Goal: Task Accomplishment & Management: Use online tool/utility

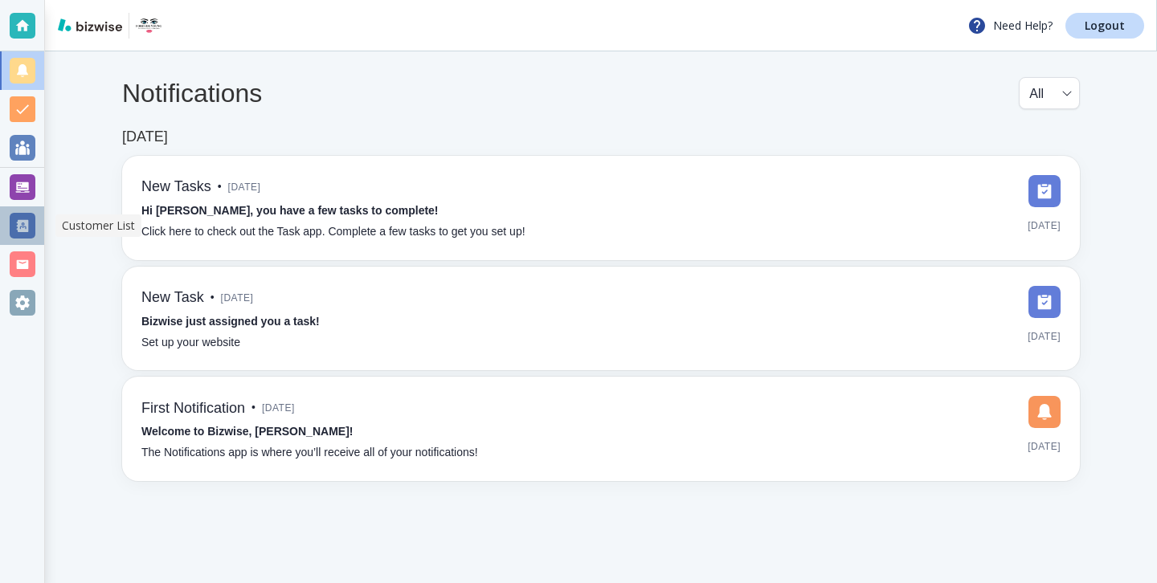
click at [26, 210] on div at bounding box center [22, 225] width 44 height 39
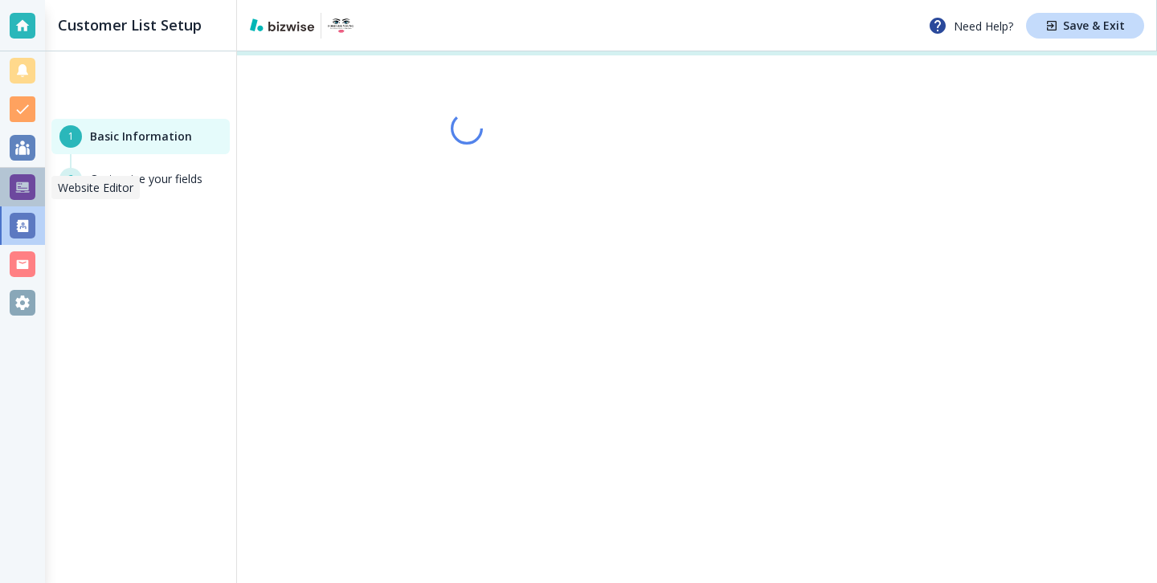
click at [26, 194] on div at bounding box center [23, 187] width 26 height 26
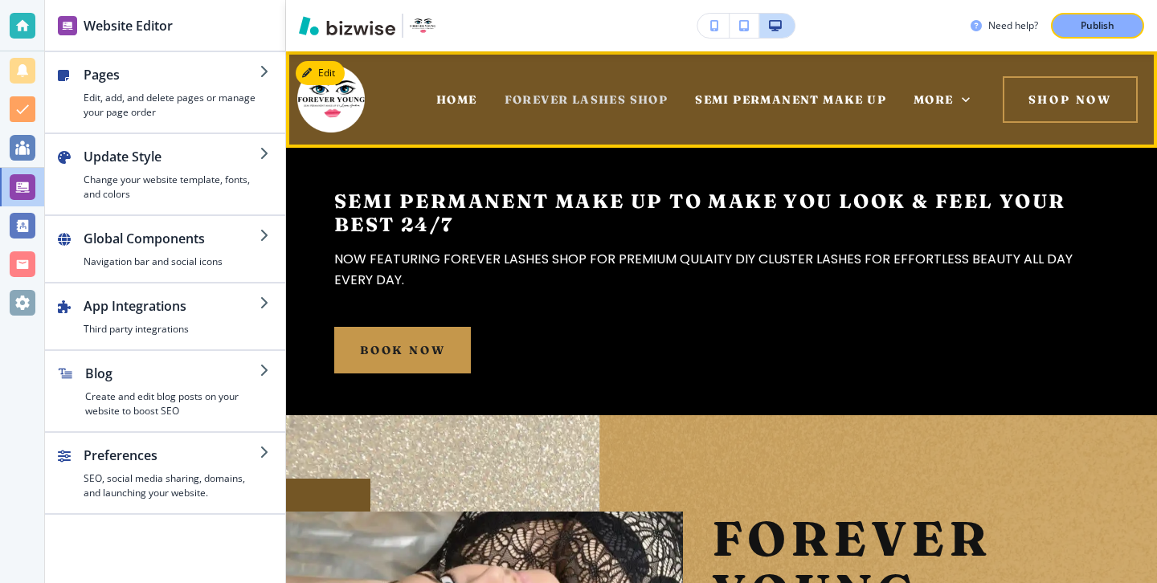
click at [633, 96] on span "FOREVER LASHES SHOP" at bounding box center [586, 99] width 164 height 14
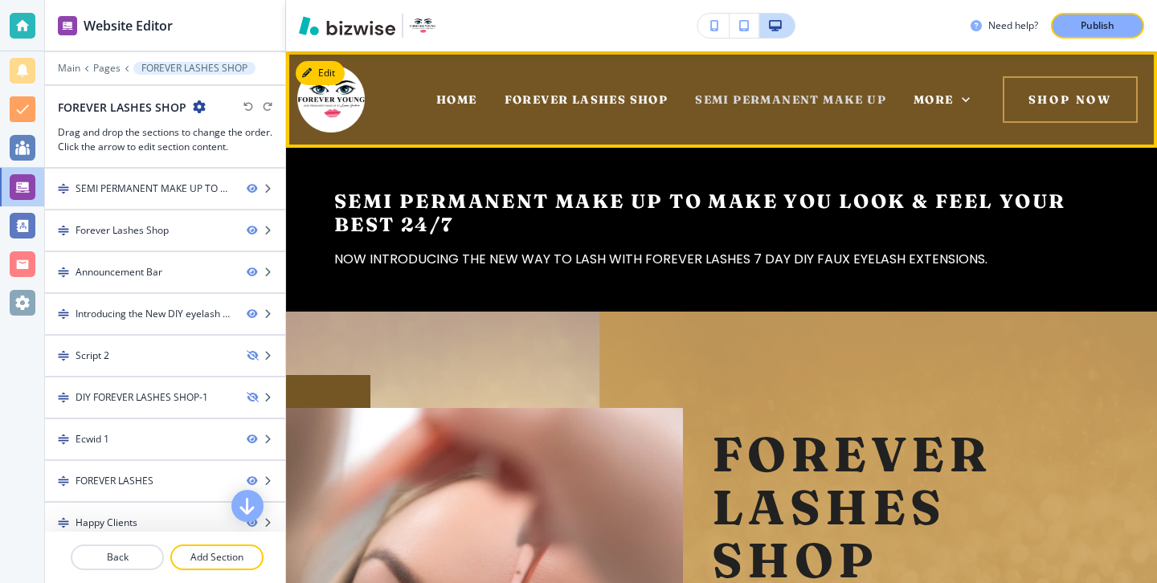
click at [719, 98] on span "SEMI PERMANENT MAKE UP" at bounding box center [790, 99] width 191 height 14
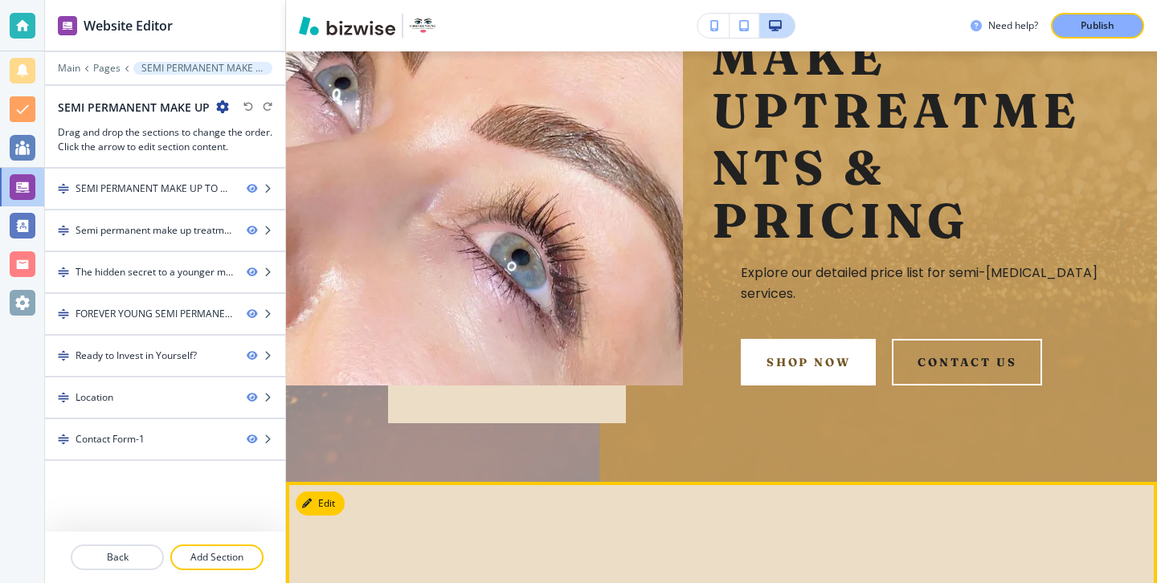
scroll to position [616, 0]
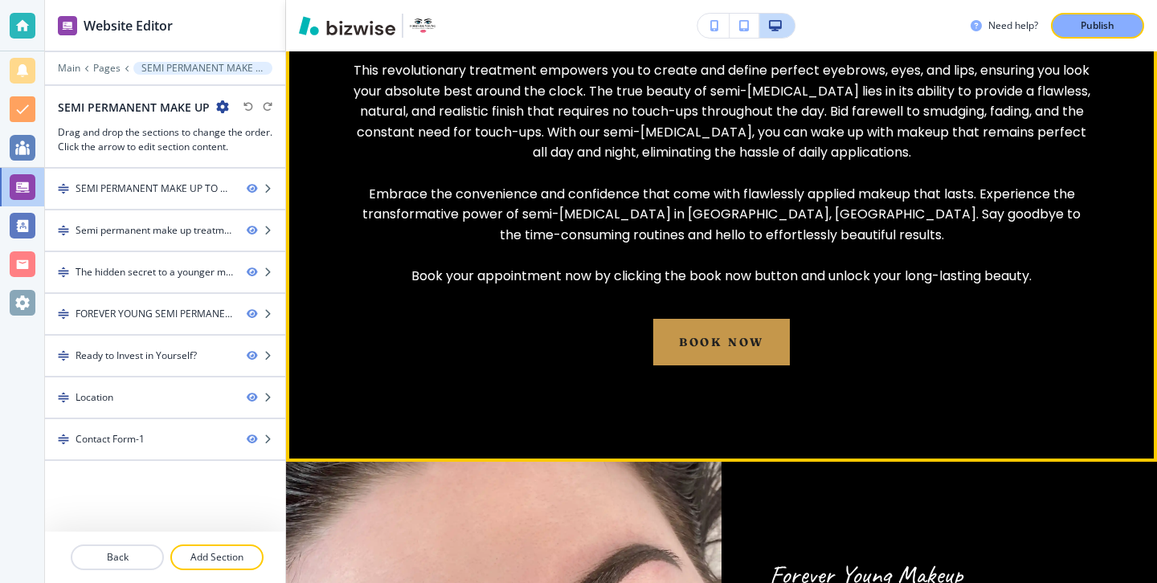
scroll to position [2962, 0]
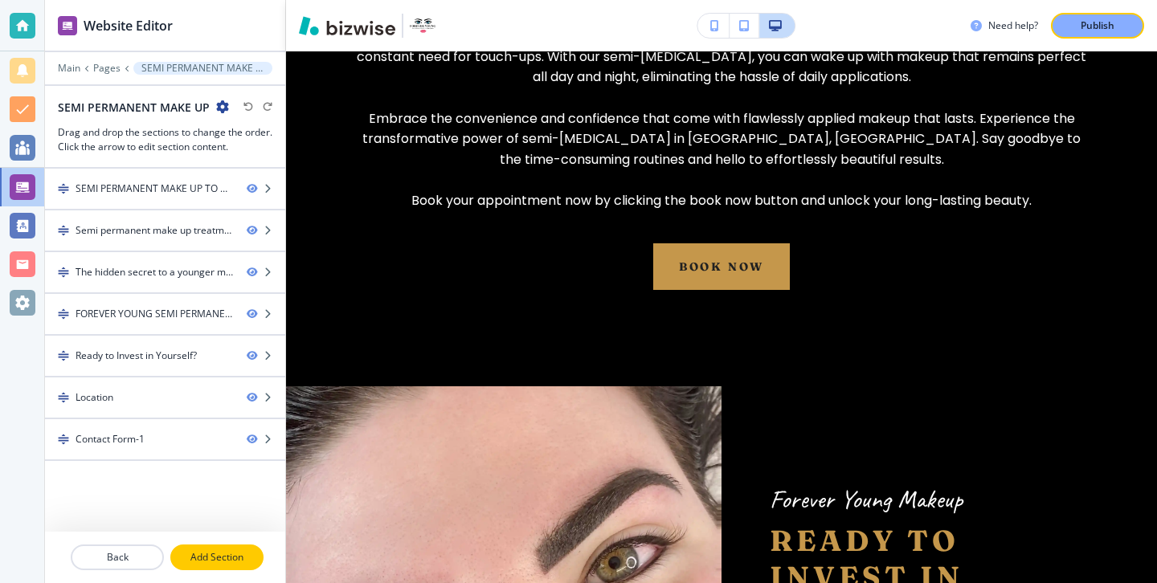
click at [198, 558] on p "Add Section" at bounding box center [217, 557] width 90 height 14
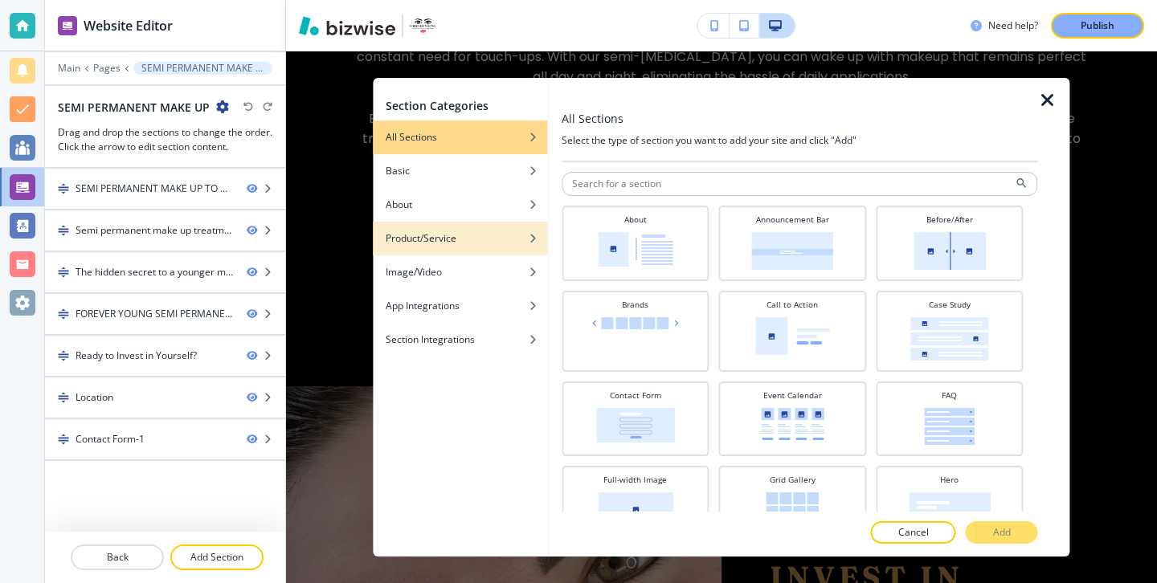
click at [491, 254] on div "button" at bounding box center [460, 251] width 174 height 10
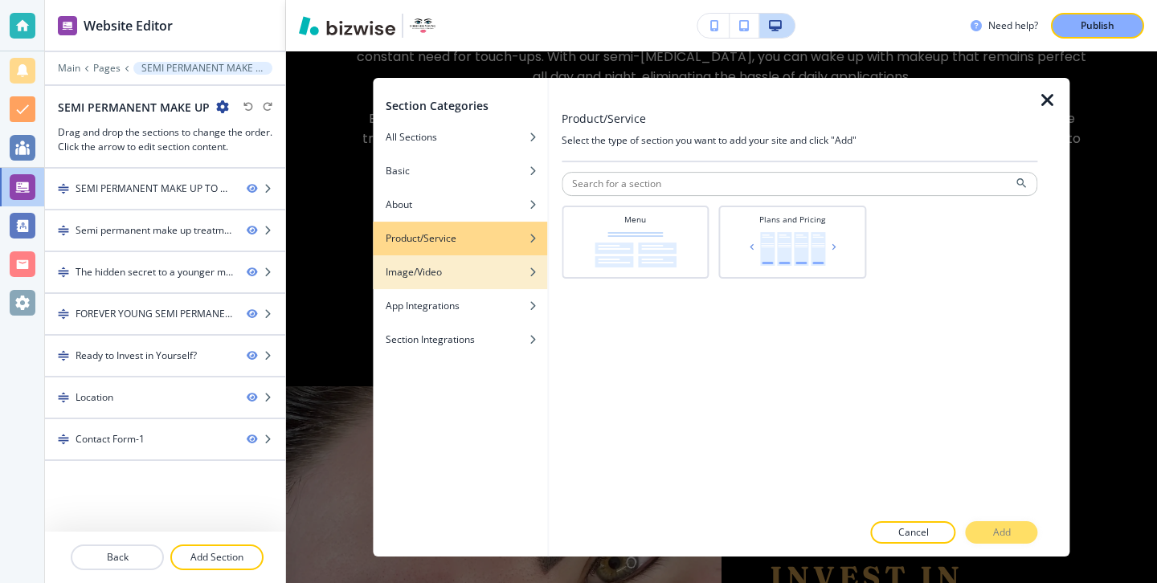
click at [498, 271] on div "Image/Video" at bounding box center [460, 272] width 174 height 14
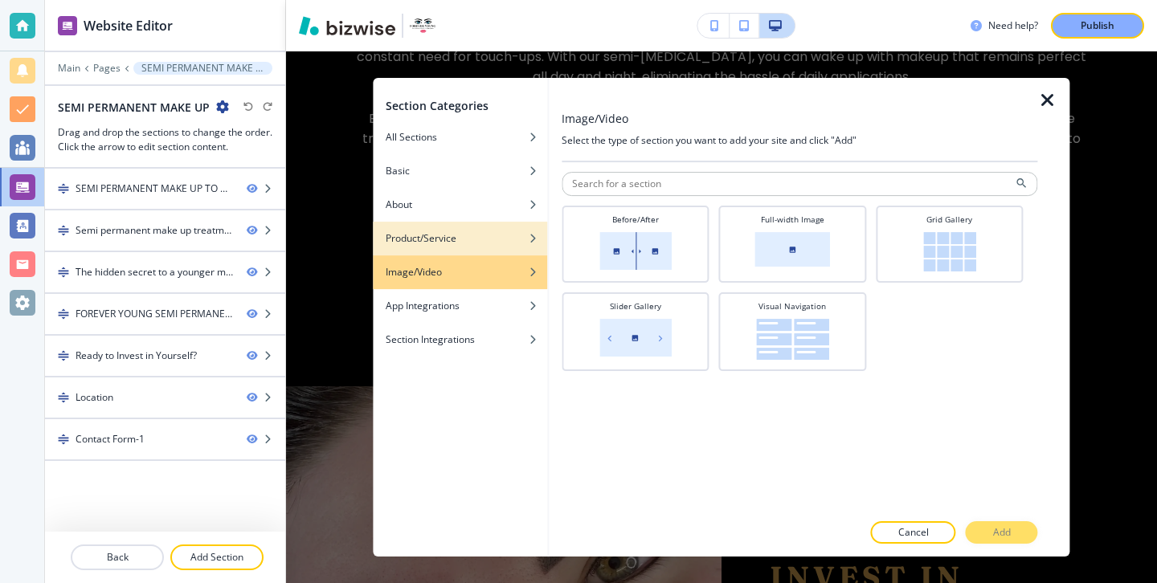
click at [500, 235] on div "Product/Service" at bounding box center [460, 238] width 174 height 14
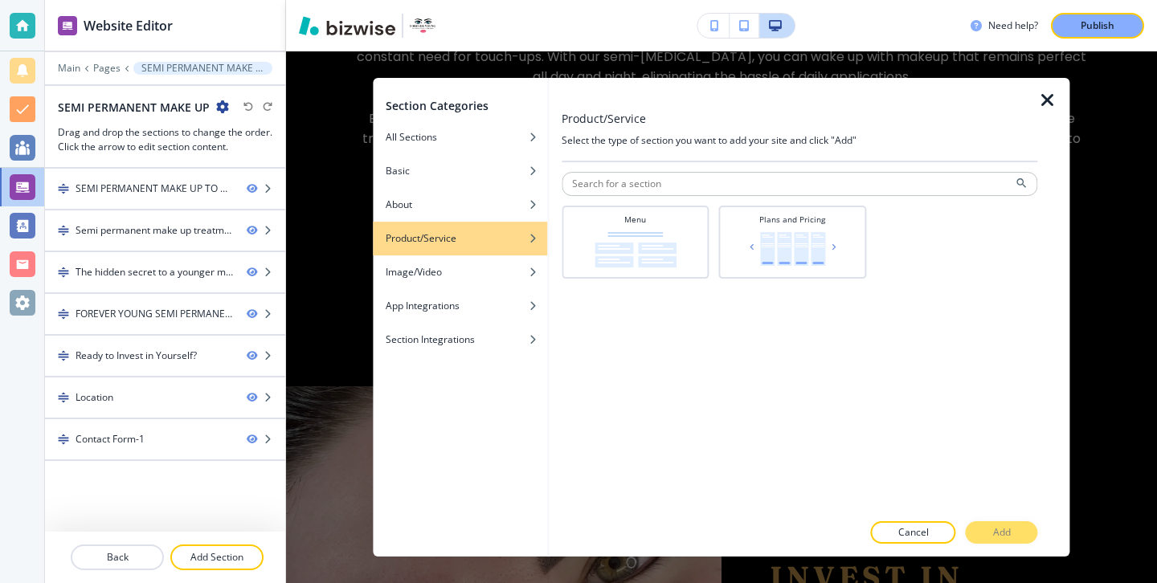
click at [504, 223] on div "button" at bounding box center [460, 227] width 174 height 10
click at [497, 193] on div "button" at bounding box center [460, 193] width 174 height 10
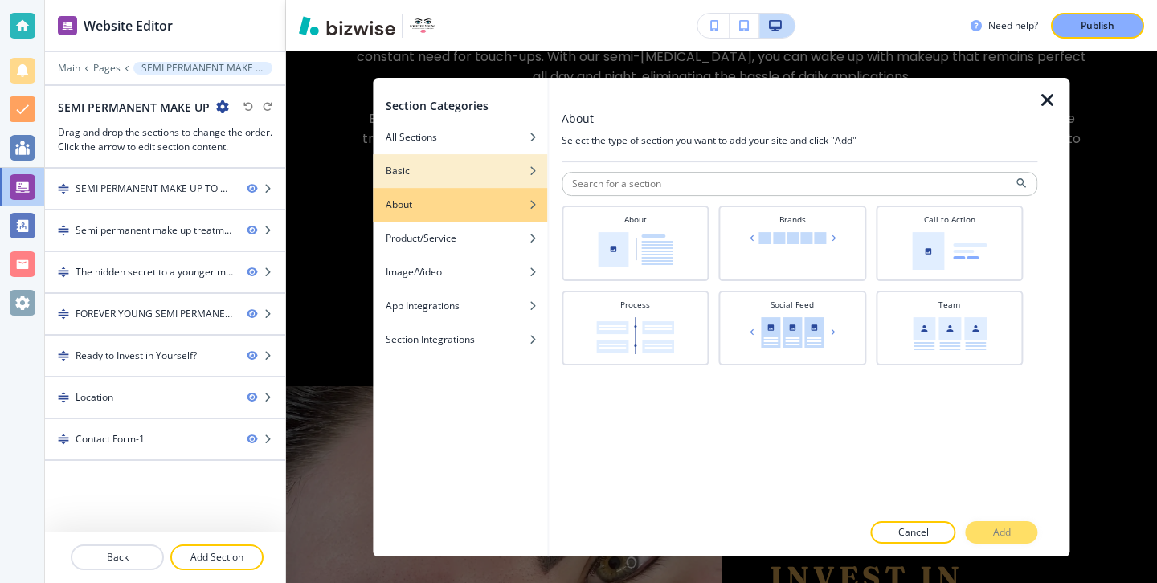
click at [497, 171] on div "Basic" at bounding box center [460, 171] width 174 height 14
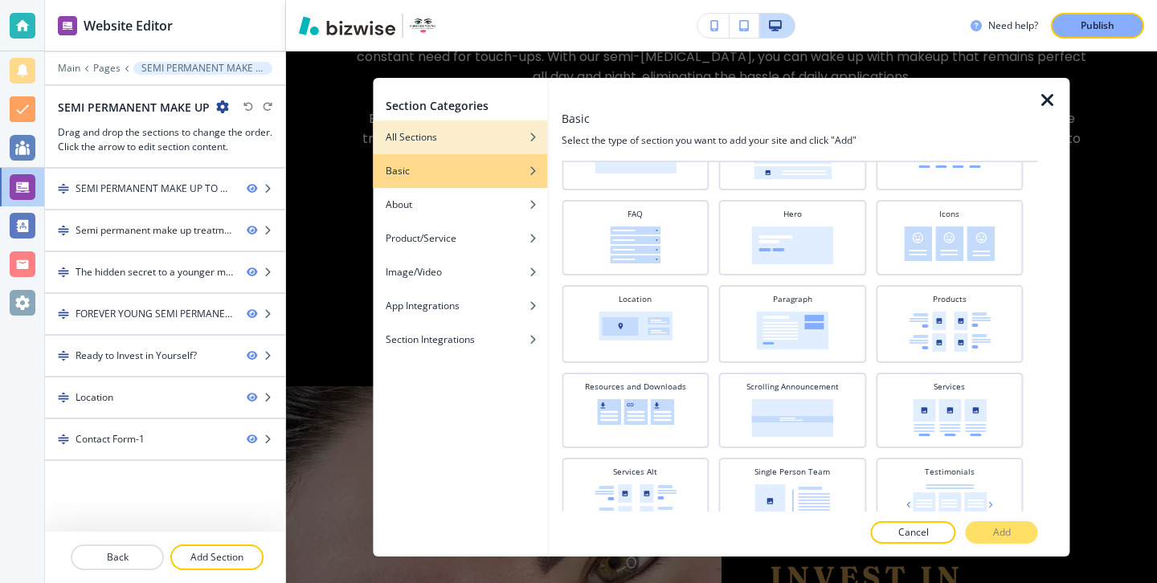
scroll to position [98, 0]
click at [489, 129] on div "button" at bounding box center [460, 125] width 174 height 10
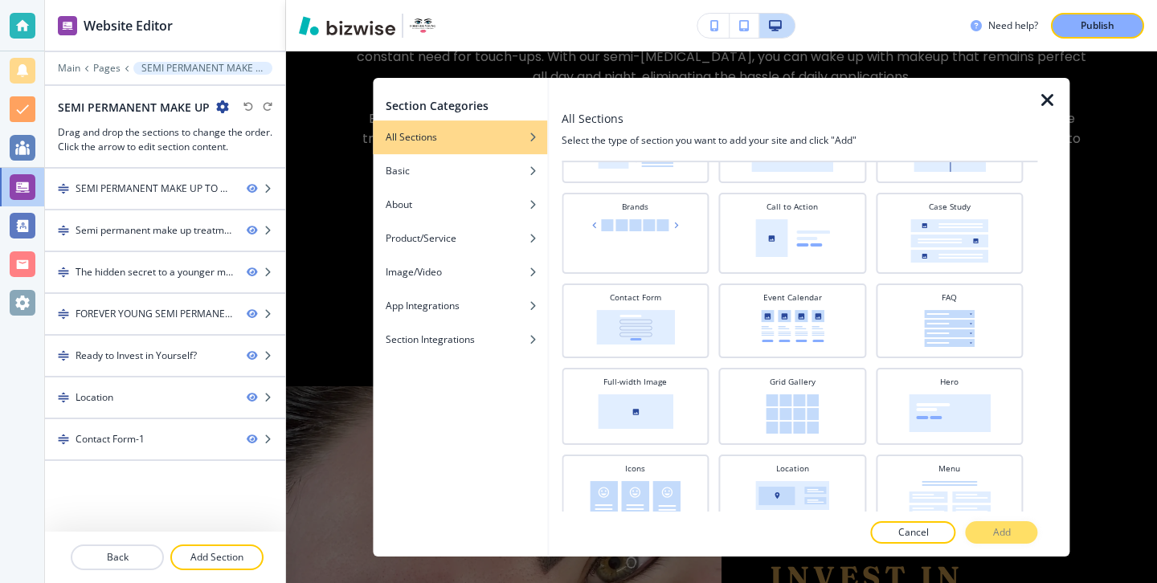
scroll to position [0, 0]
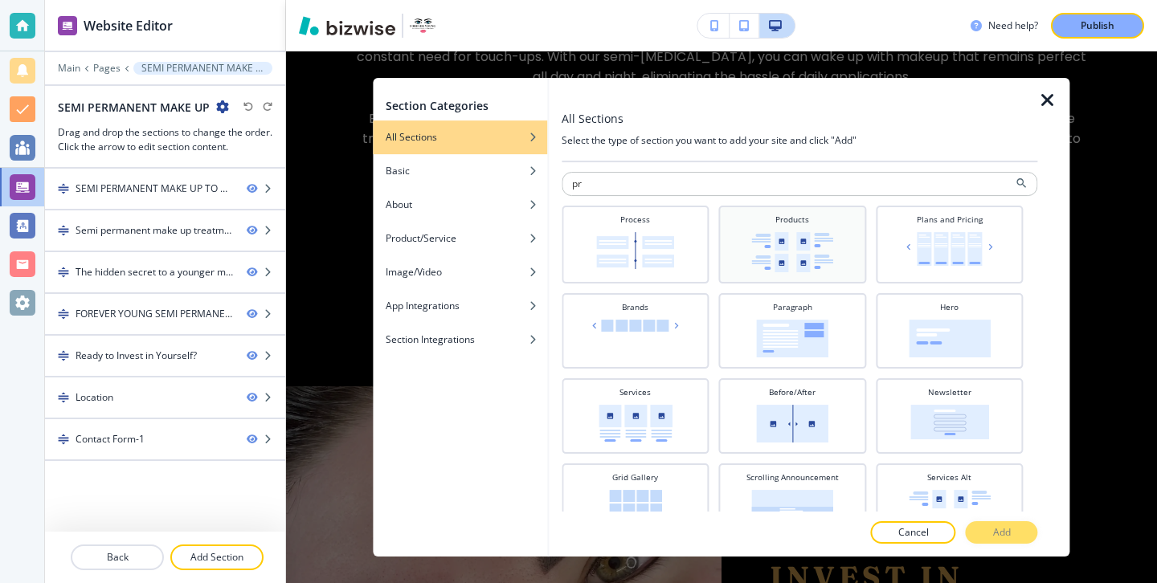
type input "pr"
click at [741, 251] on div "Products" at bounding box center [792, 243] width 131 height 59
click at [1009, 525] on p "Add" at bounding box center [1002, 532] width 18 height 14
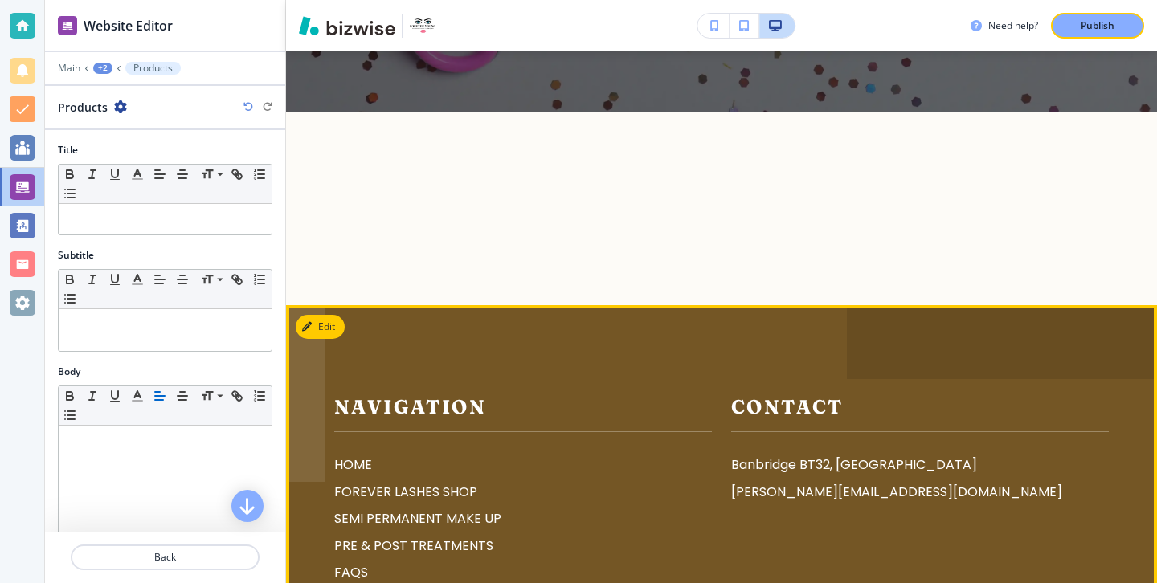
scroll to position [5156, 0]
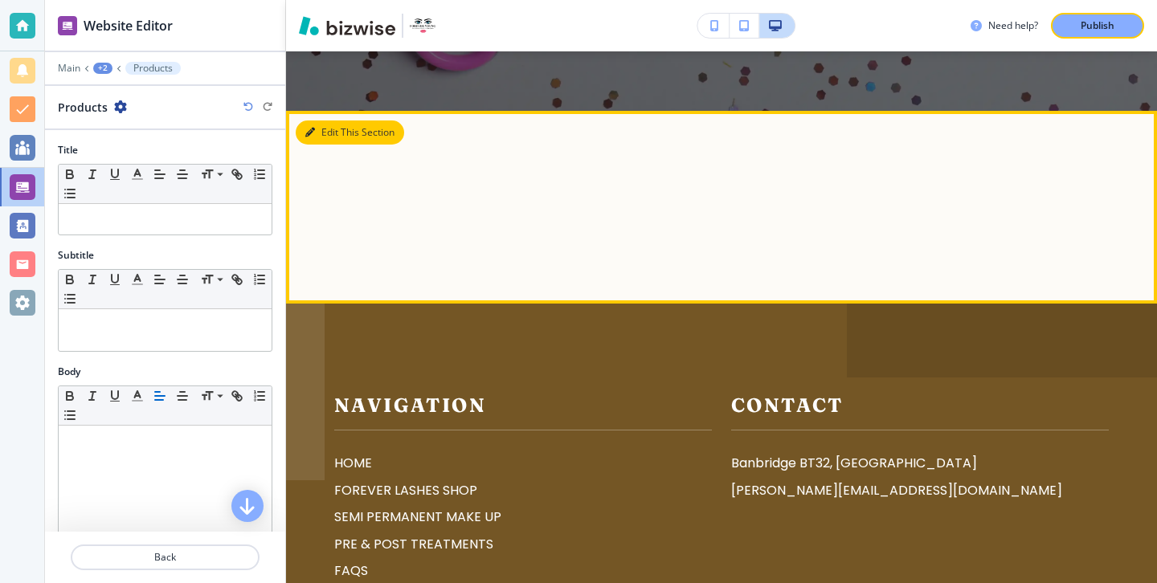
click at [317, 120] on button "Edit This Section" at bounding box center [350, 132] width 108 height 24
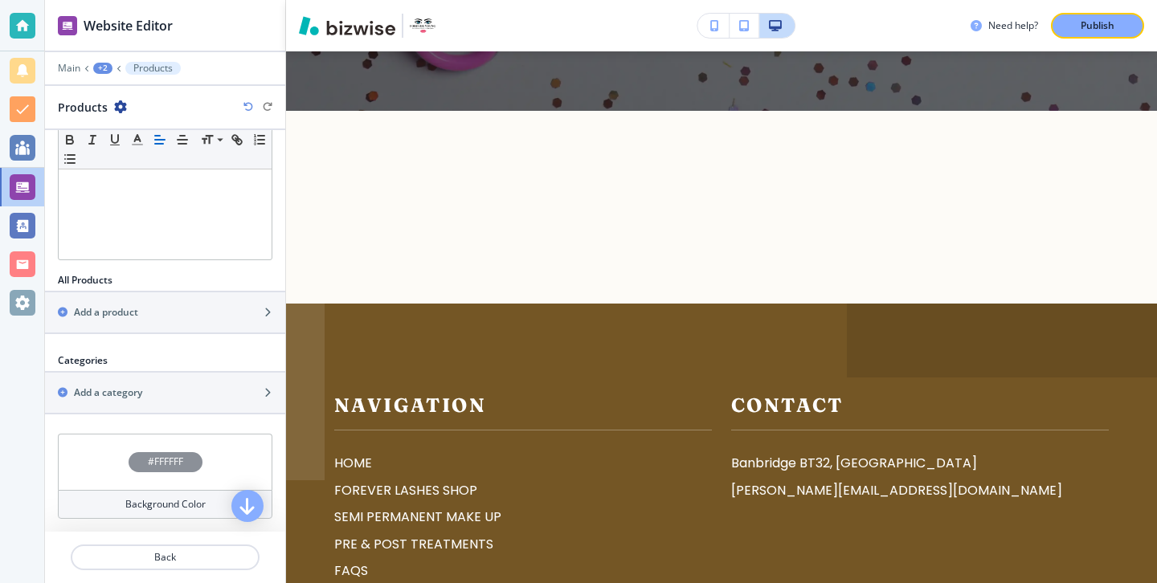
scroll to position [0, 0]
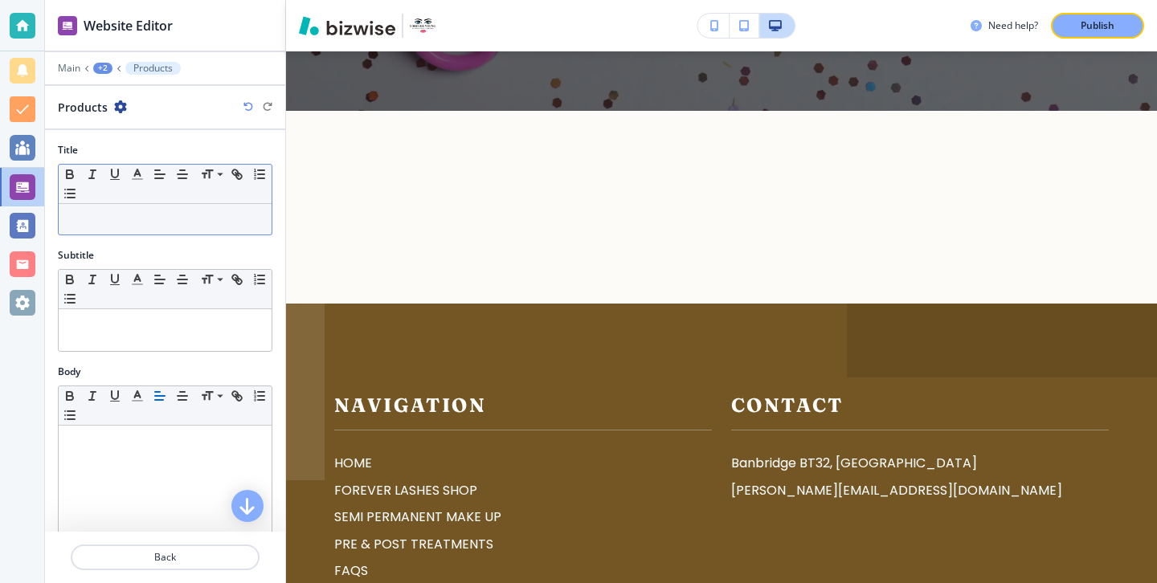
click at [182, 199] on div "Small Normal Large Huge" at bounding box center [165, 184] width 213 height 39
click at [182, 210] on div at bounding box center [165, 219] width 213 height 31
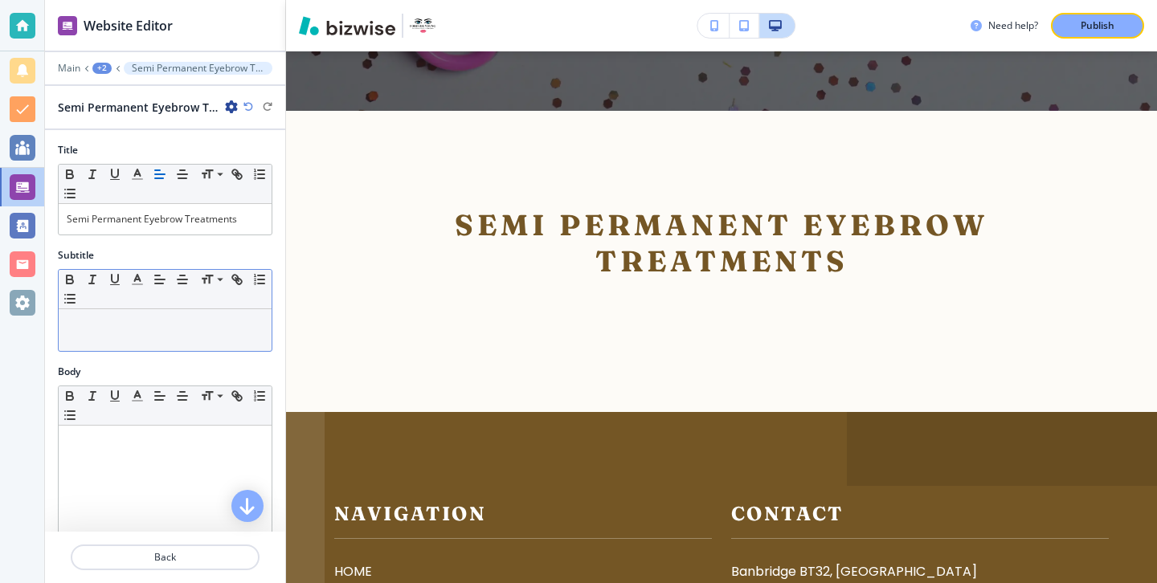
click at [223, 295] on div "Small Normal Large Huge" at bounding box center [165, 289] width 213 height 39
click at [223, 324] on p at bounding box center [165, 324] width 197 height 14
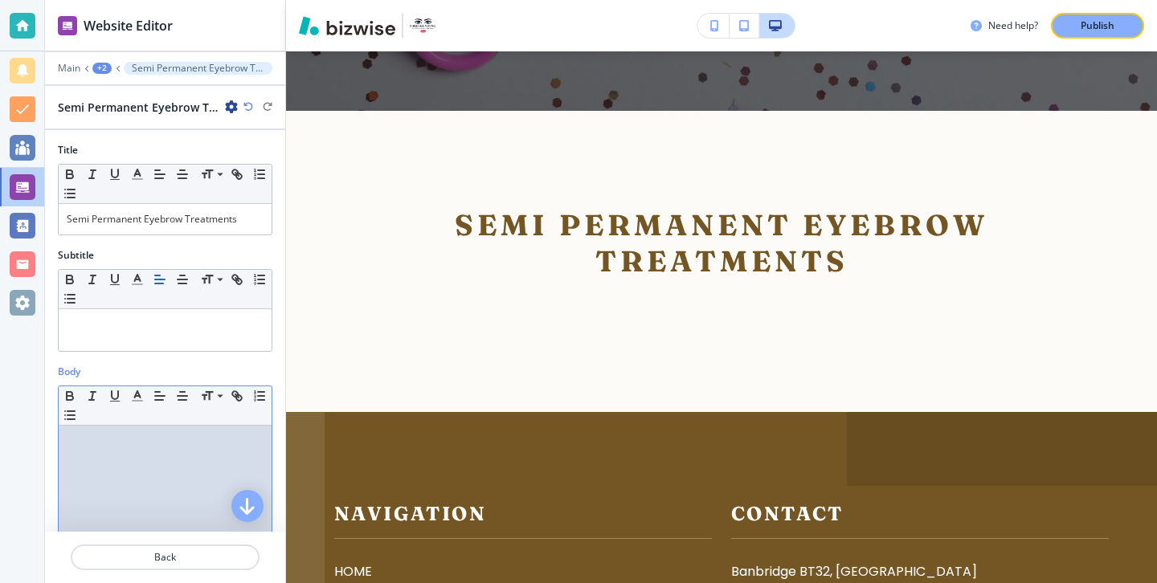
click at [223, 430] on div at bounding box center [165, 530] width 213 height 209
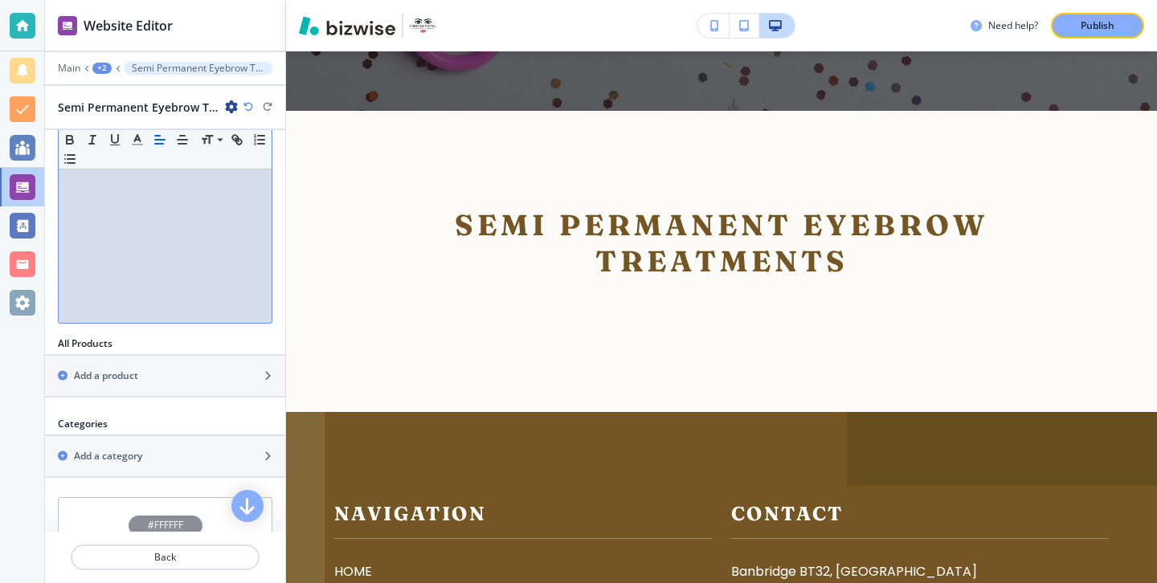
scroll to position [349, 0]
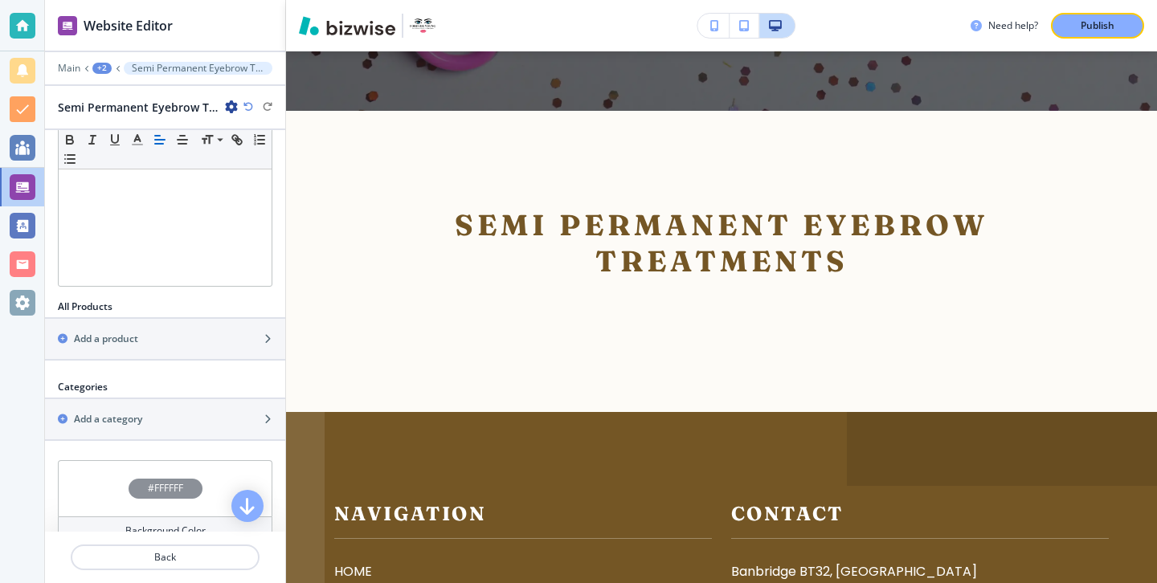
click at [157, 359] on div at bounding box center [165, 360] width 240 height 2
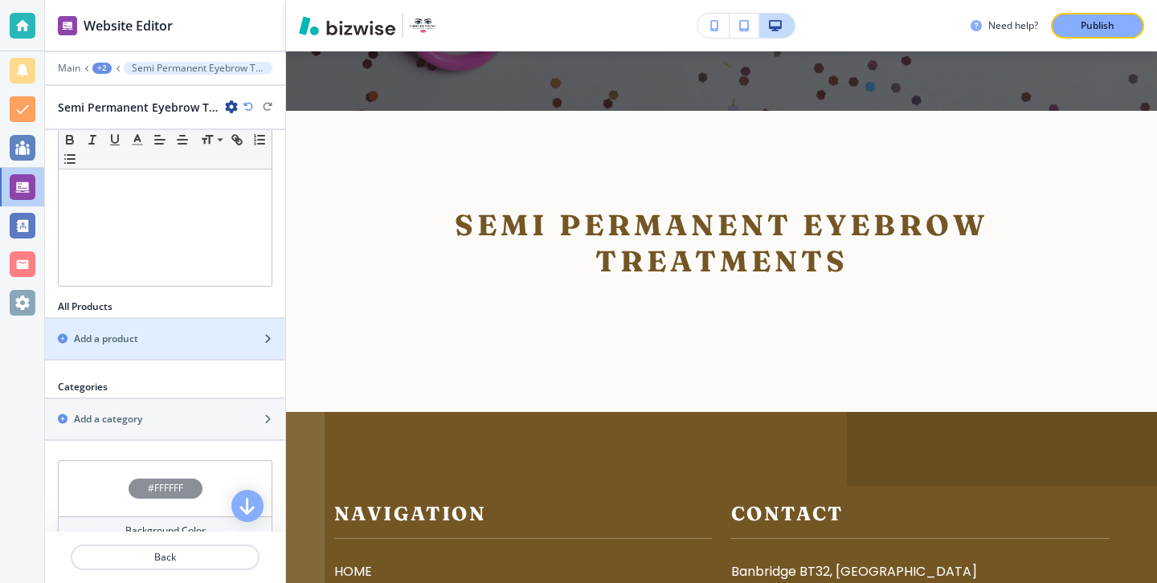
click at [158, 356] on div "button" at bounding box center [165, 352] width 240 height 13
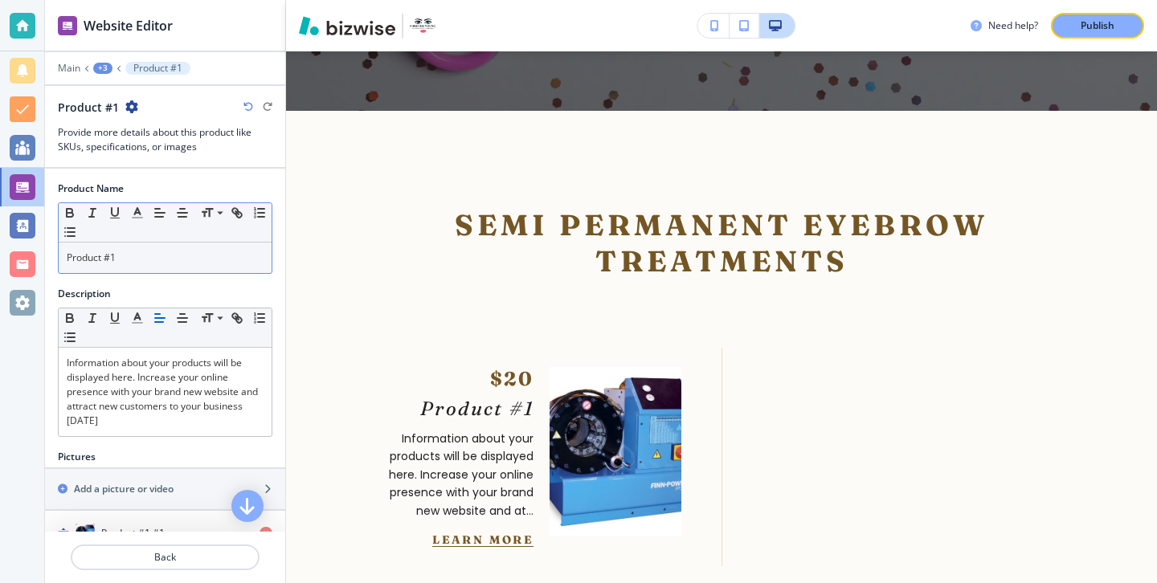
click at [196, 260] on p "Product #1" at bounding box center [165, 258] width 197 height 14
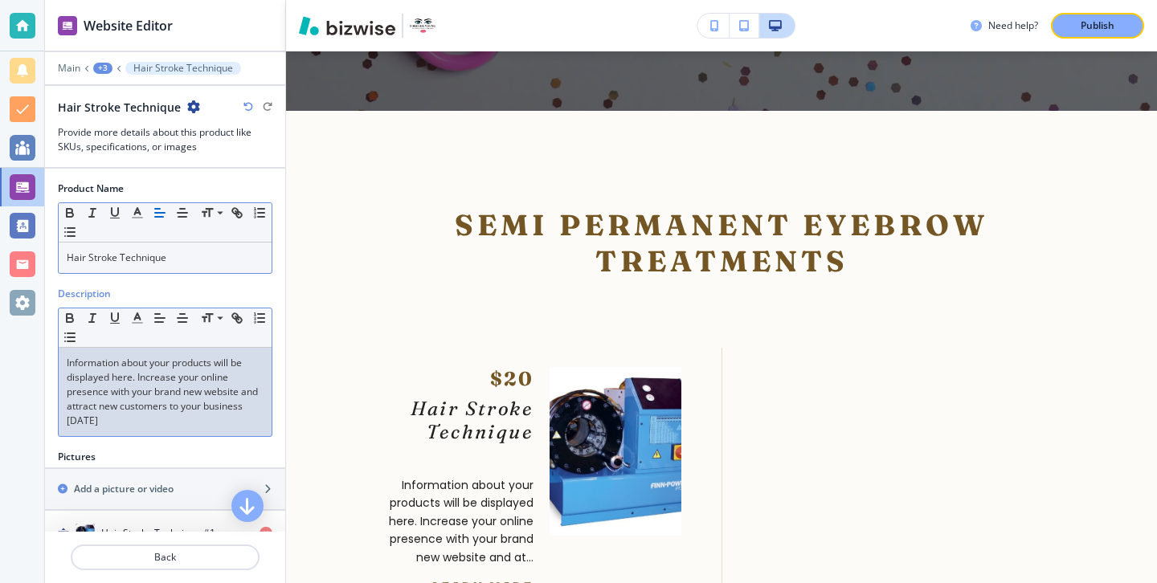
click at [148, 433] on div "Information about your products will be displayed here. Increase your online pr…" at bounding box center [165, 392] width 213 height 88
click at [148, 432] on div "Information about your products will be displayed here. Increase your online pr…" at bounding box center [165, 392] width 213 height 88
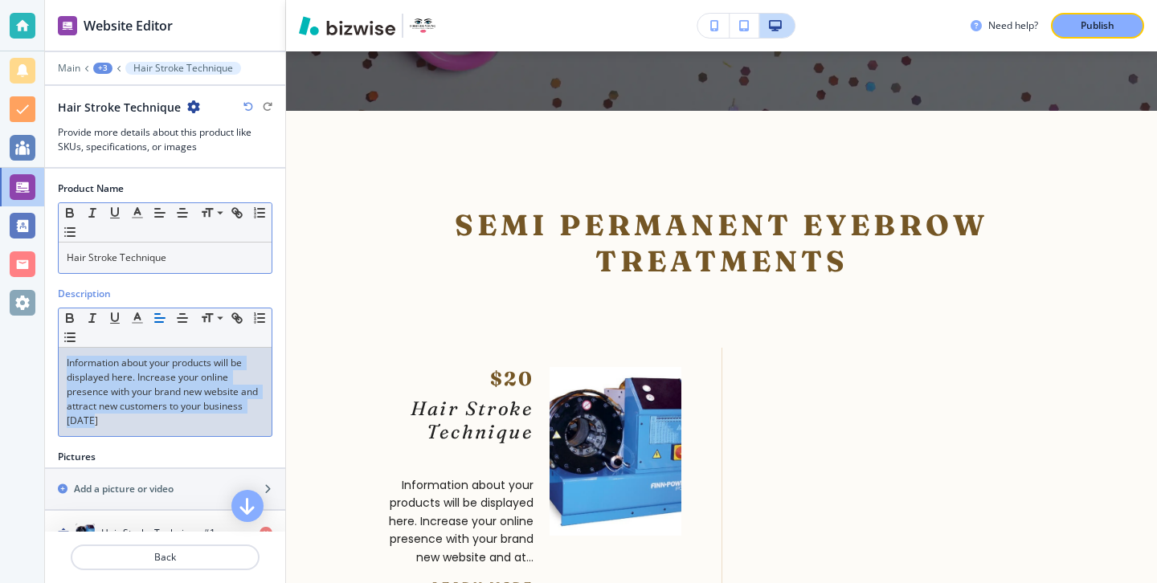
click at [148, 432] on div "Information about your products will be displayed here. Increase your online pr…" at bounding box center [165, 392] width 213 height 88
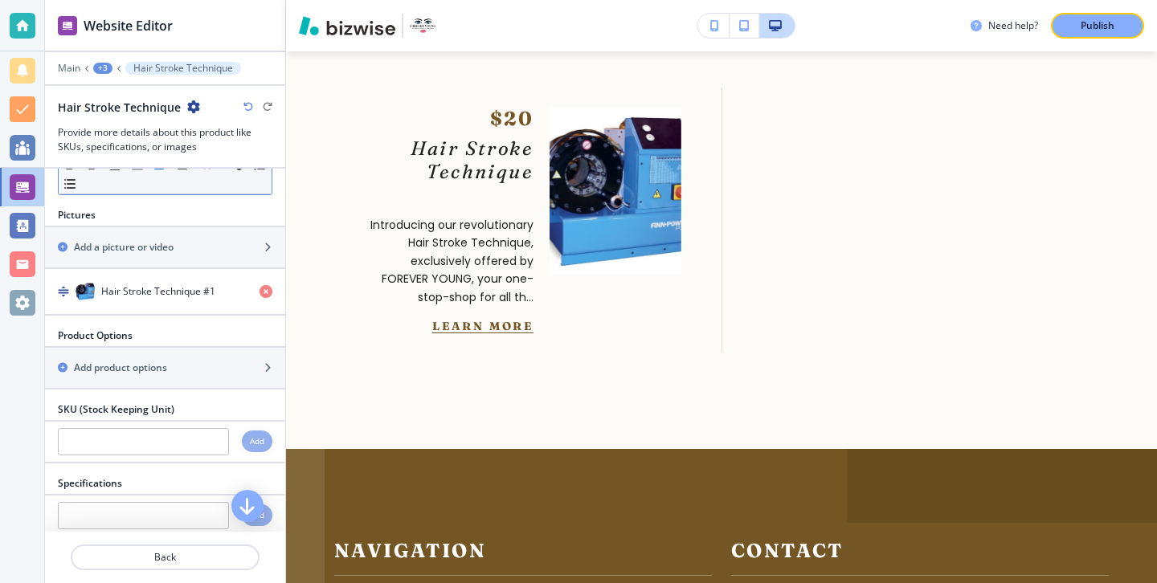
scroll to position [790, 0]
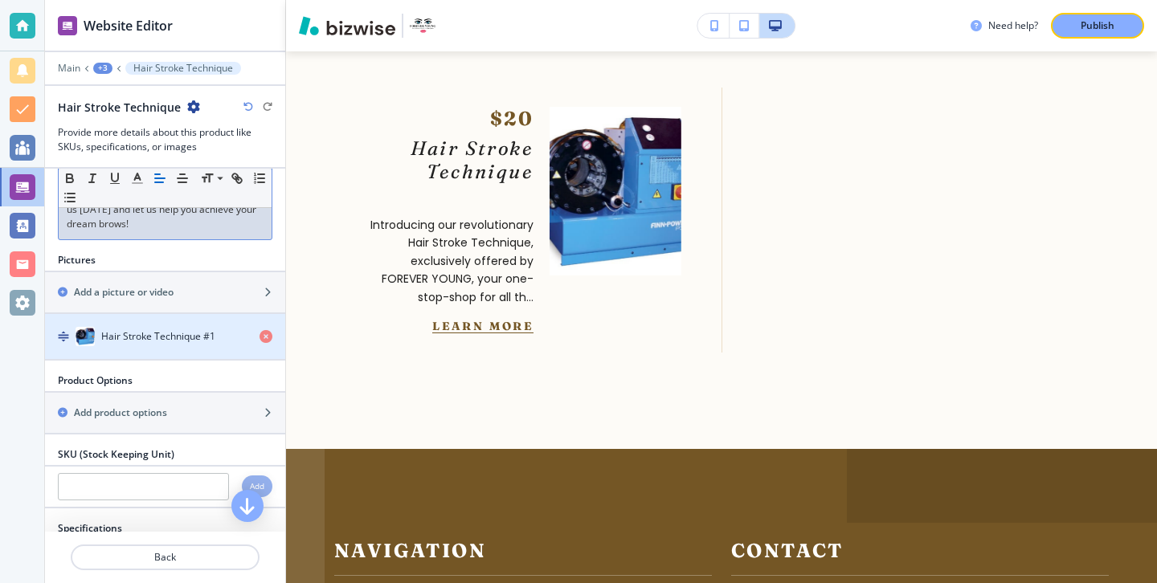
click at [213, 329] on h4 "Hair Stroke Technique #1" at bounding box center [158, 336] width 114 height 14
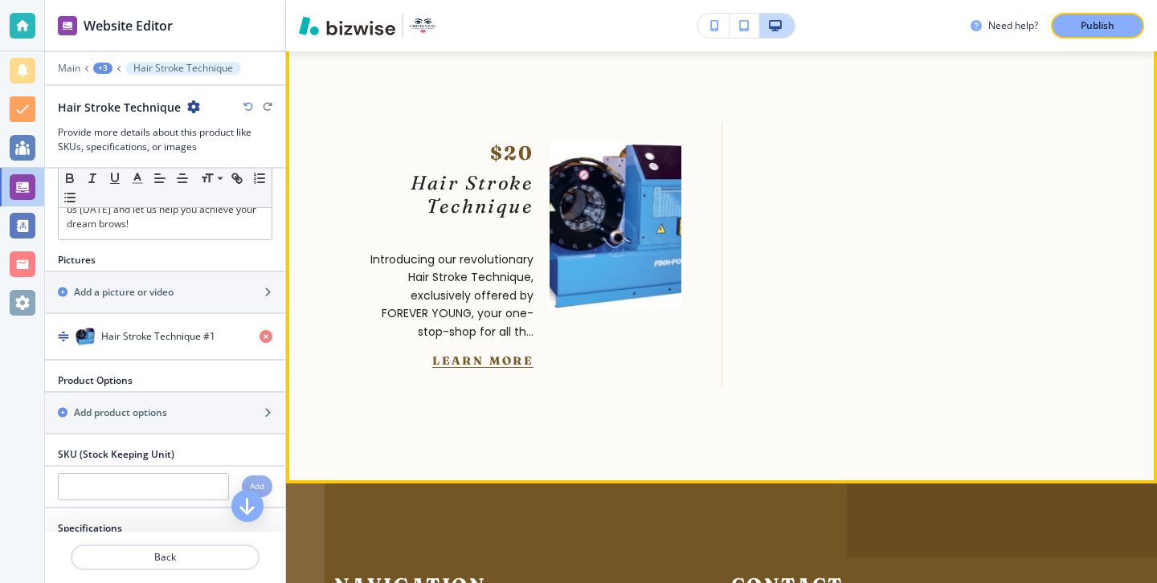
scroll to position [5380, 0]
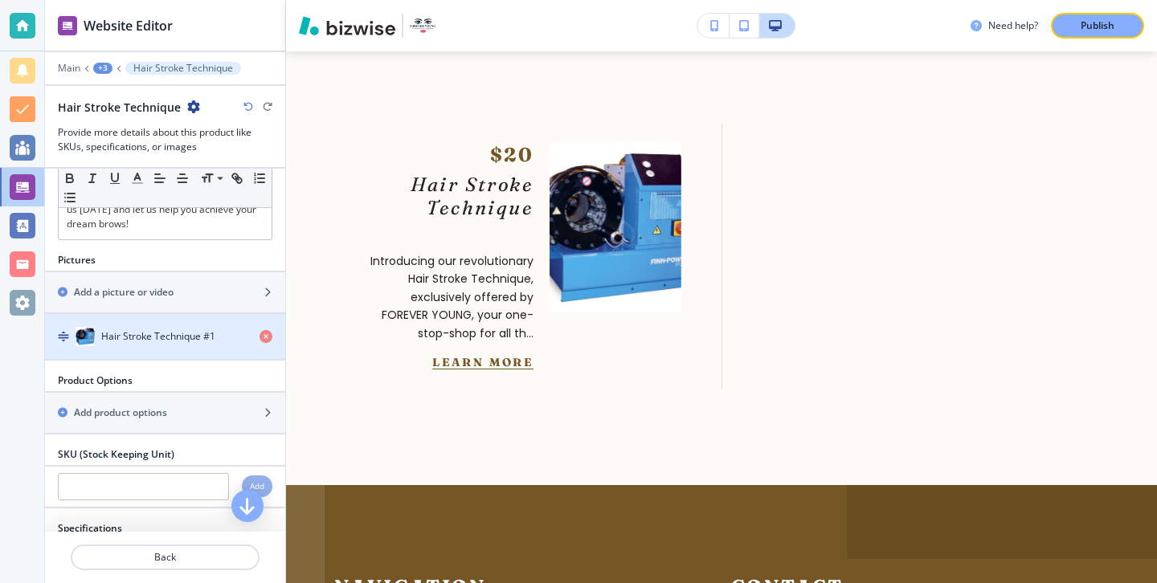
click at [222, 327] on div "Hair Stroke Technique #1" at bounding box center [146, 336] width 202 height 19
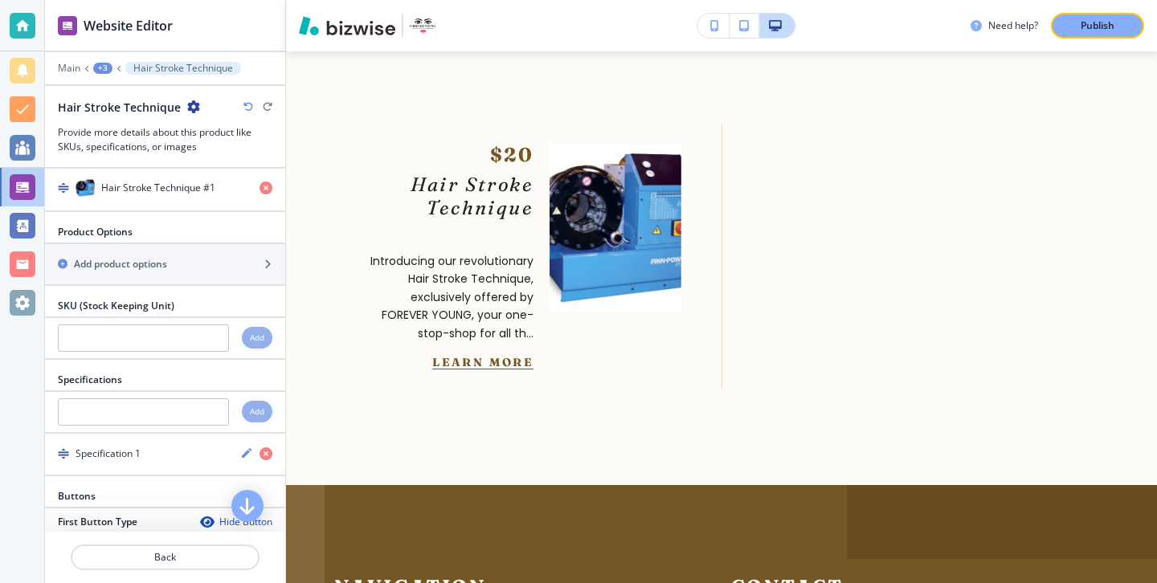
scroll to position [790, 0]
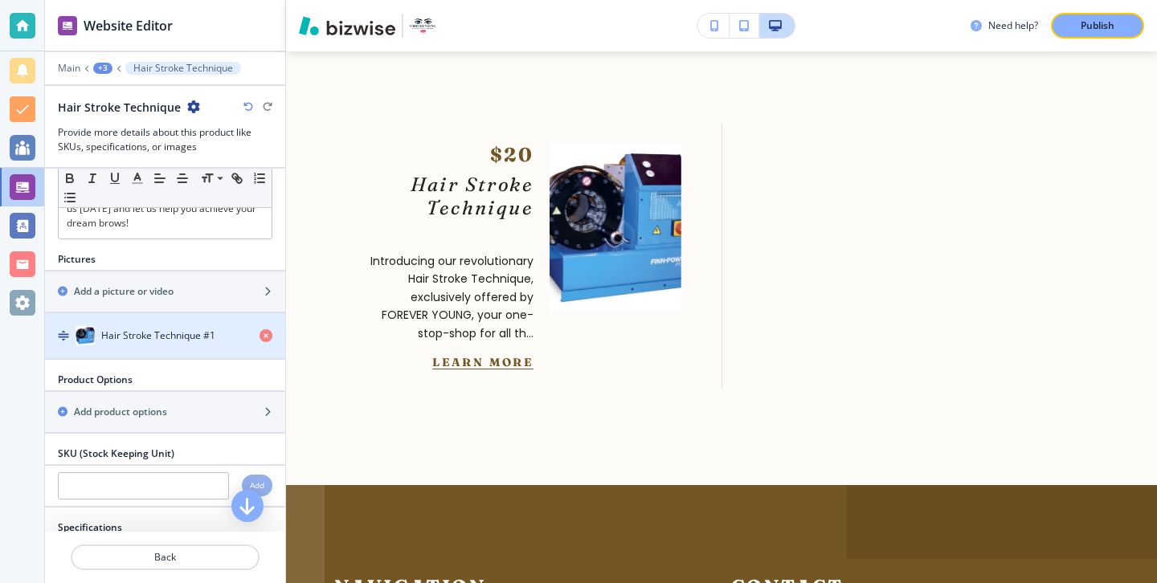
click at [84, 326] on img "button" at bounding box center [85, 335] width 19 height 19
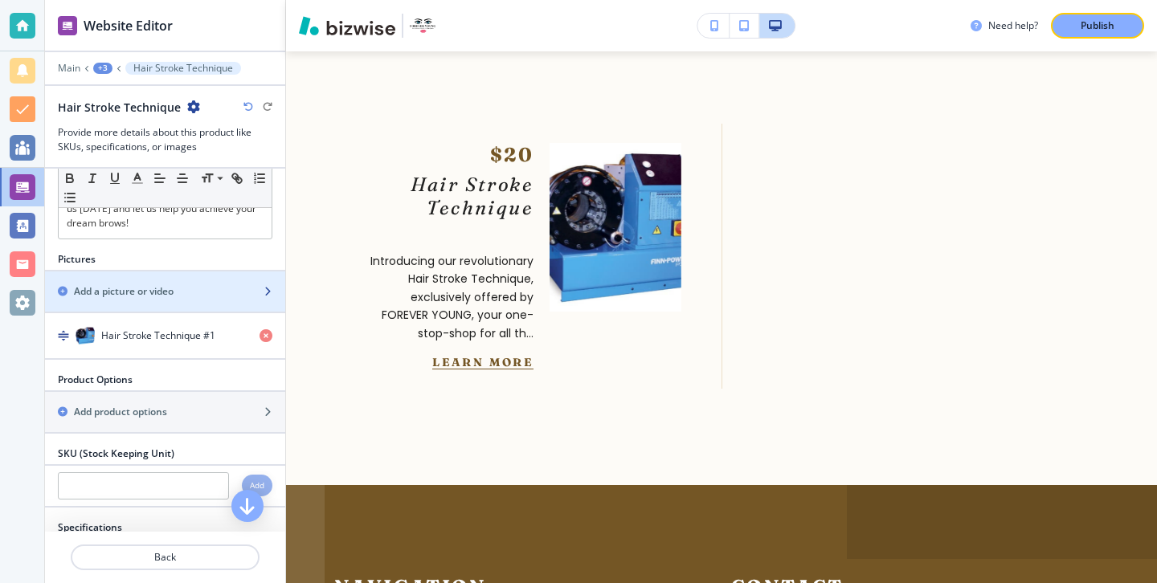
click at [216, 284] on div "Add a picture or video" at bounding box center [147, 291] width 205 height 14
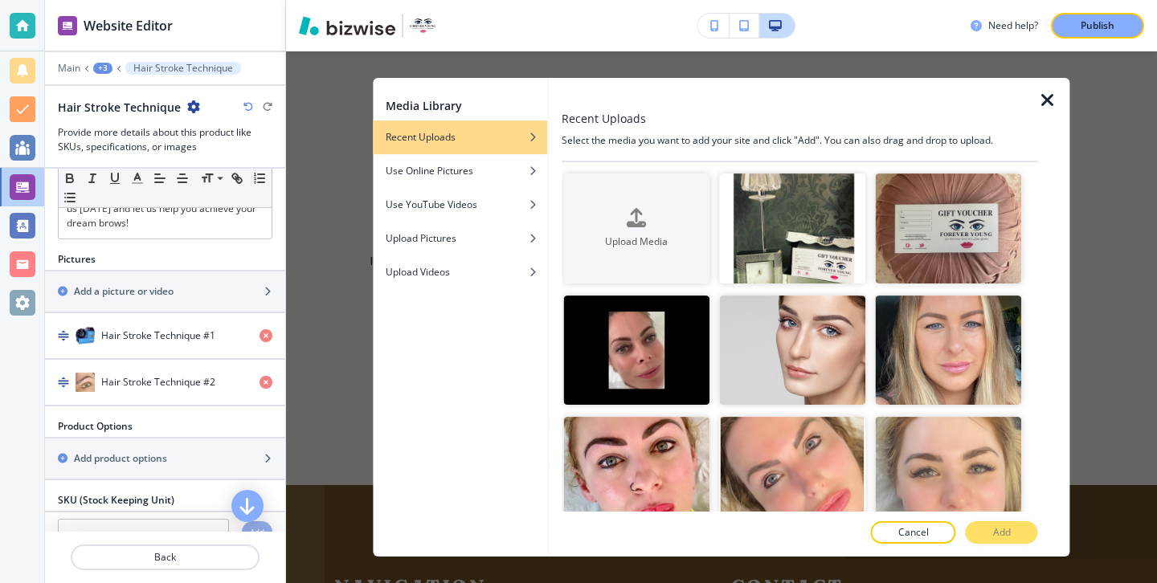
click at [1044, 92] on icon "button" at bounding box center [1047, 100] width 19 height 19
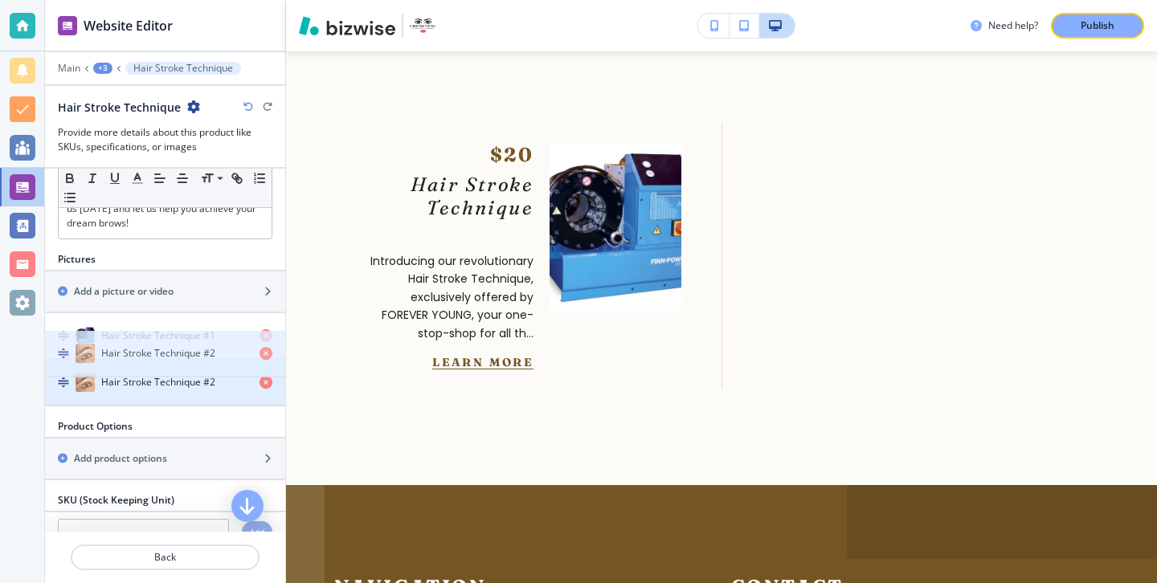
click at [136, 375] on h4 "Hair Stroke Technique #2" at bounding box center [158, 382] width 114 height 14
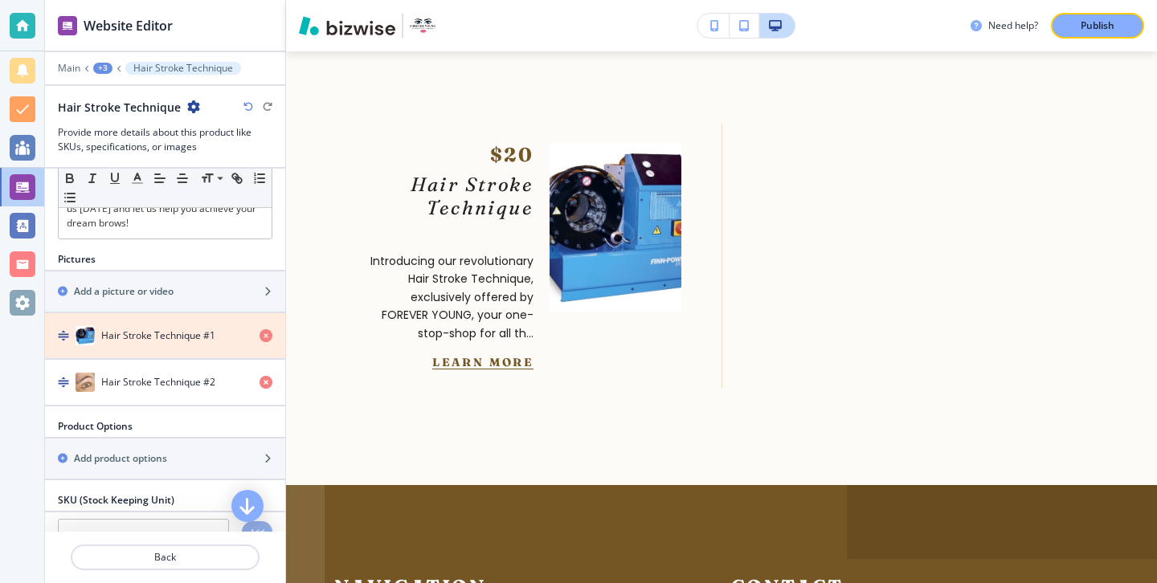
click at [264, 329] on icon "button" at bounding box center [265, 335] width 13 height 13
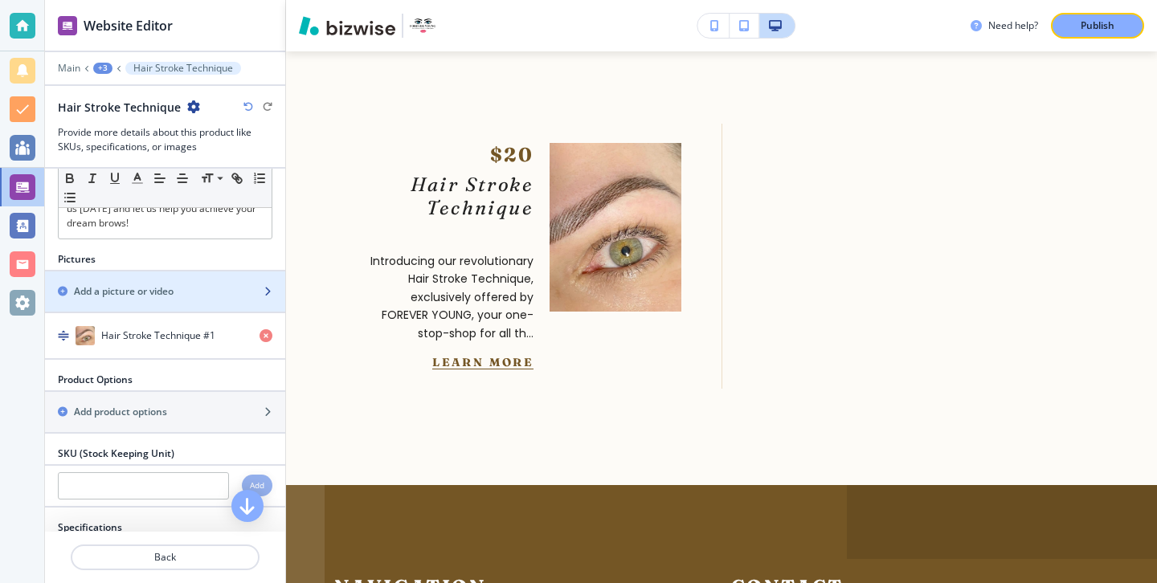
click at [270, 299] on div "button" at bounding box center [165, 305] width 240 height 13
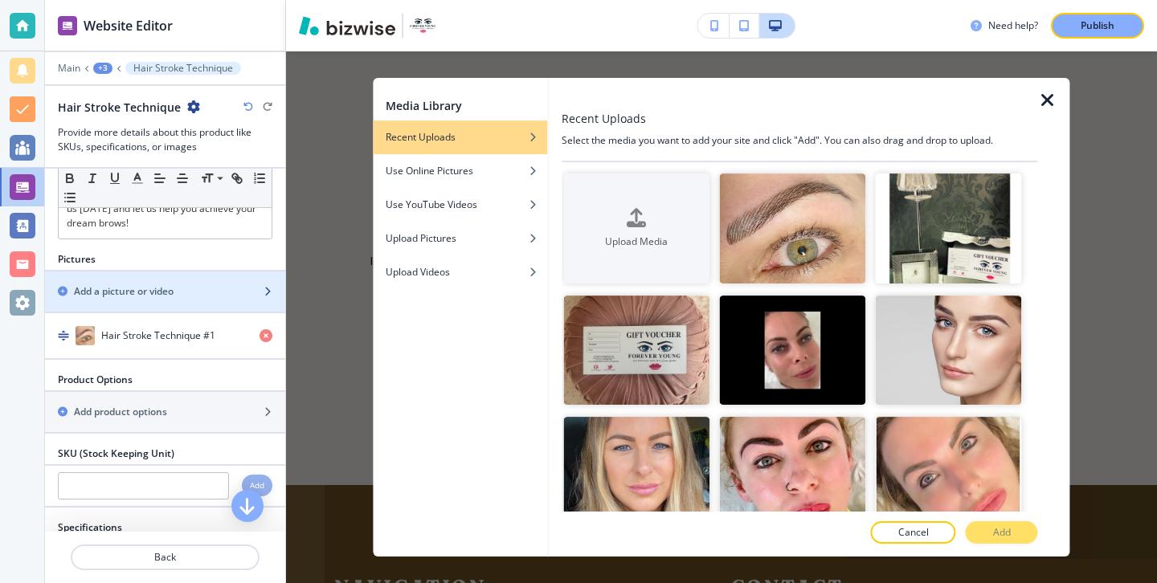
click at [210, 299] on div "button" at bounding box center [165, 305] width 240 height 13
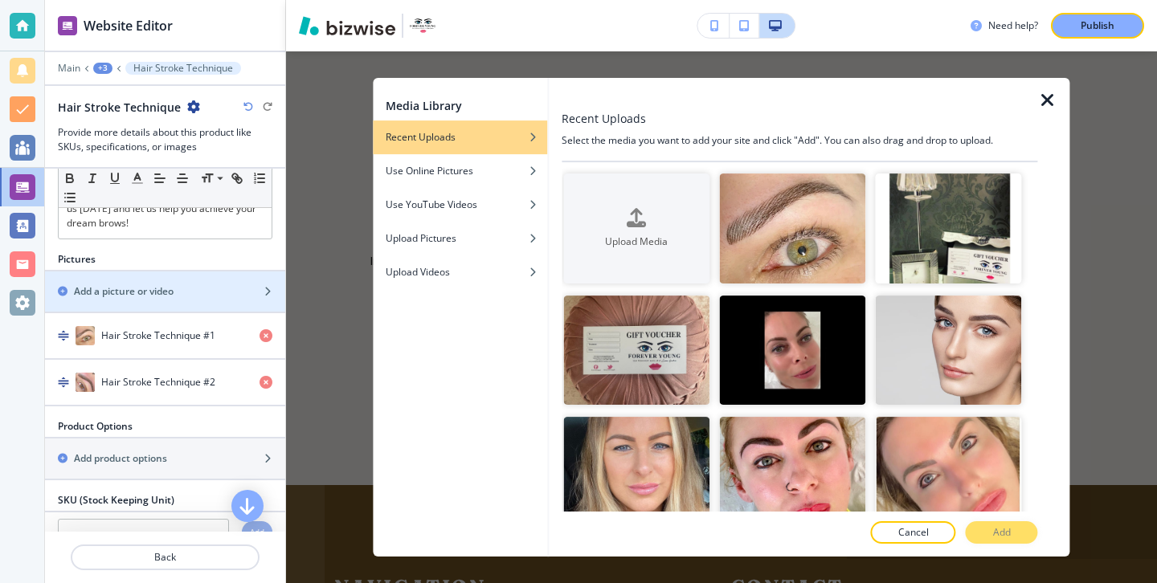
click at [1054, 92] on icon "button" at bounding box center [1047, 100] width 19 height 19
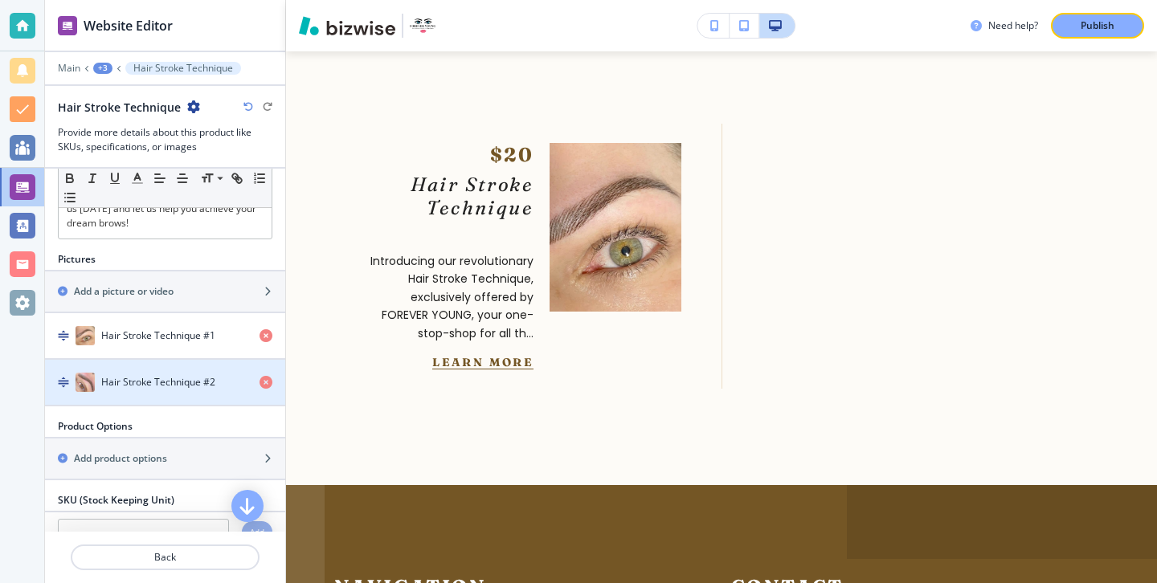
click at [190, 375] on h4 "Hair Stroke Technique #2" at bounding box center [158, 382] width 114 height 14
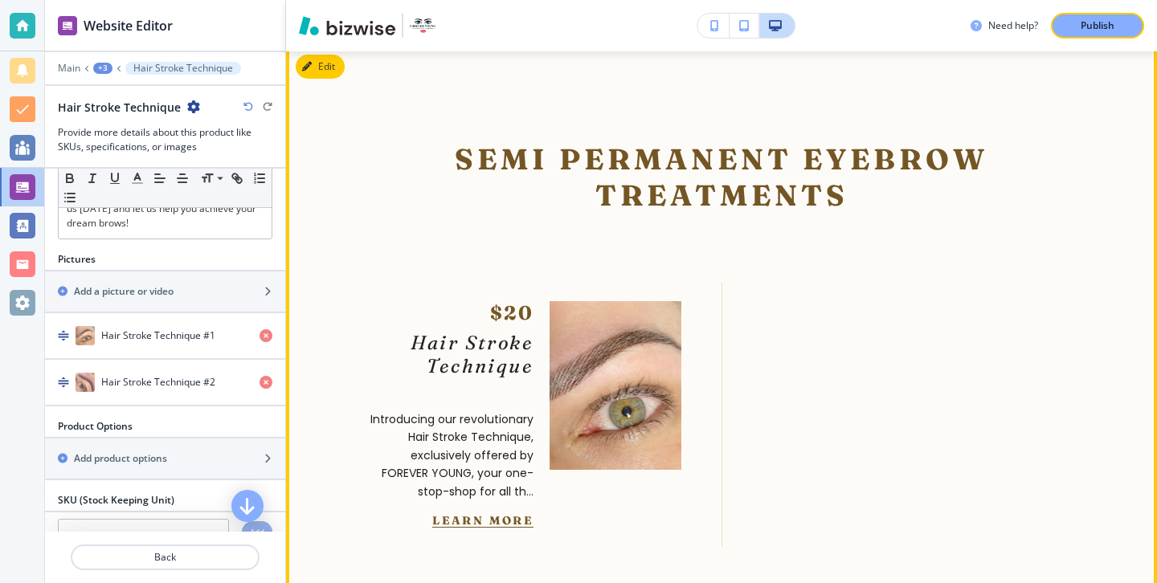
scroll to position [5214, 0]
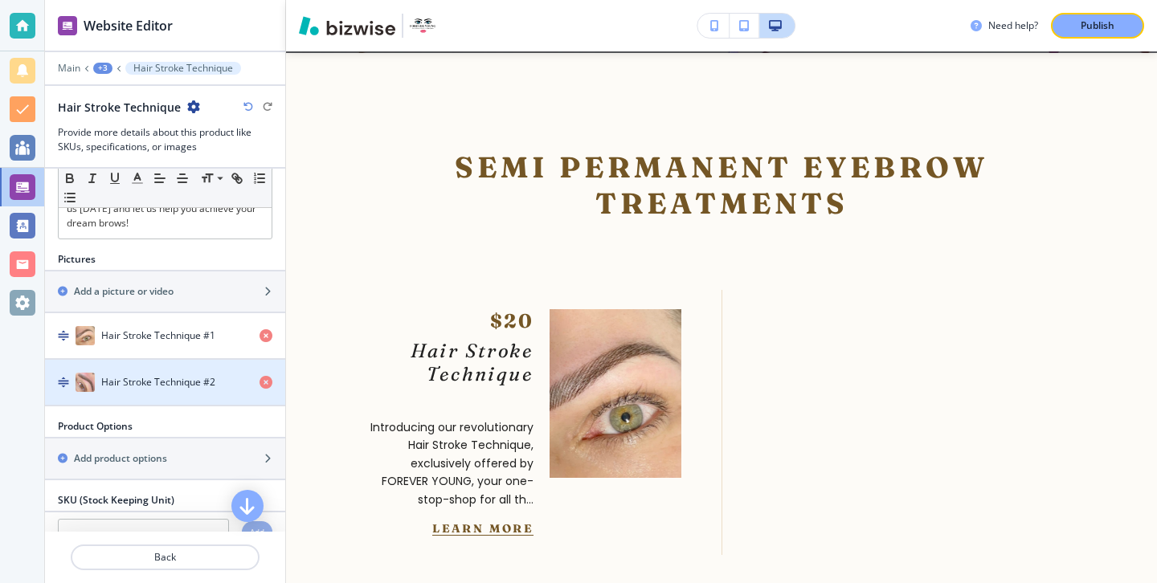
click at [152, 375] on h4 "Hair Stroke Technique #2" at bounding box center [158, 382] width 114 height 14
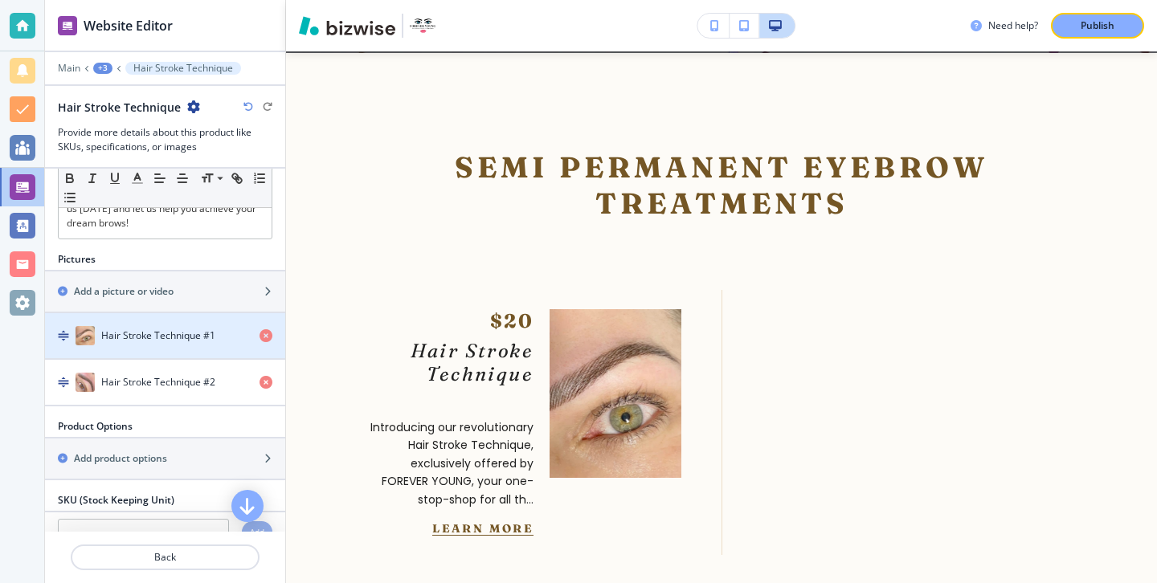
click at [166, 345] on div "button" at bounding box center [165, 351] width 240 height 13
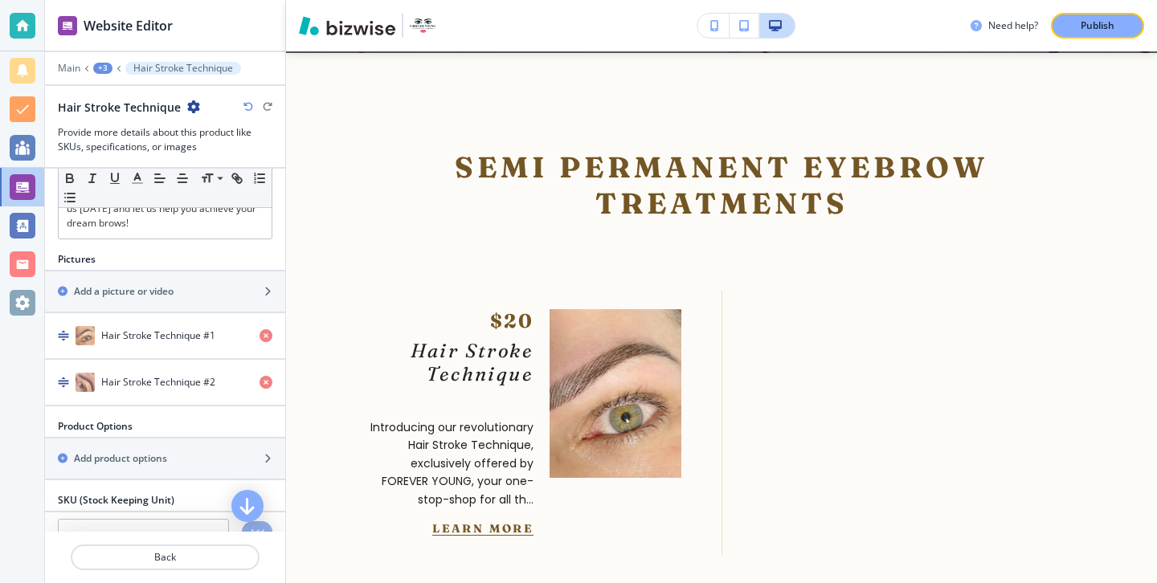
click at [180, 406] on div at bounding box center [165, 412] width 240 height 13
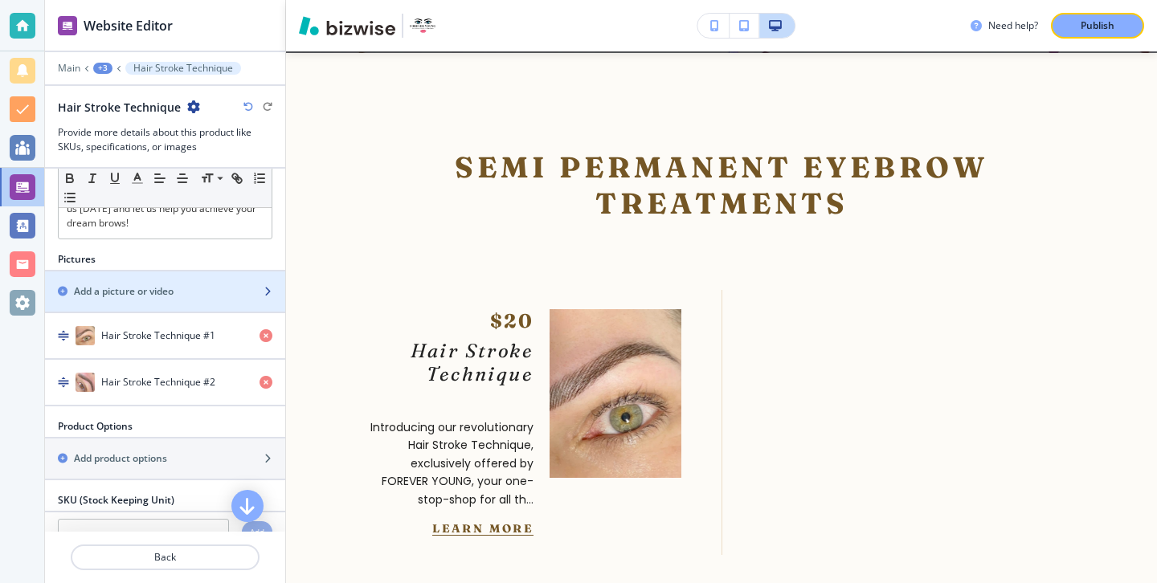
click at [205, 299] on div "button" at bounding box center [165, 305] width 240 height 13
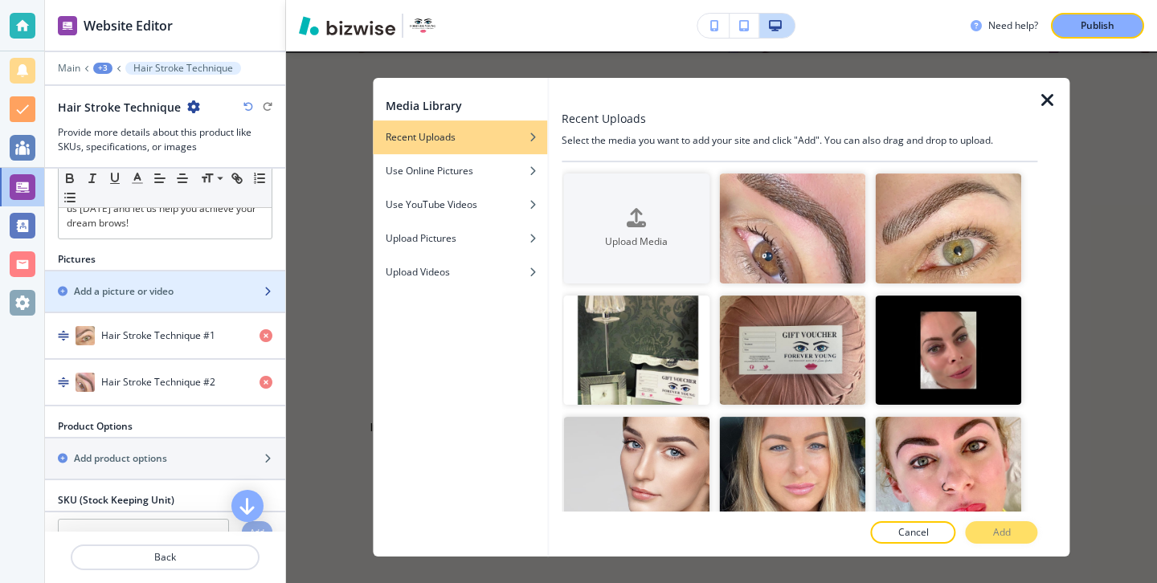
click at [165, 284] on h2 "Add a picture or video" at bounding box center [124, 291] width 100 height 14
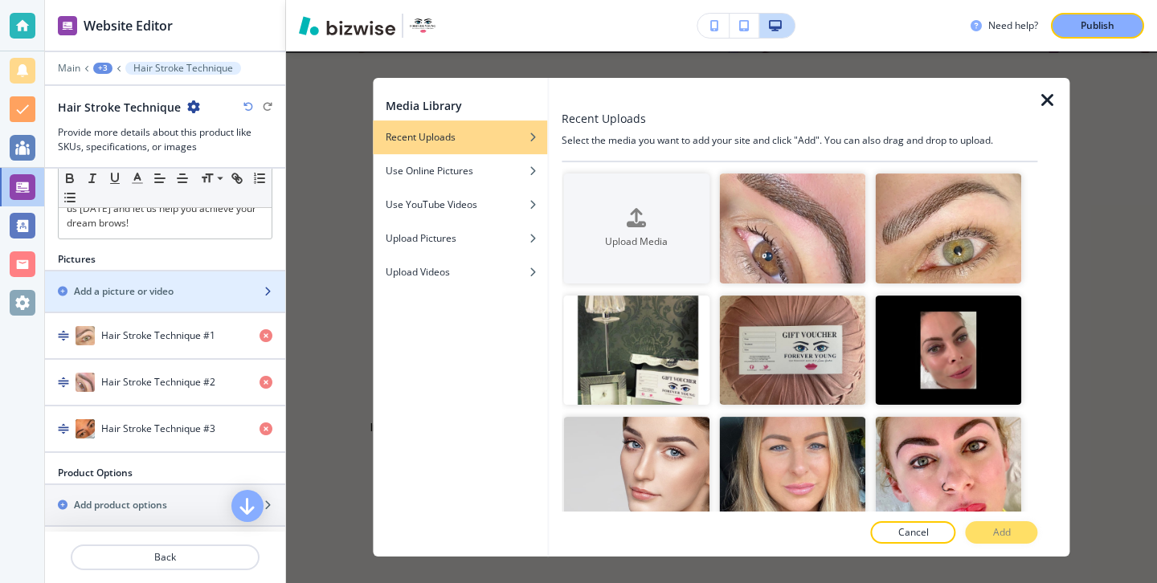
click at [239, 284] on div "Add a picture or video" at bounding box center [147, 291] width 205 height 14
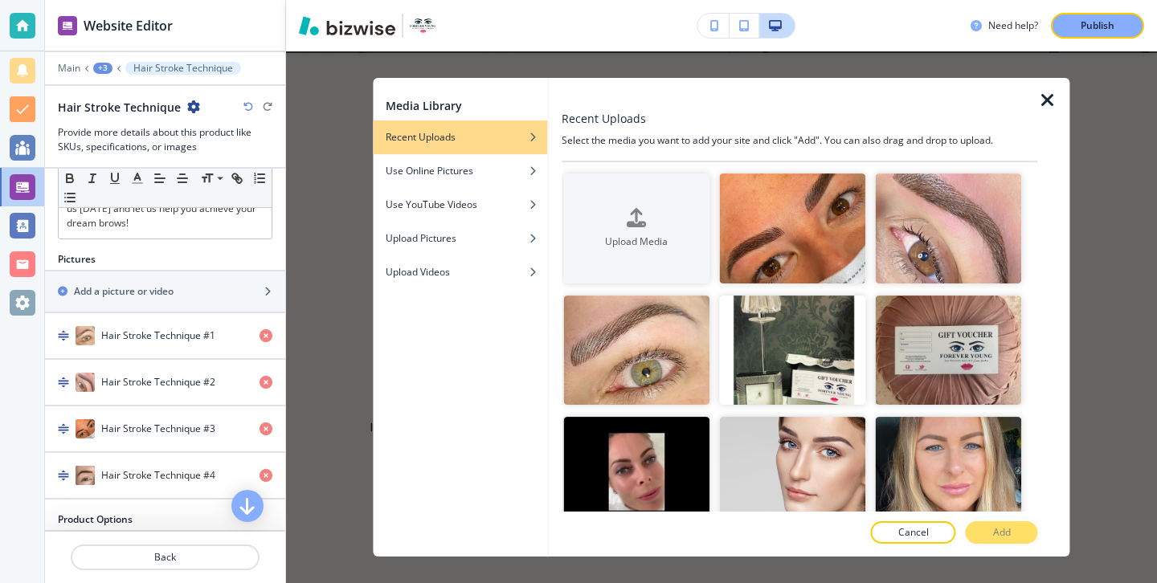
click at [1039, 89] on div at bounding box center [1054, 317] width 32 height 479
click at [1043, 92] on icon "button" at bounding box center [1047, 100] width 19 height 19
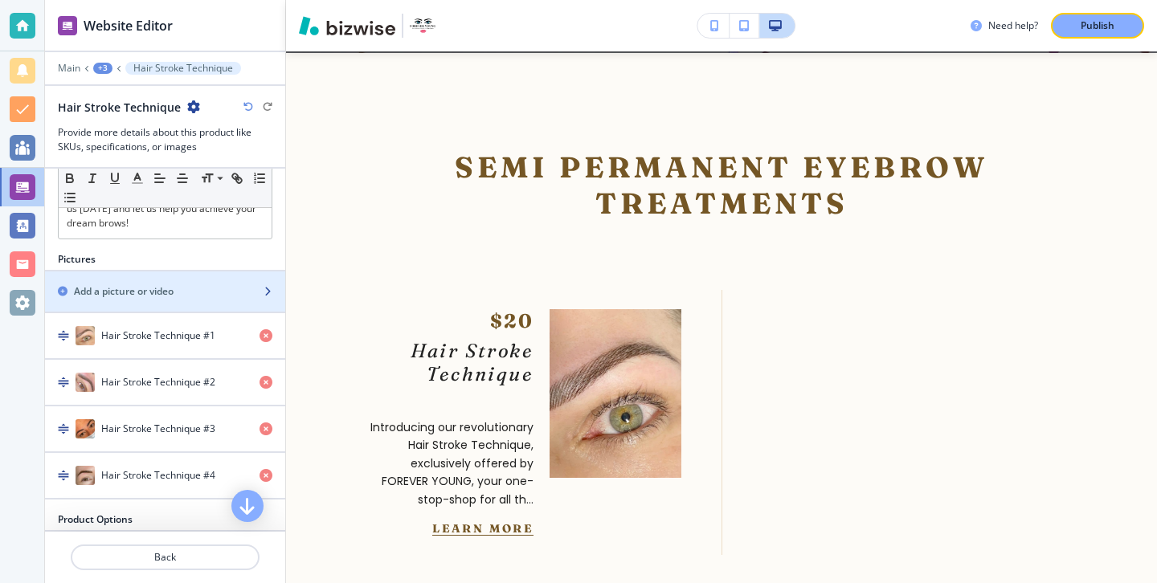
click at [227, 284] on div "Add a picture or video" at bounding box center [147, 291] width 205 height 14
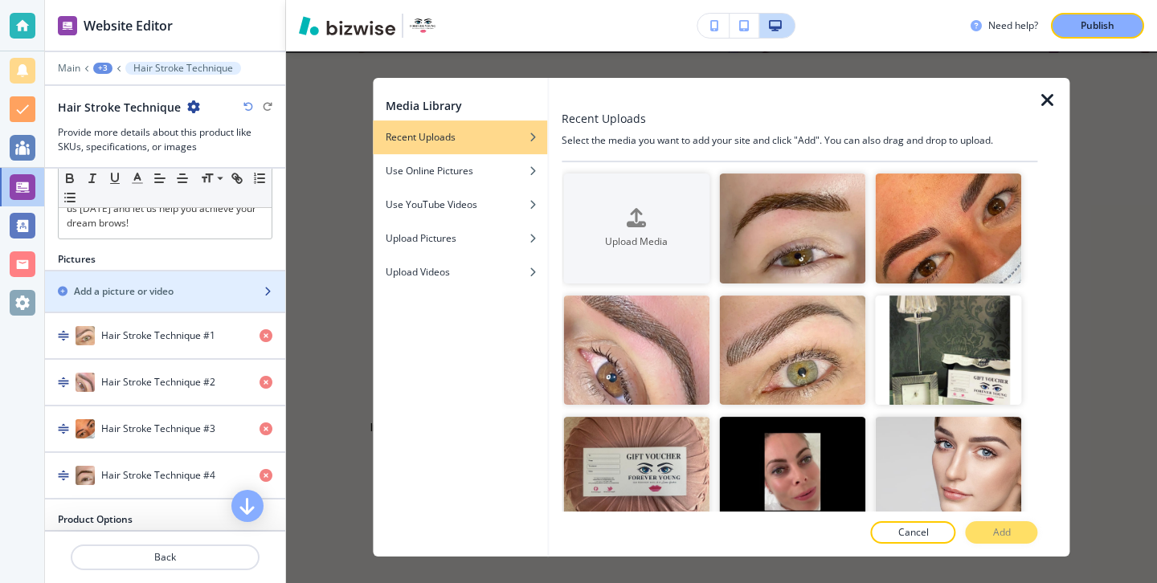
click at [211, 272] on div "button" at bounding box center [165, 278] width 240 height 13
click at [1048, 100] on icon "button" at bounding box center [1047, 100] width 19 height 19
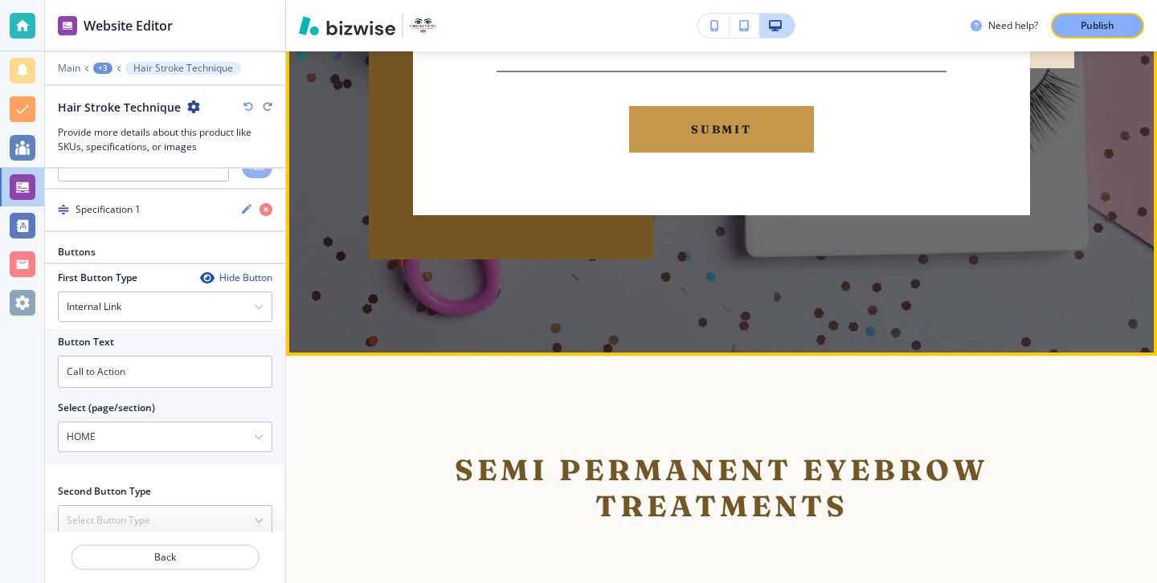
scroll to position [4876, 0]
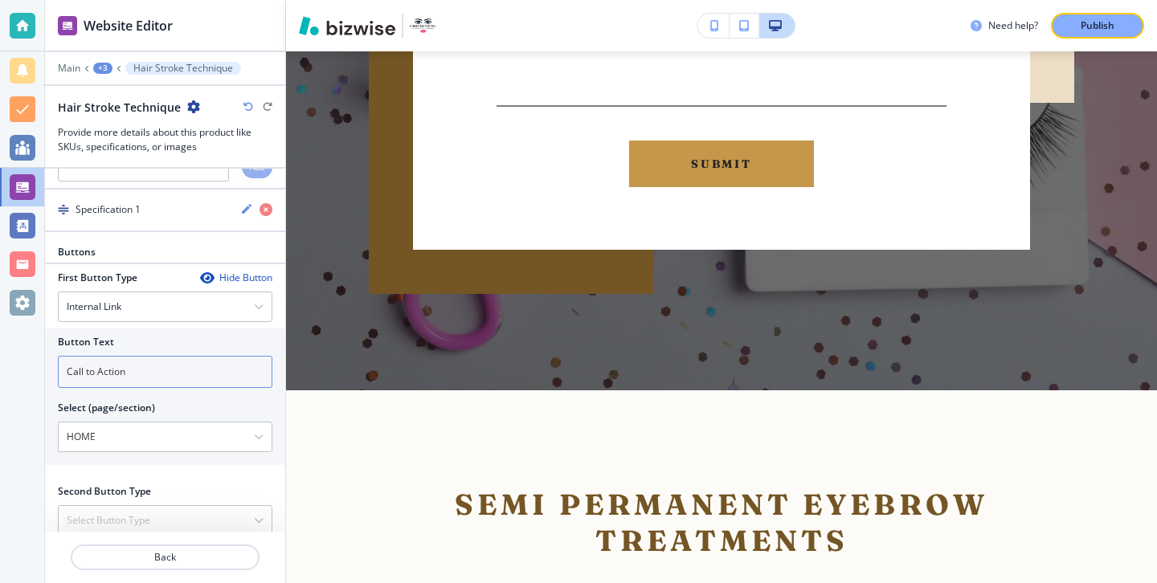
click at [226, 356] on input "Call to Action" at bounding box center [165, 372] width 214 height 32
click at [218, 356] on input "Call to Action" at bounding box center [165, 372] width 214 height 32
click at [217, 356] on input "Call to Action" at bounding box center [165, 372] width 214 height 32
type input "BOOK"
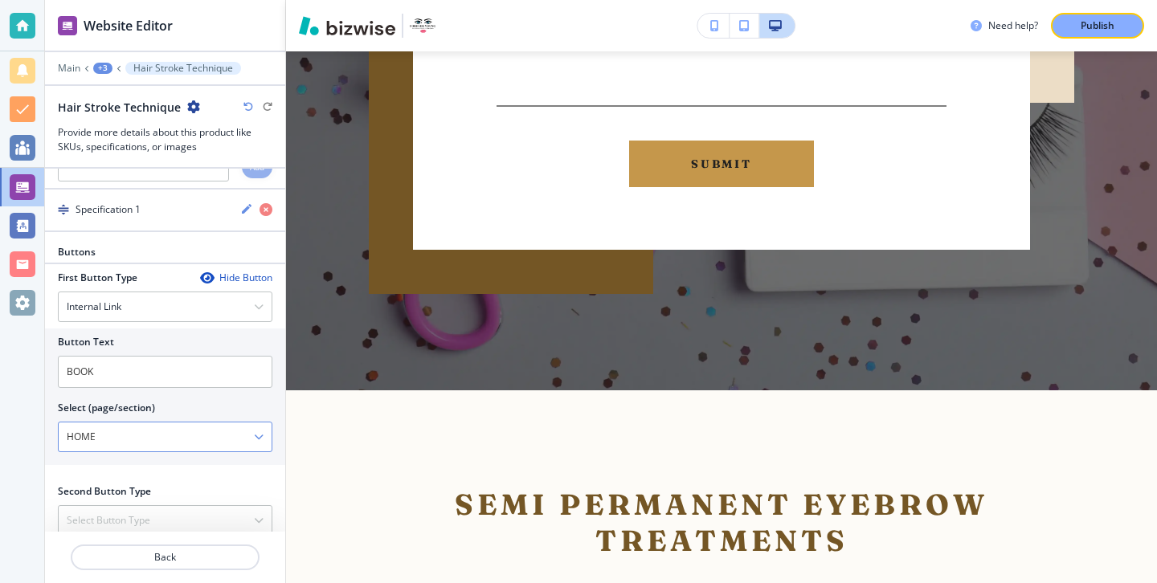
click at [178, 423] on \(page\/section\) "HOME" at bounding box center [156, 436] width 195 height 27
click at [266, 423] on div "HOME" at bounding box center [165, 437] width 213 height 29
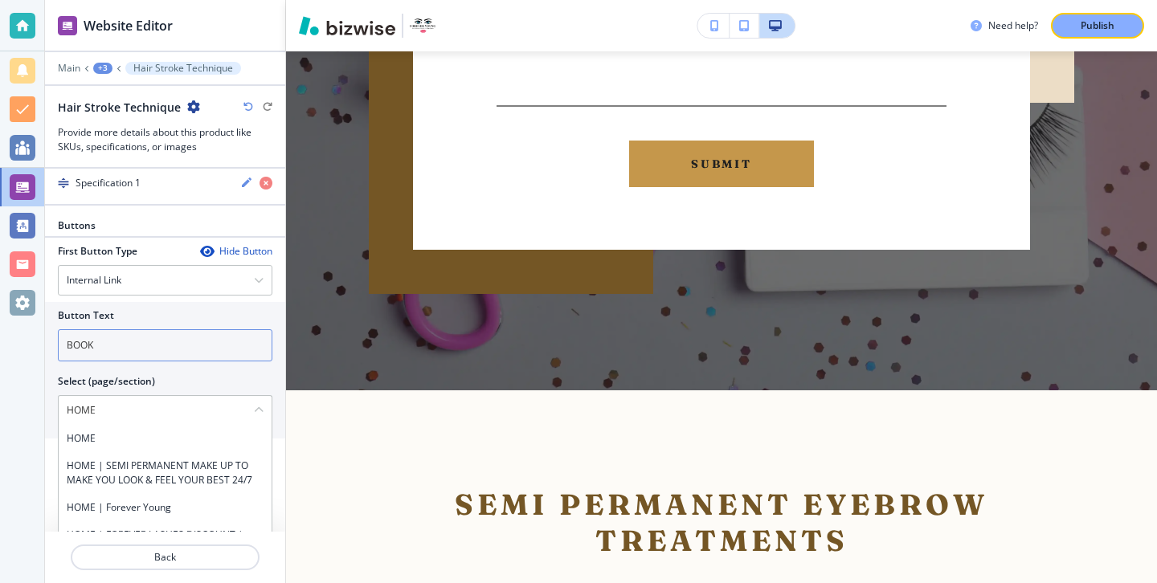
scroll to position [1369, 0]
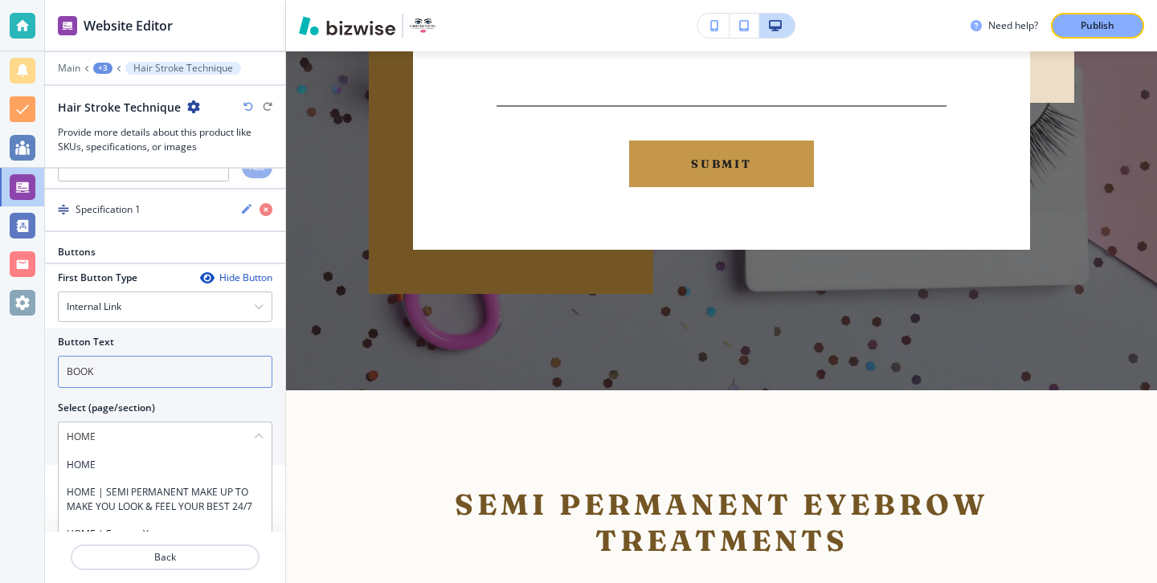
click at [238, 356] on input "BOOK" at bounding box center [165, 372] width 214 height 32
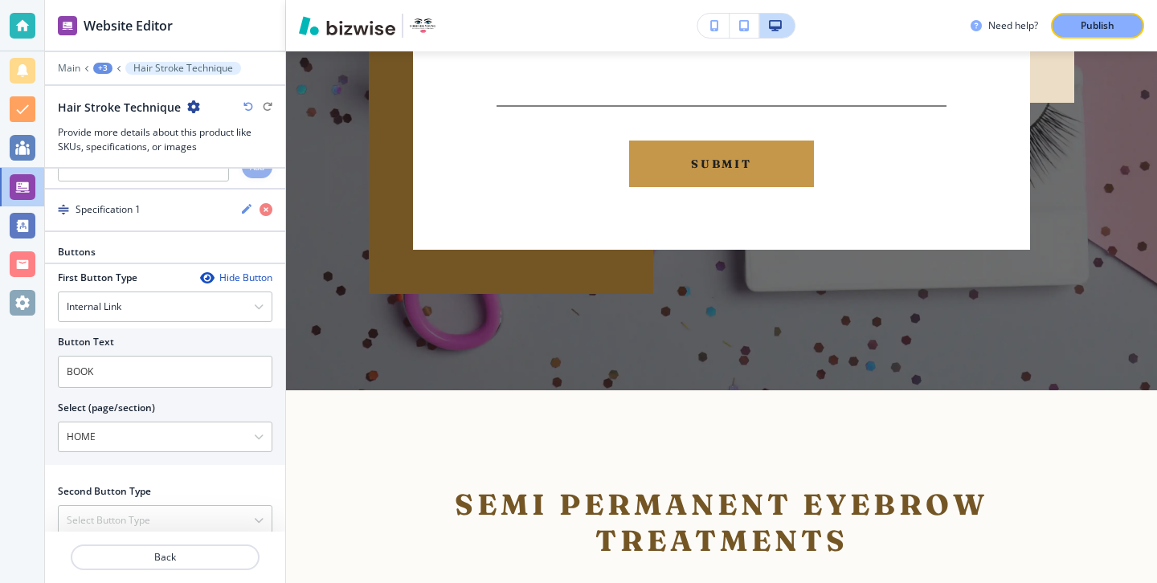
click at [236, 335] on div "Button Text" at bounding box center [165, 342] width 214 height 14
click at [236, 293] on div "First Button Type Hide Button Internal Link Telephone External Link Email File …" at bounding box center [165, 371] width 214 height 201
click at [237, 292] on div "Internal Link" at bounding box center [165, 306] width 213 height 29
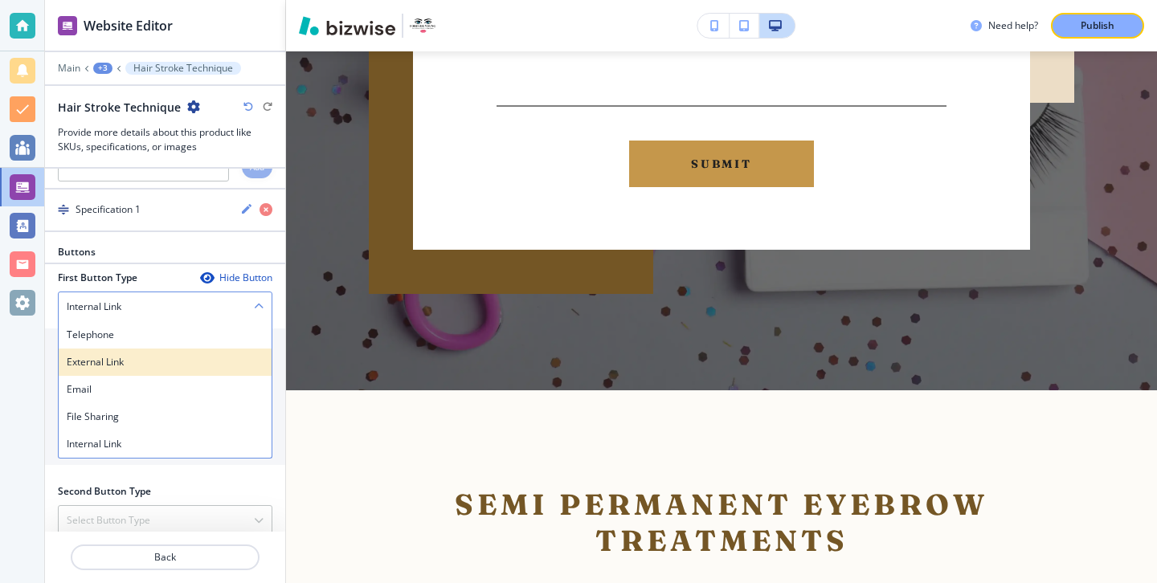
click at [221, 355] on h4 "External Link" at bounding box center [165, 362] width 197 height 14
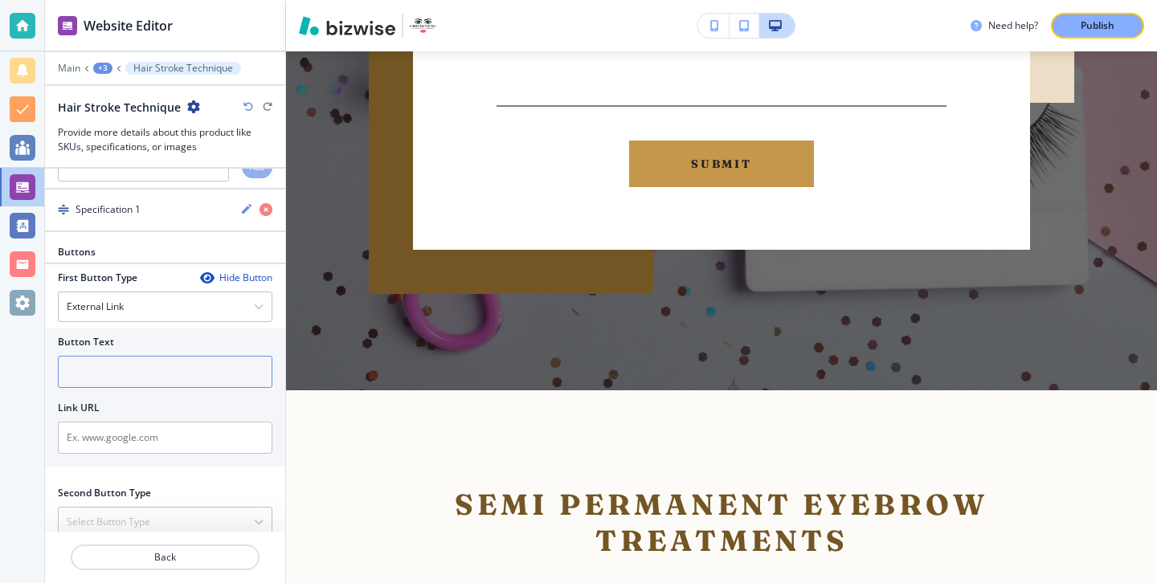
click at [214, 356] on input "text" at bounding box center [165, 372] width 214 height 32
type input "Book"
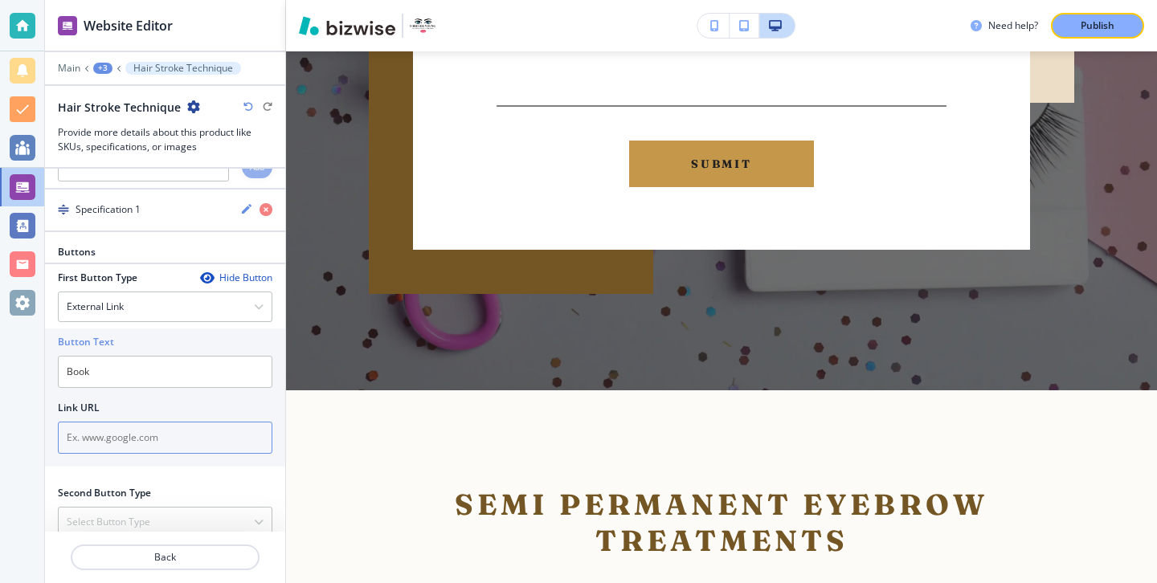
click at [215, 422] on input "text" at bounding box center [165, 438] width 214 height 32
paste input "[URL][DOMAIN_NAME]"
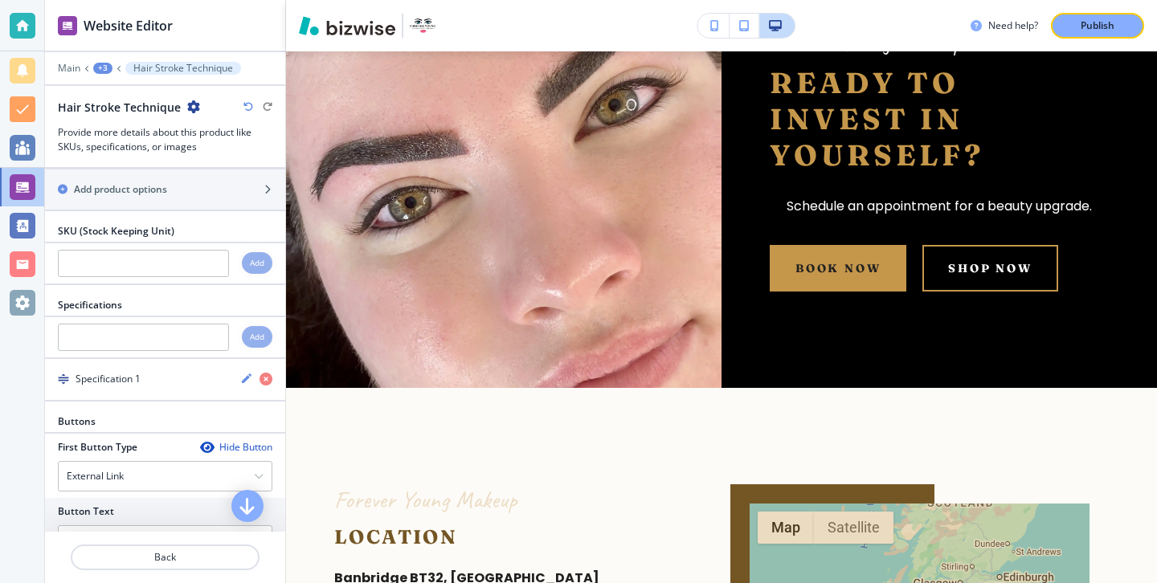
scroll to position [1124, 0]
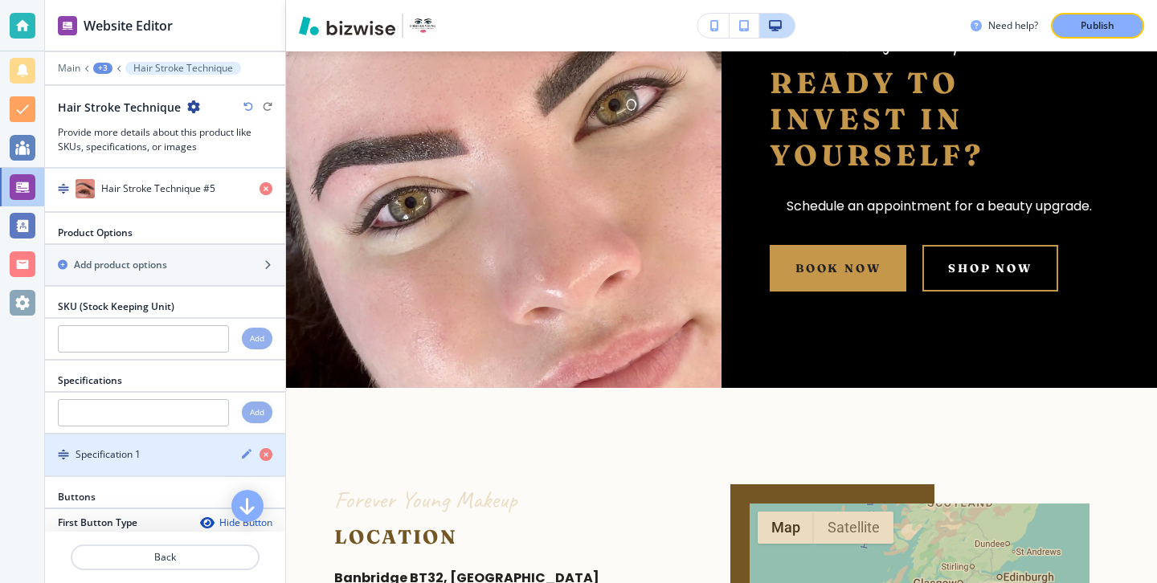
type input "[URL][DOMAIN_NAME]"
click at [108, 463] on div "button" at bounding box center [165, 469] width 240 height 13
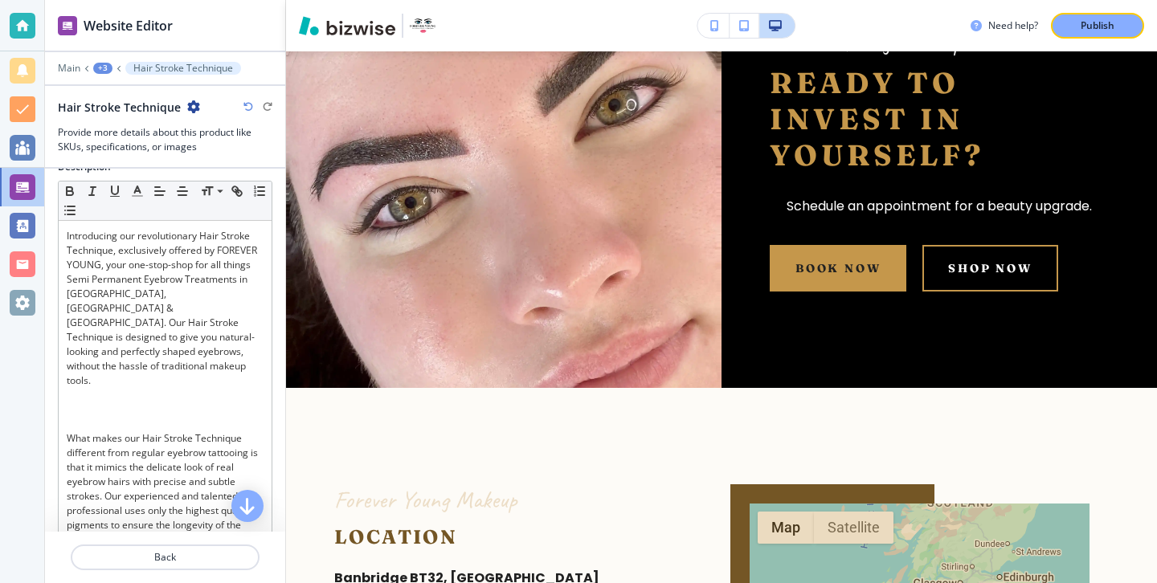
scroll to position [0, 0]
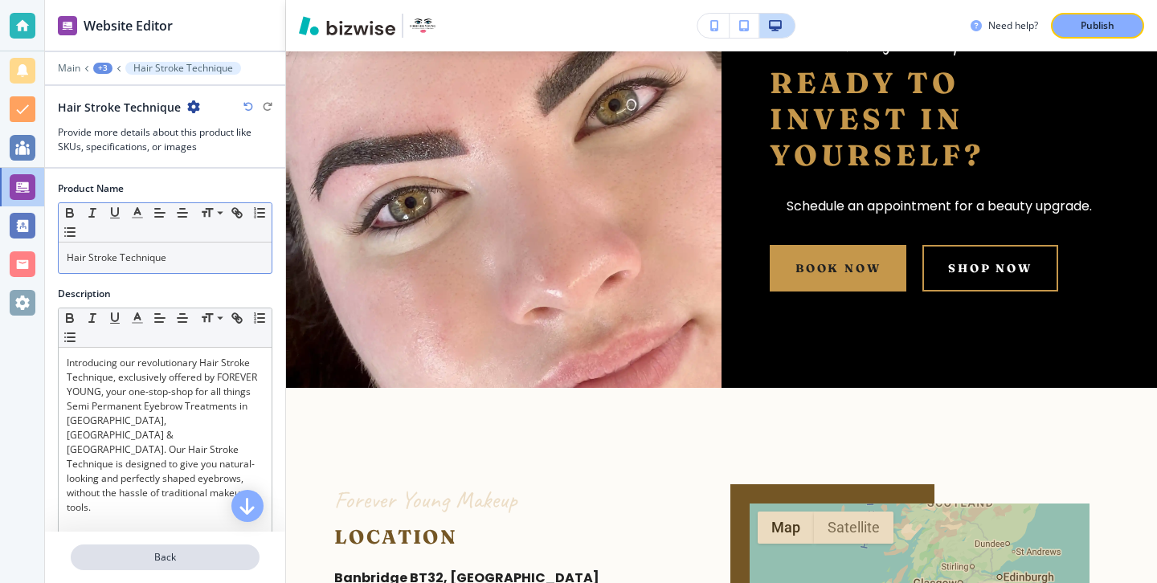
click at [181, 550] on p "Back" at bounding box center [165, 557] width 186 height 14
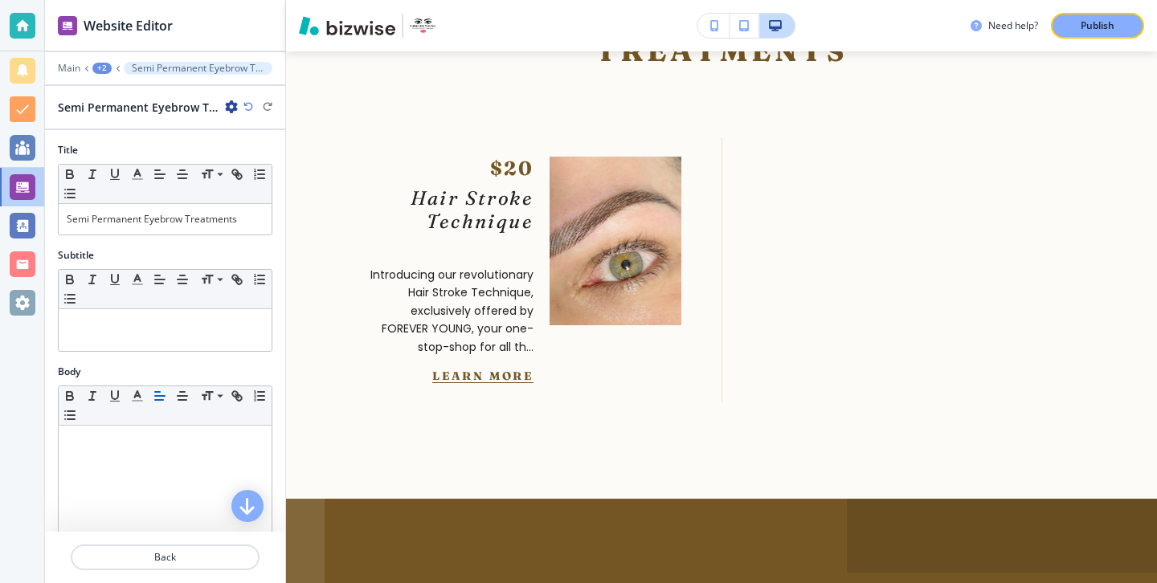
scroll to position [417, 0]
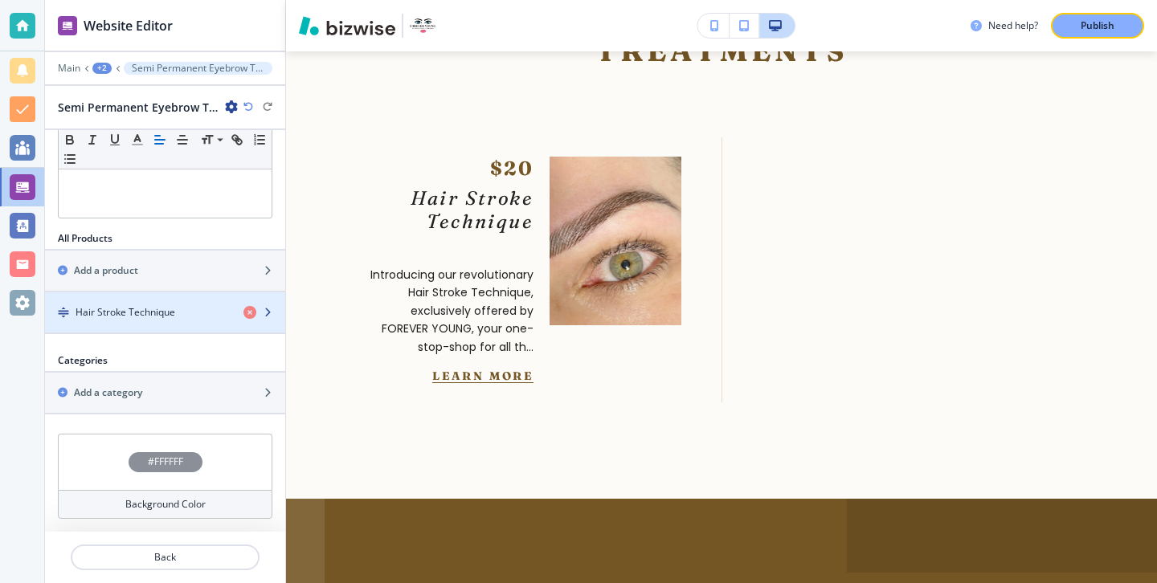
click at [153, 292] on div "button" at bounding box center [165, 298] width 240 height 13
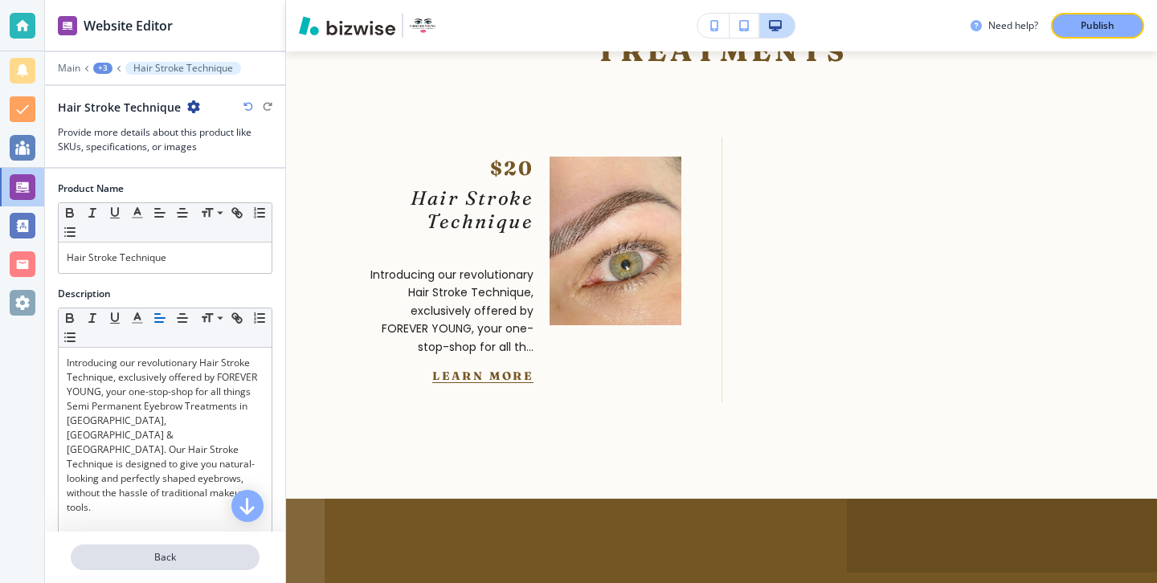
click at [191, 555] on p "Back" at bounding box center [165, 557] width 186 height 14
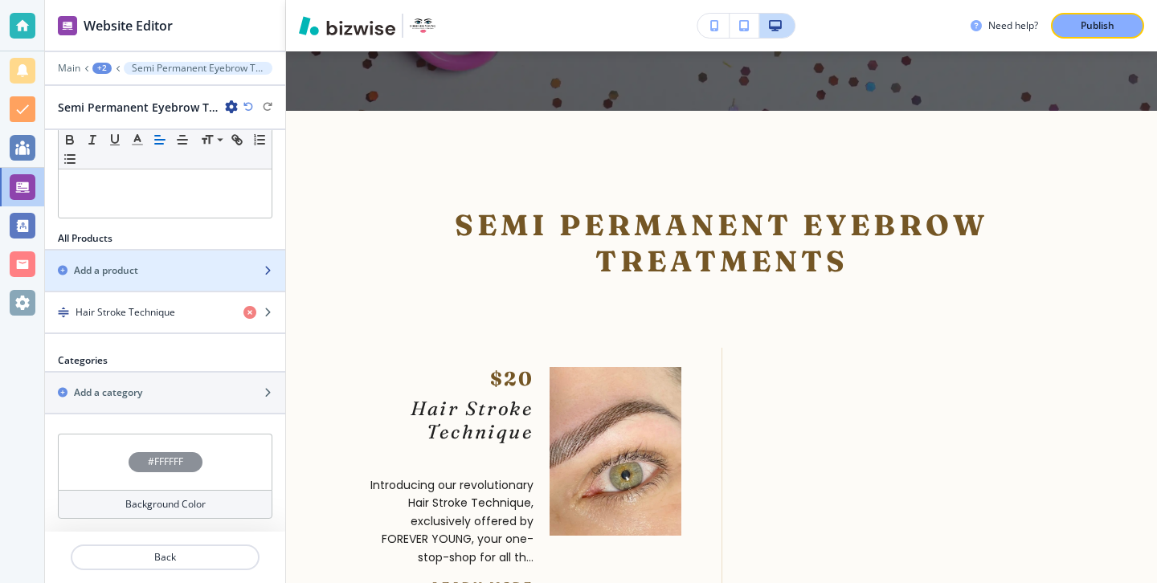
click at [209, 284] on div "button" at bounding box center [165, 284] width 240 height 13
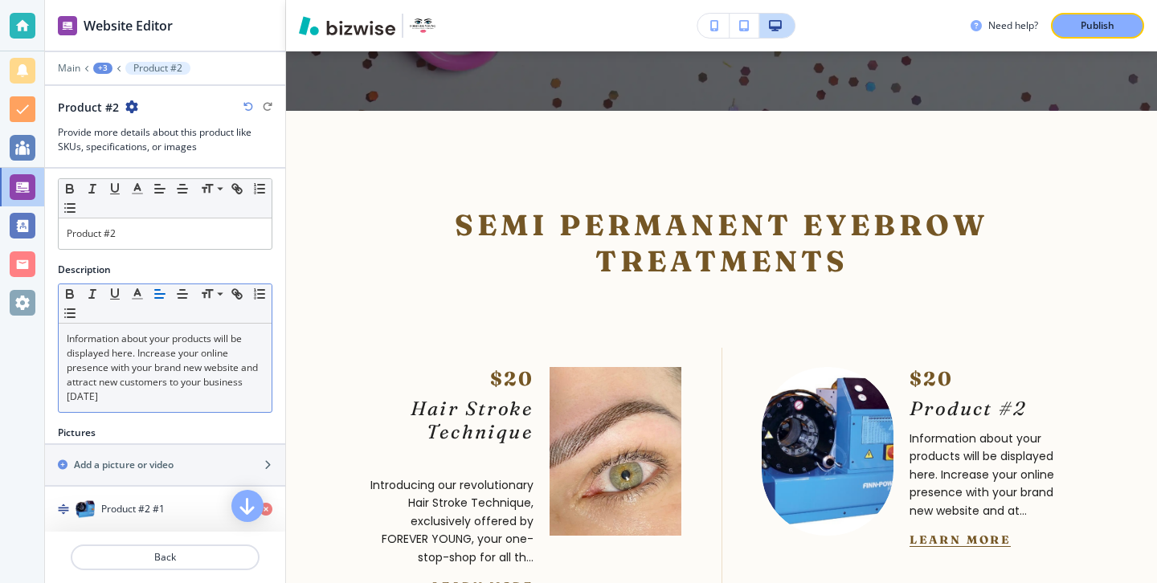
scroll to position [15, 0]
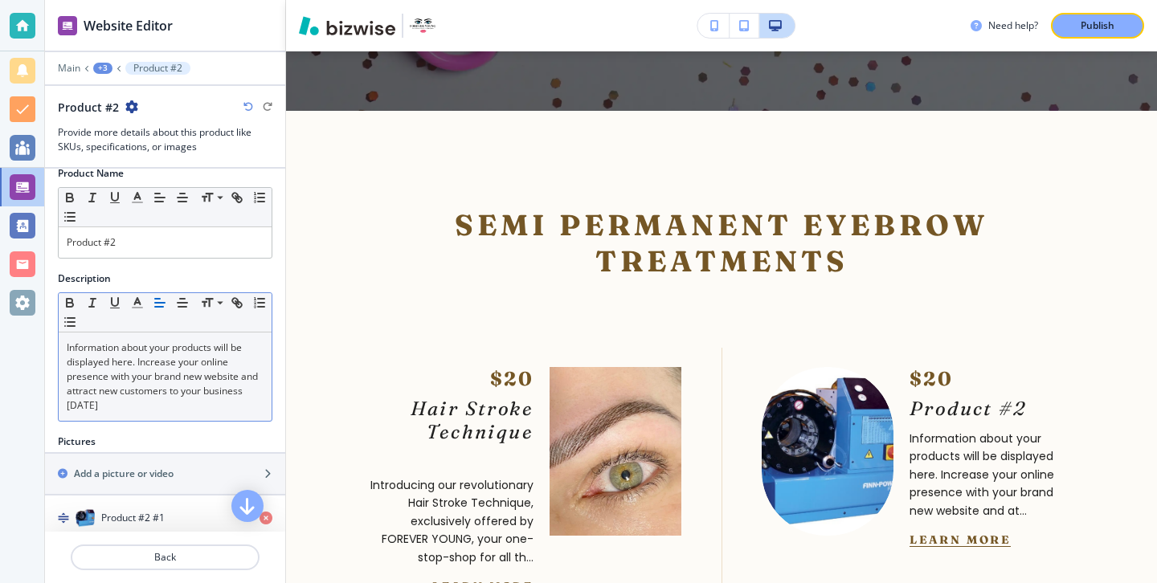
click at [219, 248] on p "Product #2" at bounding box center [165, 242] width 197 height 14
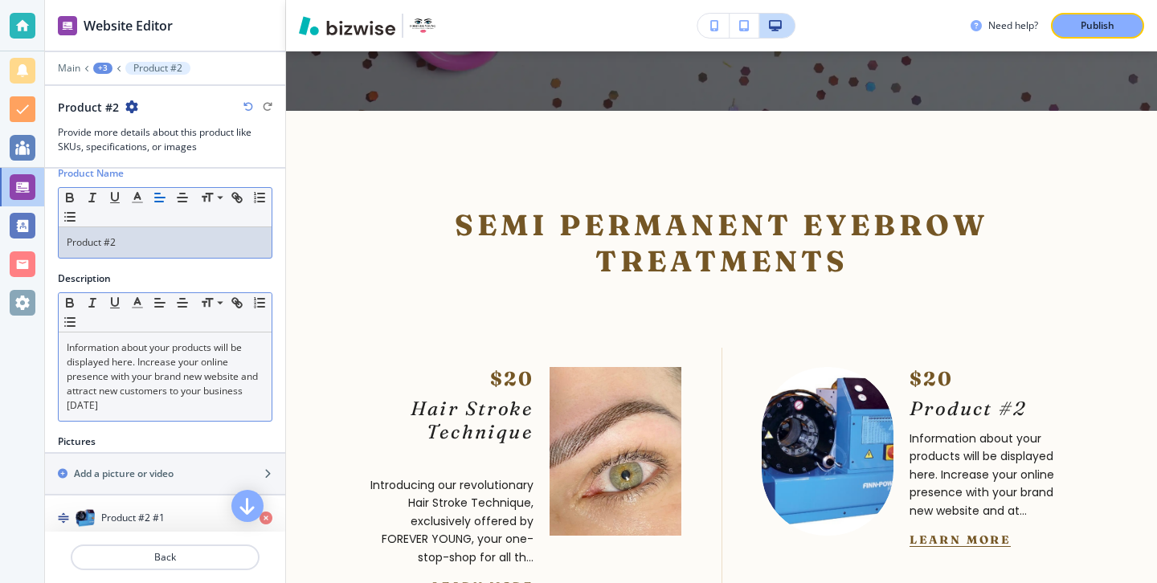
click at [219, 248] on p "Product #2" at bounding box center [165, 242] width 197 height 14
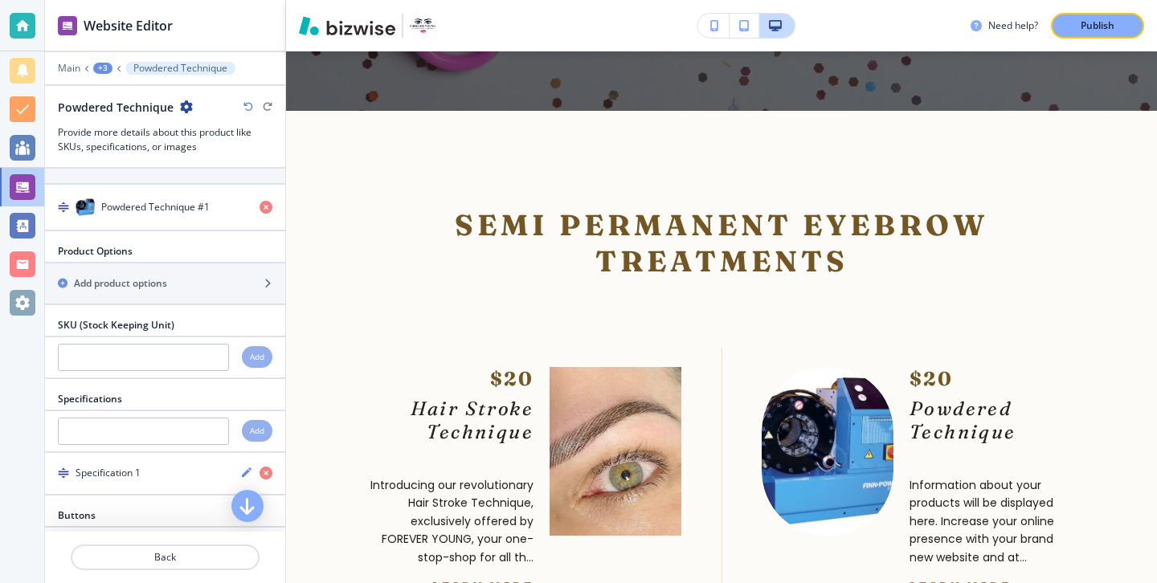
scroll to position [470, 0]
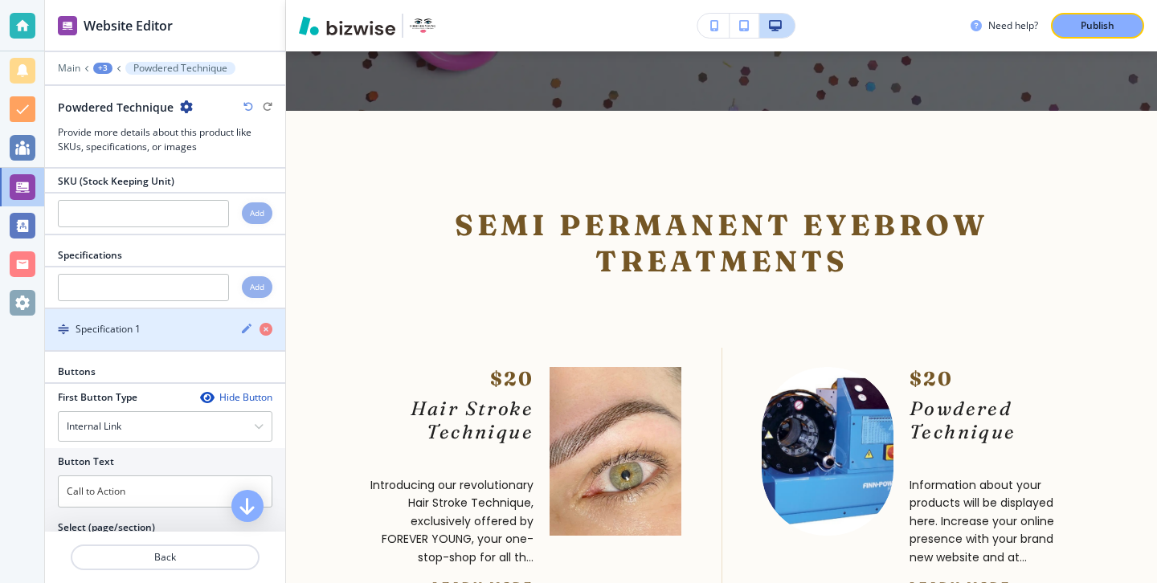
click at [196, 342] on div "button" at bounding box center [165, 343] width 240 height 13
click at [245, 326] on icon "button" at bounding box center [246, 328] width 13 height 13
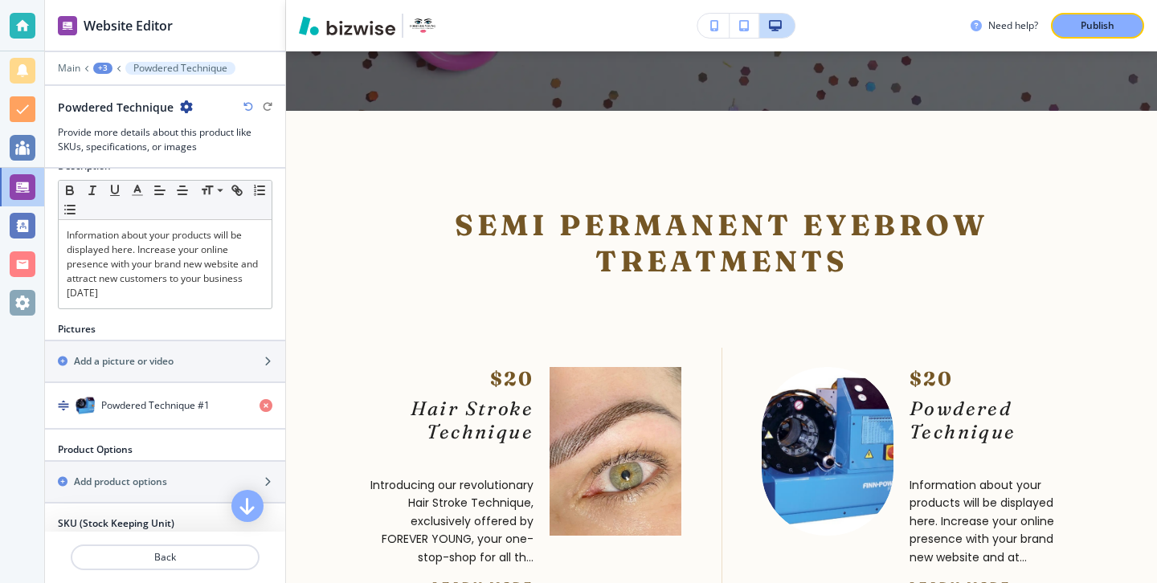
scroll to position [135, 0]
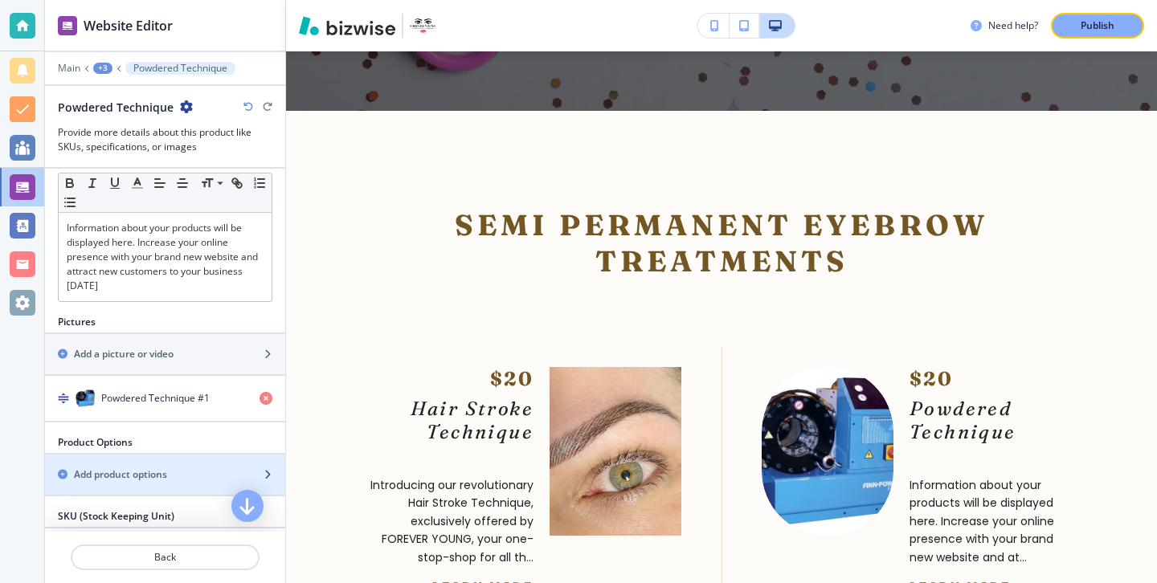
click at [150, 467] on div "button" at bounding box center [165, 461] width 240 height 13
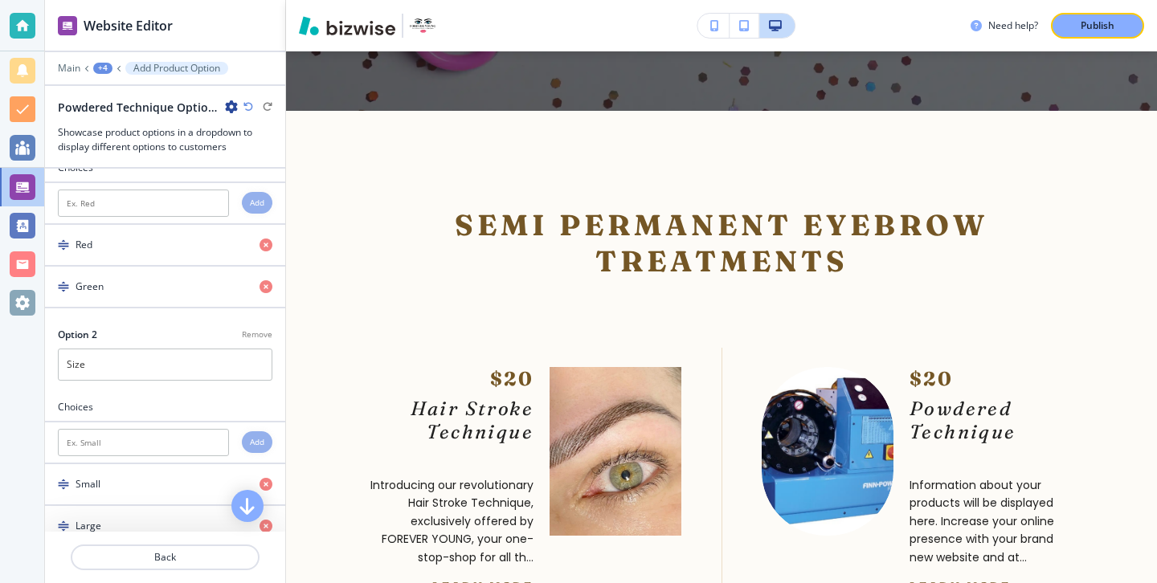
scroll to position [40, 0]
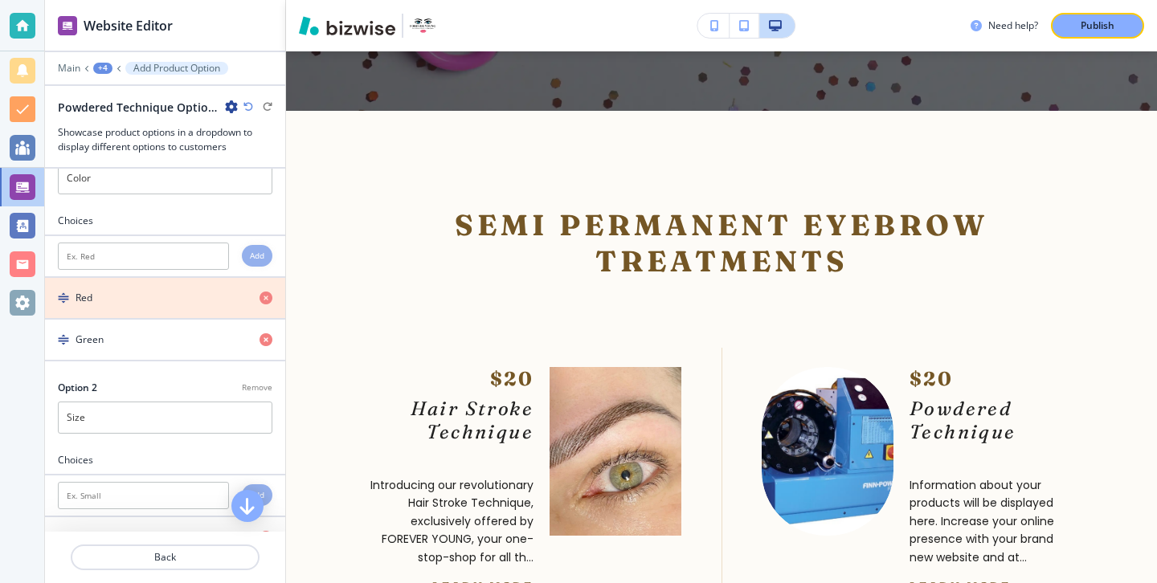
click at [261, 297] on icon "button" at bounding box center [265, 298] width 13 height 13
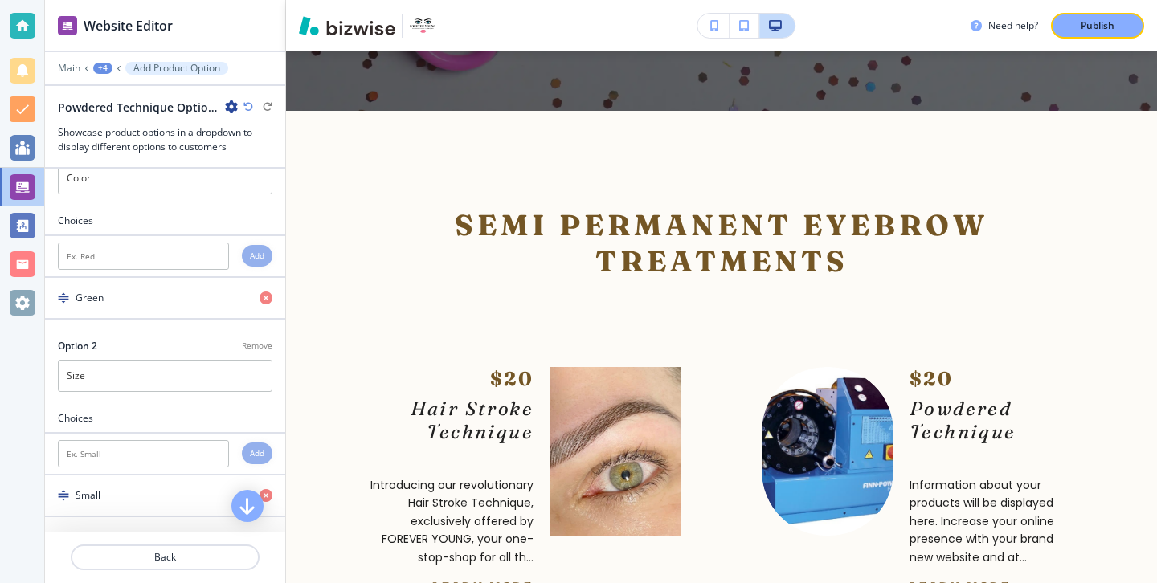
click at [261, 297] on icon "button" at bounding box center [265, 298] width 13 height 13
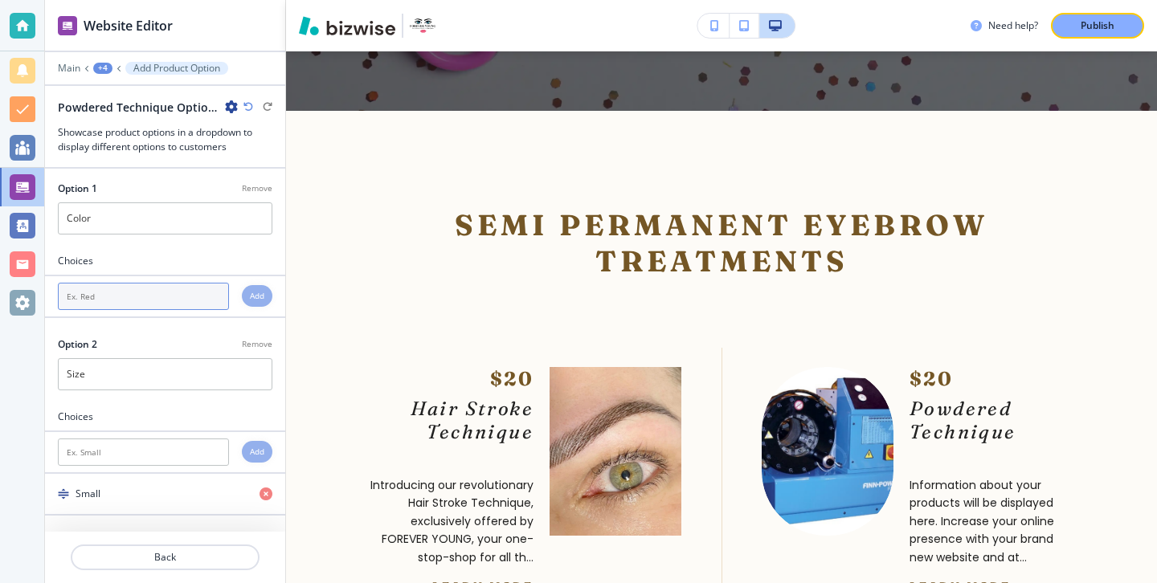
scroll to position [3, 0]
click at [250, 186] on p "Remove" at bounding box center [257, 185] width 31 height 12
type input "Size"
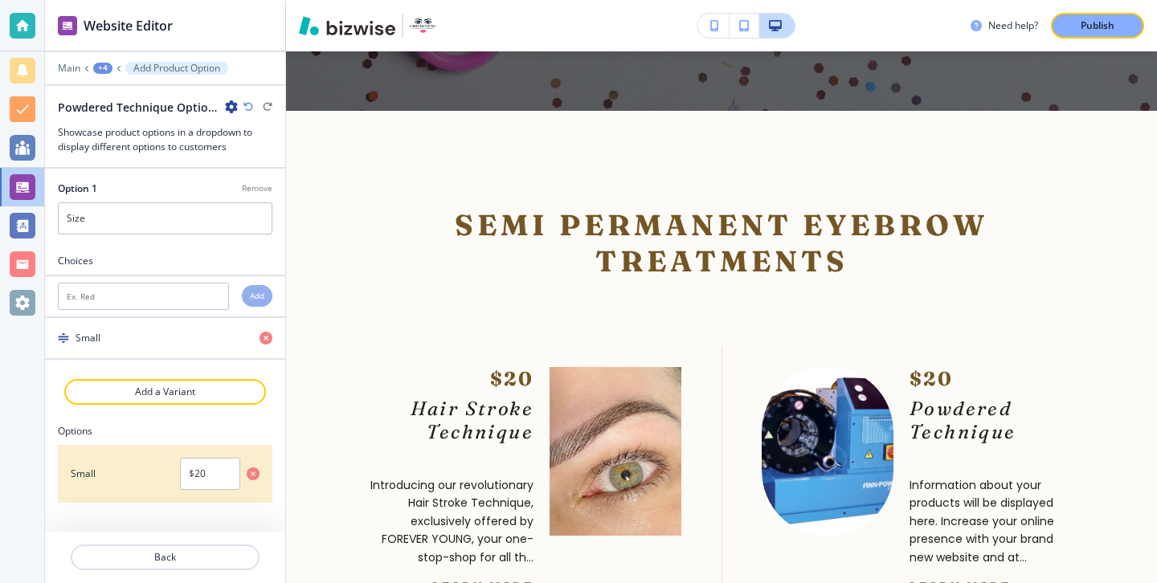
click at [255, 187] on p "Remove" at bounding box center [257, 188] width 31 height 12
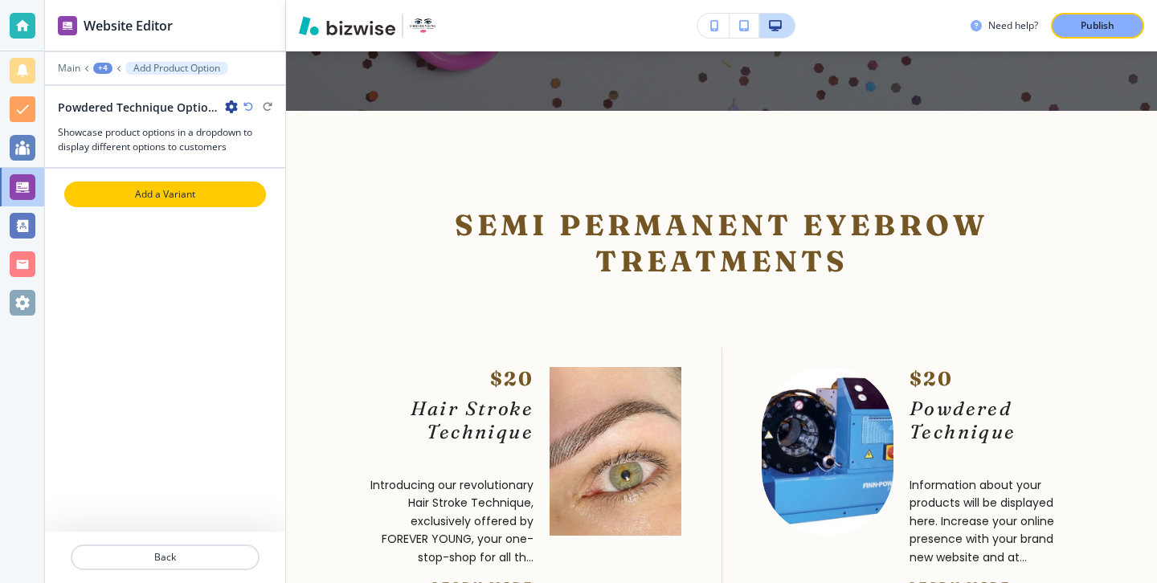
click at [227, 203] on button "Add a Variant" at bounding box center [165, 195] width 202 height 26
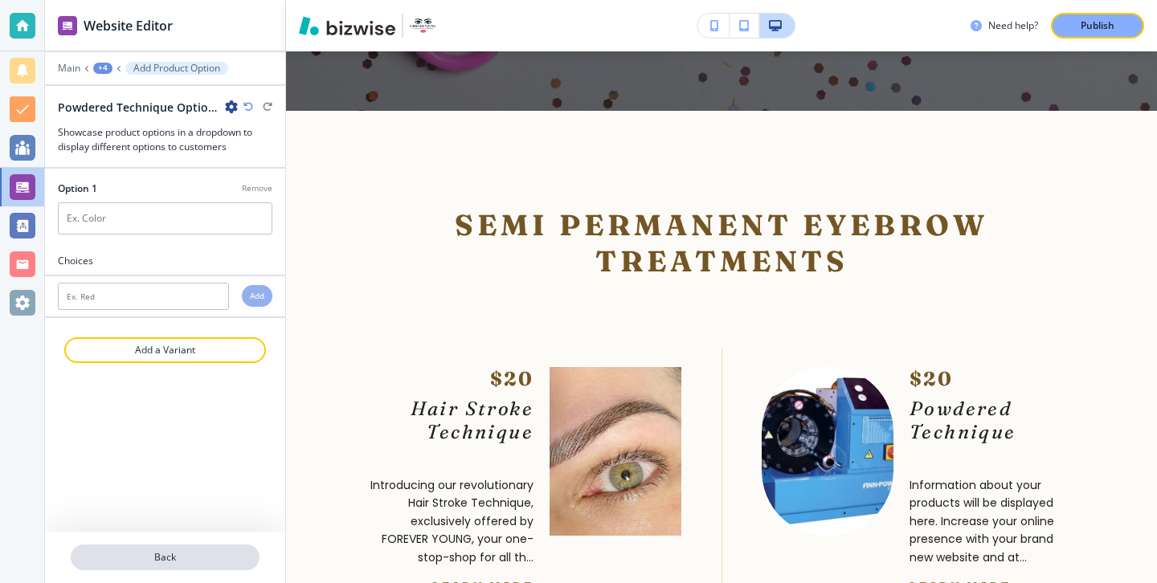
click at [174, 554] on p "Back" at bounding box center [165, 557] width 186 height 14
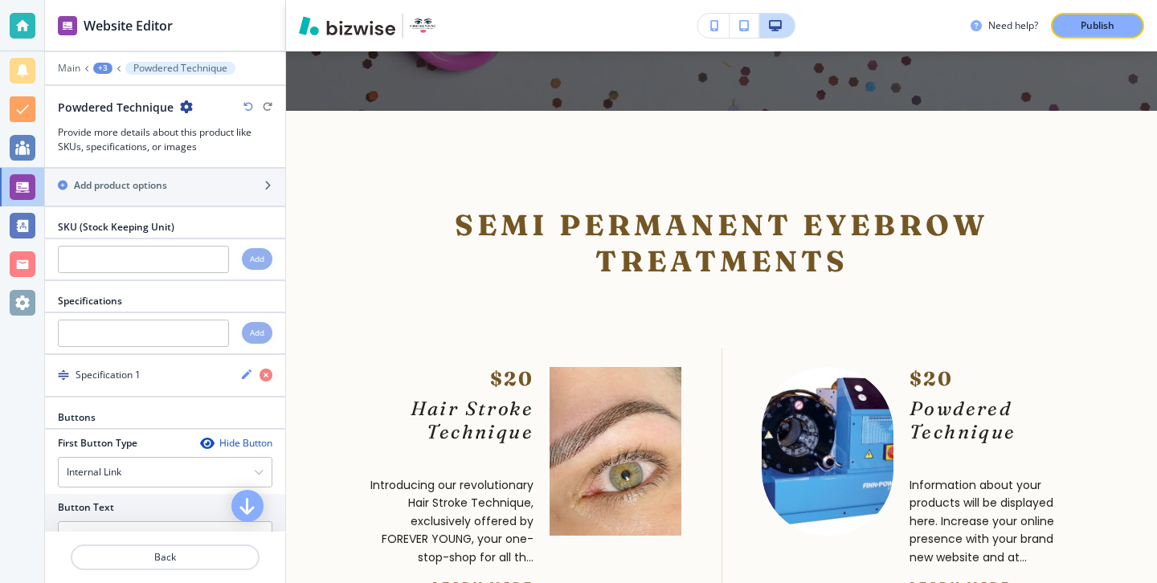
scroll to position [426, 0]
click at [175, 338] on input "text" at bounding box center [143, 331] width 171 height 27
click at [247, 332] on div "Add" at bounding box center [257, 332] width 31 height 22
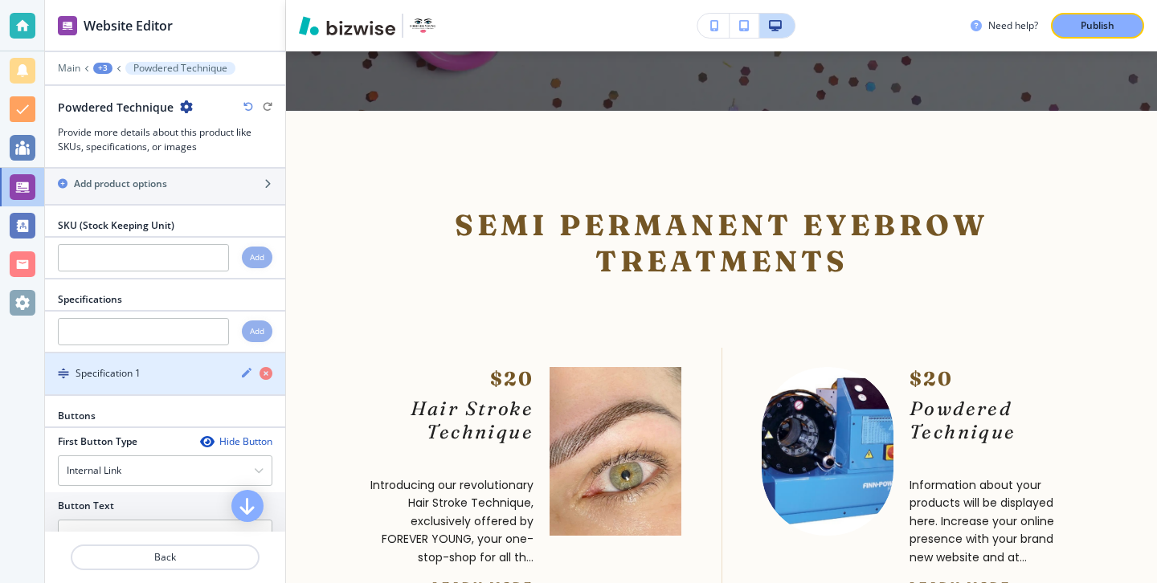
click at [204, 374] on div "Specification 1" at bounding box center [136, 373] width 182 height 14
click at [78, 380] on h4 "Specification 1" at bounding box center [108, 373] width 65 height 14
click at [83, 378] on h4 "Specification 1" at bounding box center [108, 373] width 65 height 14
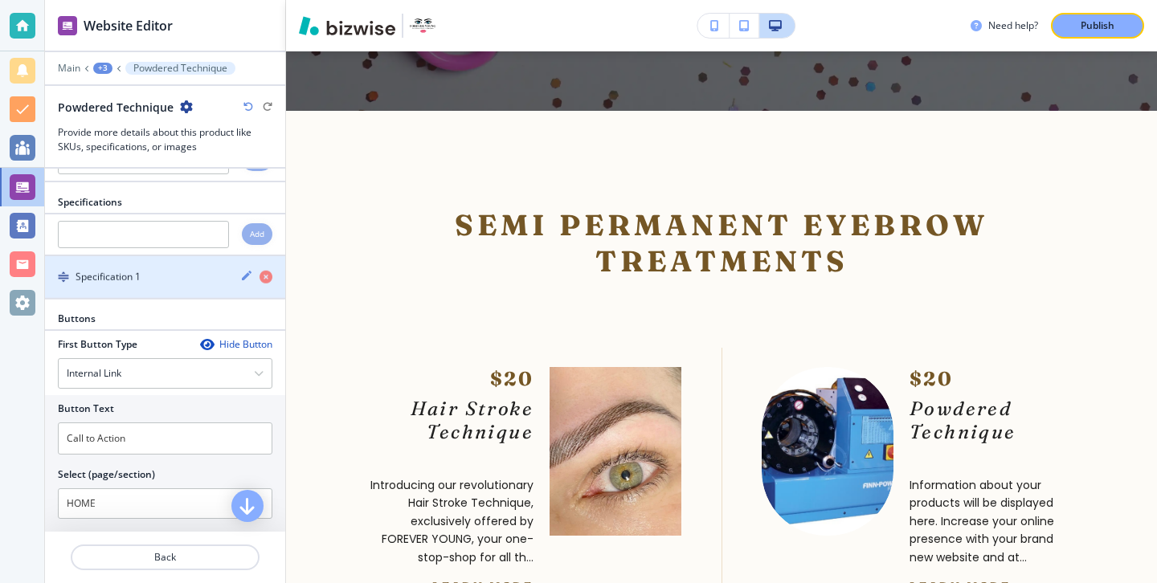
click at [243, 275] on icon "button" at bounding box center [246, 275] width 13 height 13
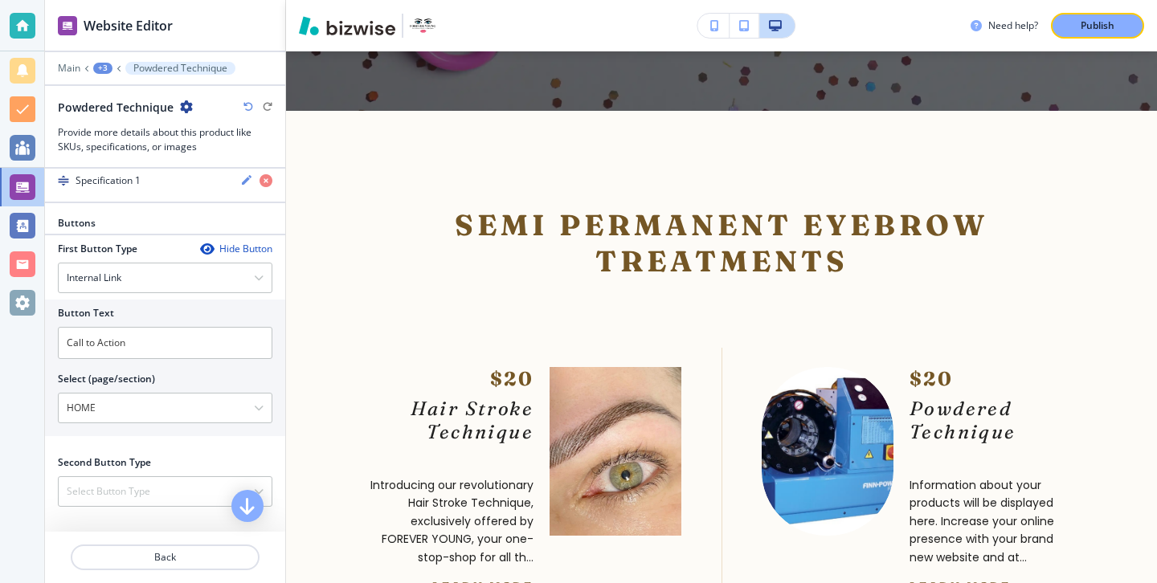
scroll to position [0, 0]
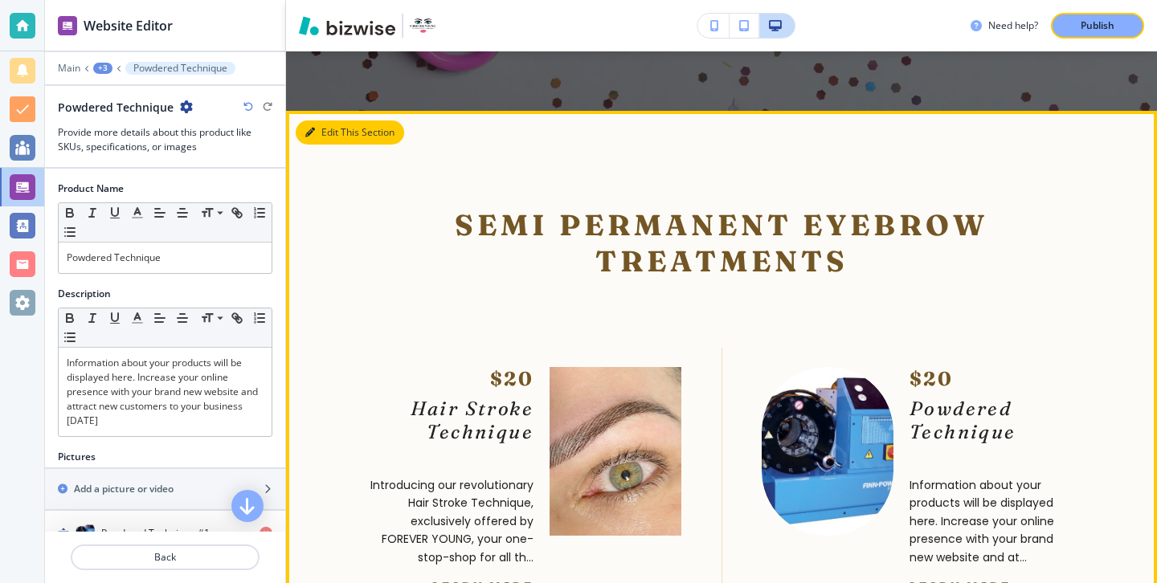
click at [336, 120] on button "Edit This Section" at bounding box center [350, 132] width 108 height 24
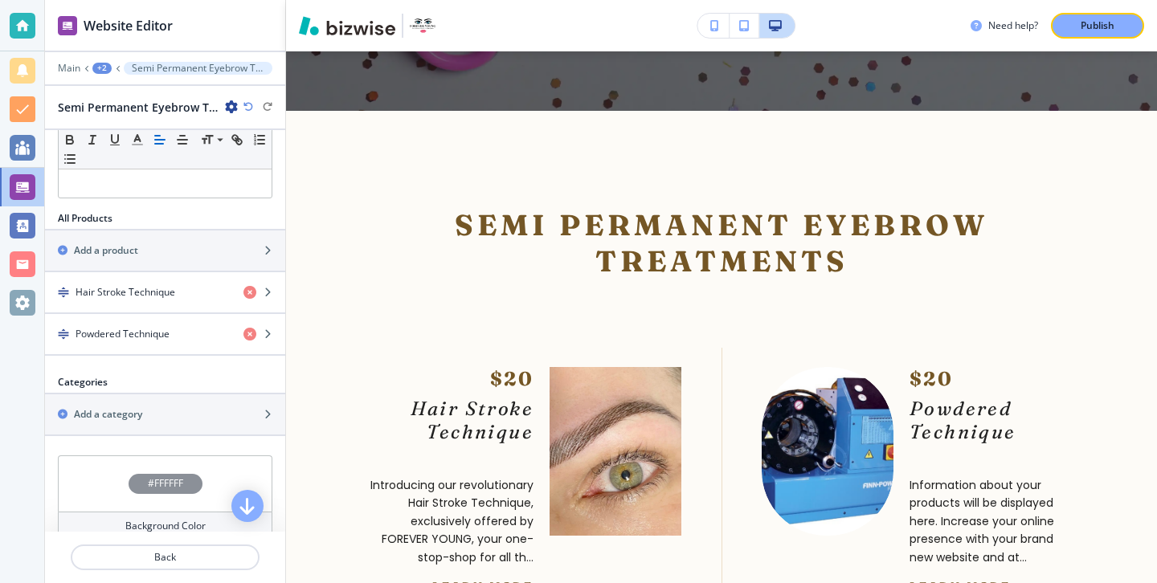
scroll to position [459, 0]
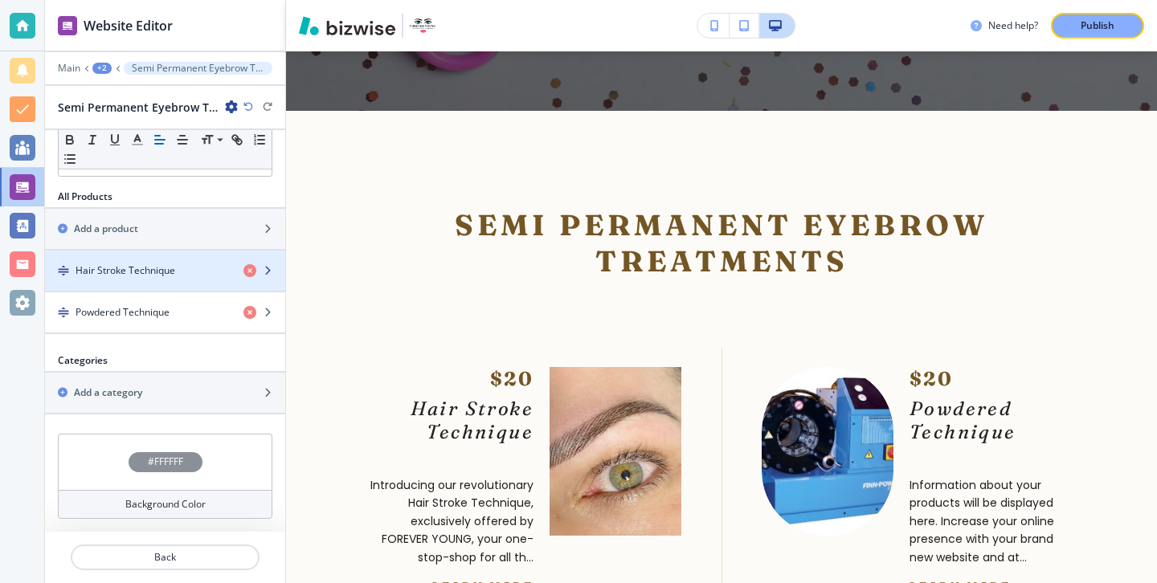
click at [174, 284] on div "button" at bounding box center [165, 284] width 240 height 13
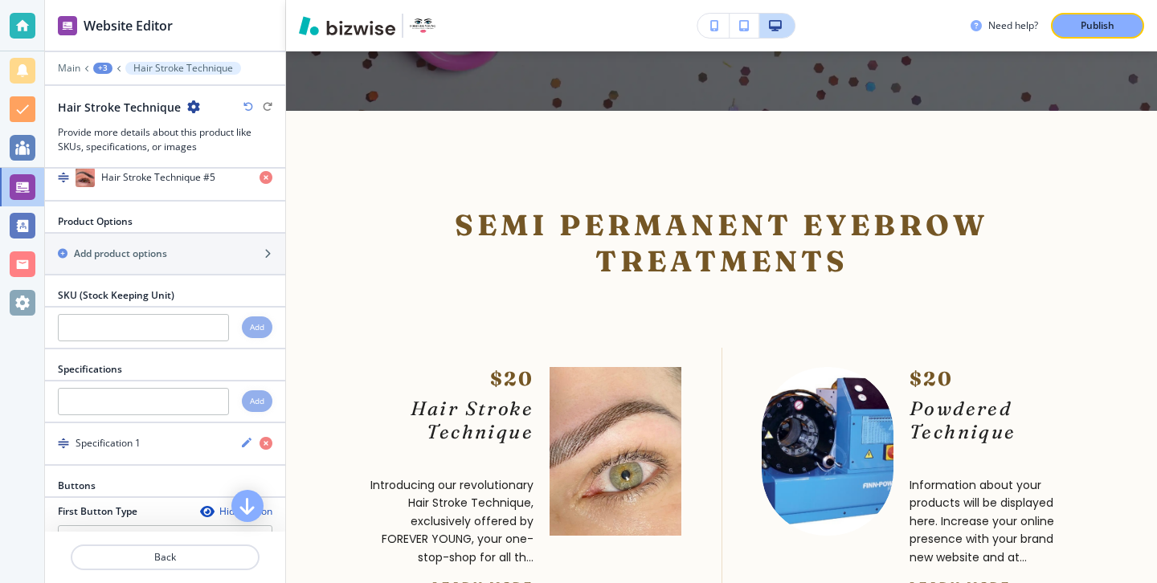
scroll to position [1158, 0]
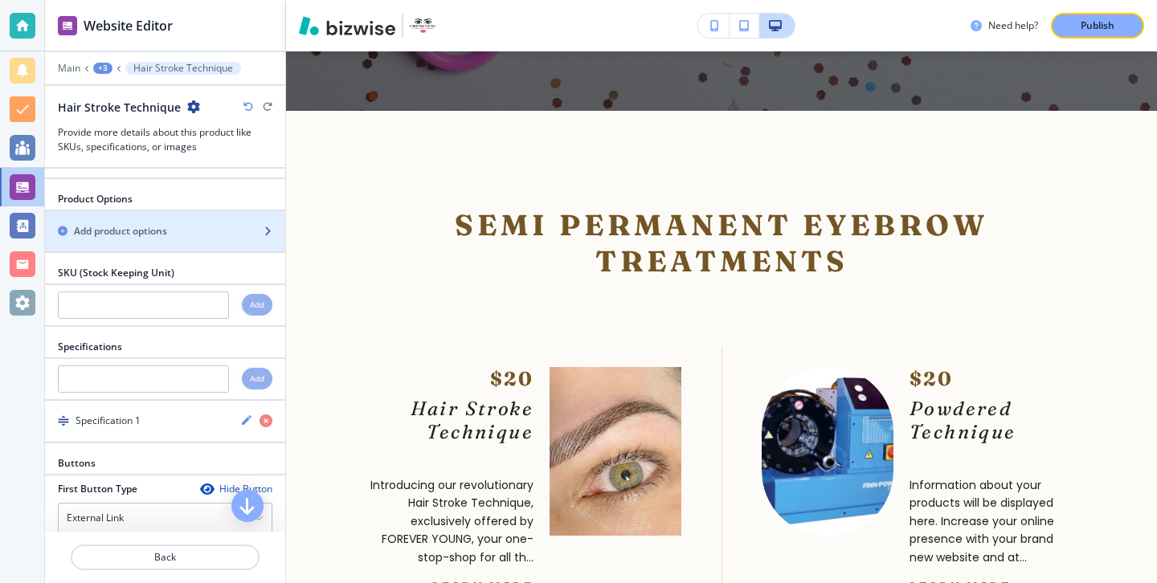
click at [175, 239] on div "button" at bounding box center [165, 245] width 240 height 13
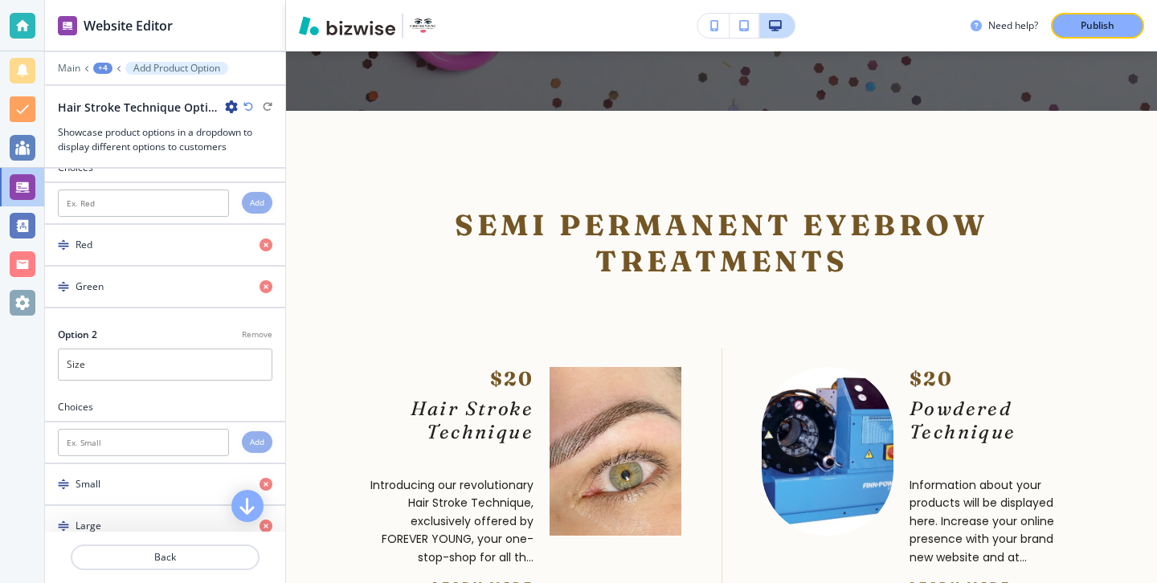
scroll to position [0, 0]
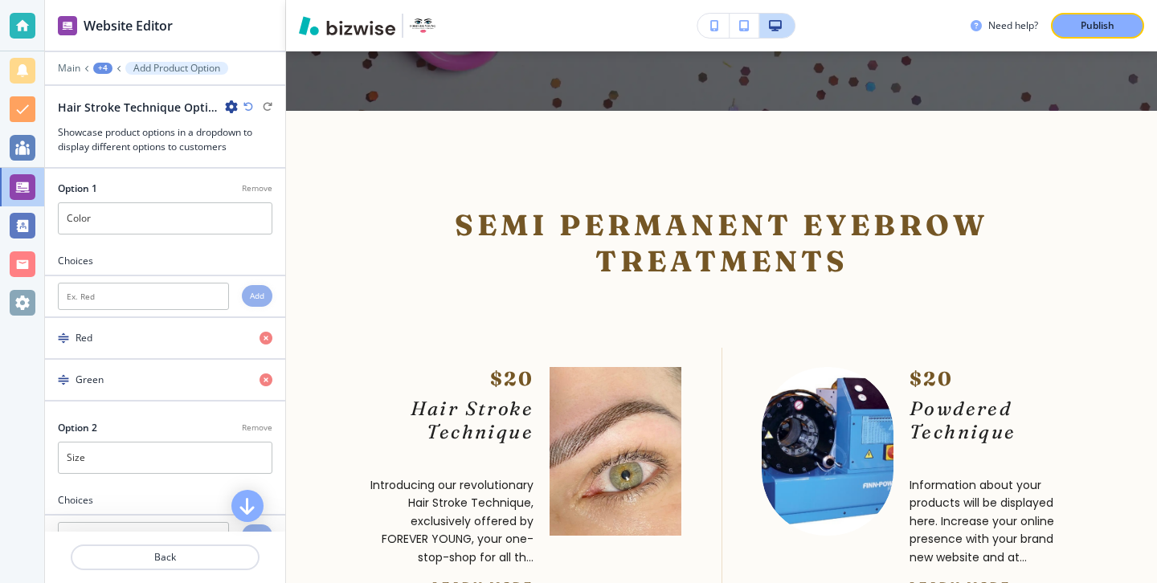
click at [262, 188] on p "Remove" at bounding box center [257, 188] width 31 height 12
type input "Size"
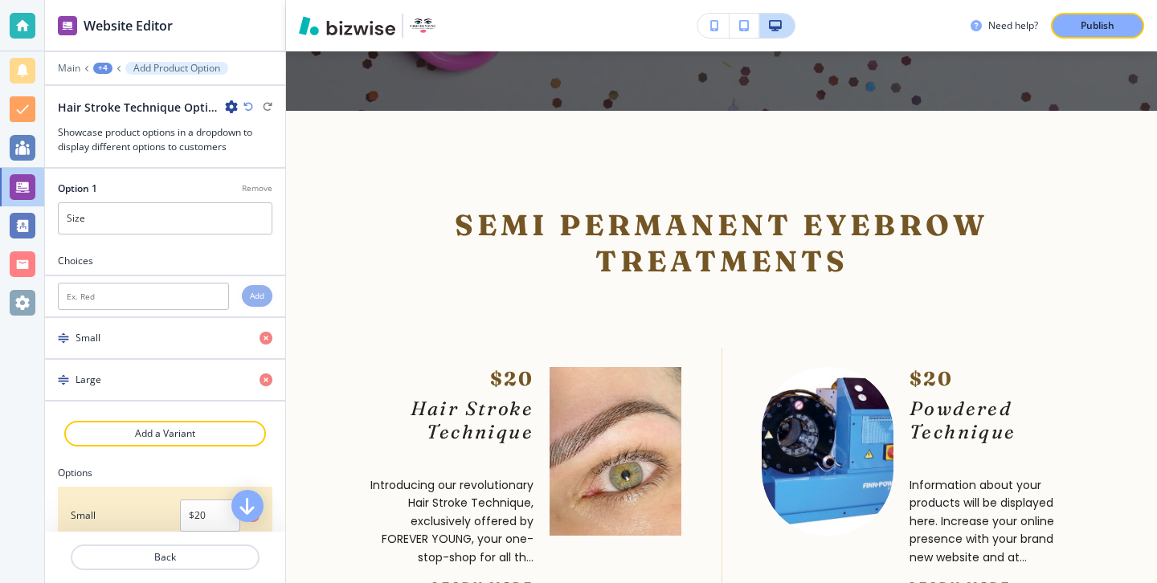
click at [262, 188] on p "Remove" at bounding box center [257, 188] width 31 height 12
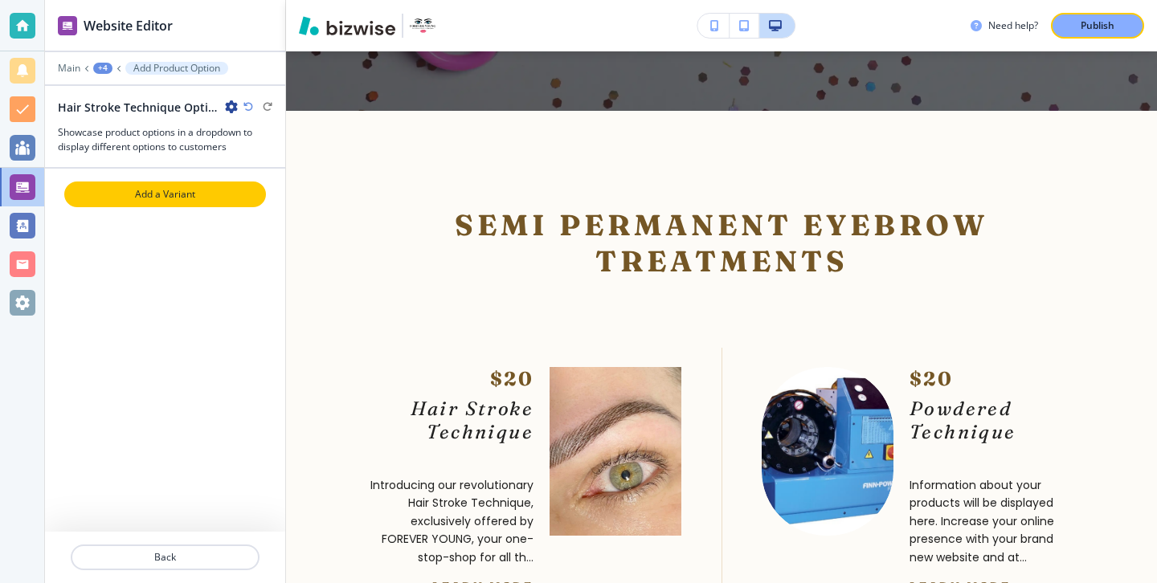
click at [257, 196] on p "Add a Variant" at bounding box center [165, 194] width 198 height 14
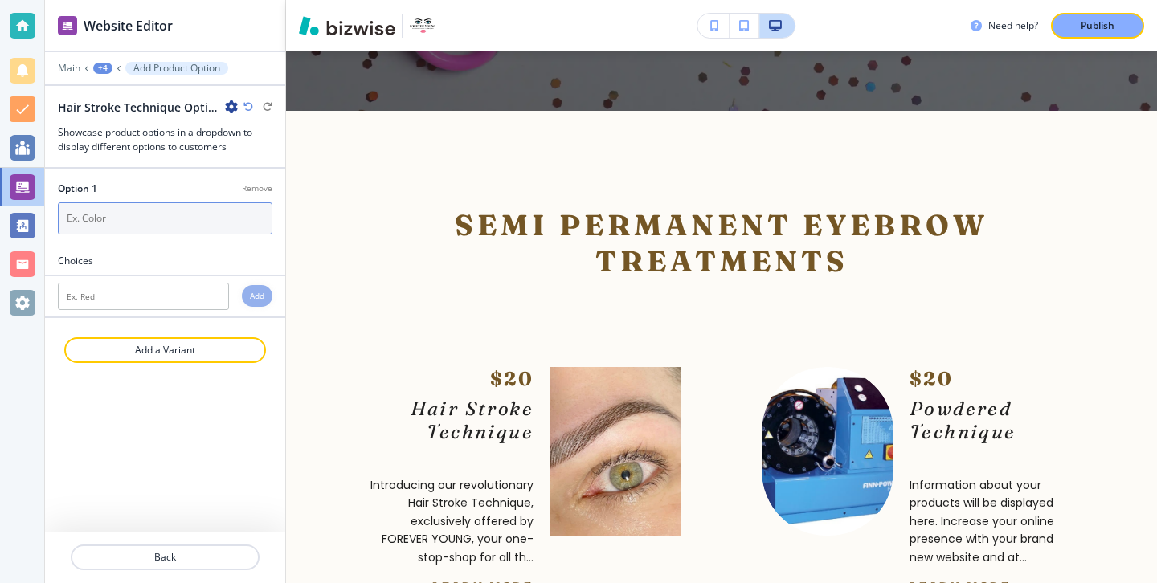
click at [235, 216] on input "text" at bounding box center [165, 218] width 214 height 32
click at [238, 374] on div at bounding box center [165, 372] width 240 height 19
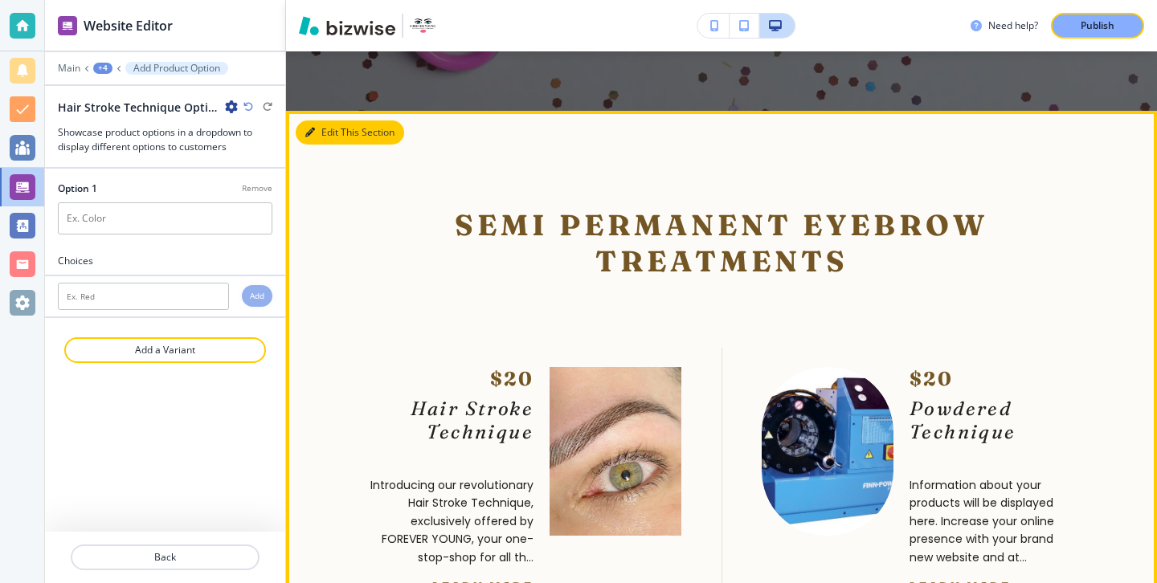
click at [315, 120] on button "Edit This Section" at bounding box center [350, 132] width 108 height 24
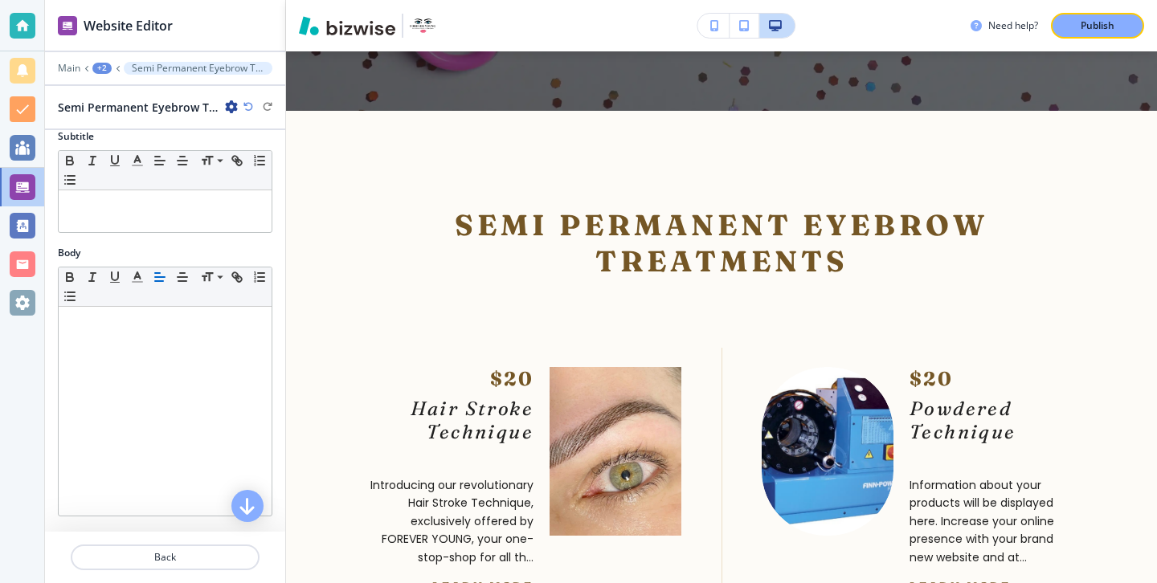
scroll to position [459, 0]
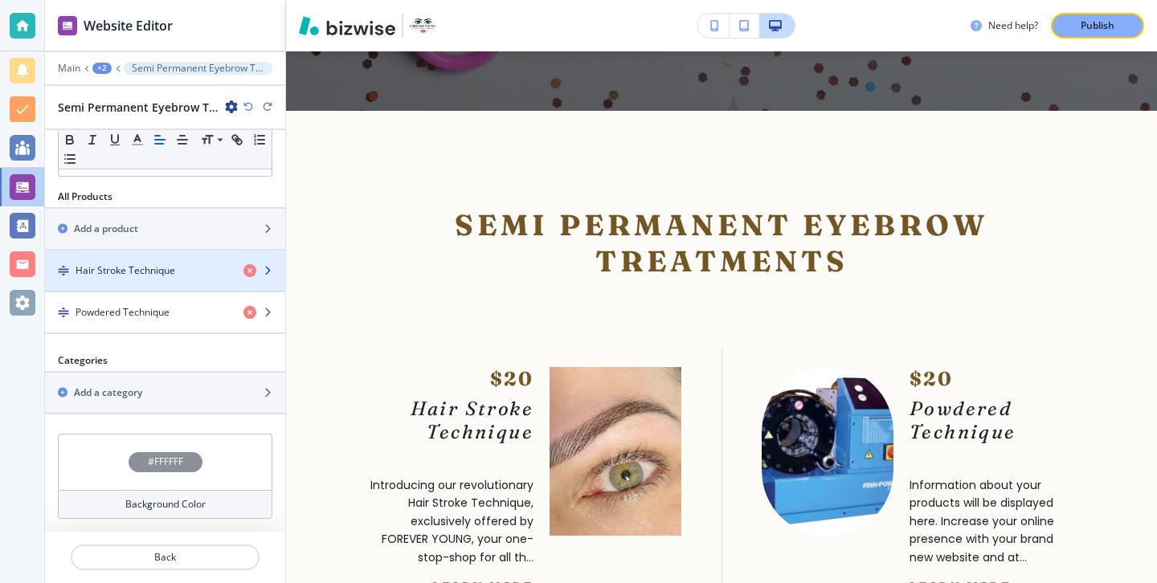
click at [190, 267] on div "Hair Stroke Technique" at bounding box center [138, 270] width 186 height 14
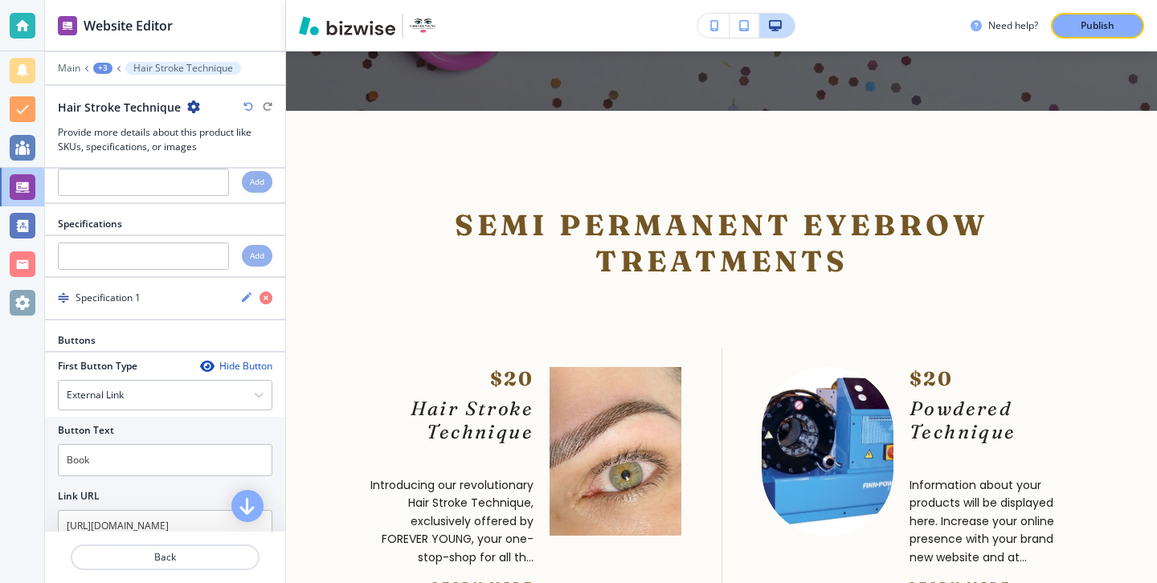
scroll to position [1249, 0]
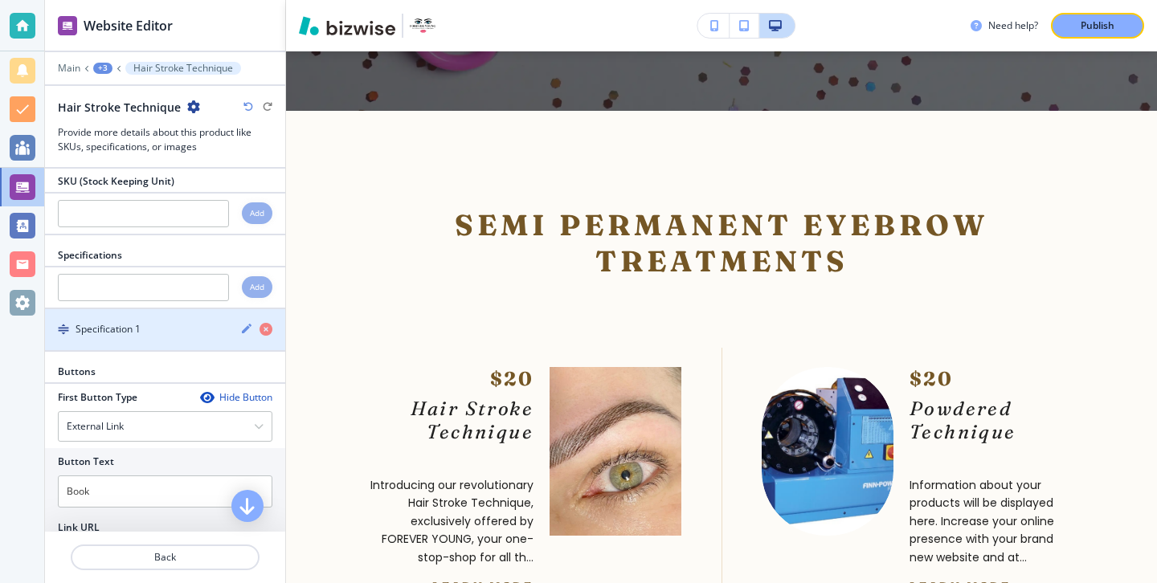
click at [242, 322] on icon "button" at bounding box center [246, 328] width 13 height 13
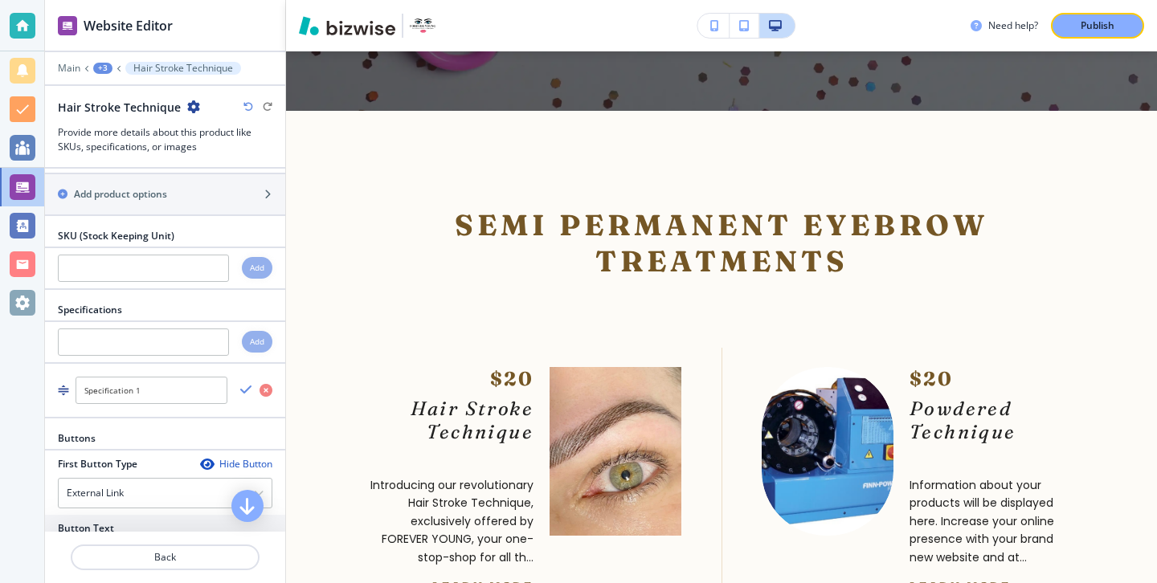
scroll to position [1192, 0]
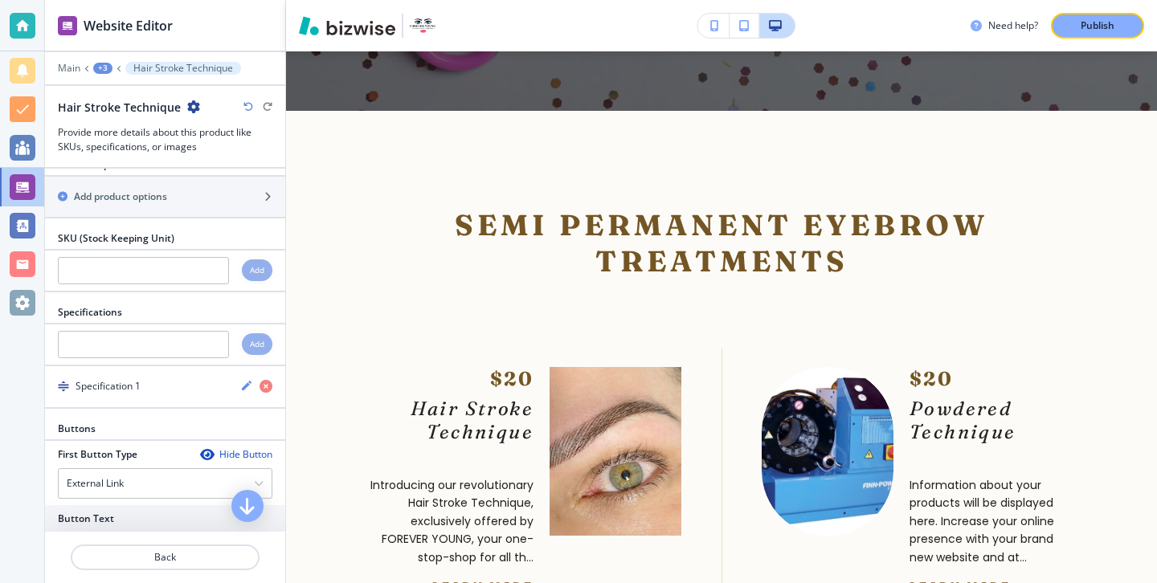
click at [258, 338] on h4 "Add" at bounding box center [257, 344] width 14 height 12
click at [212, 331] on input "text" at bounding box center [143, 344] width 171 height 27
click at [259, 338] on h4 "Add" at bounding box center [257, 344] width 14 height 12
click at [190, 331] on input "text" at bounding box center [143, 344] width 171 height 27
type input "d"
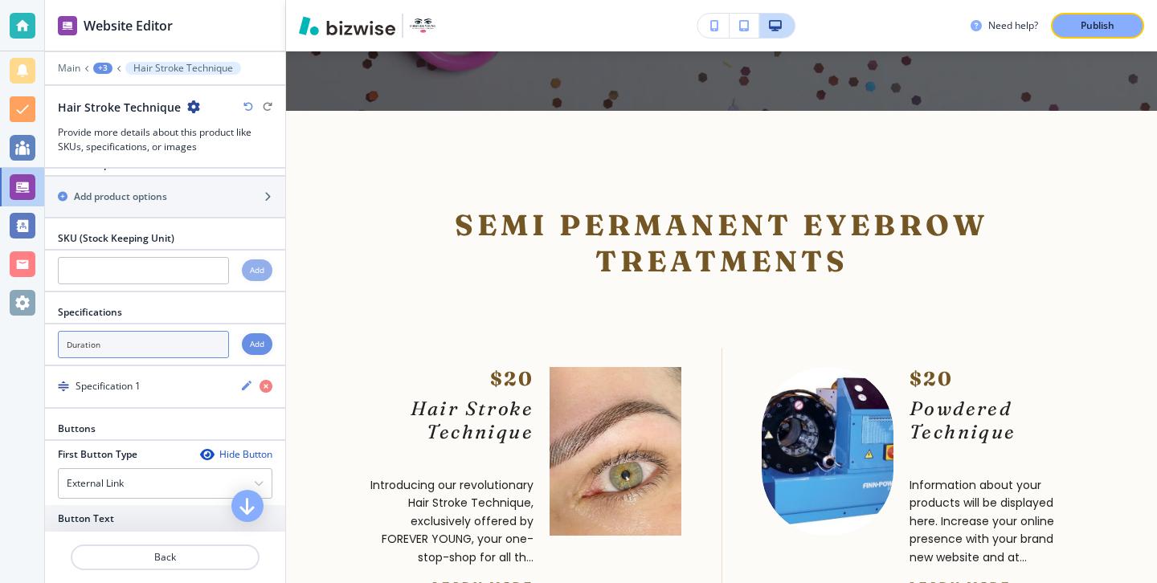
type input "Duration"
click at [252, 333] on div "Add" at bounding box center [257, 344] width 31 height 22
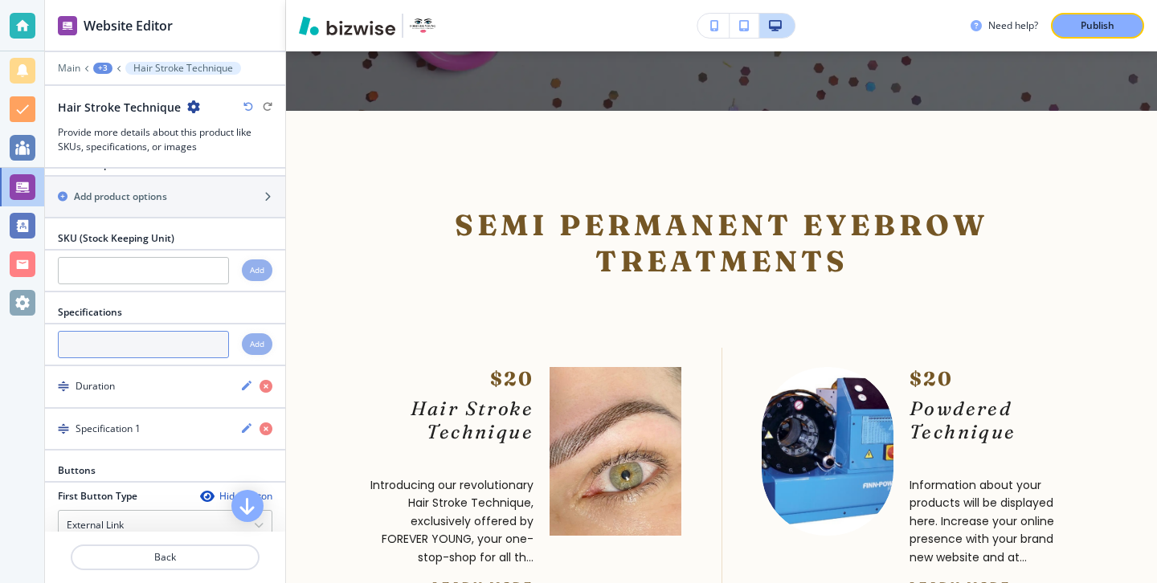
scroll to position [1203, 0]
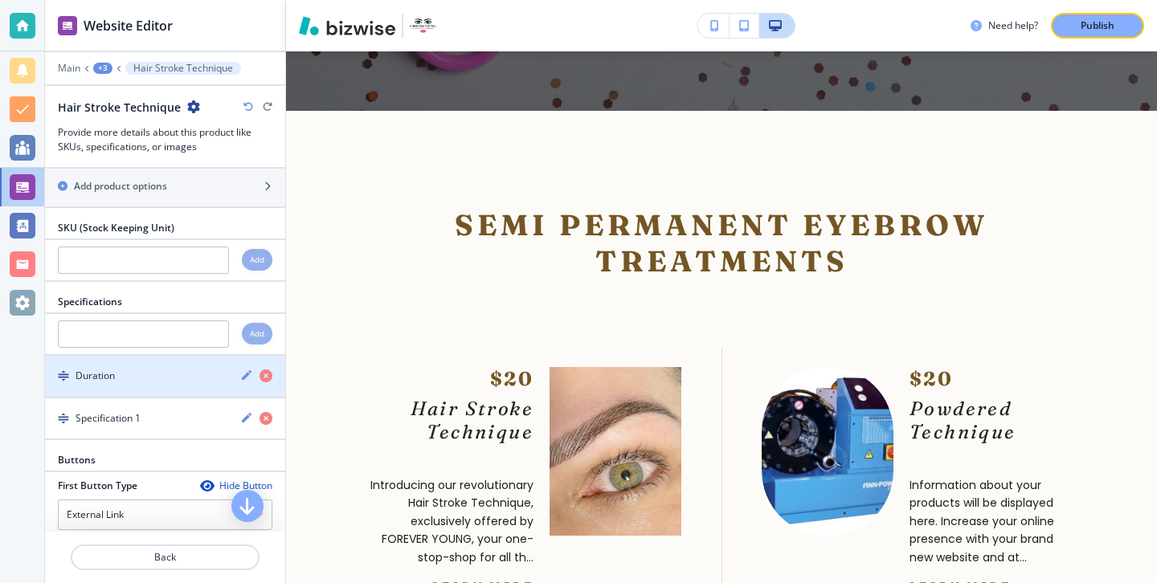
click at [189, 369] on div "Duration" at bounding box center [136, 376] width 182 height 14
click at [235, 369] on div "Duration" at bounding box center [165, 376] width 240 height 15
click at [247, 369] on icon "button" at bounding box center [246, 375] width 13 height 13
click at [240, 369] on icon "button" at bounding box center [246, 375] width 13 height 13
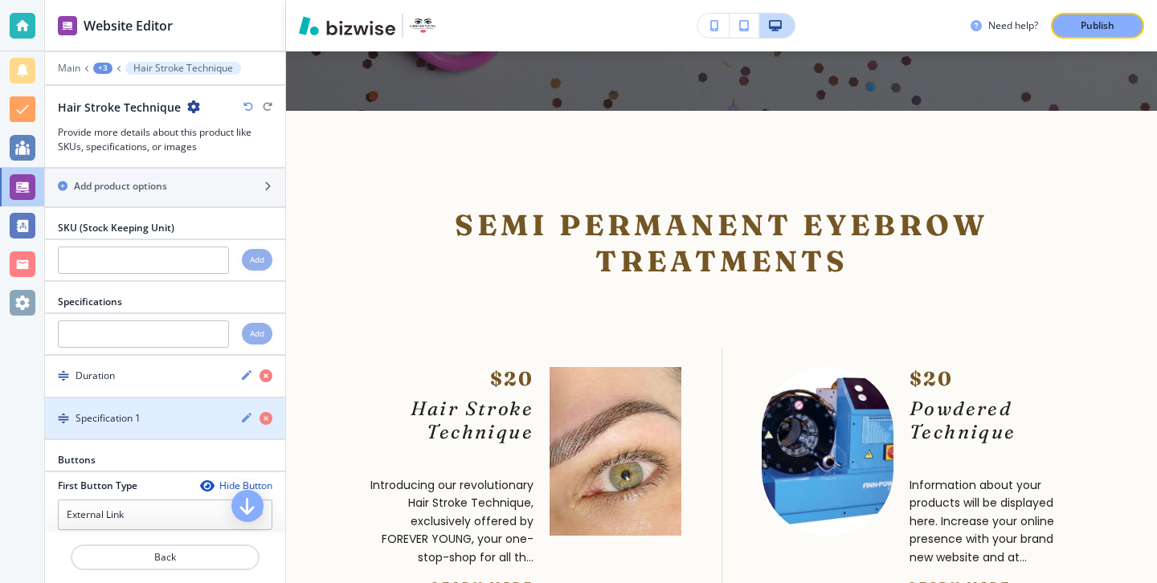
click at [227, 398] on div "button" at bounding box center [165, 404] width 240 height 13
click at [245, 411] on icon "button" at bounding box center [246, 417] width 13 height 13
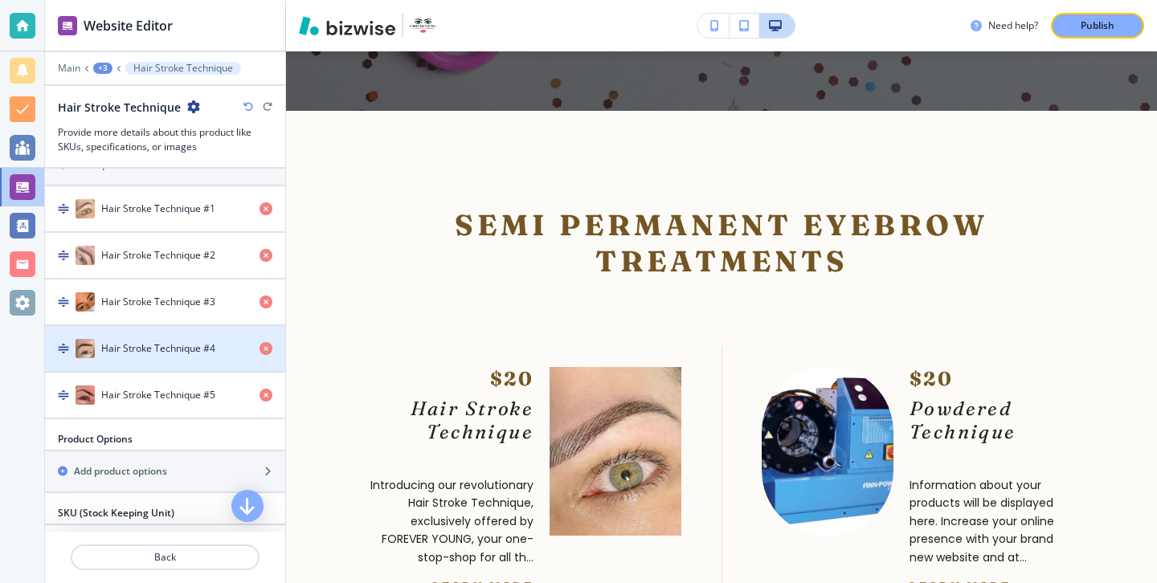
scroll to position [954, 0]
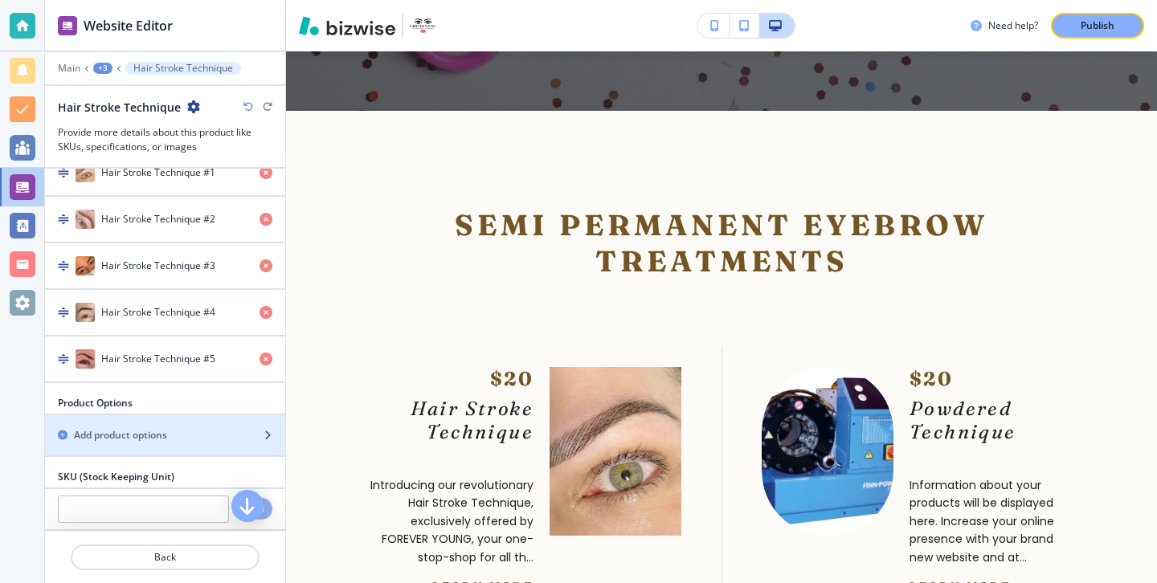
click at [231, 428] on div "Add product options" at bounding box center [147, 435] width 205 height 14
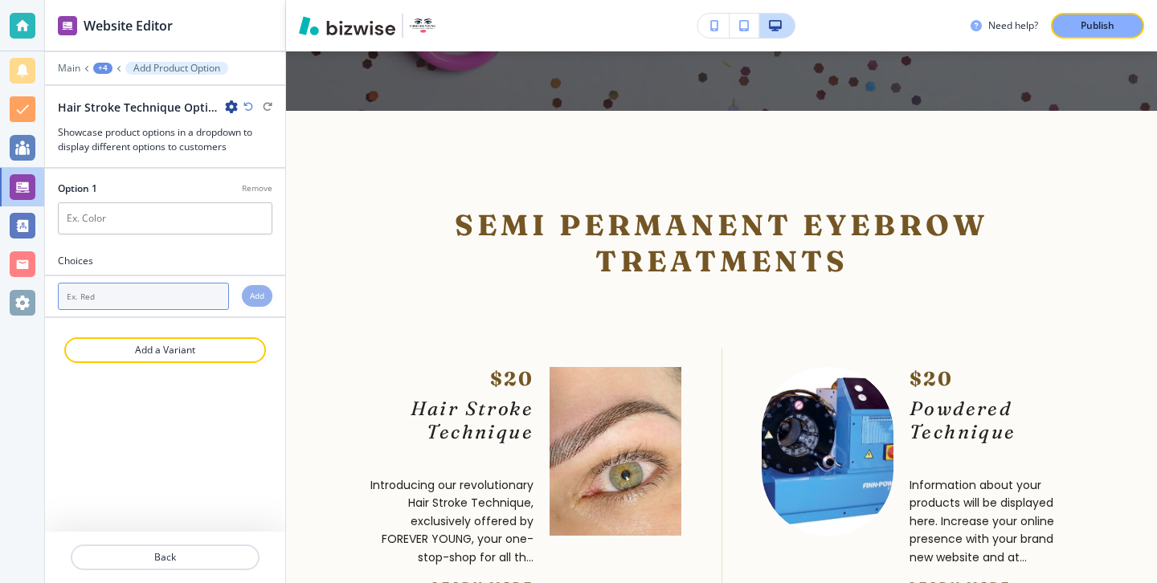
click at [203, 296] on input "text" at bounding box center [143, 296] width 171 height 27
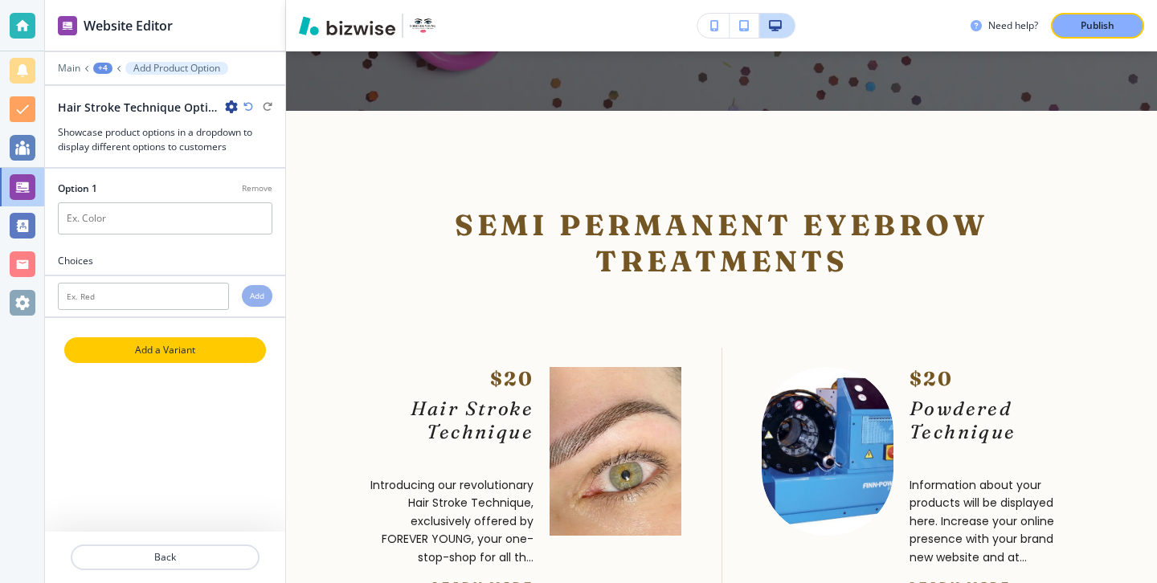
click at [219, 344] on p "Add a Variant" at bounding box center [165, 350] width 198 height 14
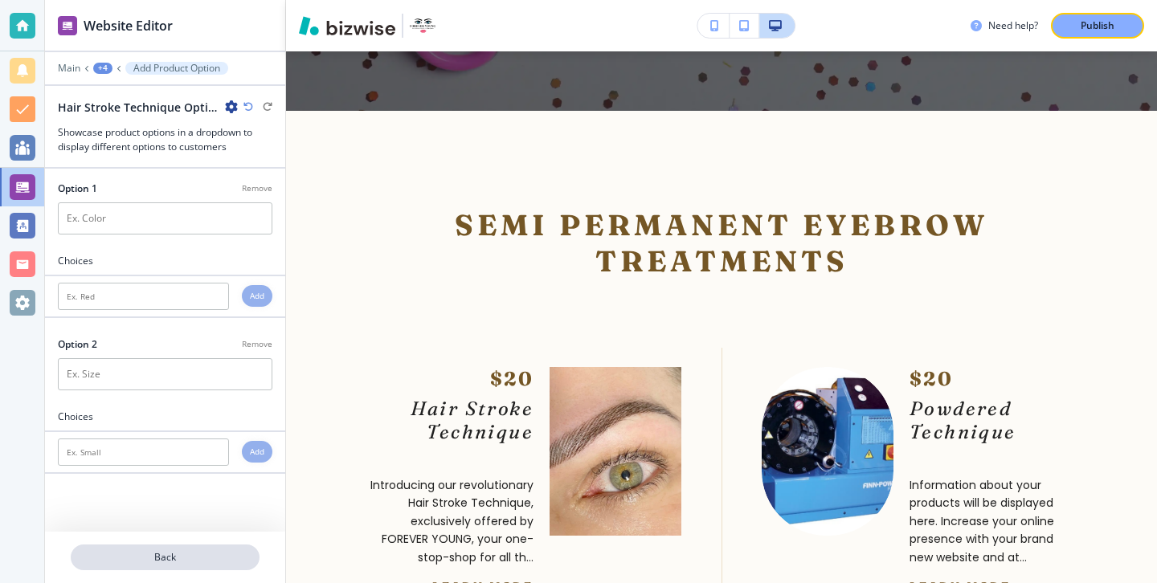
click at [211, 554] on p "Back" at bounding box center [165, 557] width 186 height 14
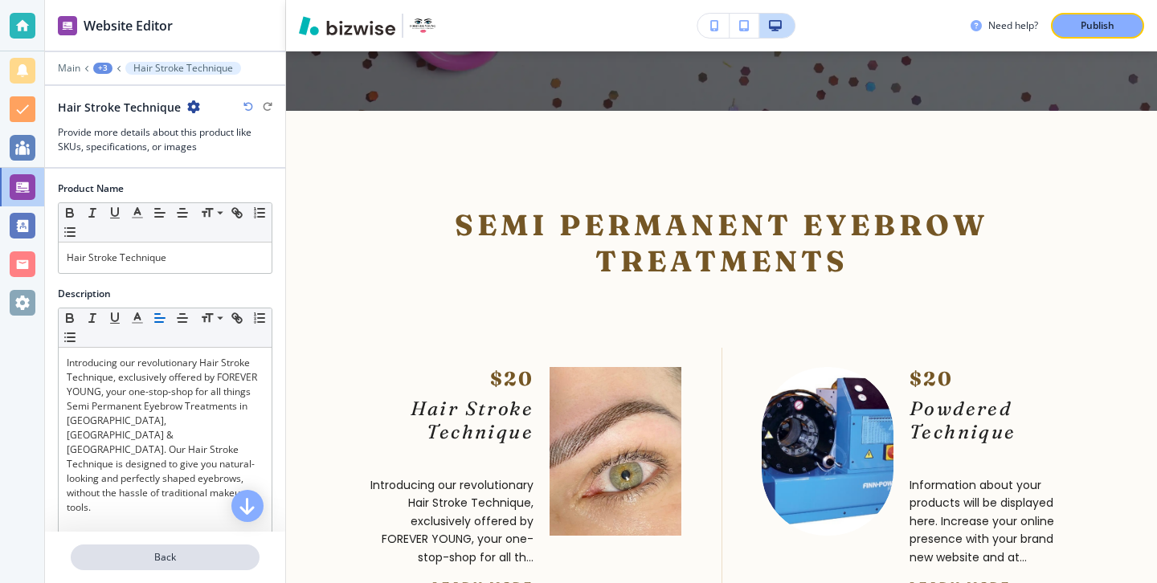
click at [211, 558] on p "Back" at bounding box center [165, 557] width 186 height 14
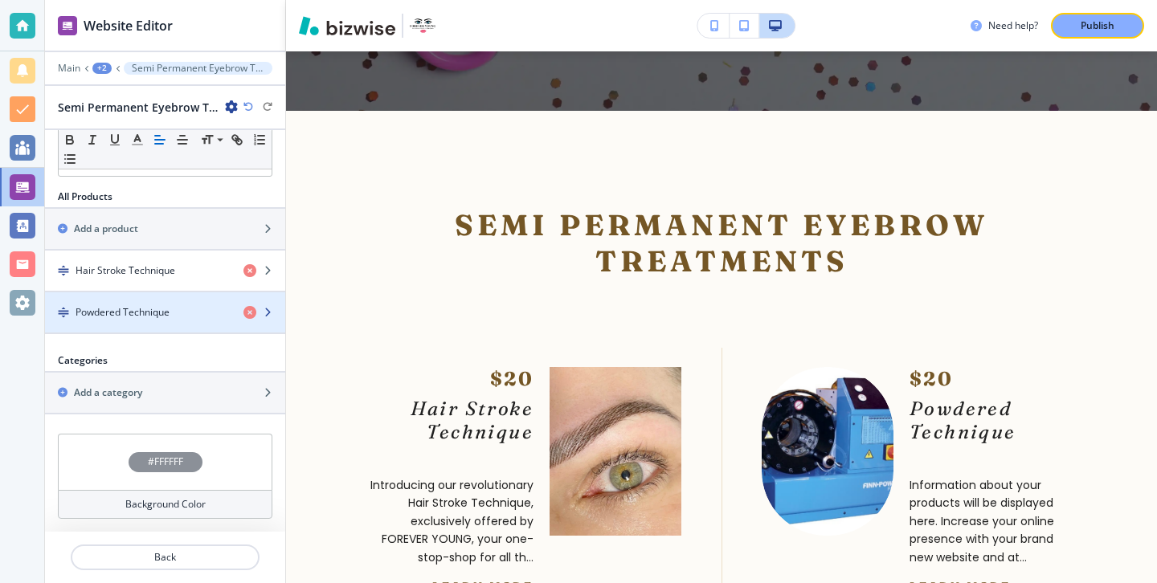
scroll to position [454, 0]
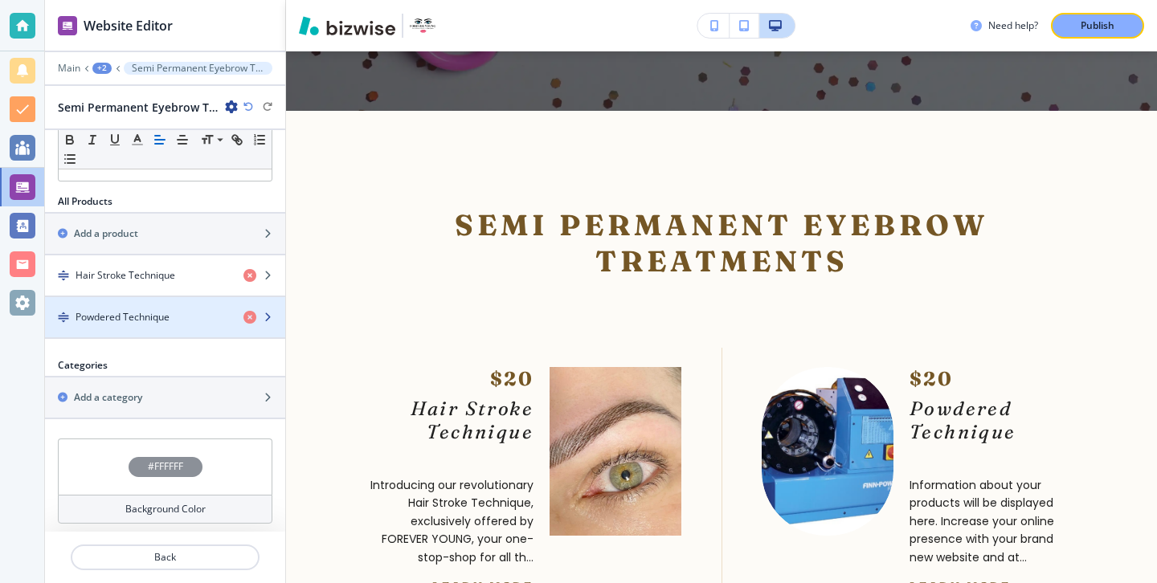
click at [190, 327] on div "button" at bounding box center [165, 331] width 240 height 13
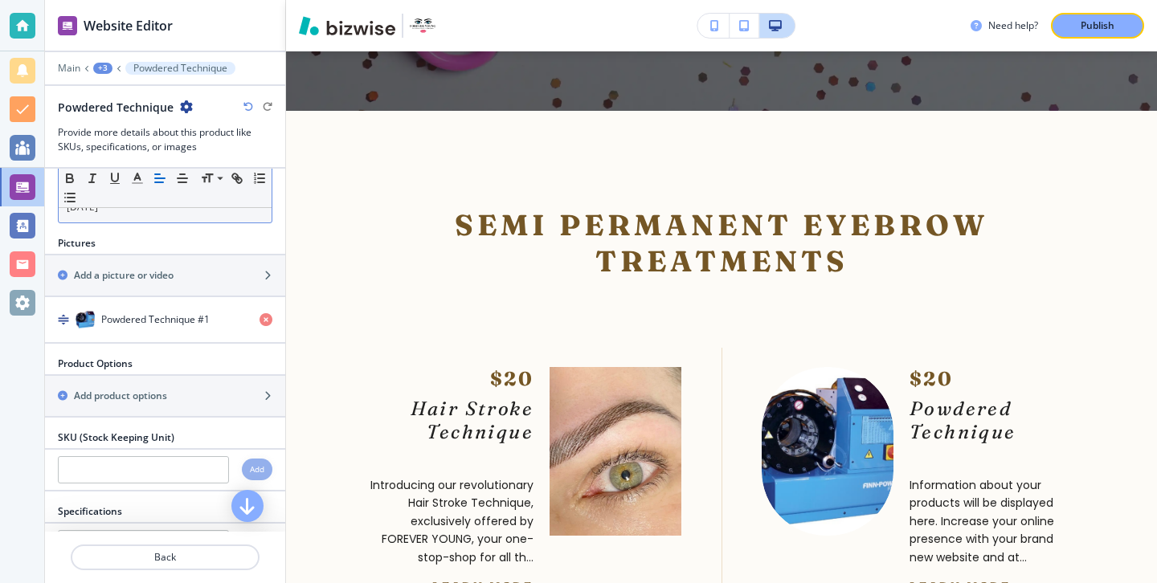
scroll to position [247, 0]
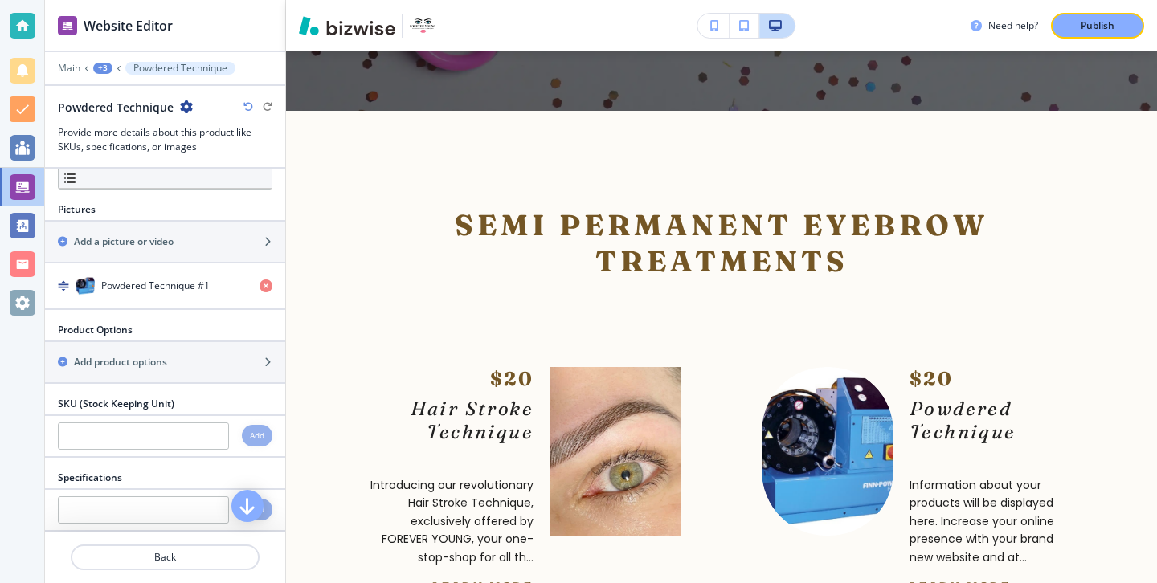
click at [182, 308] on div "button" at bounding box center [165, 309] width 240 height 2
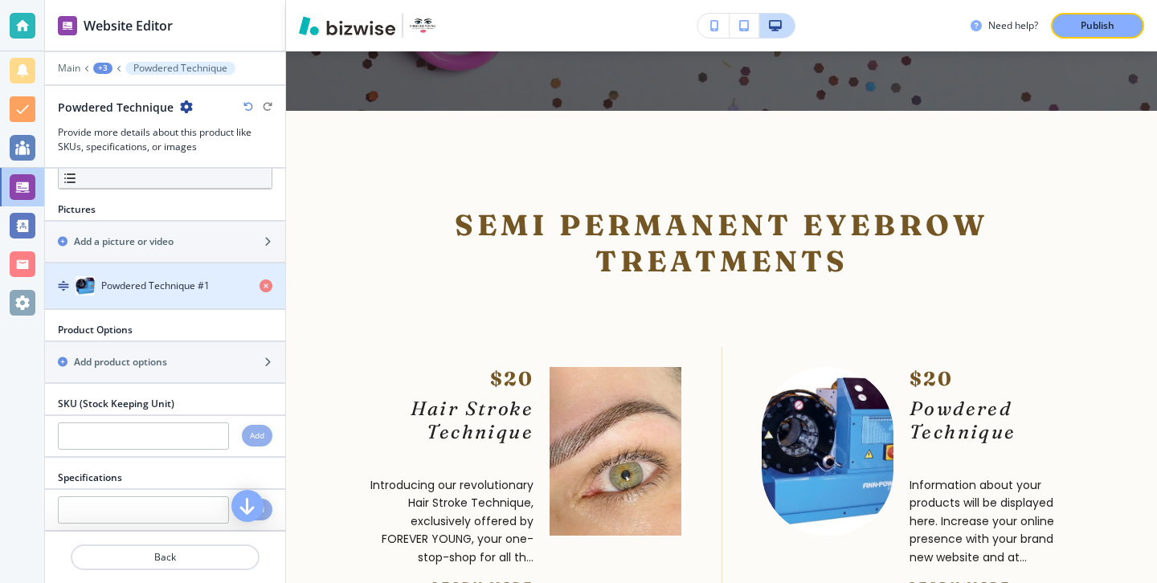
click at [182, 299] on div "button" at bounding box center [165, 302] width 240 height 13
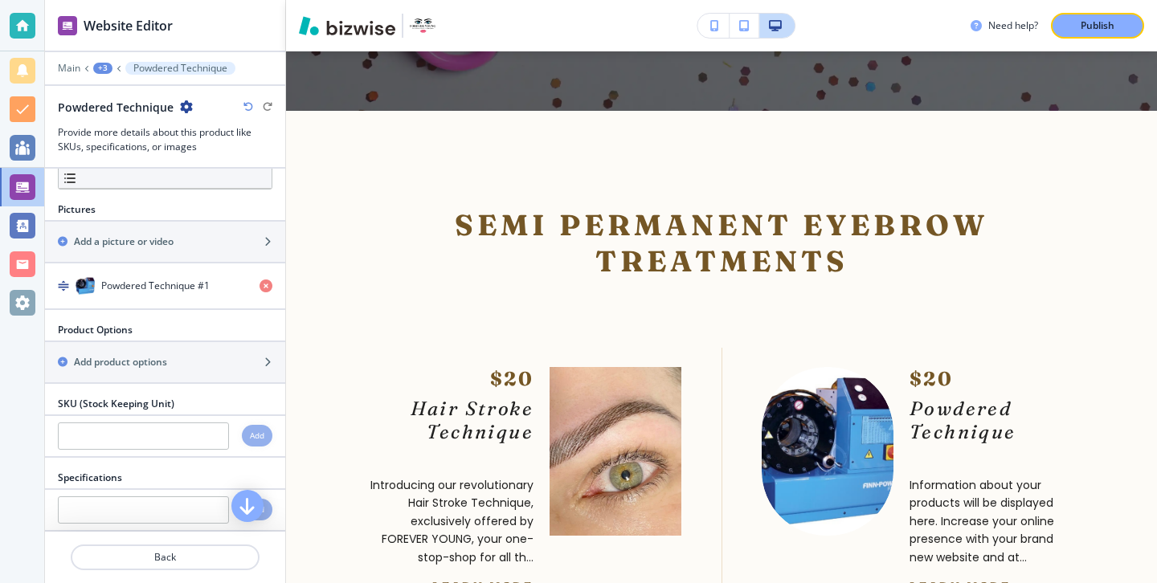
scroll to position [0, 0]
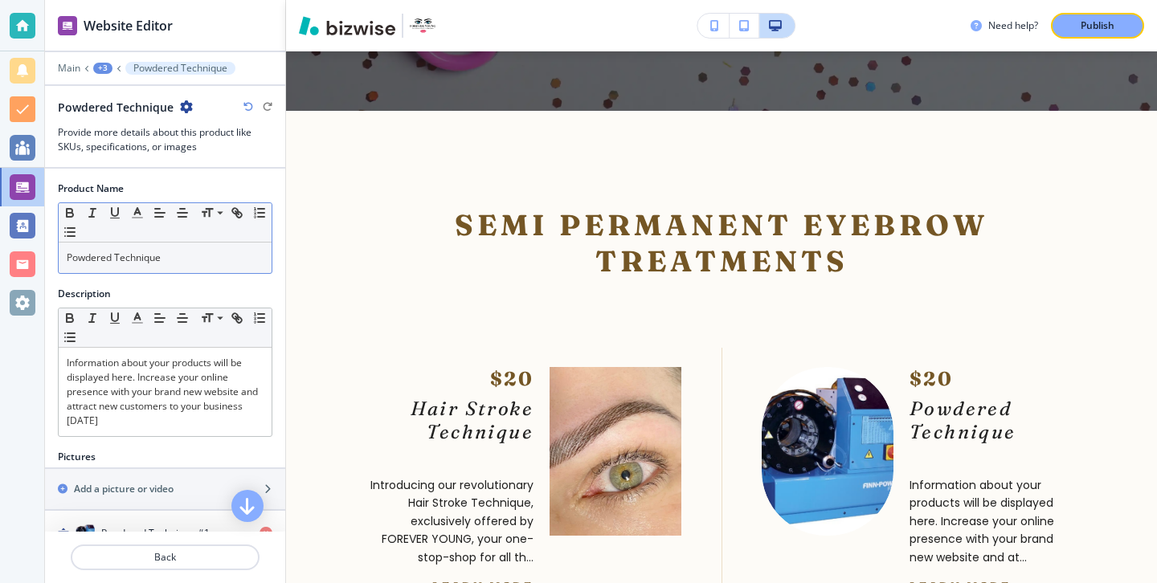
click at [184, 270] on div "Powdered Technique" at bounding box center [165, 258] width 213 height 31
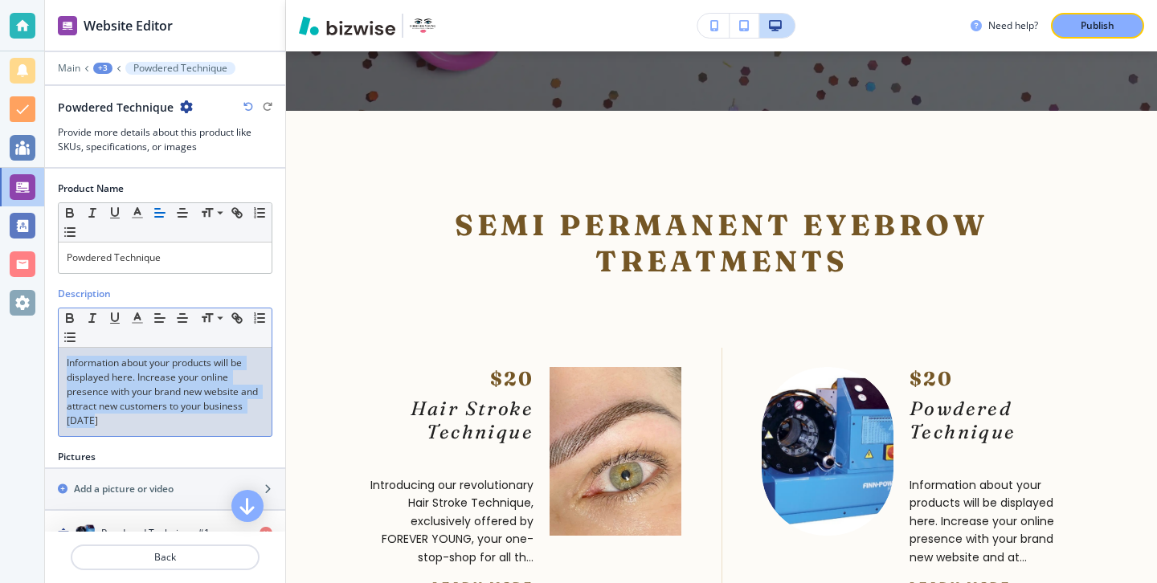
drag, startPoint x: 201, startPoint y: 427, endPoint x: 33, endPoint y: 356, distance: 182.5
click at [32, 356] on div "Website Editor Main +3 Powdered Technique Powdered Technique Provide more detai…" at bounding box center [578, 291] width 1157 height 583
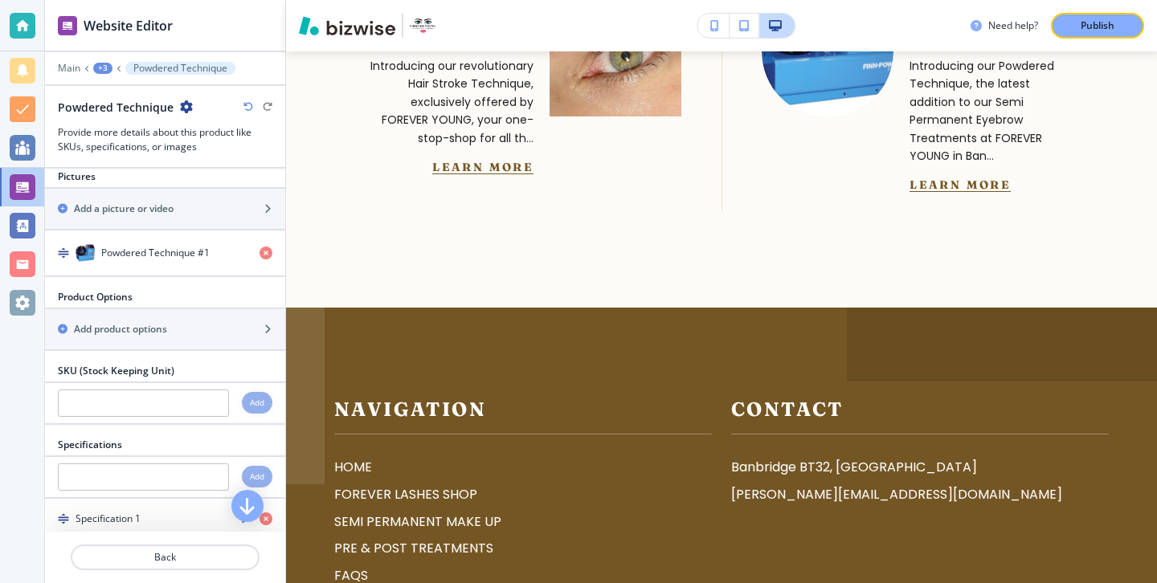
scroll to position [751, 0]
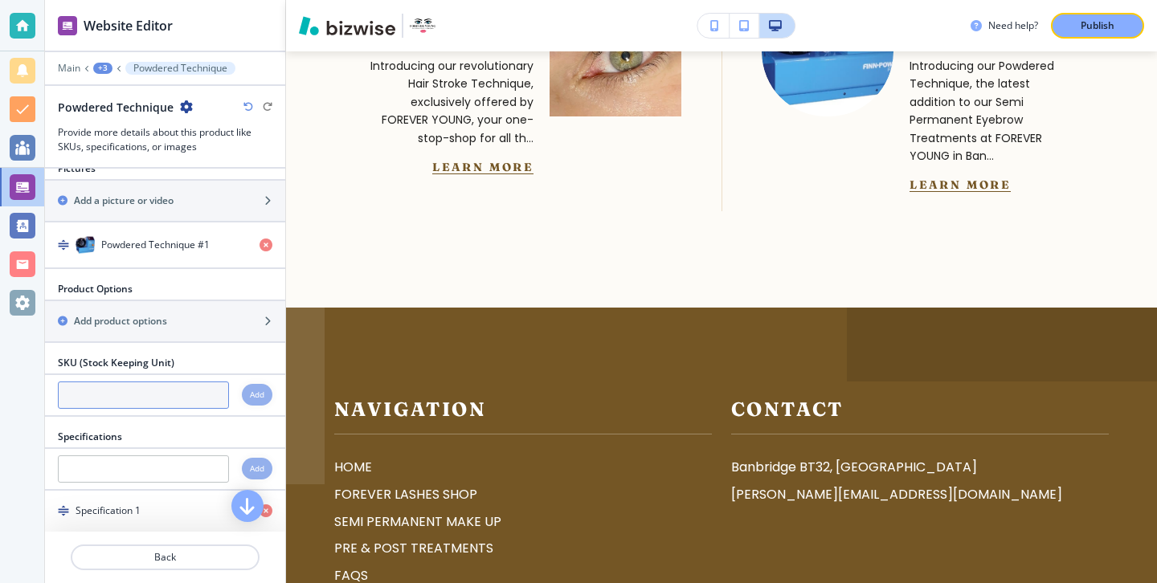
click at [163, 382] on input "text" at bounding box center [143, 395] width 171 height 27
type input "g"
type input "1"
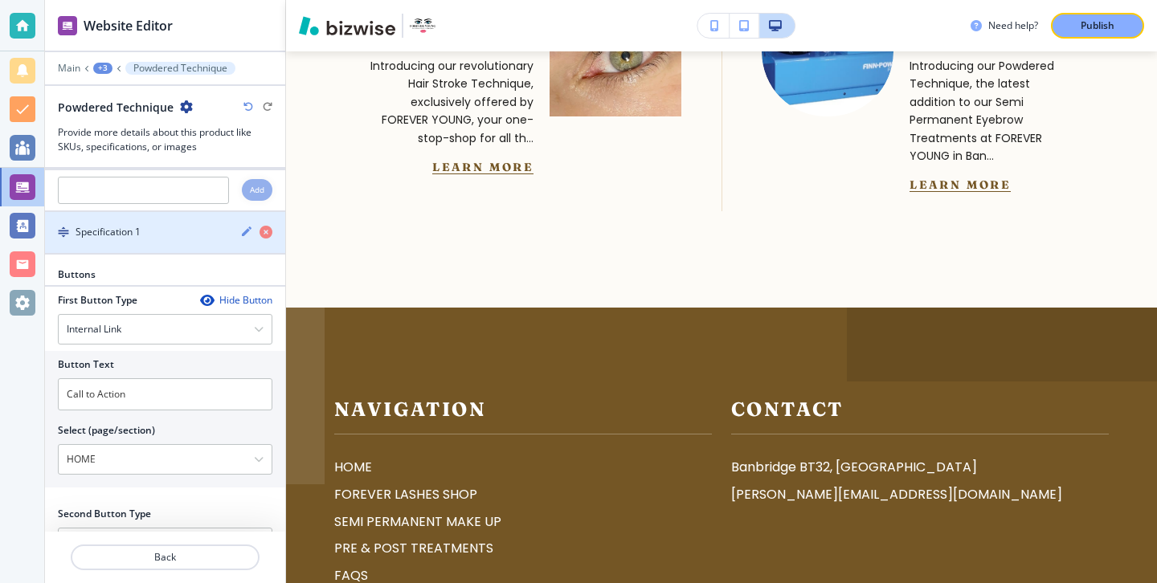
scroll to position [1052, 0]
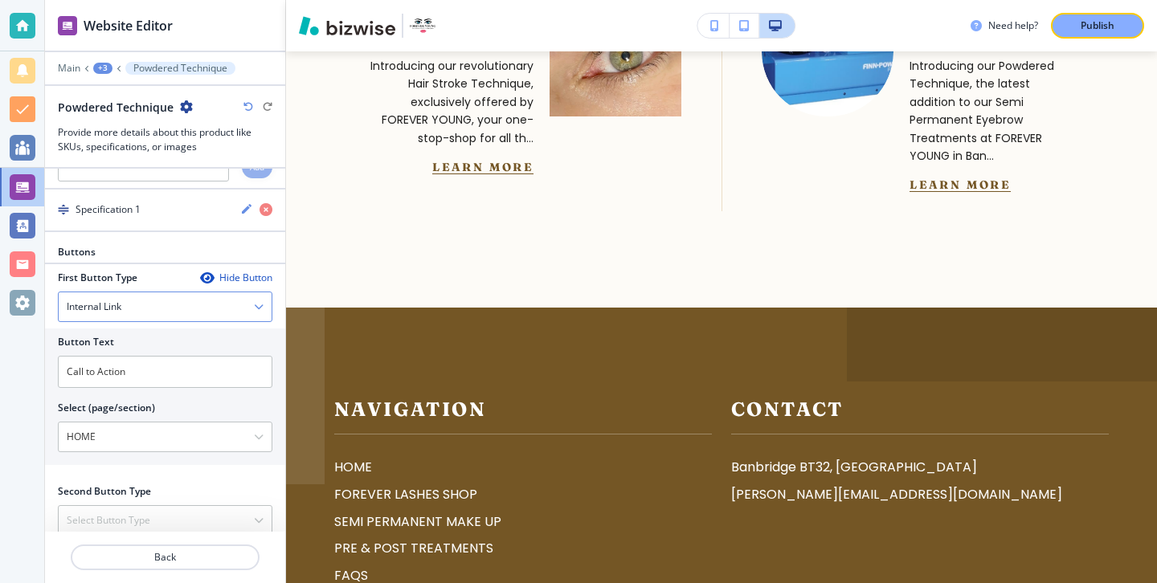
click at [174, 292] on div "Internal Link" at bounding box center [165, 306] width 213 height 29
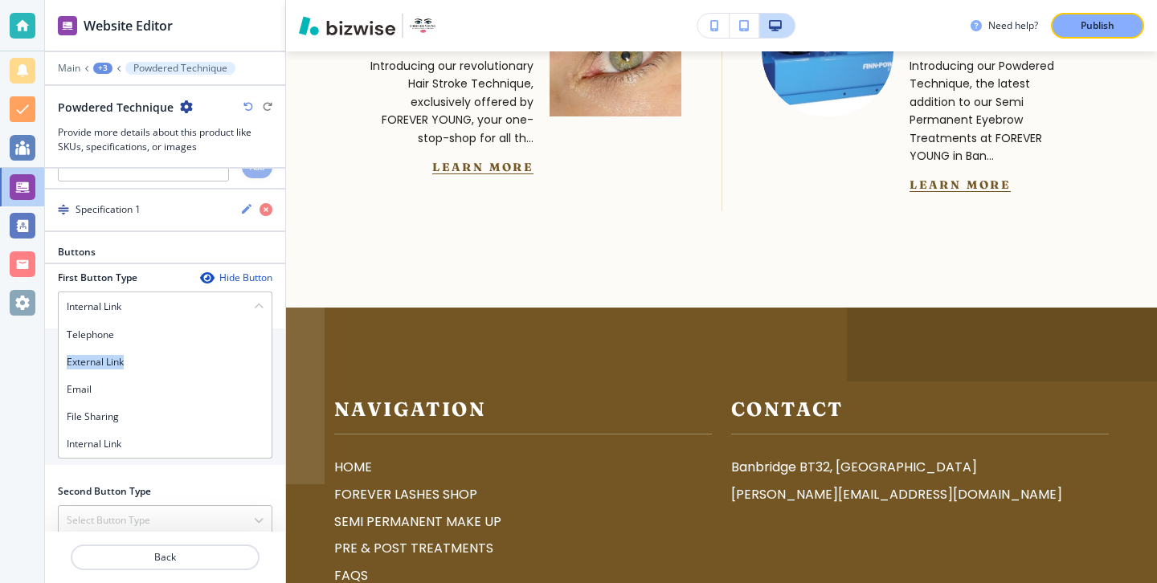
drag, startPoint x: 163, startPoint y: 302, endPoint x: 158, endPoint y: 334, distance: 32.5
click at [158, 334] on div "Telephone External Link Email File Sharing Internal Link" at bounding box center [165, 389] width 214 height 137
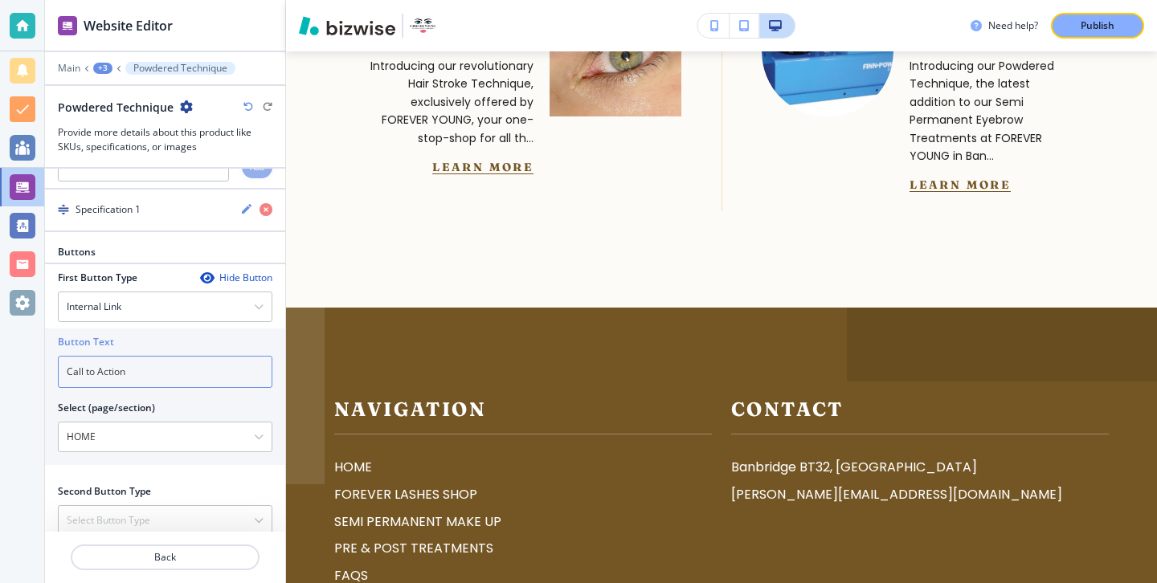
click at [158, 356] on input "Call to Action" at bounding box center [165, 372] width 214 height 32
click at [193, 292] on div "Internal Link" at bounding box center [165, 306] width 213 height 29
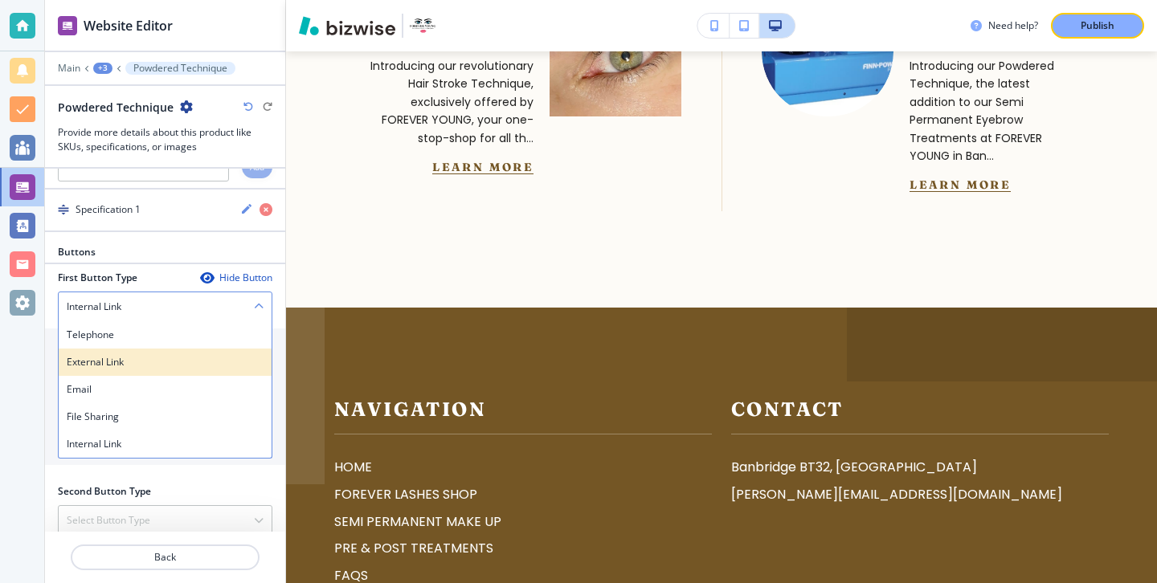
click at [184, 349] on div "External Link" at bounding box center [165, 362] width 213 height 27
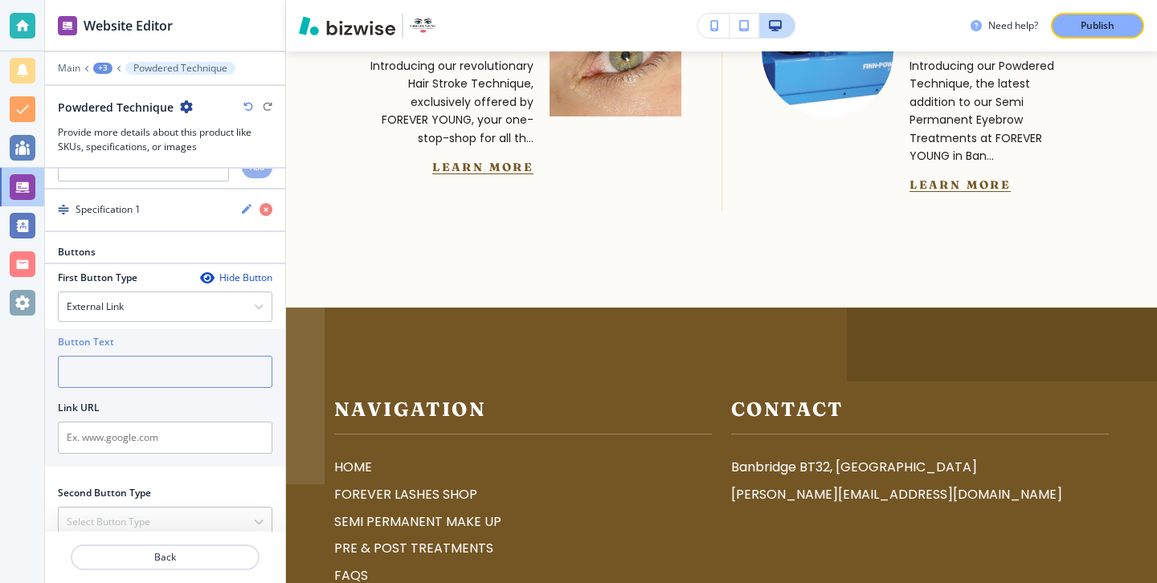
click at [179, 356] on input "text" at bounding box center [165, 372] width 214 height 32
type input "Book"
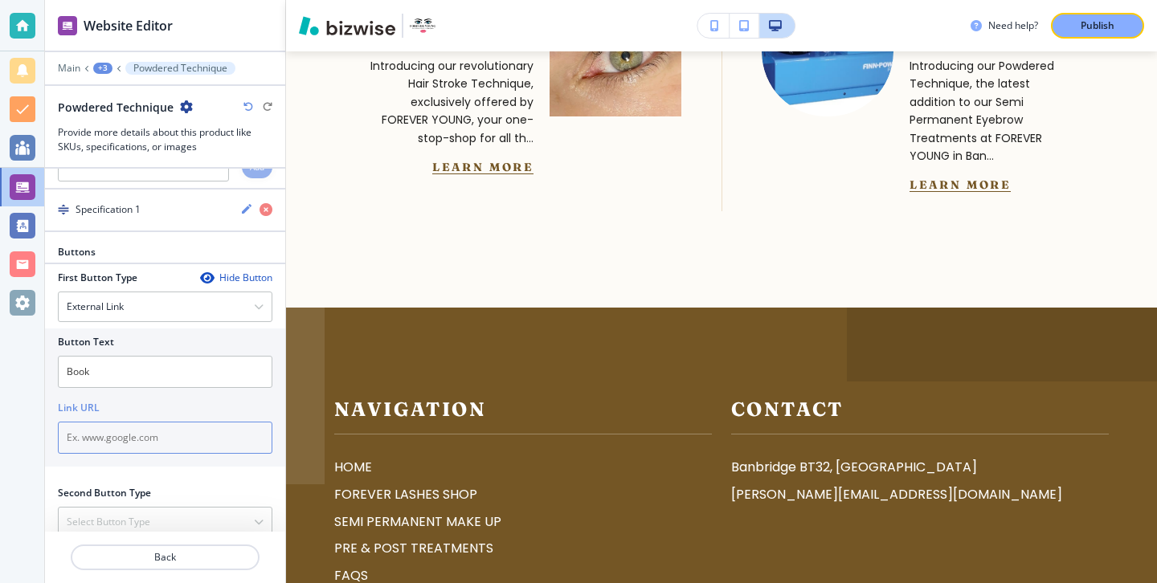
click at [88, 422] on input "text" at bounding box center [165, 438] width 214 height 32
paste input "[URL][DOMAIN_NAME]"
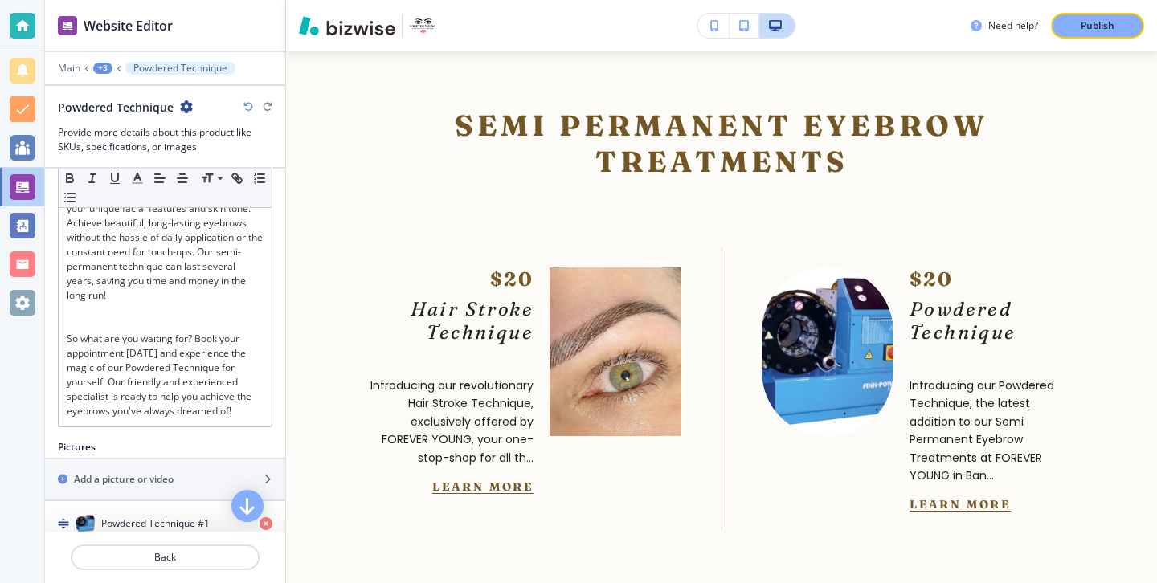
scroll to position [608, 0]
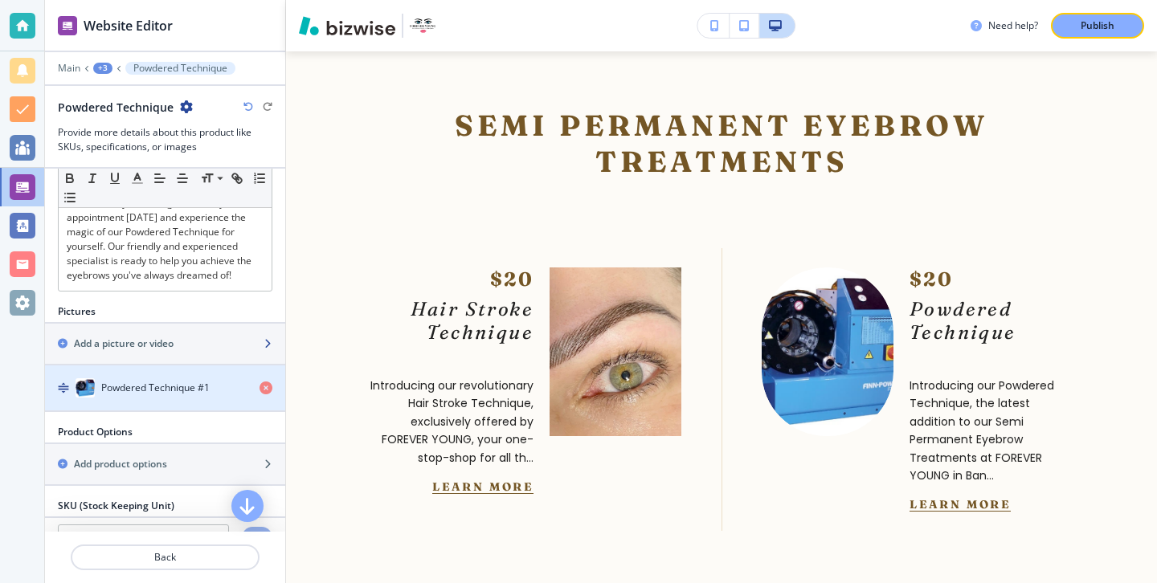
type input "[URL][DOMAIN_NAME]"
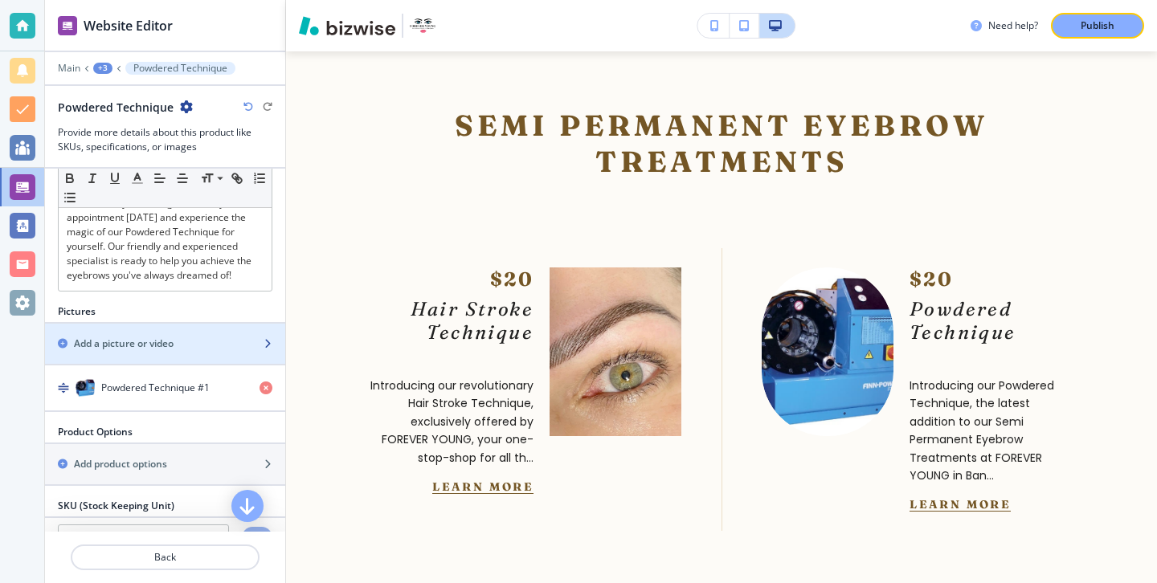
scroll to position [0, 0]
click at [246, 351] on div "button" at bounding box center [165, 357] width 240 height 13
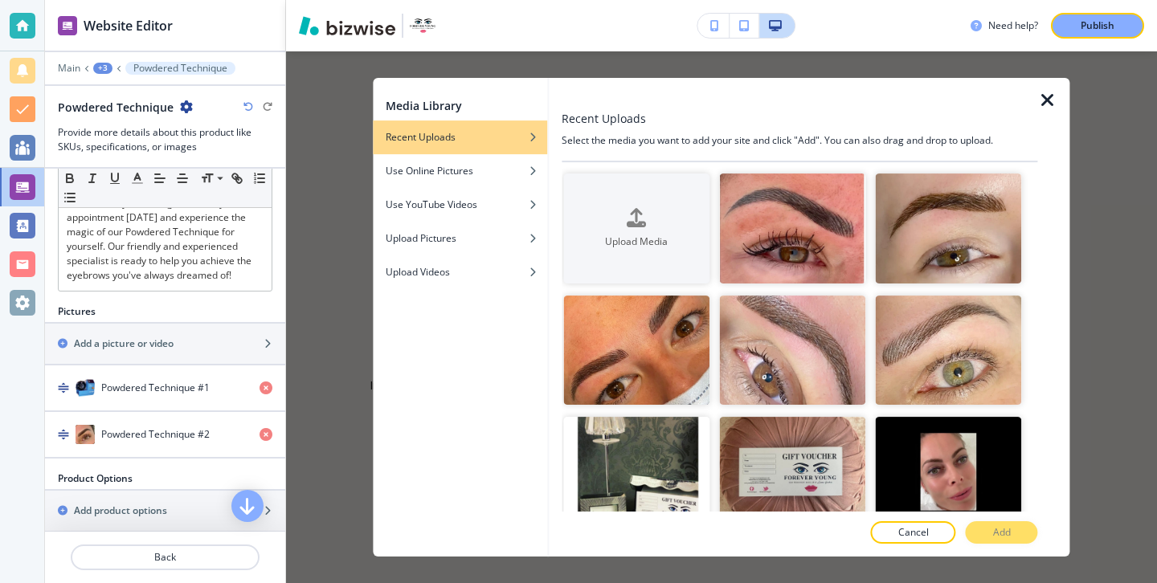
click at [1046, 101] on icon "button" at bounding box center [1047, 100] width 19 height 19
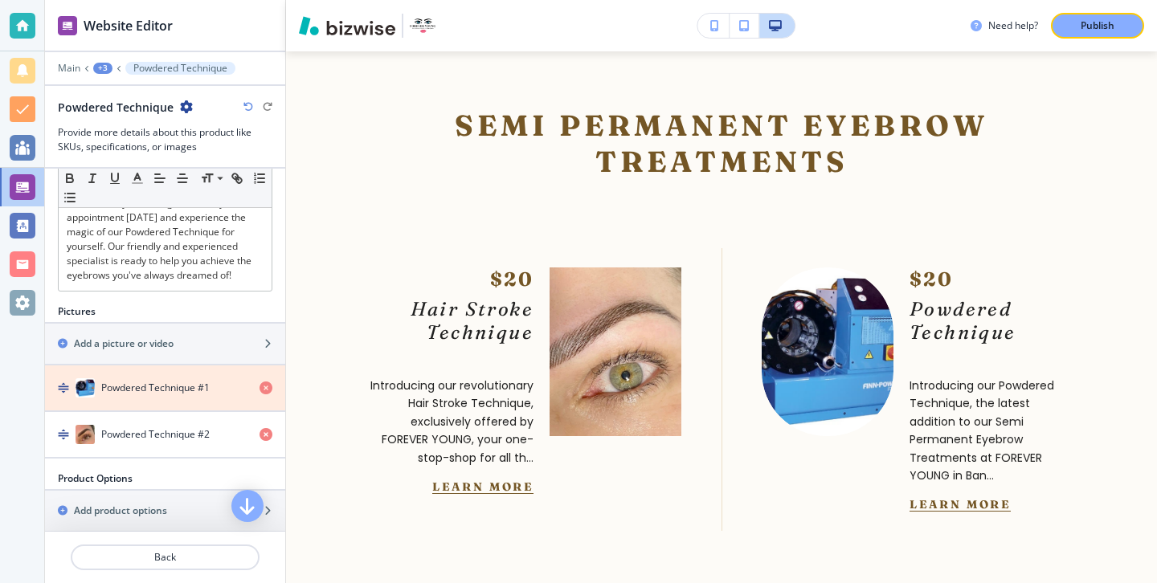
click at [265, 382] on icon "button" at bounding box center [265, 388] width 13 height 13
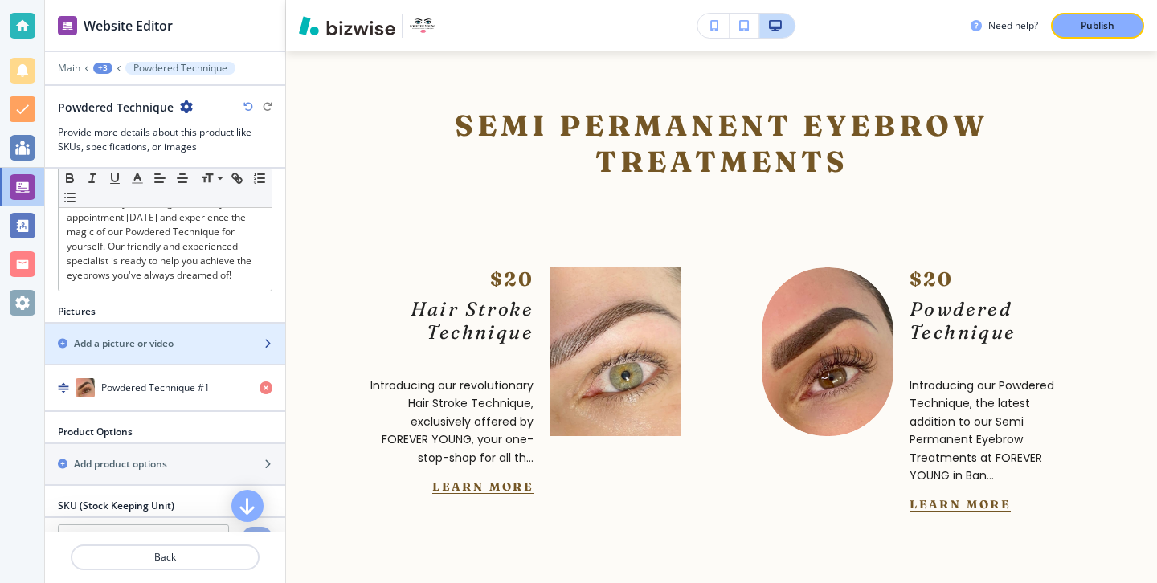
click at [169, 351] on div "button" at bounding box center [165, 357] width 240 height 13
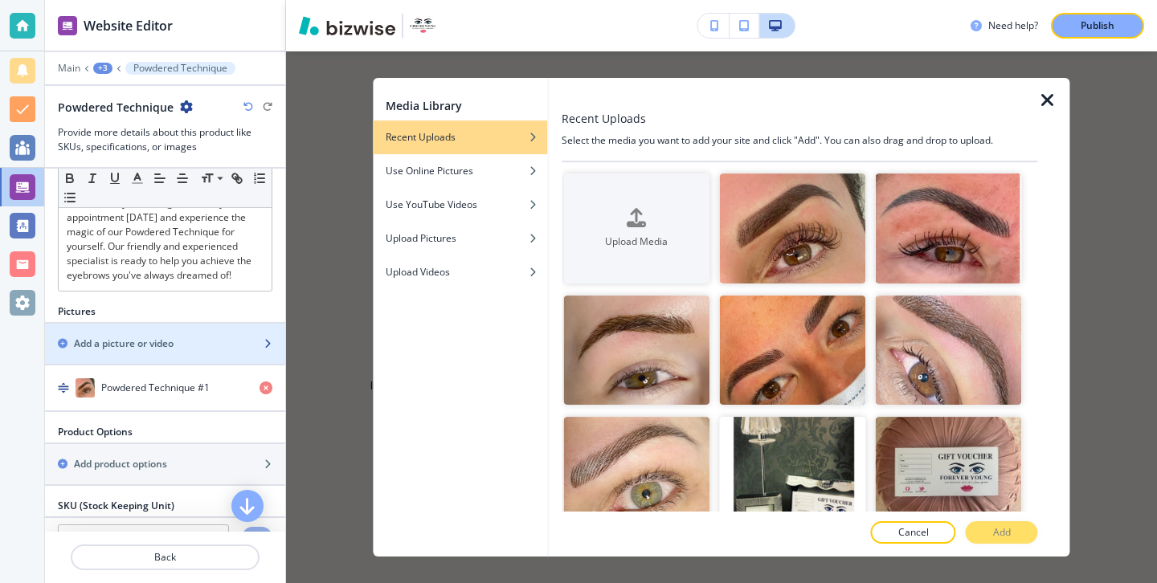
click at [251, 324] on div "button" at bounding box center [165, 330] width 240 height 13
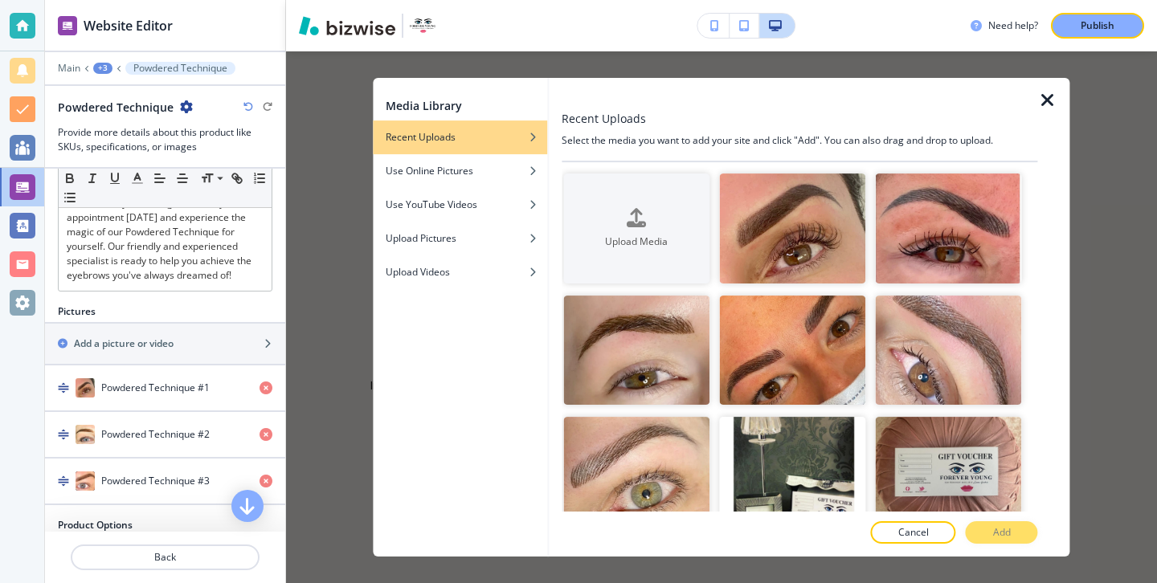
click at [1046, 99] on icon "button" at bounding box center [1047, 100] width 19 height 19
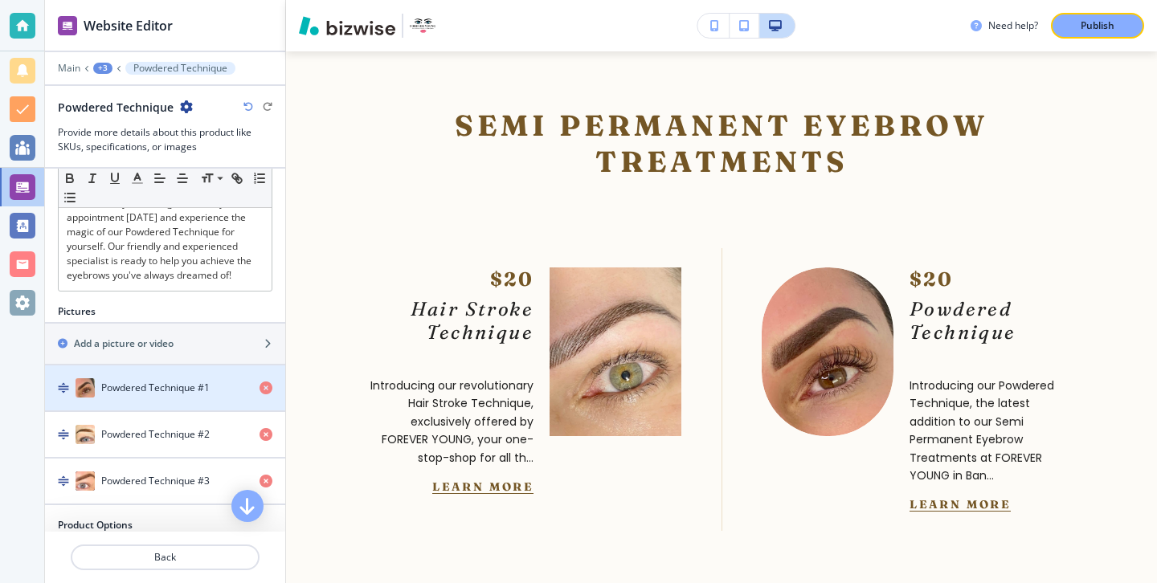
click at [219, 366] on div "button" at bounding box center [165, 372] width 240 height 13
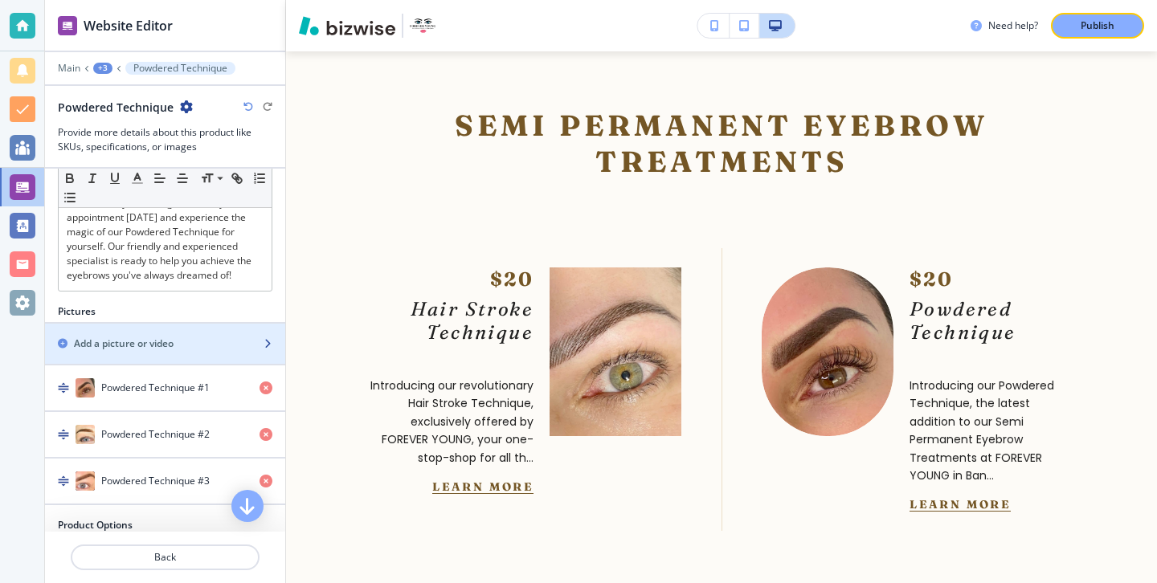
click at [223, 337] on div "Add a picture or video" at bounding box center [147, 344] width 205 height 14
click at [178, 324] on div "button" at bounding box center [165, 330] width 240 height 13
click at [196, 337] on div "Add a picture or video" at bounding box center [147, 344] width 205 height 14
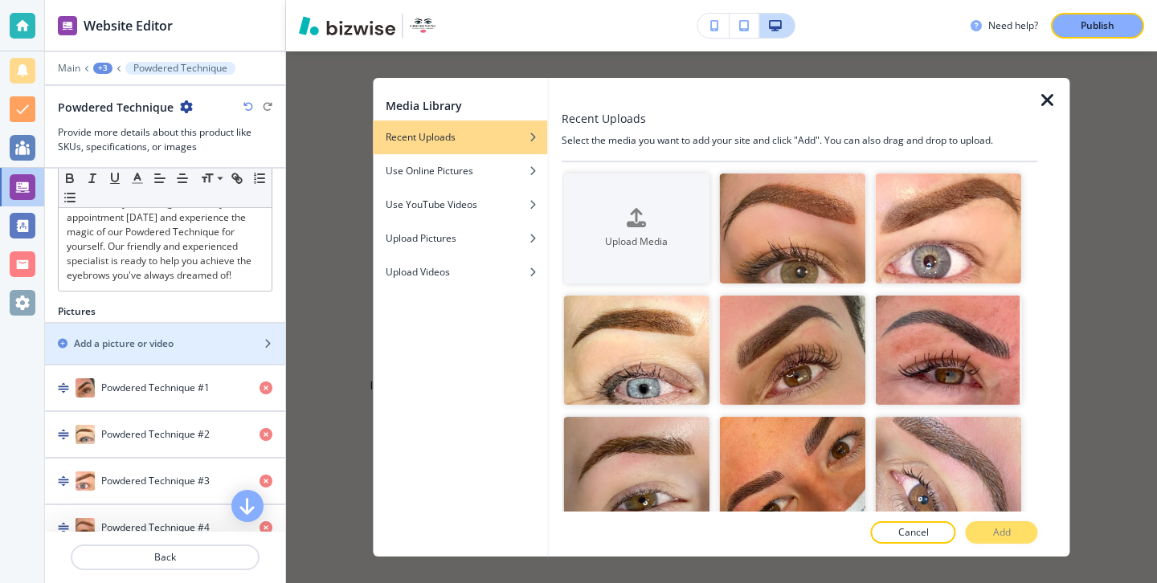
click at [1041, 101] on icon "button" at bounding box center [1047, 100] width 19 height 19
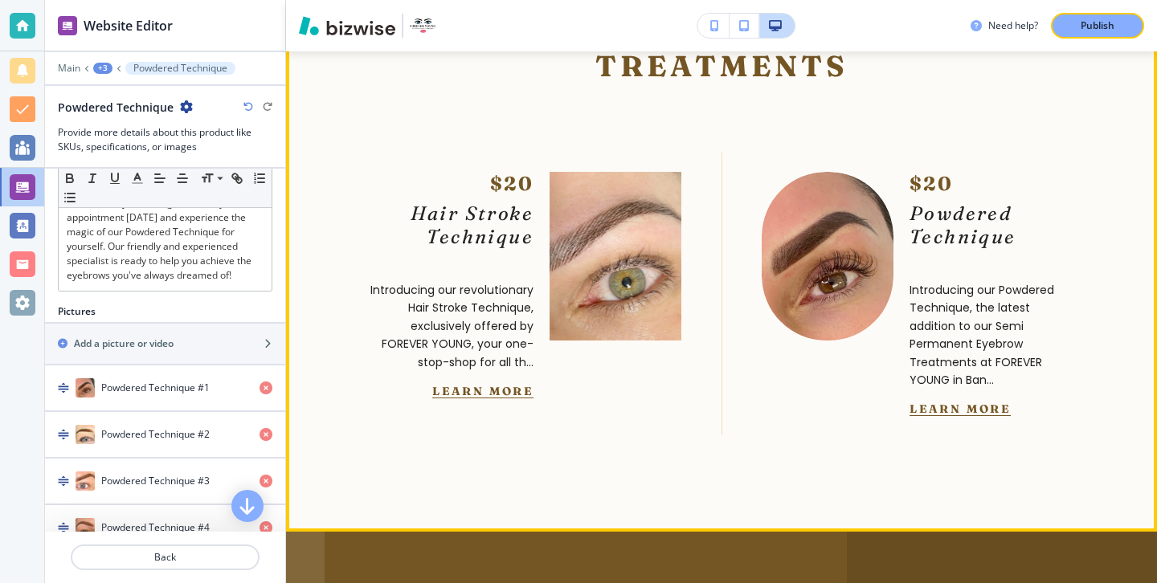
scroll to position [5283, 0]
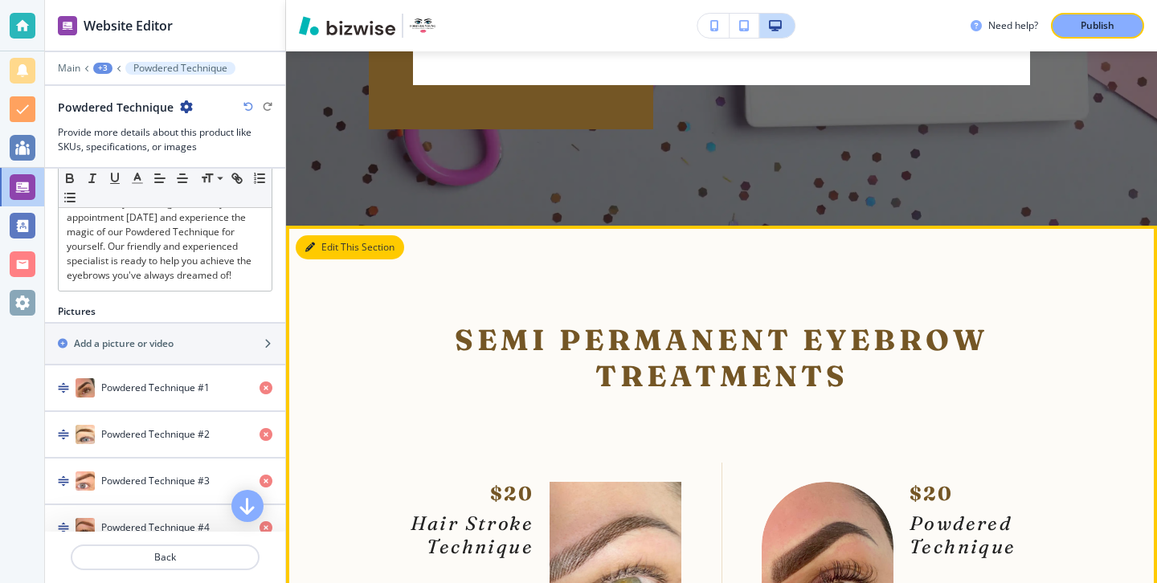
click at [329, 235] on button "Edit This Section" at bounding box center [350, 247] width 108 height 24
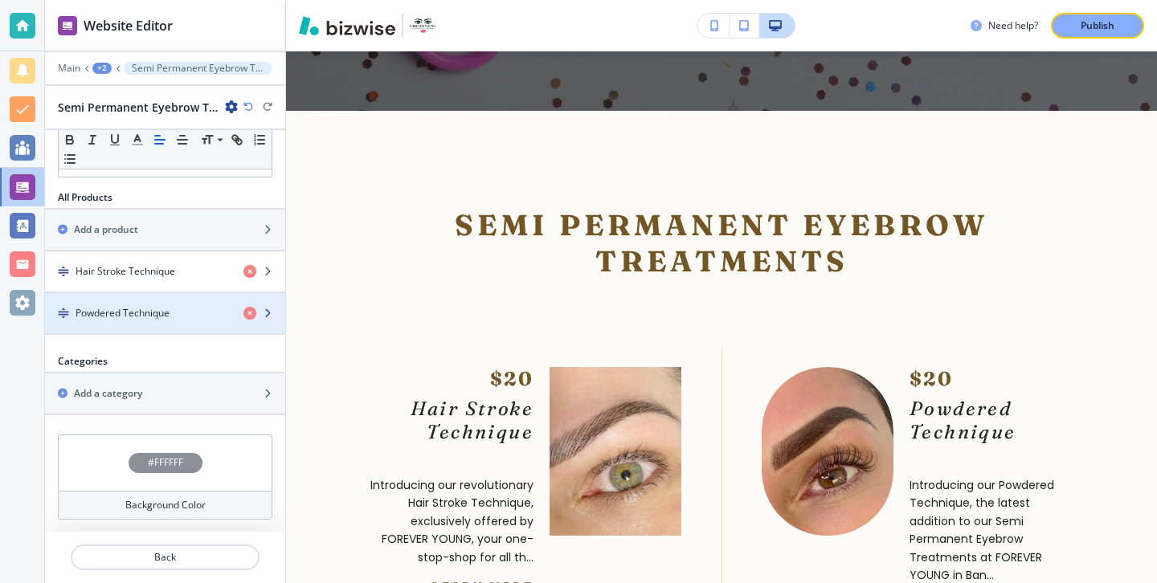
scroll to position [459, 0]
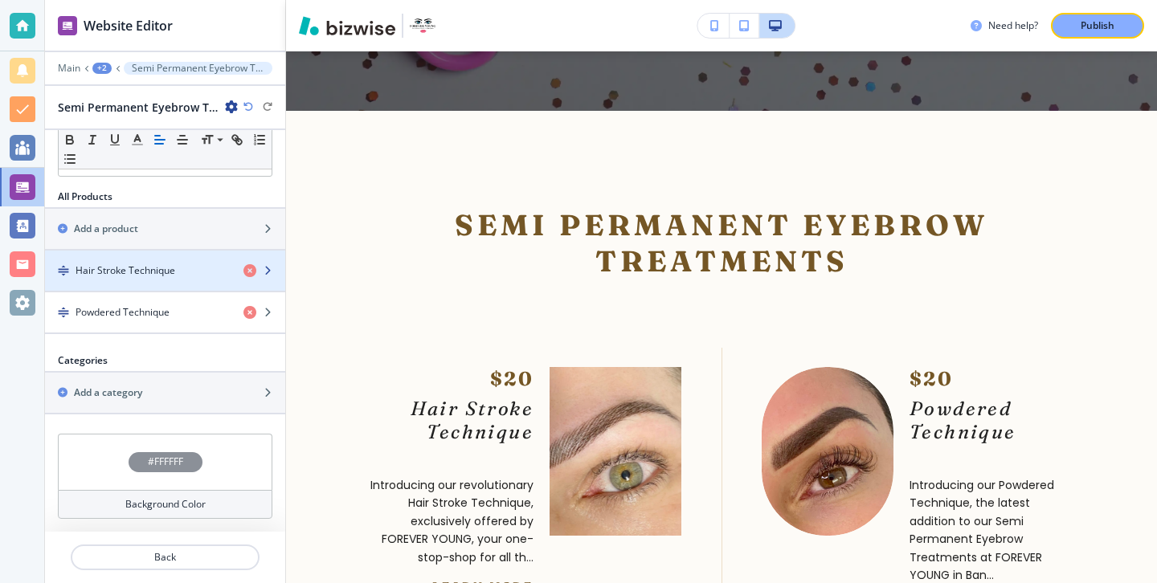
click at [161, 277] on h4 "Hair Stroke Technique" at bounding box center [126, 270] width 100 height 14
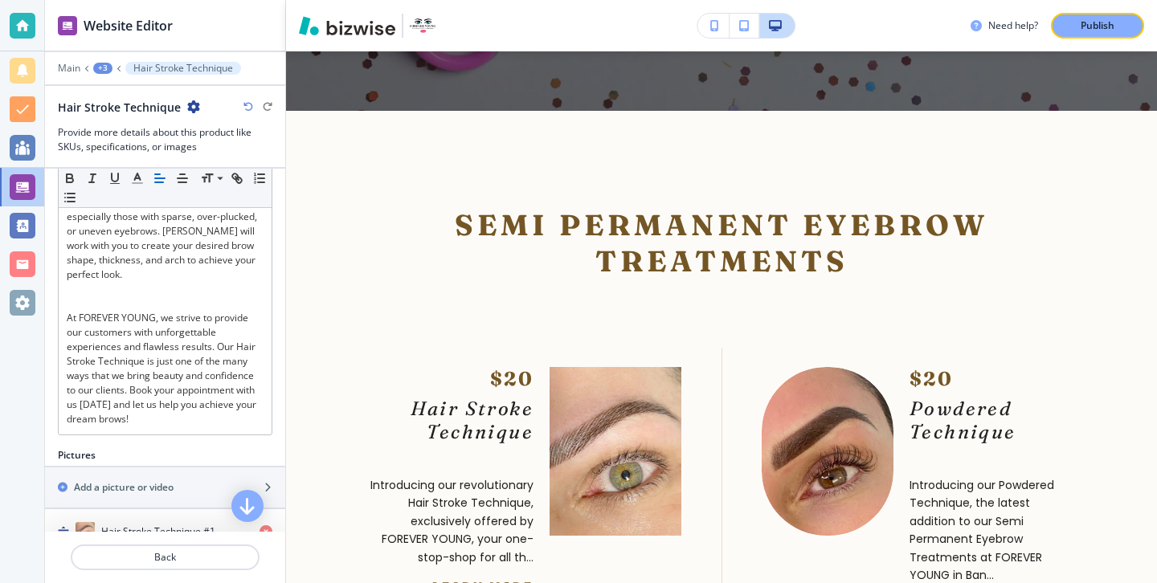
scroll to position [479, 0]
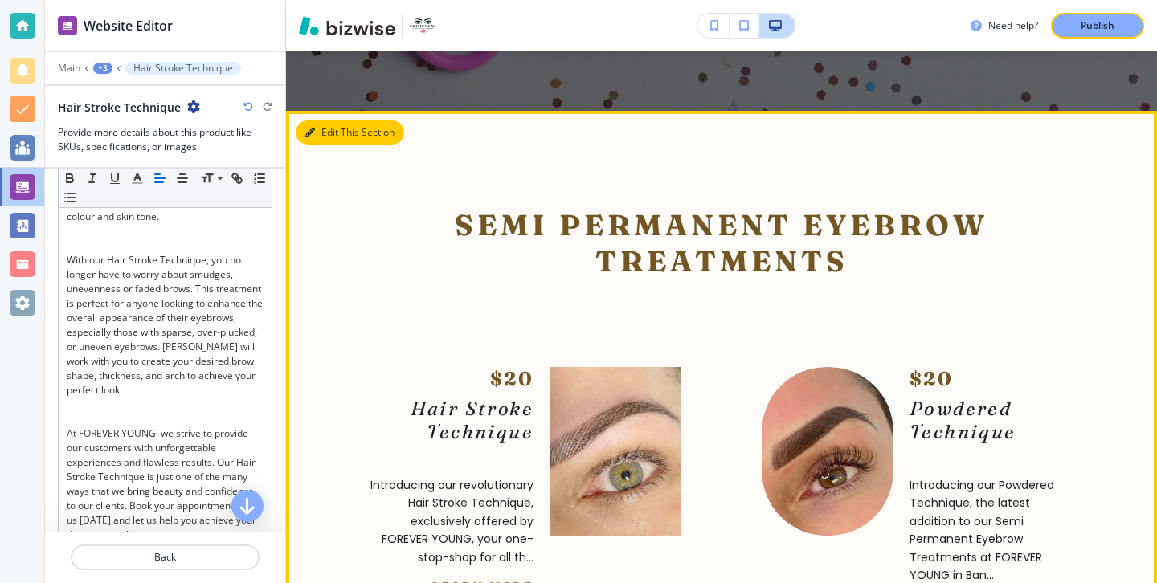
click at [337, 120] on button "Edit This Section" at bounding box center [350, 132] width 108 height 24
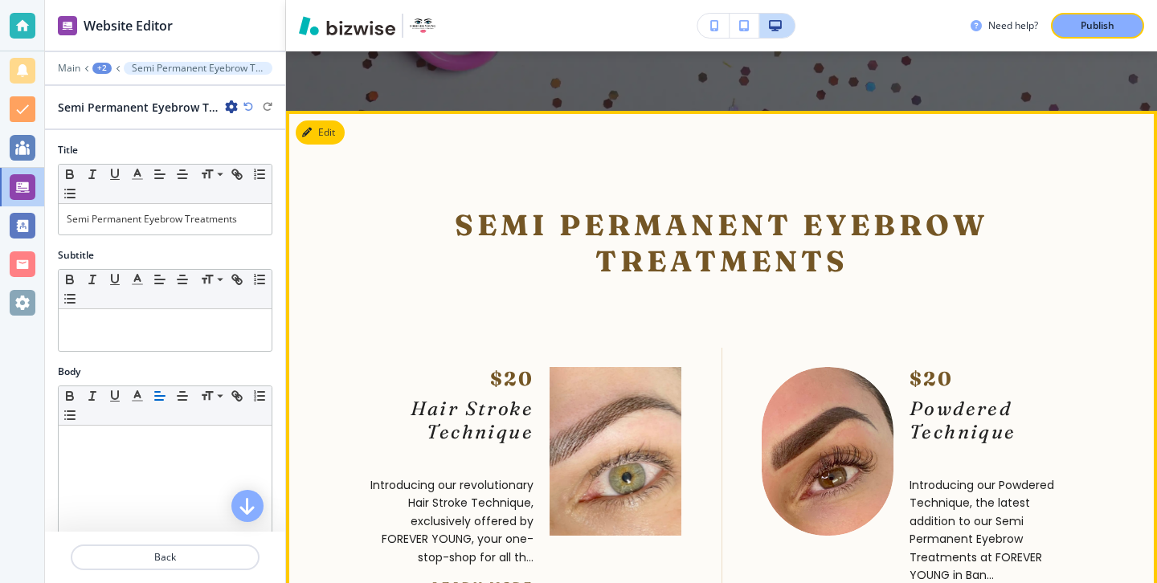
click at [519, 579] on button "Learn More" at bounding box center [482, 586] width 101 height 14
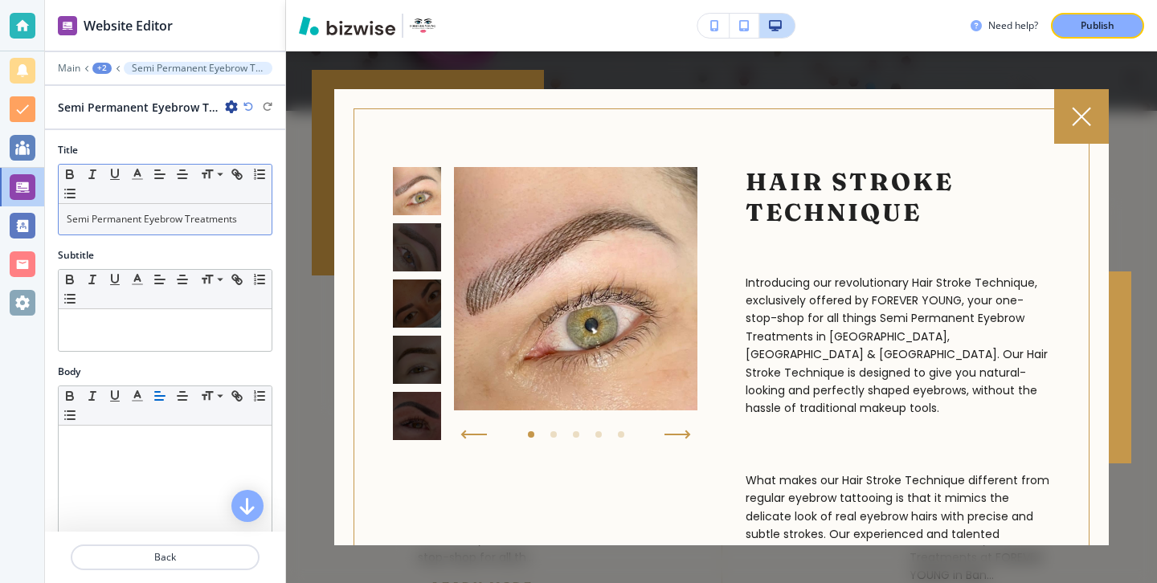
scroll to position [459, 0]
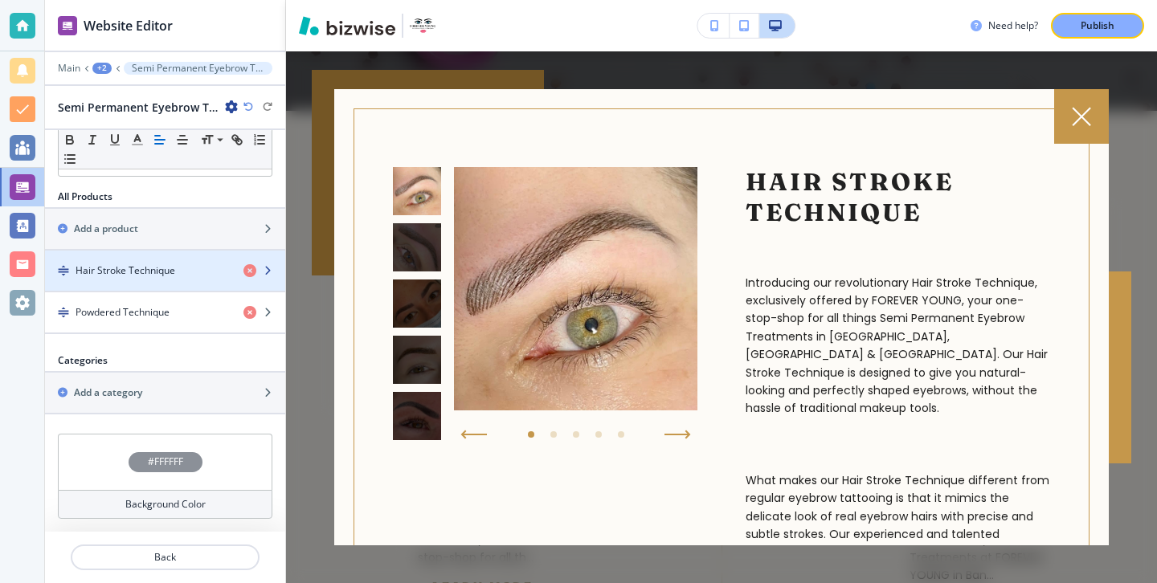
click at [183, 283] on div "button" at bounding box center [165, 284] width 240 height 13
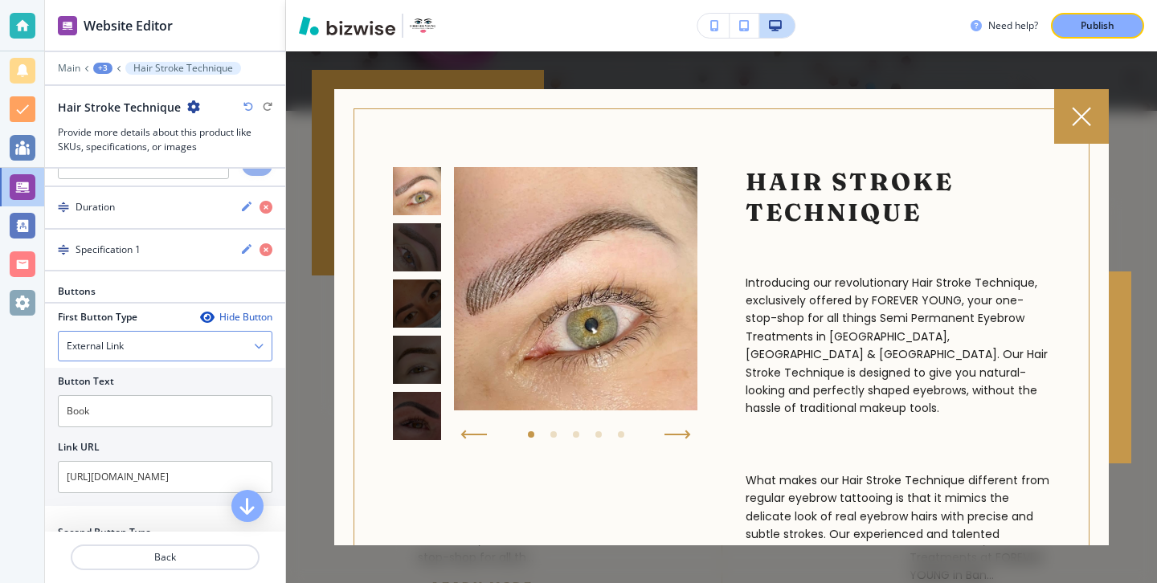
scroll to position [1387, 0]
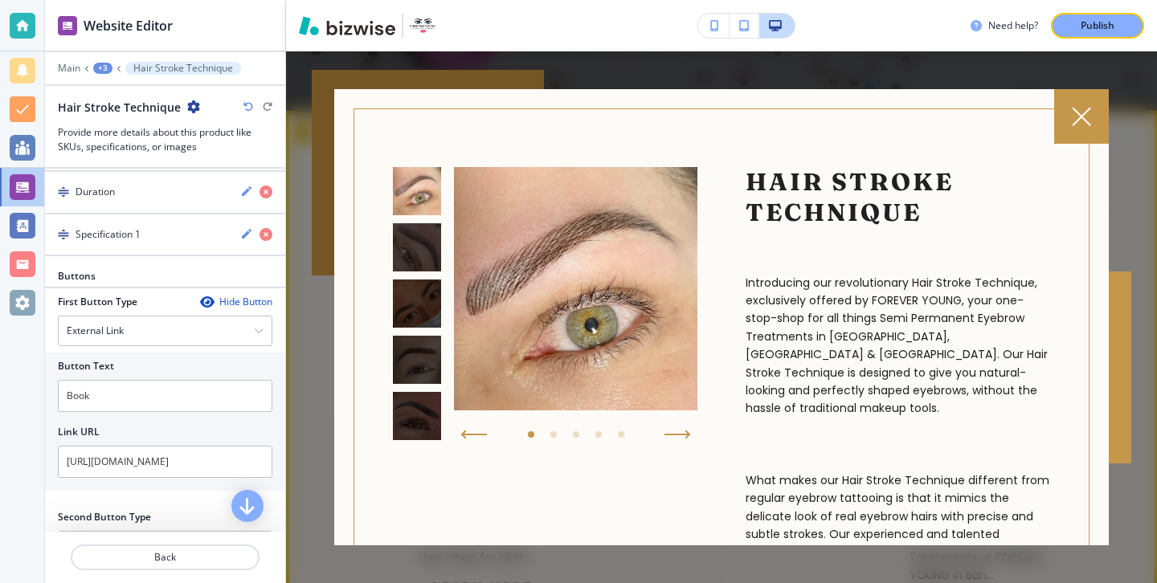
click at [1072, 125] on icon at bounding box center [1081, 116] width 19 height 19
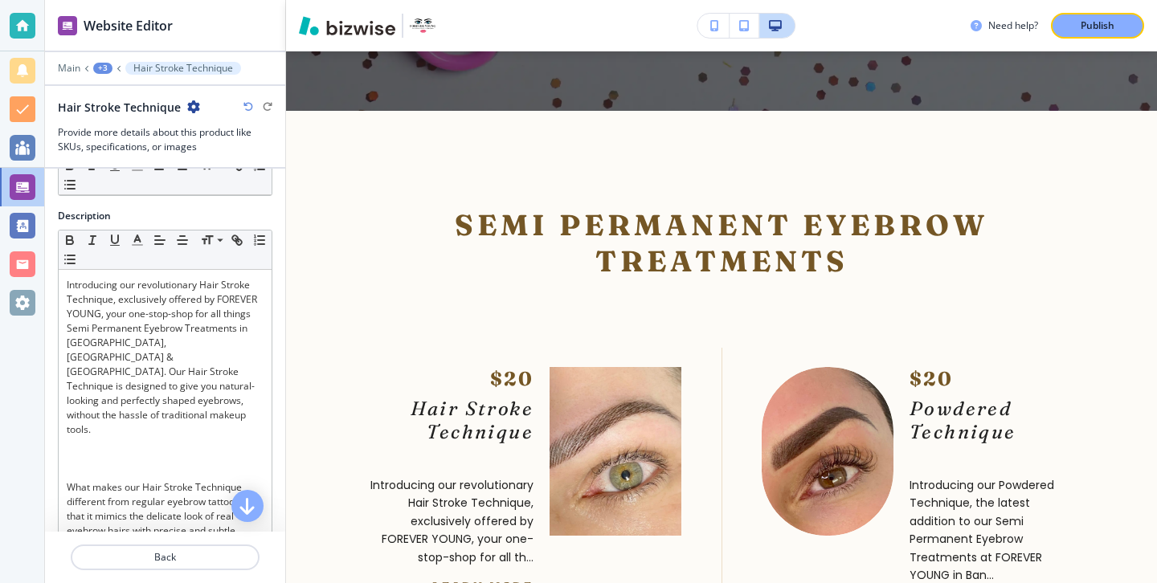
scroll to position [0, 0]
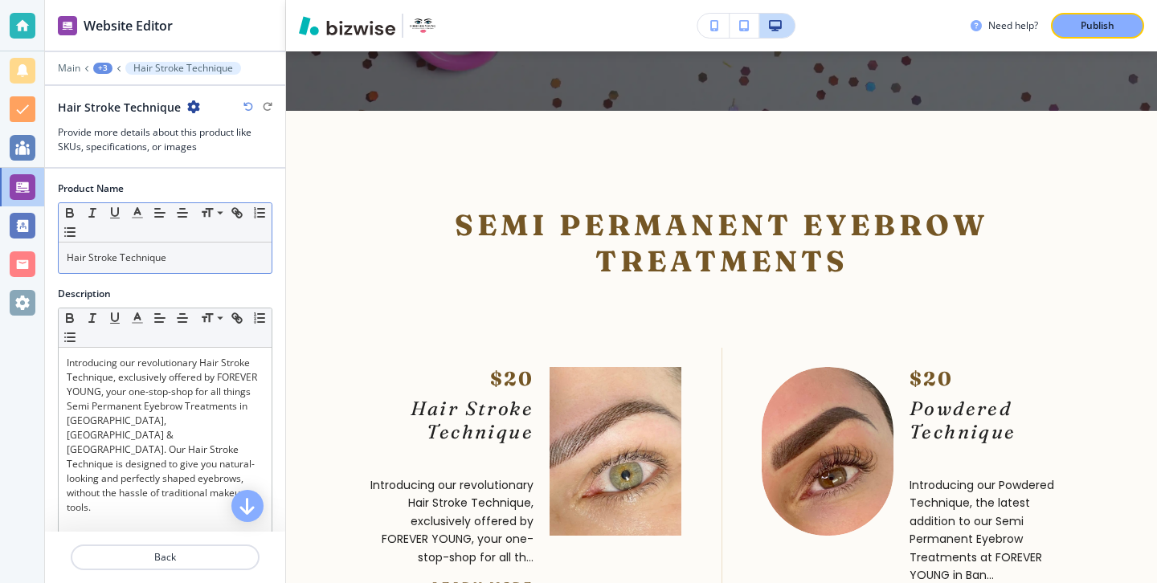
click at [192, 262] on p "Hair Stroke Technique" at bounding box center [165, 258] width 197 height 14
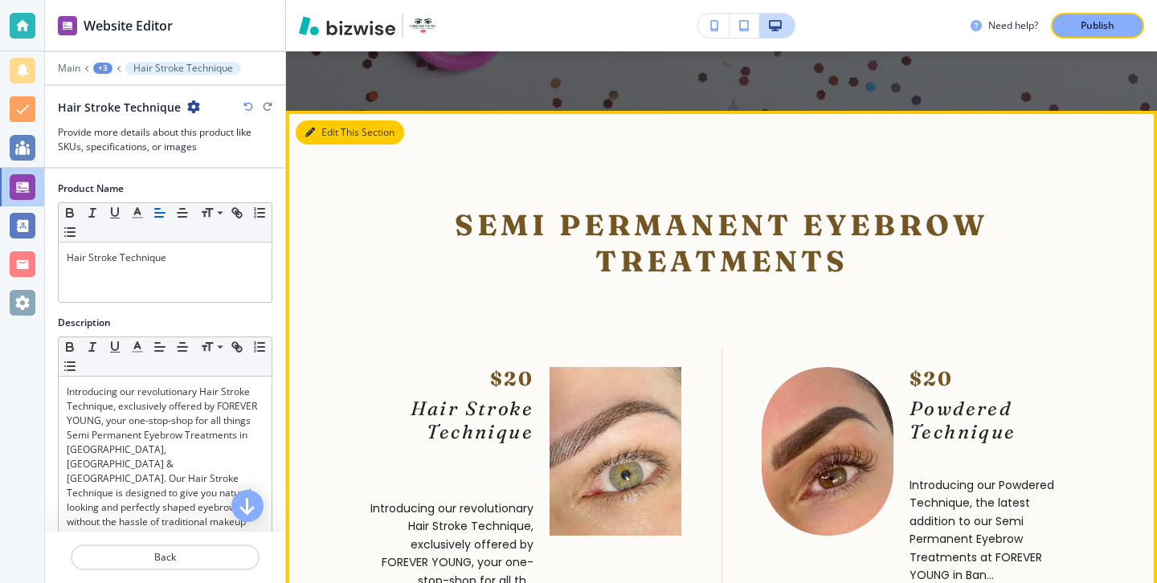
click at [328, 120] on button "Edit This Section" at bounding box center [350, 132] width 108 height 24
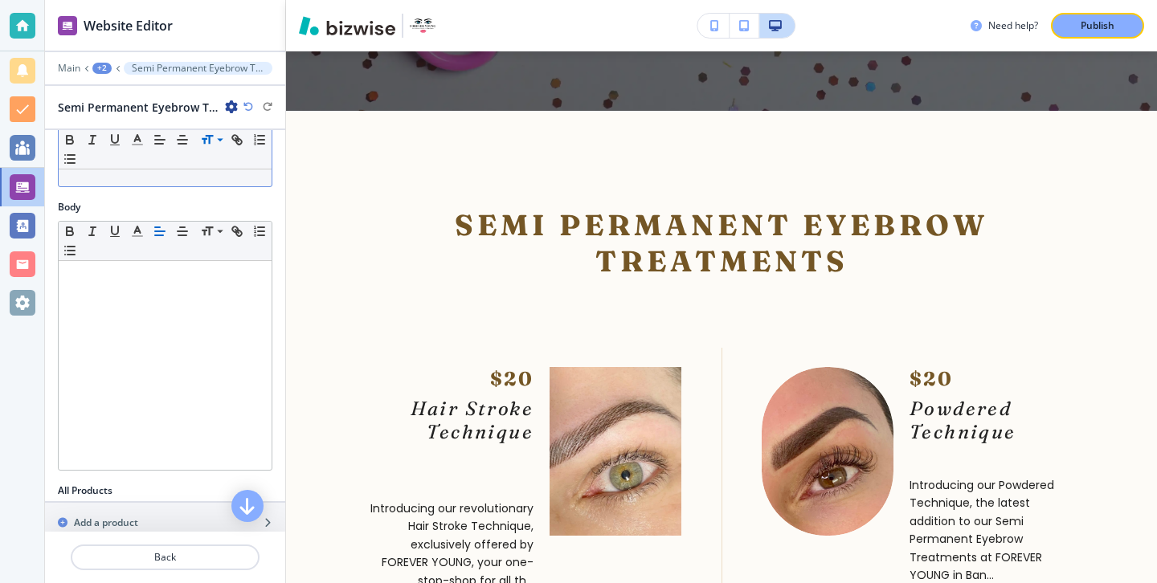
scroll to position [459, 0]
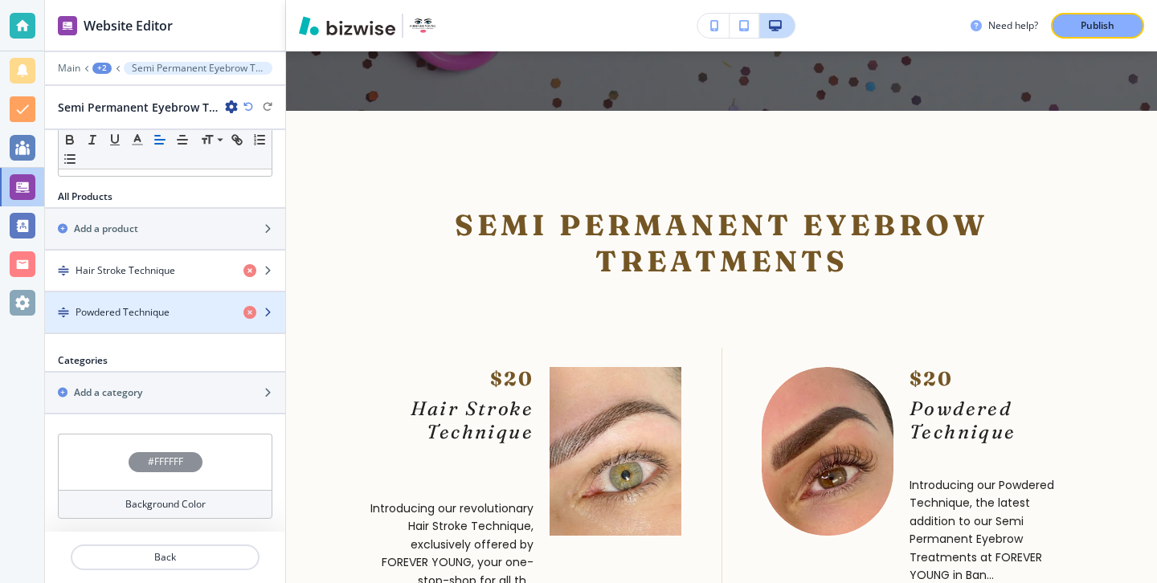
click at [197, 330] on div "button" at bounding box center [165, 326] width 240 height 13
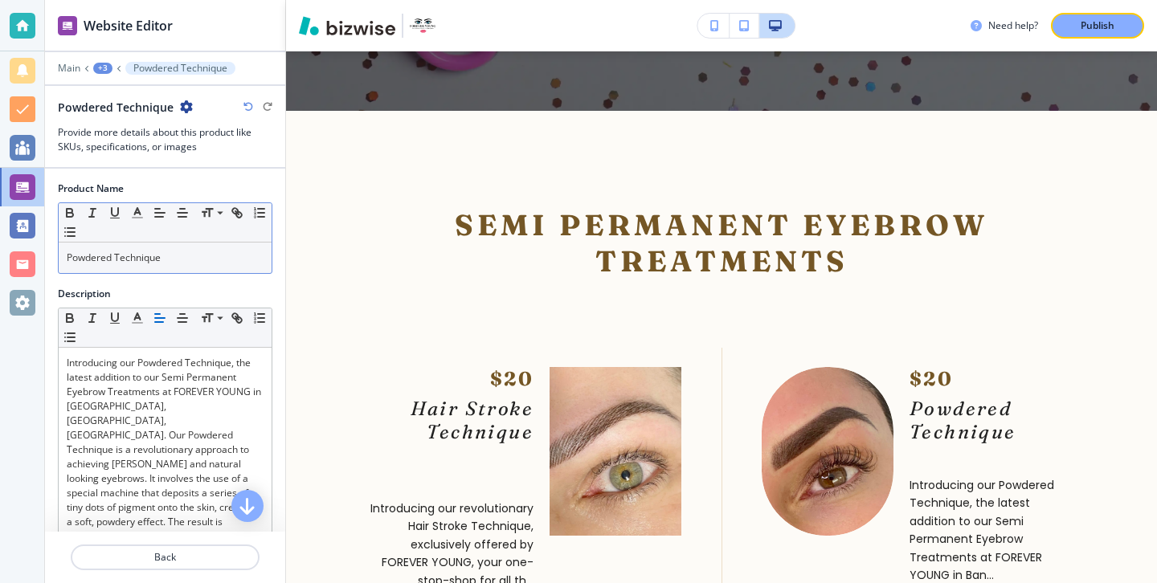
click at [194, 266] on div "Powdered Technique" at bounding box center [165, 258] width 213 height 31
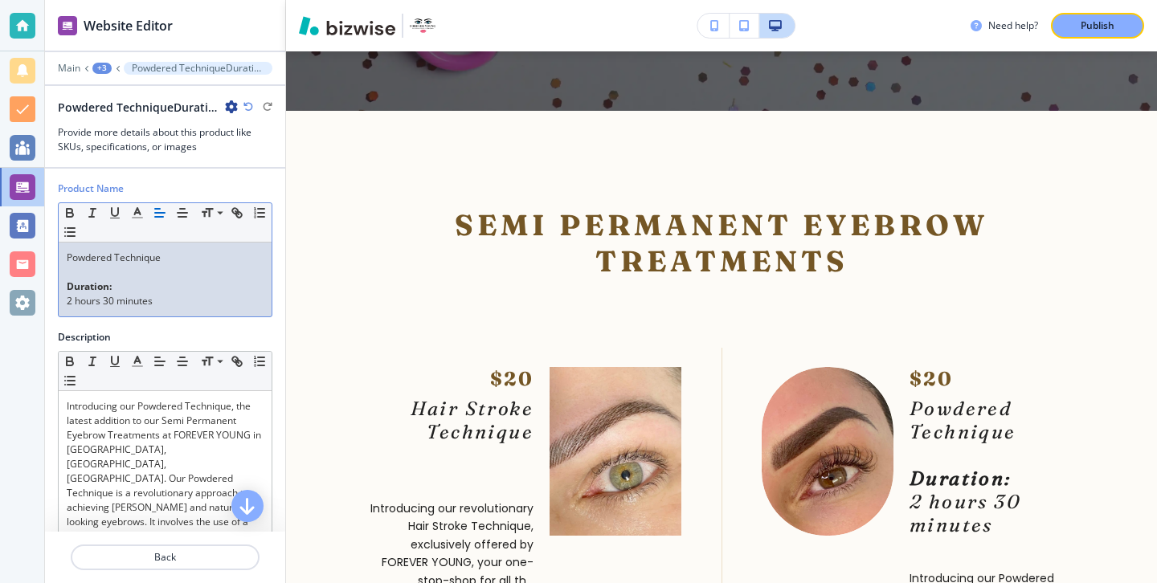
scroll to position [0, 0]
drag, startPoint x: 200, startPoint y: 312, endPoint x: 55, endPoint y: 288, distance: 147.4
click at [55, 288] on div "Product Name Small Normal Large Huge Powdered Technique Duration: 2 hours 30 mi…" at bounding box center [165, 256] width 240 height 149
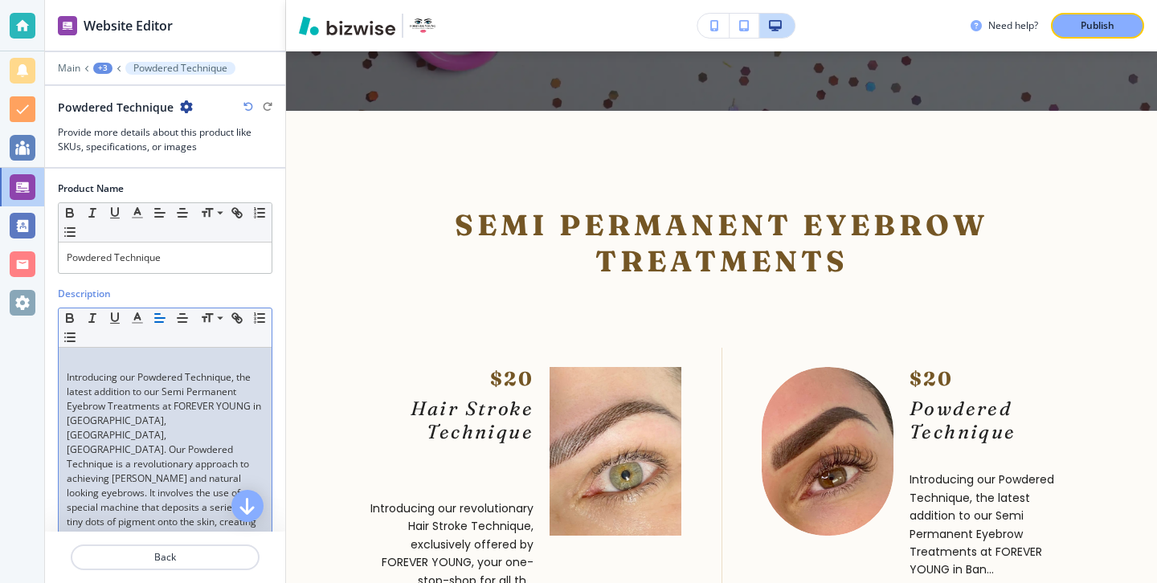
click at [68, 359] on p at bounding box center [165, 363] width 197 height 14
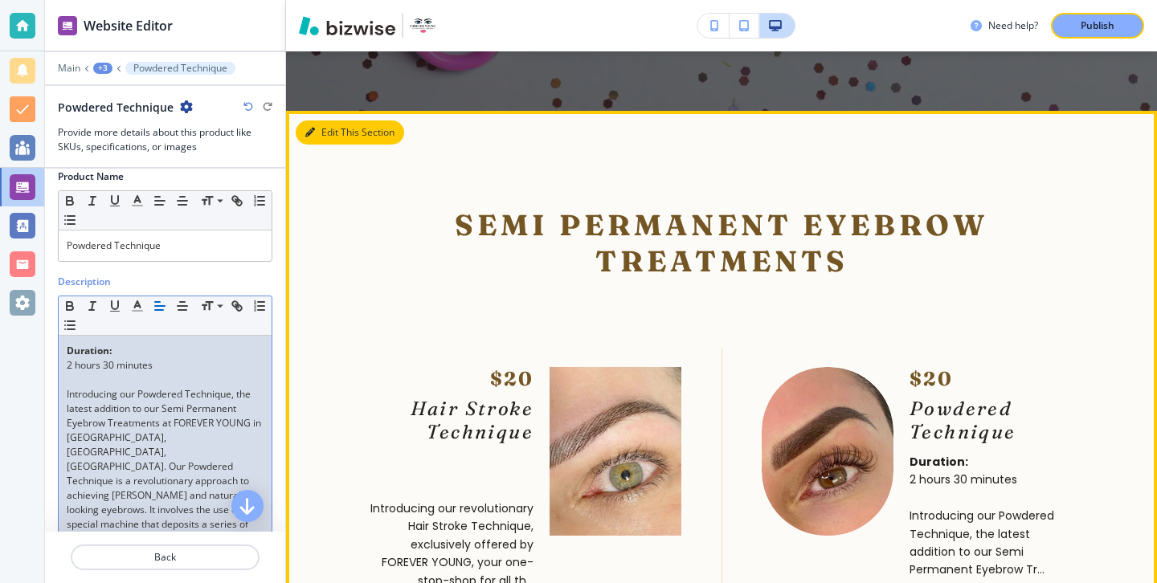
click at [329, 120] on button "Edit This Section" at bounding box center [350, 132] width 108 height 24
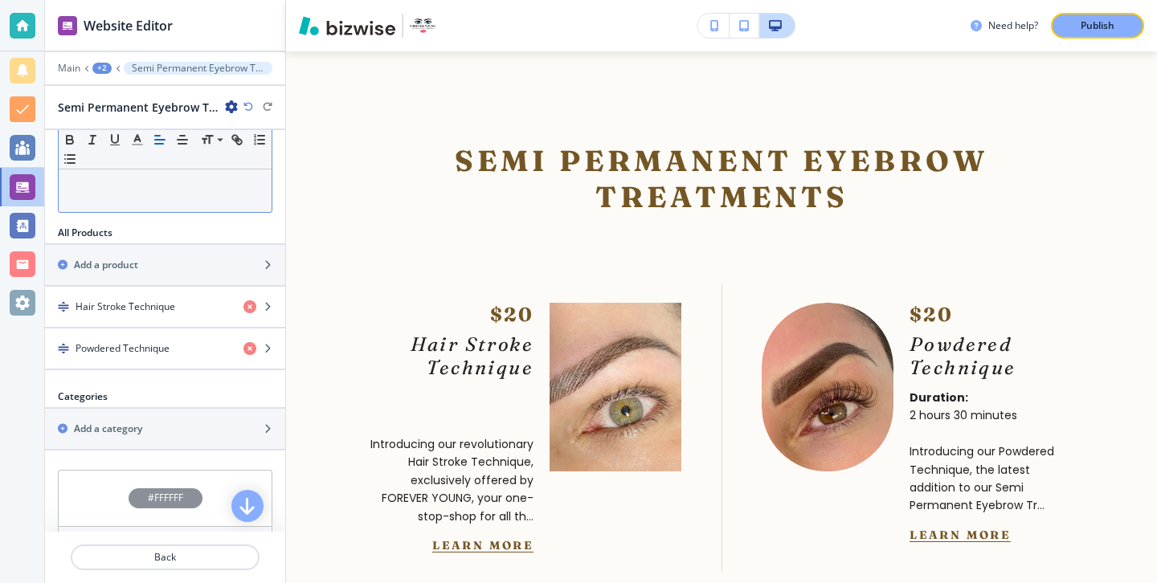
scroll to position [459, 0]
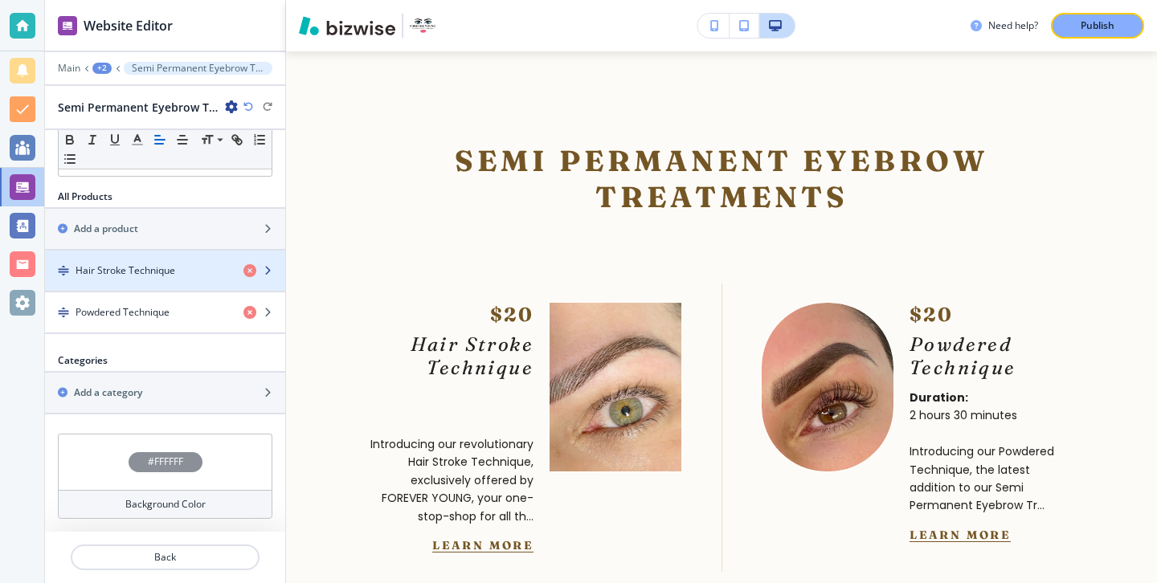
click at [150, 259] on div "button" at bounding box center [165, 257] width 240 height 13
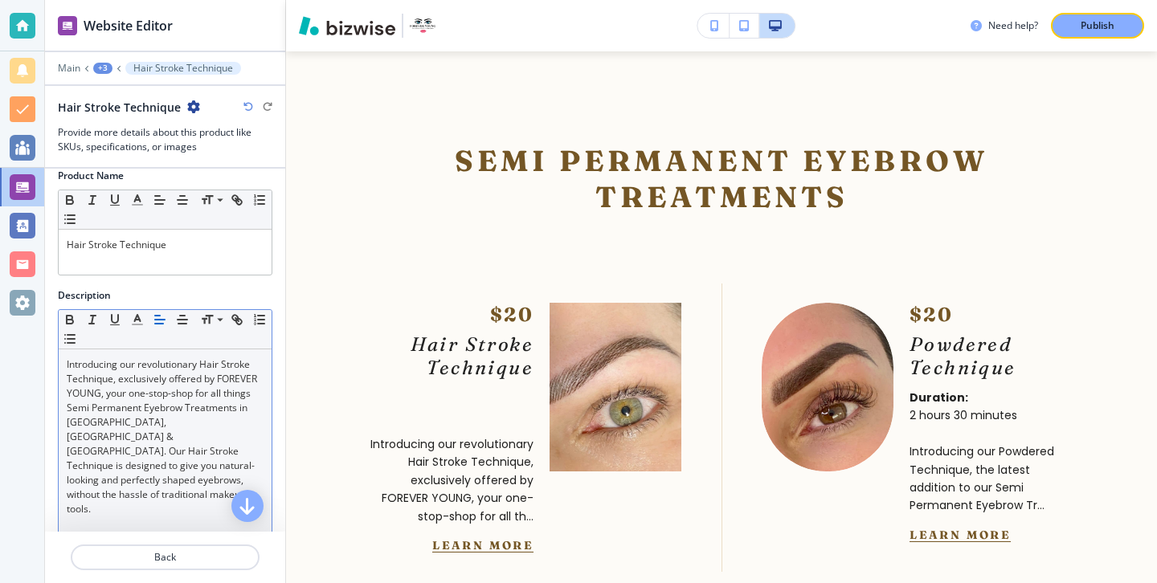
scroll to position [15, 0]
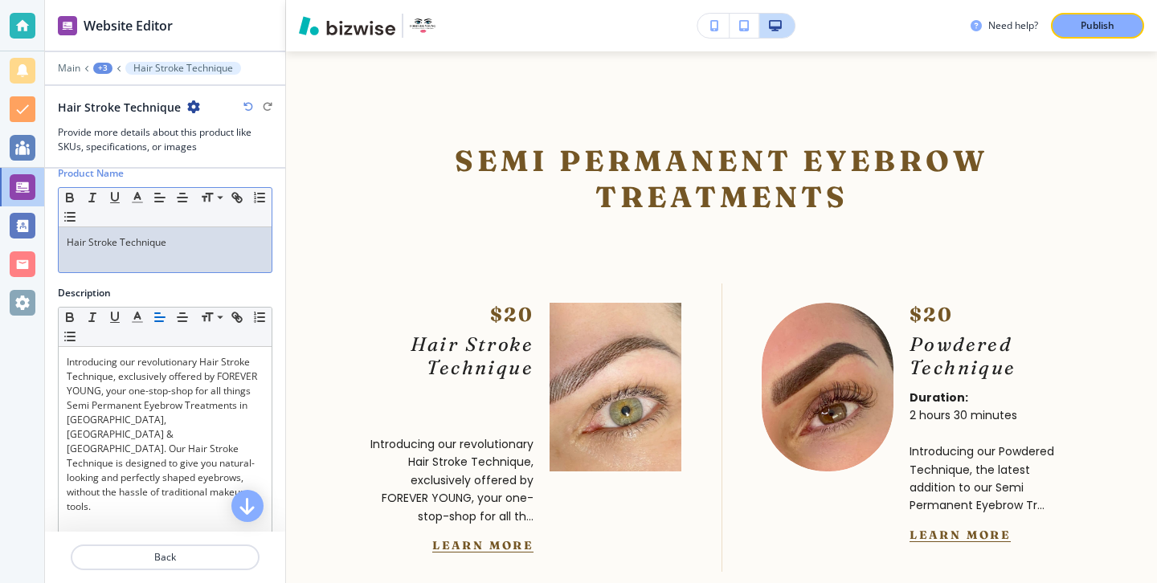
click at [82, 272] on div "Hair Stroke Technique" at bounding box center [165, 249] width 213 height 45
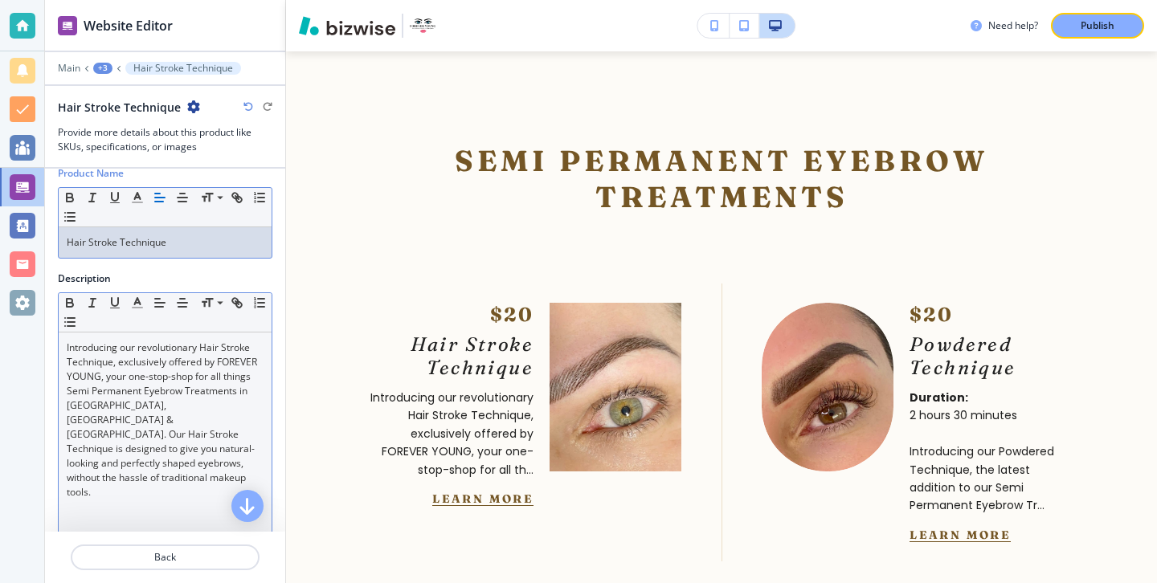
scroll to position [180, 0]
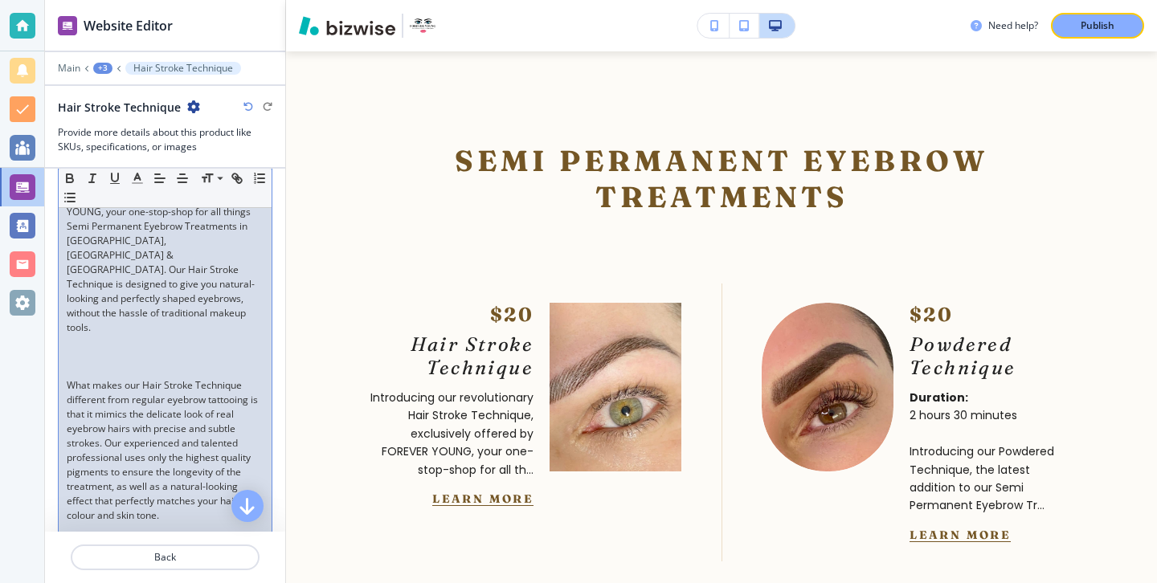
click at [99, 301] on p "Introducing our revolutionary Hair Stroke Technique, exclusively offered by FOR…" at bounding box center [165, 255] width 197 height 159
click at [99, 335] on p at bounding box center [165, 342] width 197 height 14
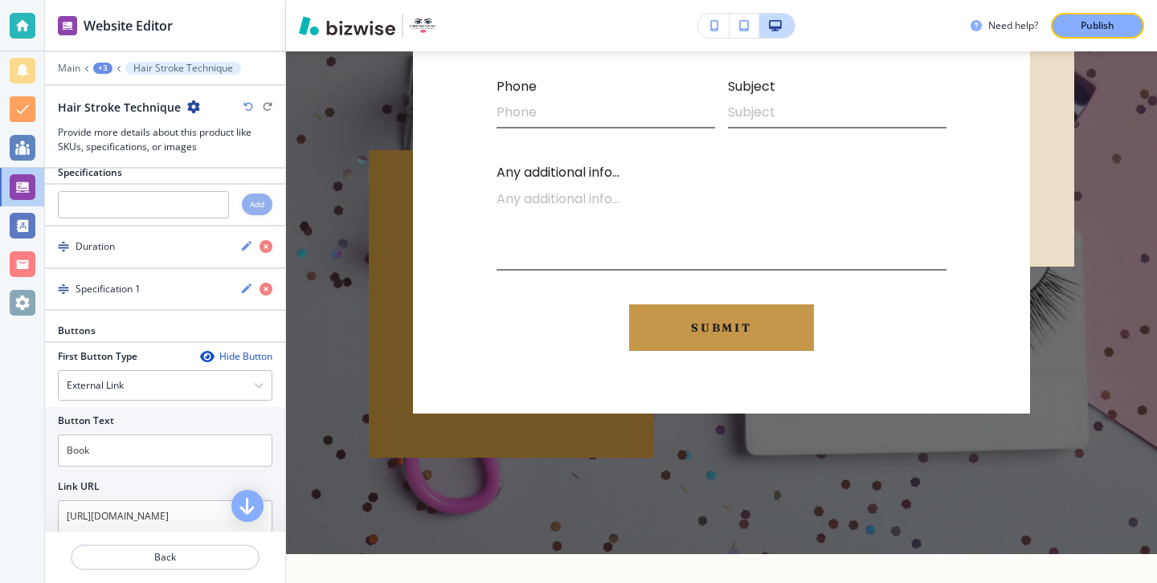
scroll to position [1328, 0]
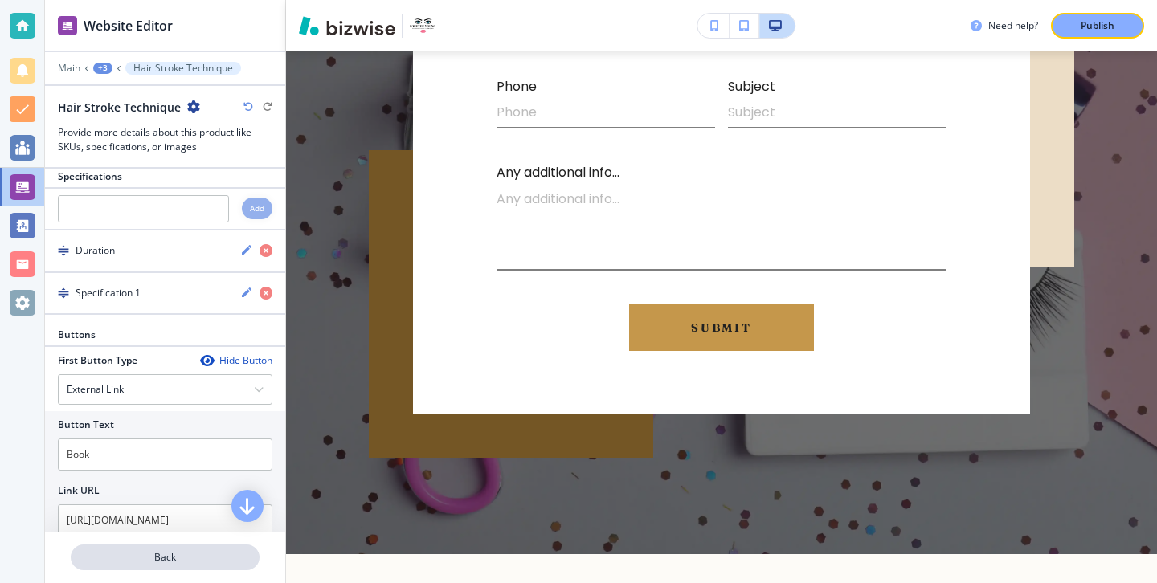
click at [182, 559] on p "Back" at bounding box center [165, 557] width 186 height 14
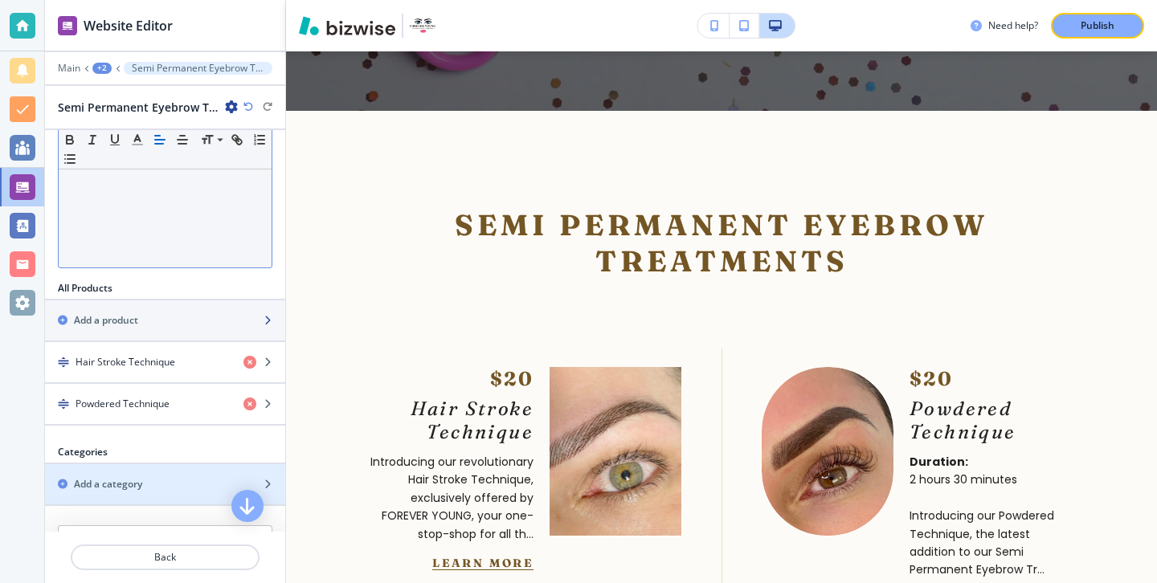
scroll to position [436, 0]
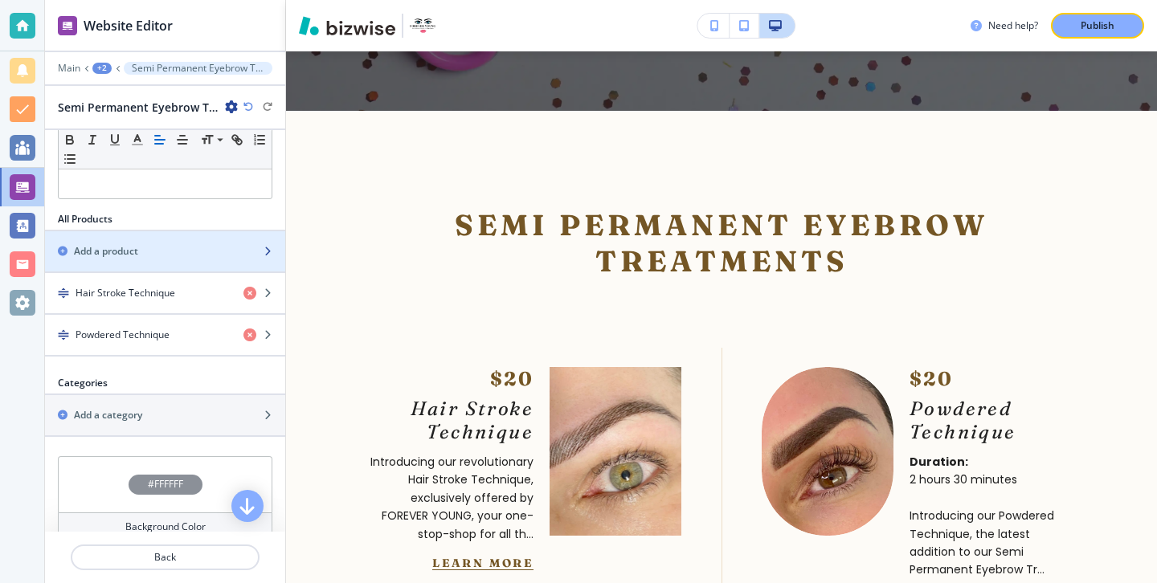
click at [213, 239] on div "button" at bounding box center [165, 237] width 240 height 13
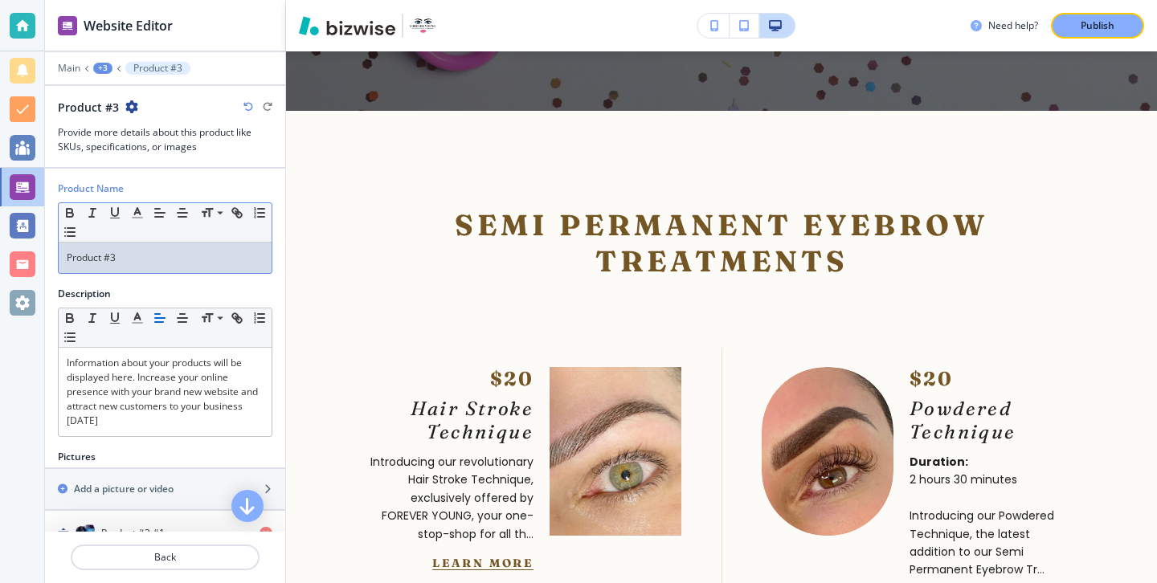
click at [229, 268] on div "Product #3" at bounding box center [165, 258] width 213 height 31
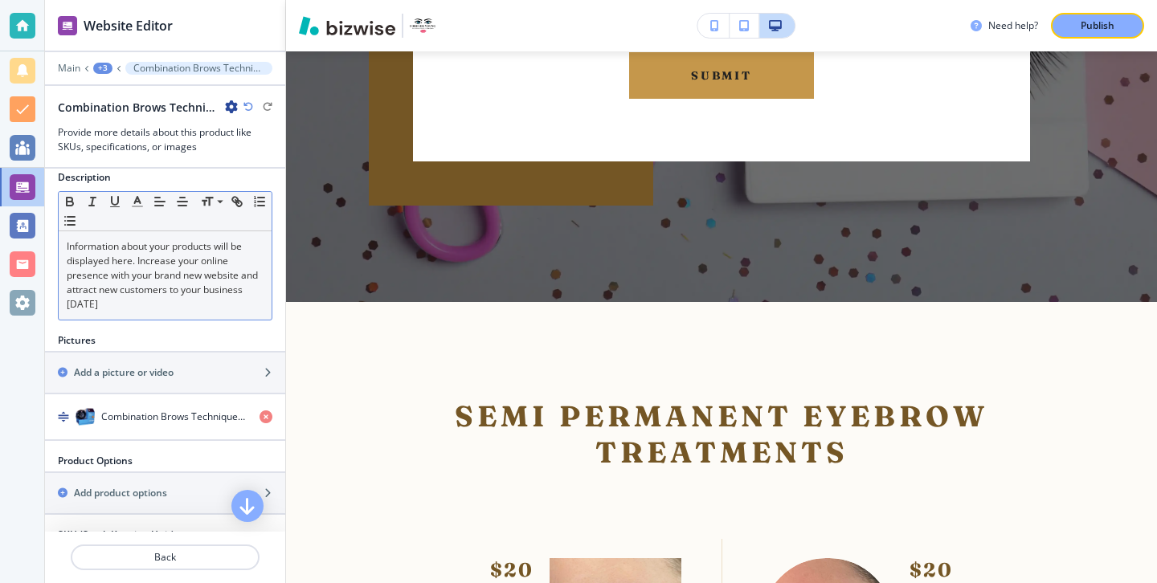
scroll to position [141, 0]
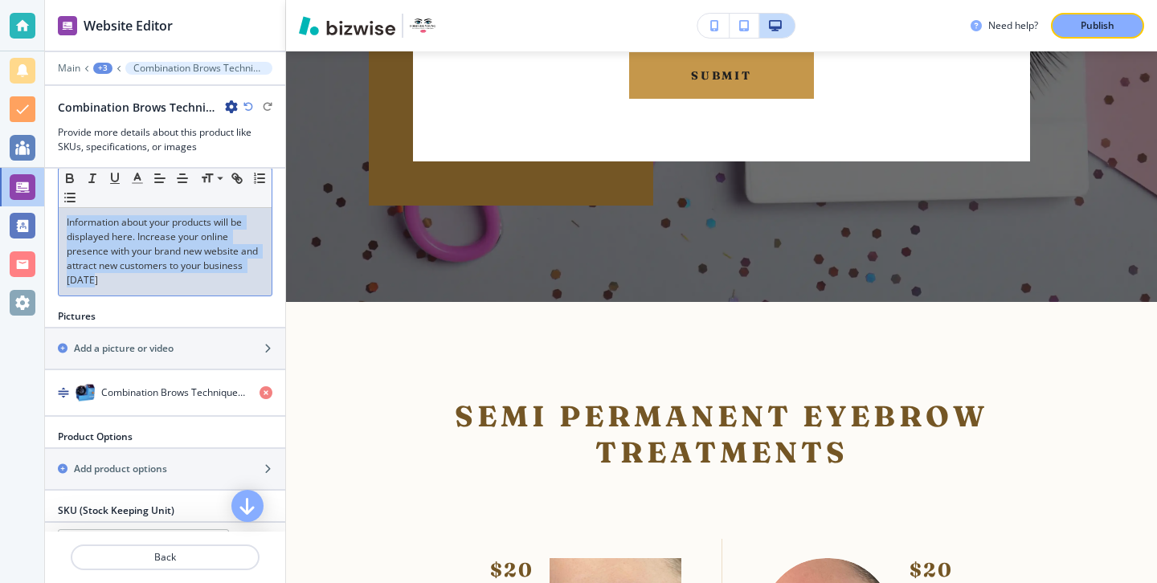
drag, startPoint x: 194, startPoint y: 288, endPoint x: 108, endPoint y: 192, distance: 129.1
click at [108, 192] on div "Small Normal Large Huge Information about your products will be displayed here.…" at bounding box center [165, 231] width 214 height 129
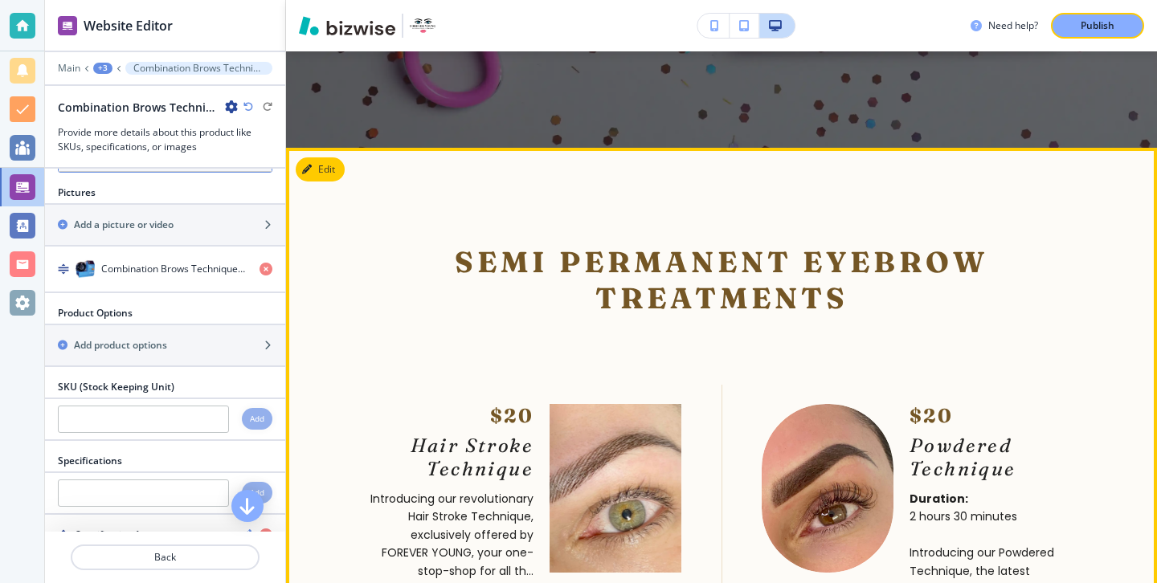
scroll to position [5136, 0]
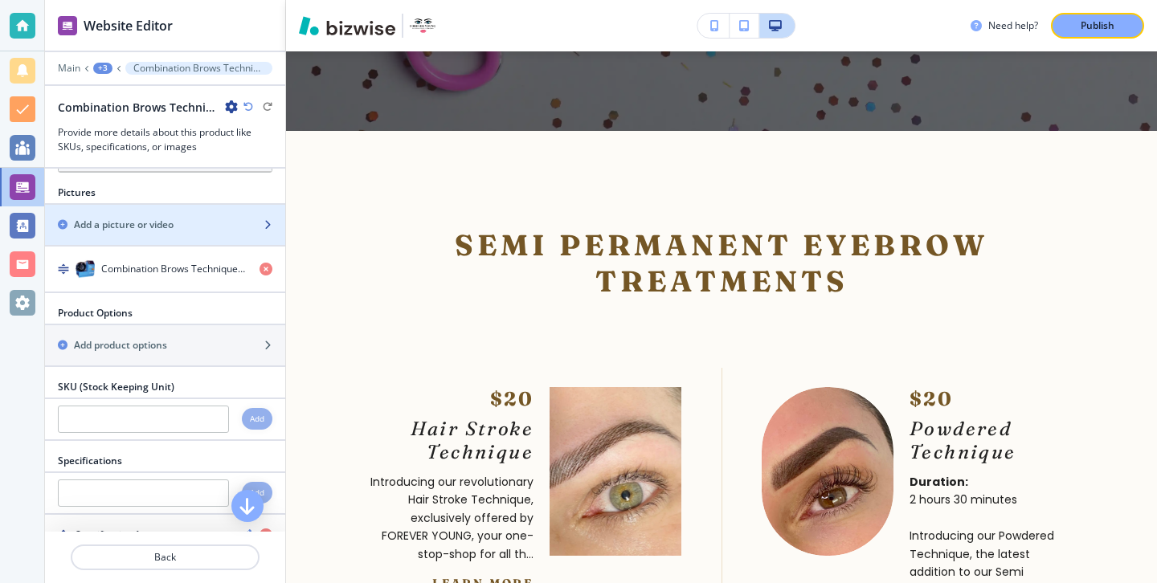
click at [202, 230] on div "Add a picture or video" at bounding box center [147, 225] width 205 height 14
click at [951, 2] on div "Need help? Publish" at bounding box center [721, 25] width 871 height 51
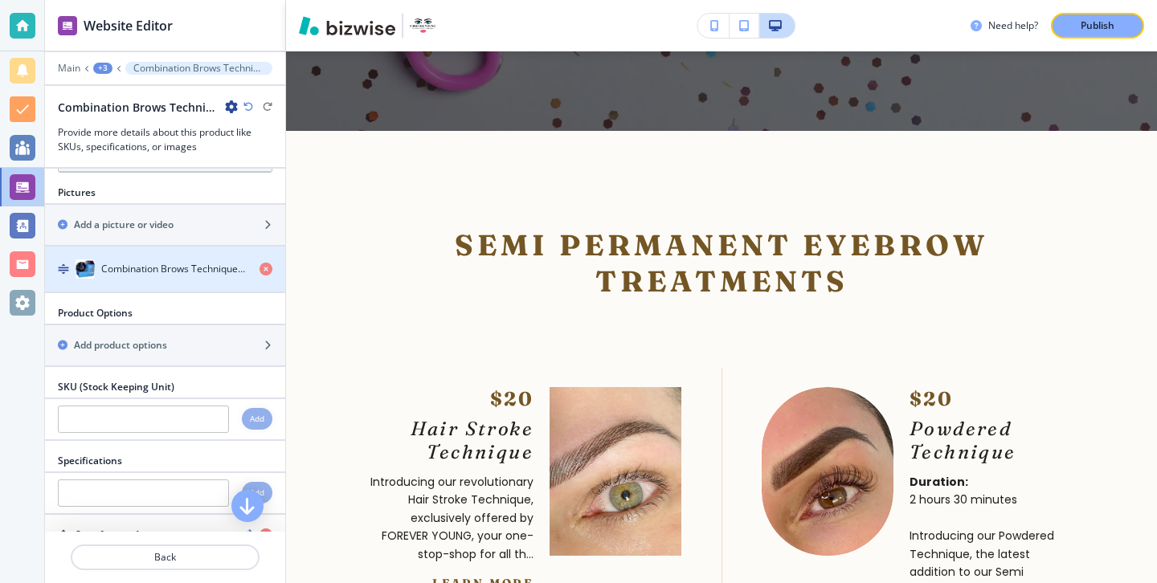
click at [188, 286] on div "button" at bounding box center [165, 285] width 240 height 13
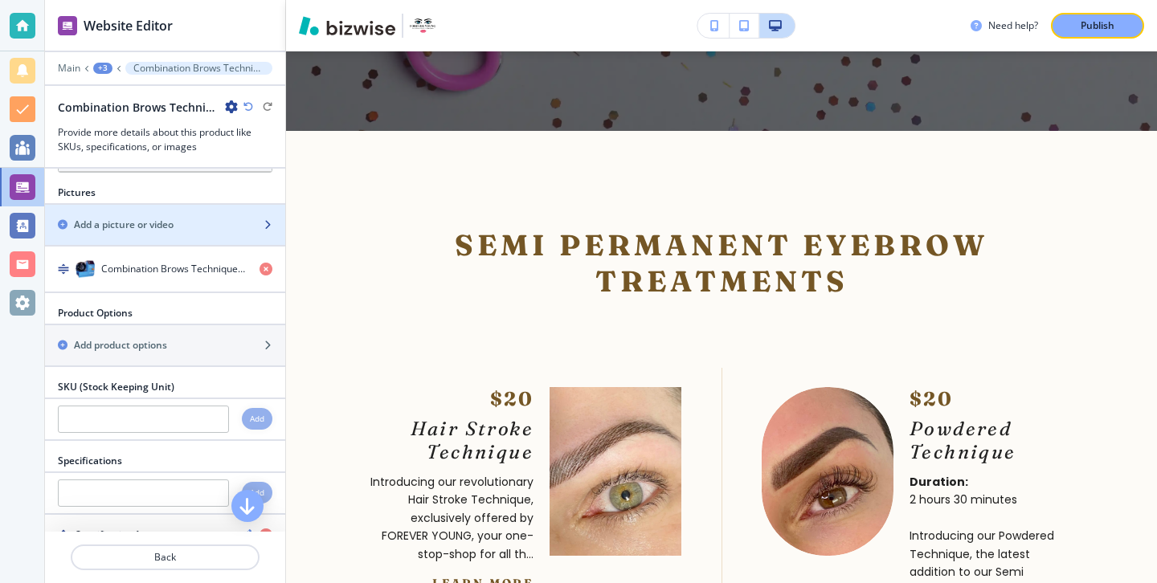
click at [189, 222] on div "Add a picture or video" at bounding box center [147, 225] width 205 height 14
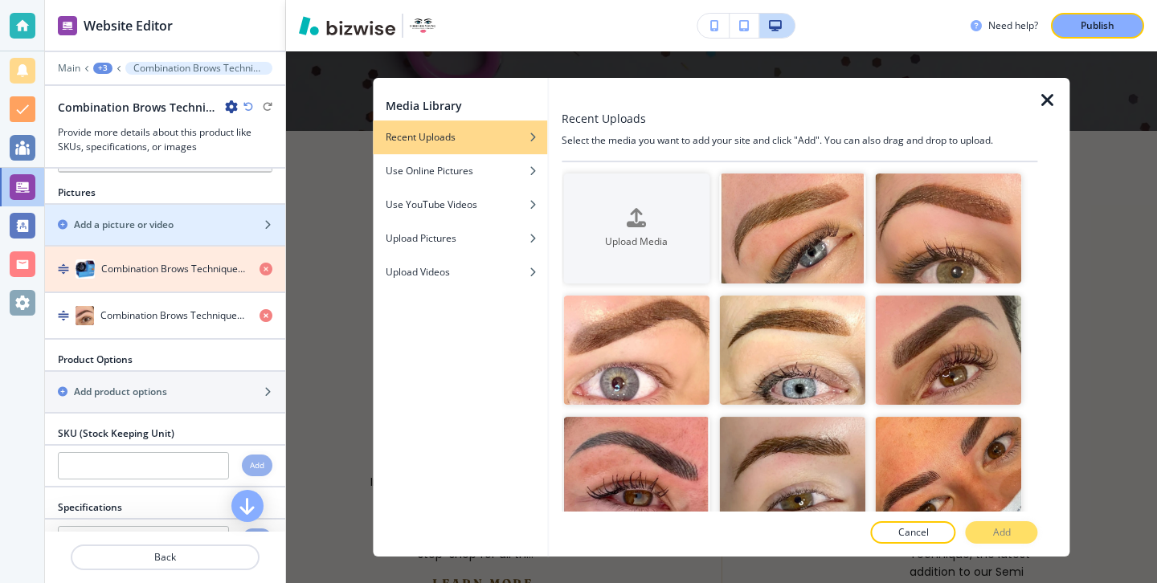
click at [268, 268] on icon "button" at bounding box center [265, 269] width 13 height 13
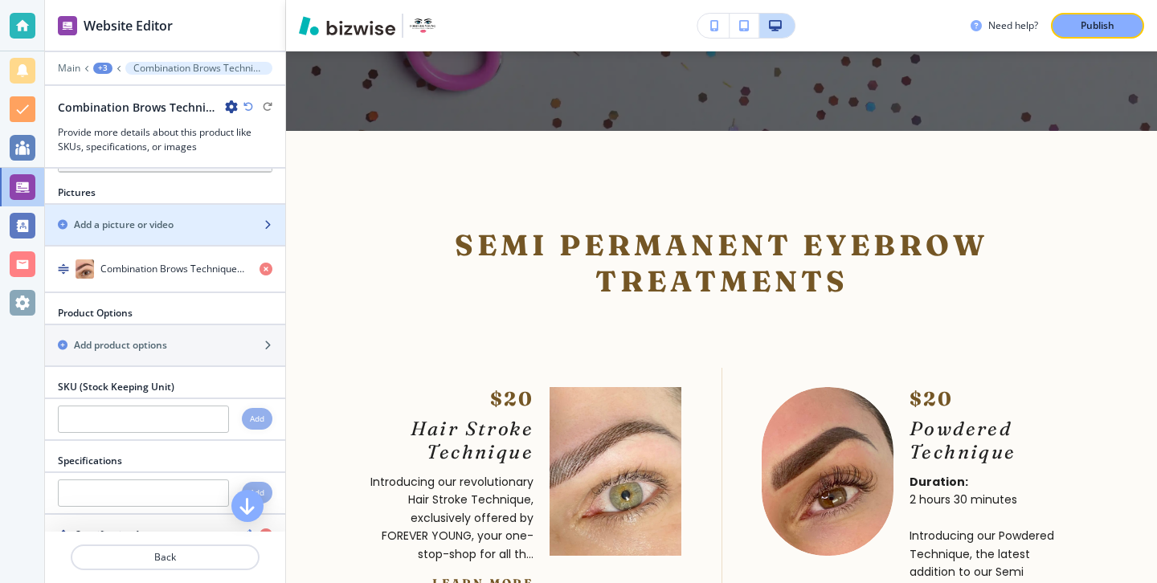
click at [252, 239] on div "button" at bounding box center [165, 238] width 240 height 13
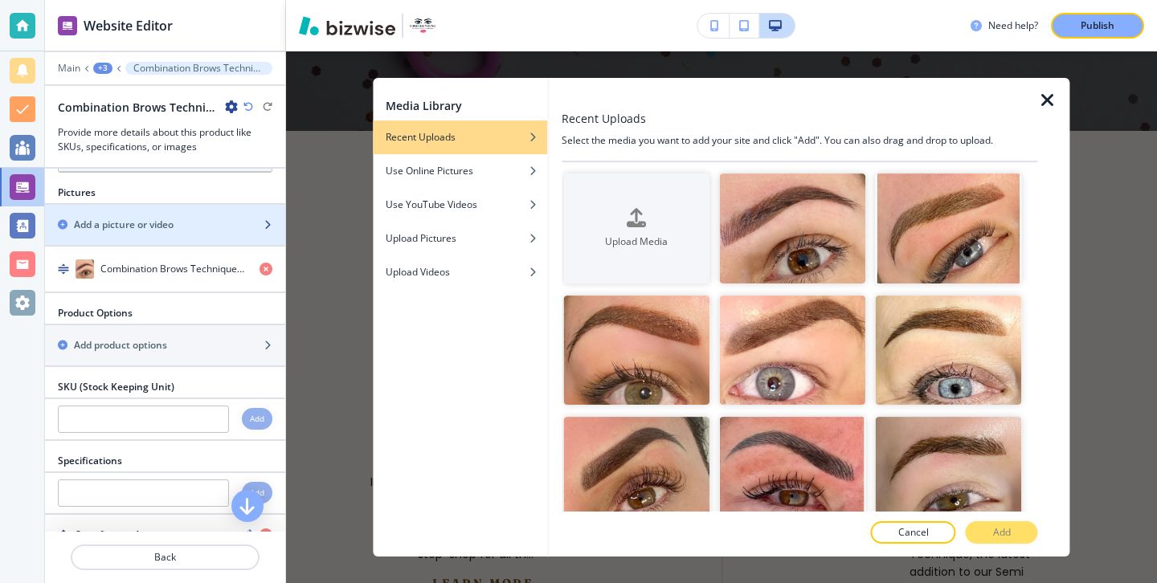
click at [206, 238] on div "button" at bounding box center [165, 238] width 240 height 13
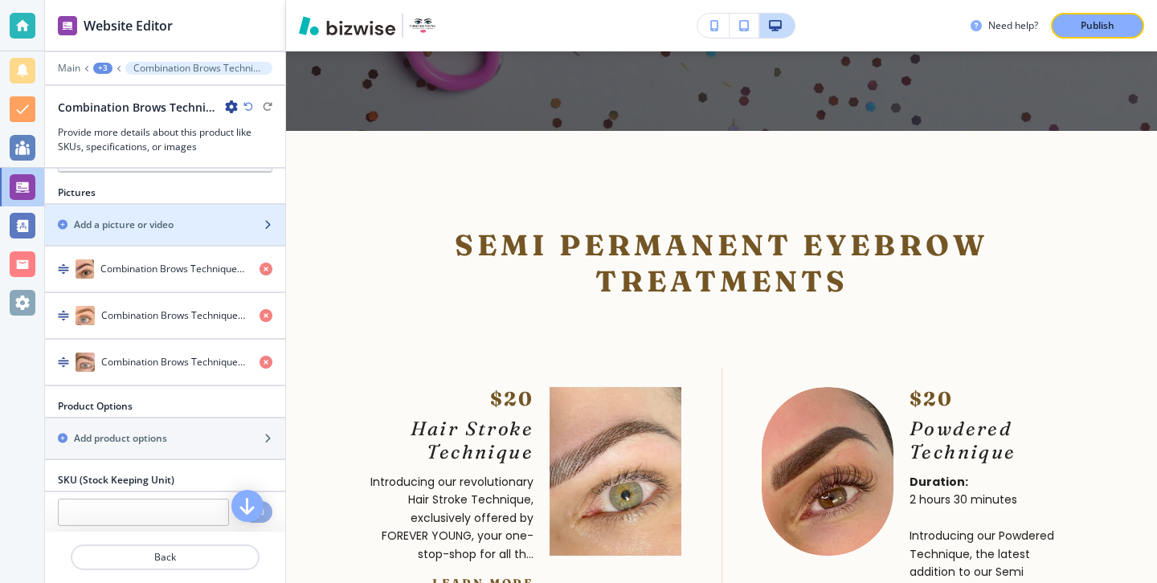
click at [214, 235] on div "button" at bounding box center [165, 238] width 240 height 13
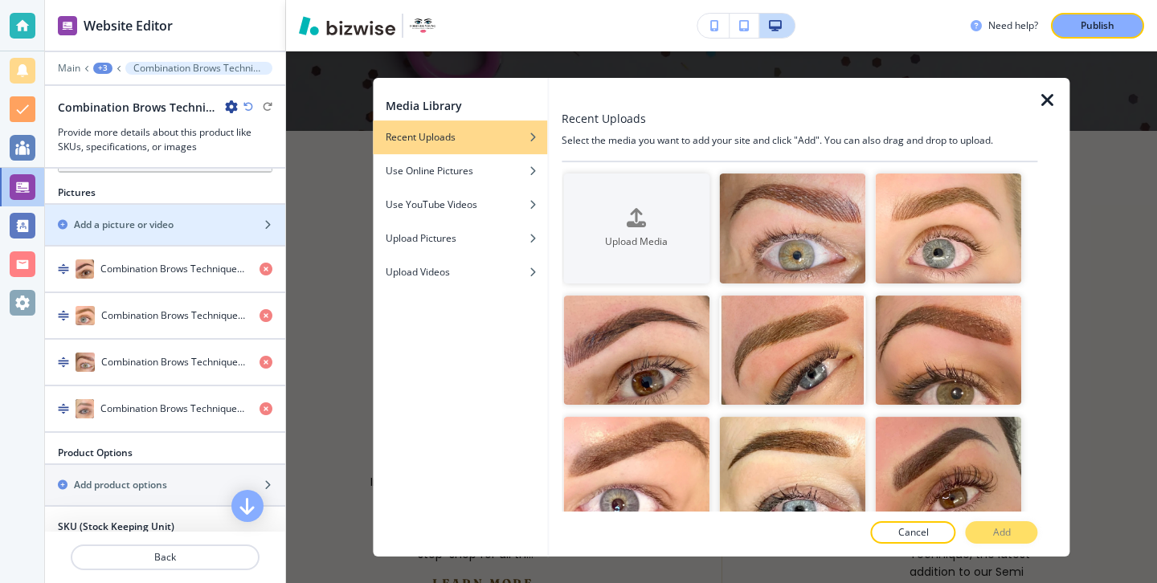
click at [1044, 96] on icon "button" at bounding box center [1047, 100] width 19 height 19
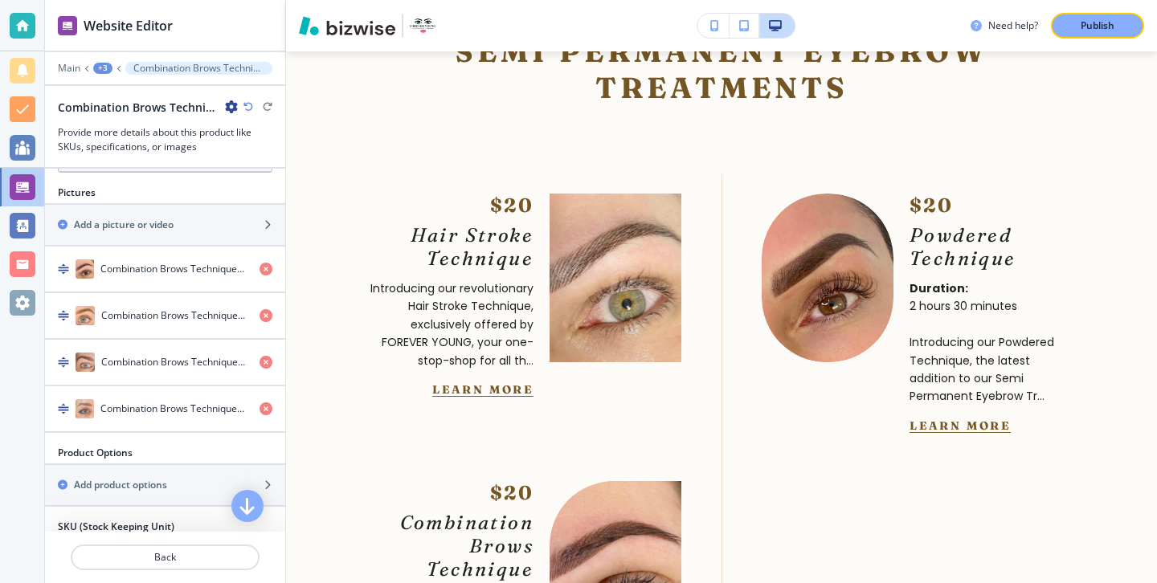
scroll to position [5354, 0]
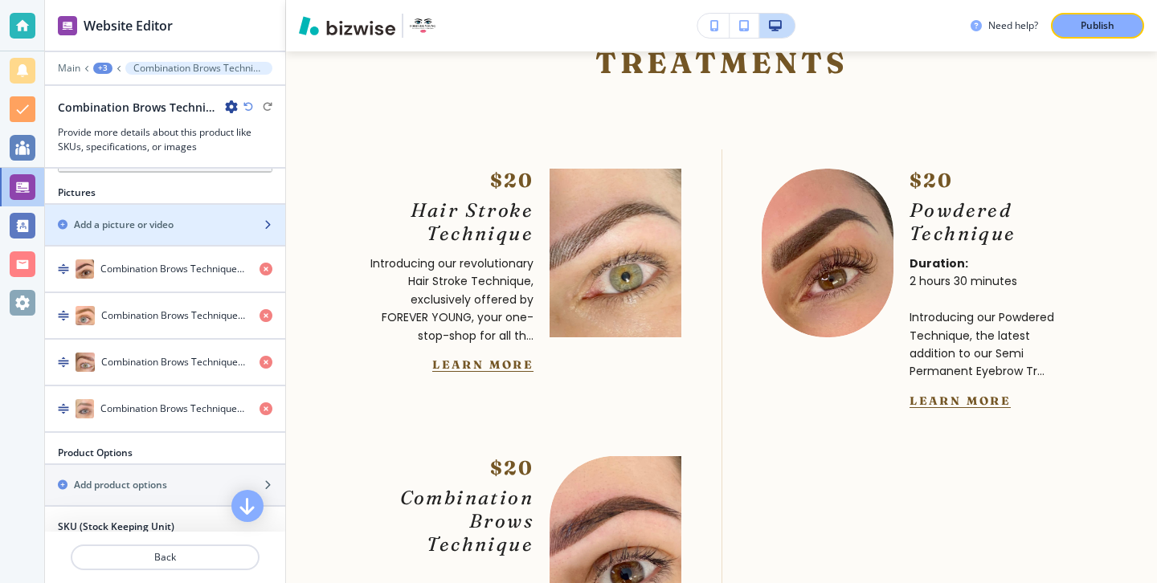
click at [268, 236] on div "button" at bounding box center [165, 238] width 240 height 13
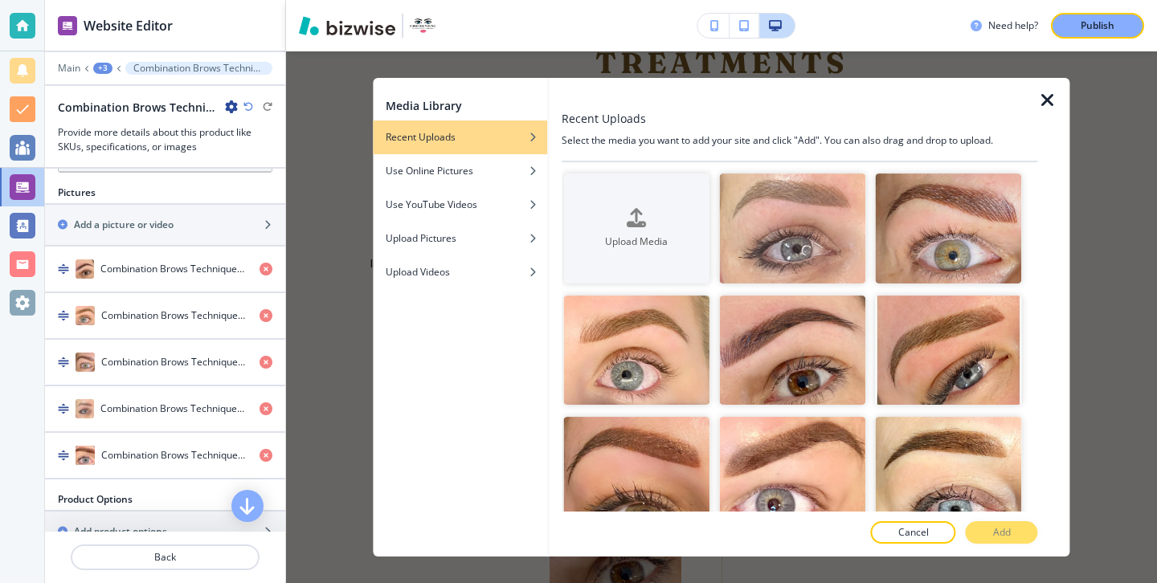
click at [1047, 96] on icon "button" at bounding box center [1047, 100] width 19 height 19
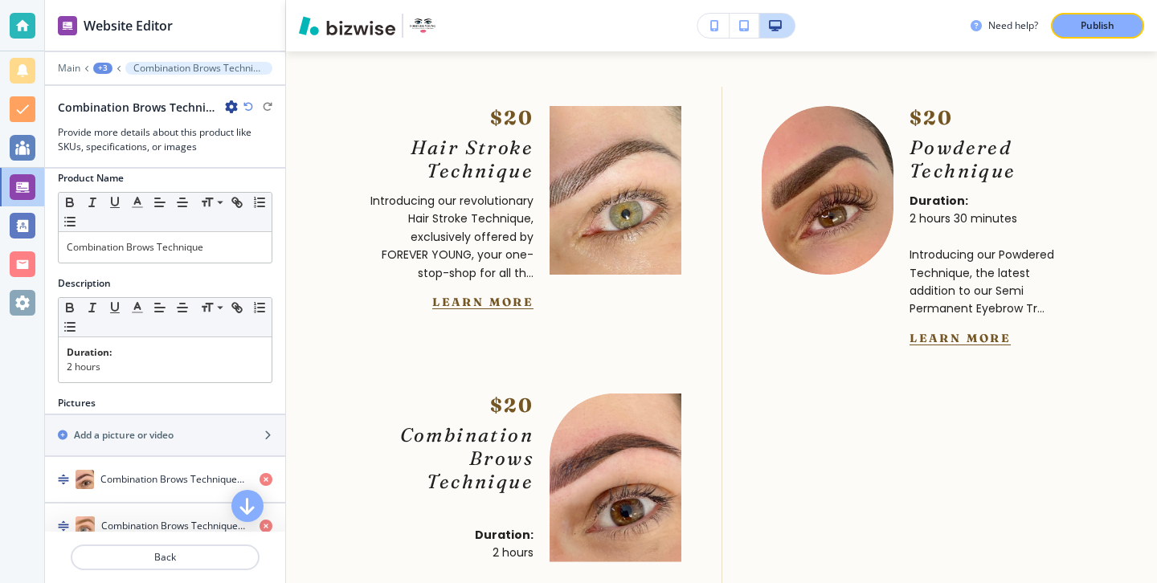
scroll to position [0, 0]
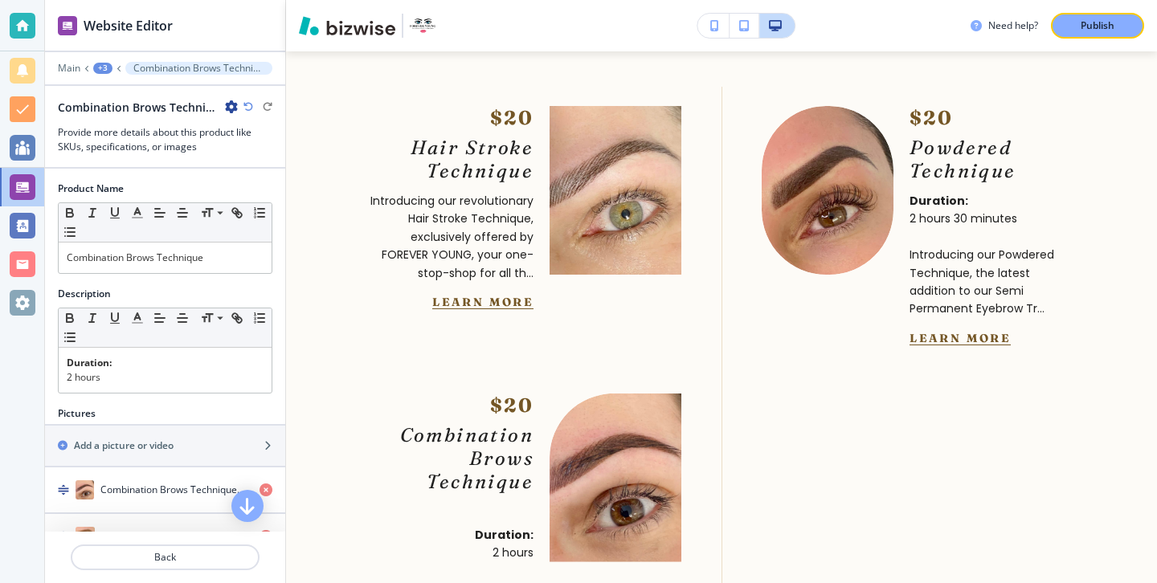
click at [174, 387] on div "Duration: 2 hours" at bounding box center [165, 370] width 213 height 45
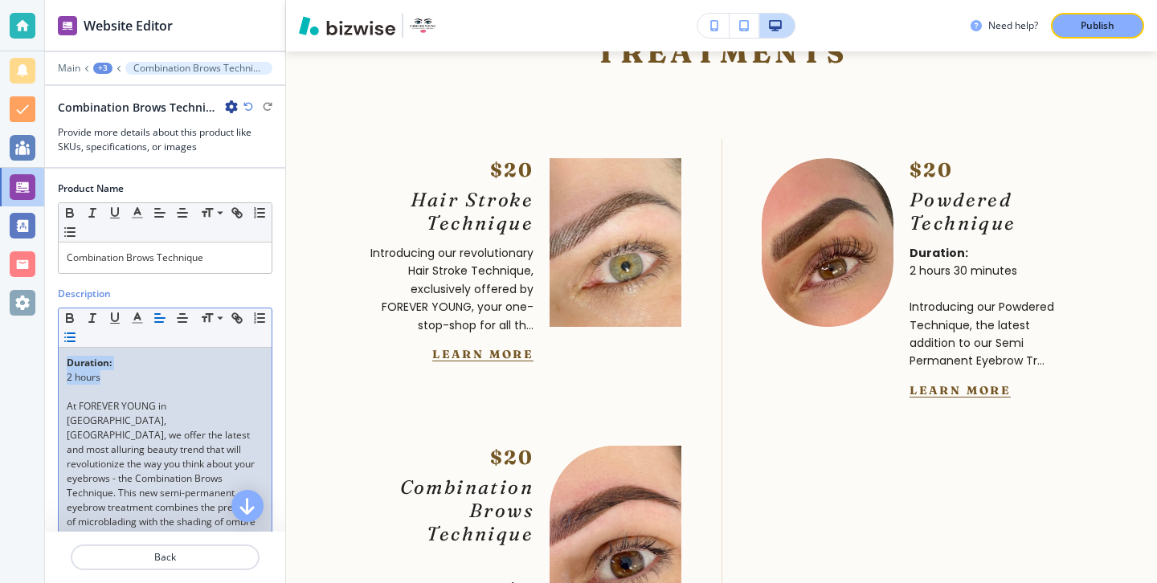
drag, startPoint x: 129, startPoint y: 382, endPoint x: 59, endPoint y: 344, distance: 79.1
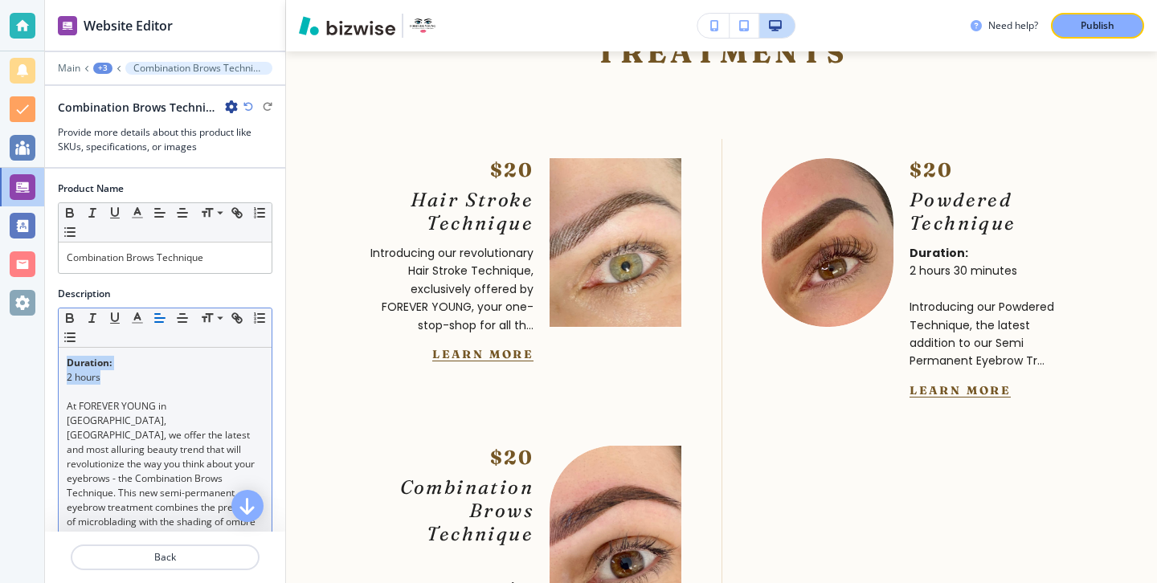
click at [161, 318] on line "button" at bounding box center [160, 318] width 10 height 0
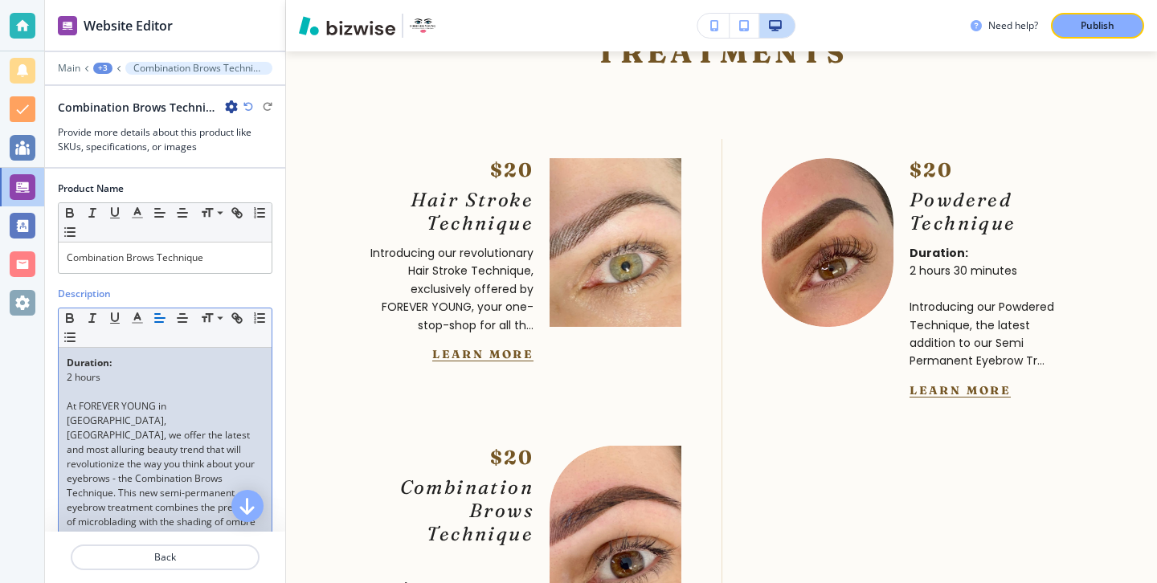
click at [123, 366] on p "Duration:" at bounding box center [165, 363] width 197 height 14
drag, startPoint x: 123, startPoint y: 373, endPoint x: 55, endPoint y: 375, distance: 68.3
click at [154, 314] on icon "button" at bounding box center [160, 318] width 14 height 14
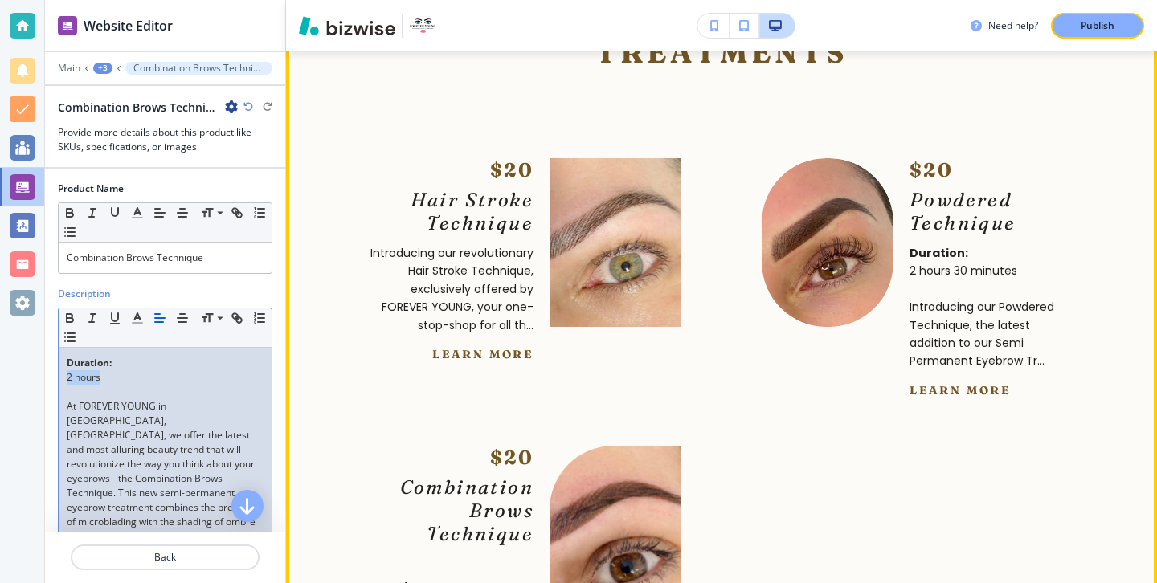
scroll to position [5378, 0]
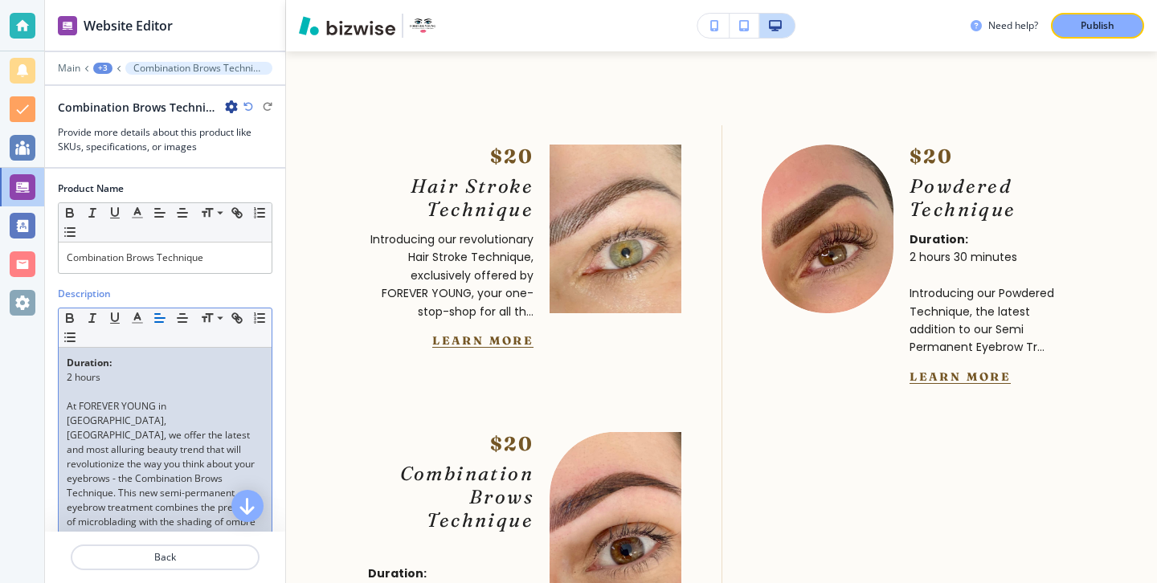
click at [200, 396] on p at bounding box center [165, 392] width 197 height 14
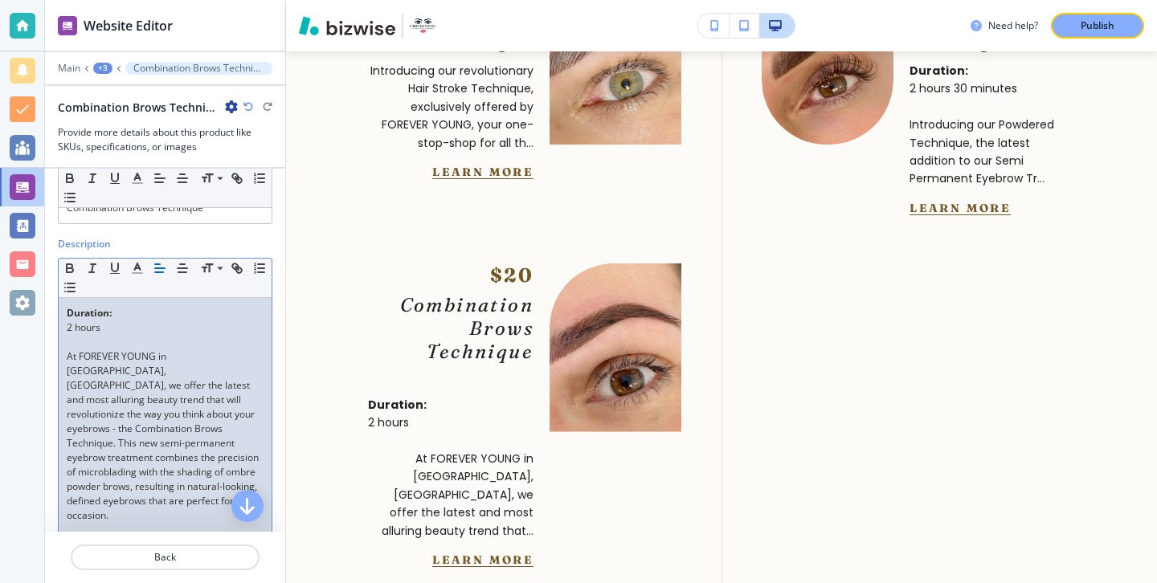
scroll to position [0, 0]
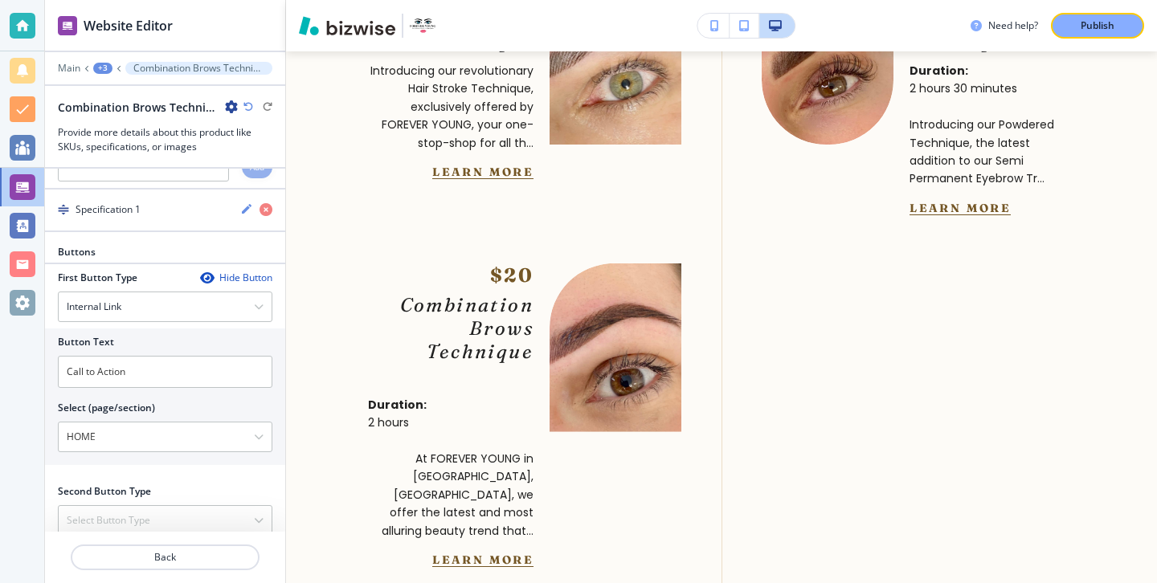
drag, startPoint x: 63, startPoint y: 406, endPoint x: 139, endPoint y: 437, distance: 82.5
click at [139, 437] on div "Product Name Small Normal Large Huge Combination Brows Technique Description Sm…" at bounding box center [165, 350] width 240 height 363
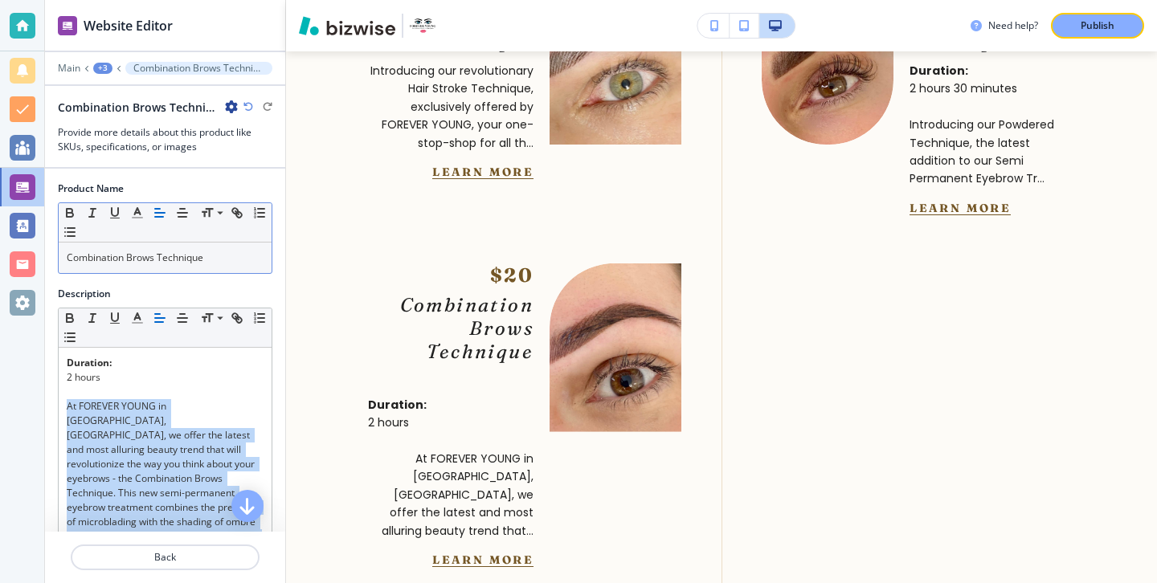
click at [157, 211] on icon "button" at bounding box center [160, 213] width 14 height 14
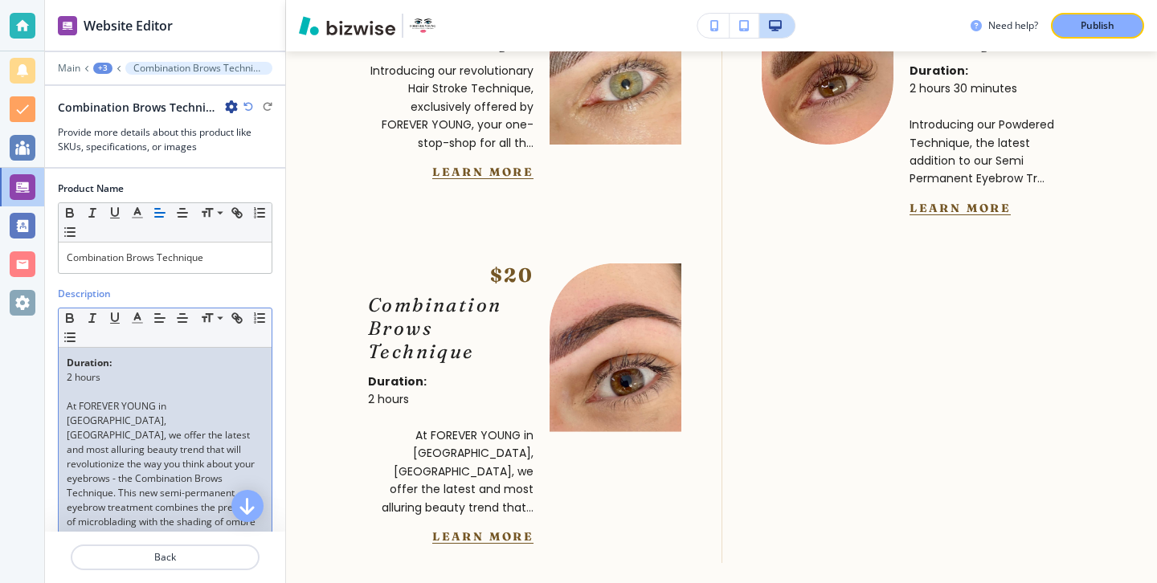
click at [166, 407] on p "At FOREVER YOUNG in [GEOGRAPHIC_DATA], [GEOGRAPHIC_DATA], we offer the latest a…" at bounding box center [165, 486] width 197 height 174
click at [206, 251] on p "Combination Brows Technique" at bounding box center [165, 258] width 197 height 14
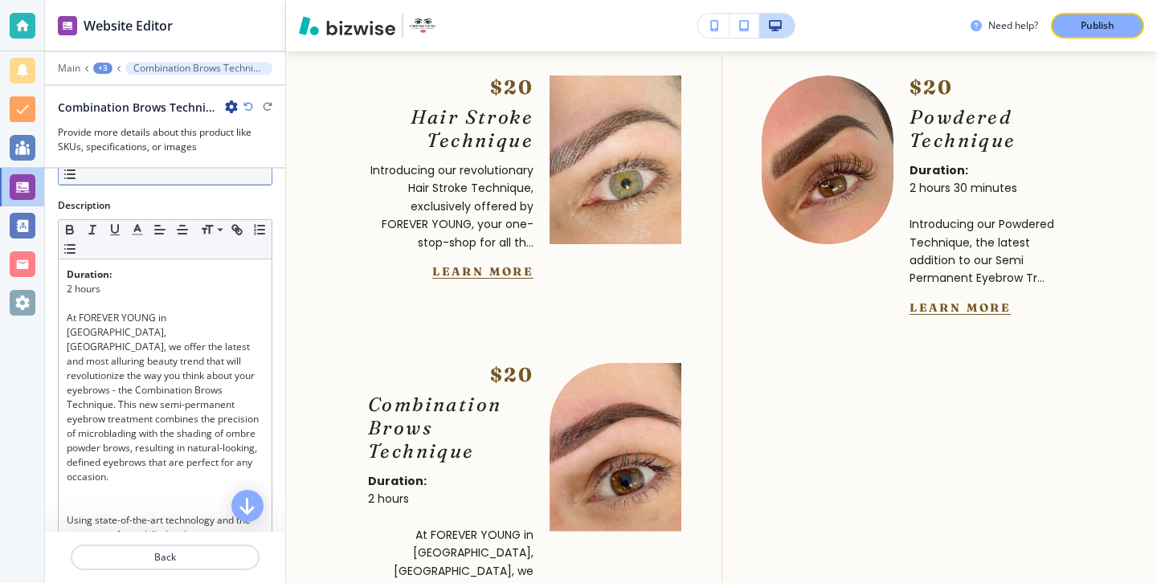
scroll to position [108, 0]
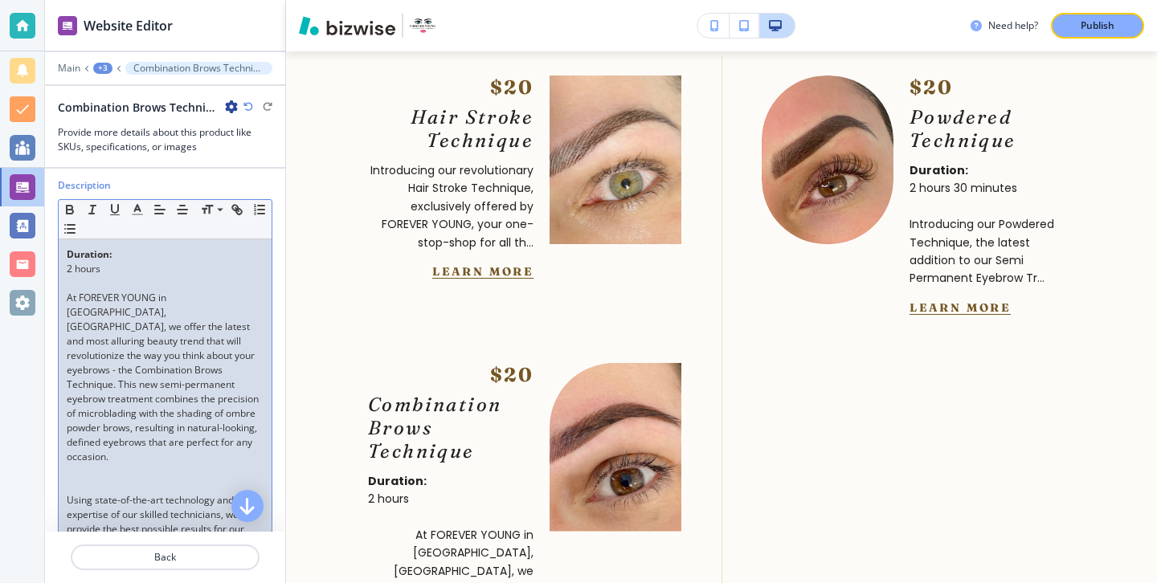
click at [66, 305] on div "Duration: 2 hours At FOREVER YOUNG in Banbridge, Northern Ireland, we offer the…" at bounding box center [165, 579] width 213 height 681
click at [65, 301] on div "Duration: 2 hours At FOREVER YOUNG in Banbridge, Northern Ireland, we offer the…" at bounding box center [165, 579] width 213 height 681
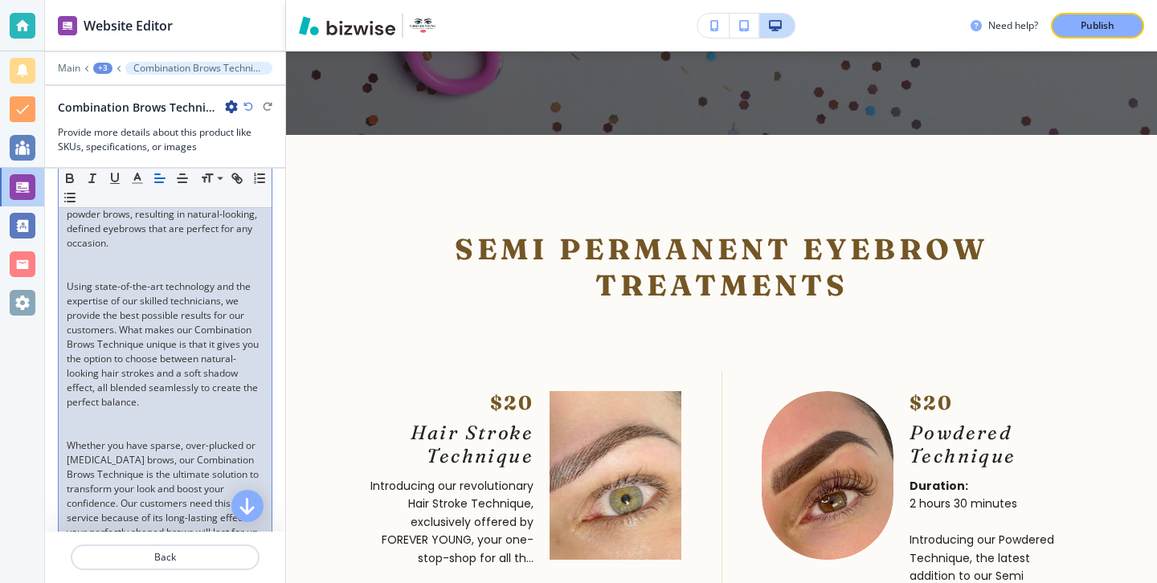
scroll to position [364, 0]
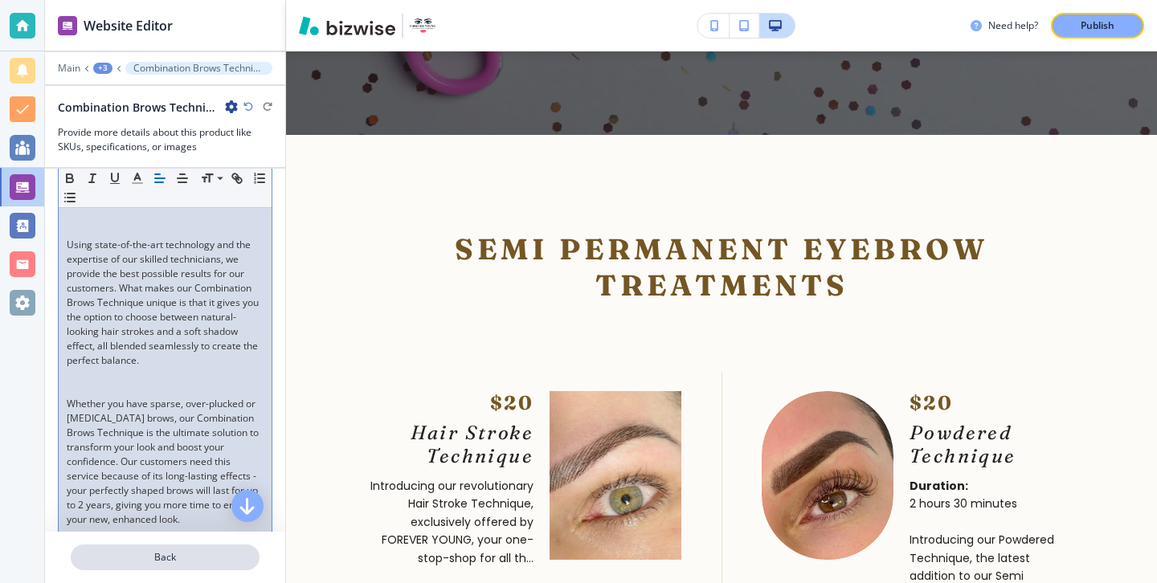
click at [174, 546] on button "Back" at bounding box center [165, 558] width 189 height 26
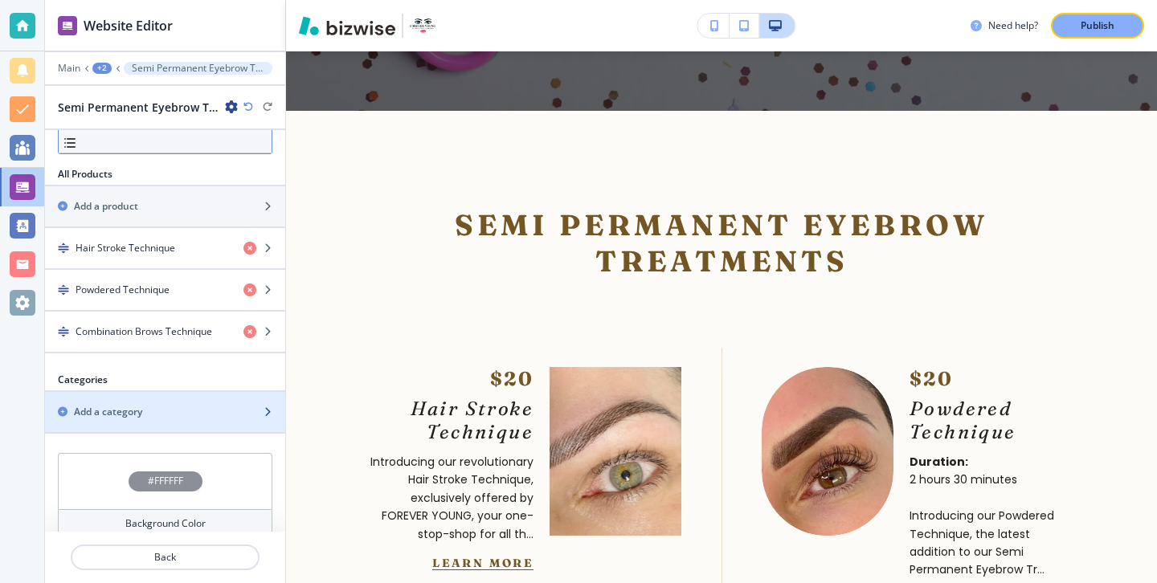
scroll to position [483, 0]
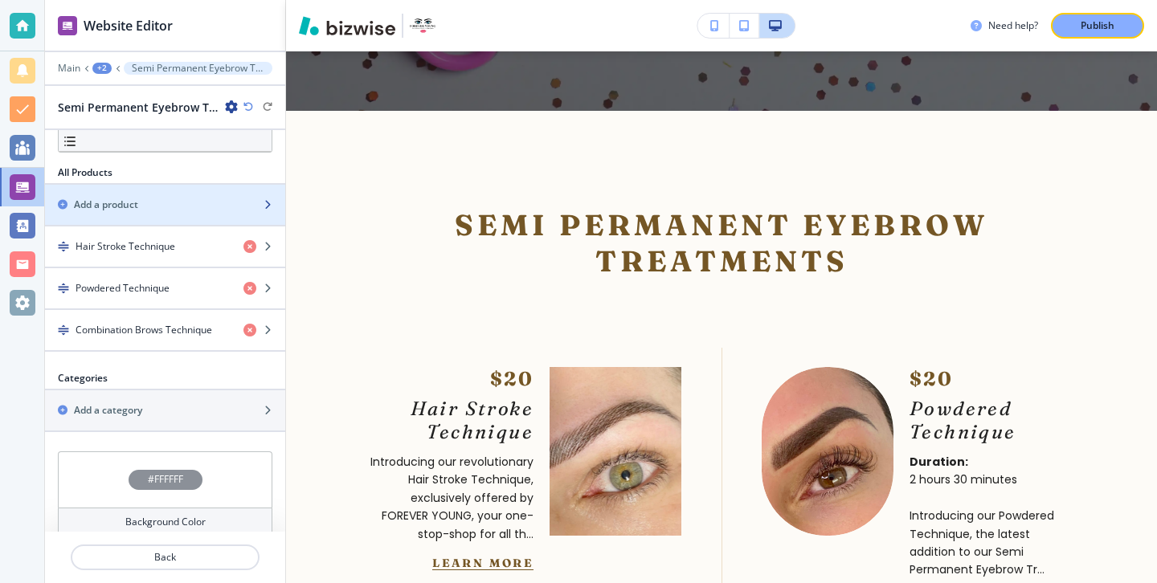
click at [161, 215] on div "button" at bounding box center [165, 218] width 240 height 13
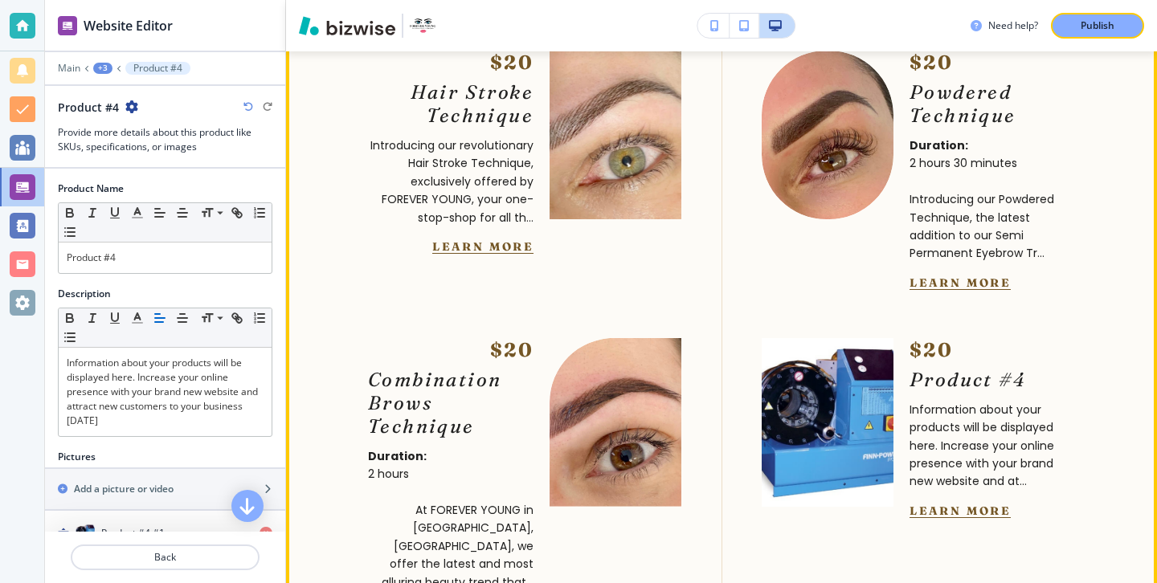
scroll to position [5458, 0]
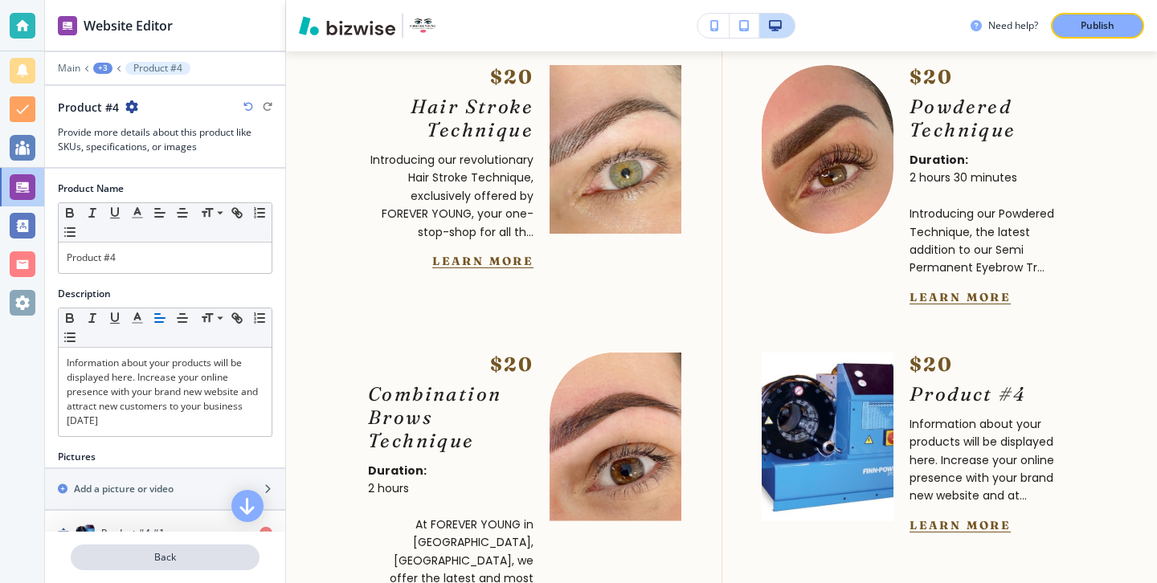
click at [143, 550] on p "Back" at bounding box center [165, 557] width 186 height 14
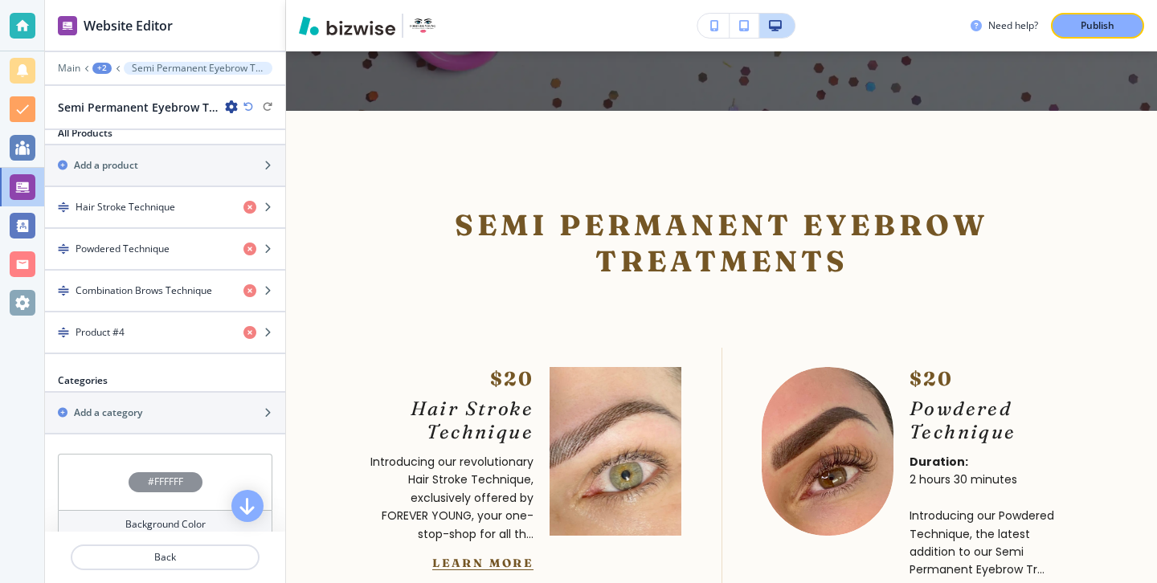
scroll to position [521, 0]
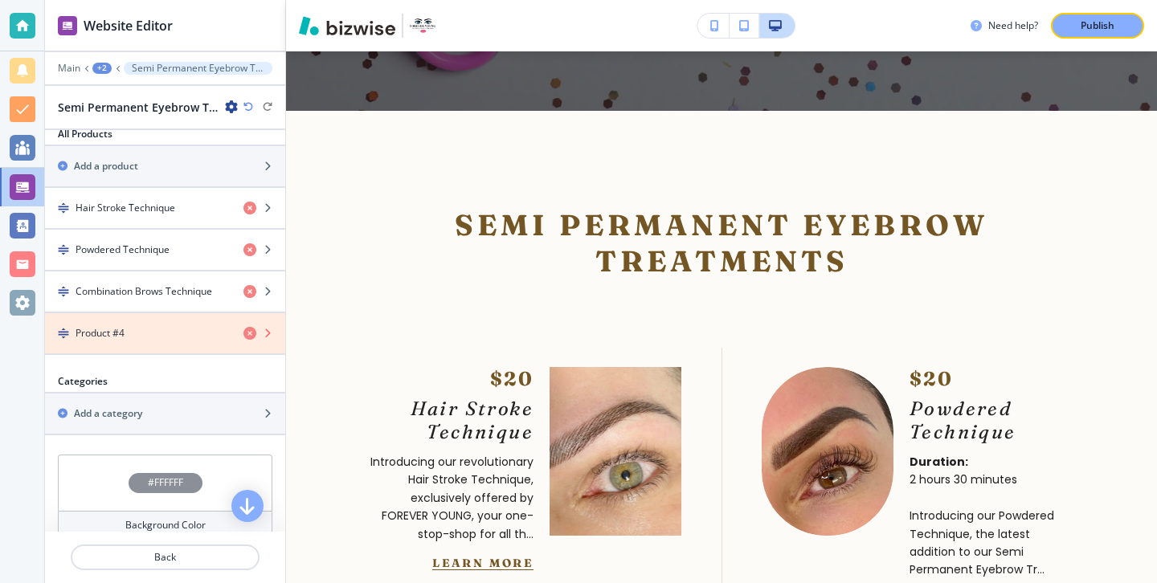
click at [251, 331] on icon "button" at bounding box center [249, 333] width 13 height 13
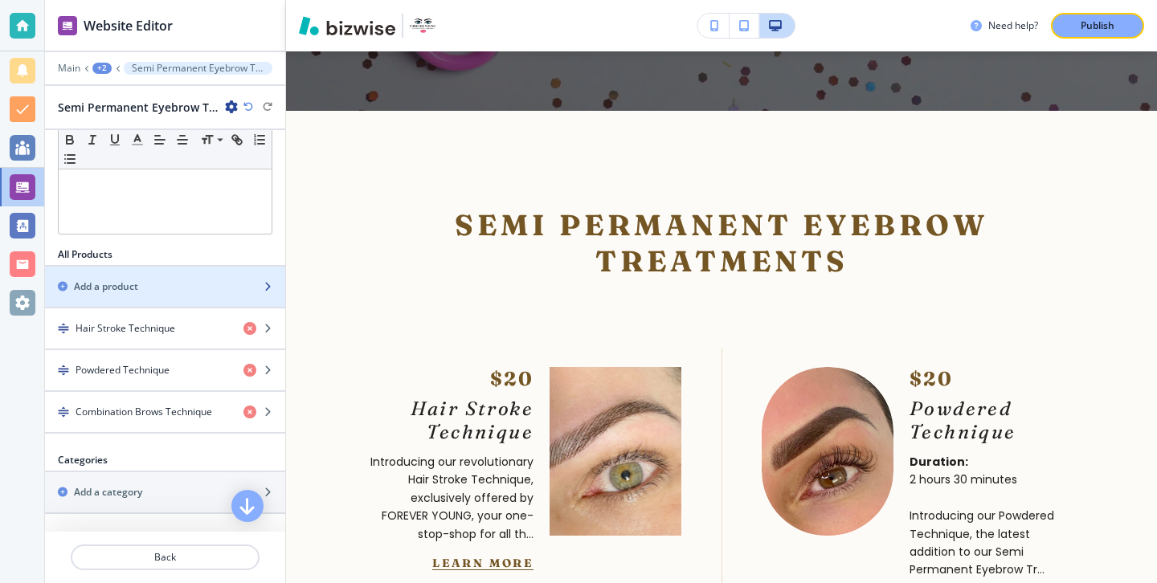
scroll to position [407, 0]
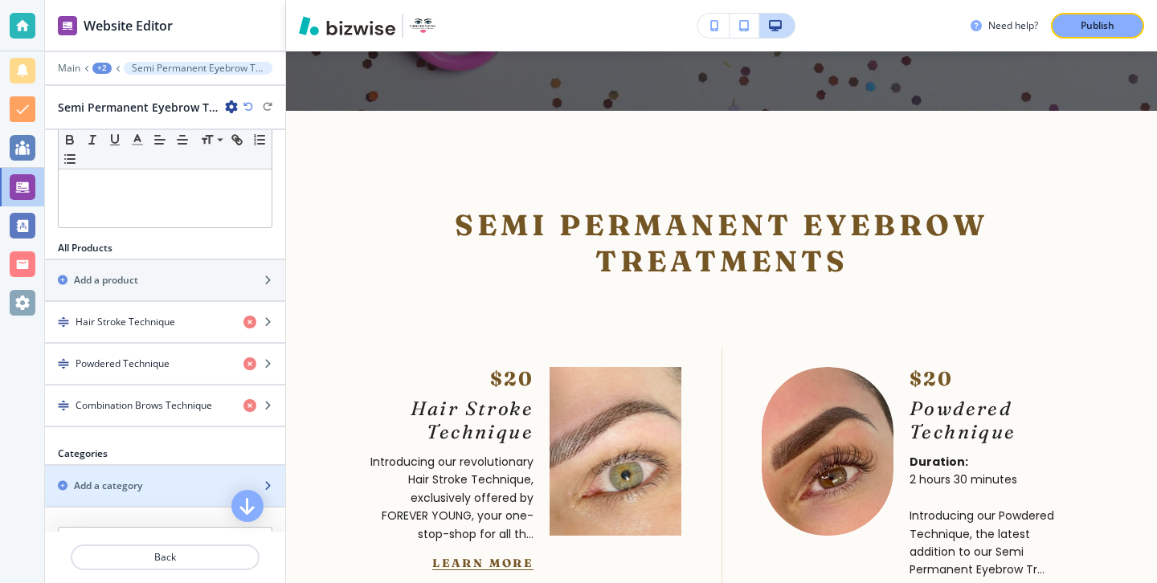
click at [175, 487] on div "Add a category" at bounding box center [147, 486] width 205 height 14
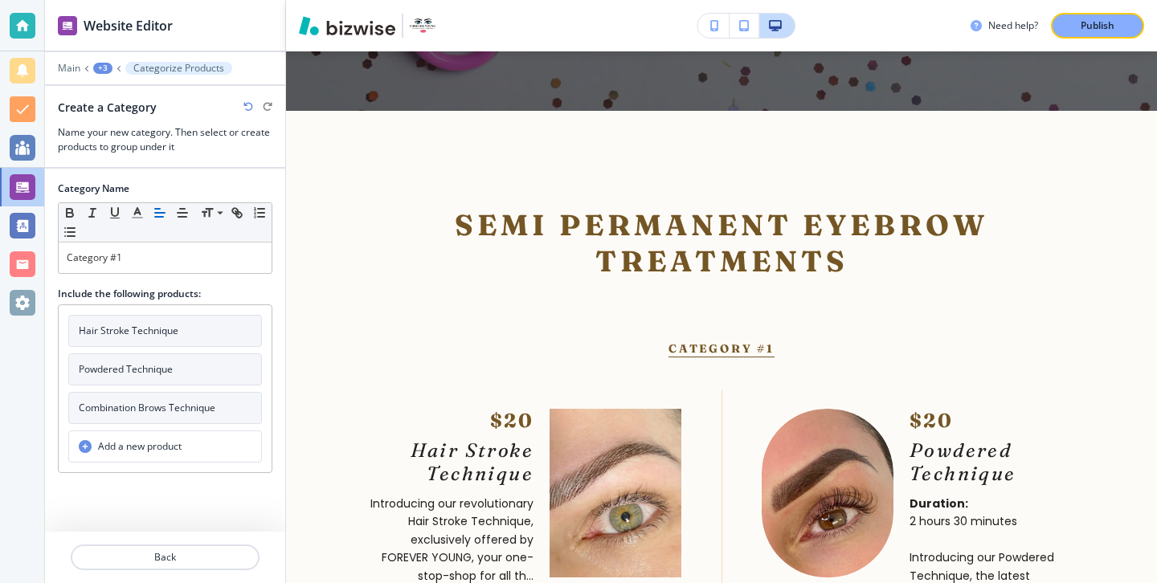
click at [178, 336] on button "Hair Stroke Technique" at bounding box center [165, 331] width 194 height 32
click at [178, 366] on button "Powdered Technique" at bounding box center [165, 369] width 194 height 32
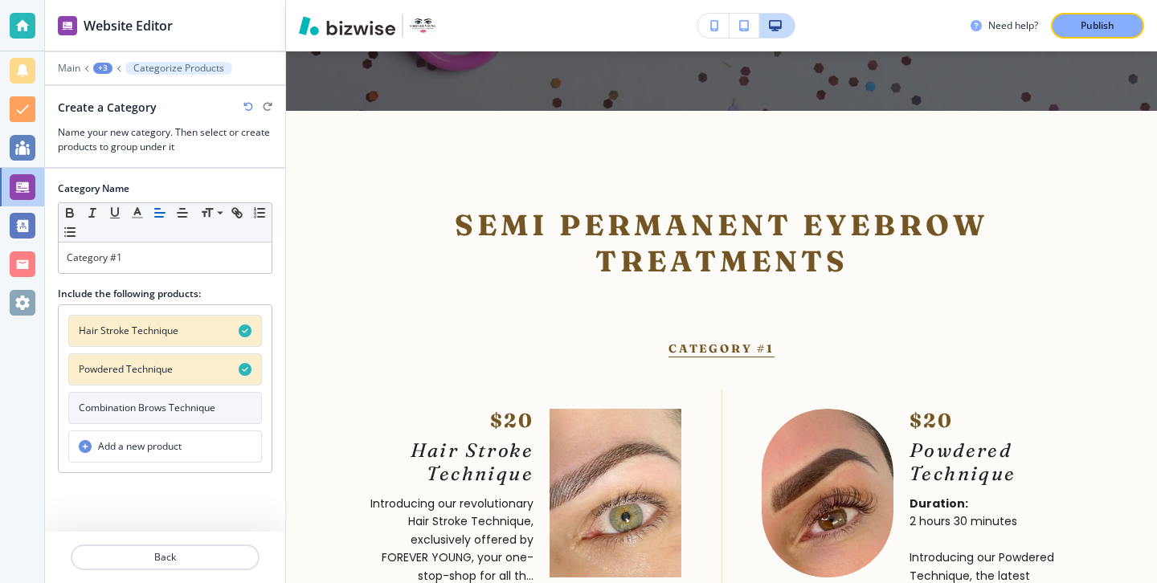
click at [178, 410] on h4 "Combination Brows Technique" at bounding box center [147, 408] width 137 height 14
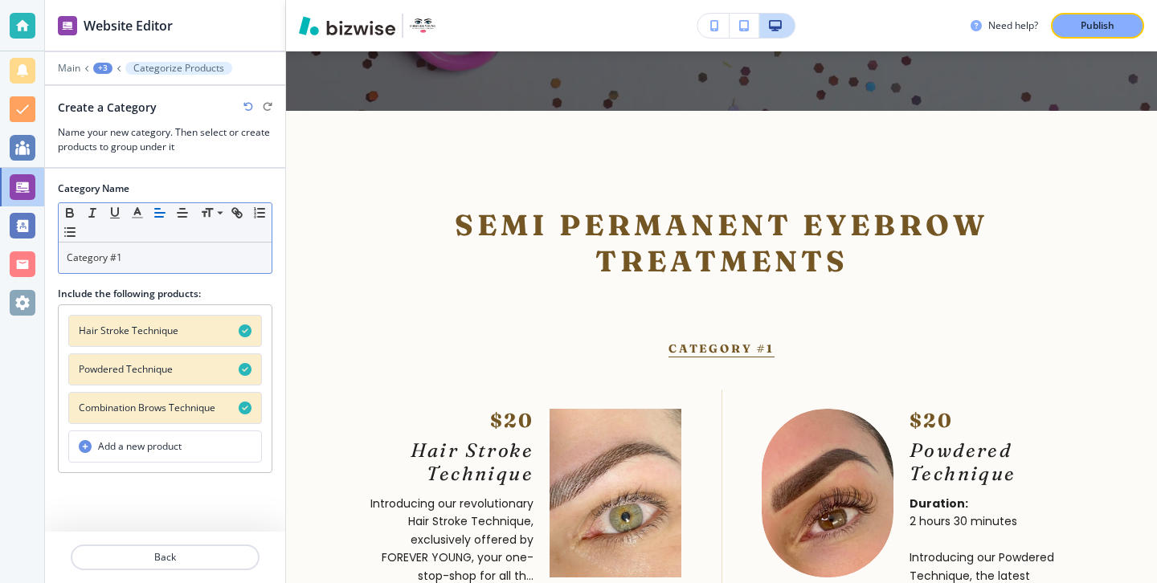
click at [255, 251] on p "Category #1" at bounding box center [165, 258] width 197 height 14
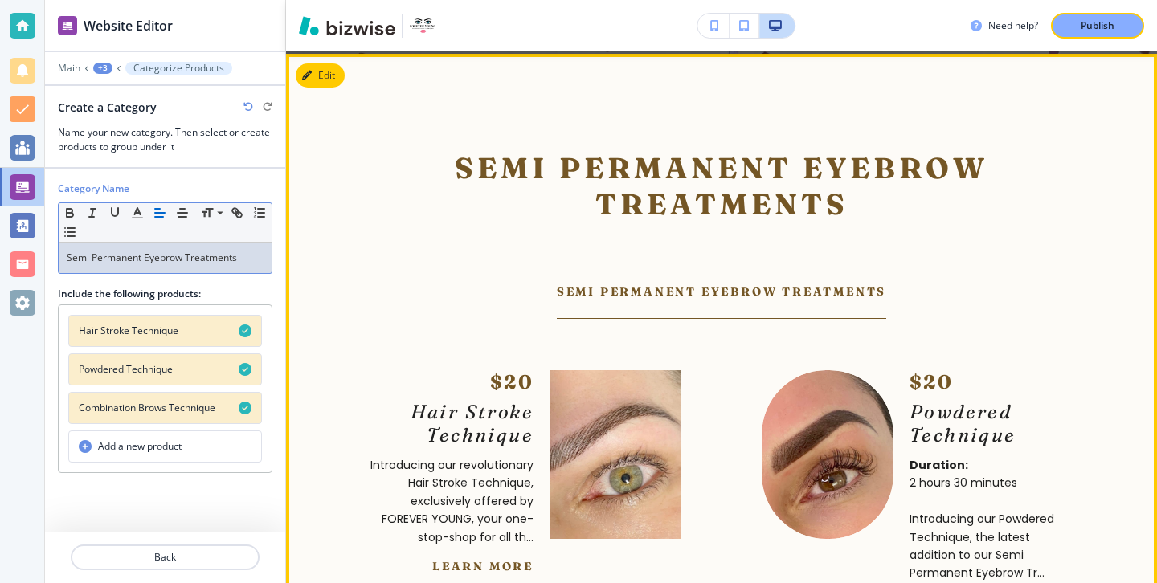
scroll to position [5215, 0]
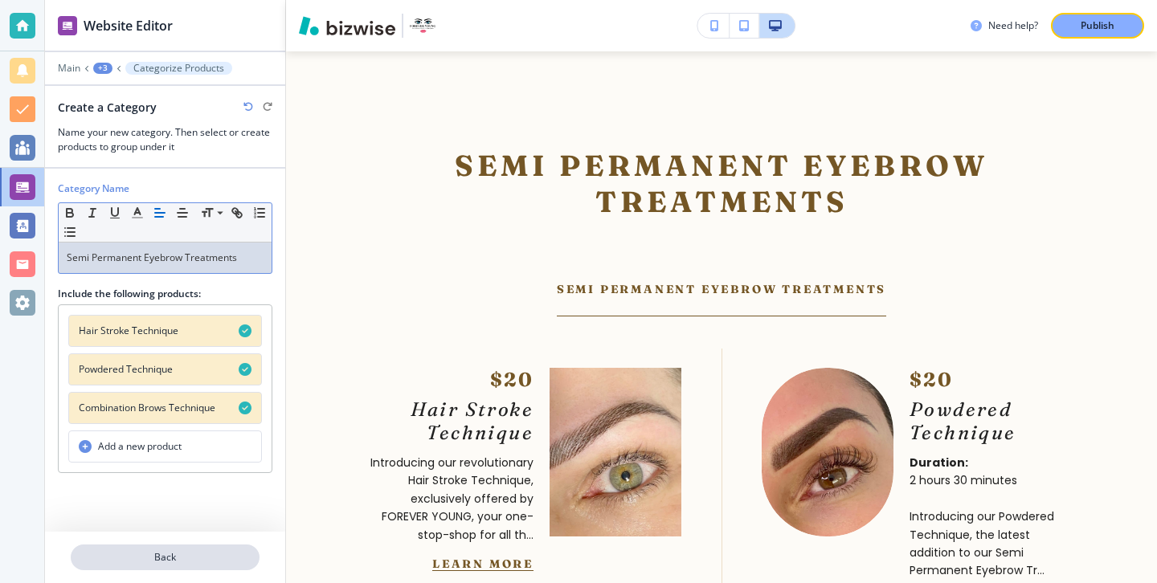
click at [167, 545] on button "Back" at bounding box center [165, 558] width 189 height 26
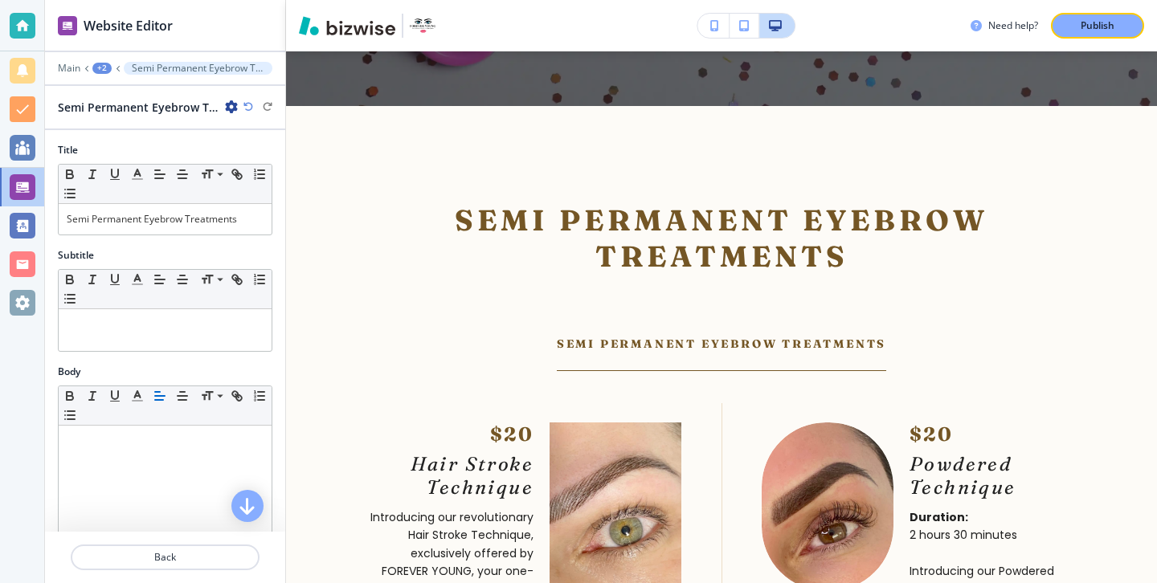
scroll to position [5156, 0]
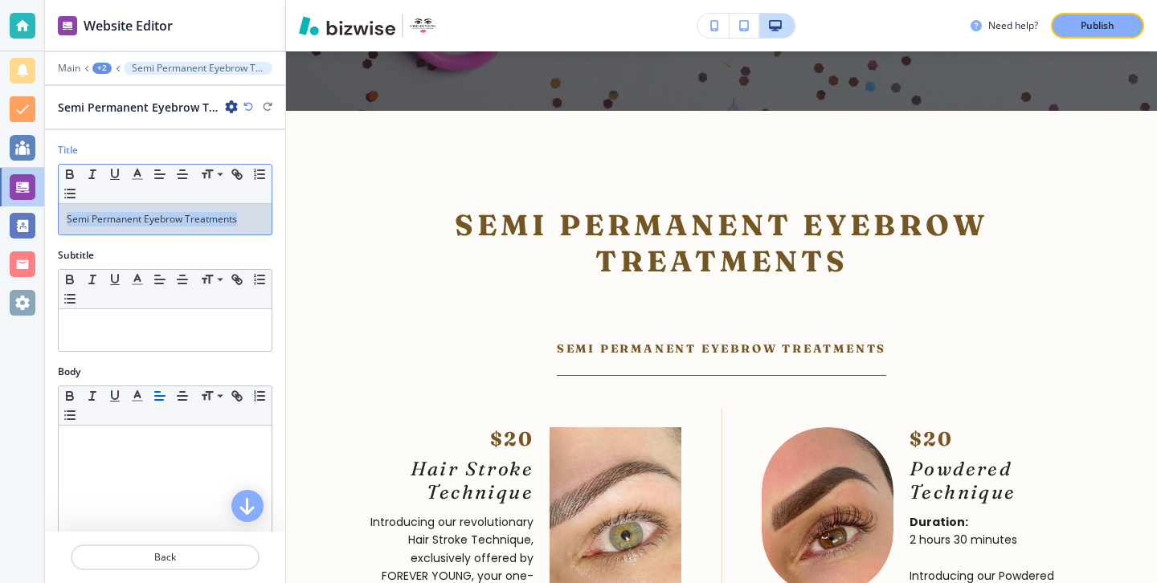
drag, startPoint x: 237, startPoint y: 217, endPoint x: 56, endPoint y: 221, distance: 180.8
click at [57, 221] on div "Title Small Normal Large Huge Semi Permanent Eyebrow Treatments" at bounding box center [165, 195] width 240 height 105
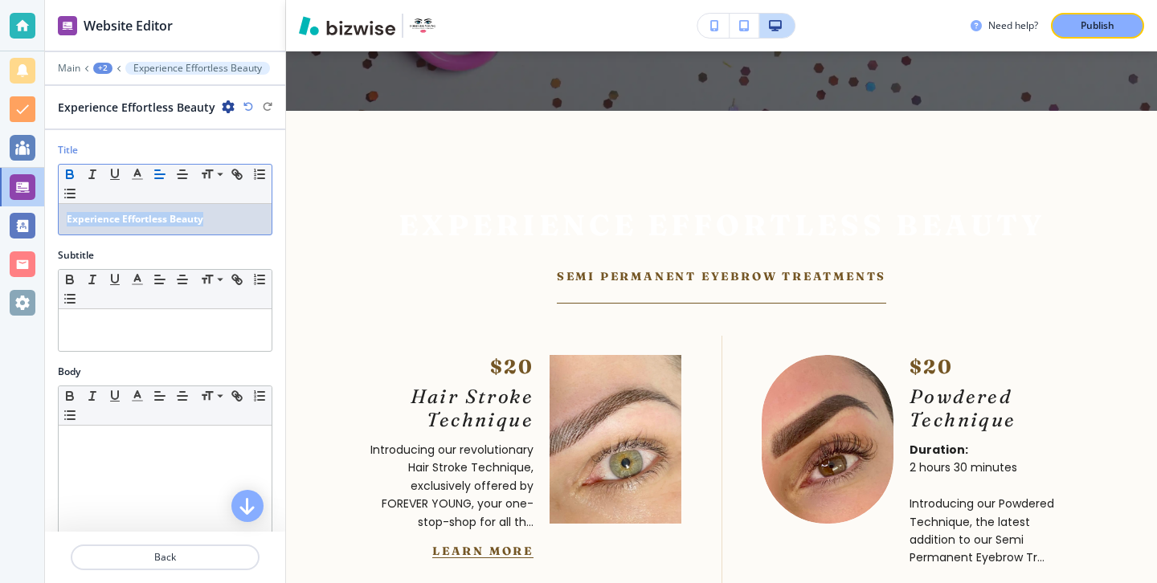
drag, startPoint x: 219, startPoint y: 223, endPoint x: 0, endPoint y: 222, distance: 218.5
click at [0, 222] on div "Website Editor Main +2 Experience Effortless Beauty Experience Effortless Beaut…" at bounding box center [578, 291] width 1157 height 583
click at [133, 171] on icon "button" at bounding box center [137, 174] width 14 height 14
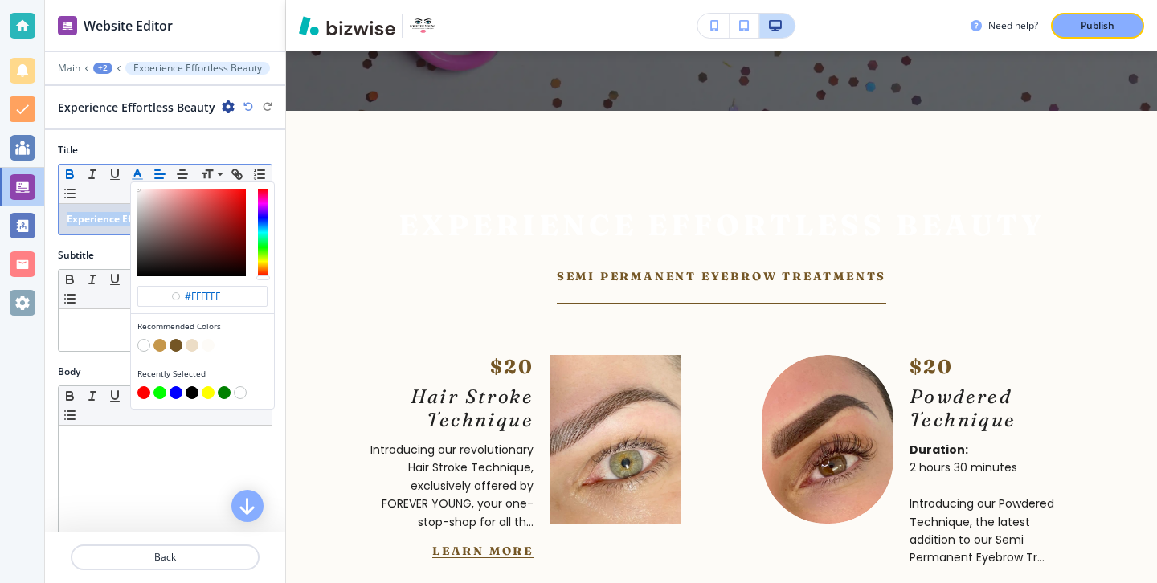
click at [160, 343] on button "button" at bounding box center [159, 345] width 13 height 13
type input "#c5974b"
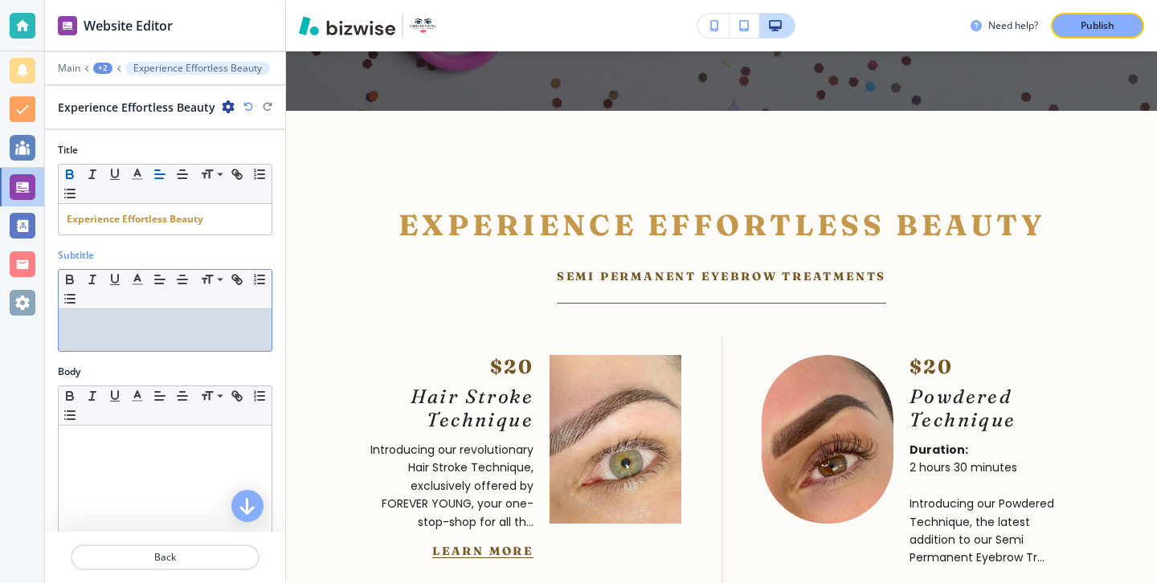
click at [84, 333] on div at bounding box center [165, 330] width 213 height 42
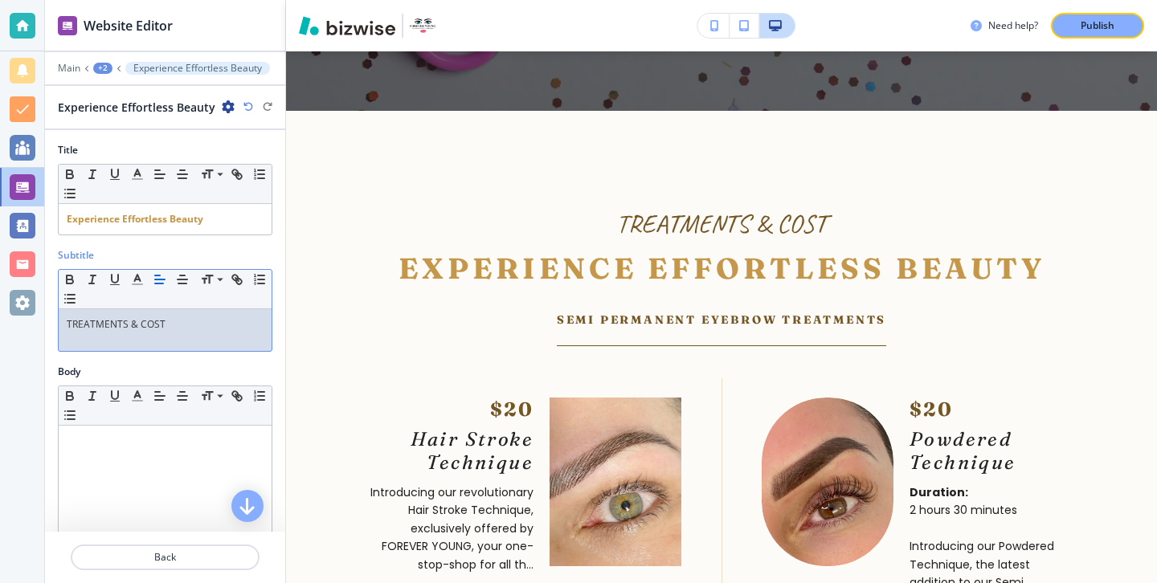
scroll to position [5, 0]
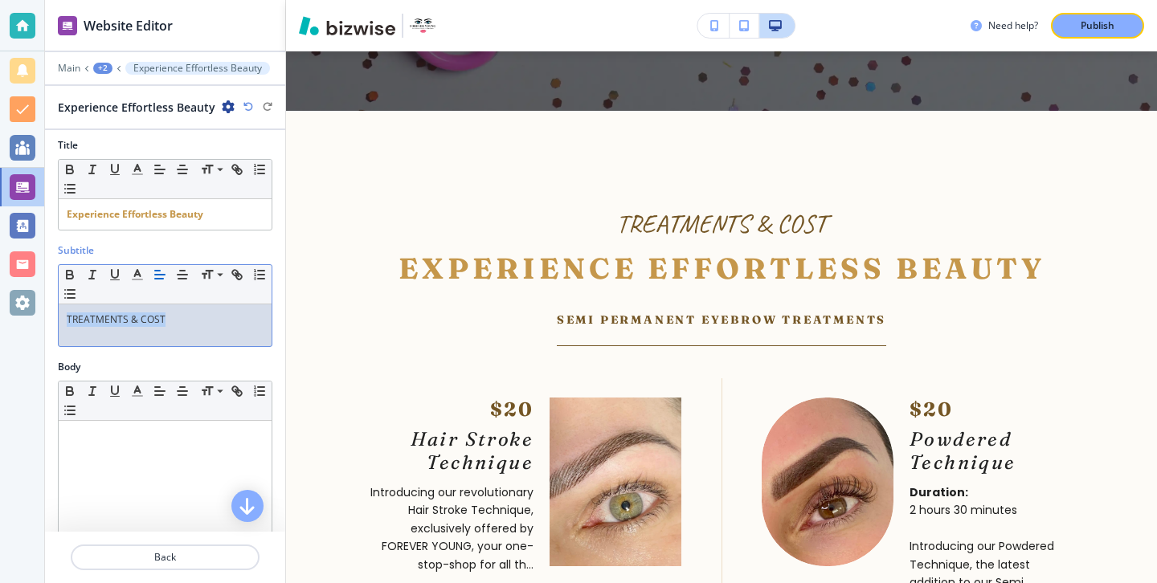
drag, startPoint x: 218, startPoint y: 330, endPoint x: 49, endPoint y: 322, distance: 168.9
click at [50, 321] on div "Subtitle Small Normal Large Huge TREATMENTS & COST" at bounding box center [165, 301] width 240 height 116
copy p "TREATMENTS & COST"
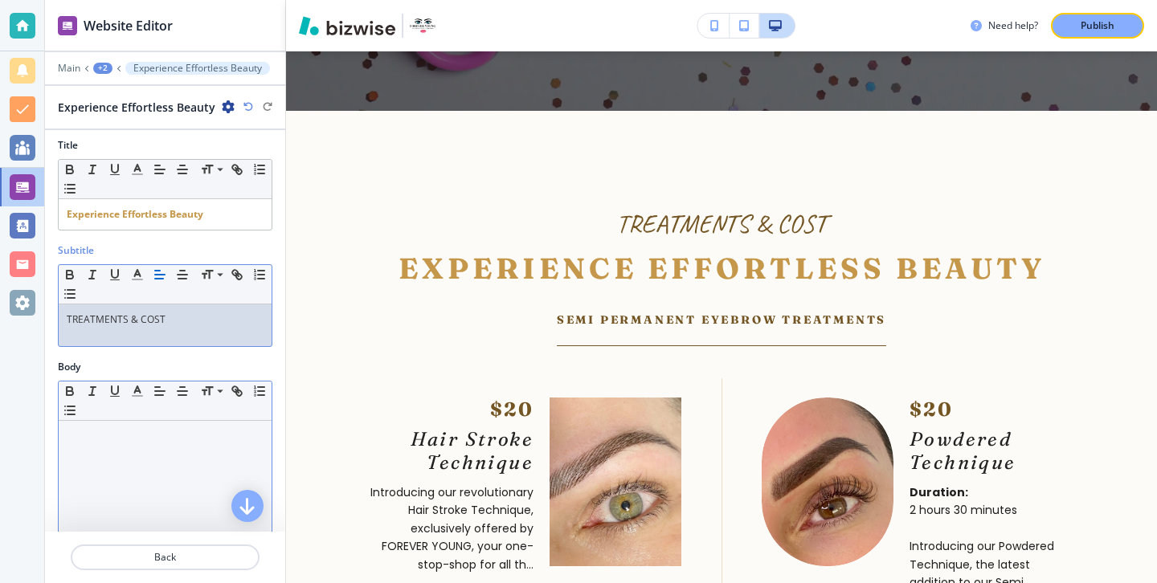
click at [104, 441] on p at bounding box center [165, 436] width 197 height 14
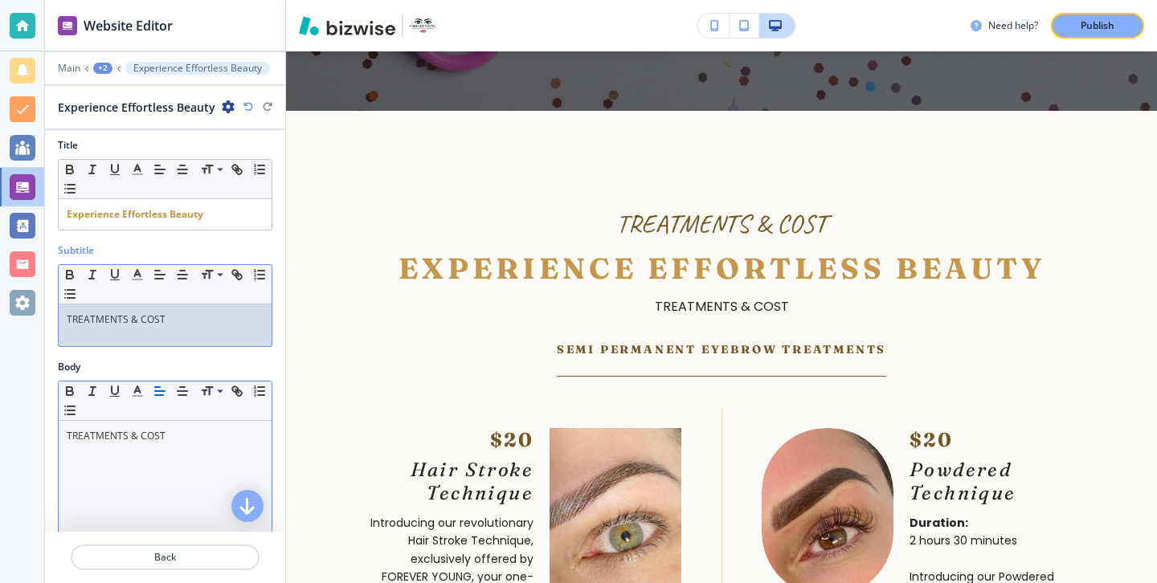
drag, startPoint x: 177, startPoint y: 330, endPoint x: 0, endPoint y: 329, distance: 176.7
click at [0, 329] on div "Website Editor Main +2 Experience Effortless Beauty Experience Effortless Beaut…" at bounding box center [578, 291] width 1157 height 583
drag, startPoint x: 176, startPoint y: 314, endPoint x: 54, endPoint y: 314, distance: 122.1
click at [54, 314] on div "Subtitle Small Normal Large Huge TREATMENTS & COST" at bounding box center [165, 301] width 240 height 116
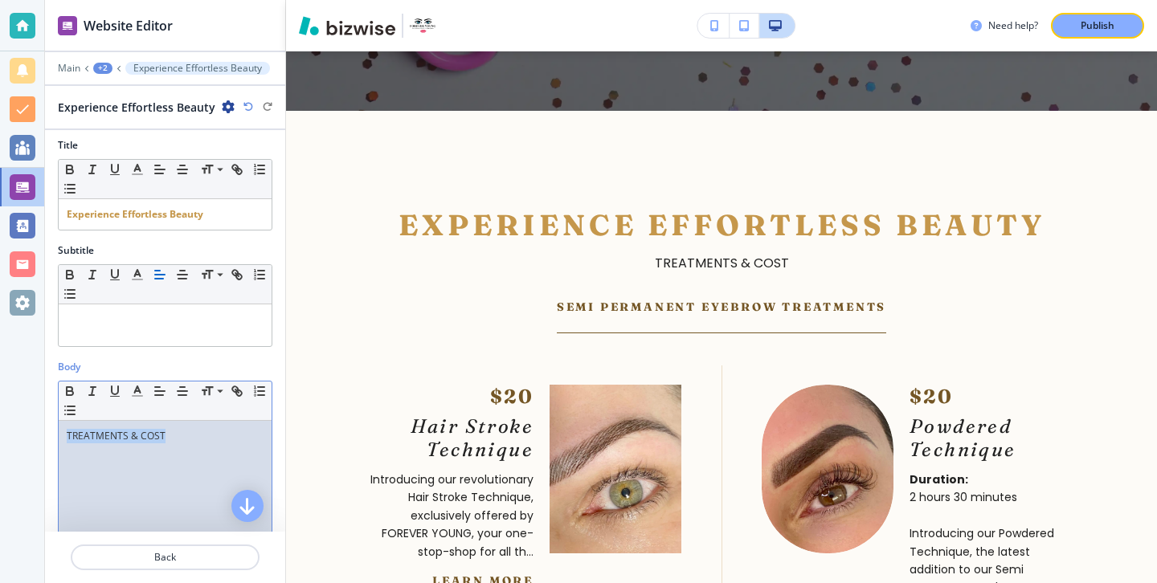
drag, startPoint x: 229, startPoint y: 431, endPoint x: 10, endPoint y: 431, distance: 218.5
click at [11, 431] on div "Website Editor Main +2 Experience Effortless Beauty Experience Effortless Beaut…" at bounding box center [578, 291] width 1157 height 583
click at [141, 389] on icon "button" at bounding box center [137, 391] width 14 height 14
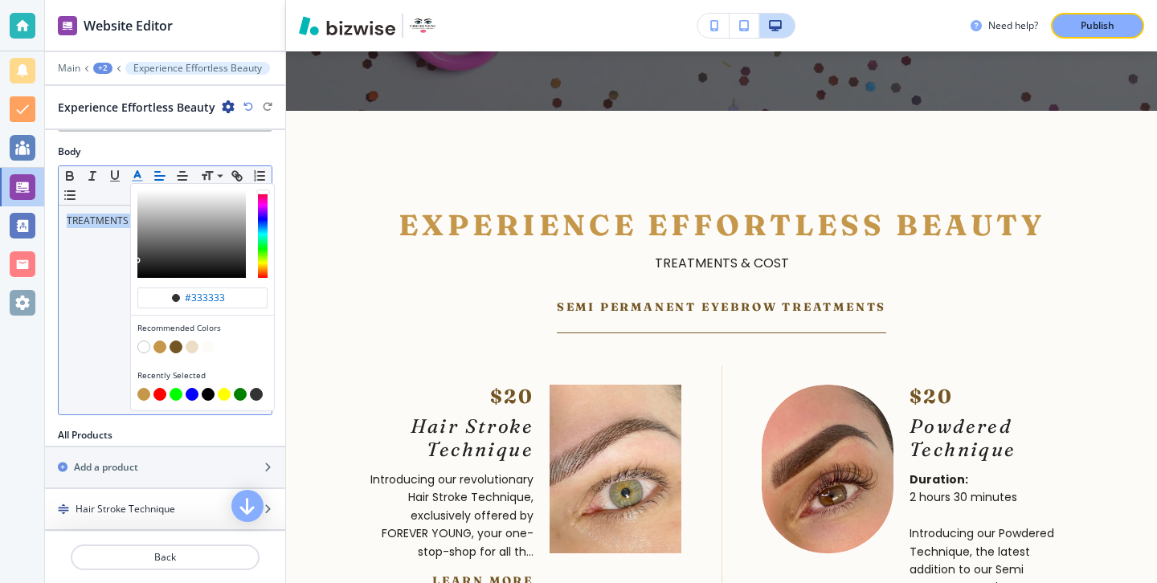
scroll to position [231, 0]
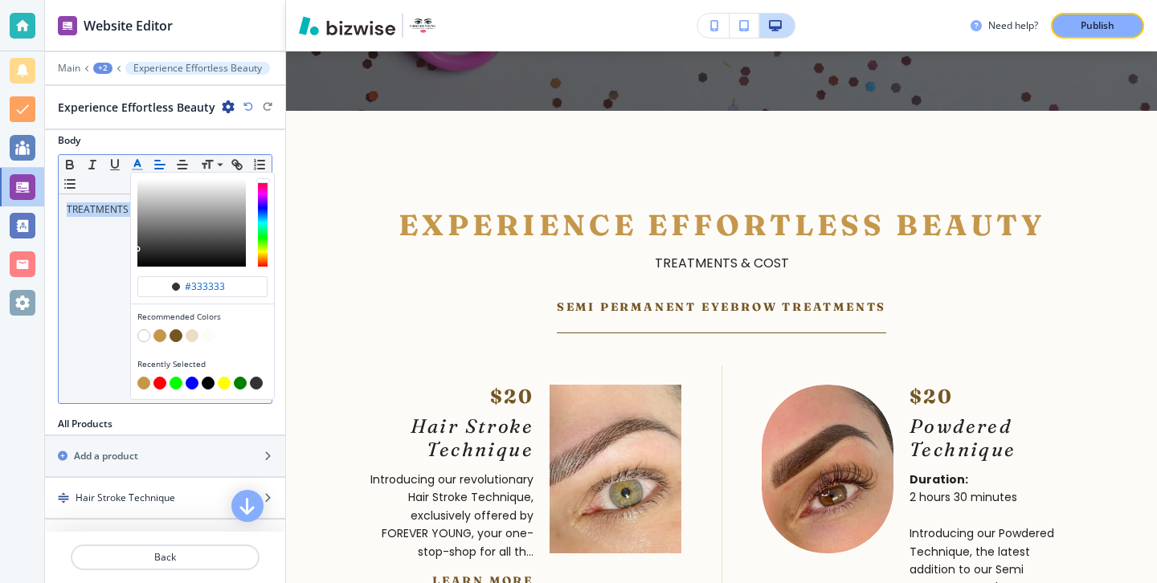
click at [177, 341] on button "button" at bounding box center [175, 335] width 13 height 13
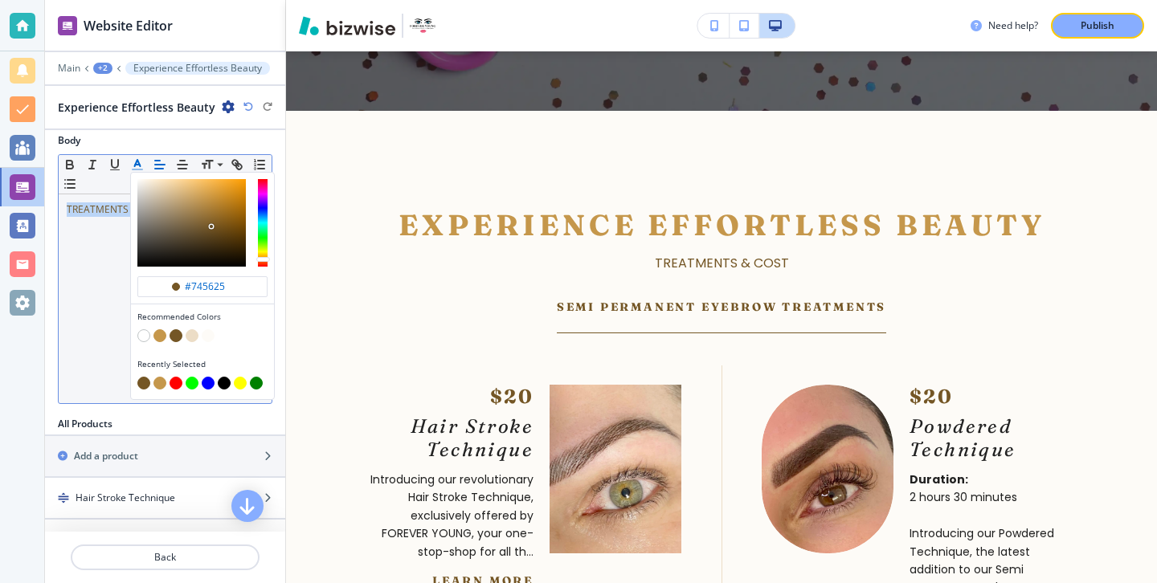
click at [166, 333] on div "button" at bounding box center [202, 337] width 130 height 16
click at [162, 333] on button "button" at bounding box center [159, 335] width 13 height 13
type input "#c5974b"
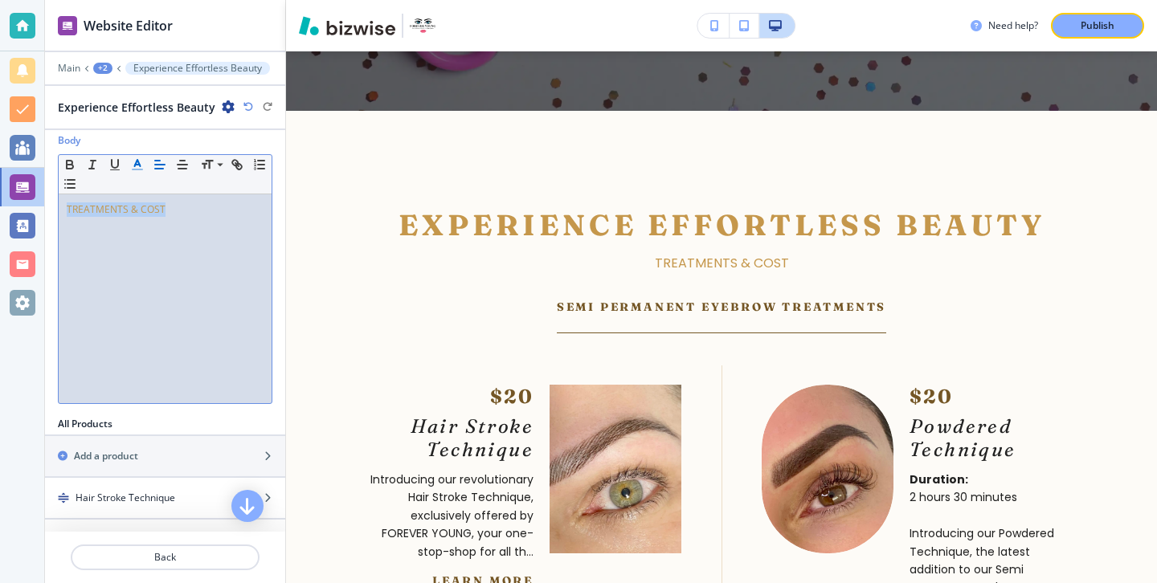
click at [74, 349] on div "TREATMENTS & COST" at bounding box center [165, 298] width 213 height 209
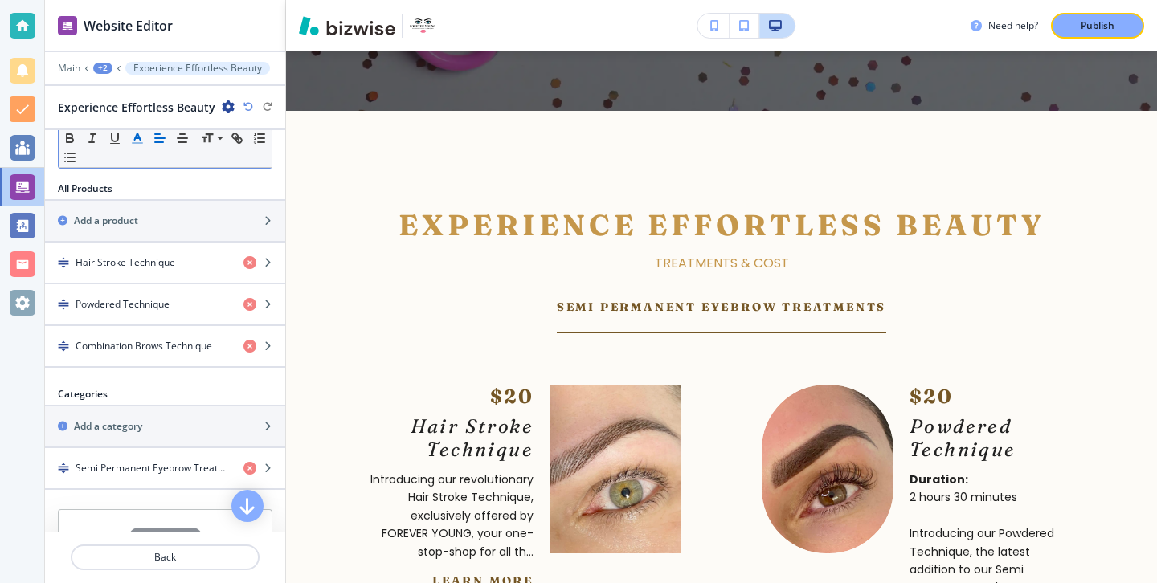
scroll to position [542, 0]
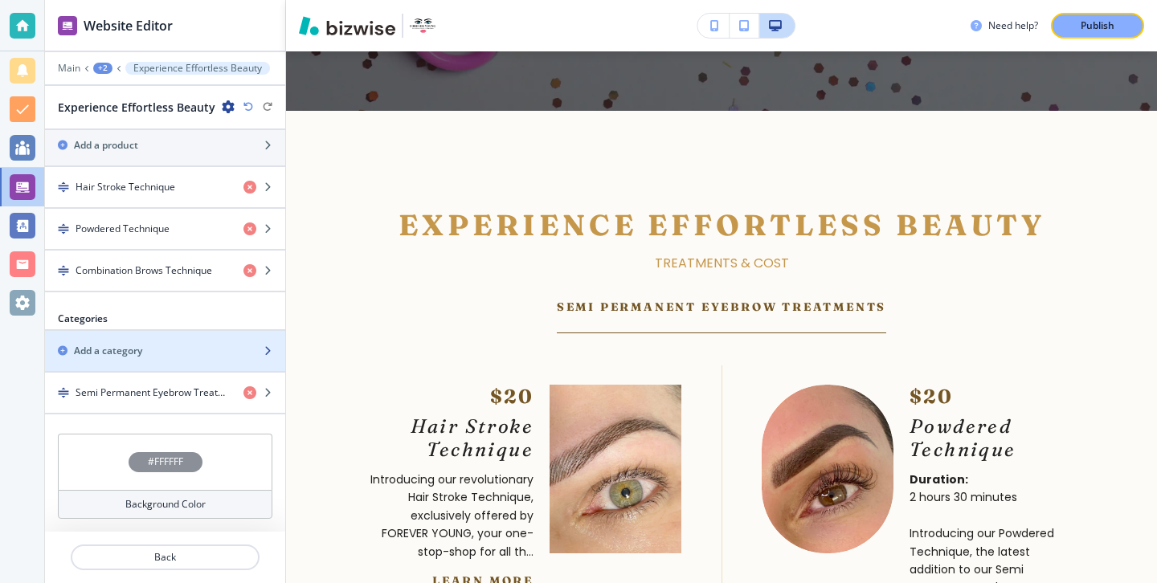
click at [208, 340] on div "button" at bounding box center [165, 337] width 240 height 13
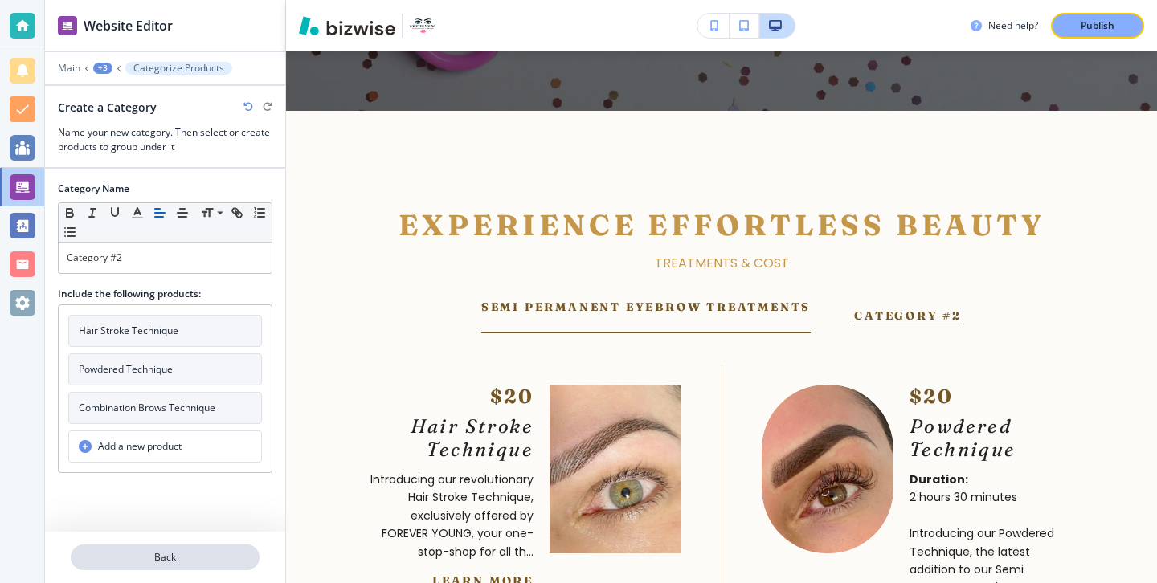
click at [188, 547] on button "Back" at bounding box center [165, 558] width 189 height 26
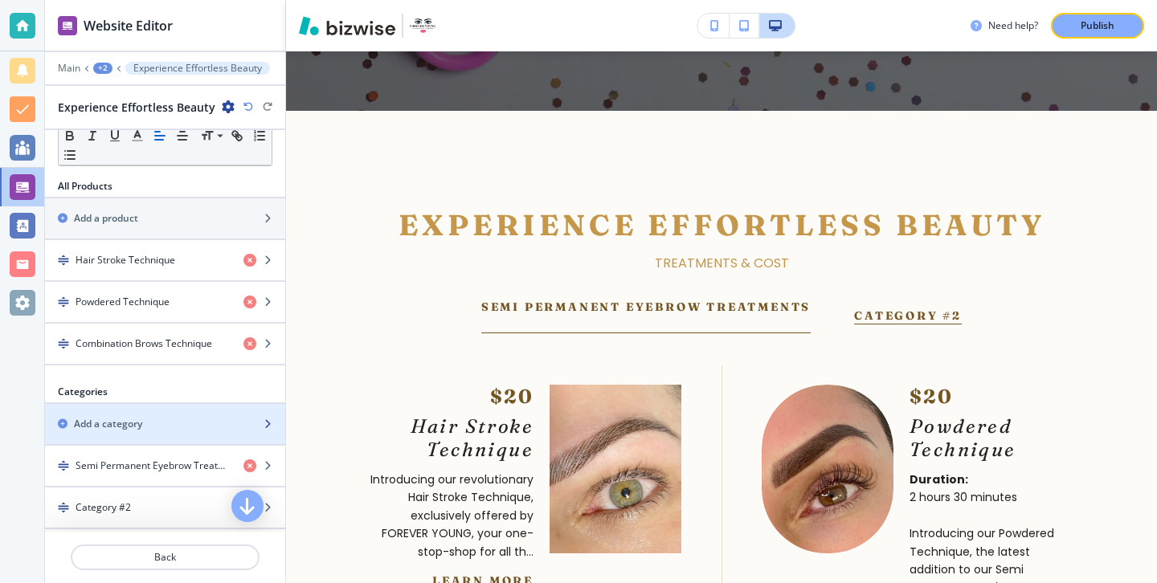
scroll to position [443, 0]
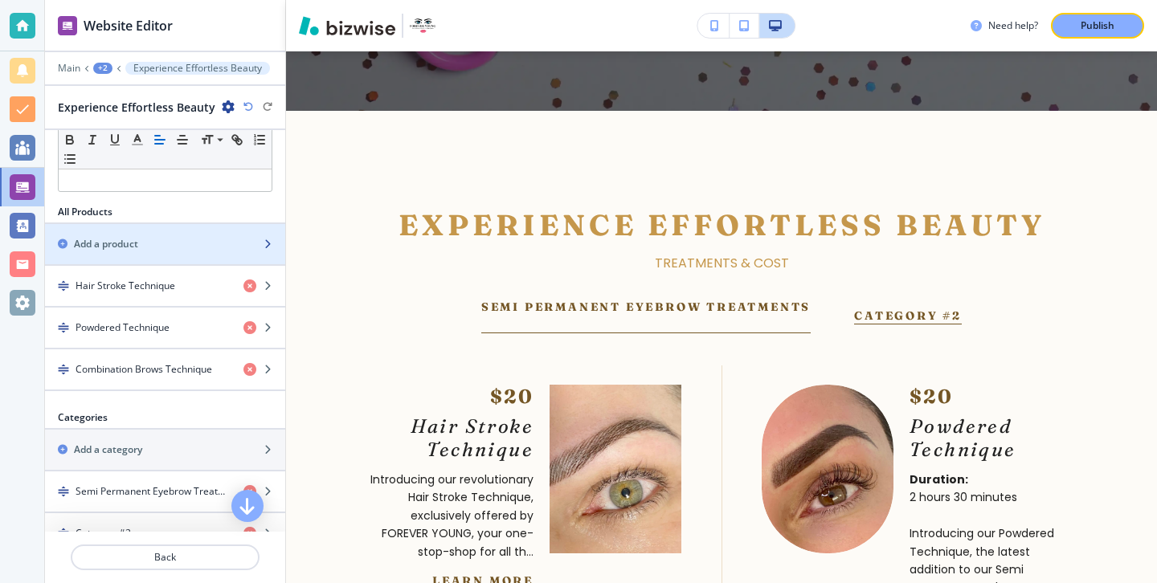
click at [222, 238] on div "Add a product" at bounding box center [147, 244] width 205 height 14
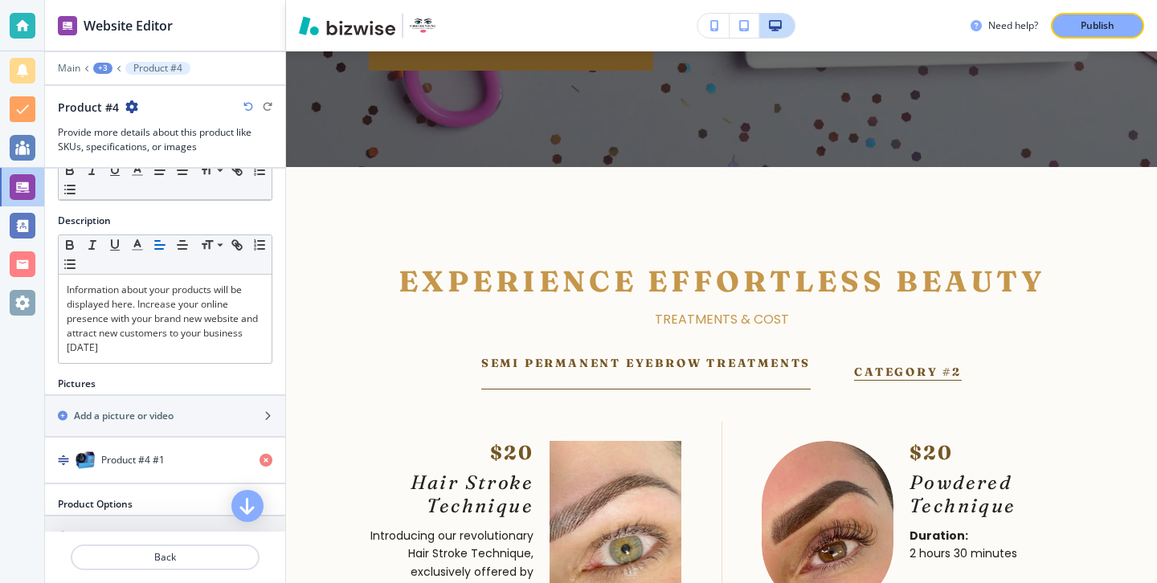
scroll to position [0, 0]
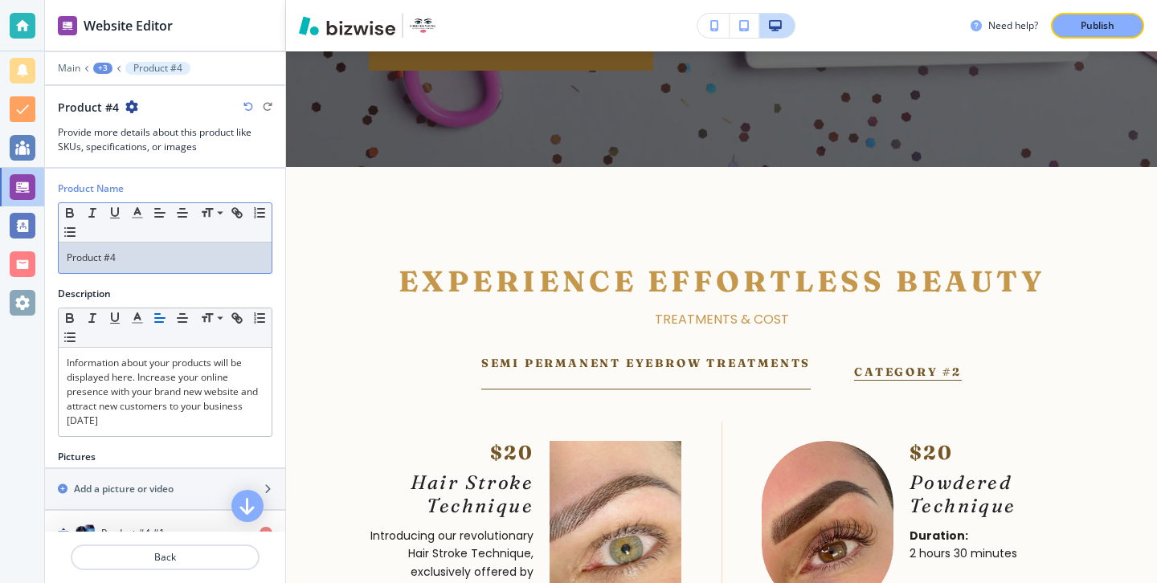
click at [218, 272] on div "Product #4" at bounding box center [165, 258] width 213 height 31
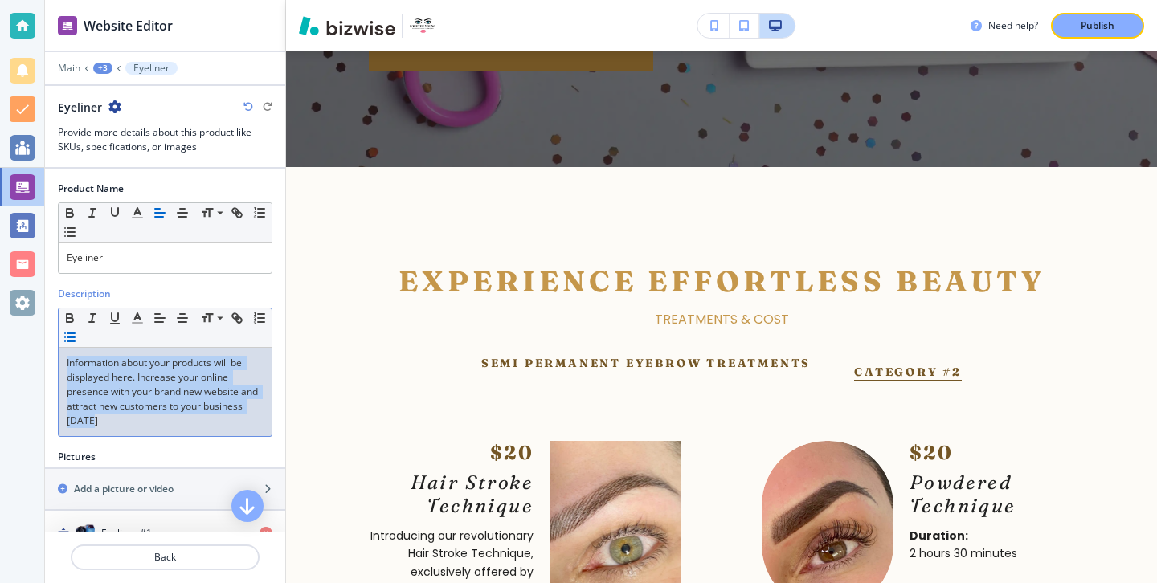
drag, startPoint x: 194, startPoint y: 423, endPoint x: 59, endPoint y: 340, distance: 158.3
click at [60, 340] on div "Small Normal Large Huge Information about your products will be displayed here.…" at bounding box center [165, 372] width 214 height 129
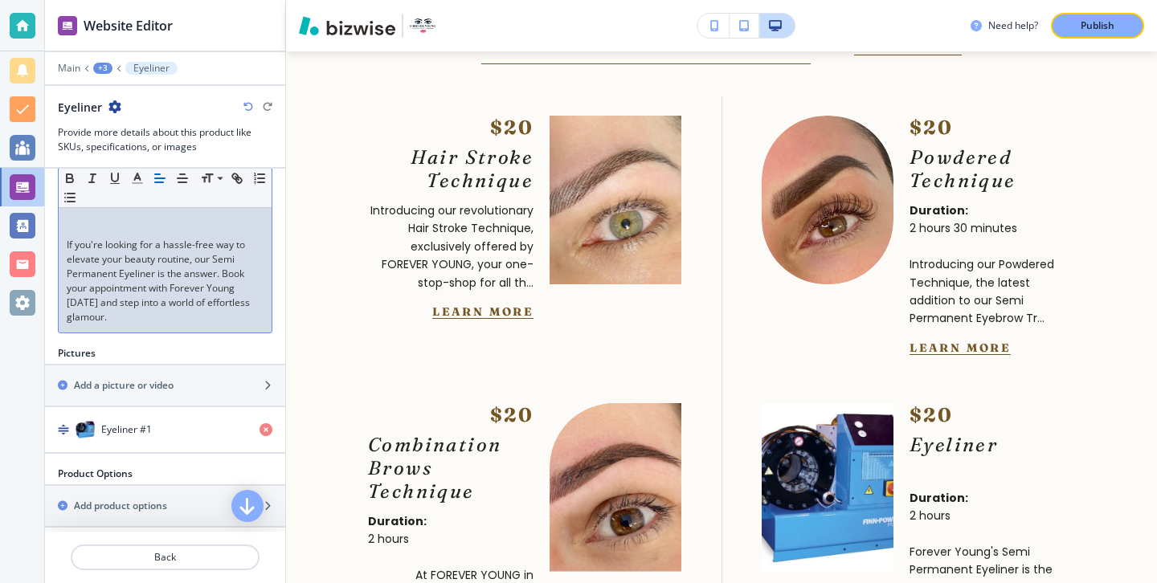
scroll to position [529, 0]
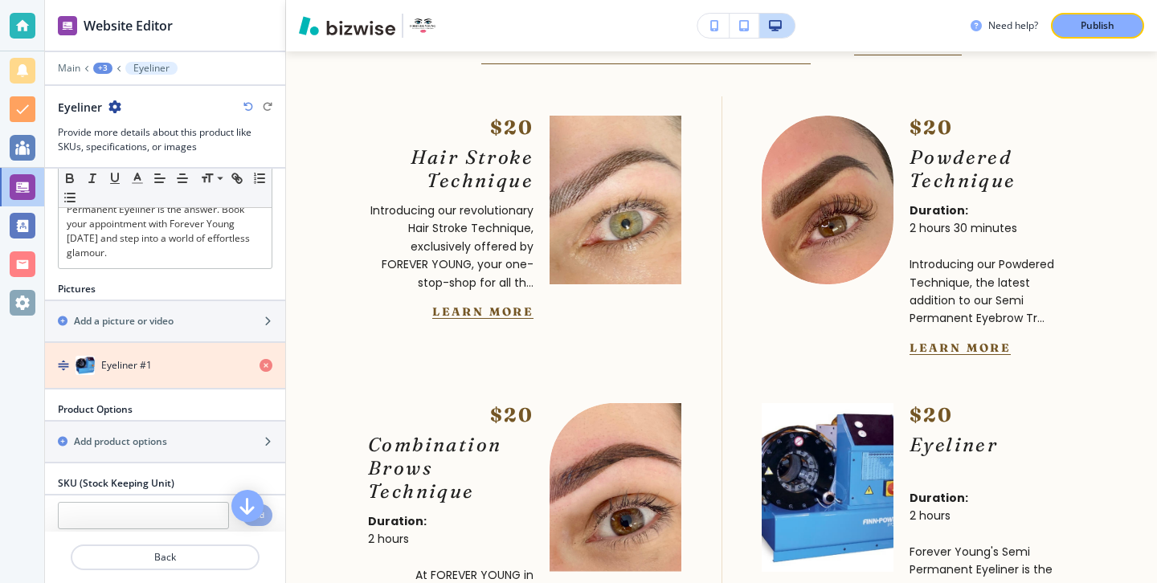
click at [263, 370] on icon "button" at bounding box center [265, 365] width 13 height 13
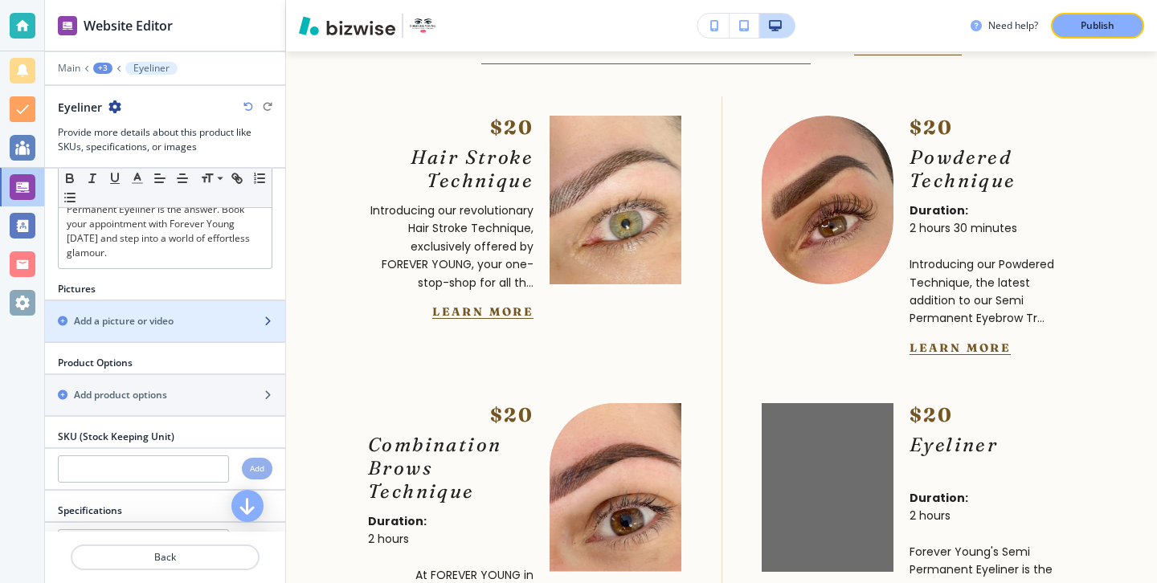
click at [241, 331] on div "button" at bounding box center [165, 335] width 240 height 13
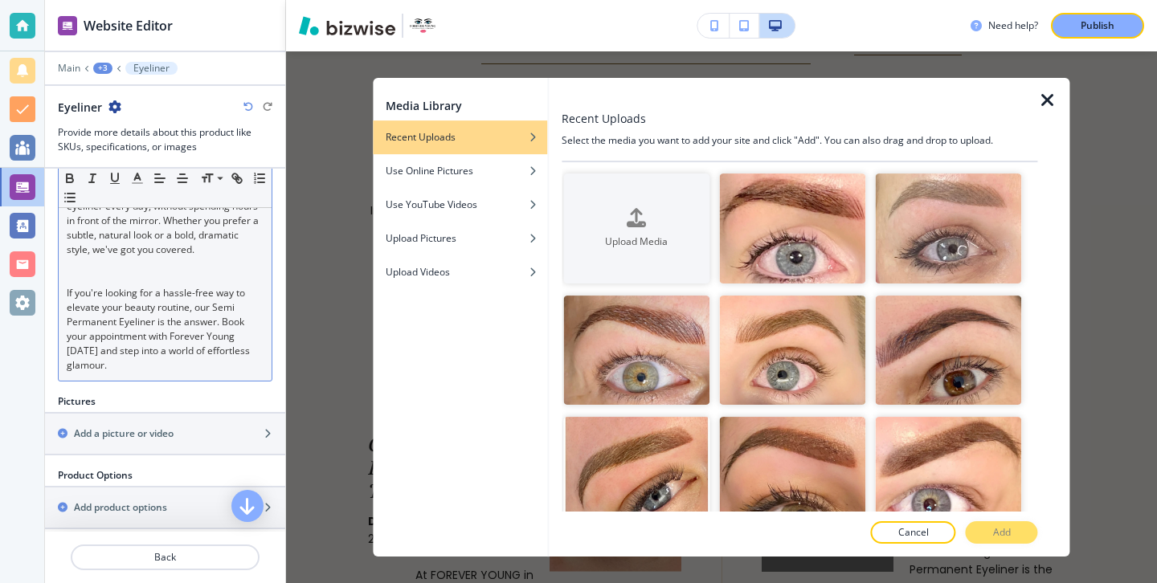
scroll to position [427, 0]
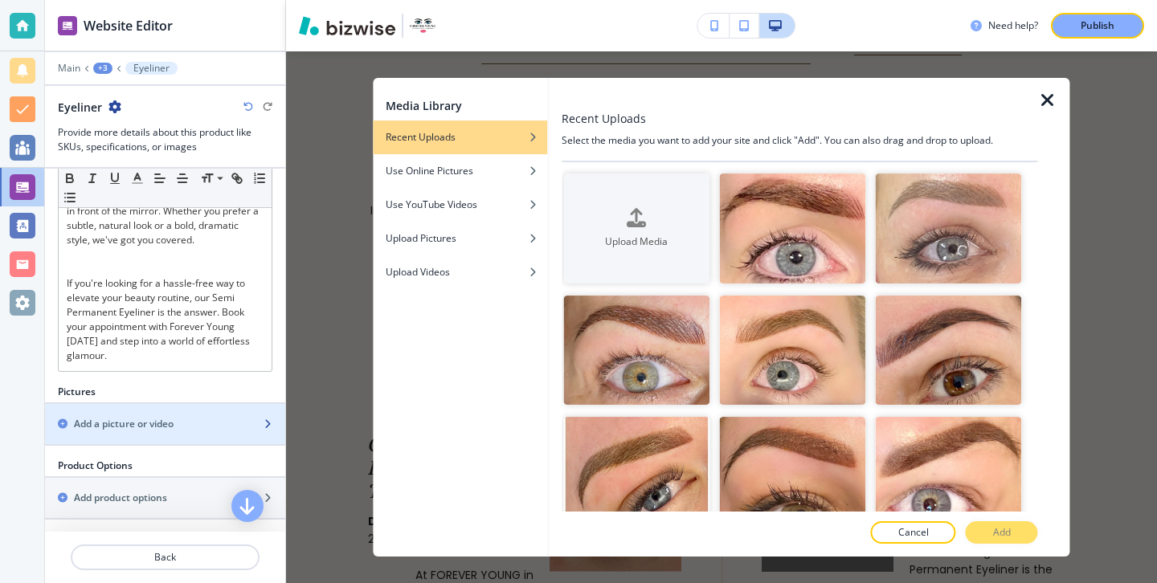
click at [133, 416] on div "button" at bounding box center [165, 410] width 240 height 13
click at [1036, 104] on div at bounding box center [800, 94] width 476 height 32
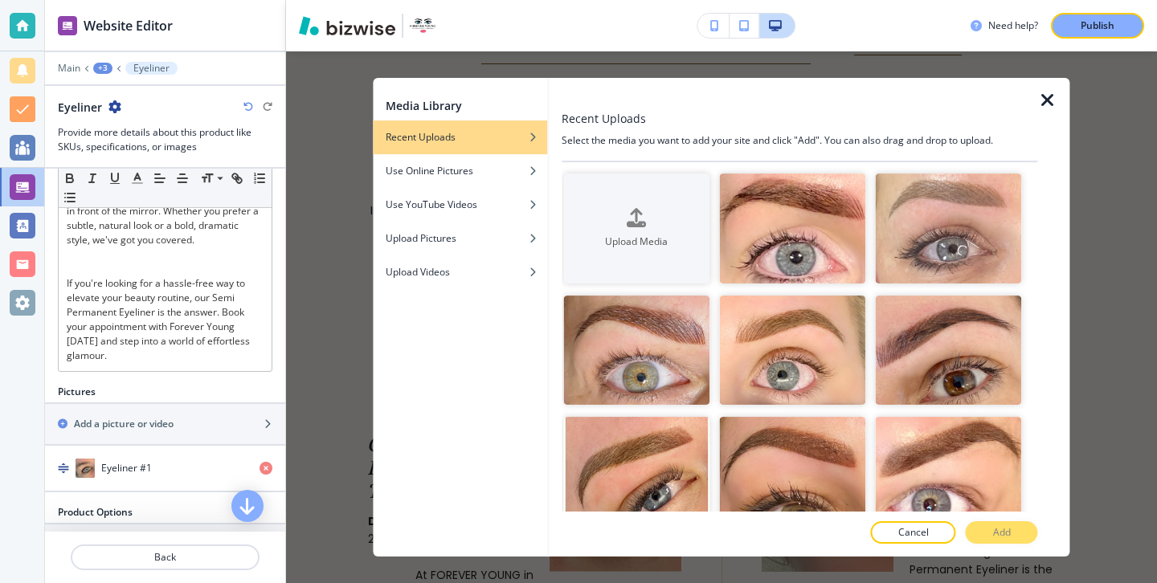
click at [1044, 98] on icon "button" at bounding box center [1047, 100] width 19 height 19
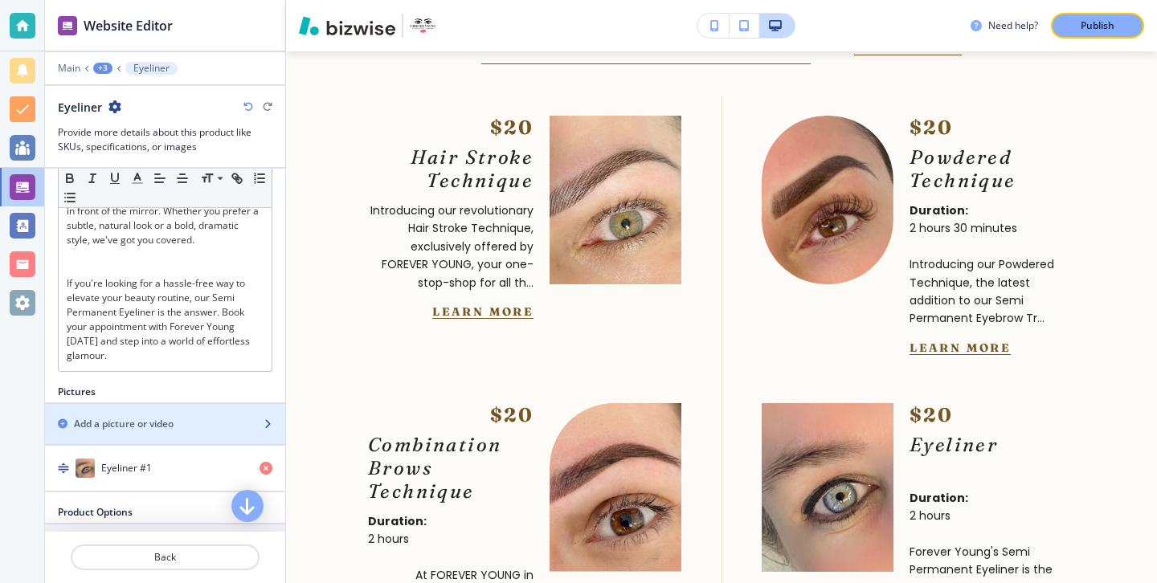
click at [182, 433] on div "button" at bounding box center [165, 437] width 240 height 13
click at [251, 419] on div "Add a picture or video" at bounding box center [165, 424] width 240 height 14
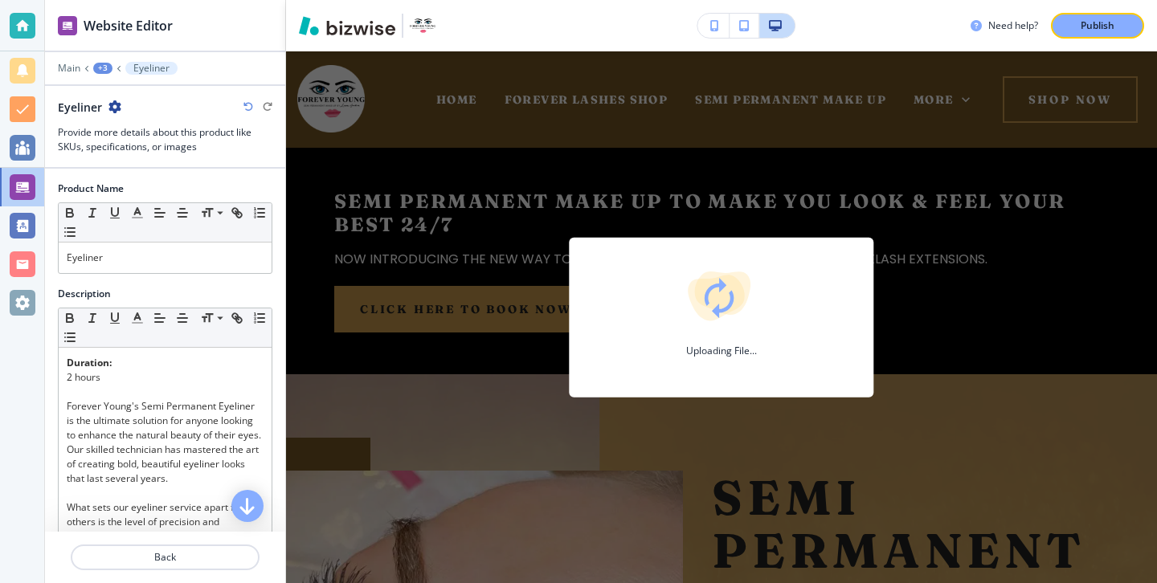
scroll to position [5425, 0]
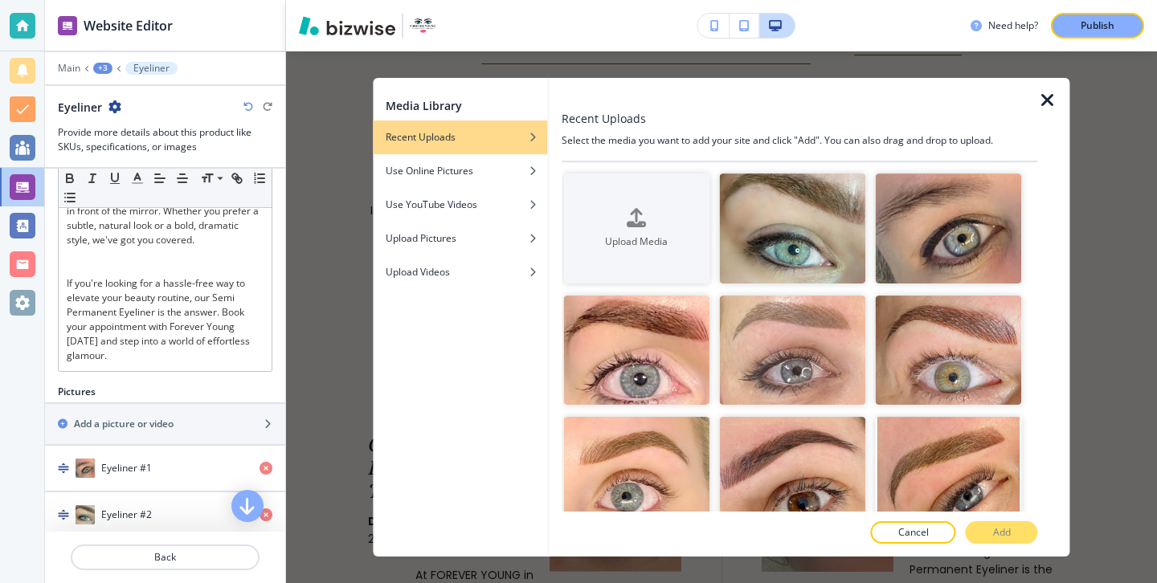
click at [1044, 100] on icon "button" at bounding box center [1047, 100] width 19 height 19
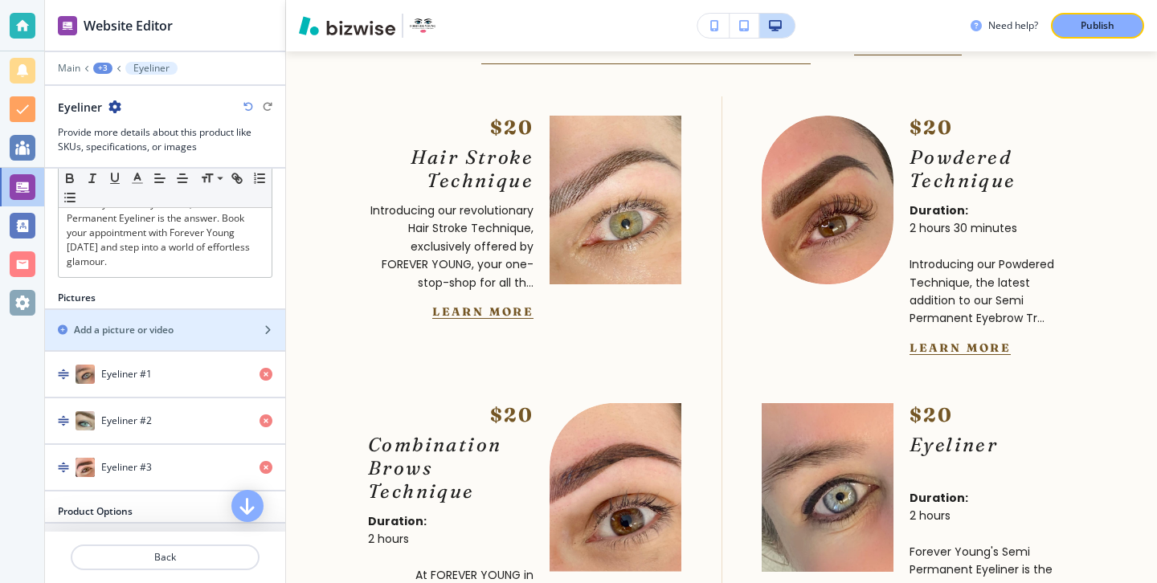
scroll to position [558, 0]
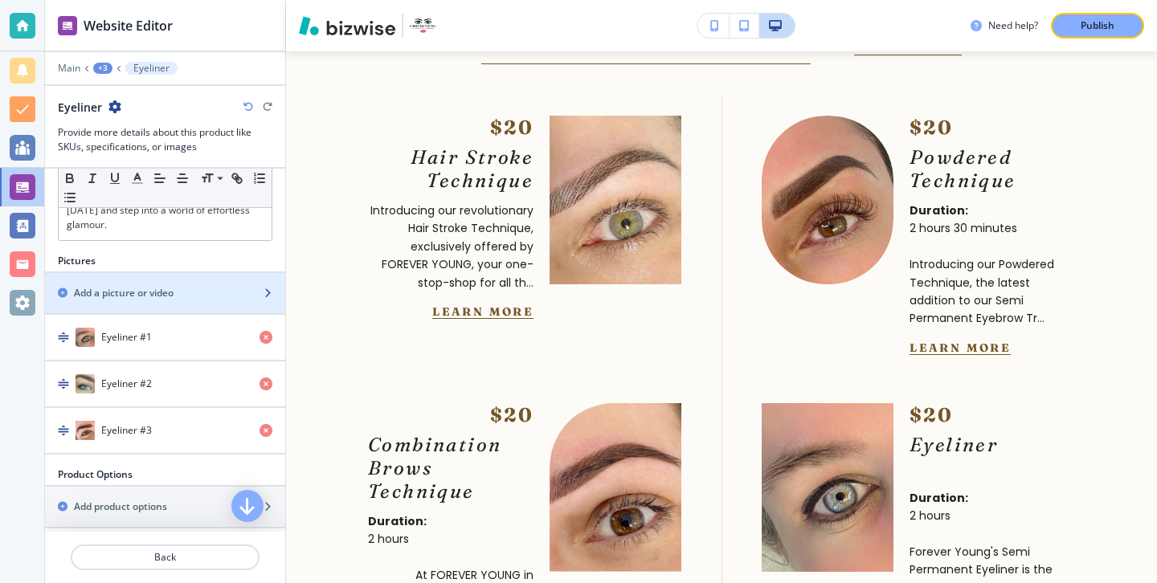
click at [249, 284] on div "button" at bounding box center [165, 279] width 240 height 13
click at [135, 297] on h2 "Add a picture or video" at bounding box center [124, 293] width 100 height 14
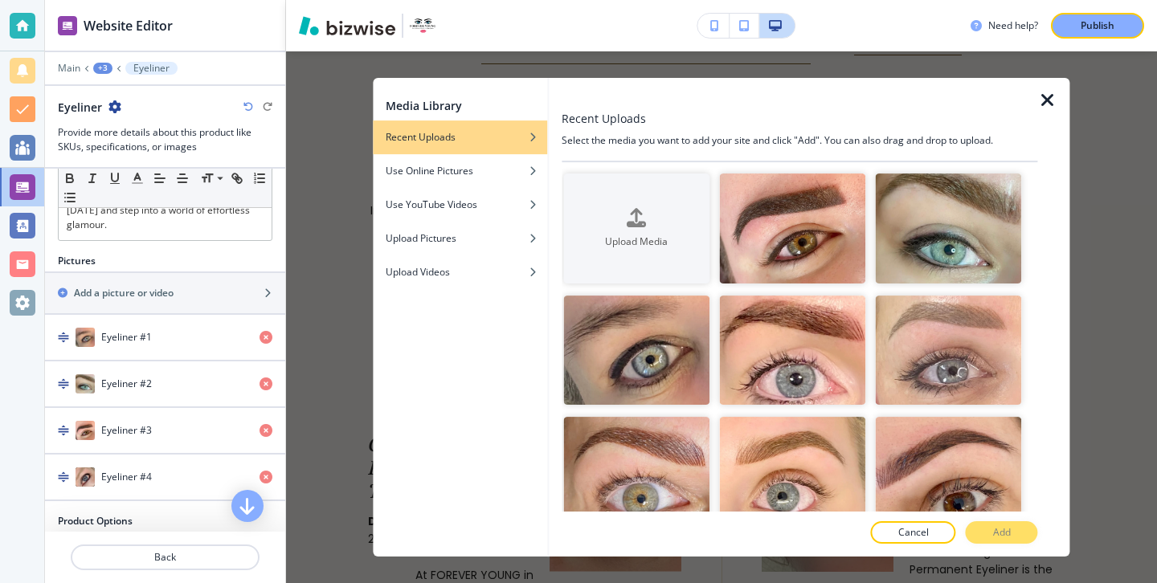
click at [1044, 101] on icon "button" at bounding box center [1047, 100] width 19 height 19
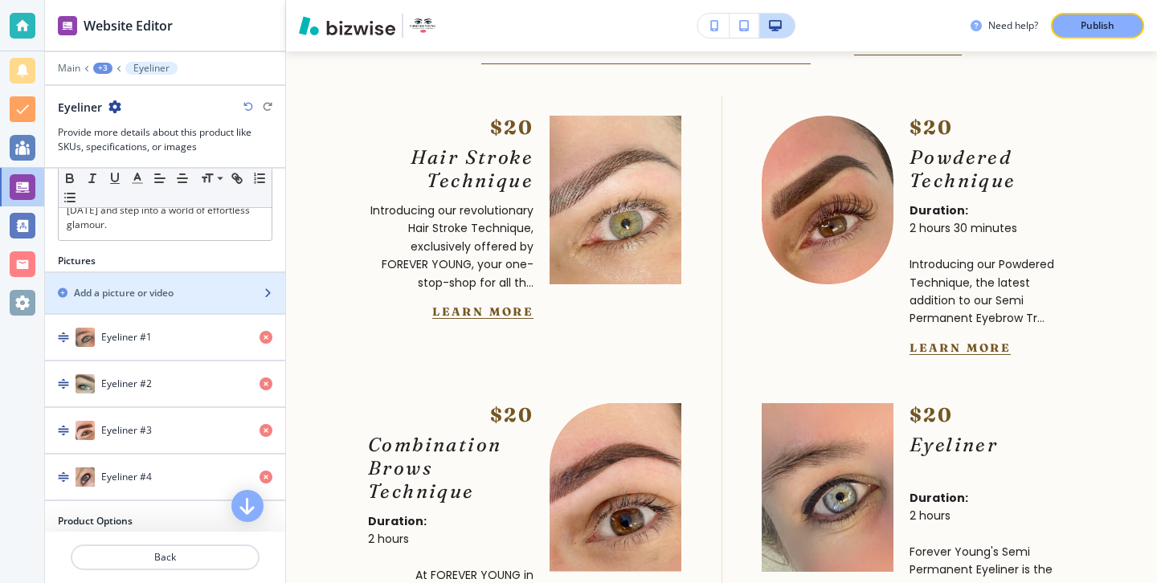
click at [234, 276] on div "button" at bounding box center [165, 279] width 240 height 13
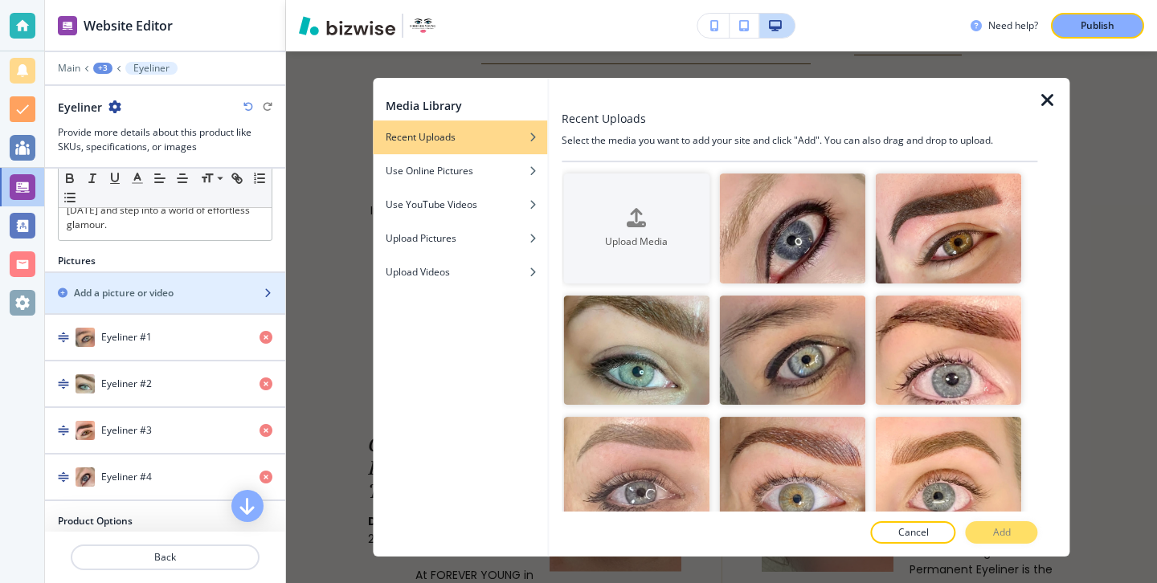
click at [264, 294] on icon "button" at bounding box center [268, 293] width 10 height 10
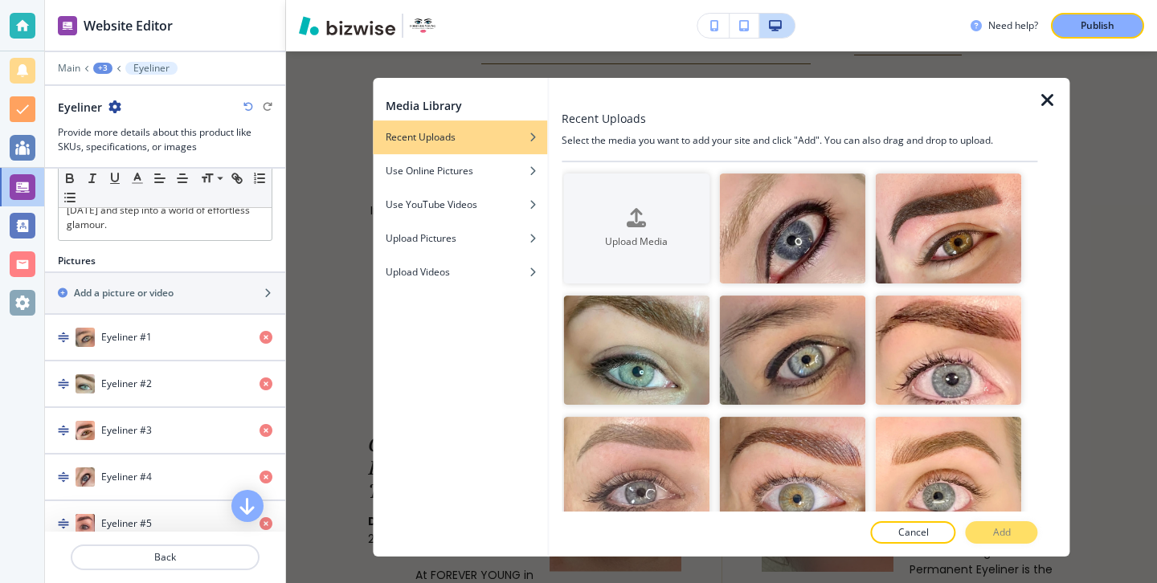
click at [1041, 101] on icon "button" at bounding box center [1047, 100] width 19 height 19
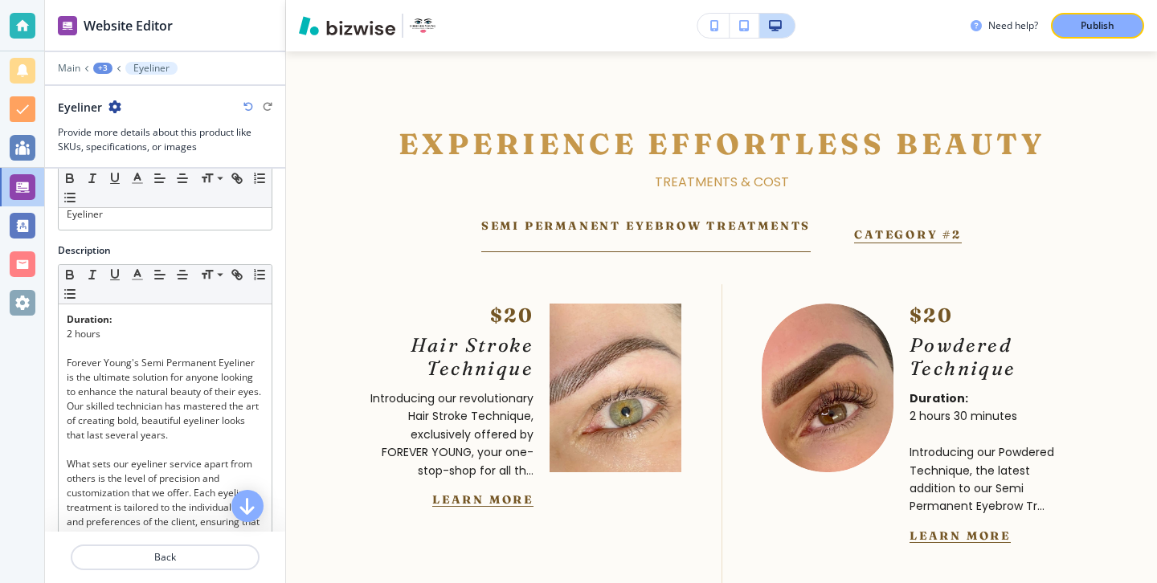
scroll to position [26, 0]
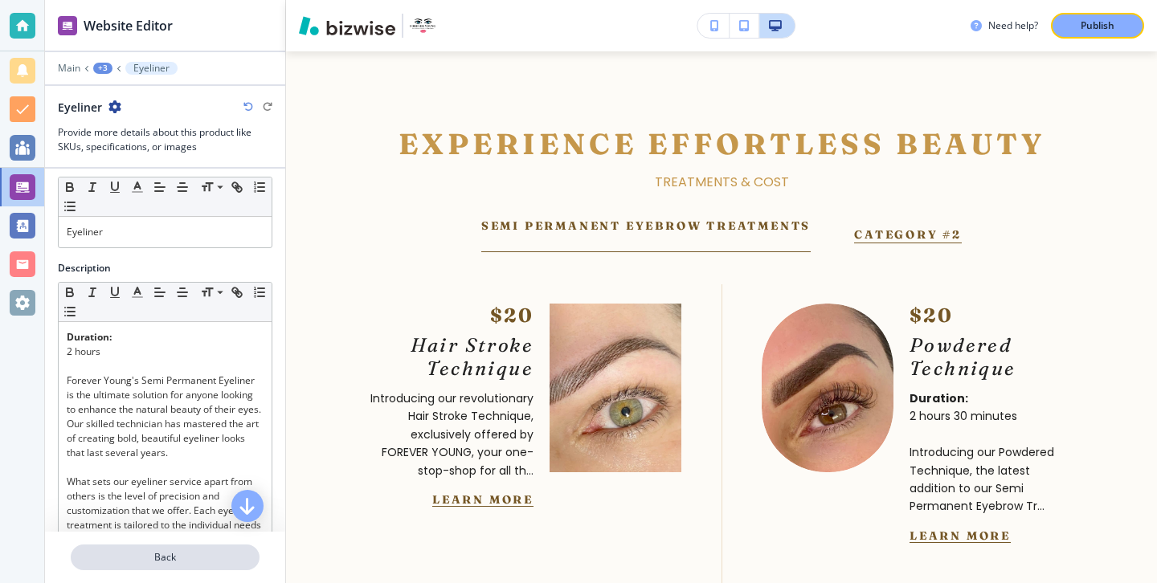
click at [204, 549] on button "Back" at bounding box center [165, 558] width 189 height 26
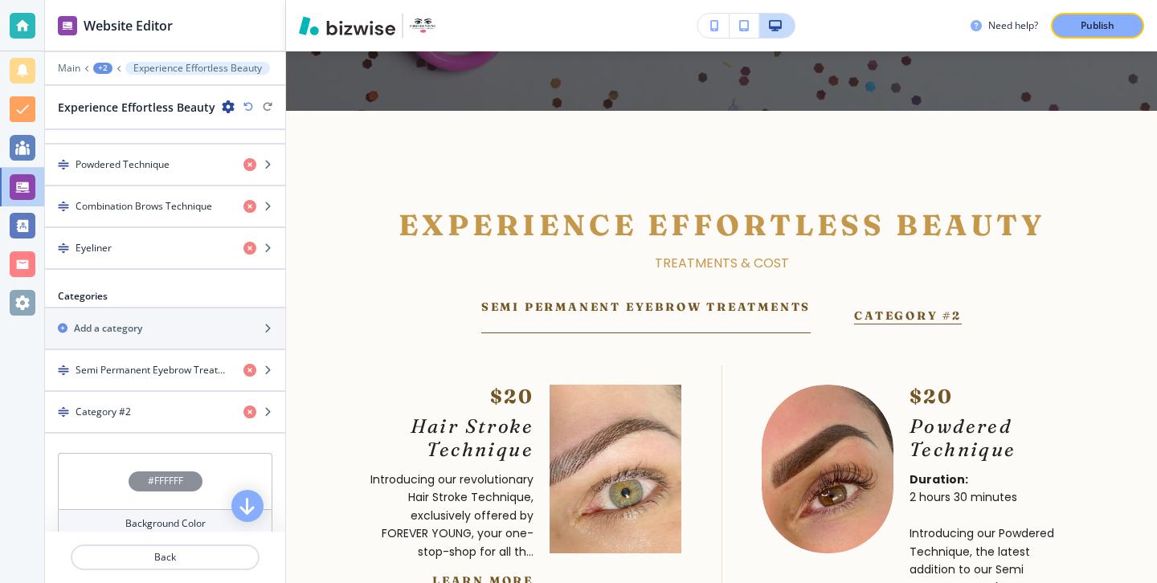
scroll to position [591, 0]
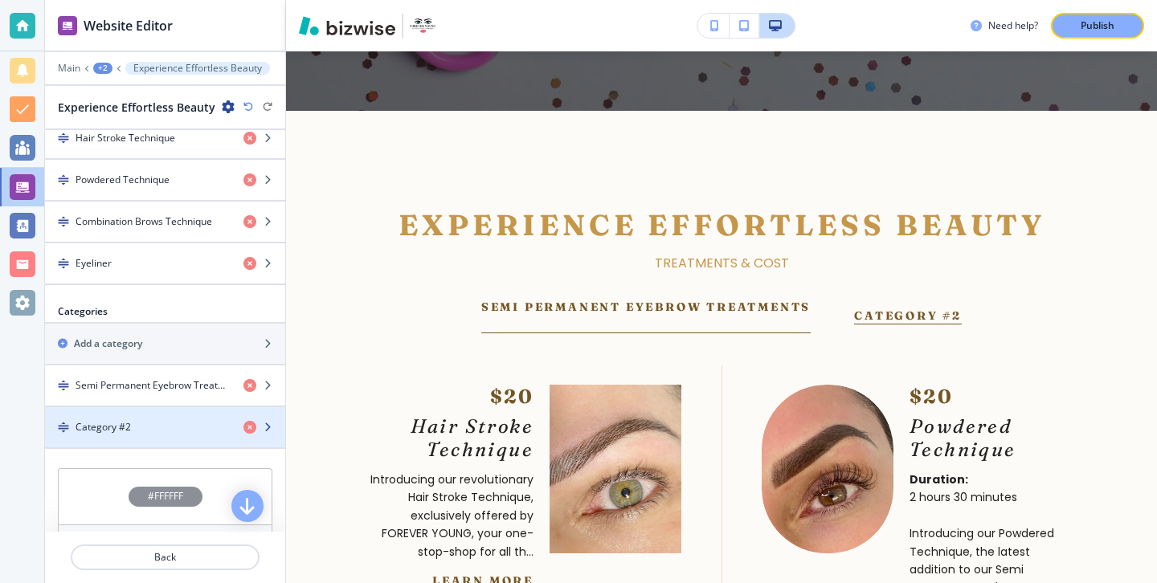
click at [192, 427] on div "Category #2" at bounding box center [138, 427] width 186 height 14
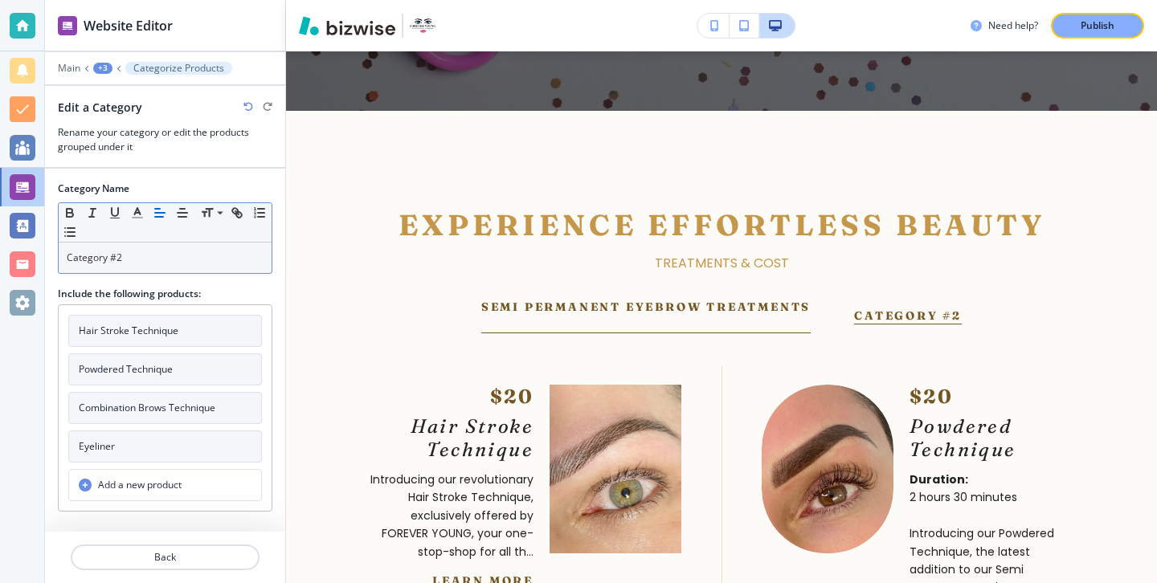
click at [181, 263] on p "Category #2" at bounding box center [165, 258] width 197 height 14
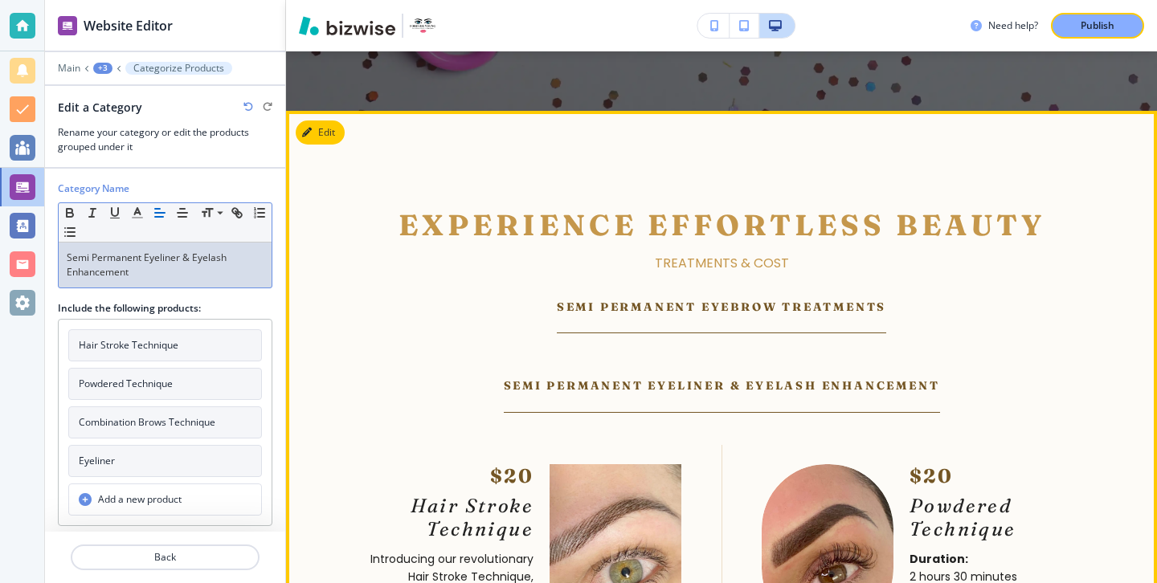
scroll to position [5181, 0]
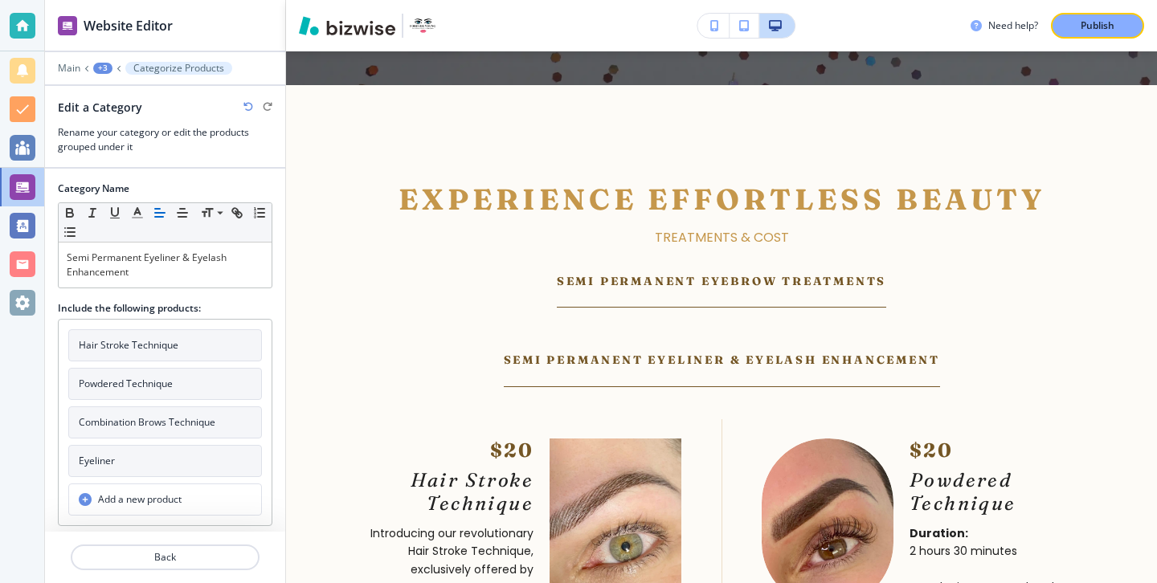
click at [210, 453] on button "Eyeliner" at bounding box center [165, 461] width 194 height 32
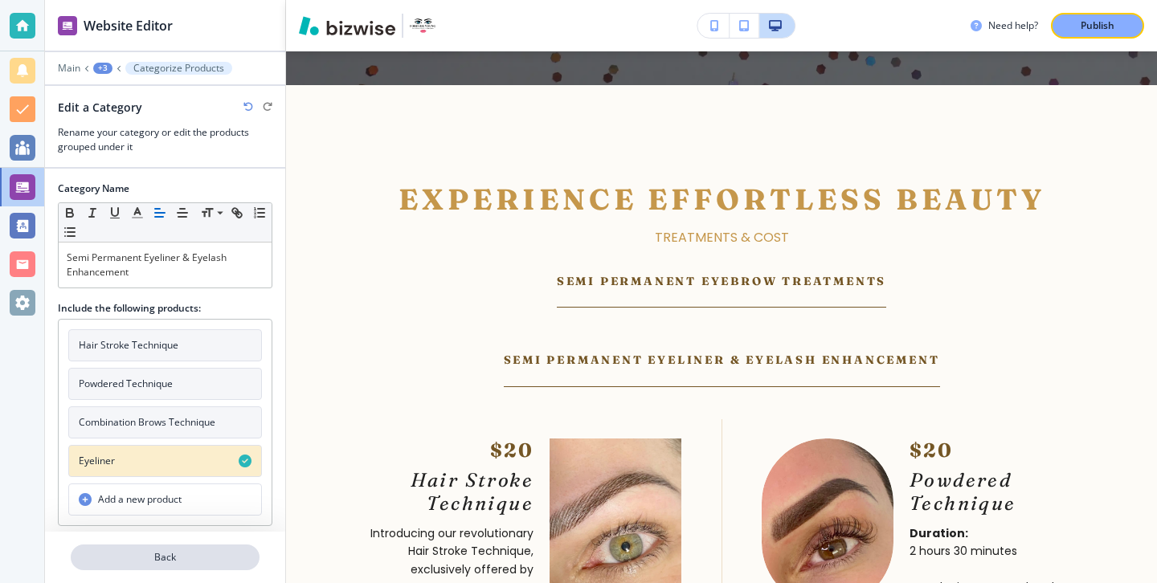
click at [187, 559] on p "Back" at bounding box center [165, 557] width 186 height 14
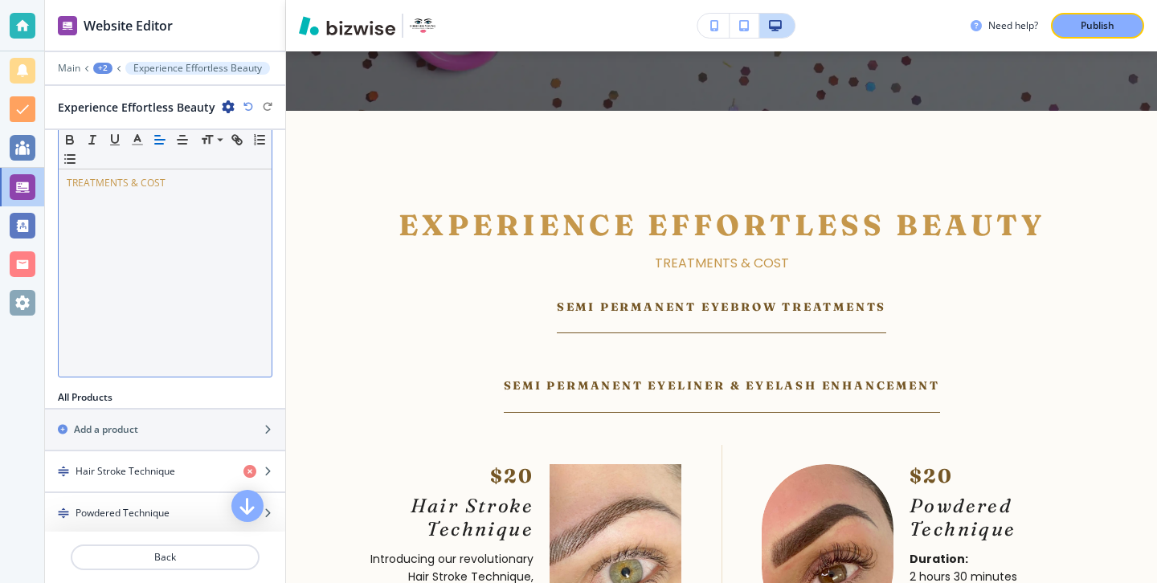
scroll to position [424, 0]
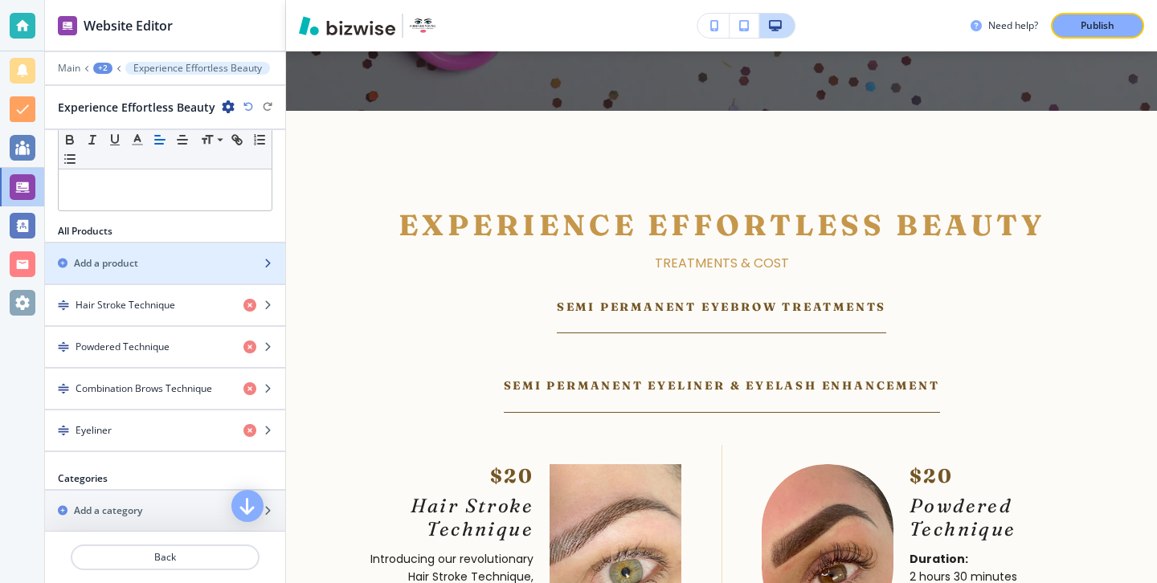
click at [188, 278] on div "button" at bounding box center [165, 277] width 240 height 13
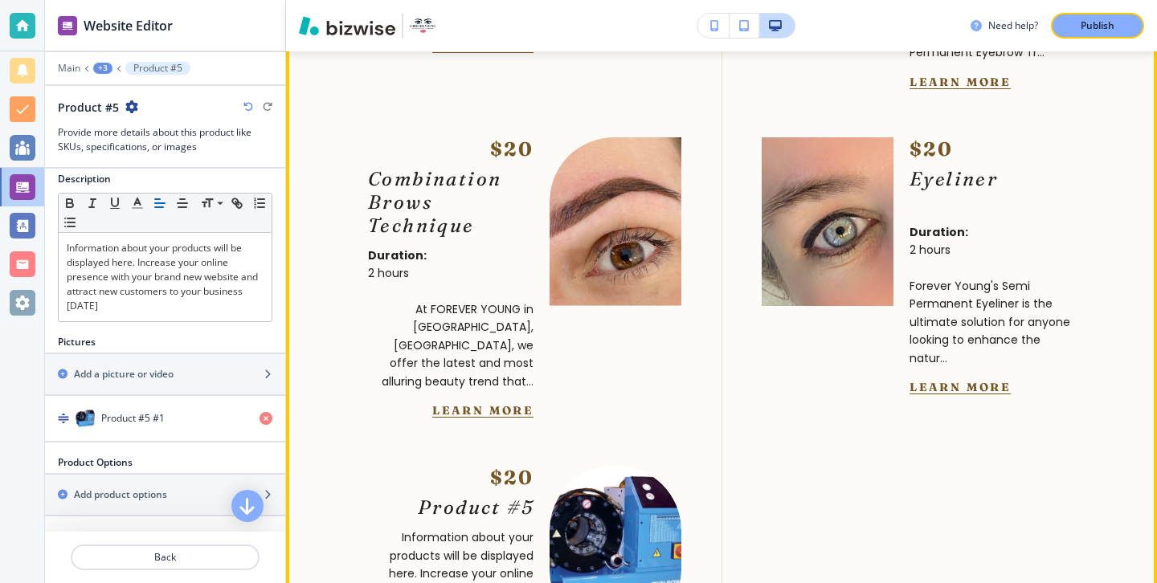
scroll to position [5773, 0]
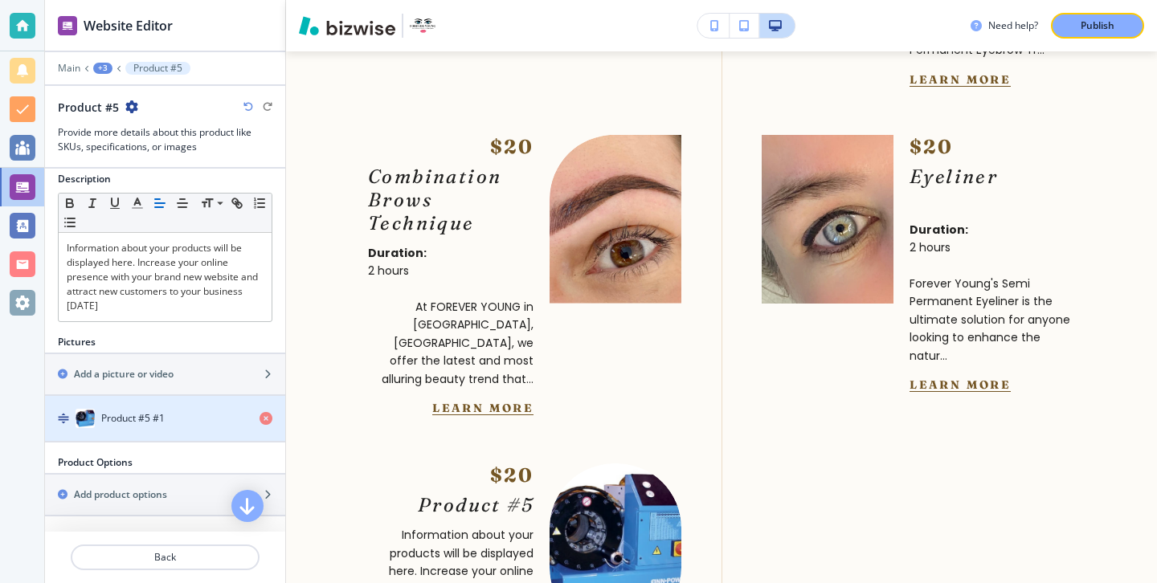
click at [207, 398] on div "button" at bounding box center [165, 402] width 240 height 13
click at [197, 411] on div "Product #5 #1" at bounding box center [146, 418] width 202 height 19
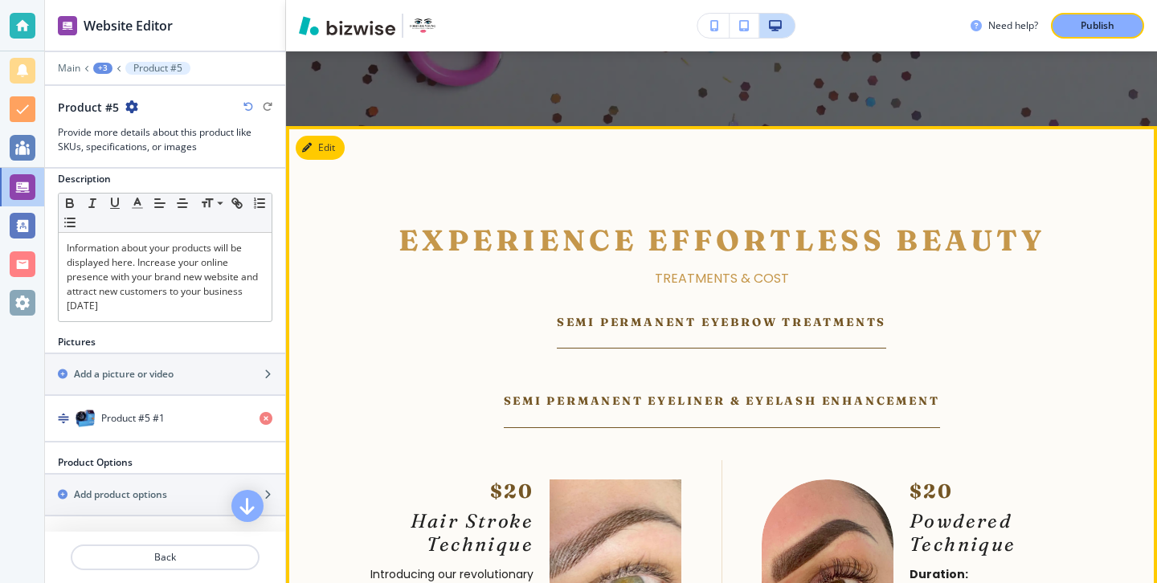
scroll to position [5089, 0]
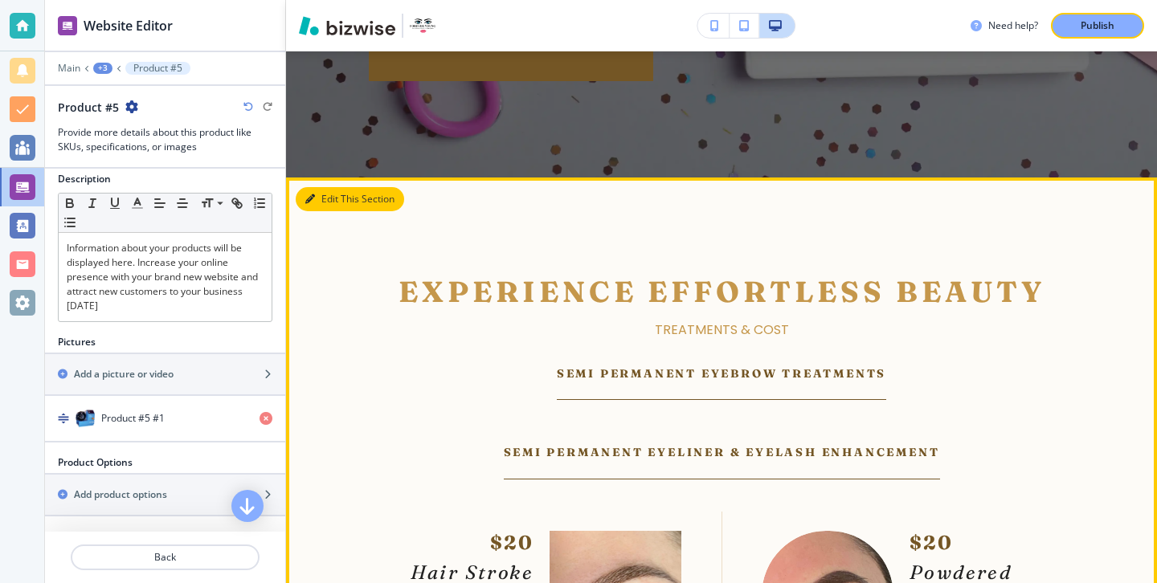
click at [319, 187] on button "Edit This Section" at bounding box center [350, 199] width 108 height 24
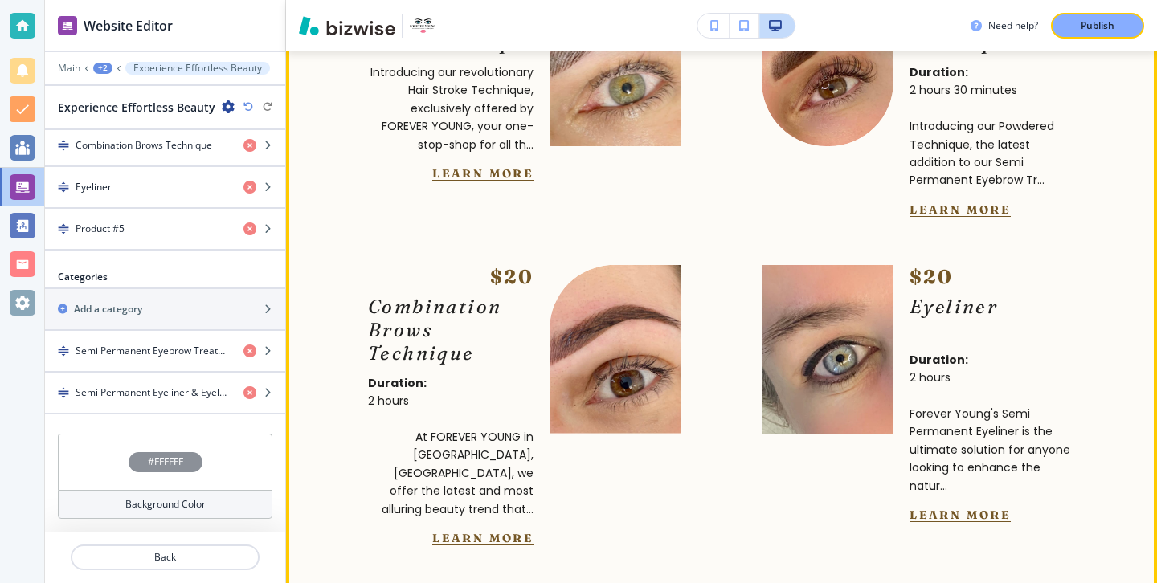
scroll to position [5818, 0]
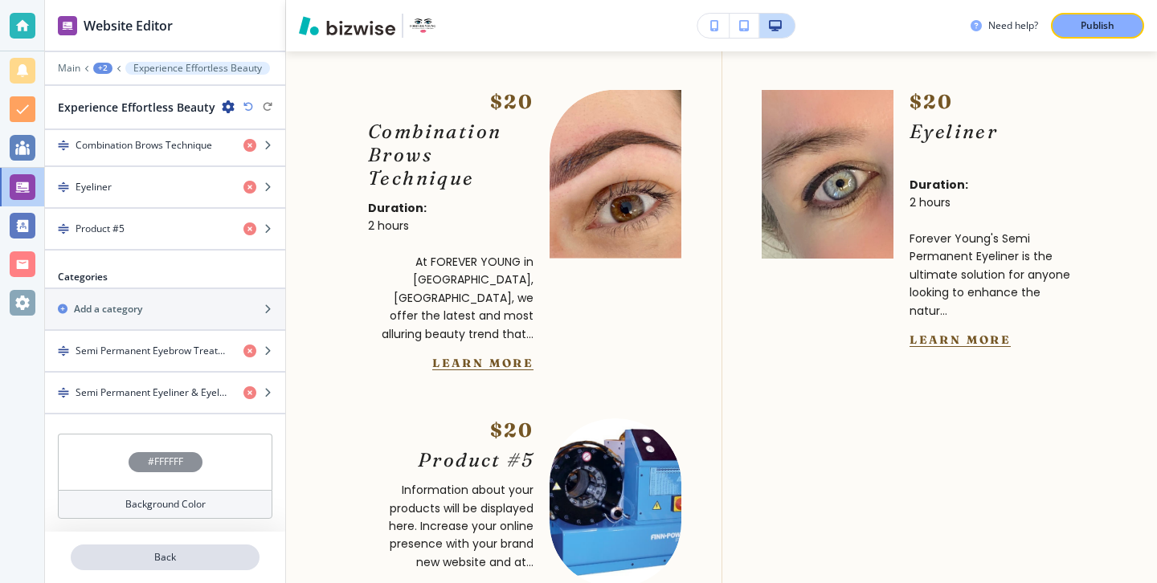
click at [210, 568] on button "Back" at bounding box center [165, 558] width 189 height 26
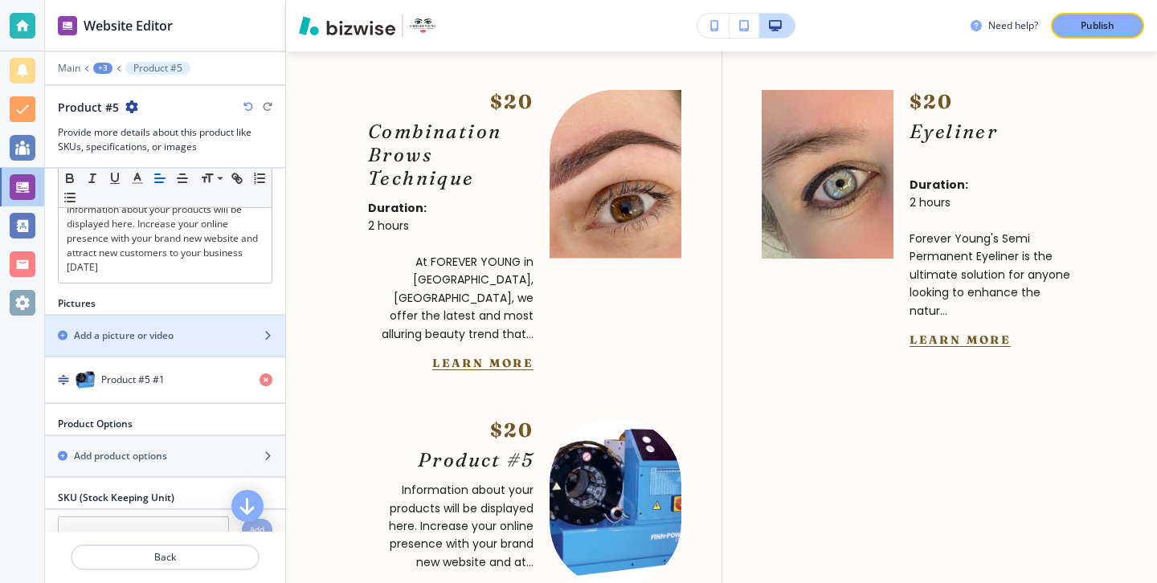
scroll to position [181, 0]
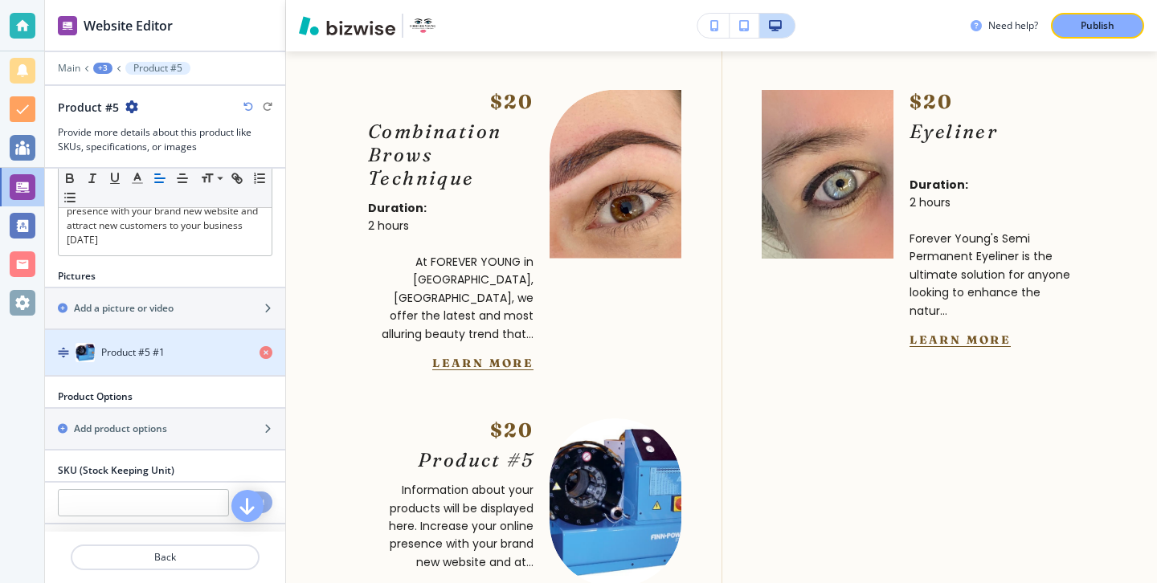
click at [125, 338] on div "button" at bounding box center [165, 336] width 240 height 13
click at [133, 368] on div "button" at bounding box center [165, 368] width 240 height 13
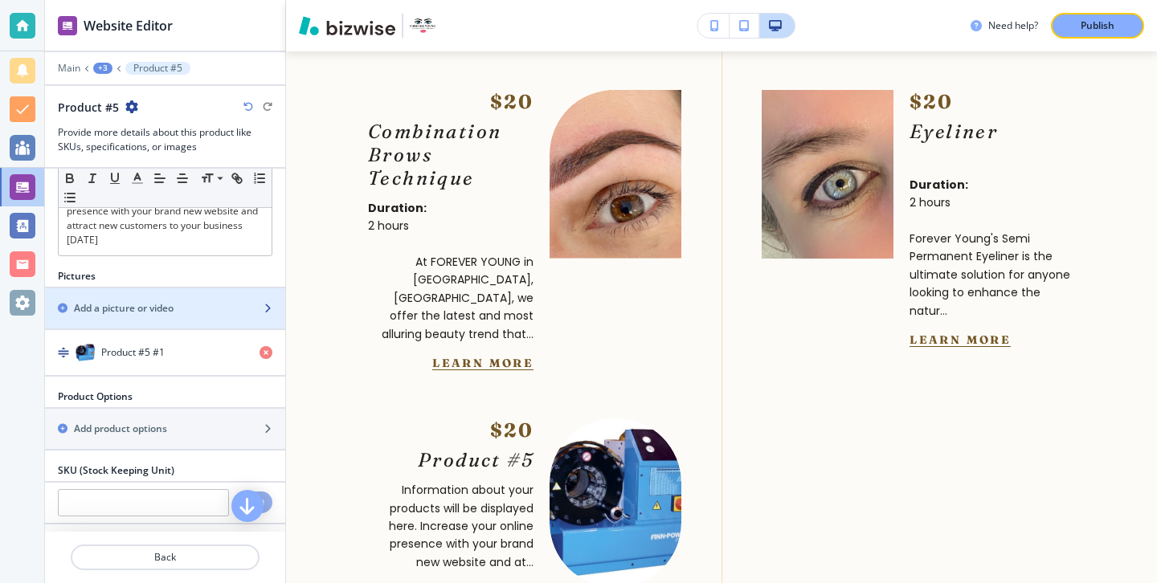
click at [276, 311] on div "button" at bounding box center [274, 309] width 22 height 10
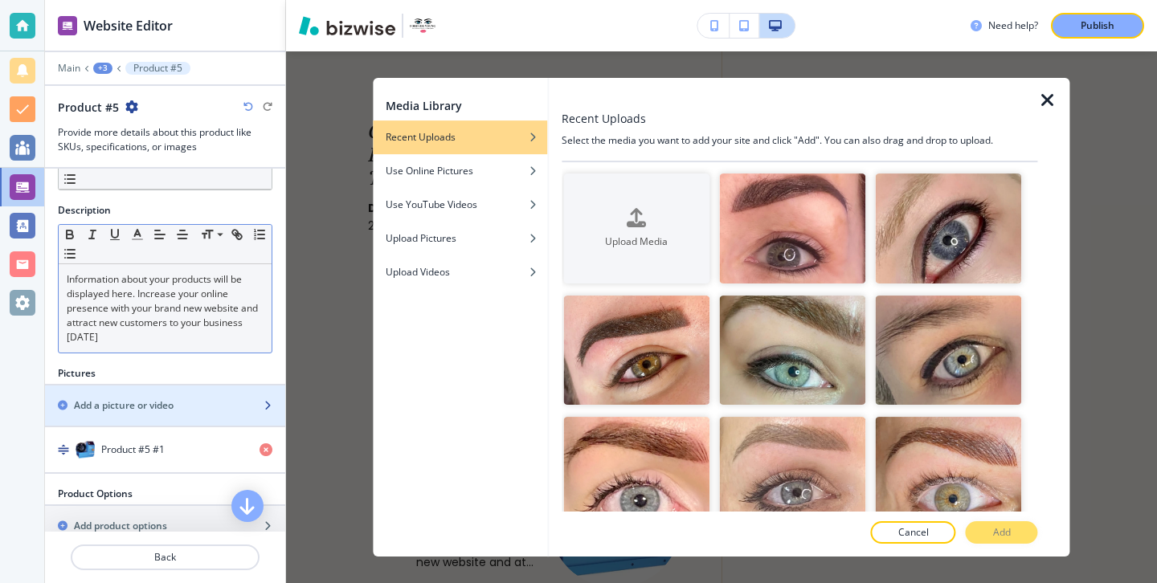
scroll to position [0, 0]
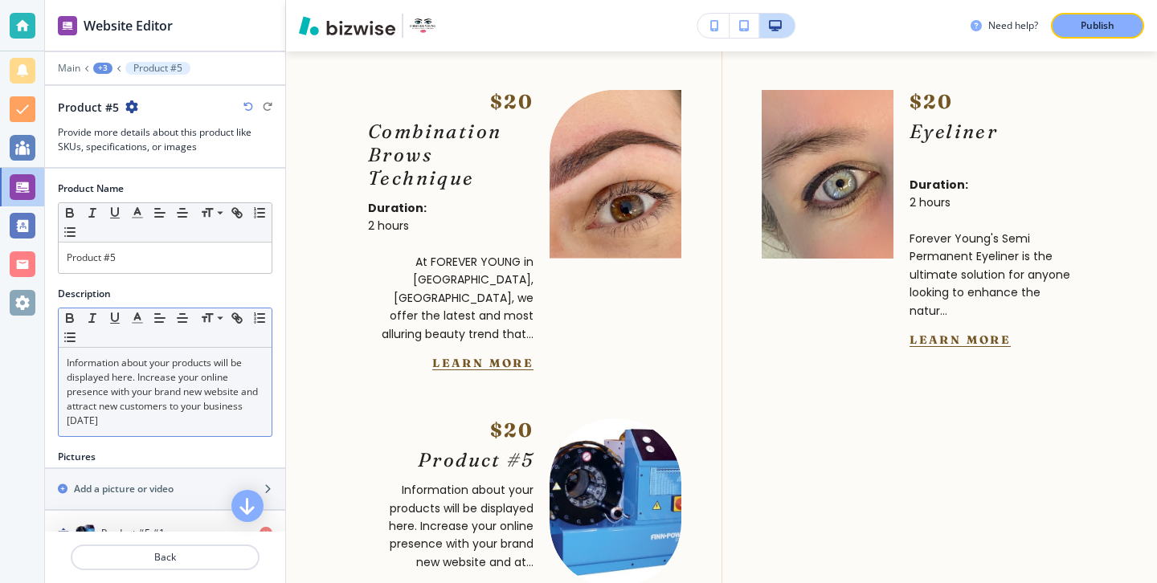
click at [203, 242] on div "Small Normal Large Huge" at bounding box center [165, 222] width 213 height 39
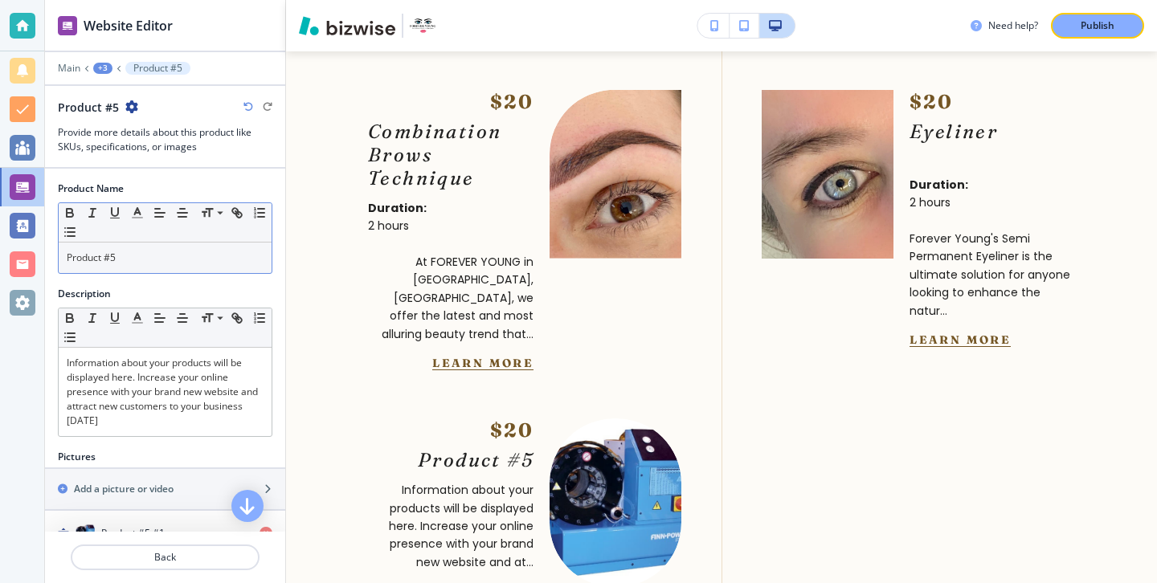
click at [203, 243] on div "Product #5" at bounding box center [165, 258] width 213 height 31
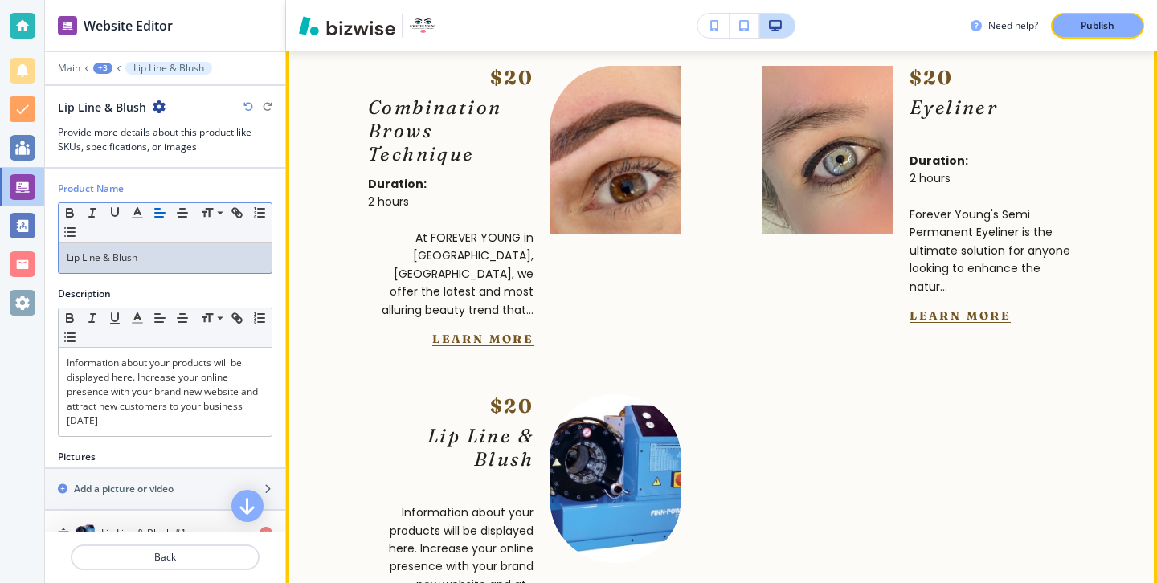
scroll to position [5843, 0]
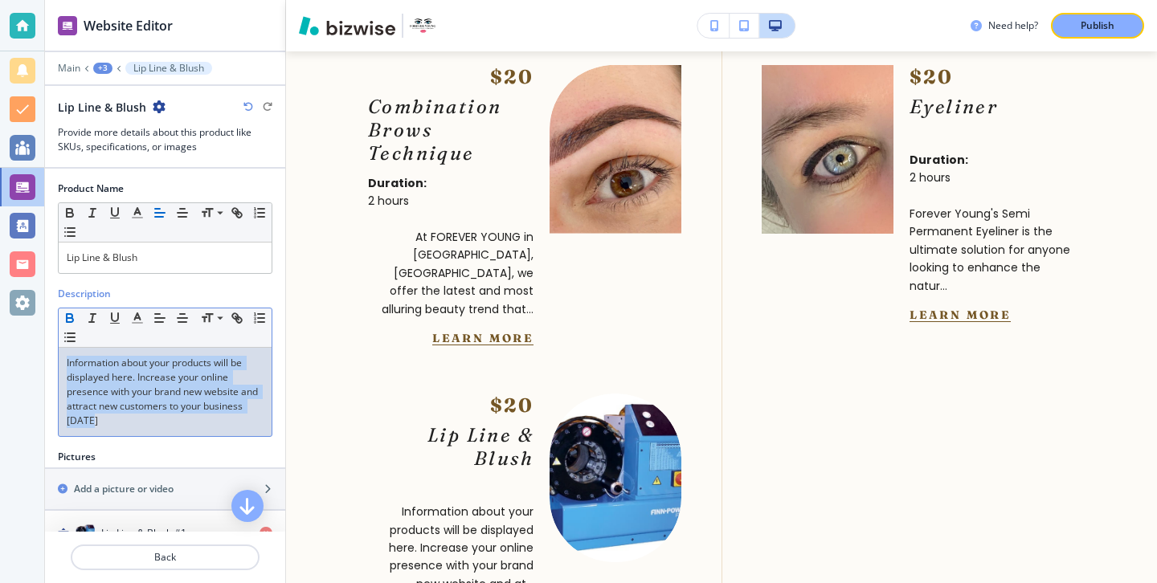
drag, startPoint x: 187, startPoint y: 423, endPoint x: 59, endPoint y: 321, distance: 163.5
click at [59, 322] on div "Small Normal Large Huge Information about your products will be displayed here.…" at bounding box center [165, 372] width 214 height 129
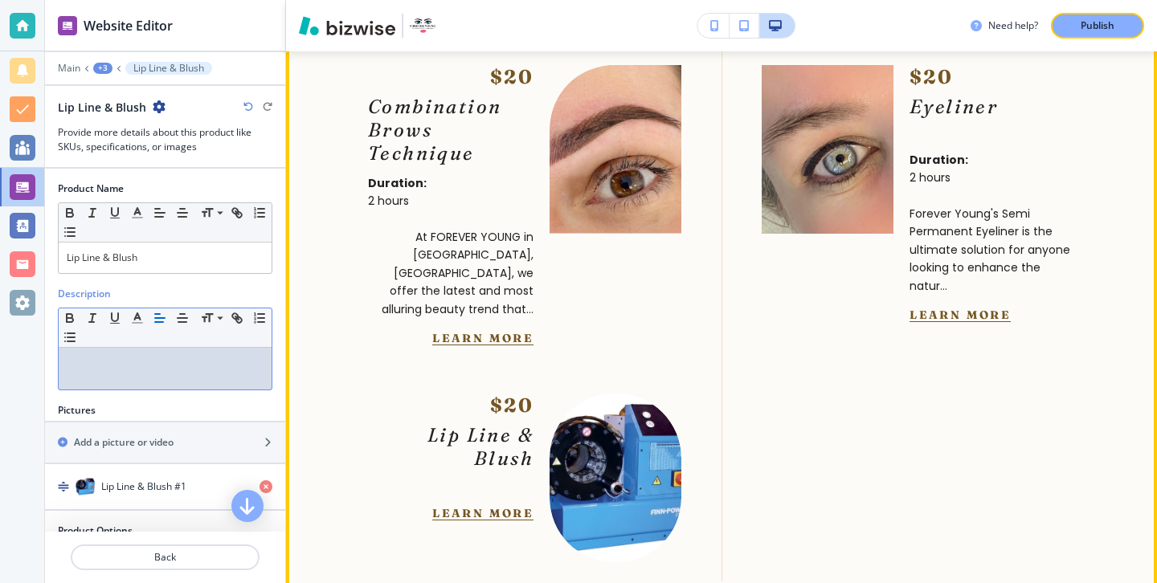
scroll to position [0, 0]
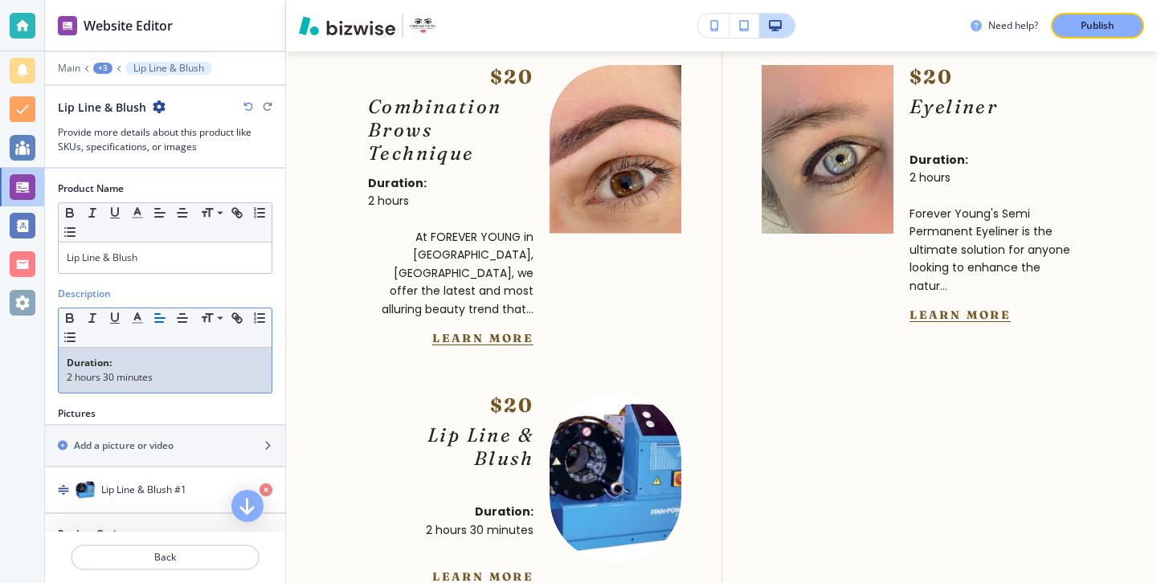
click at [71, 363] on strong "Duration:" at bounding box center [89, 363] width 45 height 14
drag, startPoint x: 150, startPoint y: 377, endPoint x: 55, endPoint y: 361, distance: 96.1
click at [55, 361] on div "Description Small Normal Large Huge Duration: 2 hours 30 minutes" at bounding box center [165, 347] width 240 height 120
click at [174, 372] on p "2 hours 30 minutes" at bounding box center [165, 377] width 197 height 14
drag, startPoint x: 174, startPoint y: 373, endPoint x: 104, endPoint y: 358, distance: 71.4
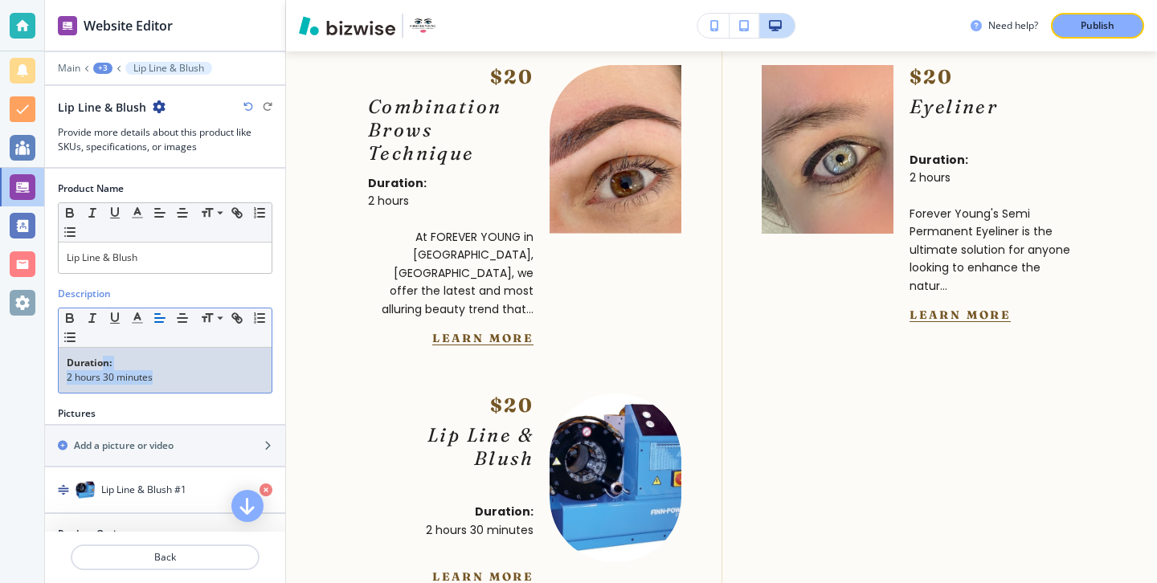
click at [104, 357] on div "Duration: 2 hours 30 minutes" at bounding box center [165, 370] width 213 height 45
click at [104, 358] on strong "Duration:" at bounding box center [89, 363] width 45 height 14
drag, startPoint x: 208, startPoint y: 382, endPoint x: 0, endPoint y: 319, distance: 217.5
click at [0, 319] on div "Website Editor Main +3 Lip Line & Blush Lip Line & Blush Provide more details a…" at bounding box center [578, 291] width 1157 height 583
click at [171, 316] on button "button" at bounding box center [182, 317] width 22 height 19
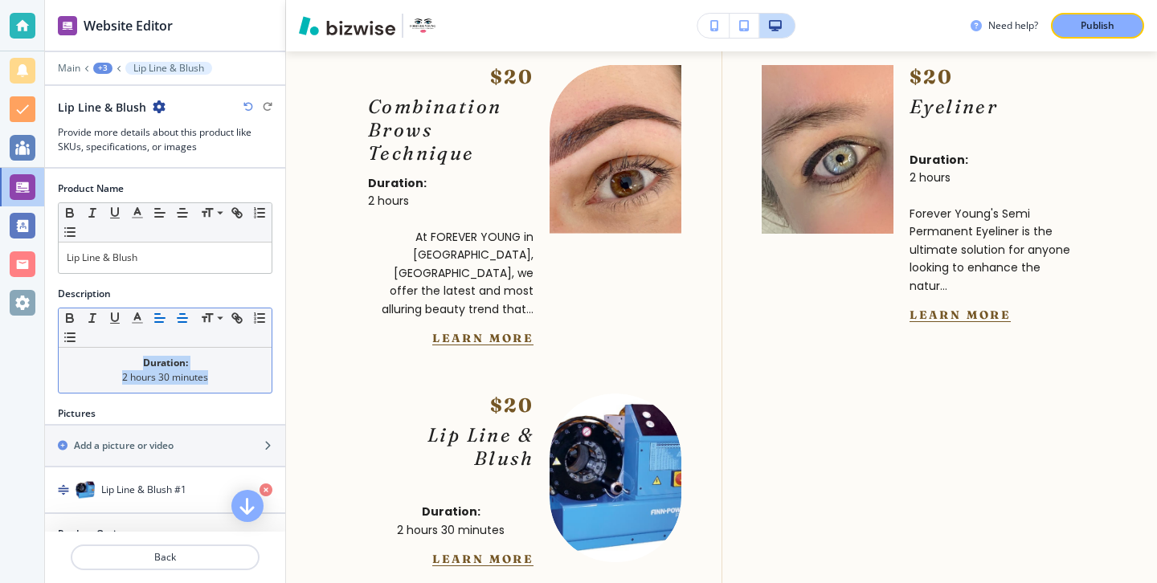
click at [160, 316] on icon "button" at bounding box center [160, 318] width 14 height 14
click at [158, 318] on line "button" at bounding box center [160, 318] width 10 height 0
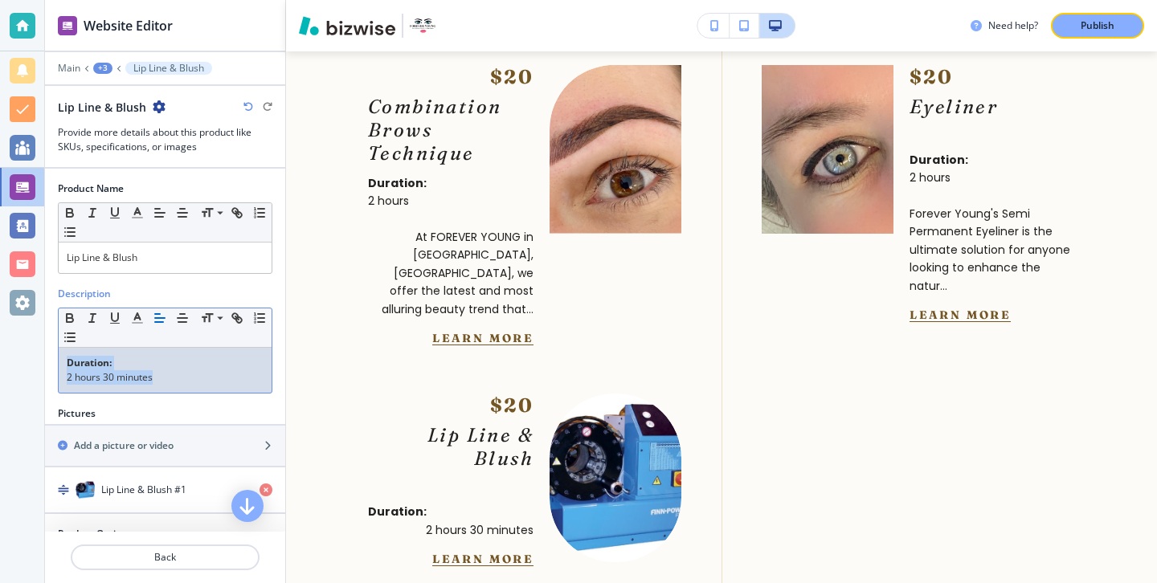
click at [141, 374] on p "2 hours 30 minutes" at bounding box center [165, 377] width 197 height 14
click at [67, 378] on p "2 hours 30 minutes" at bounding box center [165, 377] width 197 height 14
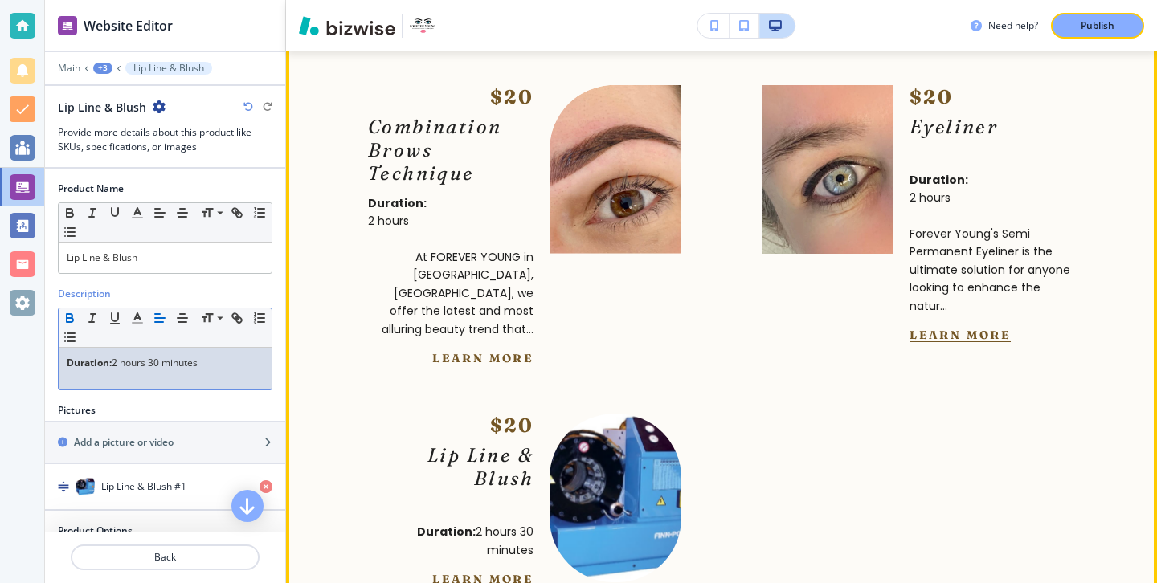
scroll to position [5822, 0]
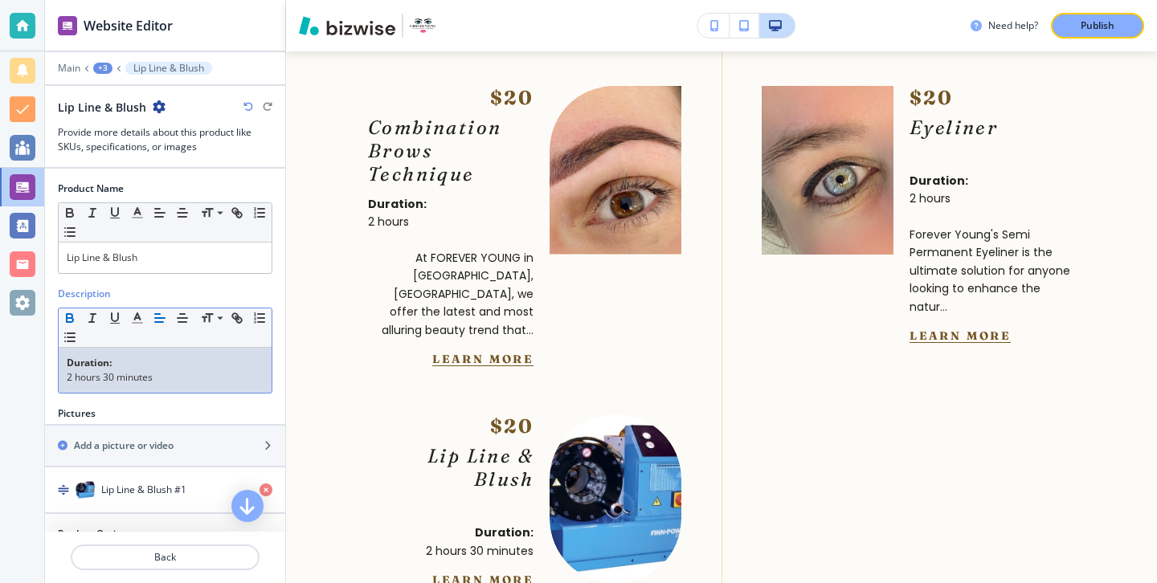
click at [70, 365] on strong "Duration:" at bounding box center [89, 363] width 45 height 14
drag, startPoint x: 65, startPoint y: 364, endPoint x: 165, endPoint y: 364, distance: 99.6
click at [165, 364] on div "Duration: 2 hours 30 minutes" at bounding box center [165, 370] width 213 height 45
click at [149, 307] on div at bounding box center [165, 304] width 214 height 6
click at [153, 351] on div "Duration: 2 hours 30 minutes" at bounding box center [165, 370] width 213 height 45
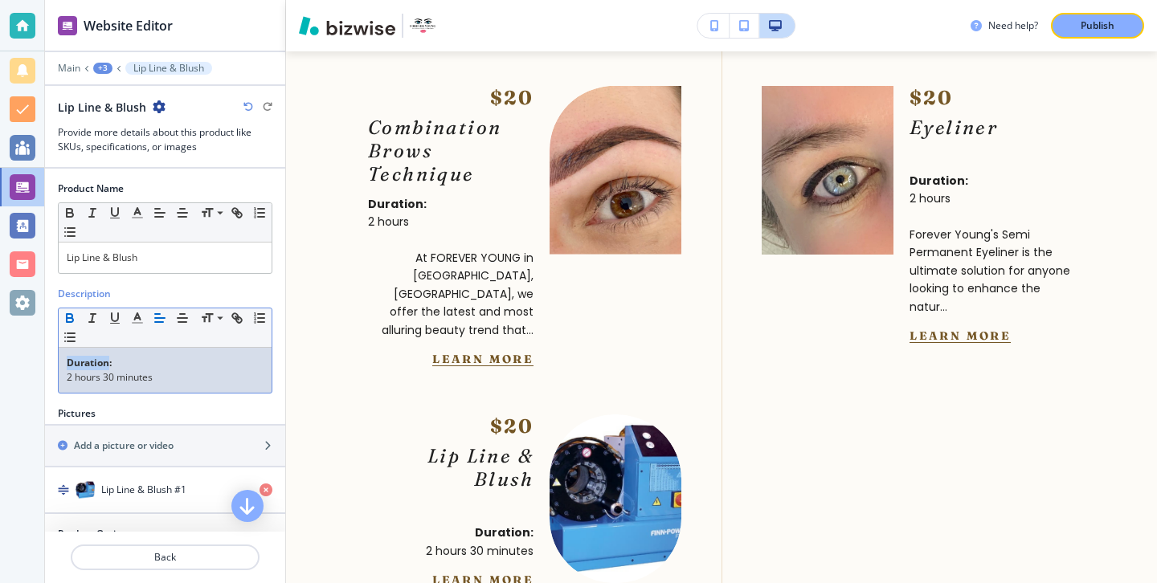
click at [153, 351] on div "Duration: 2 hours 30 minutes" at bounding box center [165, 370] width 213 height 45
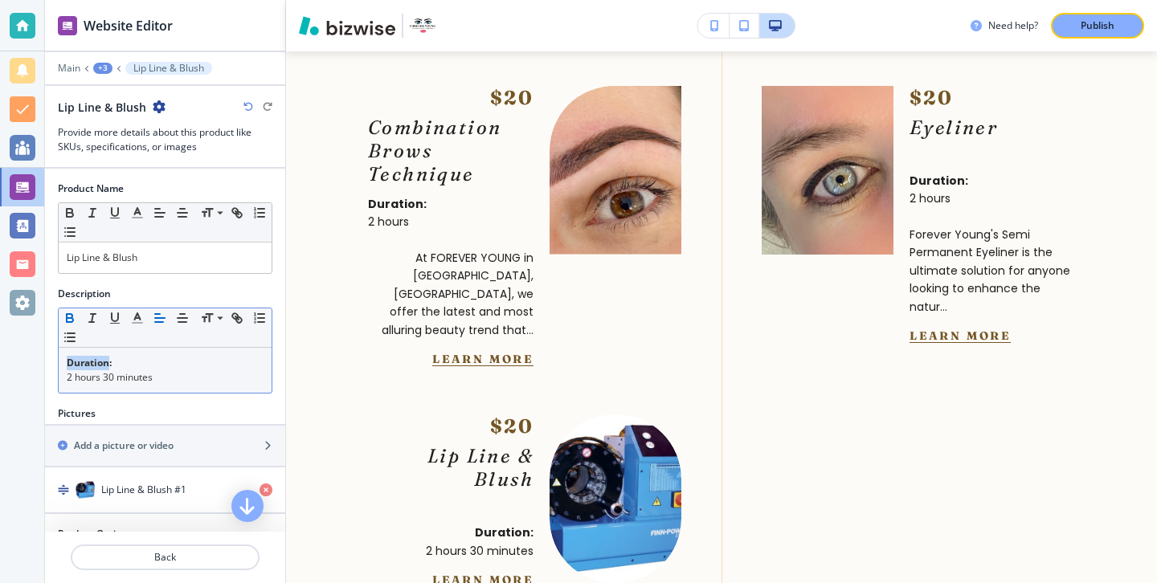
click at [164, 319] on icon "button" at bounding box center [160, 318] width 14 height 14
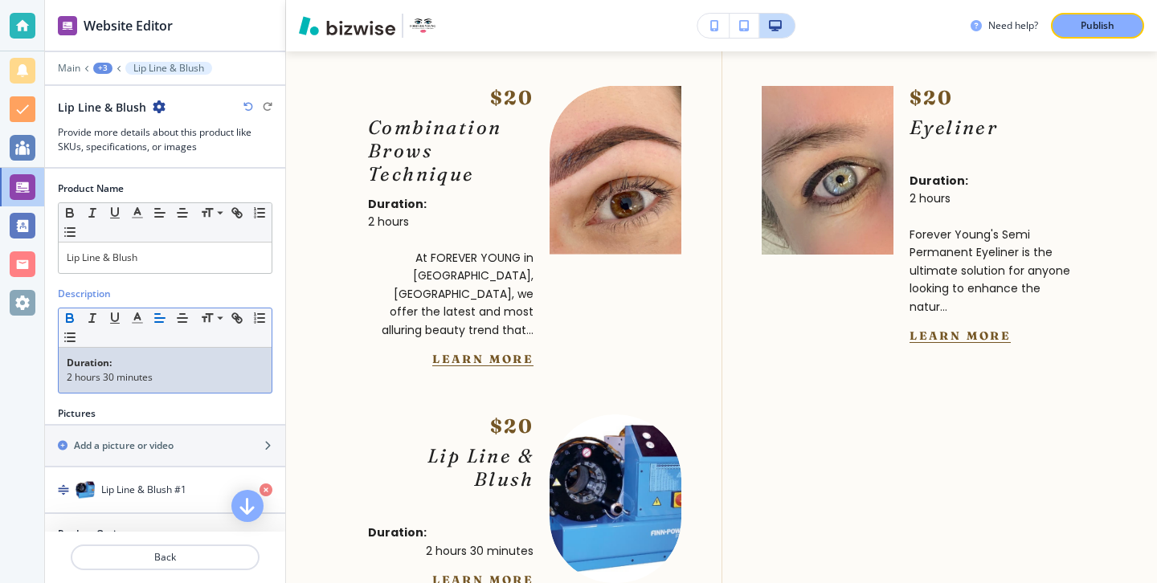
click at [192, 403] on div "Description Small Normal Large Huge Duration: 2 hours 30 minutes" at bounding box center [165, 347] width 240 height 120
click at [186, 390] on div "Duration: 2 hours 30 minutes" at bounding box center [165, 370] width 213 height 45
click at [186, 377] on p "2 hours 30 minutes" at bounding box center [165, 377] width 197 height 14
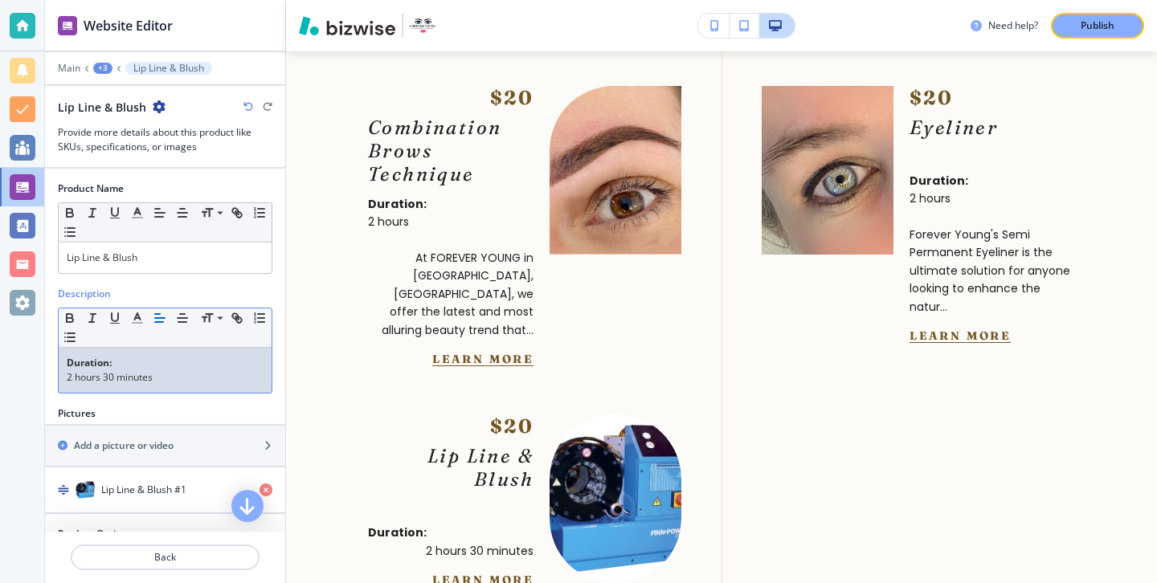
click at [186, 377] on p "2 hours 30 minutes" at bounding box center [165, 377] width 197 height 14
drag, startPoint x: 179, startPoint y: 377, endPoint x: 49, endPoint y: 374, distance: 130.2
click at [49, 379] on div "Description Small Normal Large Huge Duration: 2 hours 30 minutes" at bounding box center [165, 347] width 240 height 120
click at [157, 316] on icon "button" at bounding box center [160, 318] width 14 height 14
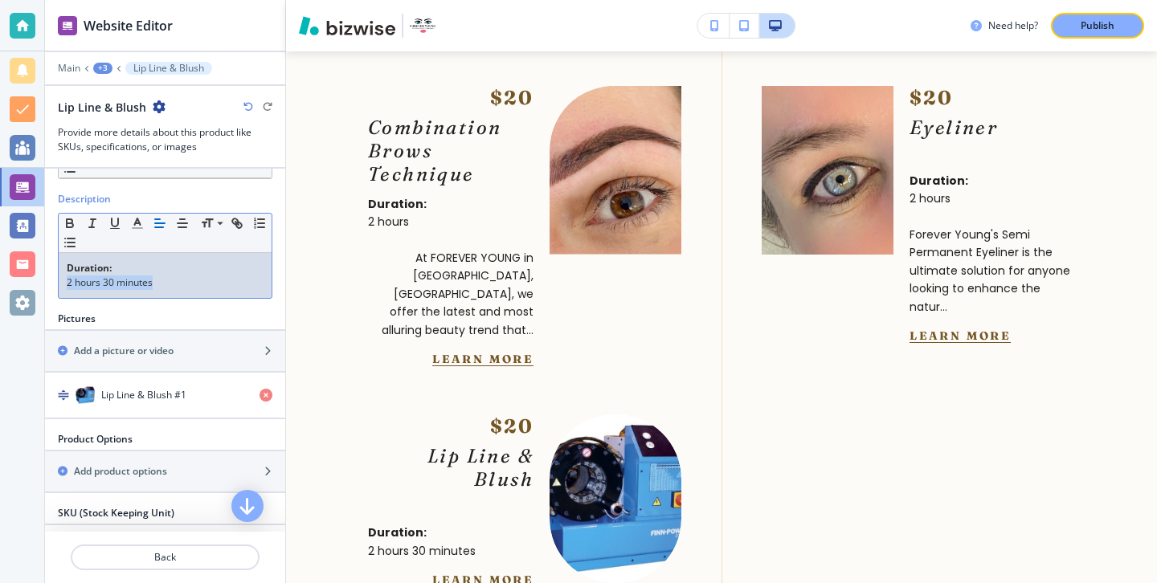
scroll to position [77, 0]
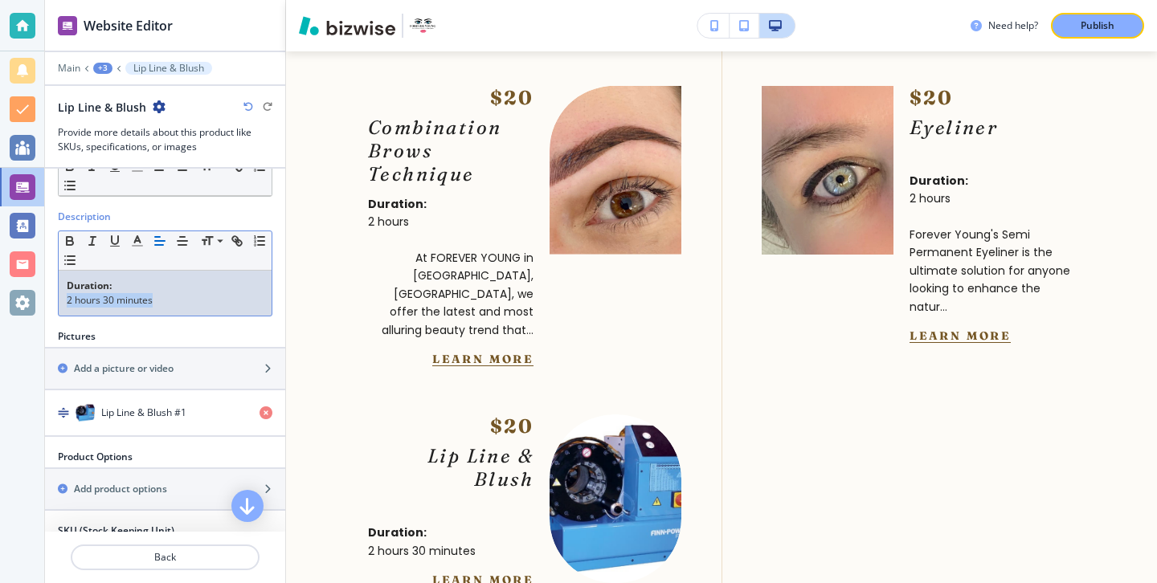
click at [202, 303] on p "2 hours 30 minutes" at bounding box center [165, 300] width 197 height 14
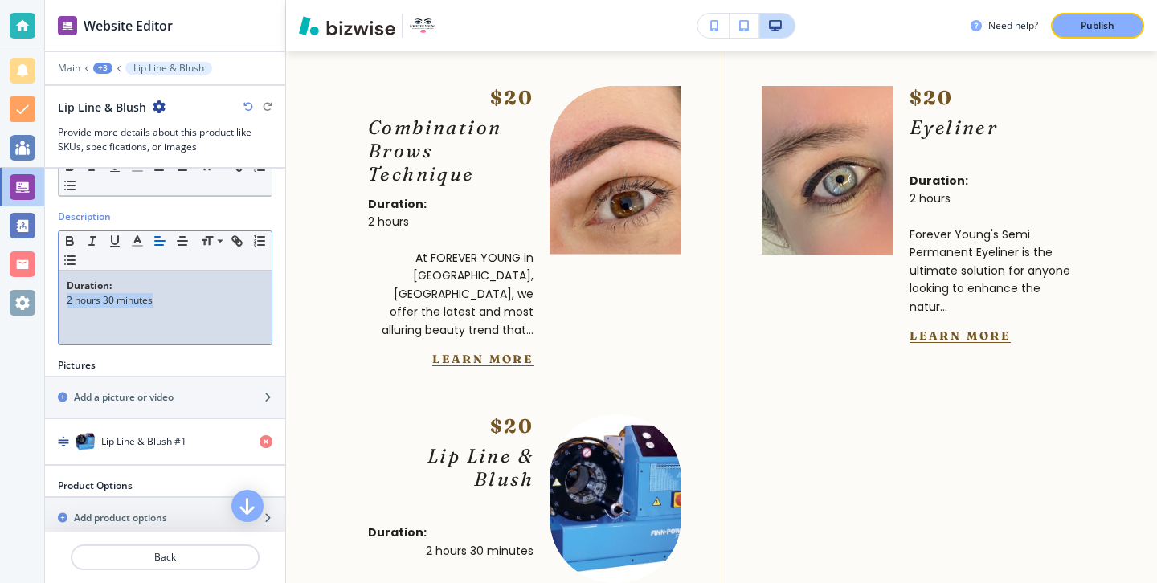
drag, startPoint x: 154, startPoint y: 302, endPoint x: 62, endPoint y: 300, distance: 92.4
click at [62, 300] on div "Duration: 2 hours 30 minutes" at bounding box center [165, 308] width 213 height 74
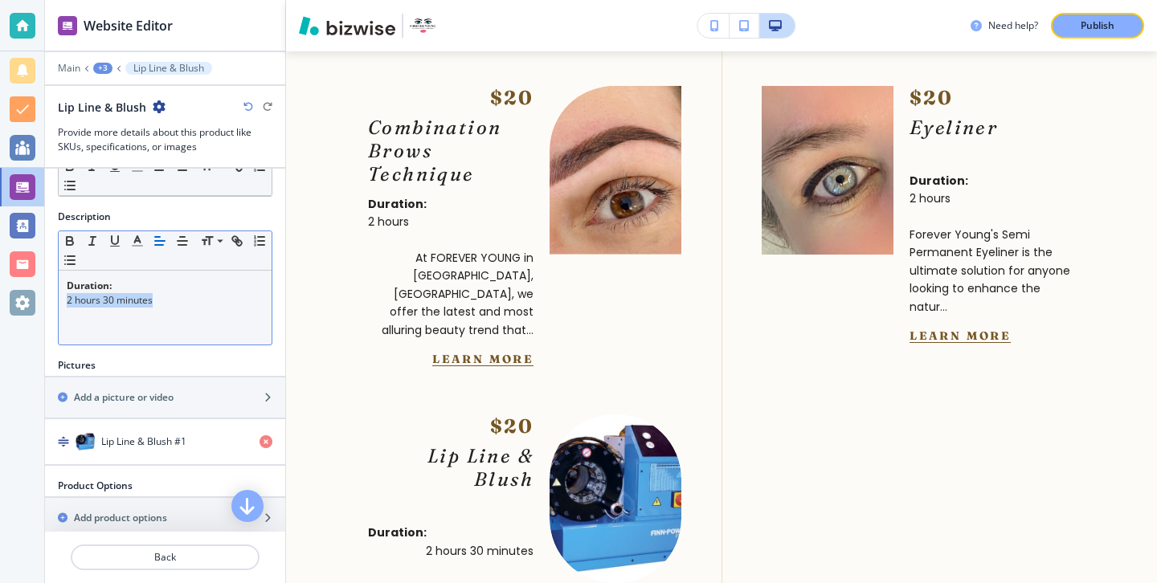
click at [156, 242] on icon "button" at bounding box center [160, 241] width 14 height 14
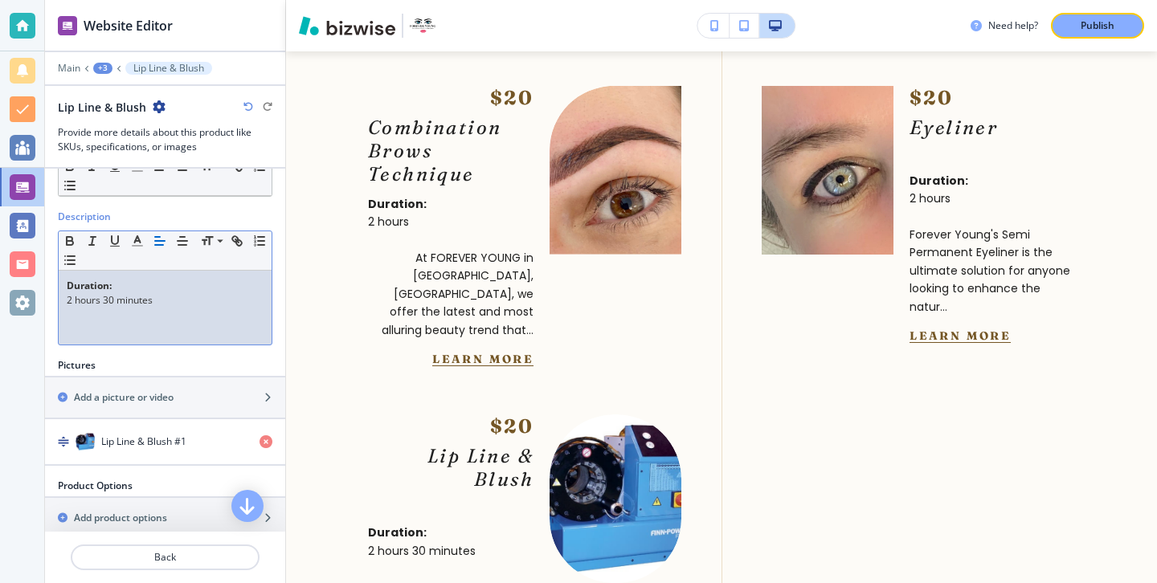
click at [164, 339] on div "Duration: 2 hours 30 minutes" at bounding box center [165, 308] width 213 height 74
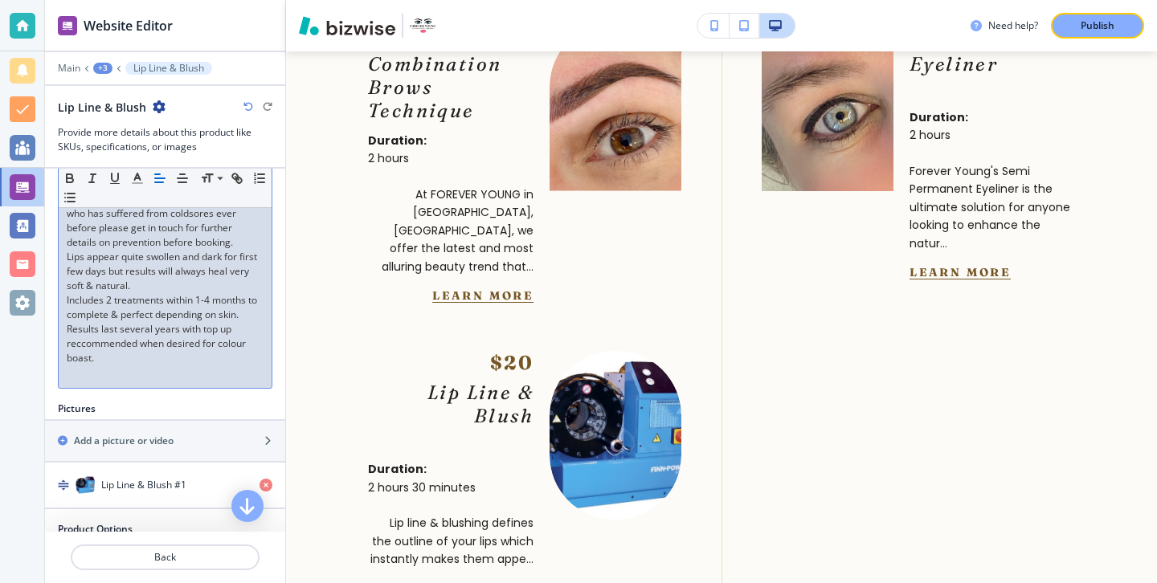
scroll to position [477, 0]
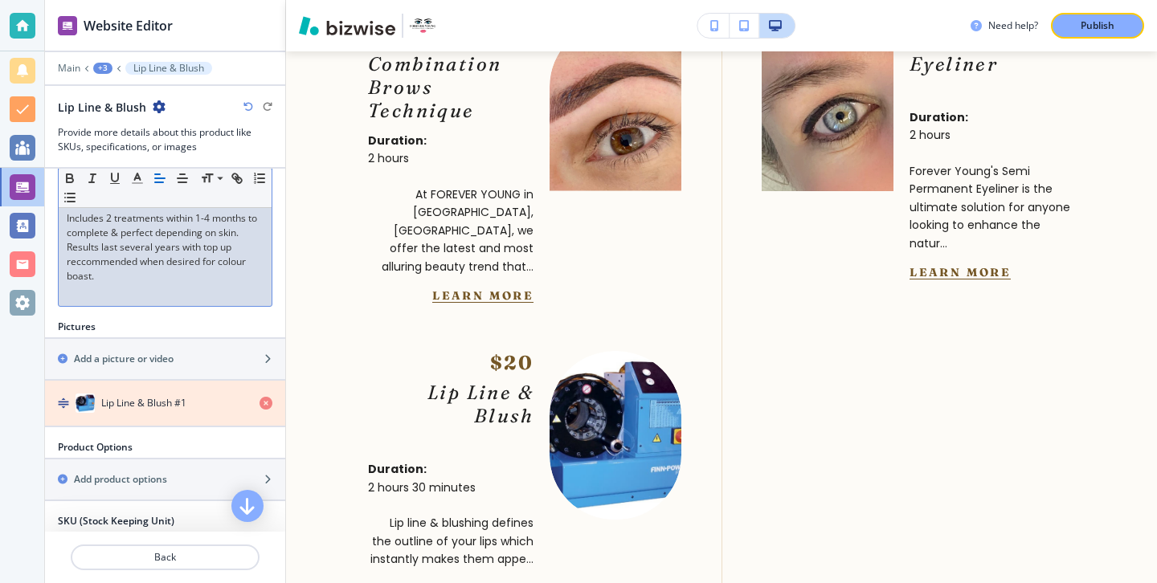
click at [264, 406] on icon "button" at bounding box center [265, 403] width 13 height 13
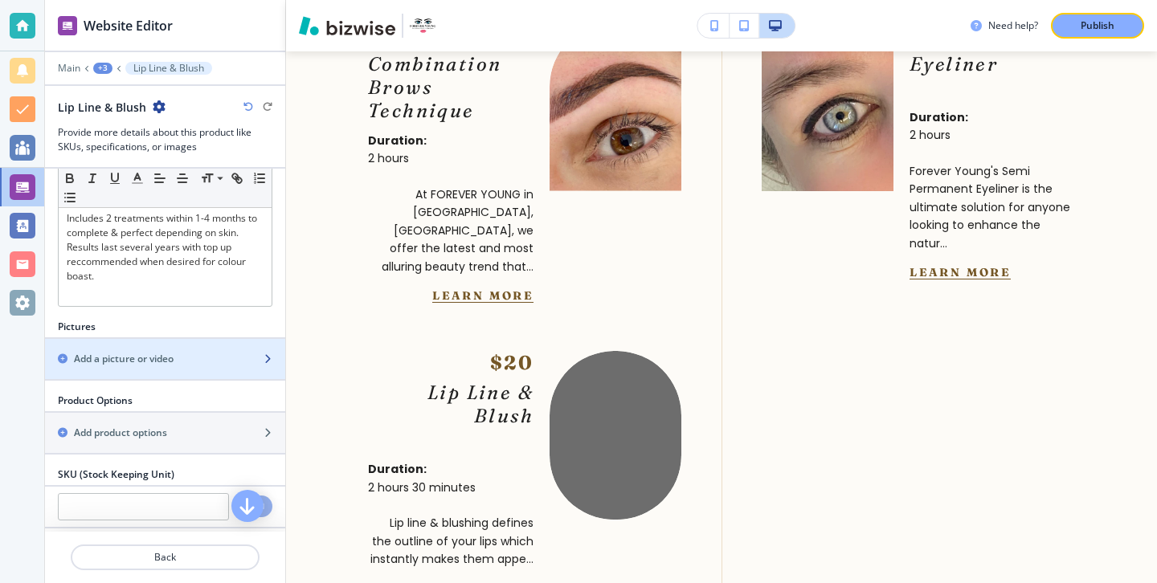
click at [249, 370] on div "button" at bounding box center [165, 372] width 240 height 13
click at [174, 341] on div "button" at bounding box center [165, 345] width 240 height 13
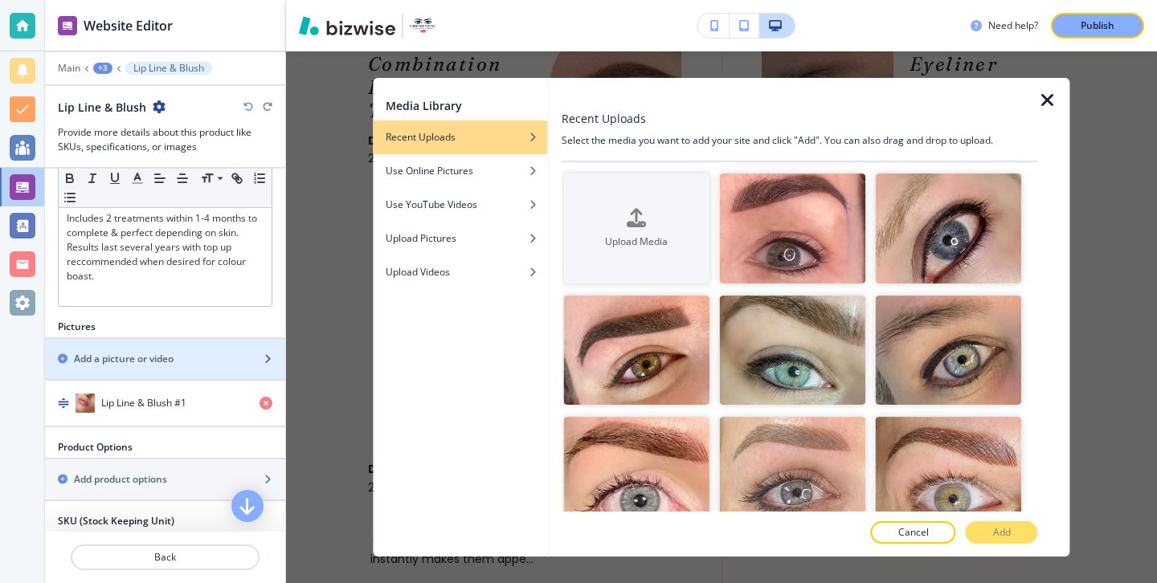
click at [230, 345] on div "button" at bounding box center [165, 345] width 240 height 13
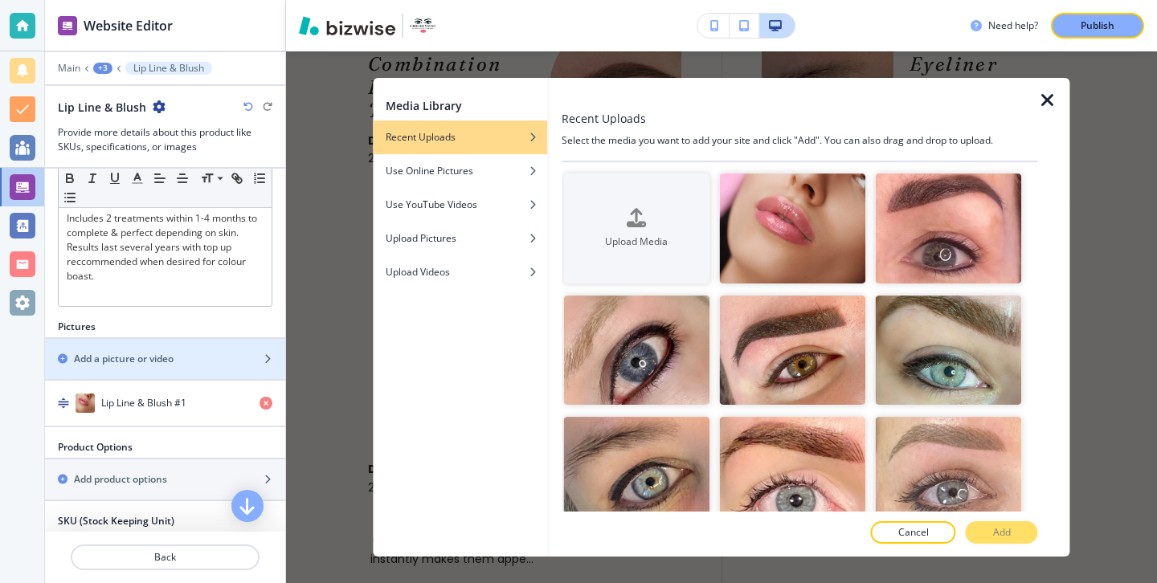
click at [942, 6] on div "Need help? Publish" at bounding box center [721, 25] width 871 height 51
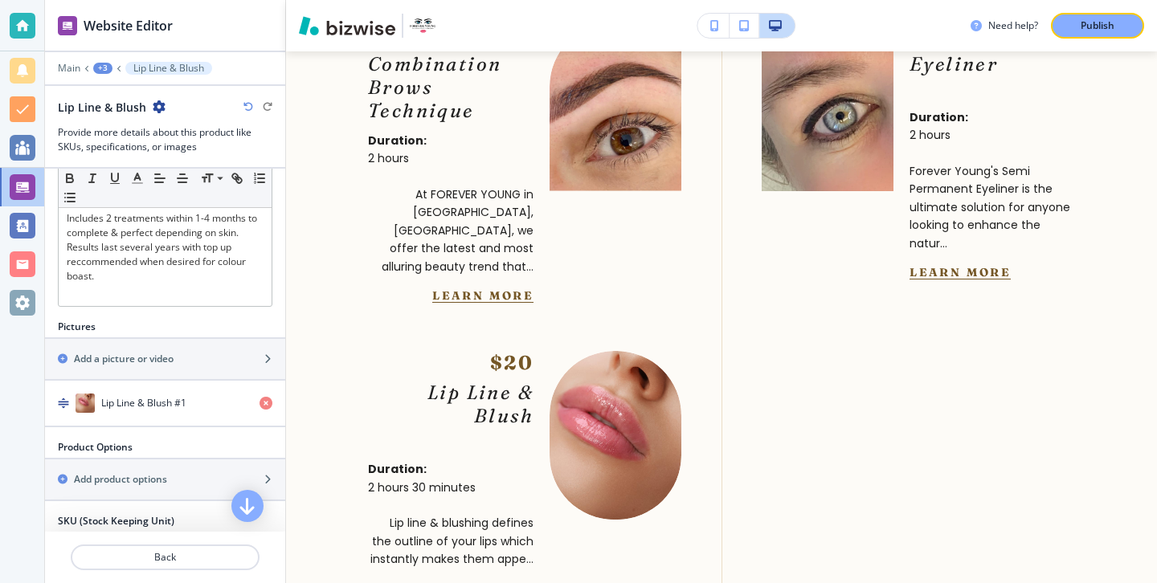
click at [206, 379] on div at bounding box center [165, 380] width 240 height 2
click at [210, 372] on div "button" at bounding box center [165, 372] width 240 height 13
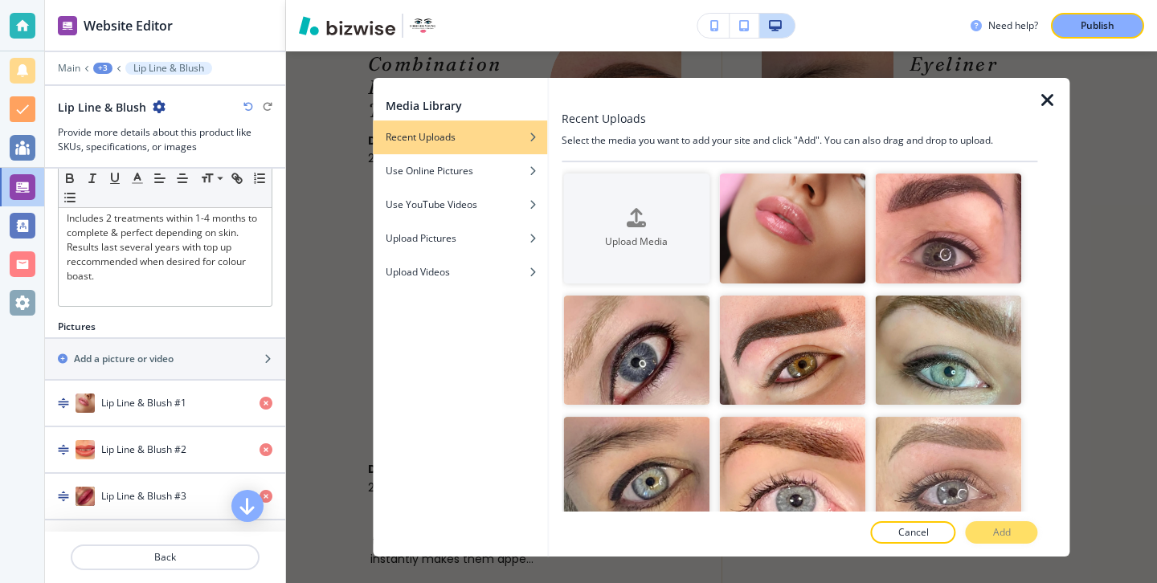
click at [1048, 107] on icon "button" at bounding box center [1047, 100] width 19 height 19
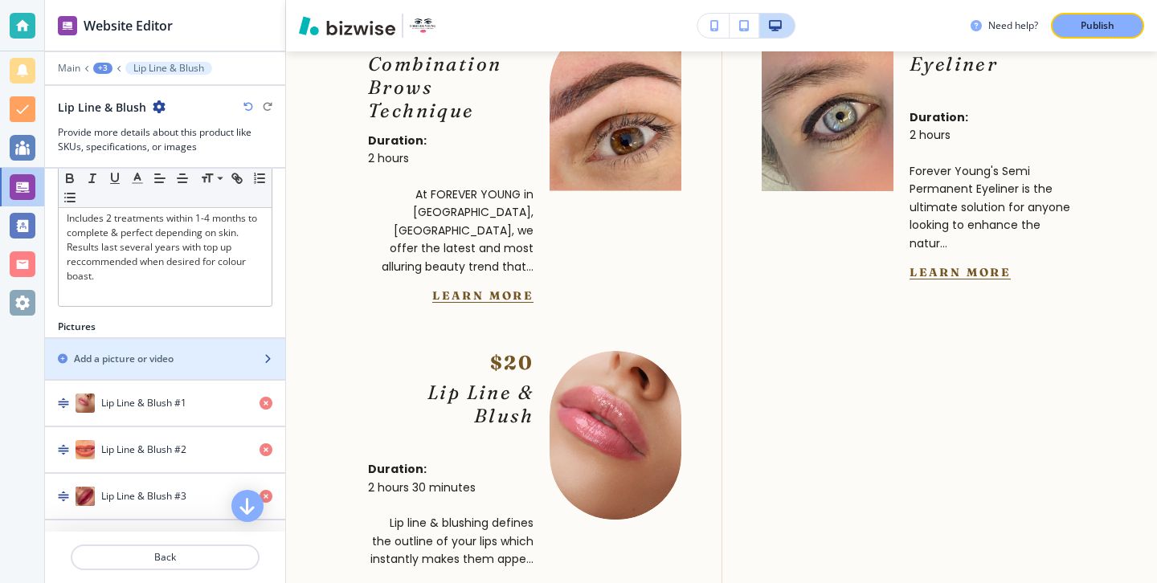
click at [256, 366] on div "button" at bounding box center [165, 372] width 240 height 13
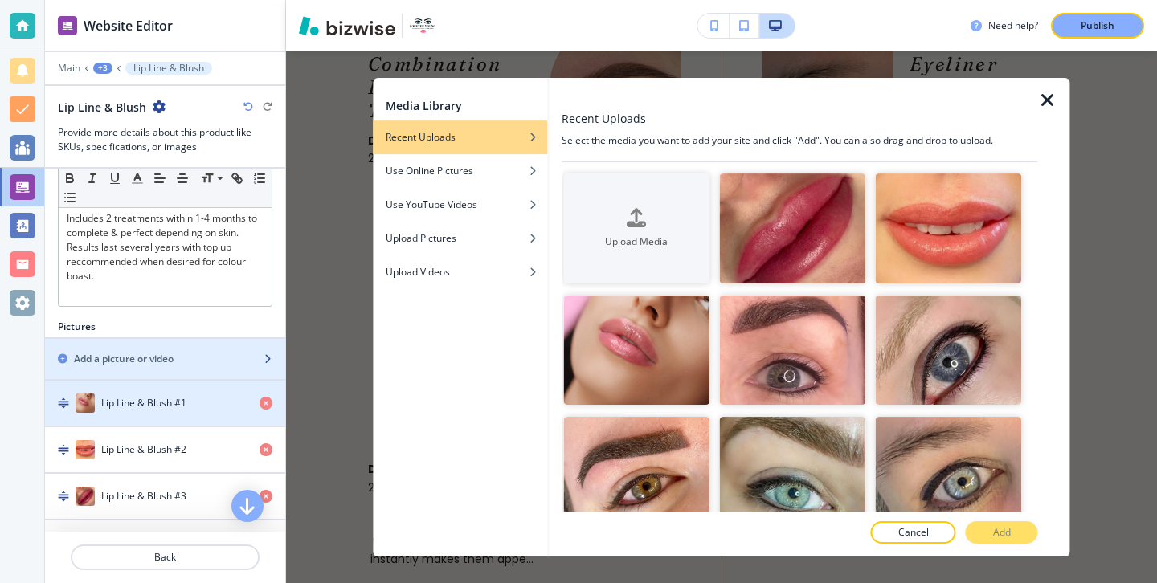
scroll to position [534, 0]
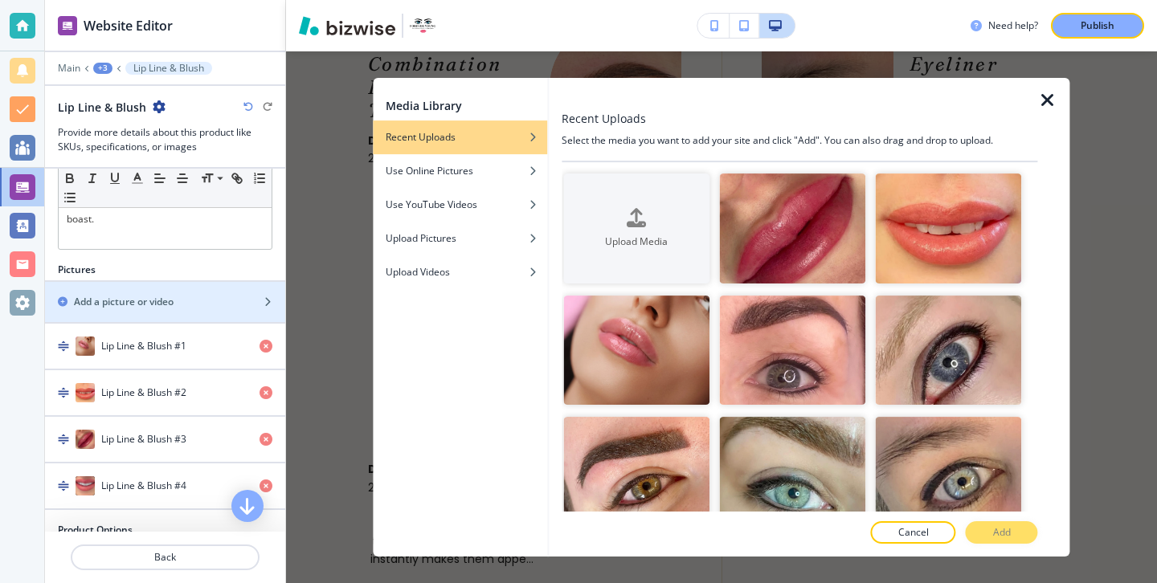
click at [1057, 103] on div at bounding box center [1054, 317] width 32 height 479
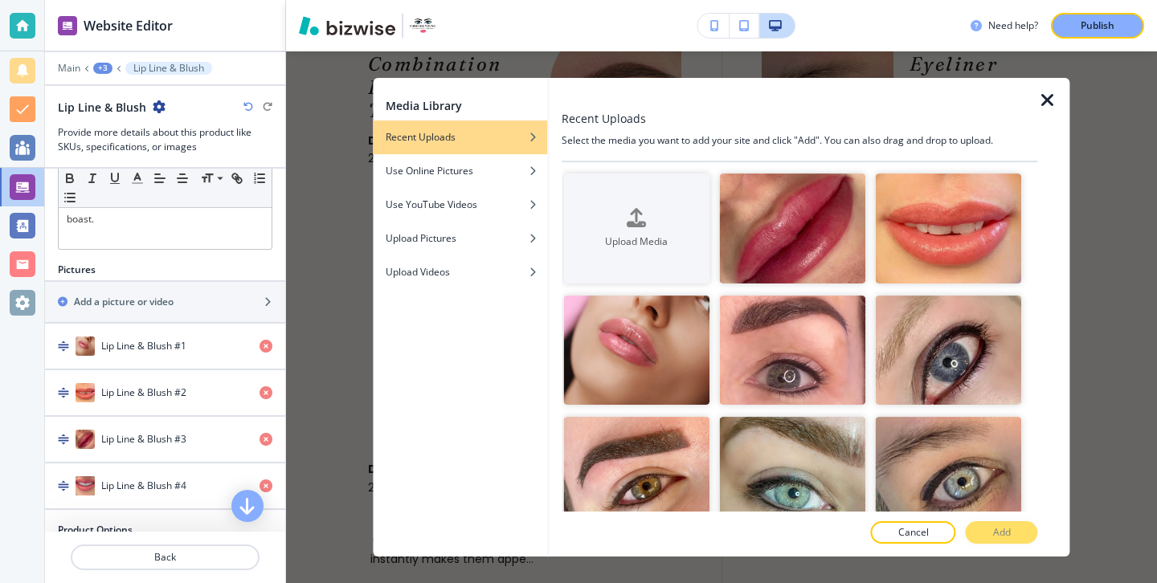
click at [1055, 101] on icon "button" at bounding box center [1047, 100] width 19 height 19
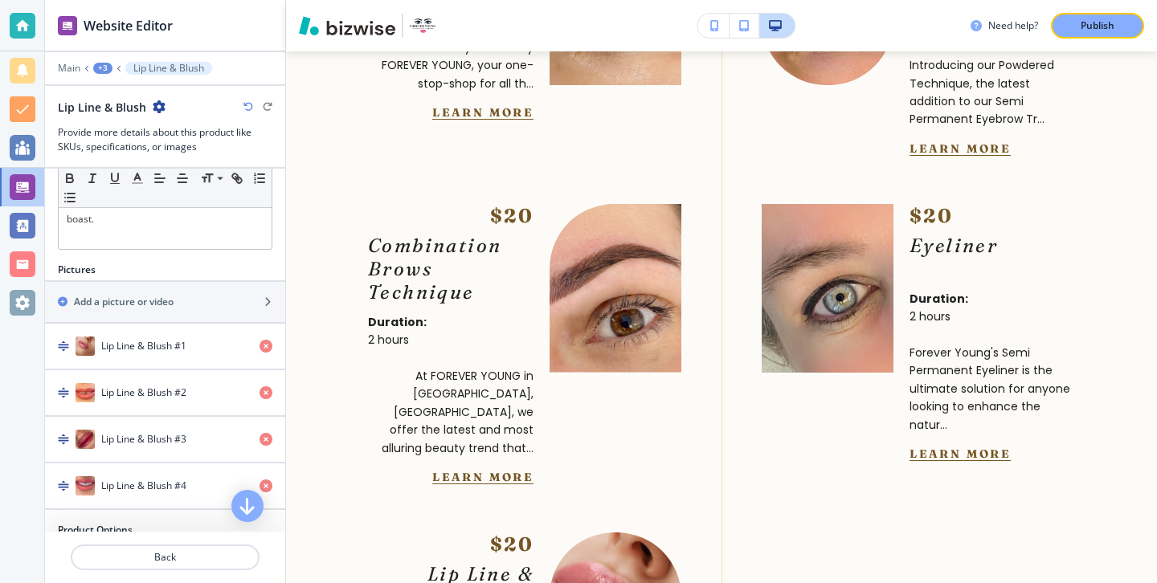
scroll to position [5787, 0]
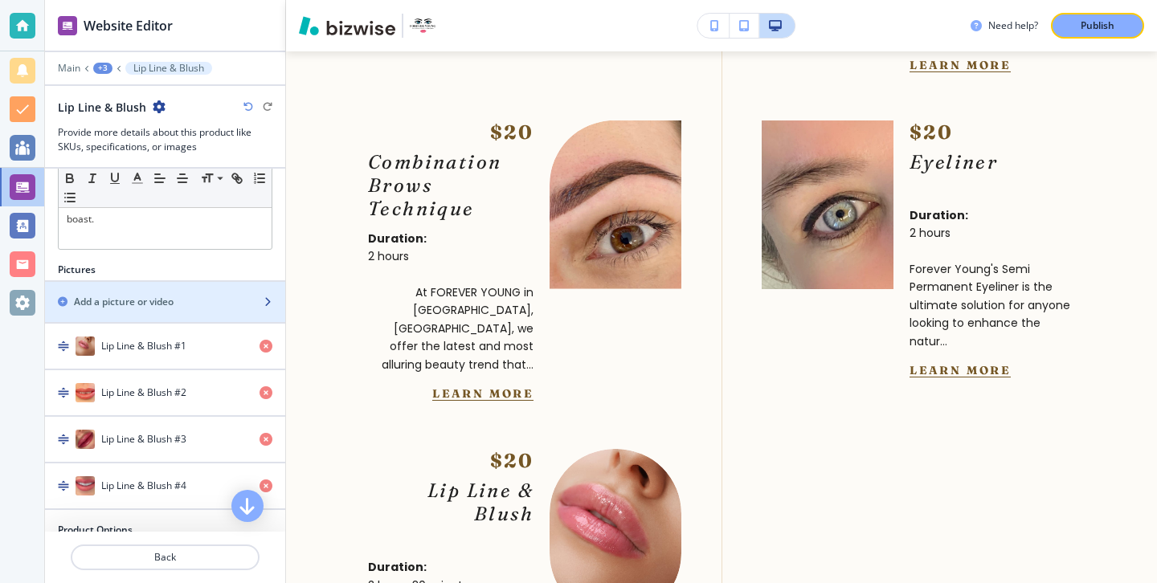
click at [243, 298] on div "Add a picture or video" at bounding box center [147, 302] width 205 height 14
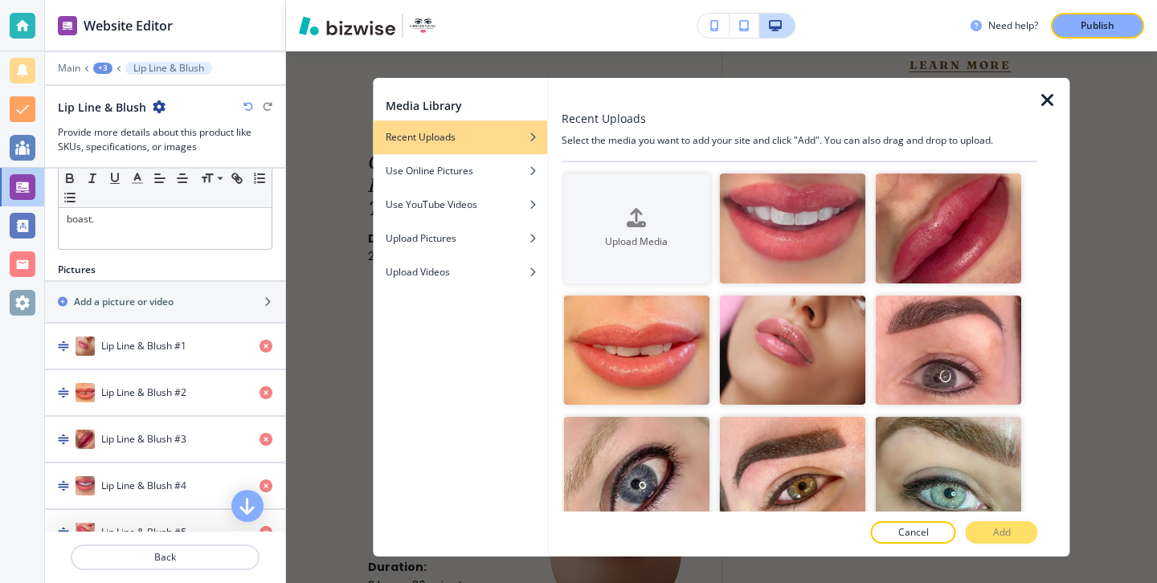
click at [1043, 101] on icon "button" at bounding box center [1047, 100] width 19 height 19
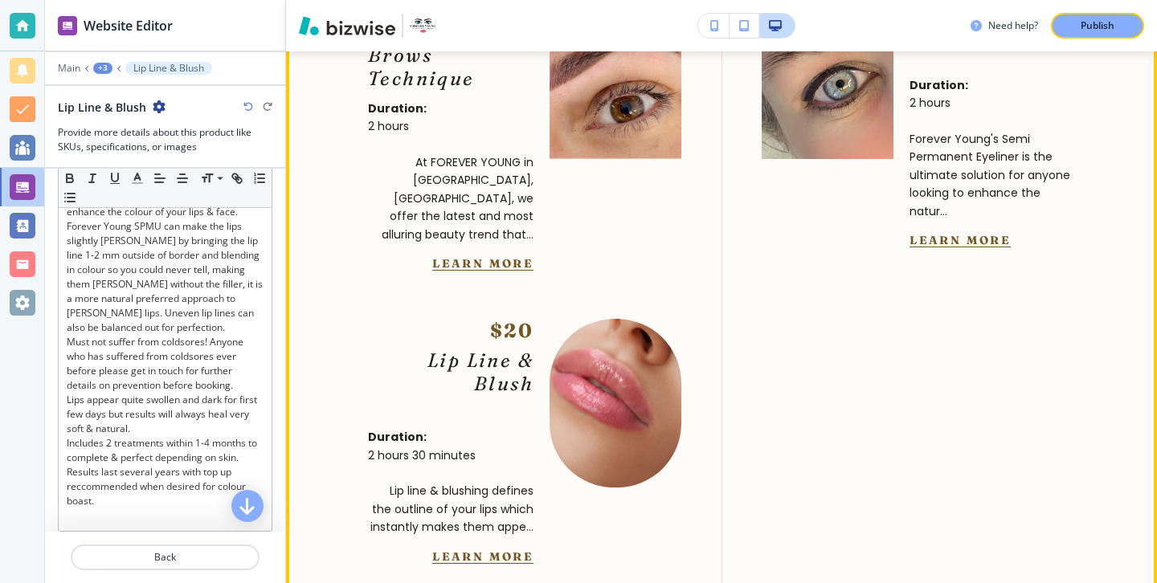
scroll to position [5840, 0]
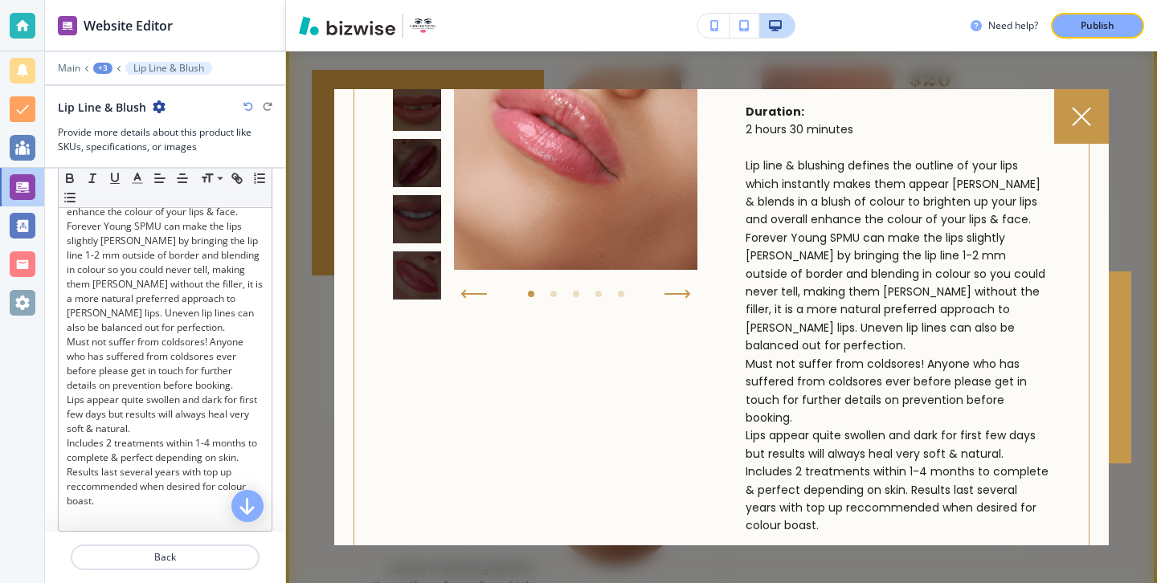
scroll to position [69, 0]
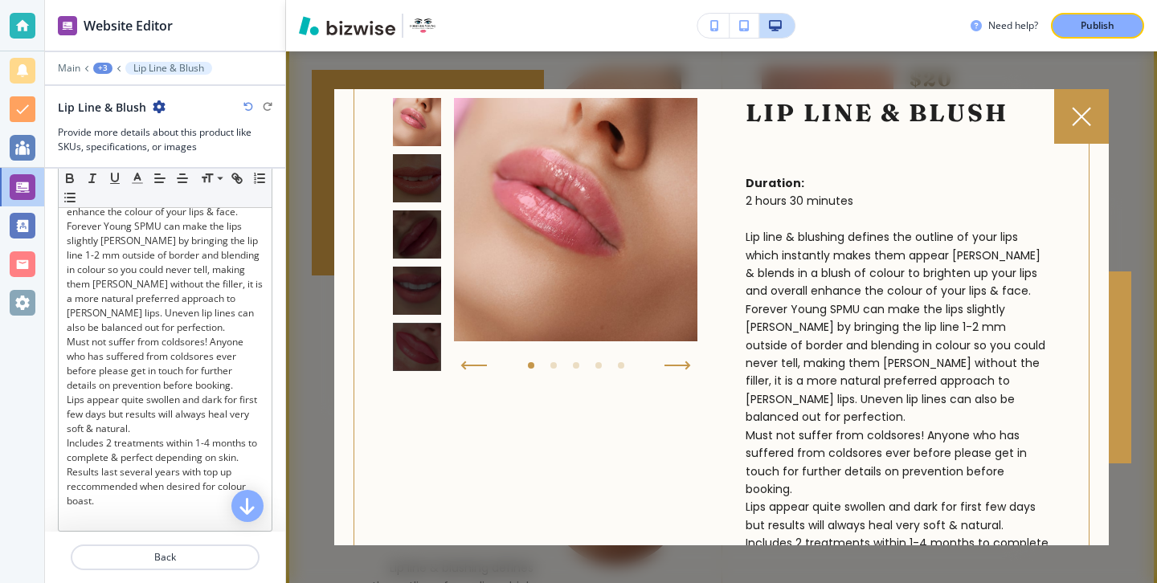
click at [1070, 106] on div at bounding box center [1081, 116] width 55 height 55
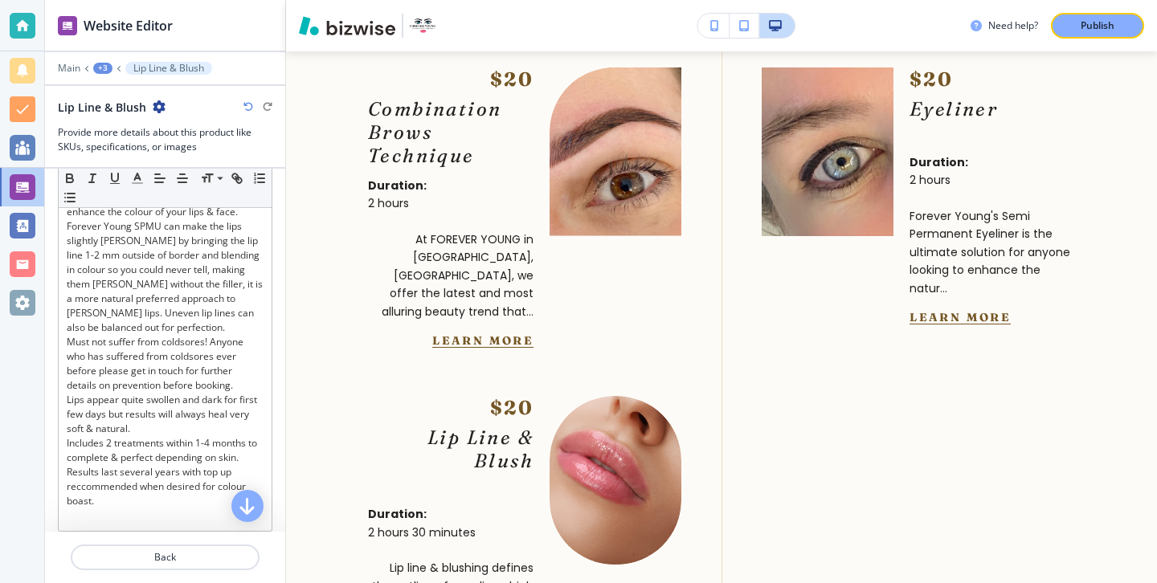
click at [994, 310] on button "Learn More" at bounding box center [959, 317] width 101 height 14
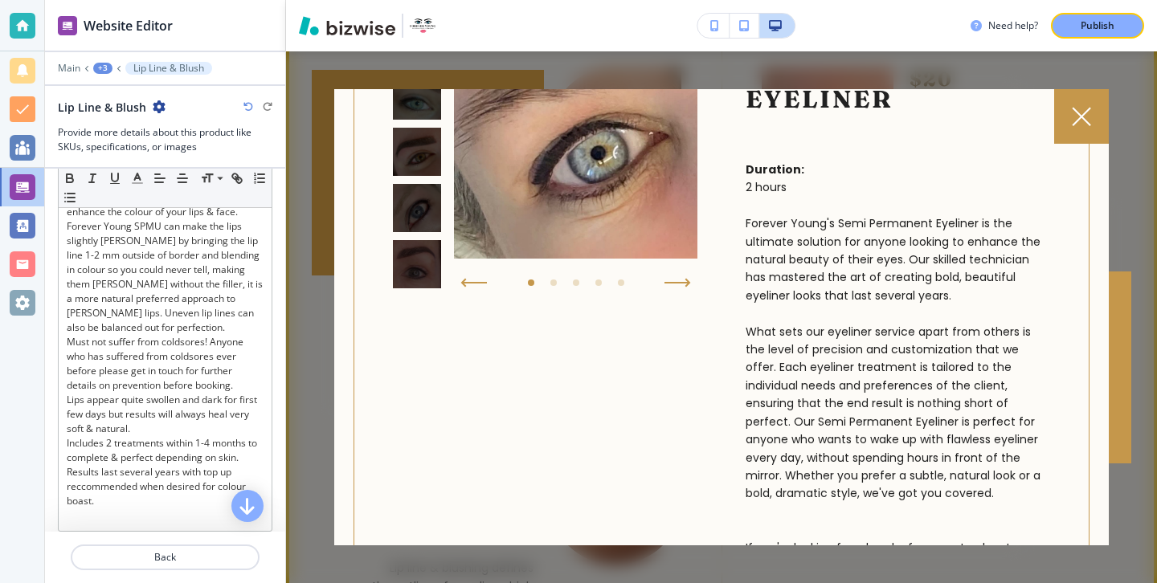
scroll to position [313, 0]
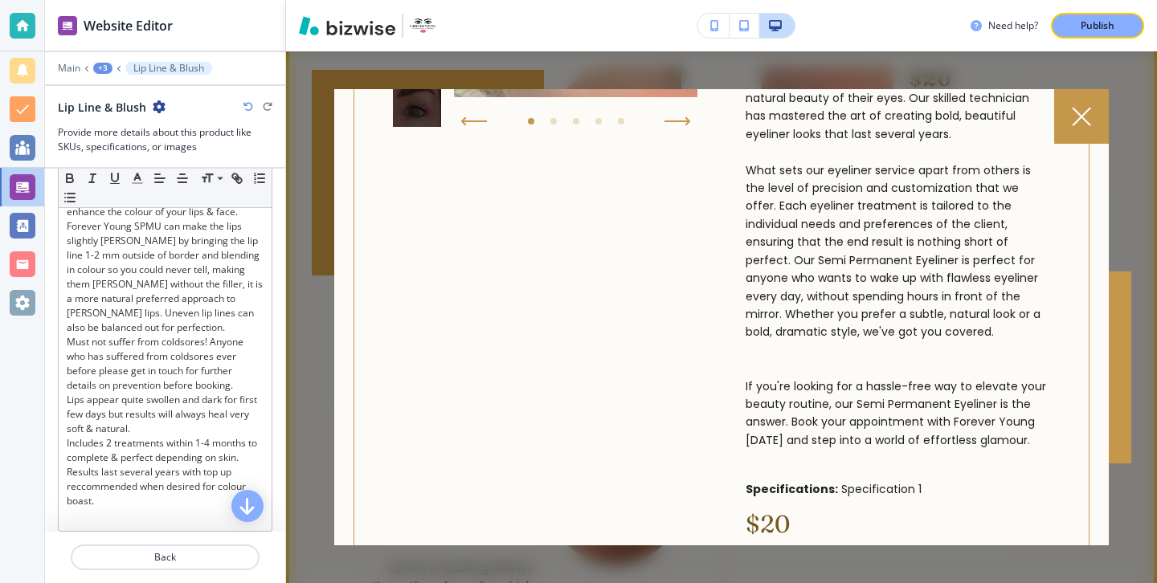
click at [1057, 120] on div at bounding box center [1081, 116] width 55 height 55
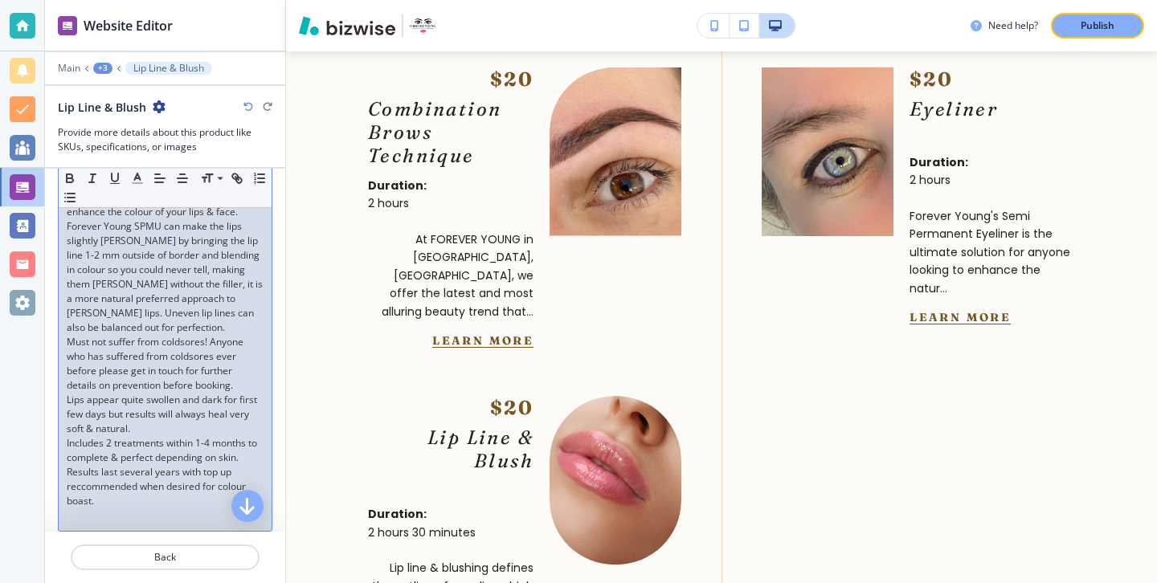
click at [171, 323] on p "Lip line & blushing defines the outline of your lips which instantly makes them…" at bounding box center [165, 241] width 197 height 188
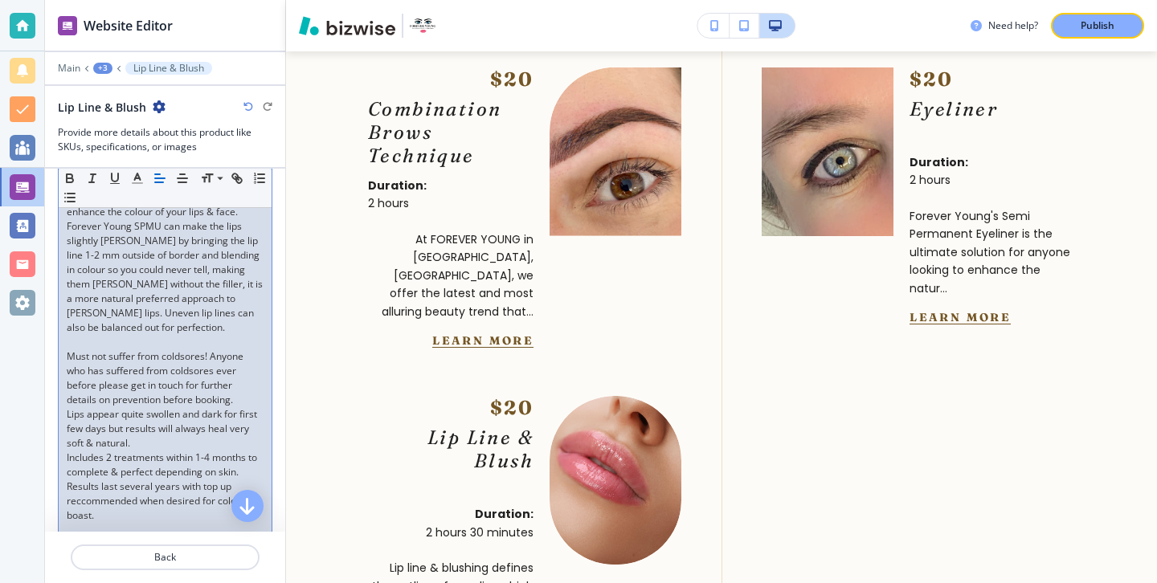
click at [154, 451] on p "Includes 2 treatments within 1-4 months to complete & perfect depending on skin…" at bounding box center [165, 487] width 197 height 72
click at [154, 444] on p "Lips appear quite swollen and dark for first few days but results will always h…" at bounding box center [165, 428] width 197 height 43
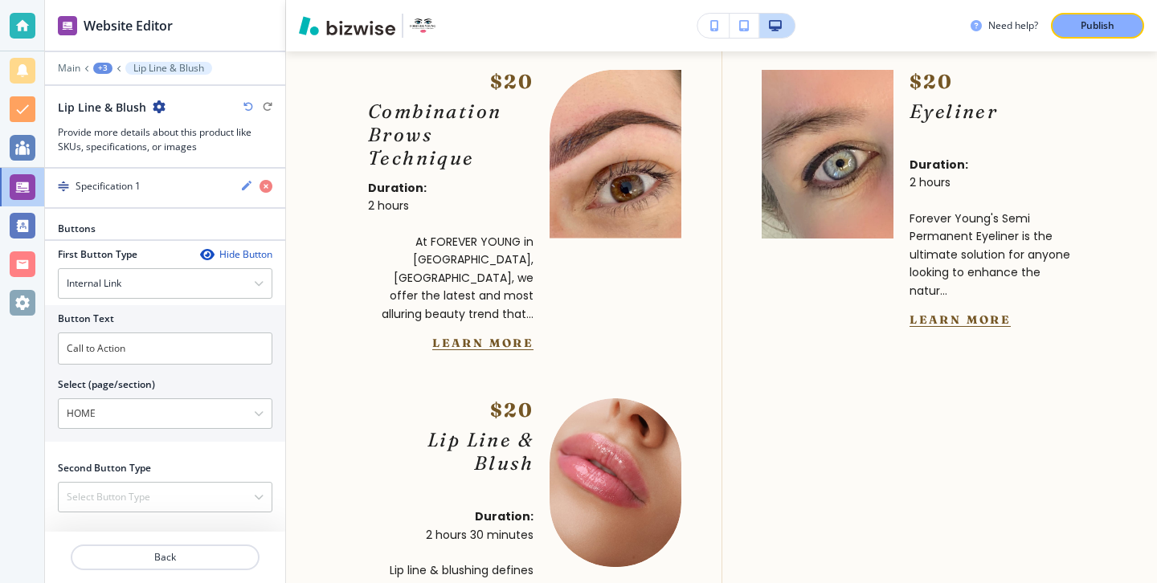
scroll to position [1181, 0]
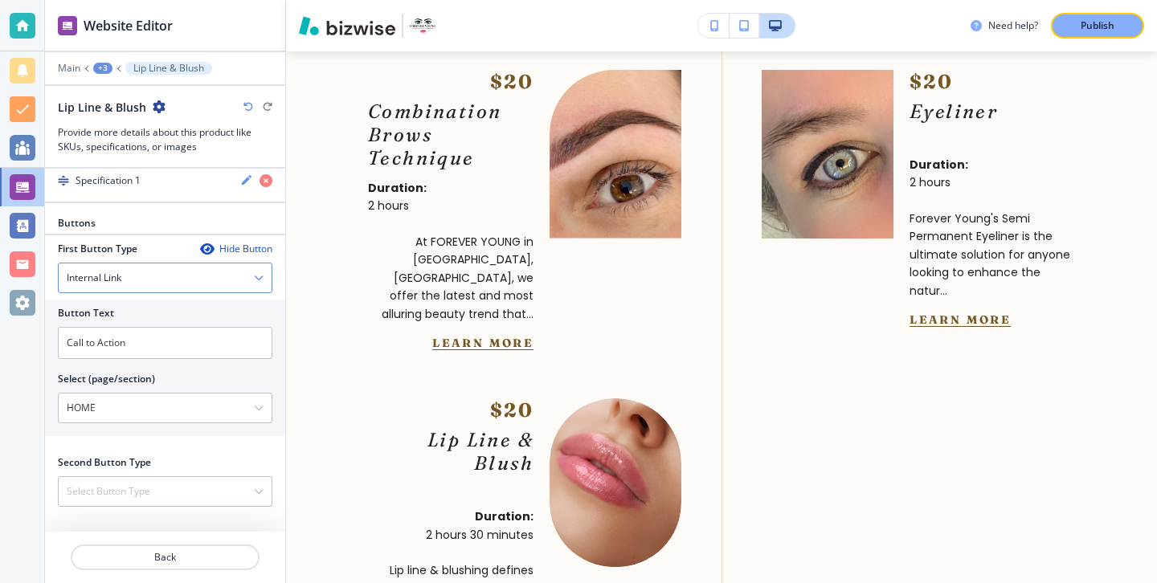
click at [228, 276] on div "Internal Link" at bounding box center [165, 277] width 213 height 29
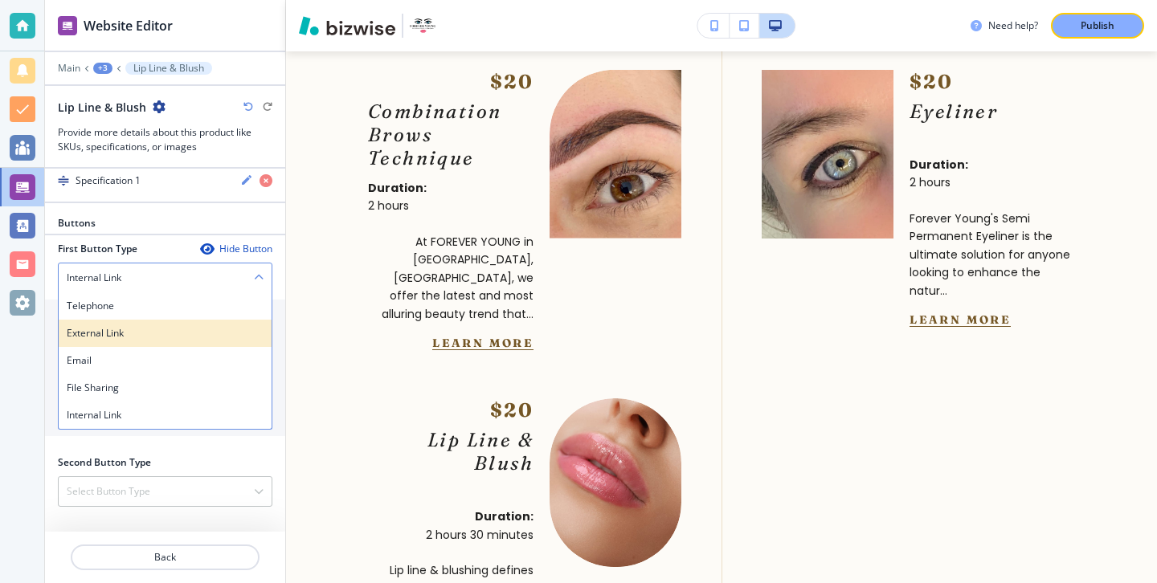
click at [207, 321] on div "External Link" at bounding box center [165, 333] width 213 height 27
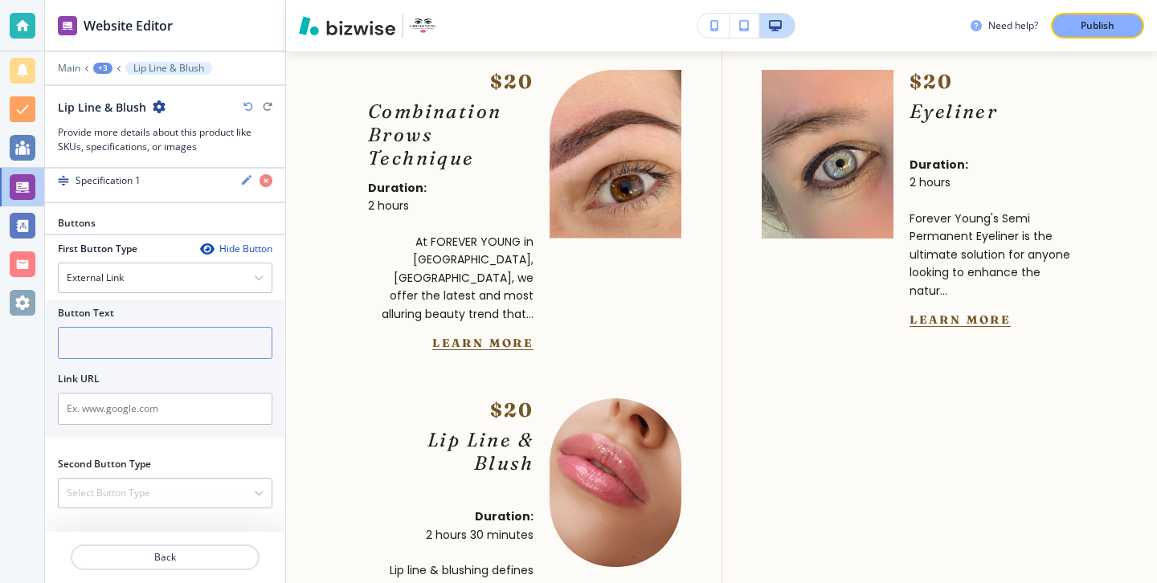
click at [206, 337] on input "text" at bounding box center [165, 343] width 214 height 32
type input "V"
type input "Book"
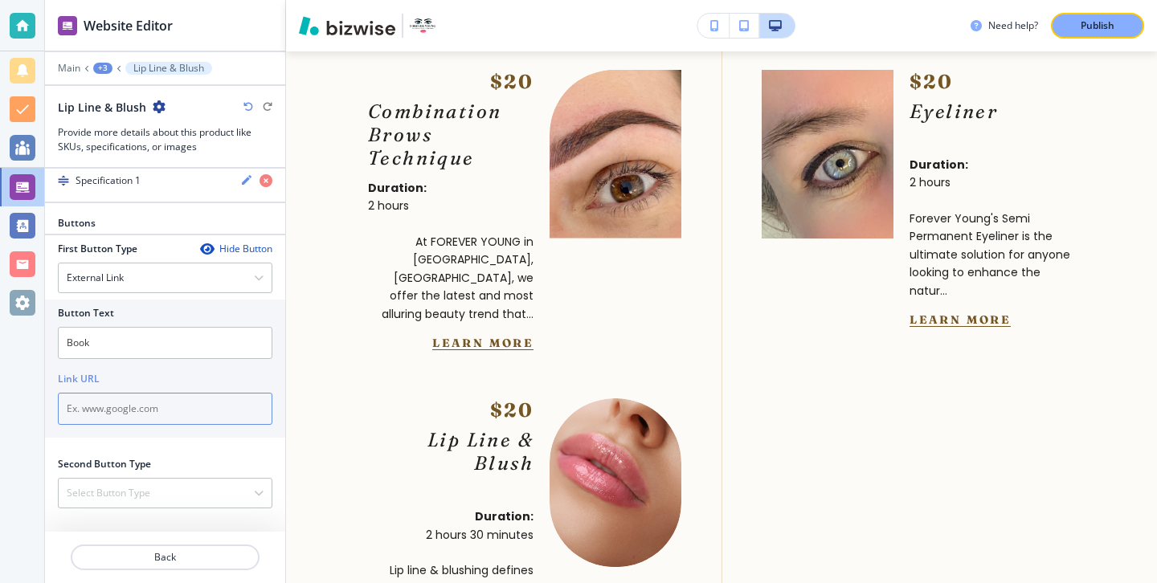
click at [190, 396] on input "text" at bounding box center [165, 409] width 214 height 32
click at [127, 407] on input "text" at bounding box center [165, 409] width 214 height 32
paste input "[URL][DOMAIN_NAME]"
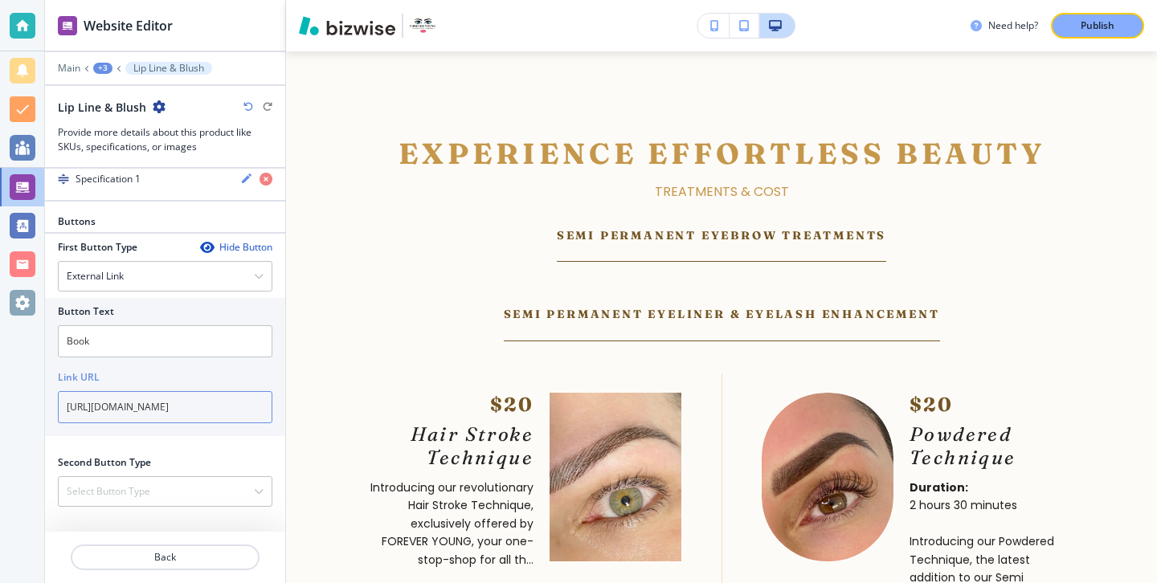
scroll to position [5497, 0]
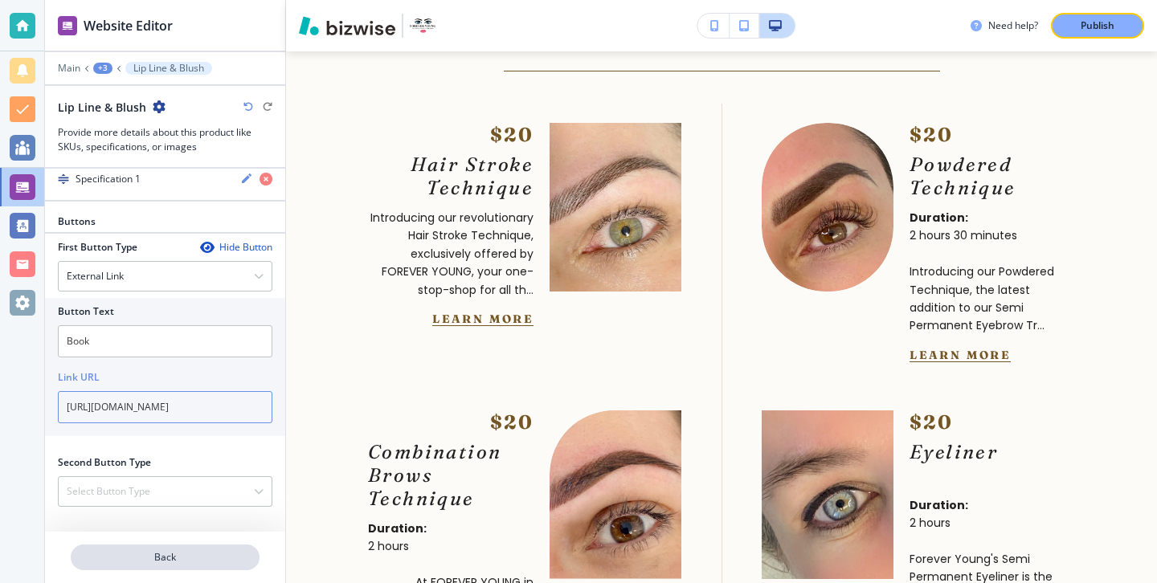
type input "[URL][DOMAIN_NAME]"
click at [211, 545] on button "Back" at bounding box center [165, 558] width 189 height 26
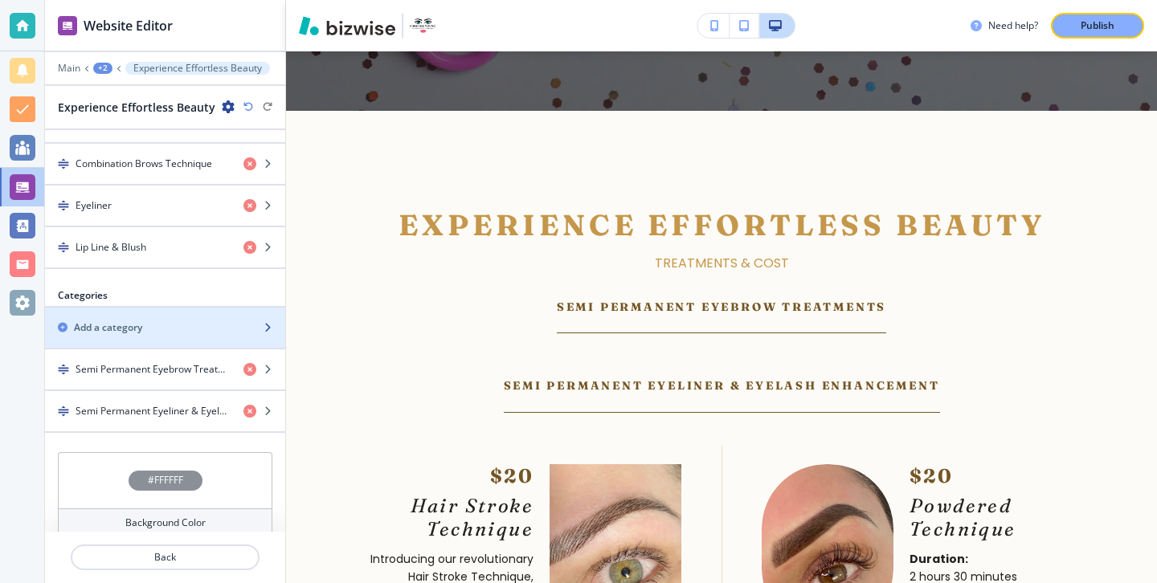
scroll to position [668, 0]
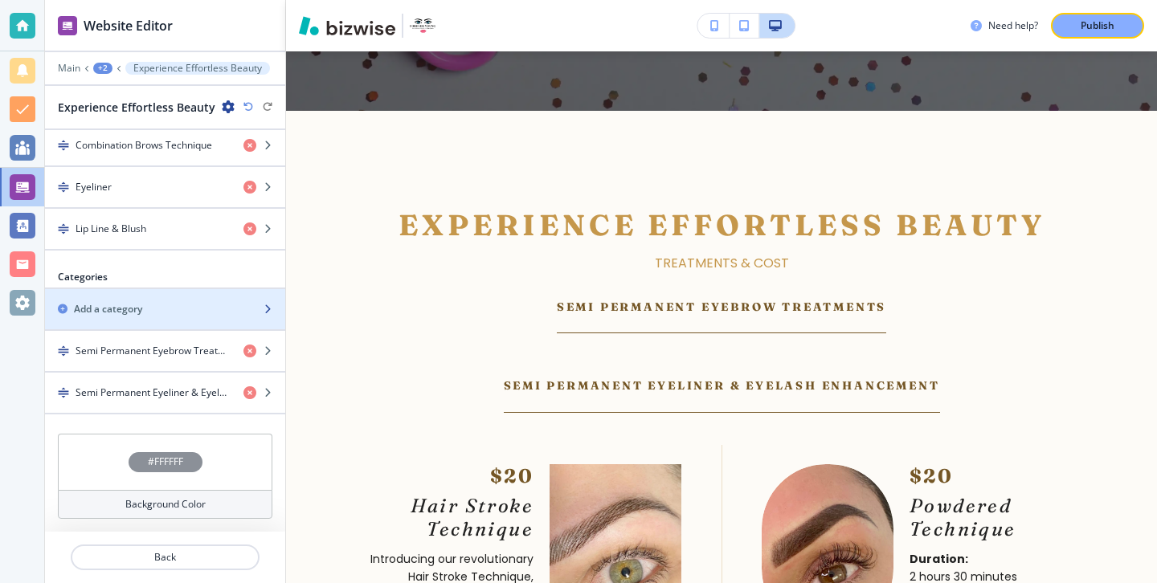
click at [205, 312] on div "Add a category" at bounding box center [147, 309] width 205 height 14
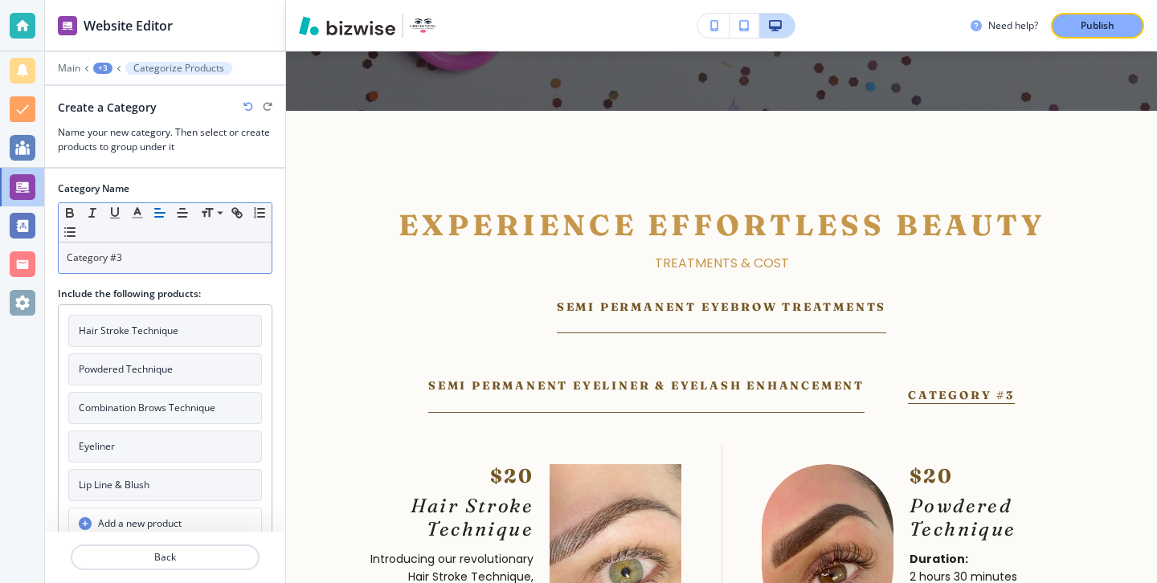
click at [247, 268] on div "Category #3" at bounding box center [165, 258] width 213 height 31
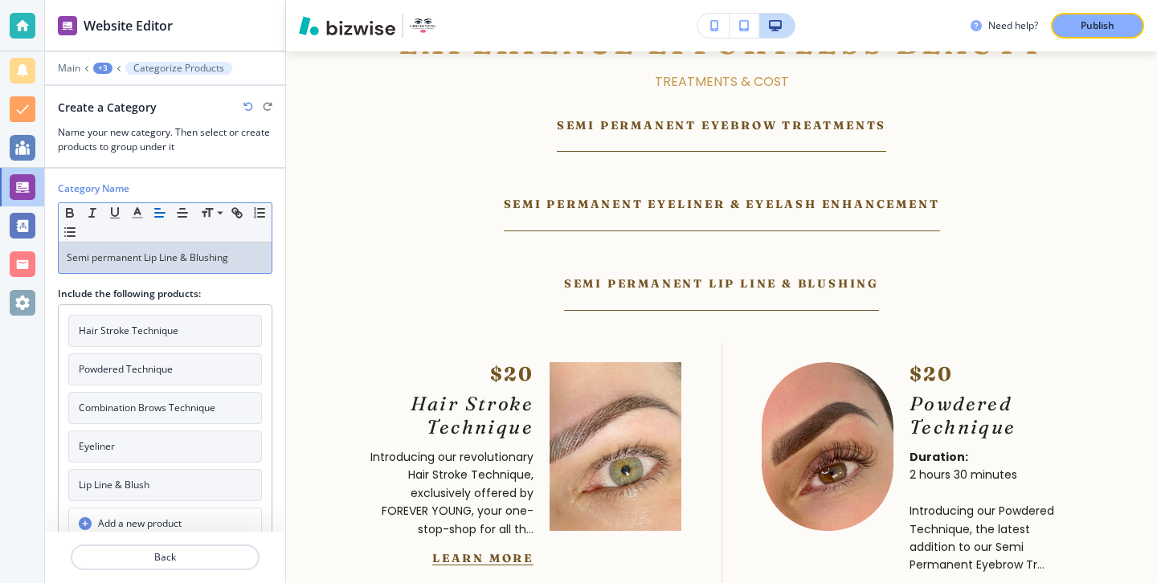
scroll to position [18, 0]
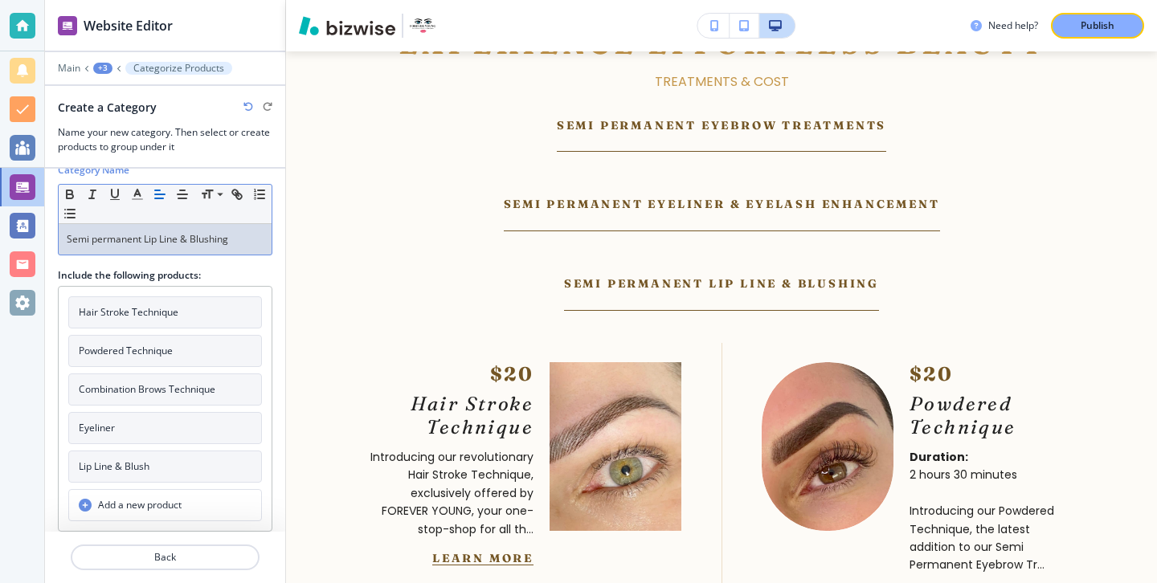
click at [167, 459] on button "Lip Line & Blush" at bounding box center [165, 467] width 194 height 32
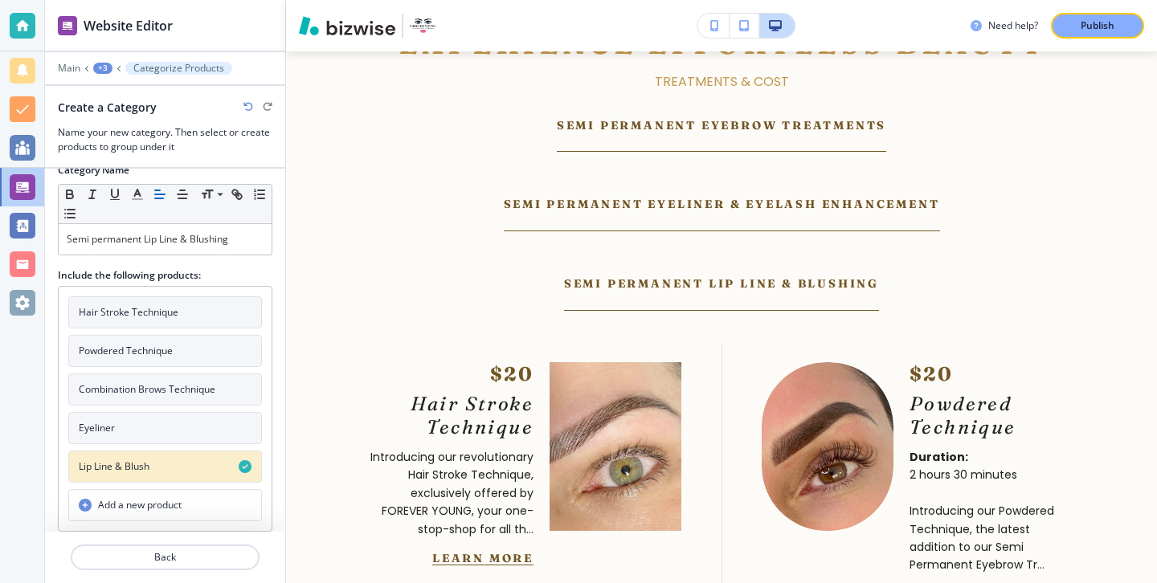
scroll to position [0, 0]
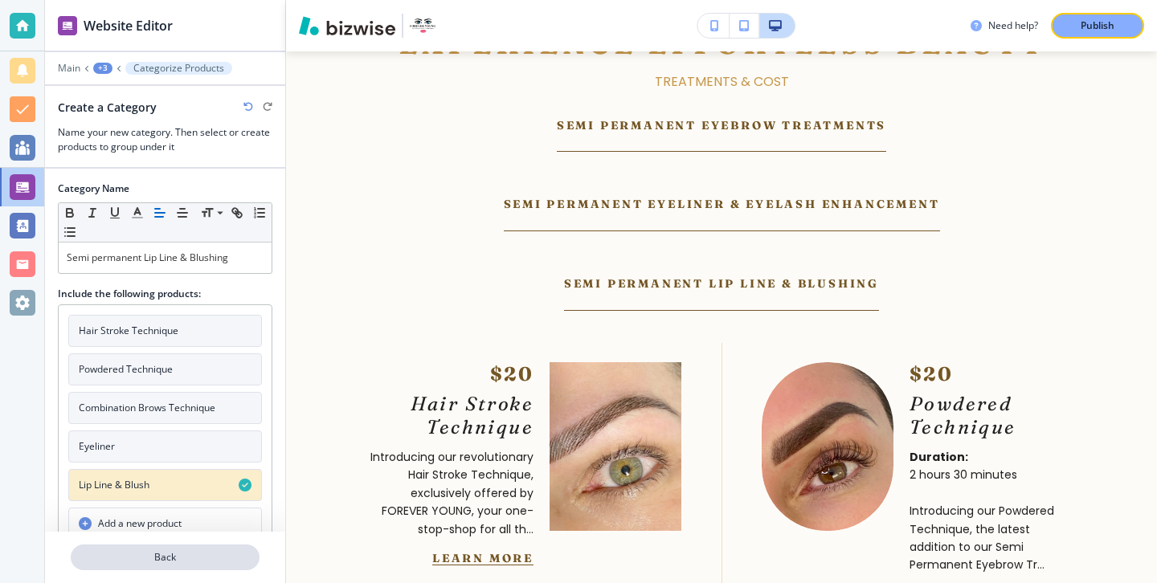
click at [189, 561] on p "Back" at bounding box center [165, 557] width 186 height 14
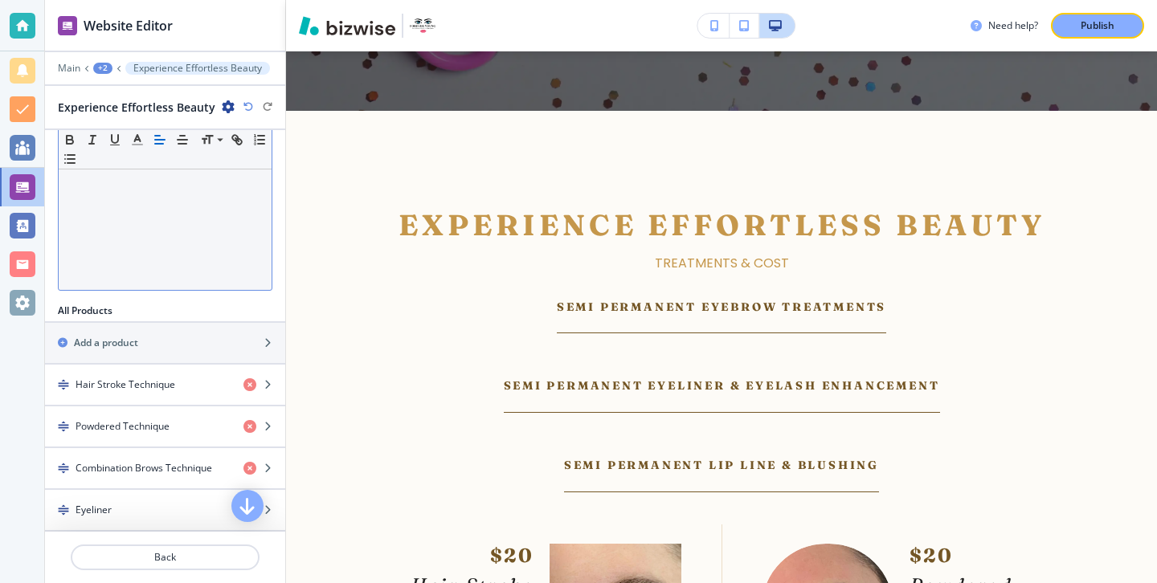
scroll to position [406, 0]
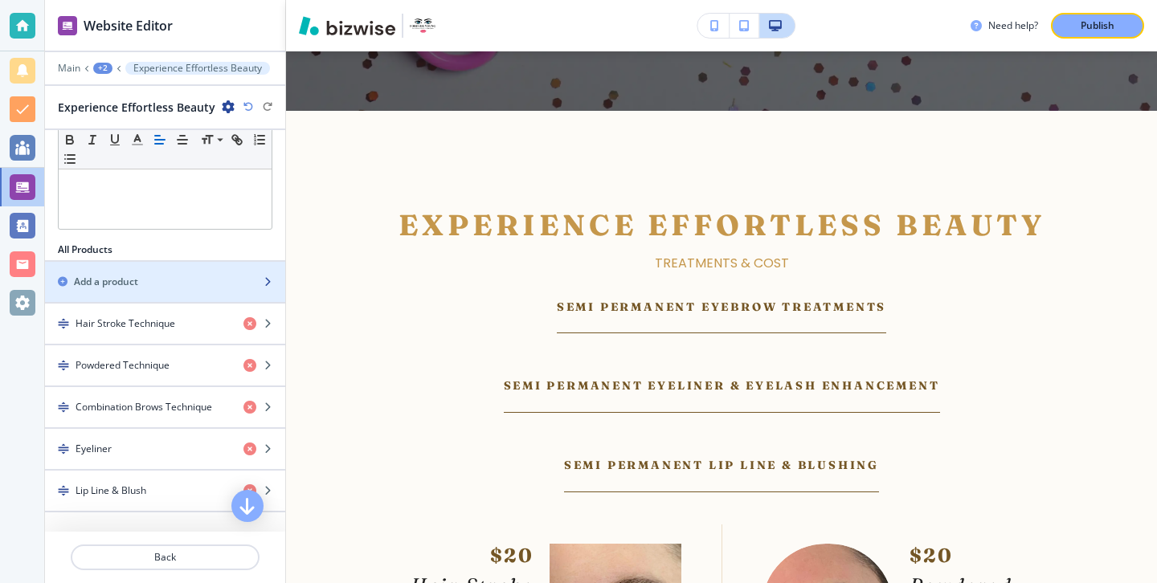
click at [162, 289] on div "button" at bounding box center [165, 295] width 240 height 13
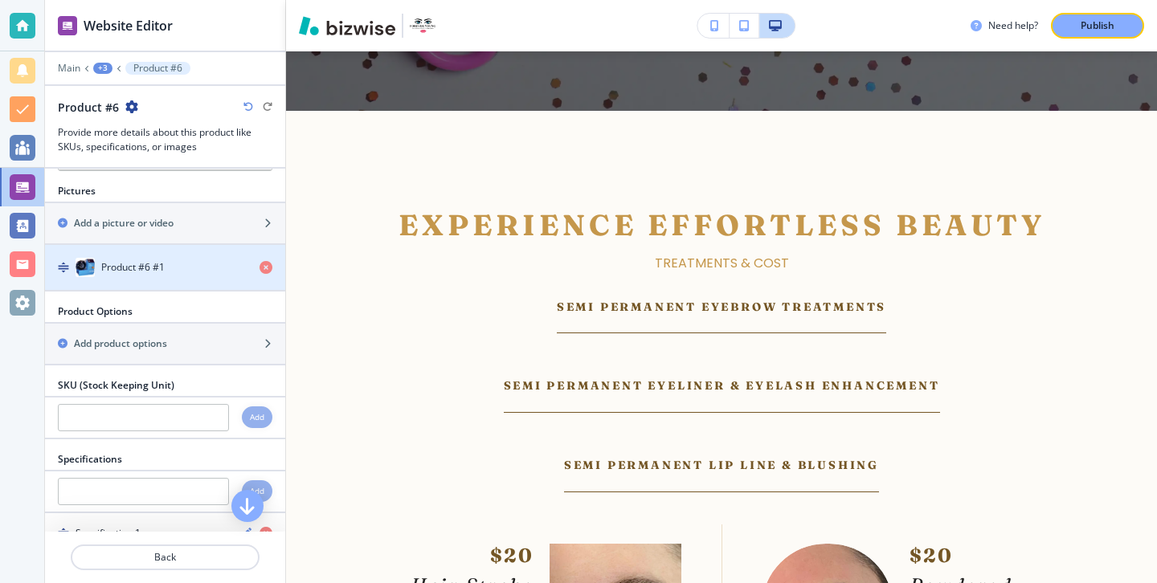
scroll to position [0, 0]
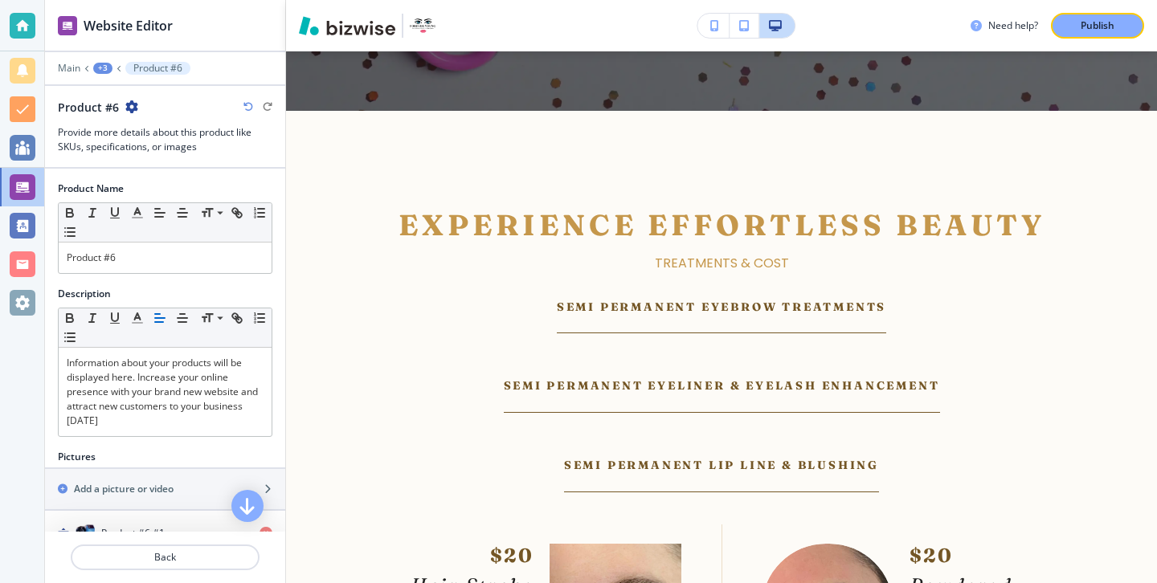
click at [210, 255] on p "Product #6" at bounding box center [165, 258] width 197 height 14
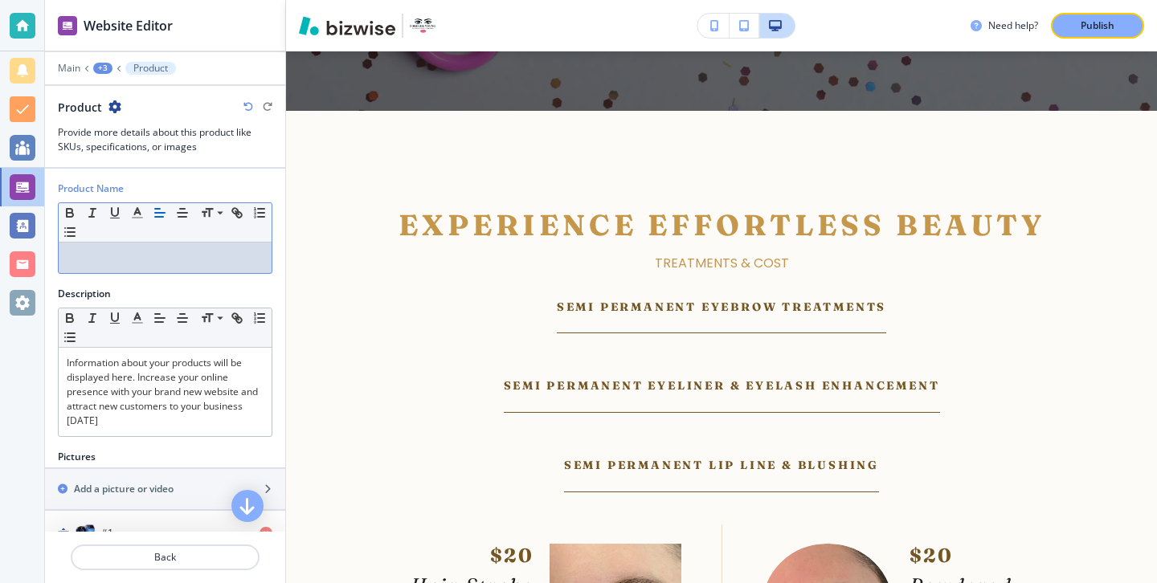
click at [181, 235] on div "Small Normal Large Huge" at bounding box center [165, 222] width 213 height 39
click at [181, 239] on div "Small Normal Large Huge" at bounding box center [165, 222] width 213 height 39
click at [181, 249] on div at bounding box center [165, 258] width 213 height 31
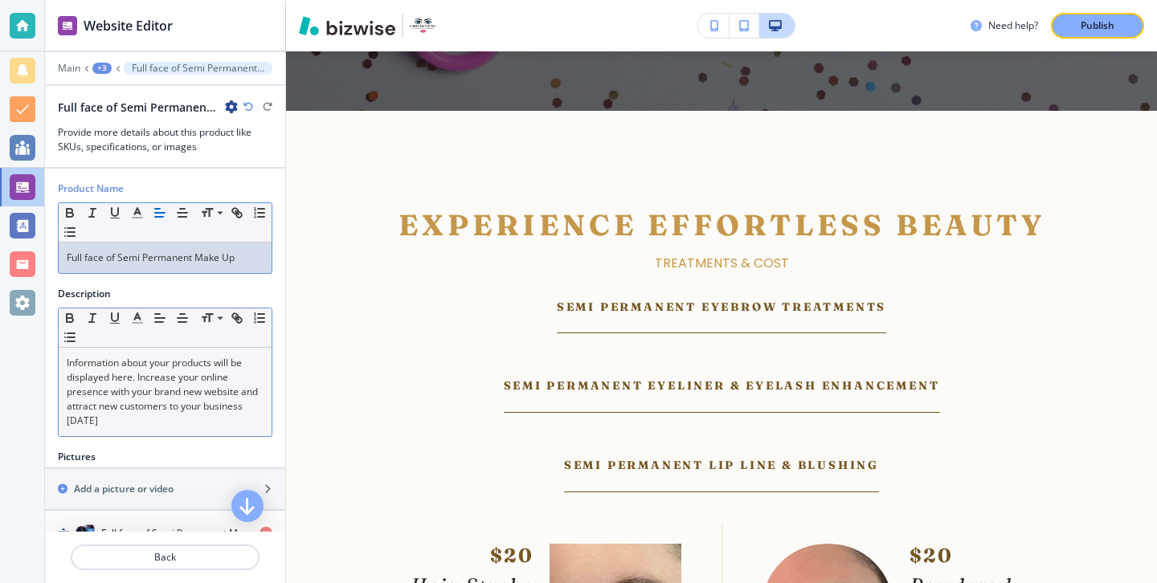
click at [147, 424] on p "Information about your products will be displayed here. Increase your online pr…" at bounding box center [165, 392] width 197 height 72
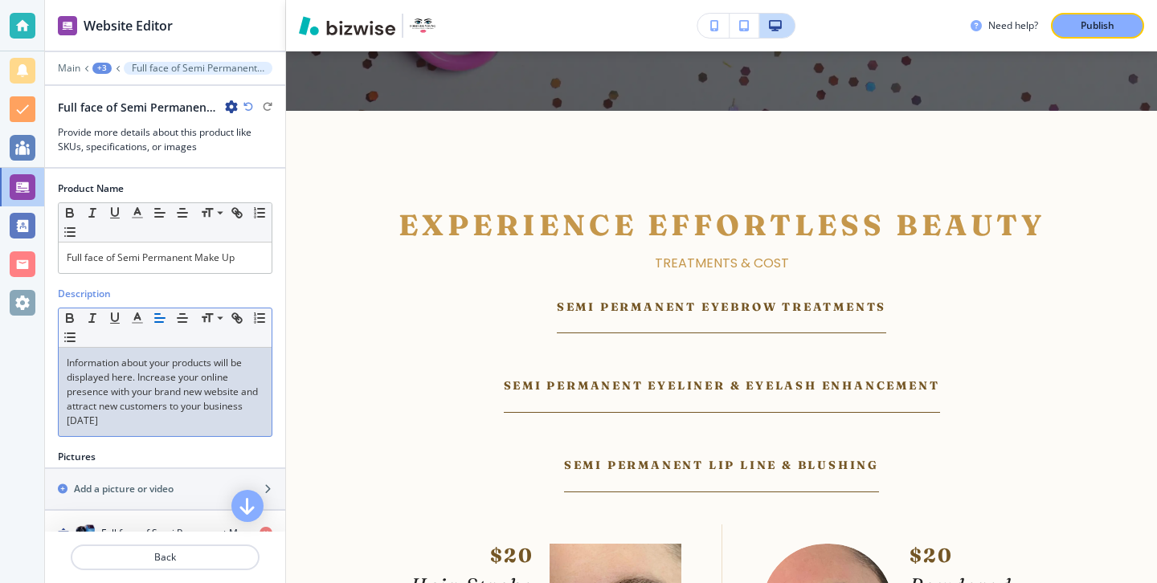
click at [147, 425] on p "Information about your products will be displayed here. Increase your online pr…" at bounding box center [165, 392] width 197 height 72
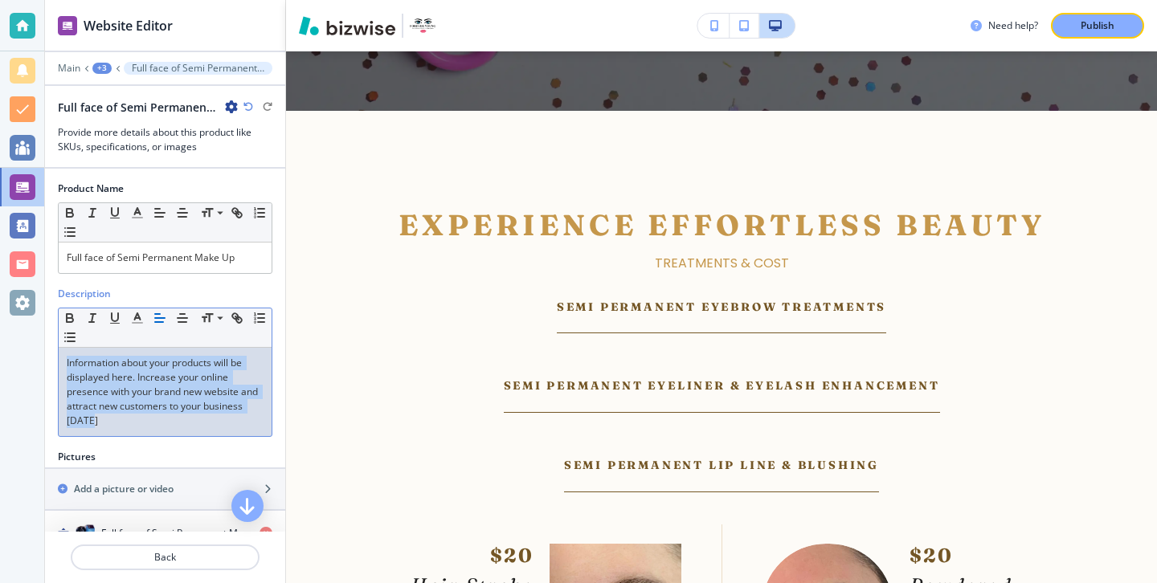
click at [147, 425] on p "Information about your products will be displayed here. Increase your online pr…" at bounding box center [165, 392] width 197 height 72
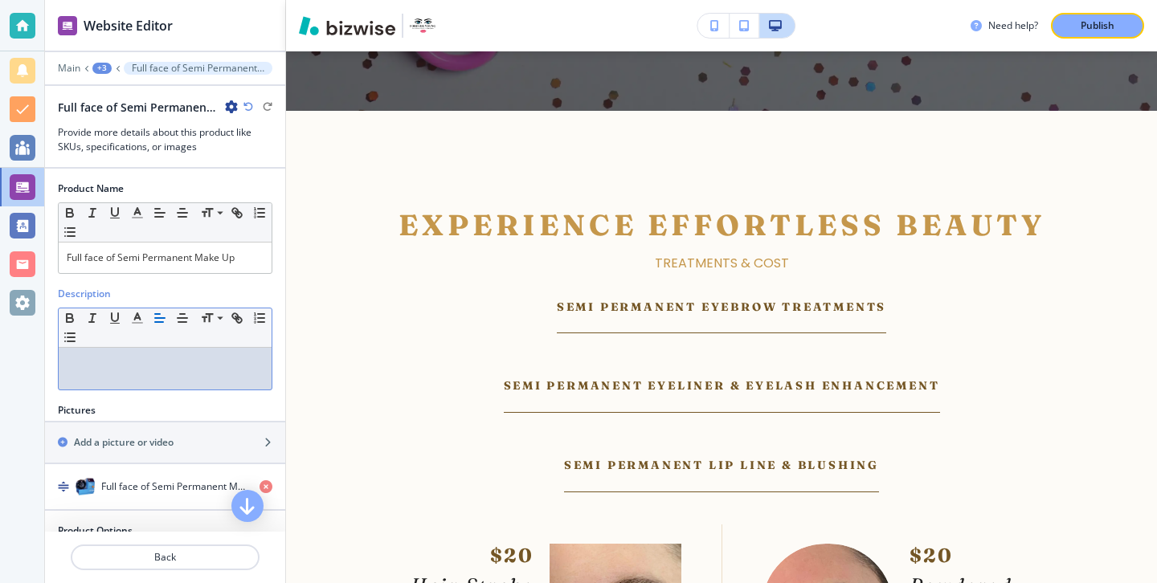
paste div
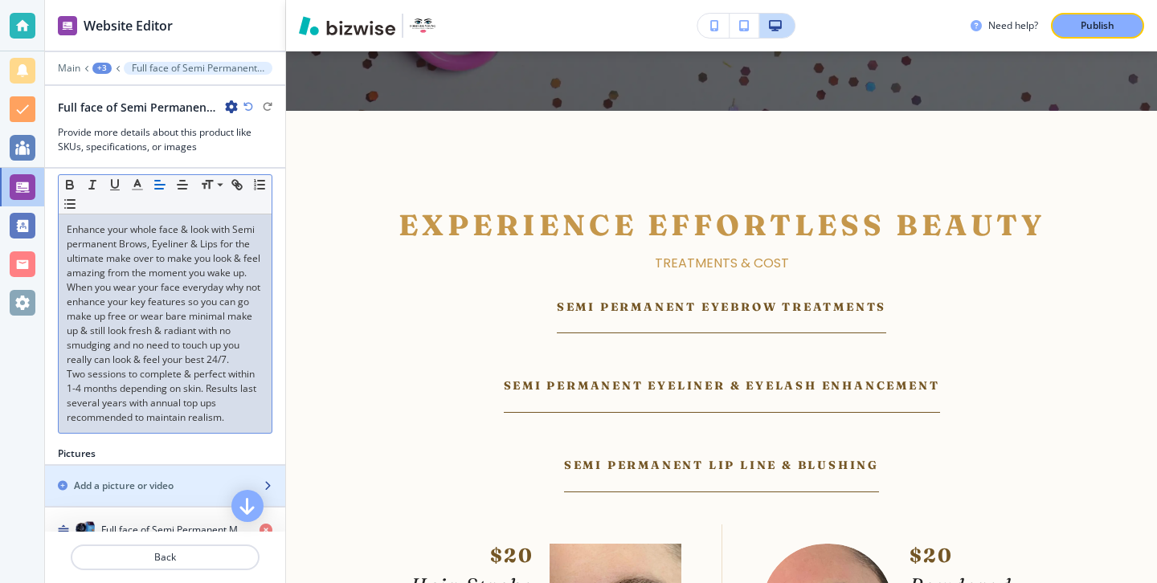
scroll to position [143, 0]
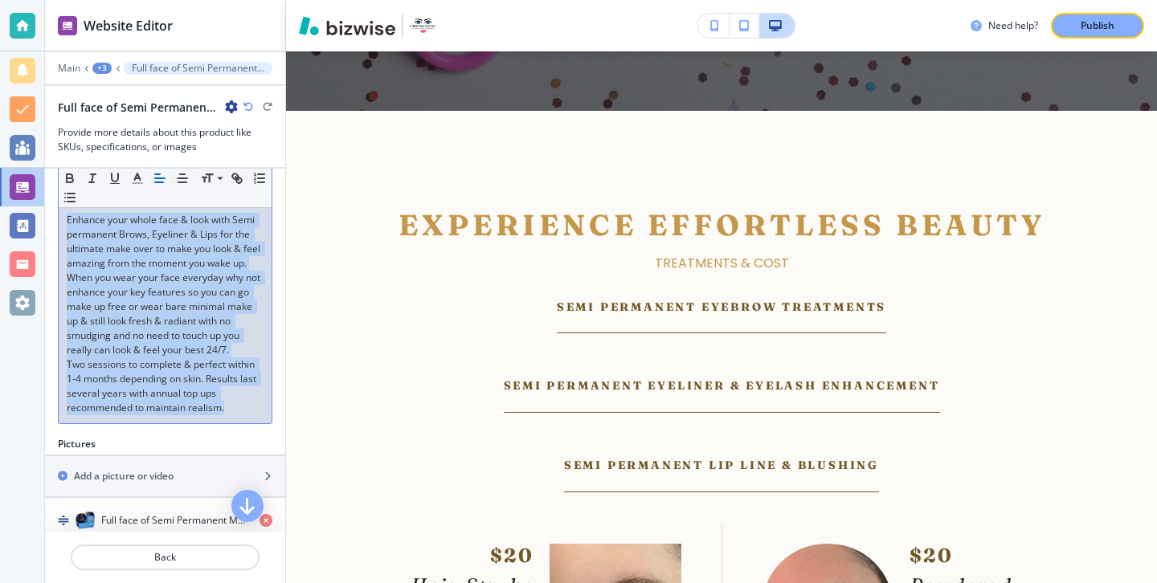
drag, startPoint x: 242, startPoint y: 407, endPoint x: 119, endPoint y: 194, distance: 246.5
click at [119, 193] on div "Small Normal Large Huge Enhance your whole face & look with Semi permanent Brow…" at bounding box center [165, 294] width 214 height 259
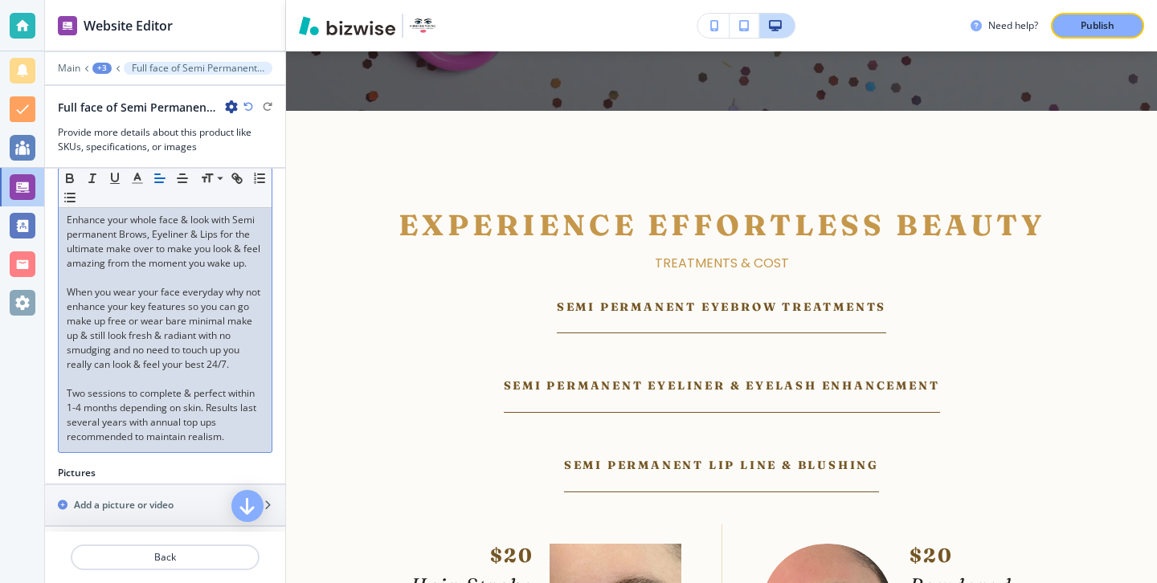
scroll to position [125, 0]
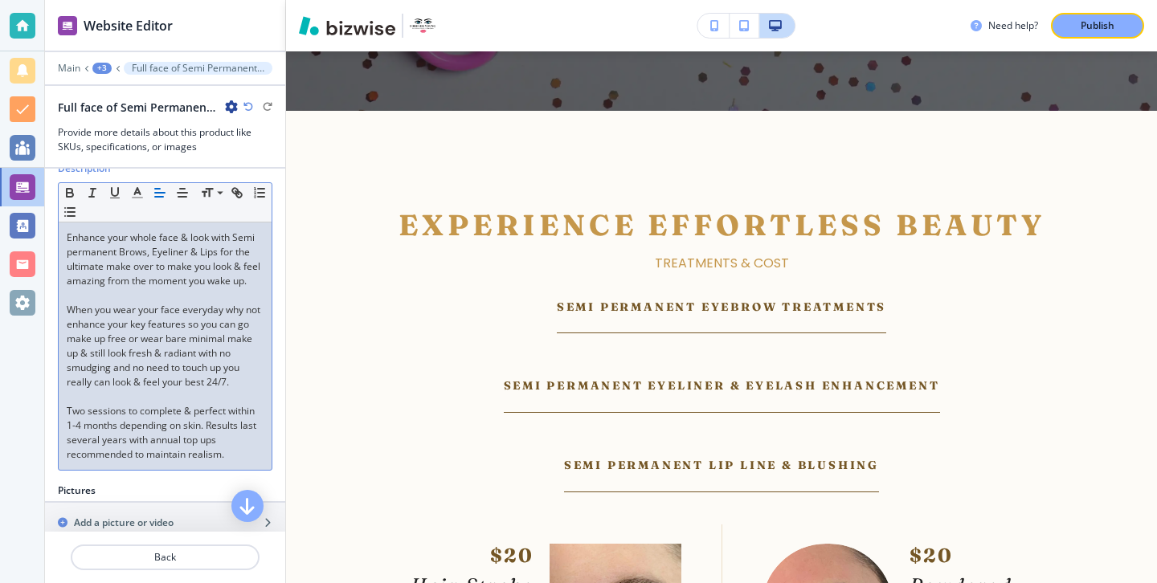
click at [68, 234] on p "Enhance your whole face & look with Semi permanent Brows, Eyeliner & Lips for t…" at bounding box center [165, 260] width 197 height 58
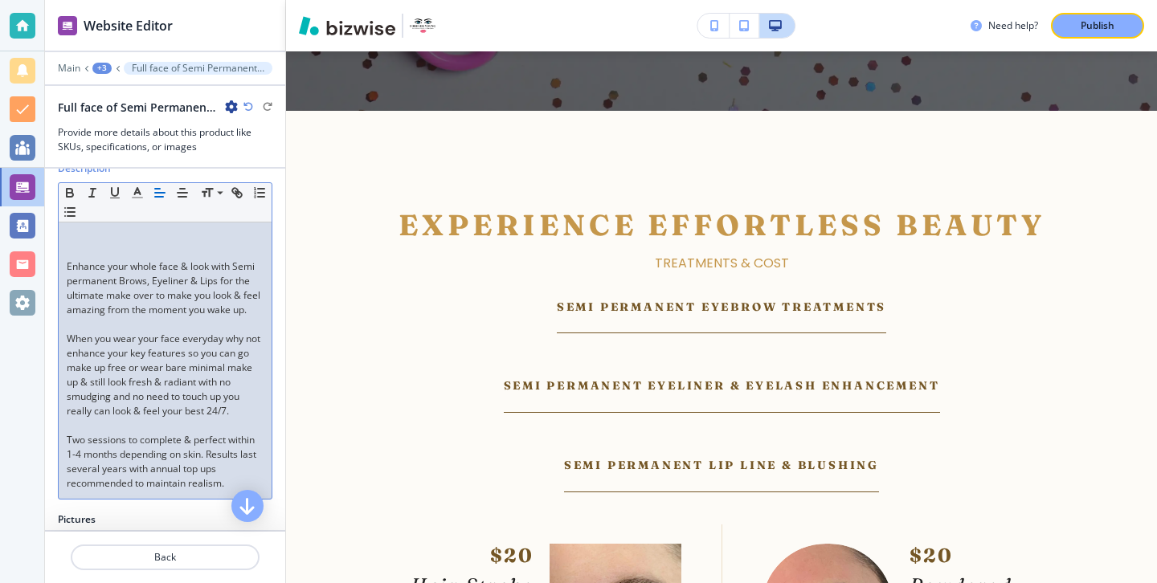
click at [84, 245] on p at bounding box center [165, 252] width 197 height 14
click at [84, 237] on p at bounding box center [165, 238] width 197 height 14
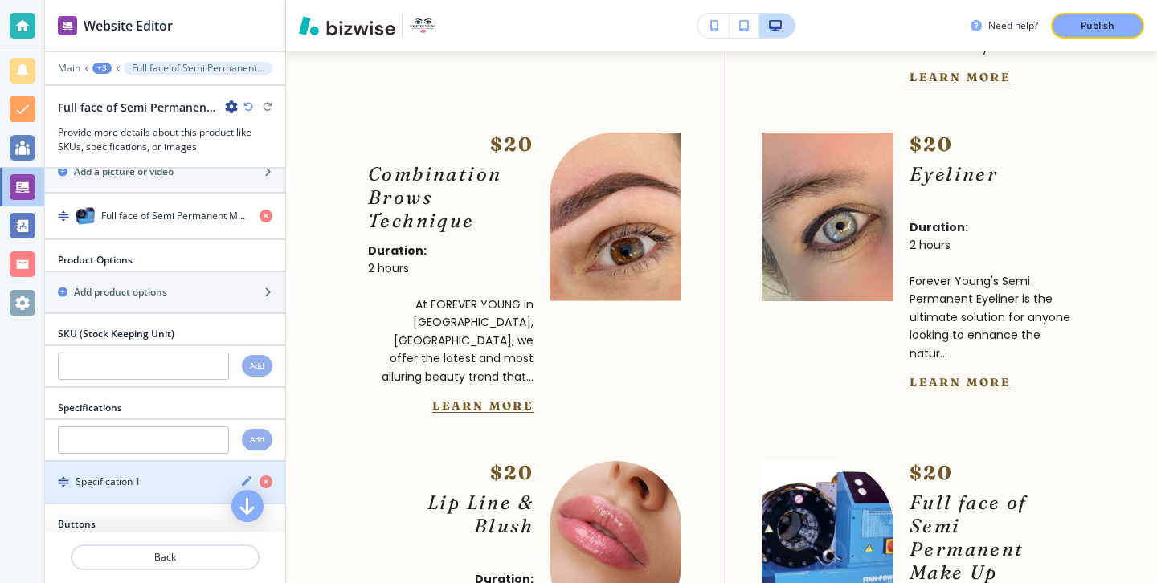
scroll to position [513, 0]
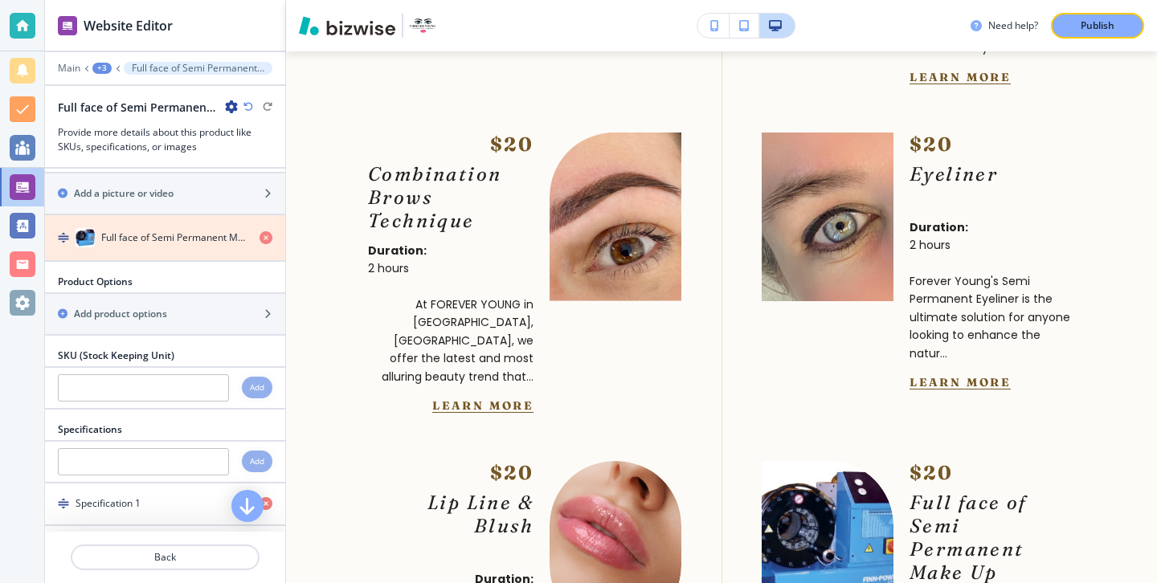
click at [265, 243] on icon "button" at bounding box center [265, 237] width 13 height 13
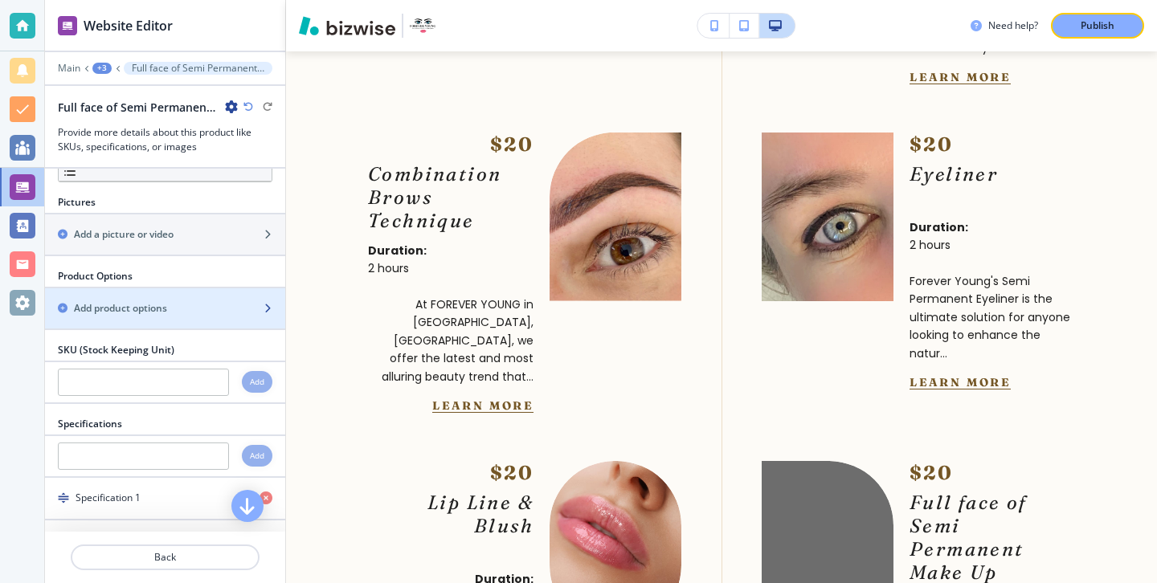
scroll to position [470, 0]
click at [238, 324] on div "button" at bounding box center [165, 323] width 240 height 13
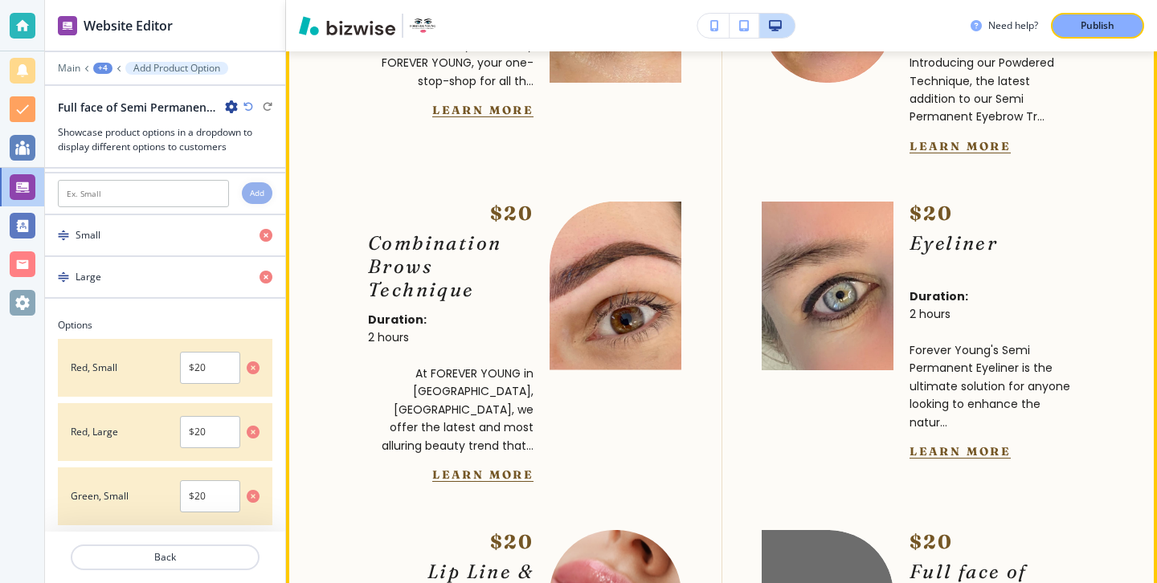
scroll to position [5696, 0]
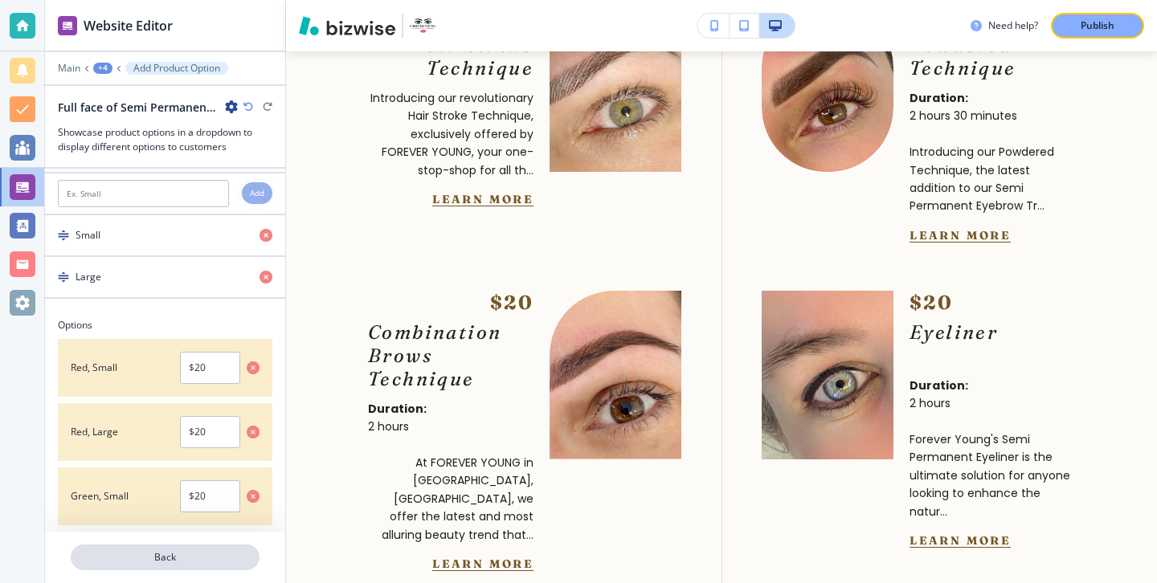
click at [199, 559] on p "Back" at bounding box center [165, 557] width 186 height 14
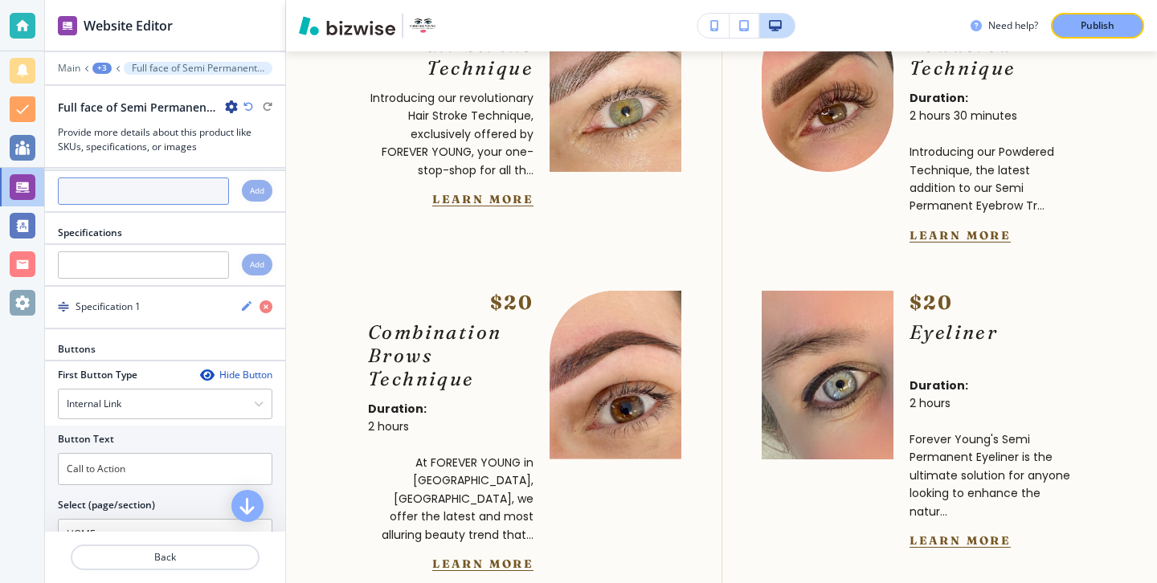
scroll to position [709, 0]
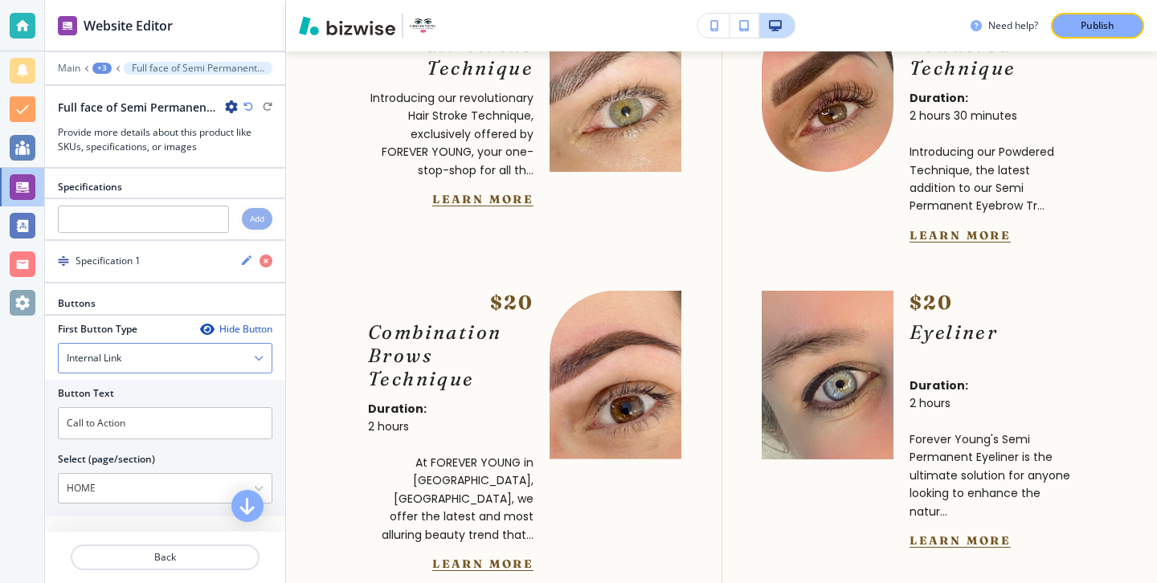
click at [167, 362] on div "Internal Link" at bounding box center [165, 358] width 213 height 29
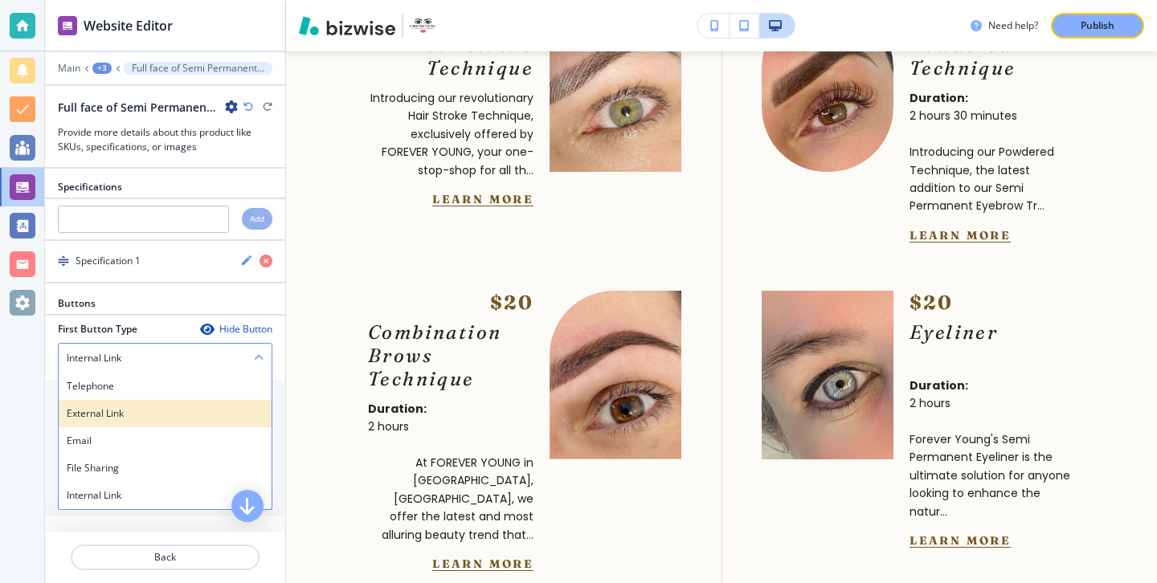
click at [162, 404] on div "External Link" at bounding box center [165, 413] width 213 height 27
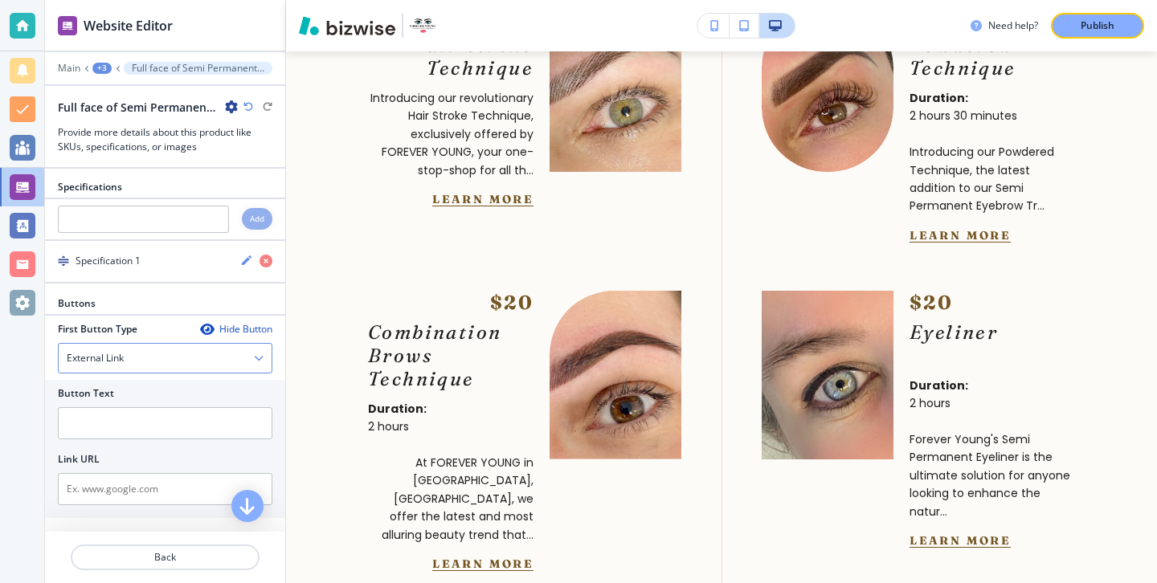
click at [162, 405] on div at bounding box center [165, 404] width 214 height 6
click at [162, 407] on input "text" at bounding box center [165, 423] width 214 height 32
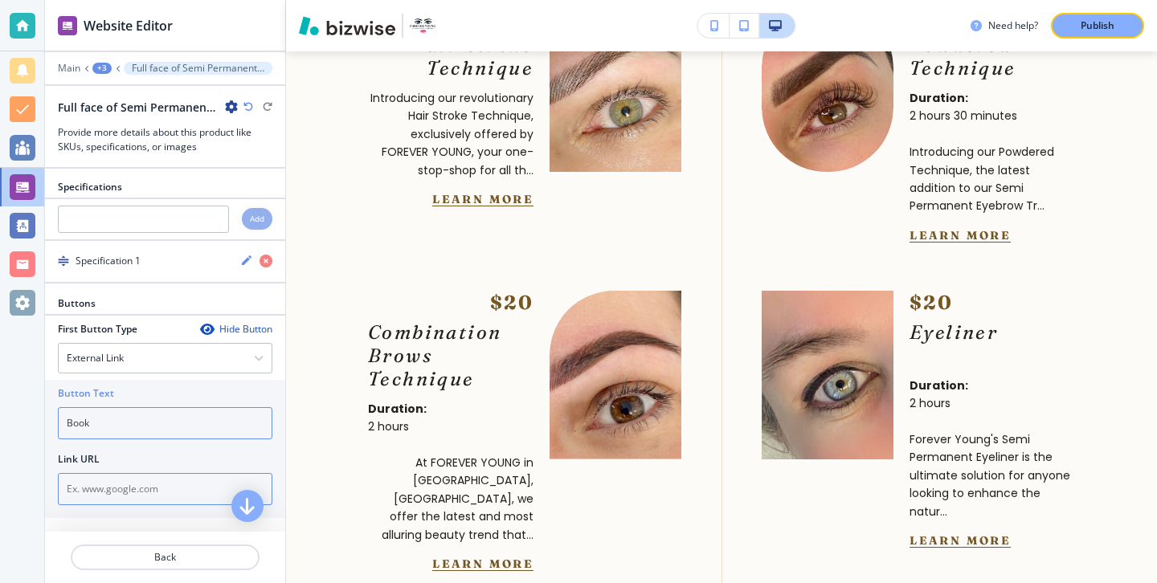
type input "Book"
click at [152, 495] on input "text" at bounding box center [165, 489] width 214 height 32
paste input "[URL][DOMAIN_NAME]"
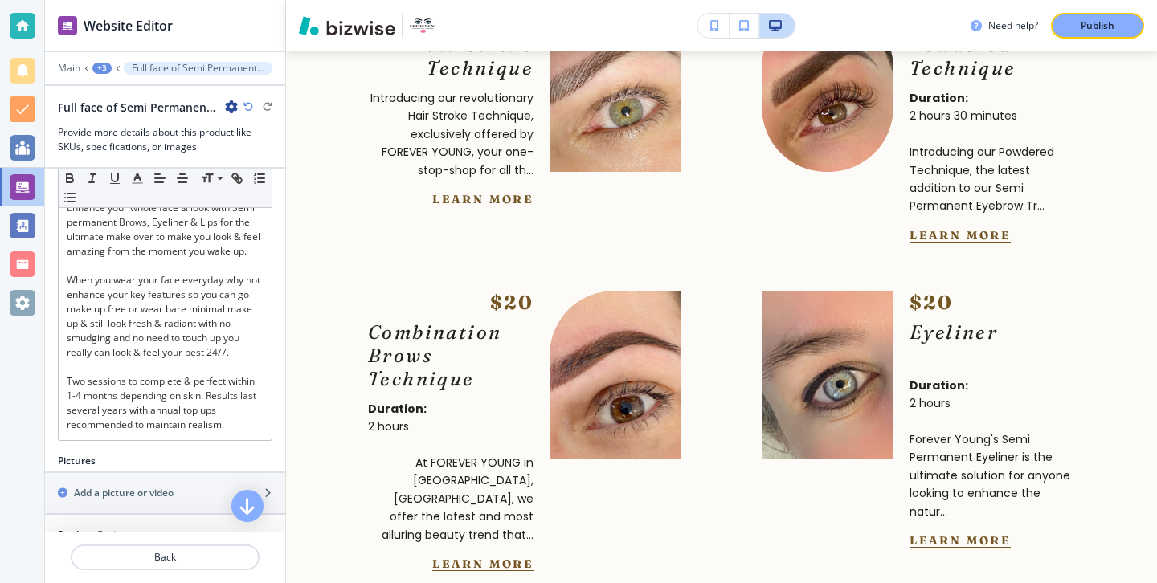
scroll to position [216, 0]
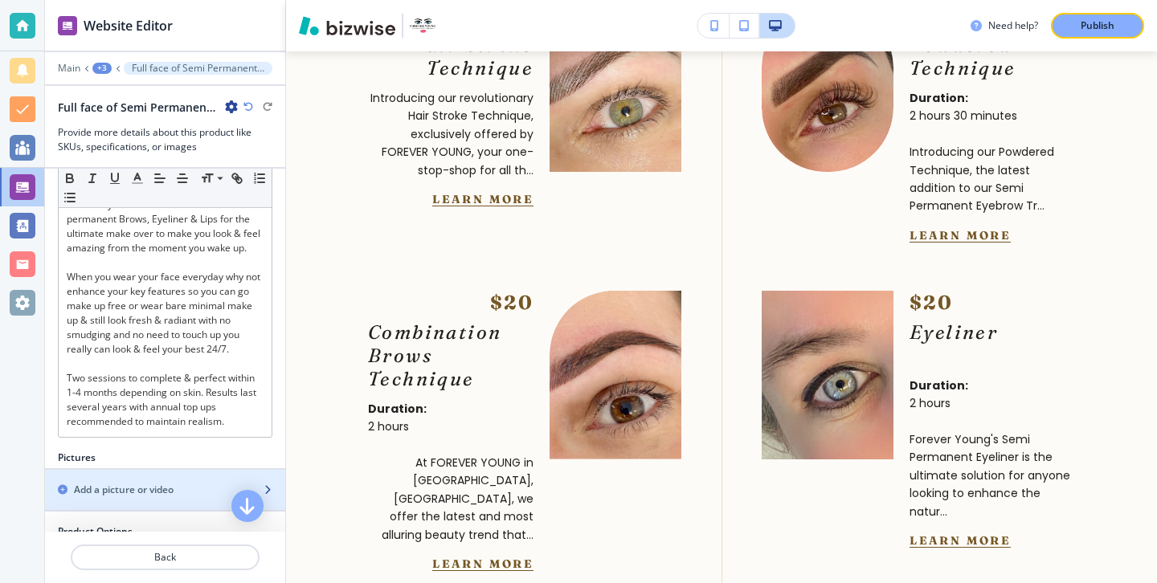
type input "[URL][DOMAIN_NAME]"
click at [188, 492] on div "Add a picture or video" at bounding box center [147, 490] width 205 height 14
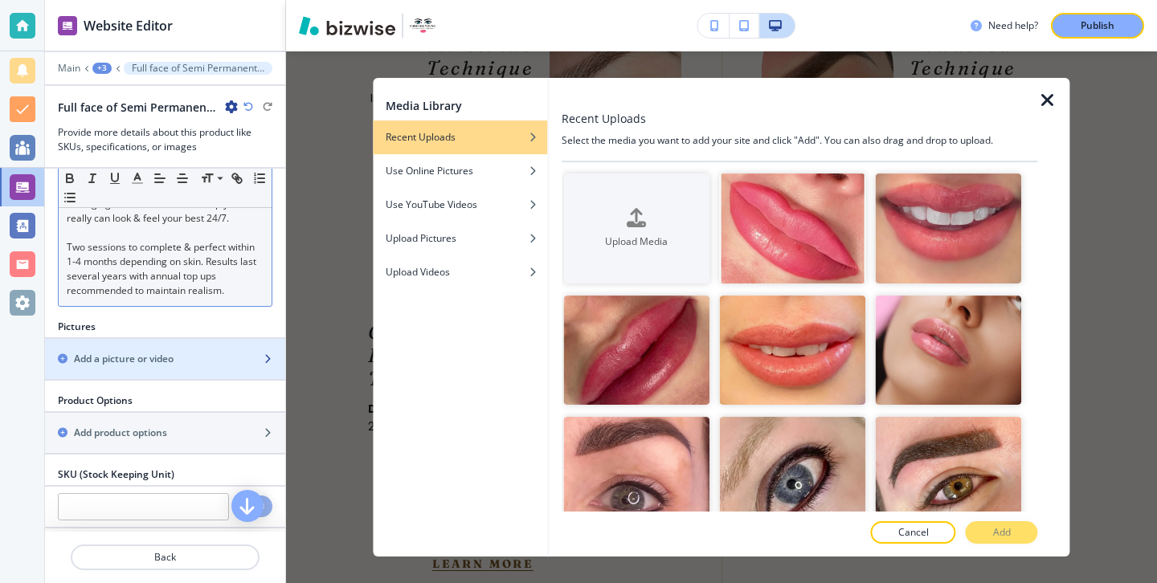
scroll to position [367, 0]
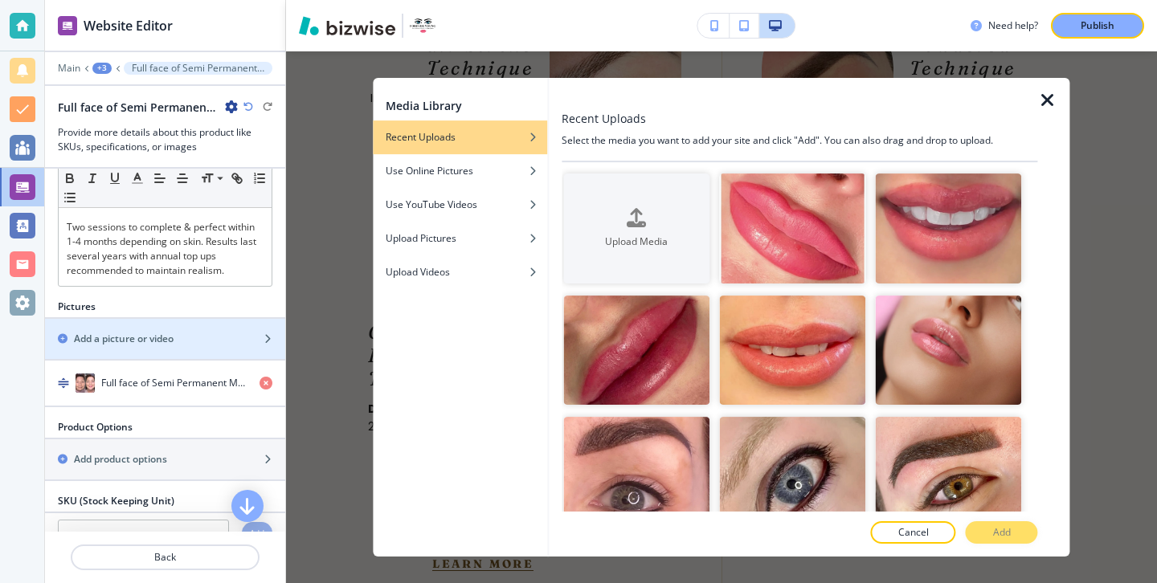
click at [1055, 87] on div at bounding box center [1054, 317] width 32 height 479
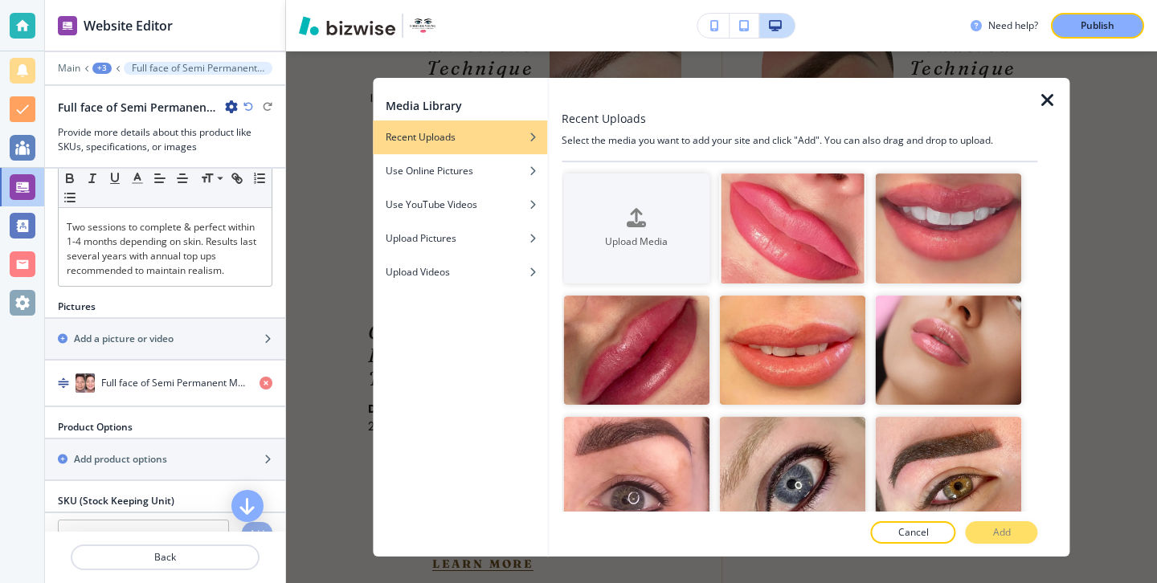
click at [1050, 96] on icon "button" at bounding box center [1047, 100] width 19 height 19
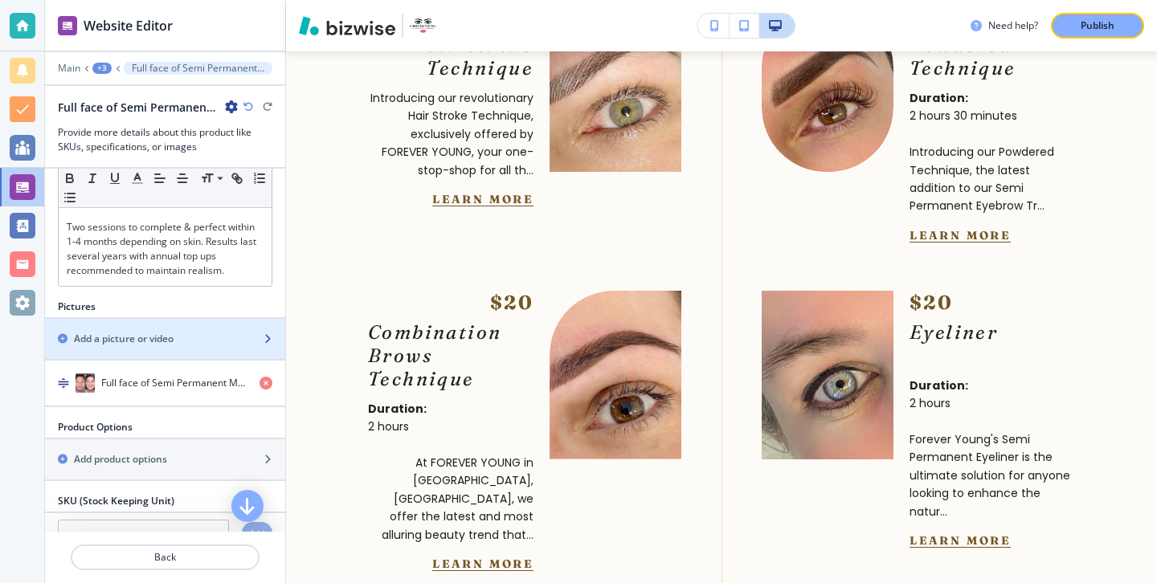
click at [104, 339] on h2 "Add a picture or video" at bounding box center [124, 339] width 100 height 14
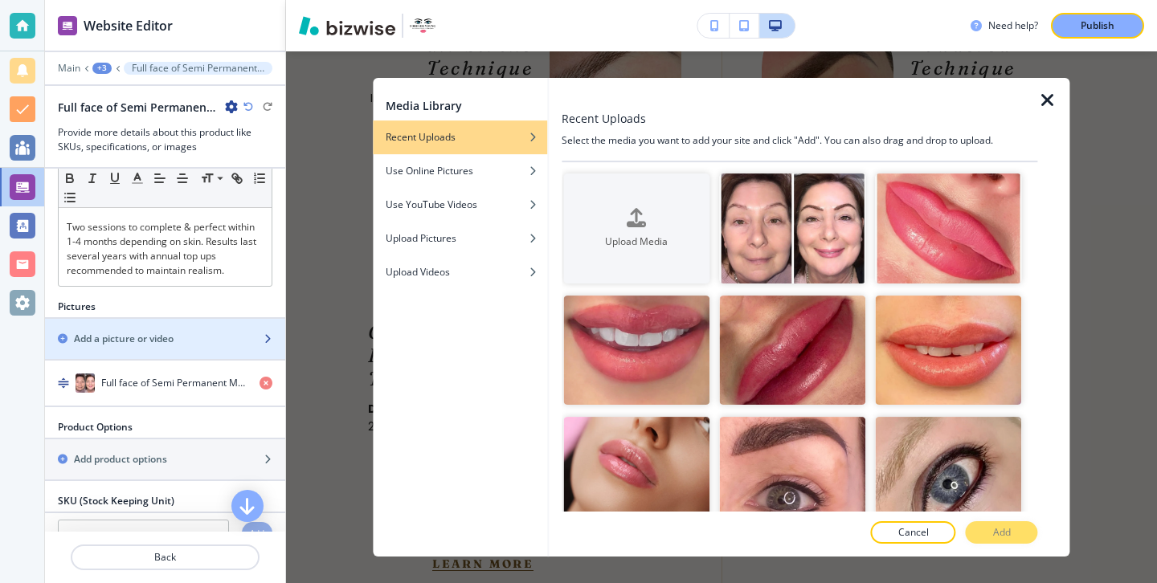
click at [104, 332] on h2 "Add a picture or video" at bounding box center [124, 339] width 100 height 14
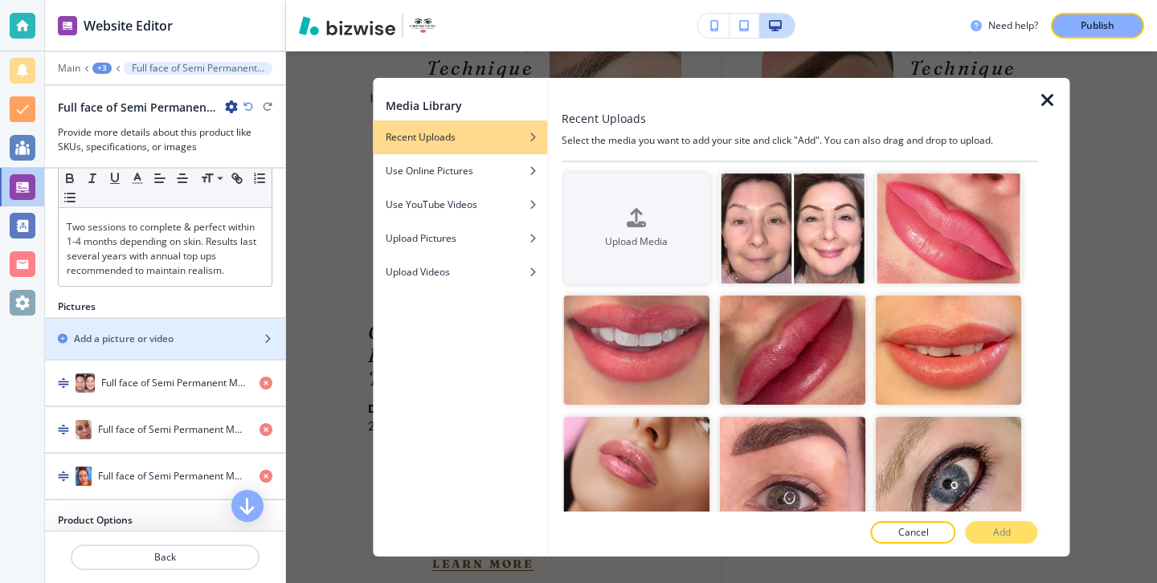
click at [1052, 114] on div at bounding box center [1054, 317] width 32 height 479
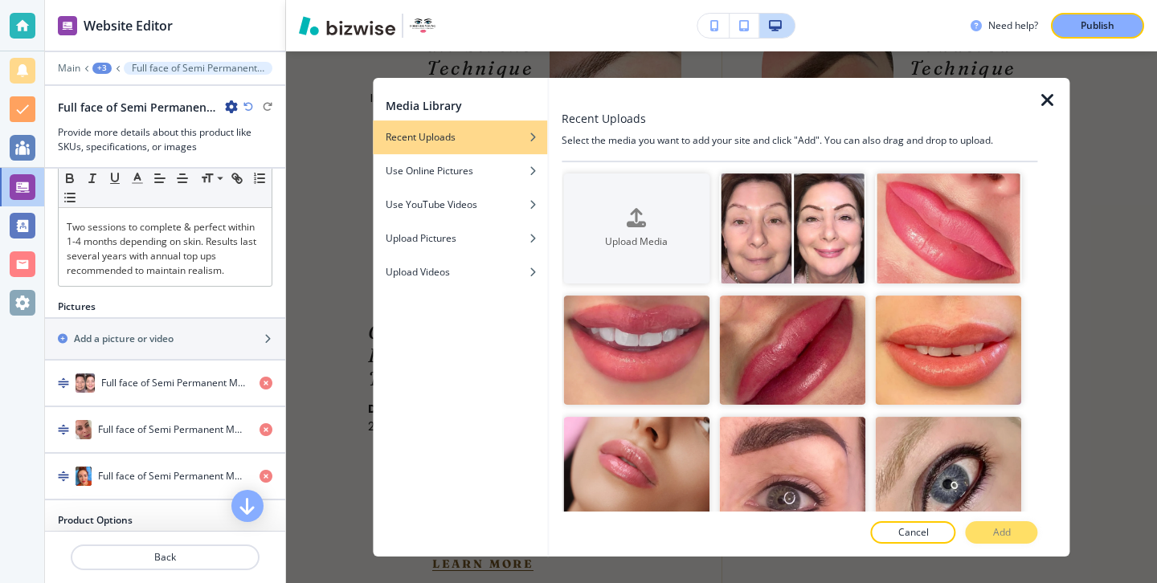
click at [1050, 106] on icon "button" at bounding box center [1047, 100] width 19 height 19
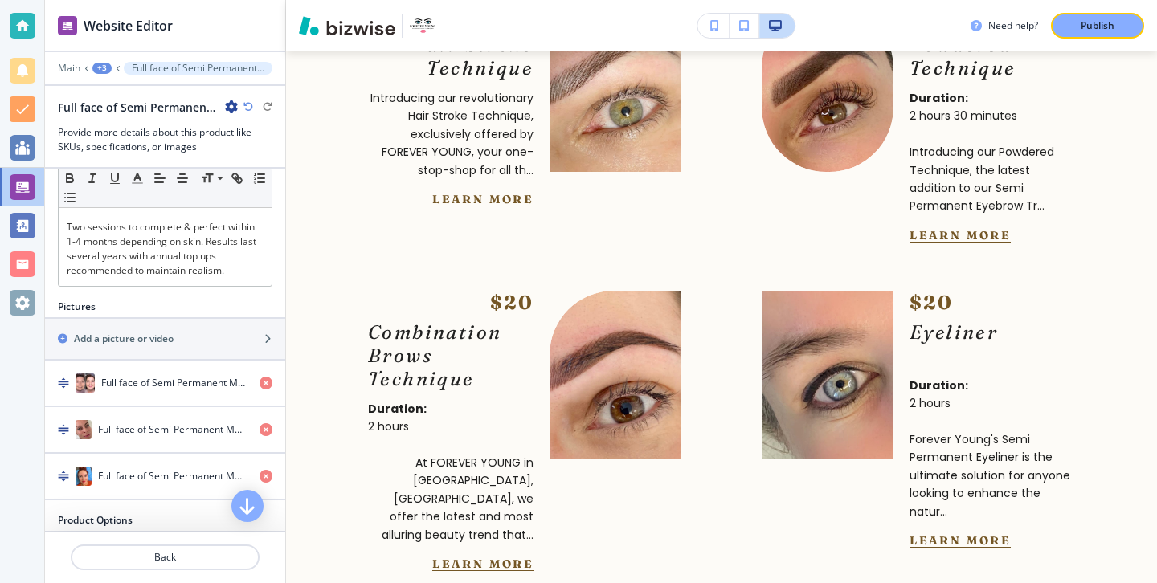
click at [115, 359] on div at bounding box center [165, 360] width 240 height 2
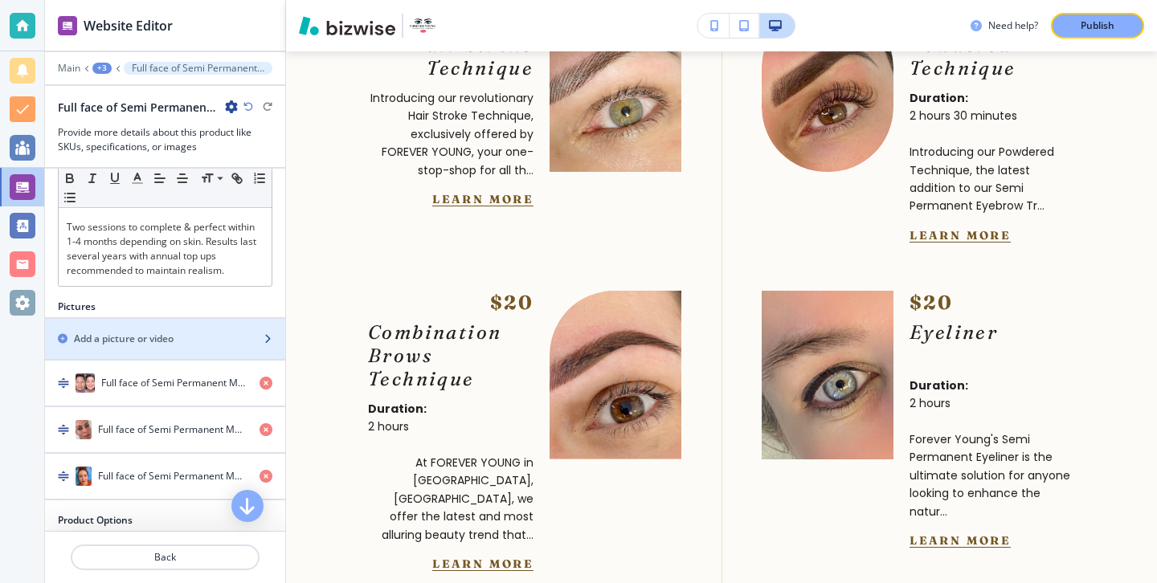
click at [117, 340] on h2 "Add a picture or video" at bounding box center [124, 339] width 100 height 14
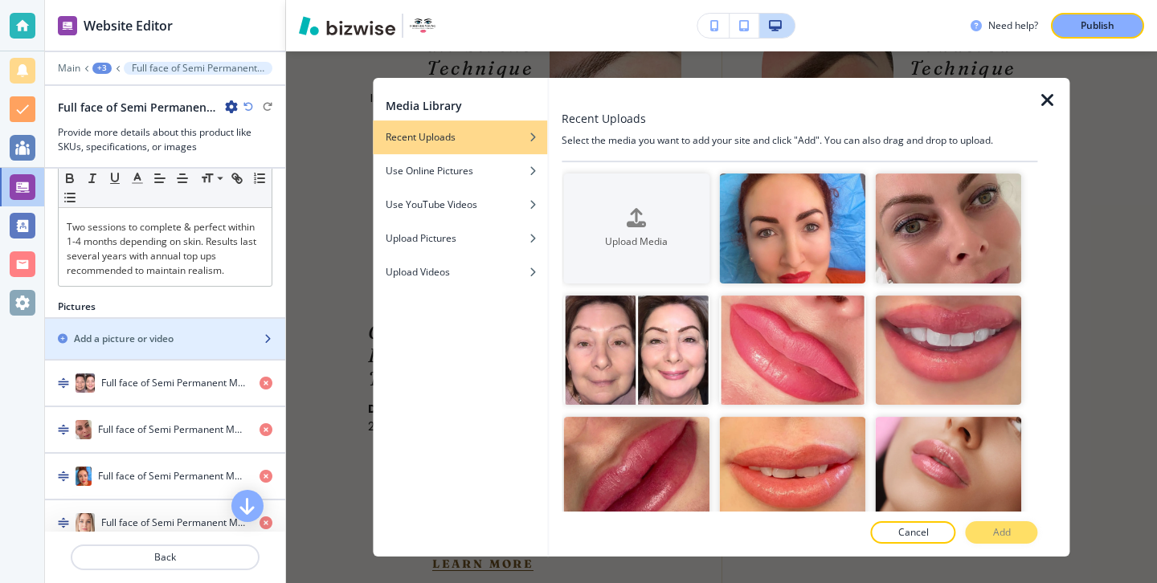
click at [254, 343] on div "Add a picture or video" at bounding box center [165, 339] width 240 height 14
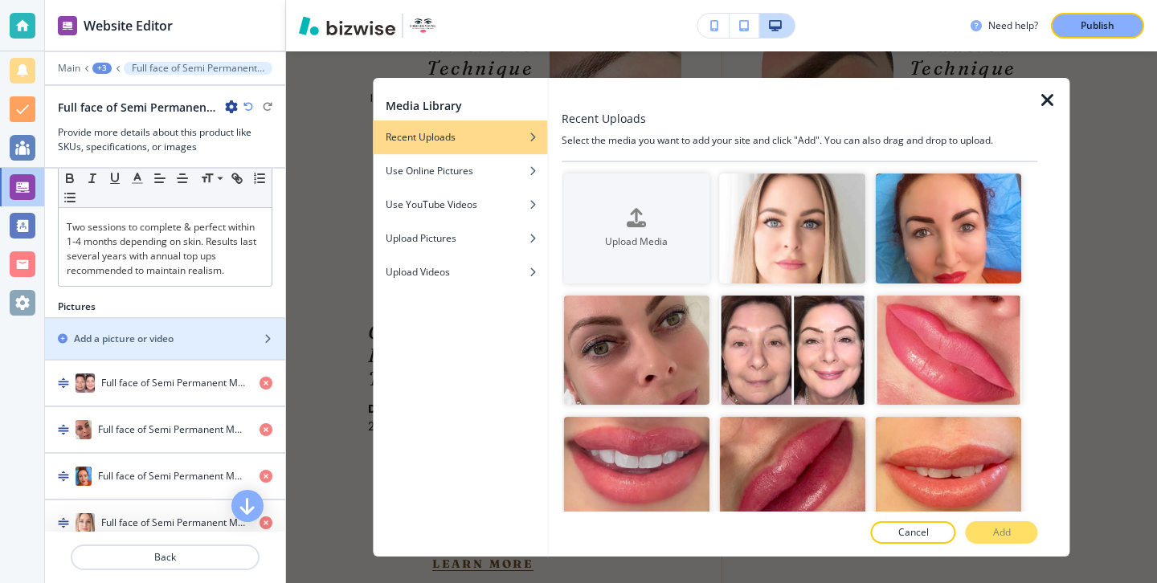
click at [1042, 107] on icon "button" at bounding box center [1047, 100] width 19 height 19
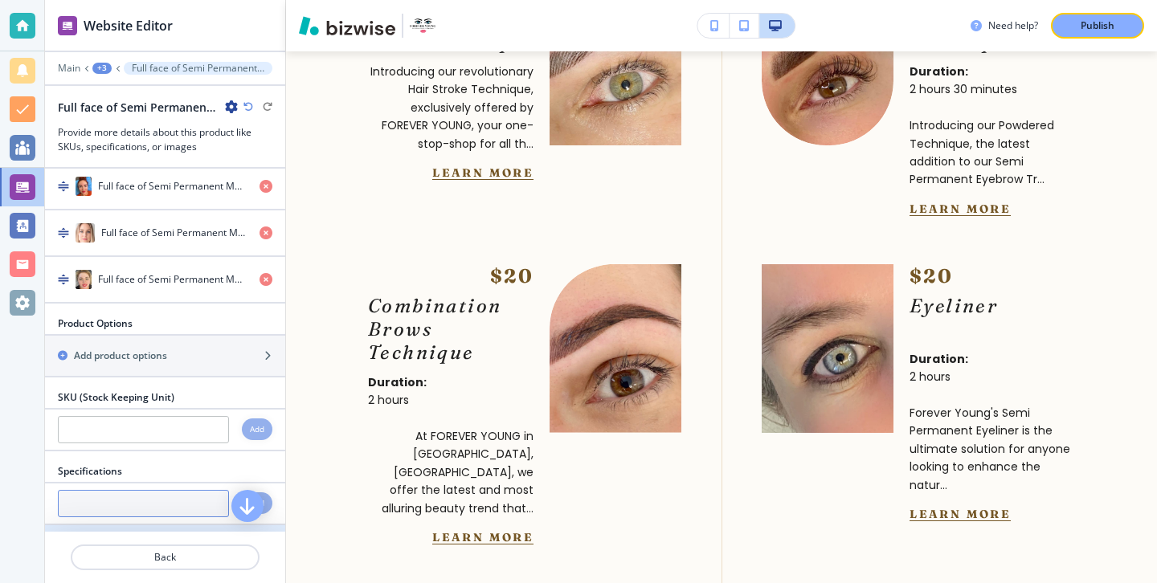
scroll to position [643, 0]
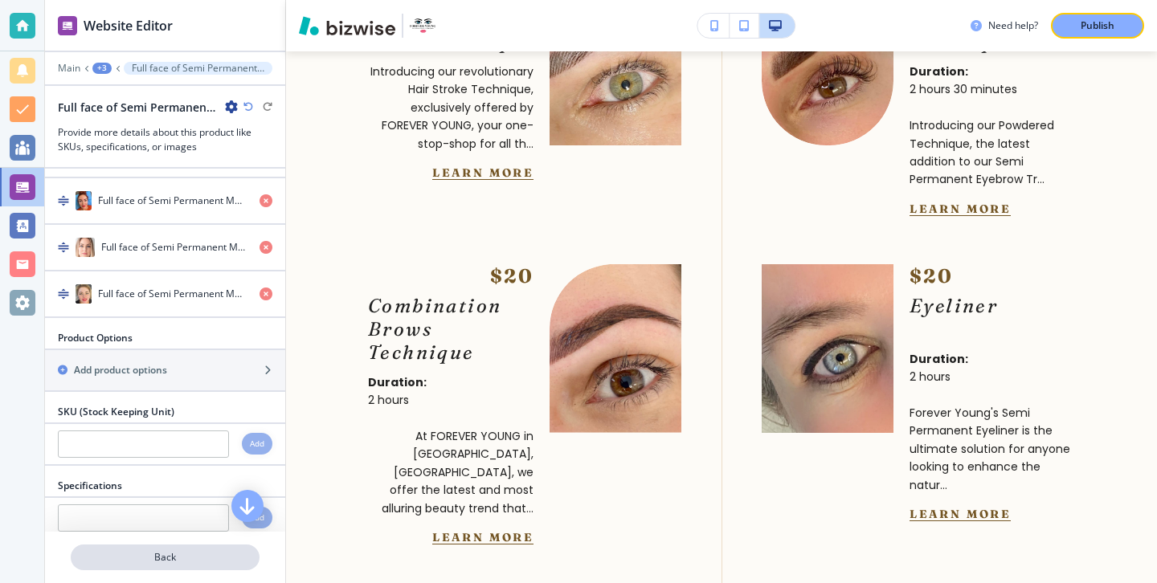
click at [186, 555] on p "Back" at bounding box center [165, 557] width 186 height 14
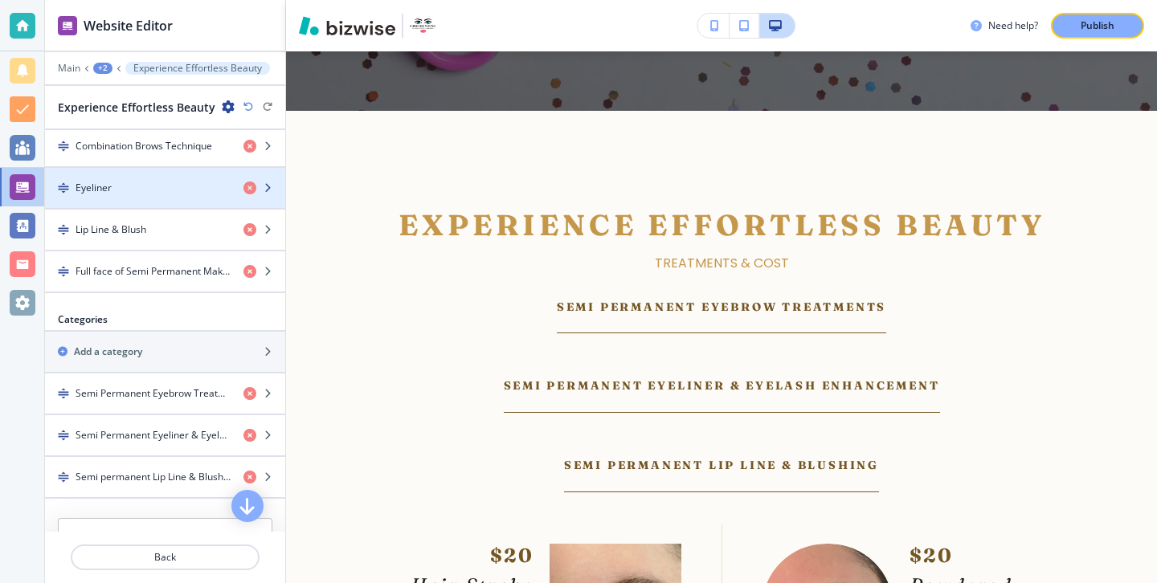
scroll to position [707, 0]
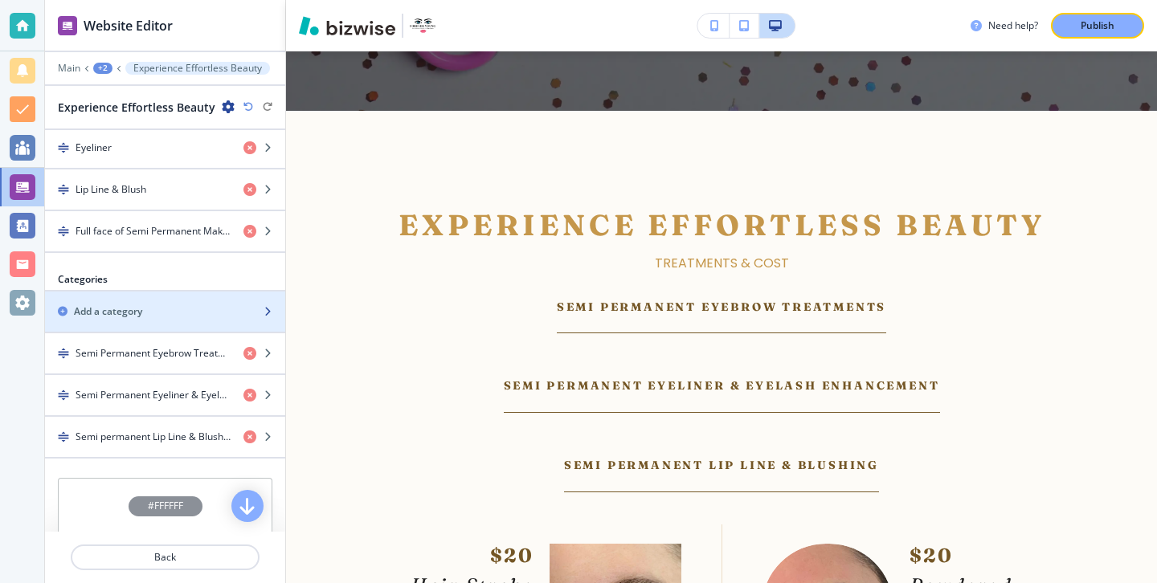
click at [195, 324] on div "button" at bounding box center [165, 325] width 240 height 13
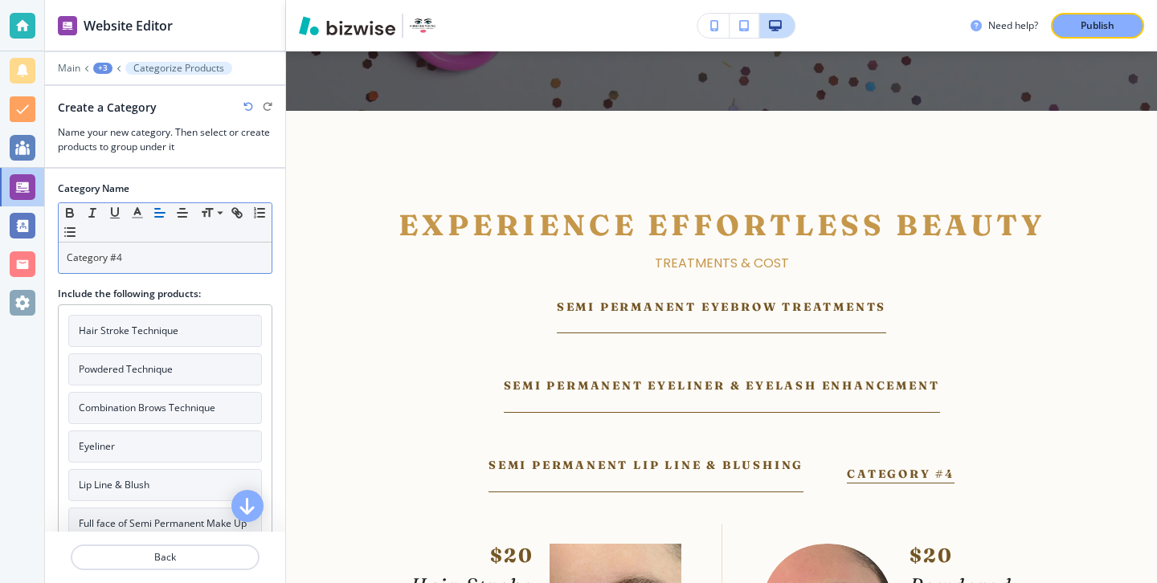
click at [208, 258] on p "Category #4" at bounding box center [165, 258] width 197 height 14
click at [207, 258] on p "Category #4" at bounding box center [165, 258] width 197 height 14
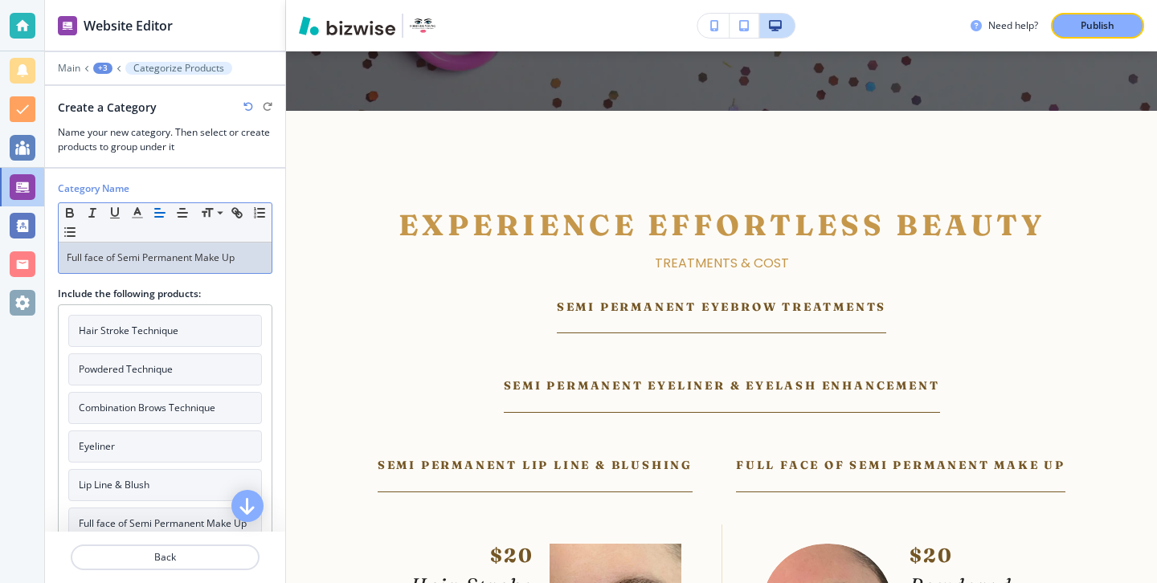
scroll to position [57, 0]
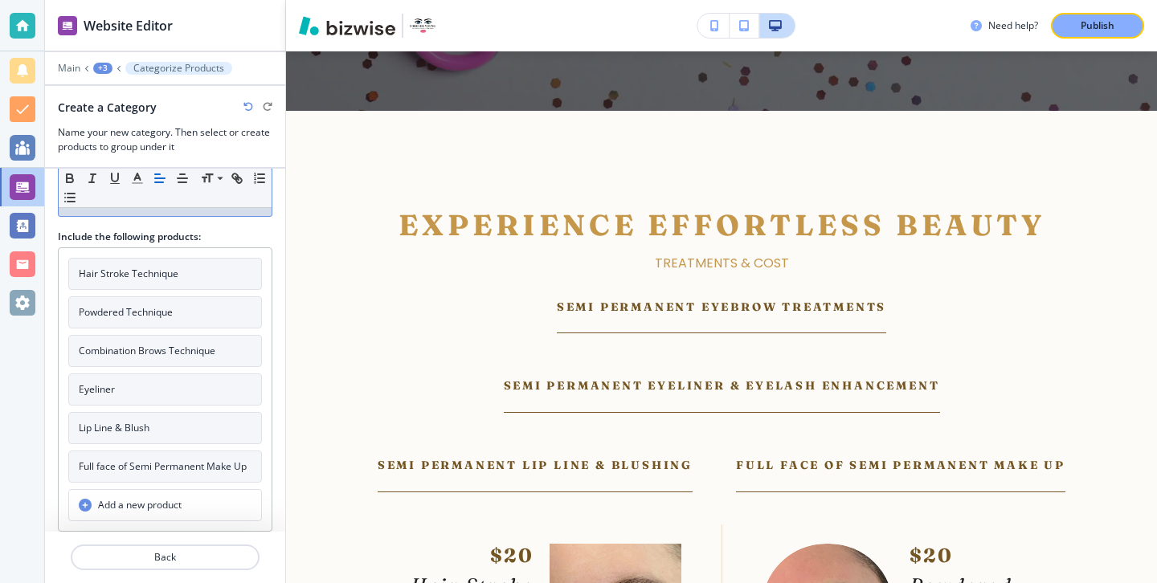
click at [201, 480] on button "Full face of Semi Permanent Make Up" at bounding box center [165, 467] width 194 height 32
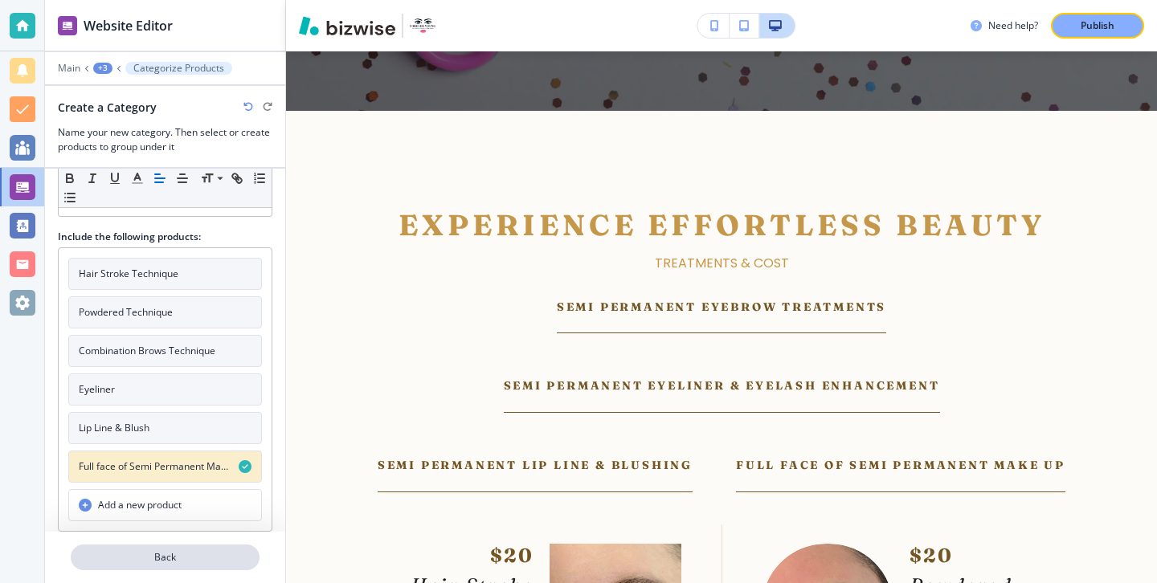
click at [201, 556] on p "Back" at bounding box center [165, 557] width 186 height 14
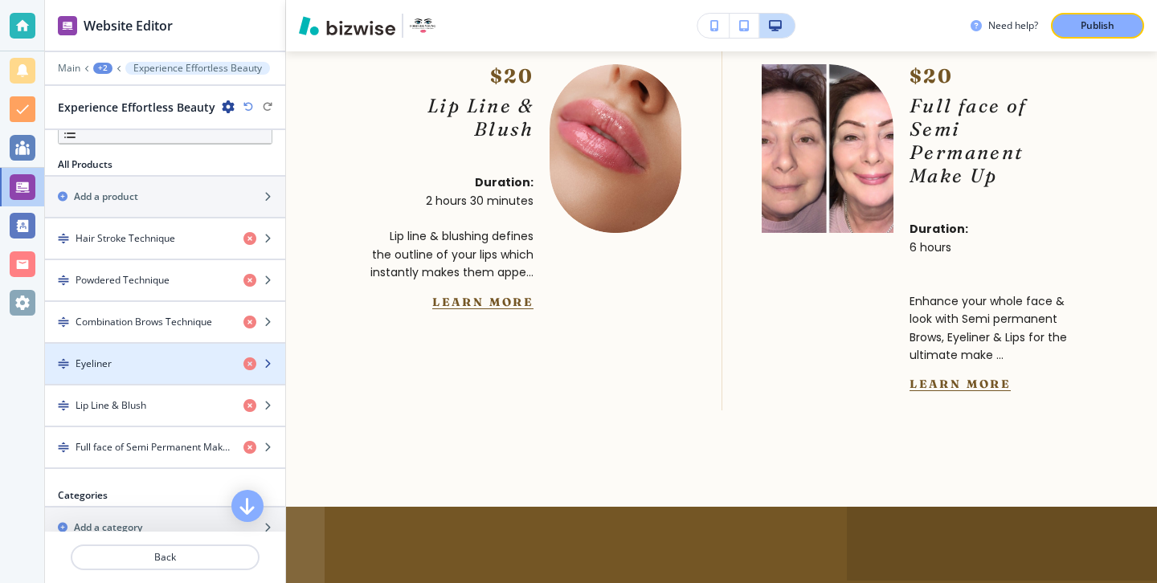
scroll to position [461, 0]
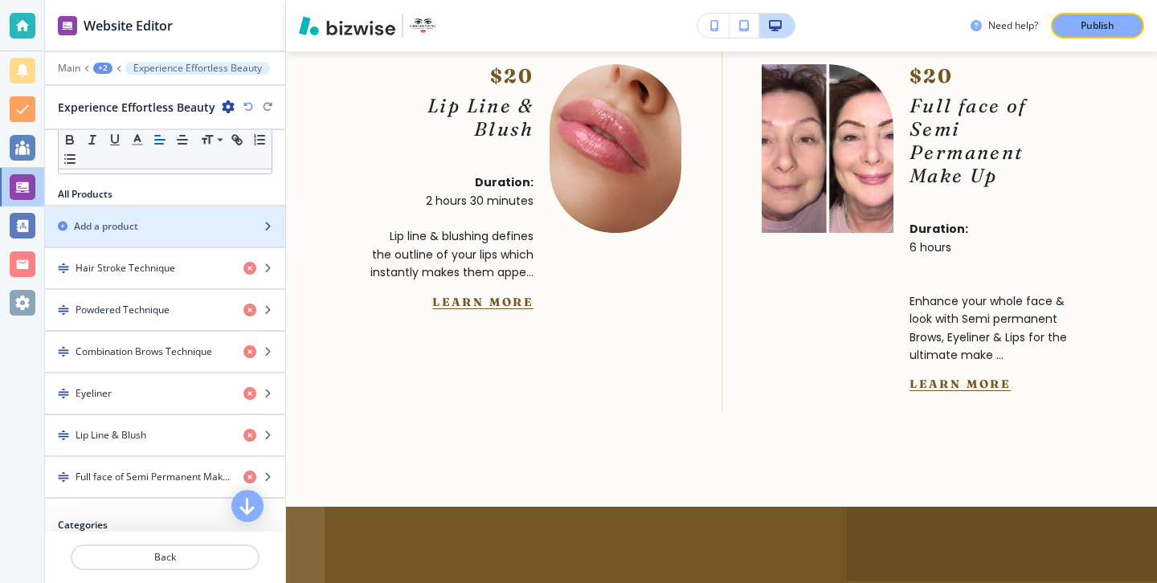
click at [217, 238] on div "button" at bounding box center [165, 240] width 240 height 13
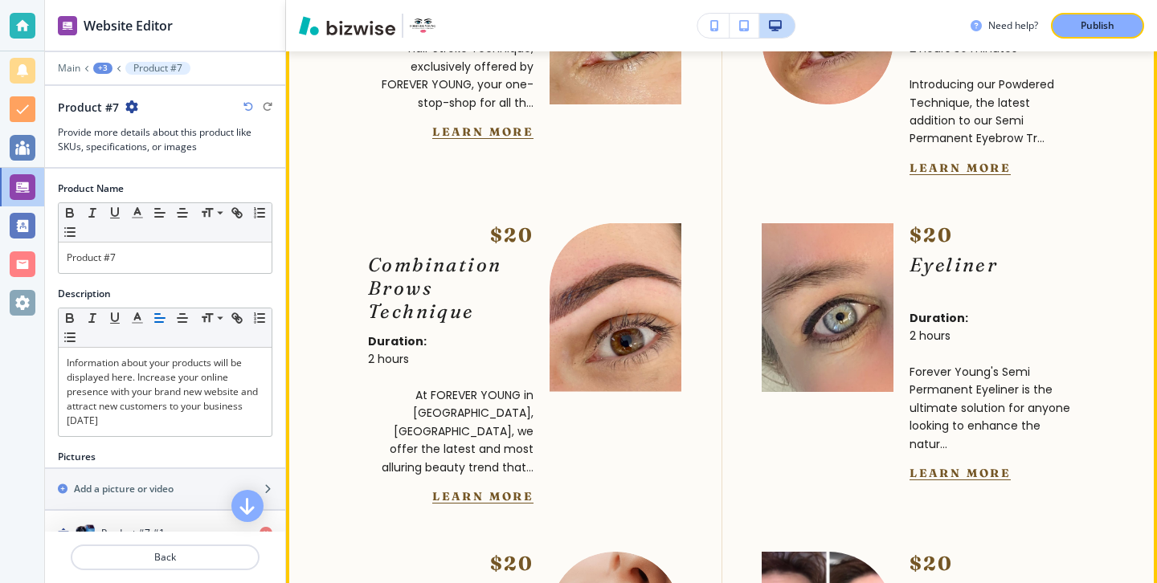
scroll to position [5749, 0]
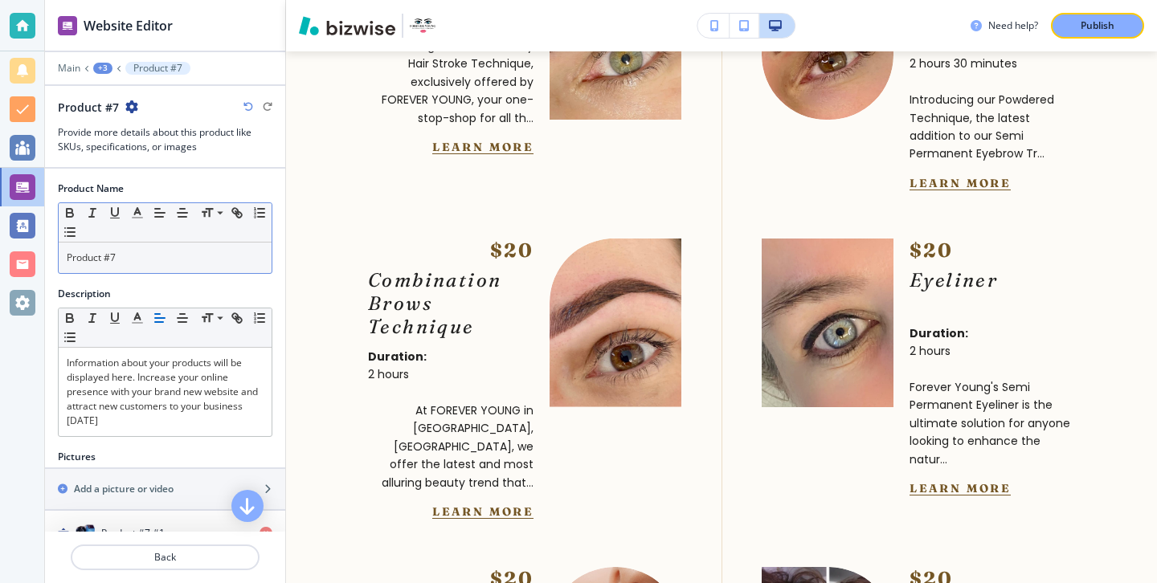
click at [235, 235] on div "Small Normal Large Huge" at bounding box center [165, 222] width 213 height 39
click at [235, 251] on p "Product #7" at bounding box center [165, 258] width 197 height 14
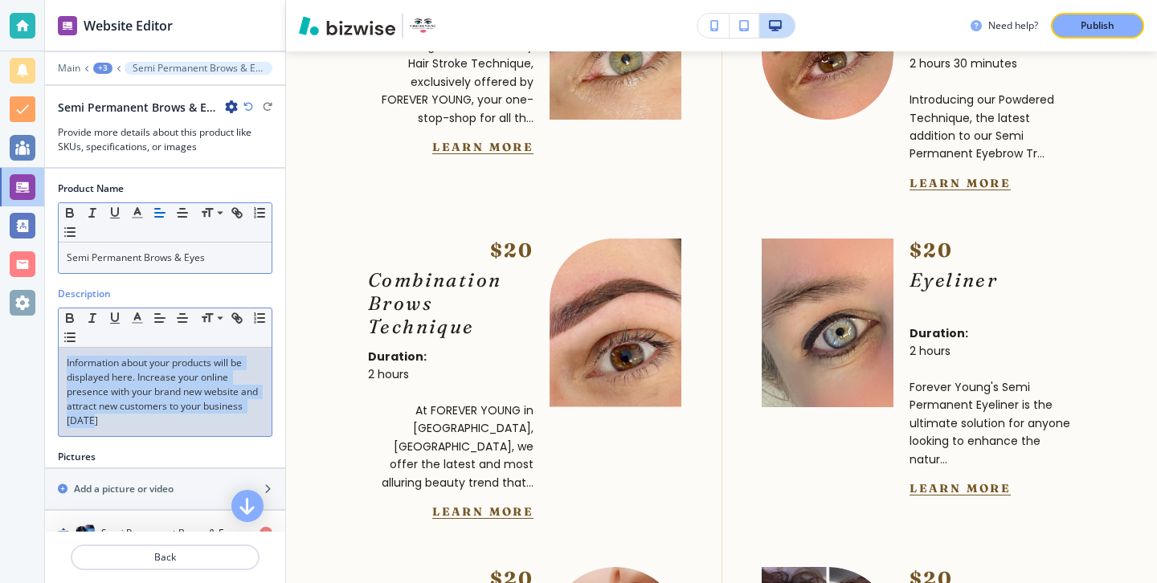
drag, startPoint x: 220, startPoint y: 419, endPoint x: 169, endPoint y: 338, distance: 94.9
click at [169, 338] on div "Small Normal Large Huge Information about your products will be displayed here.…" at bounding box center [165, 372] width 214 height 129
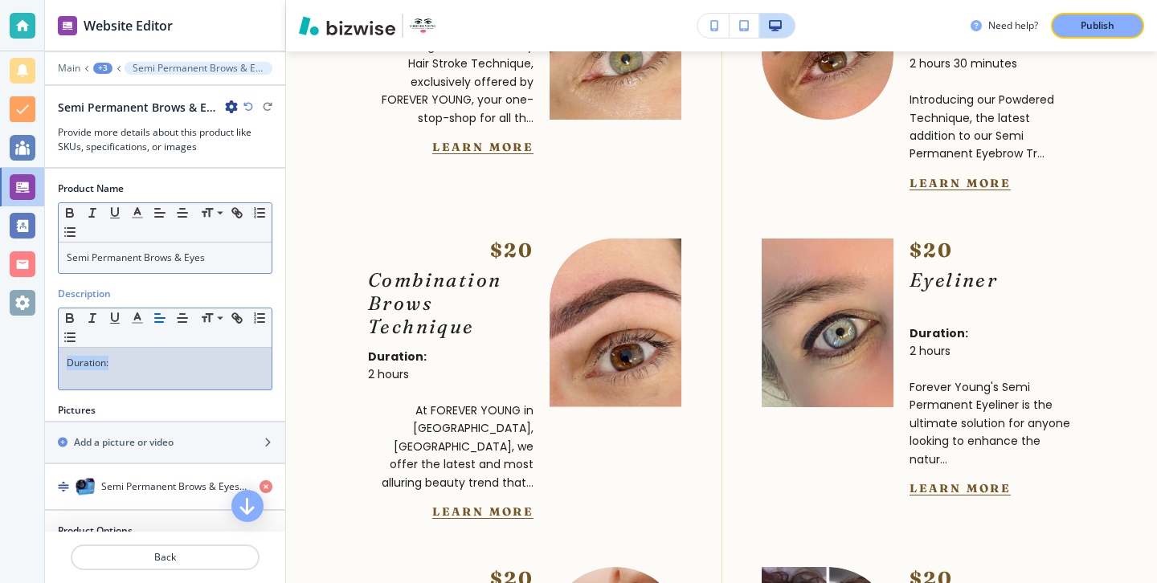
drag, startPoint x: 132, startPoint y: 365, endPoint x: 41, endPoint y: 367, distance: 90.8
click at [41, 367] on div "Website Editor Main +3 Semi Permanent Brows & Eyes Semi Permanent Brows & Eyes …" at bounding box center [578, 291] width 1157 height 583
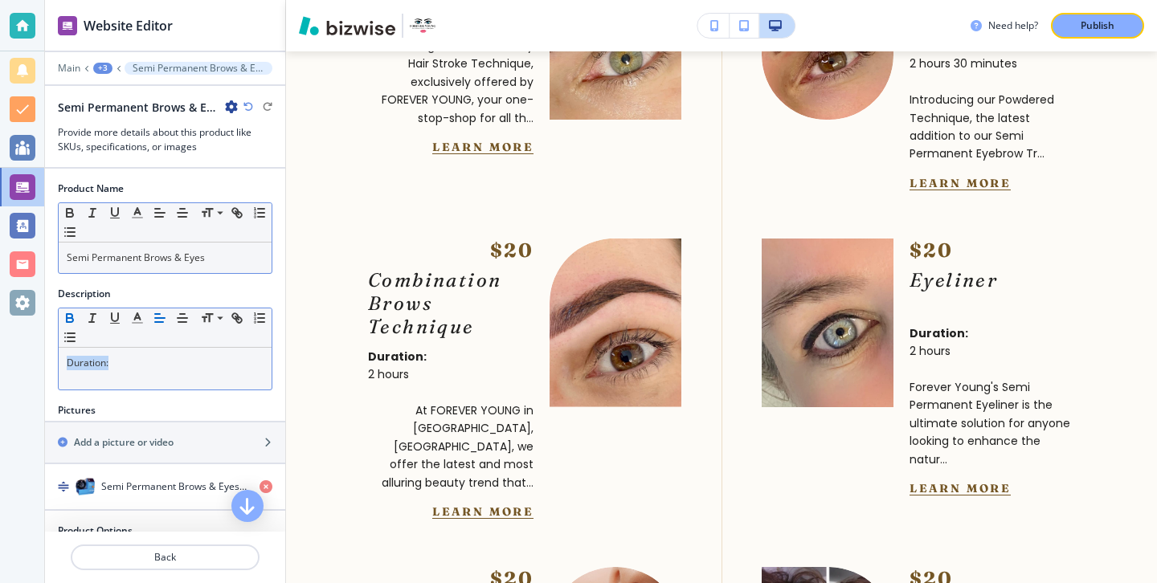
click at [69, 311] on icon "button" at bounding box center [70, 318] width 14 height 14
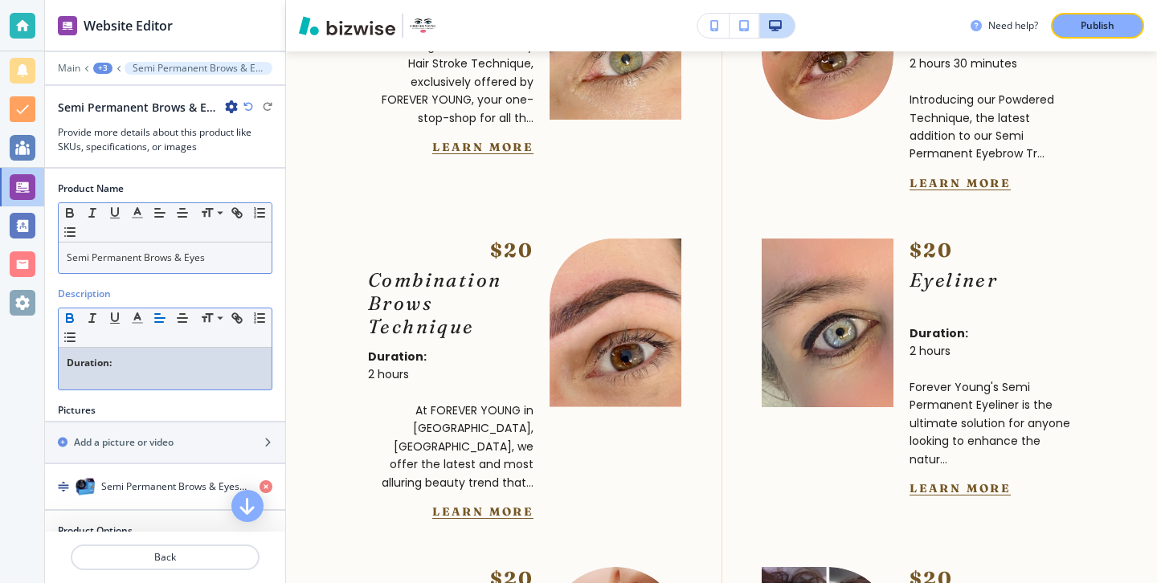
click at [129, 358] on p "Duration:" at bounding box center [165, 363] width 197 height 14
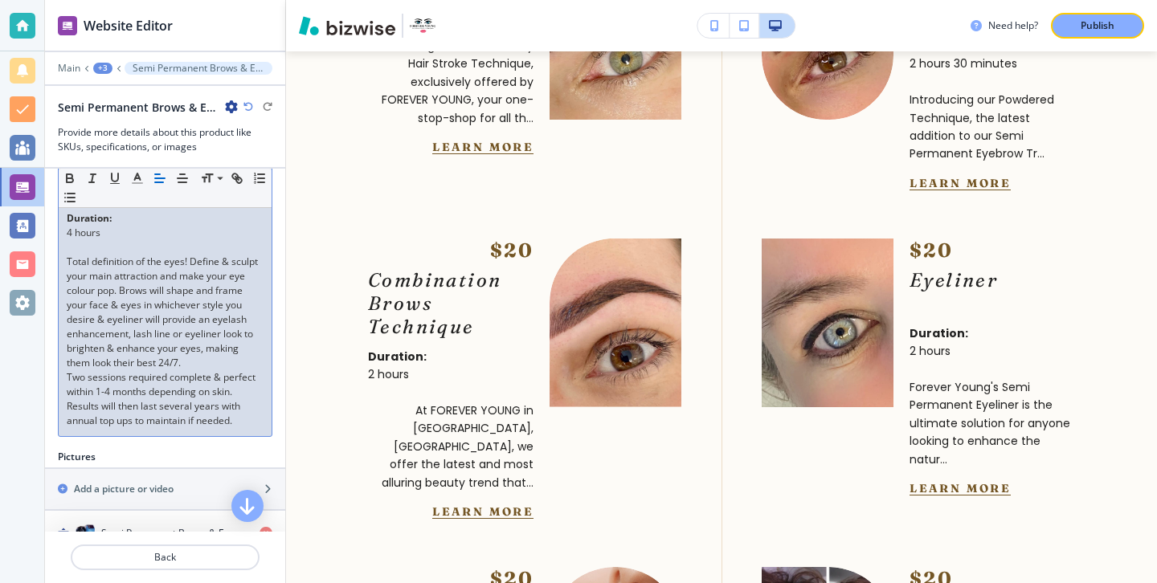
scroll to position [166, 0]
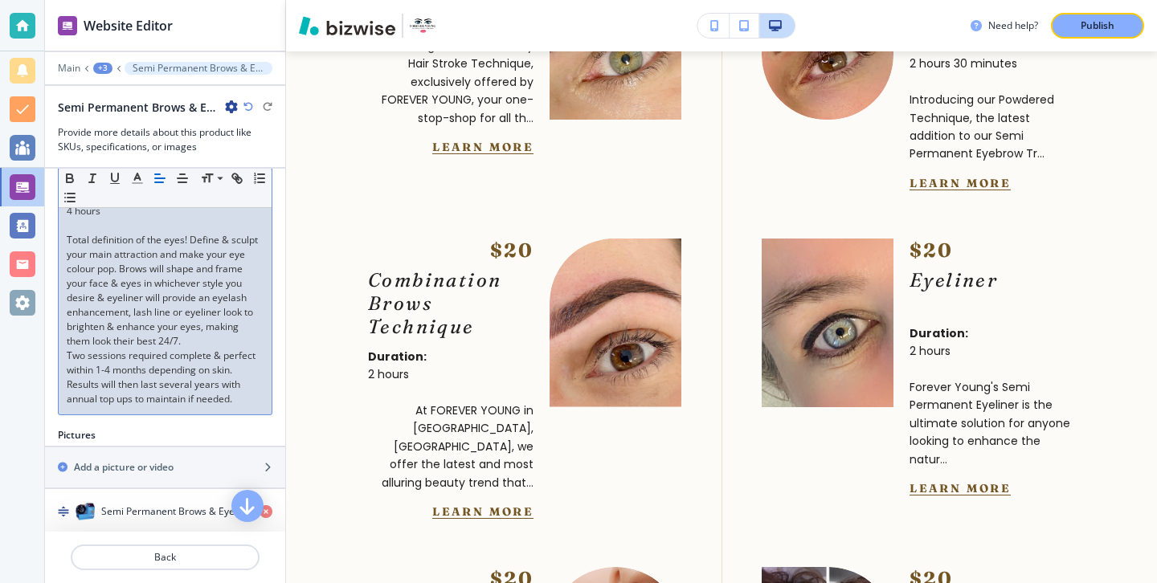
click at [202, 343] on p "Total definition of the eyes! Define & sculpt your main attraction and make you…" at bounding box center [165, 291] width 197 height 116
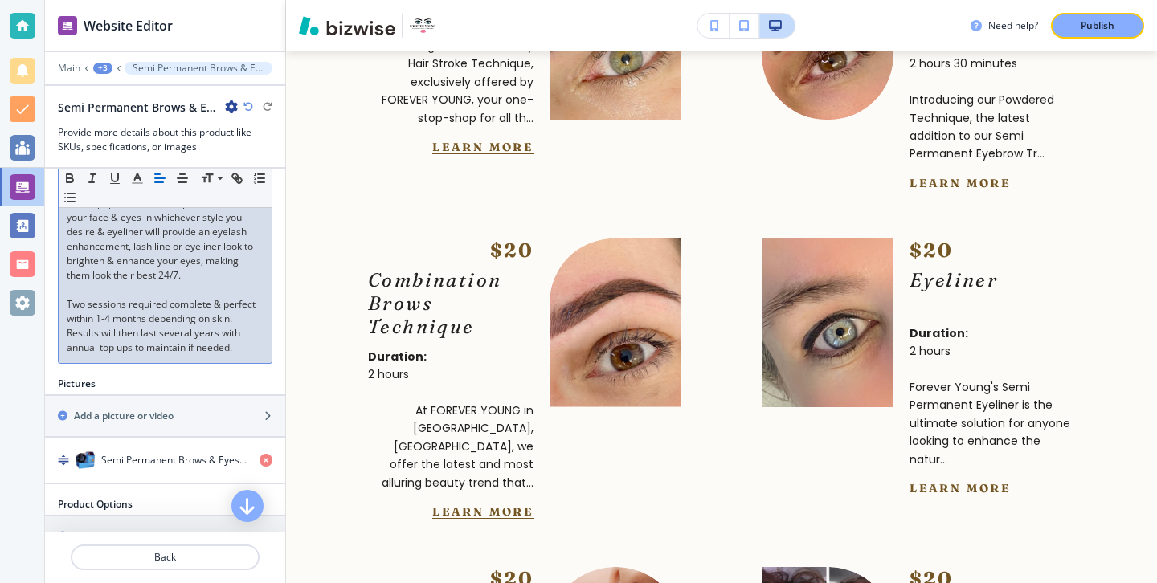
scroll to position [247, 0]
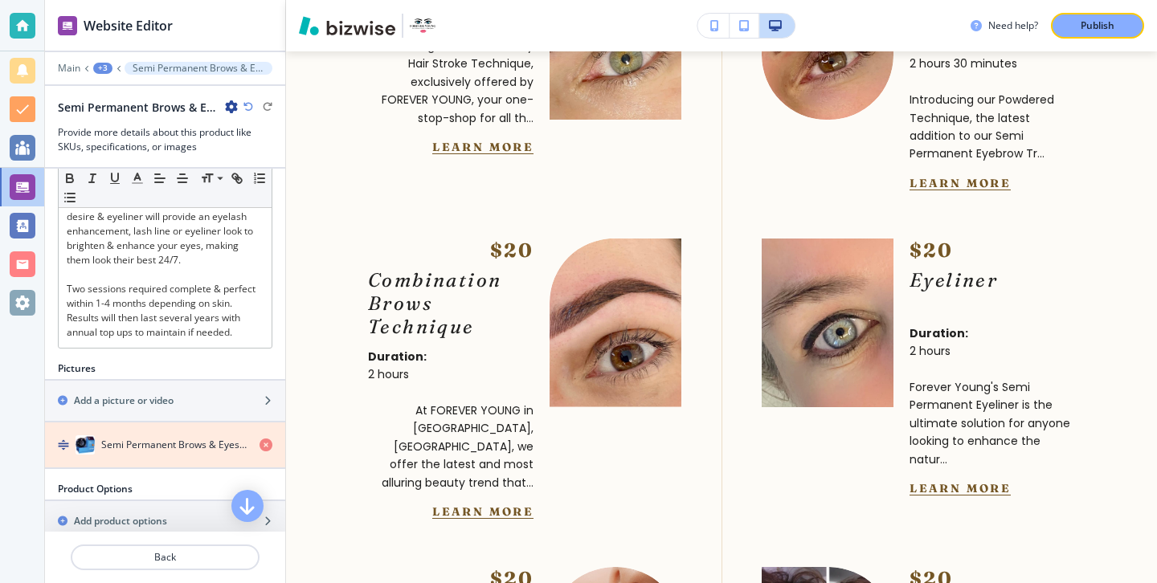
click at [266, 439] on icon "button" at bounding box center [265, 445] width 13 height 13
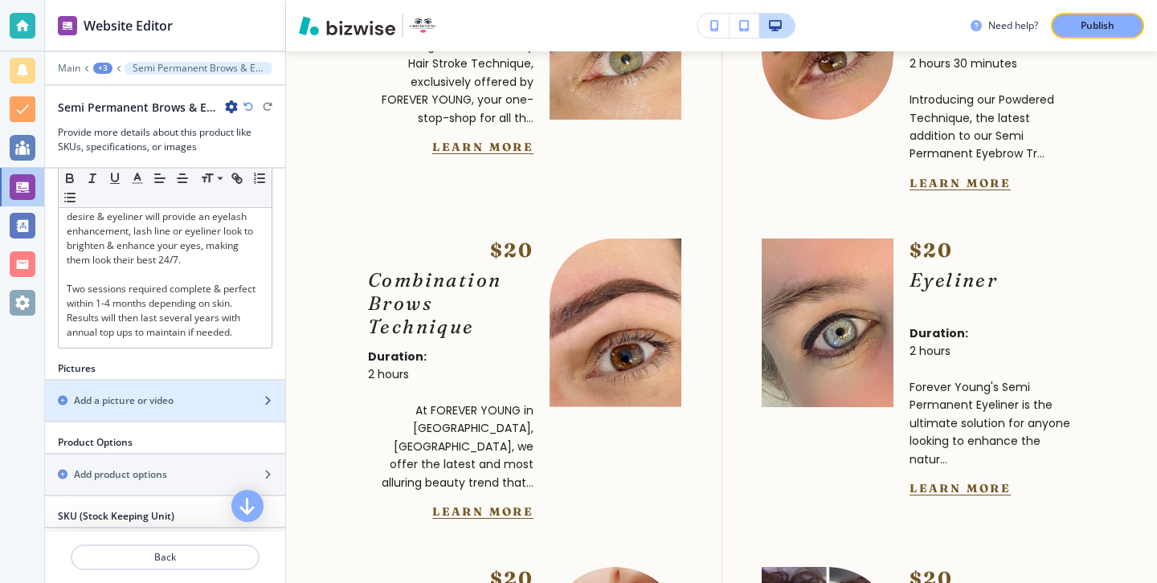
click at [266, 408] on div "button" at bounding box center [165, 414] width 240 height 13
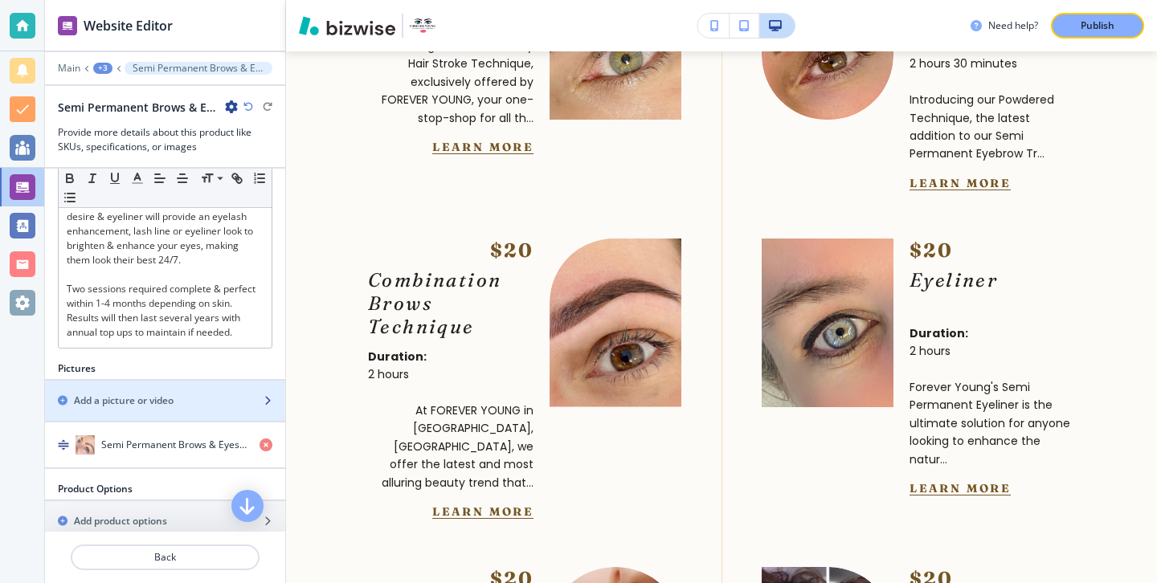
click at [169, 402] on h2 "Add a picture or video" at bounding box center [124, 401] width 100 height 14
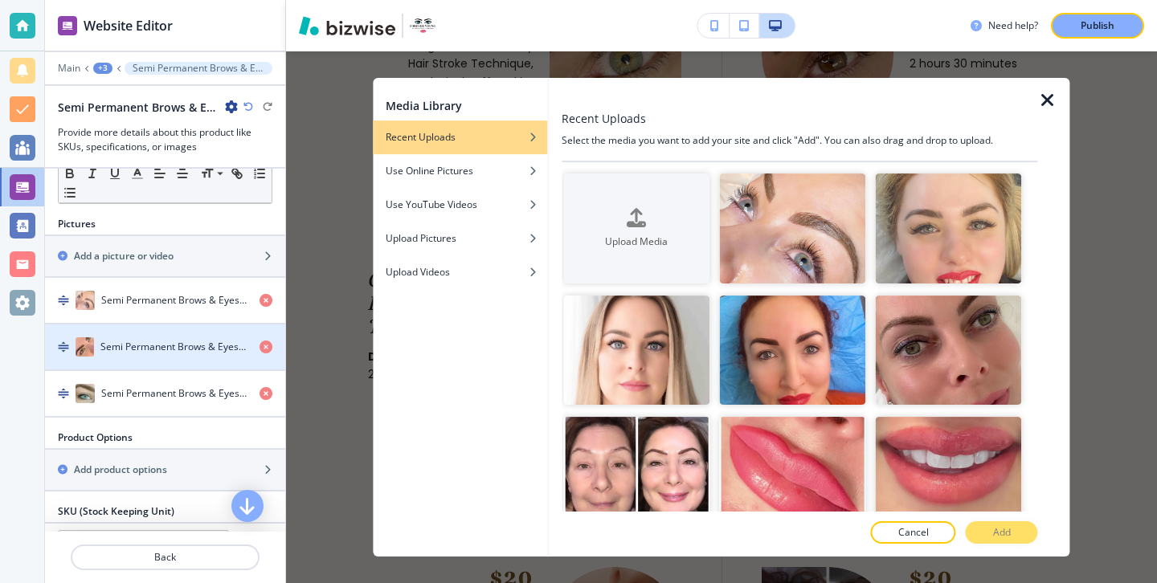
scroll to position [401, 0]
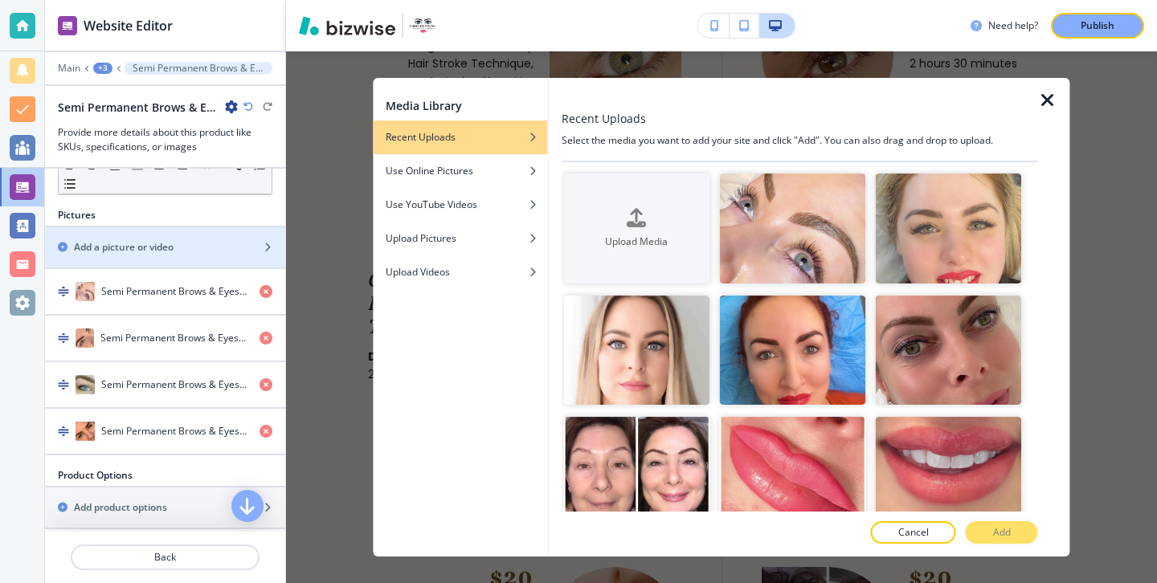
click at [1046, 91] on icon "button" at bounding box center [1047, 100] width 19 height 19
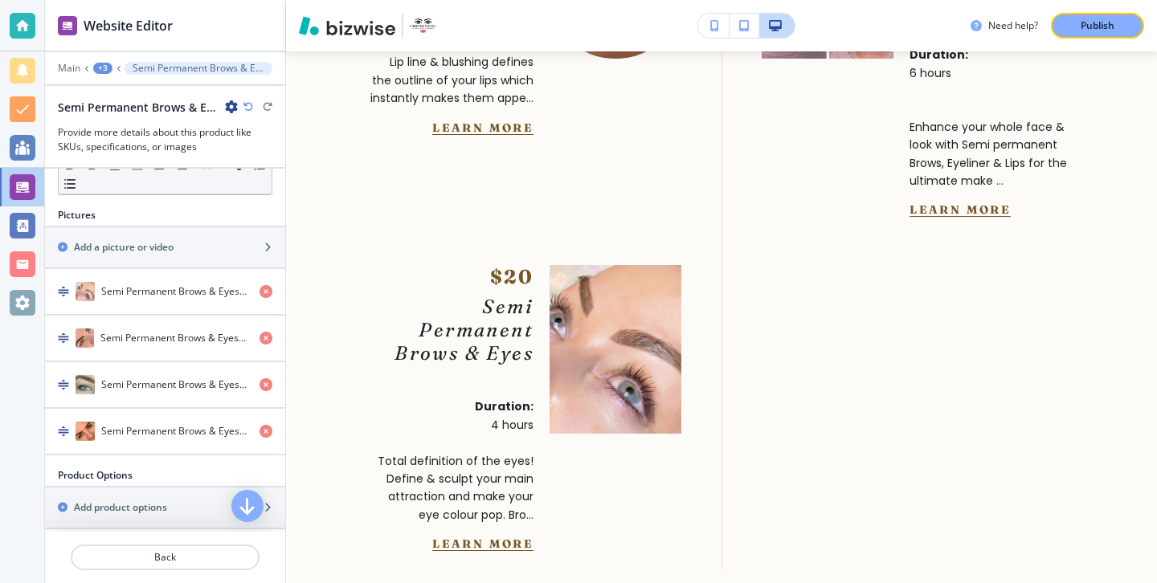
scroll to position [6449, 0]
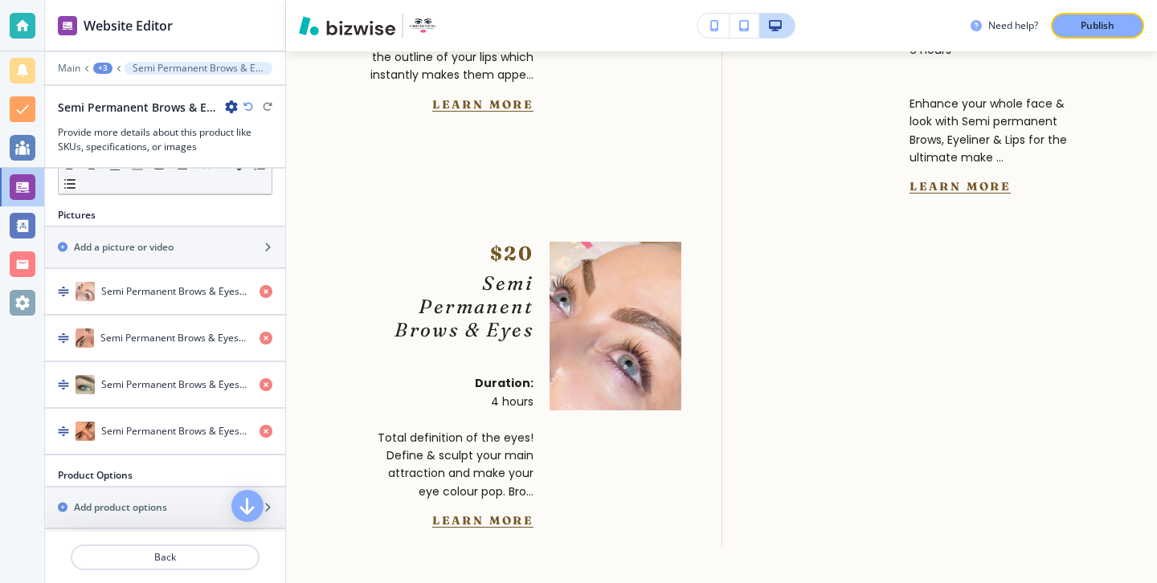
click at [218, 224] on div at bounding box center [165, 224] width 240 height 3
click at [219, 233] on div "button" at bounding box center [165, 233] width 240 height 13
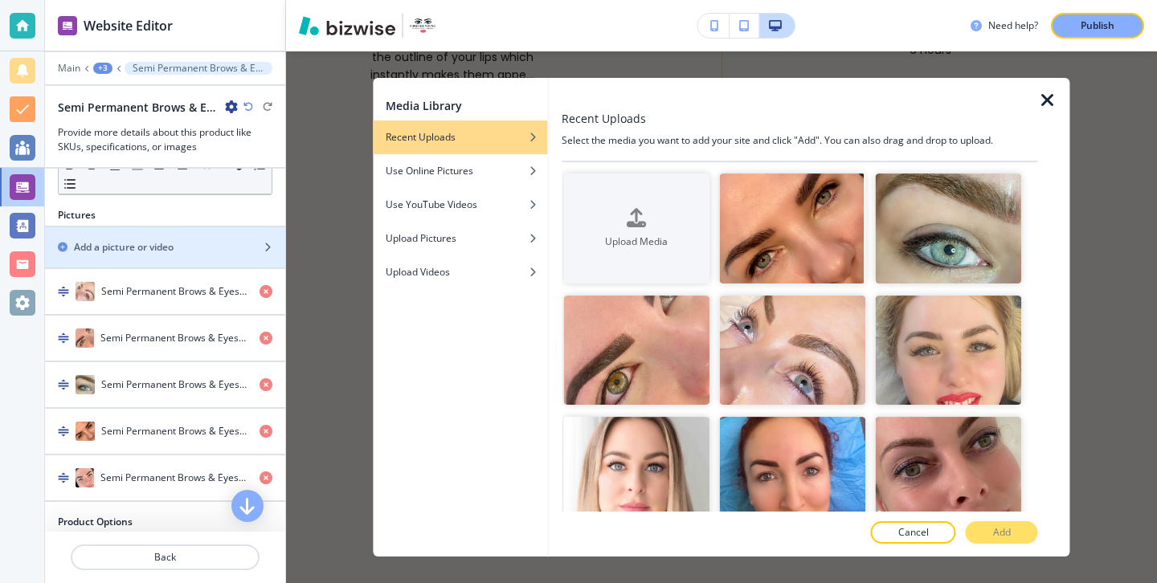
click at [1041, 100] on icon "button" at bounding box center [1047, 100] width 19 height 19
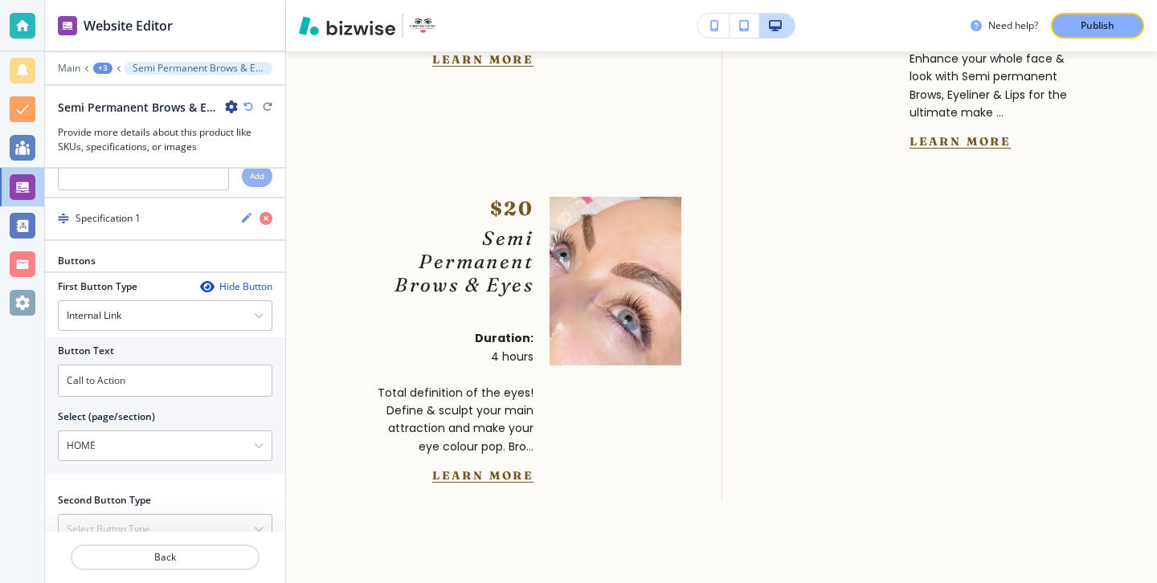
scroll to position [964, 0]
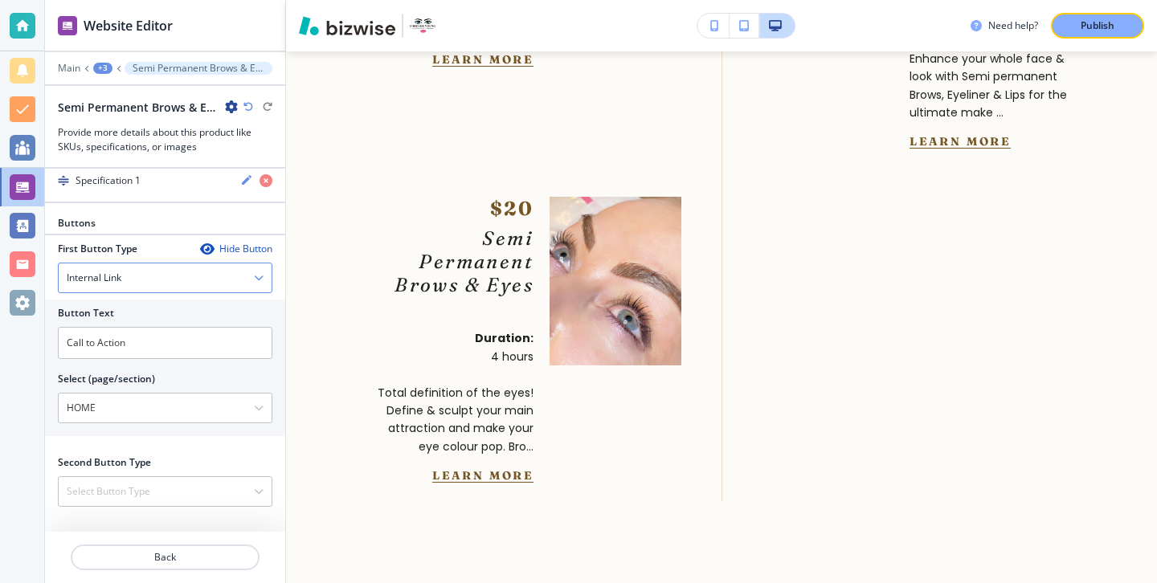
click at [182, 282] on div "Internal Link" at bounding box center [165, 277] width 213 height 29
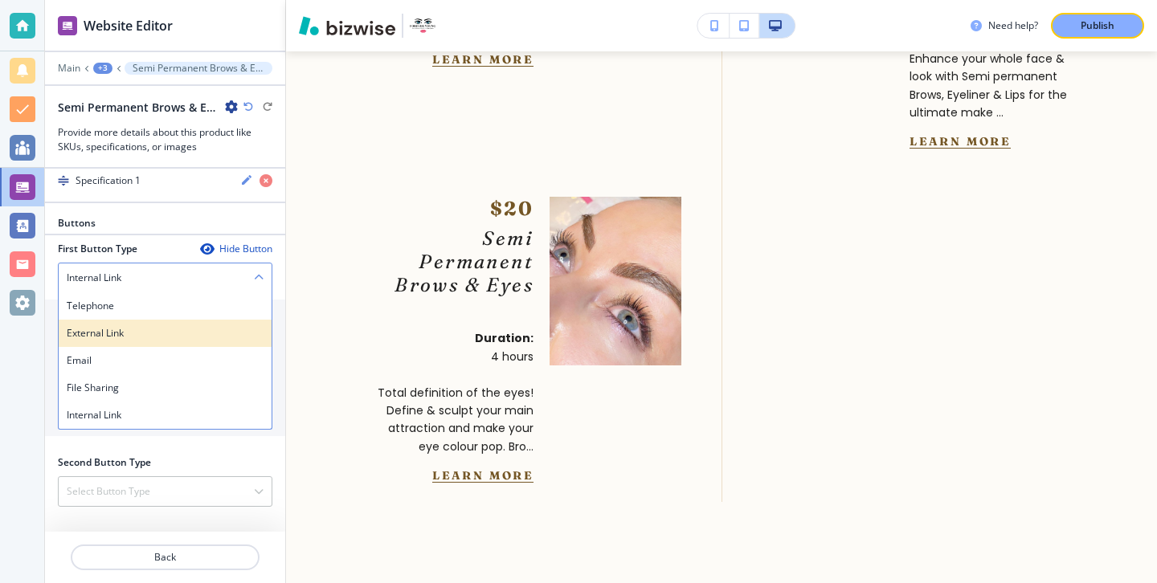
click at [178, 329] on h4 "External Link" at bounding box center [165, 333] width 197 height 14
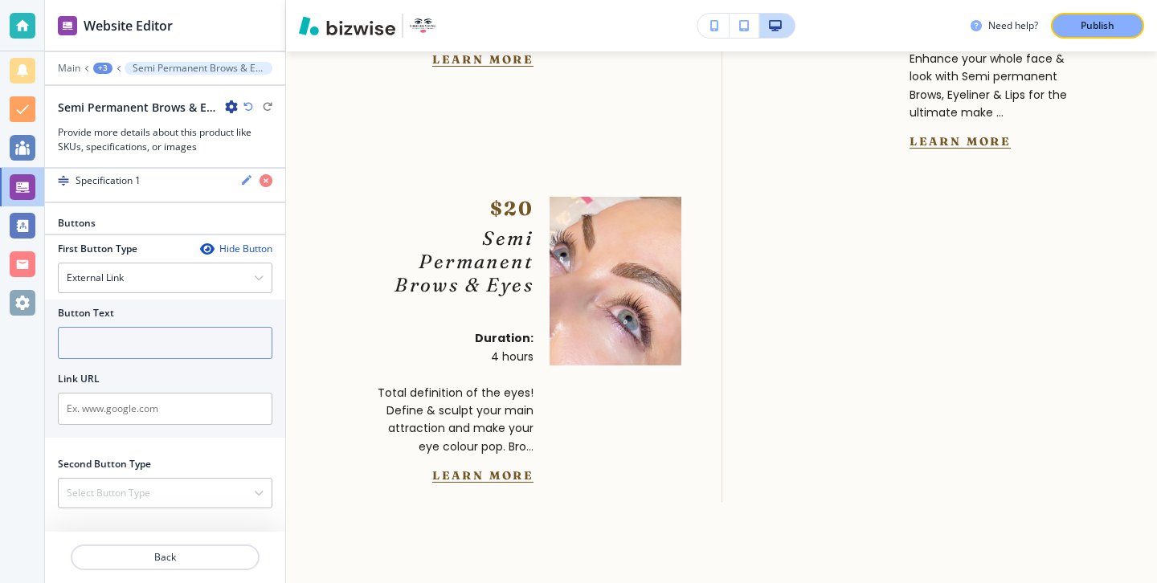
click at [178, 340] on input "text" at bounding box center [165, 343] width 214 height 32
type input "Book"
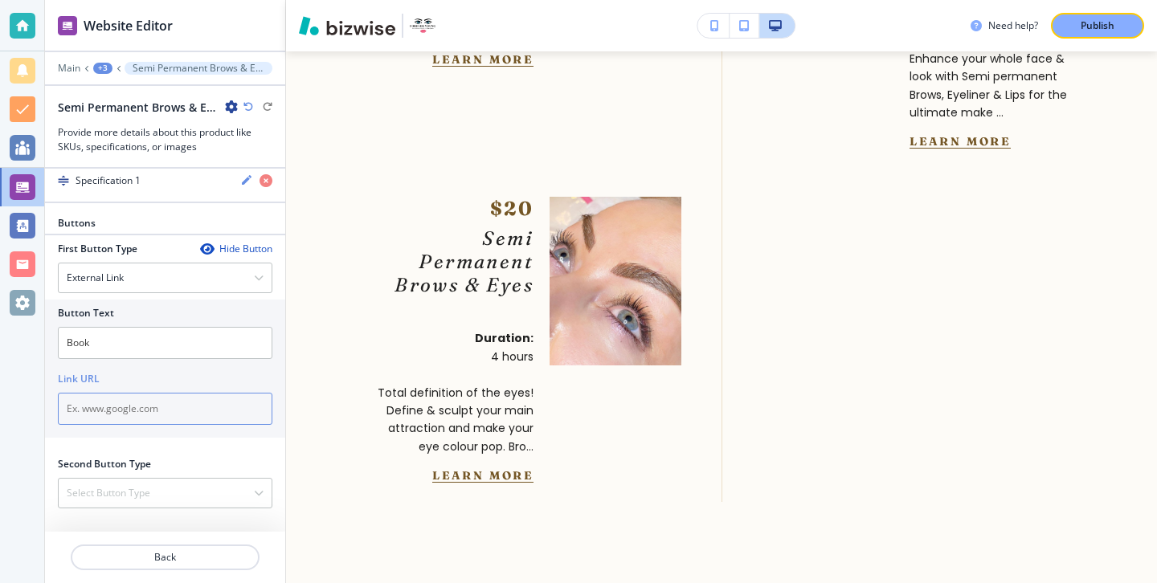
click at [125, 407] on input "text" at bounding box center [165, 409] width 214 height 32
paste input "[URL][DOMAIN_NAME]"
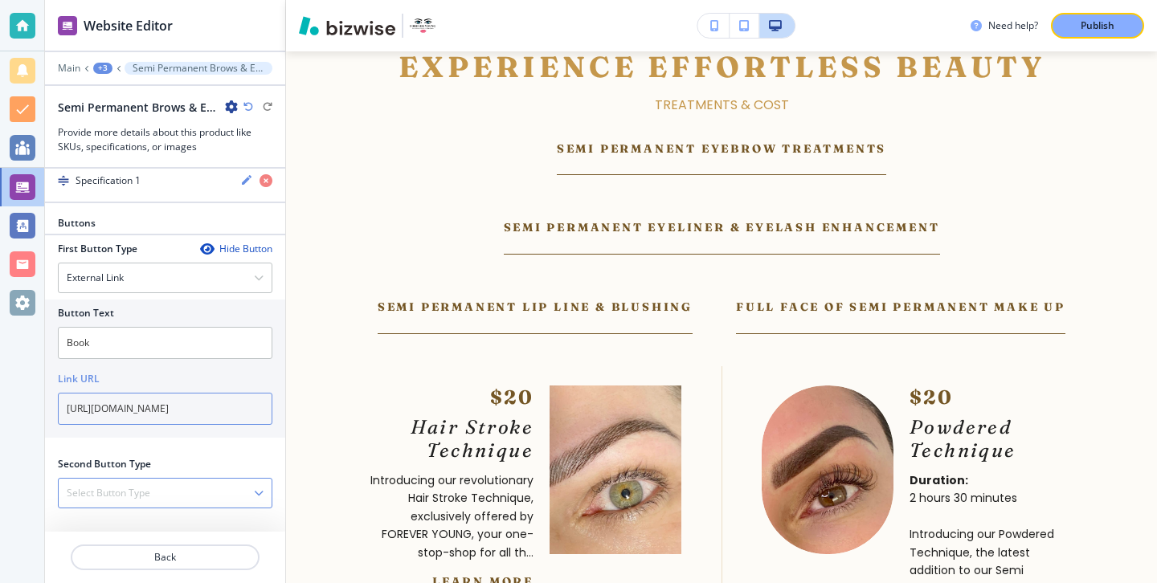
scroll to position [966, 0]
type input "[URL][DOMAIN_NAME]"
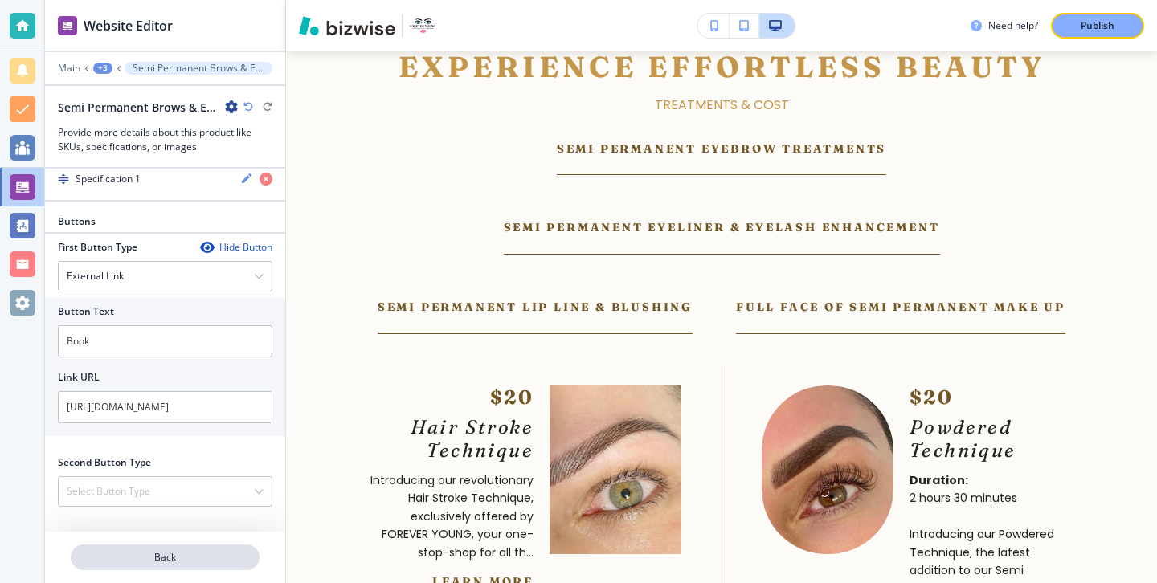
click at [226, 565] on button "Back" at bounding box center [165, 558] width 189 height 26
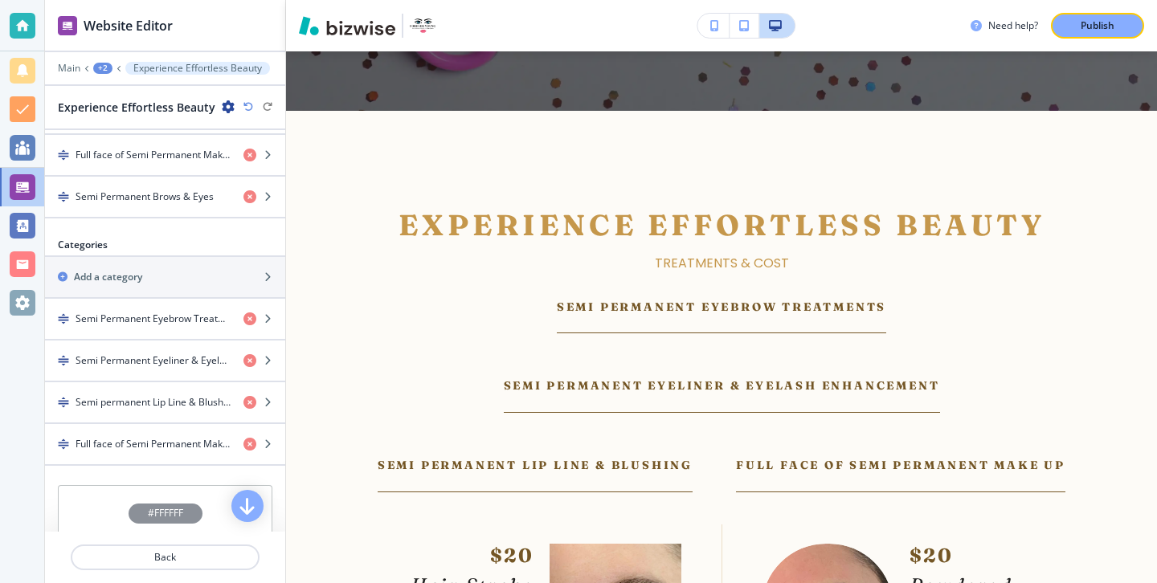
scroll to position [835, 0]
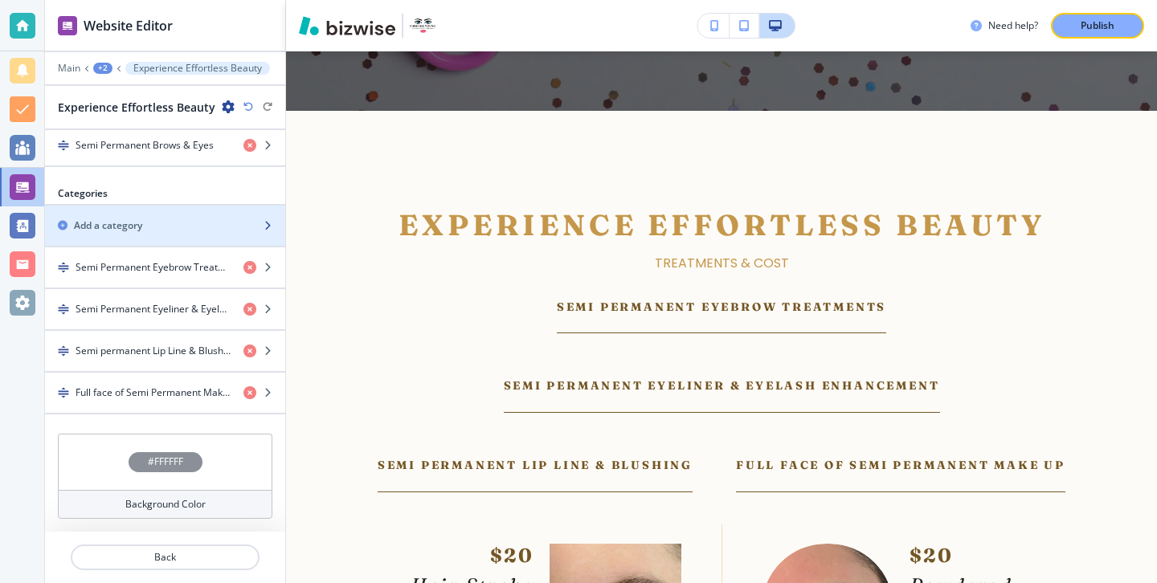
click at [186, 228] on div "Add a category" at bounding box center [147, 226] width 205 height 14
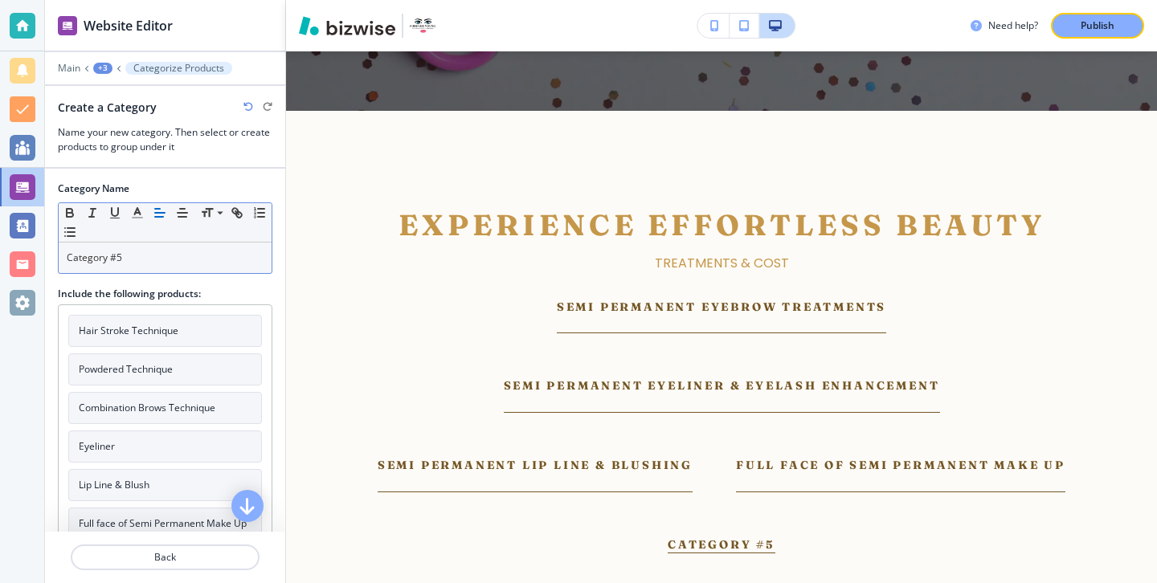
click at [214, 264] on p "Category #5" at bounding box center [165, 258] width 197 height 14
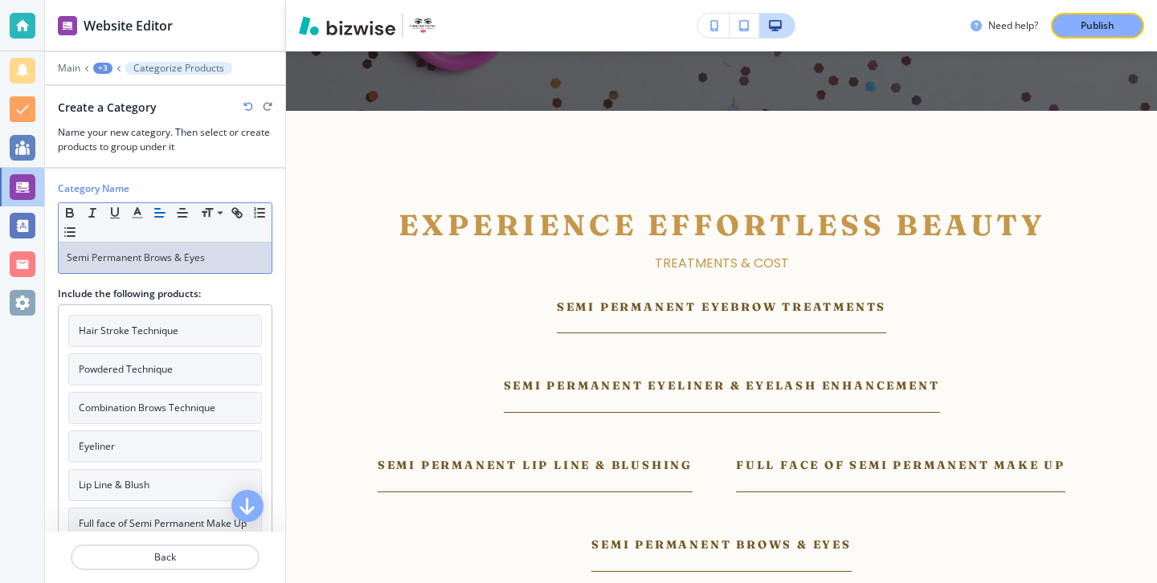
scroll to position [96, 0]
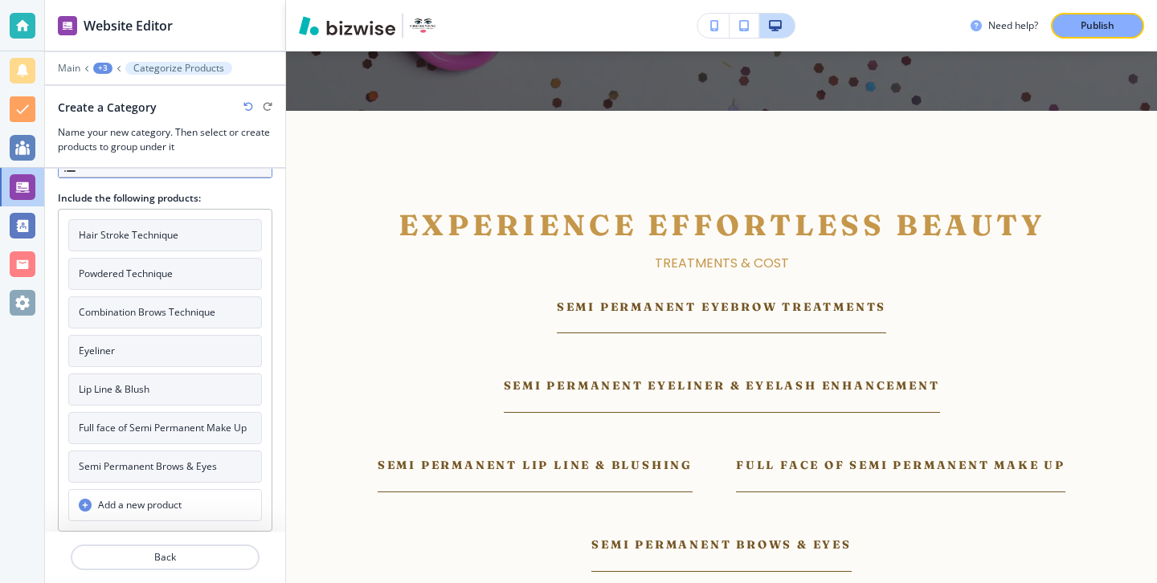
click at [178, 463] on h4 "Semi Permanent Brows & Eyes" at bounding box center [148, 466] width 138 height 14
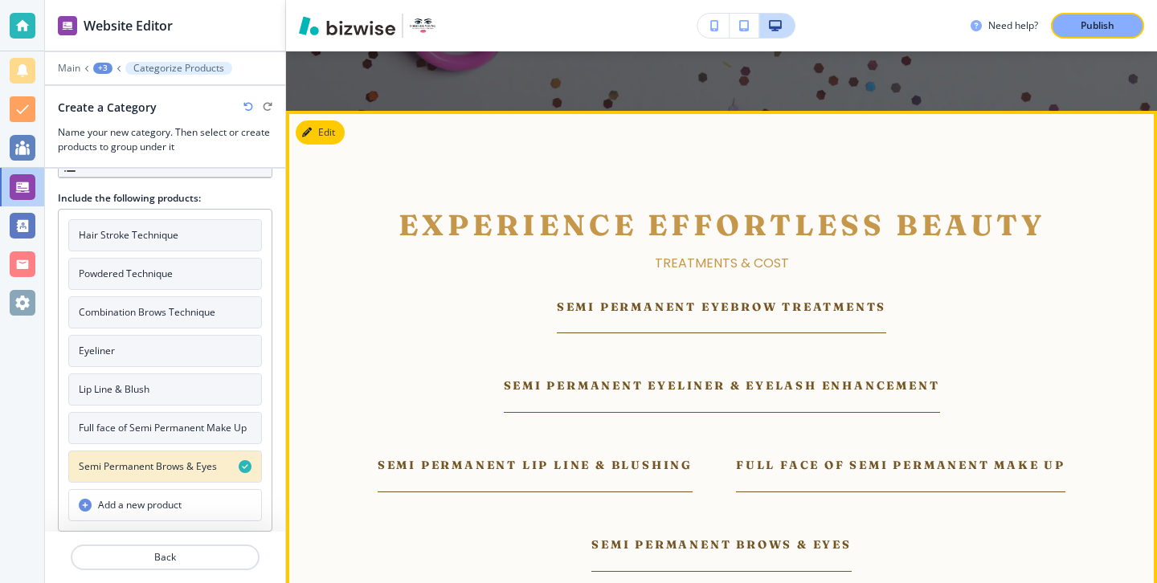
click at [338, 396] on div "Semi Permanent Eyebrow Treatments Semi Permanent Eyeliner & Eyelash Enhancement…" at bounding box center [721, 435] width 774 height 274
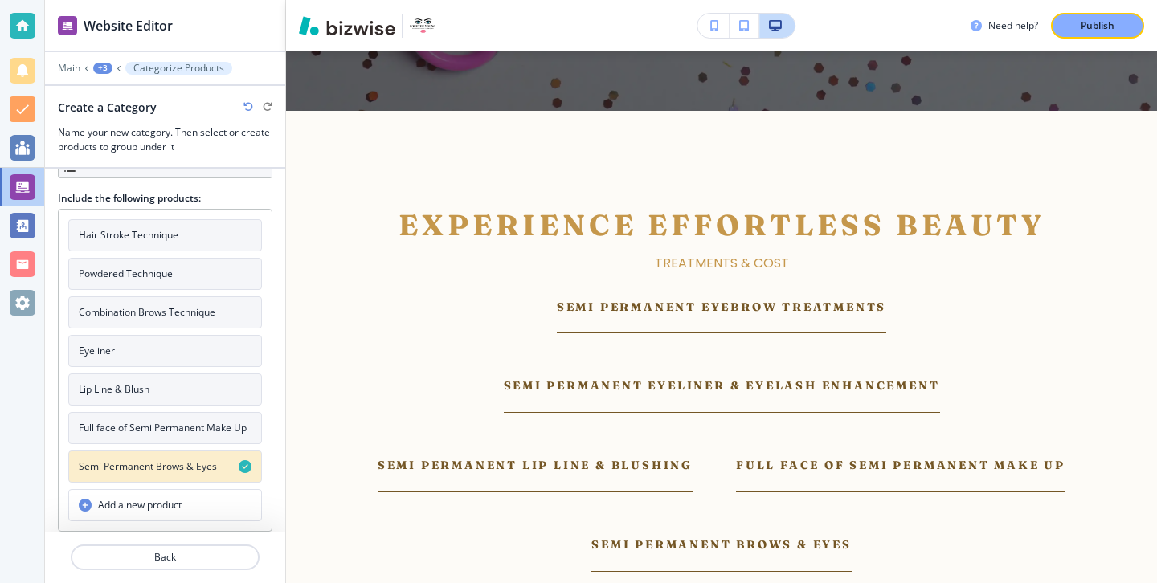
scroll to position [0, 0]
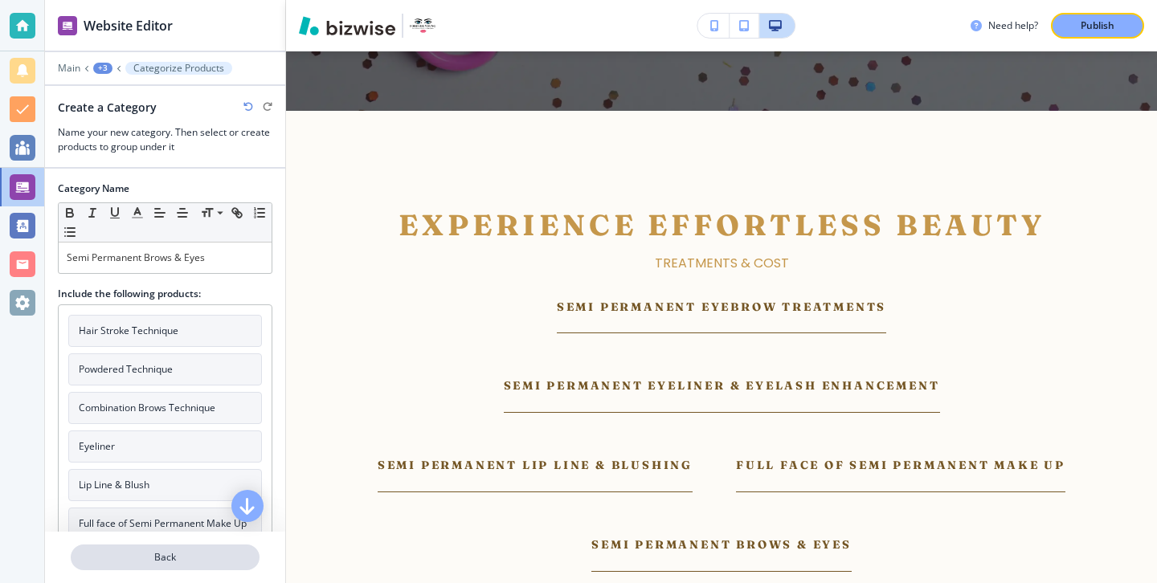
click at [148, 552] on p "Back" at bounding box center [165, 557] width 186 height 14
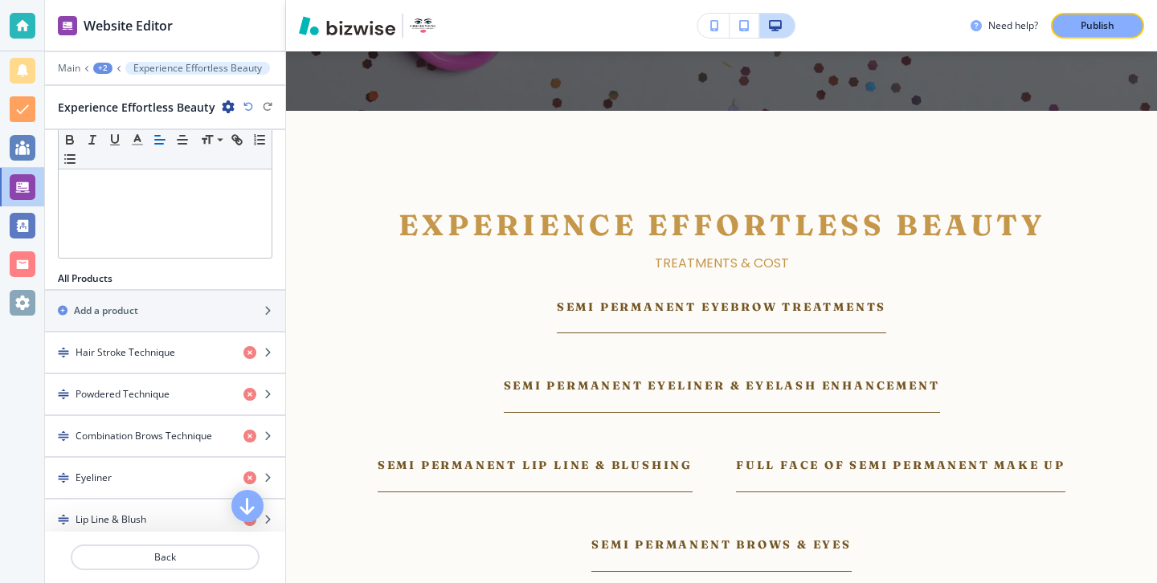
scroll to position [504, 0]
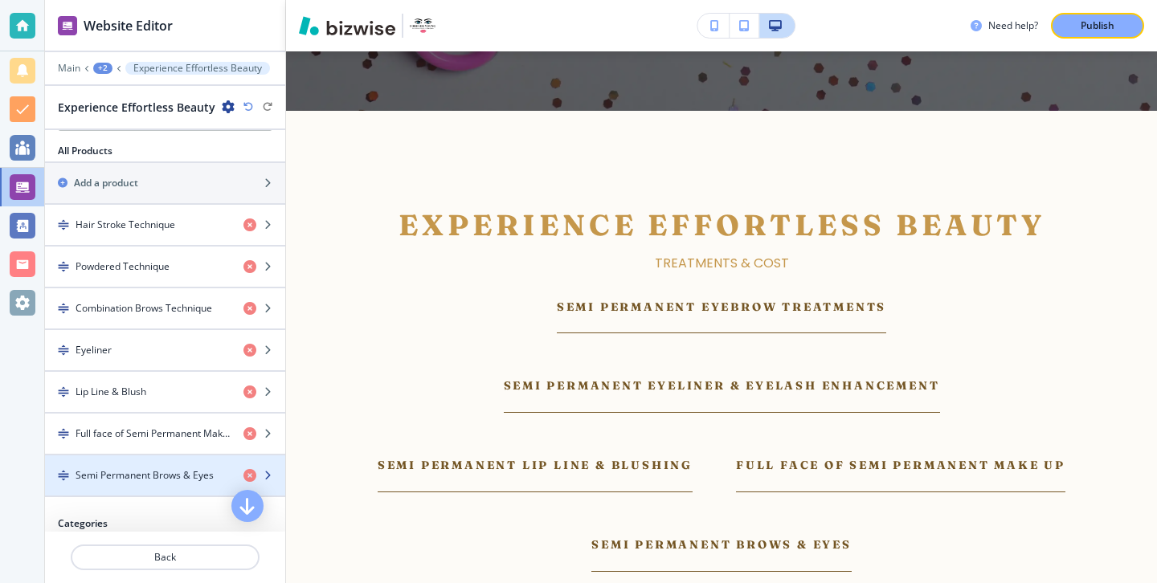
click at [155, 474] on h4 "Semi Permanent Brows & Eyes" at bounding box center [145, 475] width 138 height 14
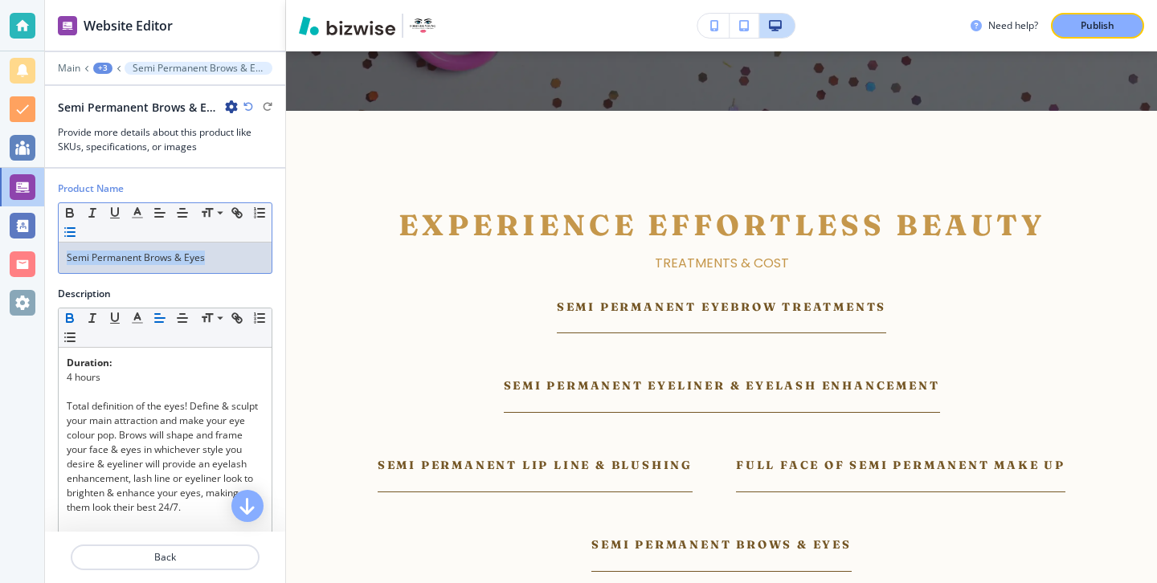
drag, startPoint x: 230, startPoint y: 270, endPoint x: 66, endPoint y: 232, distance: 168.2
click at [66, 232] on div "Small Normal Large Huge Semi Permanent Brows & Eyes" at bounding box center [165, 237] width 214 height 71
click at [102, 260] on p "Brows &Eyeliner" at bounding box center [165, 258] width 197 height 14
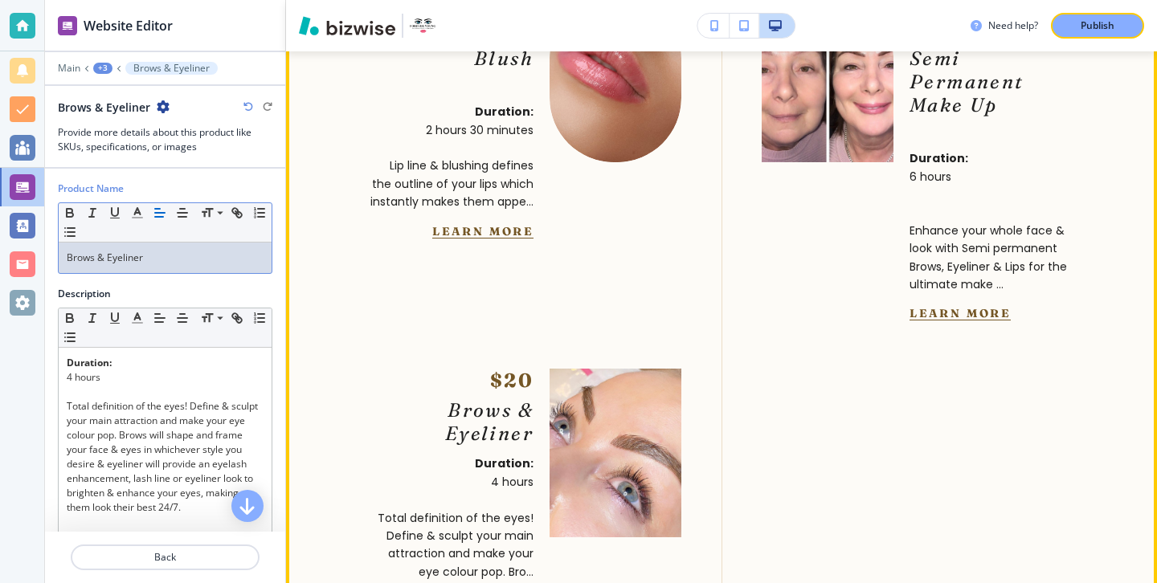
scroll to position [6460, 0]
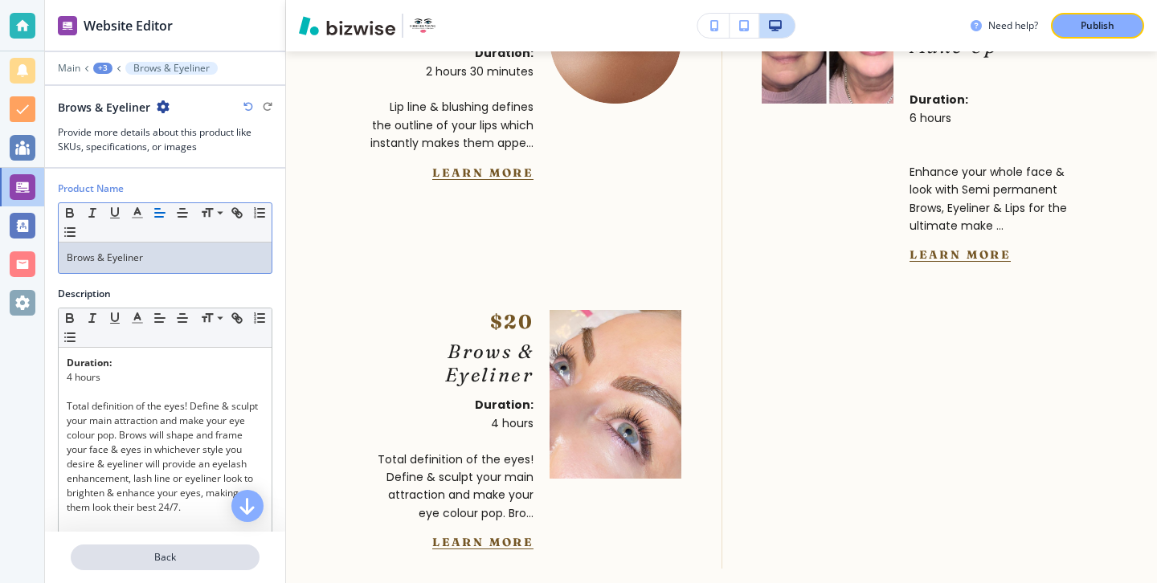
click at [215, 557] on p "Back" at bounding box center [165, 557] width 186 height 14
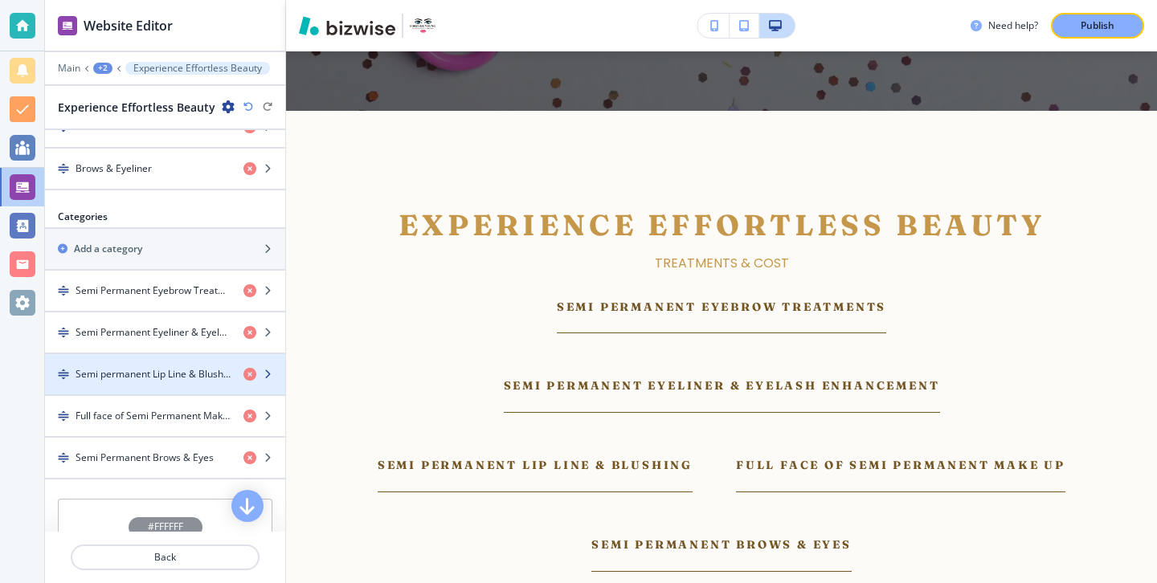
scroll to position [876, 0]
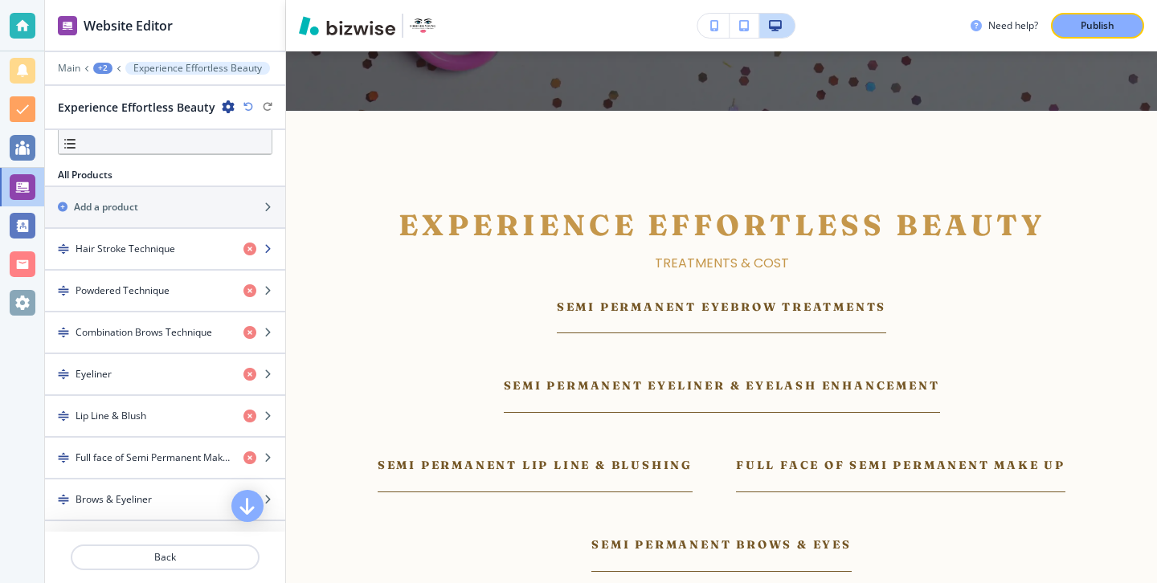
scroll to position [471, 0]
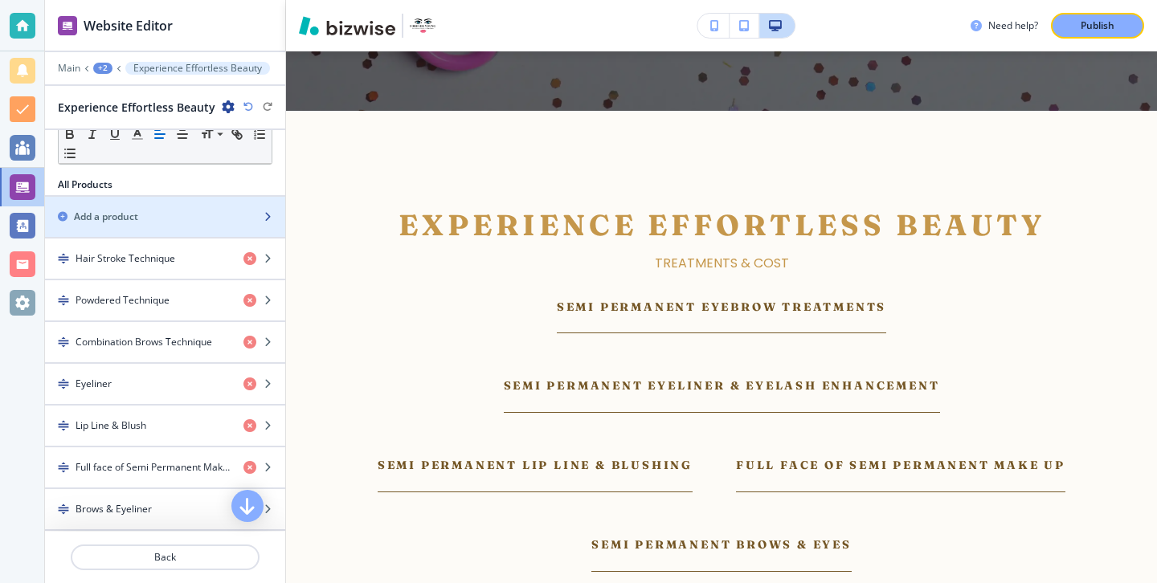
click at [239, 218] on div "Add a product" at bounding box center [147, 217] width 205 height 14
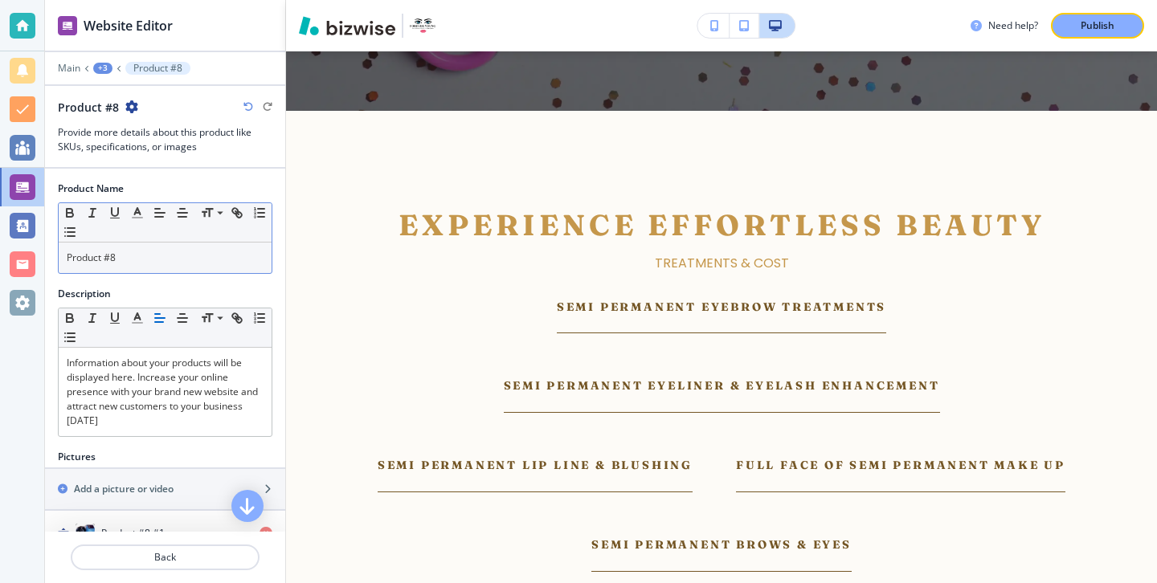
click at [200, 267] on div "Product #8" at bounding box center [165, 258] width 213 height 31
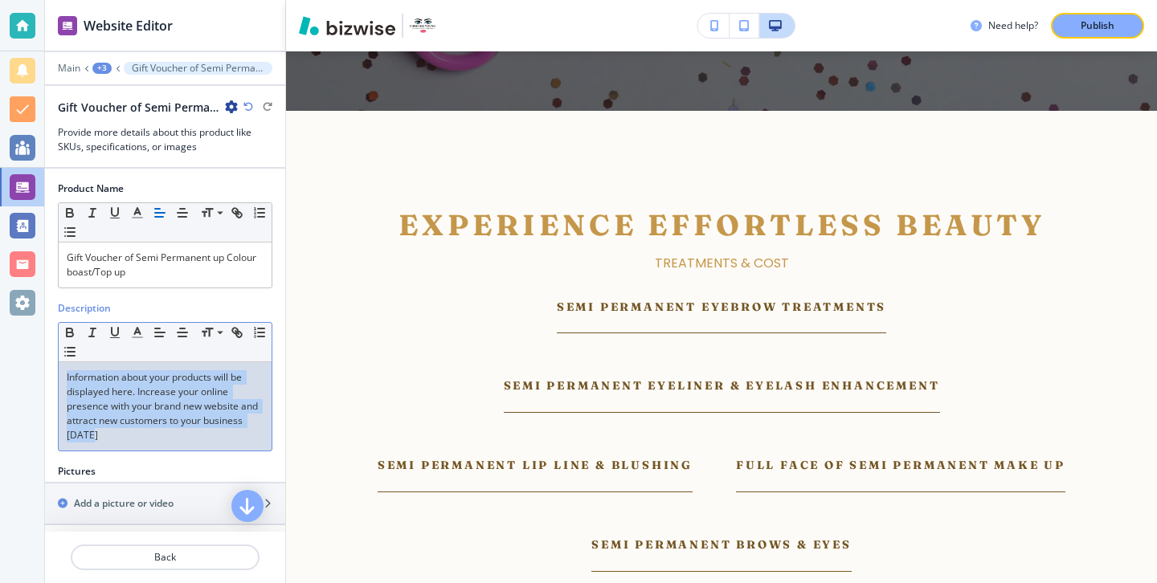
drag, startPoint x: 165, startPoint y: 444, endPoint x: 30, endPoint y: 361, distance: 158.7
click at [30, 361] on div "Website Editor Main +3 Gift Voucher of Semi Permanent up Colour boast/Top up Gi…" at bounding box center [578, 291] width 1157 height 583
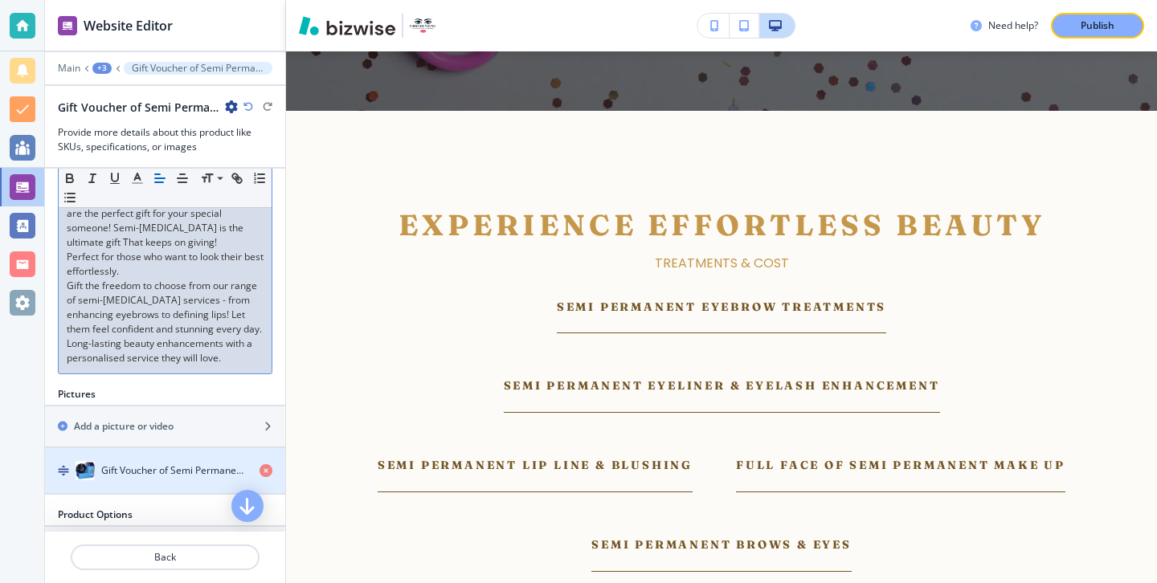
scroll to position [148, 0]
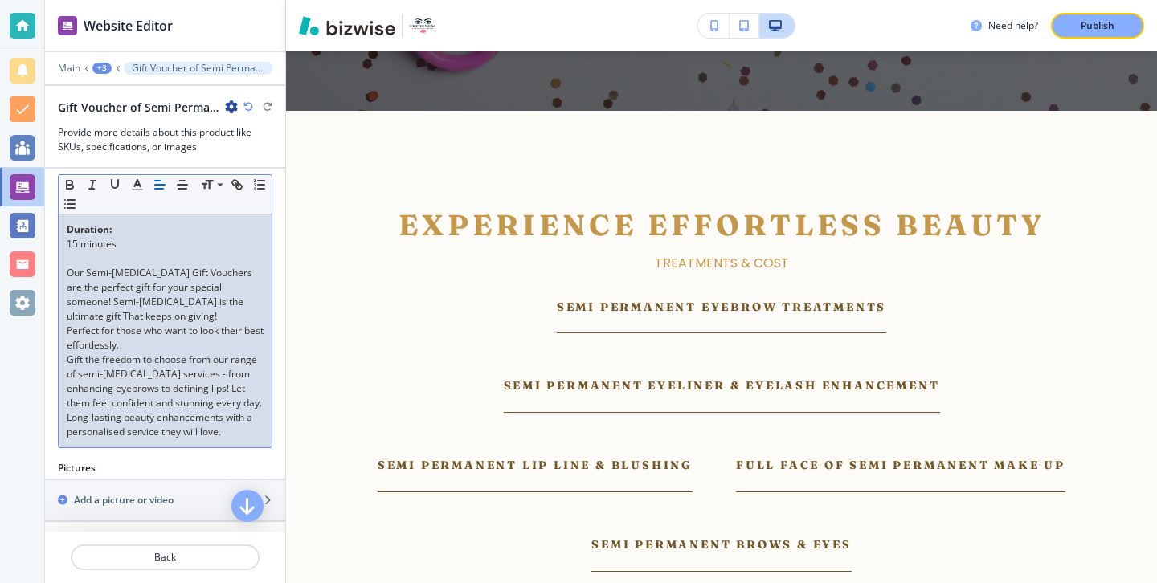
click at [167, 334] on p "Perfect for those who want to look their best effortlessly." at bounding box center [165, 338] width 197 height 29
click at [167, 345] on p "Perfect for those who want to look their best effortlessly." at bounding box center [165, 338] width 197 height 29
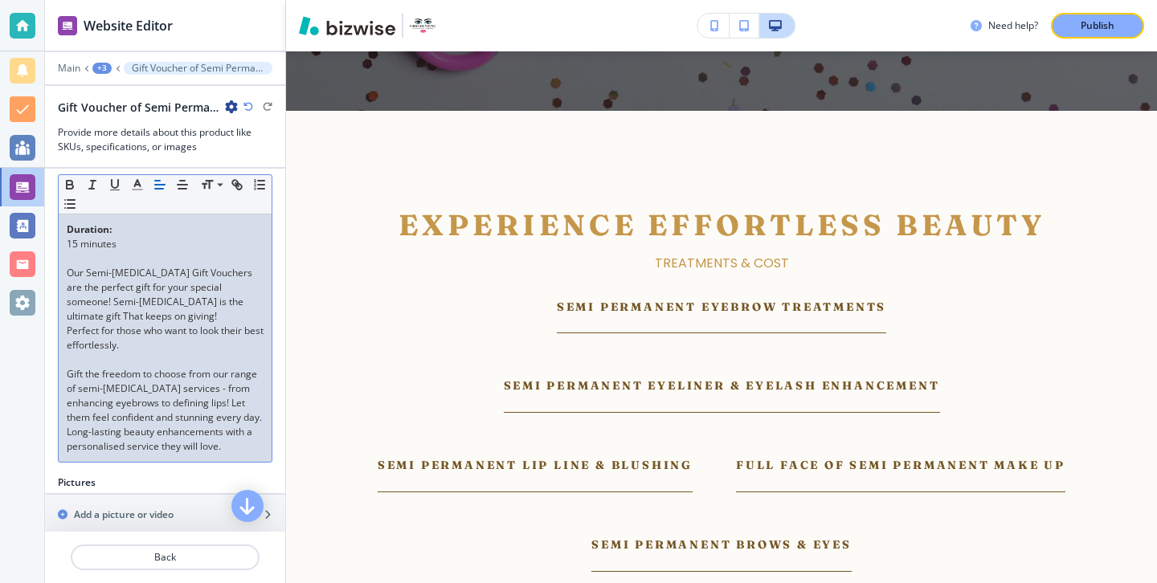
click at [108, 425] on p "Gift the freedom to choose from our range of semi-[MEDICAL_DATA] services - fro…" at bounding box center [165, 396] width 197 height 58
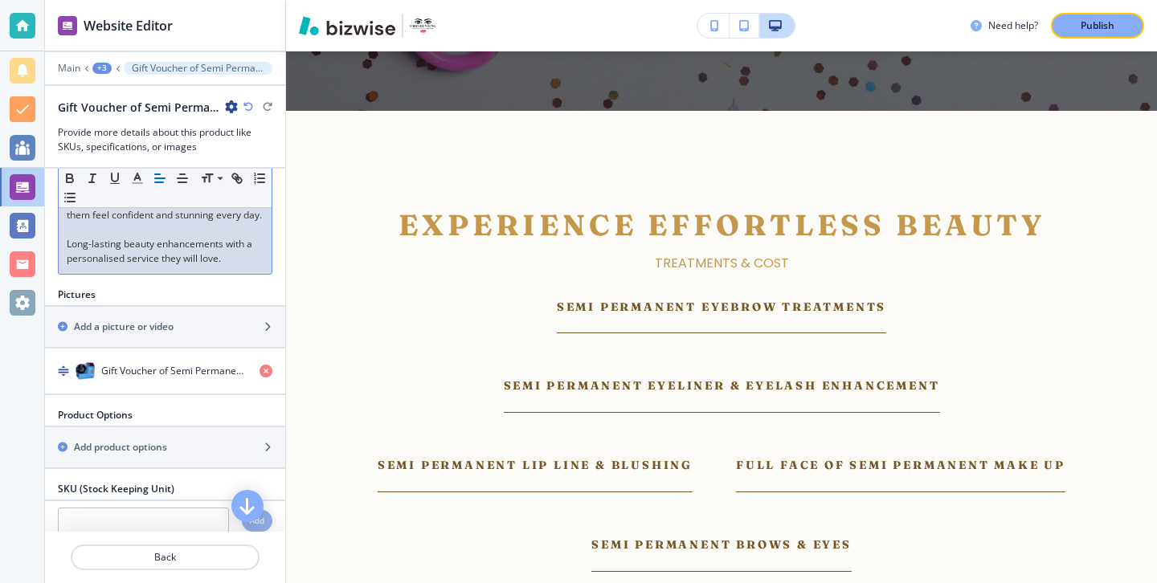
scroll to position [419, 0]
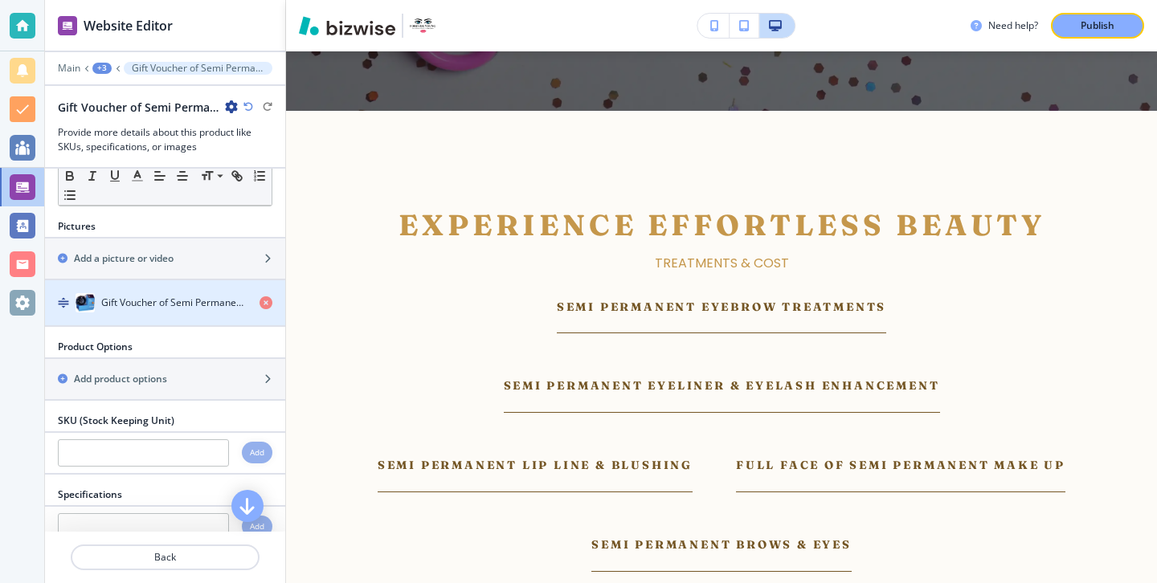
click at [272, 309] on div "button" at bounding box center [272, 302] width 26 height 13
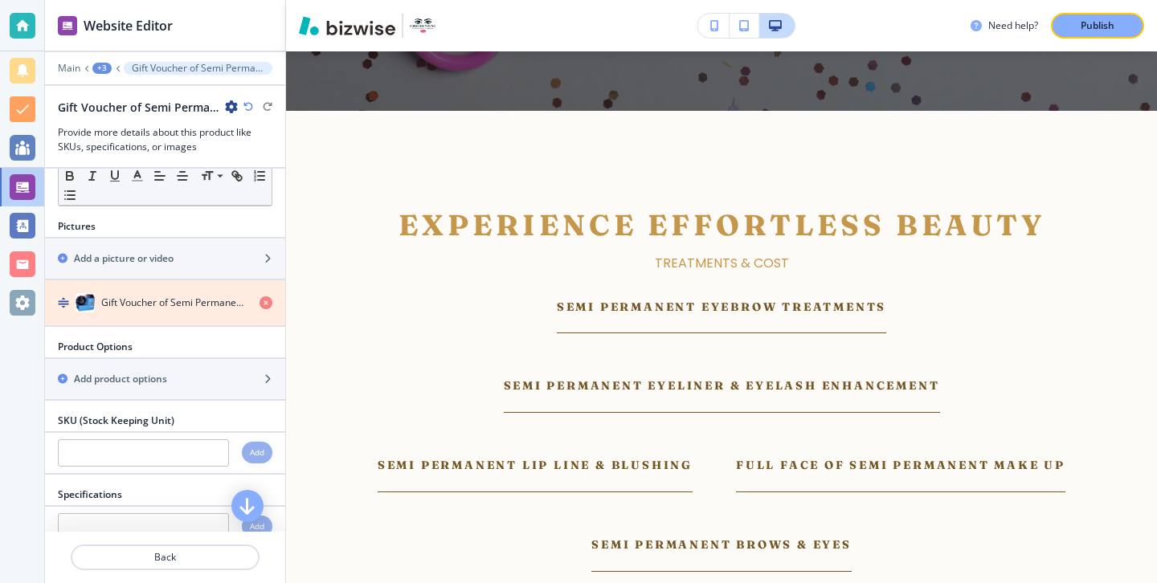
click at [262, 309] on icon "button" at bounding box center [265, 302] width 13 height 13
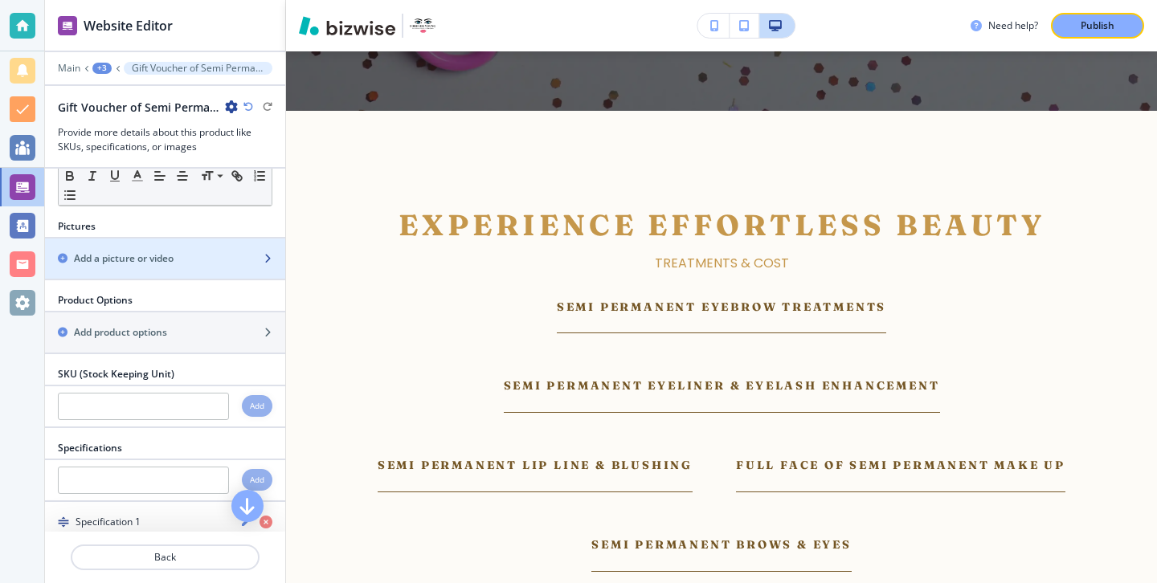
click at [261, 279] on div "button" at bounding box center [165, 272] width 240 height 13
click at [236, 279] on div "button" at bounding box center [165, 272] width 240 height 13
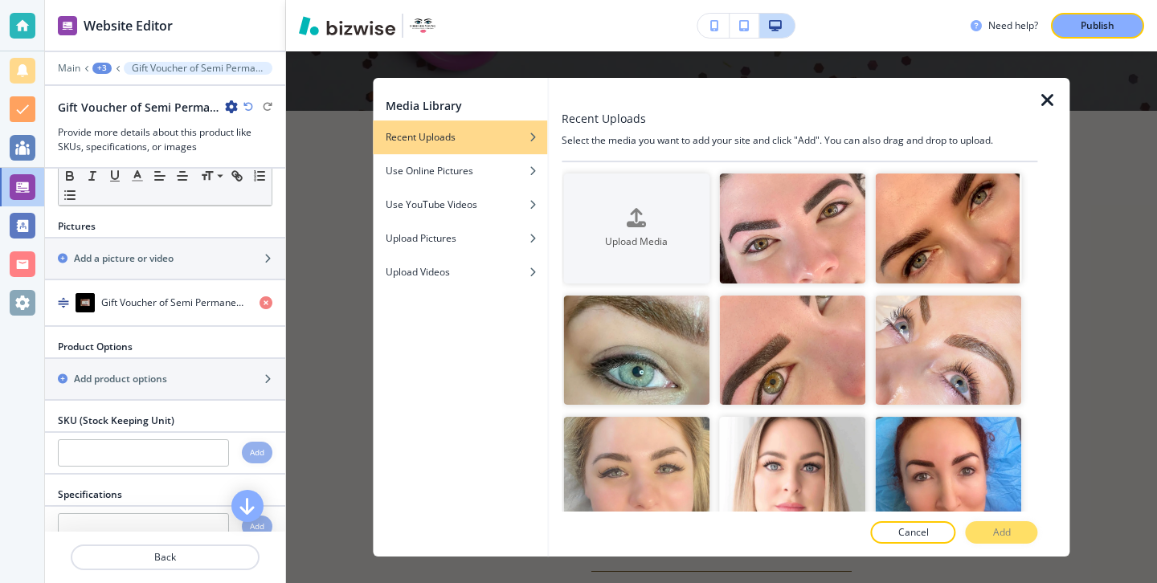
click at [1048, 108] on icon "button" at bounding box center [1047, 100] width 19 height 19
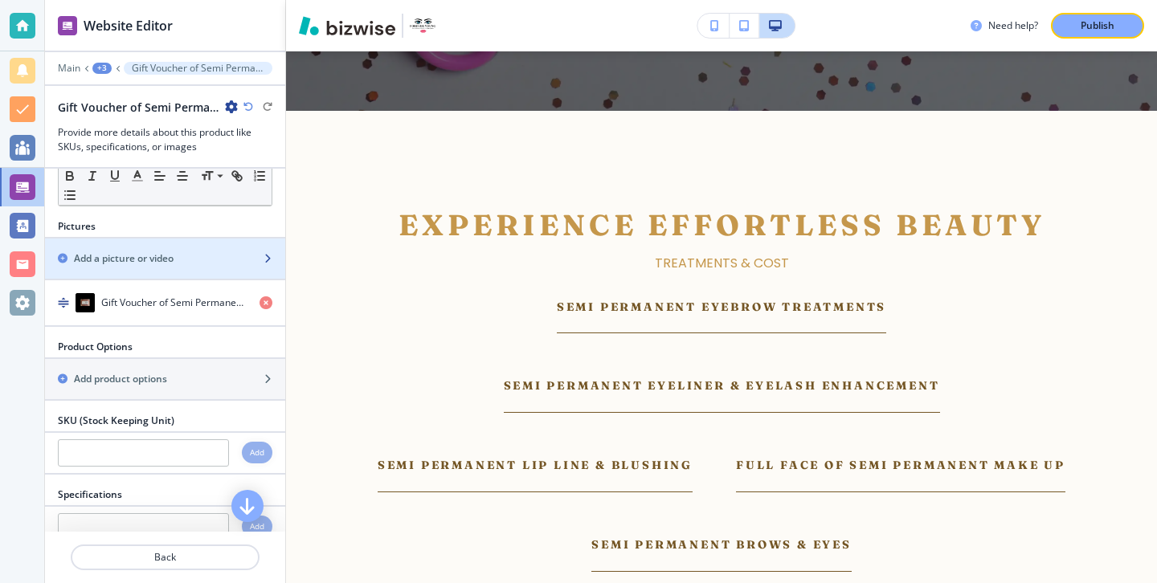
click at [259, 266] on div "Add a picture or video" at bounding box center [165, 258] width 240 height 14
click at [235, 251] on div "button" at bounding box center [165, 245] width 240 height 13
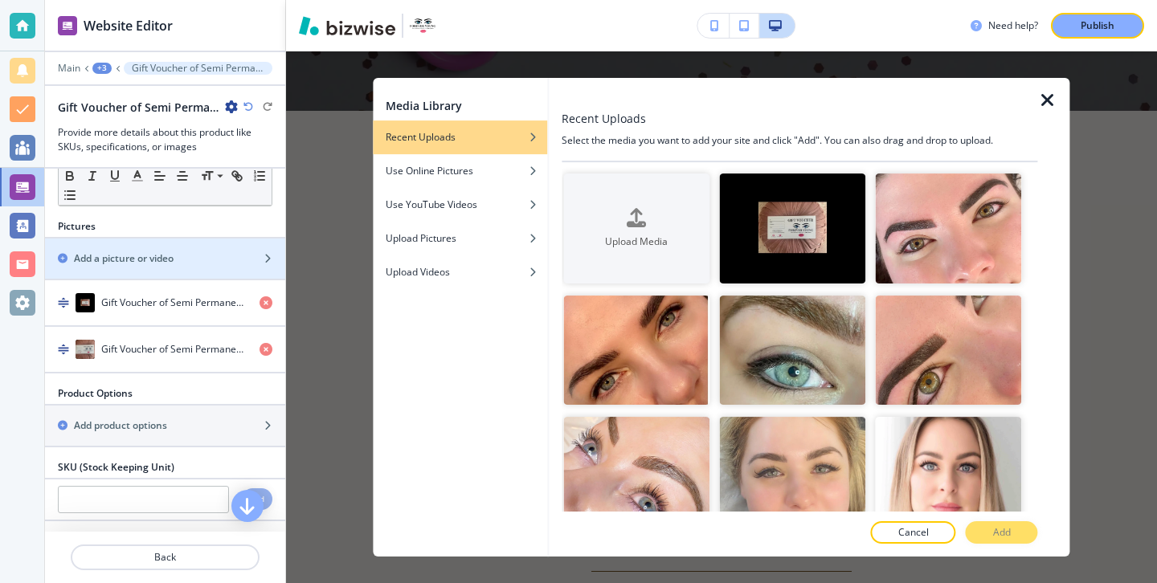
click at [1045, 107] on icon "button" at bounding box center [1047, 100] width 19 height 19
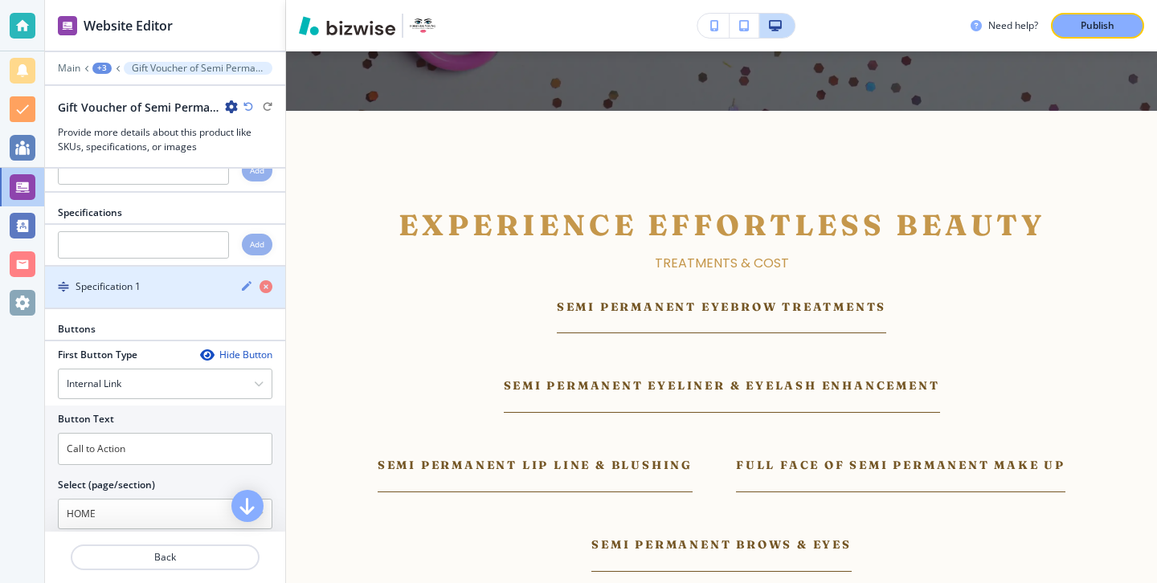
scroll to position [758, 0]
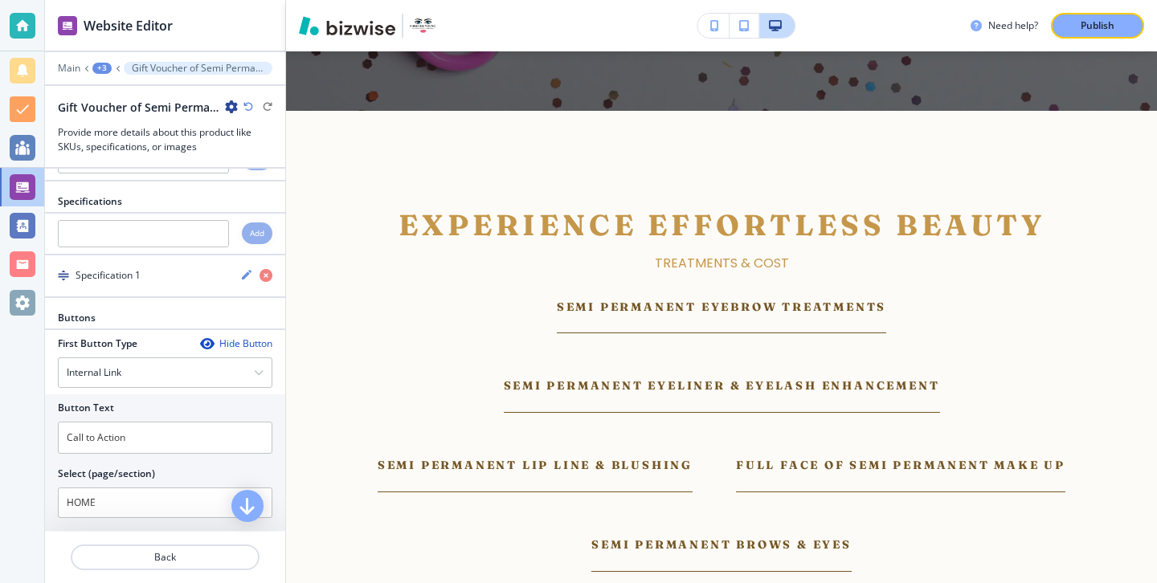
click at [203, 383] on div "Internal Link" at bounding box center [165, 372] width 213 height 29
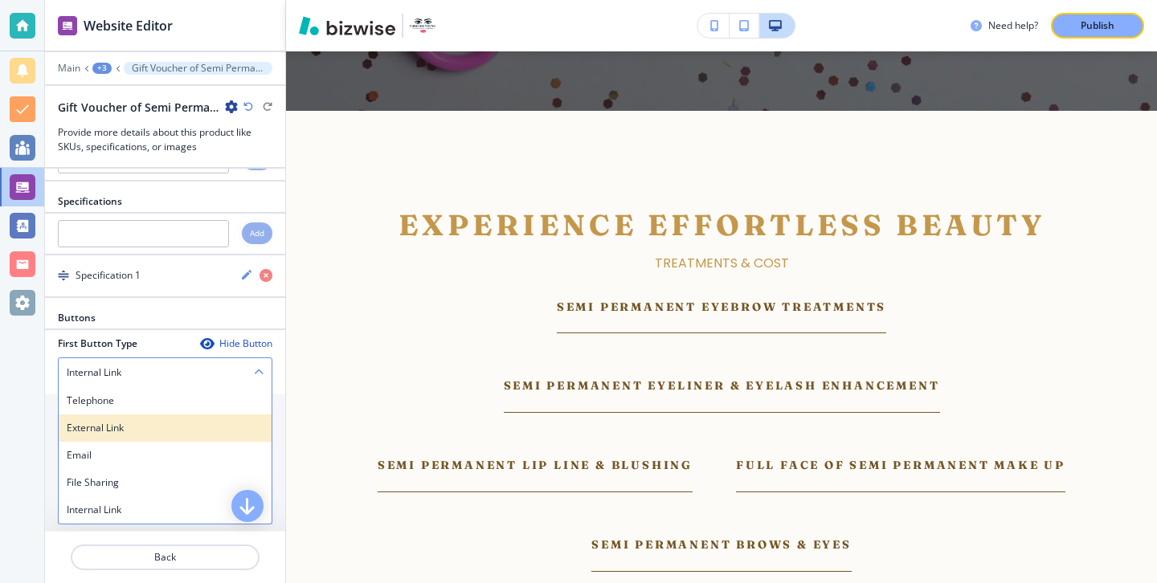
click at [202, 435] on h4 "External Link" at bounding box center [165, 428] width 197 height 14
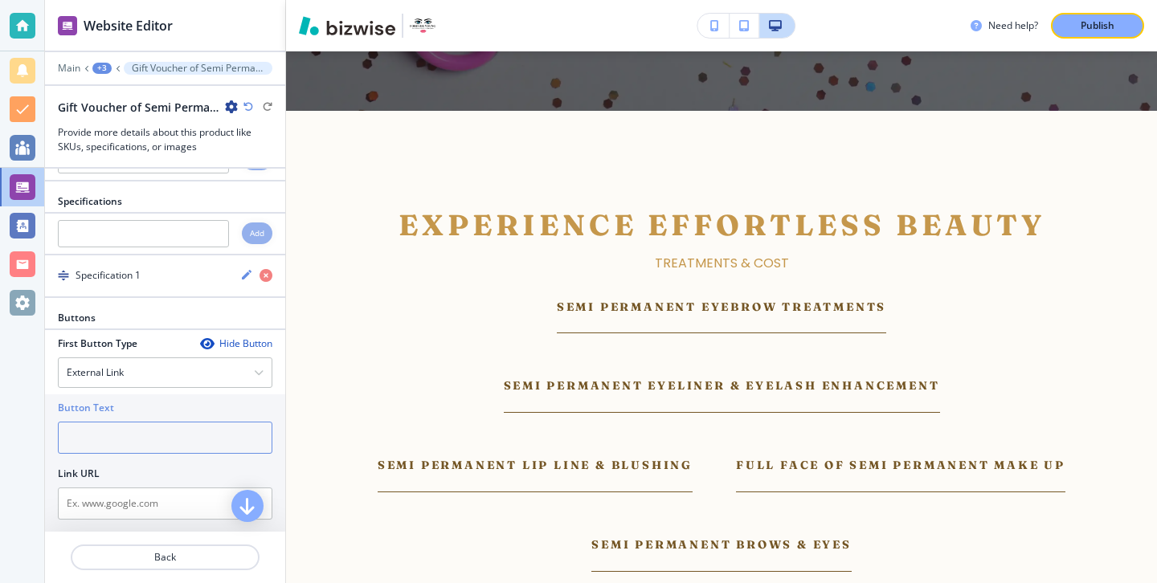
click at [189, 451] on input "text" at bounding box center [165, 438] width 214 height 32
type input "Book"
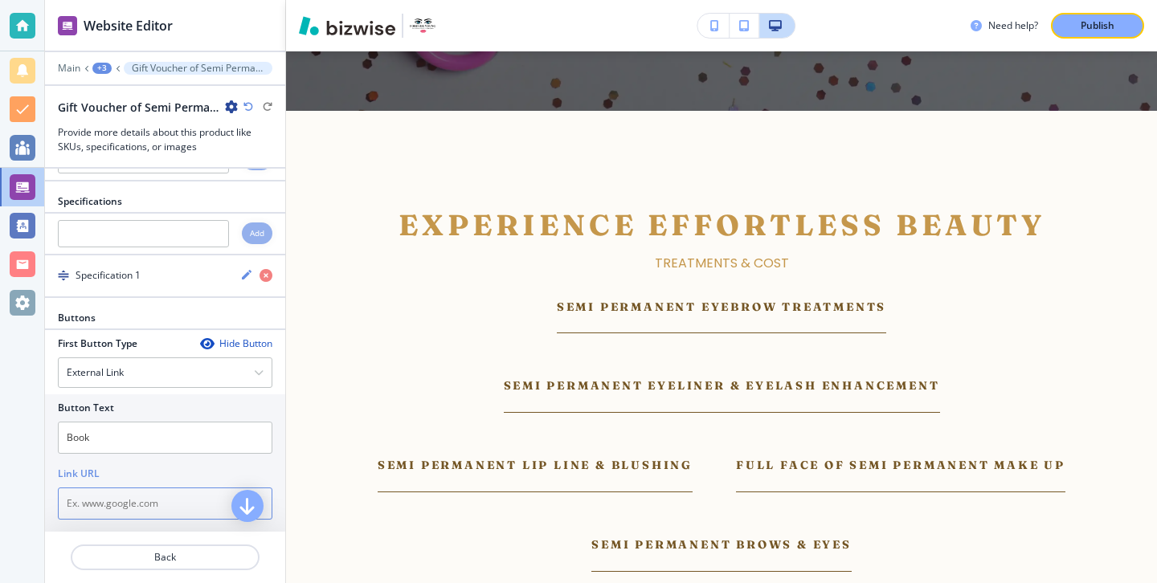
click at [165, 512] on input "text" at bounding box center [165, 504] width 214 height 32
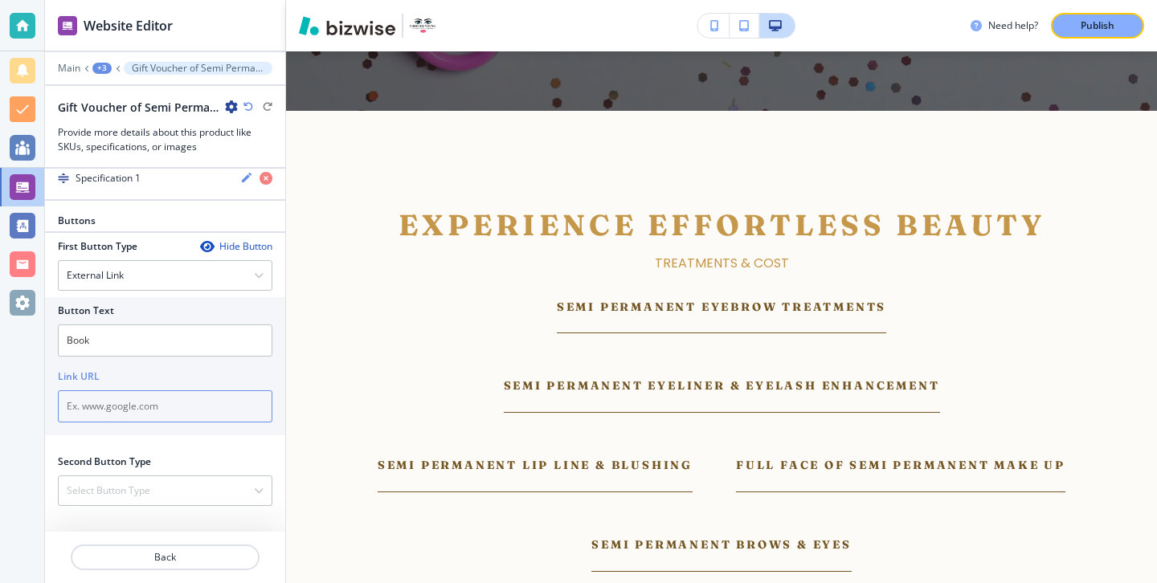
scroll to position [869, 0]
paste input "[URL][DOMAIN_NAME]"
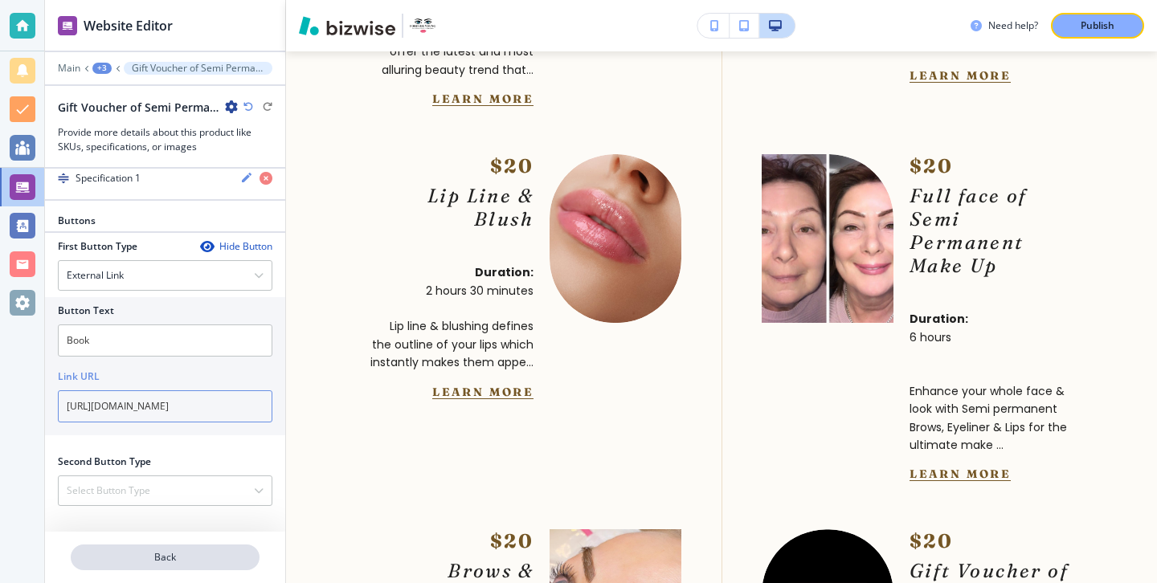
type input "[URL][DOMAIN_NAME]"
click at [209, 550] on p "Back" at bounding box center [165, 557] width 186 height 14
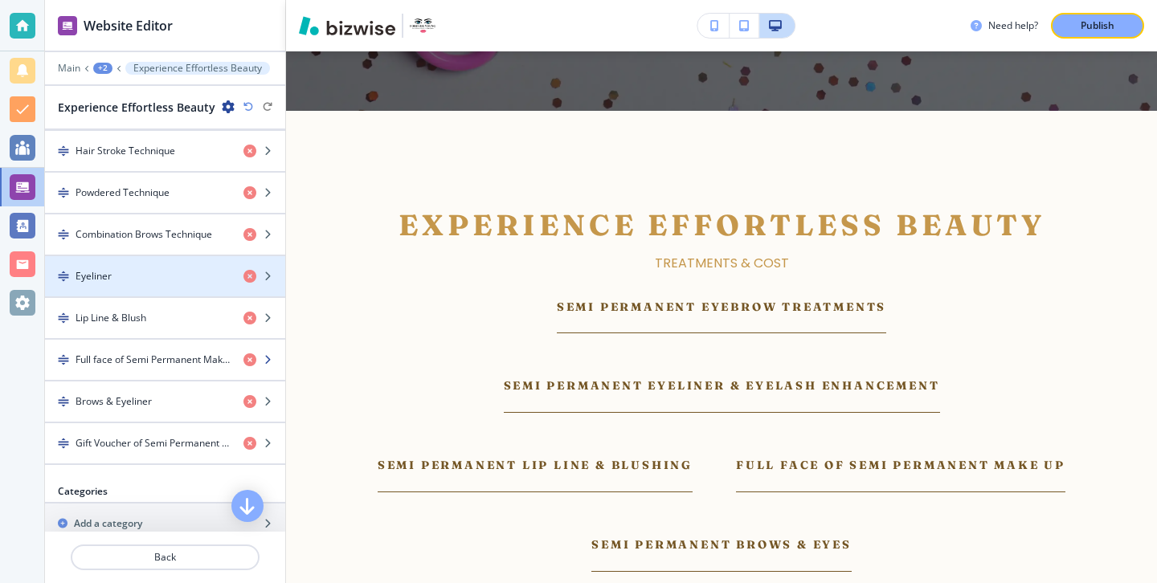
scroll to position [560, 0]
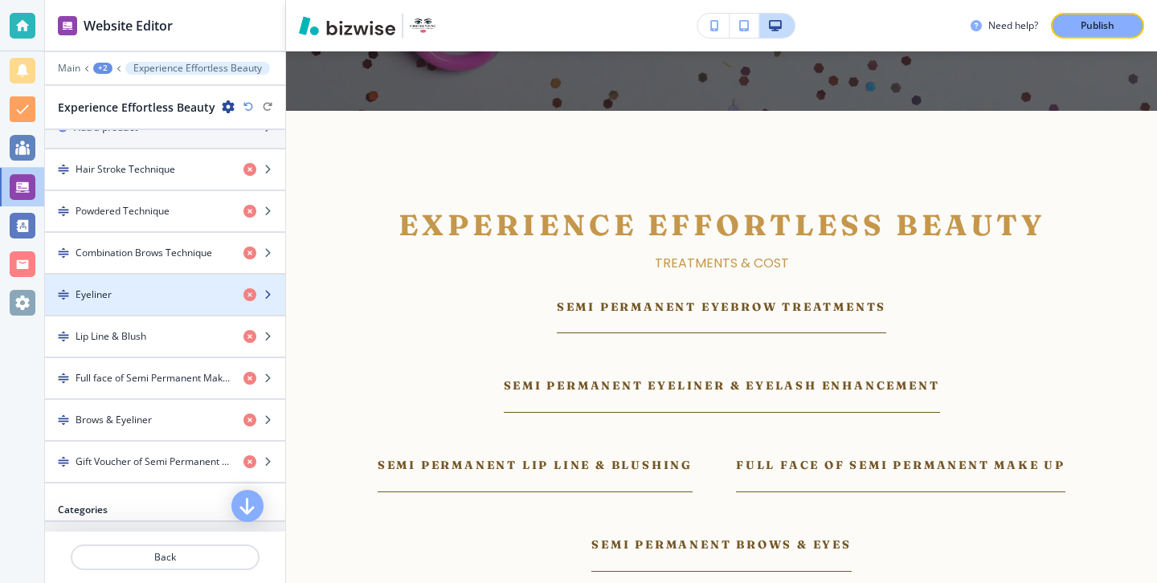
click at [172, 305] on div "button" at bounding box center [165, 308] width 240 height 13
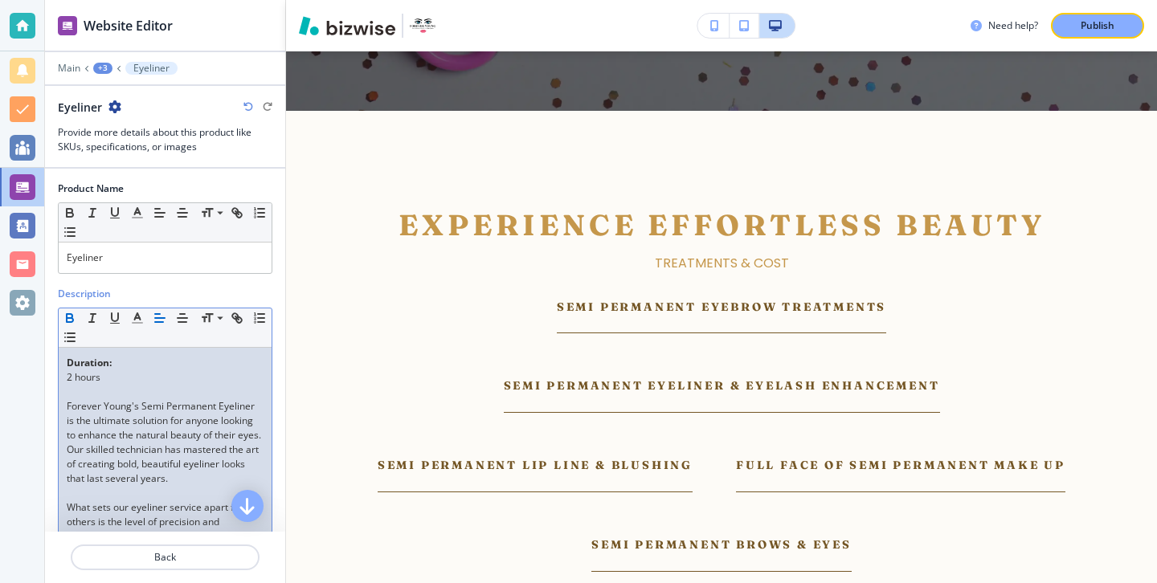
click at [68, 361] on strong "Duration:" at bounding box center [89, 363] width 45 height 14
click at [109, 255] on p "Eyeliner" at bounding box center [165, 258] width 197 height 14
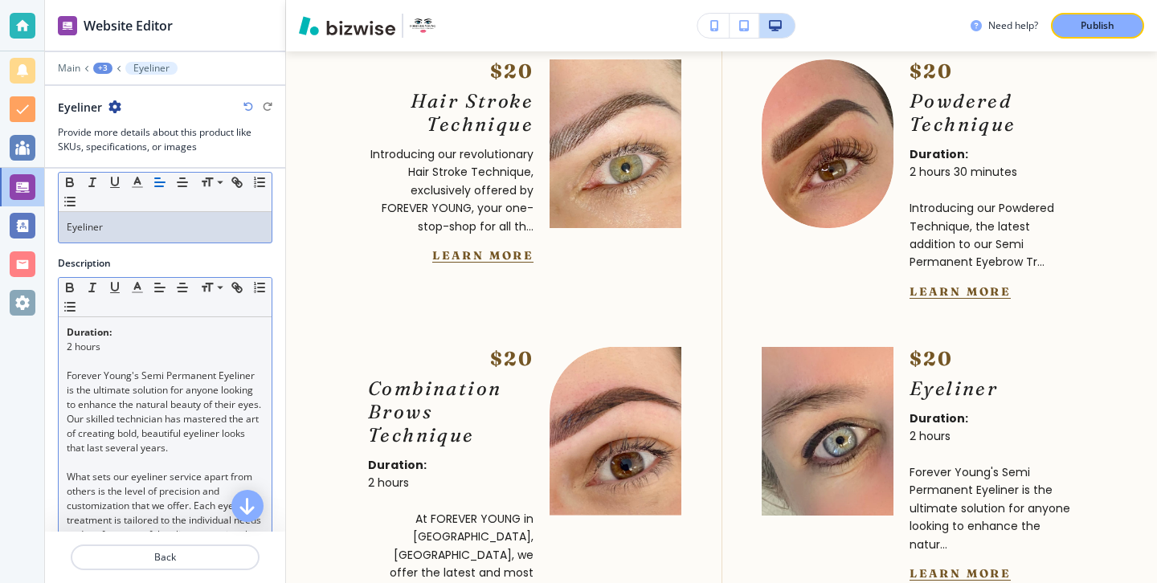
scroll to position [0, 0]
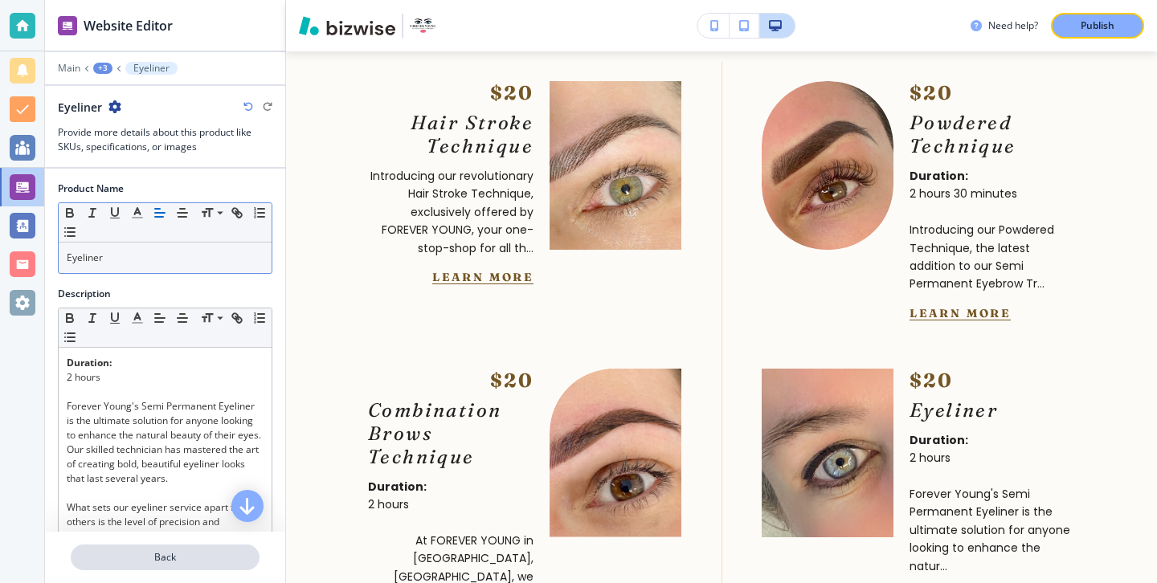
click at [207, 557] on p "Back" at bounding box center [165, 557] width 186 height 14
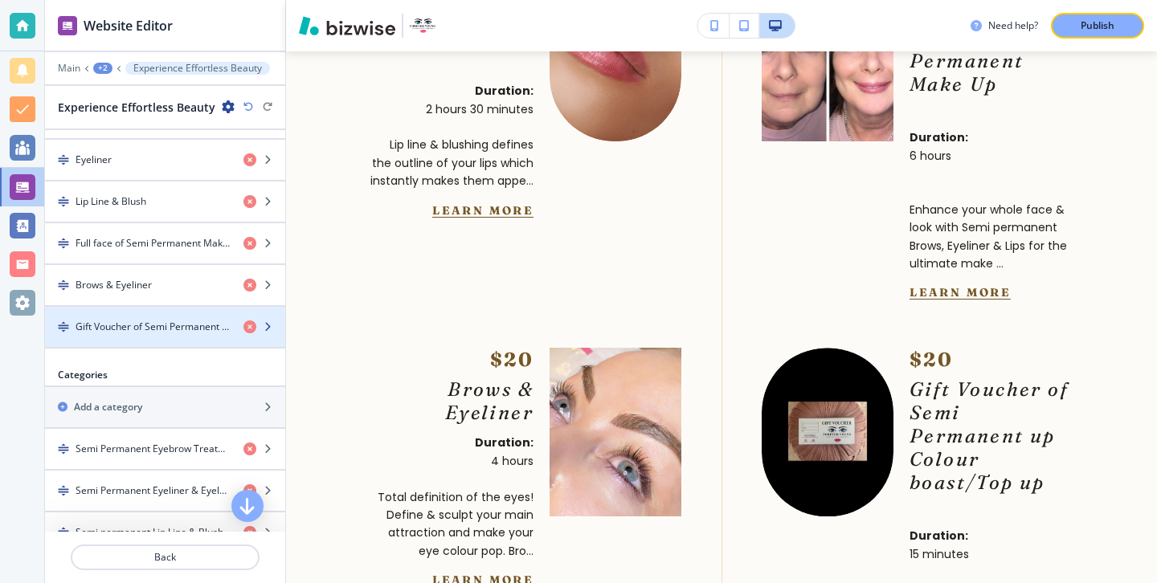
click at [202, 320] on h4 "Gift Voucher of Semi Permanent up Colour boast/Top up" at bounding box center [153, 327] width 155 height 14
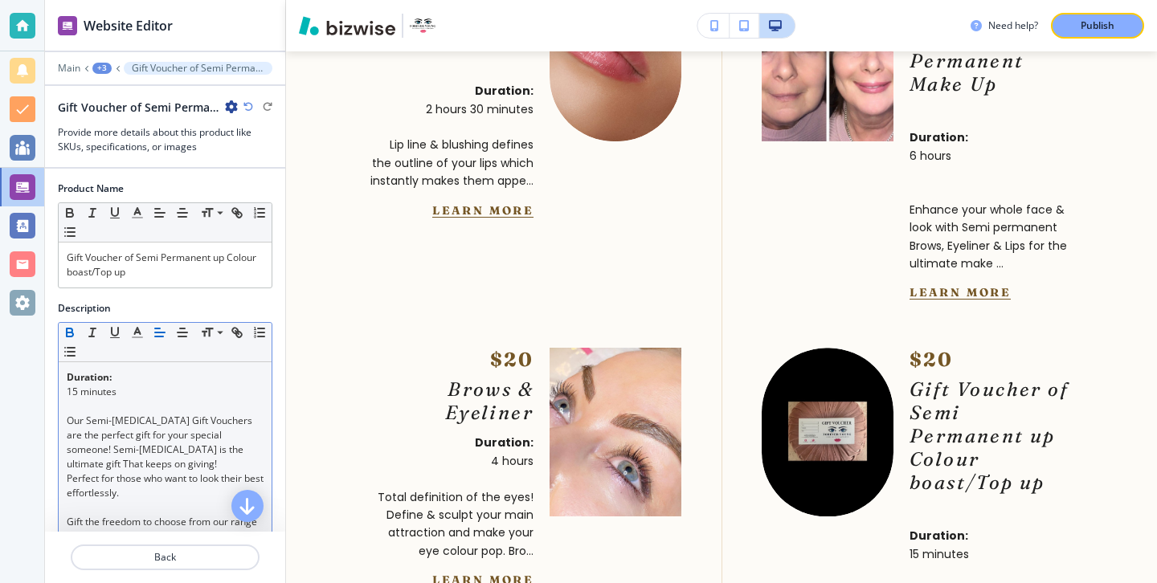
click at [65, 376] on div "Duration: 15 minutes Our Semi-[MEDICAL_DATA] Gift Vouchers are the perfect gift…" at bounding box center [165, 493] width 213 height 262
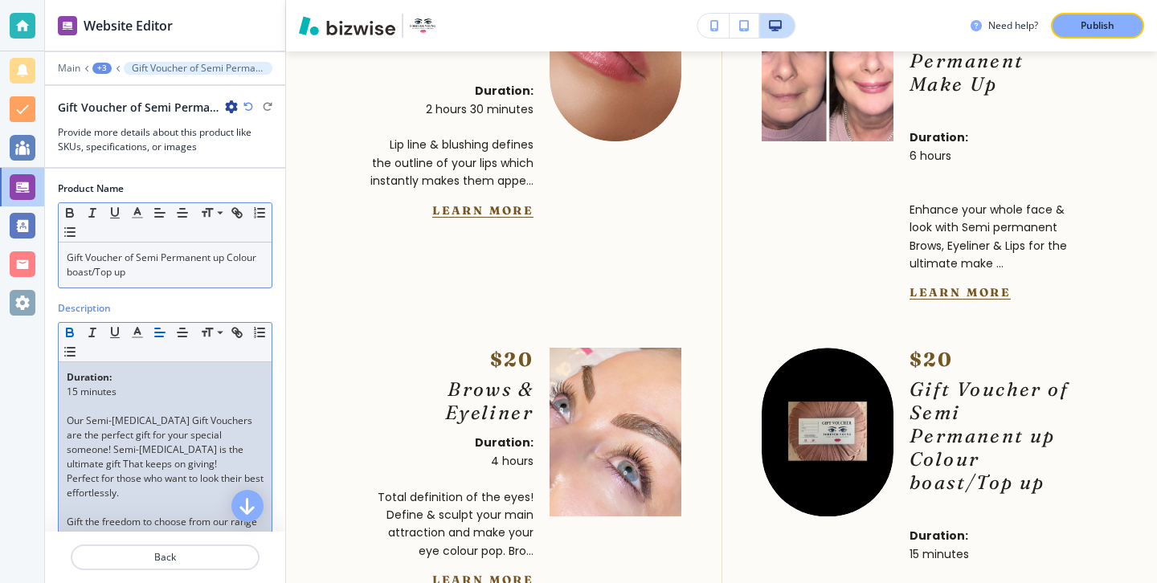
click at [157, 251] on p "Gift Voucher of Semi Permanent up Colour boast/Top up" at bounding box center [165, 265] width 197 height 29
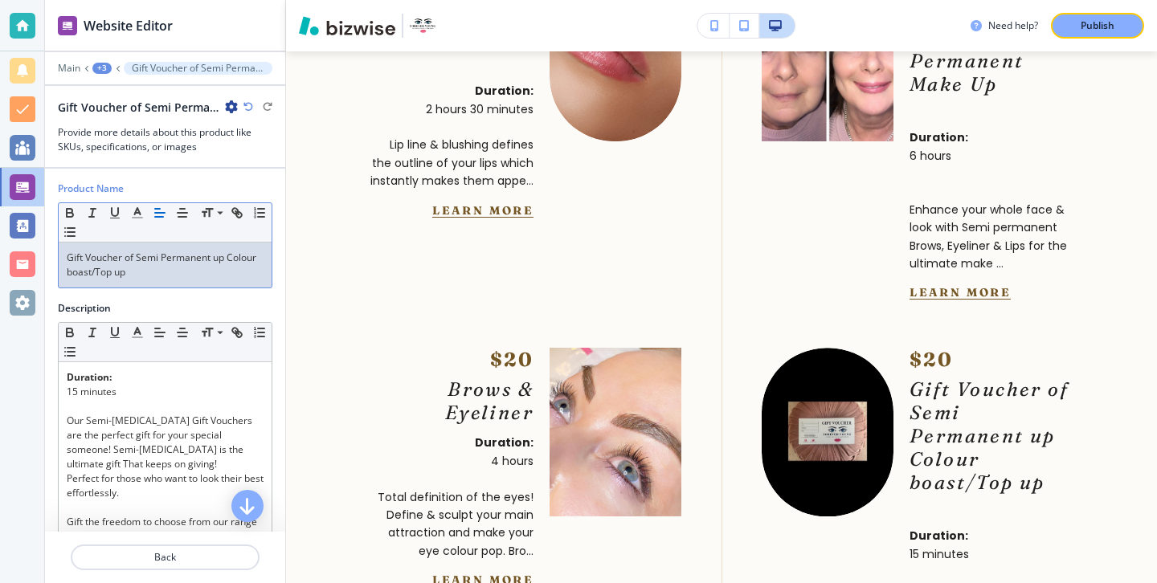
click at [157, 289] on div "Product Name Small Normal Large Huge Gift Voucher of Semi Permanent up Colour b…" at bounding box center [165, 242] width 240 height 120
drag, startPoint x: 157, startPoint y: 262, endPoint x: 75, endPoint y: 260, distance: 82.0
click at [75, 260] on p "Gift Voucher of Semi Permanent up Colour boast/Top up" at bounding box center [165, 265] width 197 height 29
click at [143, 275] on p "Gift Voucher of Semi Permanent up Colour boast/Top up" at bounding box center [165, 265] width 197 height 29
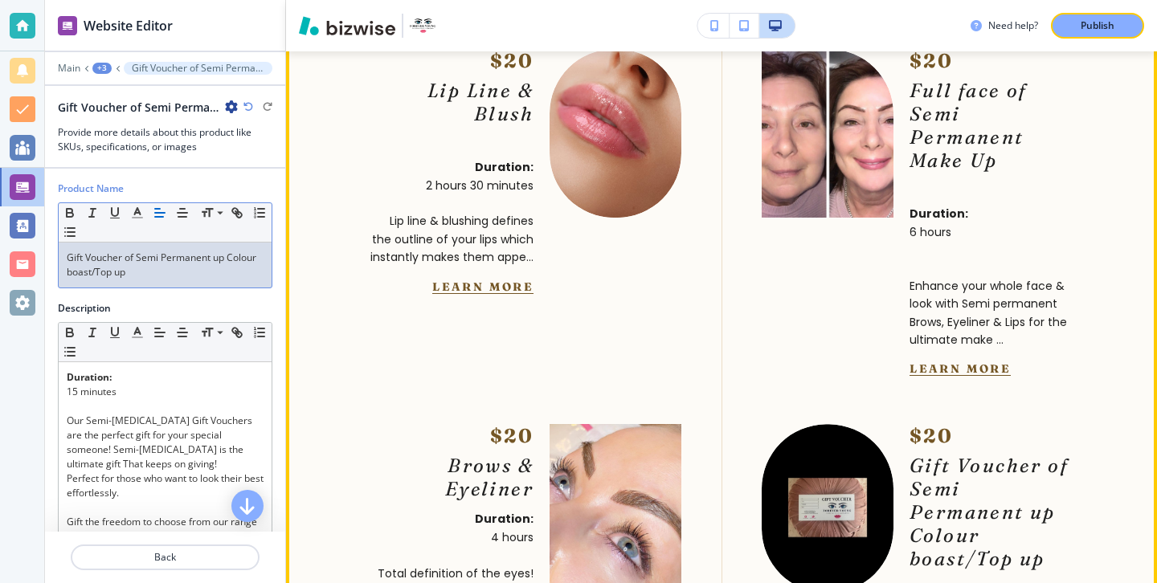
scroll to position [6366, 0]
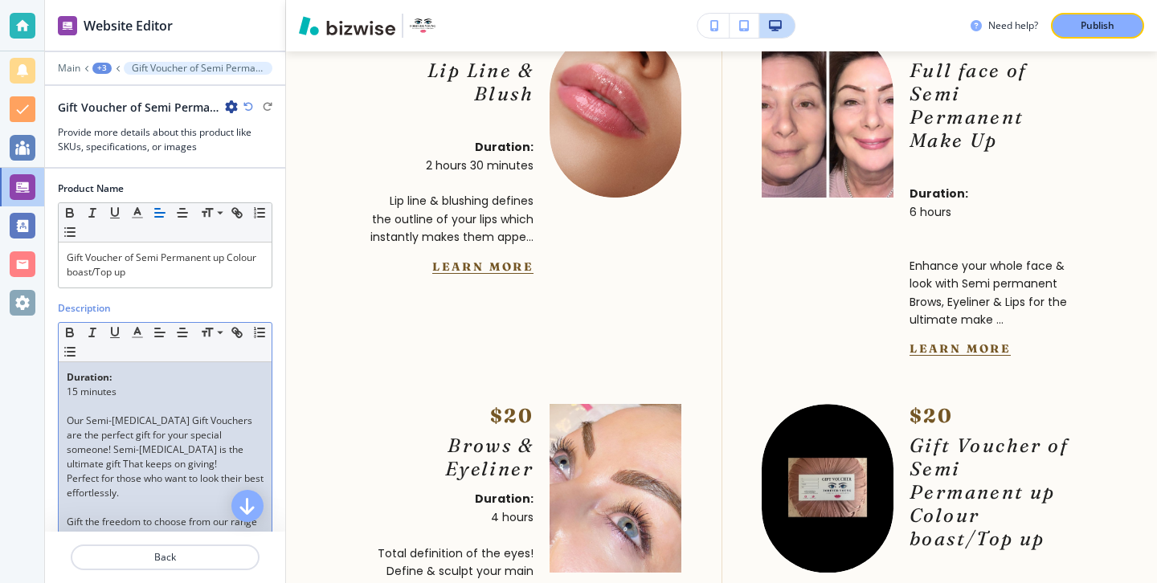
click at [202, 402] on p at bounding box center [165, 406] width 197 height 14
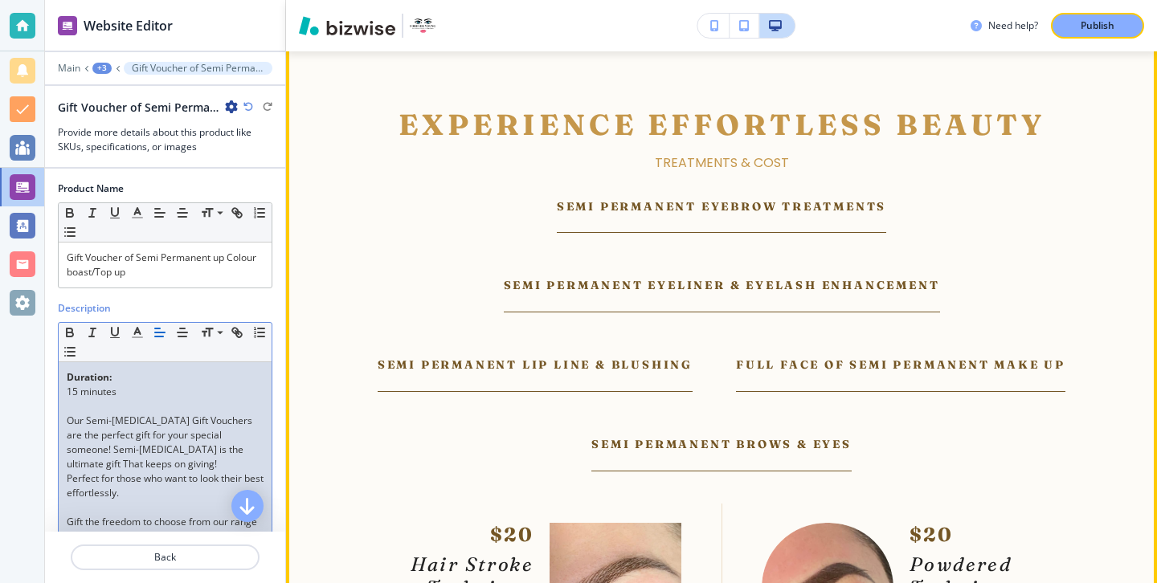
scroll to position [5237, 0]
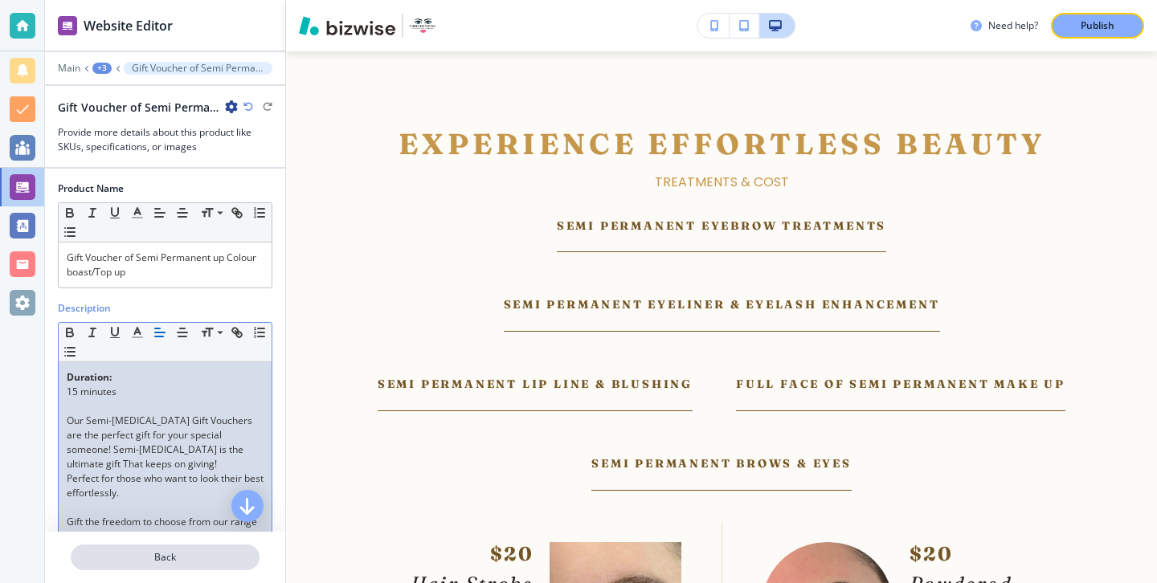
click at [199, 564] on p "Back" at bounding box center [165, 557] width 186 height 14
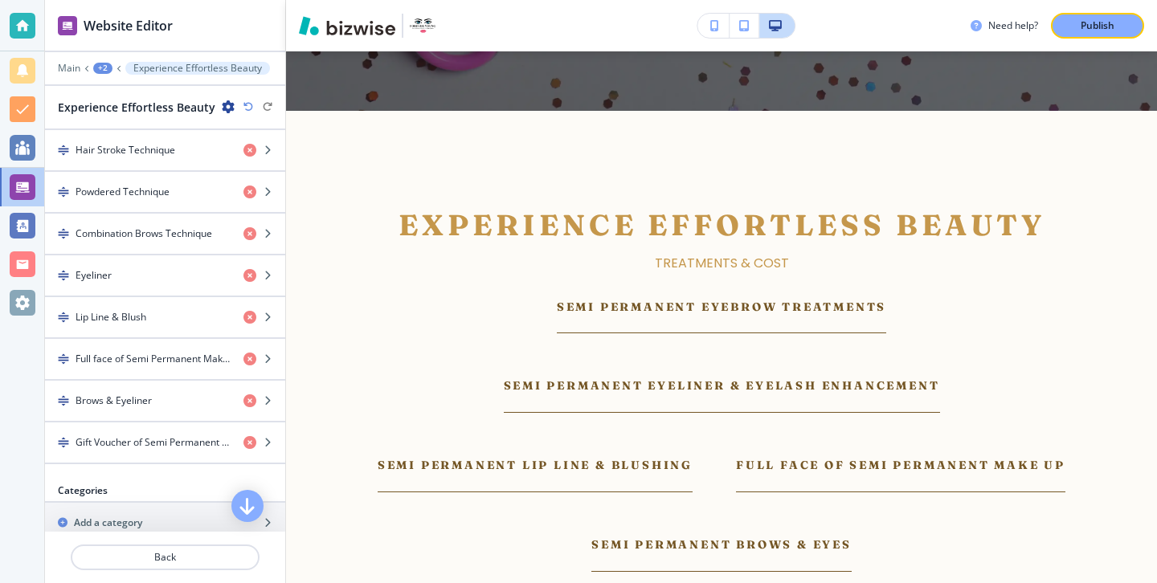
scroll to position [496, 0]
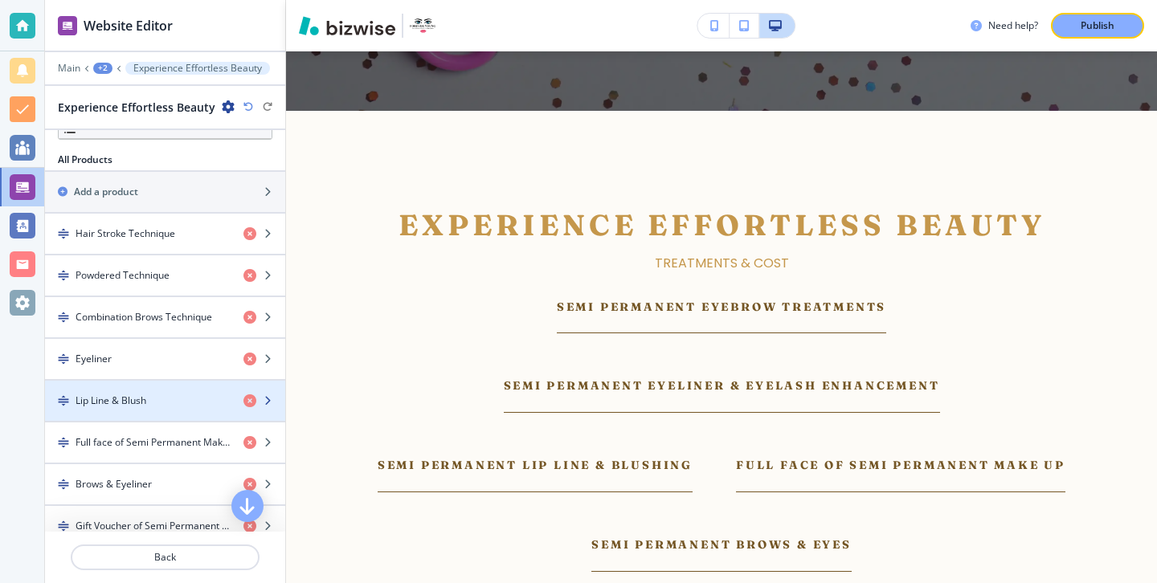
click at [153, 401] on div "Lip Line & Blush" at bounding box center [138, 401] width 186 height 14
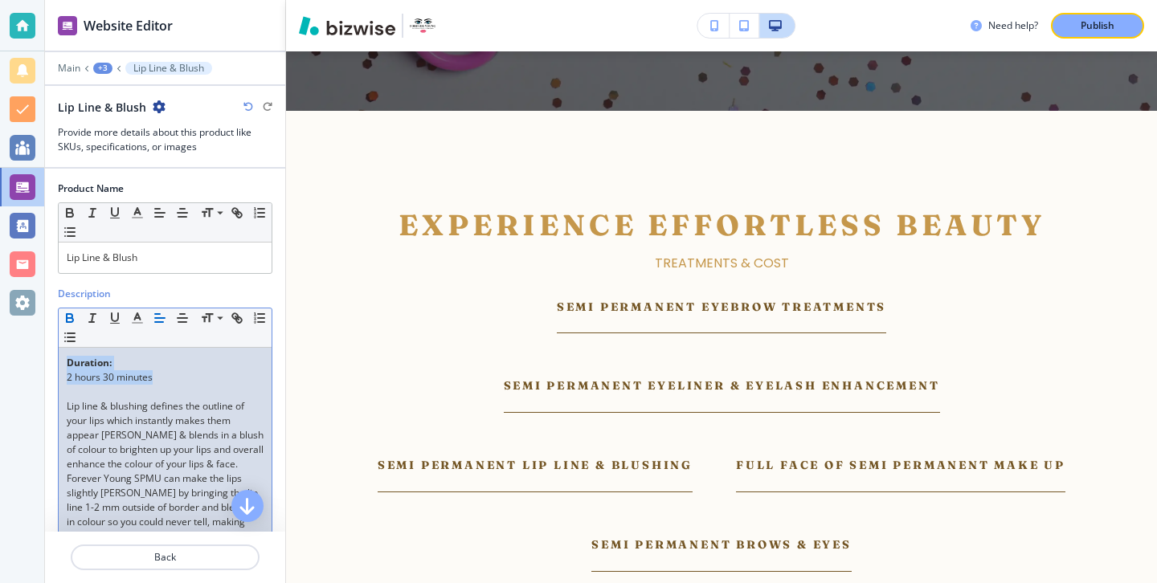
drag, startPoint x: 177, startPoint y: 374, endPoint x: 53, endPoint y: 362, distance: 124.2
click at [54, 362] on div "Description Small Normal Large Huge Duration: 2 hours 30 minutes Lip line & blu…" at bounding box center [165, 549] width 240 height 525
click at [153, 318] on icon "button" at bounding box center [160, 318] width 14 height 14
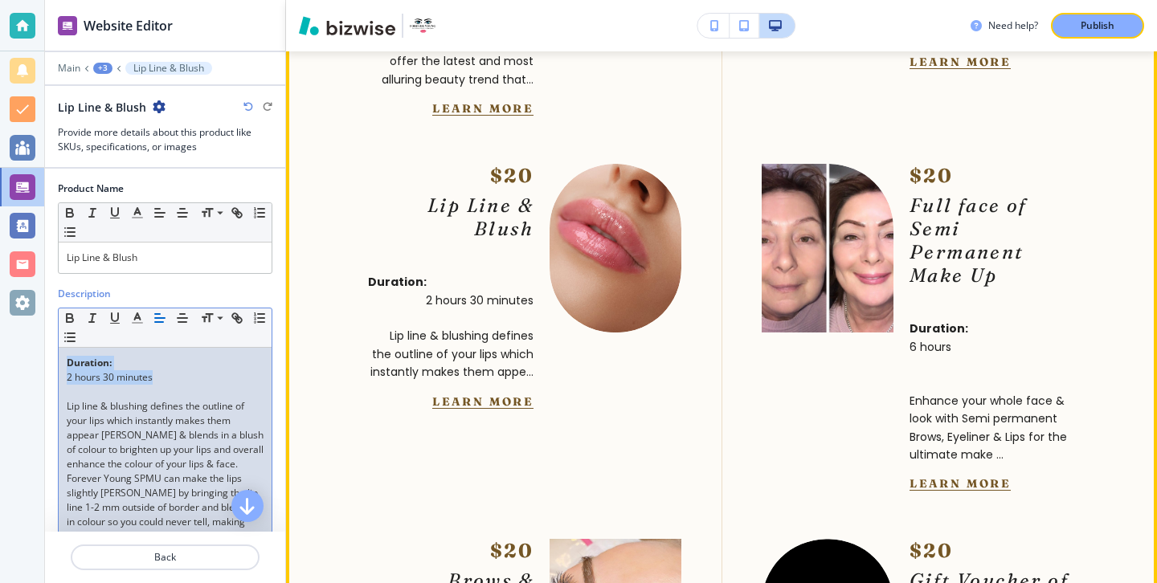
scroll to position [6182, 0]
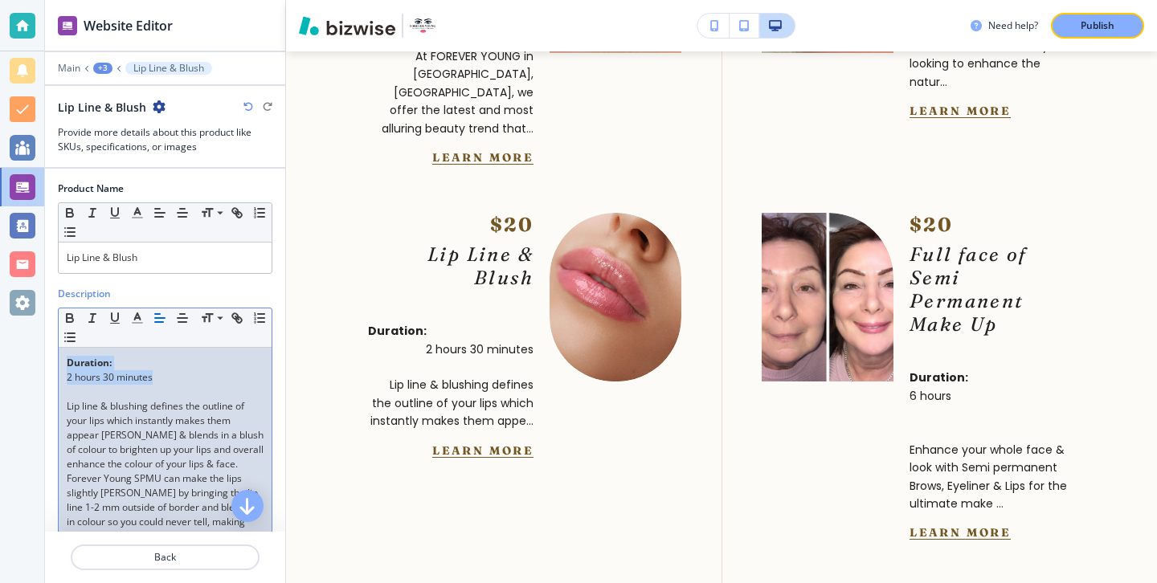
click at [231, 363] on p "Duration:" at bounding box center [165, 363] width 197 height 14
drag, startPoint x: 212, startPoint y: 374, endPoint x: 0, endPoint y: 389, distance: 212.6
click at [0, 389] on div "Website Editor Main +3 Lip Line & Blush Lip Line & Blush Provide more details a…" at bounding box center [578, 291] width 1157 height 583
click at [149, 374] on p "2 hours 30 minutes" at bounding box center [165, 377] width 197 height 14
drag, startPoint x: 153, startPoint y: 374, endPoint x: 10, endPoint y: 374, distance: 143.0
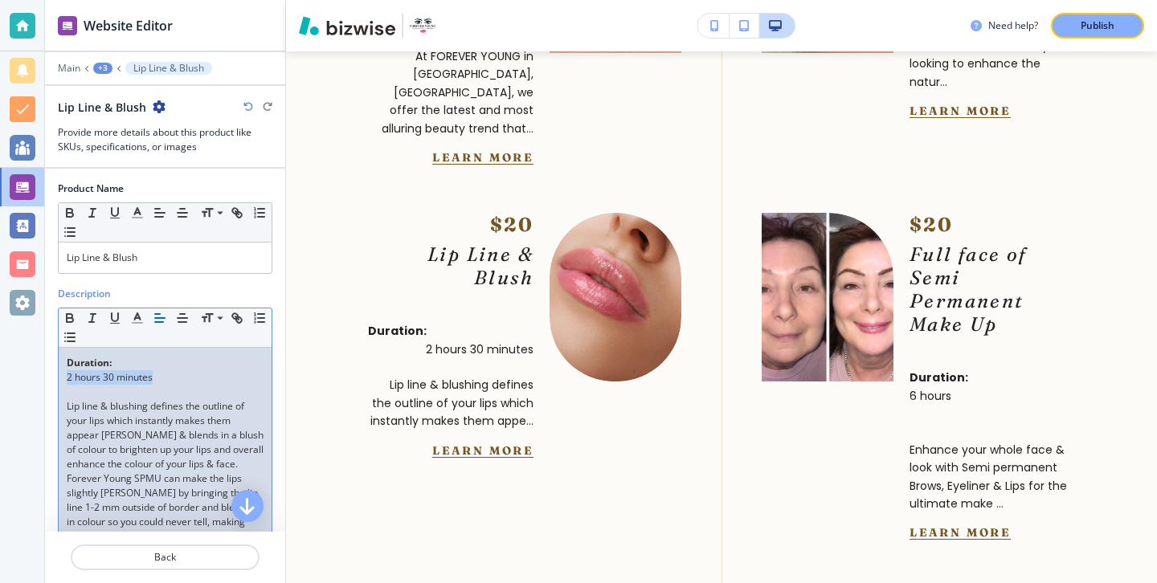
click at [10, 374] on div "Website Editor Main +3 Lip Line & Blush Lip Line & Blush Provide more details a…" at bounding box center [578, 291] width 1157 height 583
click at [157, 318] on line "button" at bounding box center [160, 318] width 10 height 0
click at [188, 386] on p at bounding box center [165, 392] width 197 height 14
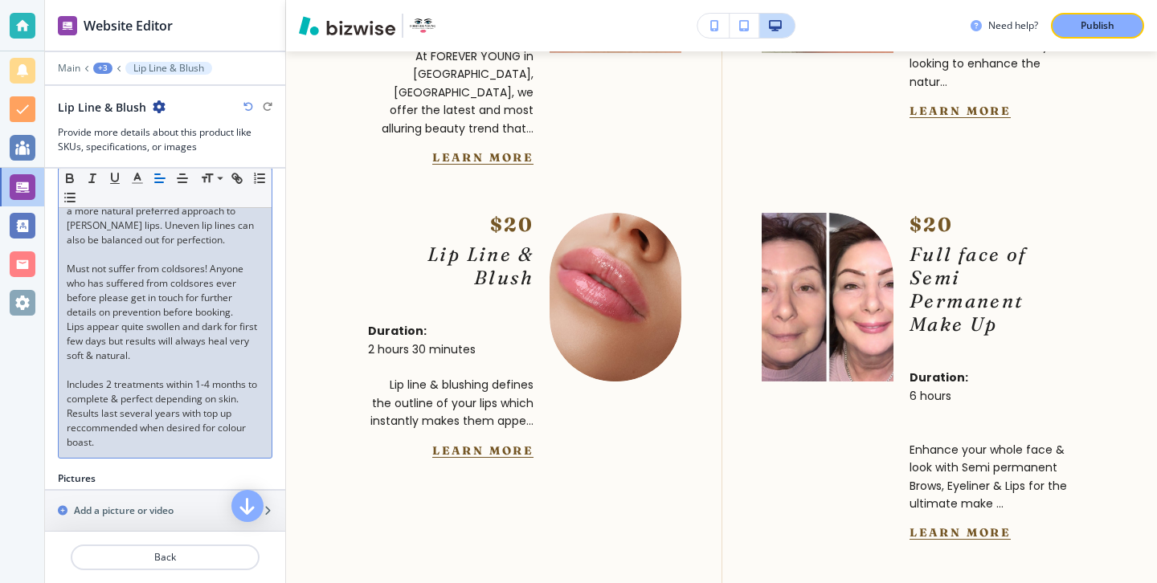
scroll to position [336, 0]
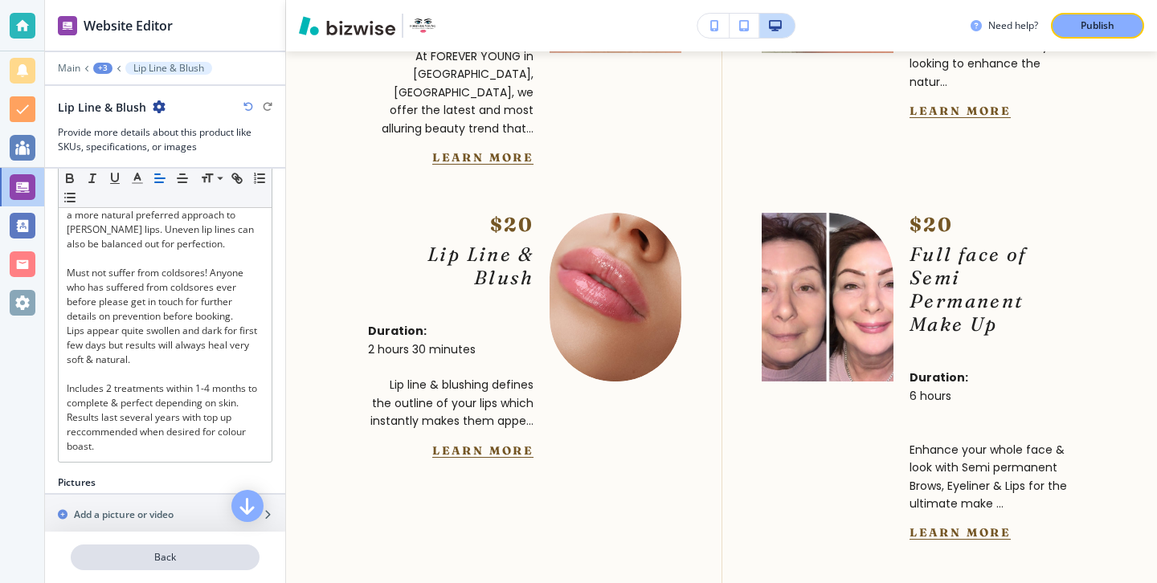
click at [181, 549] on button "Back" at bounding box center [165, 558] width 189 height 26
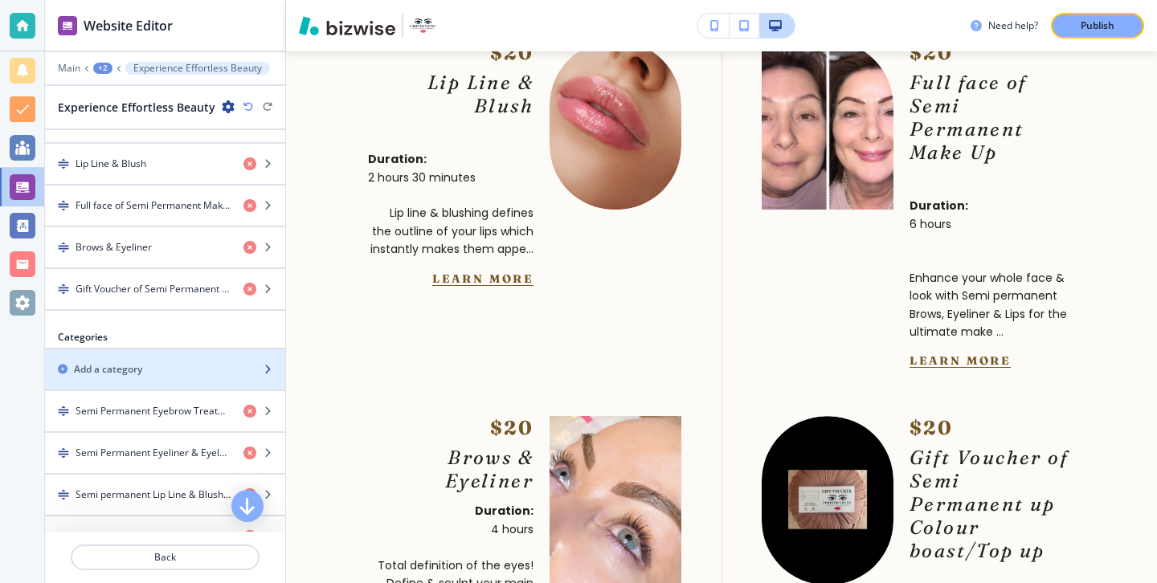
scroll to position [729, 0]
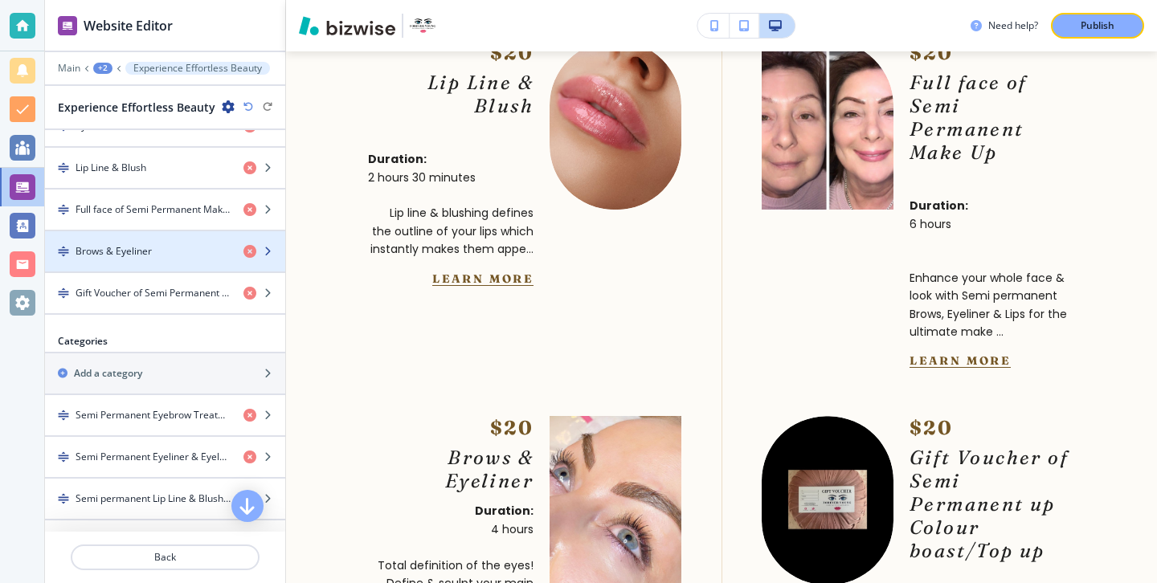
click at [172, 267] on div "button" at bounding box center [165, 265] width 240 height 13
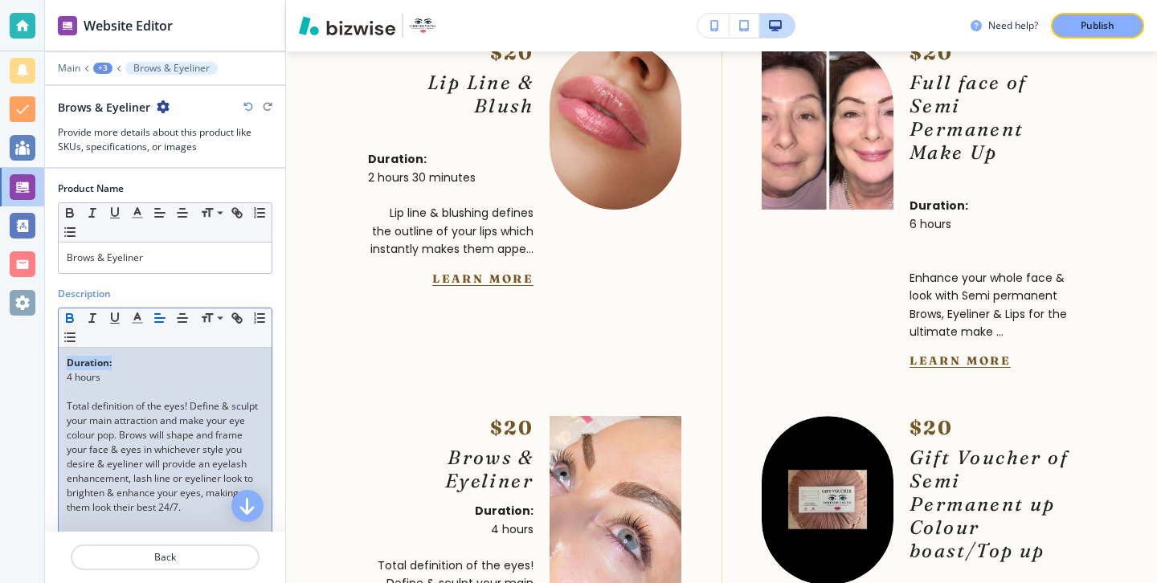
drag, startPoint x: 144, startPoint y: 367, endPoint x: 55, endPoint y: 368, distance: 88.4
click at [55, 368] on div "Description Small Normal Large Huge Duration: 4 hours Total definition of the e…" at bounding box center [165, 448] width 240 height 322
click at [155, 318] on line "button" at bounding box center [160, 318] width 10 height 0
click at [125, 367] on p "Duration:" at bounding box center [165, 363] width 197 height 14
click at [124, 370] on p "4 hours" at bounding box center [165, 377] width 197 height 14
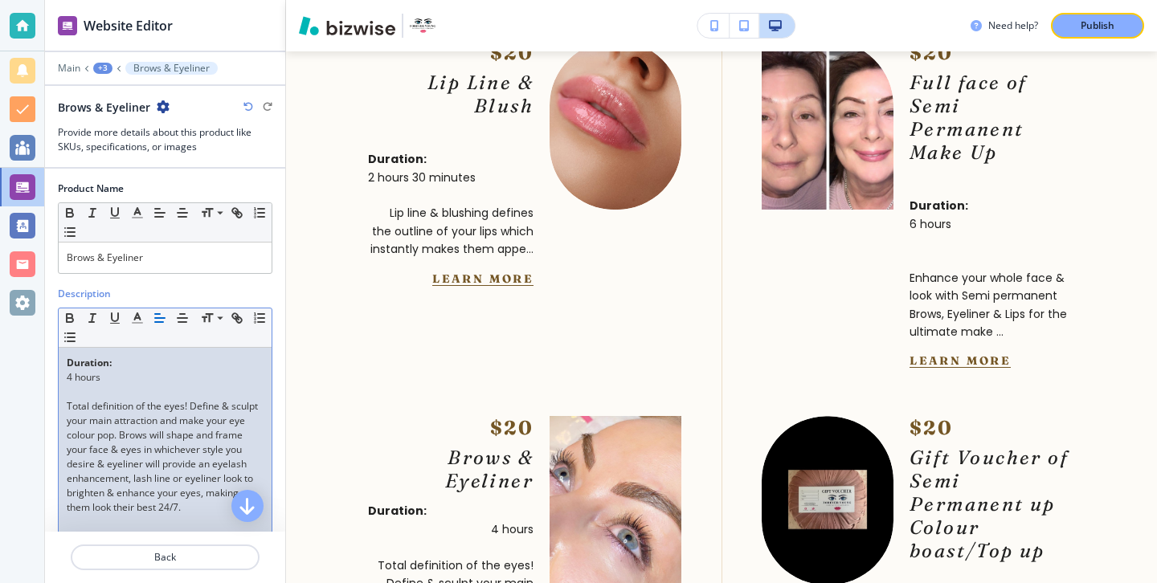
click at [124, 377] on p "4 hours" at bounding box center [165, 377] width 197 height 14
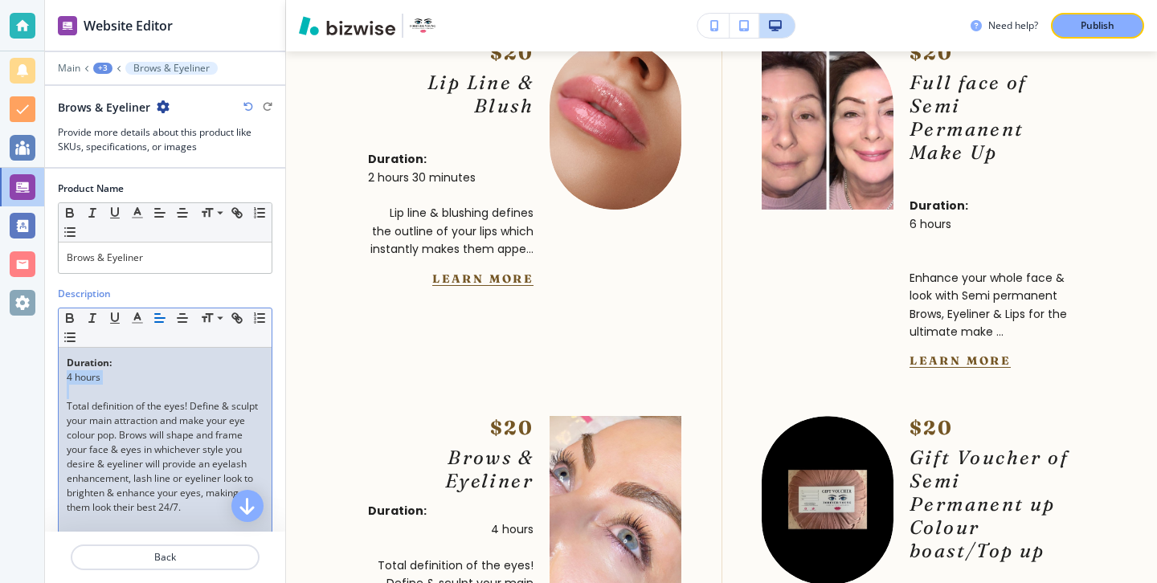
click at [124, 377] on p "4 hours" at bounding box center [165, 377] width 197 height 14
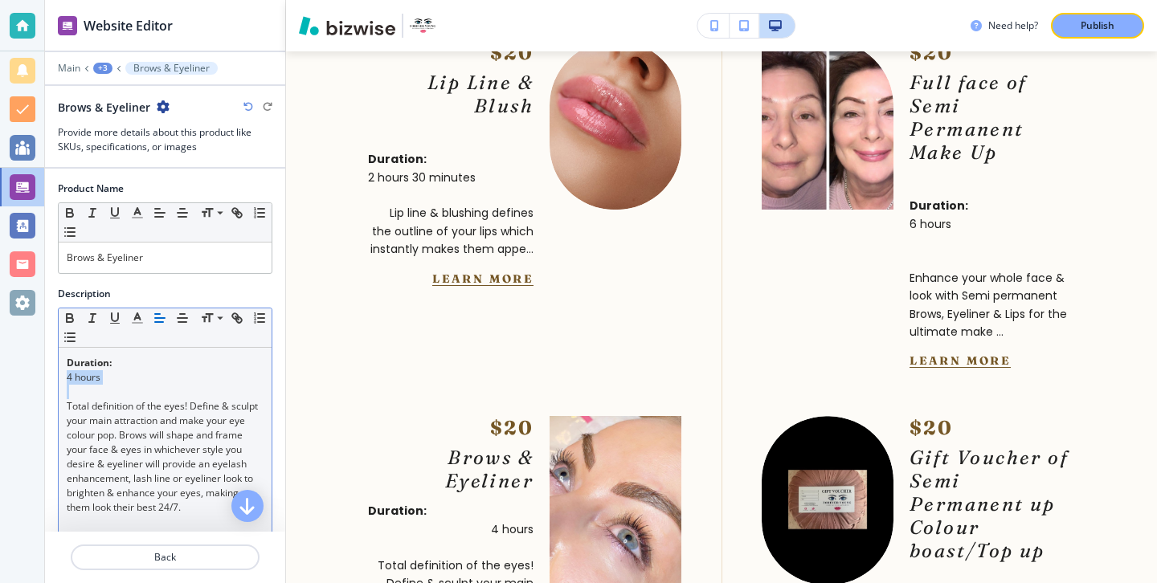
click at [167, 311] on button "button" at bounding box center [160, 317] width 22 height 19
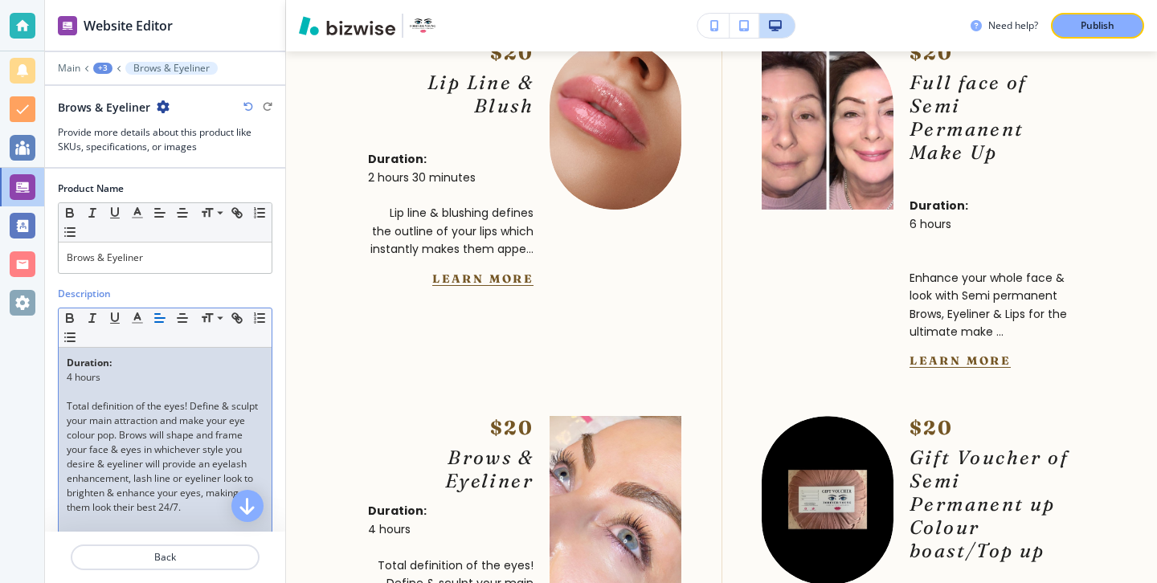
click at [223, 406] on p "Total definition of the eyes! Define & sculpt your main attraction and make you…" at bounding box center [165, 457] width 197 height 116
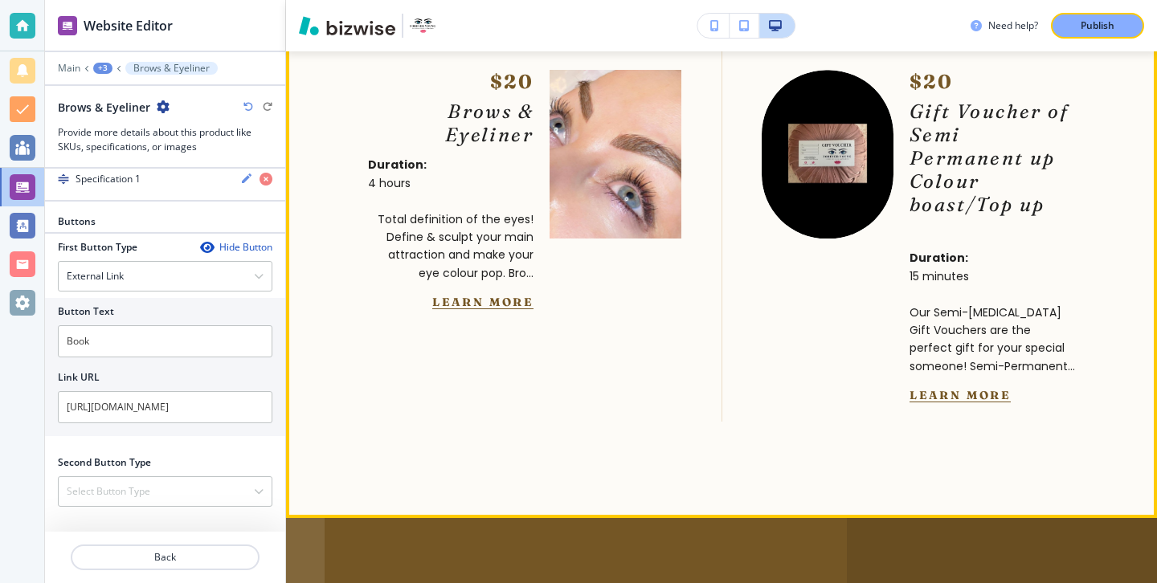
scroll to position [6796, 0]
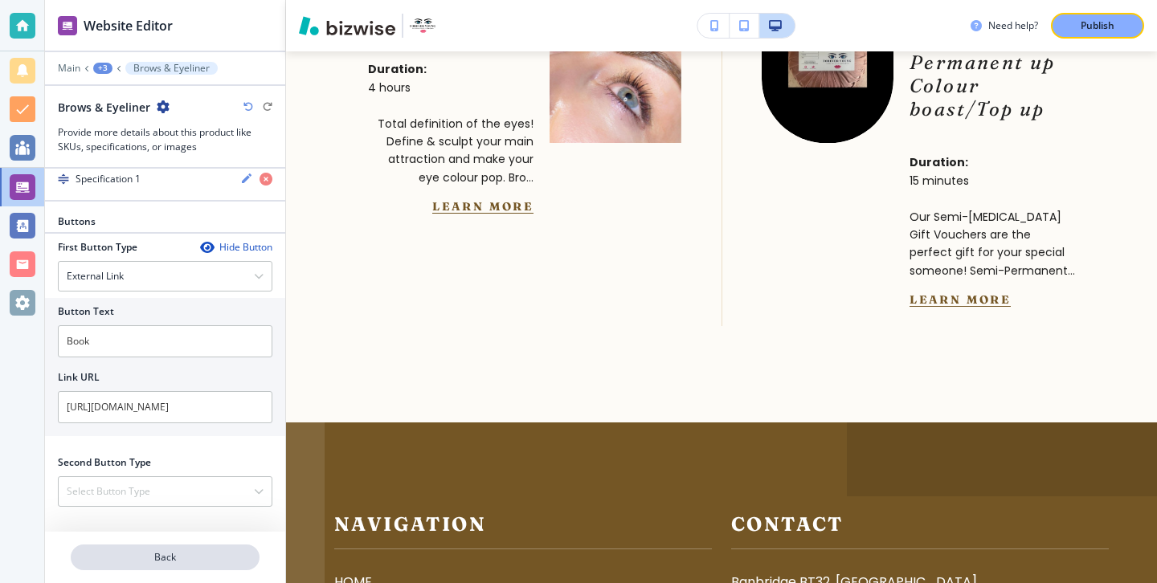
click at [204, 549] on button "Back" at bounding box center [165, 558] width 189 height 26
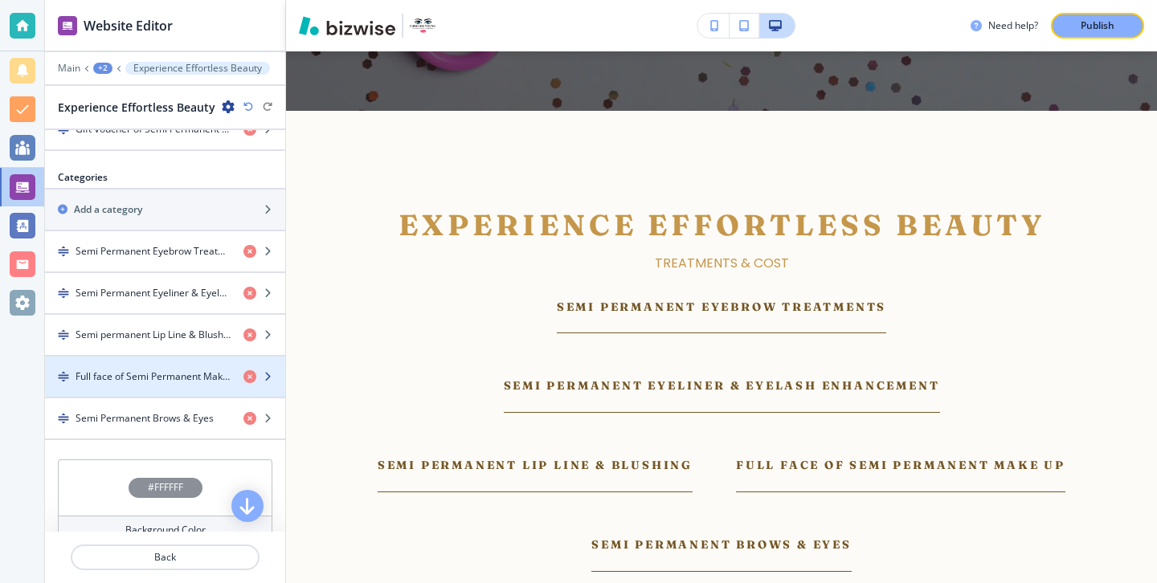
scroll to position [894, 0]
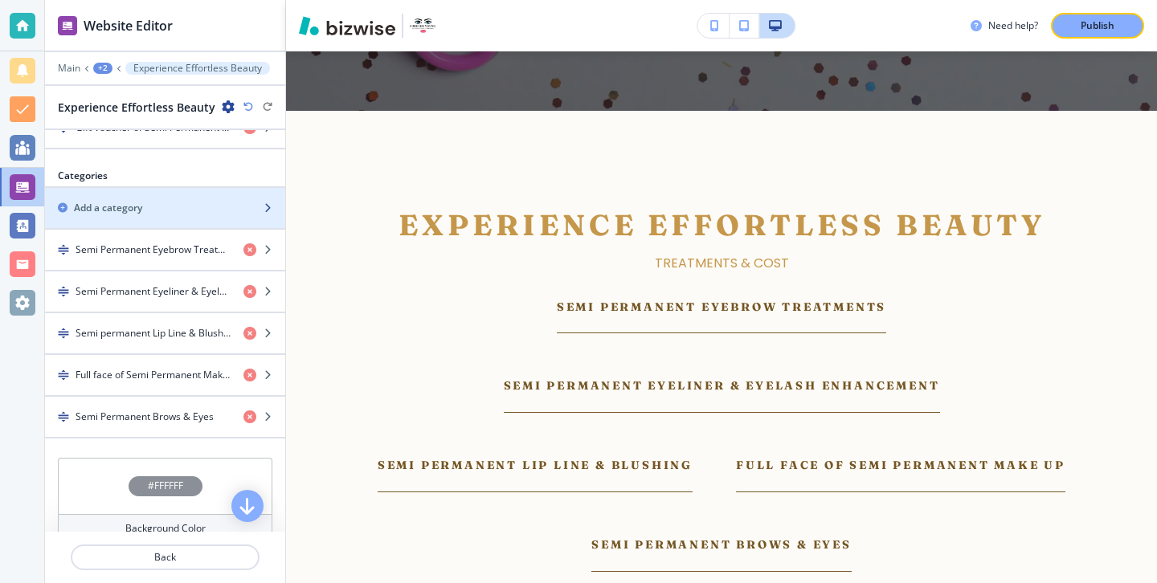
click at [141, 208] on h2 "Add a category" at bounding box center [108, 208] width 68 height 14
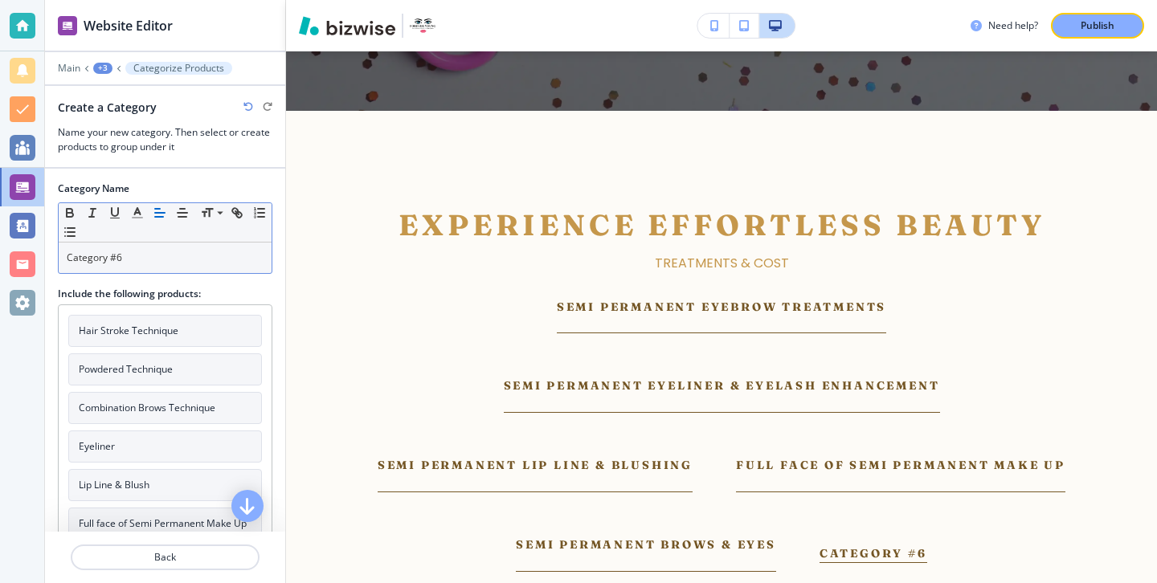
click at [143, 257] on p "Category #6" at bounding box center [165, 258] width 197 height 14
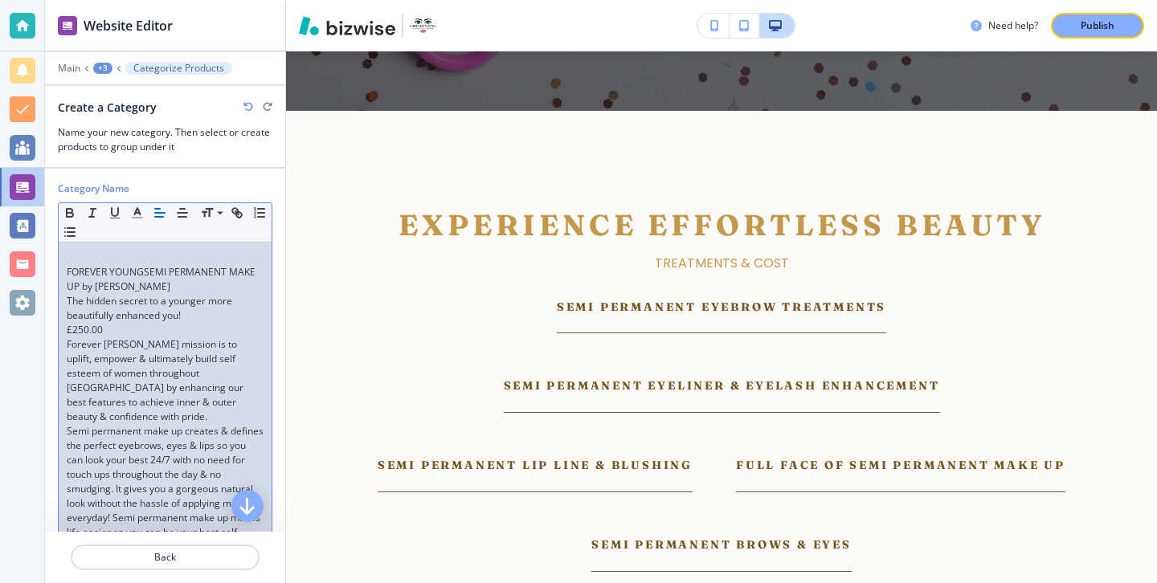
click at [153, 314] on p "The hidden secret to a younger more beautifully enhanced you!" at bounding box center [165, 308] width 197 height 29
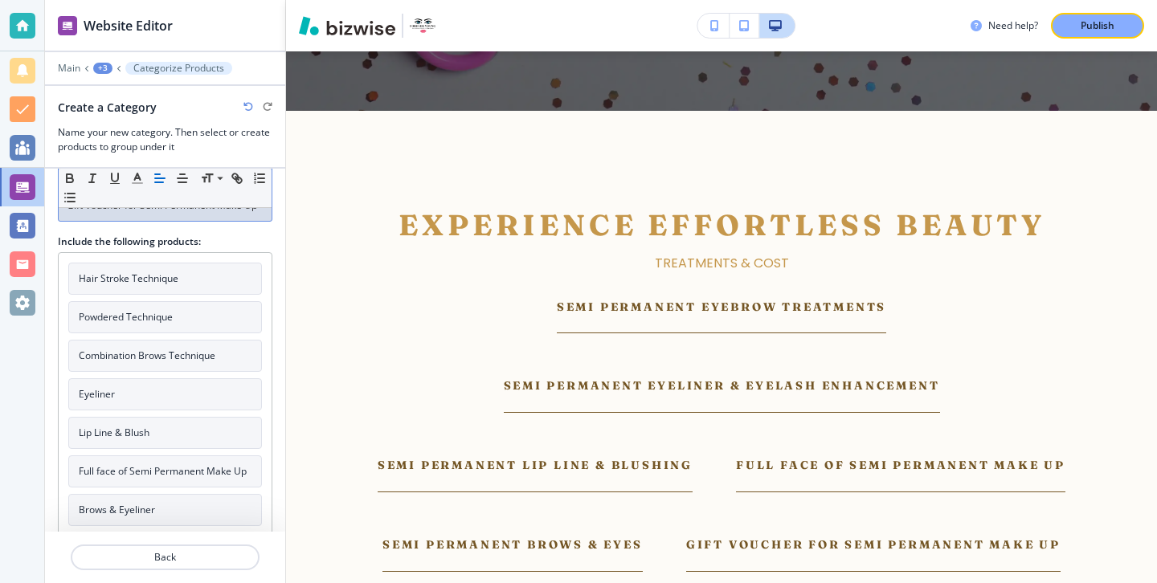
scroll to position [134, 0]
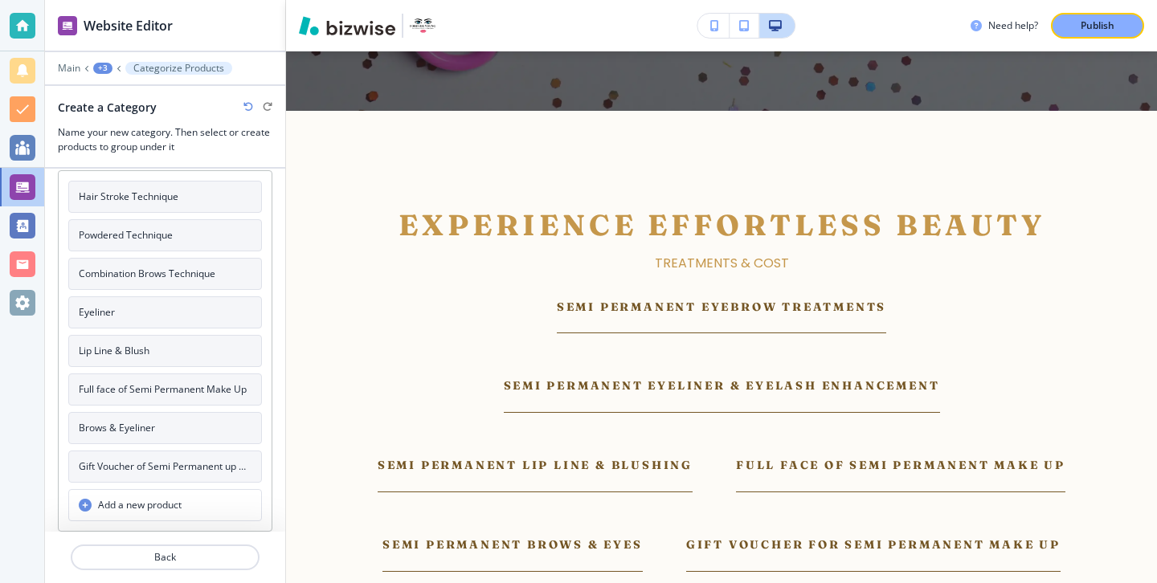
click at [153, 459] on h4 "Gift Voucher of Semi Permanent up Colour boast/Top up" at bounding box center [165, 466] width 173 height 14
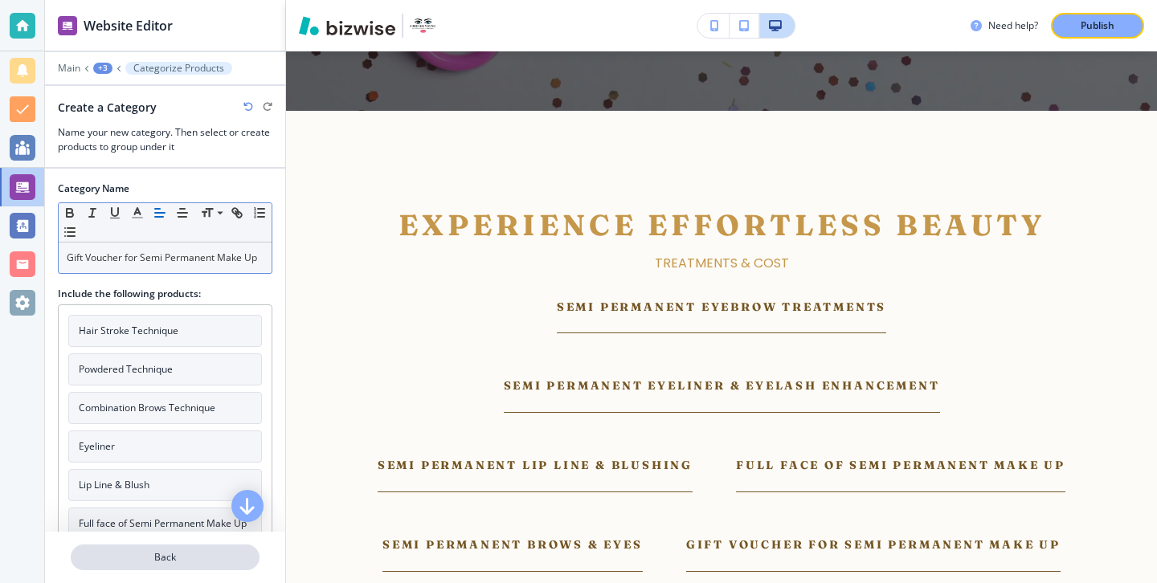
click at [178, 548] on button "Back" at bounding box center [165, 558] width 189 height 26
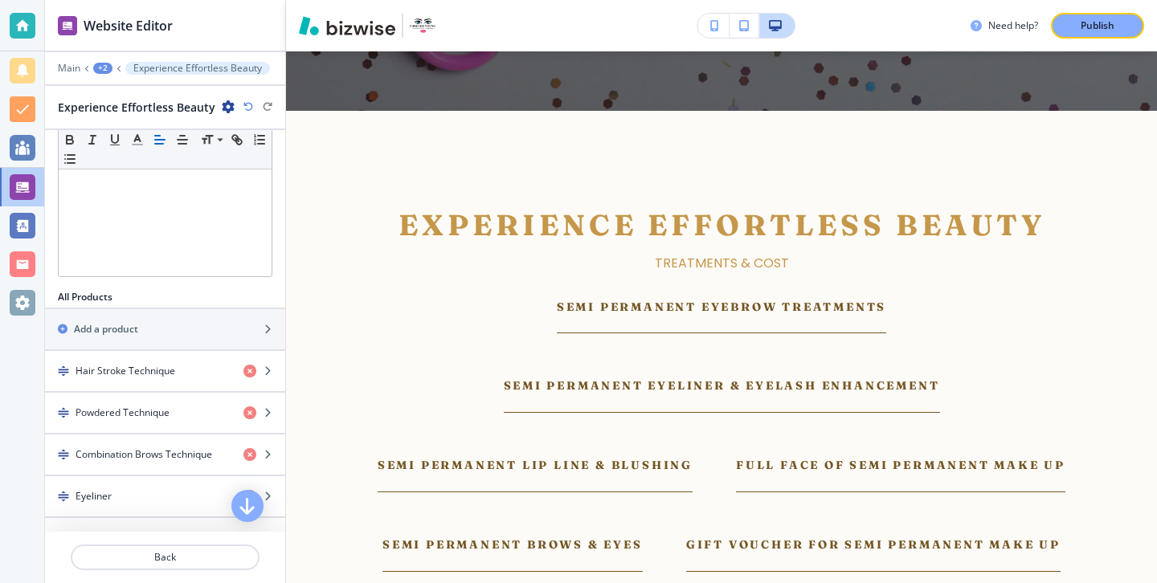
scroll to position [375, 0]
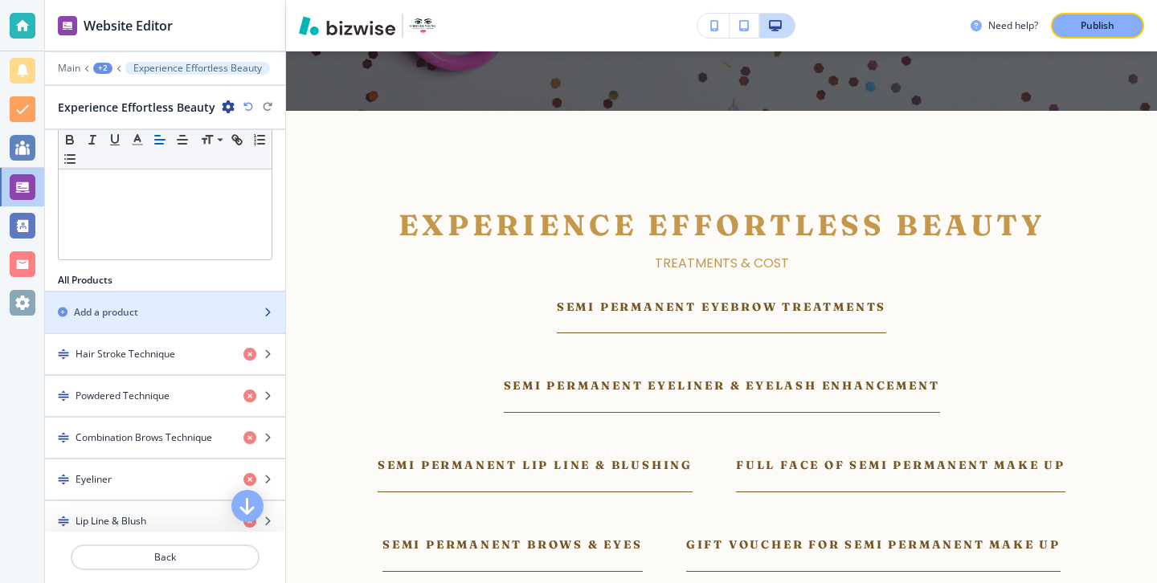
click at [185, 299] on div "button" at bounding box center [165, 298] width 240 height 13
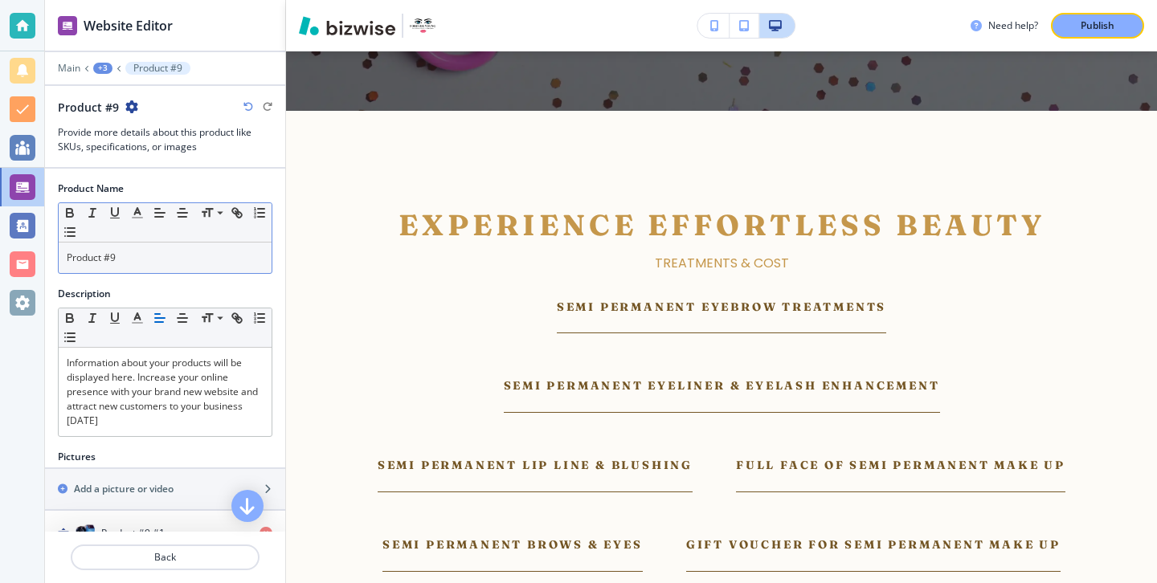
click at [216, 259] on p "Product #9" at bounding box center [165, 258] width 197 height 14
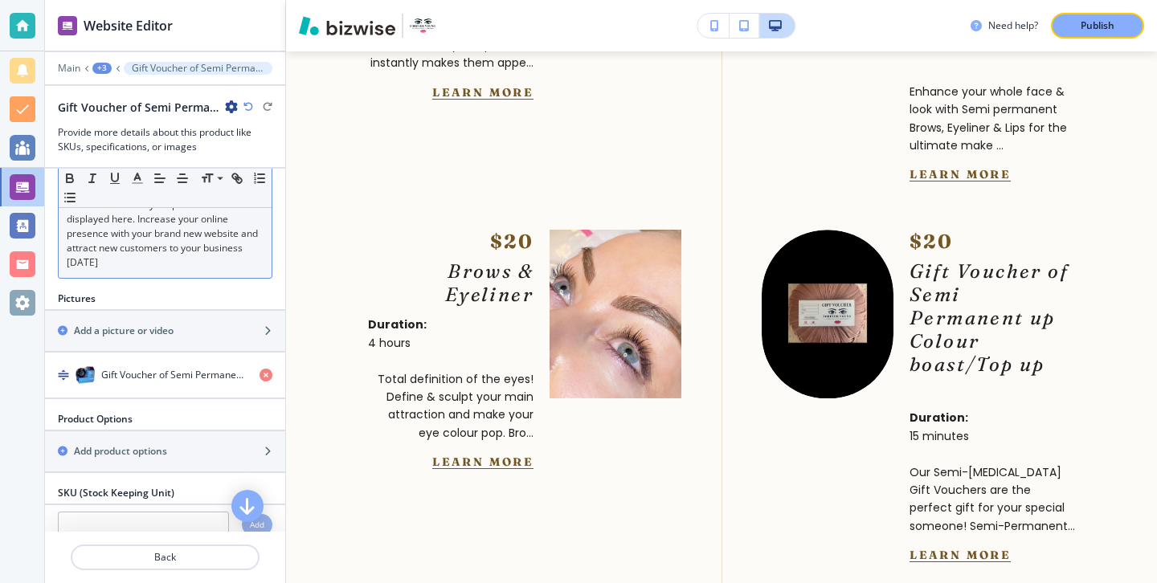
scroll to position [279, 0]
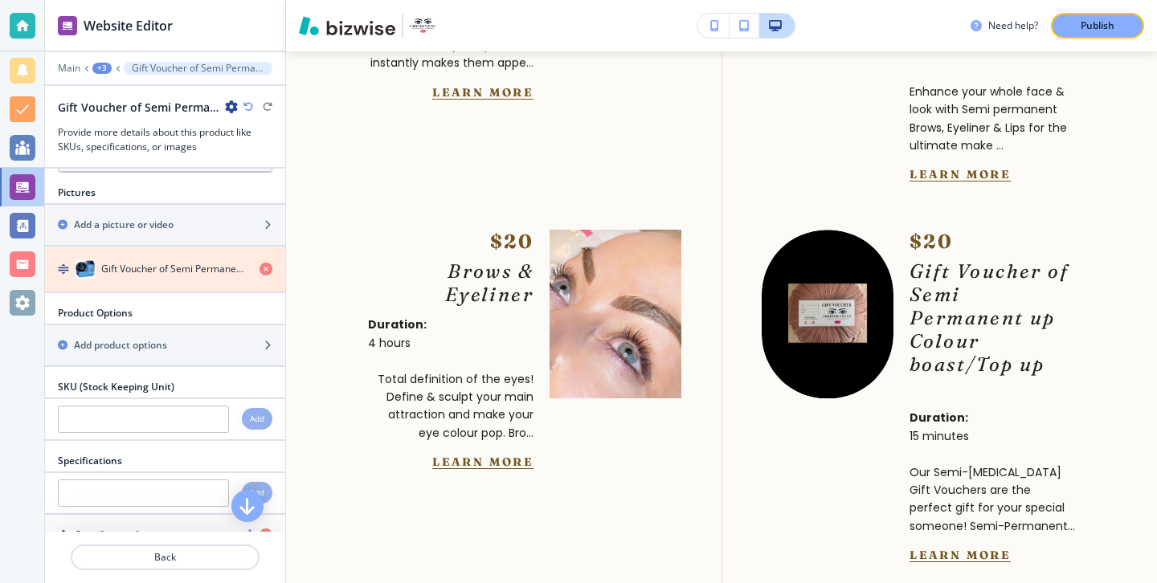
click at [262, 274] on icon "button" at bounding box center [265, 269] width 13 height 13
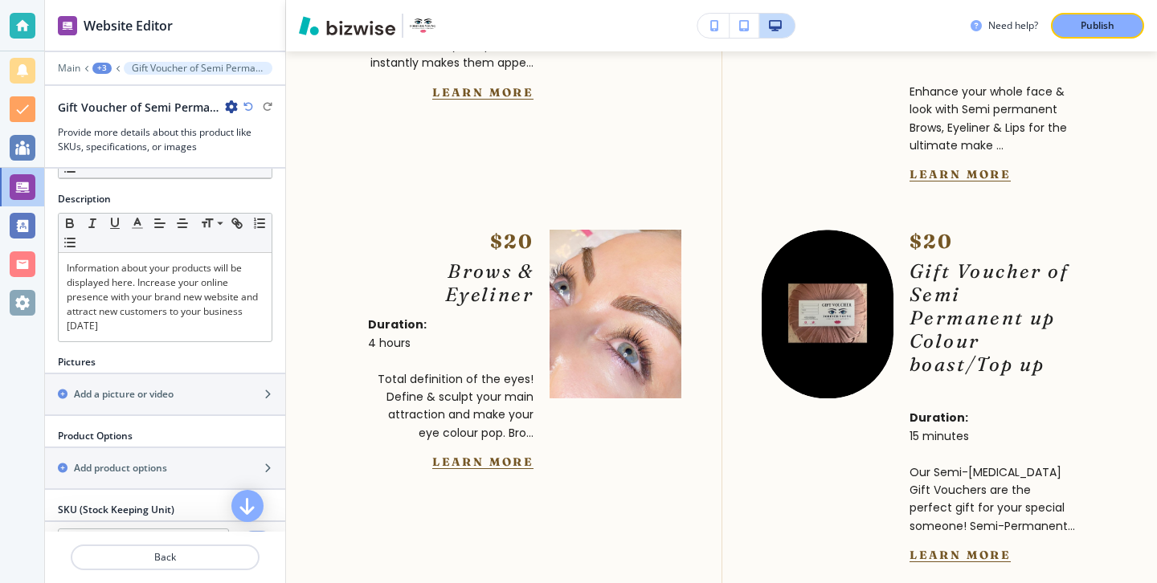
scroll to position [0, 0]
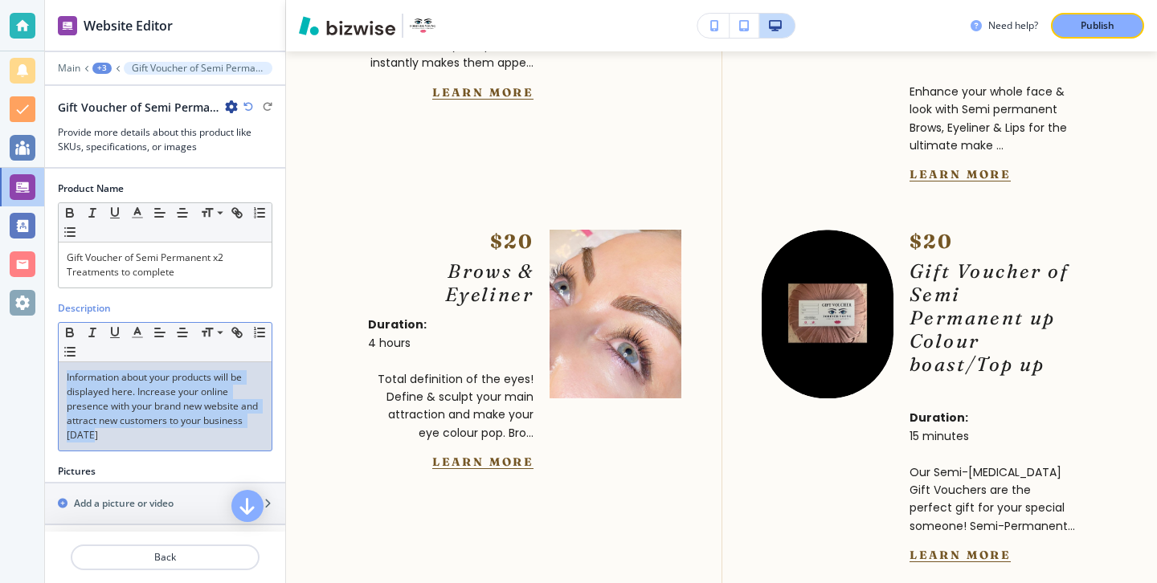
drag, startPoint x: 218, startPoint y: 438, endPoint x: 115, endPoint y: 315, distance: 160.2
click at [115, 315] on div "Description Small Normal Large Huge Information about your products will be dis…" at bounding box center [165, 376] width 214 height 150
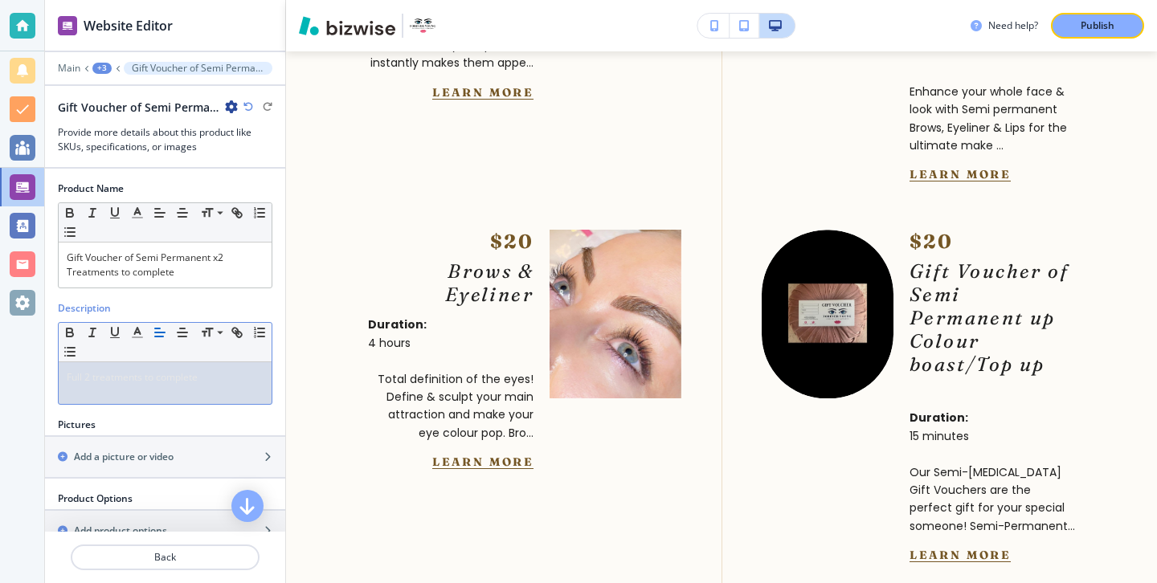
click at [145, 388] on div "Full 2 treatments to complete" at bounding box center [165, 383] width 213 height 42
click at [145, 382] on span "Full 2 treatments to complete" at bounding box center [132, 377] width 131 height 14
click at [71, 384] on p "Full 2 treatments to complete" at bounding box center [165, 377] width 197 height 14
click at [80, 384] on p "Full 2 treatments to complete" at bounding box center [165, 377] width 197 height 14
click at [91, 382] on span "Full 2 treatments to complete" at bounding box center [132, 377] width 131 height 14
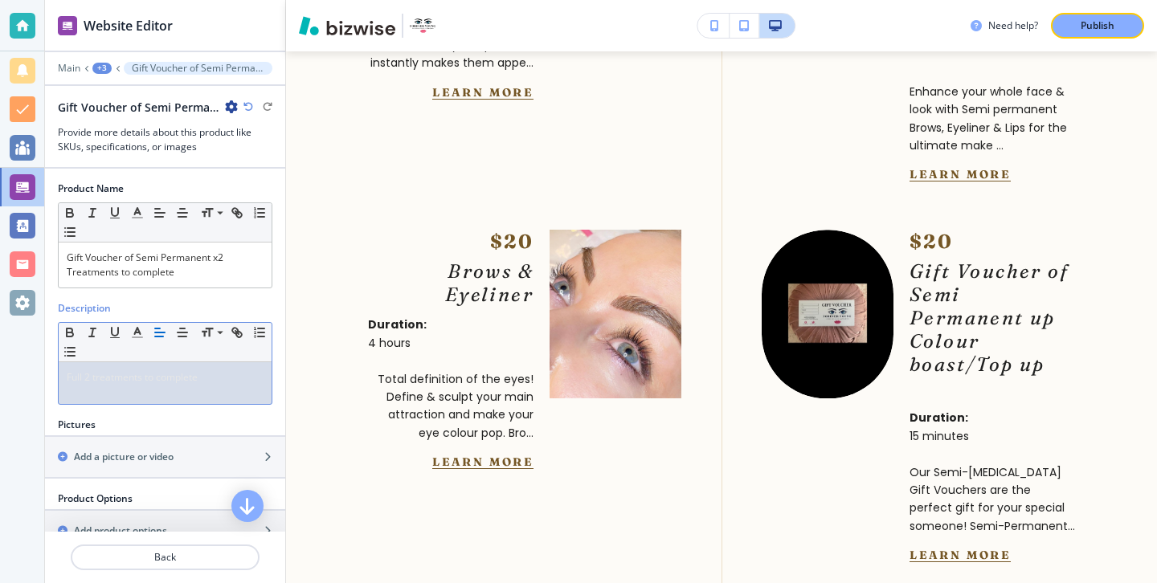
click at [100, 379] on span "Full 2 treatments to complete" at bounding box center [132, 377] width 131 height 14
click at [150, 274] on p "Gift Voucher of Semi Permanent x2 Treatments to complete" at bounding box center [165, 265] width 197 height 29
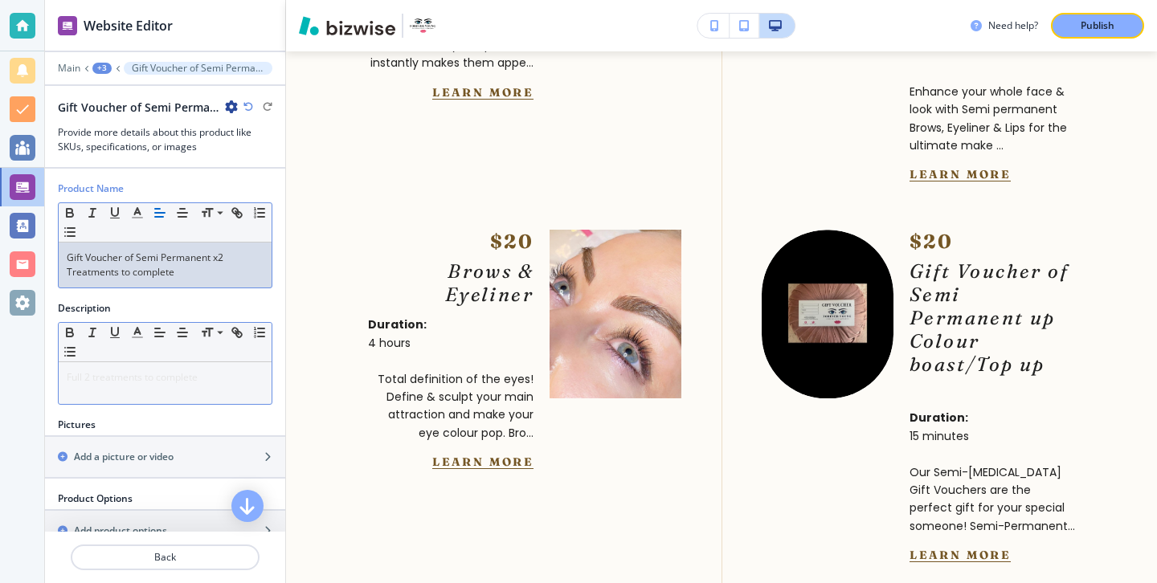
click at [129, 363] on div "Full 2 treatments to complete" at bounding box center [165, 383] width 213 height 42
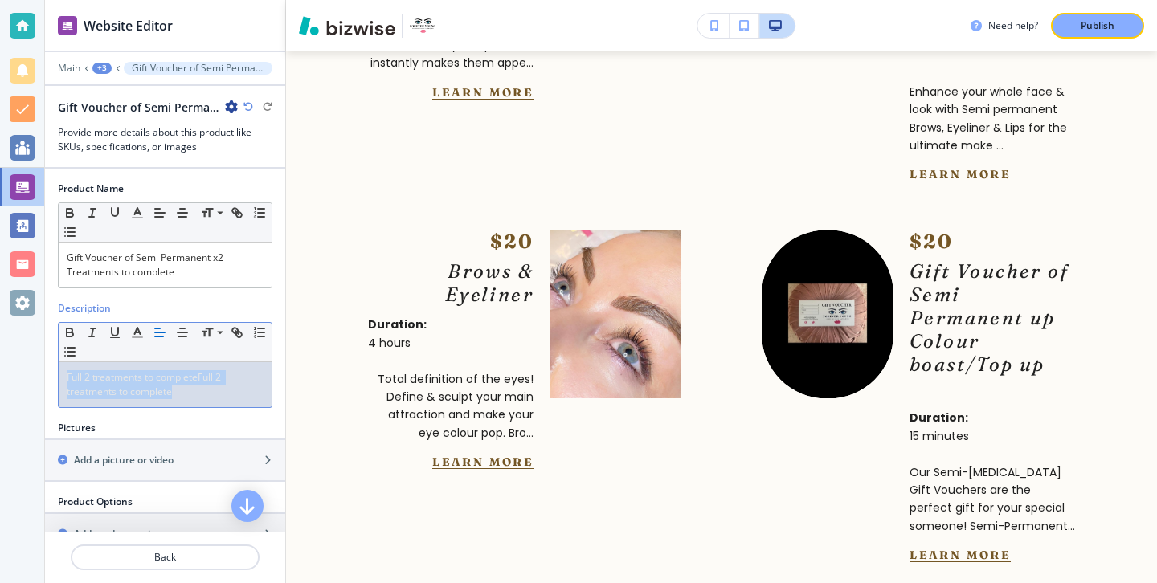
drag, startPoint x: 223, startPoint y: 397, endPoint x: 43, endPoint y: 347, distance: 185.9
click at [43, 347] on div "Website Editor Main +3 Gift Voucher of Semi Permanent x2 Treatments to complete…" at bounding box center [578, 291] width 1157 height 583
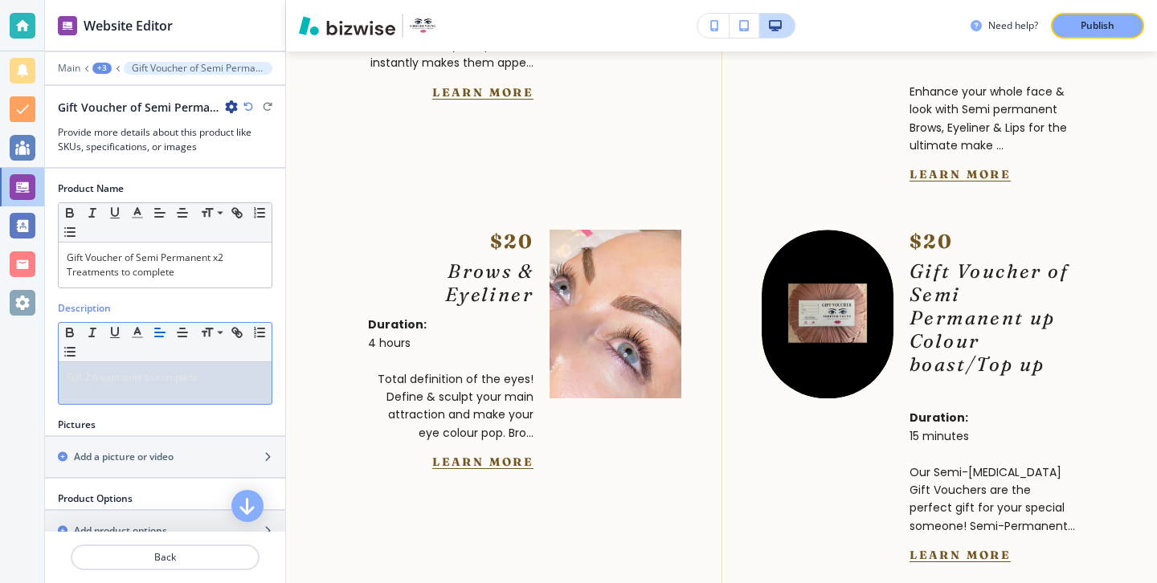
click at [140, 342] on div "Small Normal Large Huge" at bounding box center [165, 342] width 213 height 39
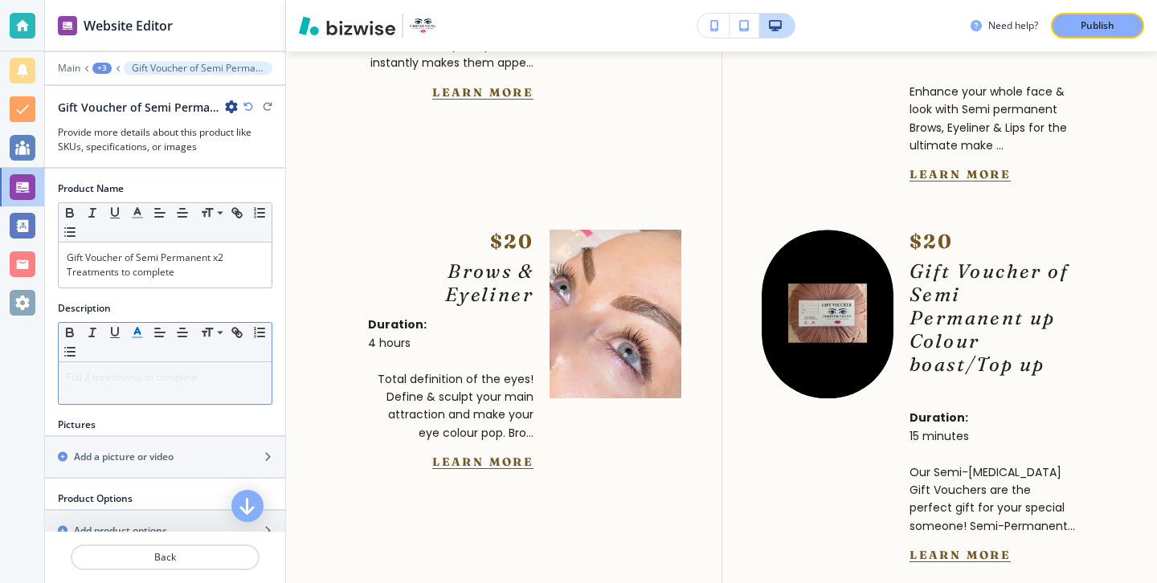
click at [140, 329] on icon "button" at bounding box center [137, 332] width 14 height 14
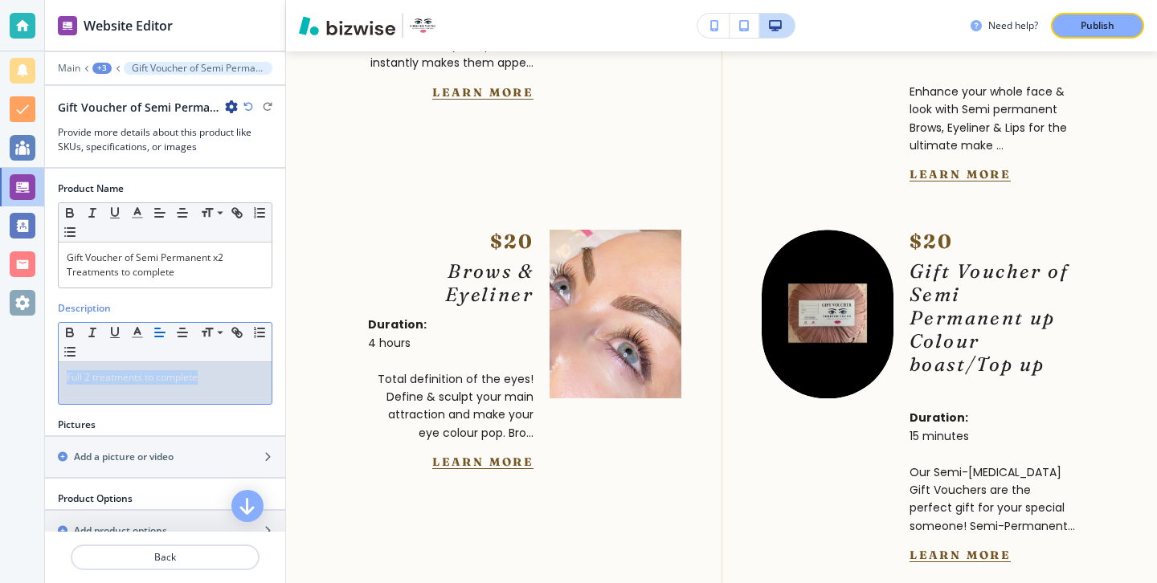
click at [92, 380] on span "Full 2 treatments to complete" at bounding box center [132, 377] width 131 height 14
click at [133, 343] on div "Small Normal Large Huge" at bounding box center [165, 342] width 213 height 39
click at [133, 403] on div "Full 2 treatments to complete" at bounding box center [165, 383] width 213 height 42
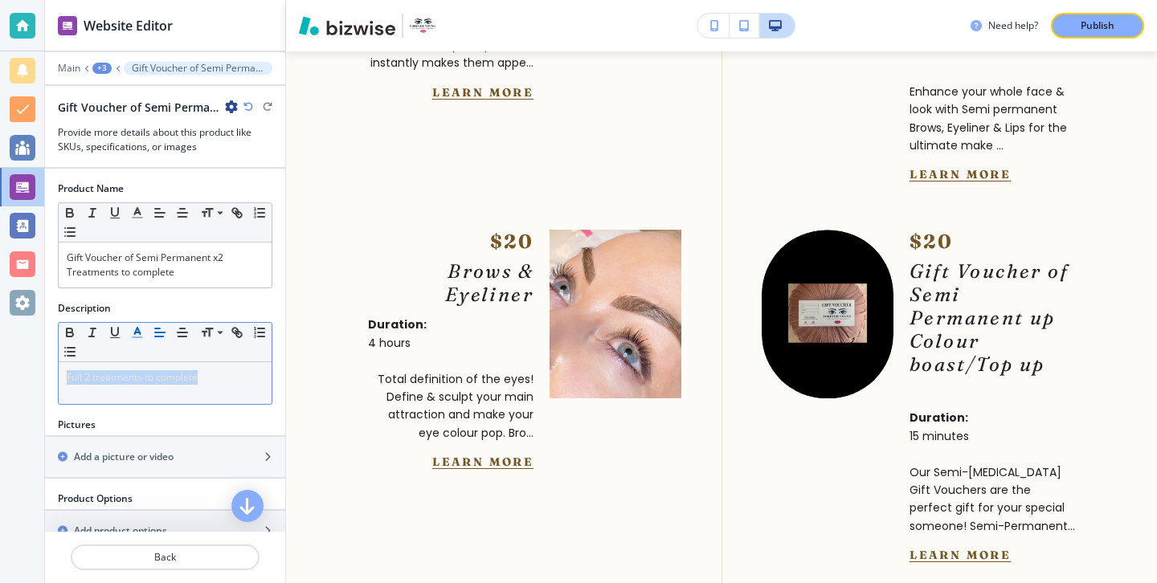
click at [133, 328] on icon "button" at bounding box center [137, 332] width 14 height 14
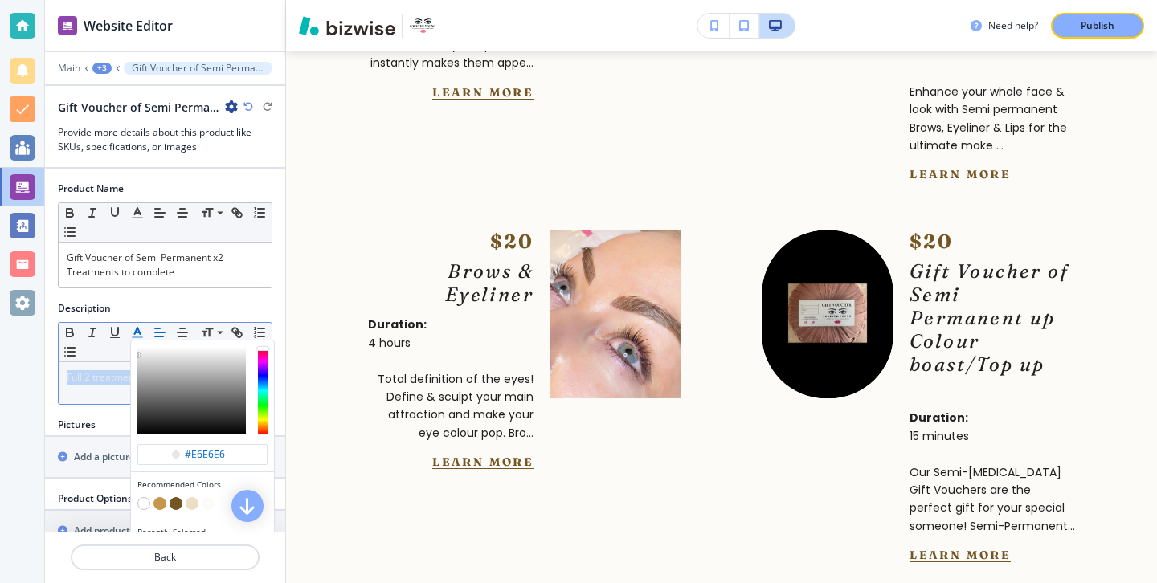
click at [171, 504] on button "button" at bounding box center [175, 503] width 13 height 13
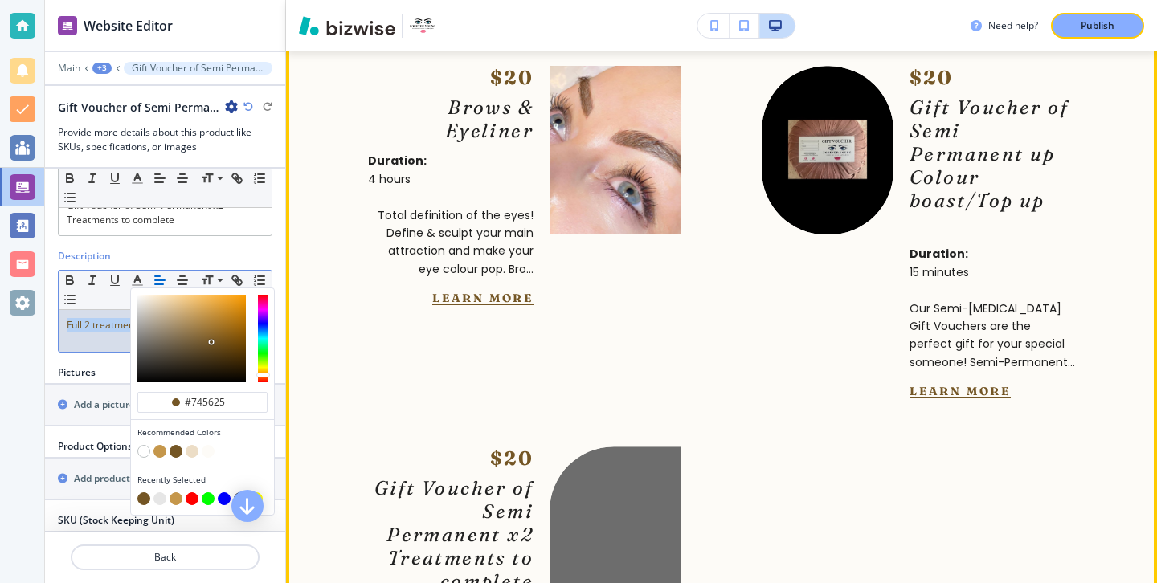
scroll to position [6629, 0]
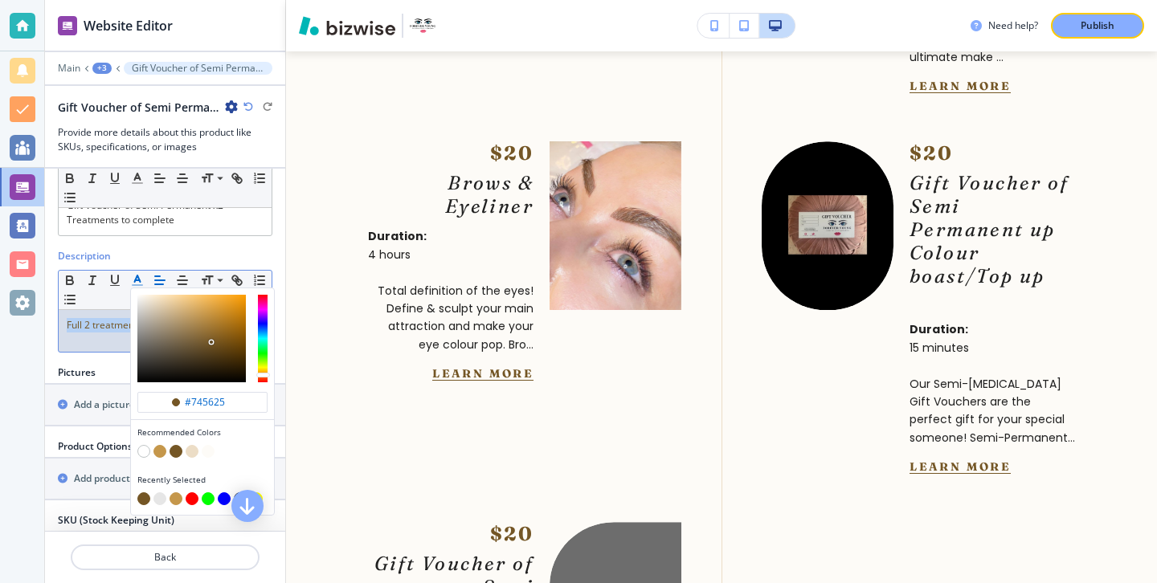
click at [174, 449] on button "button" at bounding box center [175, 451] width 13 height 13
click at [146, 494] on button "button" at bounding box center [143, 498] width 13 height 13
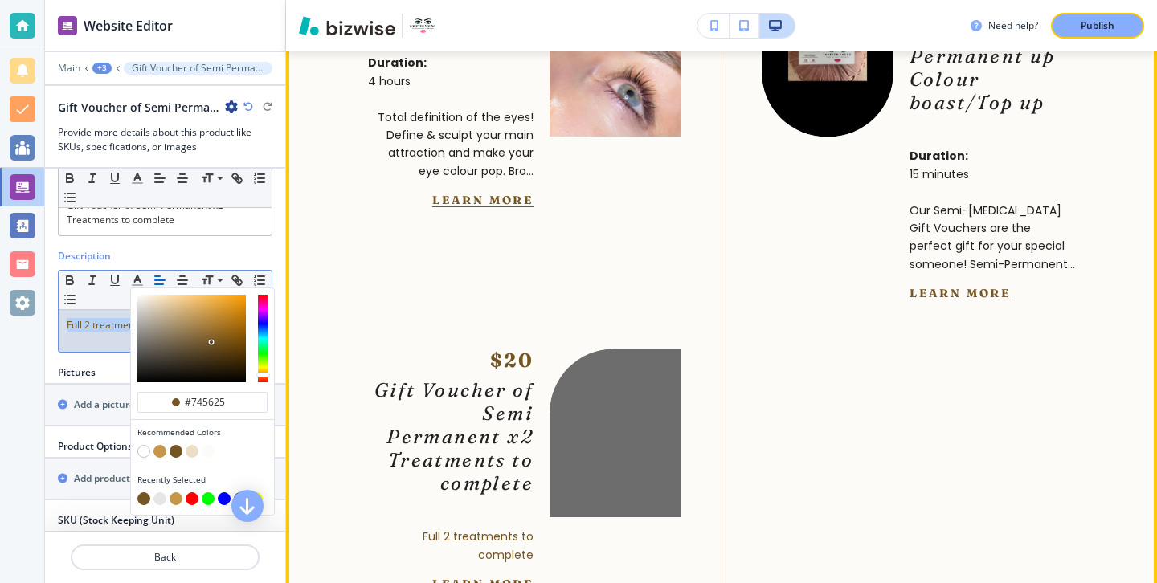
scroll to position [6820, 0]
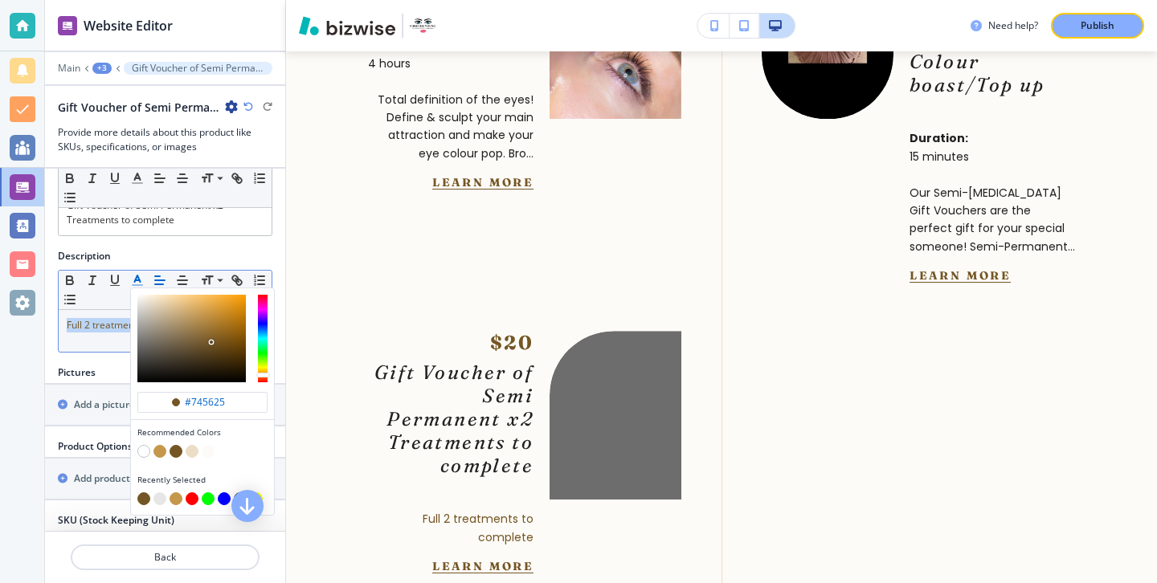
click at [179, 449] on button "button" at bounding box center [175, 451] width 13 height 13
type input "#020100"
drag, startPoint x: 243, startPoint y: 372, endPoint x: 135, endPoint y: 378, distance: 107.8
click at [135, 378] on div "button" at bounding box center [202, 338] width 143 height 100
click at [163, 401] on div "#020100" at bounding box center [202, 402] width 130 height 21
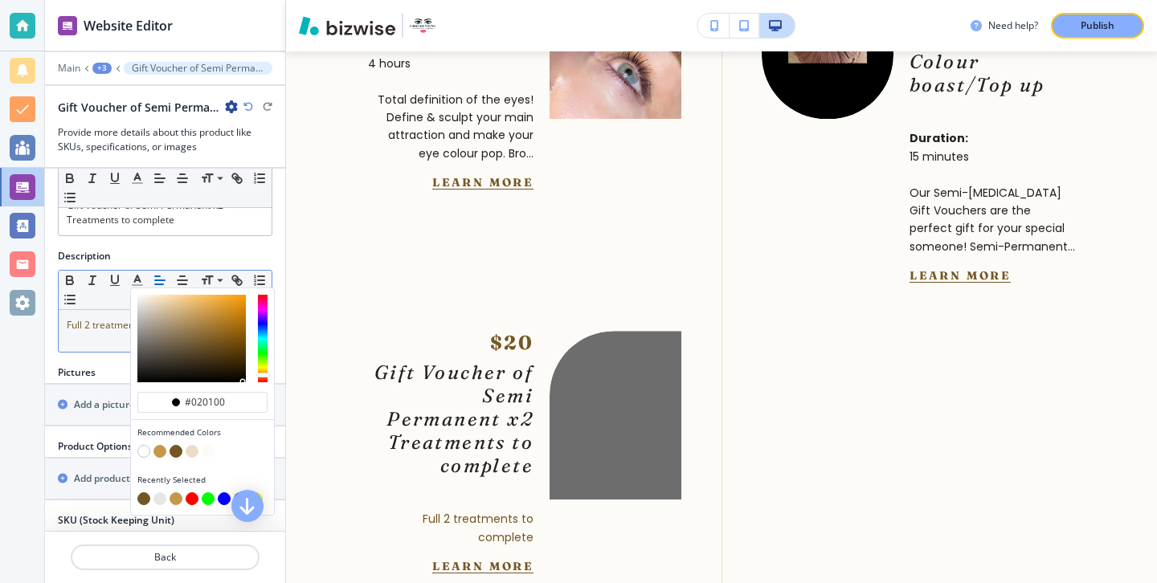
click at [92, 325] on span "Full 2 treatments to complete" at bounding box center [132, 325] width 131 height 14
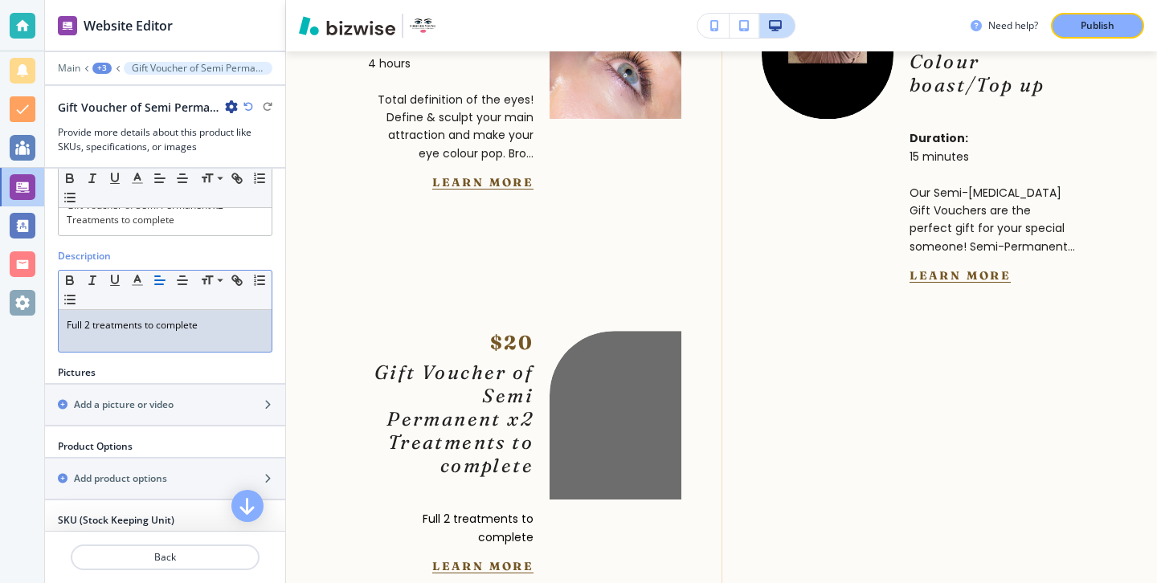
click at [99, 325] on span "Full 2 treatments to complete" at bounding box center [132, 325] width 131 height 14
click at [256, 325] on p "Full 2 treatments to complete" at bounding box center [165, 325] width 197 height 14
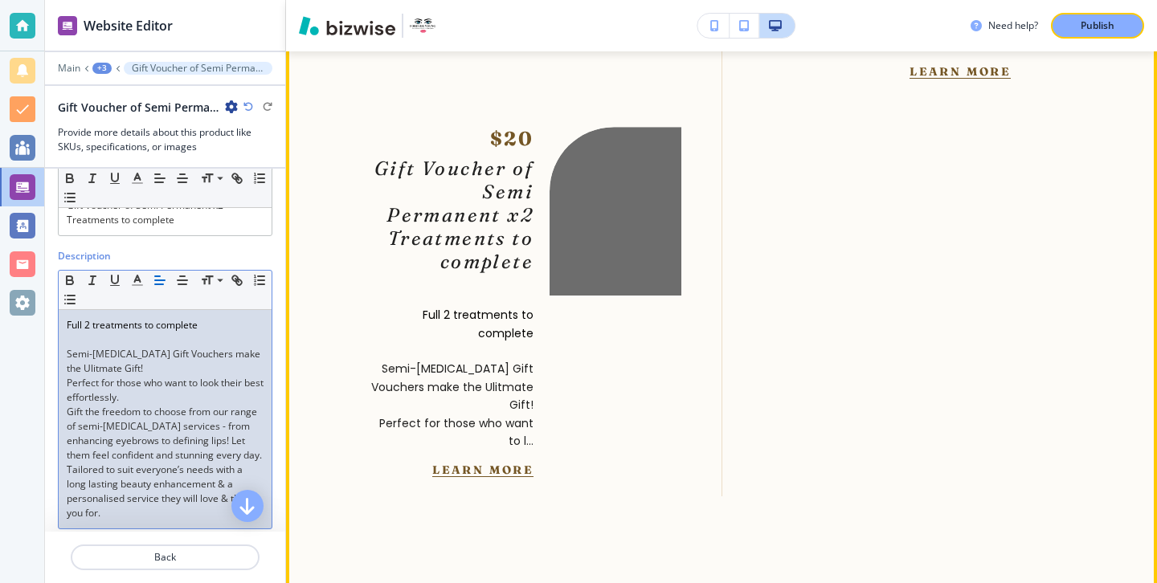
scroll to position [7091, 0]
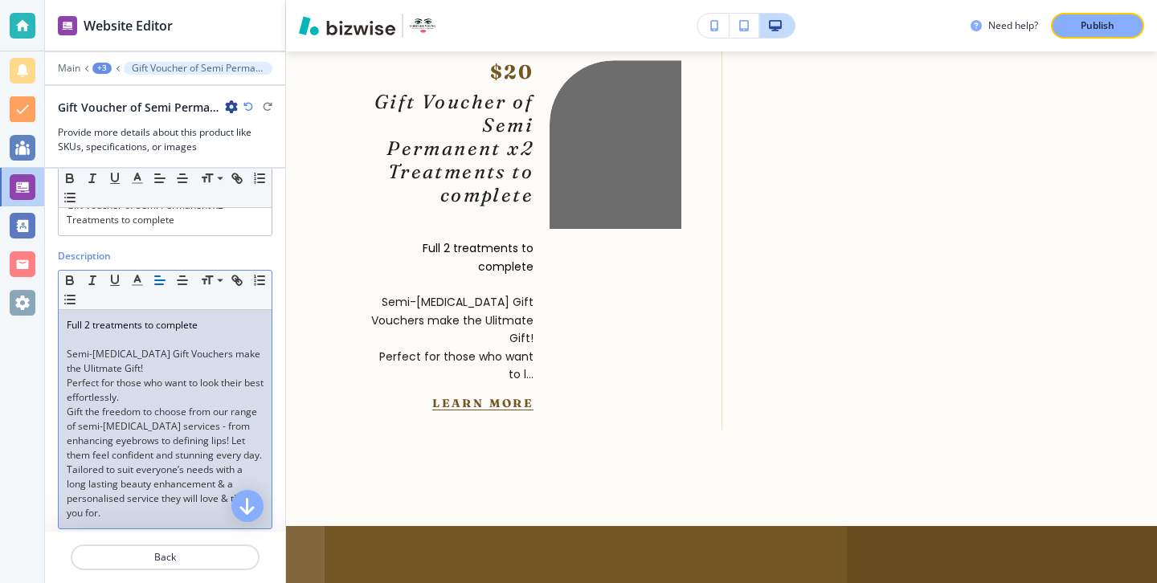
click at [102, 463] on p "Gift the freedom to choose from our range of semi-[MEDICAL_DATA] services - fro…" at bounding box center [165, 434] width 197 height 58
click at [164, 400] on p "Perfect for those who want to look their best effortlessly." at bounding box center [165, 390] width 197 height 29
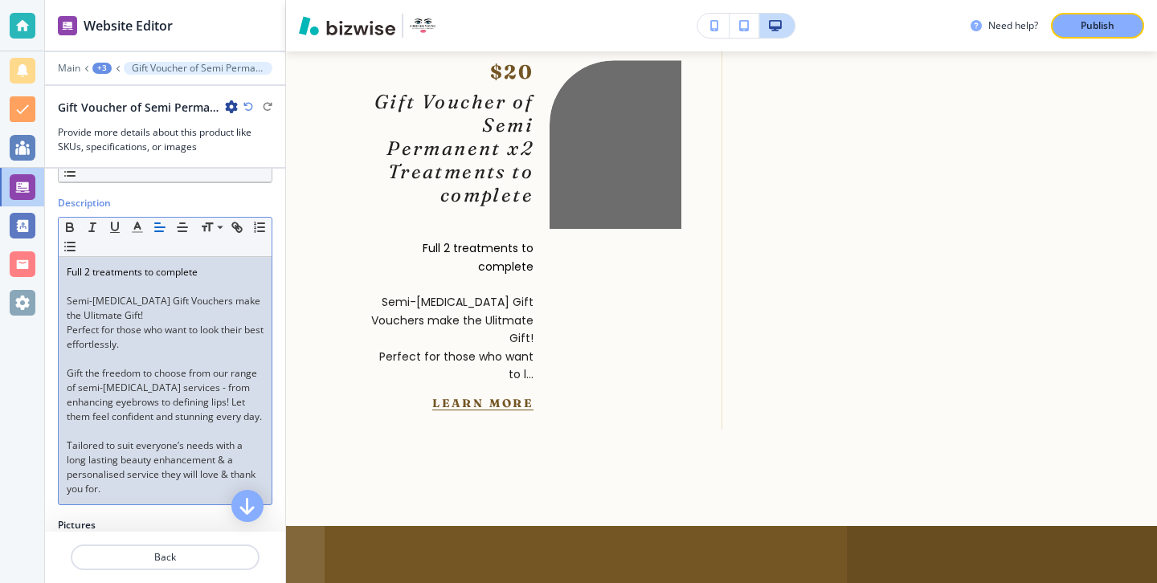
scroll to position [108, 0]
click at [65, 321] on div "Full 2 treatments to complete ﻿Semi-[MEDICAL_DATA] Gift Vouchers make the Ulitm…" at bounding box center [165, 377] width 213 height 247
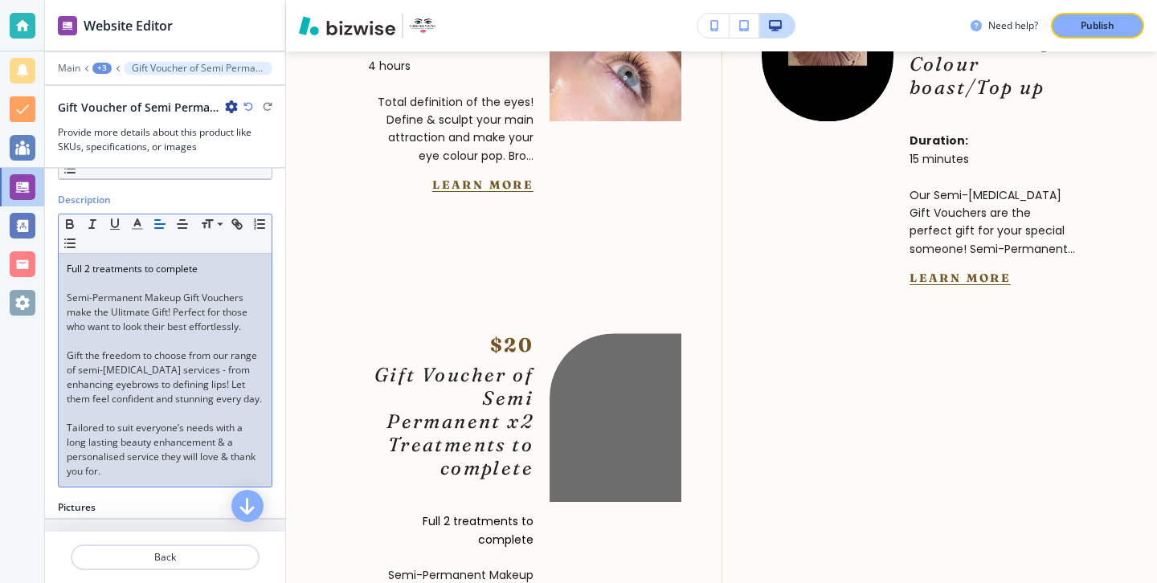
scroll to position [113, 0]
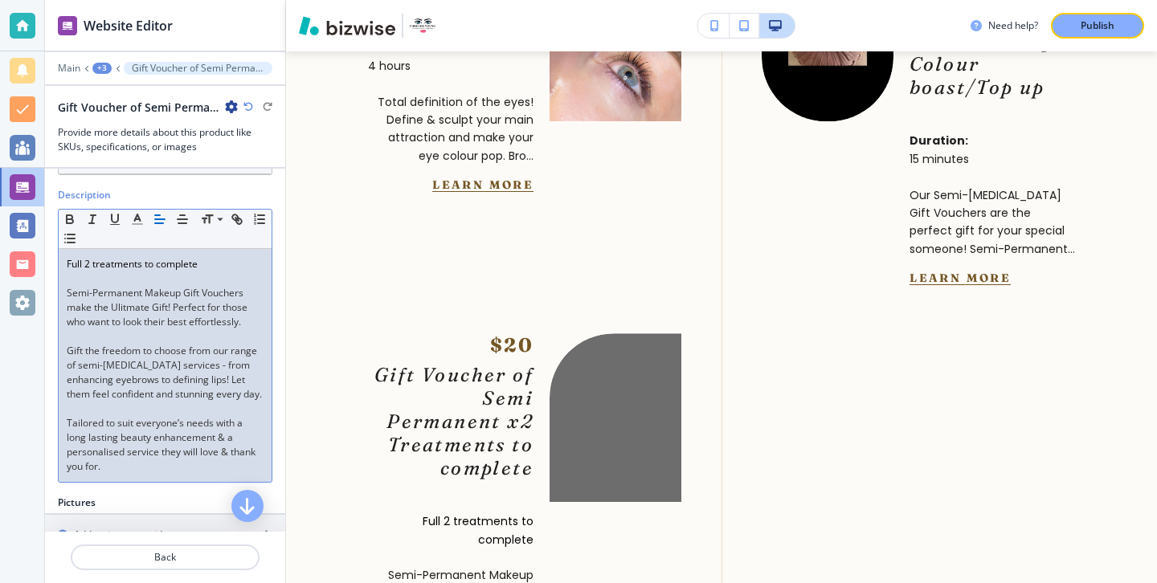
click at [158, 221] on icon "button" at bounding box center [160, 219] width 14 height 14
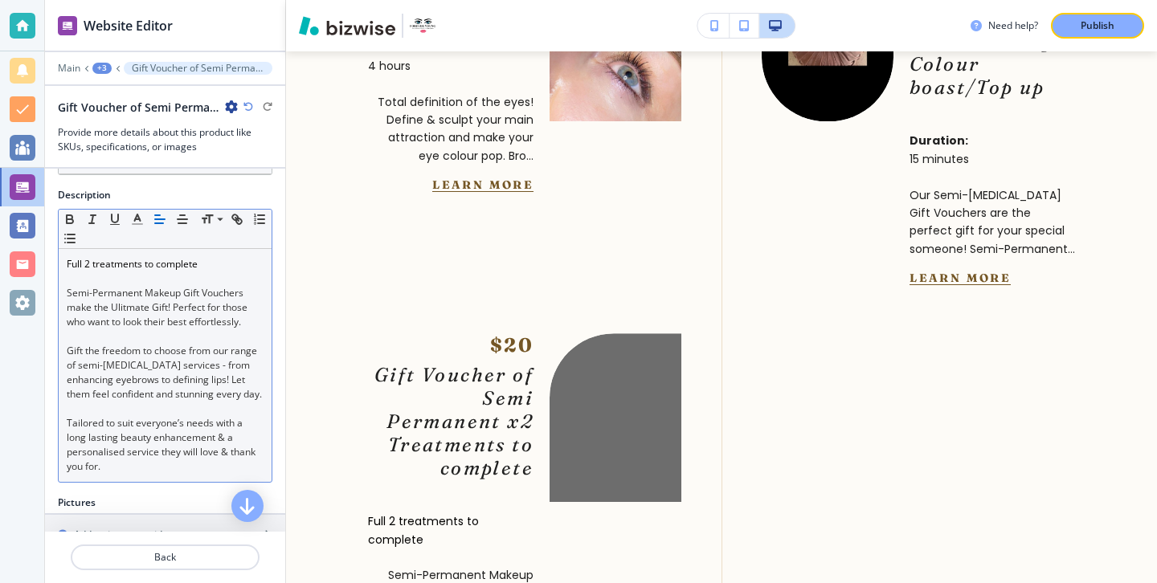
click at [160, 221] on icon "button" at bounding box center [160, 219] width 14 height 14
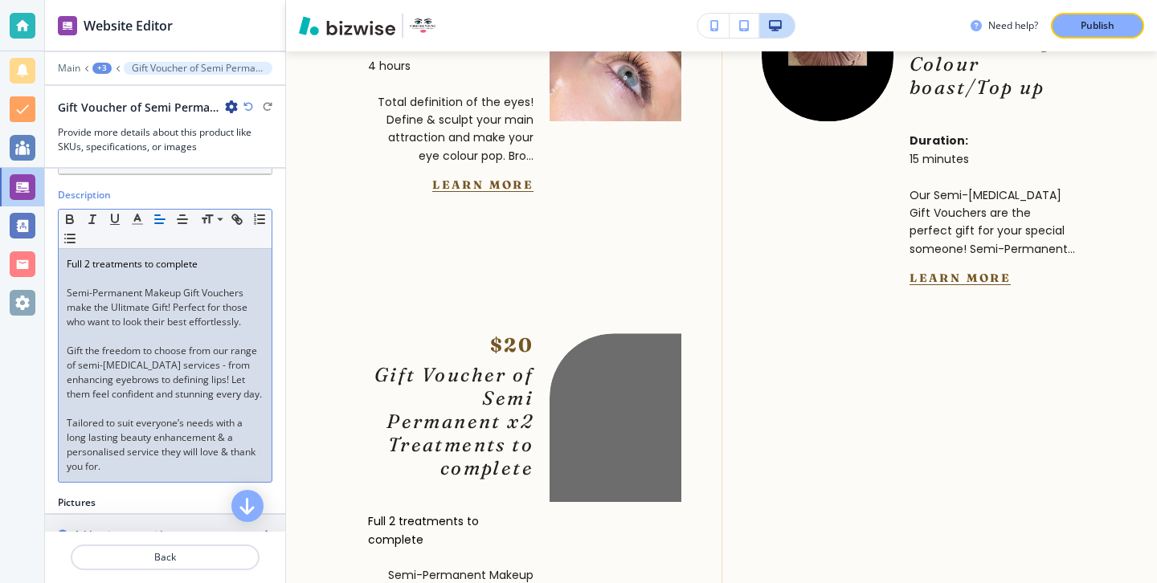
click at [144, 317] on p "﻿Semi-[MEDICAL_DATA] Gift Vouchers make the Ulitmate Gift! Perfect for those wh…" at bounding box center [165, 307] width 197 height 43
click at [282, 315] on div "Description Small Normal Large Huge Full 2 treatments to complete ﻿Semi-[MEDICA…" at bounding box center [165, 342] width 240 height 308
drag, startPoint x: 125, startPoint y: 308, endPoint x: 108, endPoint y: 296, distance: 21.2
click at [108, 296] on p "﻿Semi-[MEDICAL_DATA] Gift Vouchers make the Ulitmate Gift! Perfect for those wh…" at bounding box center [165, 307] width 197 height 43
click at [134, 329] on p at bounding box center [165, 336] width 197 height 14
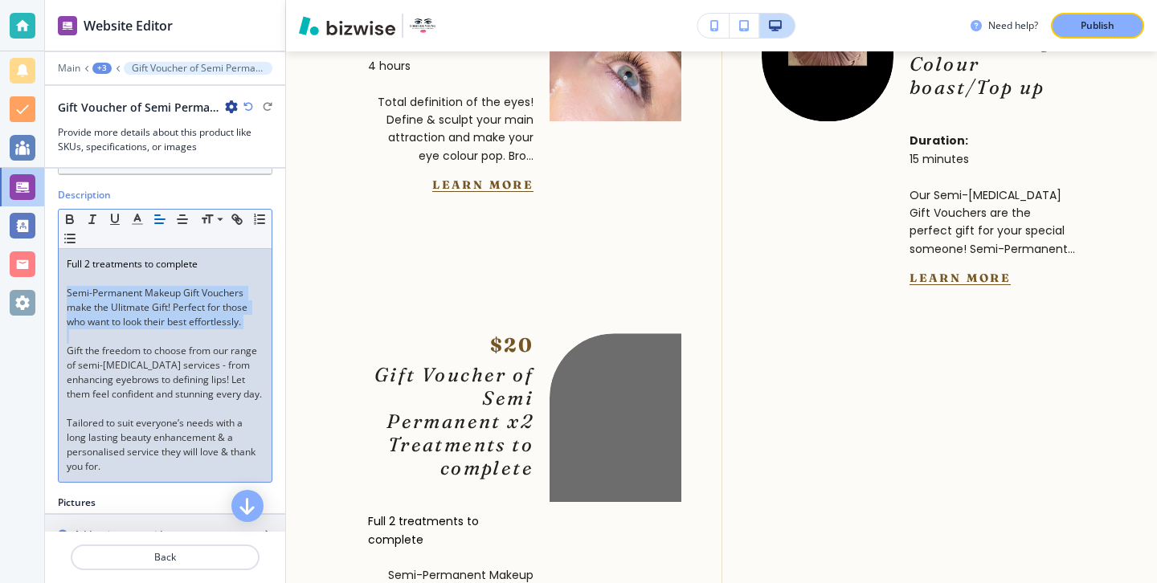
drag, startPoint x: 68, startPoint y: 290, endPoint x: 267, endPoint y: 333, distance: 203.1
click at [268, 334] on div "Full 2 treatments to complete ﻿Semi-[MEDICAL_DATA] Gift Vouchers make the Ulitm…" at bounding box center [165, 365] width 213 height 233
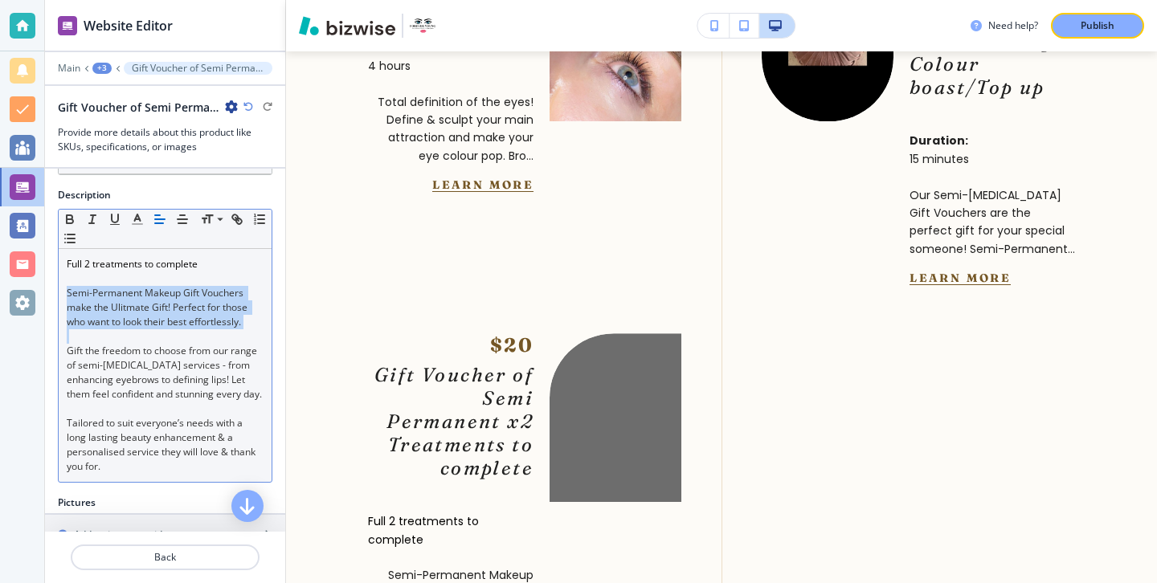
click at [160, 219] on line "button" at bounding box center [160, 219] width 10 height 0
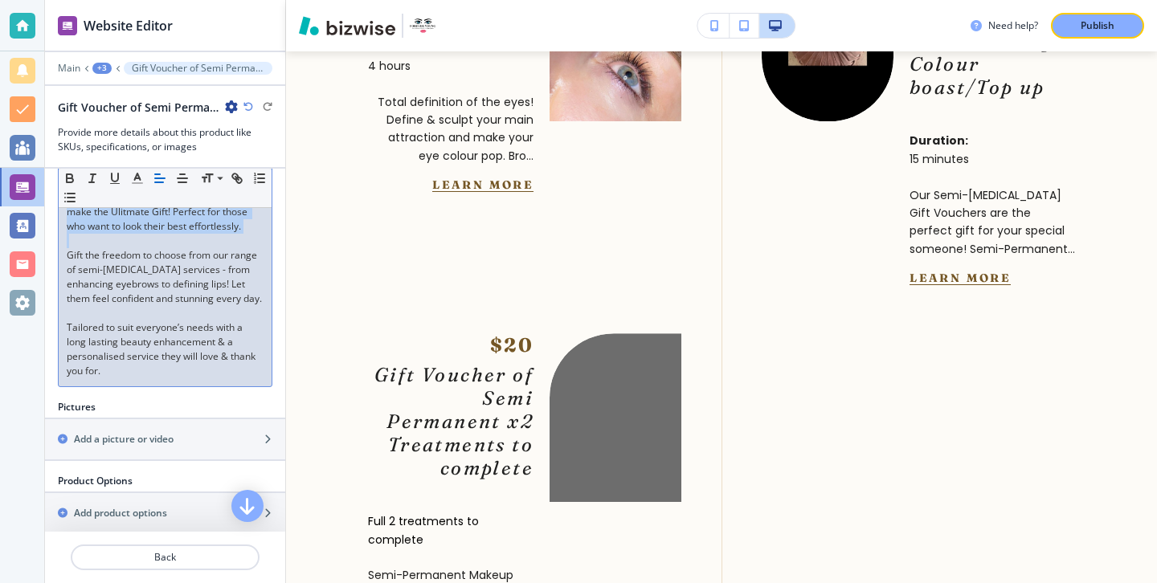
scroll to position [116, 0]
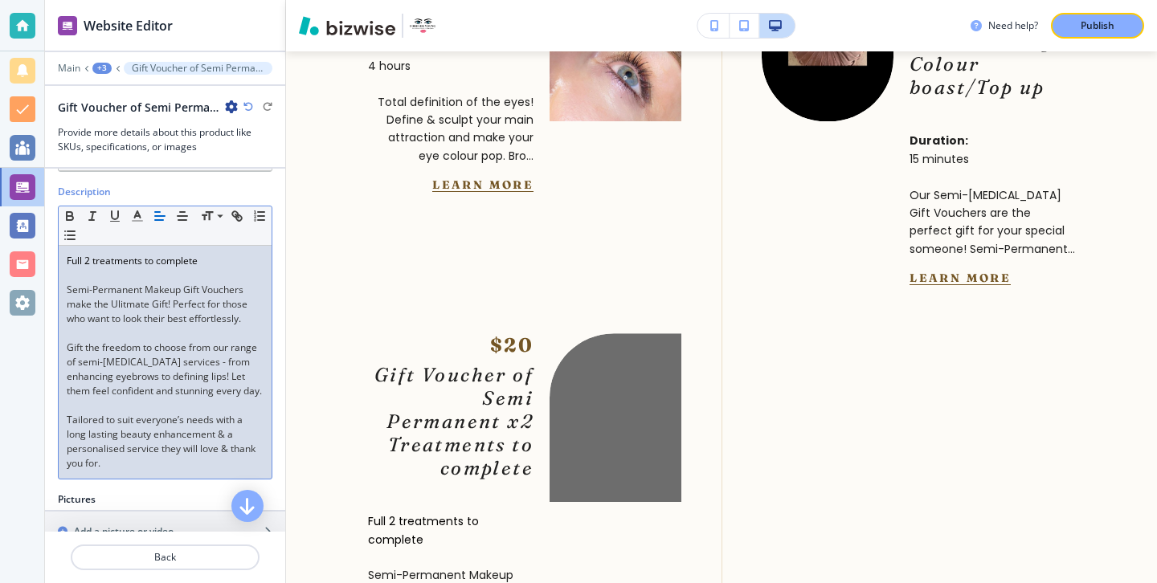
click at [185, 370] on p "Gift the freedom to choose from our range of semi-[MEDICAL_DATA] services - fro…" at bounding box center [165, 370] width 197 height 58
click at [185, 398] on p "Gift the freedom to choose from our range of semi-[MEDICAL_DATA] services - fro…" at bounding box center [165, 370] width 197 height 58
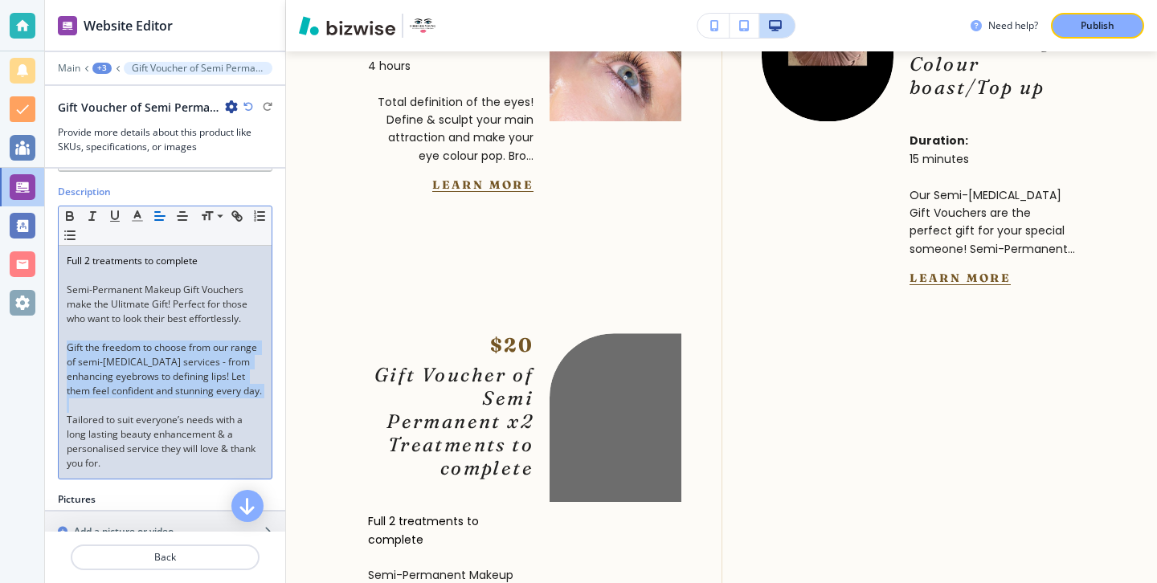
click at [185, 398] on p "Gift the freedom to choose from our range of semi-[MEDICAL_DATA] services - fro…" at bounding box center [165, 370] width 197 height 58
click at [153, 214] on icon "button" at bounding box center [160, 216] width 14 height 14
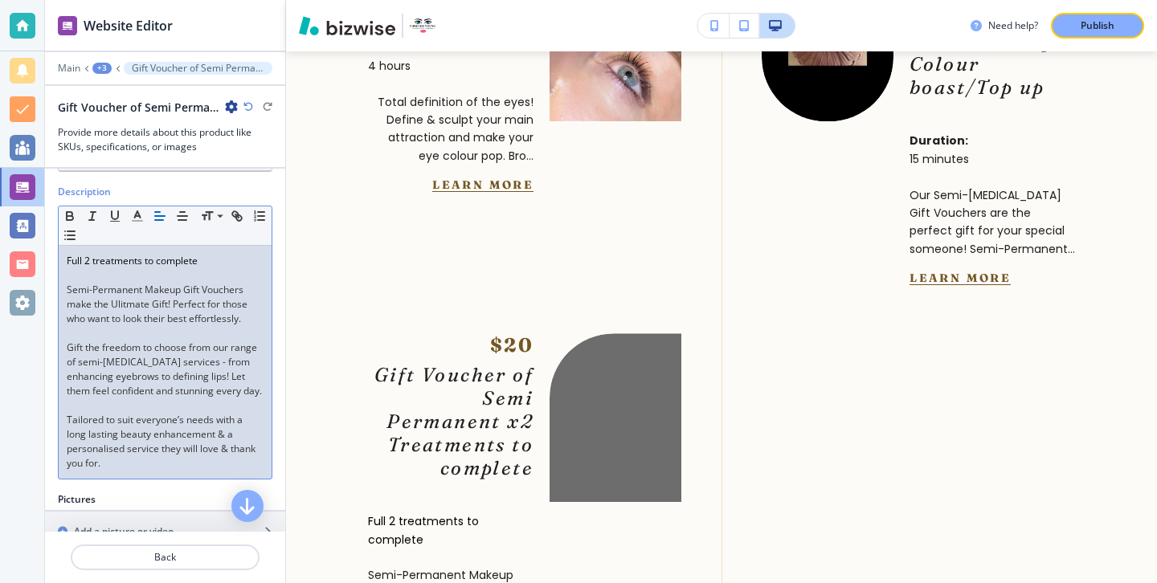
click at [132, 447] on p "Tailored to suit everyone’s needs with a long lasting beauty enhancement & a pe…" at bounding box center [165, 442] width 197 height 58
click at [132, 471] on p "Tailored to suit everyone’s needs with a long lasting beauty enhancement & a pe…" at bounding box center [165, 442] width 197 height 58
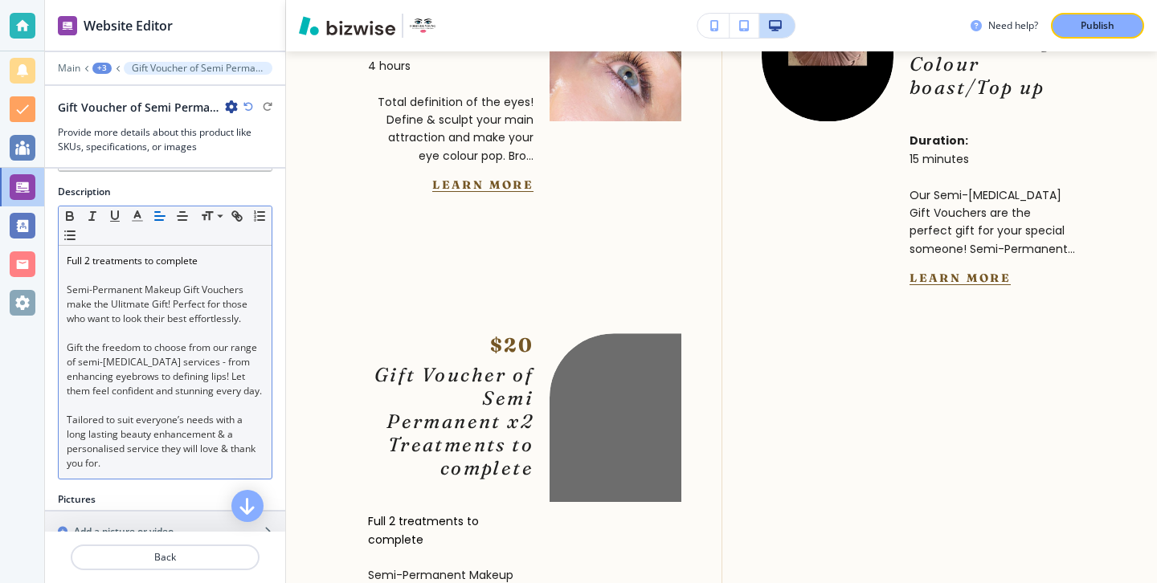
click at [164, 218] on icon "button" at bounding box center [160, 216] width 14 height 14
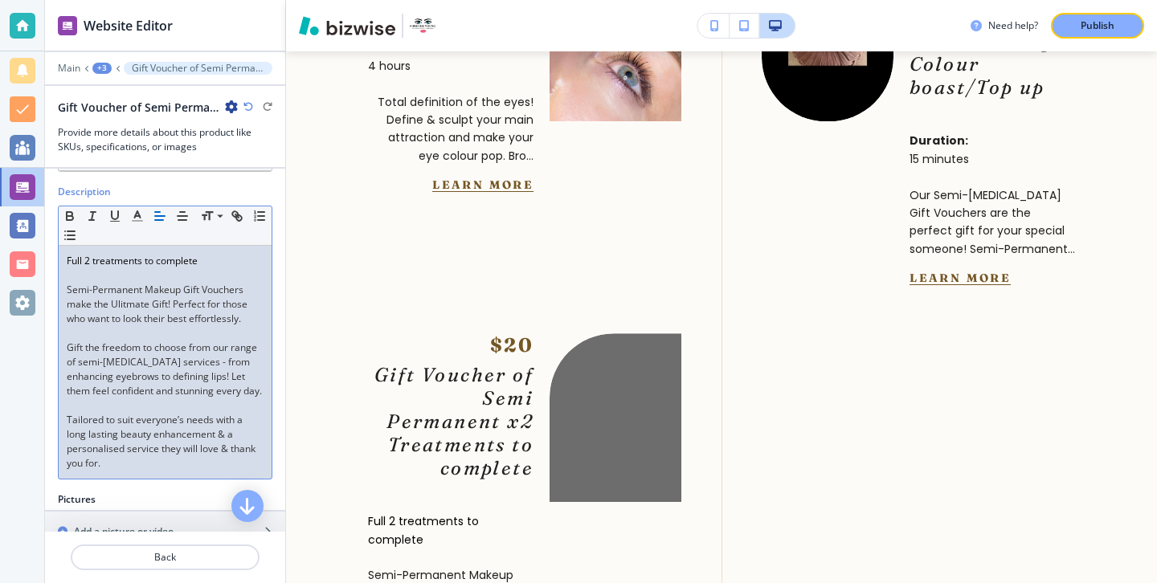
click at [209, 413] on p at bounding box center [165, 405] width 197 height 14
drag, startPoint x: 205, startPoint y: 263, endPoint x: 38, endPoint y: 268, distance: 167.1
click at [38, 268] on div "Website Editor Main +3 Gift Voucher of Semi Permanent x2 Treatments to complete…" at bounding box center [578, 291] width 1157 height 583
click at [75, 214] on icon "button" at bounding box center [70, 216] width 14 height 14
click at [121, 367] on p "Gift the freedom to choose from our range of semi-[MEDICAL_DATA] services - fro…" at bounding box center [165, 370] width 197 height 58
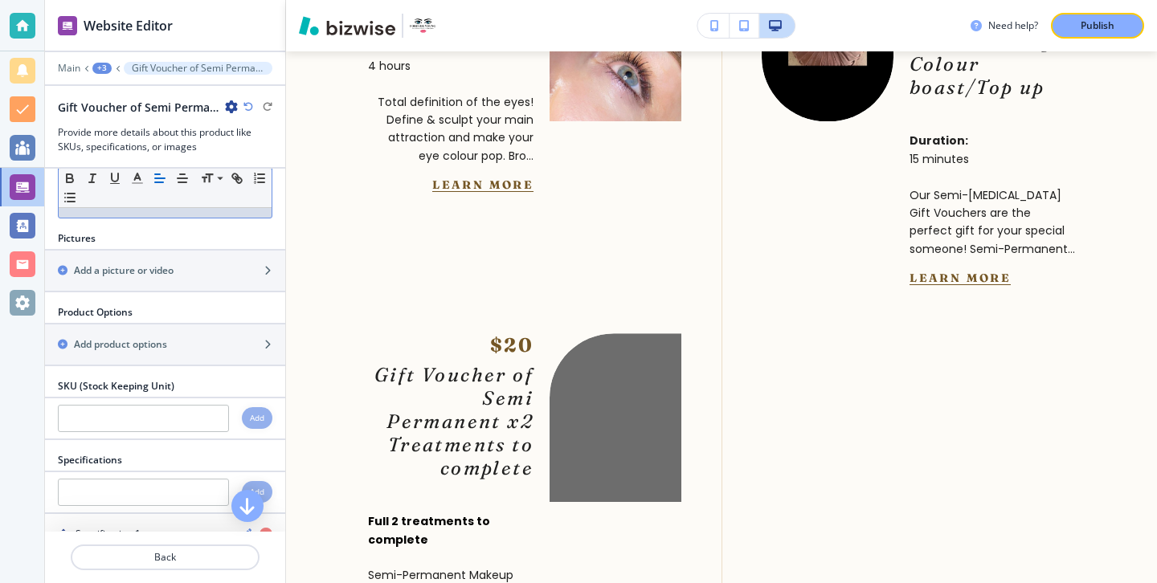
scroll to position [436, 0]
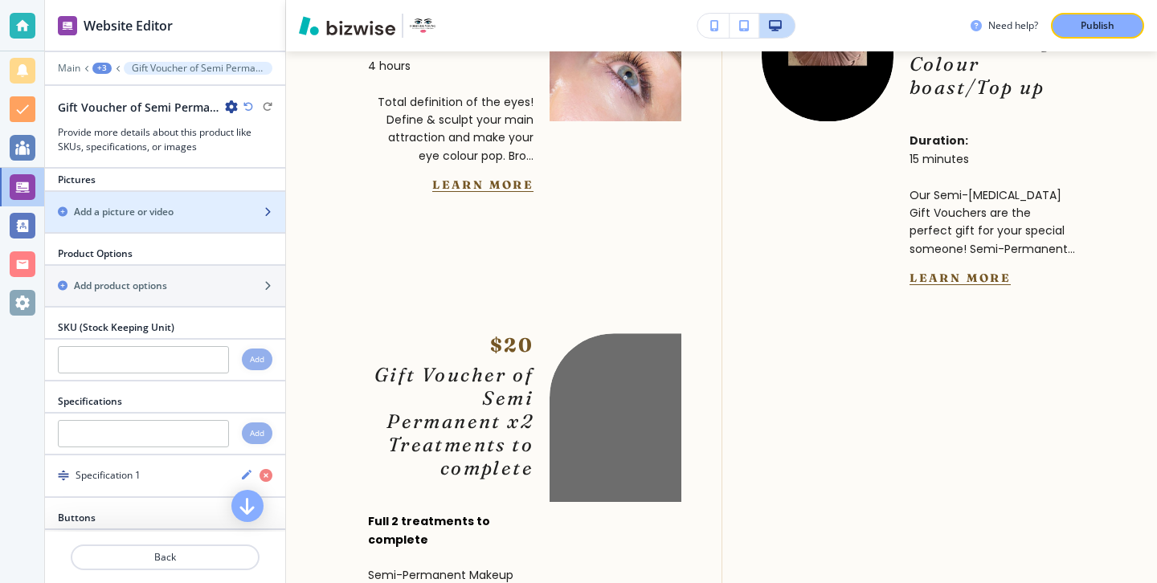
click at [180, 219] on div "Add a picture or video" at bounding box center [147, 212] width 205 height 14
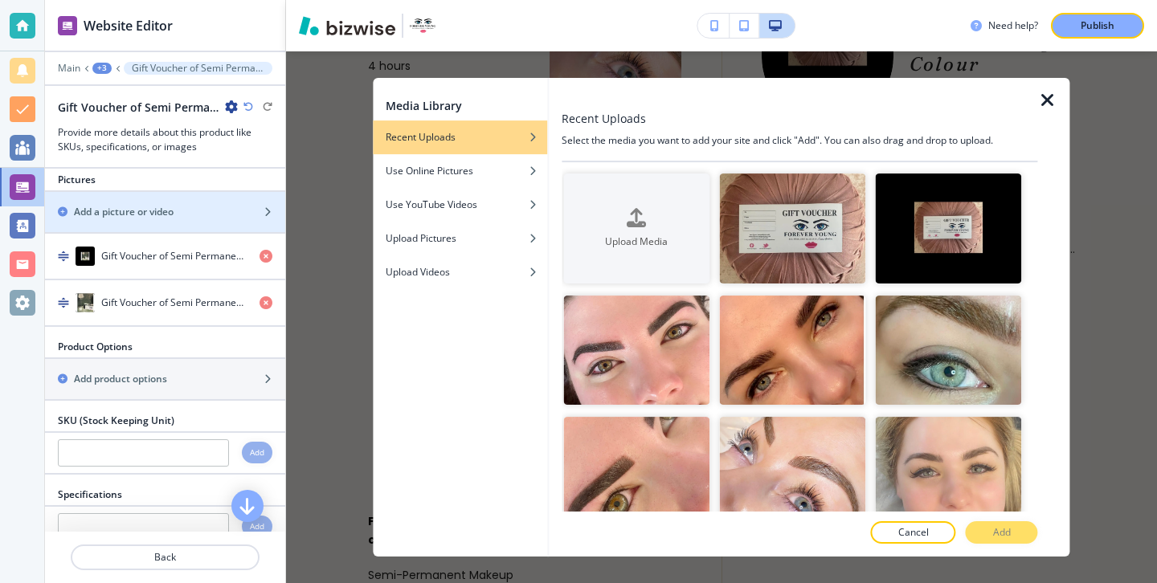
click at [1052, 97] on icon "button" at bounding box center [1047, 100] width 19 height 19
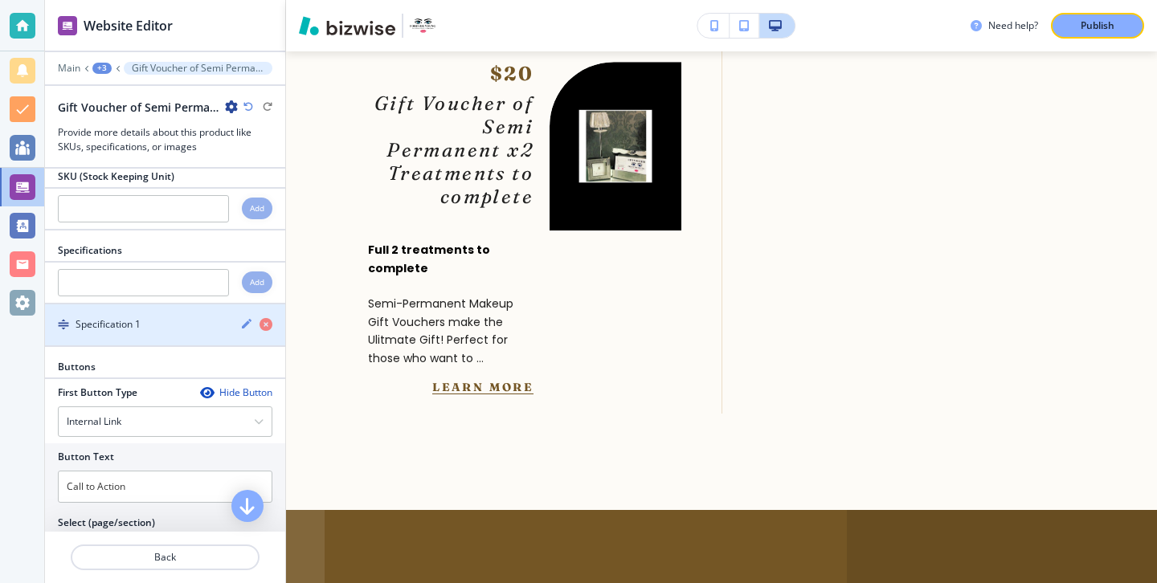
scroll to position [789, 0]
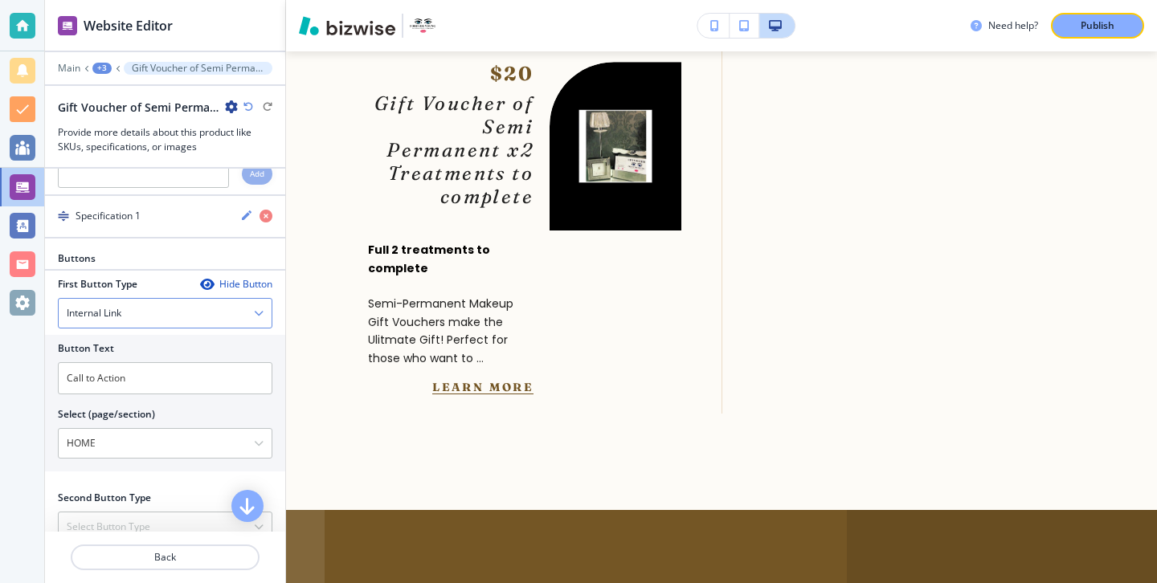
click at [171, 316] on div "Internal Link" at bounding box center [165, 313] width 213 height 29
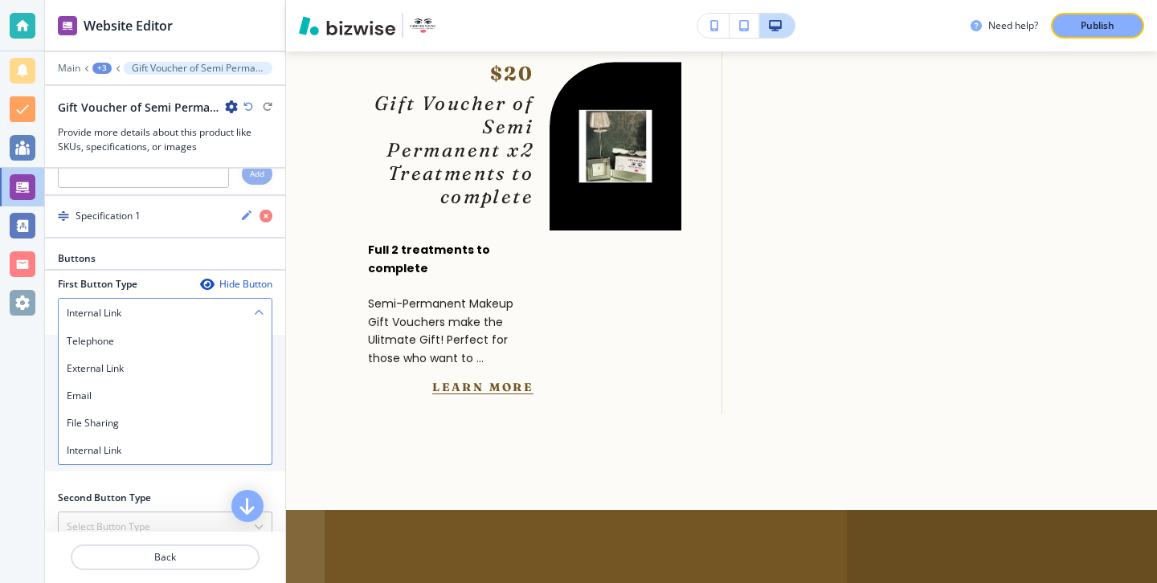
click at [171, 323] on div "Internal Link" at bounding box center [165, 313] width 213 height 29
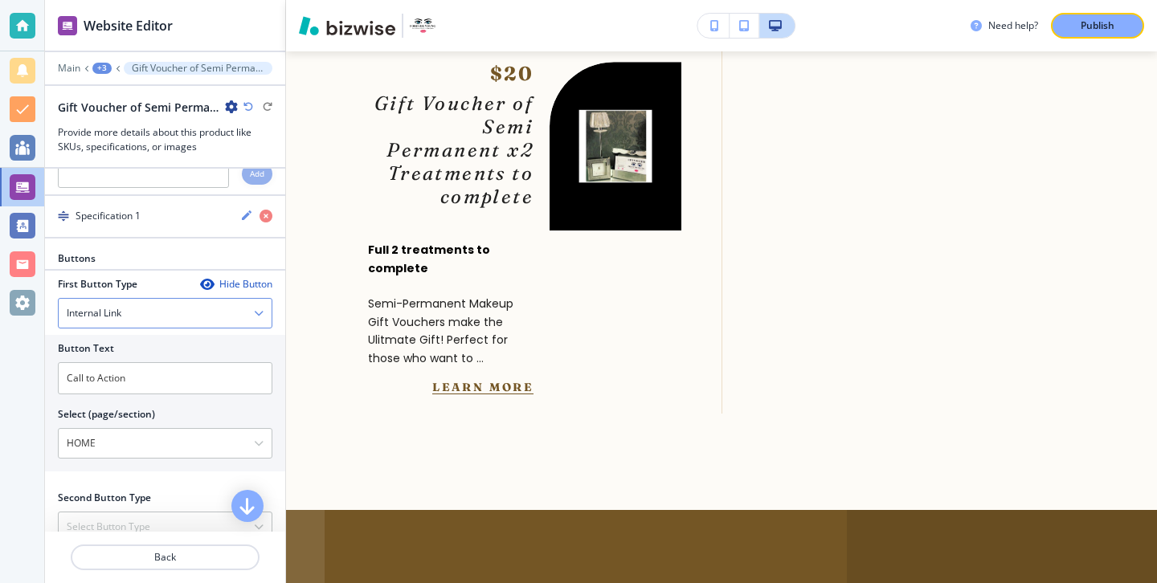
click at [171, 328] on div "Internal Link" at bounding box center [165, 313] width 213 height 29
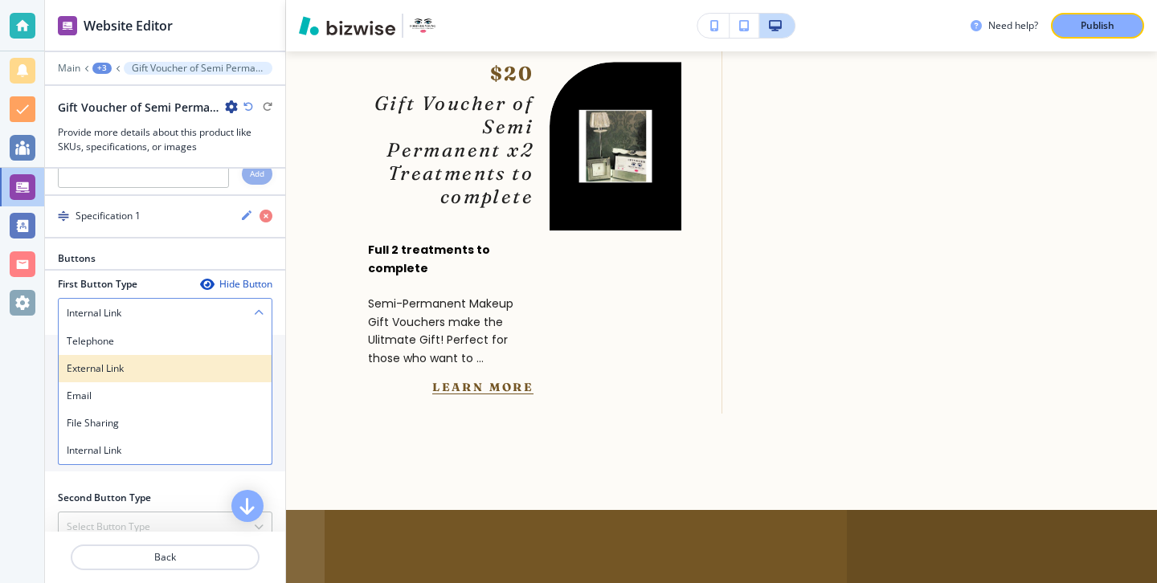
click at [195, 376] on h4 "External Link" at bounding box center [165, 368] width 197 height 14
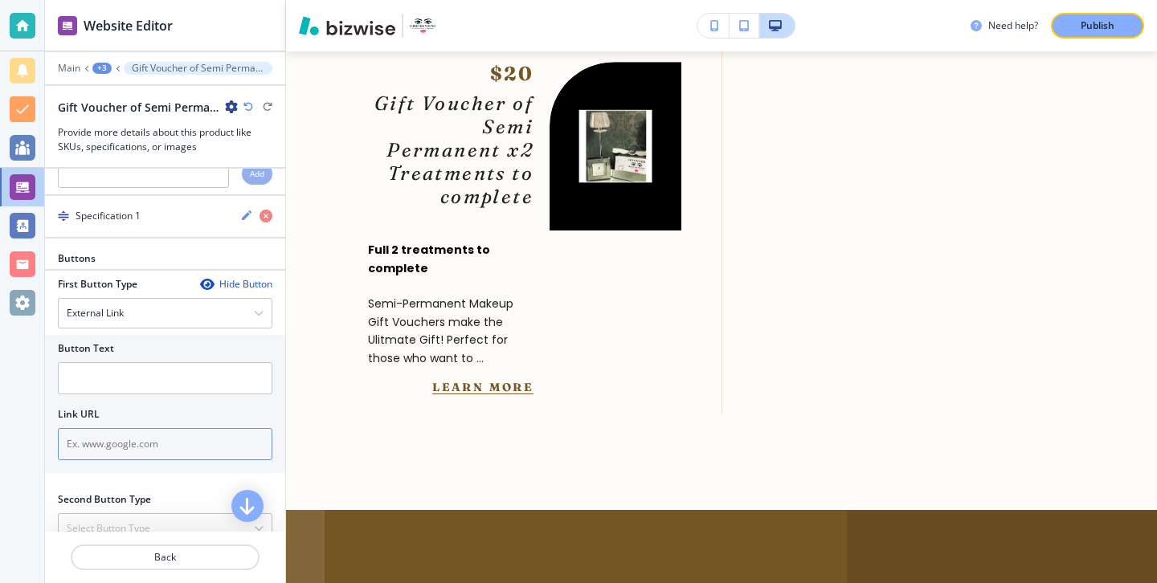
click at [194, 454] on input "text" at bounding box center [165, 444] width 214 height 32
type input "B"
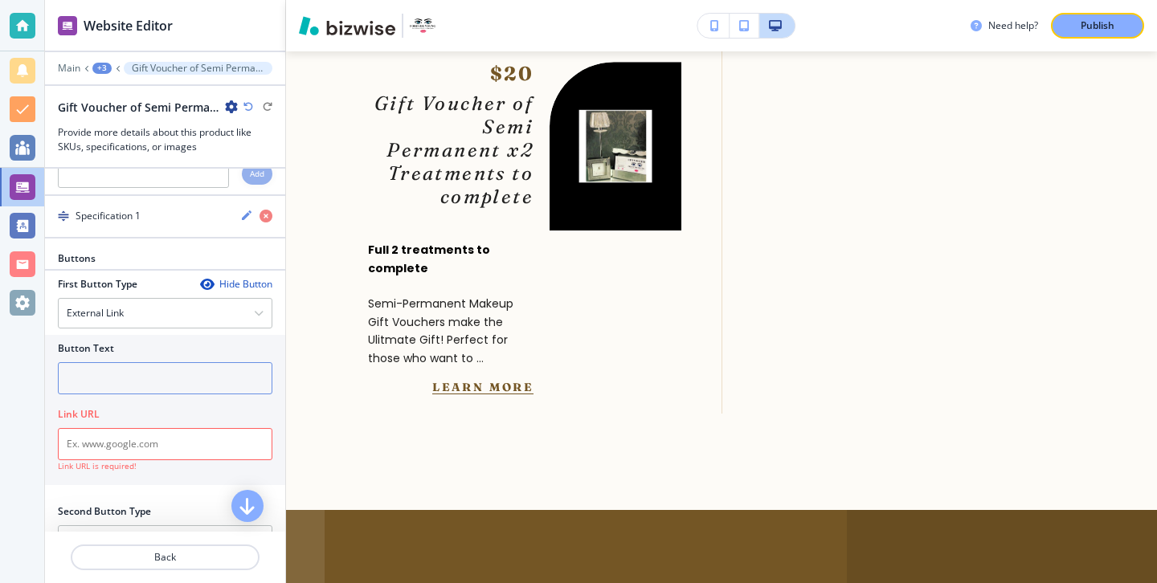
click at [173, 388] on input "text" at bounding box center [165, 378] width 214 height 32
type input "Book"
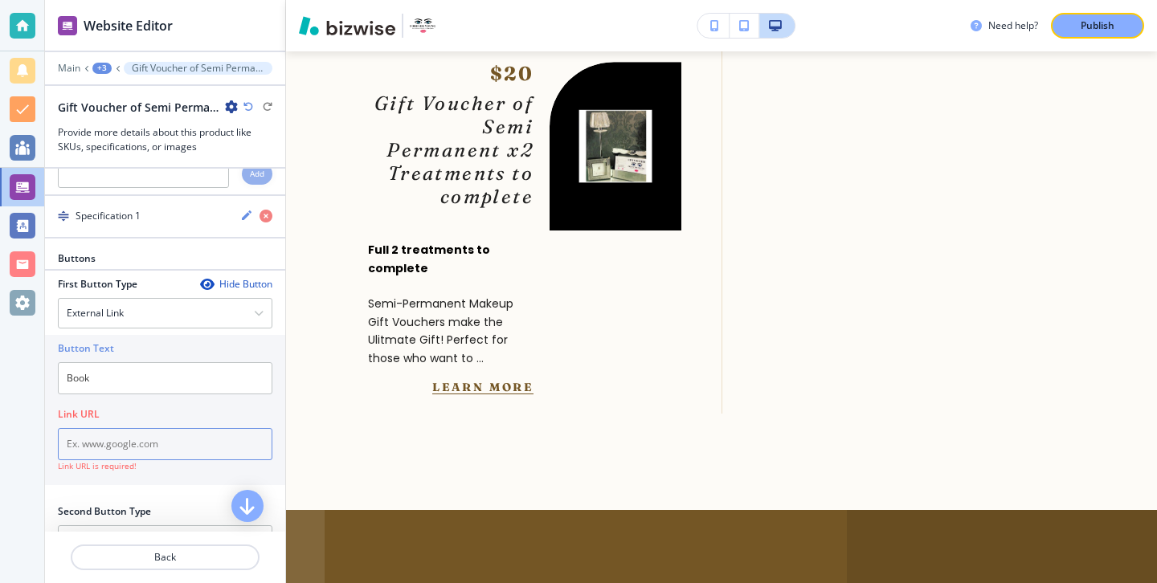
click at [169, 456] on input "text" at bounding box center [165, 444] width 214 height 32
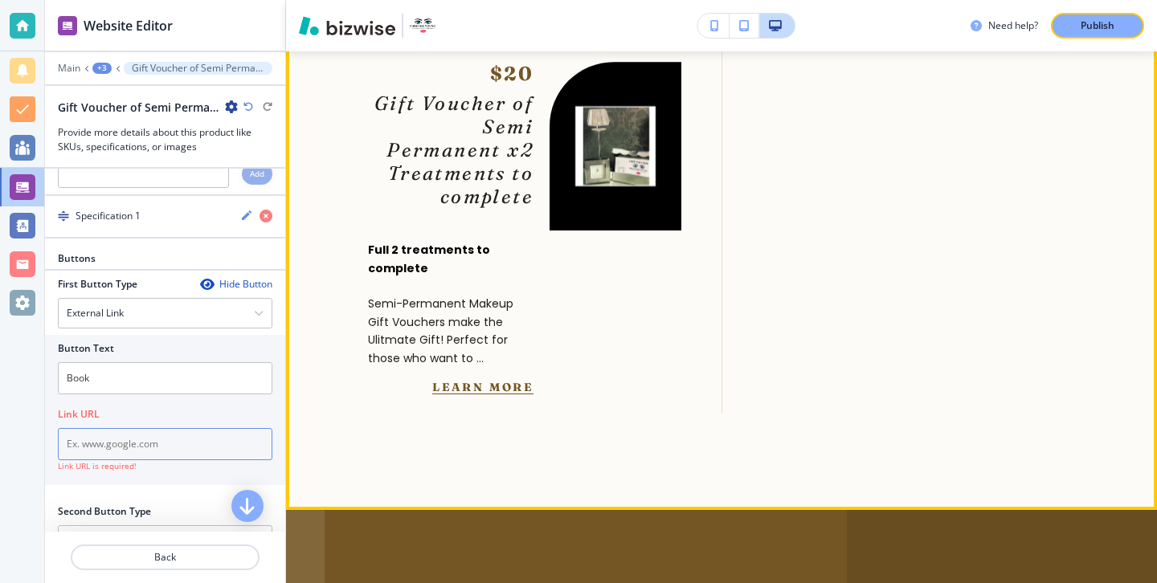
paste input "[URL][DOMAIN_NAME]"
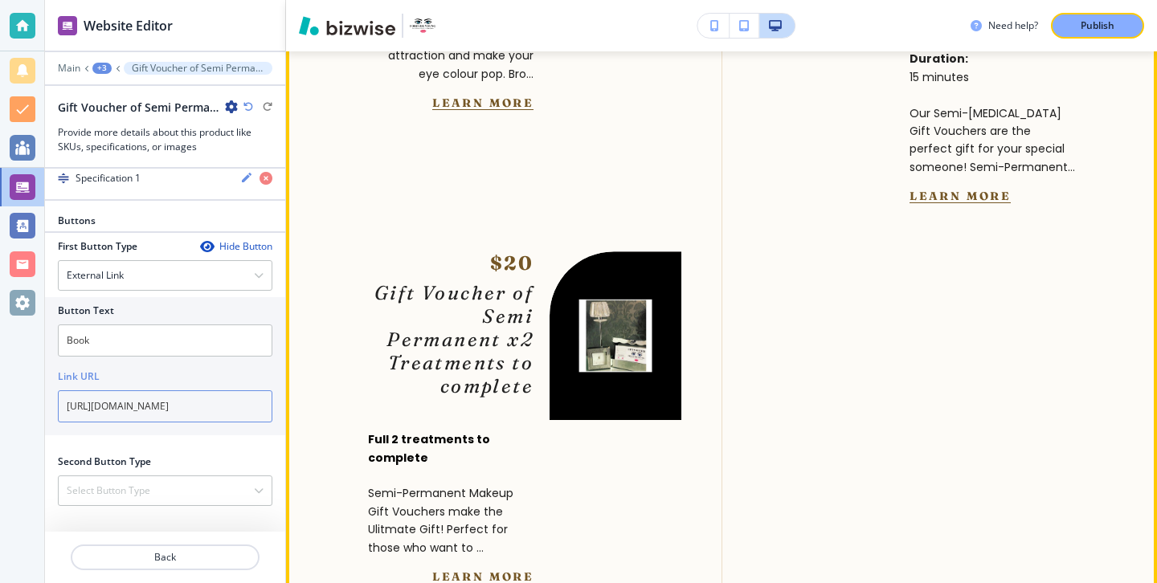
scroll to position [6906, 0]
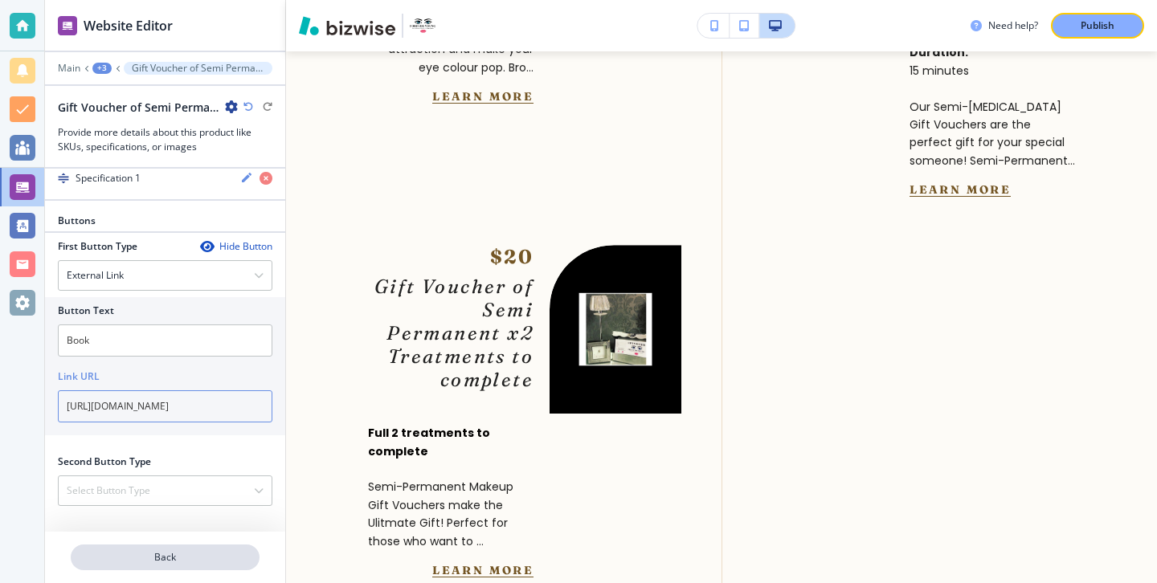
type input "[URL][DOMAIN_NAME]"
click at [168, 558] on p "Back" at bounding box center [165, 557] width 186 height 14
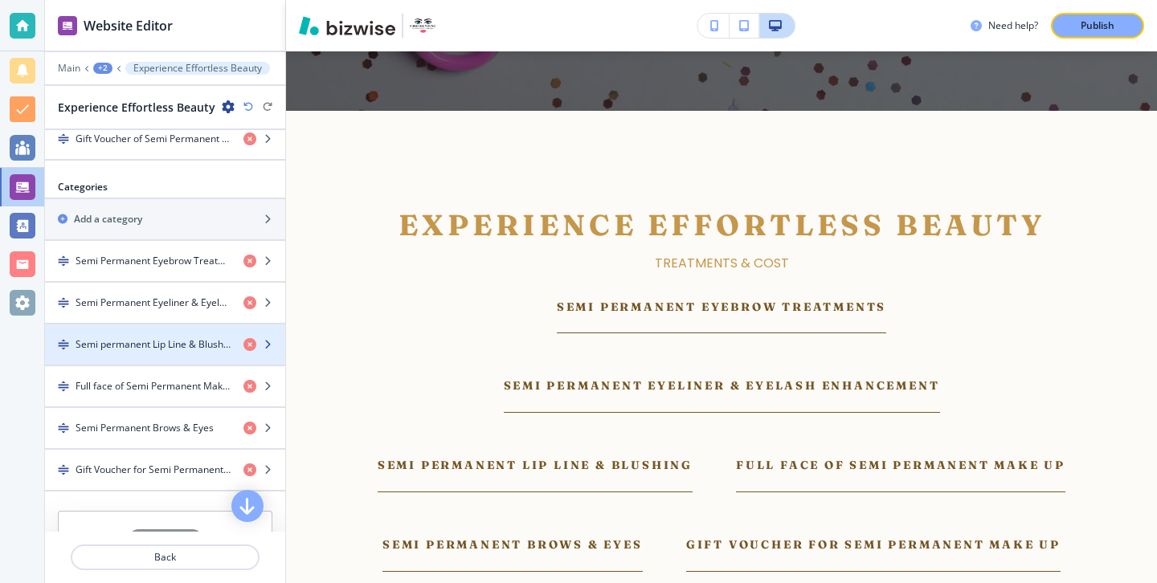
scroll to position [915, 0]
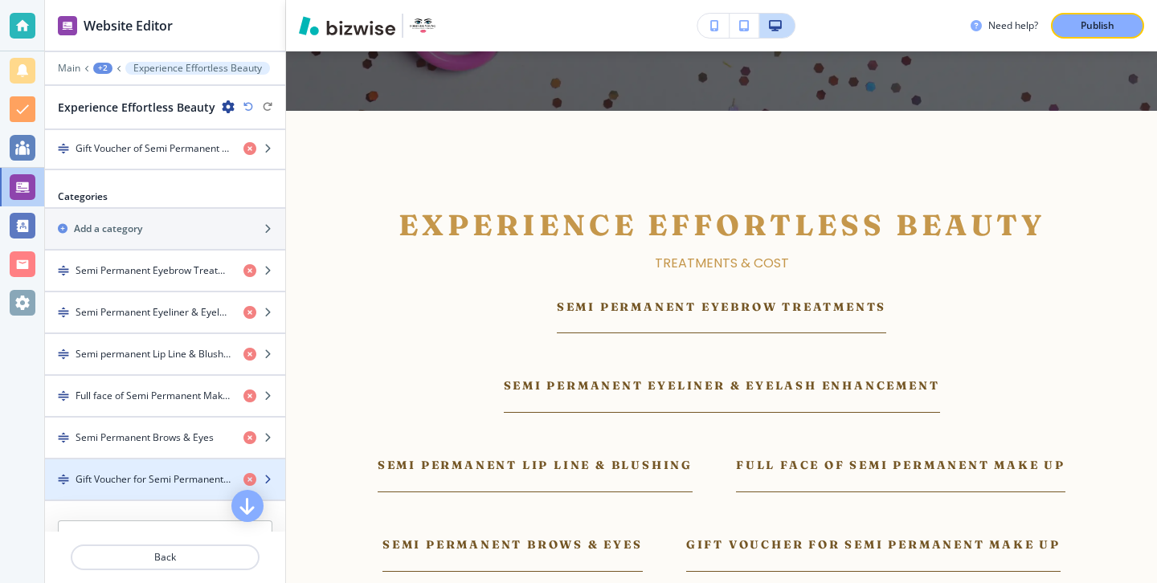
click at [171, 472] on h4 "Gift Voucher for Semi Permanent Make Up" at bounding box center [153, 479] width 155 height 14
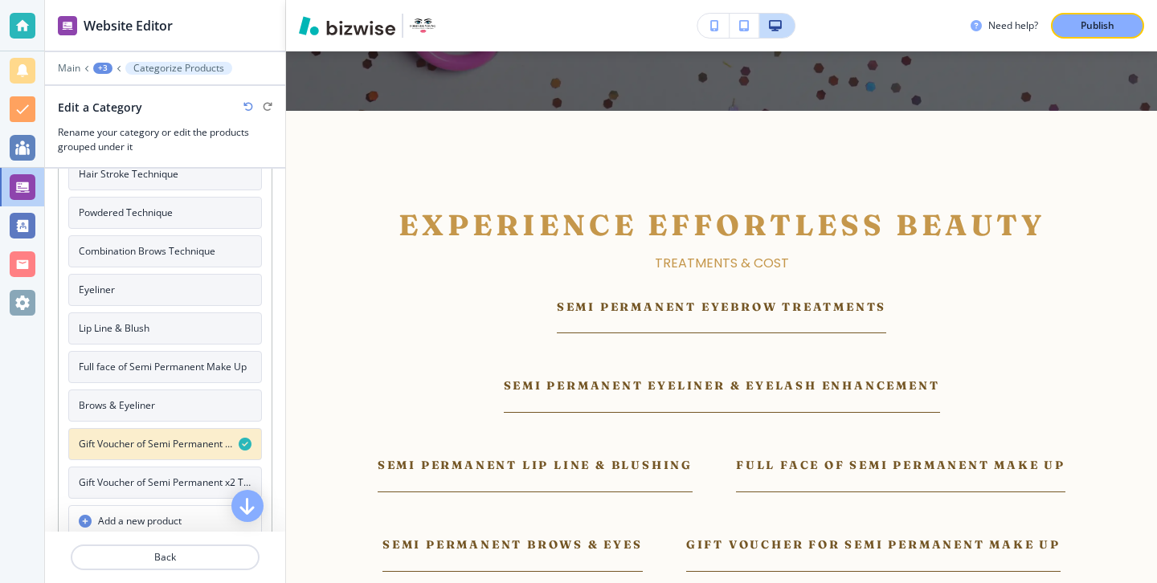
scroll to position [173, 0]
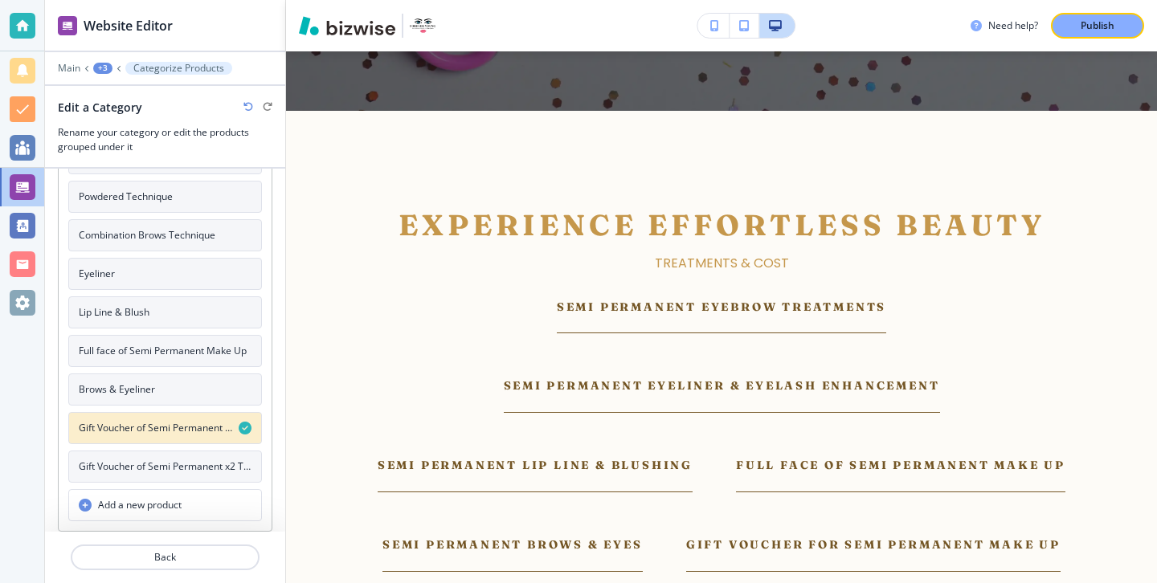
click at [177, 473] on h4 "Gift Voucher of Semi Permanent x2 Treatments to complete" at bounding box center [165, 466] width 173 height 14
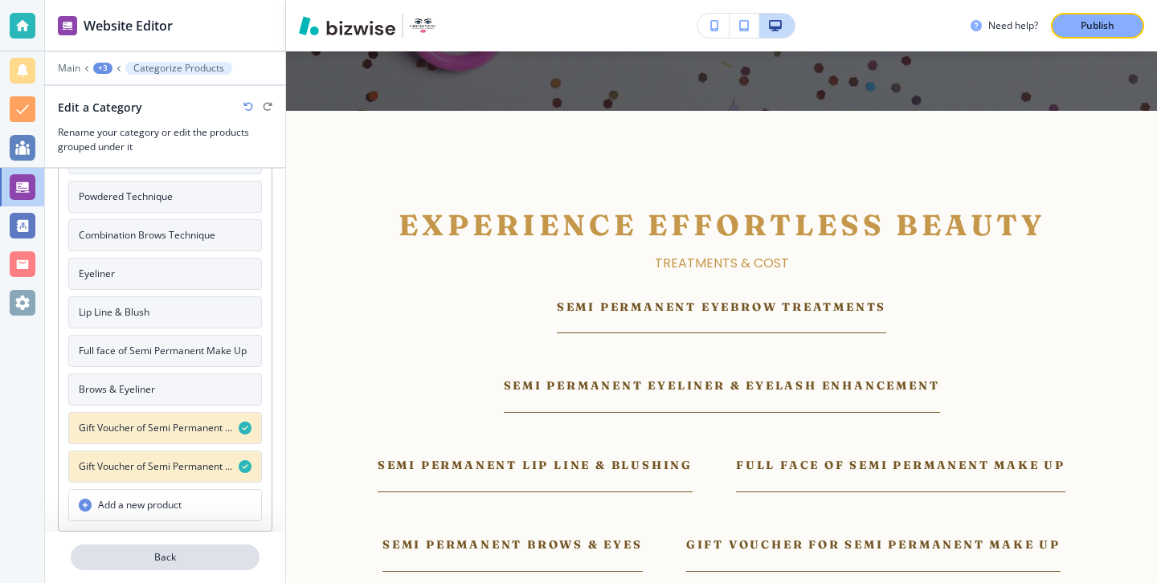
click at [194, 553] on p "Back" at bounding box center [165, 557] width 186 height 14
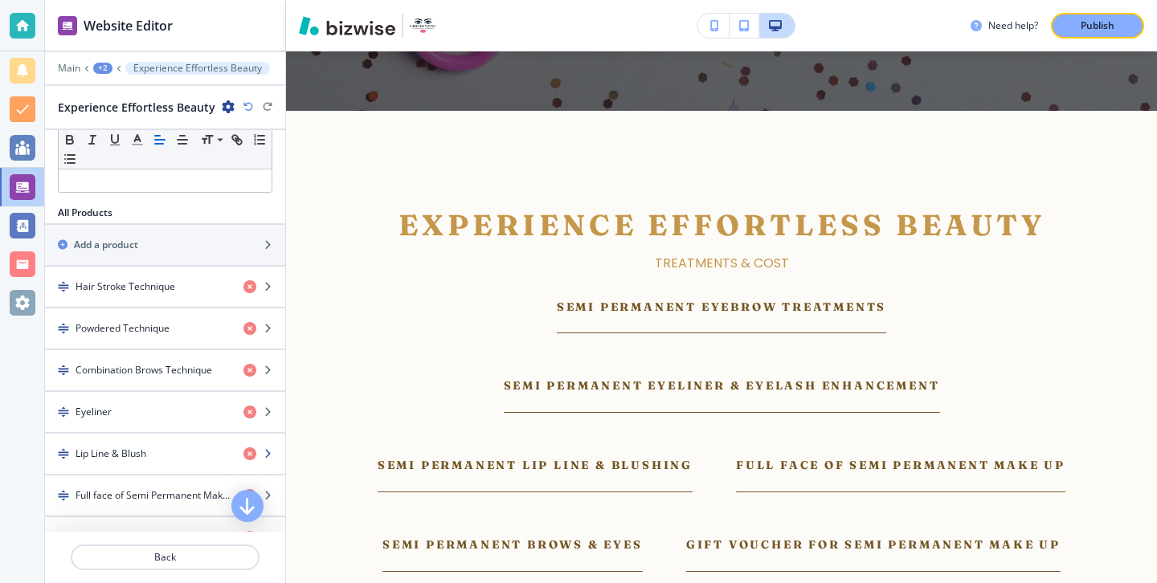
scroll to position [435, 0]
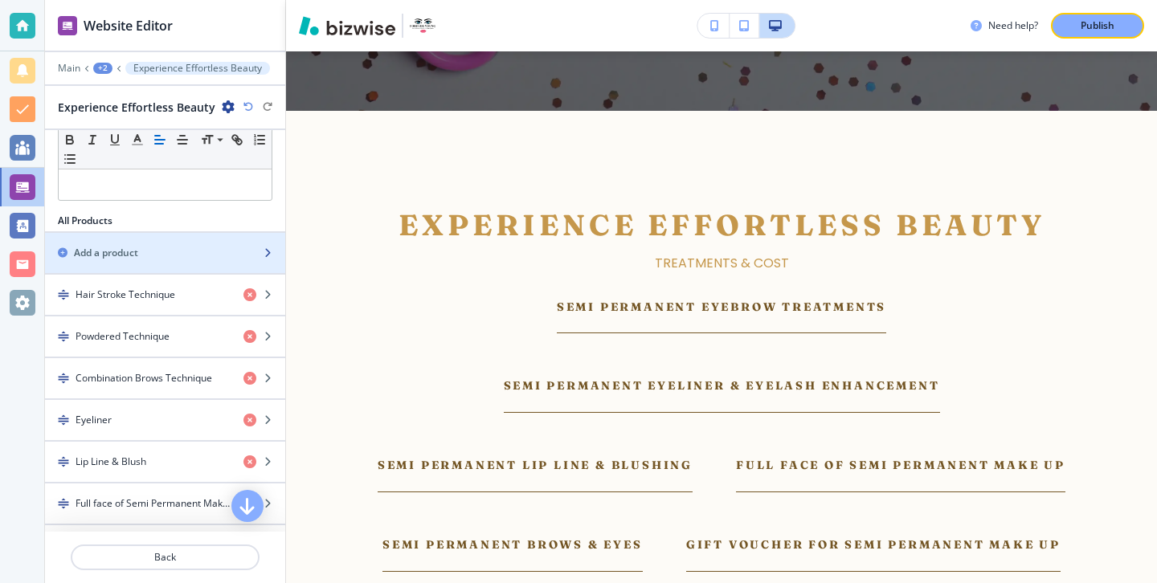
click at [190, 239] on div "button" at bounding box center [165, 239] width 240 height 13
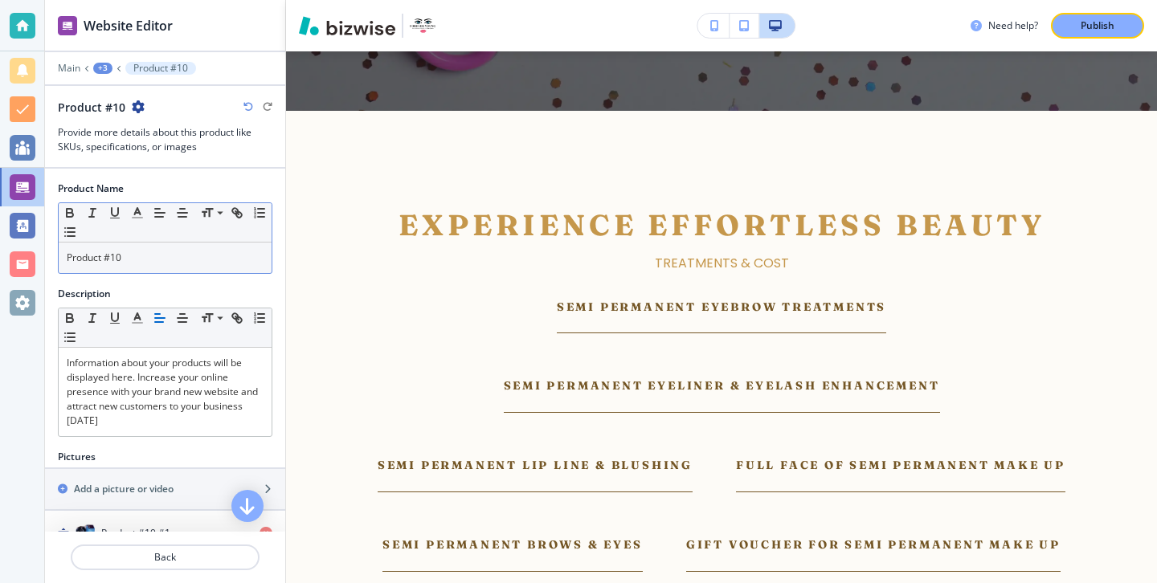
click at [186, 267] on div "Product #10" at bounding box center [165, 258] width 213 height 31
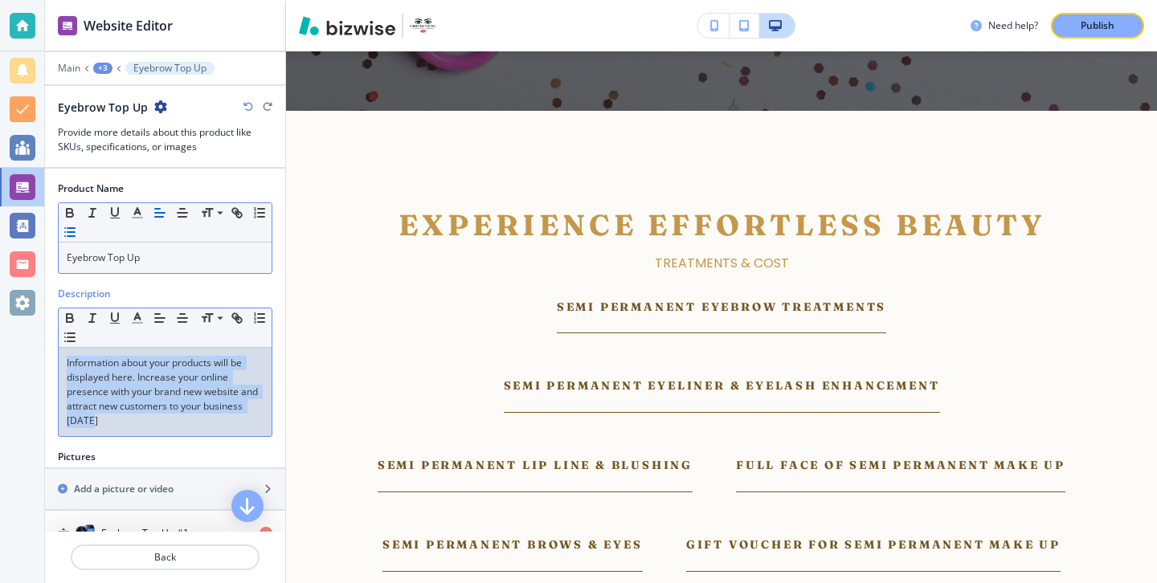
drag, startPoint x: 169, startPoint y: 429, endPoint x: 61, endPoint y: 224, distance: 231.8
click at [61, 224] on div "Product Name Small Normal Large Huge Eyebrow Top Up Description Small Normal La…" at bounding box center [165, 350] width 240 height 363
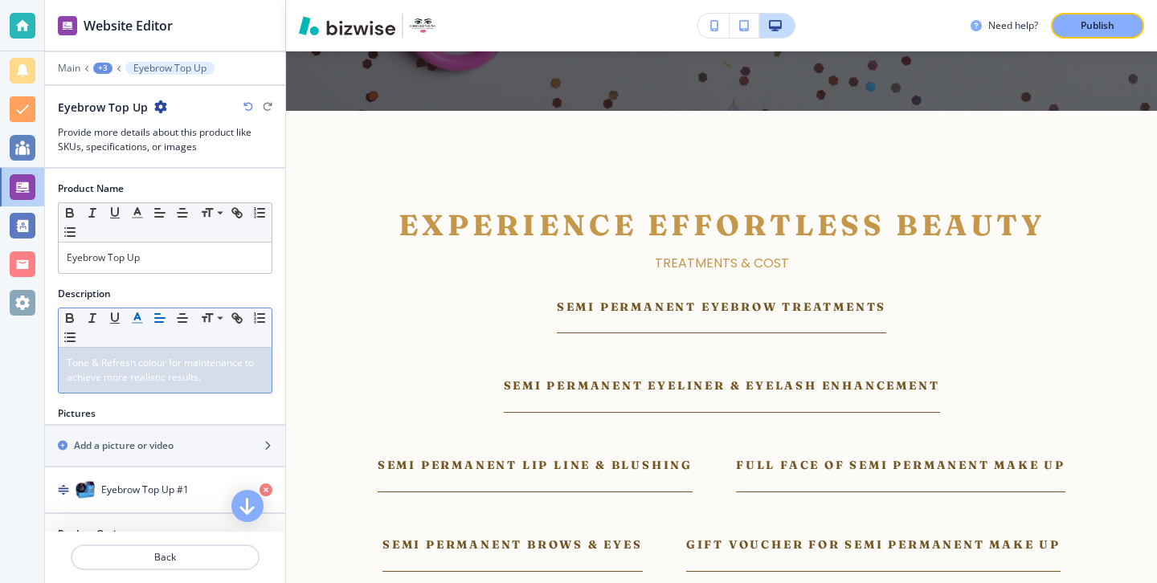
click at [141, 321] on icon "button" at bounding box center [137, 318] width 14 height 14
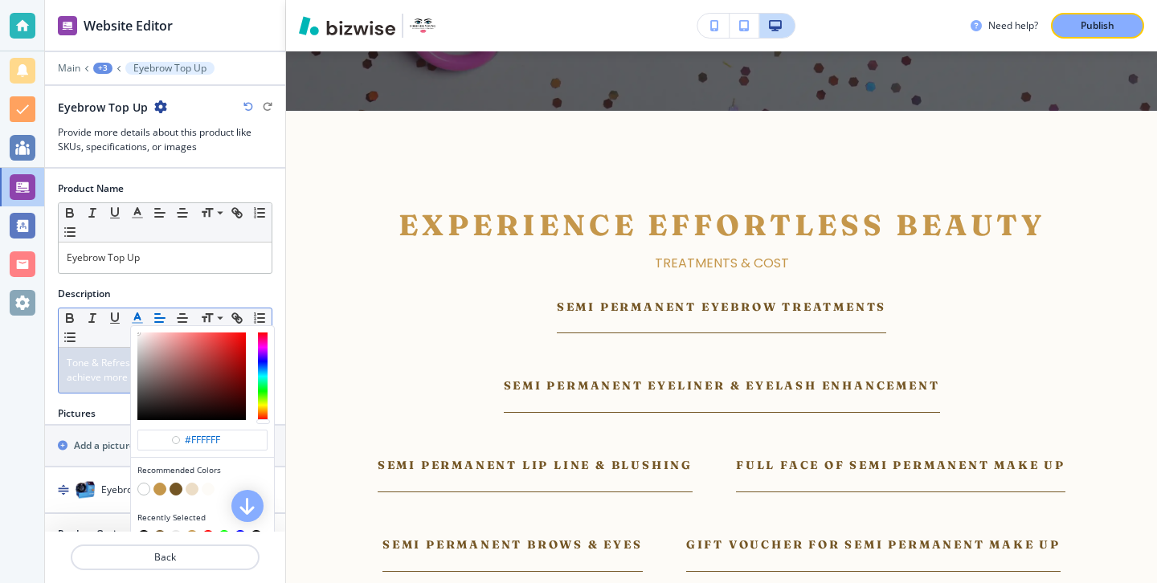
type input "#121212"
click at [139, 414] on div "button" at bounding box center [191, 377] width 108 height 88
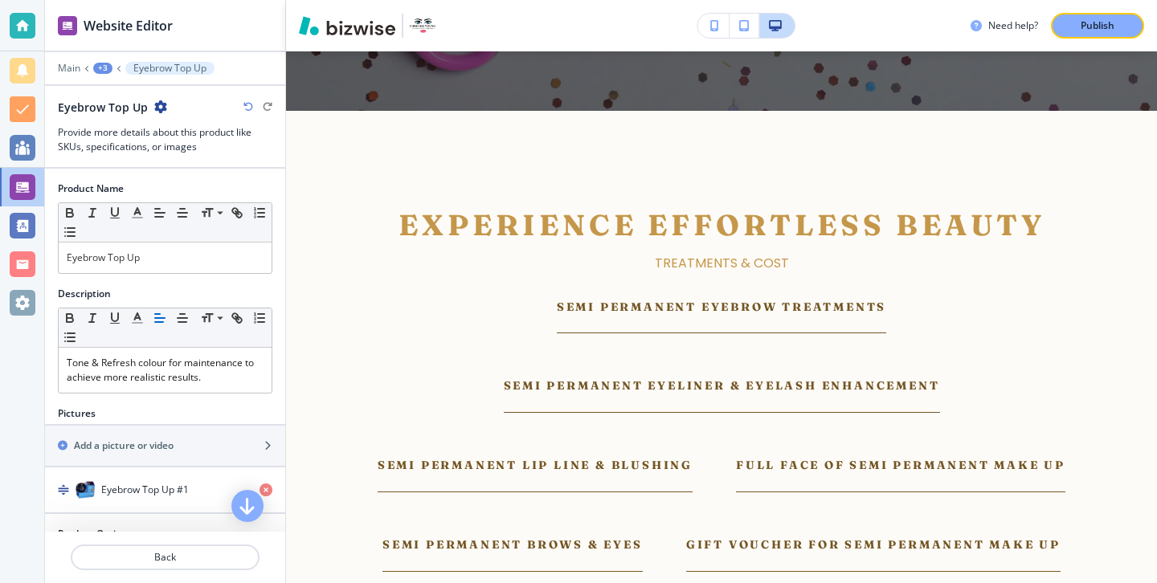
click at [36, 408] on div at bounding box center [22, 291] width 44 height 583
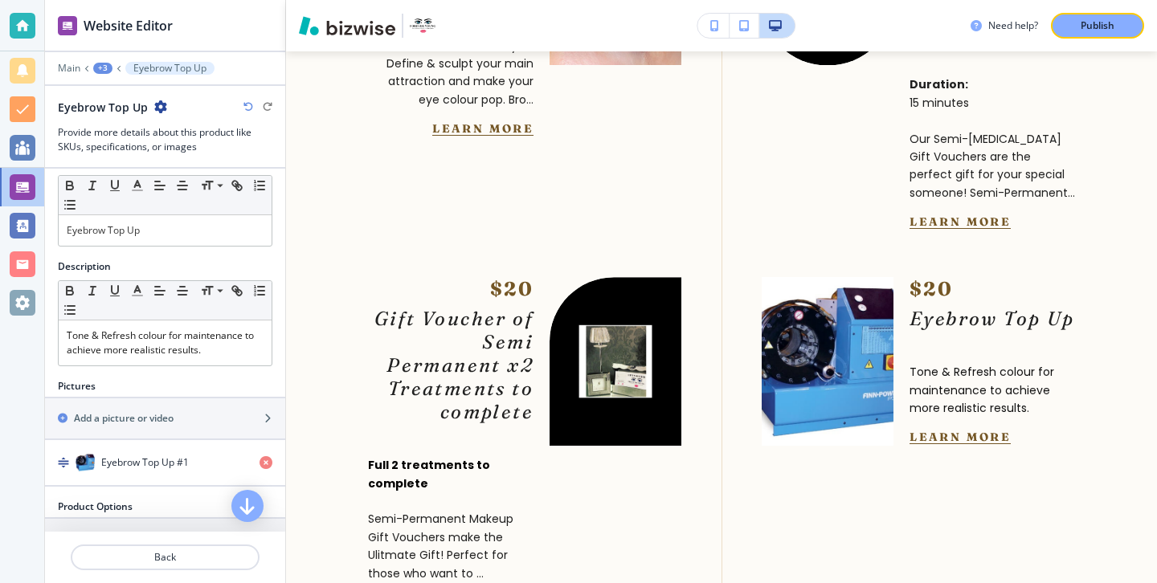
scroll to position [44, 0]
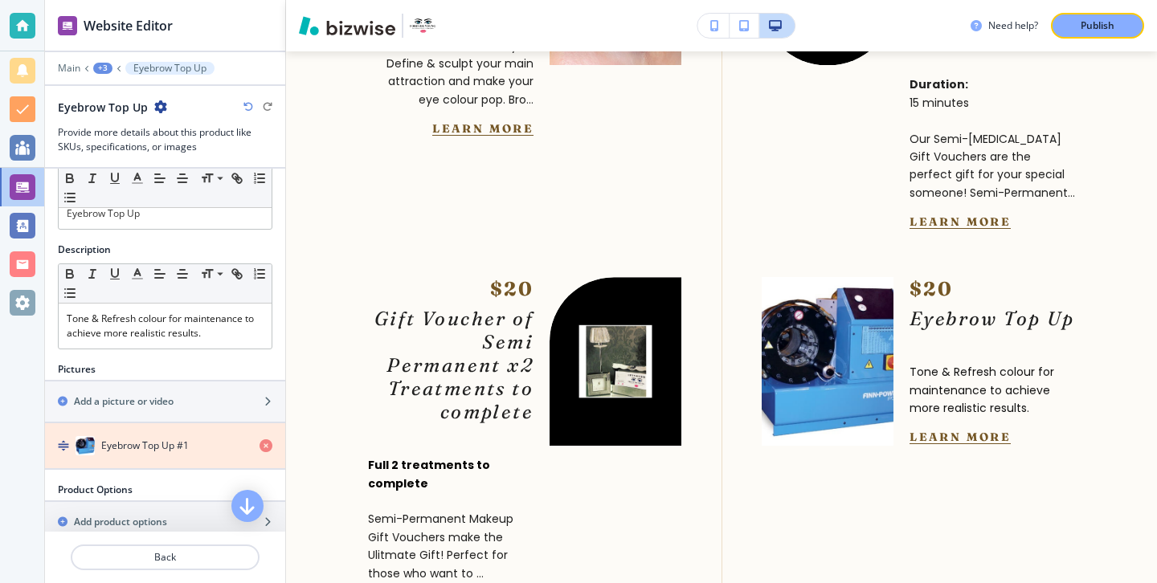
click at [269, 443] on icon "button" at bounding box center [265, 445] width 13 height 13
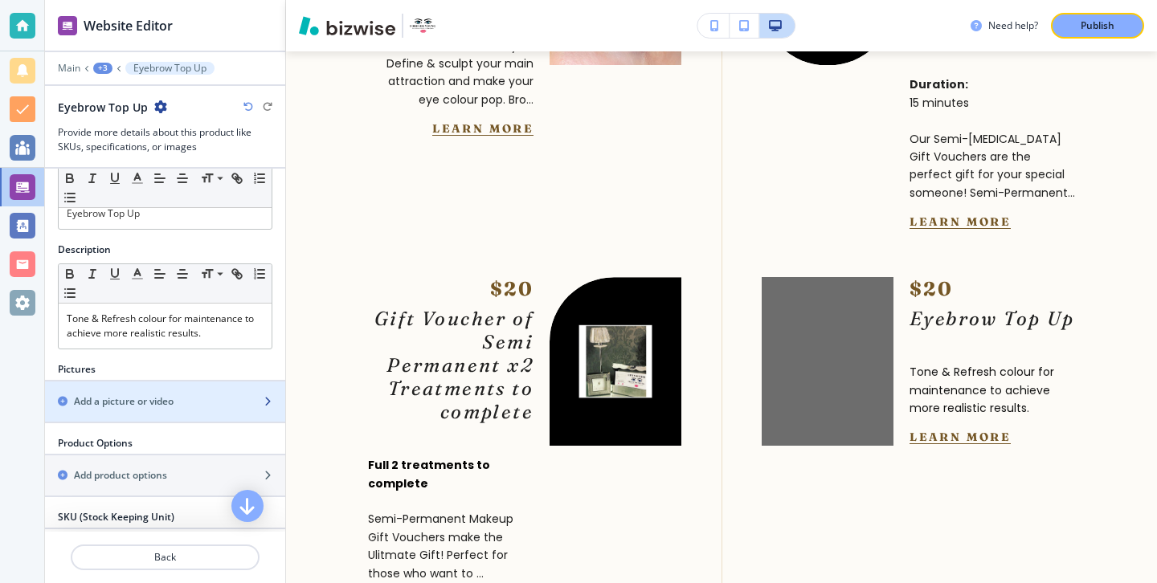
click at [249, 413] on div "button" at bounding box center [165, 415] width 240 height 13
click at [259, 401] on div "Add a picture or video" at bounding box center [165, 401] width 240 height 14
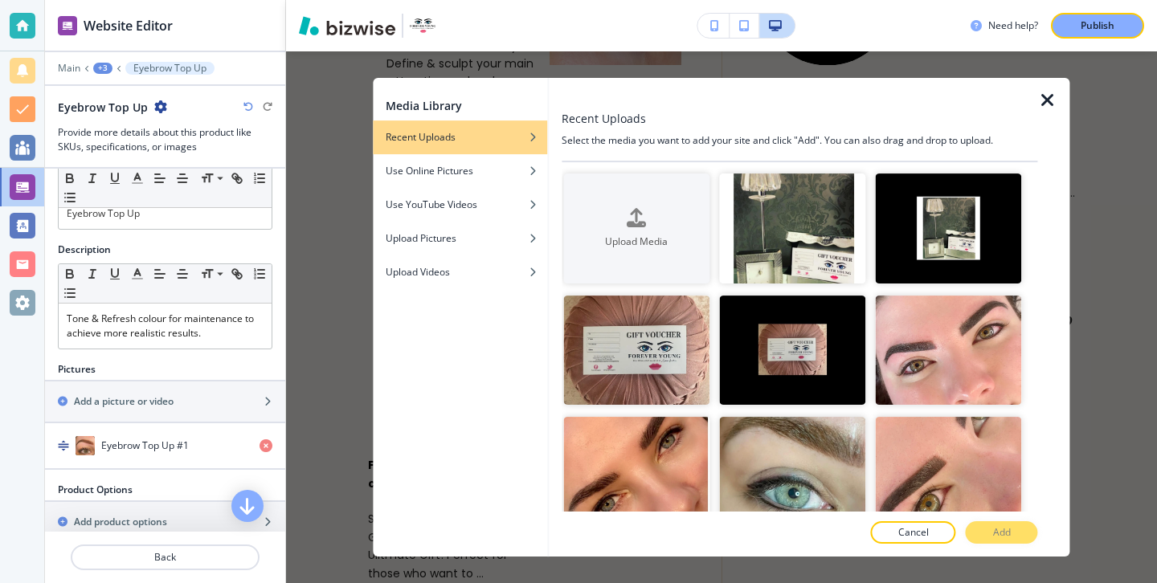
click at [1039, 108] on icon "button" at bounding box center [1047, 100] width 19 height 19
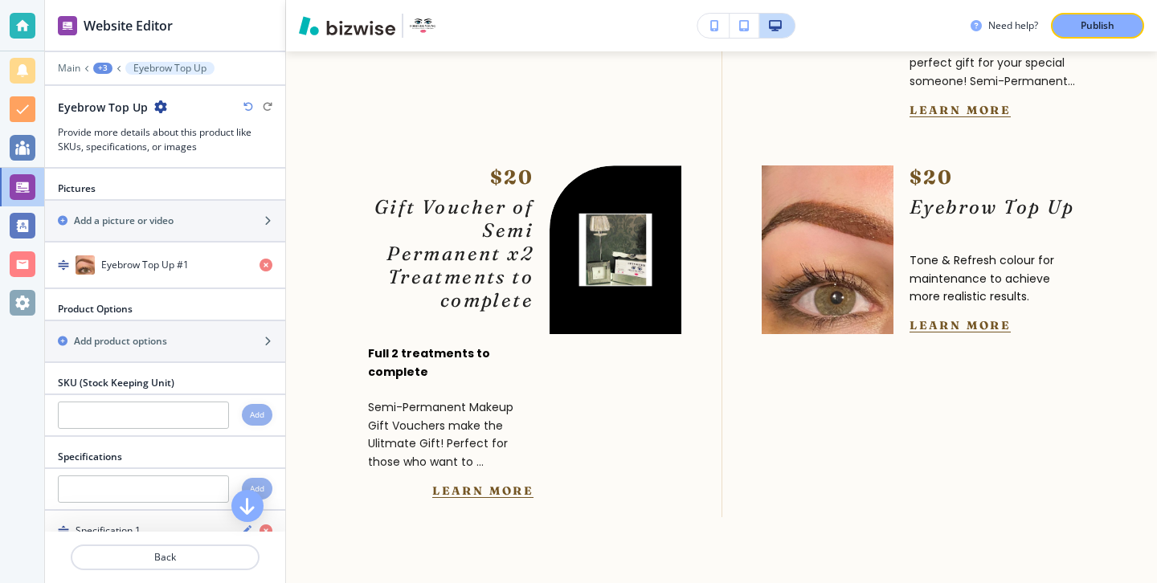
scroll to position [0, 0]
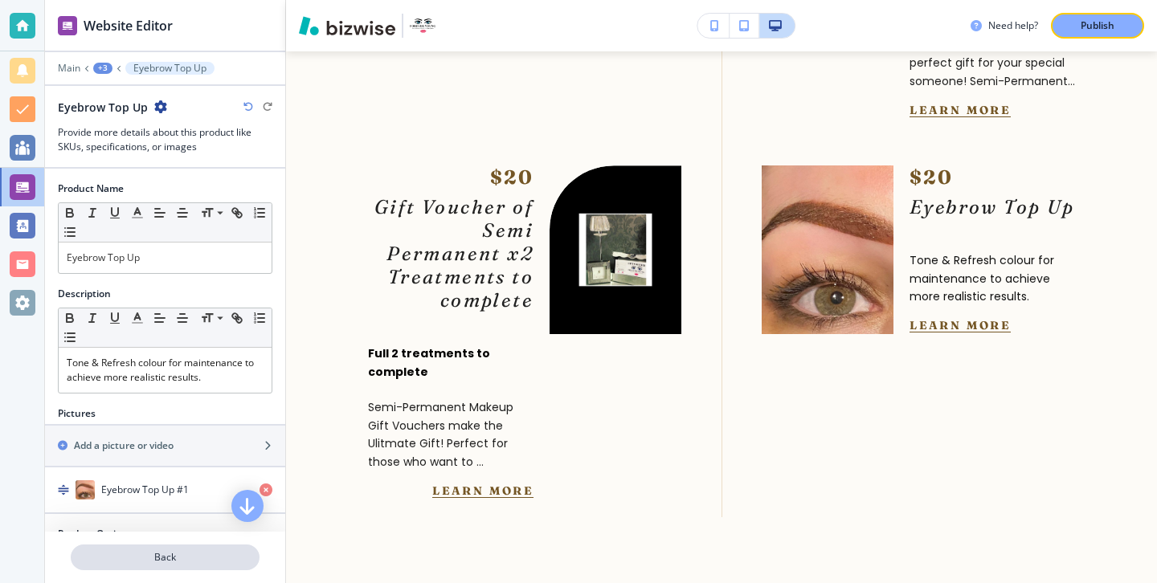
click at [140, 552] on p "Back" at bounding box center [165, 557] width 186 height 14
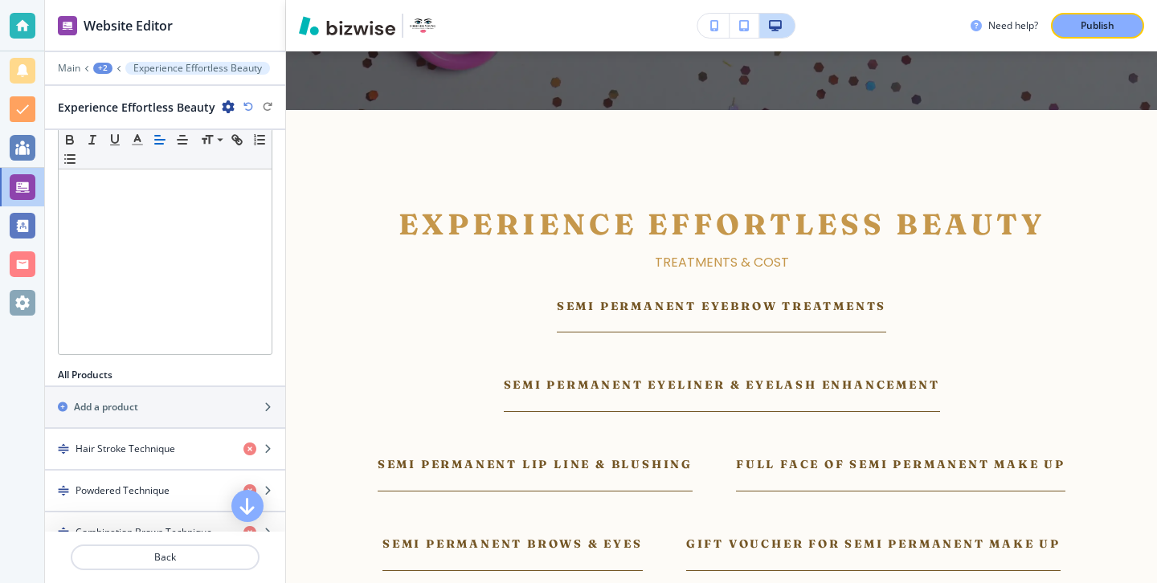
scroll to position [387, 0]
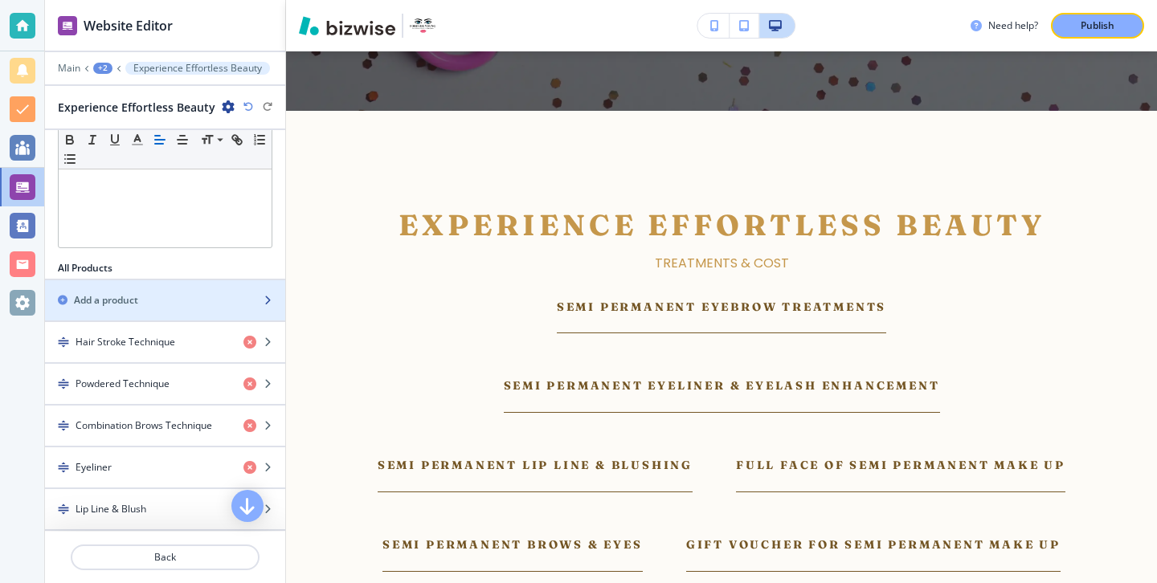
click at [181, 296] on div "Add a product" at bounding box center [147, 300] width 205 height 14
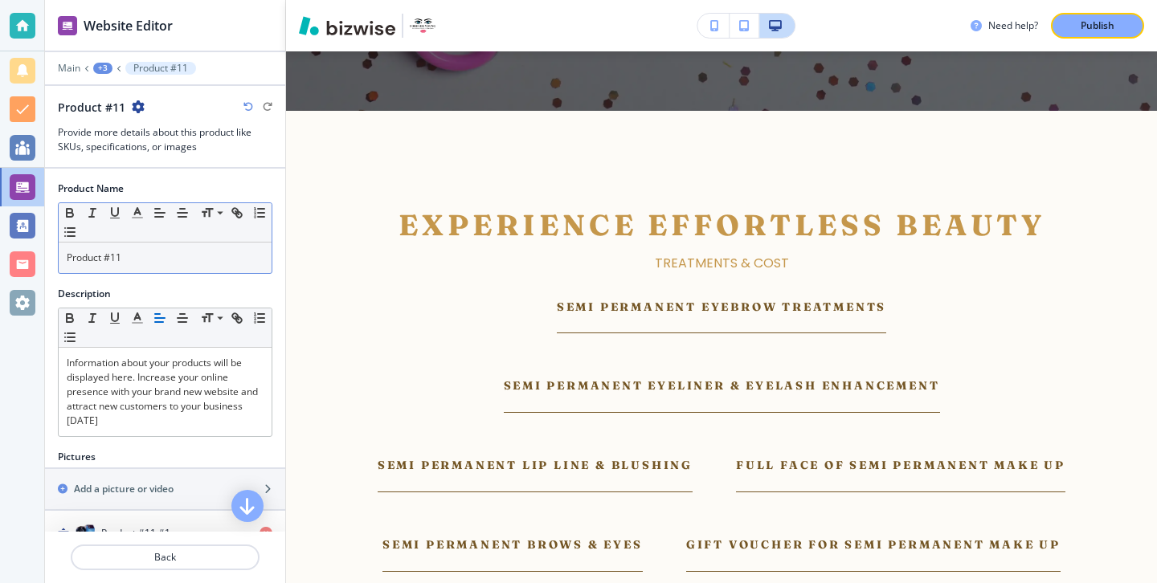
click at [212, 255] on p "Product #11" at bounding box center [165, 258] width 197 height 14
click at [211, 255] on p "Product #11" at bounding box center [165, 258] width 197 height 14
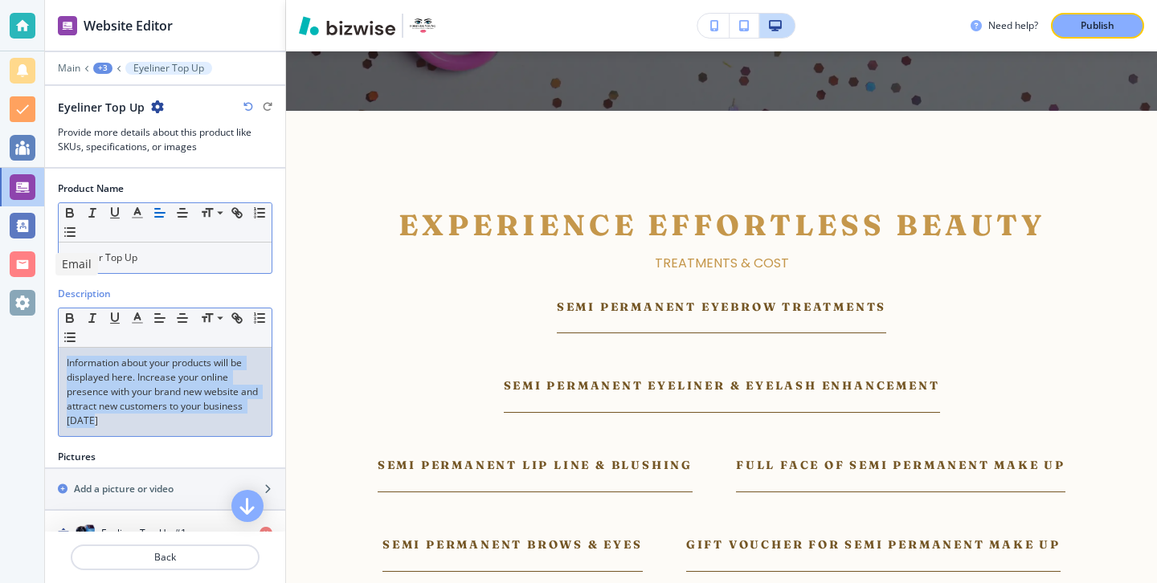
drag, startPoint x: 164, startPoint y: 430, endPoint x: 6, endPoint y: 261, distance: 231.3
click at [6, 261] on div "Website Editor Main +3 Eyeliner Top Up Eyeliner Top Up Provide more details abo…" at bounding box center [578, 291] width 1157 height 583
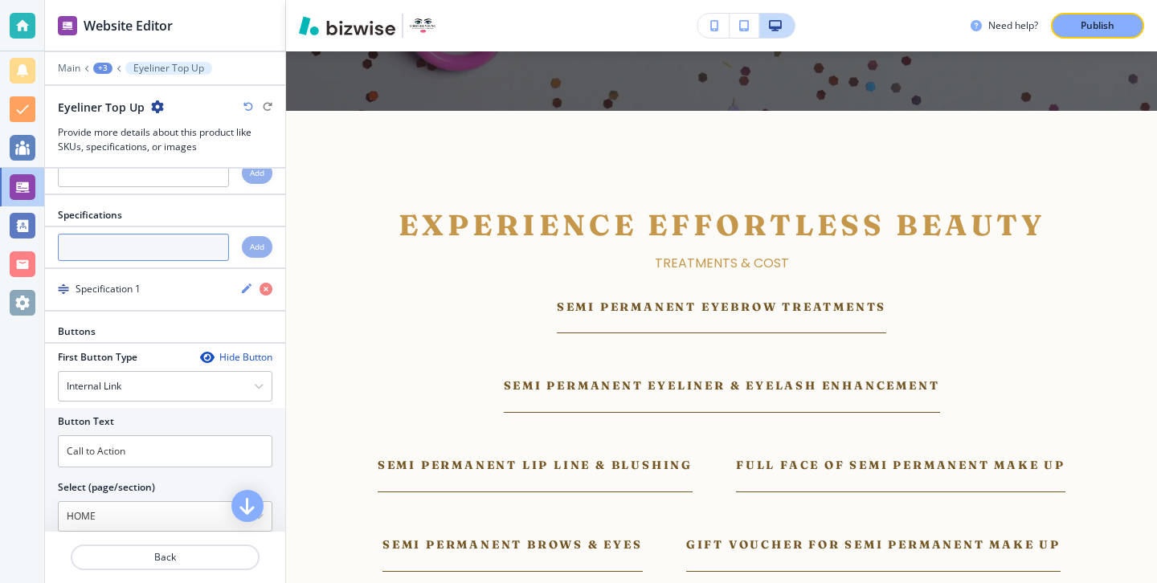
scroll to position [0, 0]
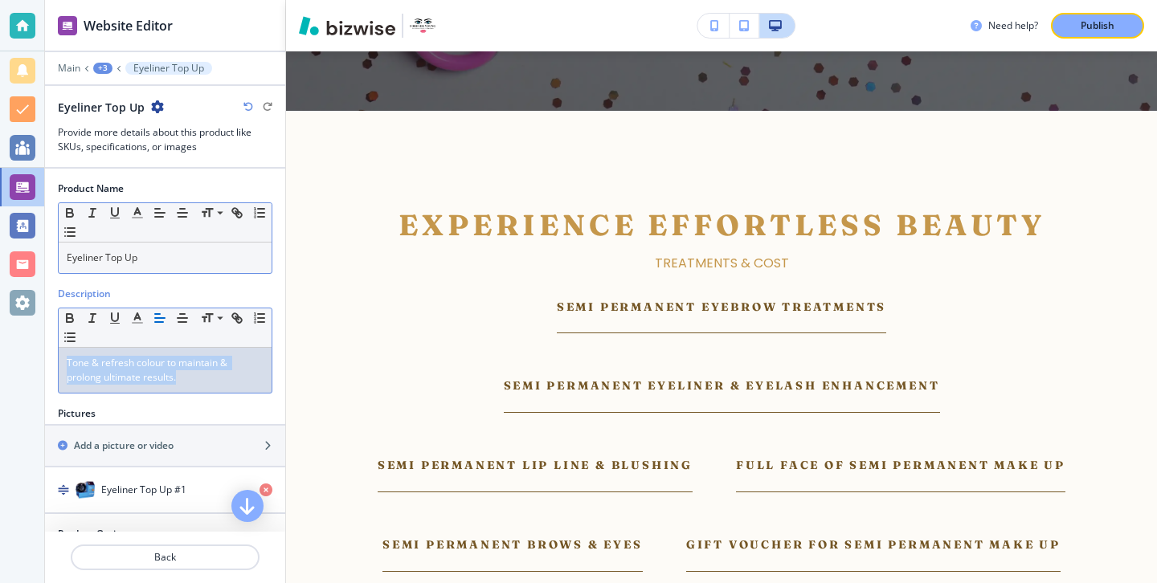
drag, startPoint x: 213, startPoint y: 392, endPoint x: 61, endPoint y: 349, distance: 157.7
click at [61, 349] on div "Tone & refresh colour to maintain & prolong ultimate results." at bounding box center [165, 370] width 213 height 45
click at [136, 311] on icon "button" at bounding box center [137, 318] width 14 height 14
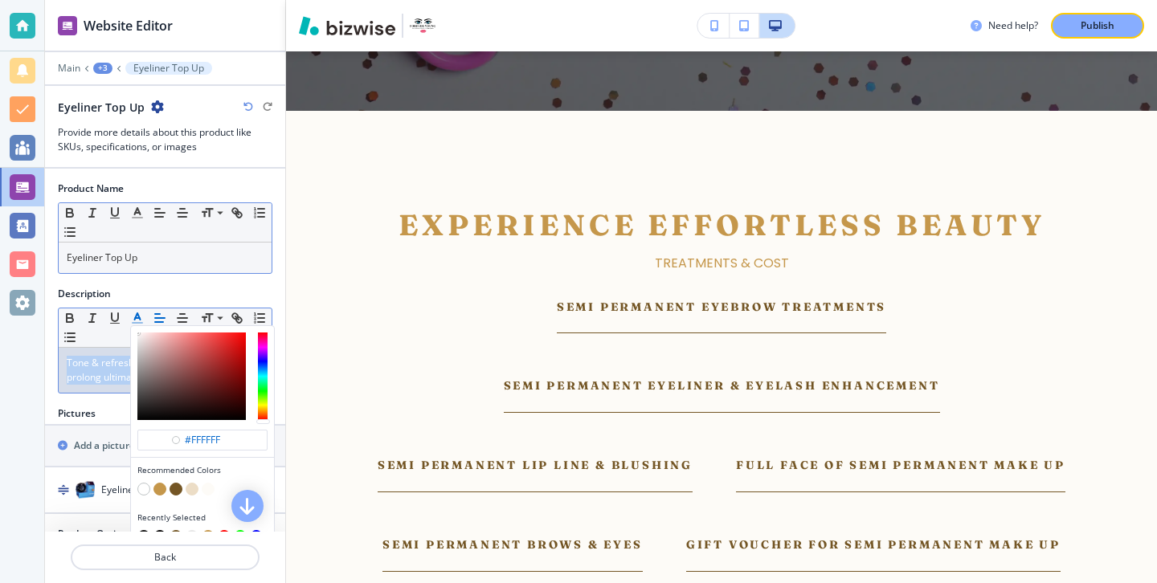
type input "#191919"
click at [139, 411] on div "button" at bounding box center [191, 377] width 108 height 88
click at [65, 410] on h2 "Pictures" at bounding box center [77, 413] width 38 height 14
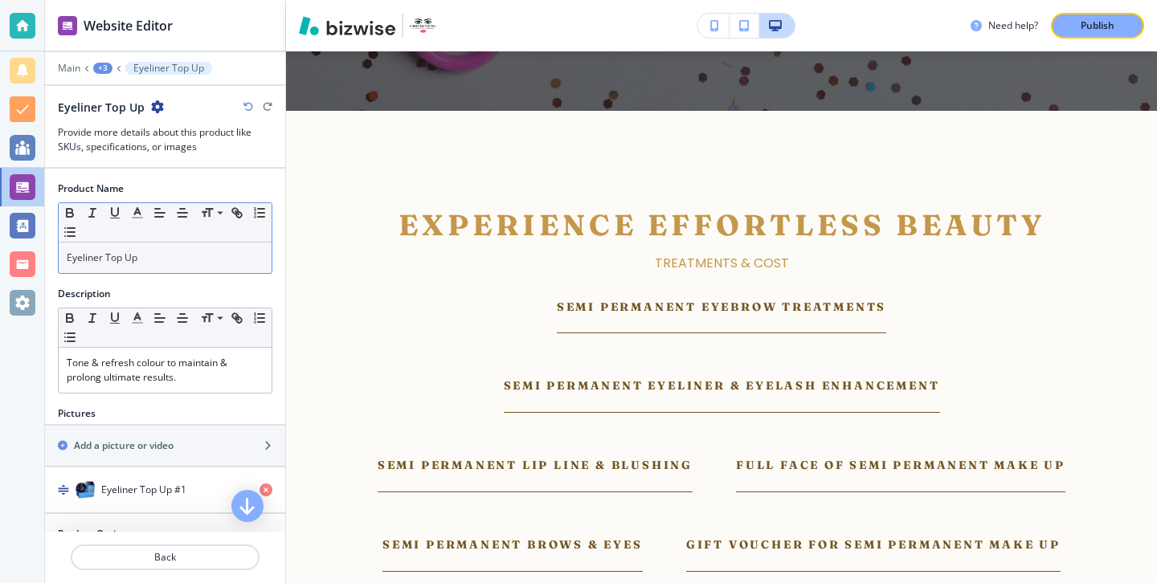
scroll to position [49, 0]
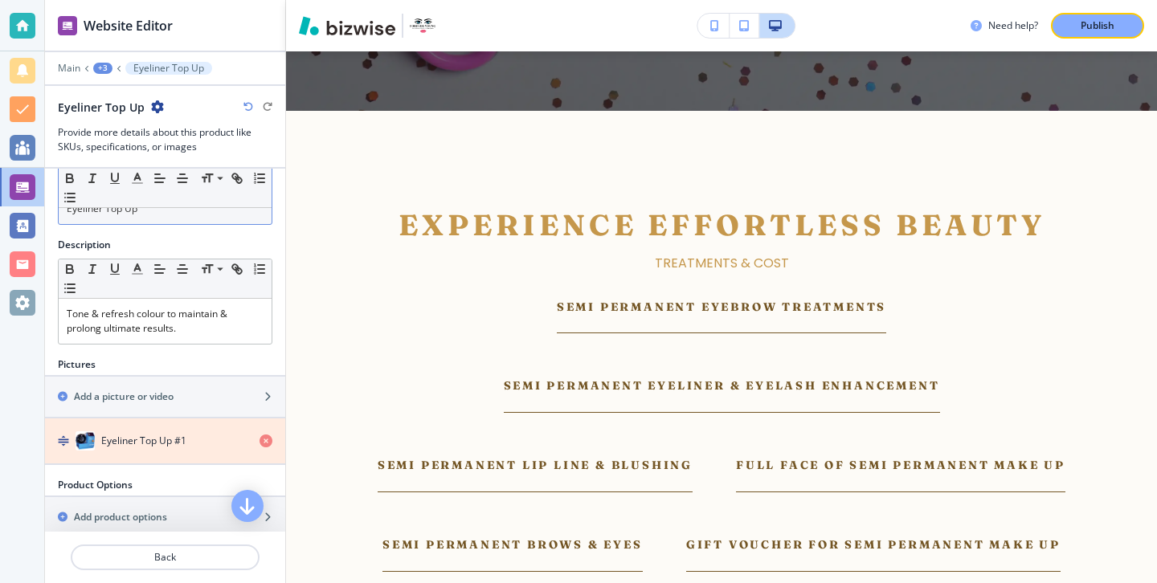
click at [259, 436] on icon "button" at bounding box center [265, 441] width 13 height 13
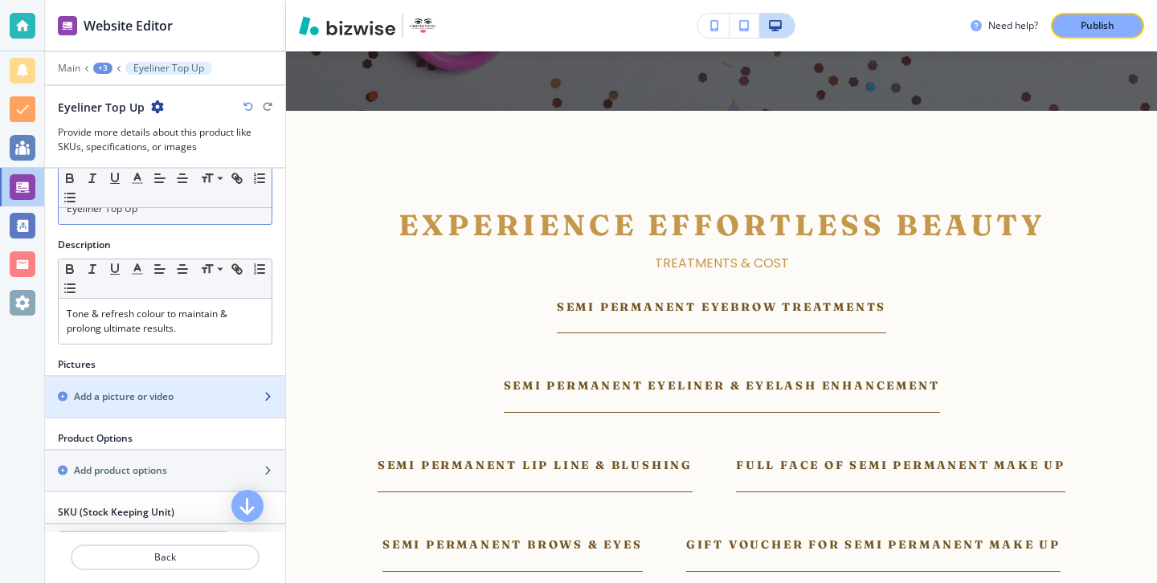
click at [238, 402] on div "Add a picture or video" at bounding box center [147, 397] width 205 height 14
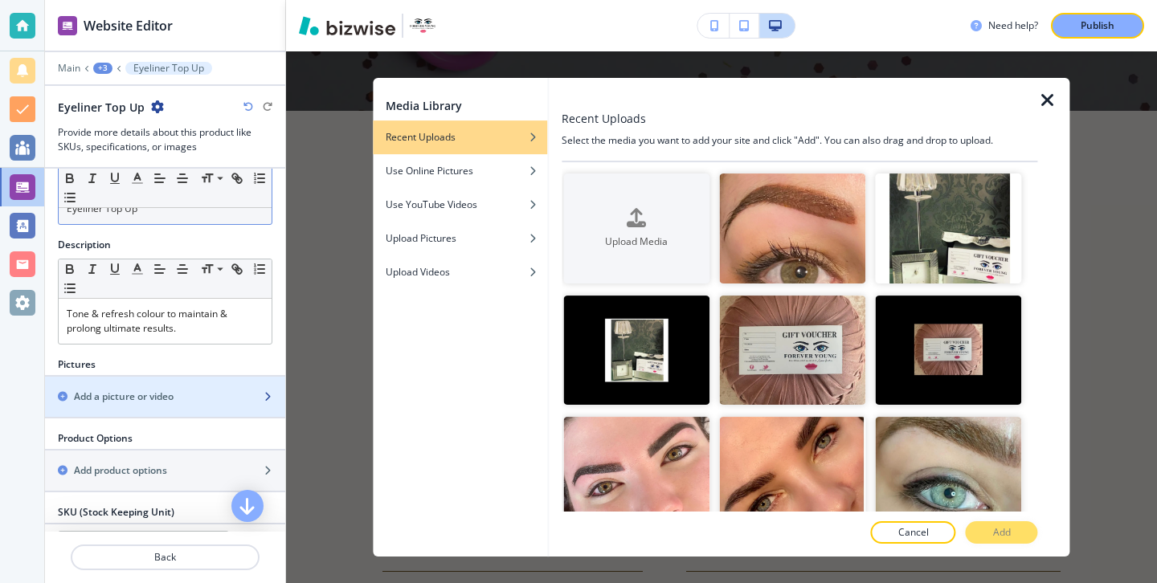
click at [151, 408] on div "button" at bounding box center [165, 410] width 240 height 13
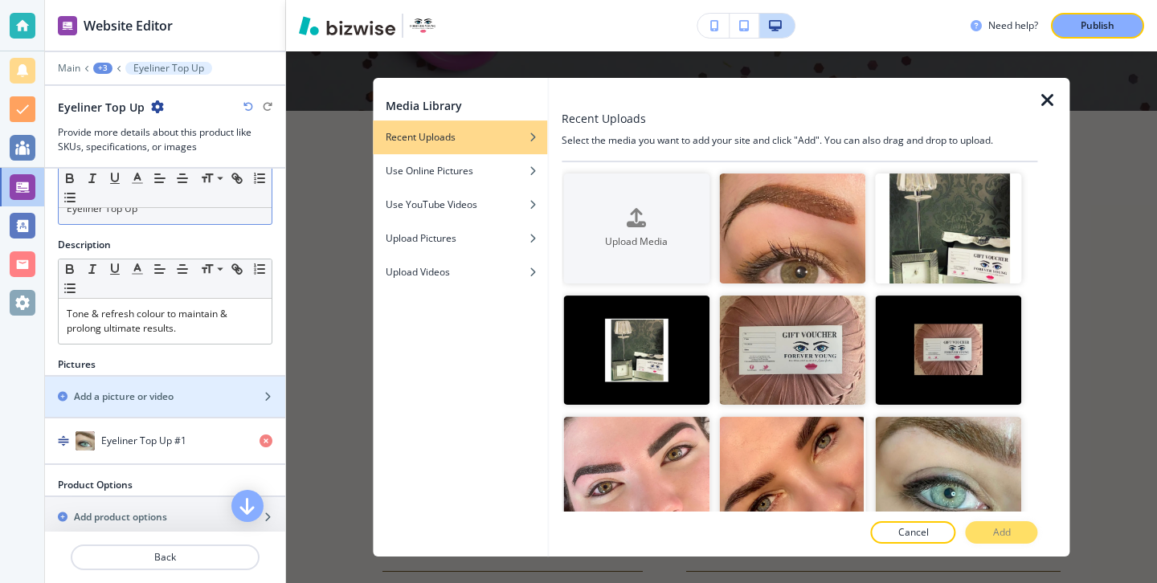
click at [1045, 108] on icon "button" at bounding box center [1047, 100] width 19 height 19
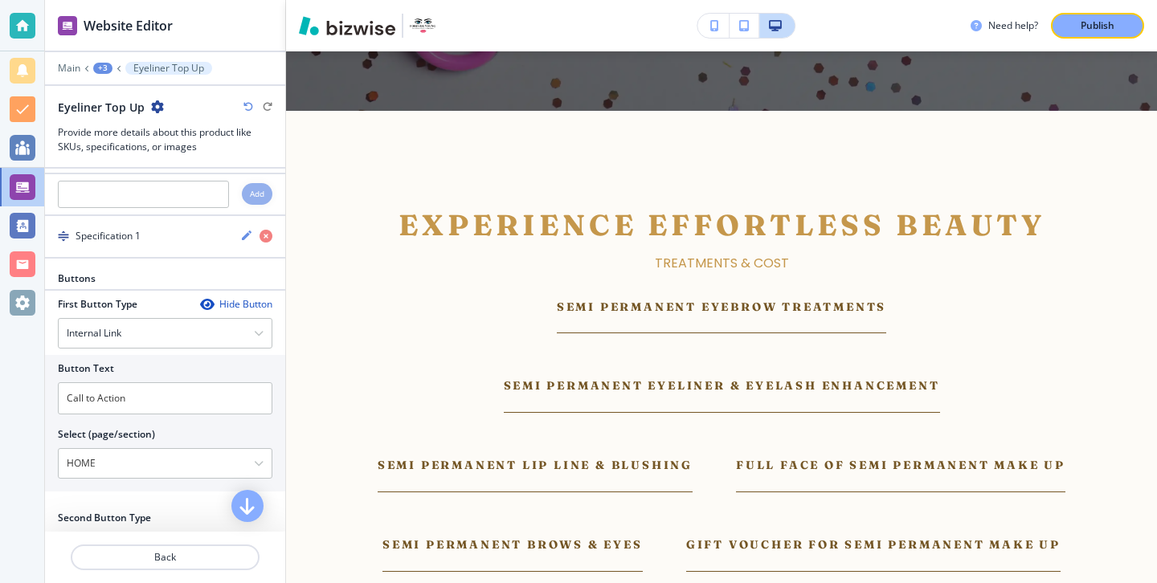
scroll to position [525, 0]
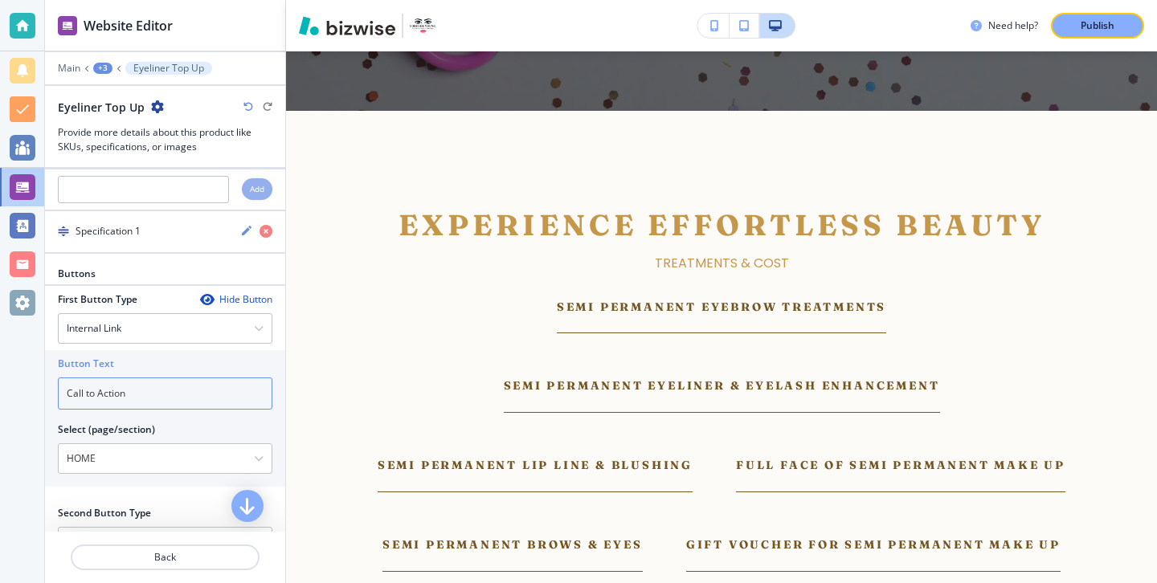
drag, startPoint x: 137, startPoint y: 398, endPoint x: 19, endPoint y: 377, distance: 119.1
click at [19, 377] on div "Website Editor Main +3 Eyeliner Top Up Eyeliner Top Up Provide more details abo…" at bounding box center [578, 291] width 1157 height 583
click at [119, 335] on div "Internal Link" at bounding box center [165, 328] width 213 height 29
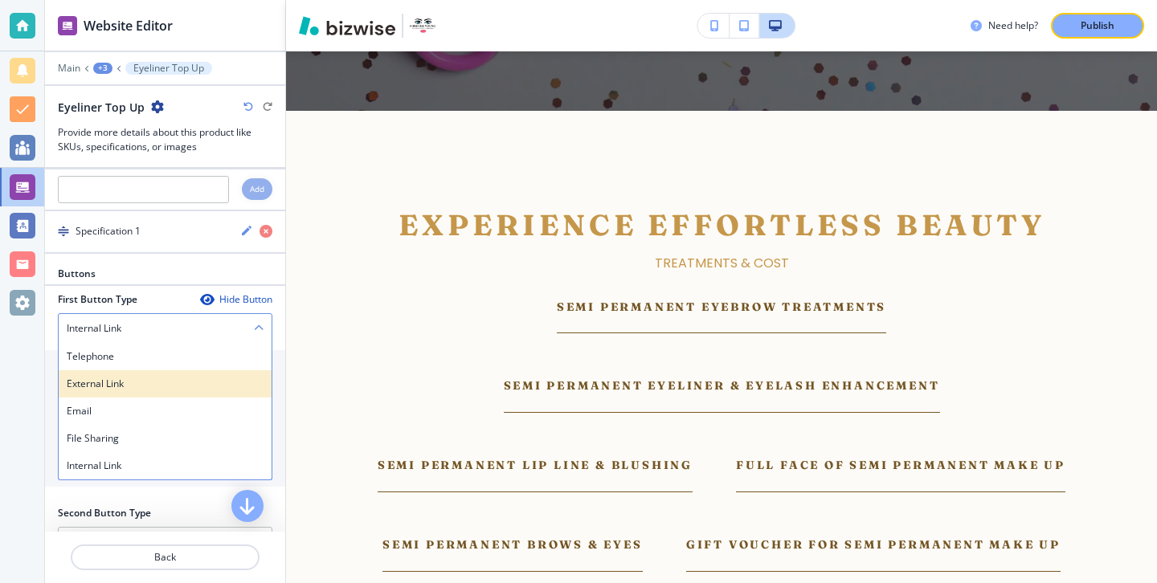
click at [130, 377] on h4 "External Link" at bounding box center [165, 384] width 197 height 14
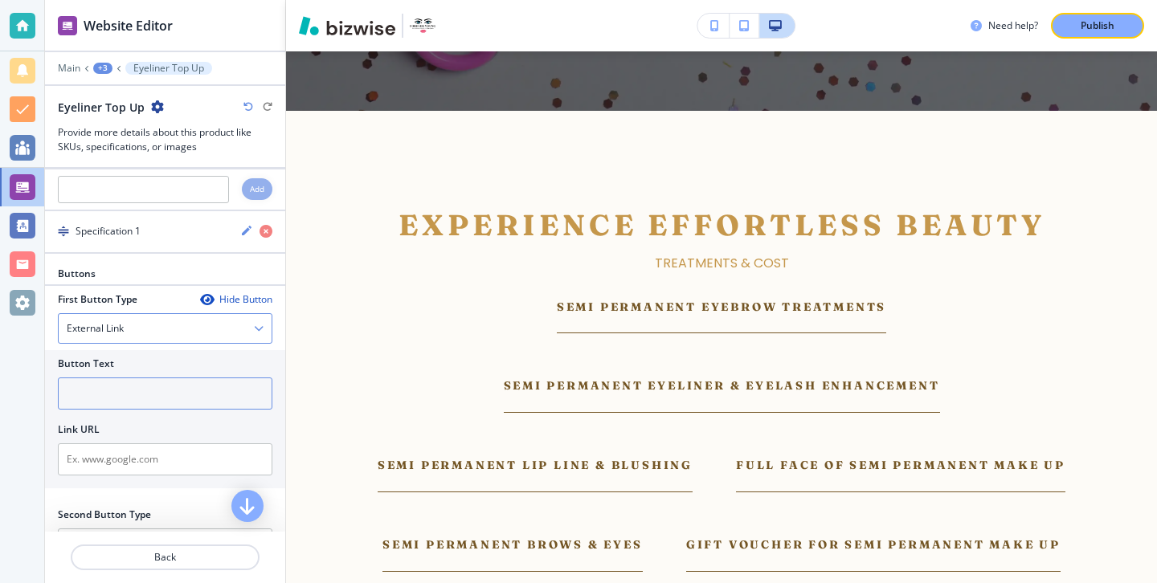
click at [130, 378] on input "text" at bounding box center [165, 394] width 214 height 32
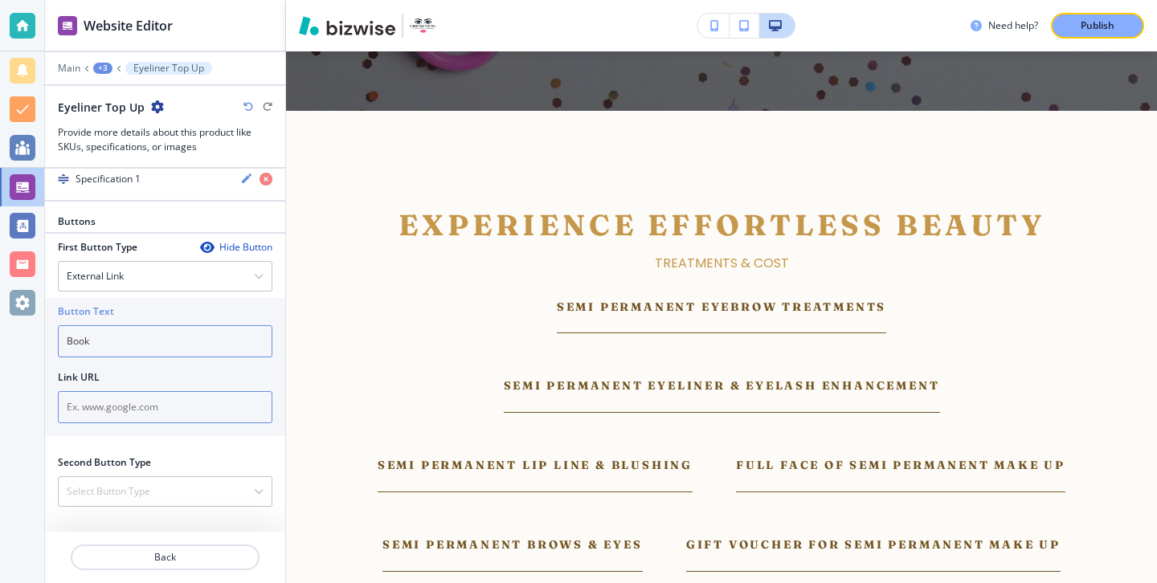
type input "Book"
click at [142, 391] on input "text" at bounding box center [165, 407] width 214 height 32
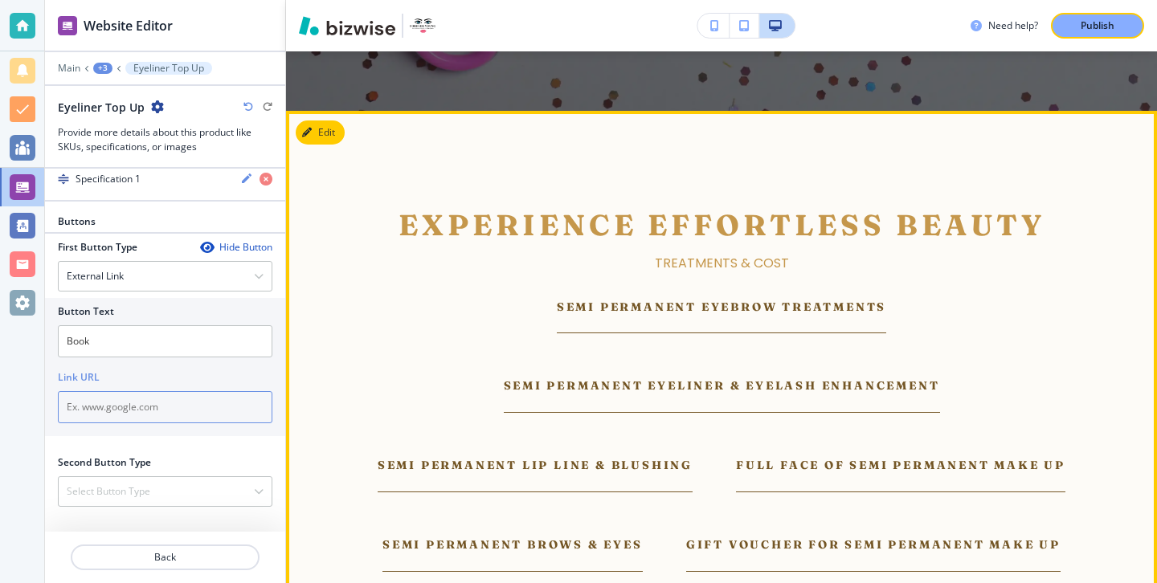
paste input "[URL][DOMAIN_NAME]"
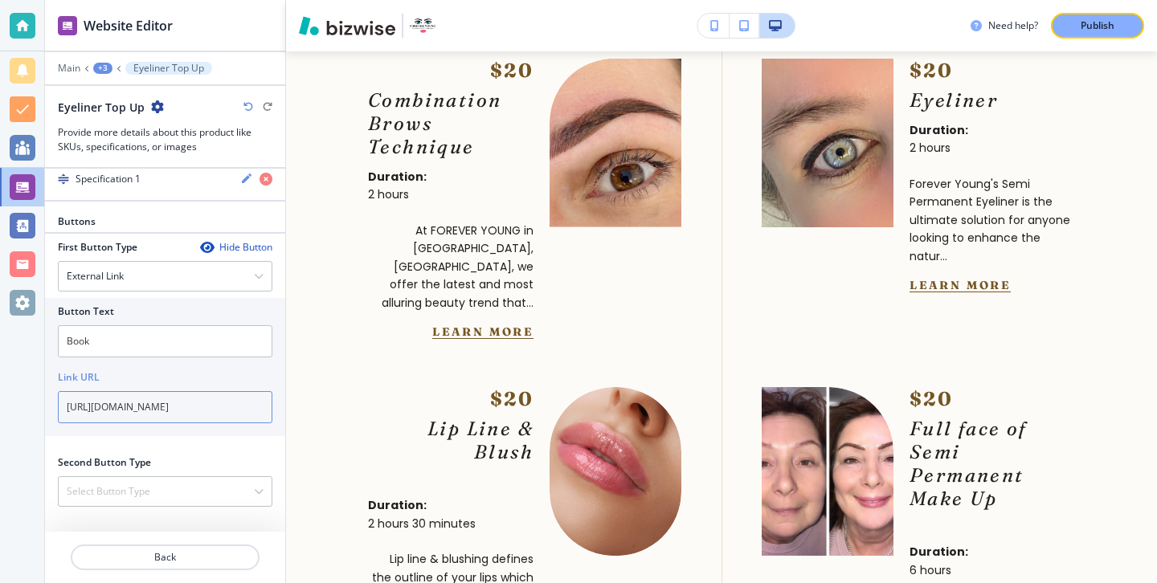
scroll to position [549, 0]
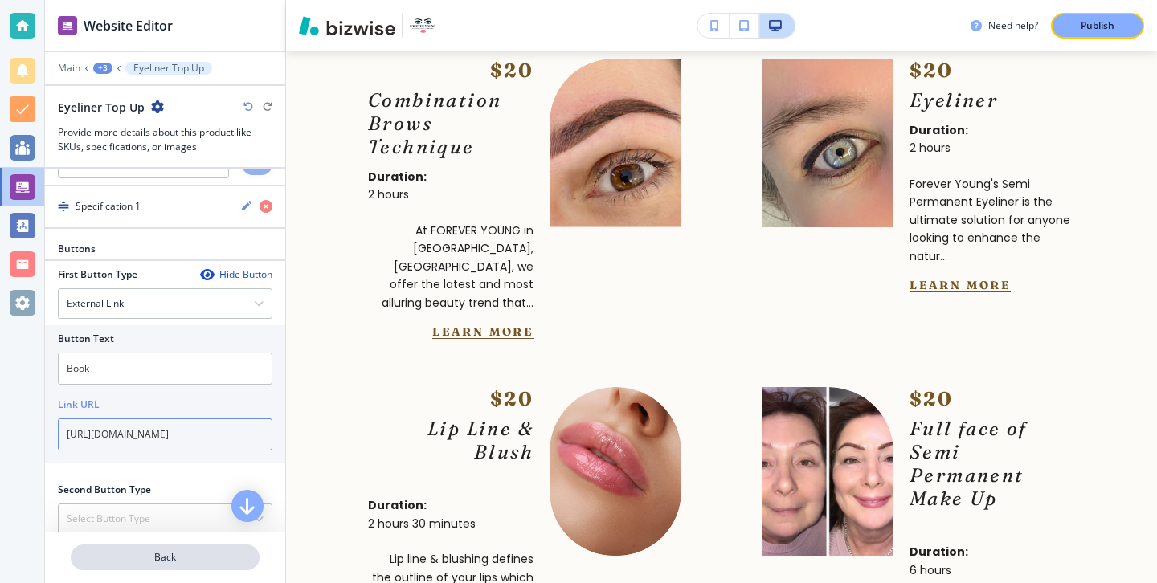
type input "[URL][DOMAIN_NAME]"
click at [210, 566] on button "Back" at bounding box center [165, 558] width 189 height 26
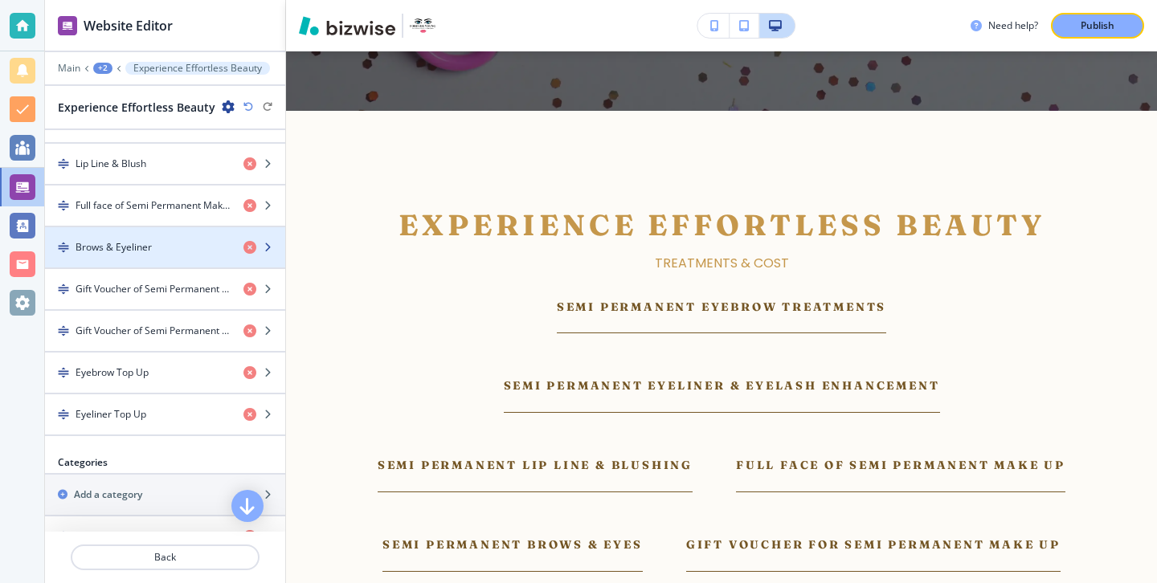
scroll to position [790, 0]
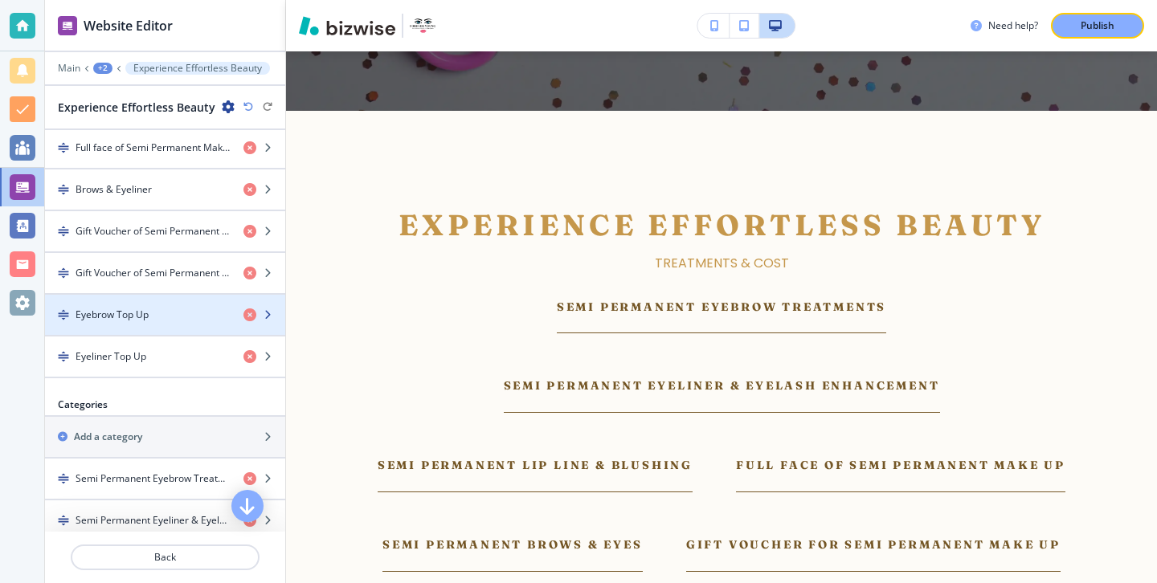
click at [154, 304] on div "button" at bounding box center [165, 301] width 240 height 13
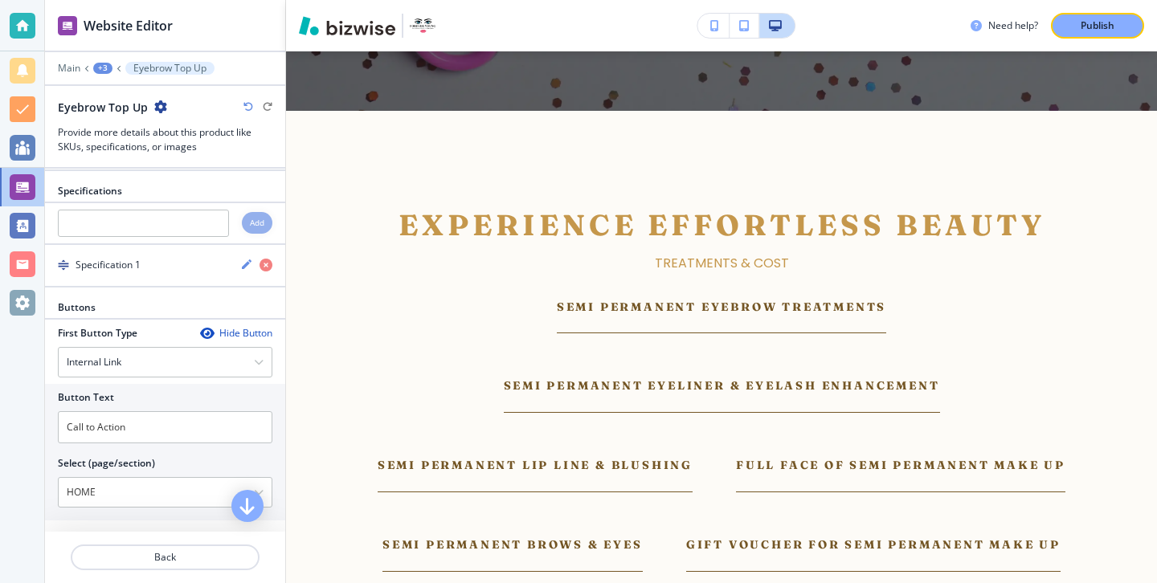
scroll to position [496, 0]
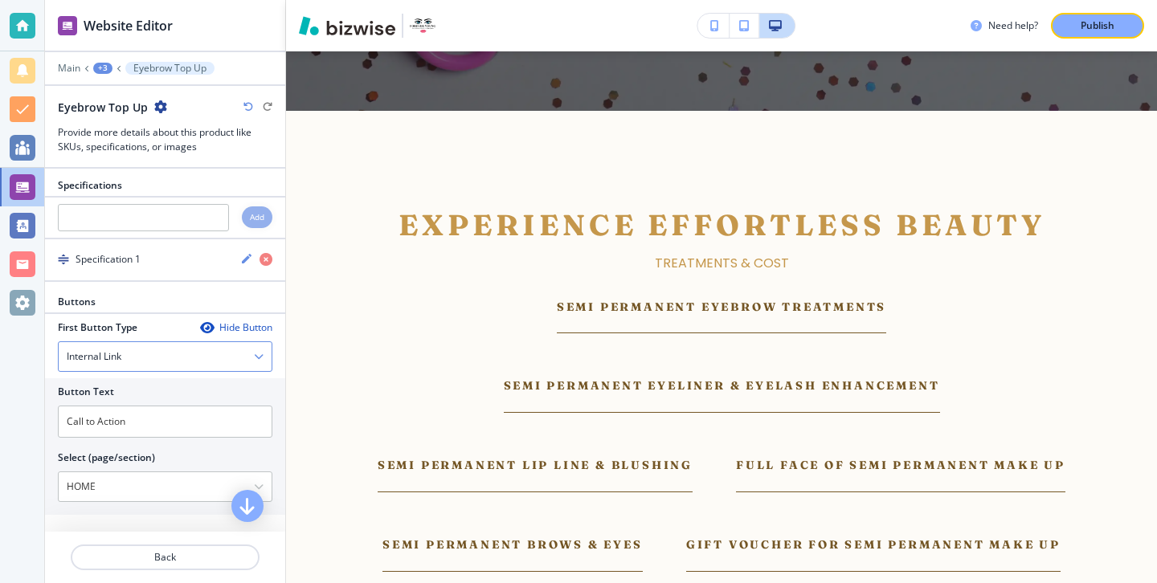
click at [164, 361] on div "Internal Link" at bounding box center [165, 356] width 213 height 29
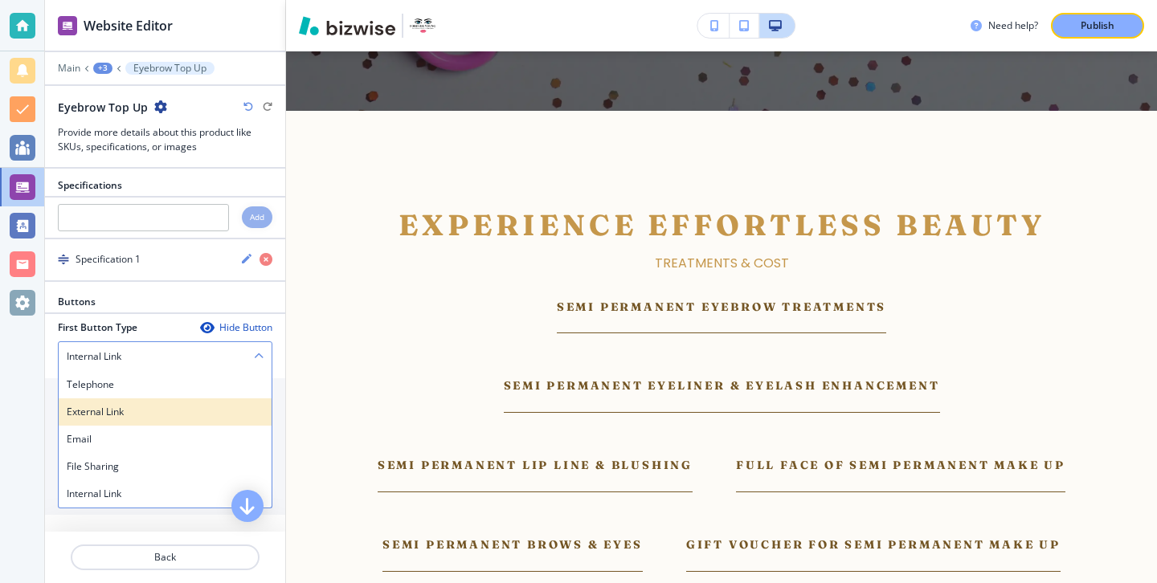
click at [164, 410] on h4 "External Link" at bounding box center [165, 412] width 197 height 14
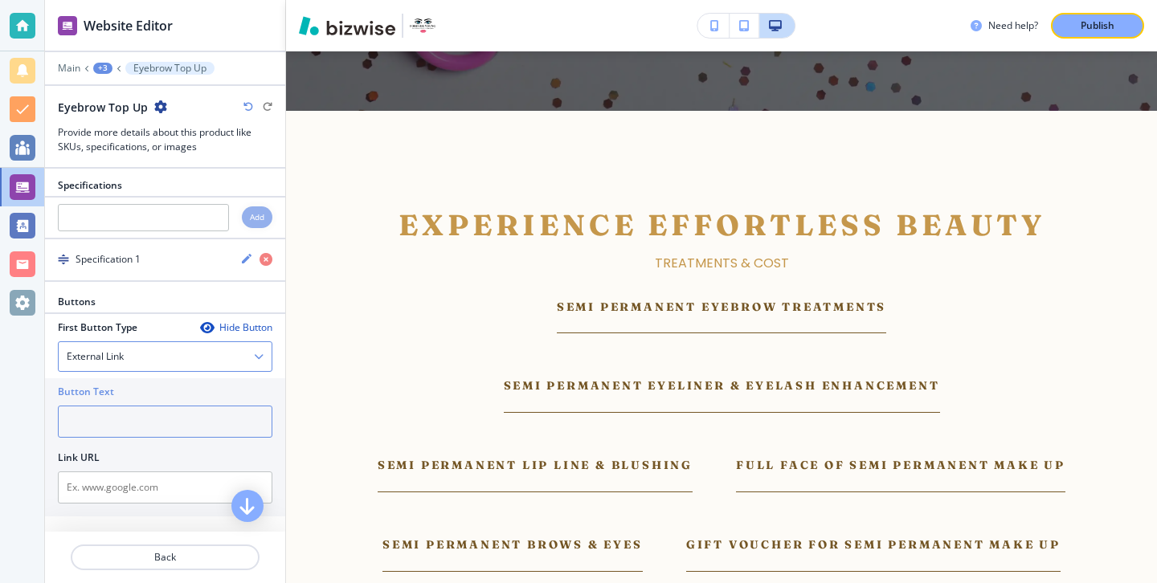
click at [164, 410] on input "text" at bounding box center [165, 422] width 214 height 32
type input "Book"
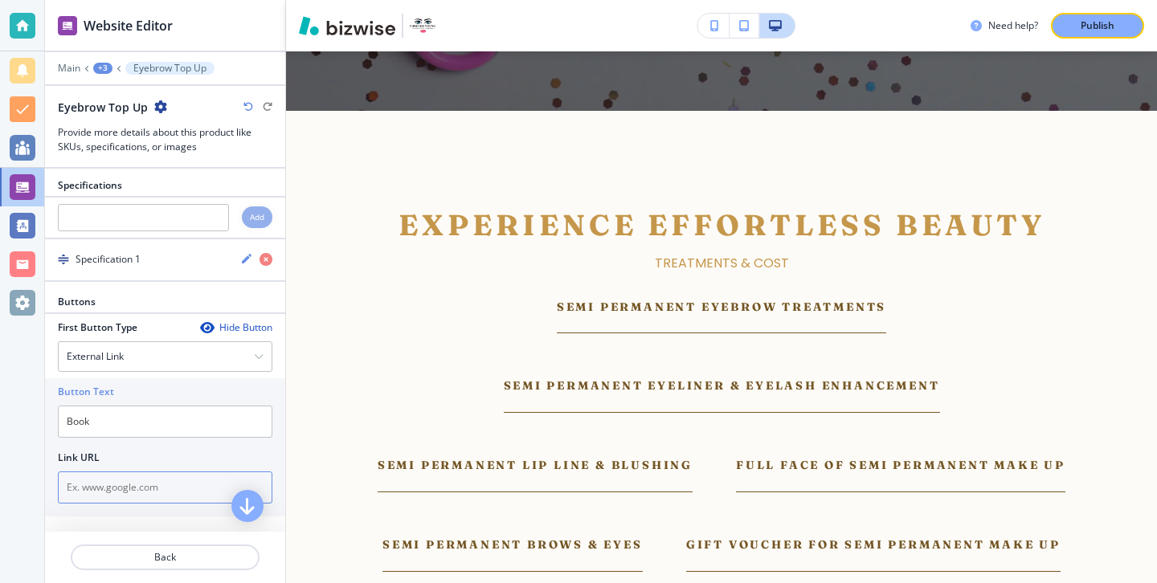
click at [160, 470] on div at bounding box center [165, 468] width 214 height 6
click at [159, 486] on input "text" at bounding box center [165, 488] width 214 height 32
paste input "[URL][DOMAIN_NAME]"
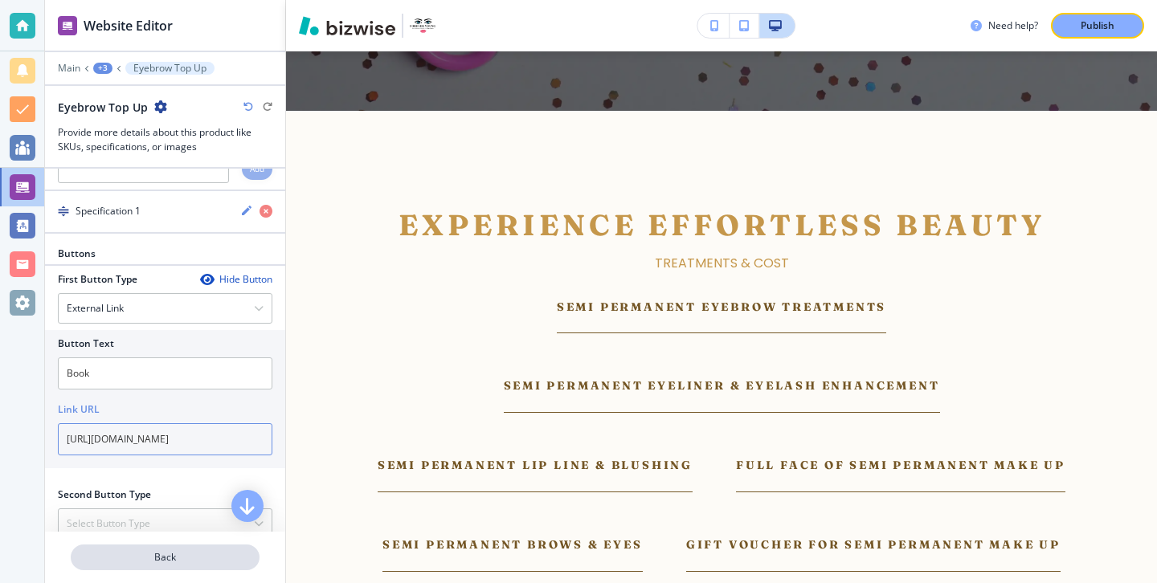
type input "[URL][DOMAIN_NAME]"
click at [165, 550] on p "Back" at bounding box center [165, 557] width 186 height 14
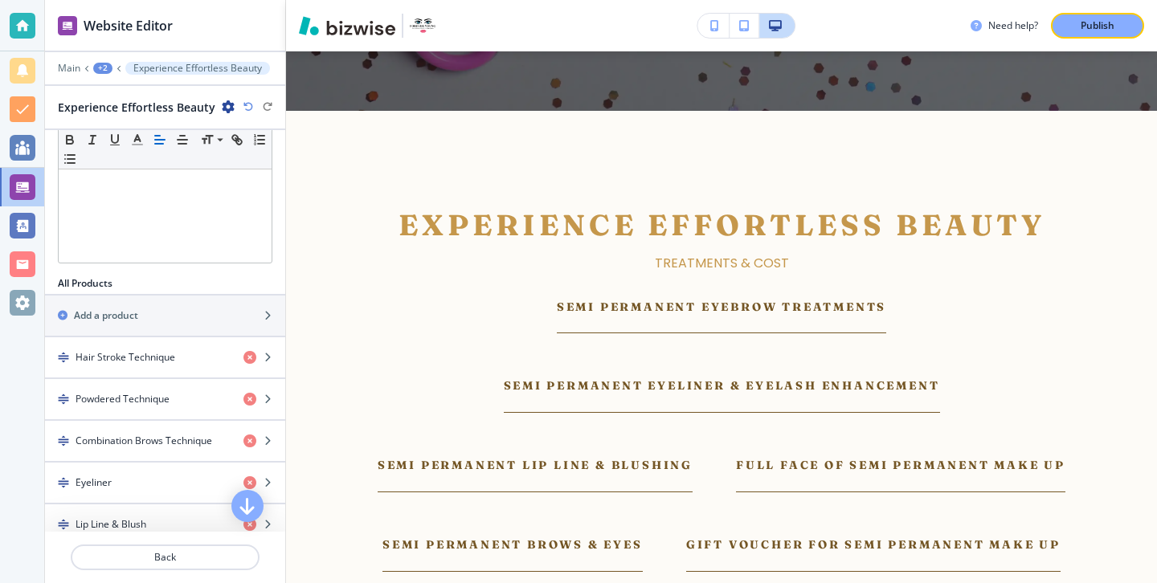
scroll to position [345, 0]
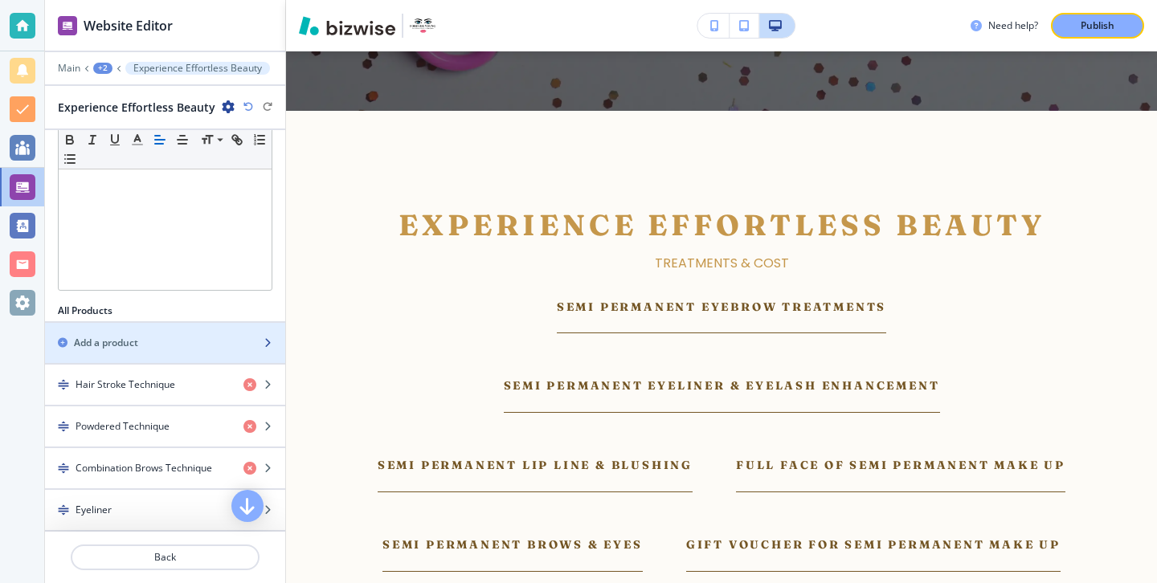
click at [145, 344] on div "Add a product" at bounding box center [147, 343] width 205 height 14
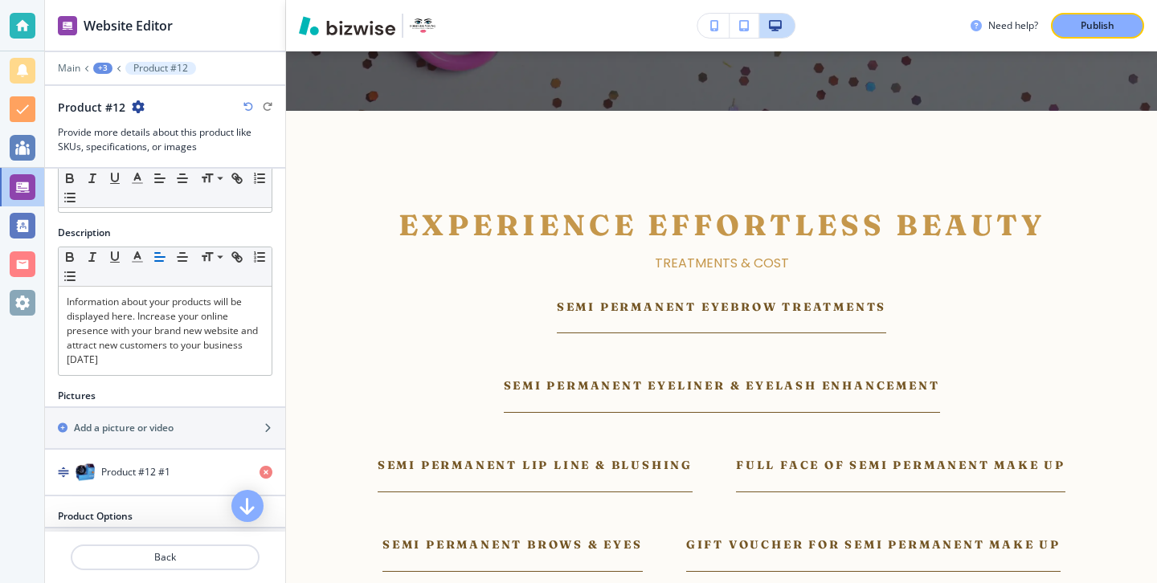
scroll to position [0, 0]
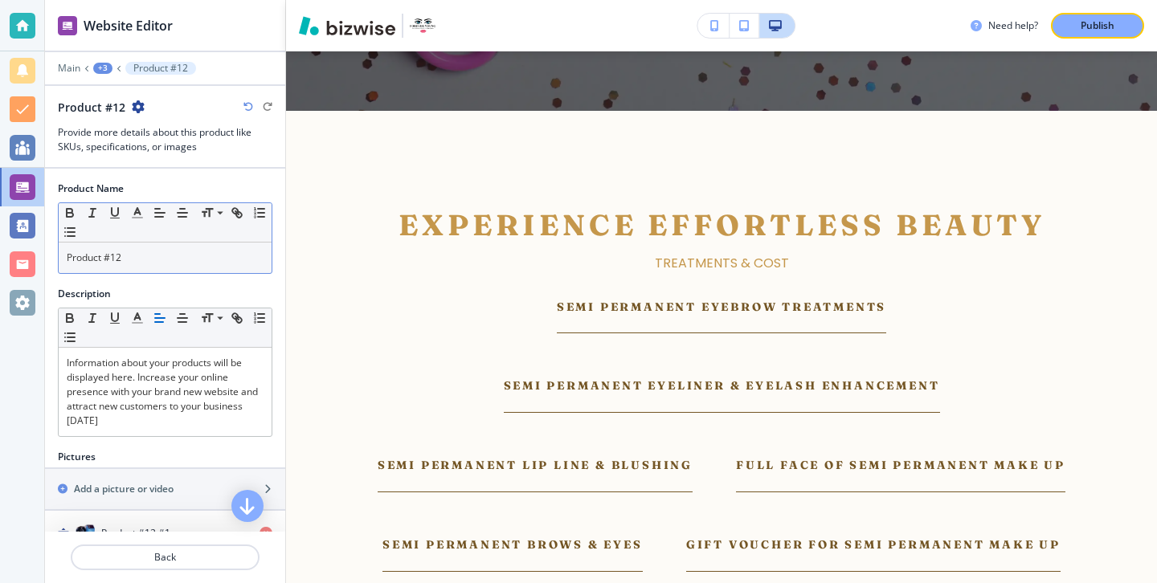
click at [162, 264] on div "Product #12" at bounding box center [165, 258] width 213 height 31
click at [163, 264] on div "Product #12" at bounding box center [165, 258] width 213 height 31
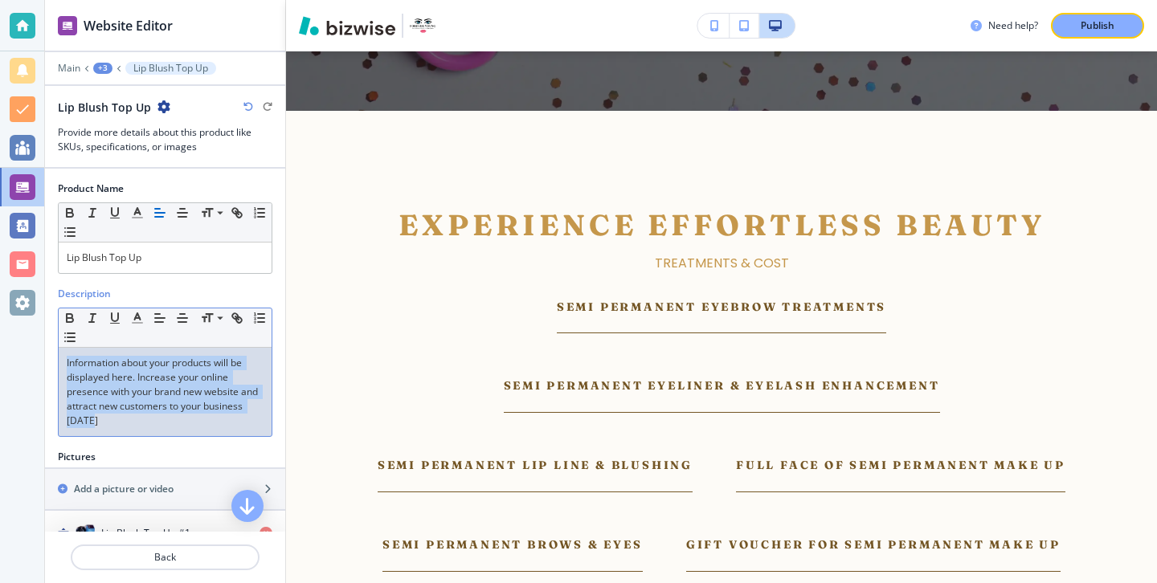
drag, startPoint x: 127, startPoint y: 439, endPoint x: 43, endPoint y: 324, distance: 142.5
click at [43, 324] on div "Website Editor Main +3 Lip Blush Top Up Lip Blush Top Up Provide more details a…" at bounding box center [578, 291] width 1157 height 583
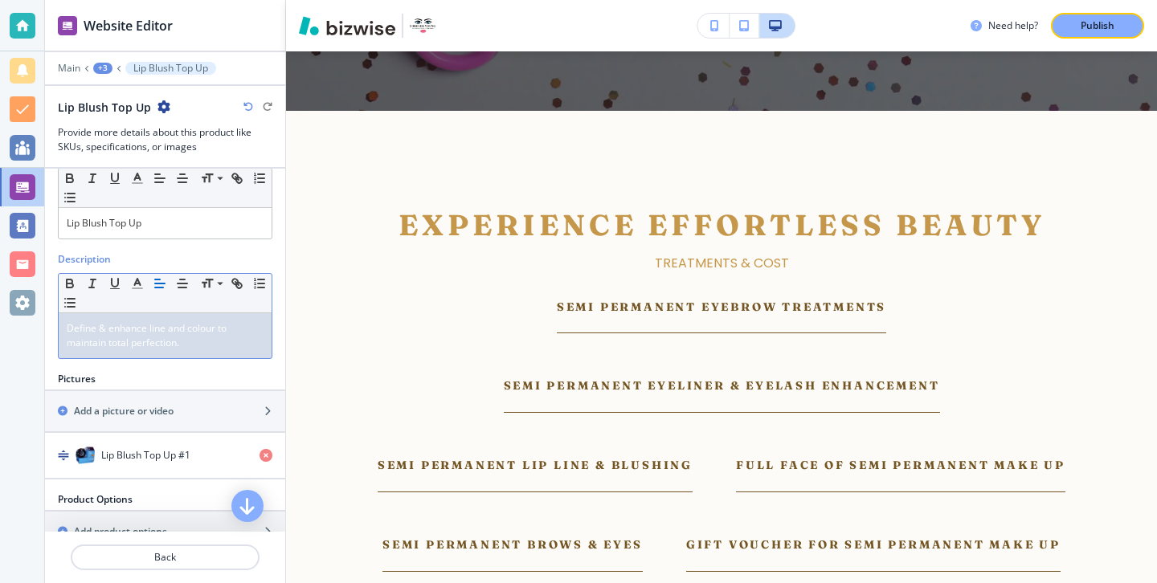
scroll to position [62, 0]
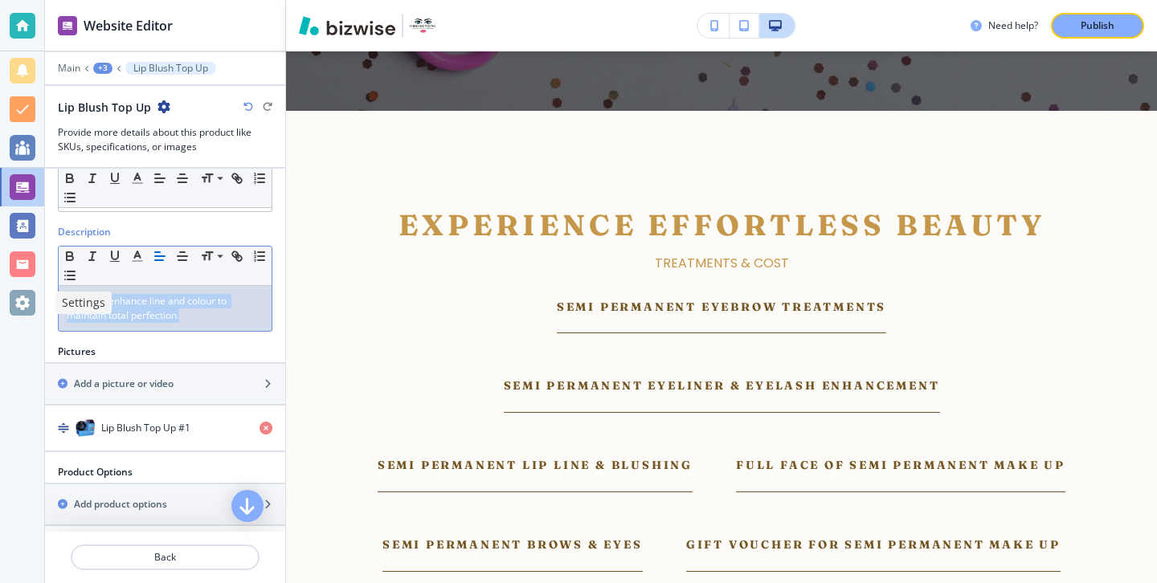
drag, startPoint x: 197, startPoint y: 312, endPoint x: 21, endPoint y: 302, distance: 176.2
click at [21, 302] on div "Website Editor Main +3 Lip Blush Top Up Lip Blush Top Up Provide more details a…" at bounding box center [578, 291] width 1157 height 583
click at [129, 263] on button "button" at bounding box center [137, 256] width 22 height 19
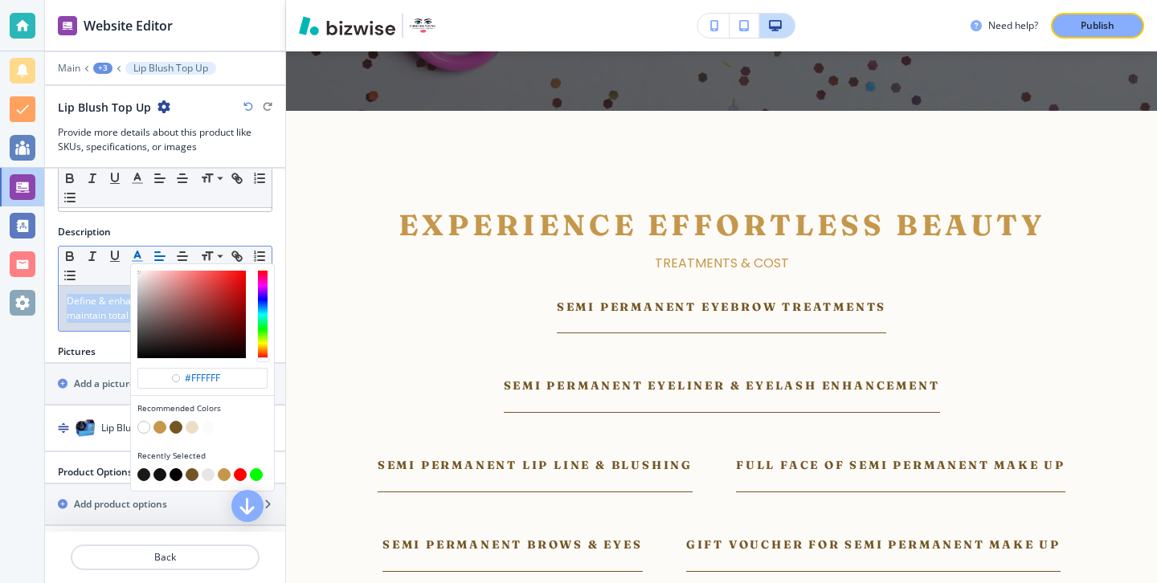
type input "#151414"
click at [141, 351] on div "button" at bounding box center [191, 315] width 108 height 88
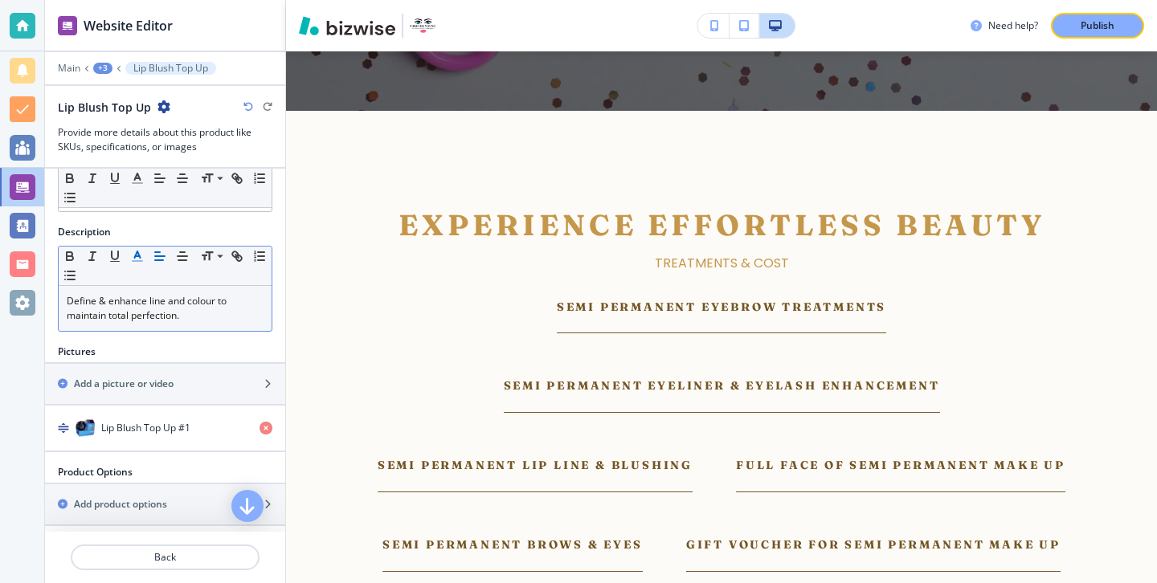
click at [63, 347] on h2 "Pictures" at bounding box center [77, 352] width 38 height 14
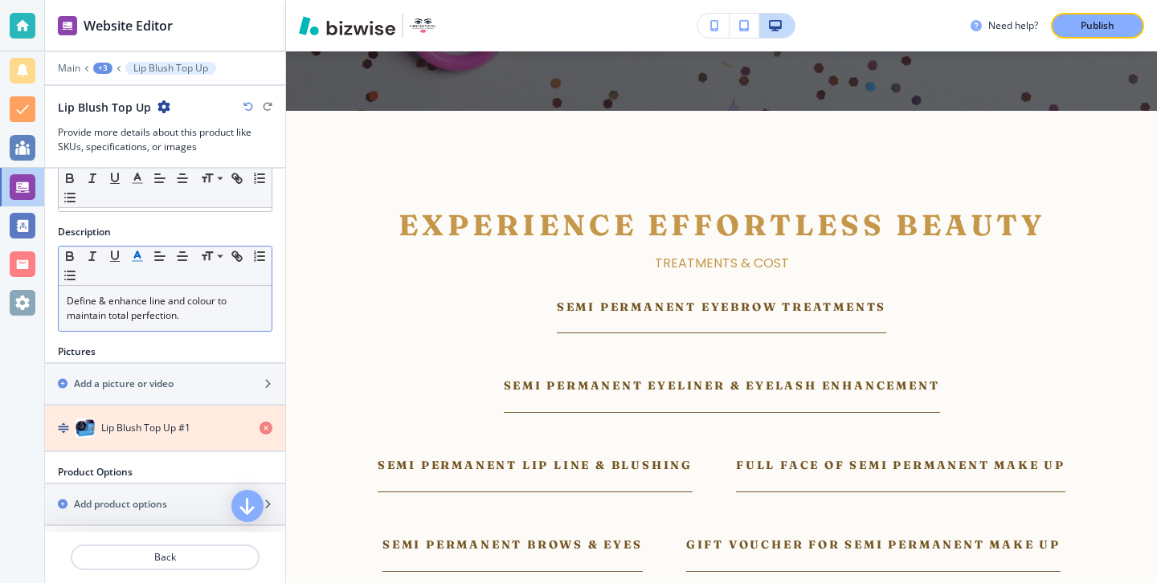
click at [266, 429] on icon "button" at bounding box center [265, 428] width 13 height 13
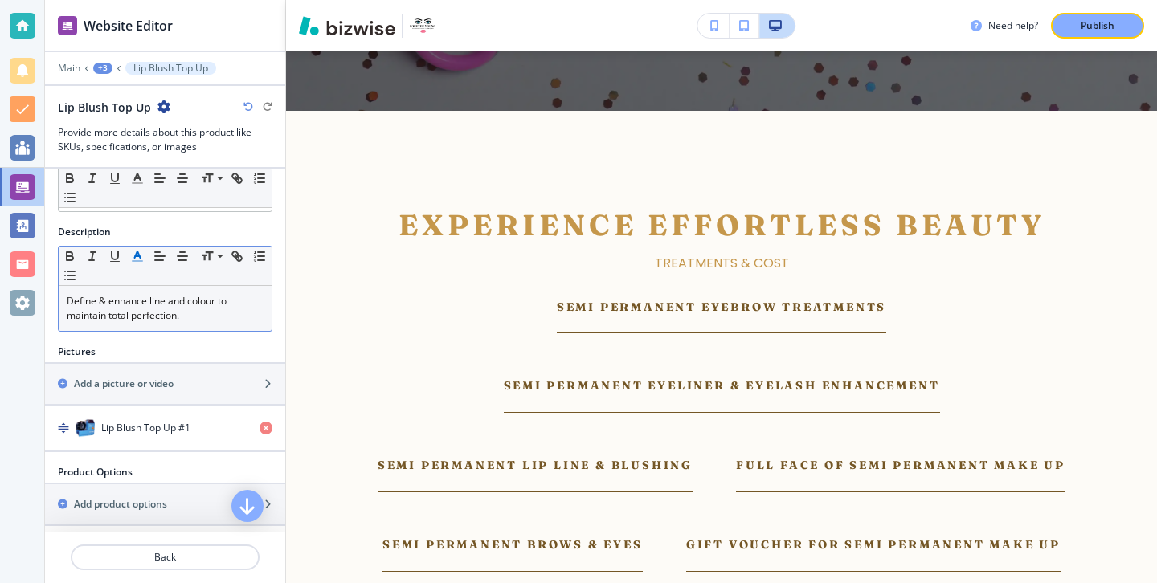
click at [266, 412] on div "button" at bounding box center [165, 412] width 240 height 13
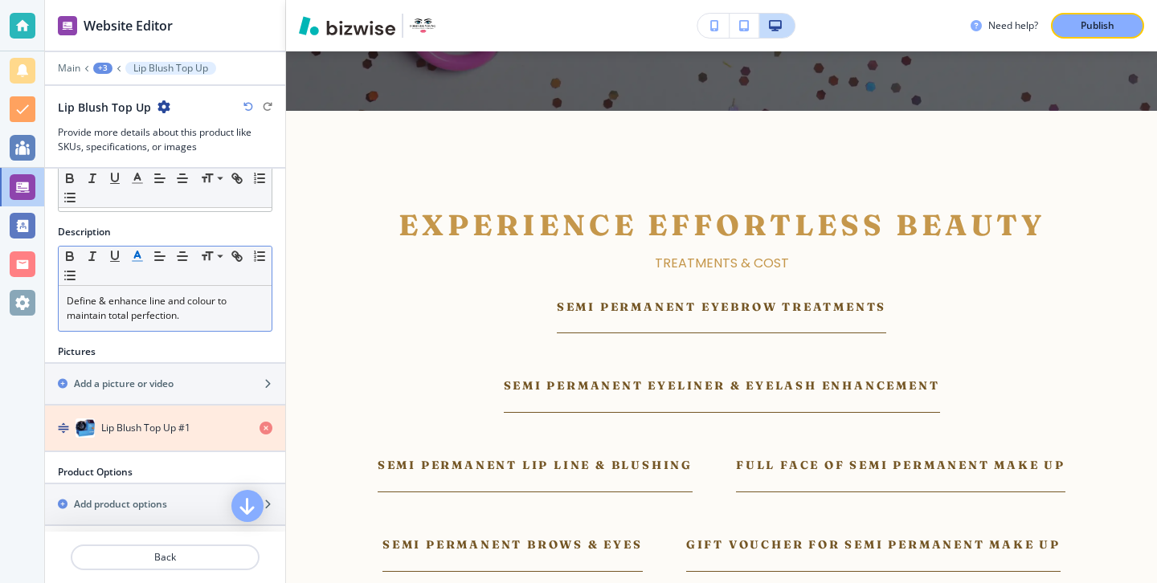
click at [266, 422] on icon "button" at bounding box center [265, 428] width 13 height 13
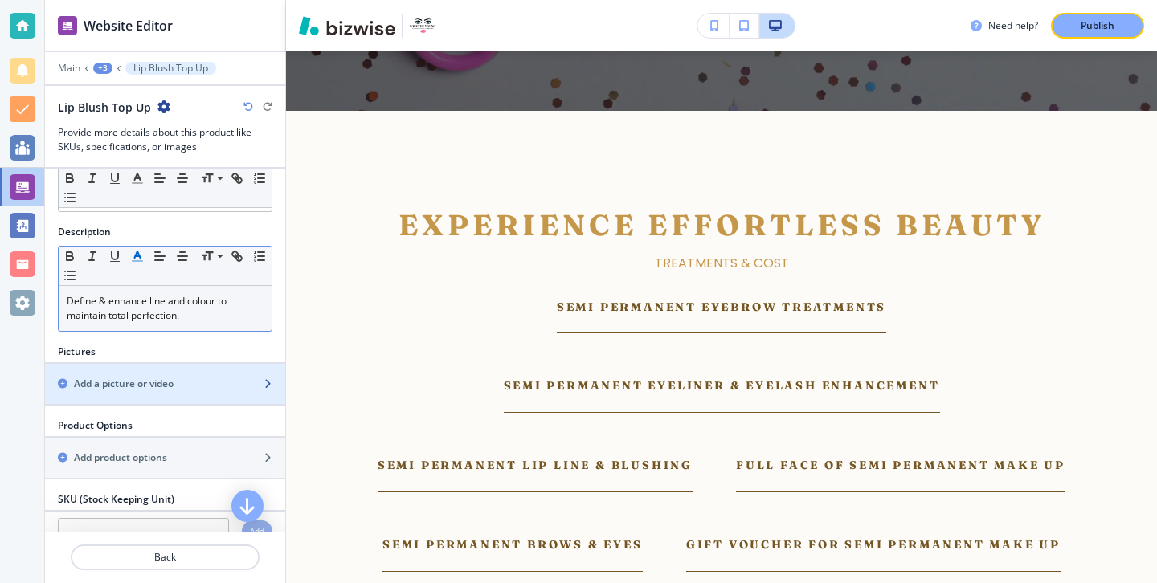
click at [265, 392] on div "button" at bounding box center [165, 397] width 240 height 13
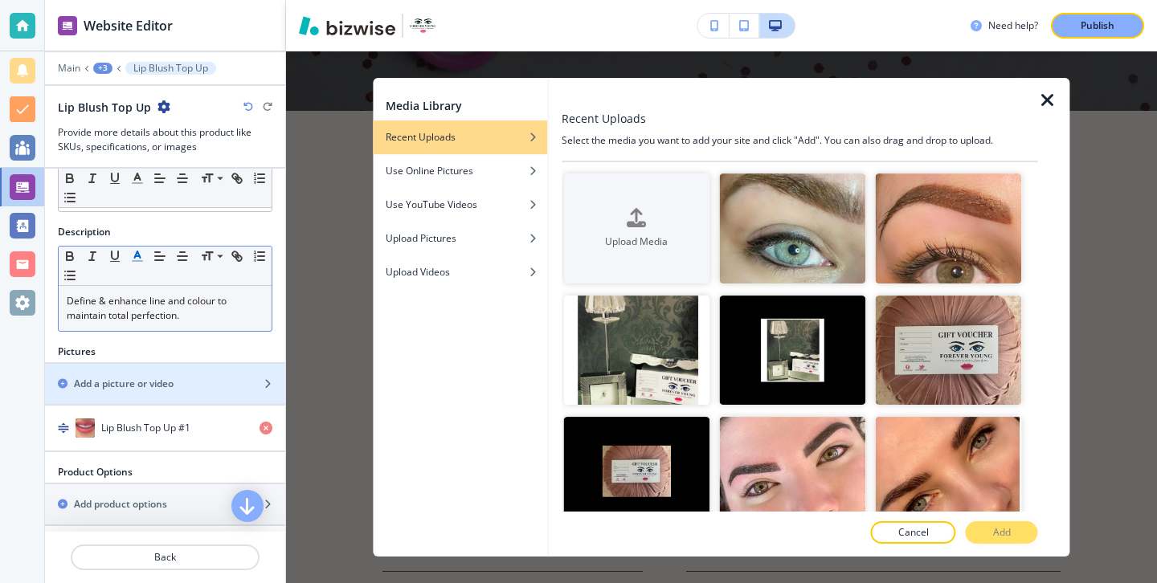
click at [1045, 110] on div at bounding box center [1054, 317] width 32 height 479
click at [1045, 99] on icon "button" at bounding box center [1047, 100] width 19 height 19
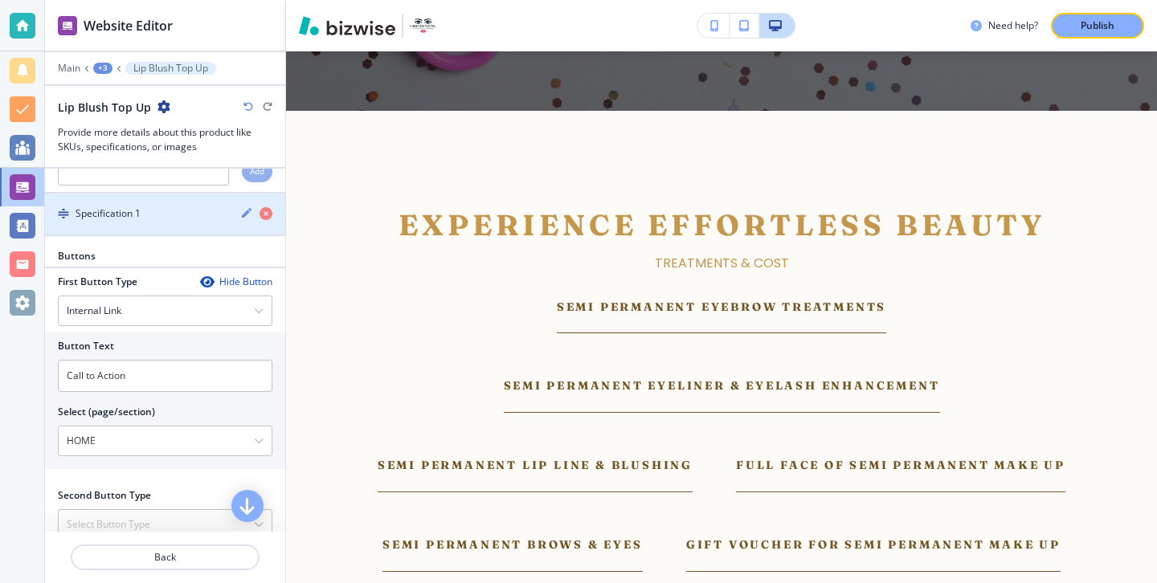
scroll to position [553, 0]
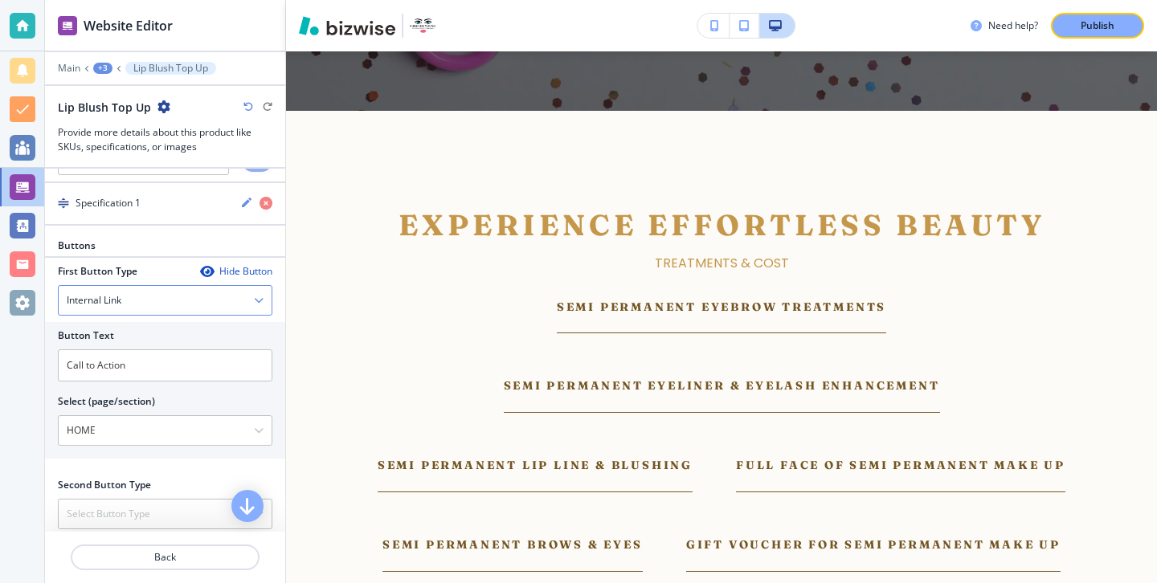
click at [223, 304] on div "Internal Link" at bounding box center [165, 300] width 213 height 29
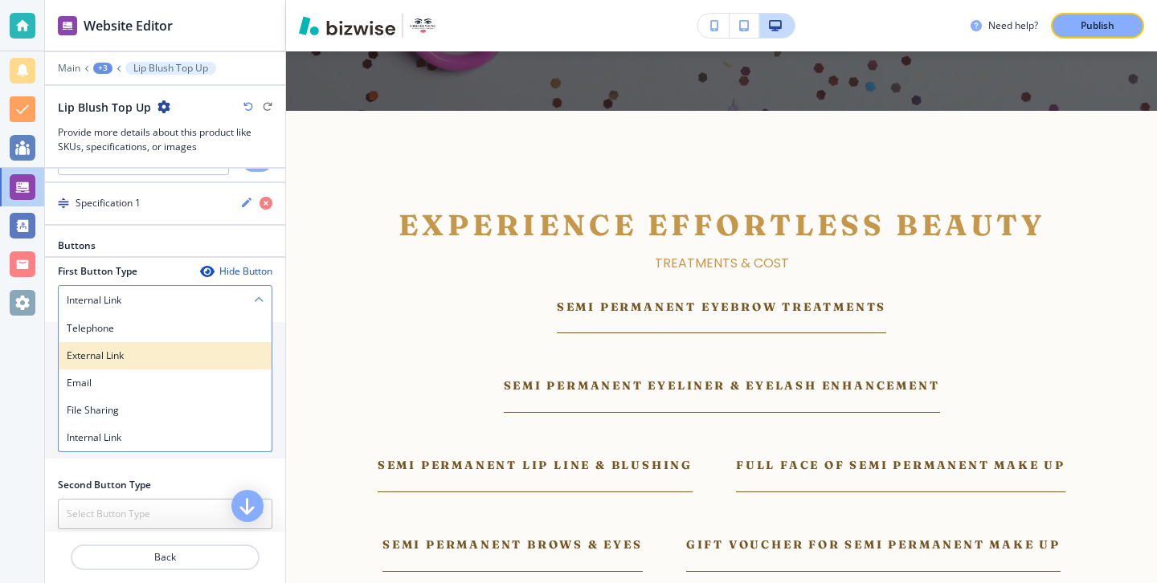
click at [225, 353] on h4 "External Link" at bounding box center [165, 356] width 197 height 14
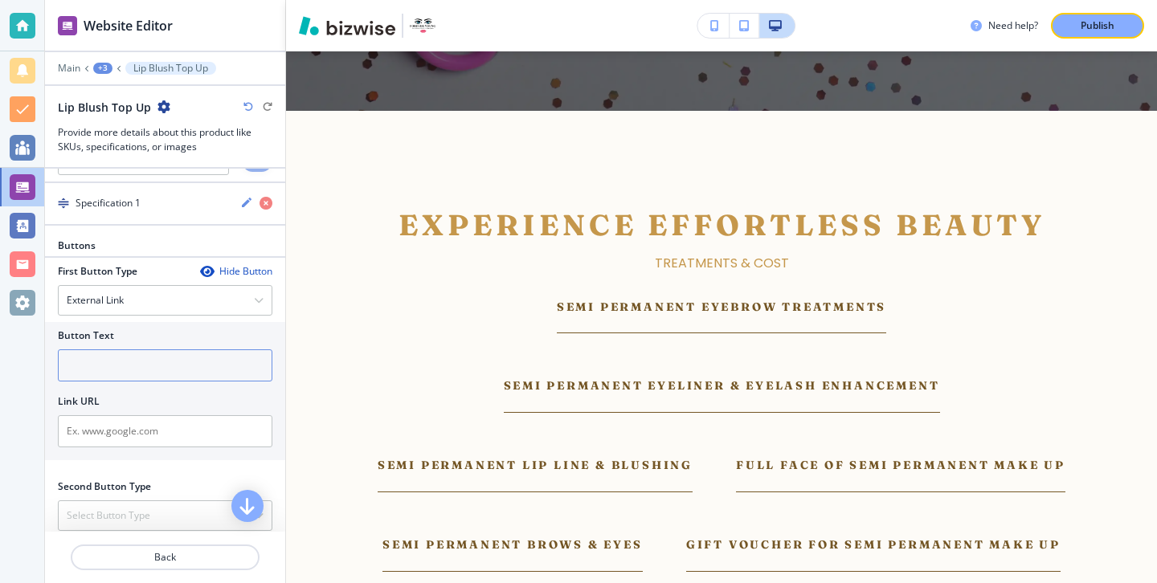
click at [214, 370] on input "text" at bounding box center [165, 365] width 214 height 32
type input "Book"
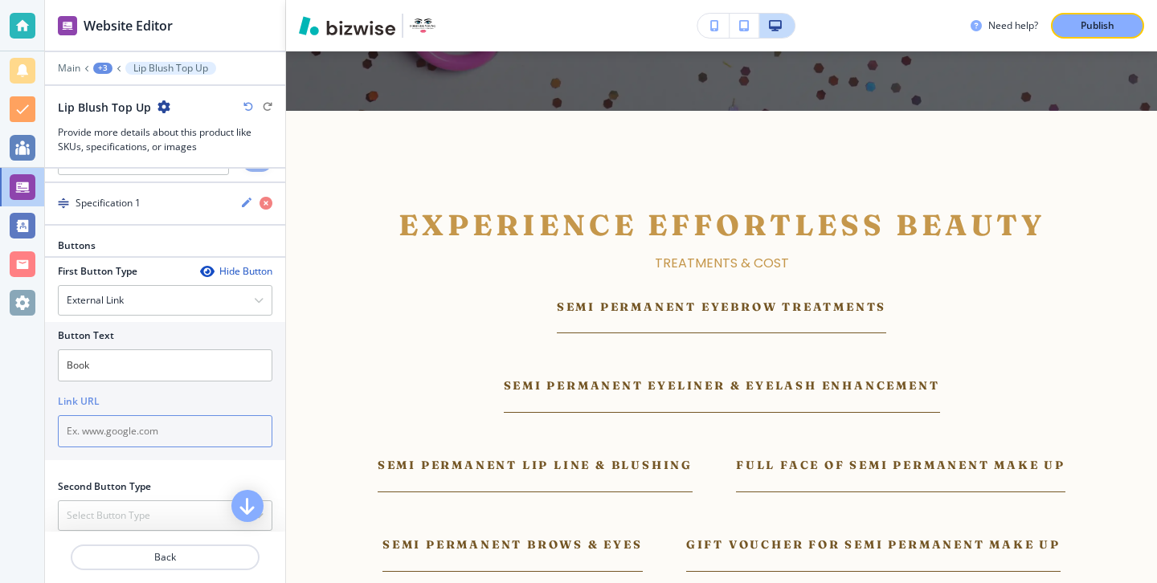
click at [194, 432] on input "text" at bounding box center [165, 431] width 214 height 32
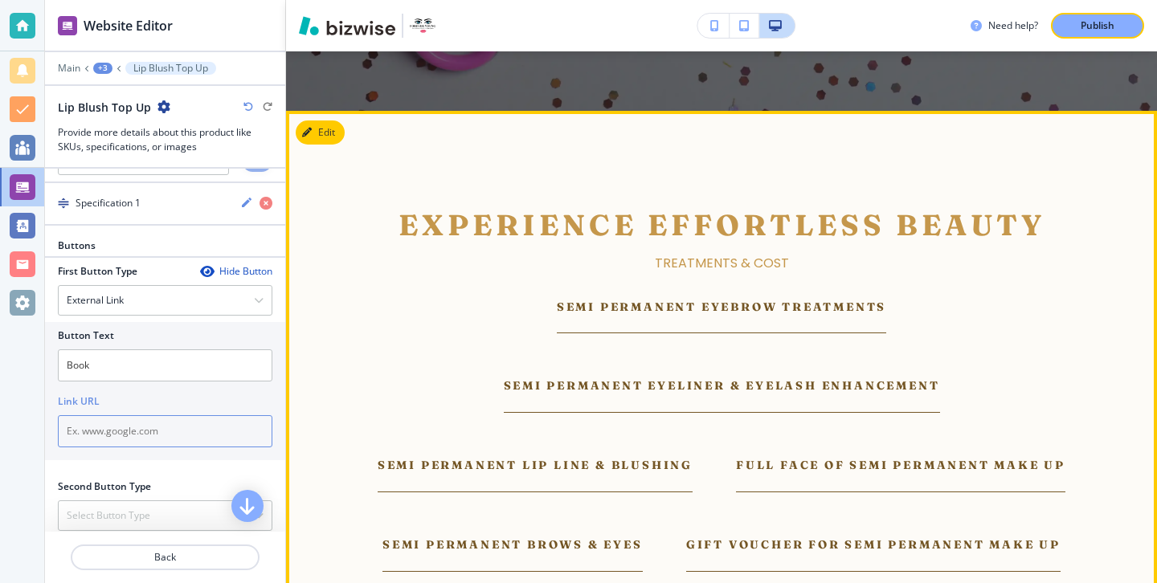
paste input "[URL][DOMAIN_NAME]"
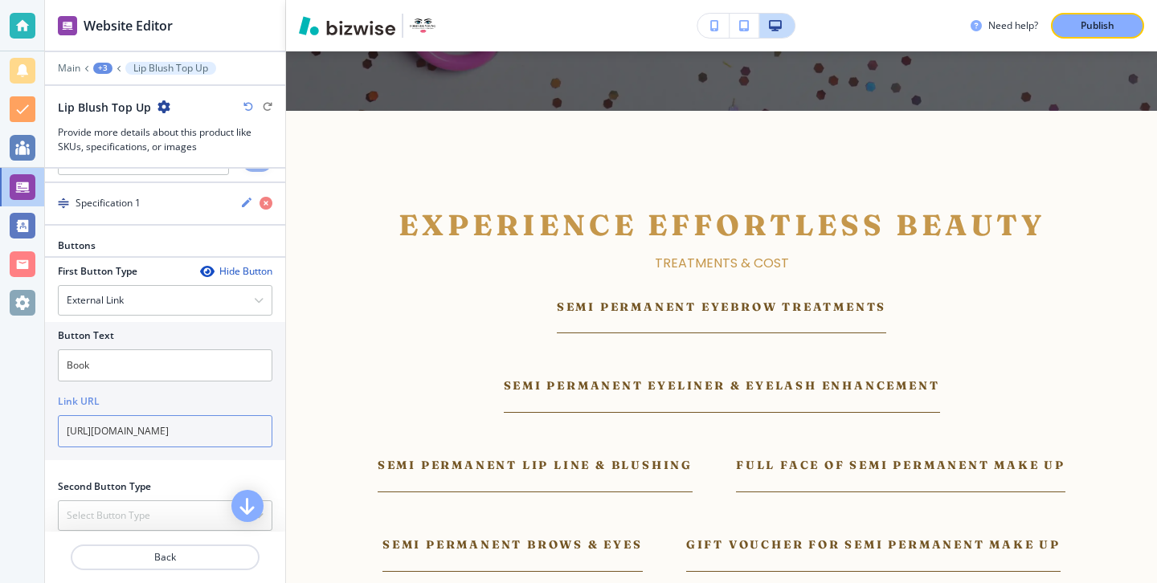
type input "[URL][DOMAIN_NAME]"
click at [200, 572] on div at bounding box center [165, 576] width 240 height 13
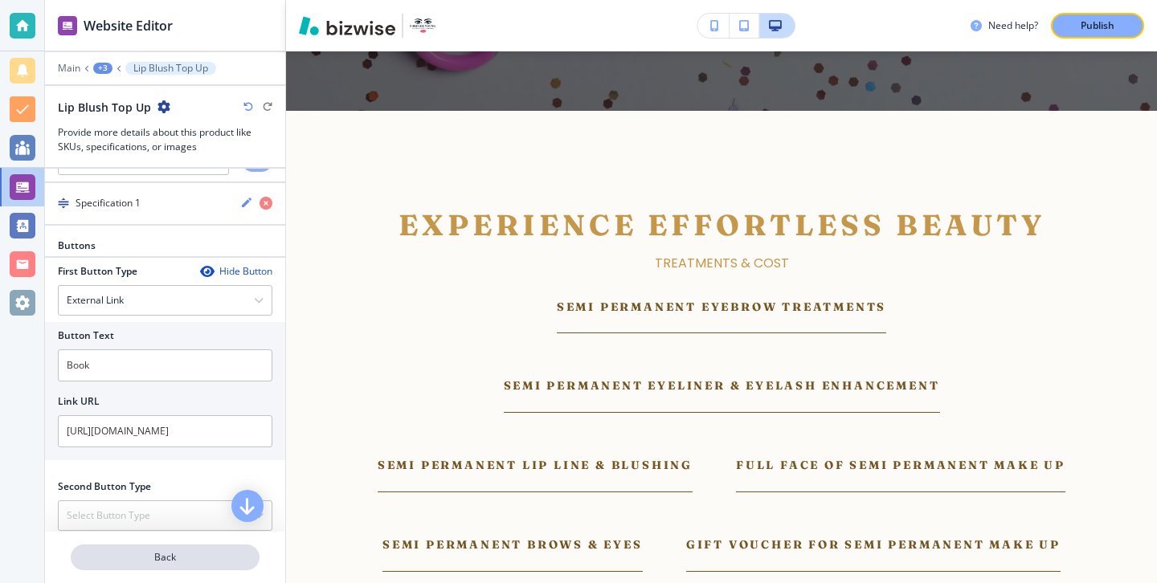
click at [201, 562] on p "Back" at bounding box center [165, 557] width 186 height 14
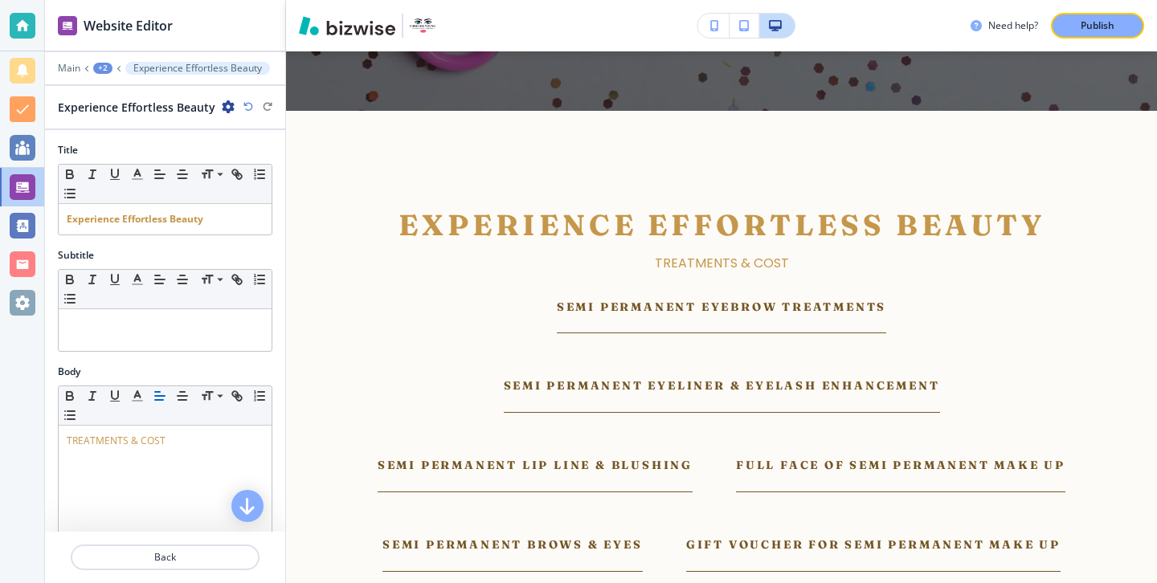
click at [189, 574] on div at bounding box center [165, 576] width 240 height 13
click at [192, 569] on button "Back" at bounding box center [165, 558] width 189 height 26
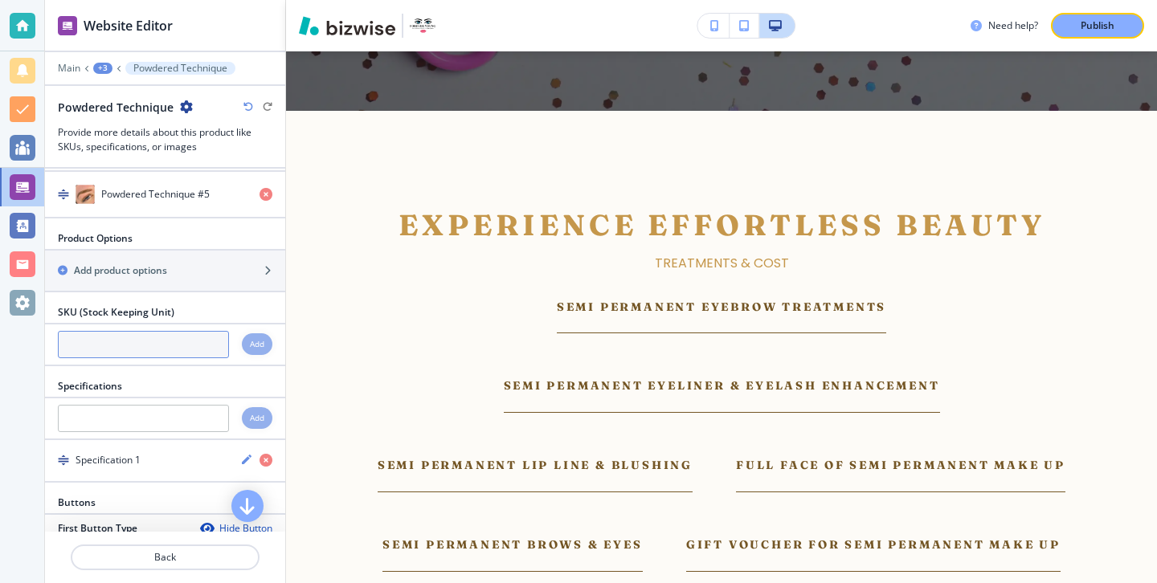
scroll to position [1284, 0]
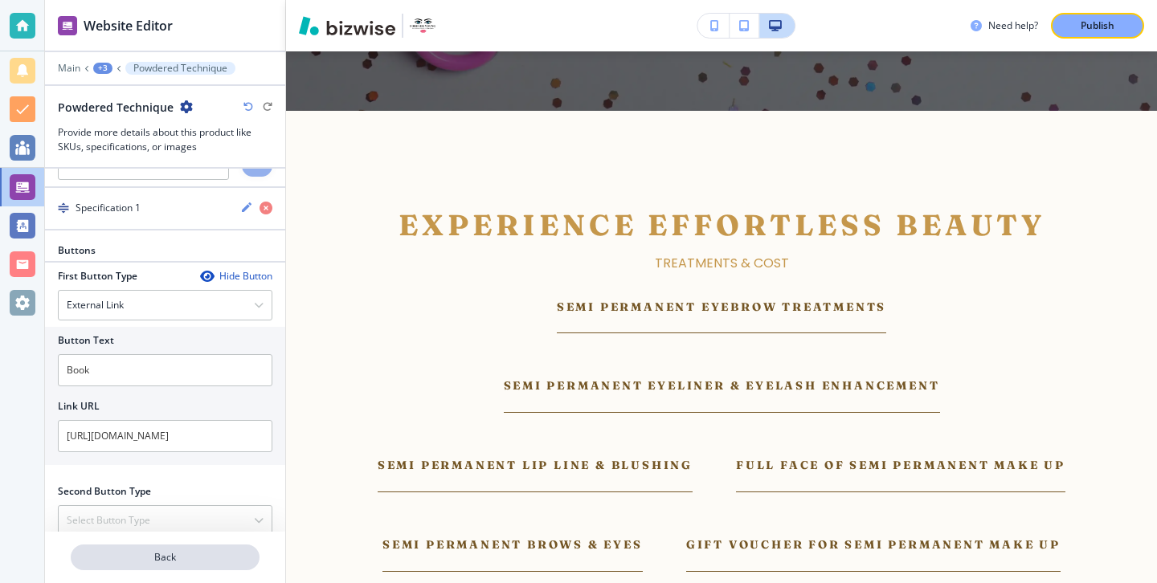
click at [186, 557] on p "Back" at bounding box center [165, 557] width 186 height 14
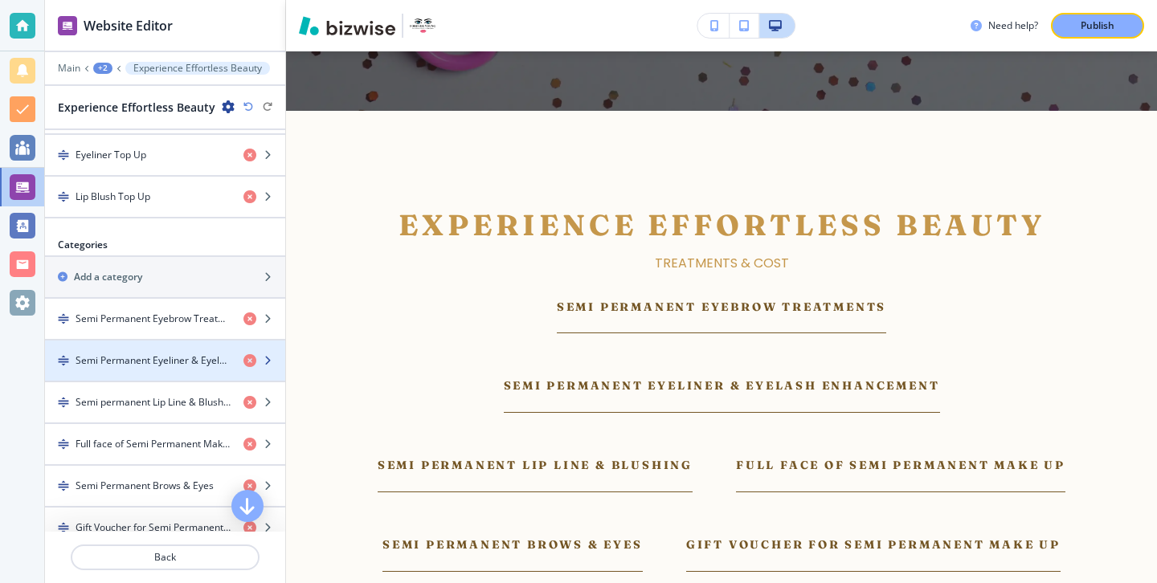
scroll to position [1007, 0]
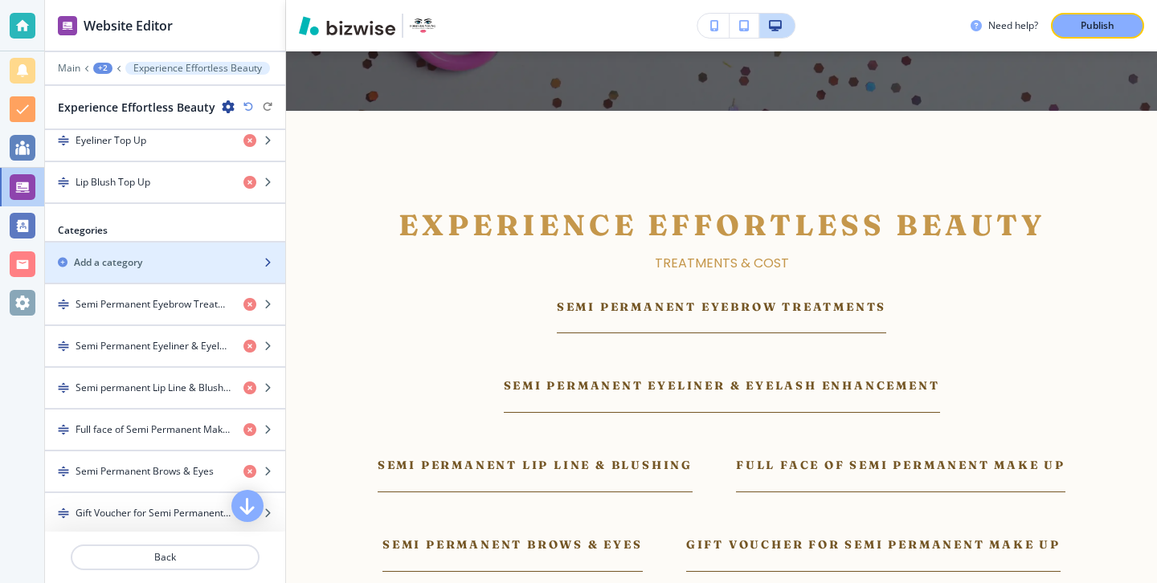
click at [159, 257] on div "Add a category" at bounding box center [147, 262] width 205 height 14
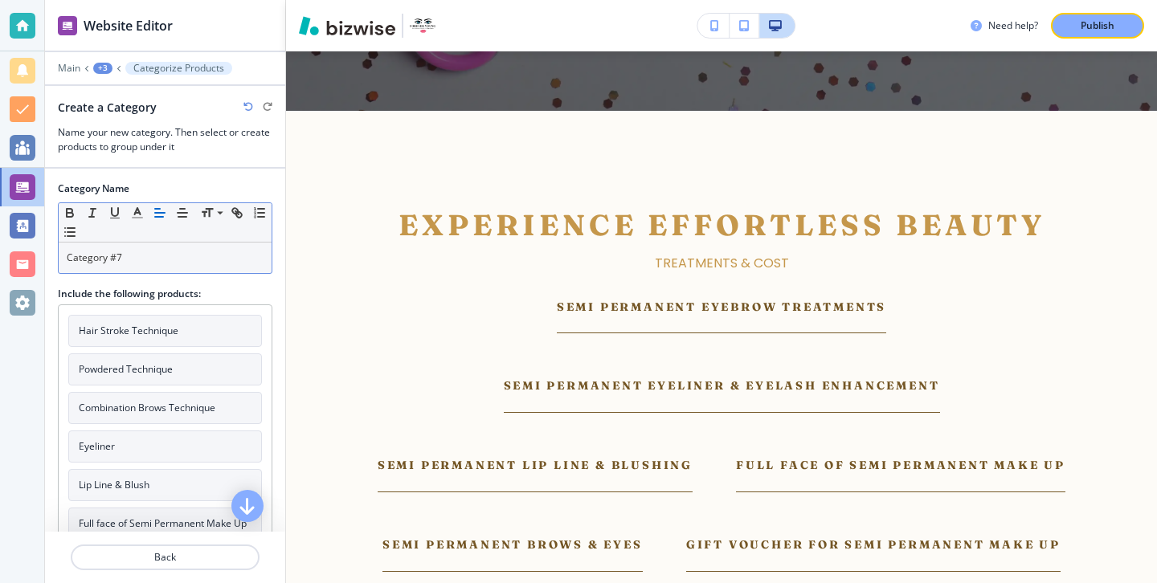
click at [165, 266] on div "Category #7" at bounding box center [165, 258] width 213 height 31
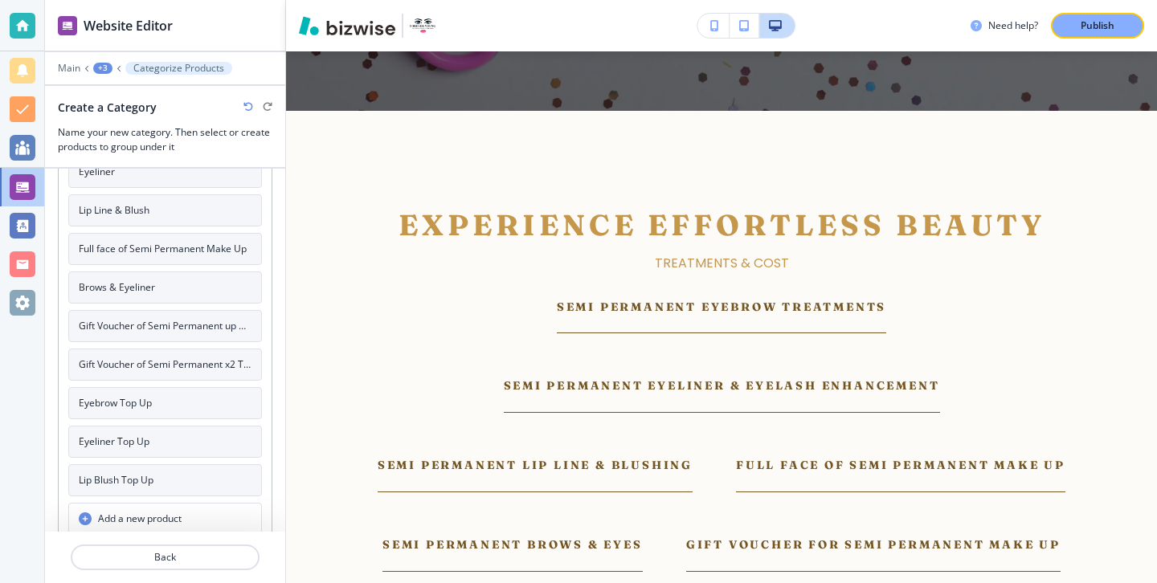
scroll to position [288, 0]
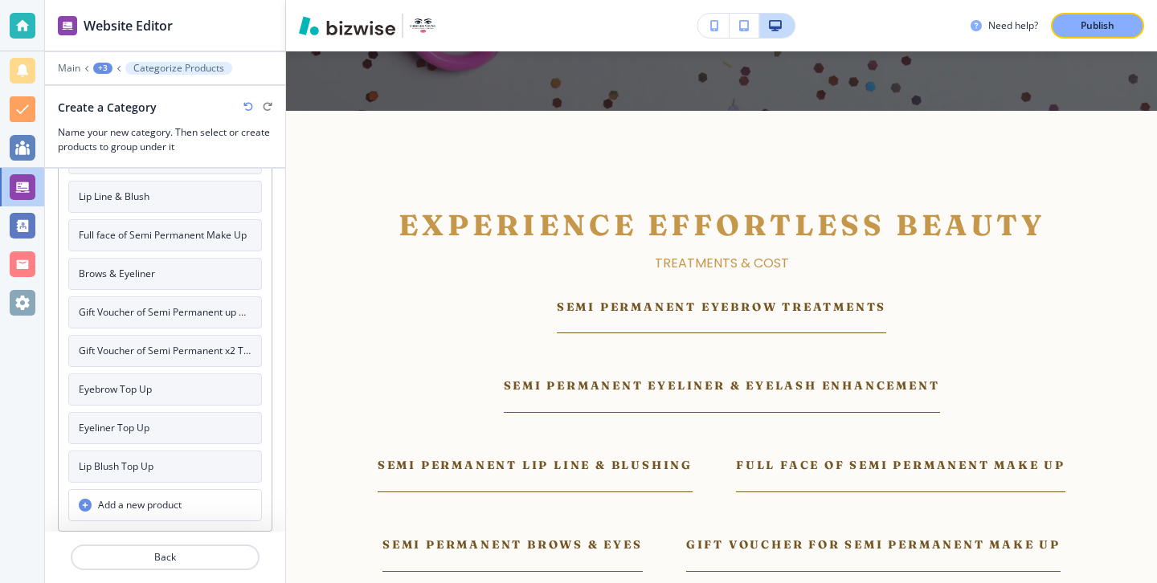
click at [201, 399] on button "Eyebrow Top Up" at bounding box center [165, 390] width 194 height 32
click at [201, 418] on button "Eyeliner Top Up" at bounding box center [165, 428] width 194 height 32
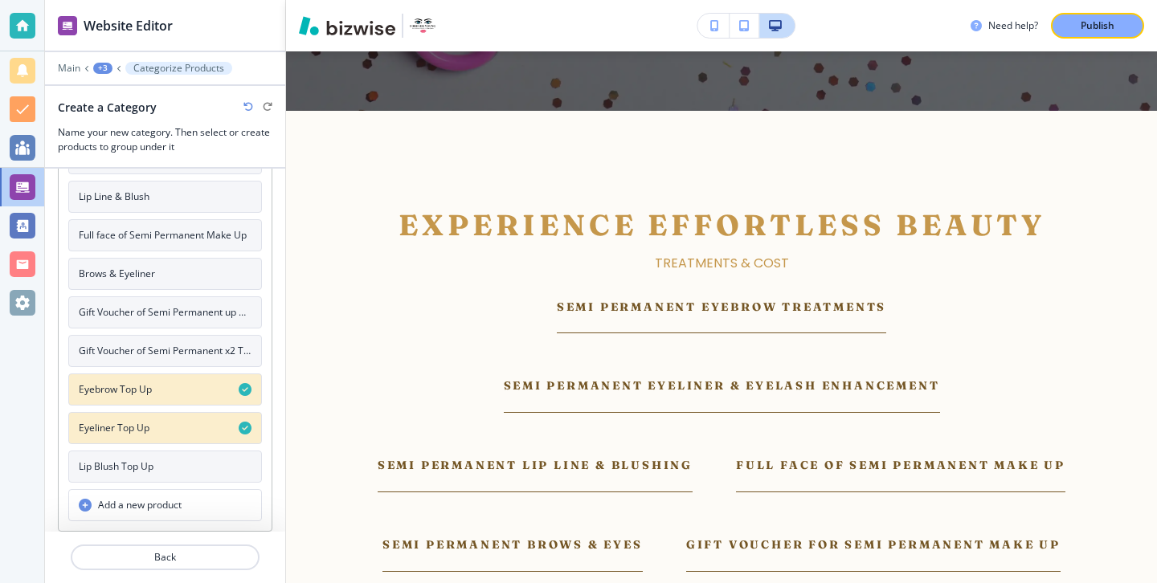
click at [202, 455] on button "Lip Blush Top Up" at bounding box center [165, 467] width 194 height 32
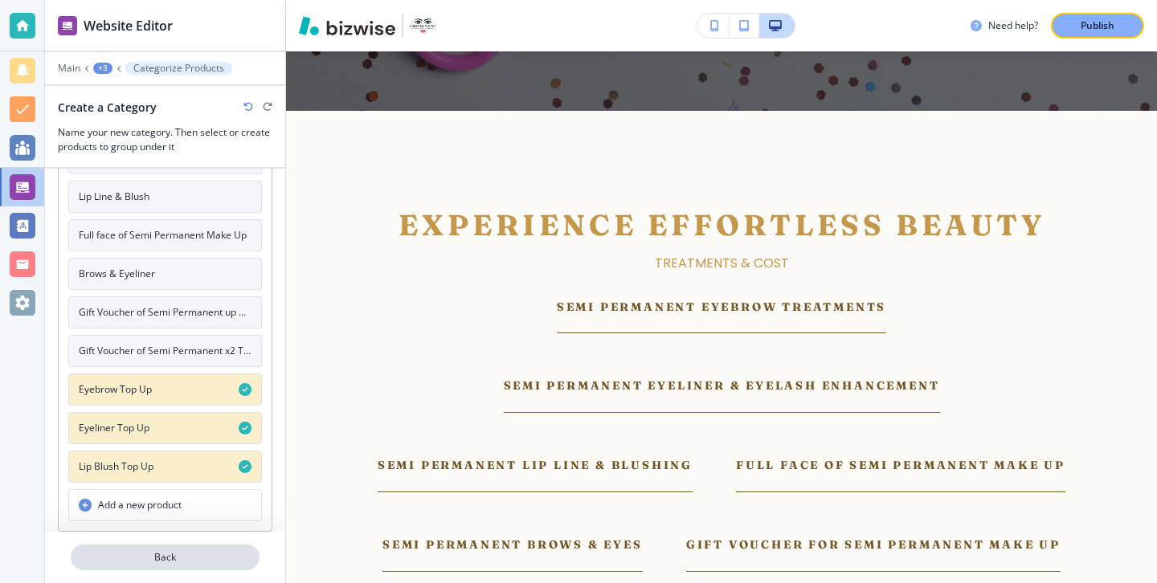
click at [219, 553] on p "Back" at bounding box center [165, 557] width 186 height 14
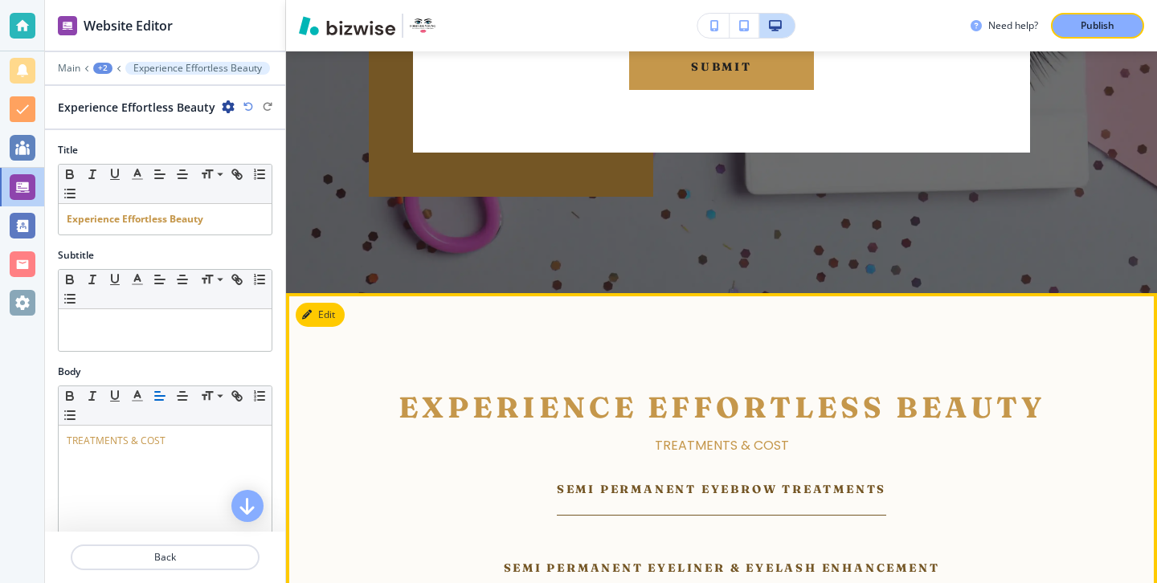
scroll to position [4943, 0]
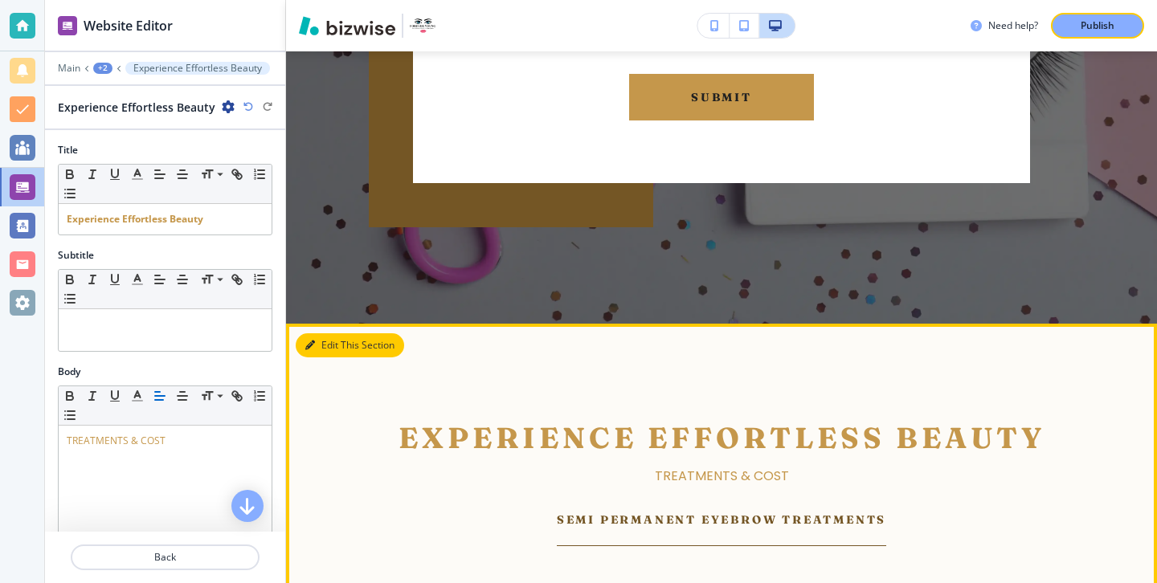
click at [306, 341] on icon "button" at bounding box center [310, 346] width 10 height 10
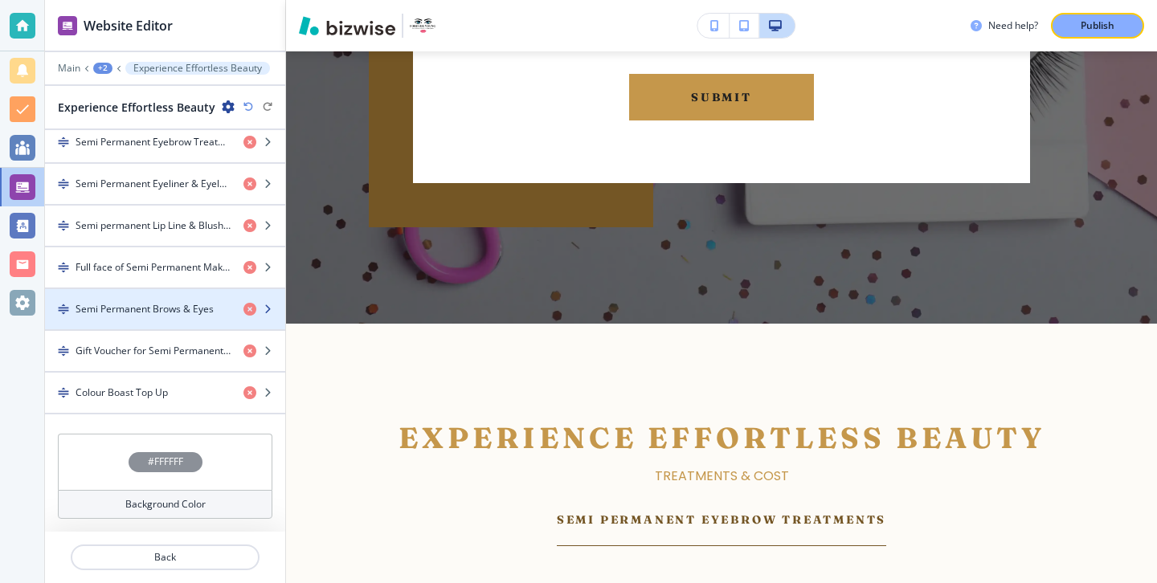
scroll to position [1165, 0]
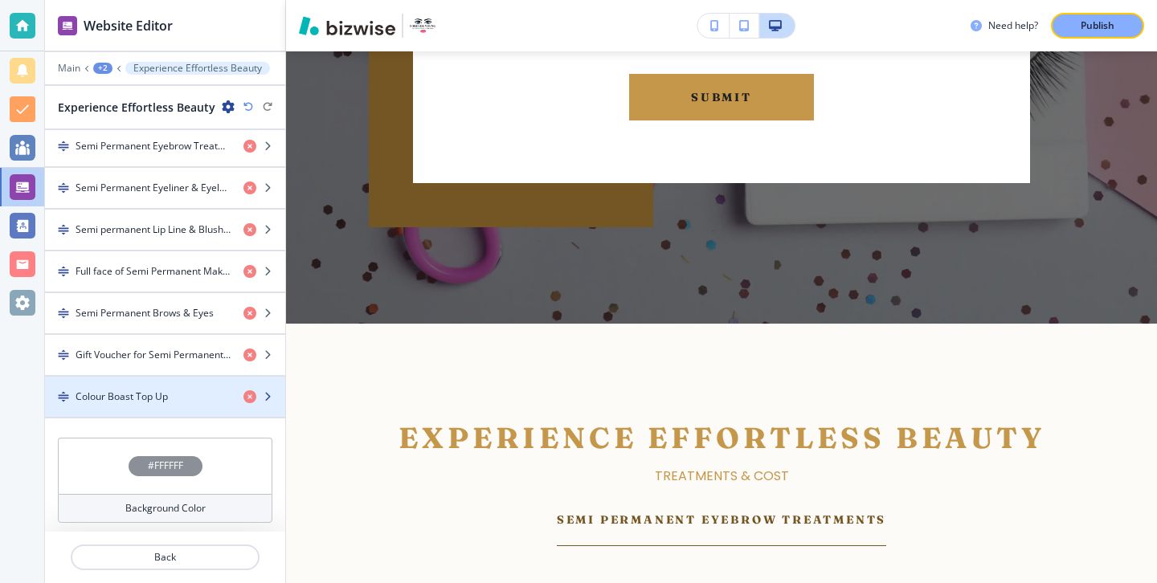
click at [199, 399] on div "Colour Boast Top Up" at bounding box center [138, 397] width 186 height 14
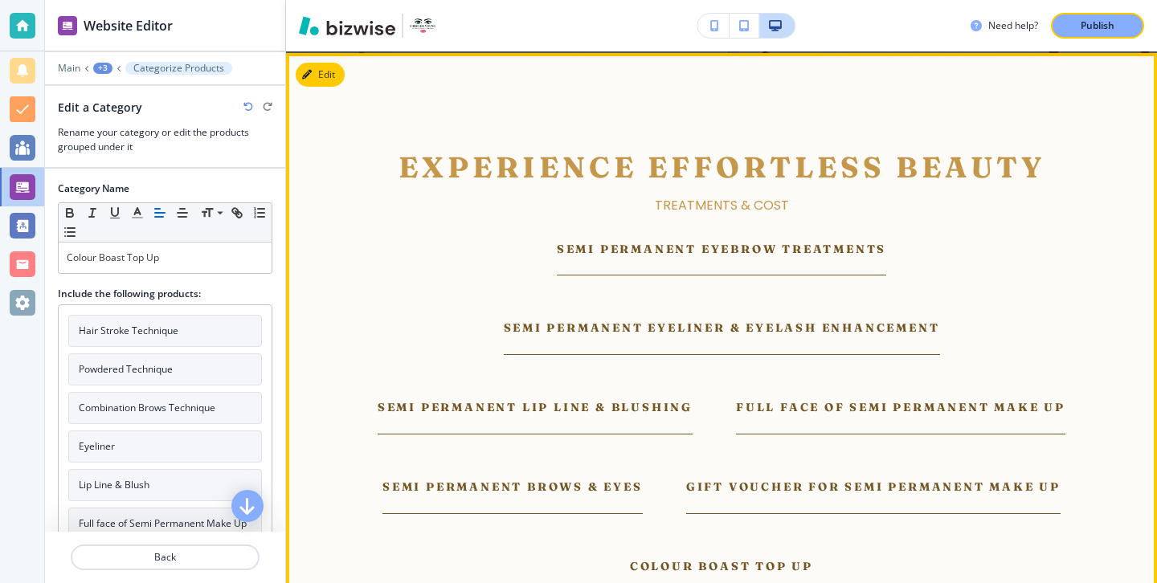
scroll to position [5099, 0]
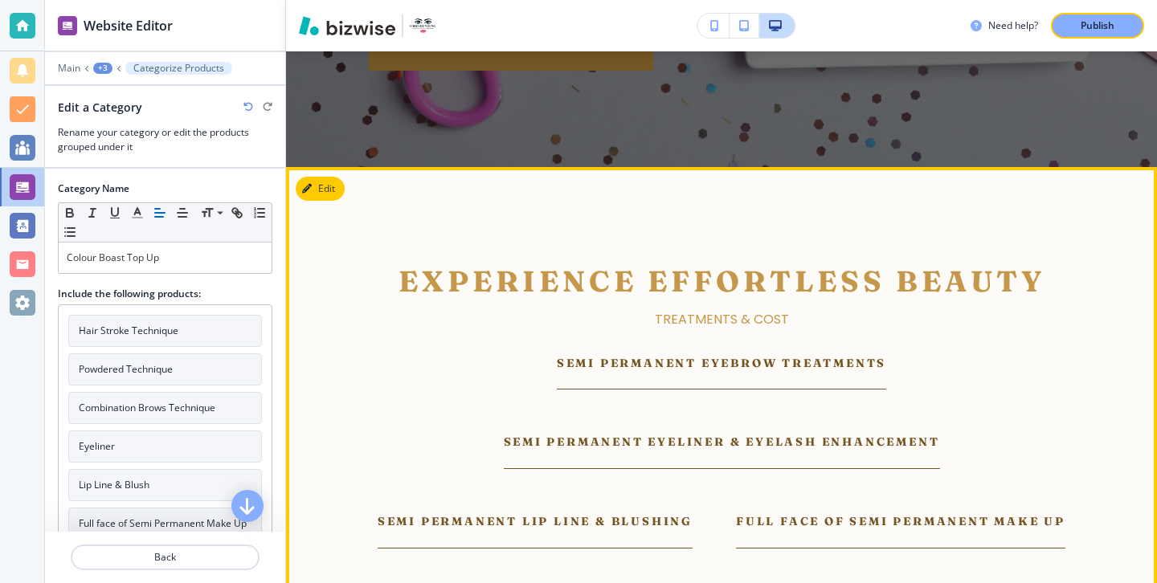
click at [329, 177] on button "Edit" at bounding box center [320, 189] width 49 height 24
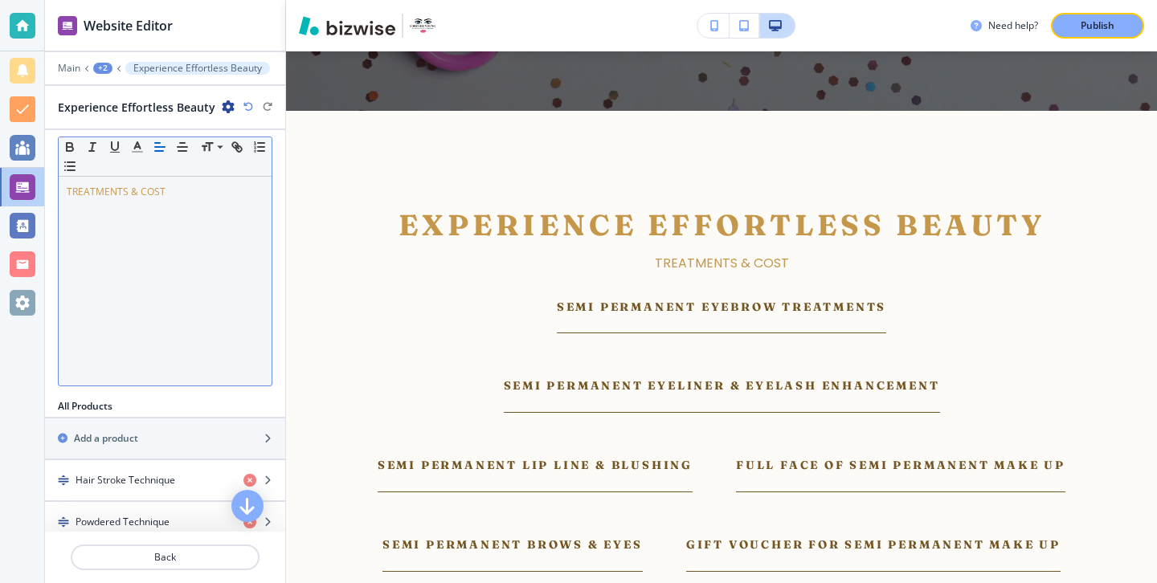
scroll to position [315, 0]
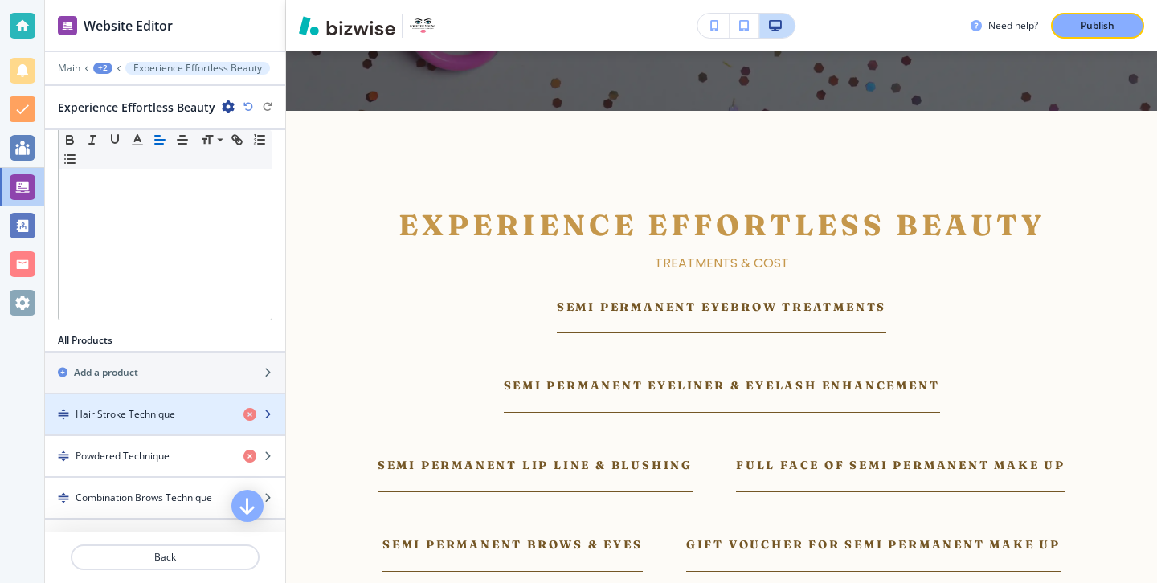
click at [165, 419] on h4 "Hair Stroke Technique" at bounding box center [126, 414] width 100 height 14
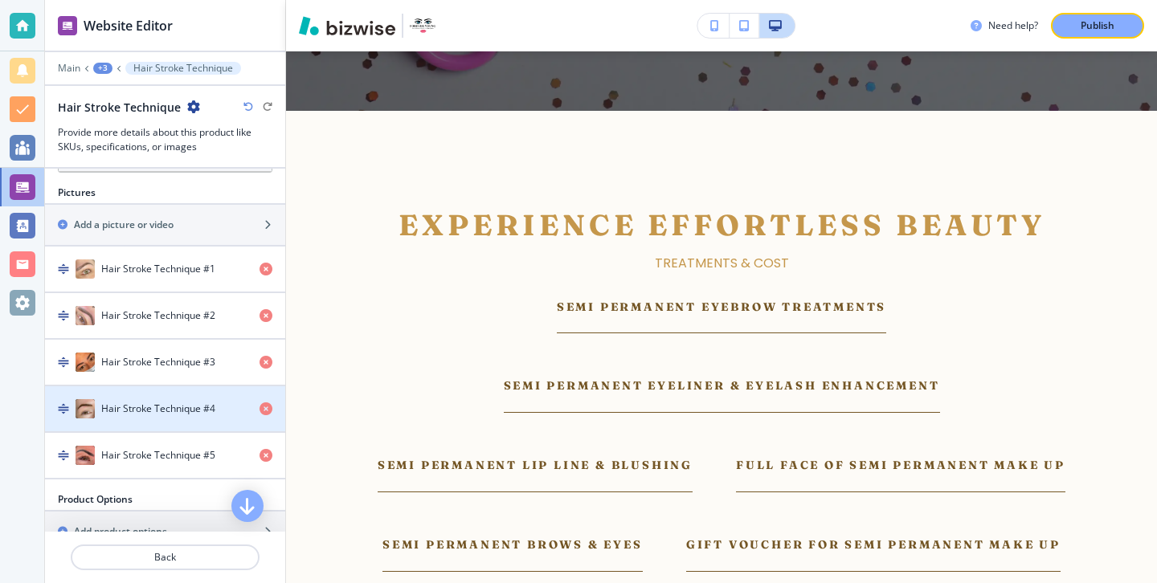
scroll to position [1099, 0]
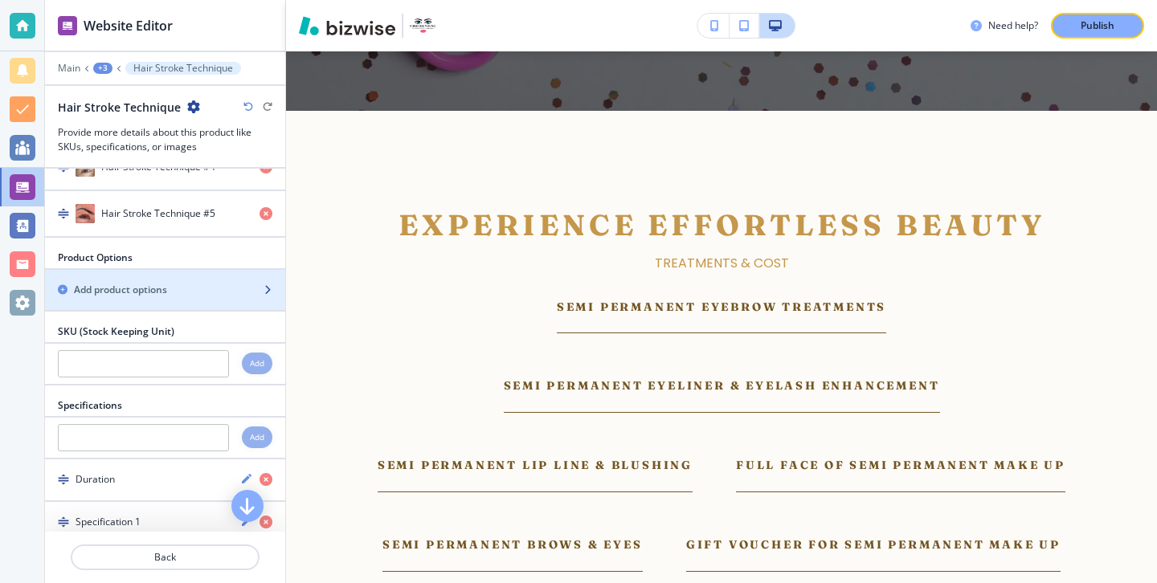
click at [174, 283] on div "Add product options" at bounding box center [147, 290] width 205 height 14
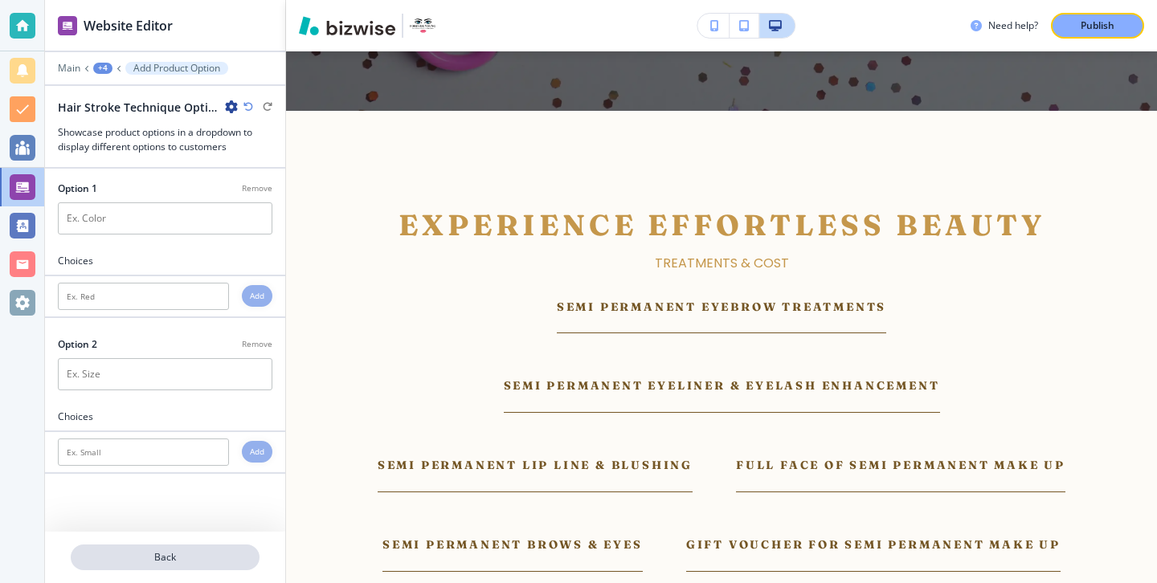
click at [145, 560] on p "Back" at bounding box center [165, 557] width 186 height 14
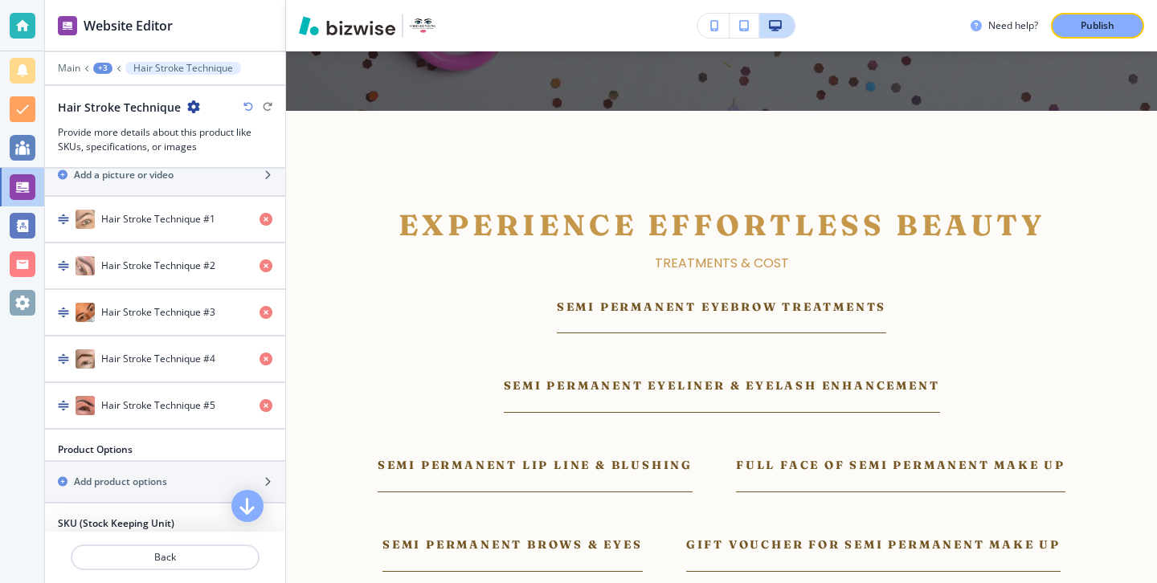
scroll to position [908, 0]
click at [118, 474] on h2 "Add product options" at bounding box center [120, 481] width 93 height 14
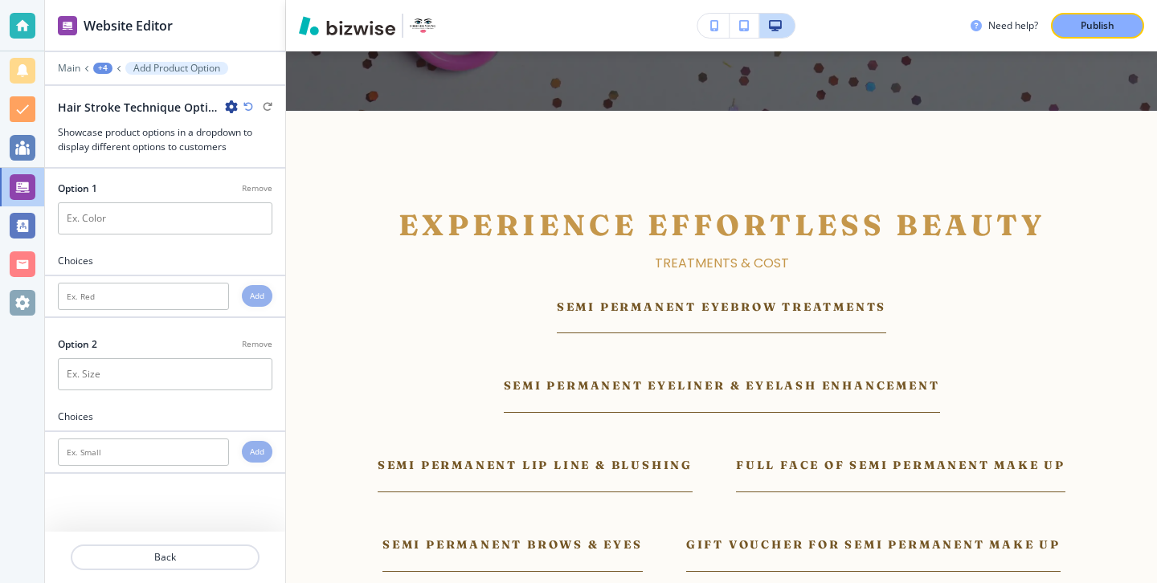
click at [153, 570] on div at bounding box center [165, 576] width 240 height 13
click at [154, 562] on p "Back" at bounding box center [165, 557] width 186 height 14
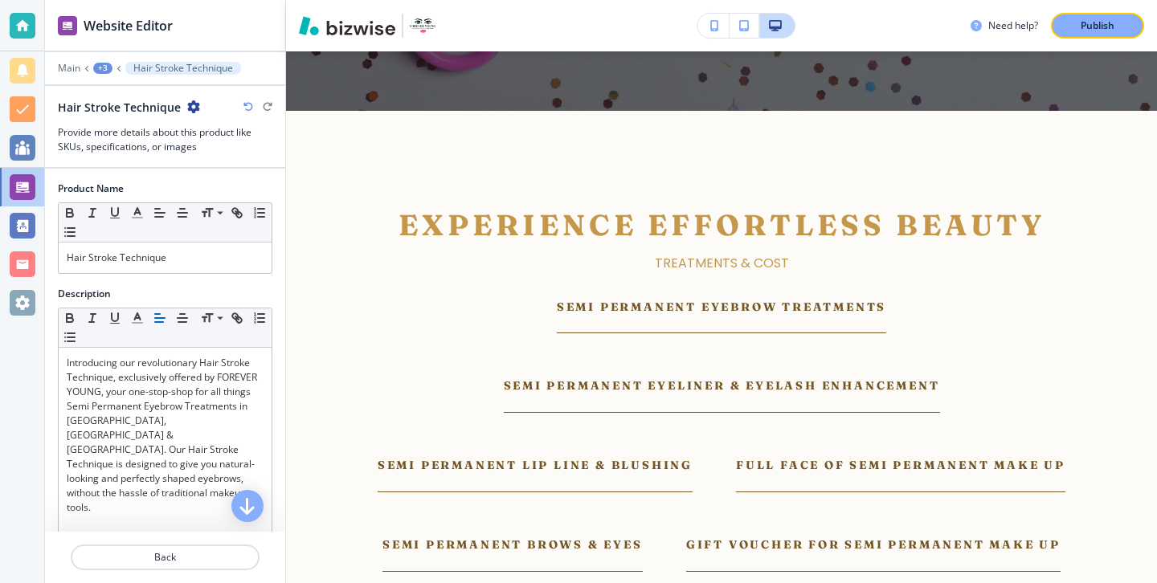
scroll to position [15, 0]
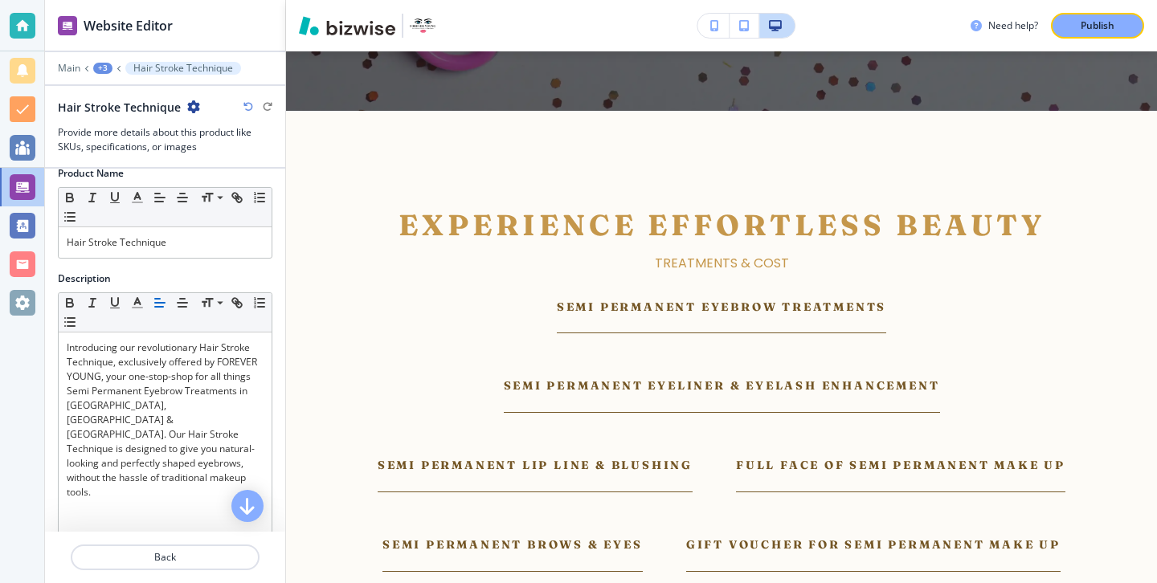
click at [190, 111] on icon "button" at bounding box center [193, 106] width 13 height 13
click at [190, 108] on icon "button" at bounding box center [193, 106] width 13 height 13
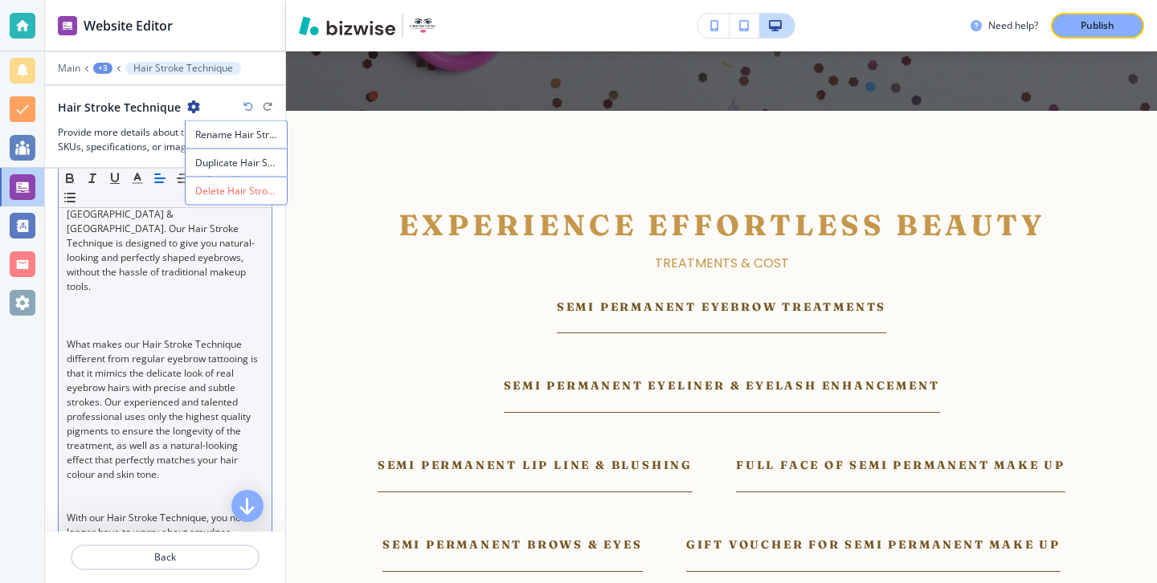
click at [178, 444] on p "What makes our Hair Stroke Technique different from regular eyebrow tattooing i…" at bounding box center [165, 409] width 197 height 145
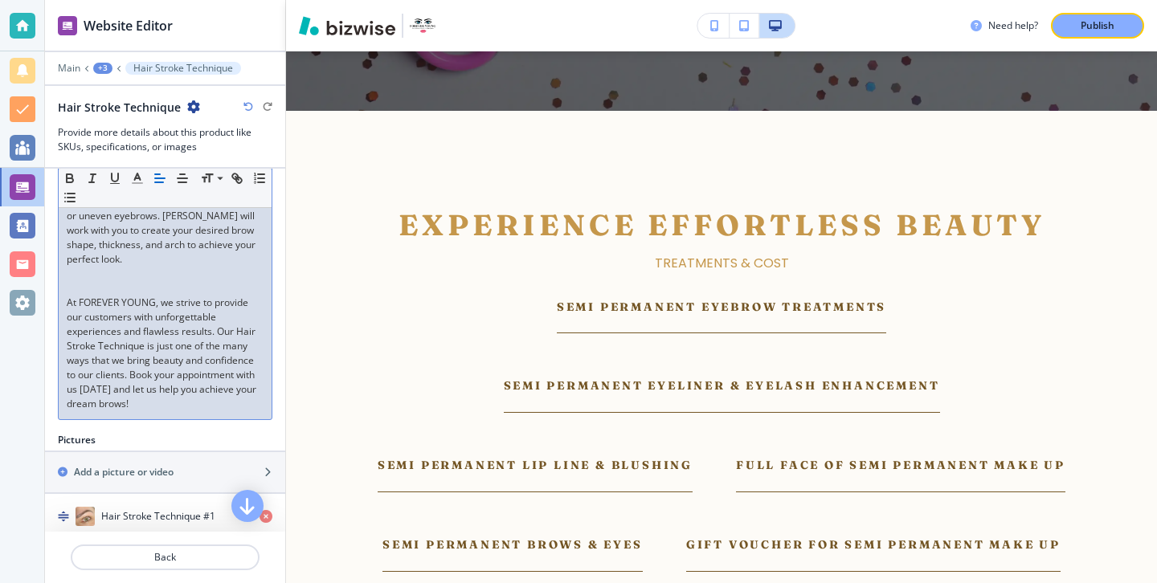
scroll to position [744, 0]
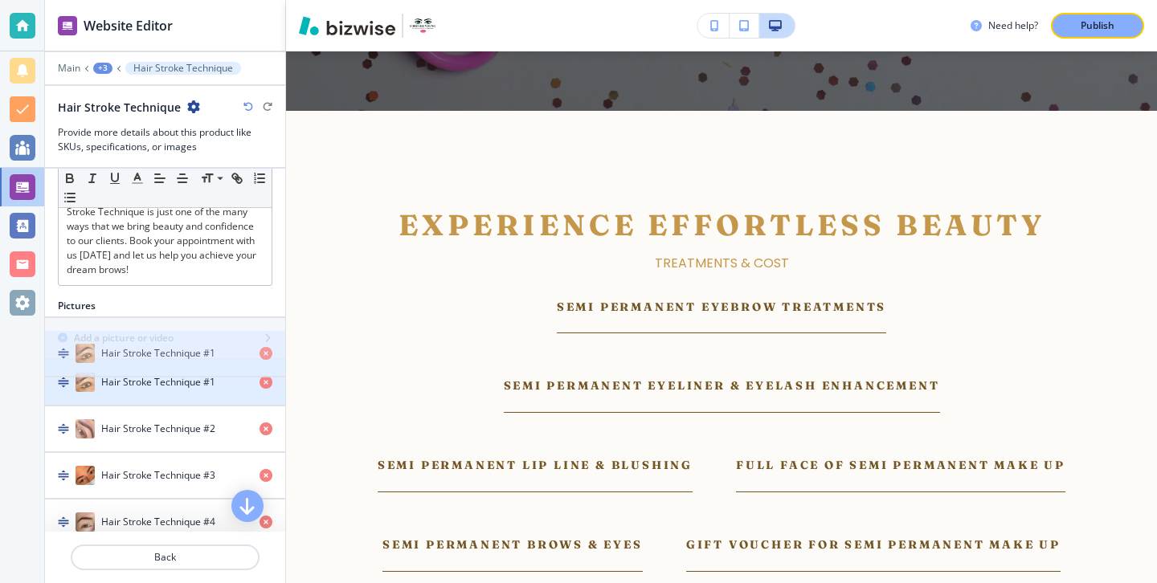
click at [177, 392] on div "button" at bounding box center [165, 398] width 240 height 13
click at [176, 375] on h4 "Hair Stroke Technique #1" at bounding box center [158, 382] width 114 height 14
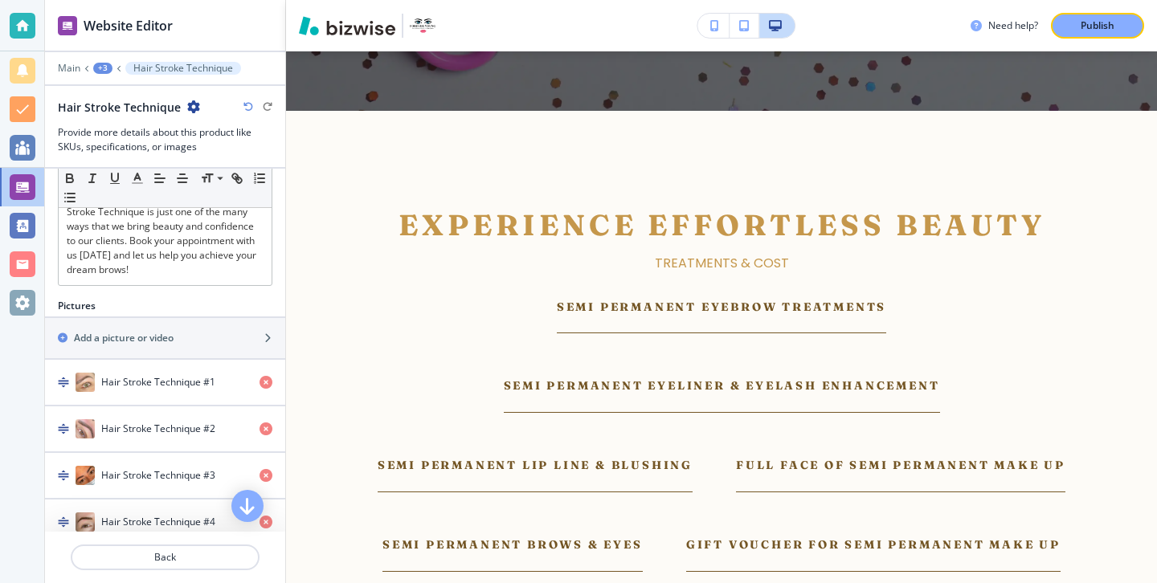
click at [169, 299] on div "Pictures" at bounding box center [165, 306] width 240 height 14
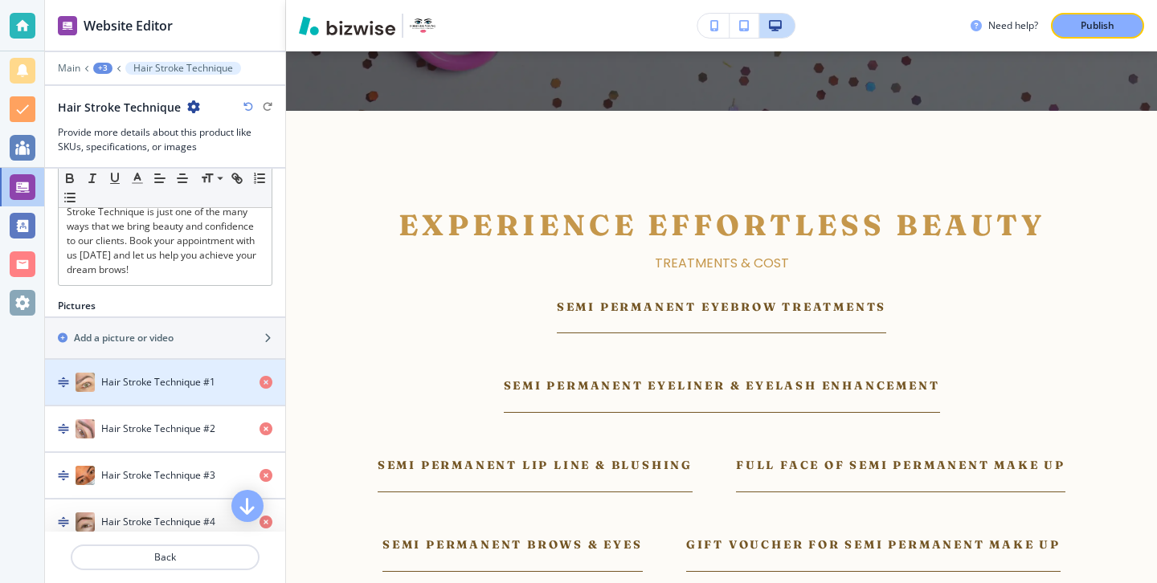
click at [168, 375] on h4 "Hair Stroke Technique #1" at bounding box center [158, 382] width 114 height 14
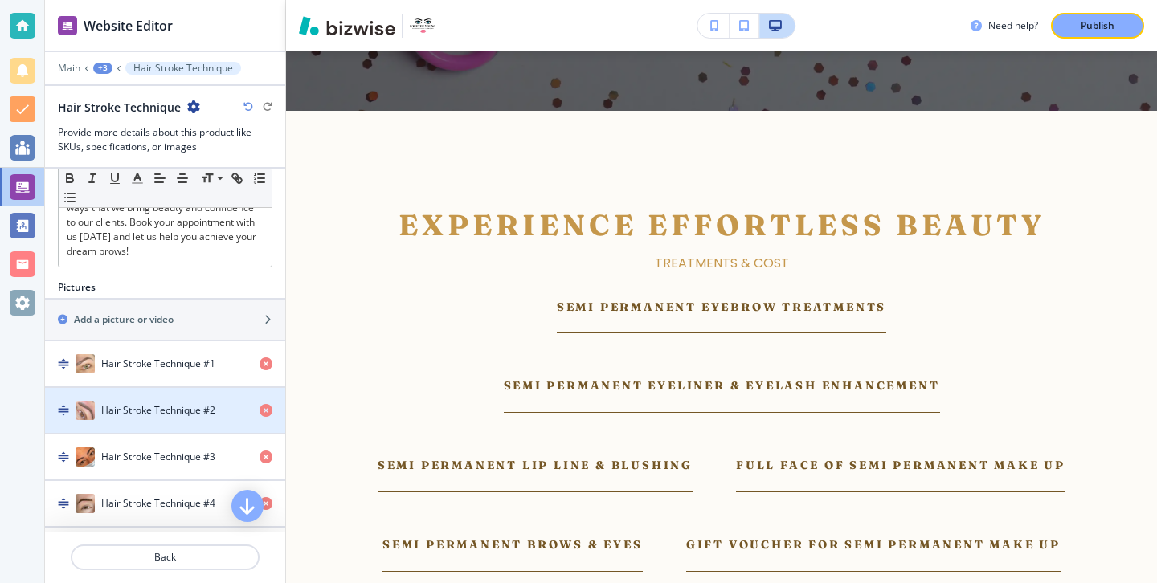
scroll to position [786, 0]
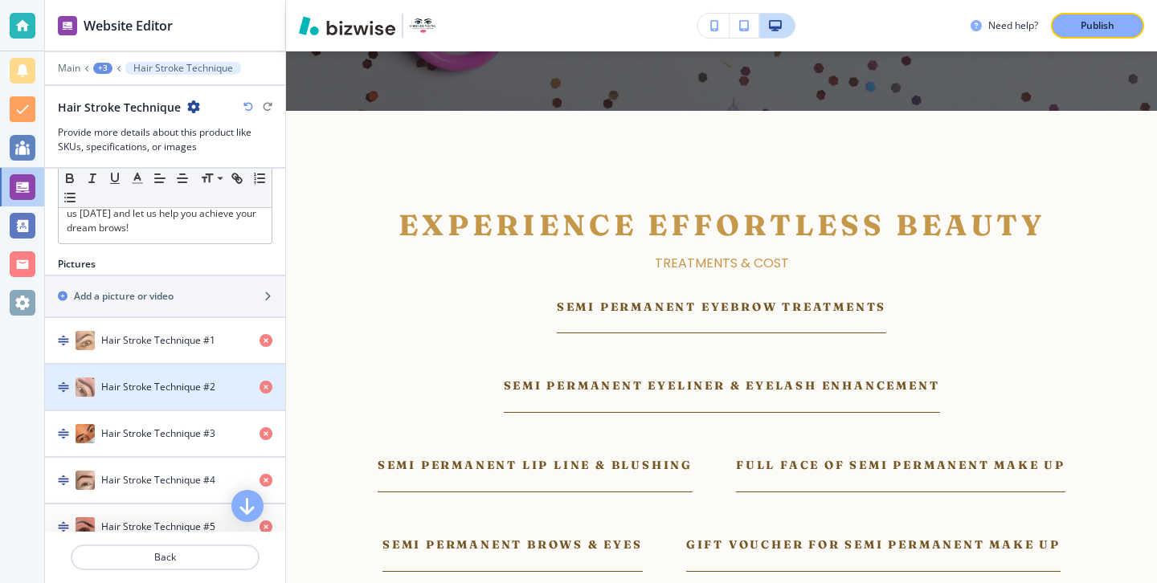
click at [127, 350] on div "button" at bounding box center [165, 356] width 240 height 13
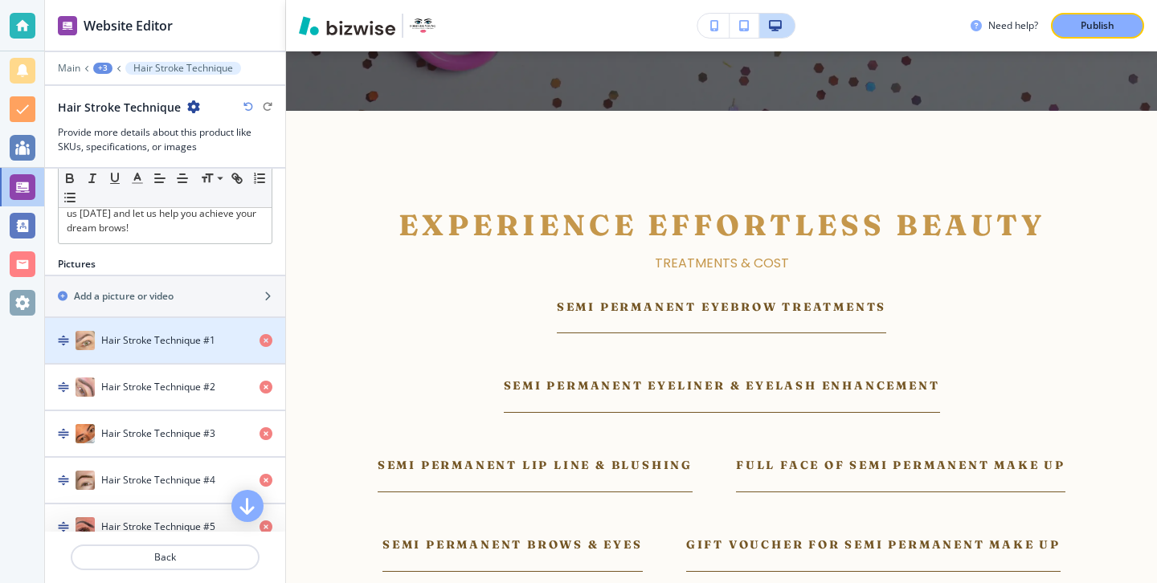
click at [127, 350] on div "button" at bounding box center [165, 356] width 240 height 13
click at [133, 350] on div "button" at bounding box center [165, 356] width 240 height 13
click at [134, 350] on div "button" at bounding box center [165, 356] width 240 height 13
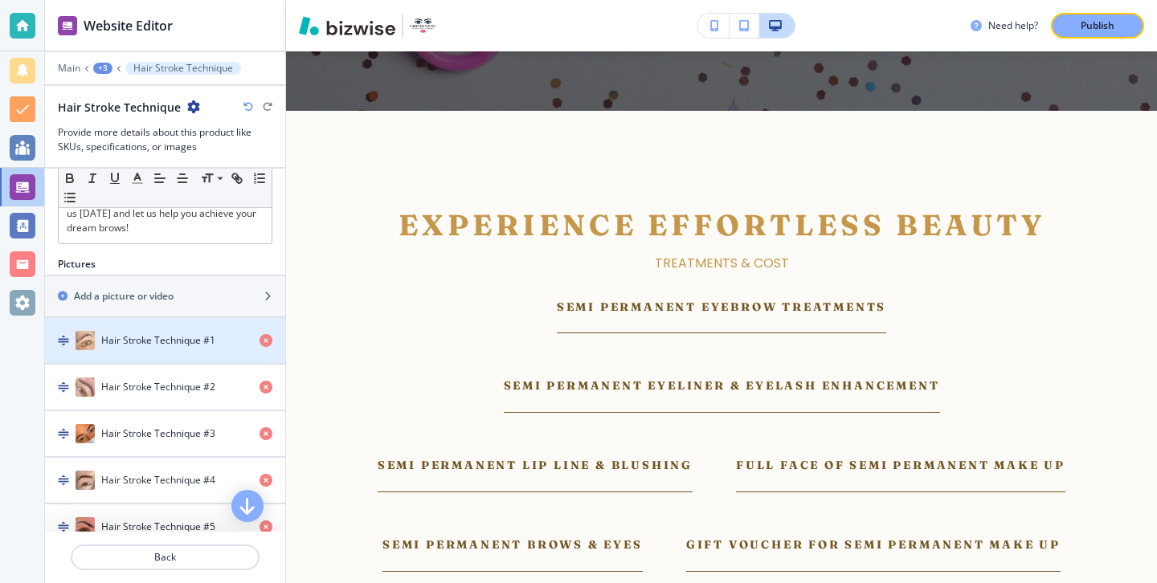
click at [134, 350] on div "button" at bounding box center [165, 356] width 240 height 13
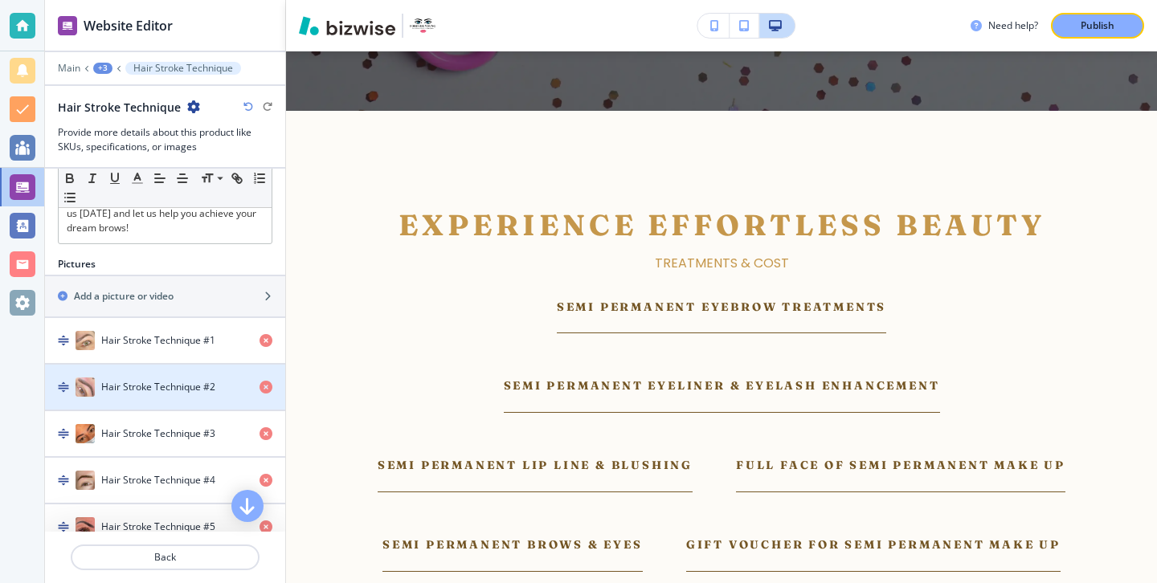
click at [136, 380] on h4 "Hair Stroke Technique #2" at bounding box center [158, 387] width 114 height 14
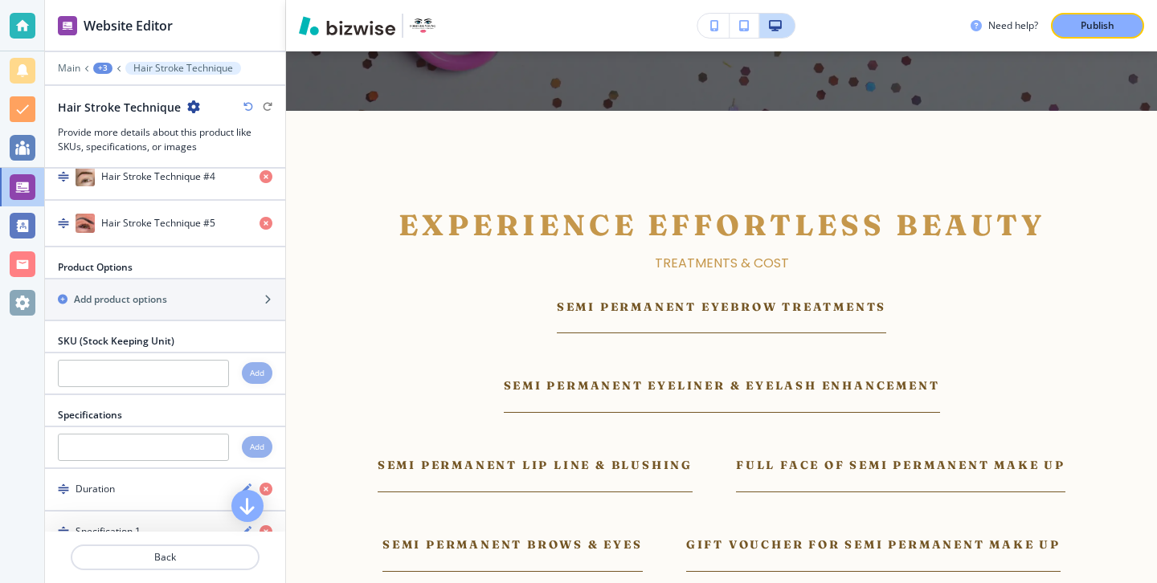
scroll to position [579, 0]
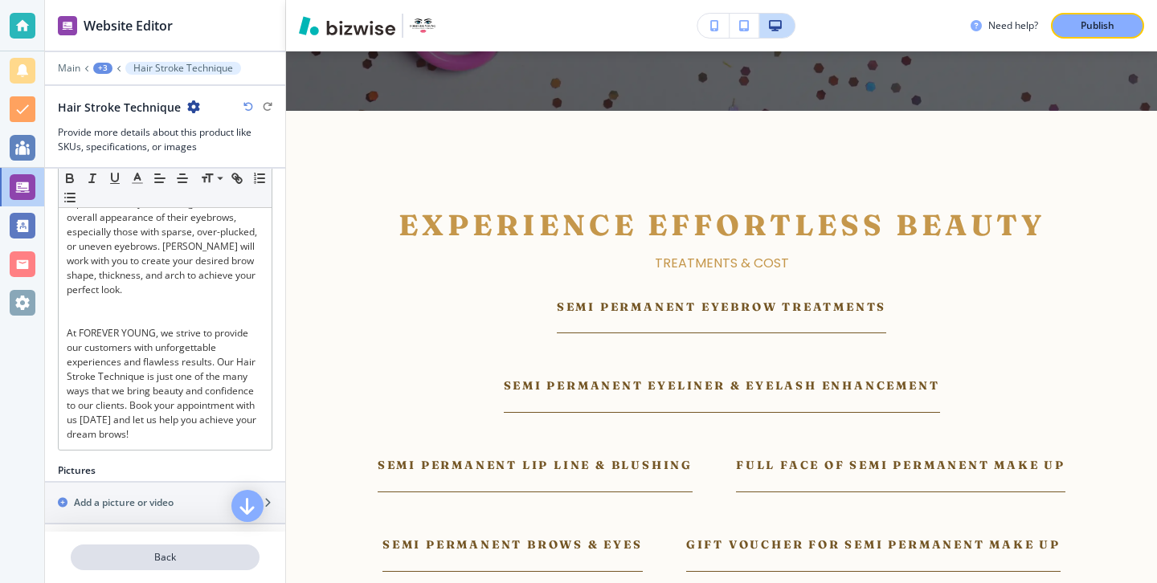
click at [166, 548] on button "Back" at bounding box center [165, 558] width 189 height 26
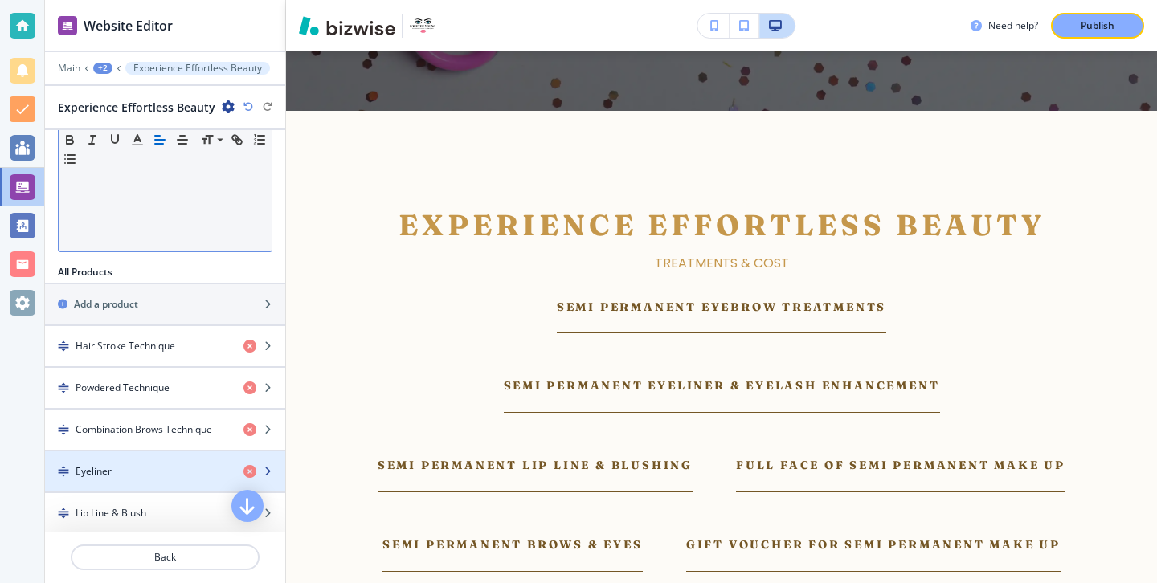
scroll to position [388, 0]
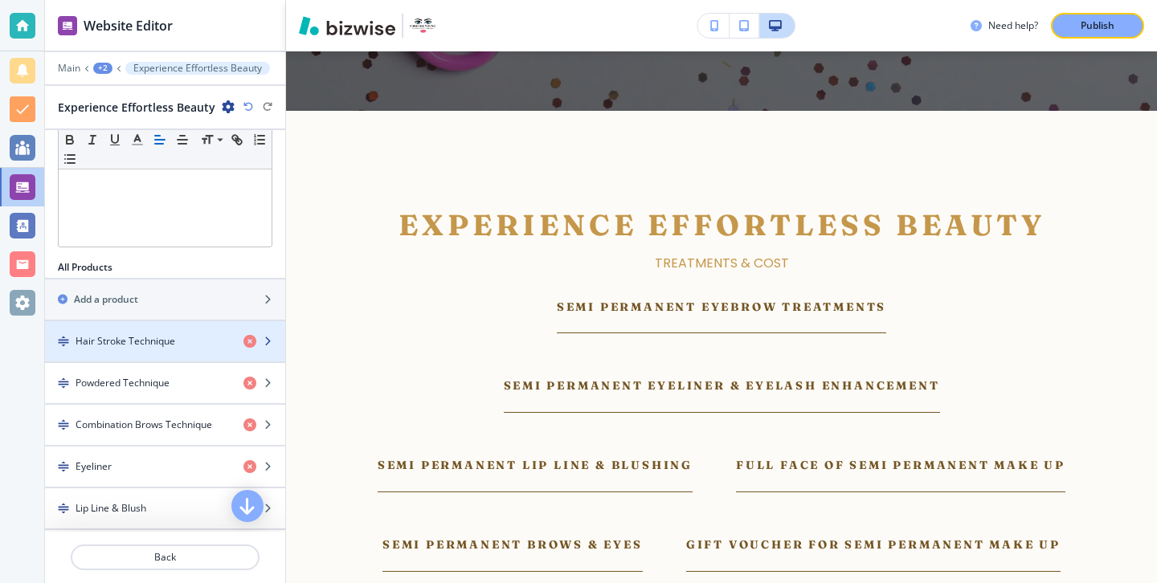
click at [179, 353] on div "button" at bounding box center [165, 355] width 240 height 13
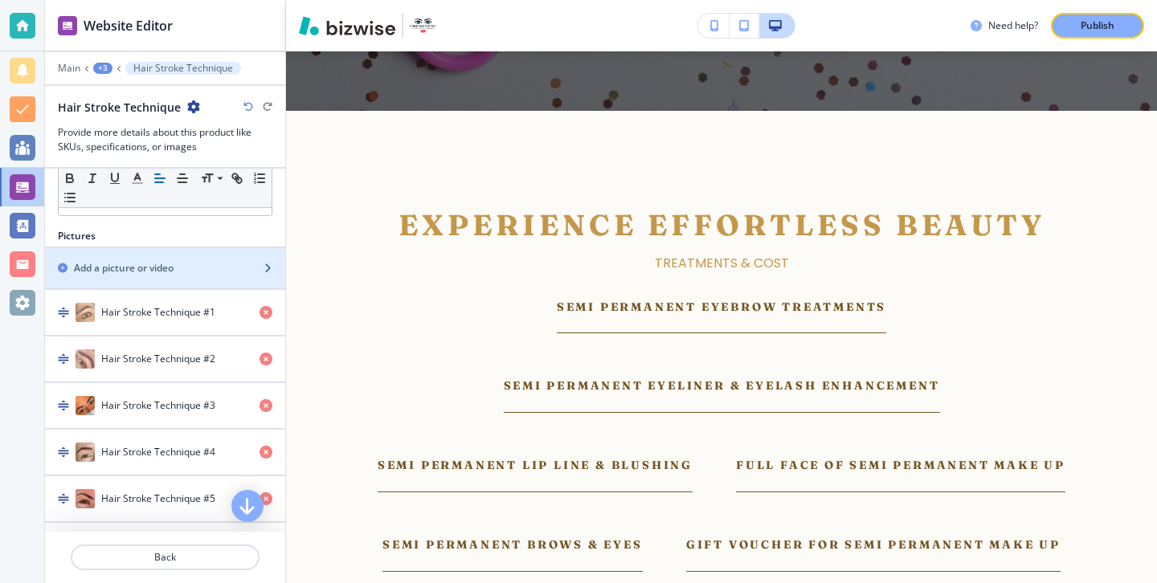
scroll to position [912, 0]
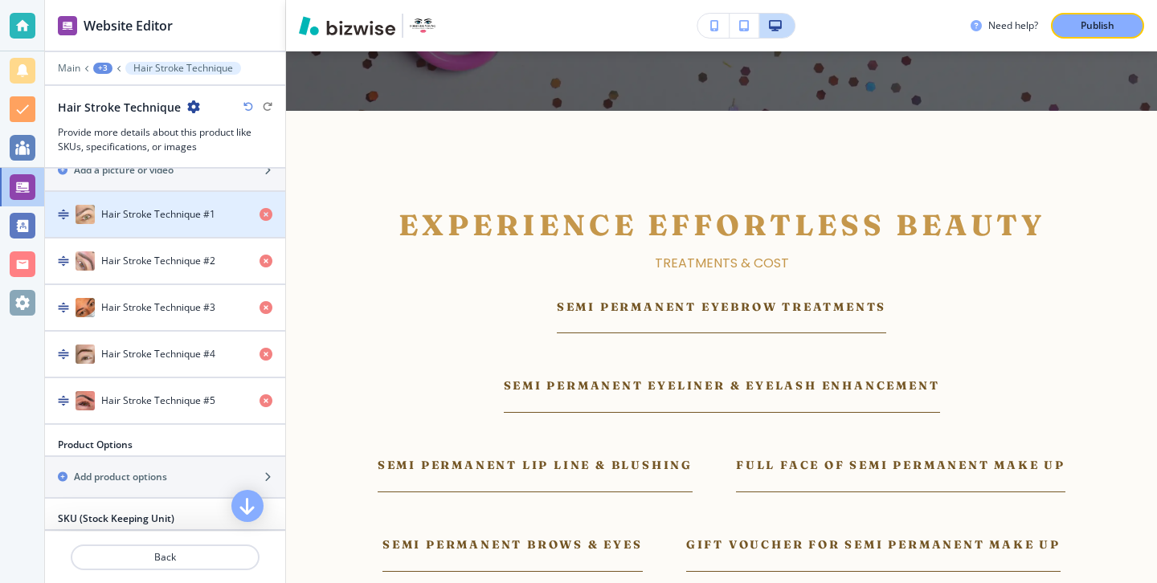
click at [153, 224] on div "button" at bounding box center [165, 230] width 240 height 13
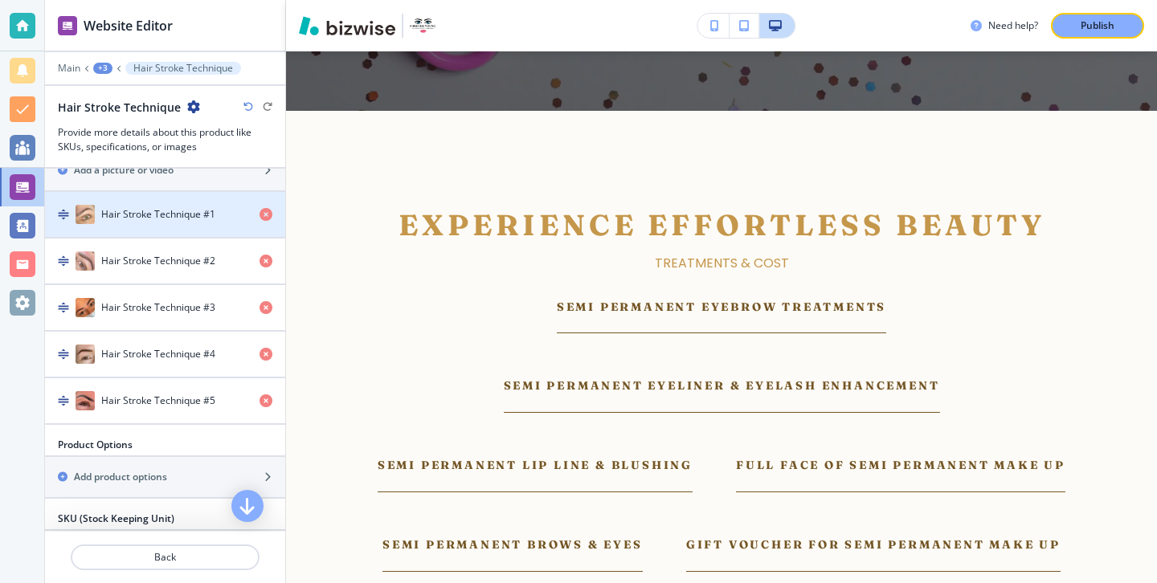
click at [153, 224] on div "button" at bounding box center [165, 230] width 240 height 13
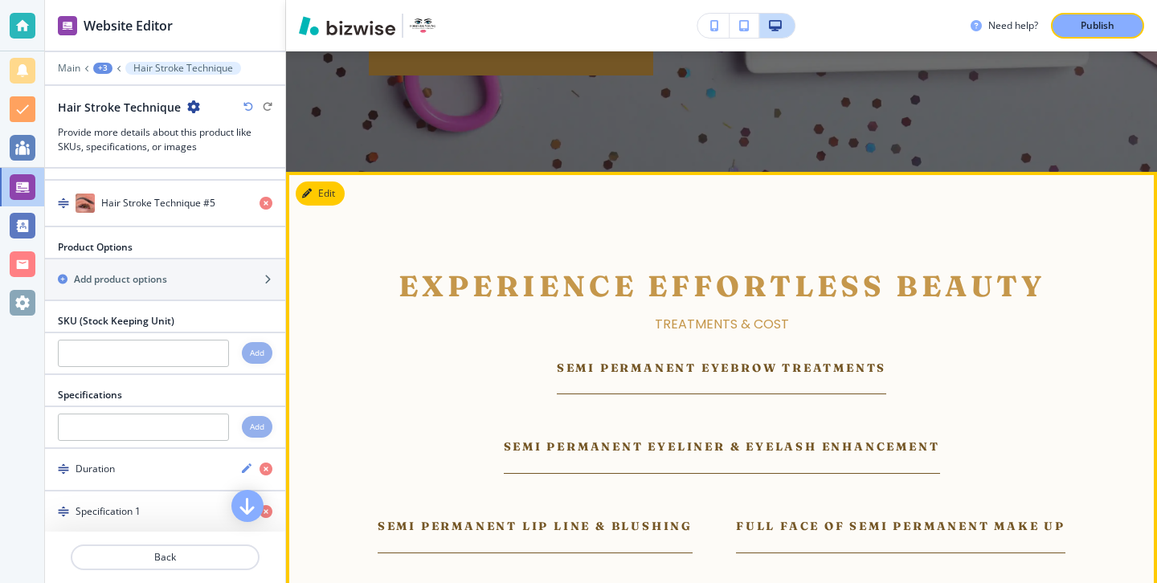
scroll to position [5009, 0]
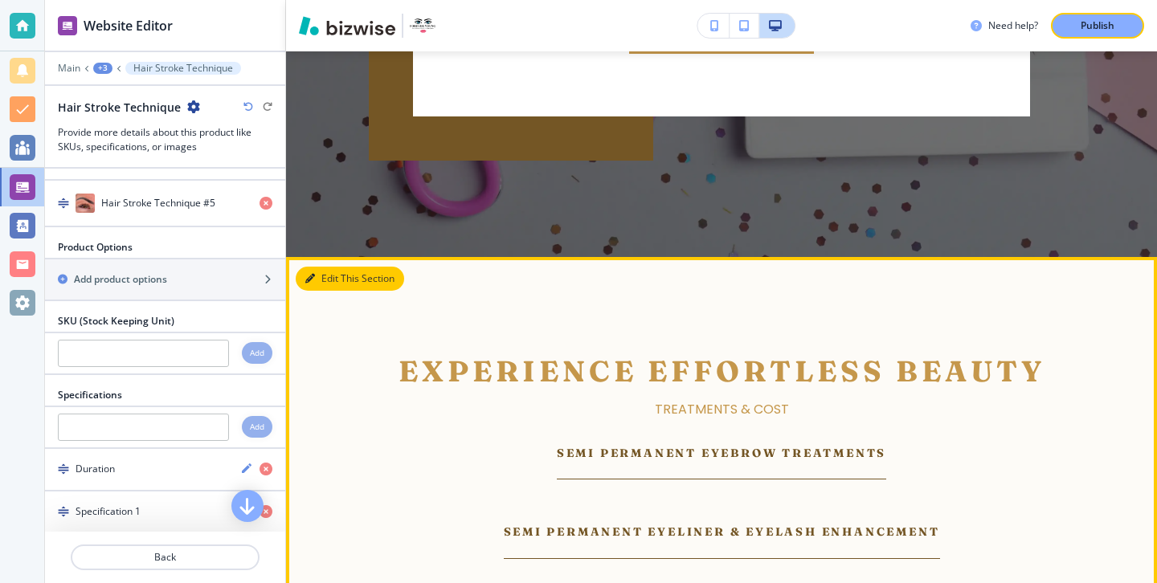
click at [331, 267] on button "Edit This Section" at bounding box center [350, 279] width 108 height 24
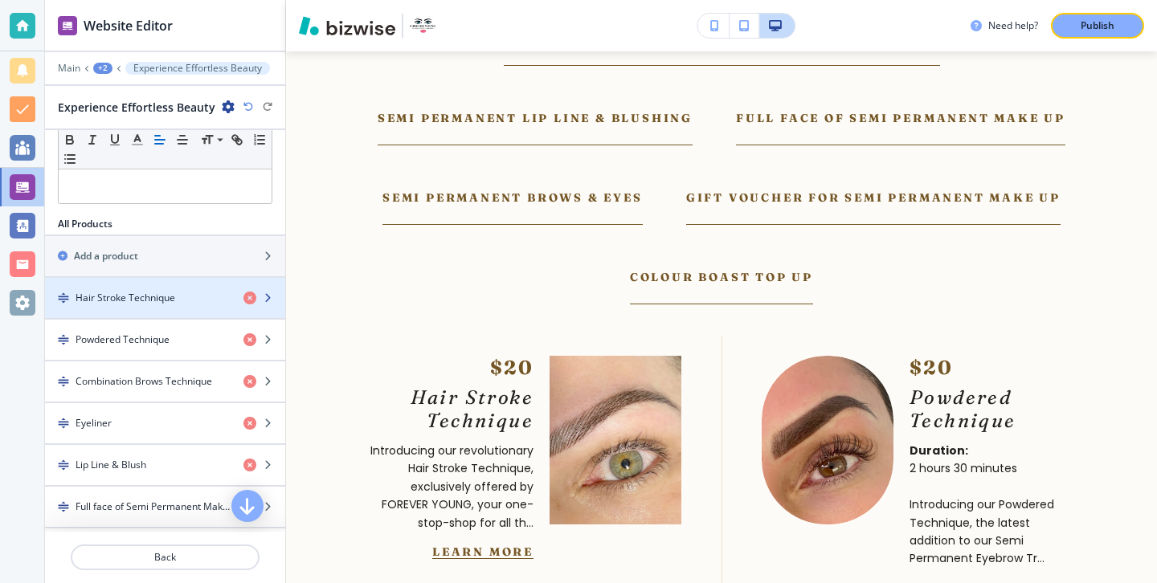
scroll to position [432, 0]
click at [124, 289] on div "button" at bounding box center [165, 283] width 240 height 13
click at [125, 294] on h4 "Hair Stroke Technique" at bounding box center [126, 297] width 100 height 14
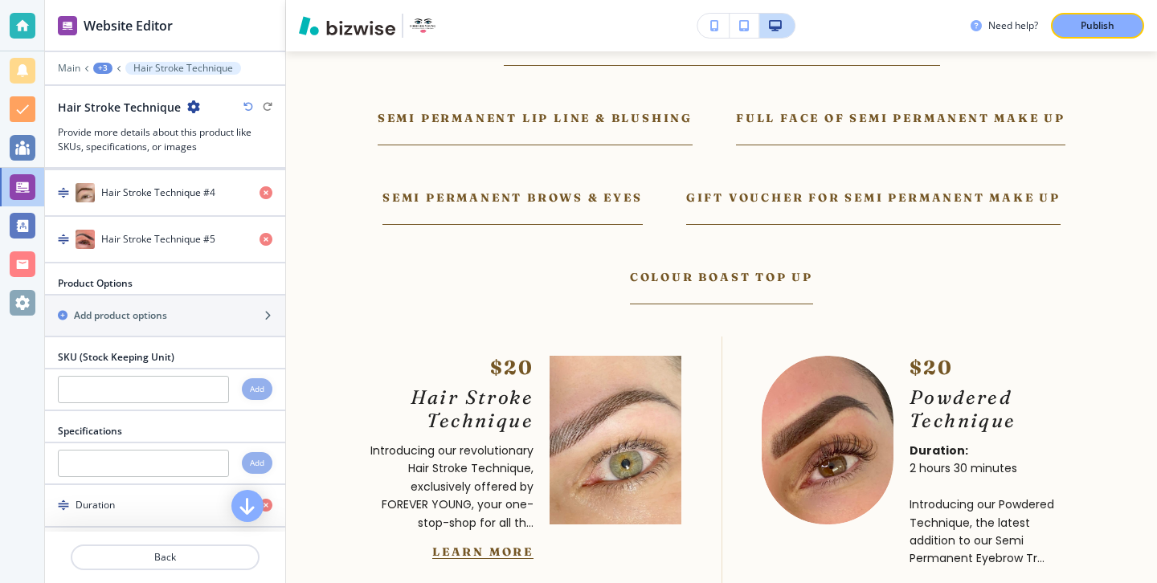
scroll to position [1069, 0]
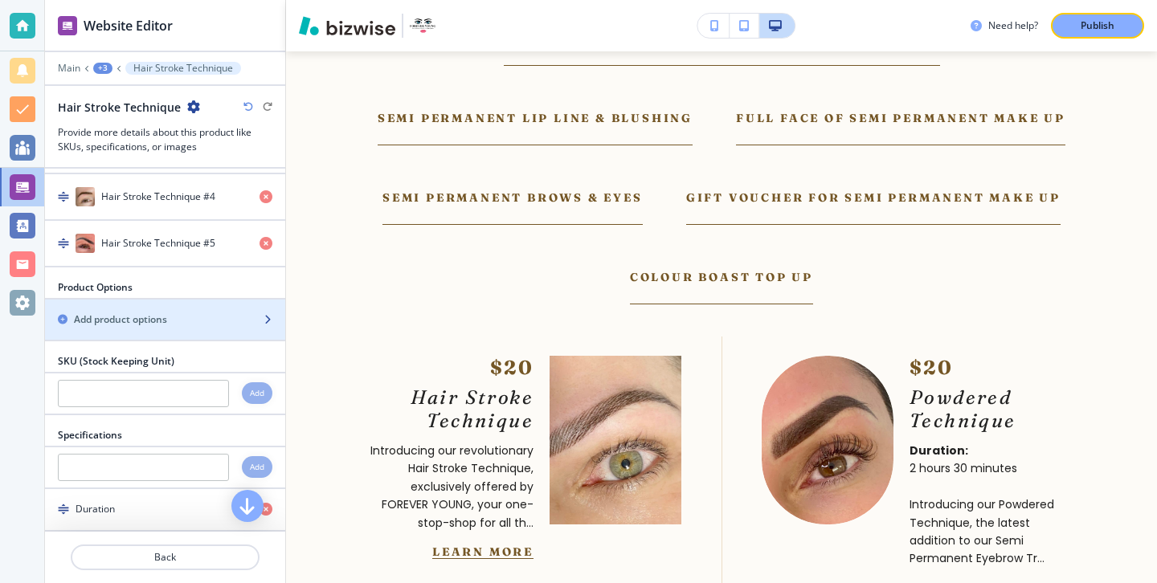
click at [153, 327] on div "button" at bounding box center [165, 333] width 240 height 13
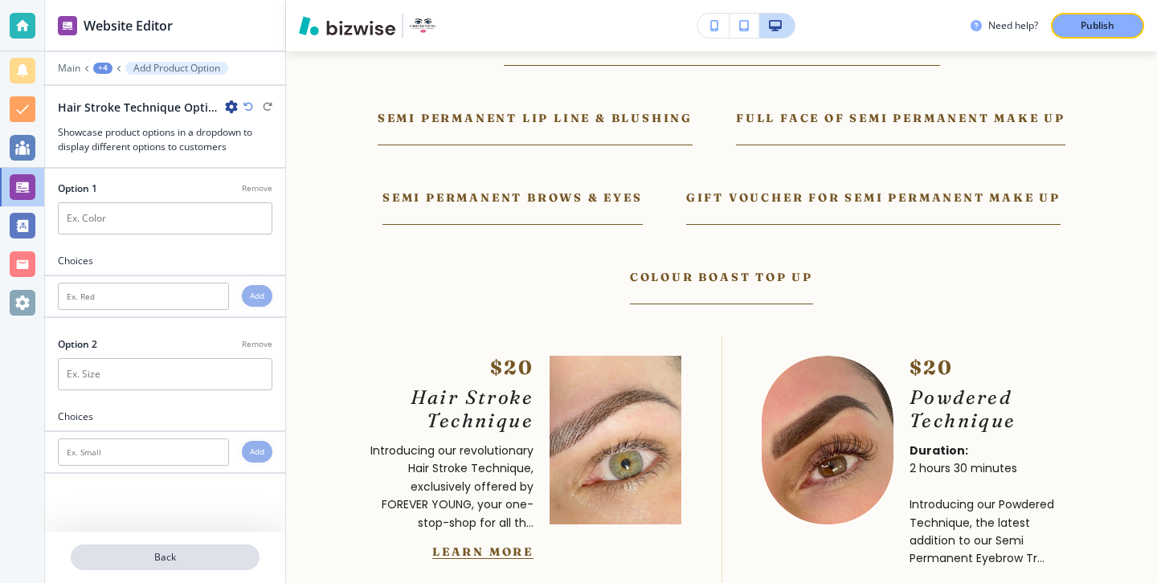
click at [167, 565] on button "Back" at bounding box center [165, 558] width 189 height 26
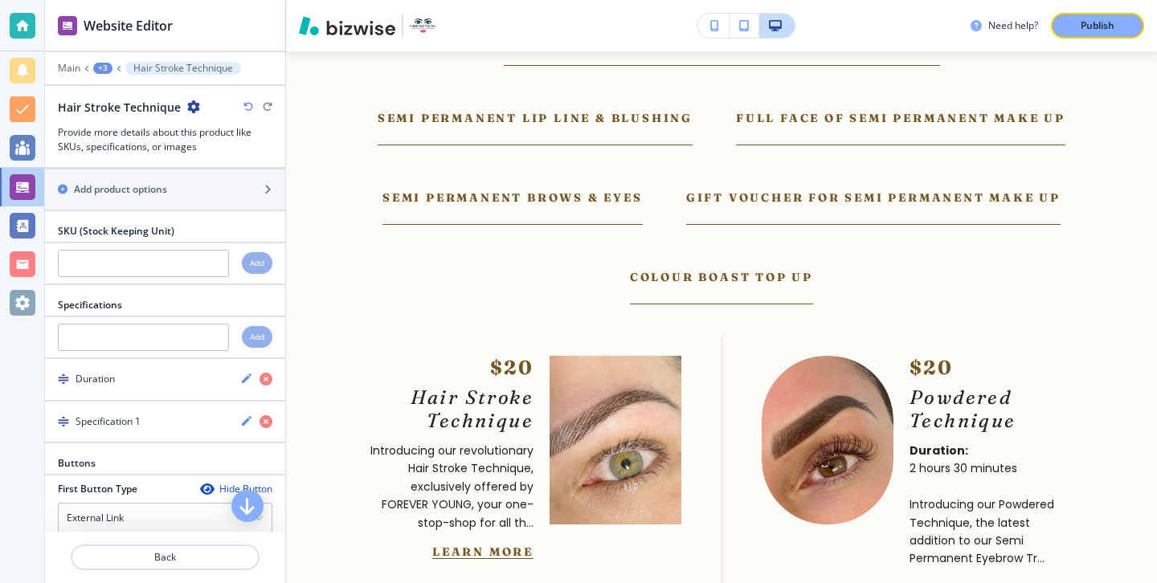
scroll to position [1228, 0]
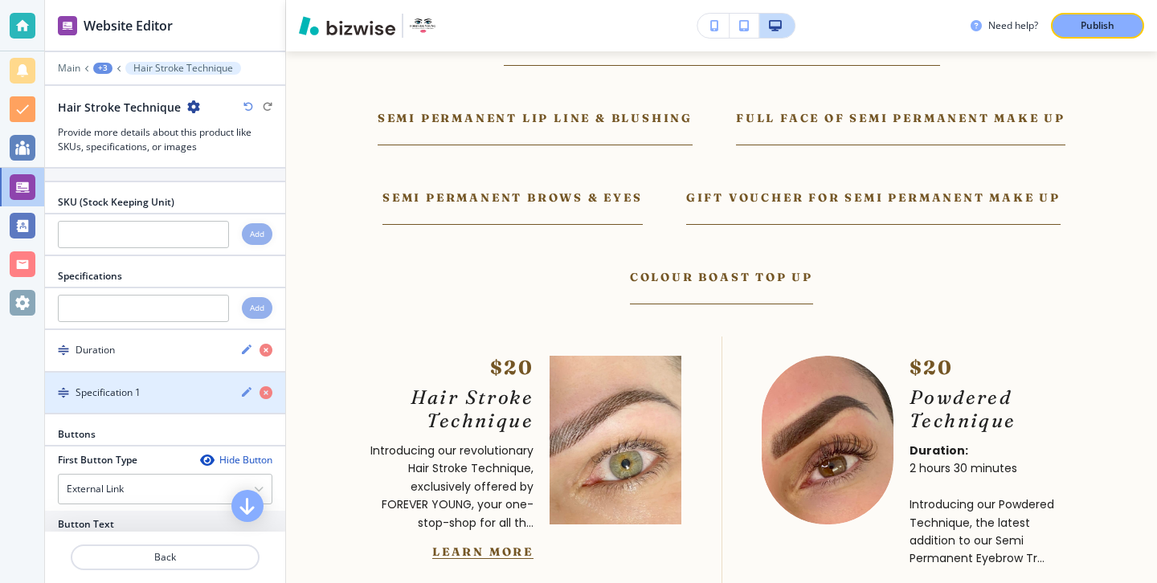
click at [200, 373] on div "button" at bounding box center [165, 379] width 240 height 13
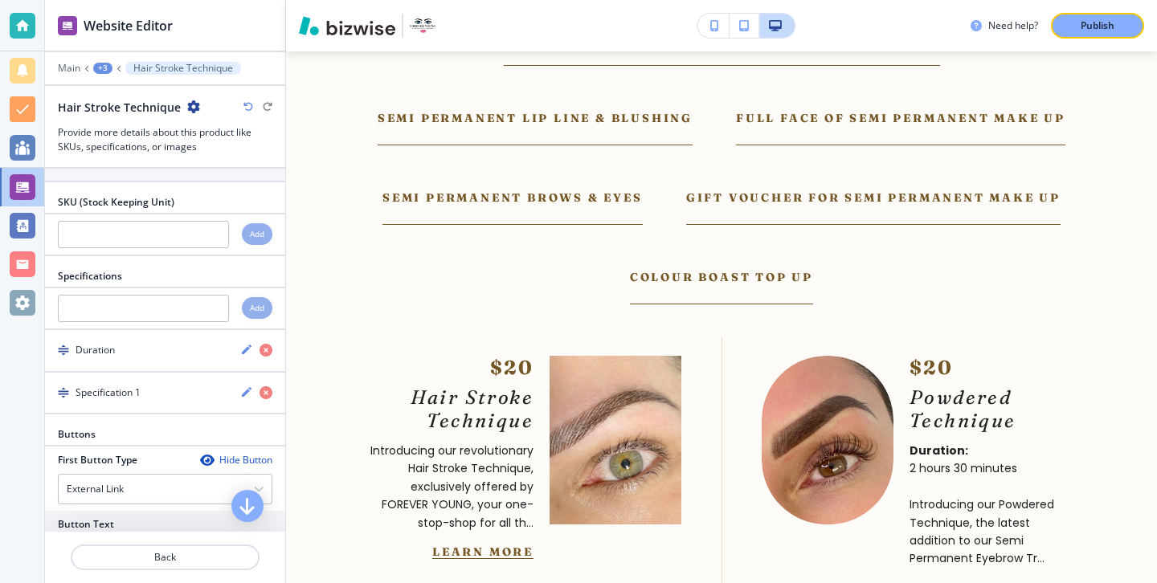
click at [243, 297] on div "Add" at bounding box center [257, 308] width 31 height 22
click at [209, 295] on input "text" at bounding box center [143, 308] width 171 height 27
type input "Cost"
click at [260, 302] on h4 "Add" at bounding box center [257, 308] width 14 height 12
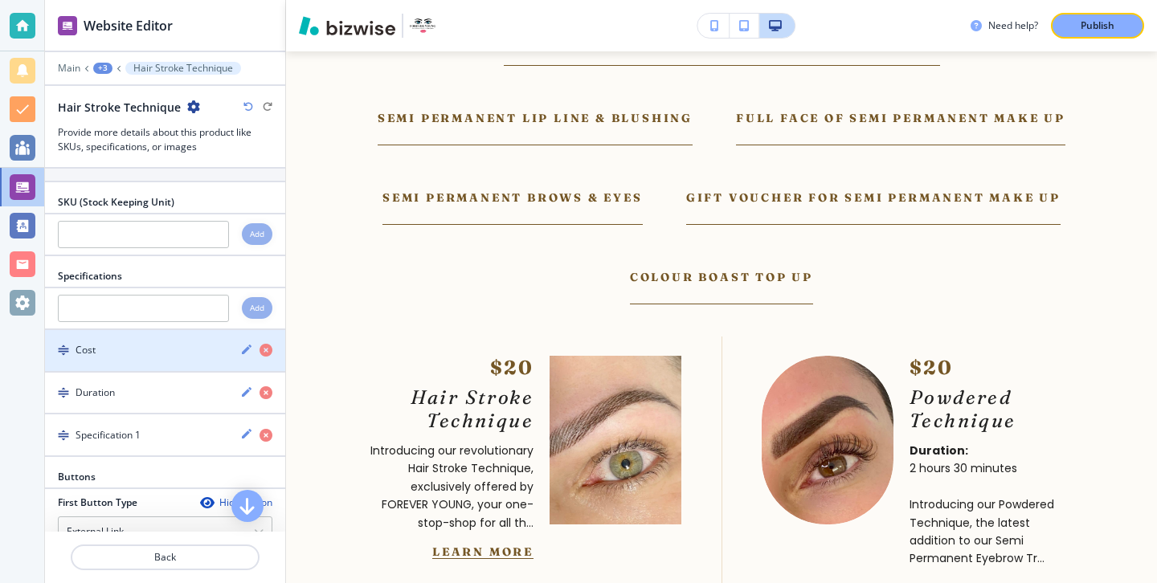
click at [171, 358] on div "button" at bounding box center [165, 364] width 240 height 13
click at [170, 358] on div "button" at bounding box center [165, 364] width 240 height 13
click at [245, 343] on icon "button" at bounding box center [246, 349] width 13 height 13
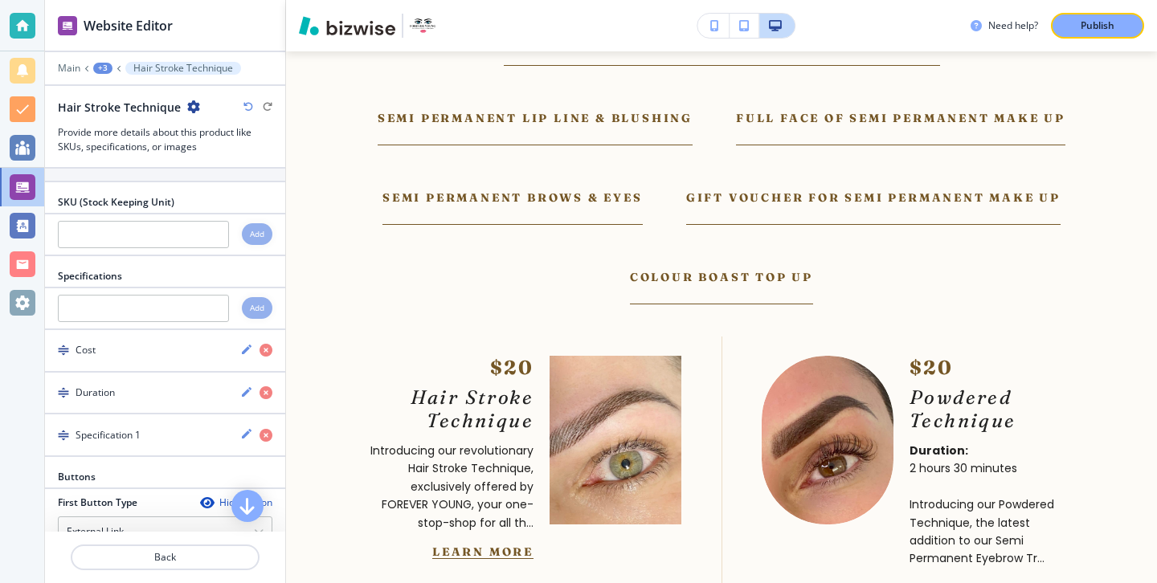
click at [245, 343] on icon "button" at bounding box center [246, 349] width 13 height 13
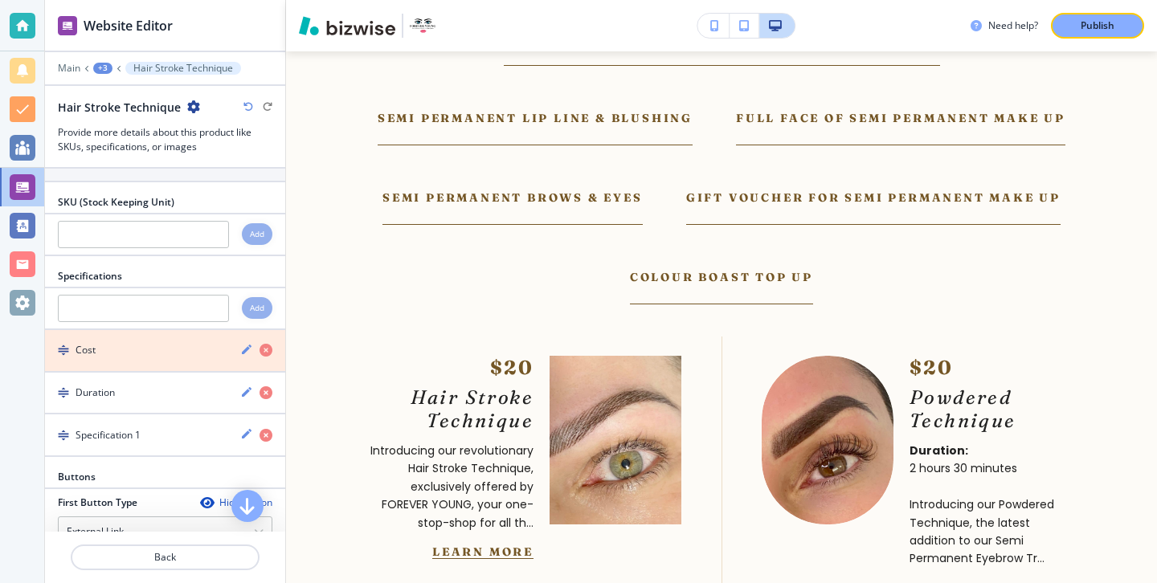
click at [265, 344] on icon "button" at bounding box center [265, 350] width 13 height 13
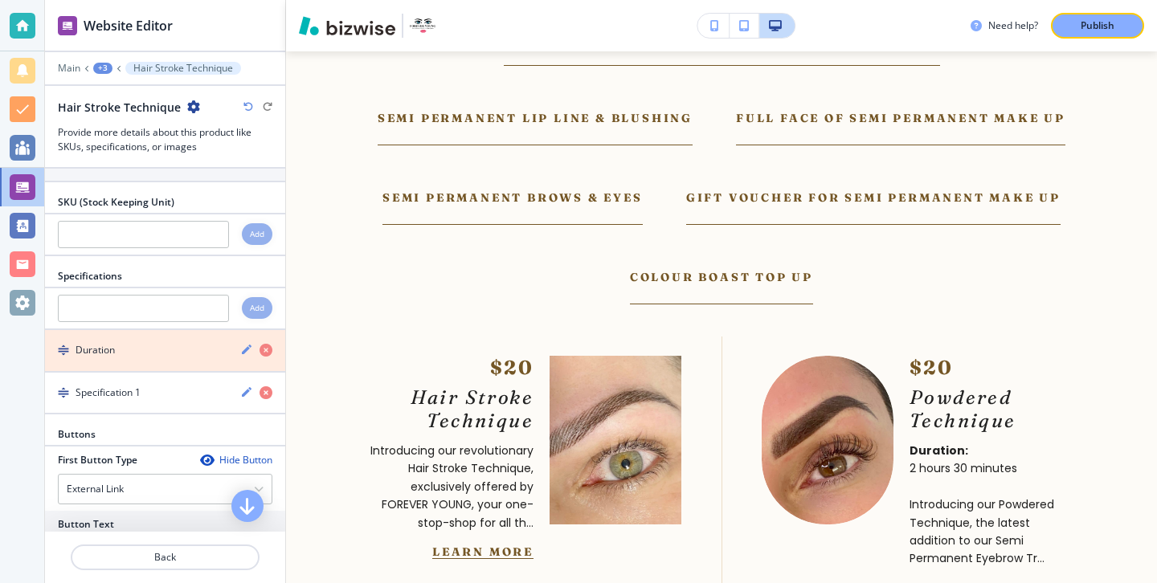
click at [265, 344] on icon "button" at bounding box center [265, 350] width 13 height 13
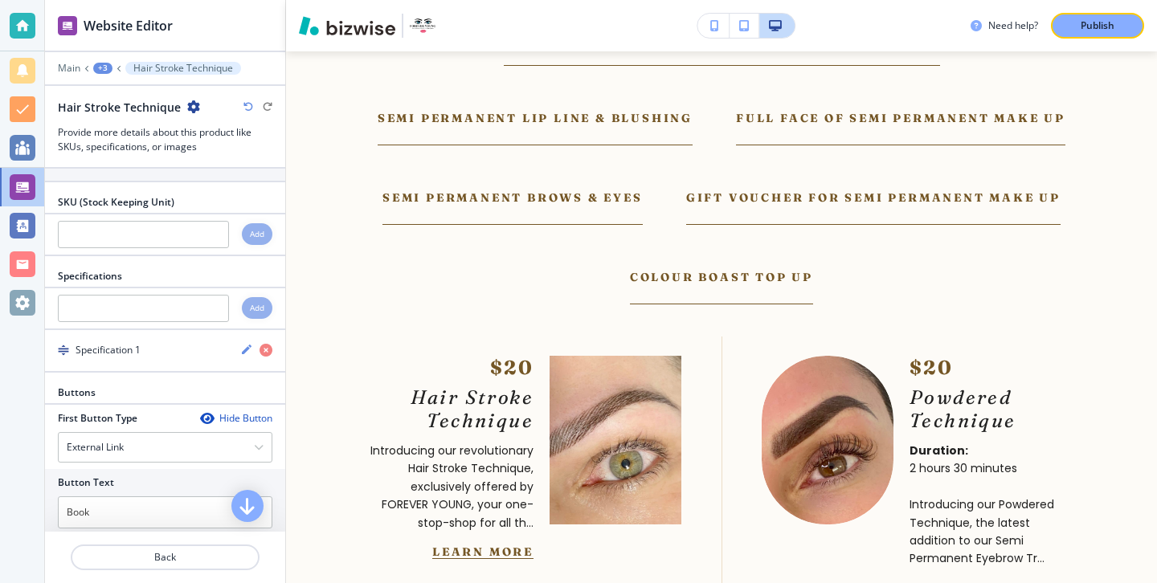
click at [239, 358] on div "button" at bounding box center [165, 364] width 240 height 13
click at [239, 343] on div "Specification 1" at bounding box center [165, 350] width 240 height 15
click at [205, 343] on div "Specification 1" at bounding box center [136, 350] width 182 height 14
click at [204, 343] on div "Specification 1" at bounding box center [136, 350] width 182 height 14
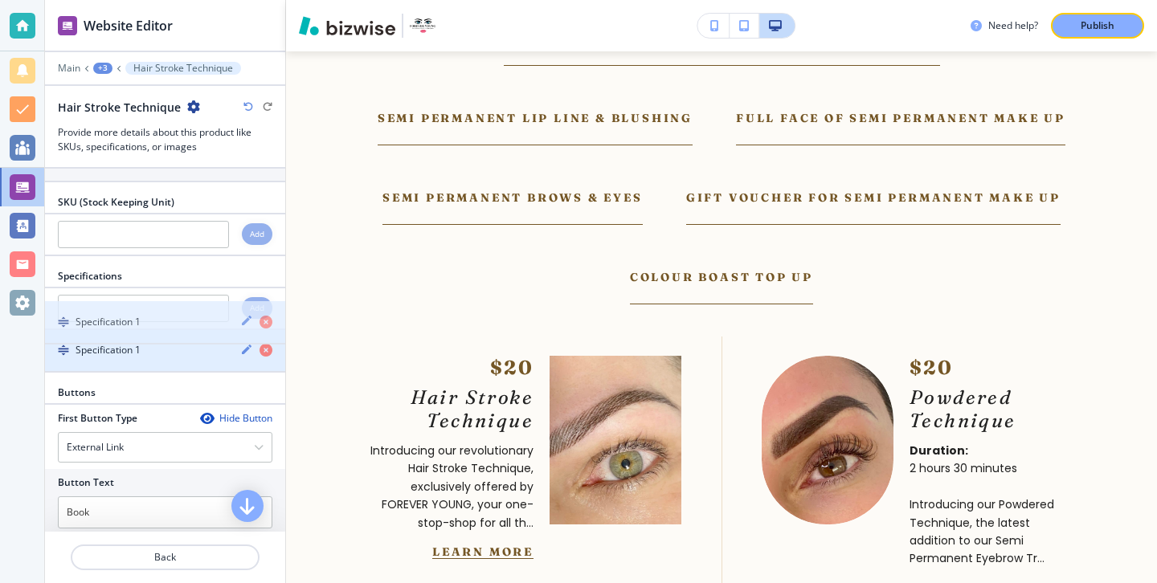
click at [240, 343] on icon "button" at bounding box center [246, 349] width 13 height 13
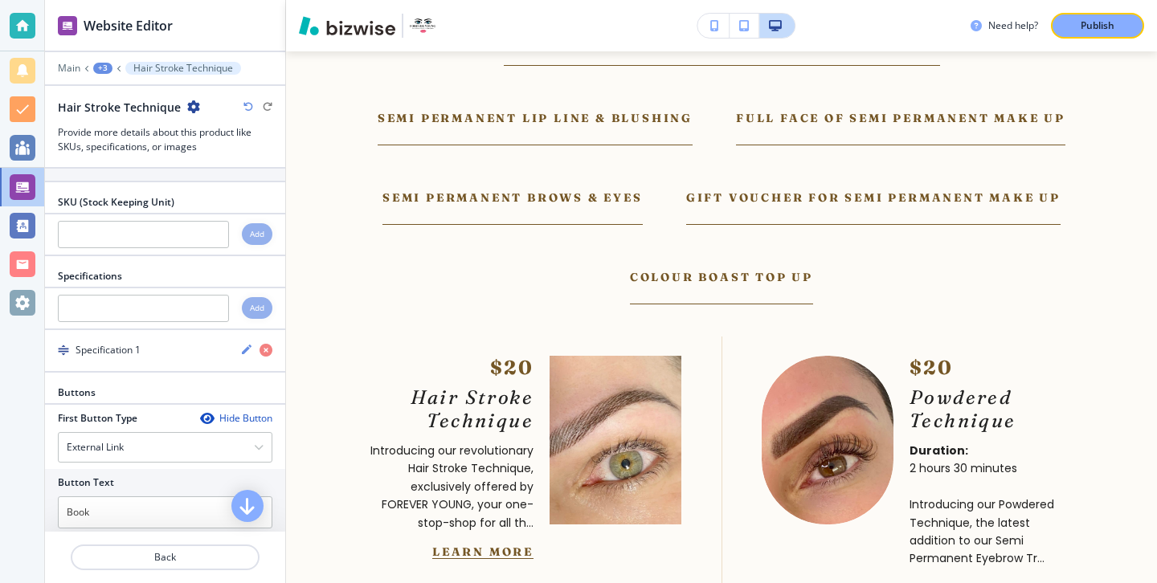
click at [240, 343] on icon "button" at bounding box center [246, 349] width 13 height 13
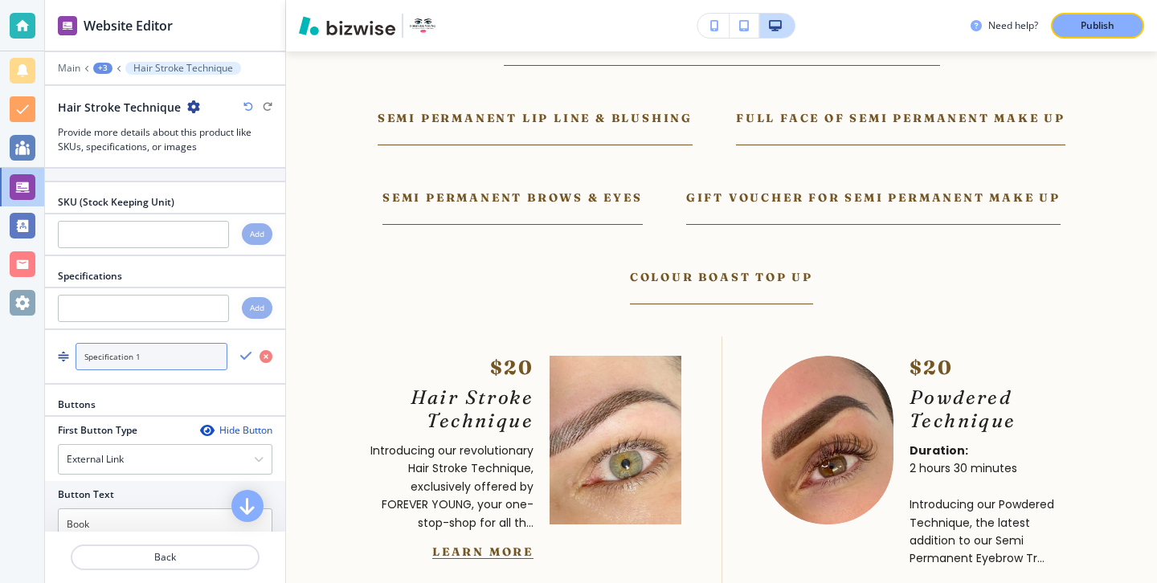
click at [196, 343] on input "Specification 1" at bounding box center [152, 356] width 152 height 27
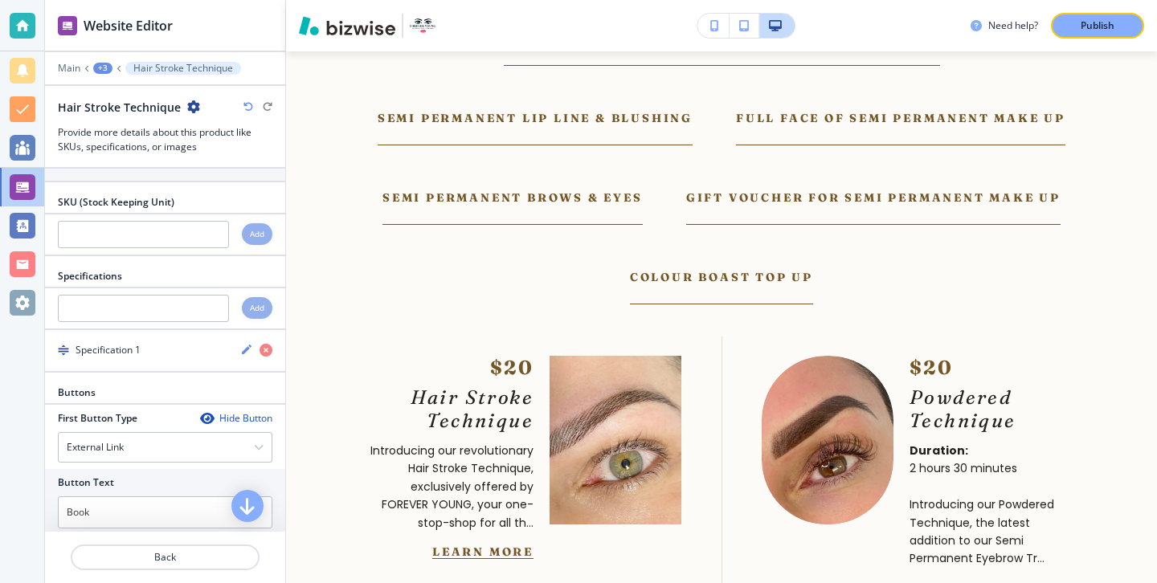
click at [67, 343] on div "Specification 1" at bounding box center [136, 350] width 182 height 14
click at [65, 345] on img "button" at bounding box center [63, 350] width 11 height 11
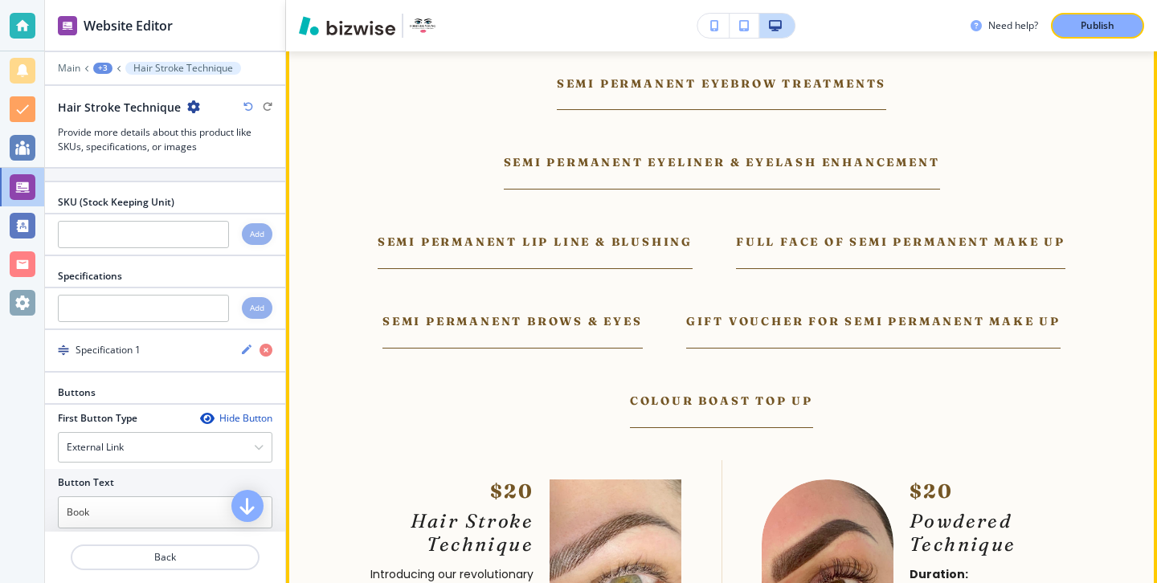
scroll to position [5311, 0]
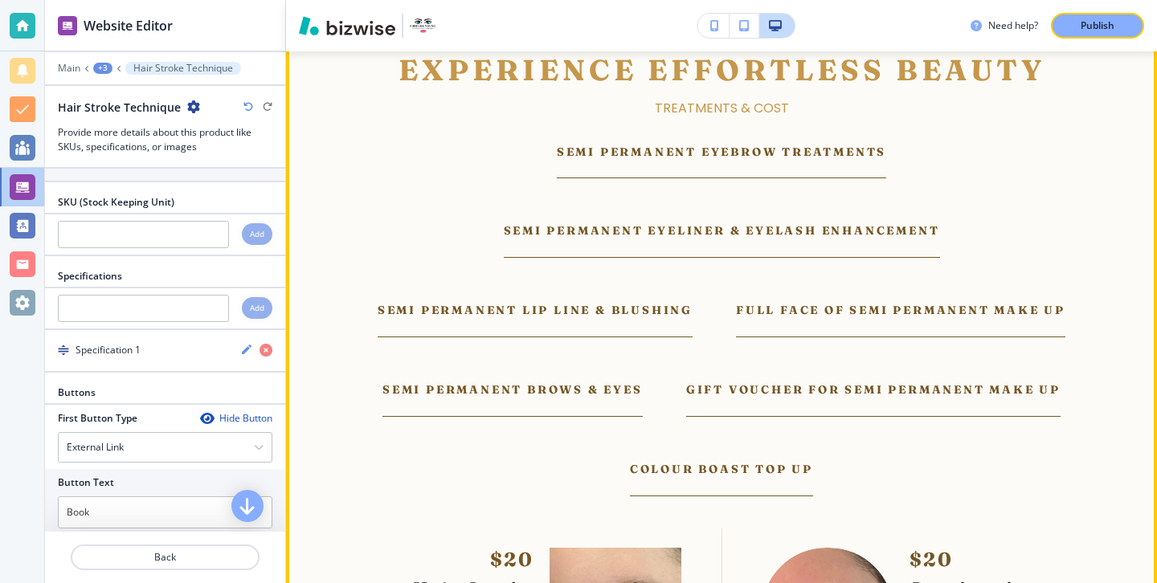
click at [547, 381] on p "Semi Permanent Brows & Eyes" at bounding box center [512, 390] width 260 height 18
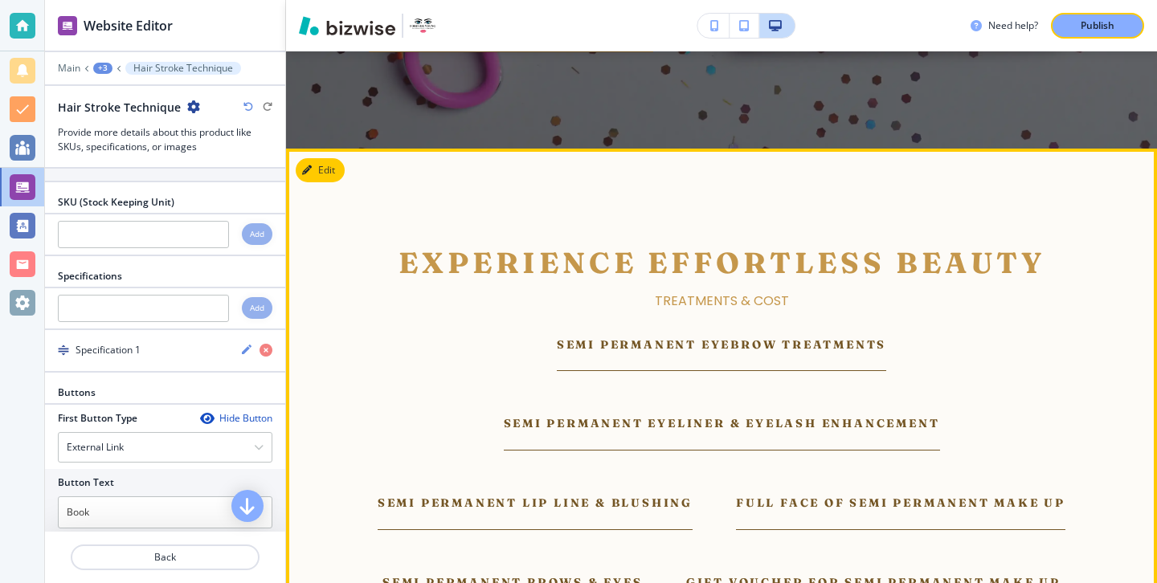
scroll to position [5054, 0]
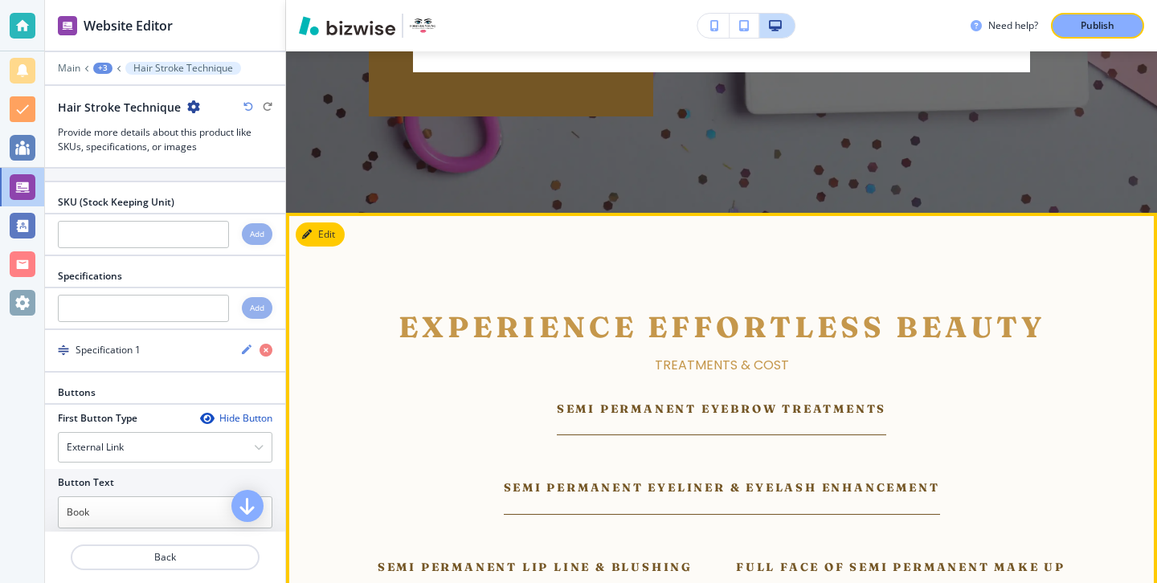
click at [596, 400] on p "Semi Permanent Eyebrow Treatments" at bounding box center [721, 409] width 329 height 18
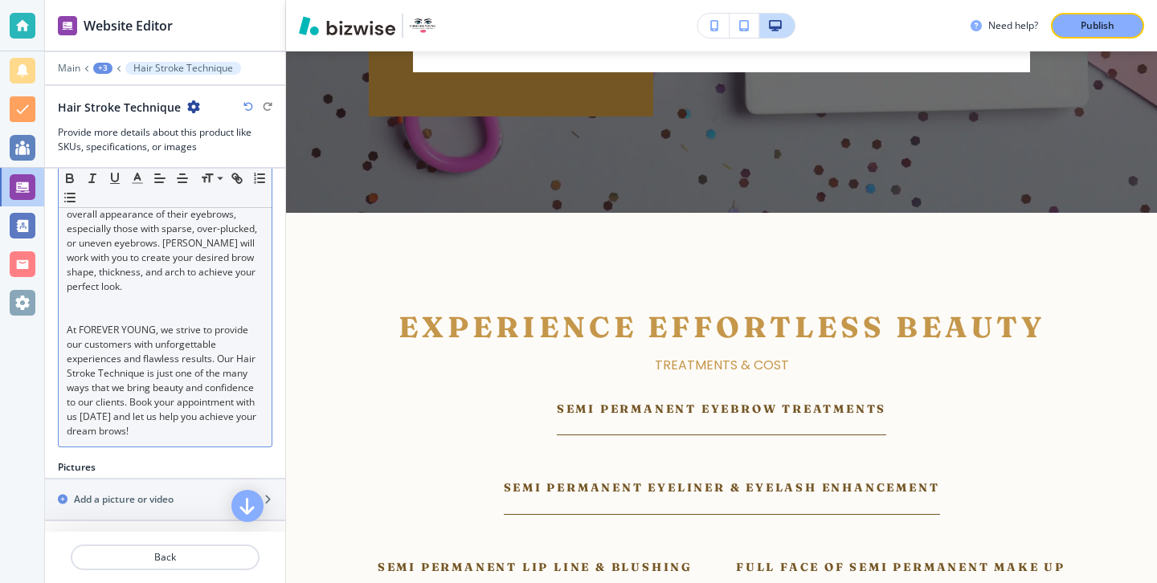
scroll to position [700, 0]
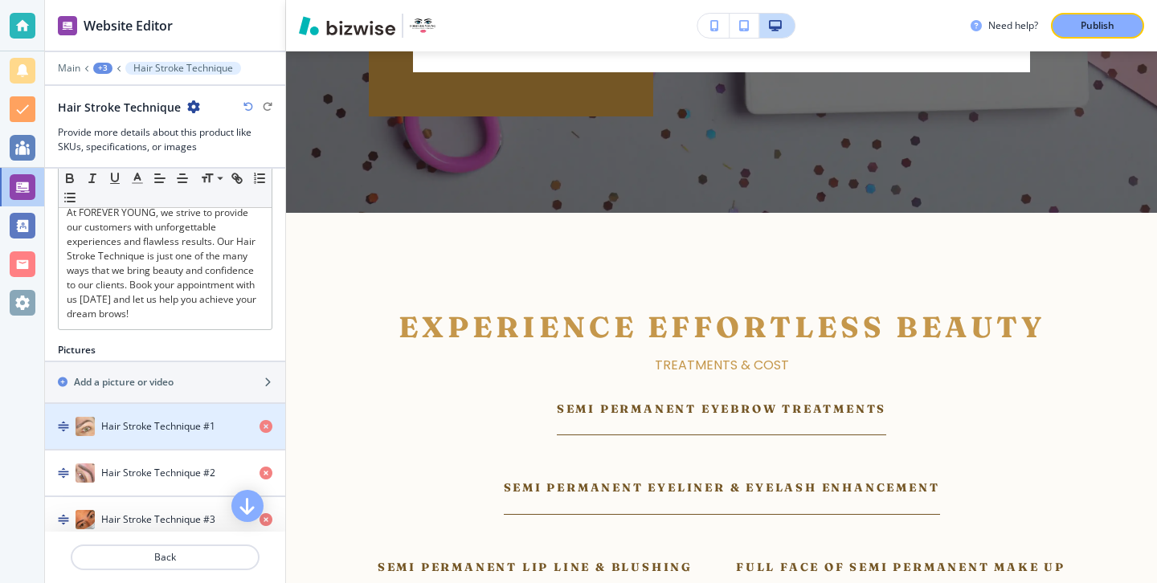
click at [190, 436] on div "button" at bounding box center [165, 442] width 240 height 13
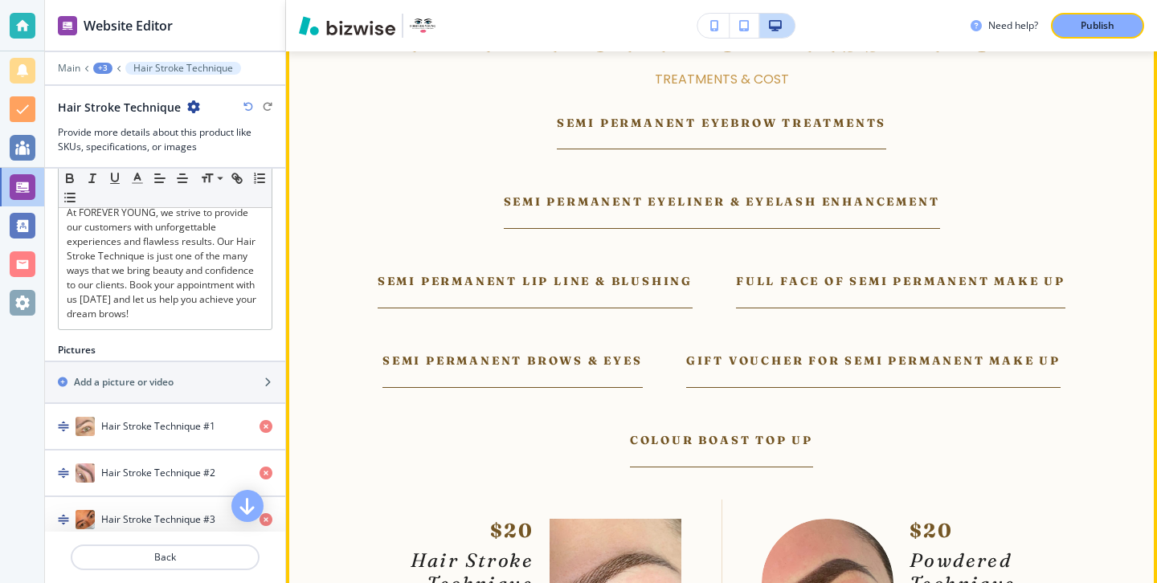
scroll to position [5122, 0]
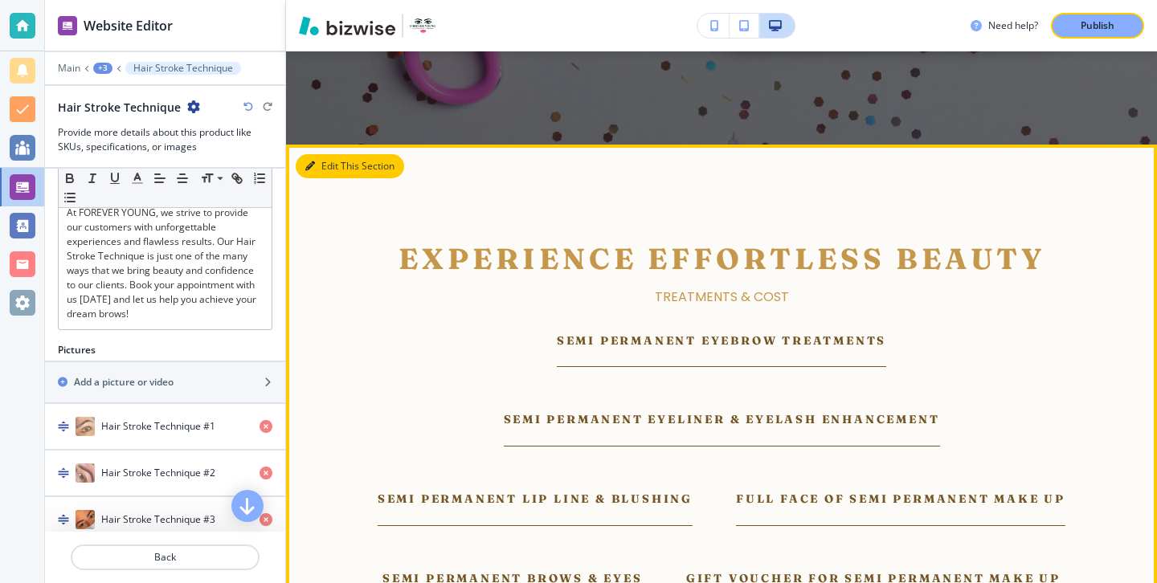
click at [341, 154] on button "Edit This Section" at bounding box center [350, 166] width 108 height 24
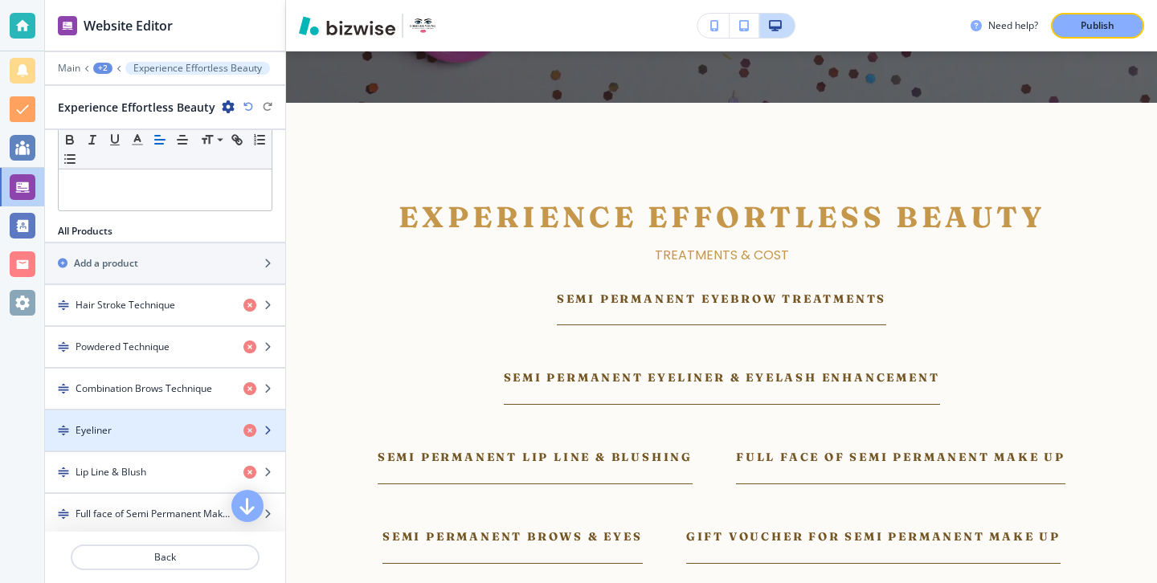
scroll to position [371, 0]
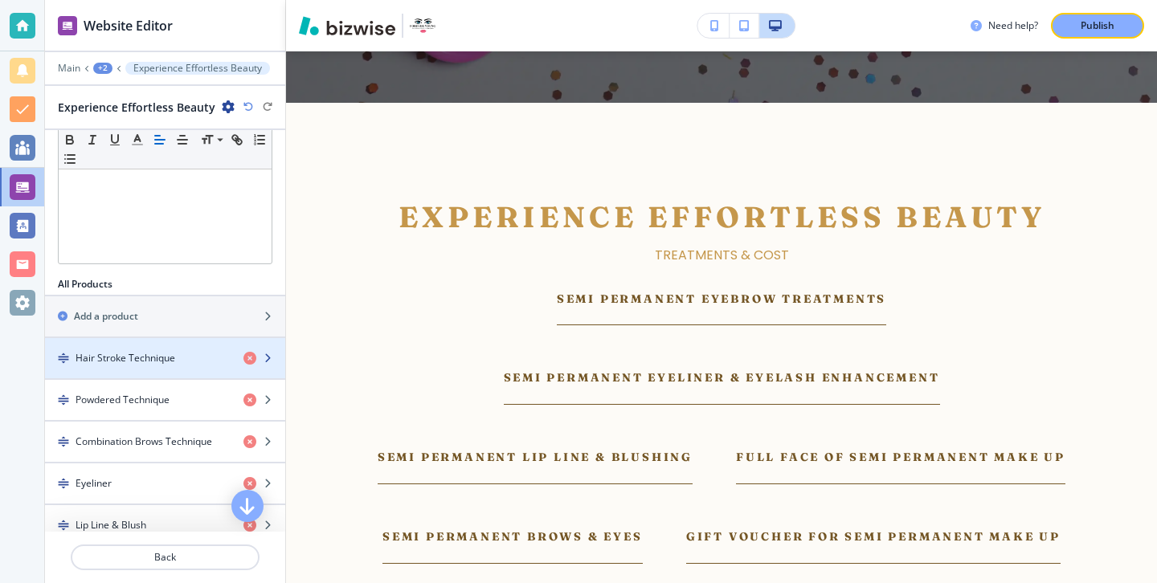
click at [165, 354] on h4 "Hair Stroke Technique" at bounding box center [126, 358] width 100 height 14
click at [165, 355] on h4 "Hair Stroke Technique" at bounding box center [126, 358] width 100 height 14
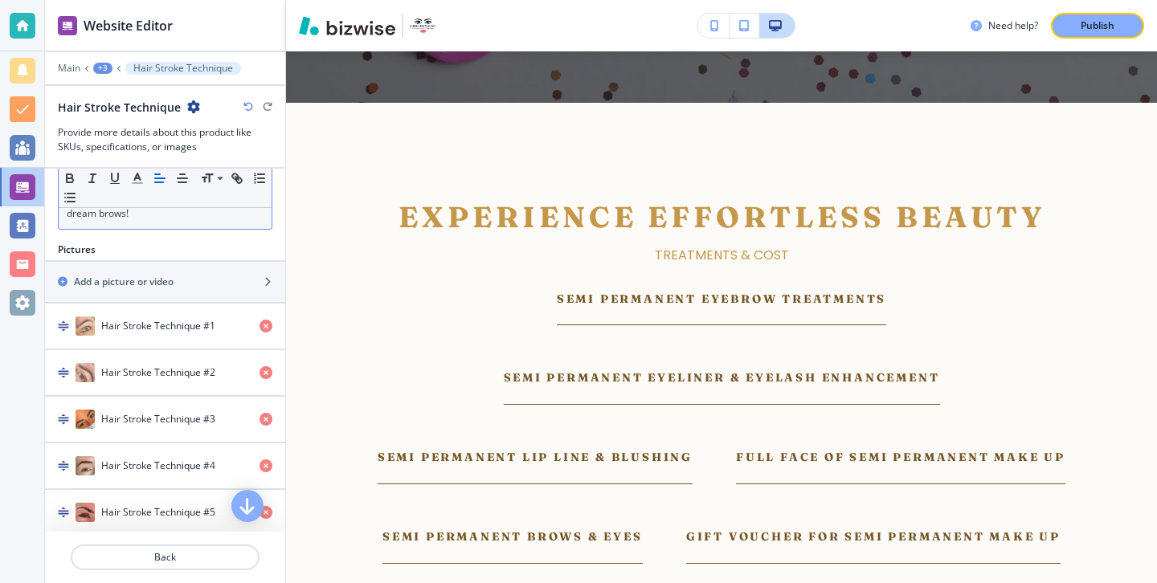
scroll to position [817, 0]
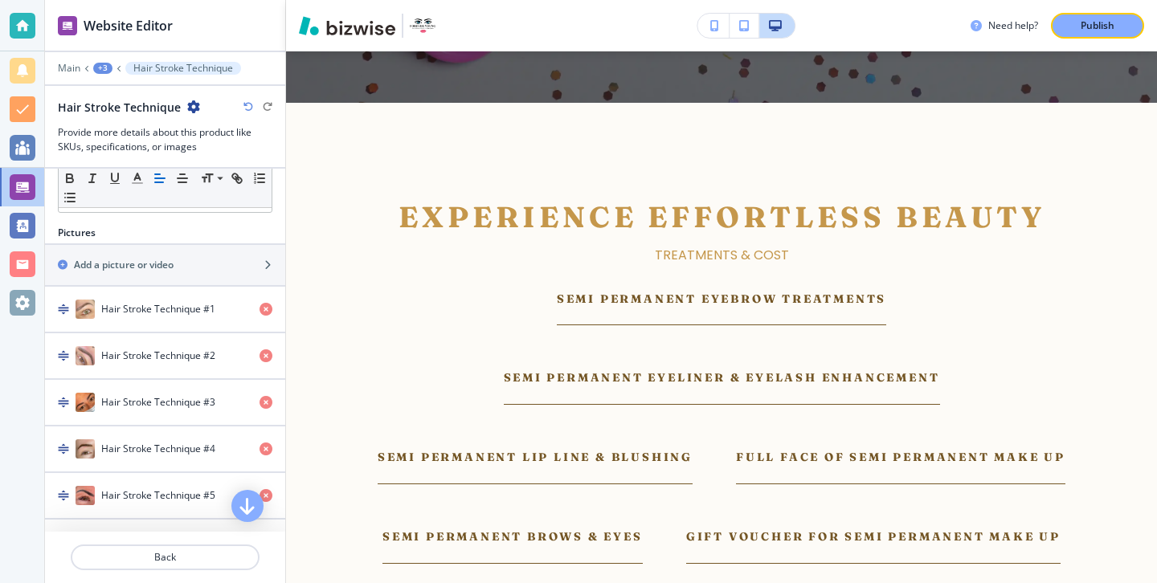
click at [174, 319] on div "button" at bounding box center [165, 325] width 240 height 13
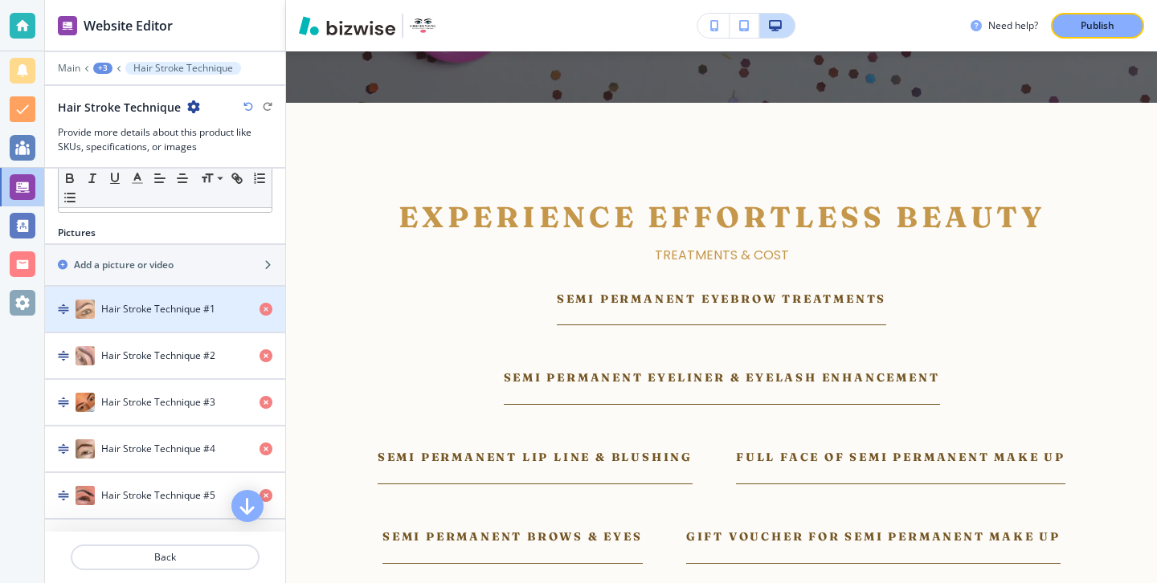
click at [174, 319] on div "button" at bounding box center [165, 325] width 240 height 13
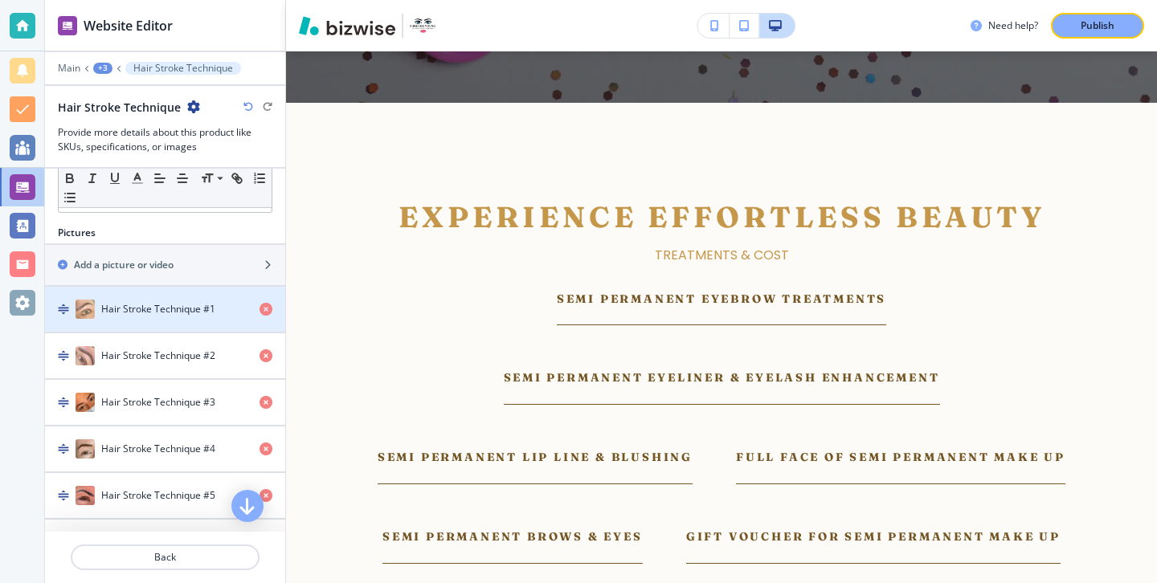
click at [174, 319] on div "button" at bounding box center [165, 325] width 240 height 13
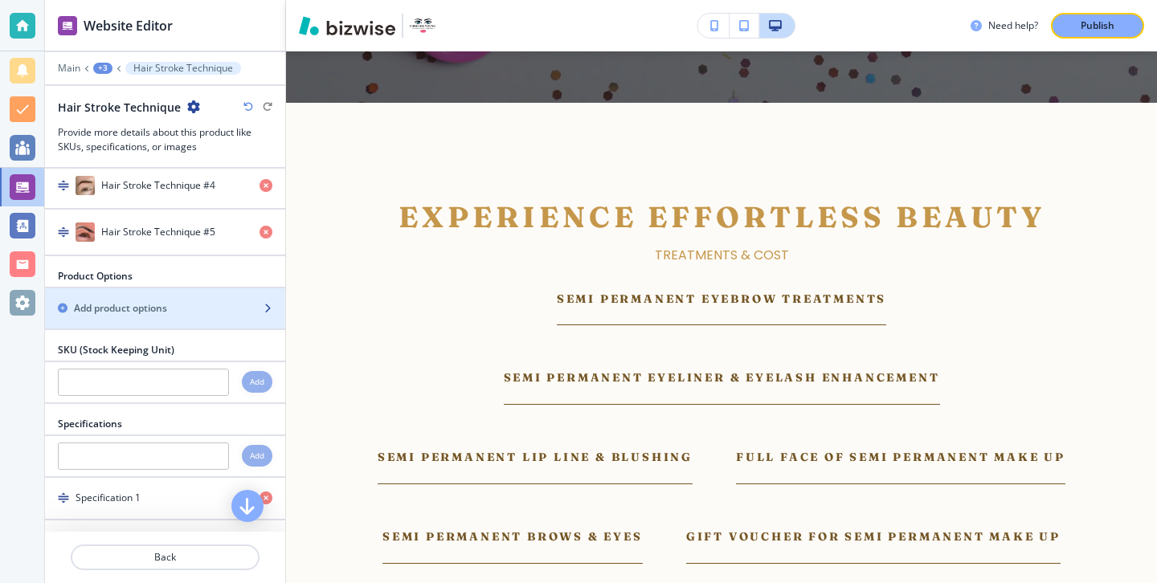
scroll to position [1101, 0]
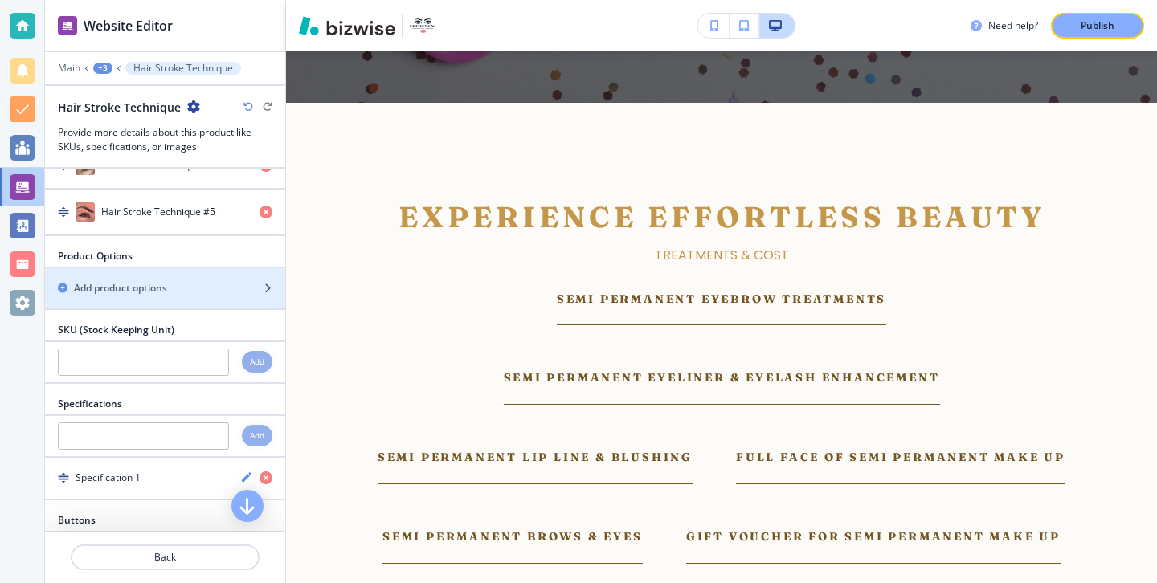
click at [229, 296] on div "button" at bounding box center [165, 302] width 240 height 13
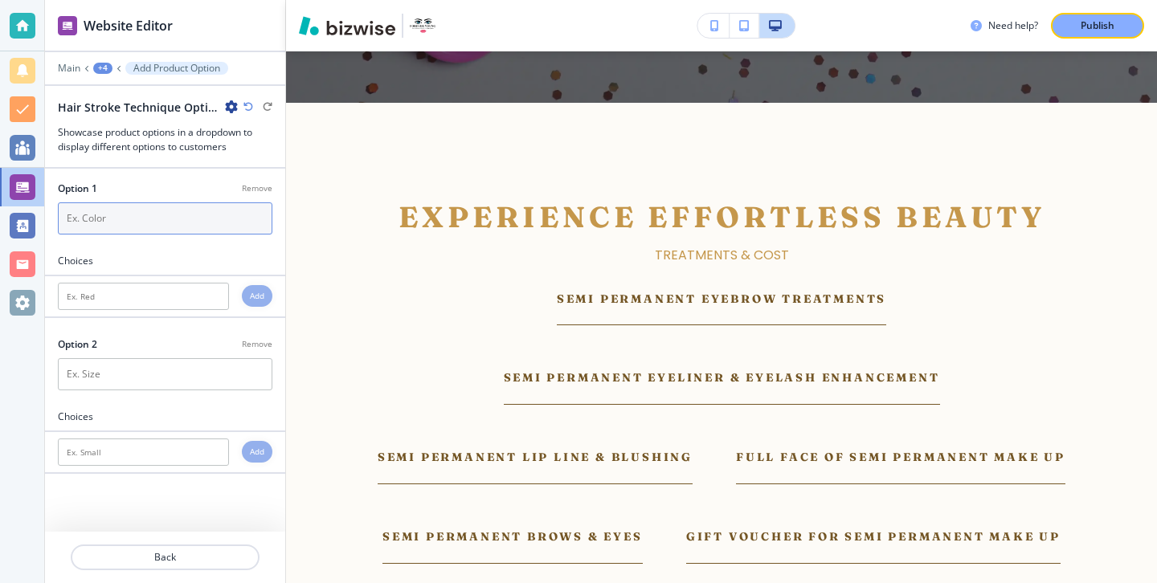
click at [167, 210] on input "text" at bounding box center [165, 218] width 214 height 32
click at [179, 438] on div "Add" at bounding box center [165, 452] width 240 height 40
click at [179, 445] on input "text" at bounding box center [143, 452] width 171 height 27
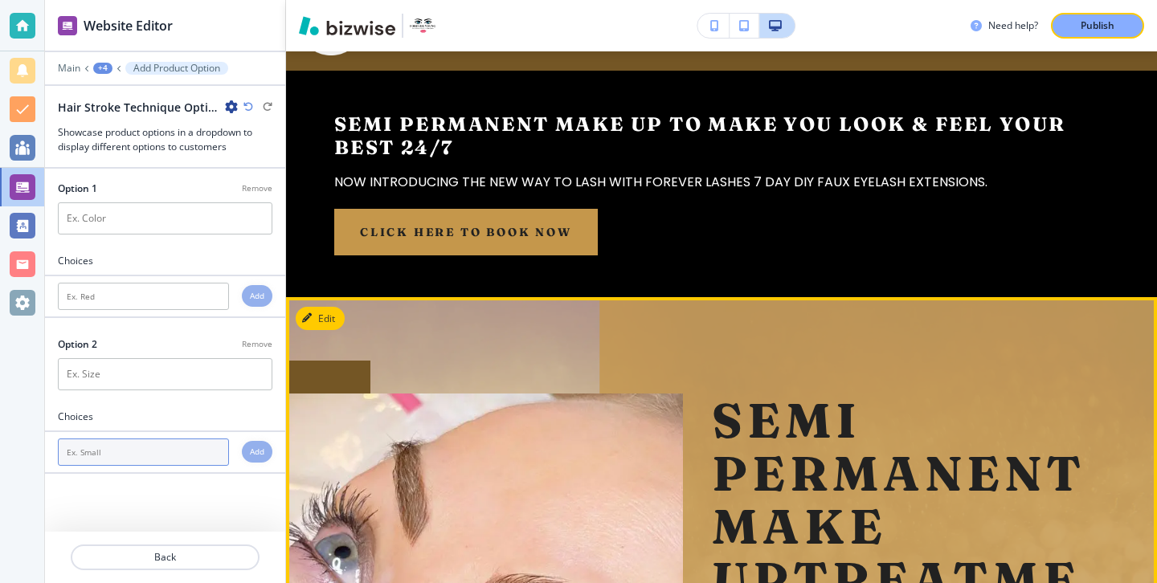
scroll to position [0, 0]
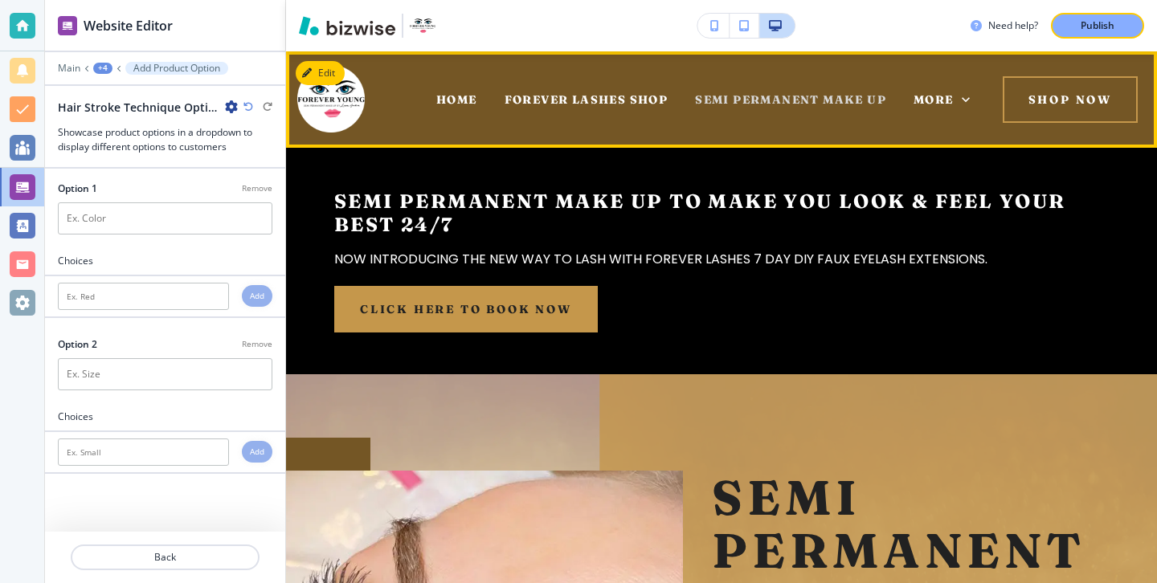
click at [737, 100] on span "SEMI PERMANENT MAKE UP" at bounding box center [790, 99] width 191 height 14
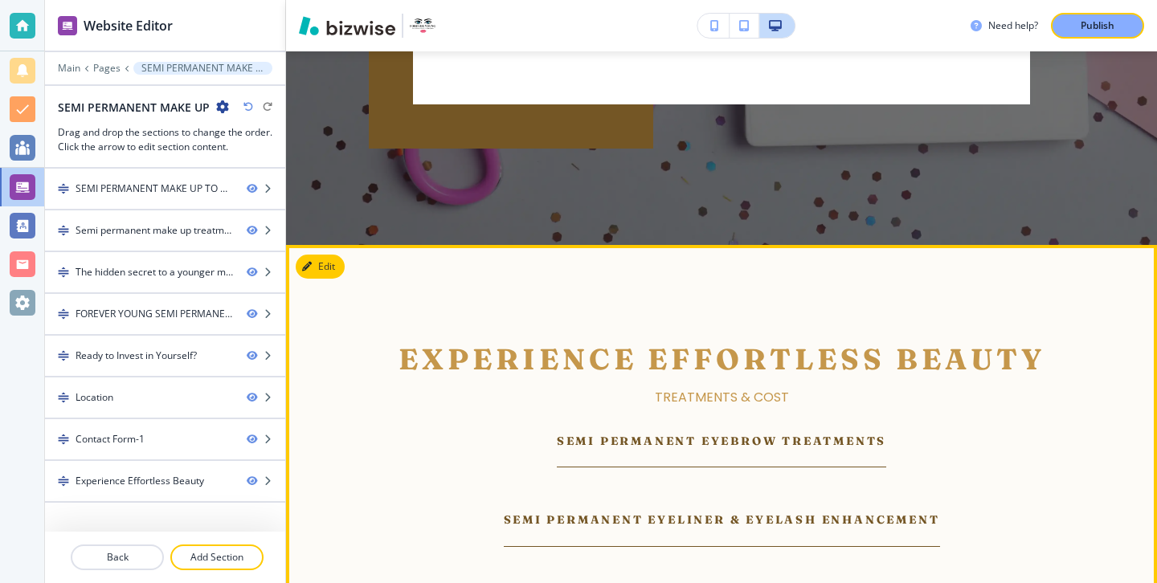
scroll to position [5000, 0]
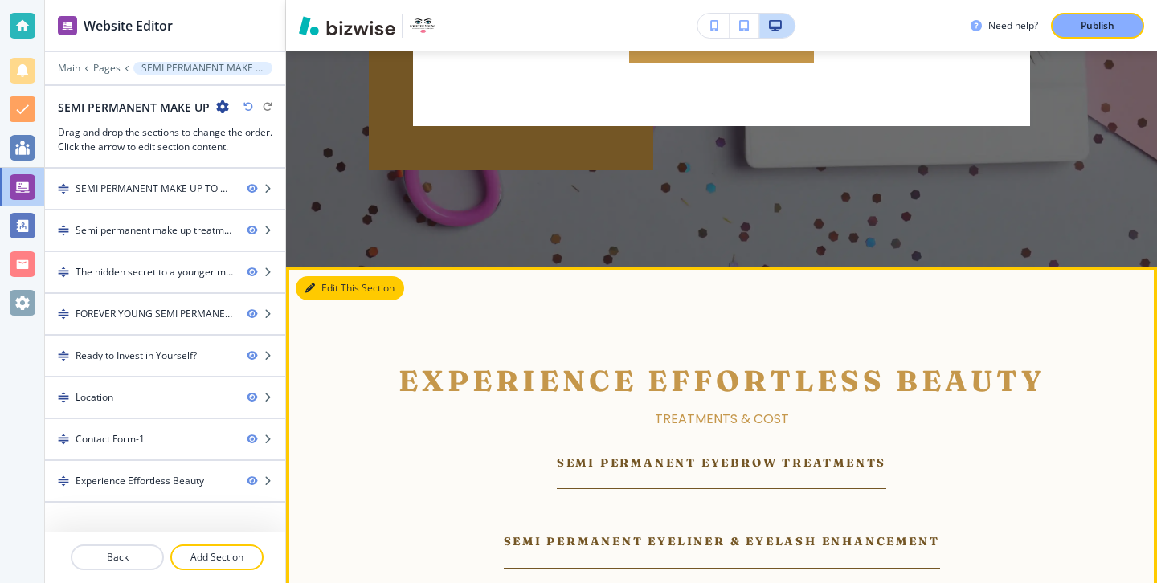
click at [331, 276] on button "Edit This Section" at bounding box center [350, 288] width 108 height 24
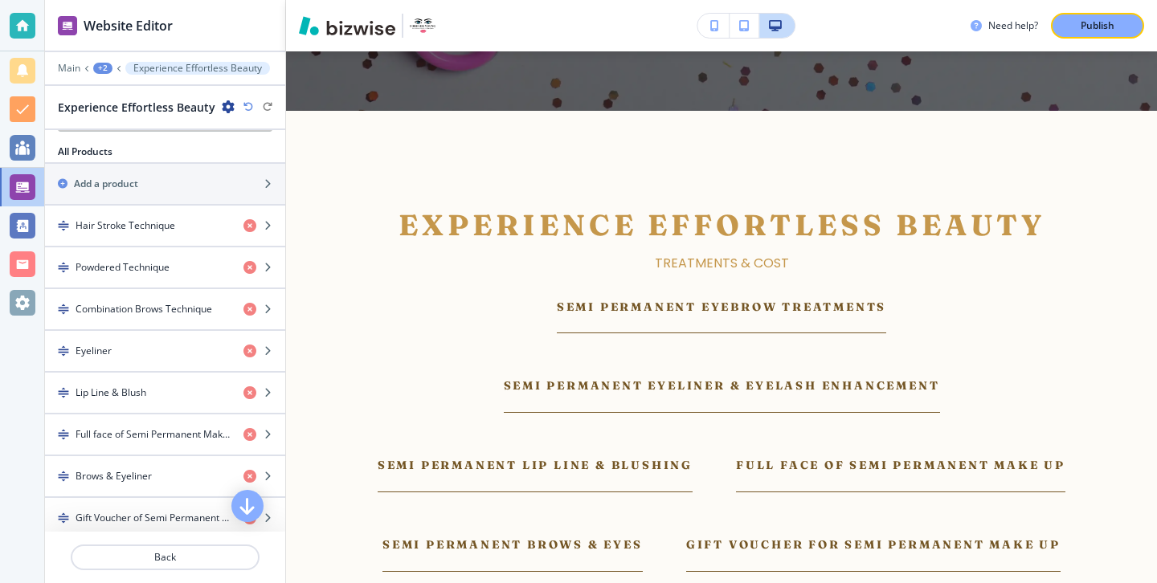
scroll to position [487, 0]
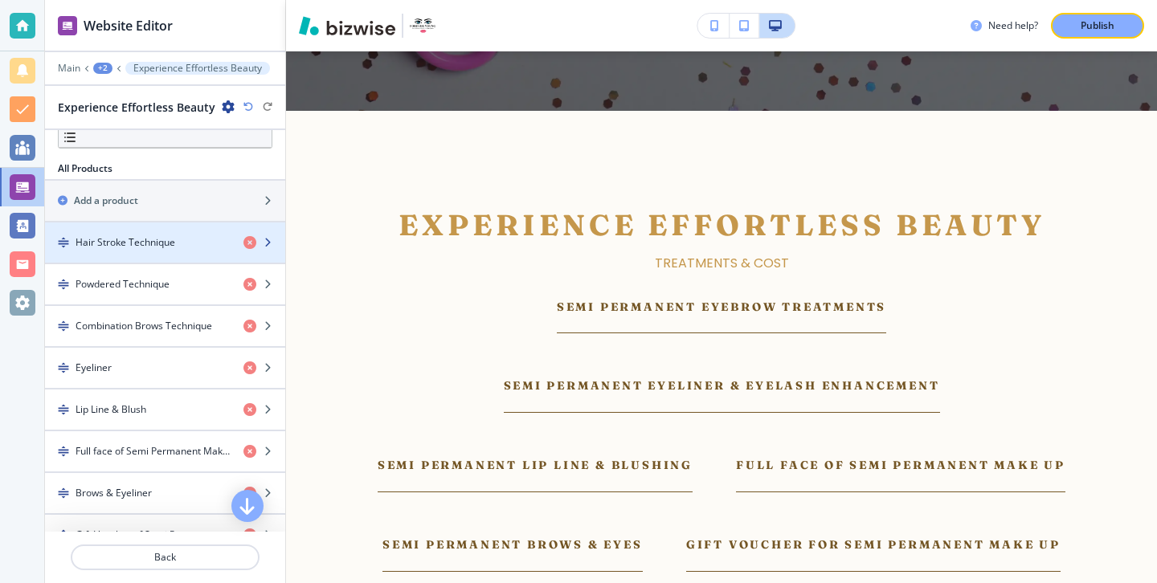
click at [163, 237] on h4 "Hair Stroke Technique" at bounding box center [126, 242] width 100 height 14
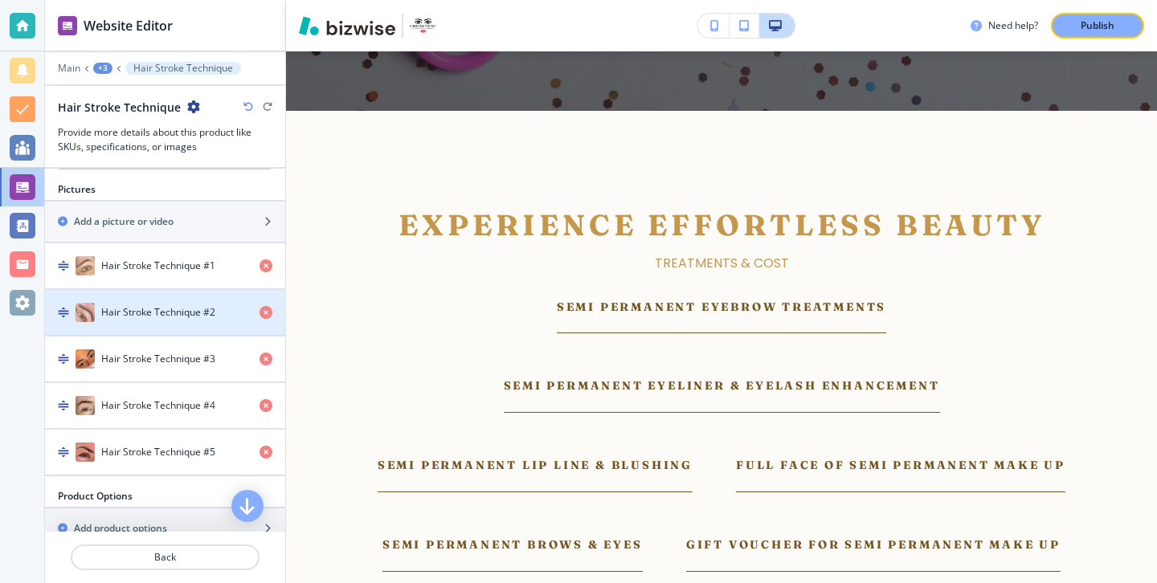
scroll to position [895, 0]
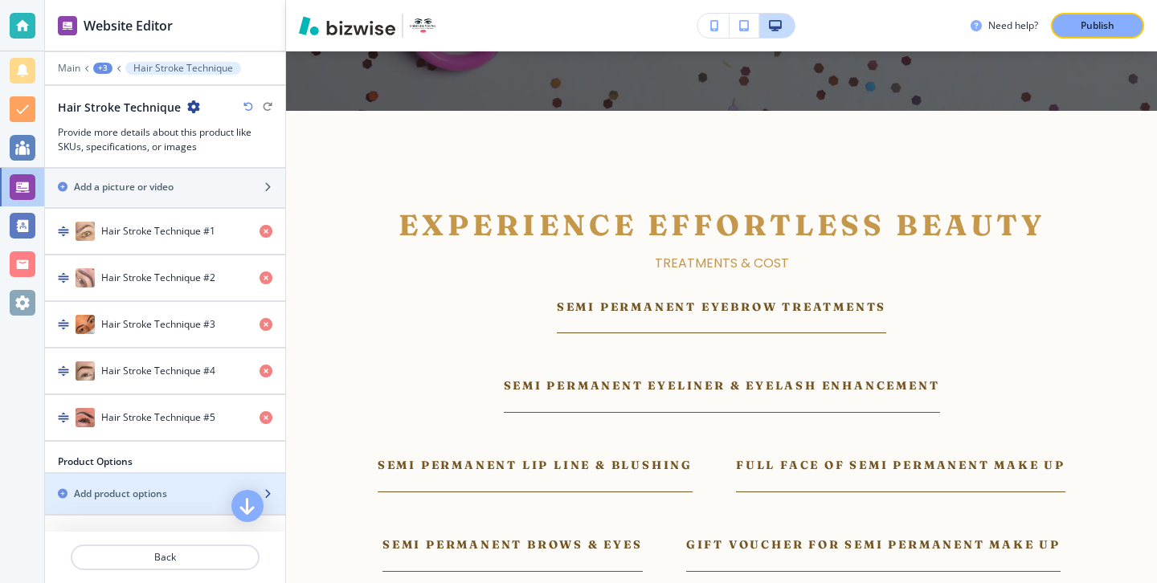
click at [104, 501] on div "button" at bounding box center [165, 507] width 240 height 13
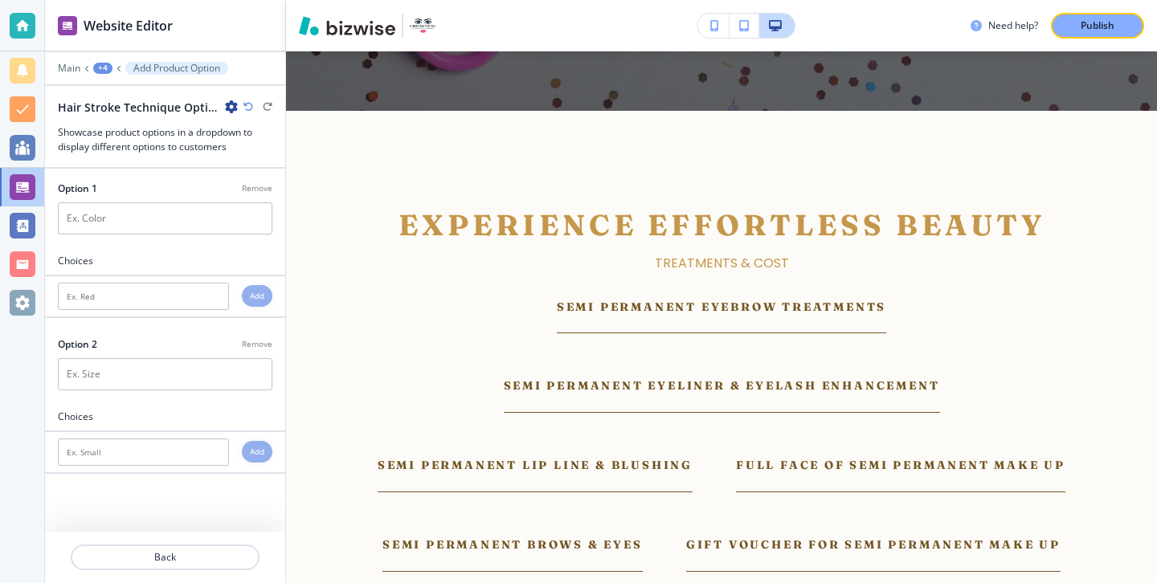
click at [168, 394] on div at bounding box center [165, 399] width 240 height 19
click at [174, 341] on div "[MEDICAL_DATA] Remove" at bounding box center [165, 344] width 214 height 14
click at [149, 222] on input "text" at bounding box center [165, 218] width 214 height 32
click at [136, 279] on div at bounding box center [165, 279] width 240 height 6
click at [145, 242] on div at bounding box center [165, 244] width 240 height 19
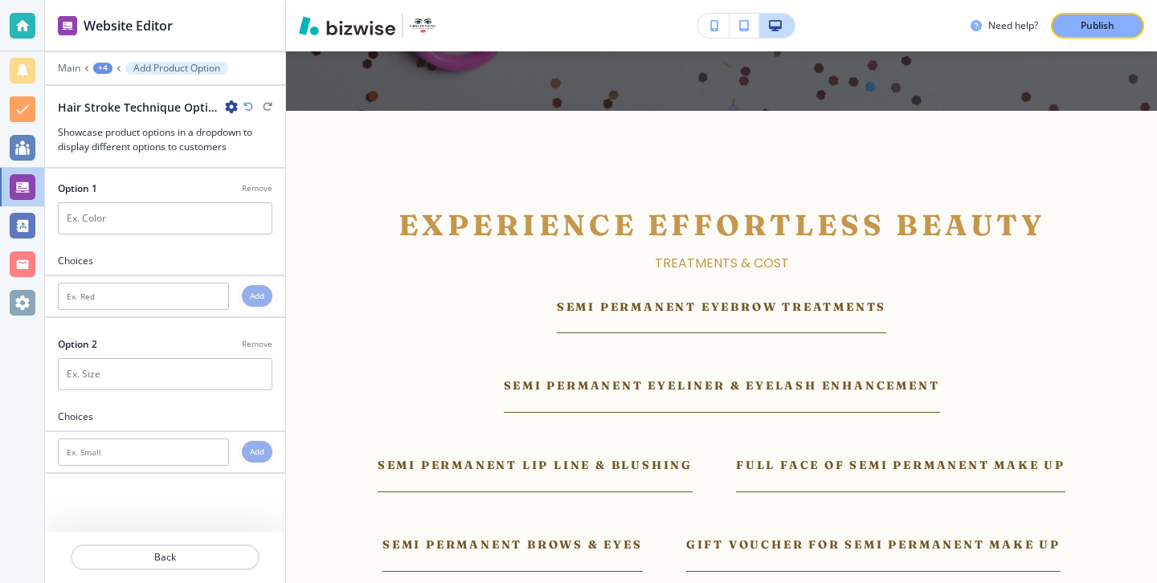
click at [145, 235] on div at bounding box center [165, 244] width 240 height 19
click at [145, 232] on input "text" at bounding box center [165, 218] width 214 height 32
click at [260, 300] on h4 "Add" at bounding box center [257, 296] width 14 height 12
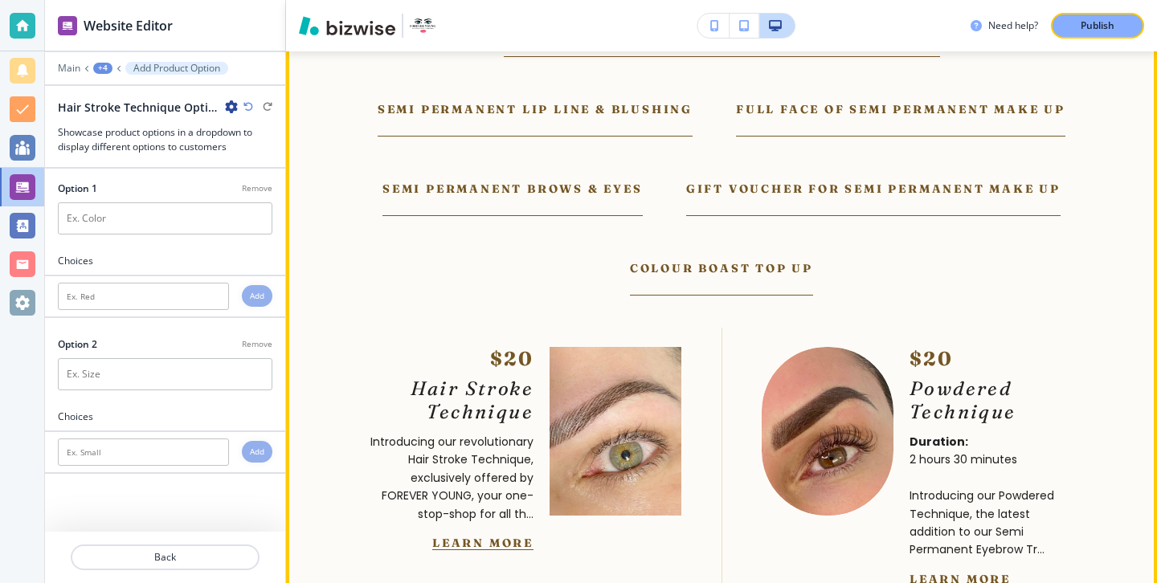
scroll to position [5544, 0]
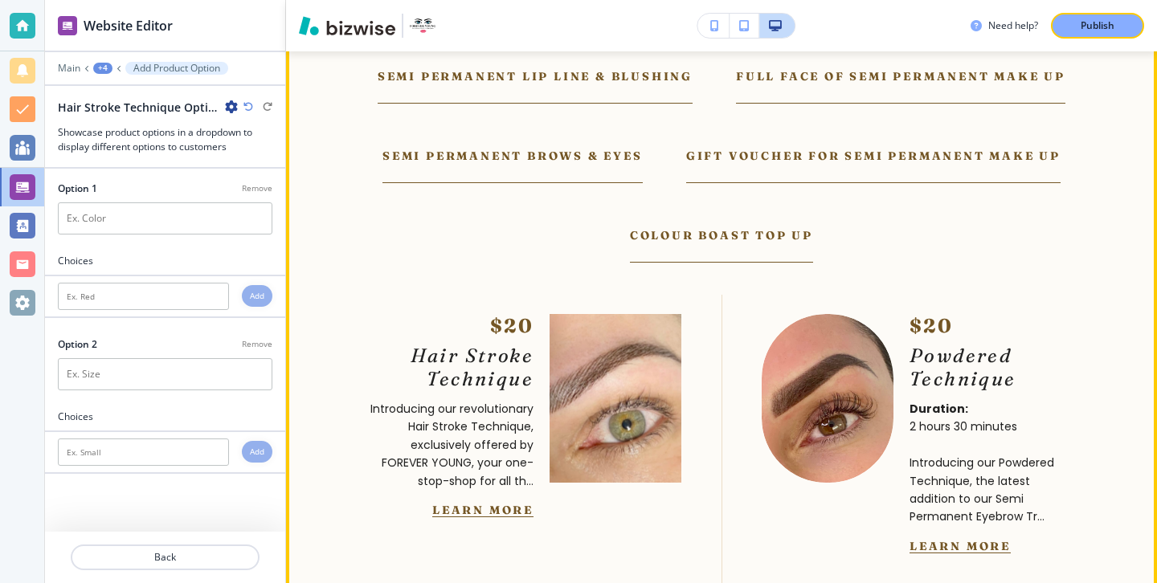
click at [458, 460] on div "$20 Hair Stroke Technique Introducing our revolutionary Hair Stroke Technique, …" at bounding box center [499, 417] width 363 height 239
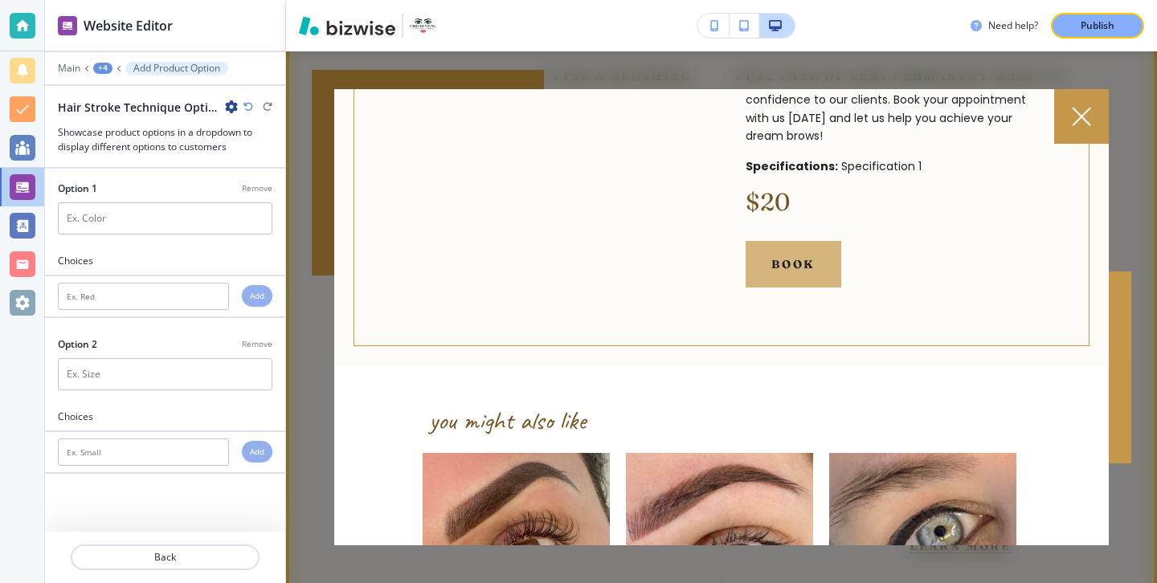
scroll to position [714, 0]
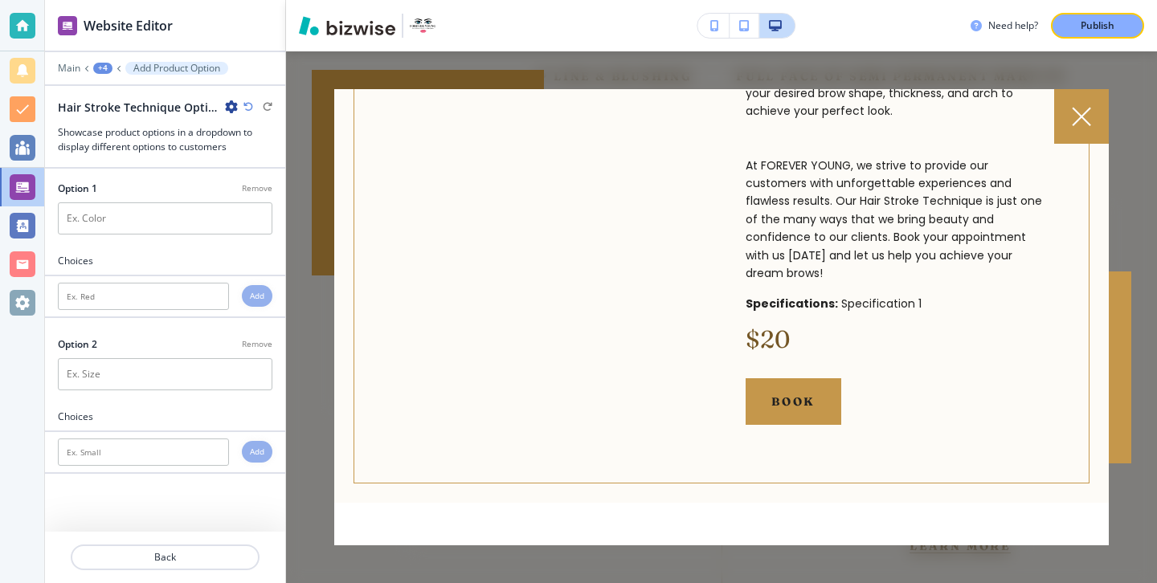
click at [1086, 123] on icon at bounding box center [1081, 116] width 19 height 19
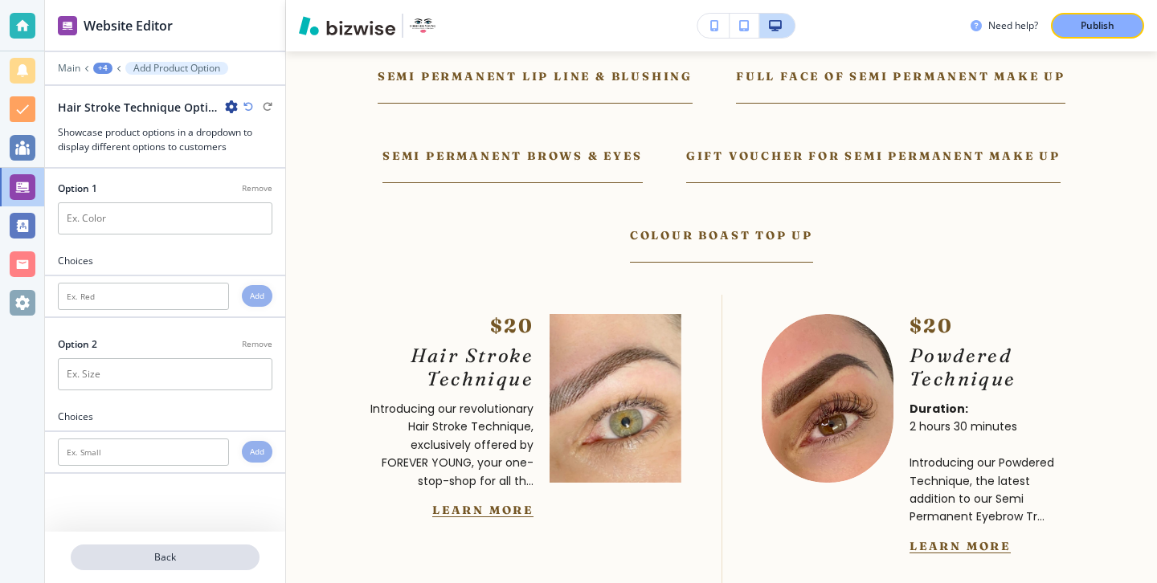
click at [131, 553] on p "Back" at bounding box center [165, 557] width 186 height 14
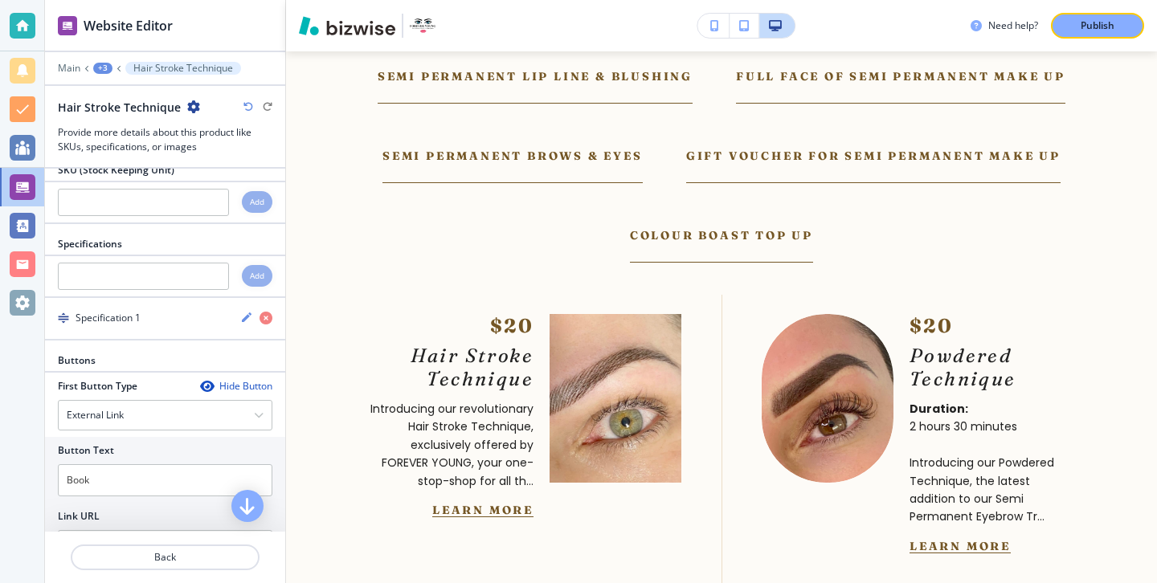
scroll to position [1219, 0]
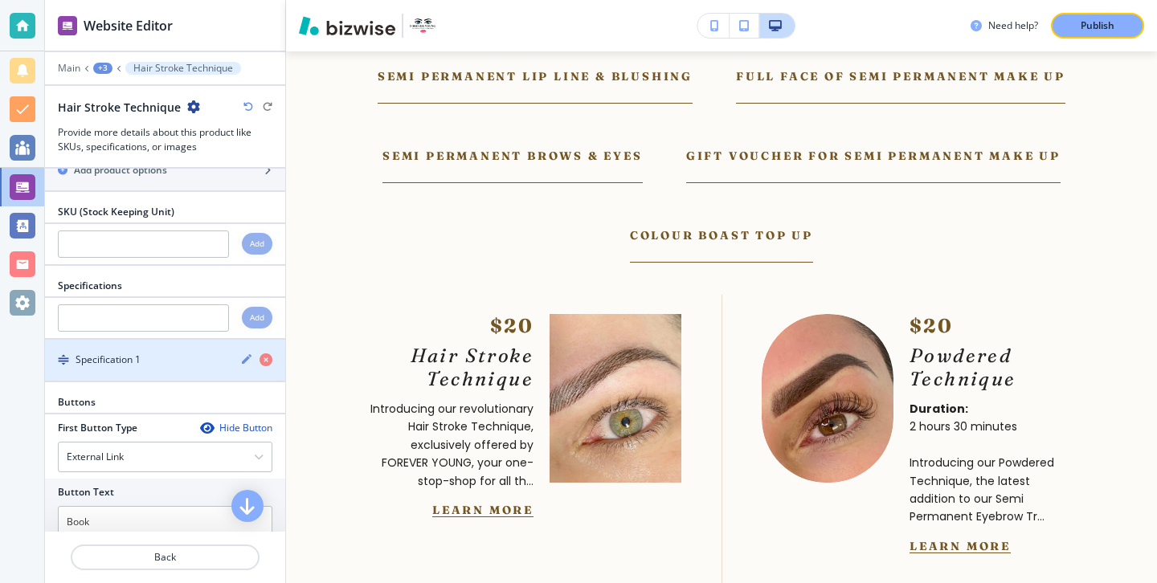
click at [247, 354] on icon "button" at bounding box center [247, 359] width 10 height 10
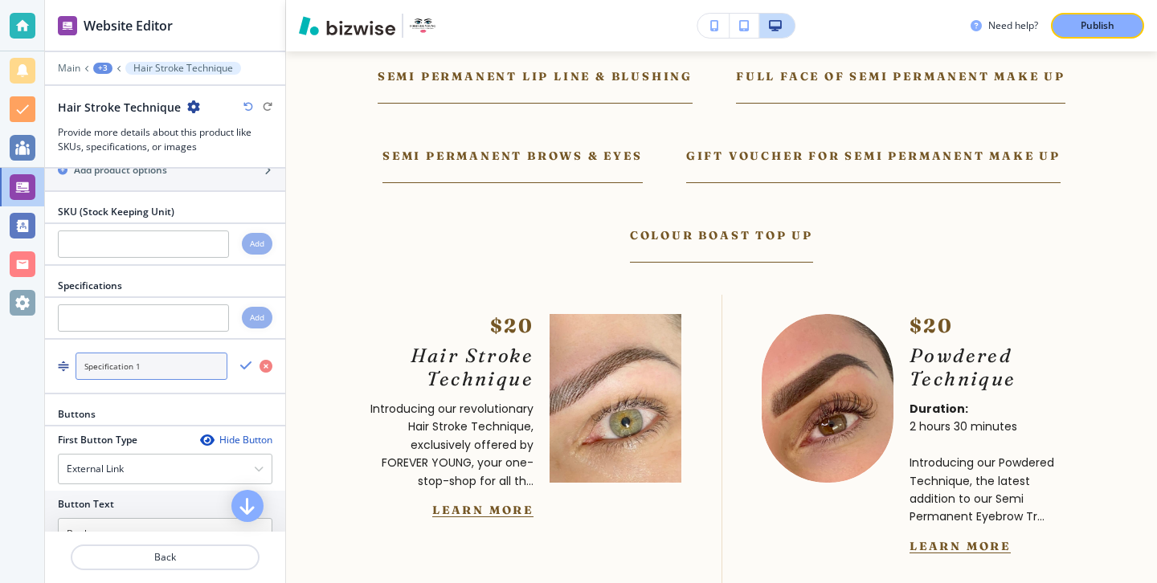
click at [187, 353] on input "Specification 1" at bounding box center [152, 366] width 152 height 27
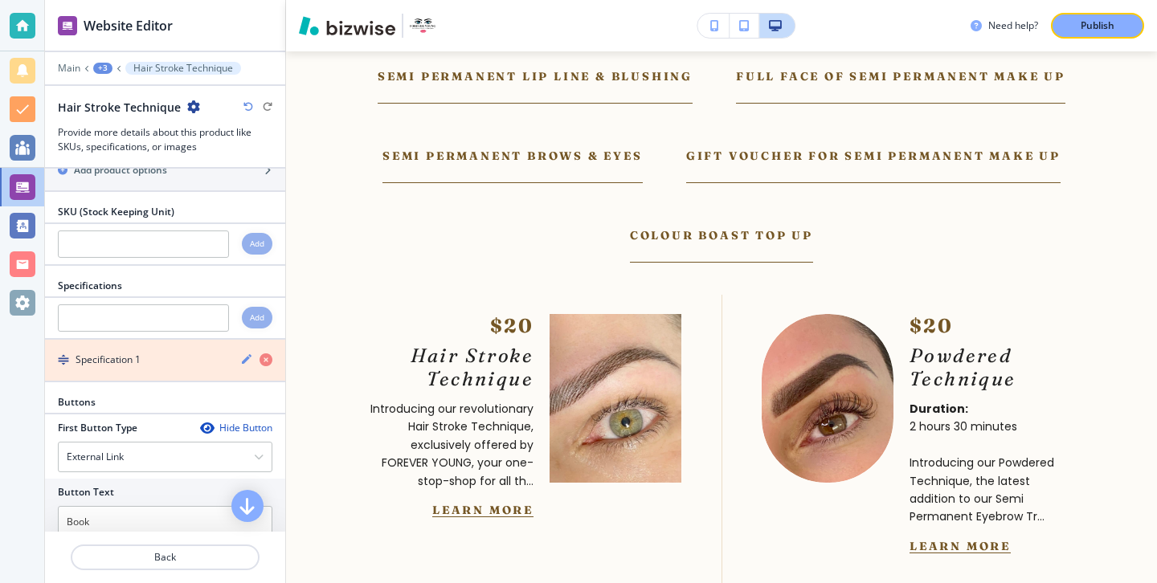
click at [265, 353] on icon "button" at bounding box center [265, 359] width 13 height 13
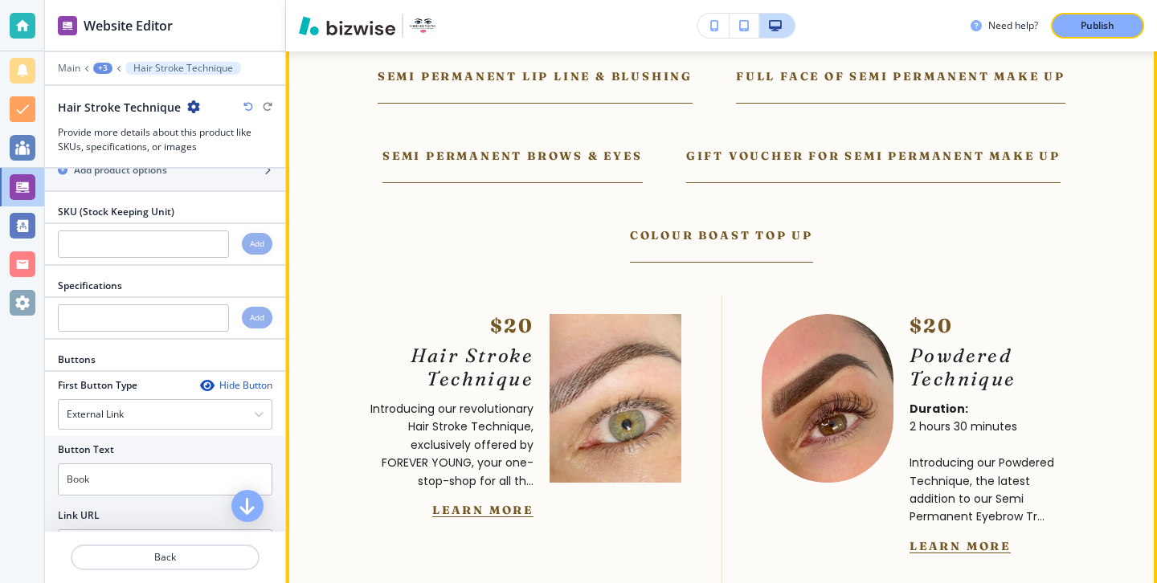
click at [479, 438] on div "$20 Hair Stroke Technique Introducing our revolutionary Hair Stroke Technique, …" at bounding box center [450, 415] width 165 height 203
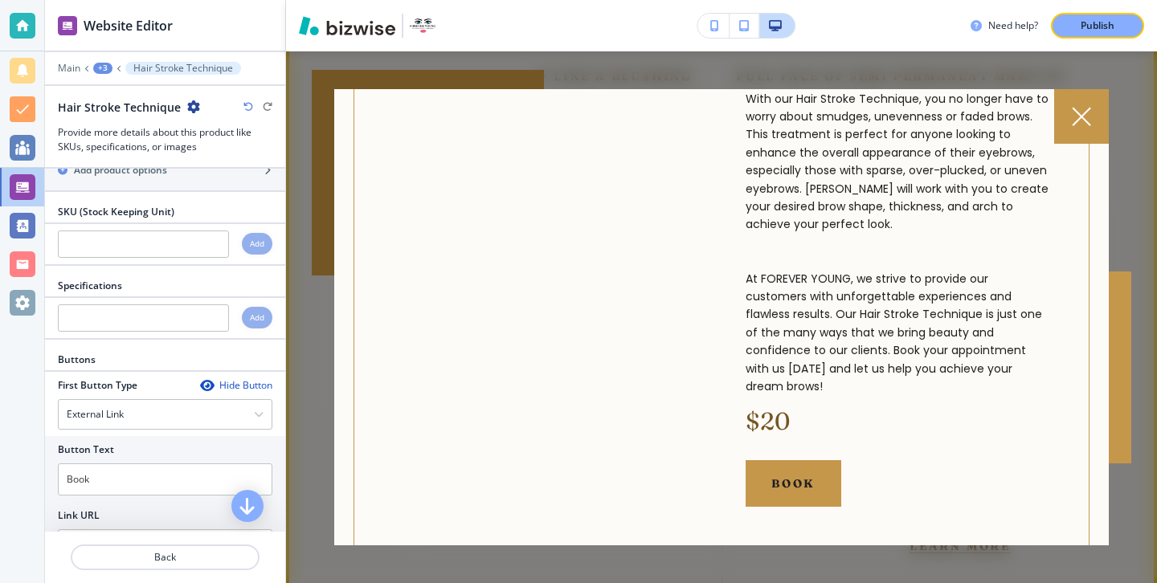
scroll to position [594, 0]
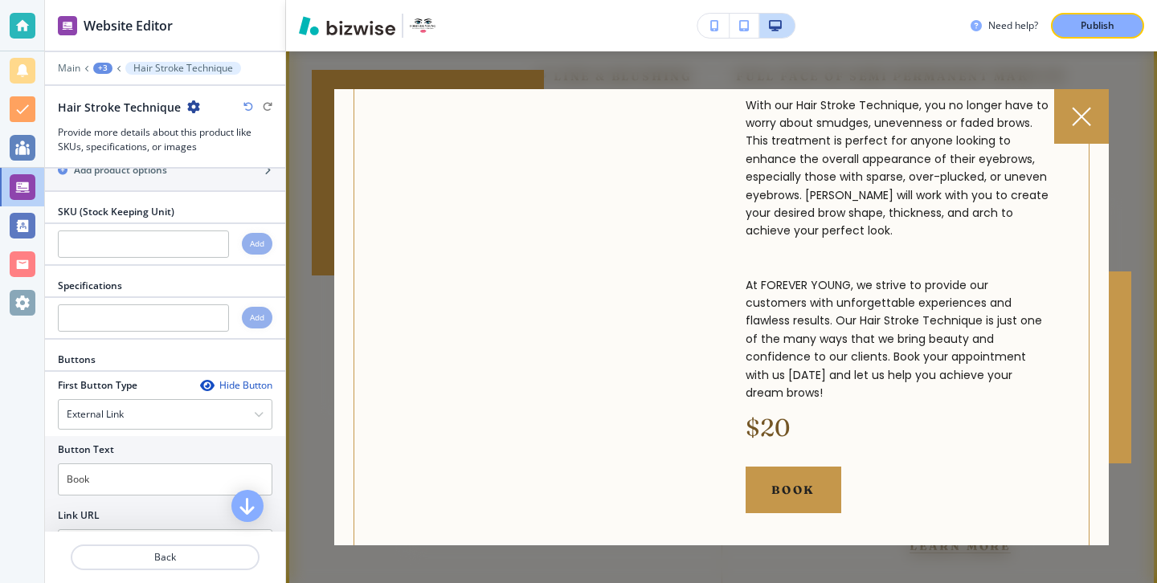
click at [1103, 113] on div at bounding box center [1081, 116] width 55 height 55
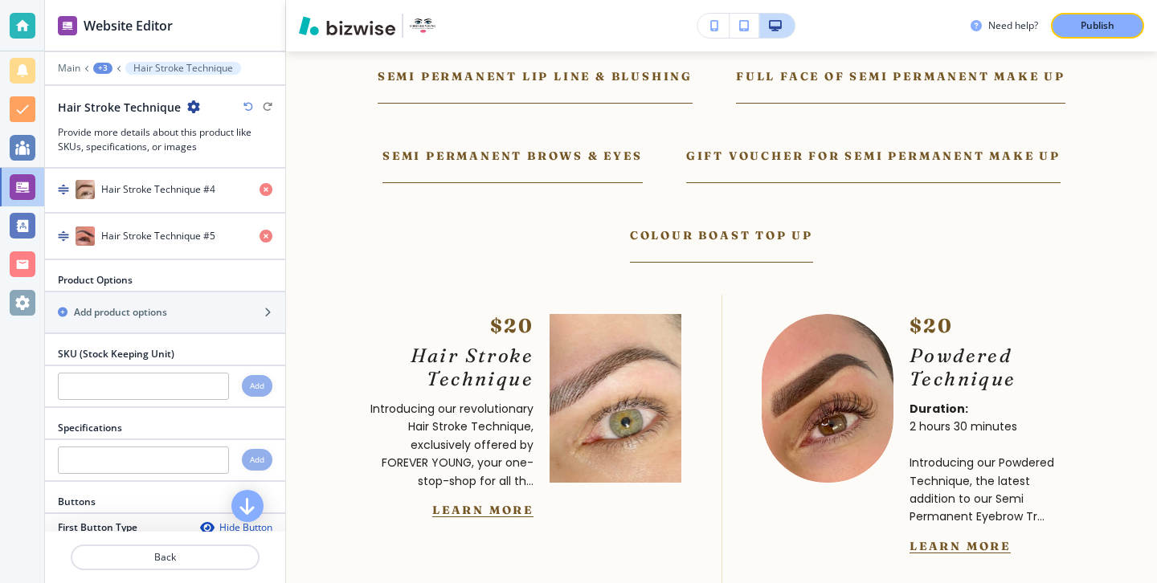
scroll to position [1064, 0]
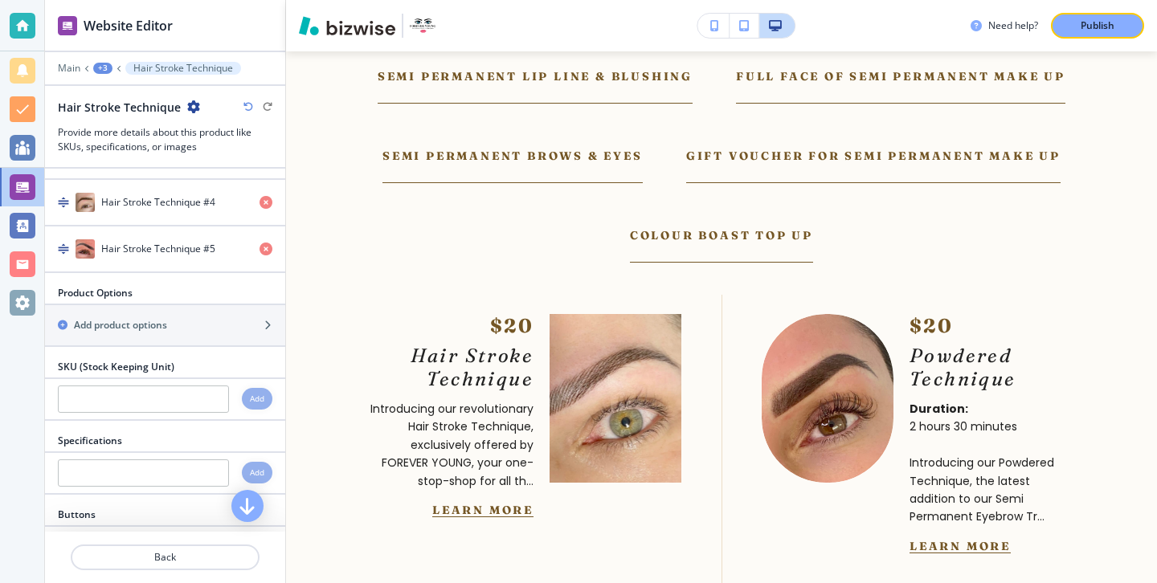
click at [186, 345] on div at bounding box center [165, 346] width 240 height 2
click at [186, 333] on div "button" at bounding box center [165, 339] width 240 height 13
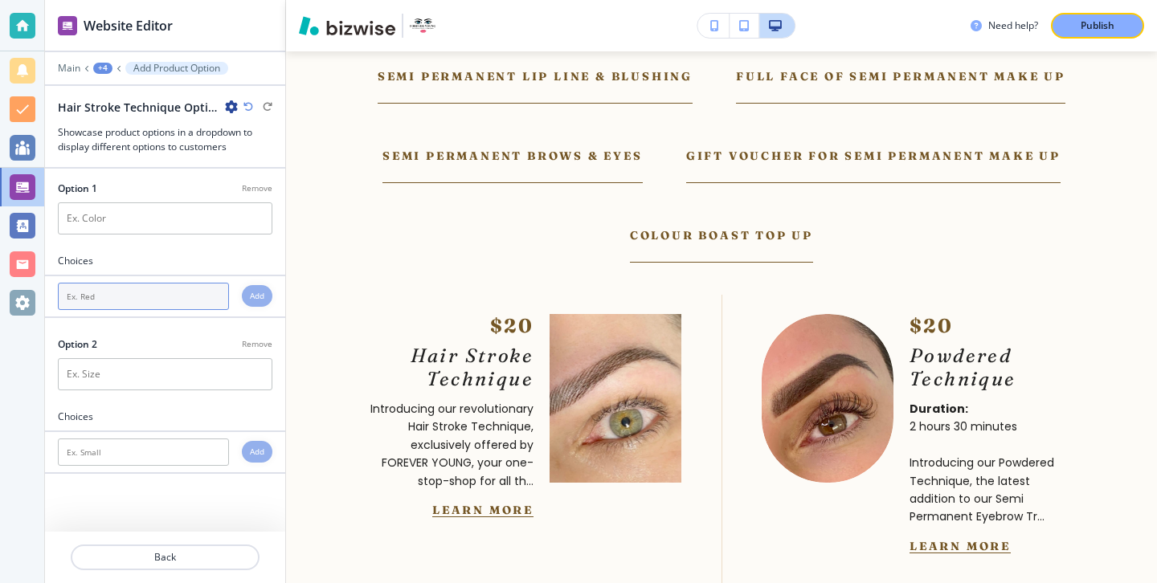
click at [185, 293] on input "text" at bounding box center [143, 296] width 171 height 27
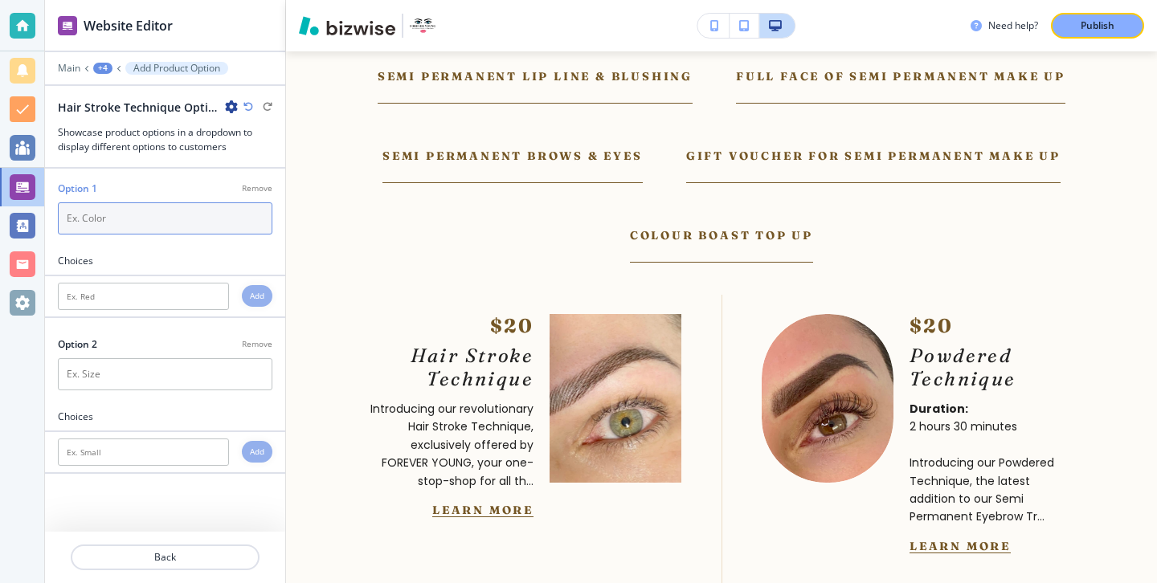
click at [188, 227] on input "text" at bounding box center [165, 218] width 214 height 32
type input "Basic"
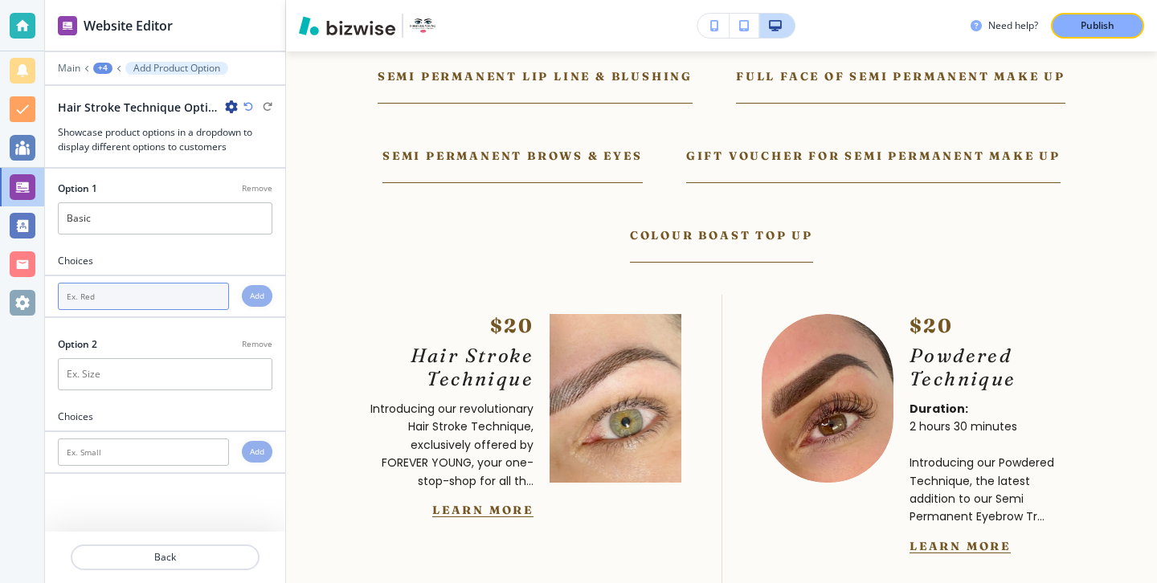
click at [186, 296] on input "text" at bounding box center [143, 296] width 171 height 27
type input "Normal"
click at [252, 296] on h4 "Add" at bounding box center [257, 296] width 14 height 12
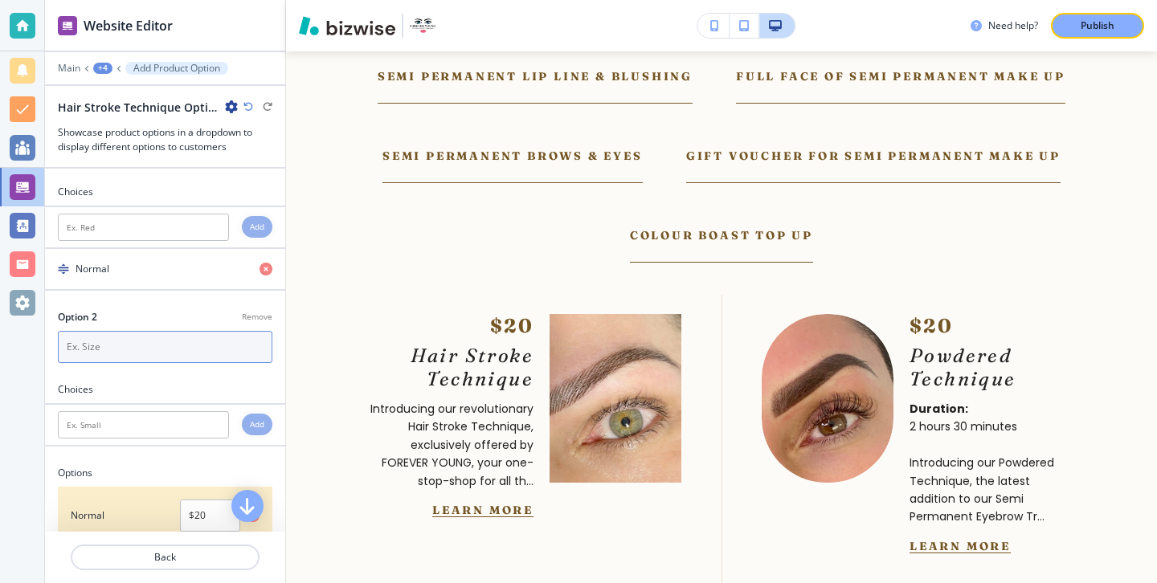
scroll to position [88, 0]
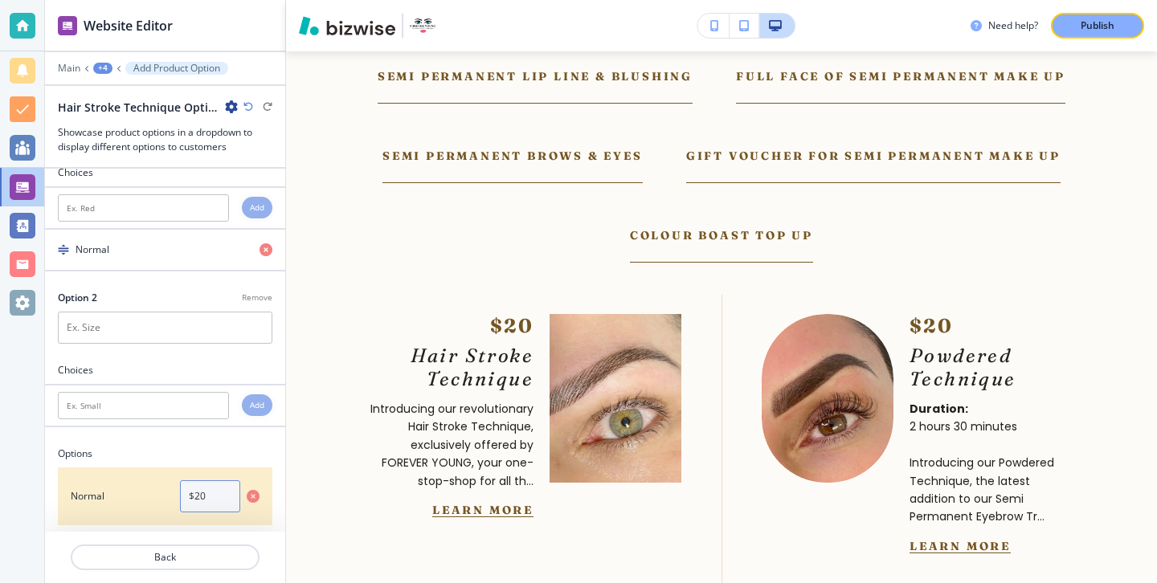
click at [208, 504] on input "$20" at bounding box center [210, 496] width 60 height 32
click at [192, 490] on input "250" at bounding box center [210, 496] width 60 height 32
click at [187, 492] on input "250" at bounding box center [210, 496] width 60 height 32
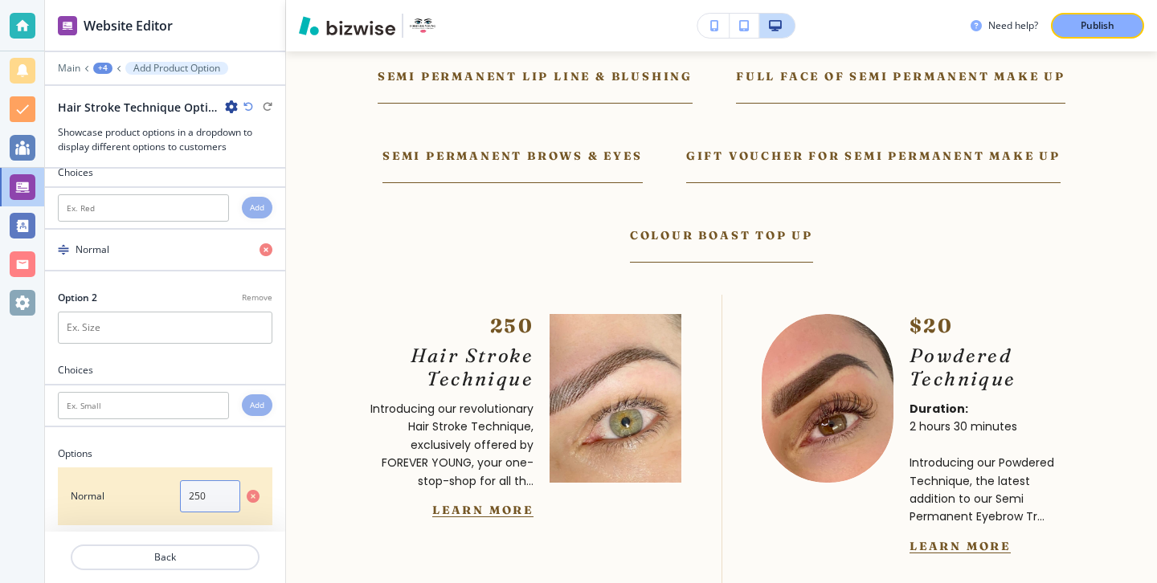
paste input "£"
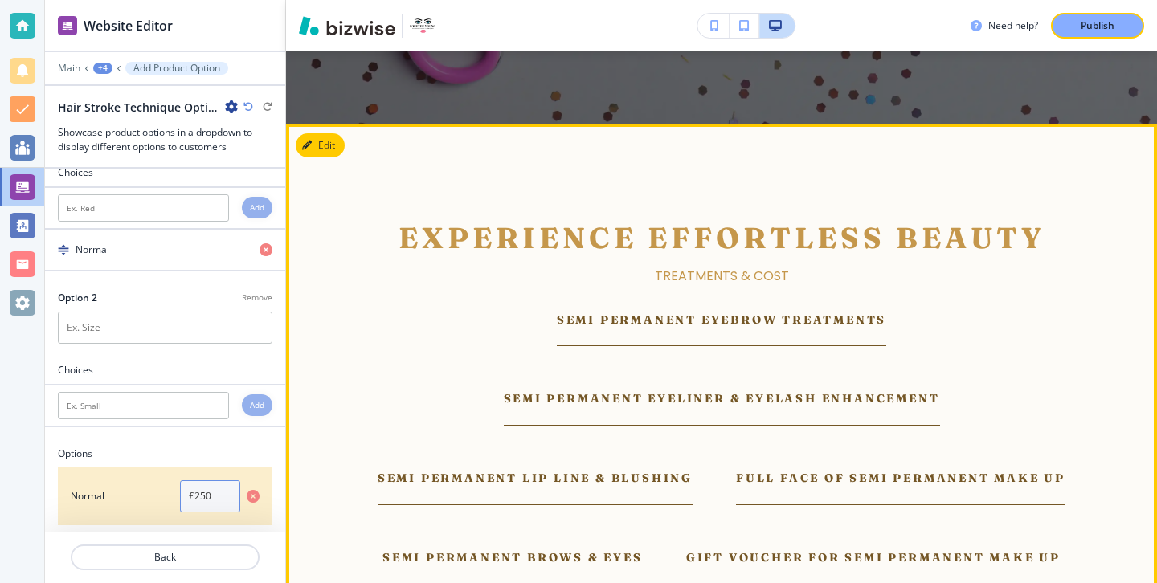
scroll to position [5106, 0]
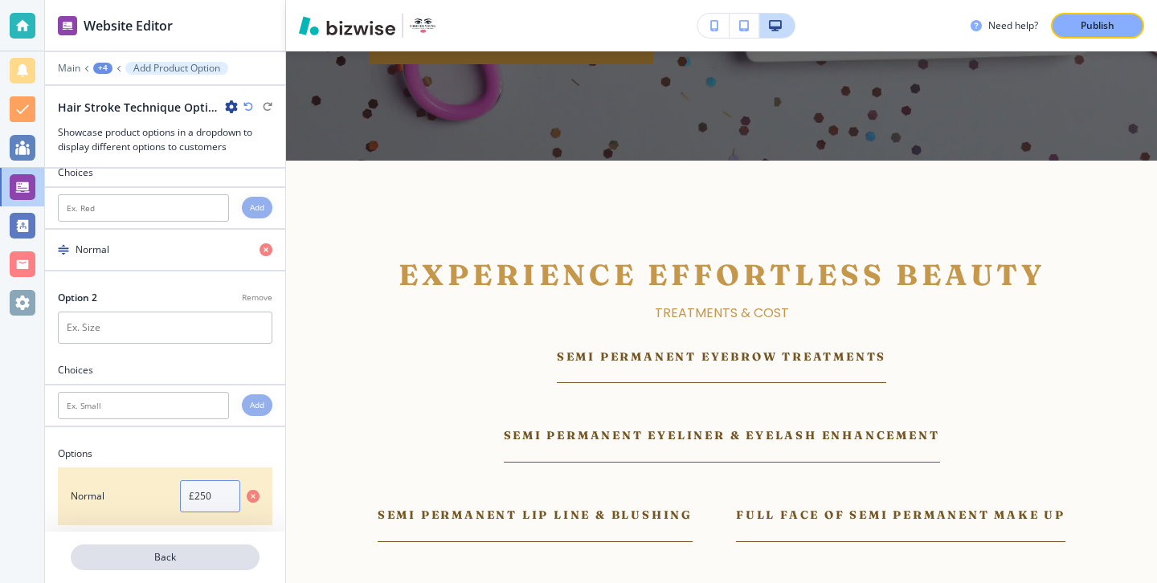
type input "£250"
click at [194, 551] on p "Back" at bounding box center [165, 557] width 186 height 14
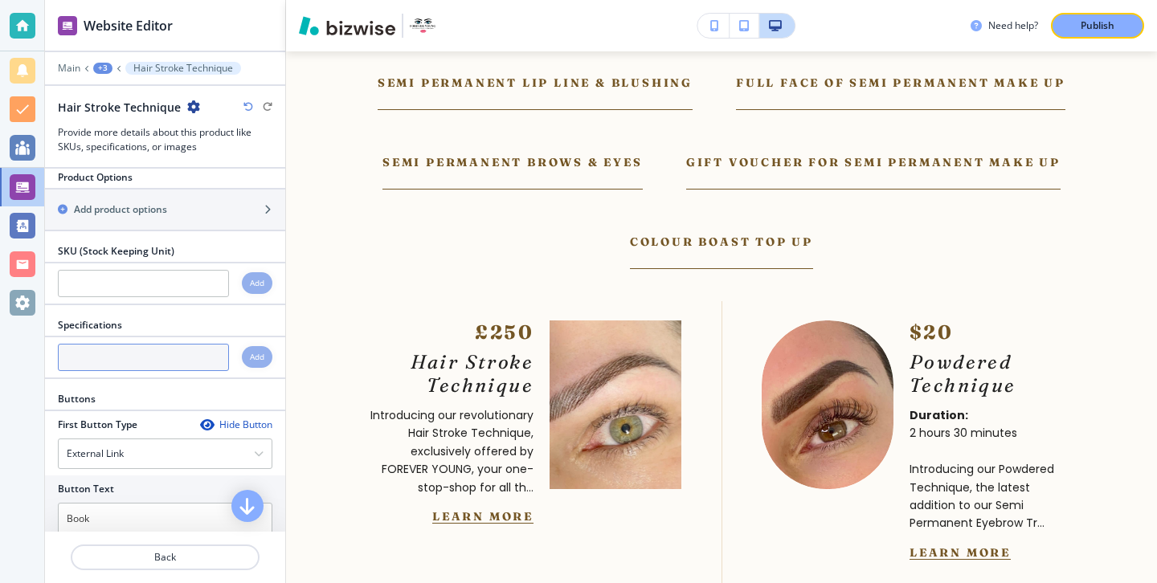
scroll to position [1329, 0]
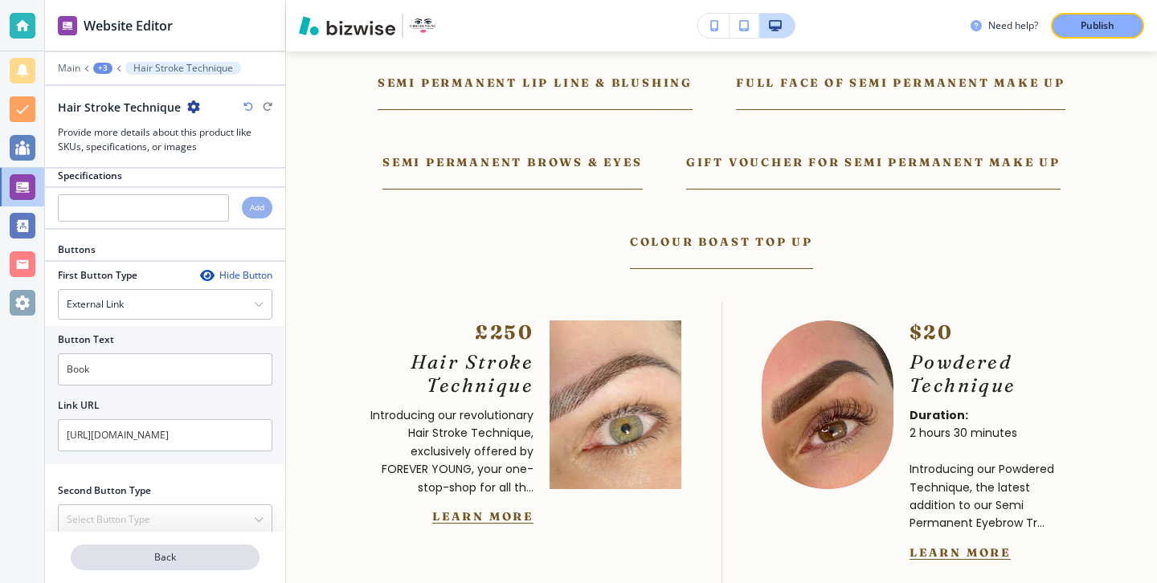
click at [178, 558] on p "Back" at bounding box center [165, 557] width 186 height 14
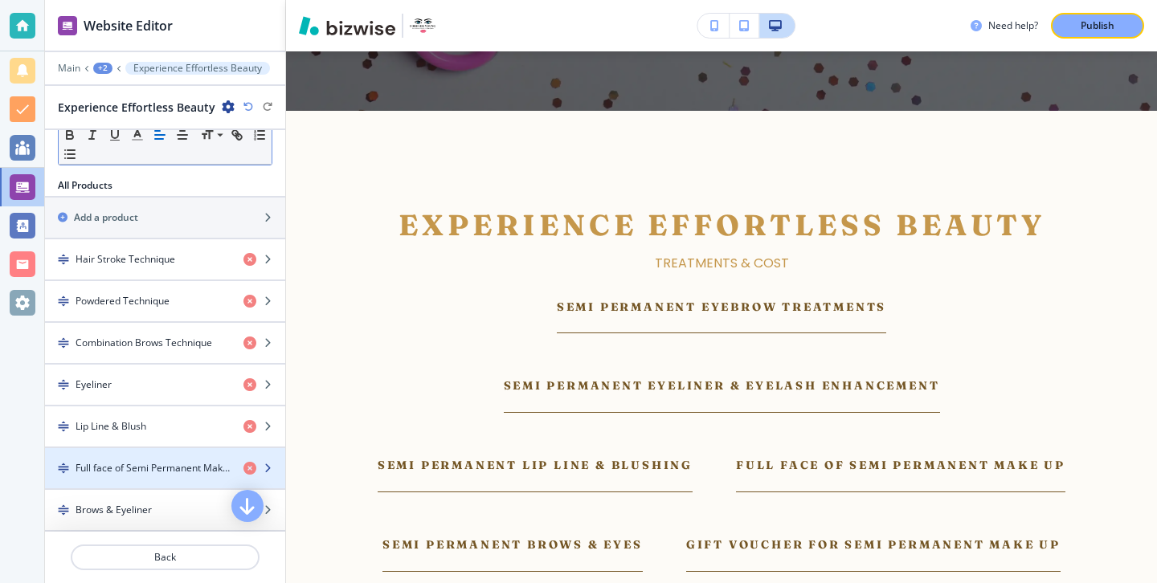
scroll to position [471, 0]
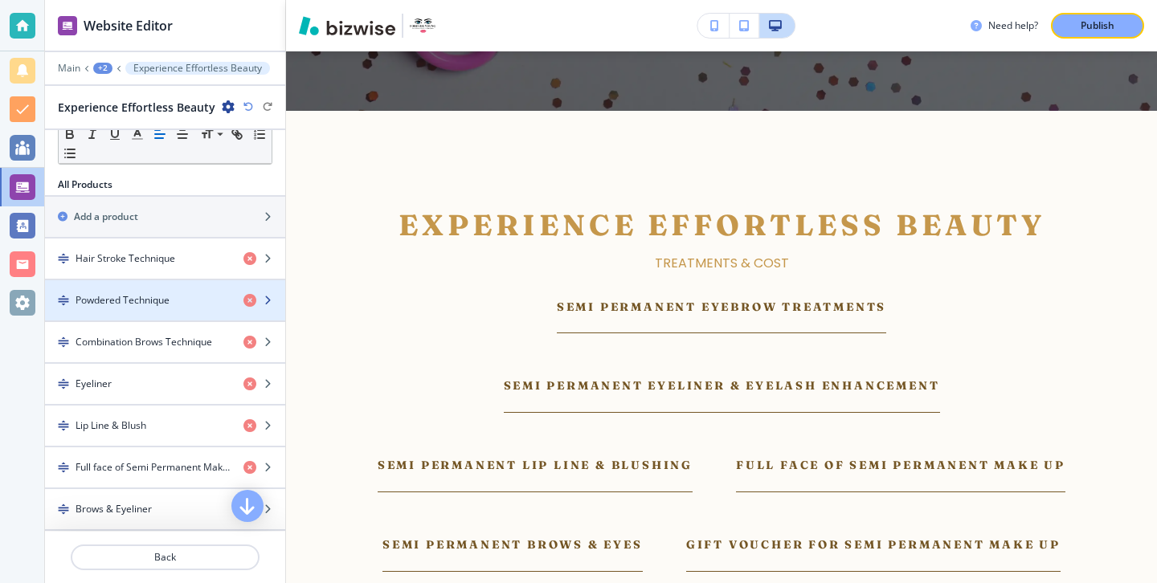
click at [177, 286] on div "button" at bounding box center [165, 286] width 240 height 13
click at [177, 292] on div "button" at bounding box center [165, 286] width 240 height 13
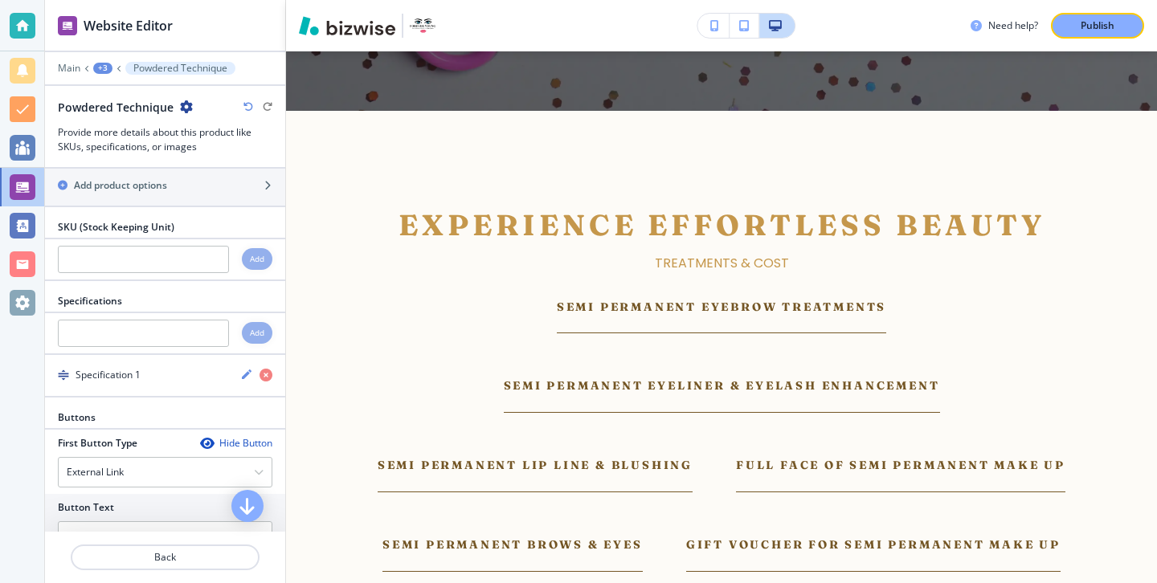
scroll to position [1048, 0]
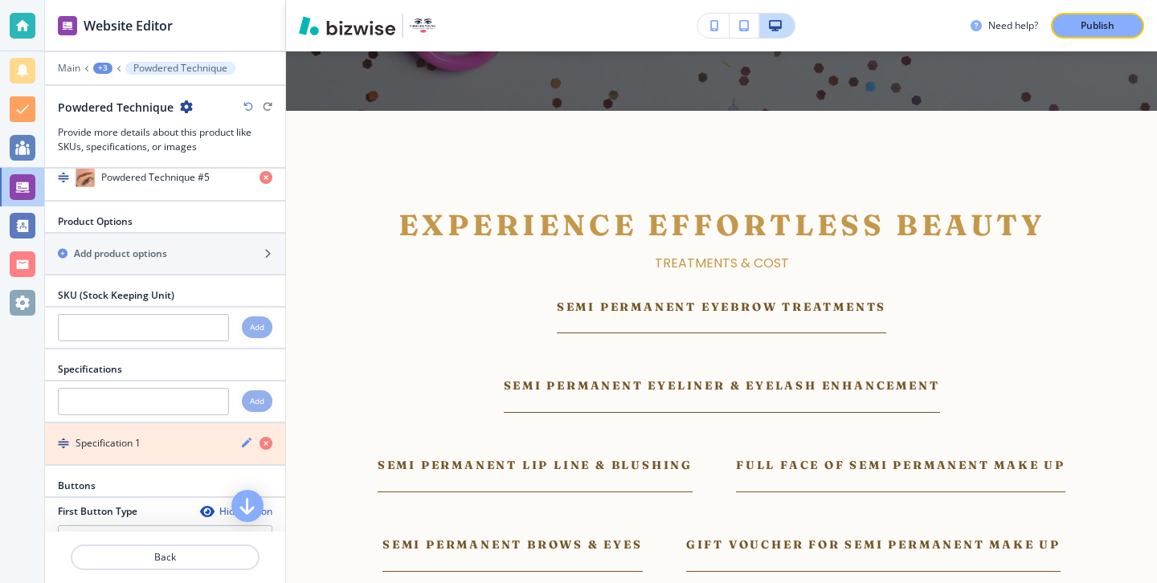
click at [269, 437] on icon "button" at bounding box center [265, 443] width 13 height 13
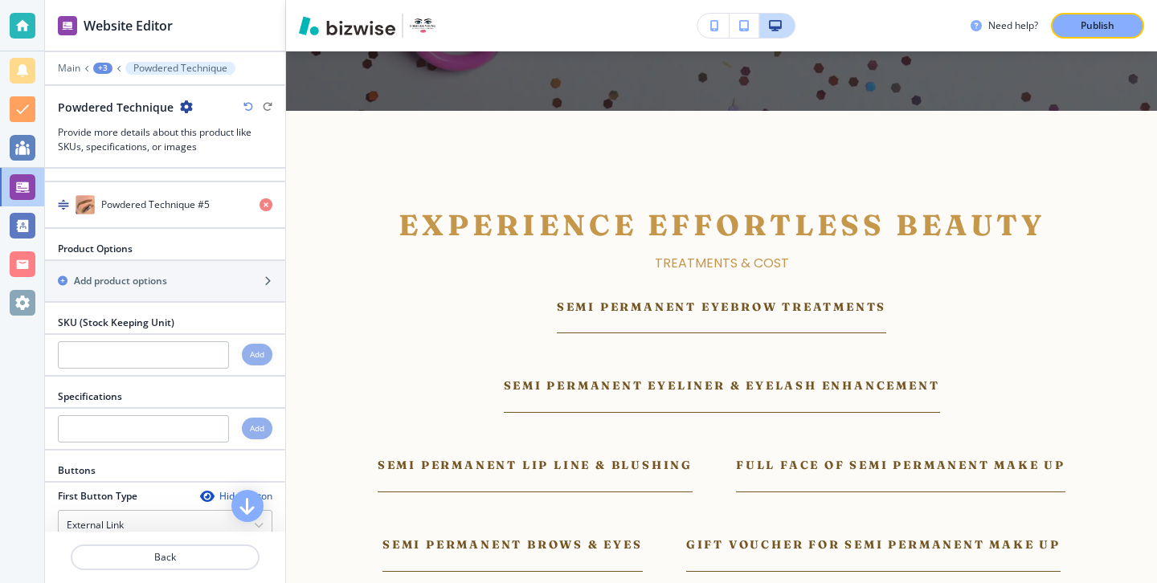
scroll to position [1012, 0]
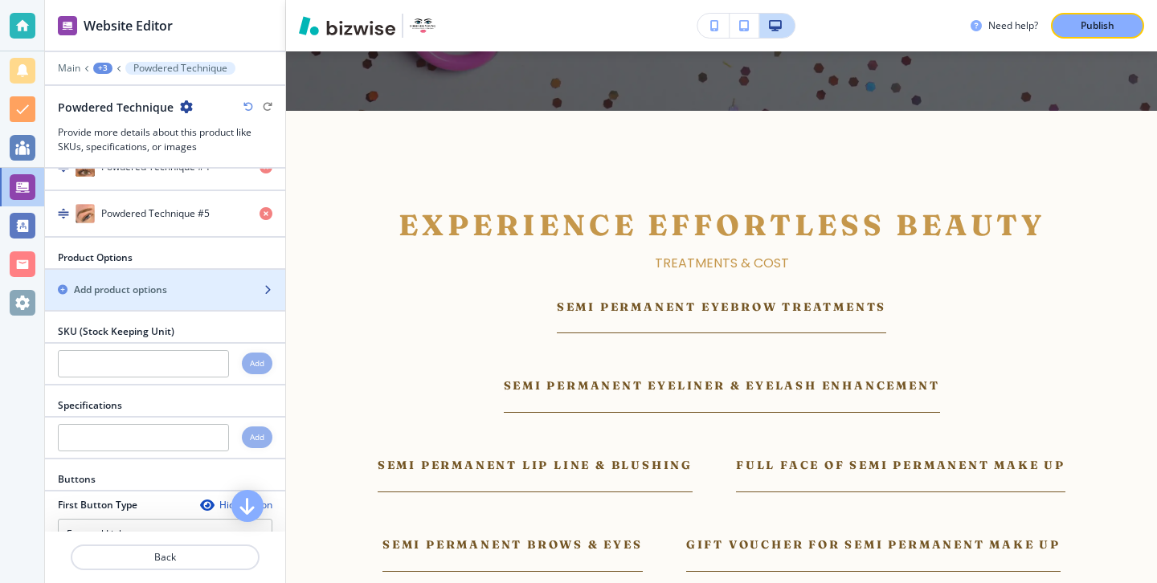
click at [228, 270] on div "button" at bounding box center [165, 276] width 240 height 13
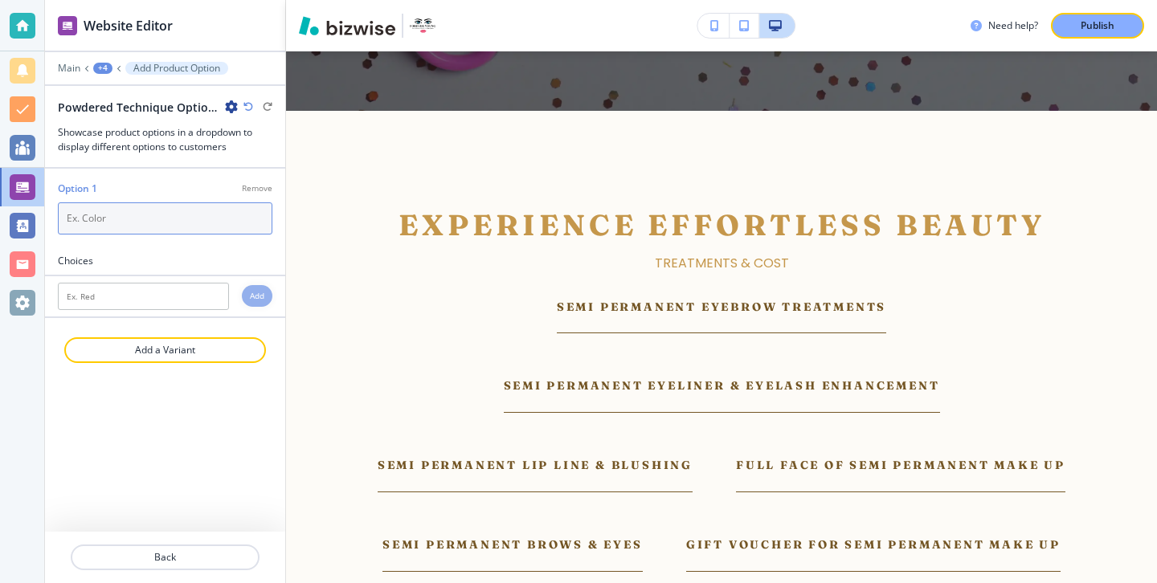
click at [165, 218] on input "text" at bounding box center [165, 218] width 214 height 32
type input "Normal"
click at [186, 281] on div at bounding box center [165, 279] width 240 height 6
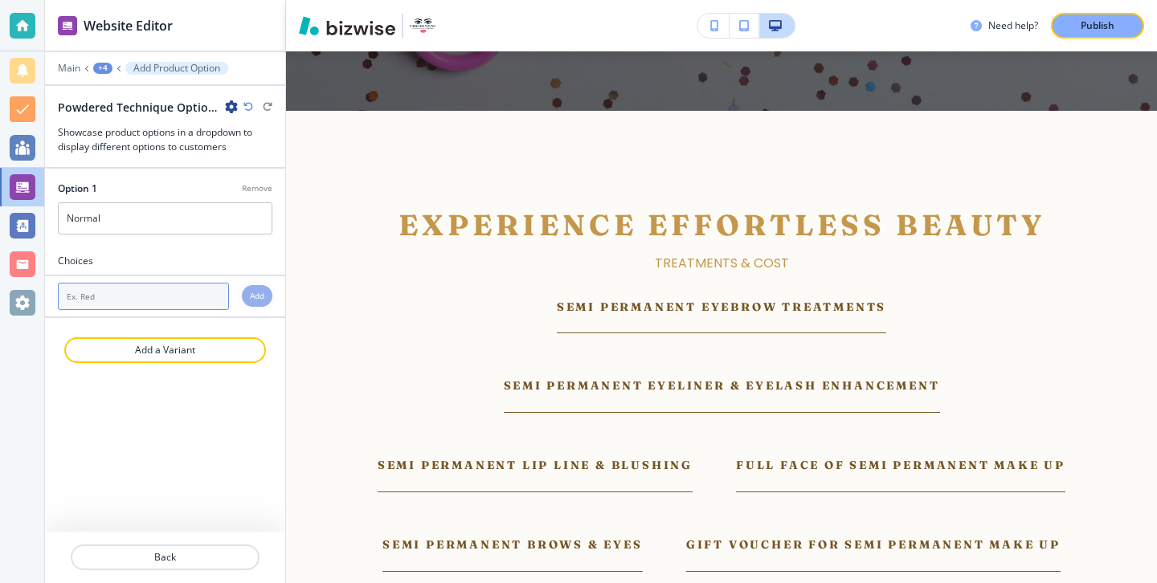
click at [186, 284] on input "text" at bounding box center [143, 296] width 171 height 27
type input "Normal"
click at [268, 295] on div "Add" at bounding box center [257, 296] width 31 height 22
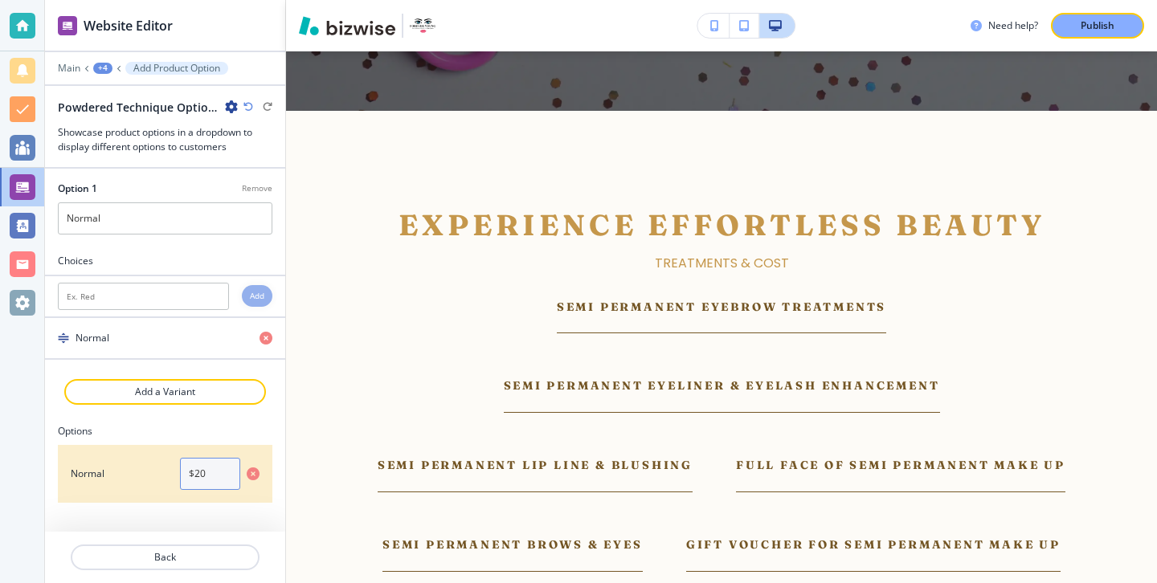
click at [198, 469] on input "$20" at bounding box center [210, 474] width 60 height 32
click at [198, 470] on input "$20" at bounding box center [210, 474] width 60 height 32
paste input "£"
type input "£250"
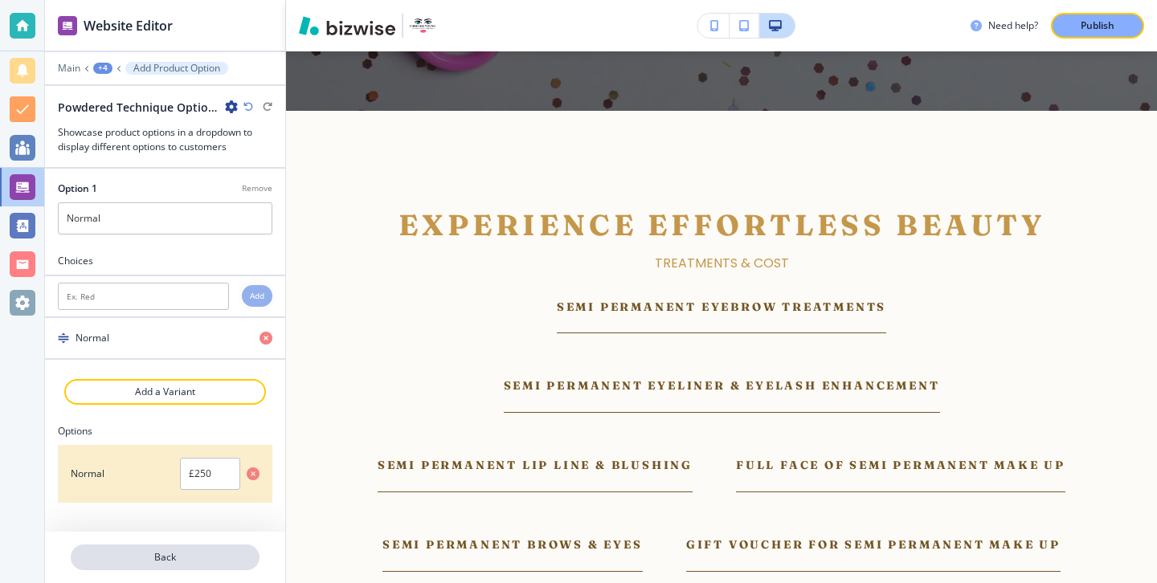
click at [201, 547] on button "Back" at bounding box center [165, 558] width 189 height 26
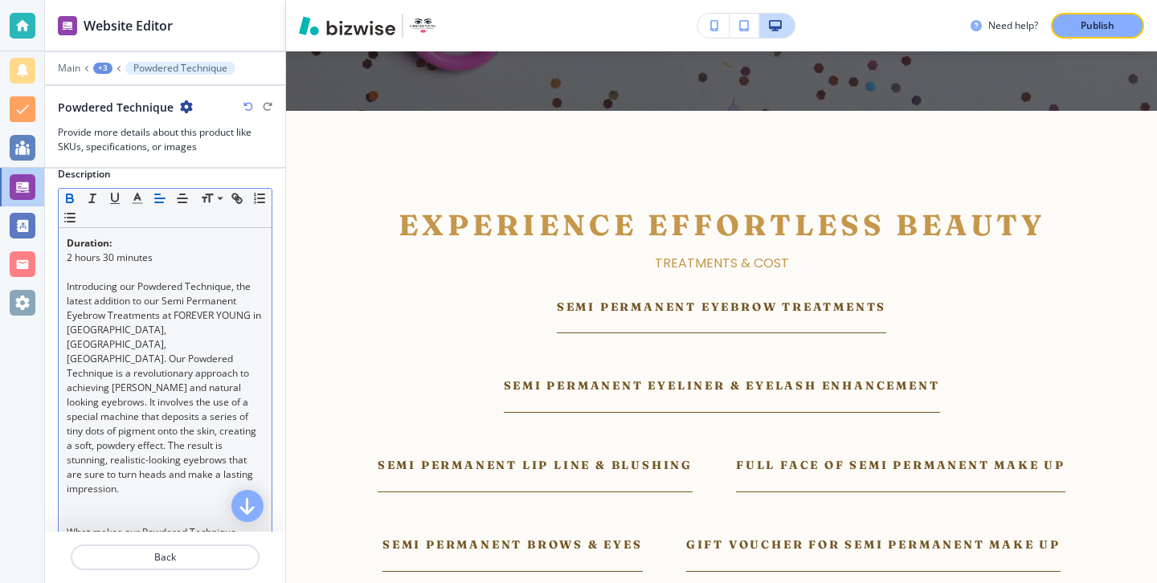
scroll to position [0, 0]
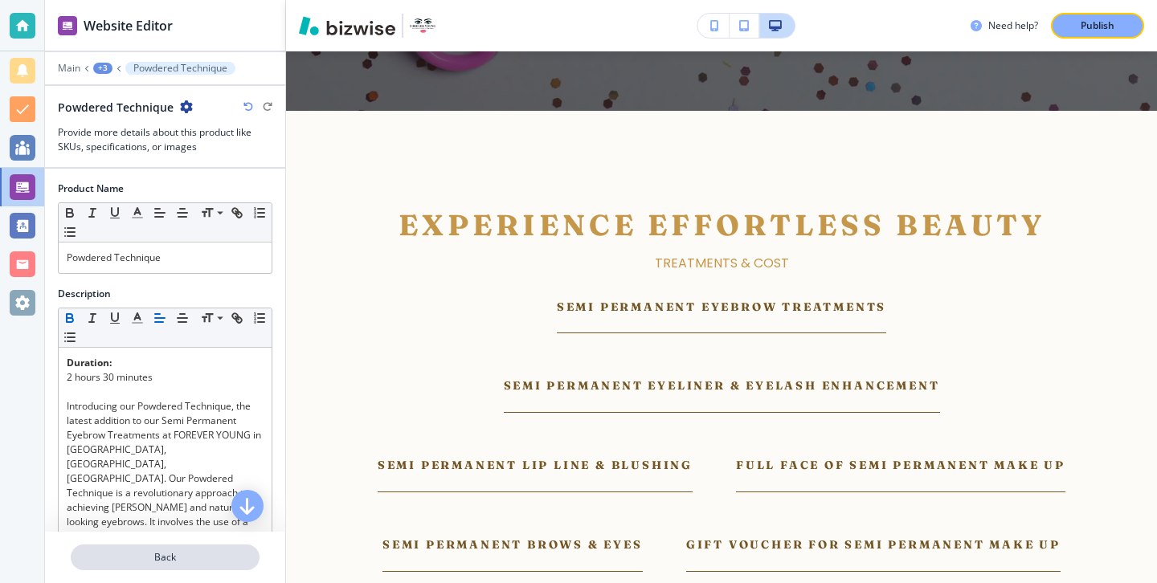
click at [181, 559] on p "Back" at bounding box center [165, 557] width 186 height 14
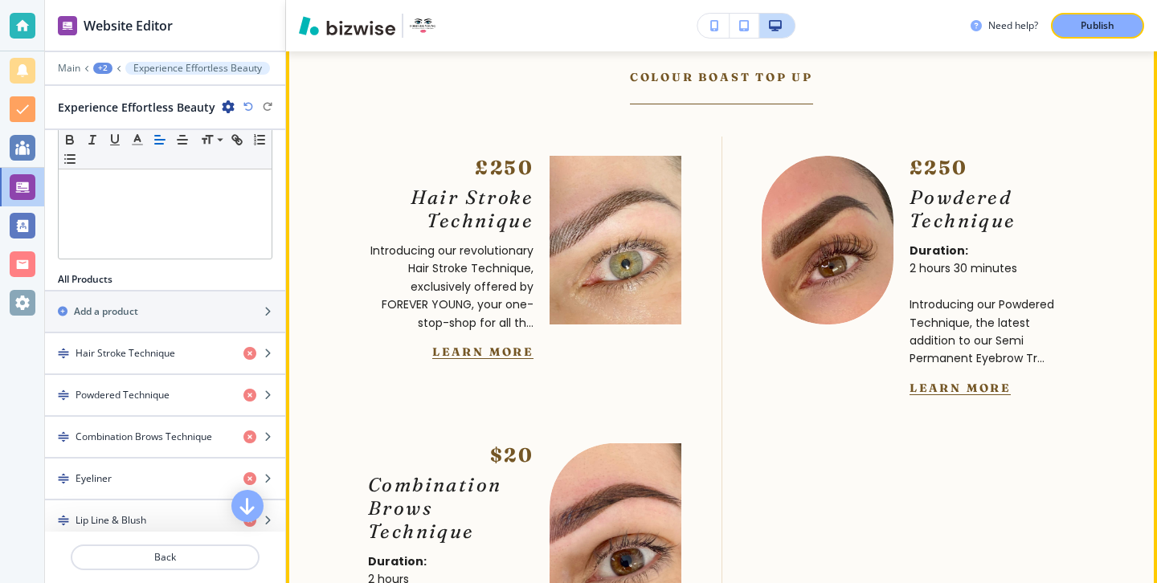
scroll to position [5712, 0]
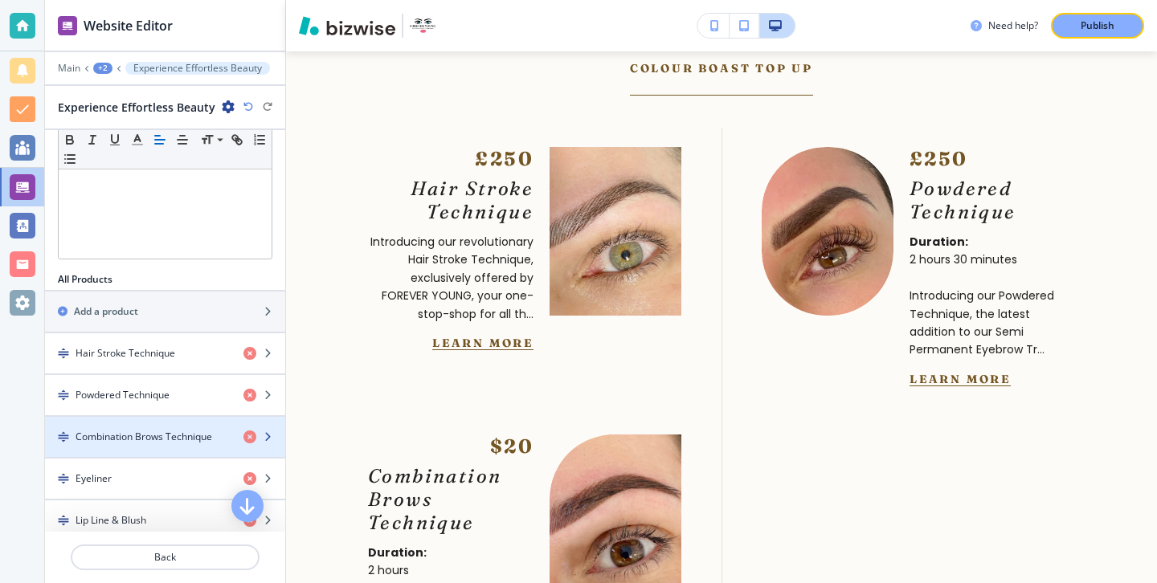
click at [188, 445] on div "button" at bounding box center [165, 450] width 240 height 13
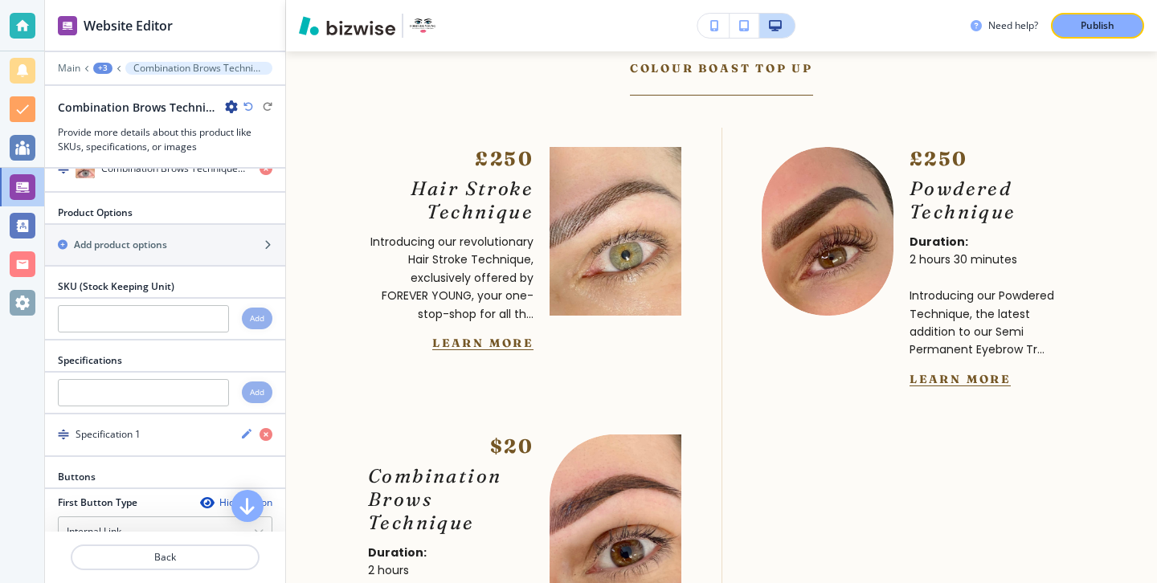
scroll to position [1117, 0]
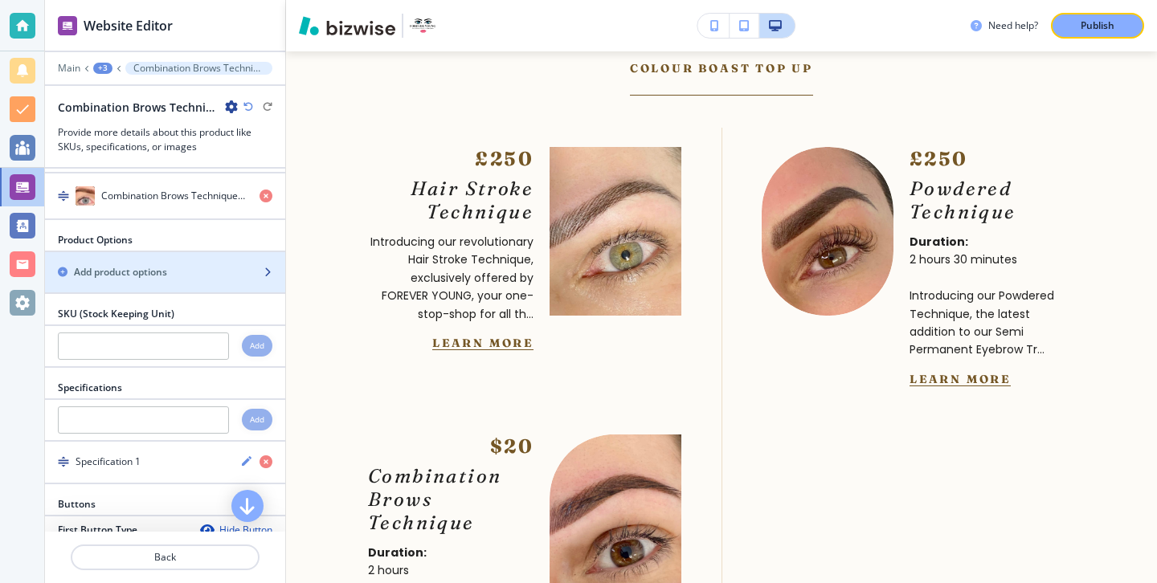
click at [191, 280] on div "button" at bounding box center [165, 286] width 240 height 13
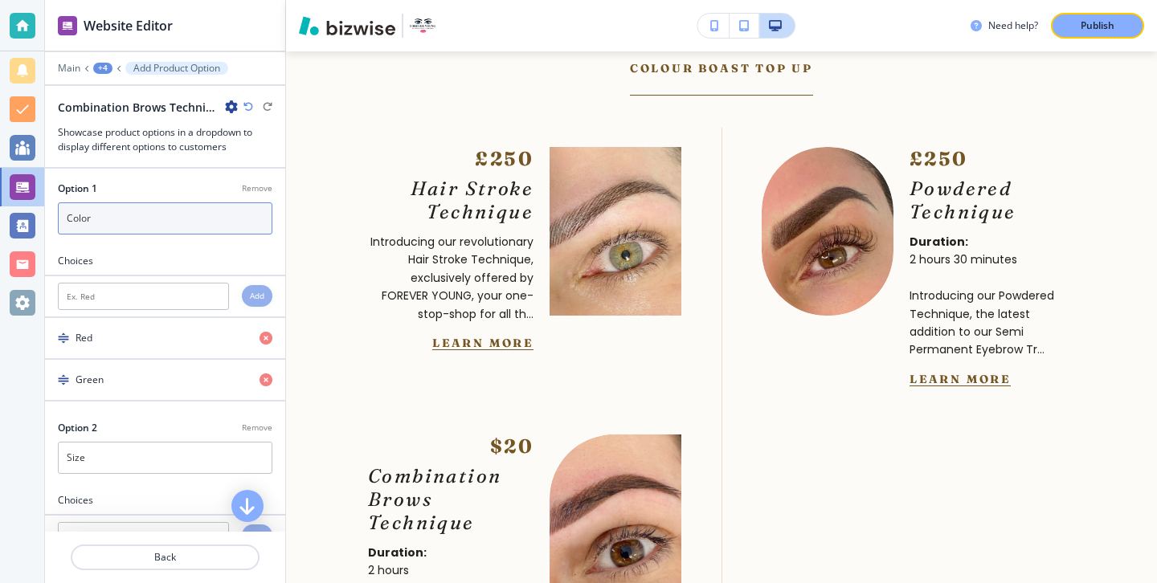
click at [187, 225] on input "Color" at bounding box center [165, 218] width 214 height 32
type input "Normal"
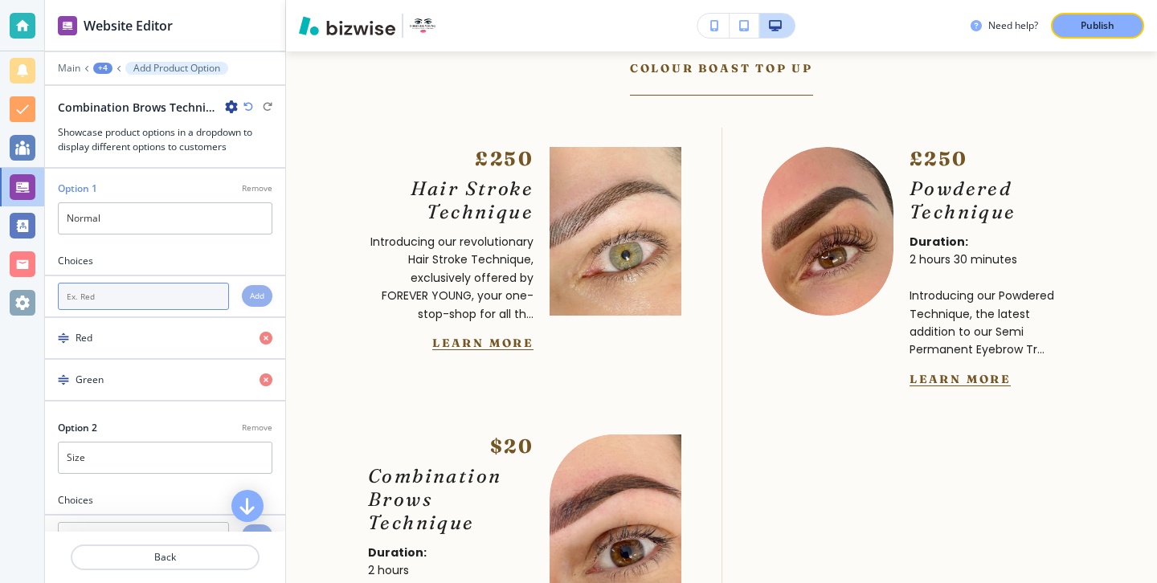
click at [169, 288] on input "text" at bounding box center [143, 296] width 171 height 27
type input "Normal"
click at [266, 297] on div "Add" at bounding box center [257, 296] width 31 height 22
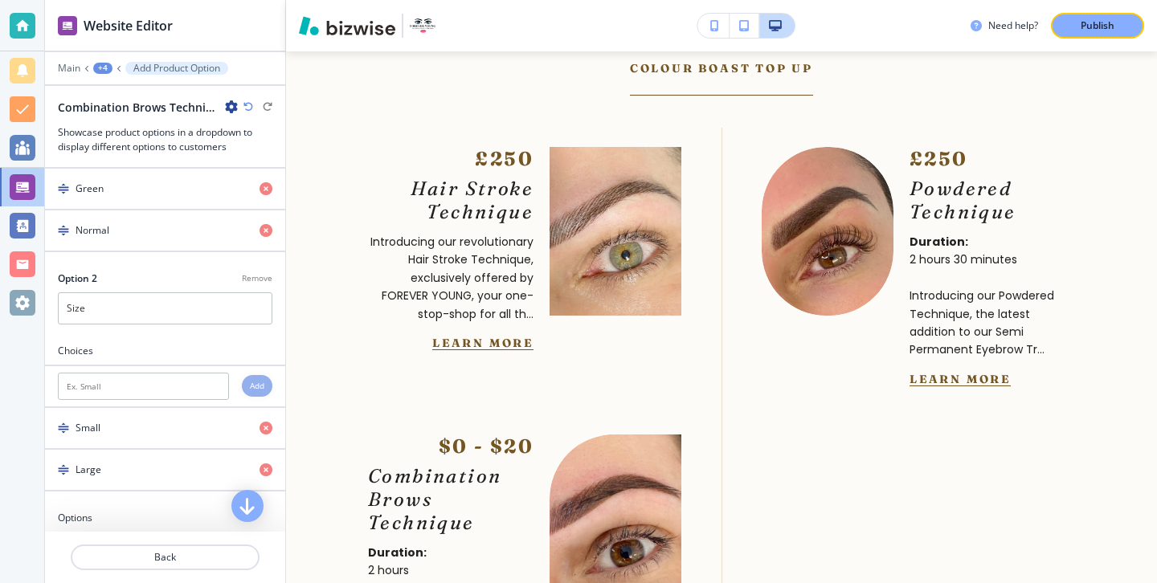
scroll to position [208, 0]
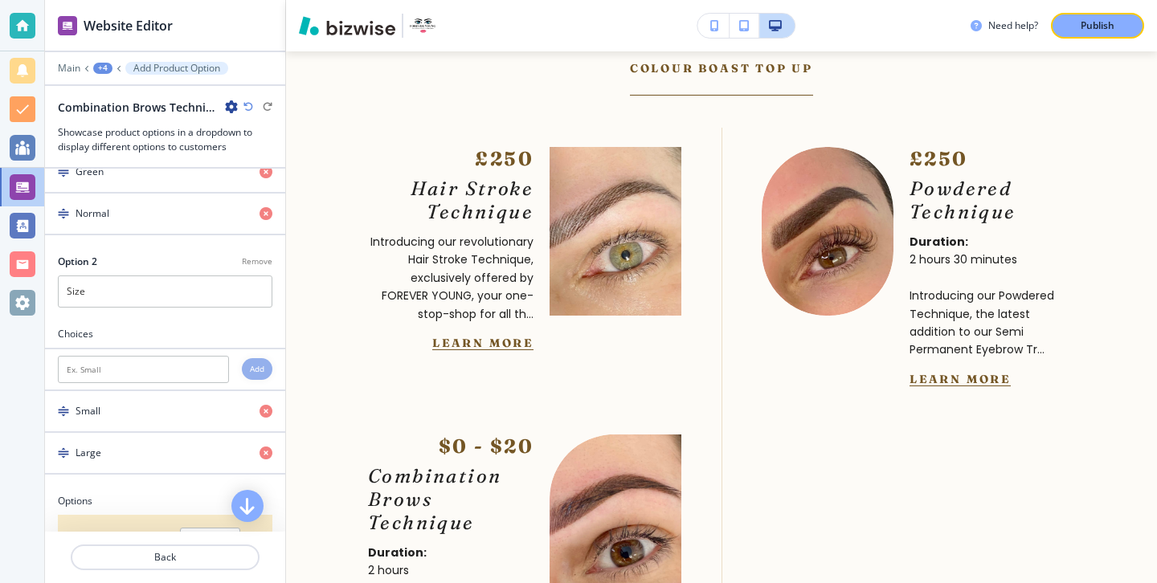
click at [263, 265] on p "Remove" at bounding box center [257, 261] width 31 height 12
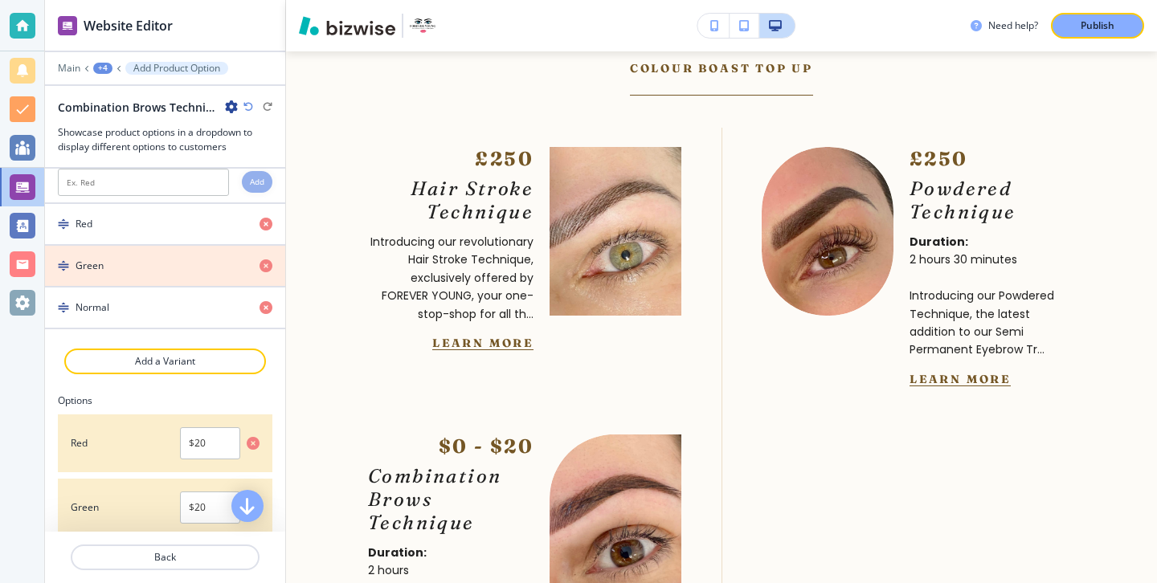
click at [260, 265] on icon "button" at bounding box center [265, 265] width 13 height 13
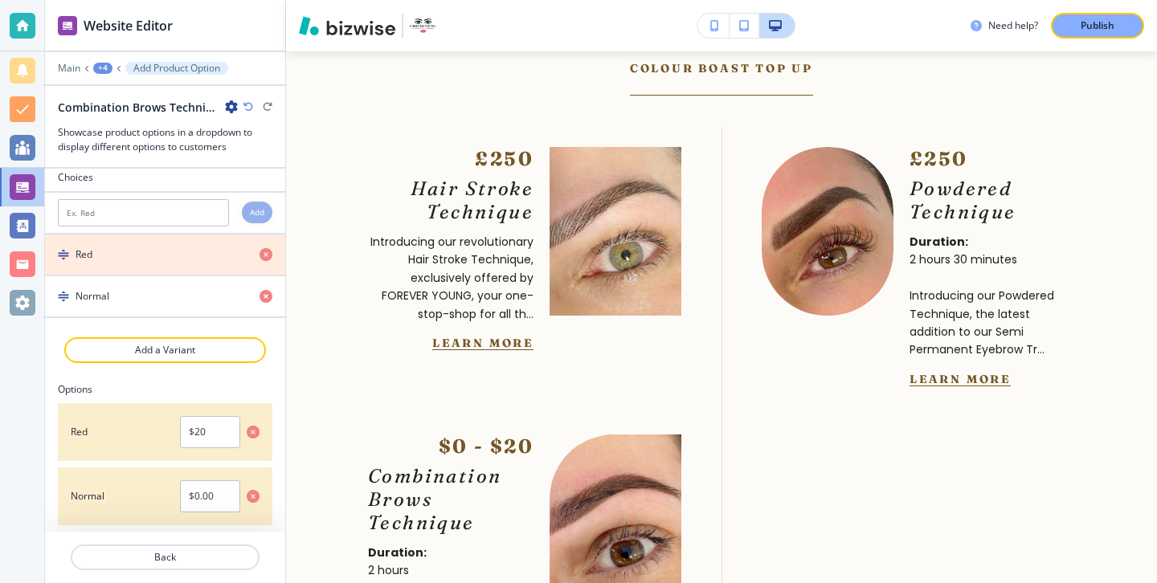
click at [263, 257] on icon "button" at bounding box center [265, 254] width 13 height 13
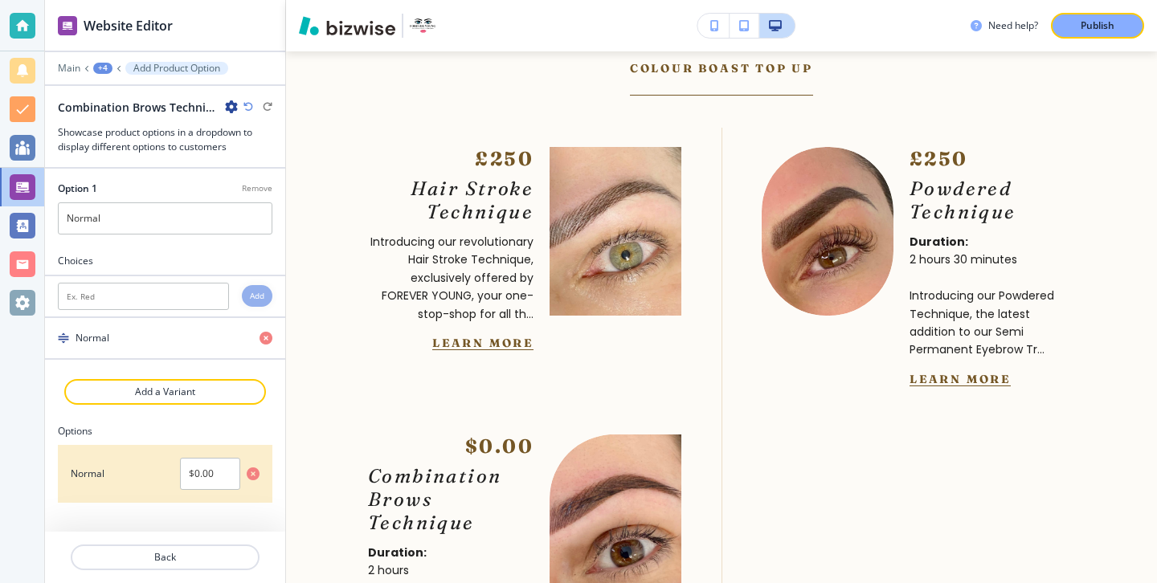
scroll to position [0, 0]
click at [206, 469] on input "$0.00" at bounding box center [210, 474] width 60 height 32
click at [206, 470] on input "$0.00" at bounding box center [210, 474] width 60 height 32
type input "2"
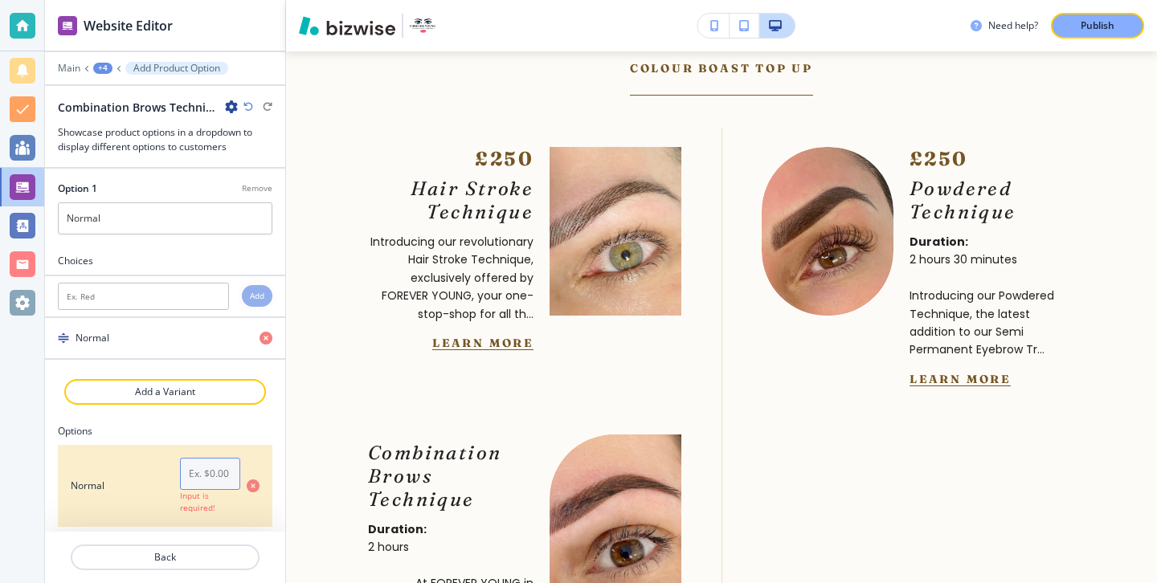
paste input "£"
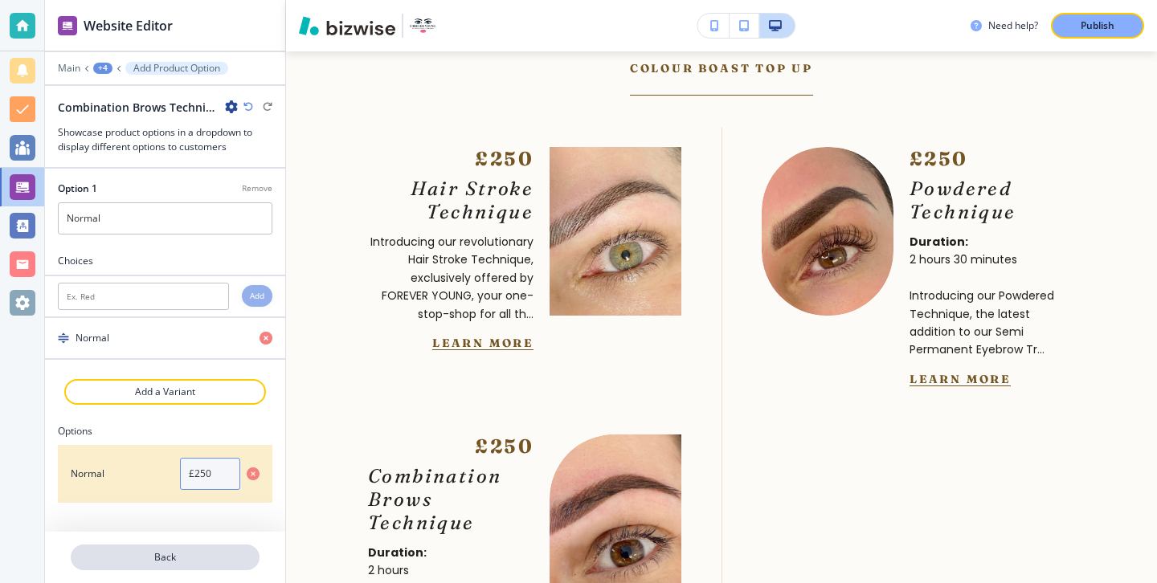
type input "£250"
click at [156, 559] on p "Back" at bounding box center [165, 557] width 186 height 14
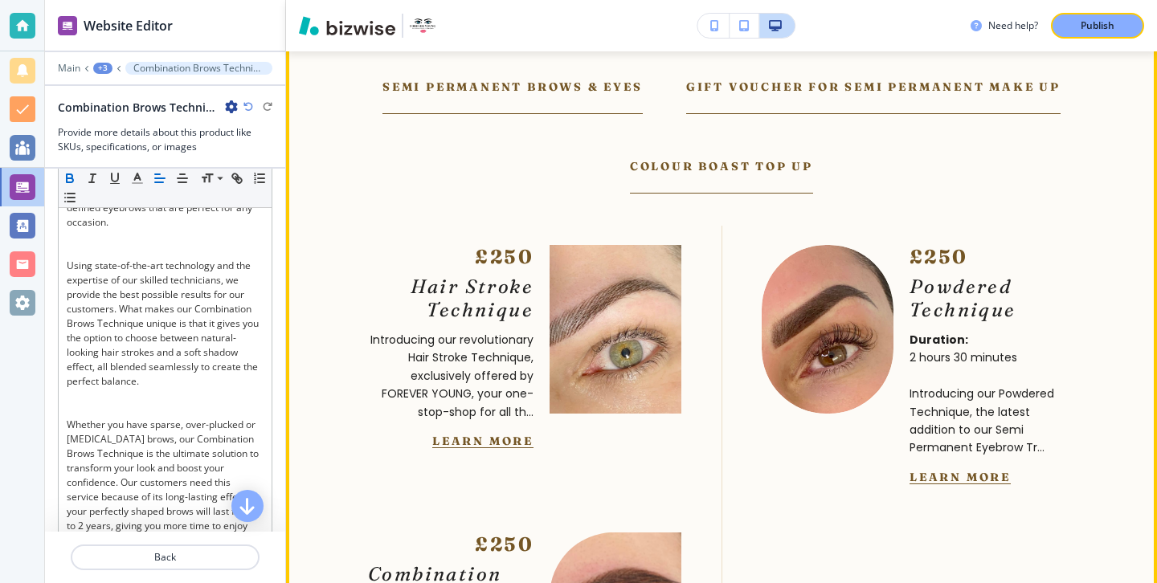
scroll to position [4842, 0]
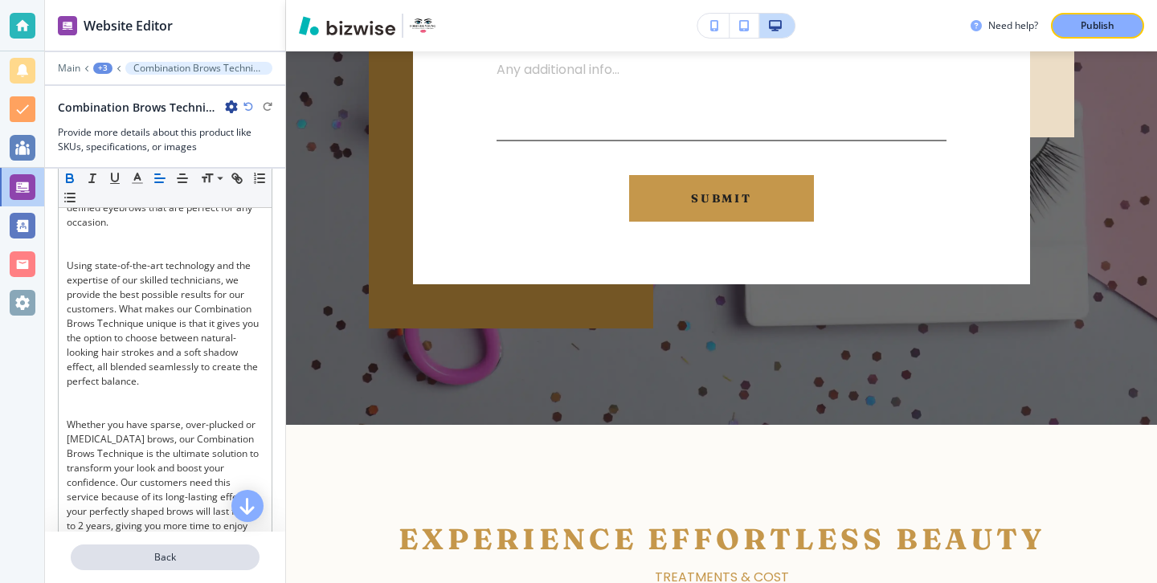
click at [178, 554] on p "Back" at bounding box center [165, 557] width 186 height 14
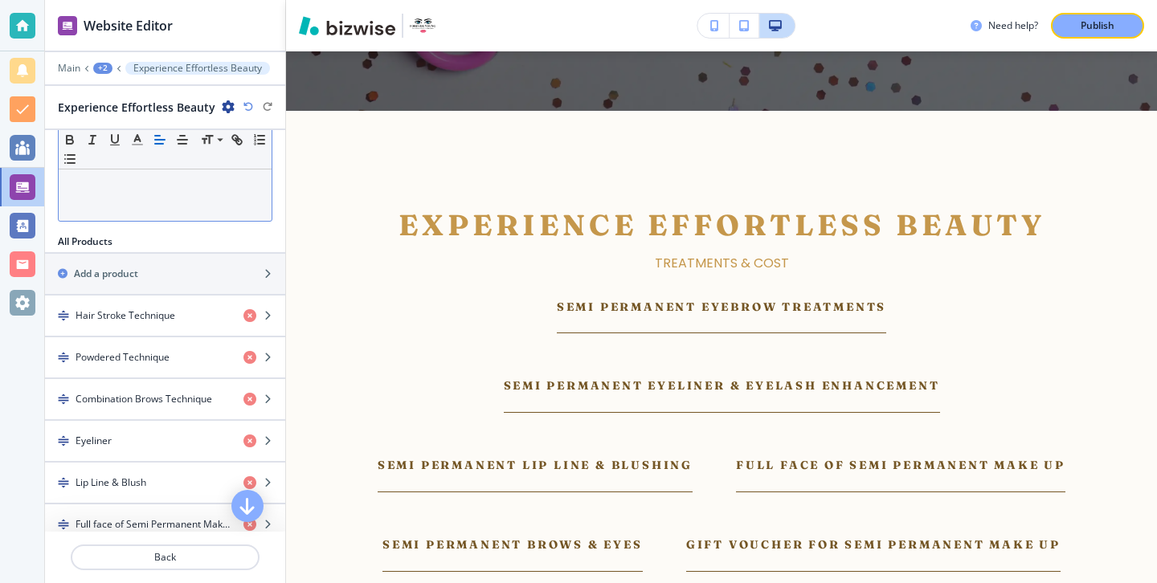
scroll to position [498, 0]
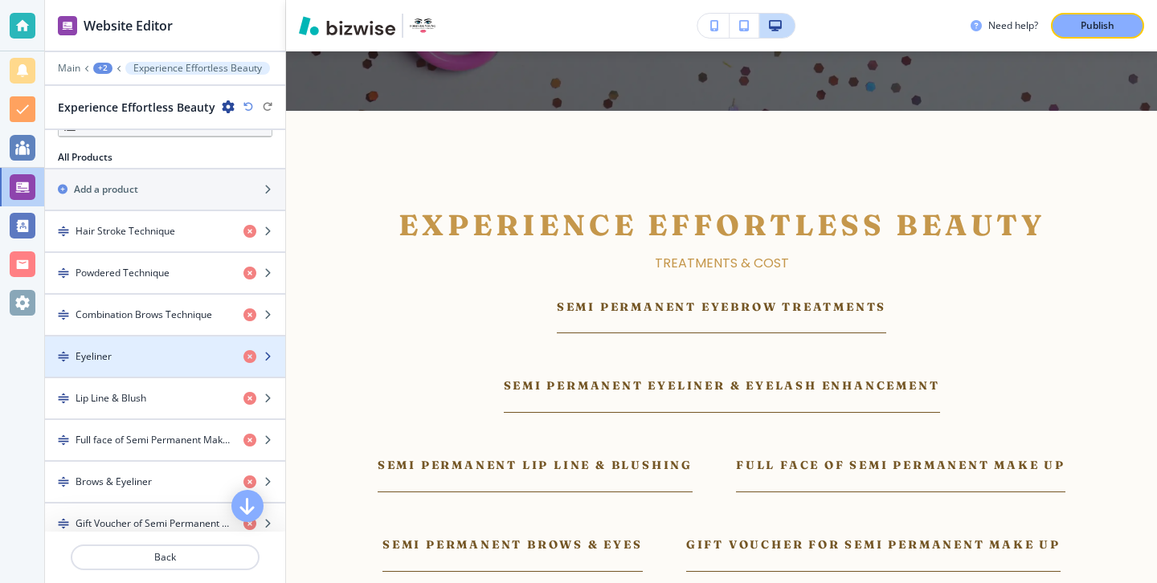
click at [169, 355] on div "Eyeliner" at bounding box center [138, 356] width 186 height 14
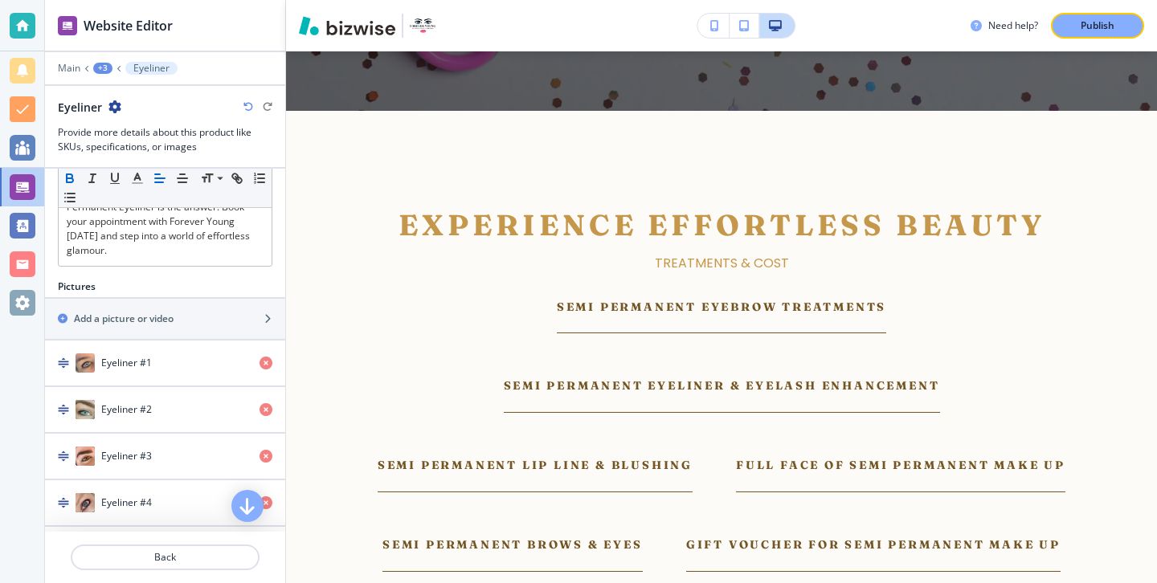
scroll to position [650, 0]
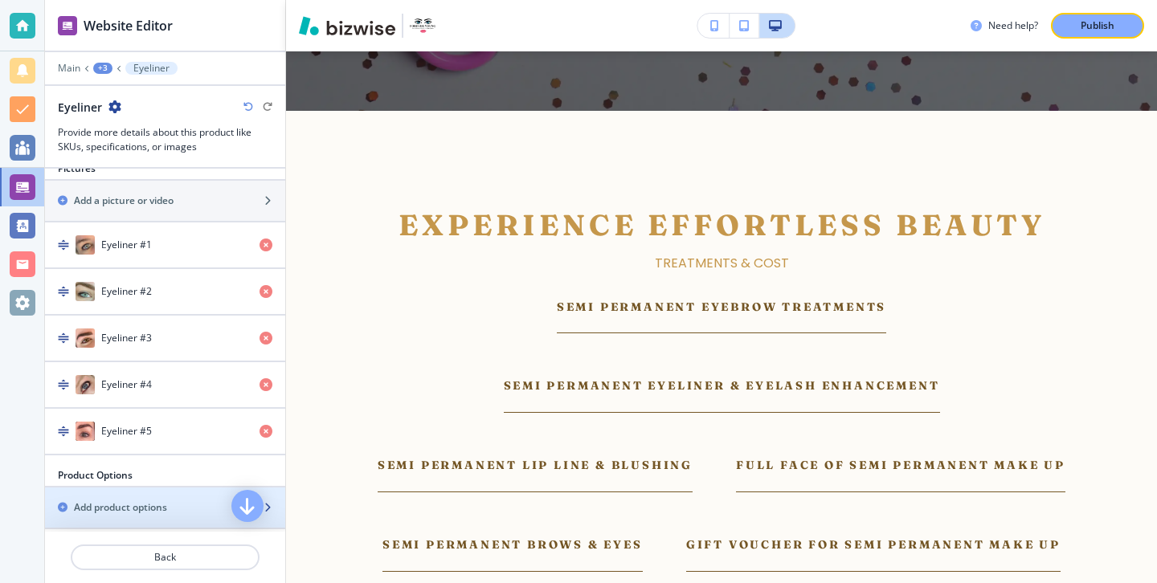
click at [169, 510] on div "Add product options" at bounding box center [147, 507] width 205 height 14
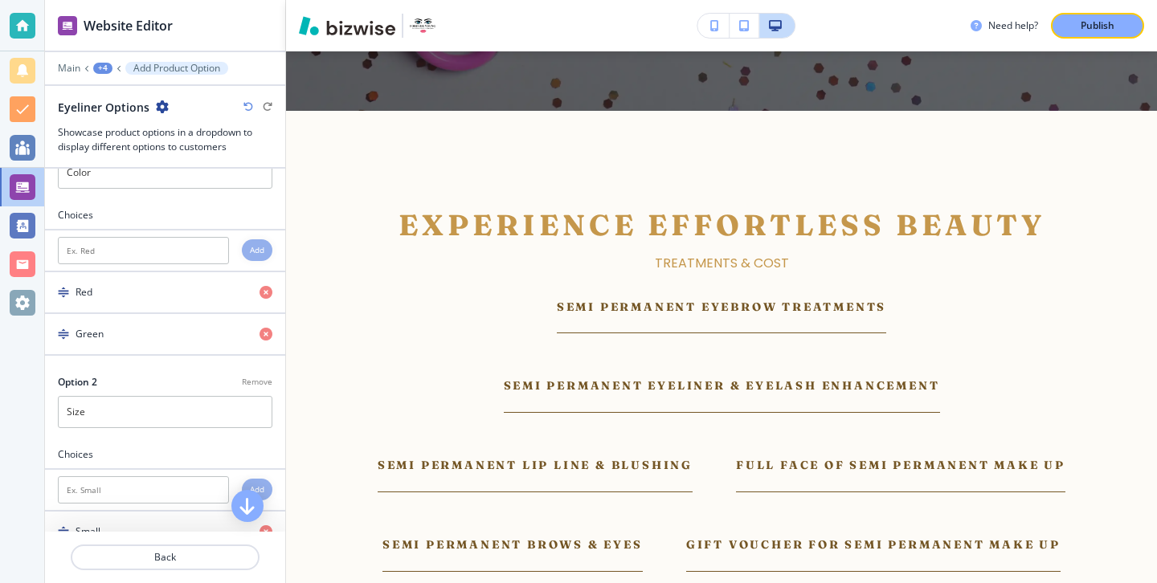
scroll to position [47, 0]
click at [244, 379] on p "Remove" at bounding box center [257, 381] width 31 height 12
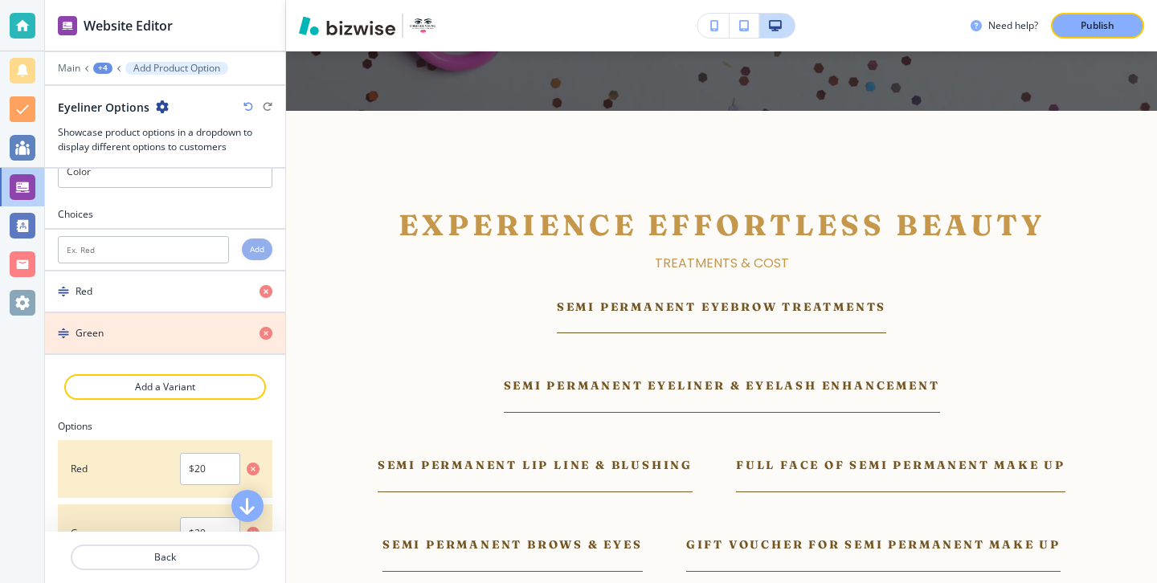
click at [268, 339] on icon "button" at bounding box center [265, 333] width 13 height 13
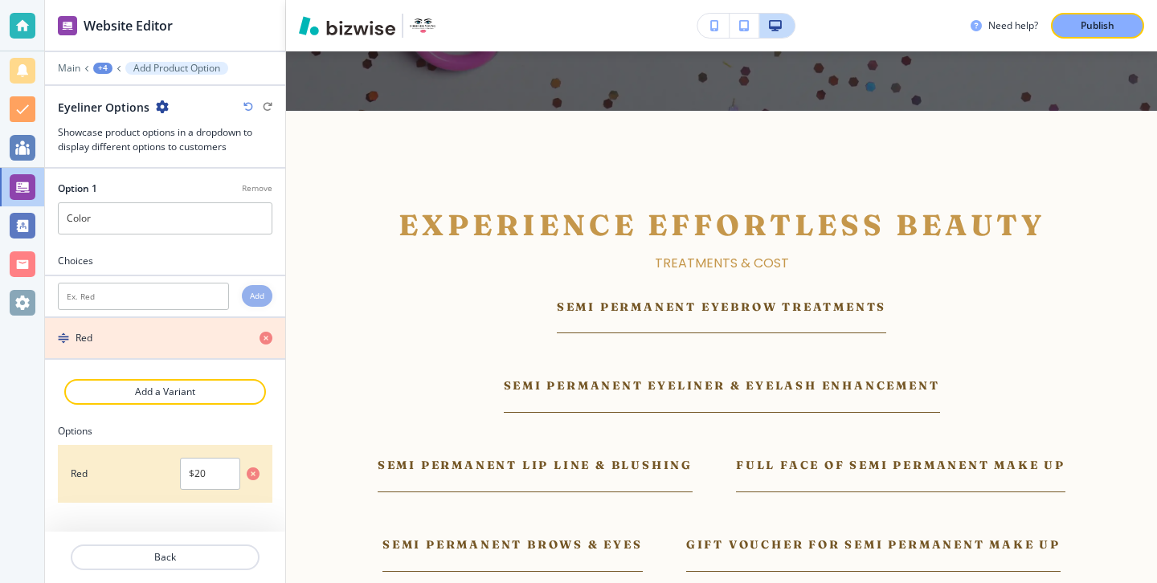
click at [268, 332] on icon "button" at bounding box center [265, 338] width 13 height 13
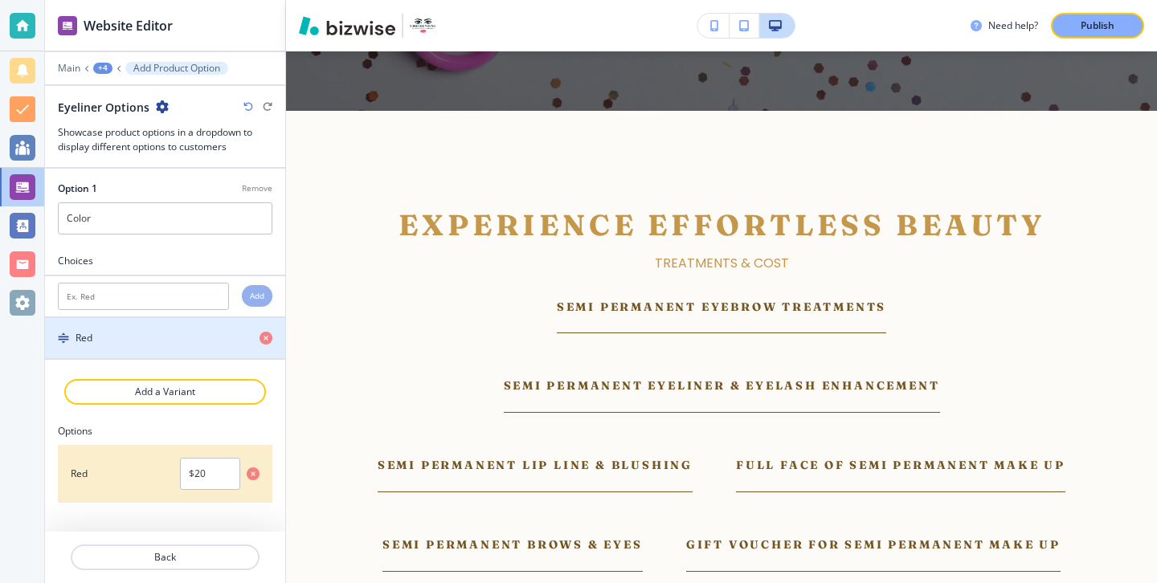
click at [276, 344] on div "button" at bounding box center [272, 338] width 26 height 13
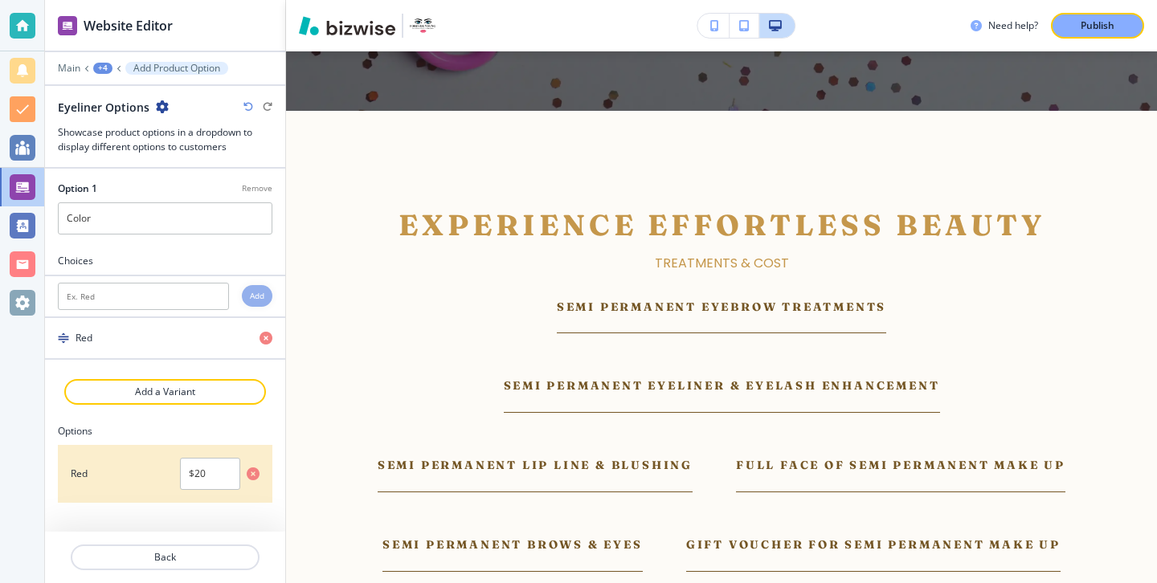
click at [271, 341] on icon "button" at bounding box center [265, 338] width 13 height 13
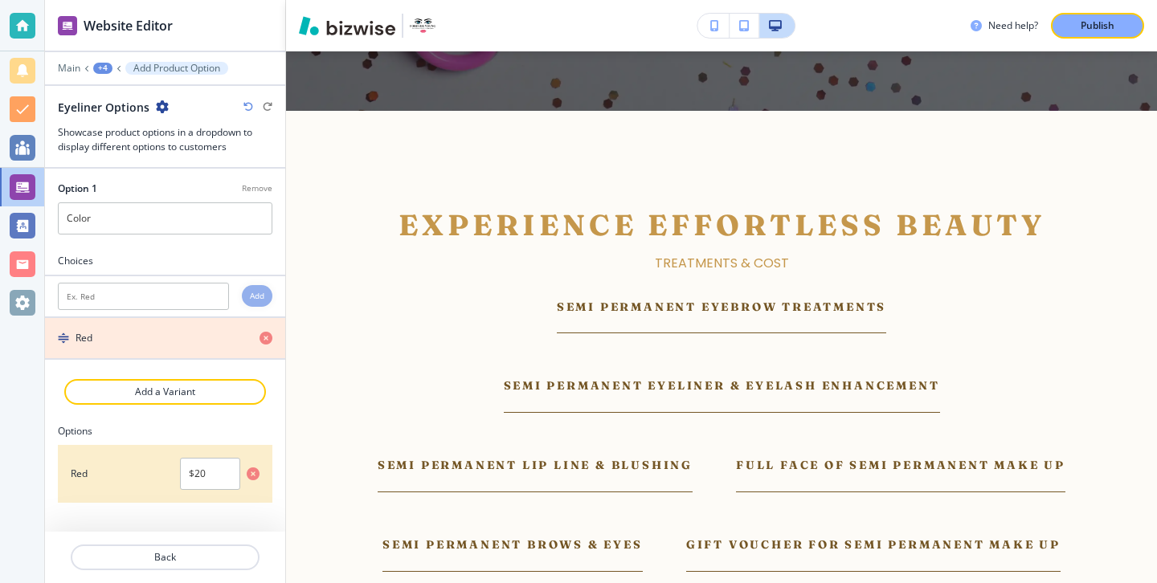
click at [270, 341] on icon "button" at bounding box center [265, 338] width 13 height 13
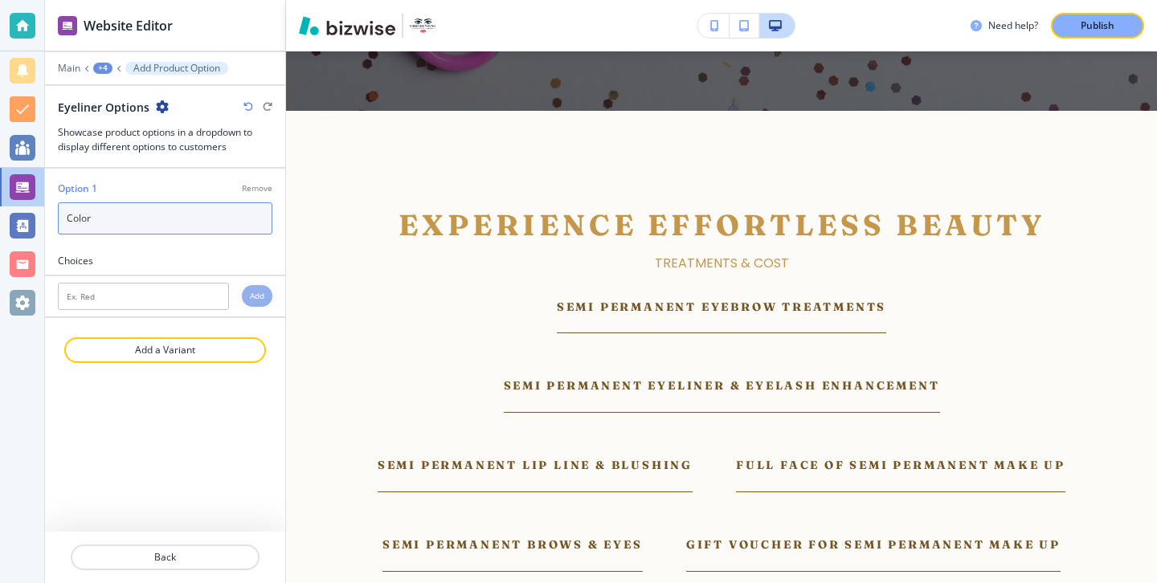
click at [162, 227] on input "Color" at bounding box center [165, 218] width 214 height 32
click at [161, 227] on input "Color" at bounding box center [165, 218] width 214 height 32
type input "Normal"
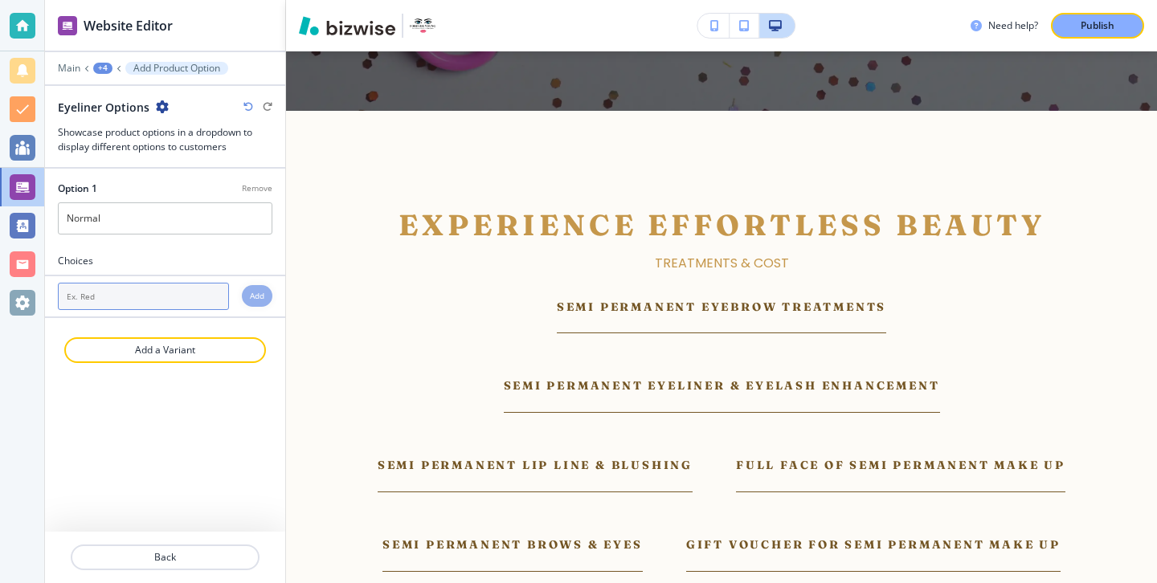
click at [139, 292] on input "text" at bounding box center [143, 296] width 171 height 27
type input "Normal"
click at [250, 299] on h4 "Add" at bounding box center [257, 296] width 14 height 12
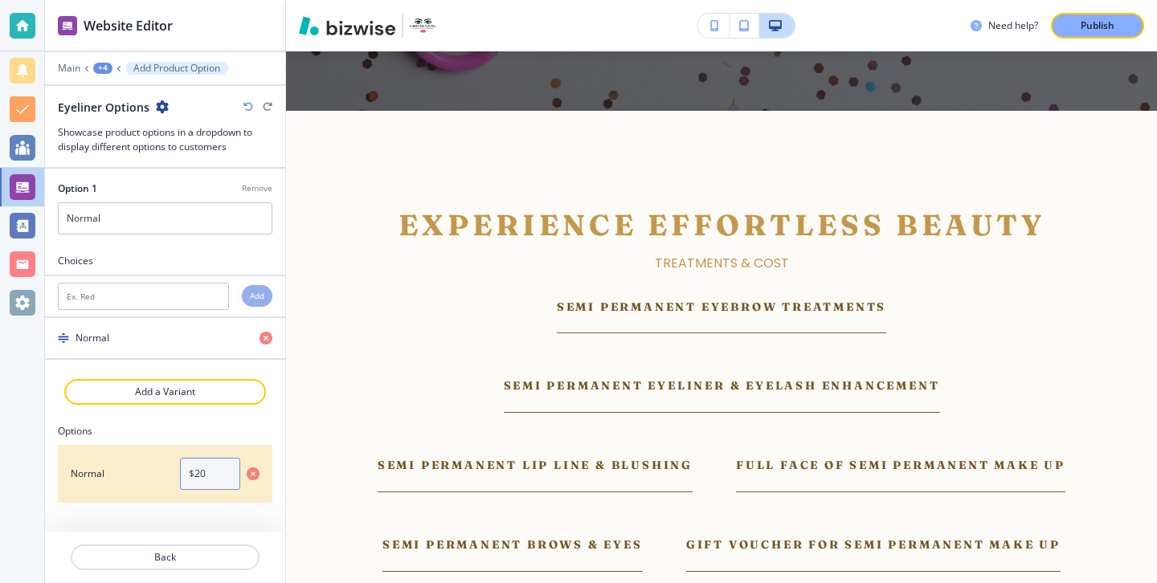
click at [222, 470] on input "$20" at bounding box center [210, 474] width 60 height 32
type input "$"
paste input "£"
type input "£250"
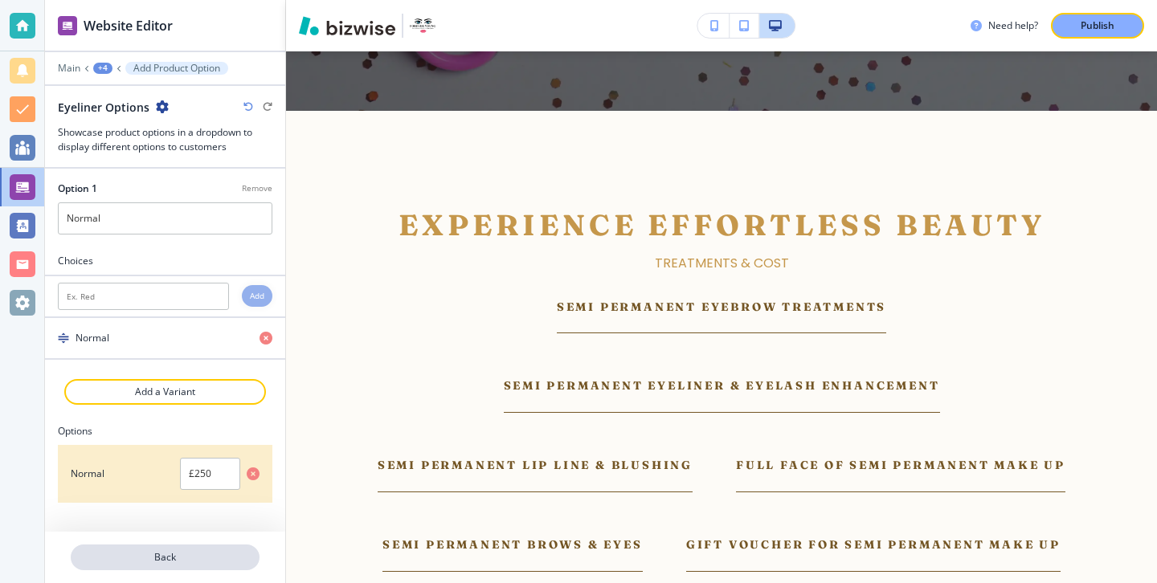
click at [214, 566] on button "Back" at bounding box center [165, 558] width 189 height 26
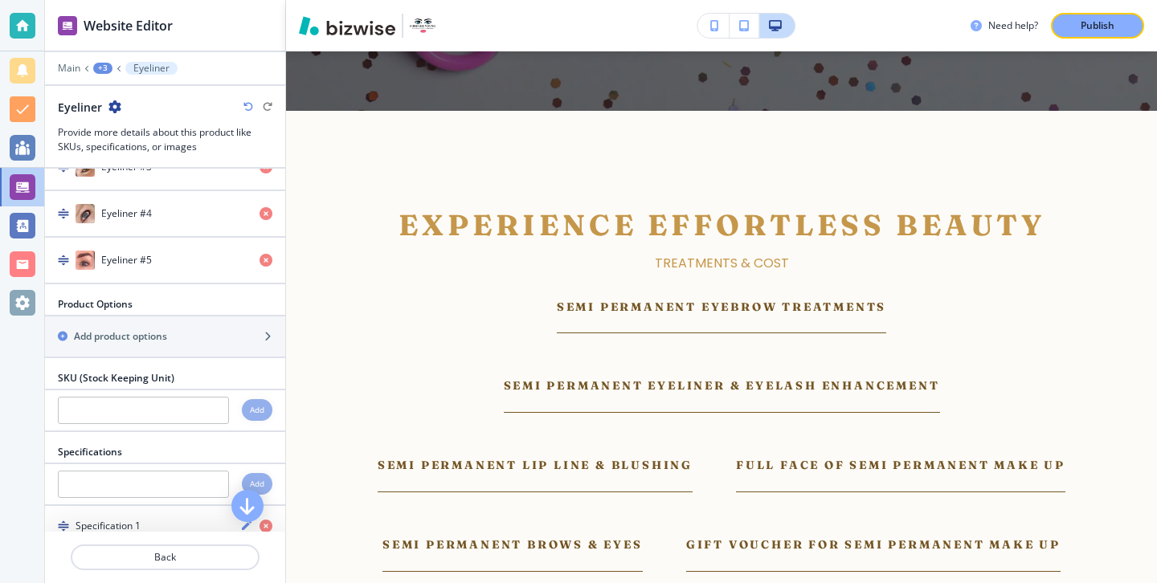
scroll to position [929, 0]
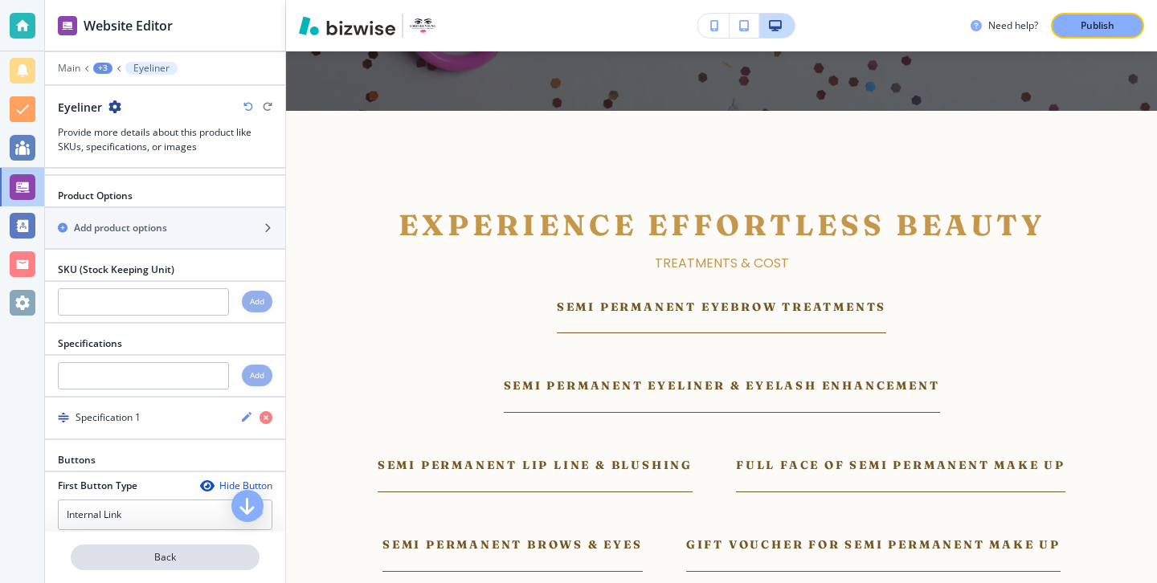
click at [178, 558] on p "Back" at bounding box center [165, 557] width 186 height 14
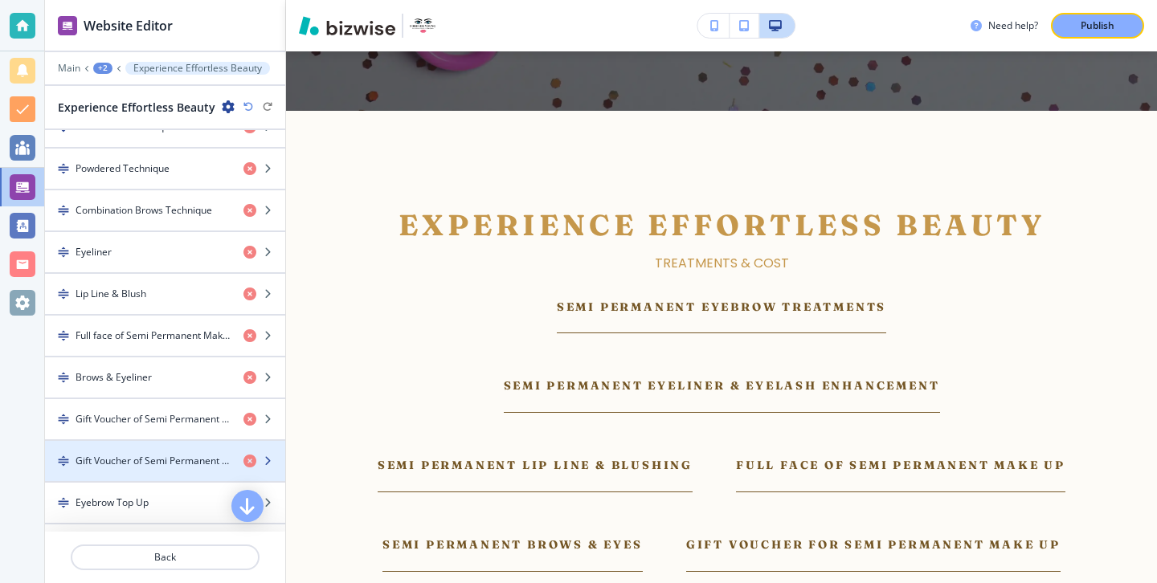
scroll to position [582, 0]
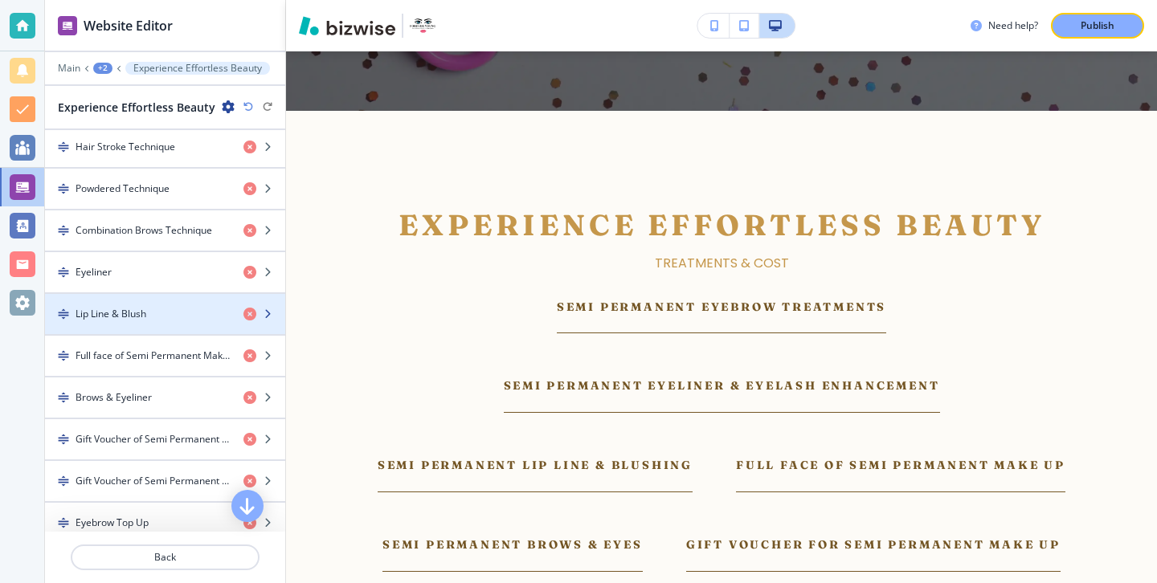
click at [173, 300] on div "button" at bounding box center [165, 300] width 240 height 13
click at [172, 310] on div "Lip Line & Blush" at bounding box center [138, 314] width 186 height 14
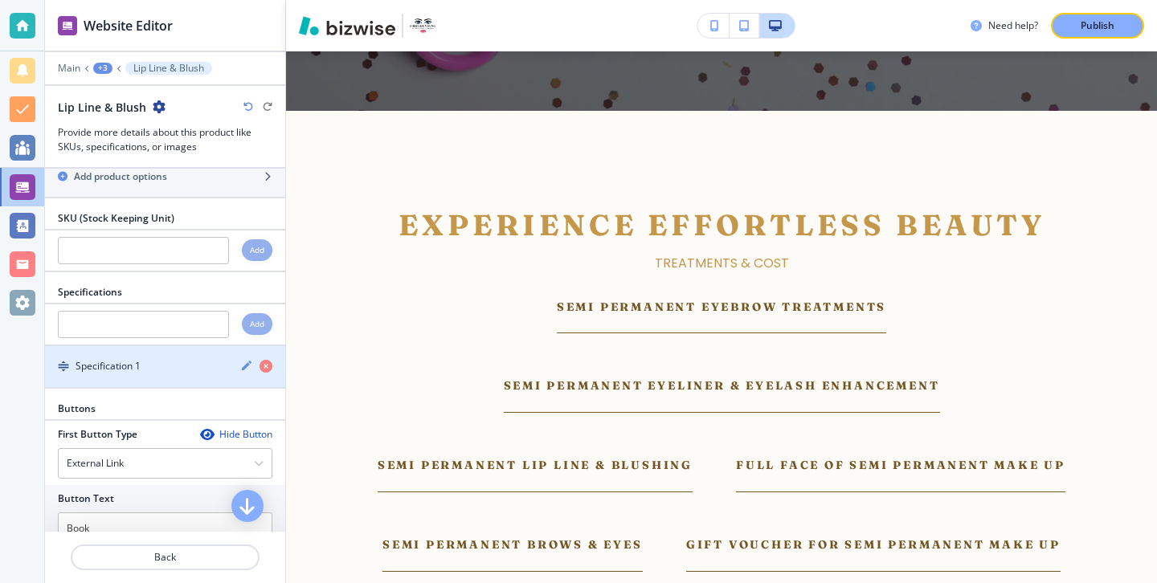
scroll to position [988, 0]
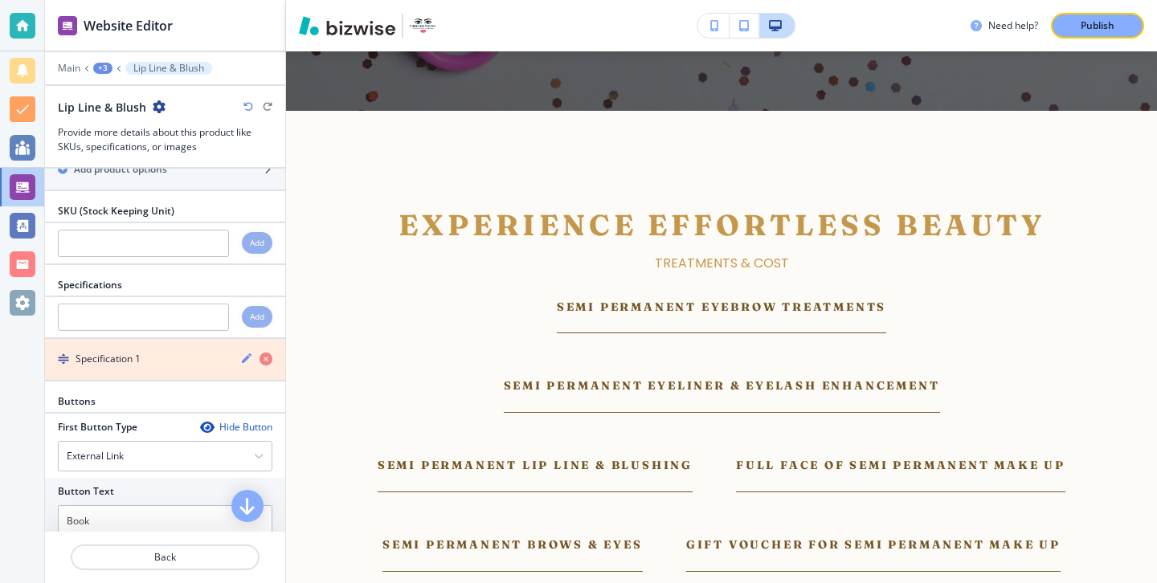
click at [263, 357] on icon "button" at bounding box center [265, 359] width 13 height 13
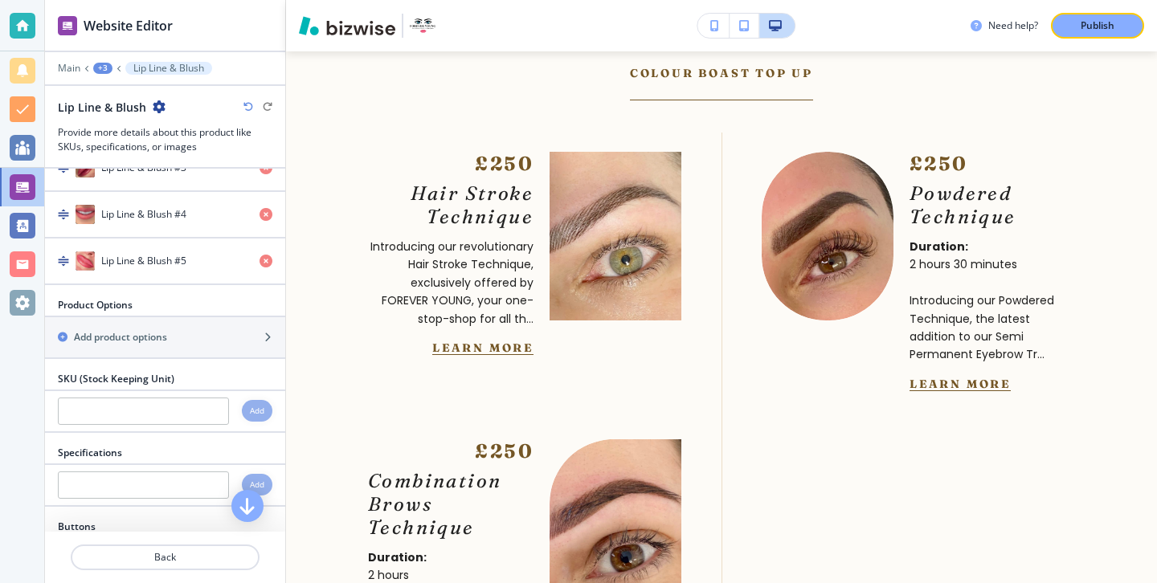
scroll to position [806, 0]
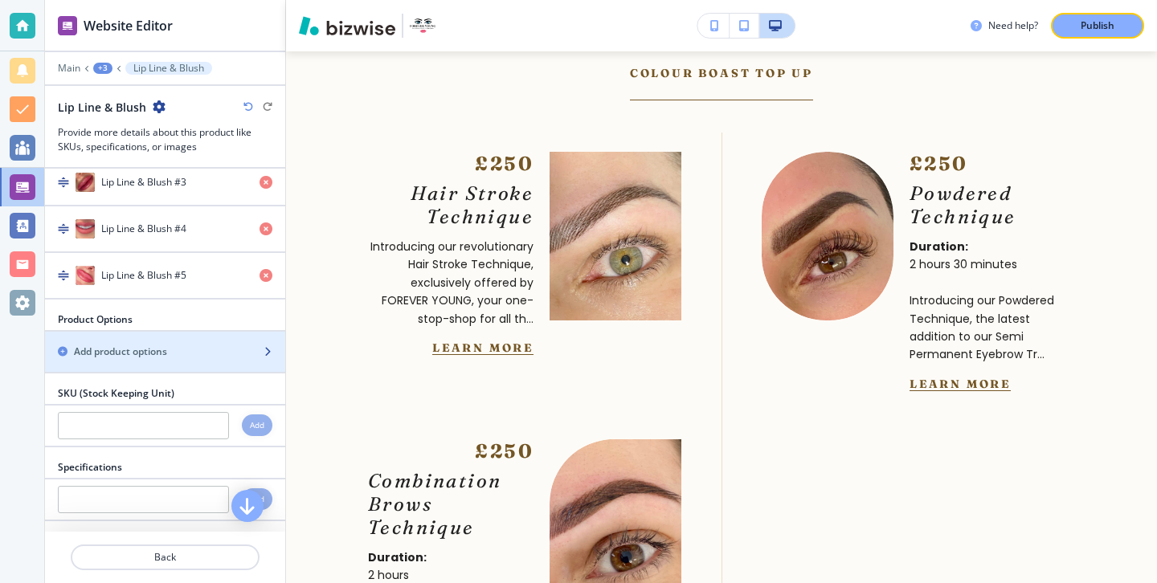
click at [231, 353] on div "Add product options" at bounding box center [147, 352] width 205 height 14
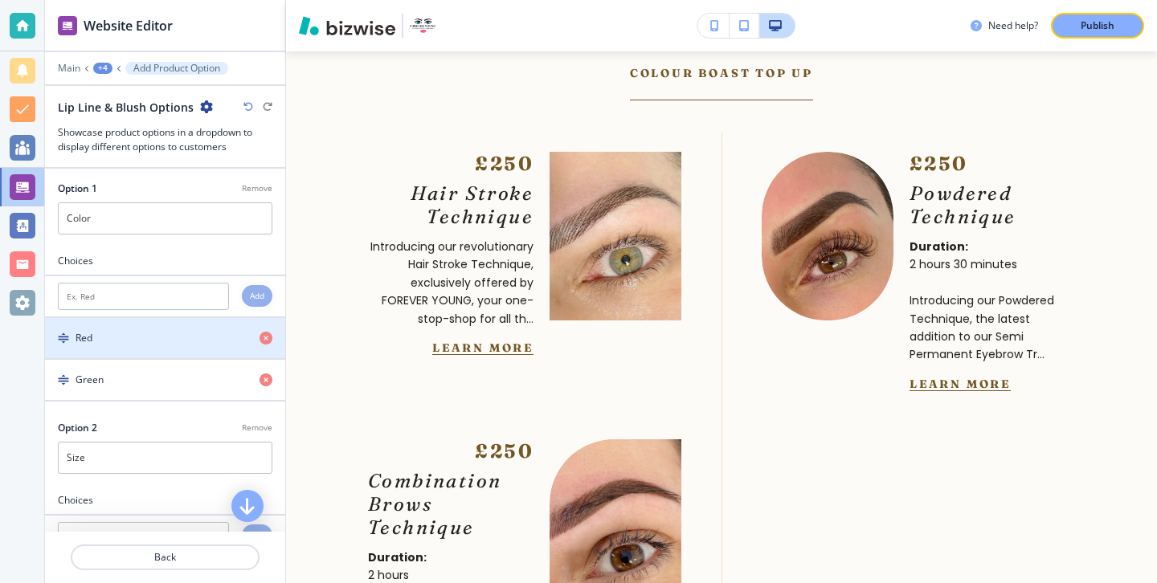
click at [270, 342] on icon "button" at bounding box center [265, 338] width 13 height 13
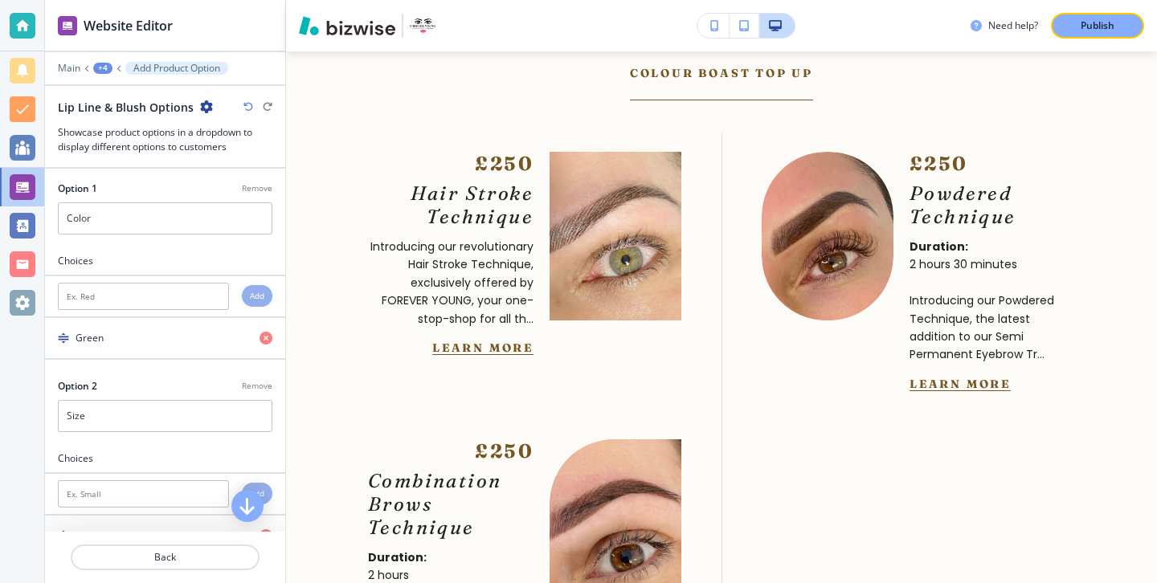
click at [270, 342] on icon "button" at bounding box center [265, 338] width 13 height 13
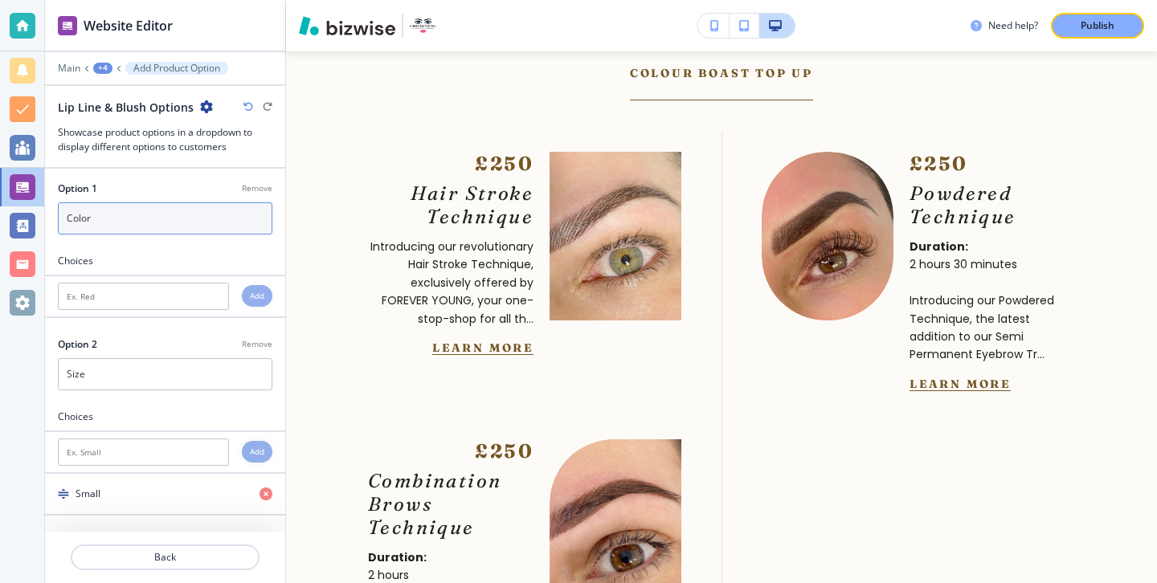
click at [219, 223] on input "Color" at bounding box center [165, 218] width 214 height 32
type input "C"
type input "Normal"
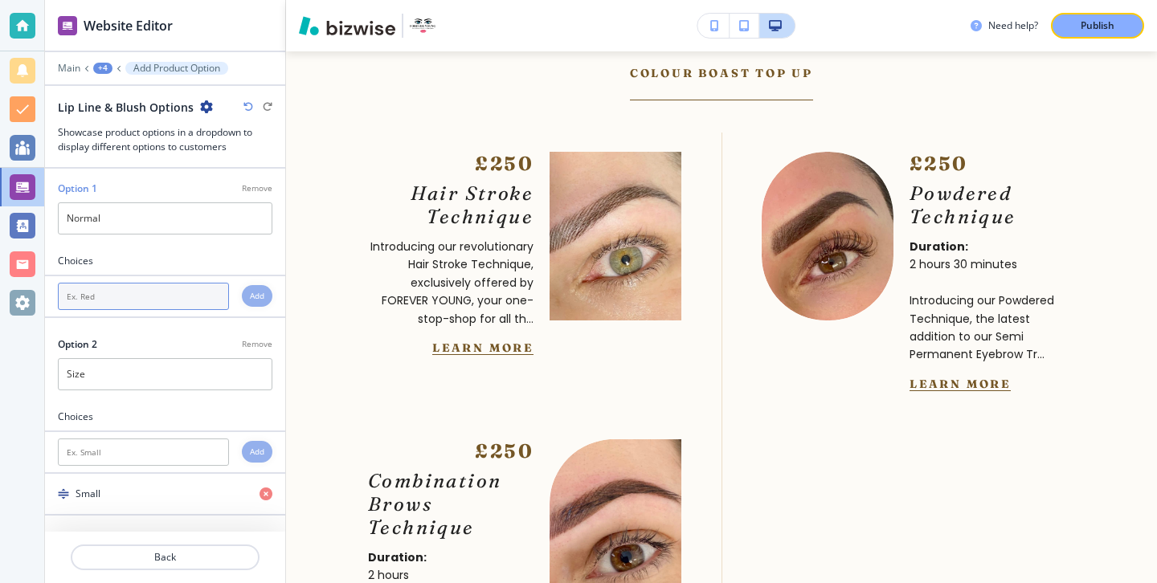
click at [182, 300] on input "text" at bounding box center [143, 296] width 171 height 27
type input "Normal"
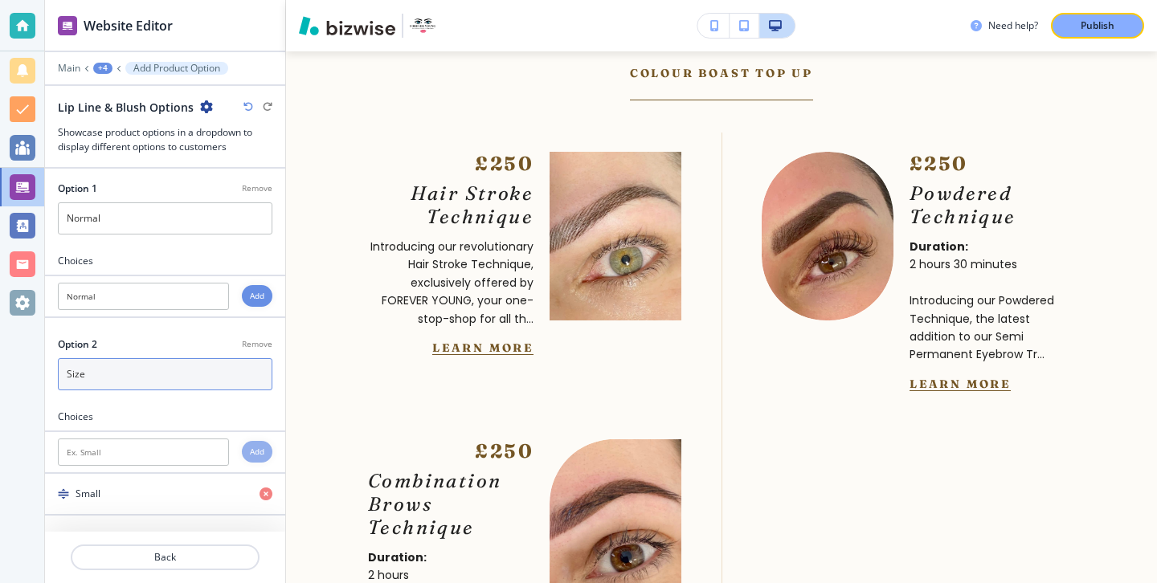
click at [174, 365] on input "Size" at bounding box center [165, 374] width 214 height 32
click at [250, 341] on p "Remove" at bounding box center [257, 344] width 31 height 12
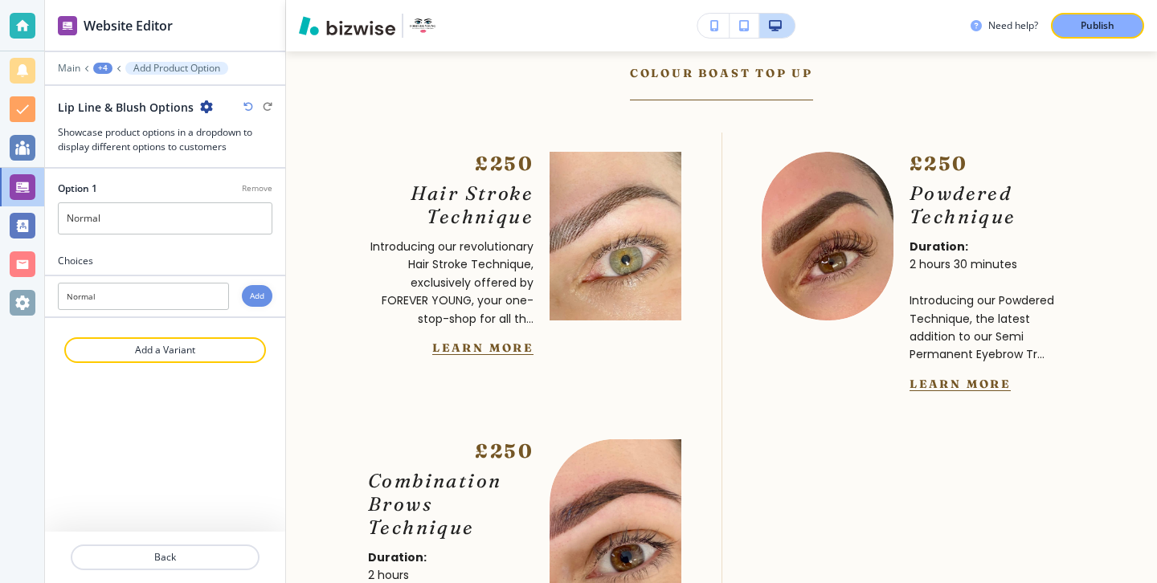
click at [256, 303] on div "Add" at bounding box center [257, 296] width 31 height 22
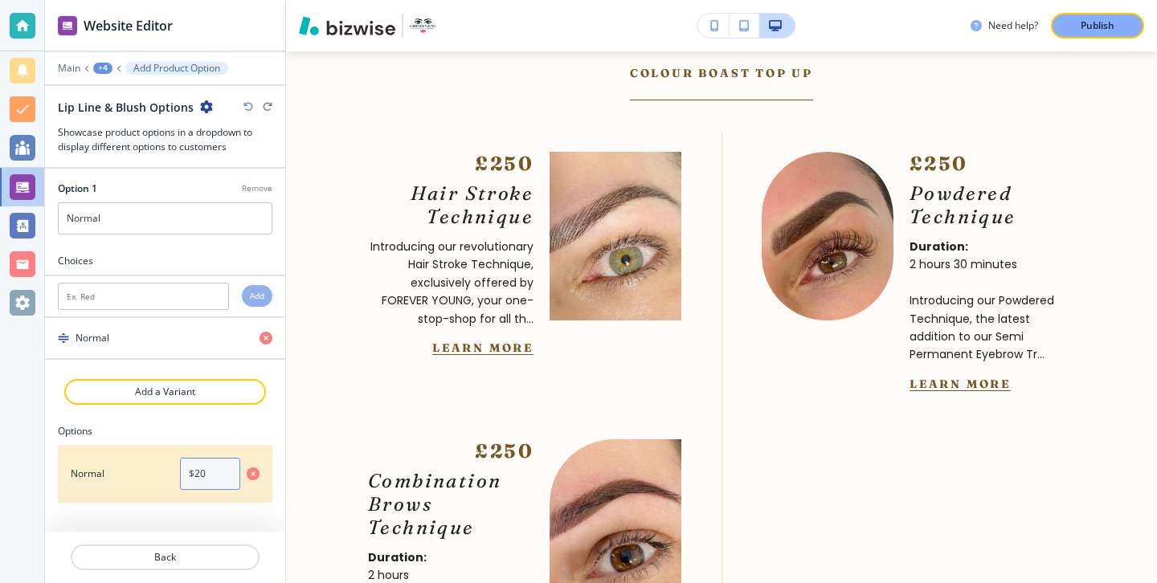
click at [209, 466] on input "$20" at bounding box center [210, 474] width 60 height 32
click at [209, 467] on input "$20" at bounding box center [210, 474] width 60 height 32
type input "$"
paste input "£"
type input "£250"
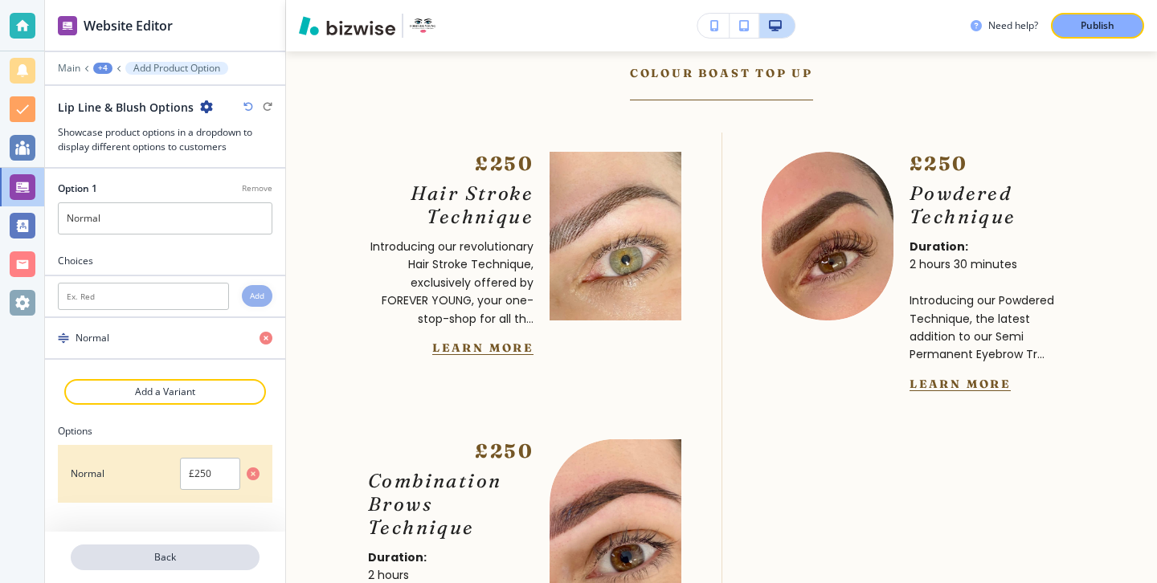
click at [209, 562] on p "Back" at bounding box center [165, 557] width 186 height 14
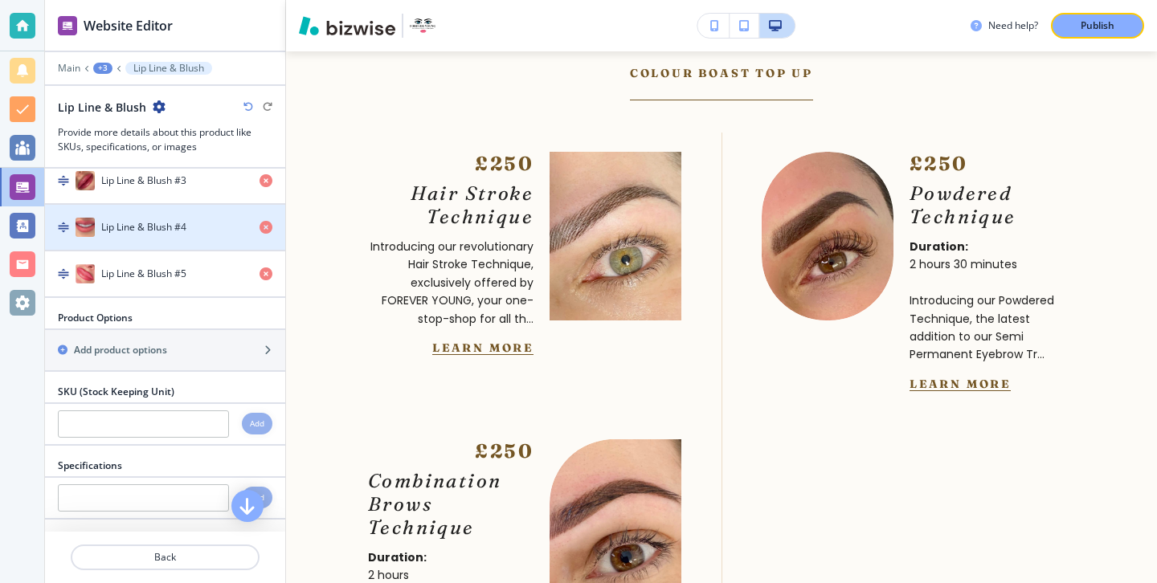
scroll to position [820, 0]
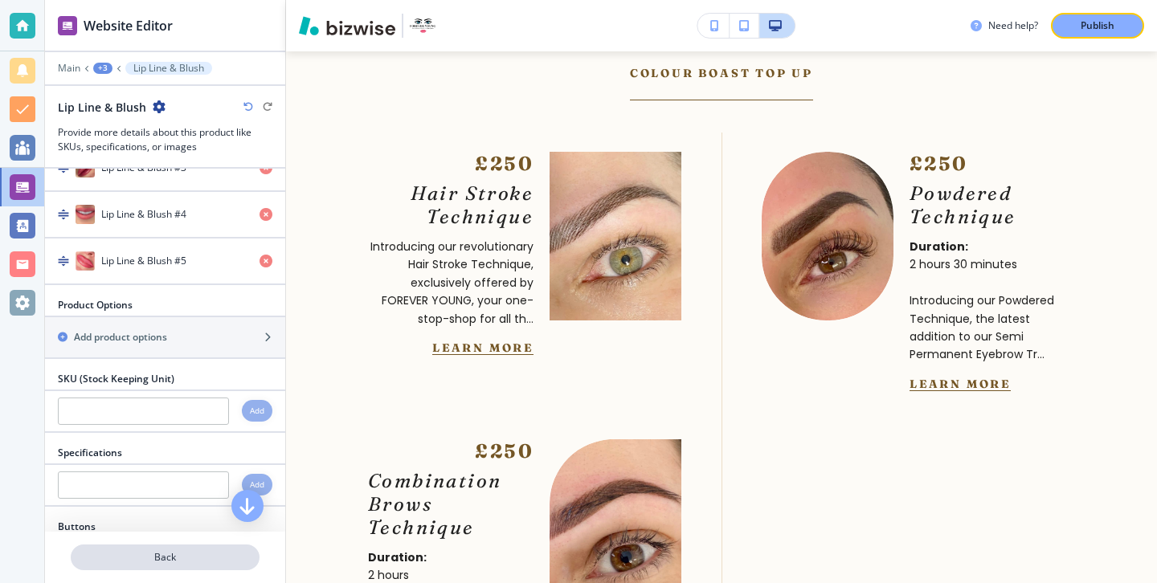
click at [191, 548] on button "Back" at bounding box center [165, 558] width 189 height 26
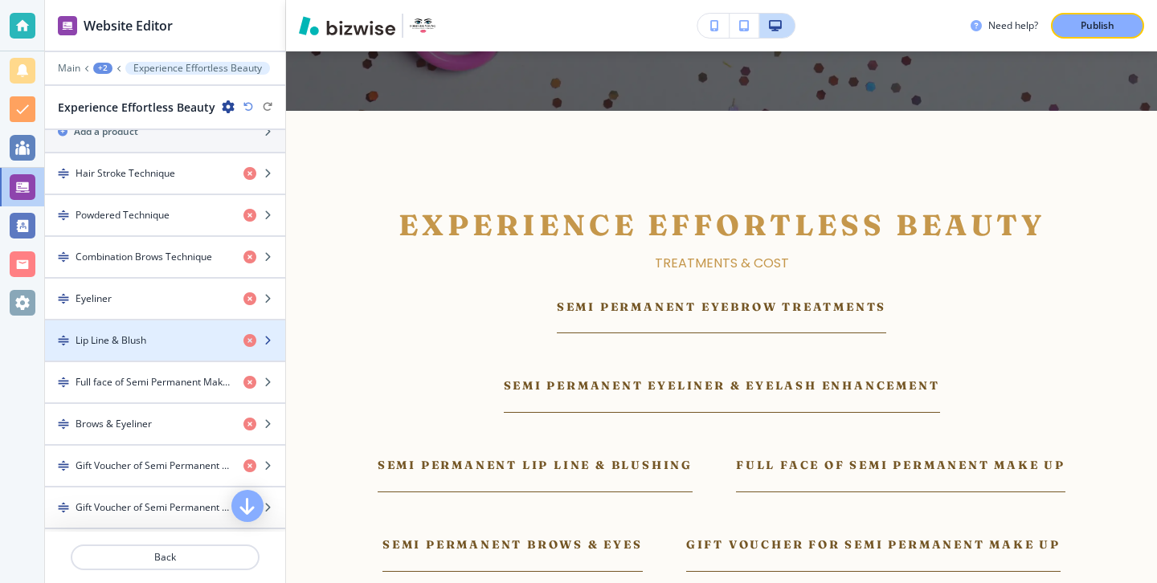
scroll to position [562, 0]
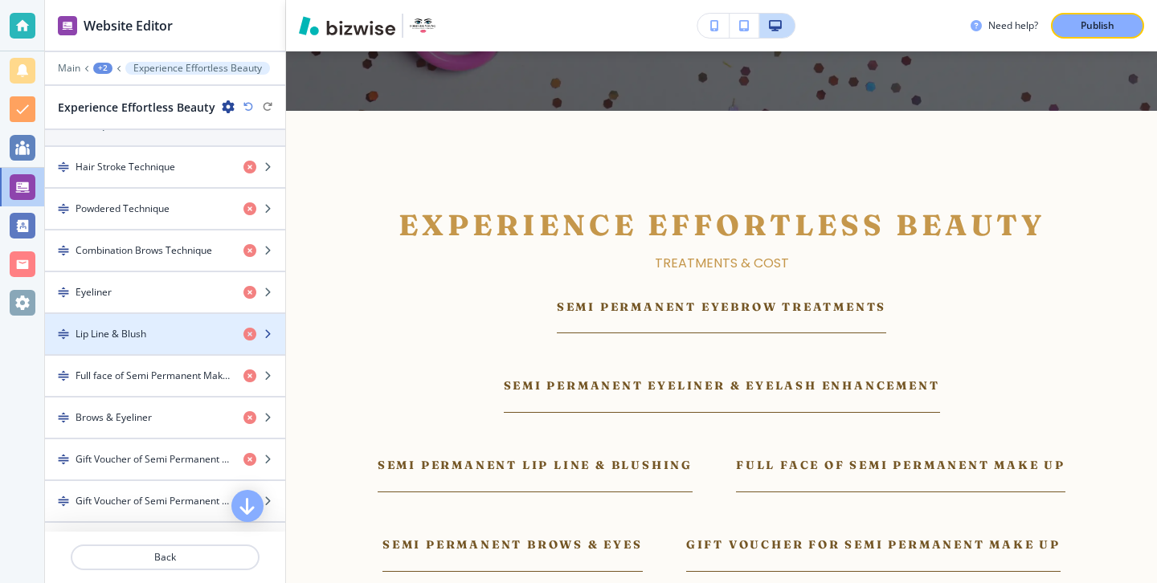
click at [177, 322] on div "button" at bounding box center [165, 320] width 240 height 13
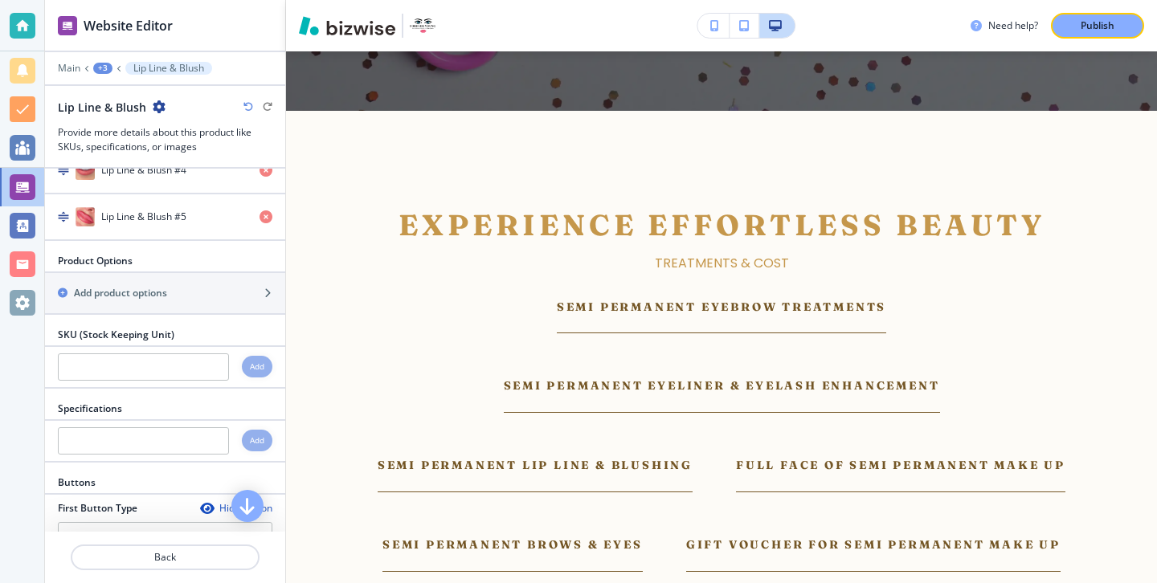
scroll to position [864, 0]
click at [202, 301] on div "button" at bounding box center [165, 307] width 240 height 13
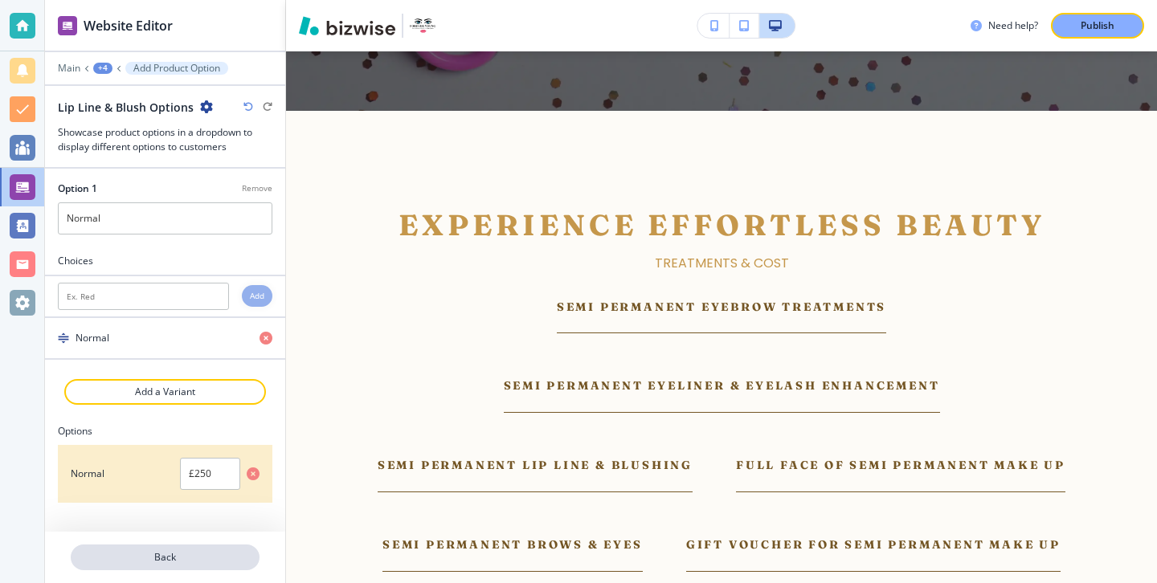
click at [242, 553] on p "Back" at bounding box center [165, 557] width 186 height 14
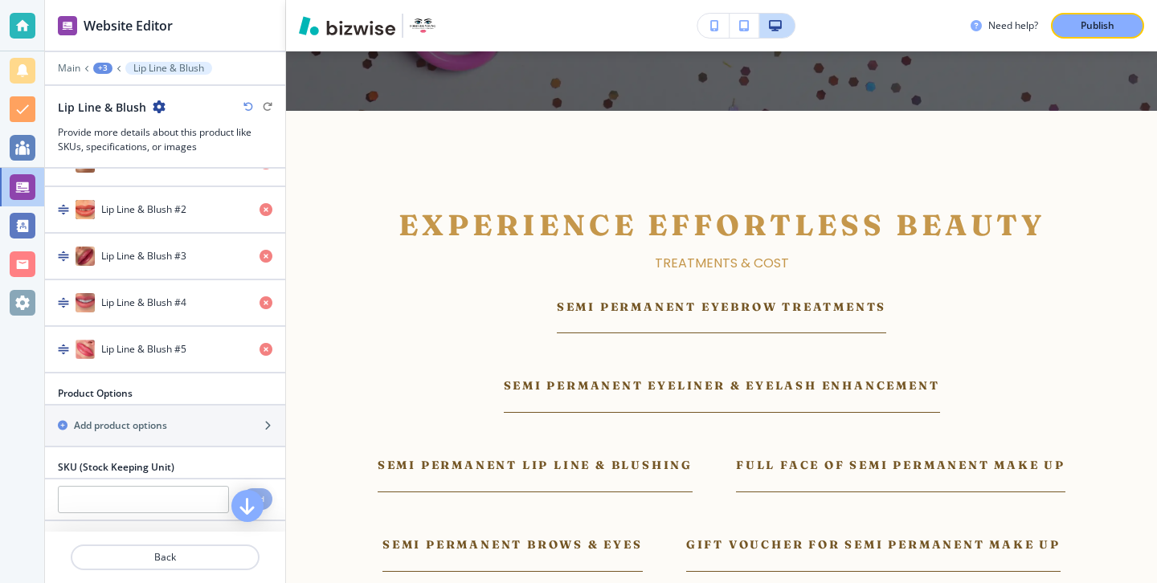
scroll to position [727, 0]
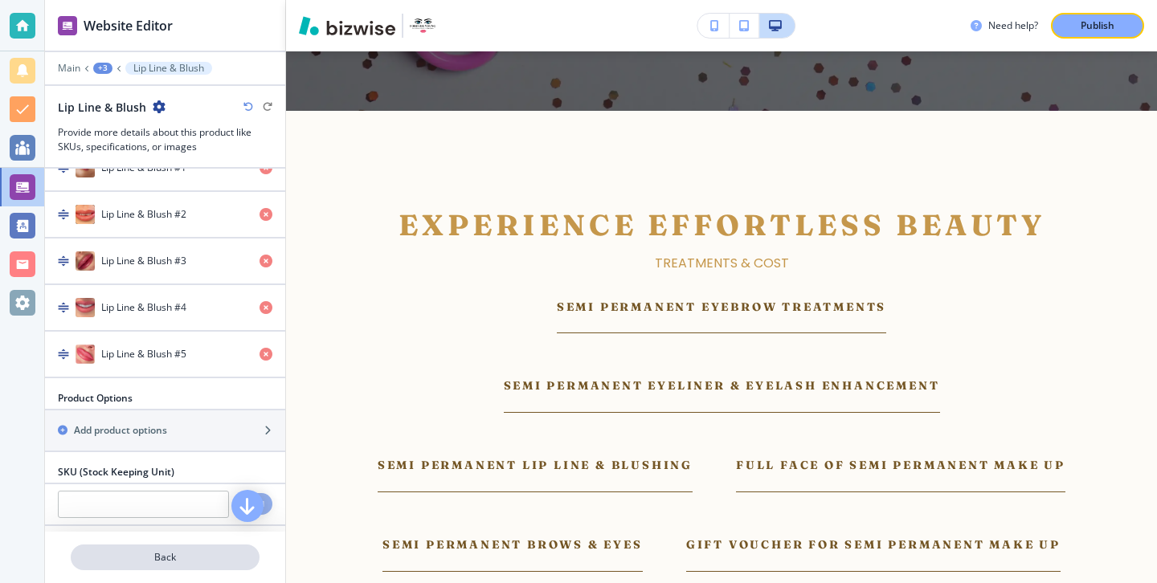
click at [191, 556] on p "Back" at bounding box center [165, 557] width 186 height 14
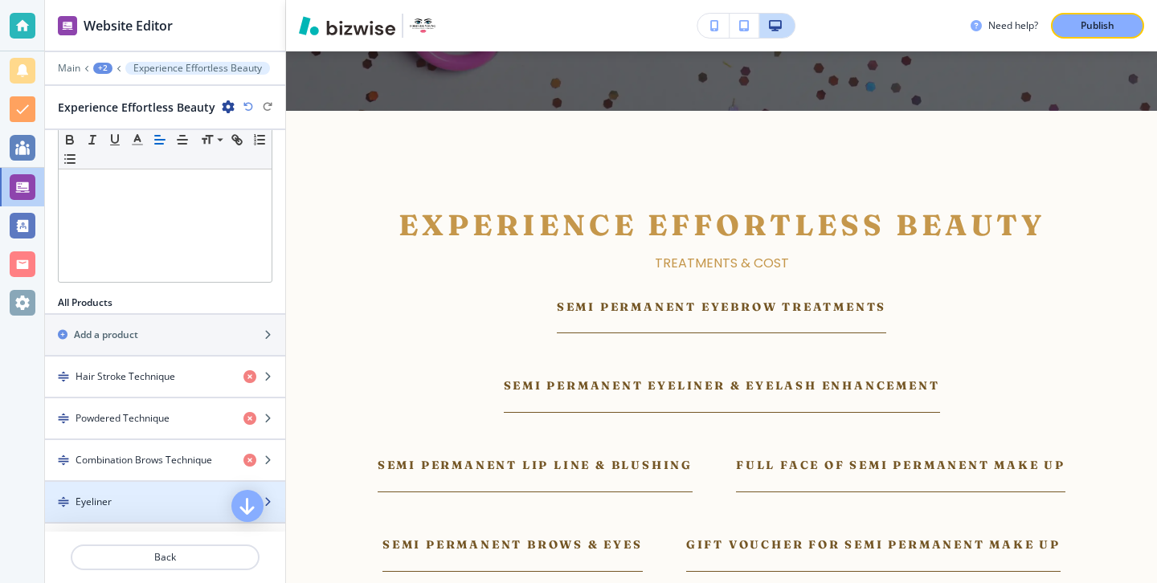
scroll to position [433, 0]
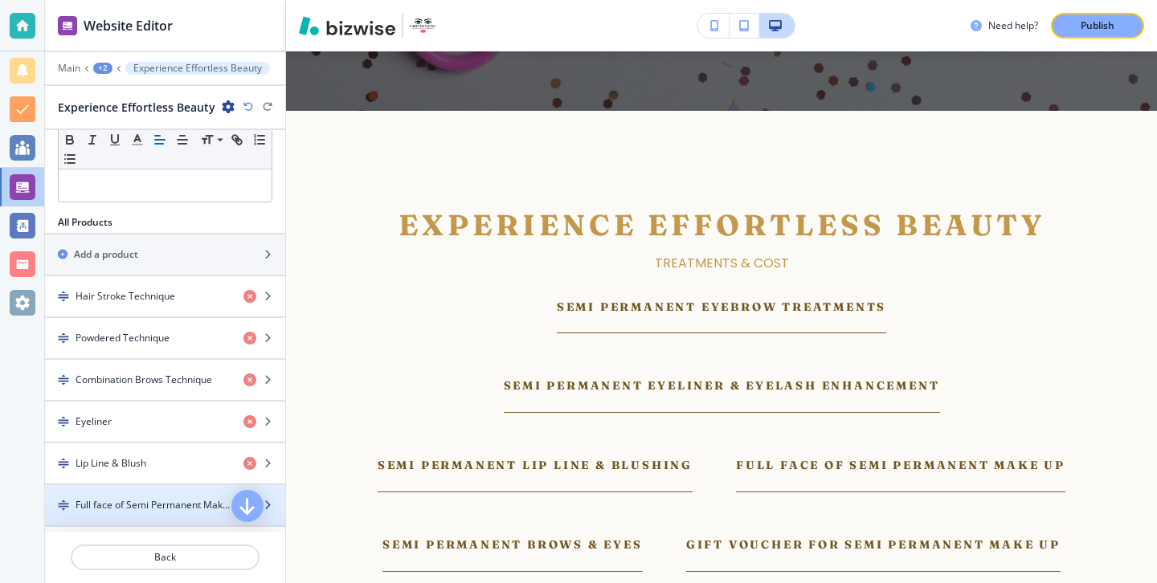
click at [179, 503] on h4 "Full face of Semi Permanent Make Up" at bounding box center [153, 505] width 155 height 14
click at [179, 488] on div "button" at bounding box center [165, 491] width 240 height 13
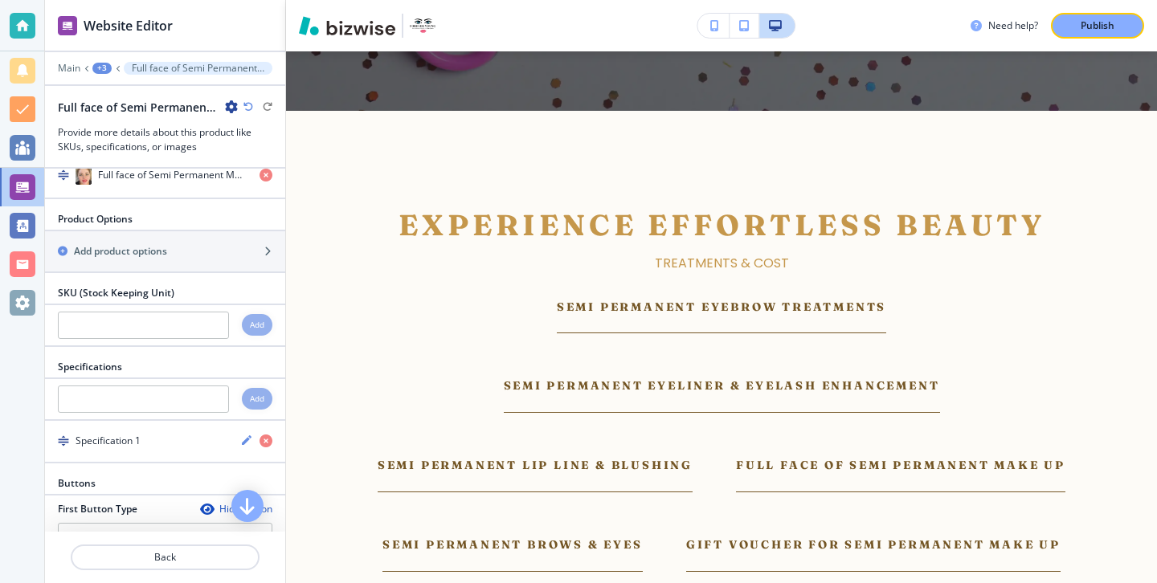
scroll to position [763, 0]
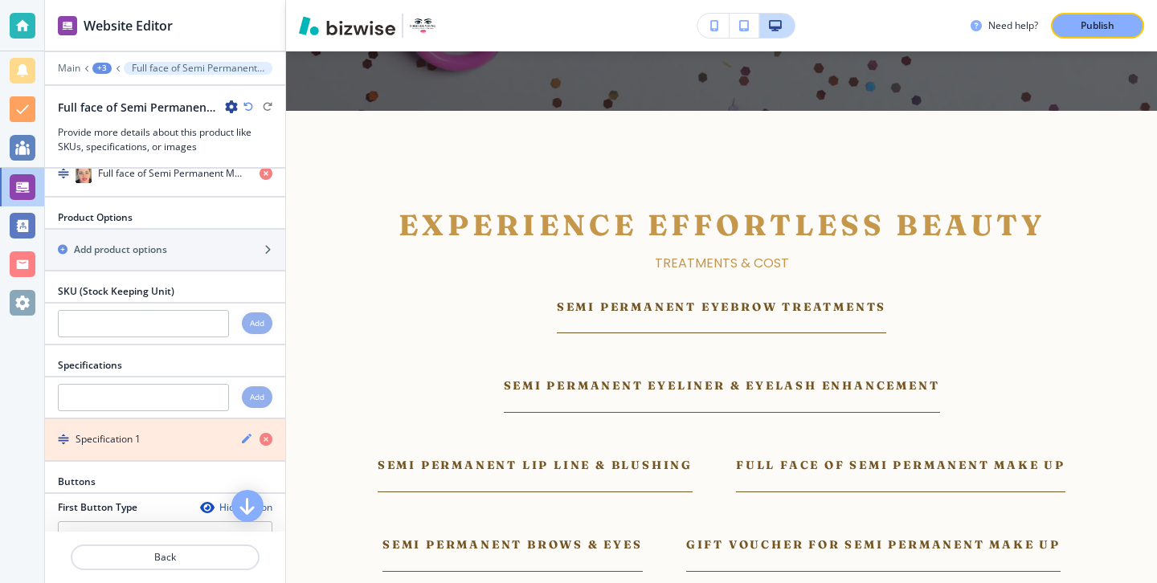
click at [267, 442] on icon "button" at bounding box center [265, 439] width 13 height 13
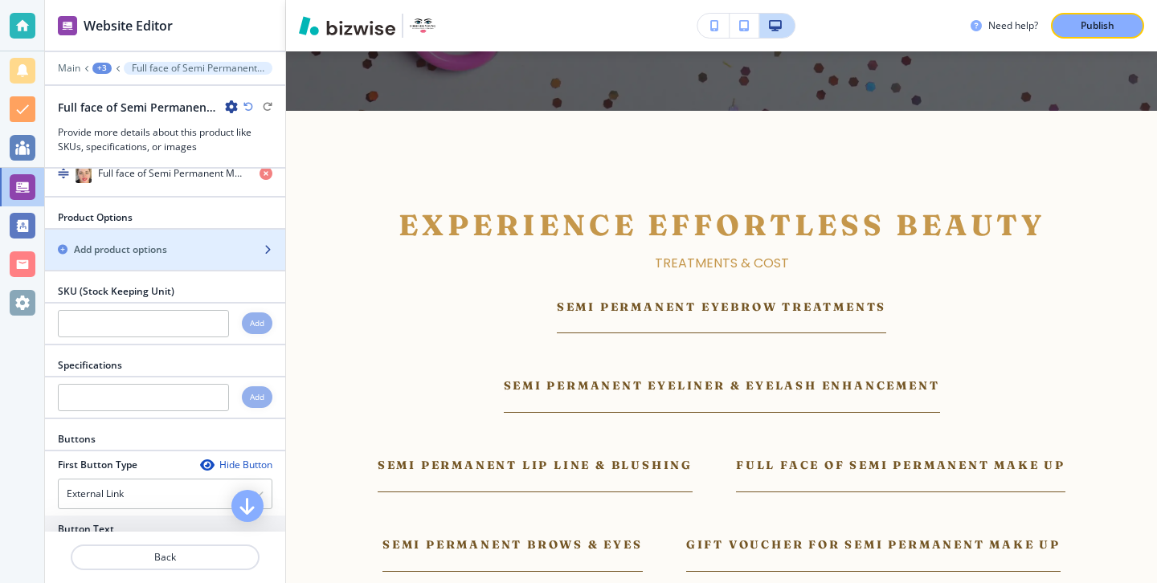
click at [242, 239] on div "button" at bounding box center [165, 236] width 240 height 13
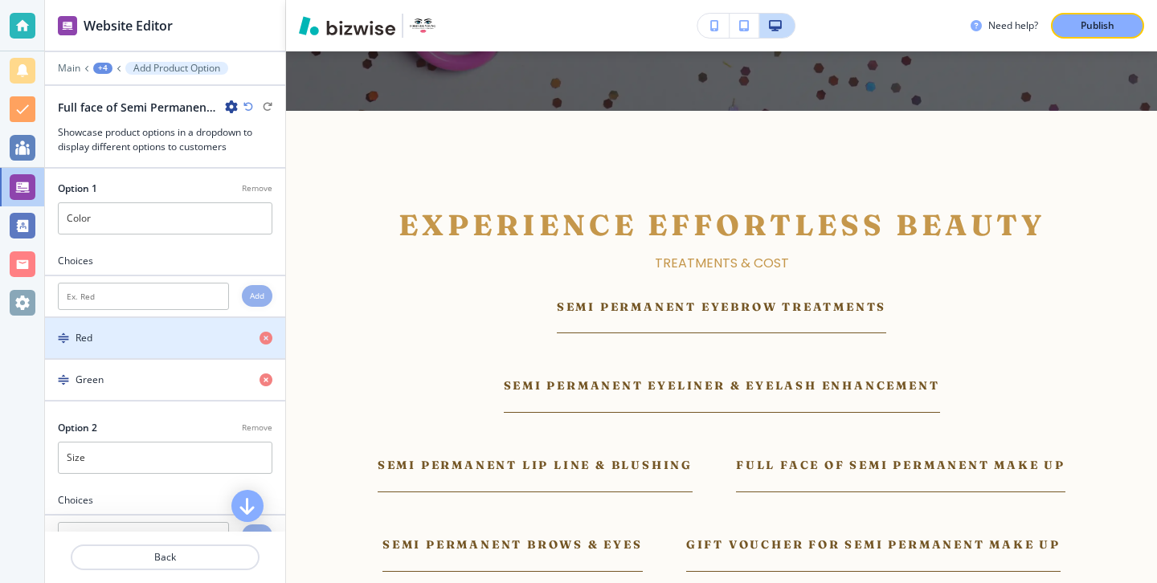
click at [275, 339] on div "button" at bounding box center [272, 338] width 26 height 13
click at [273, 339] on div "button" at bounding box center [272, 338] width 26 height 13
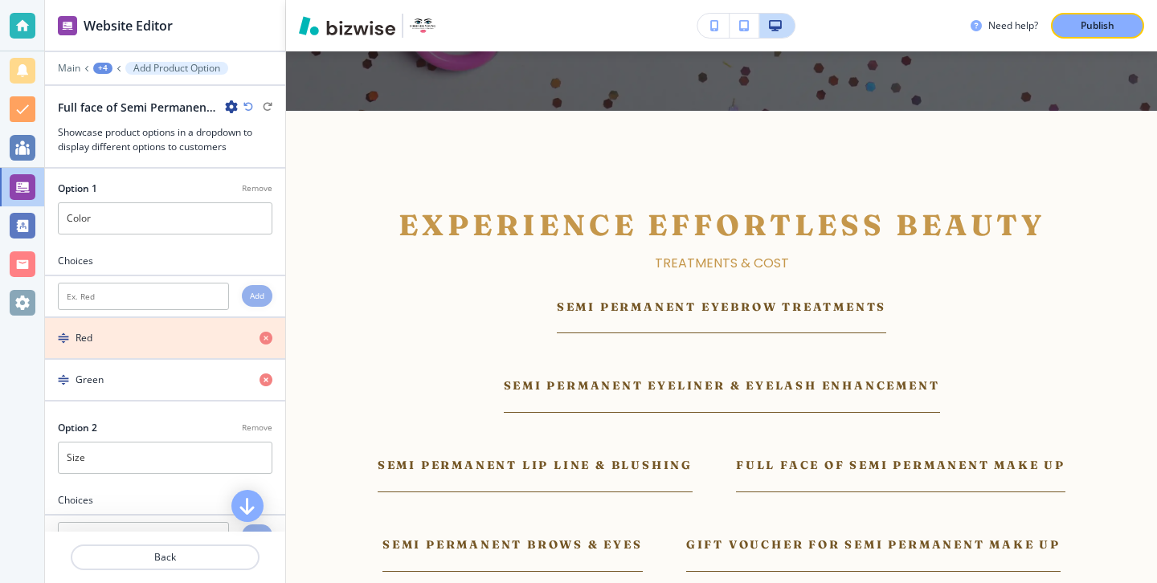
click at [272, 339] on icon "button" at bounding box center [265, 338] width 13 height 13
click at [271, 339] on icon "button" at bounding box center [265, 338] width 13 height 13
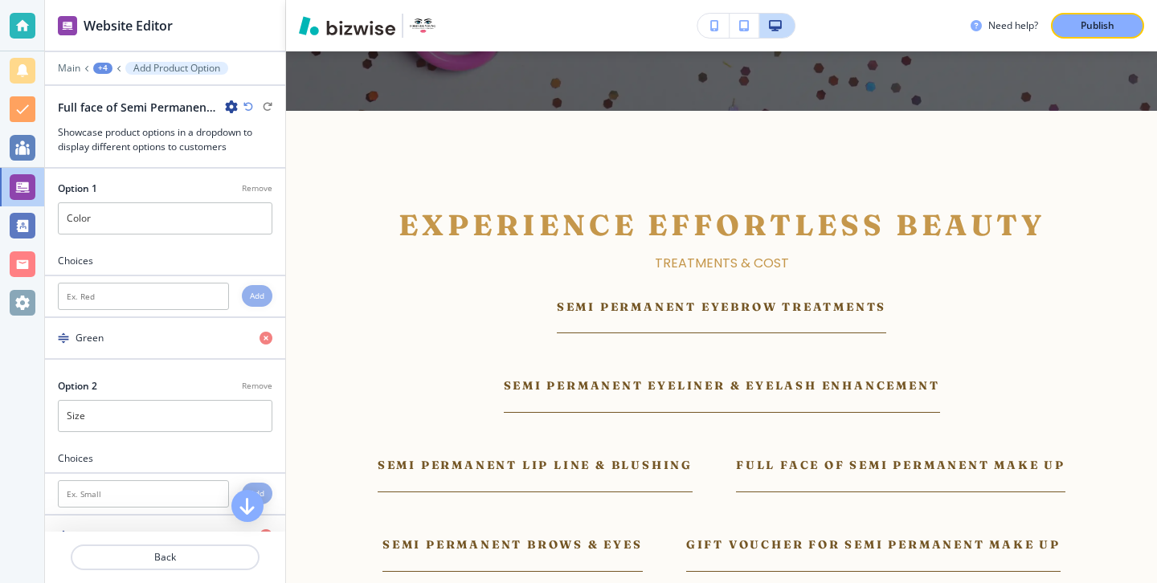
click at [269, 339] on icon "button" at bounding box center [265, 338] width 13 height 13
click at [175, 243] on div at bounding box center [165, 244] width 240 height 19
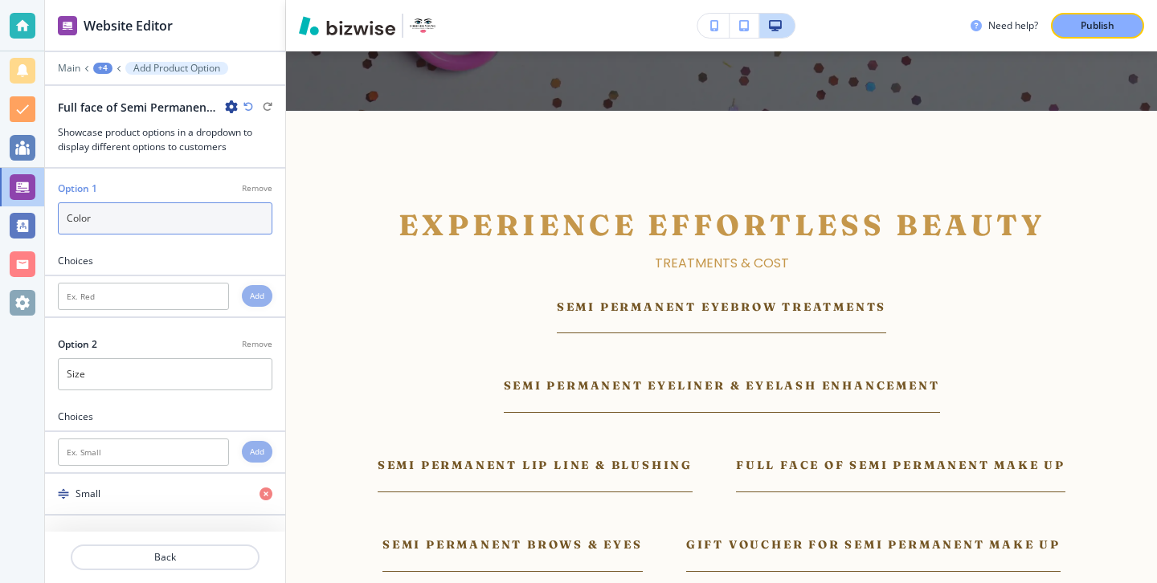
click at [174, 226] on input "Color" at bounding box center [165, 218] width 214 height 32
type input "Normal"
click at [264, 348] on p "Remove" at bounding box center [257, 344] width 31 height 12
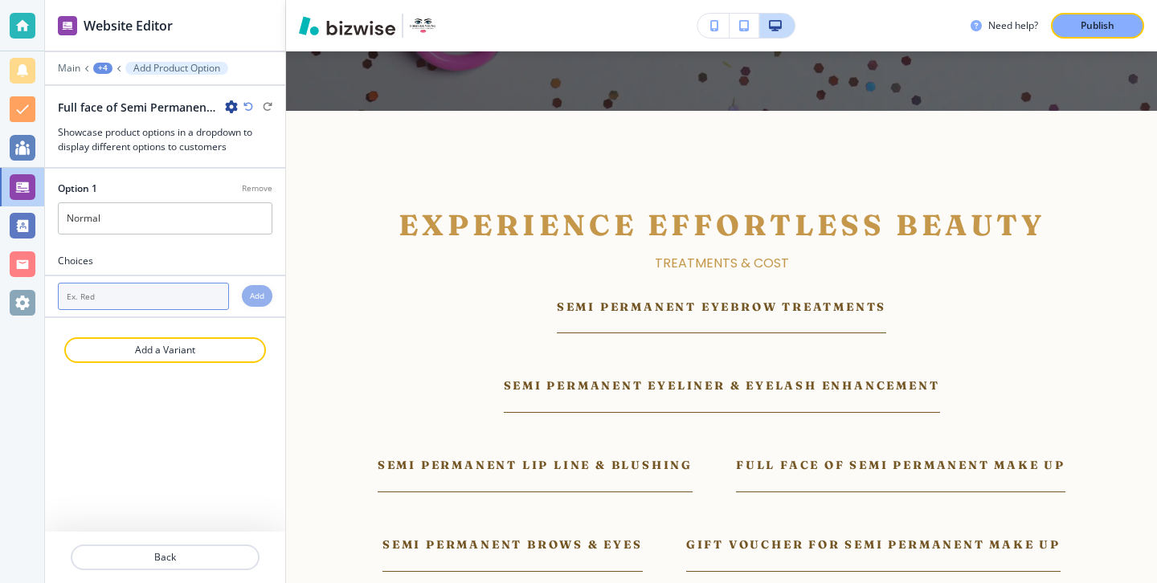
click at [190, 294] on input "text" at bounding box center [143, 296] width 171 height 27
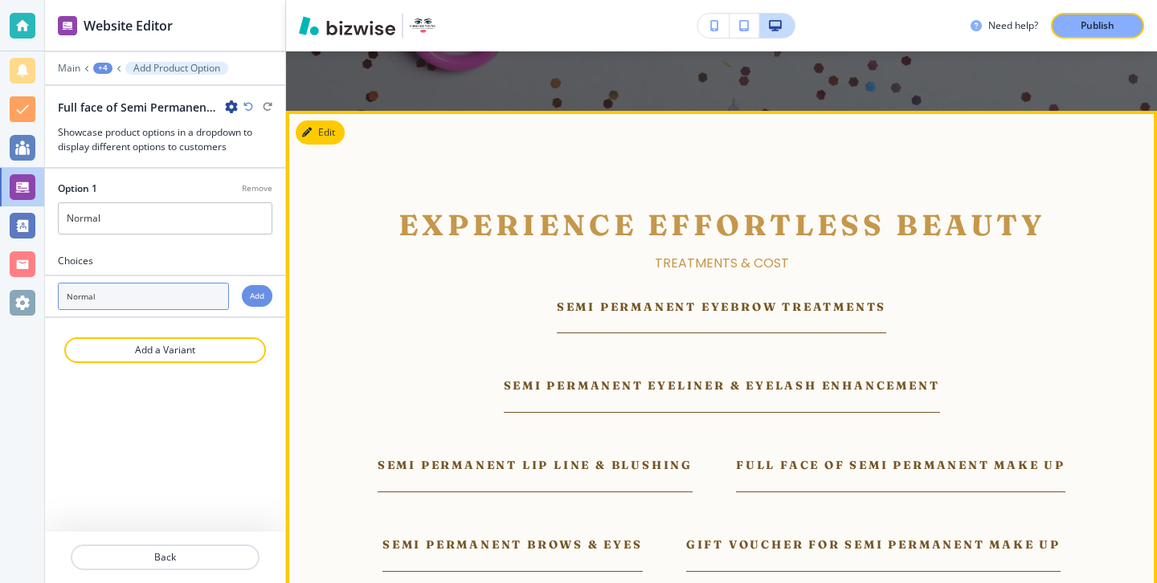
type input "Normal"
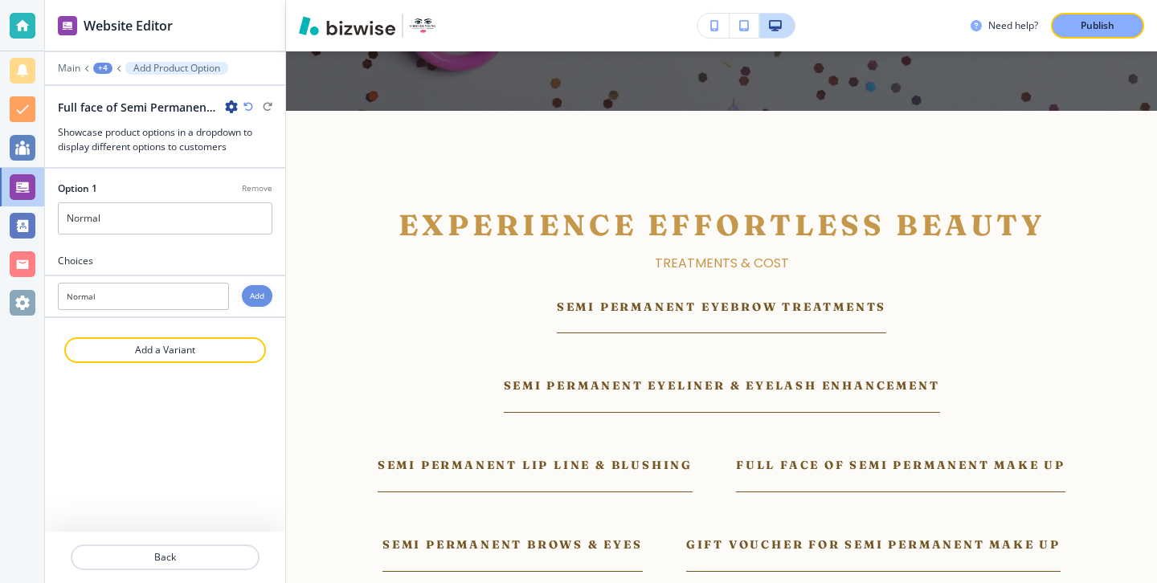
click at [268, 296] on div "Add" at bounding box center [257, 296] width 31 height 22
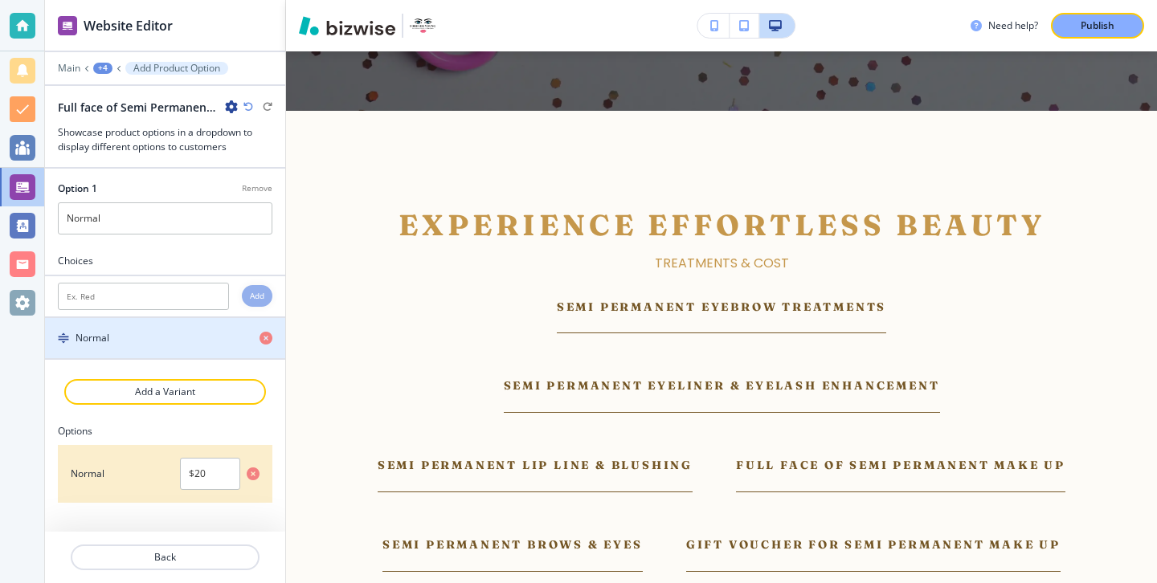
click at [186, 345] on div "button" at bounding box center [165, 351] width 240 height 13
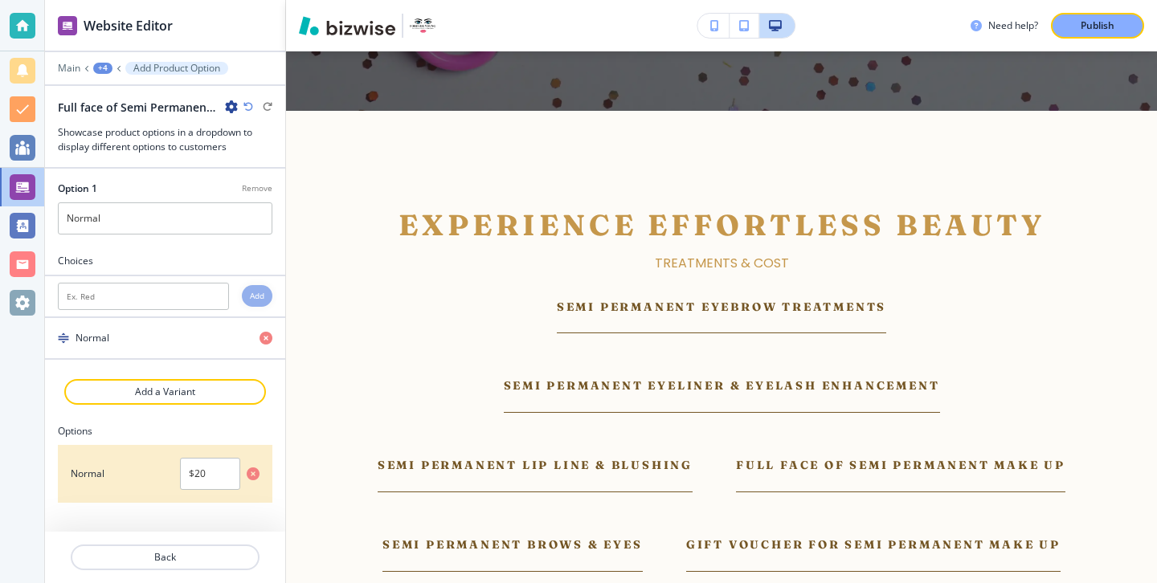
click at [239, 492] on div at bounding box center [165, 496] width 214 height 13
click at [232, 480] on input "$20" at bounding box center [210, 474] width 60 height 32
type input "$"
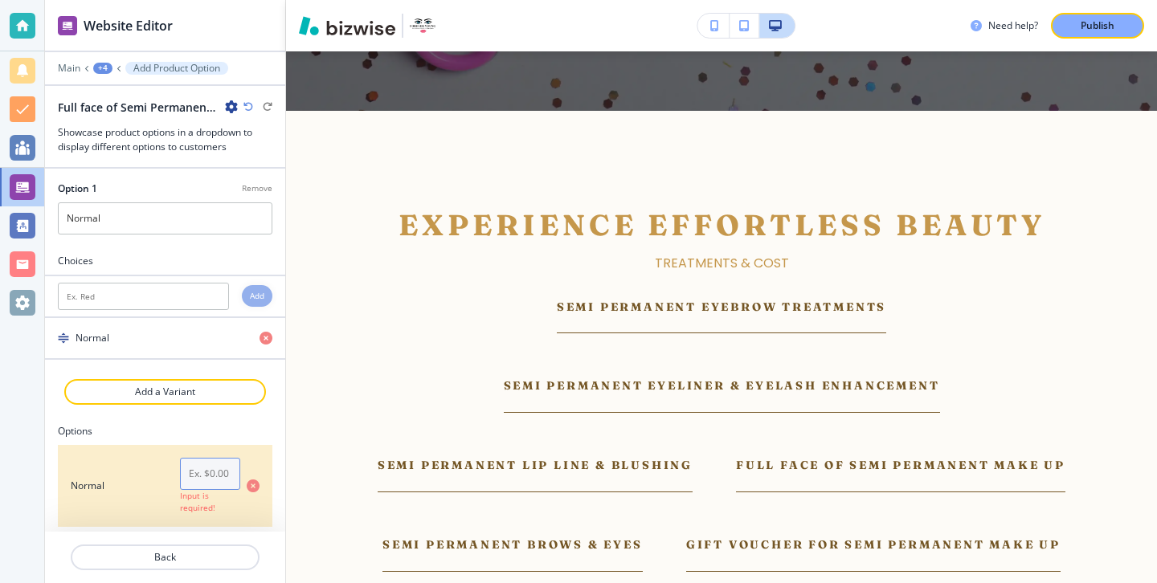
paste input "£"
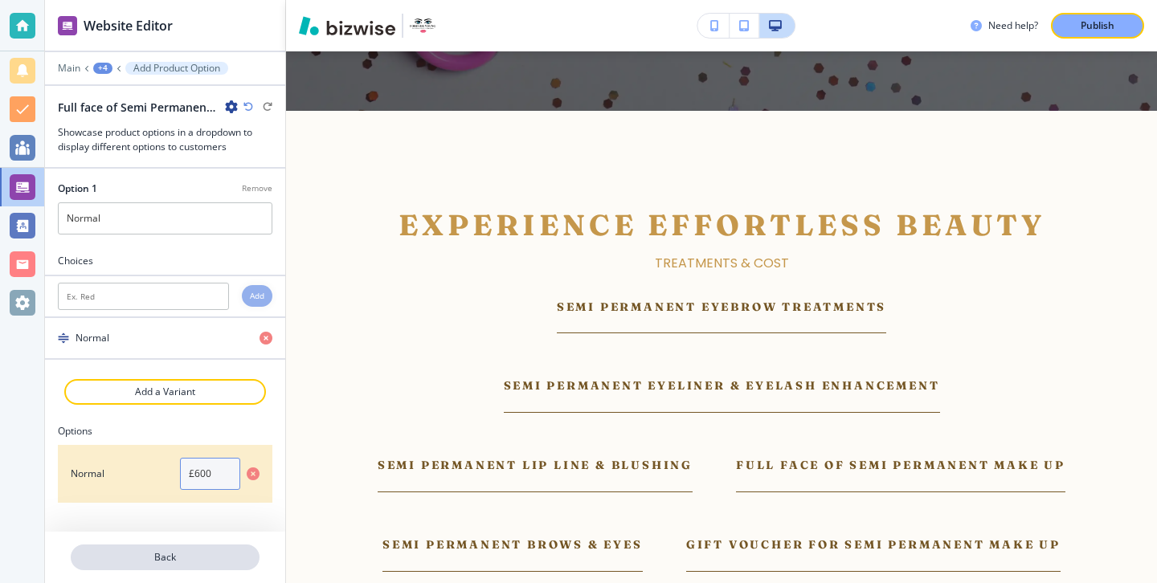
type input "£600"
click at [221, 552] on p "Back" at bounding box center [165, 557] width 186 height 14
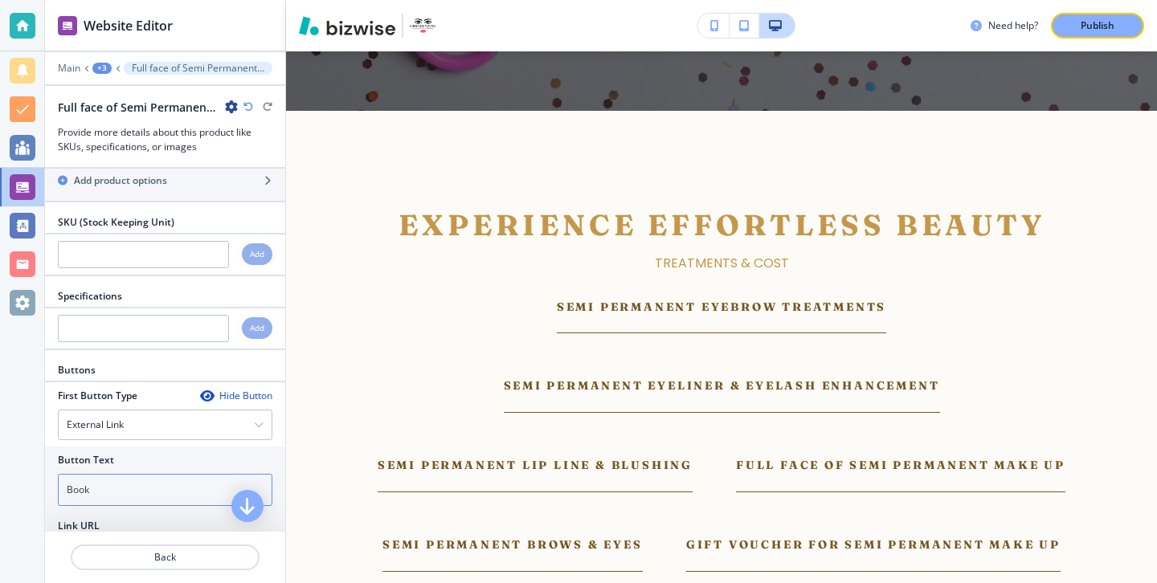
scroll to position [982, 0]
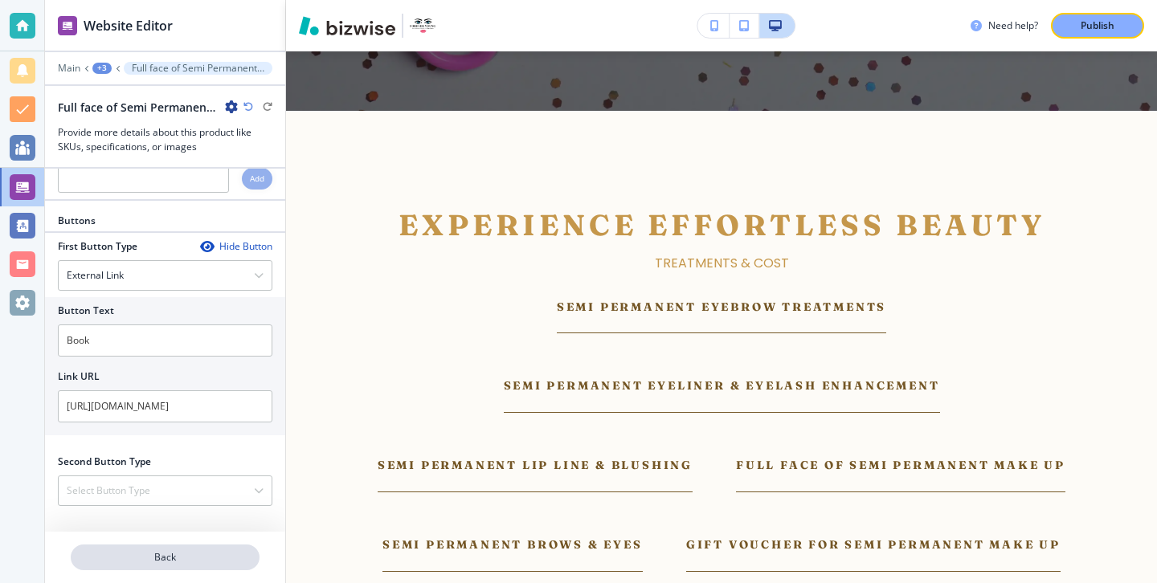
click at [184, 551] on p "Back" at bounding box center [165, 557] width 186 height 14
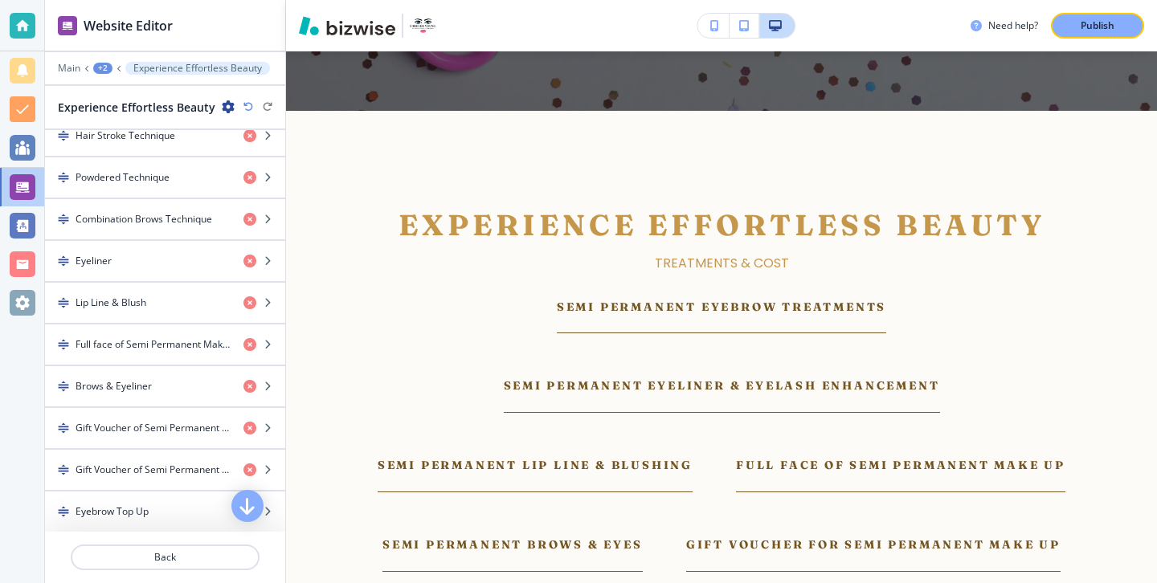
scroll to position [673, 0]
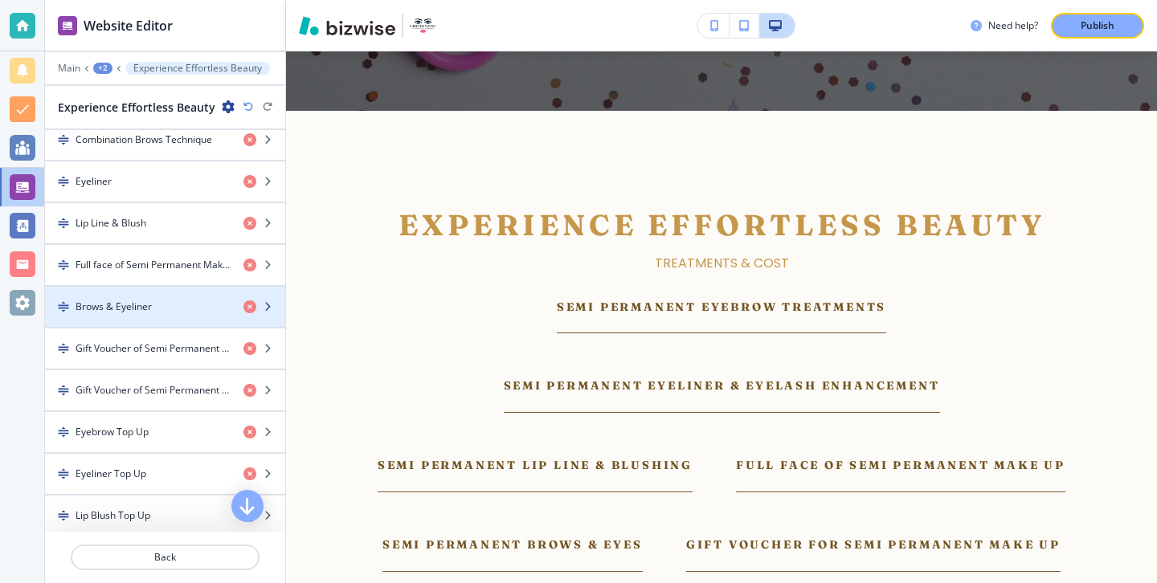
click at [183, 308] on div "Brows & Eyeliner" at bounding box center [138, 307] width 186 height 14
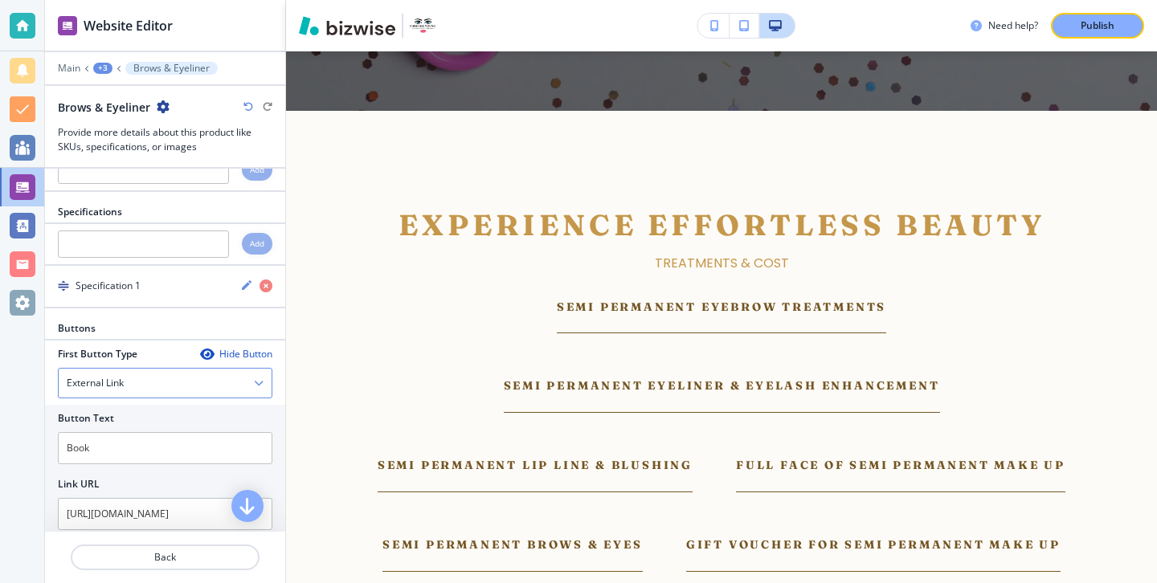
scroll to position [856, 0]
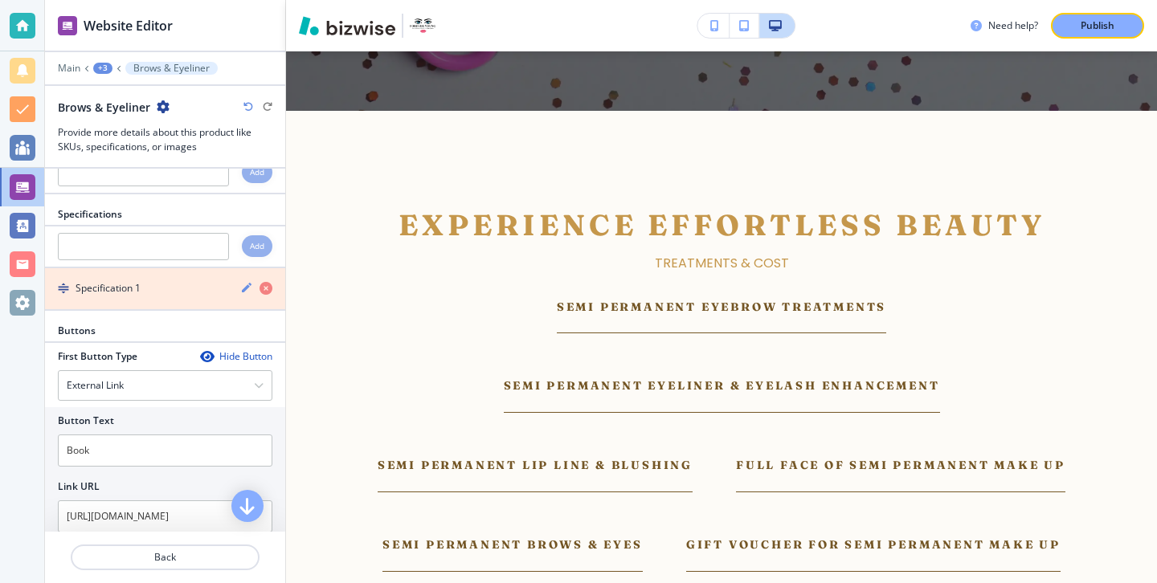
click at [264, 287] on icon "button" at bounding box center [265, 288] width 13 height 13
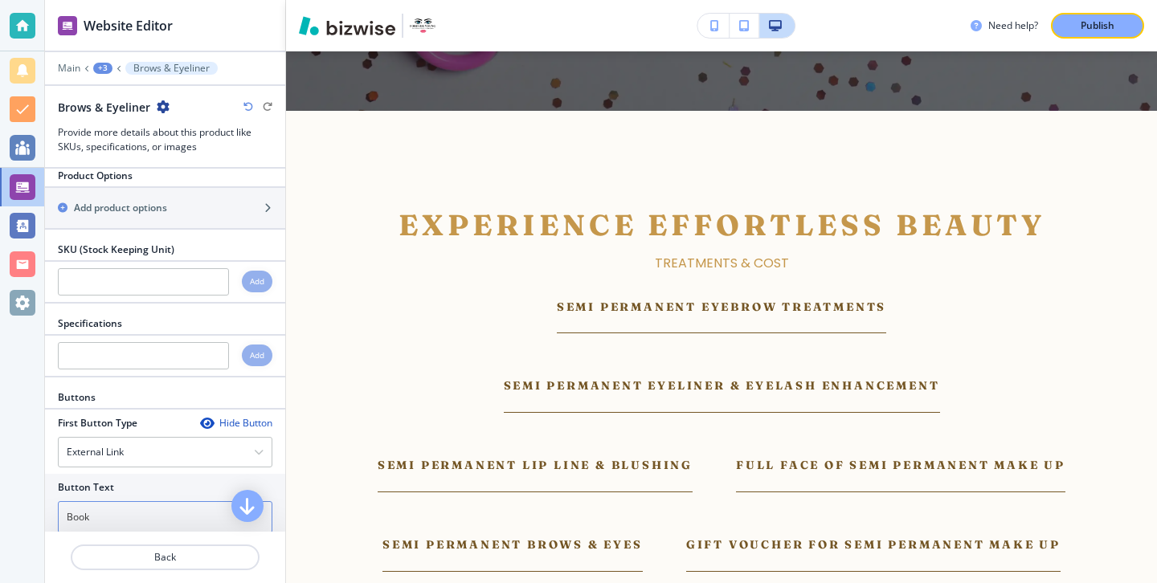
scroll to position [710, 0]
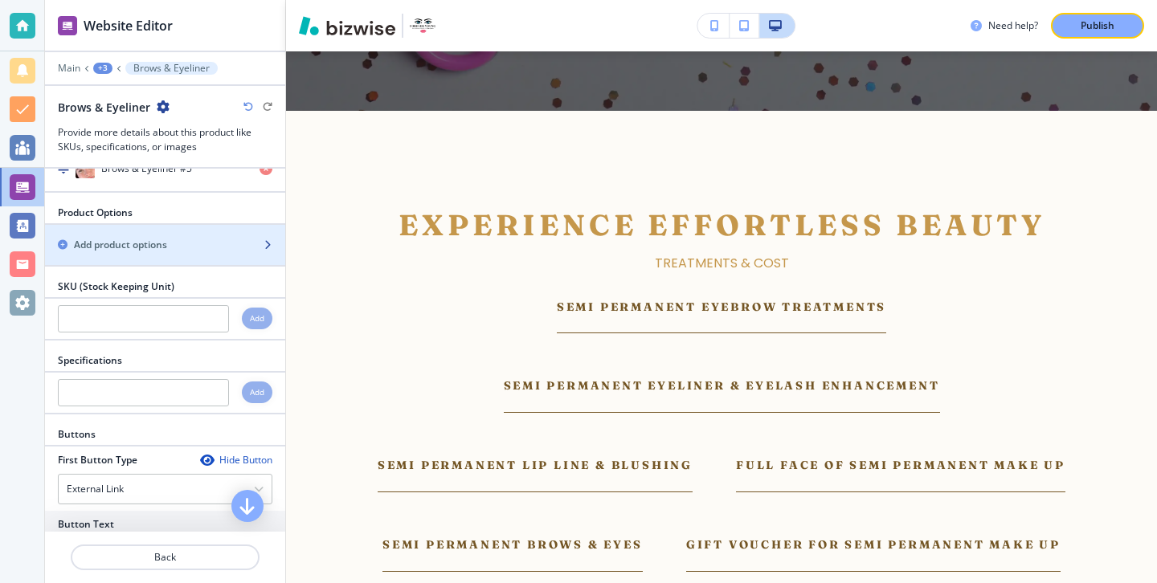
click at [246, 247] on div "Add product options" at bounding box center [147, 245] width 205 height 14
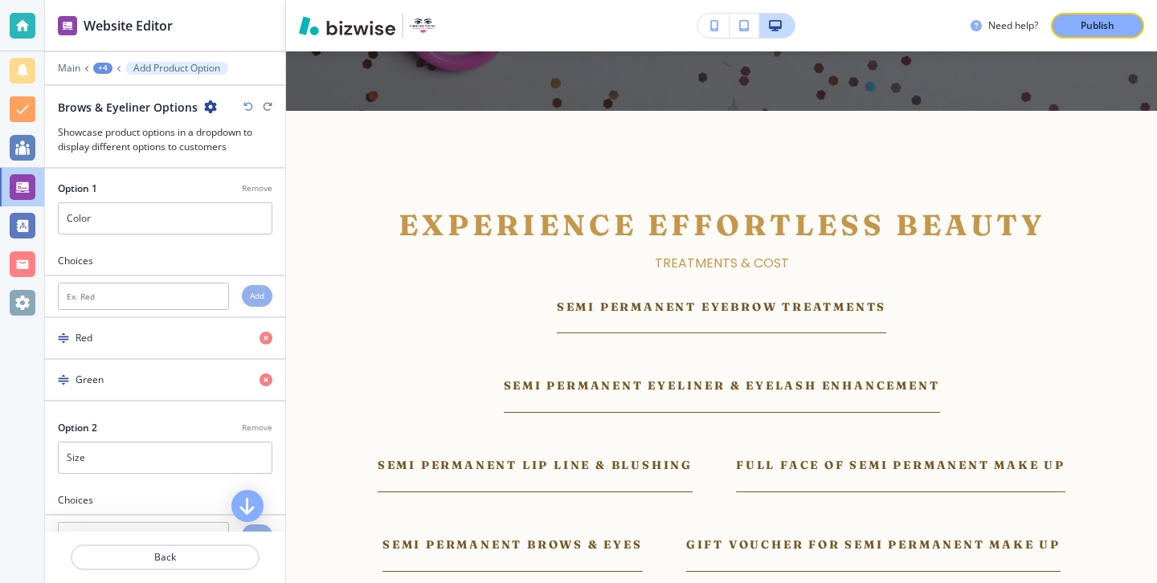
click at [201, 248] on div at bounding box center [165, 244] width 240 height 19
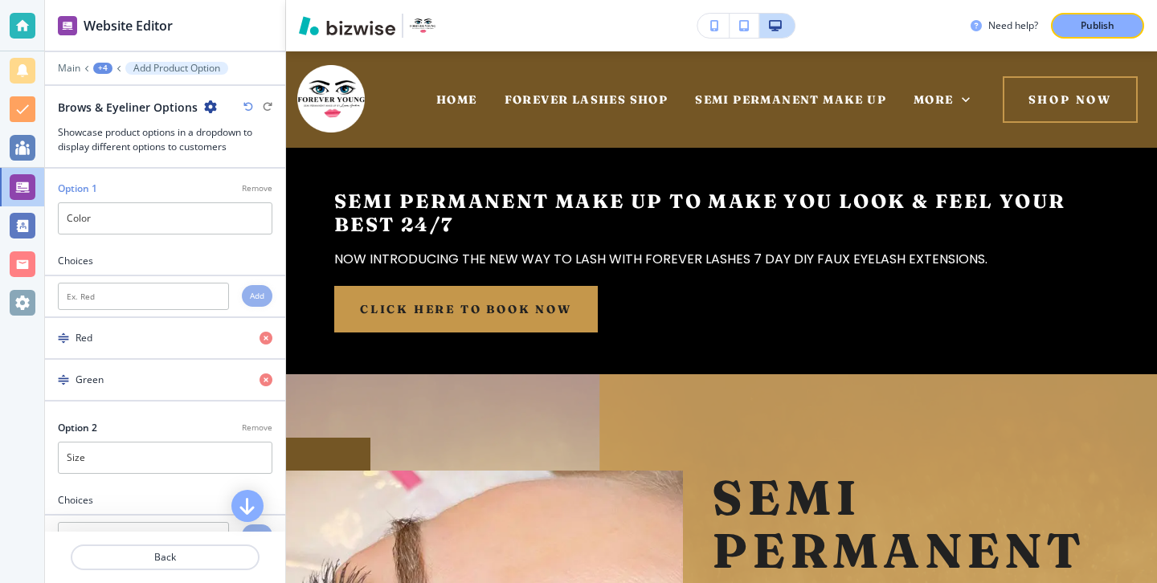
click at [223, 223] on input "Color" at bounding box center [165, 218] width 214 height 32
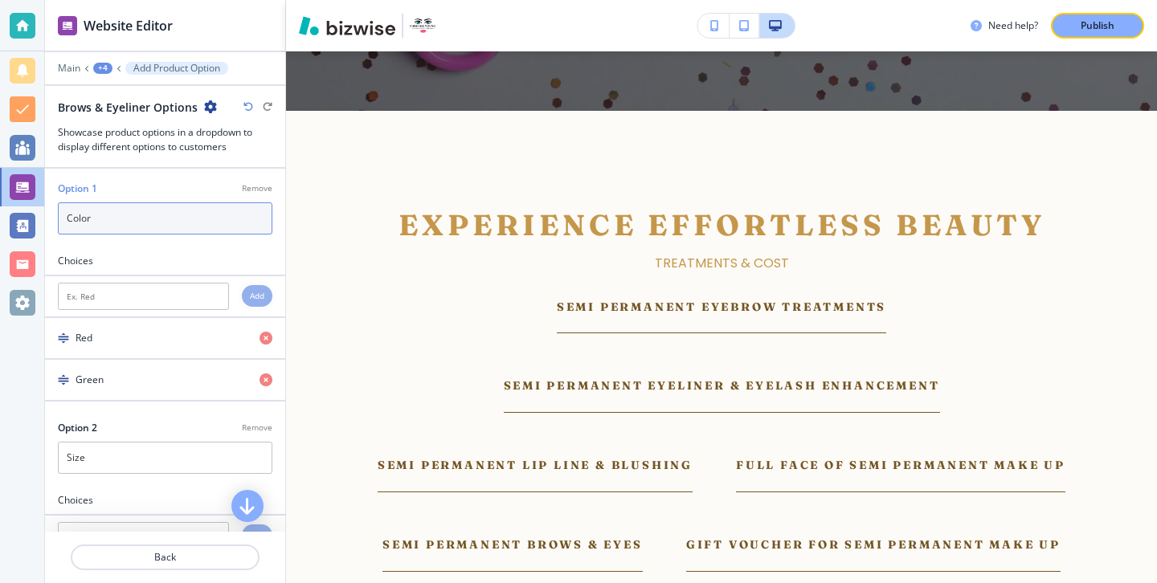
click at [223, 223] on input "Color" at bounding box center [165, 218] width 214 height 32
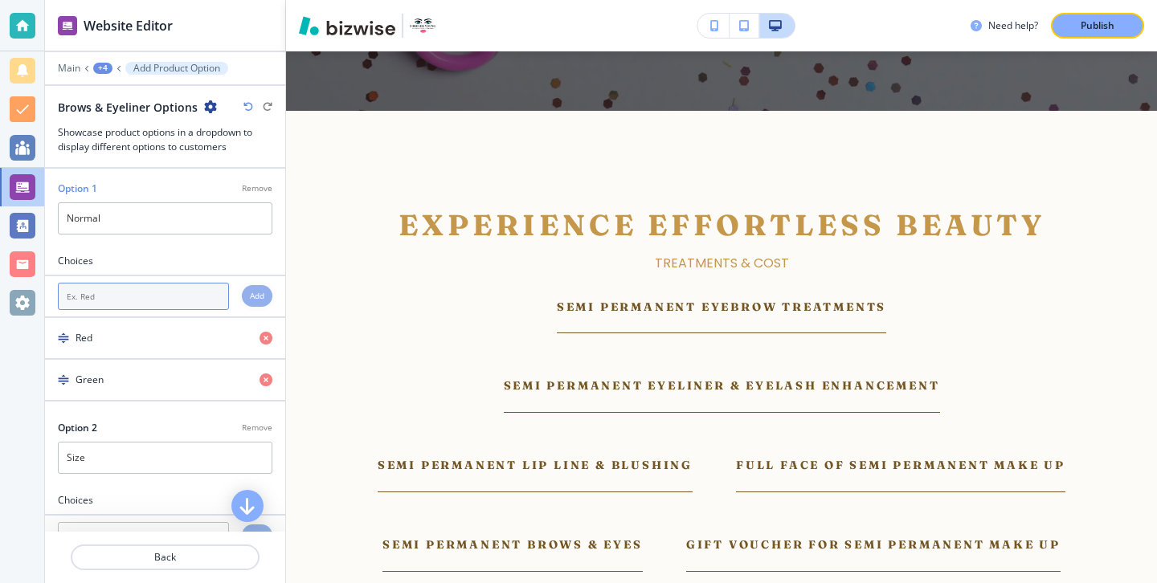
type input "Normal"
click at [194, 290] on input "text" at bounding box center [143, 296] width 171 height 27
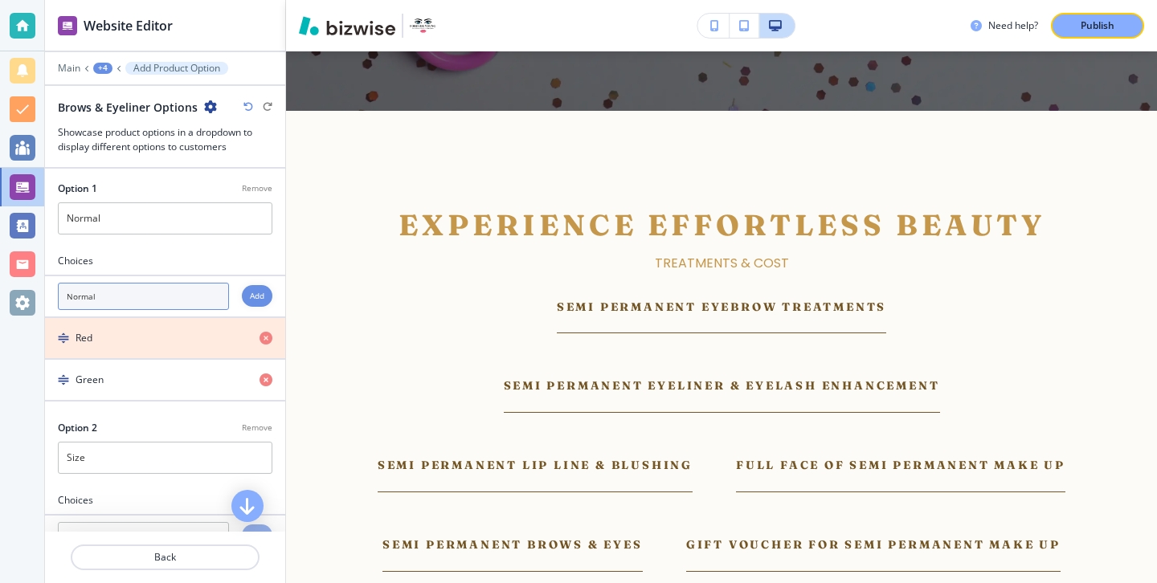
type input "Normal"
click at [270, 334] on icon "button" at bounding box center [265, 338] width 13 height 13
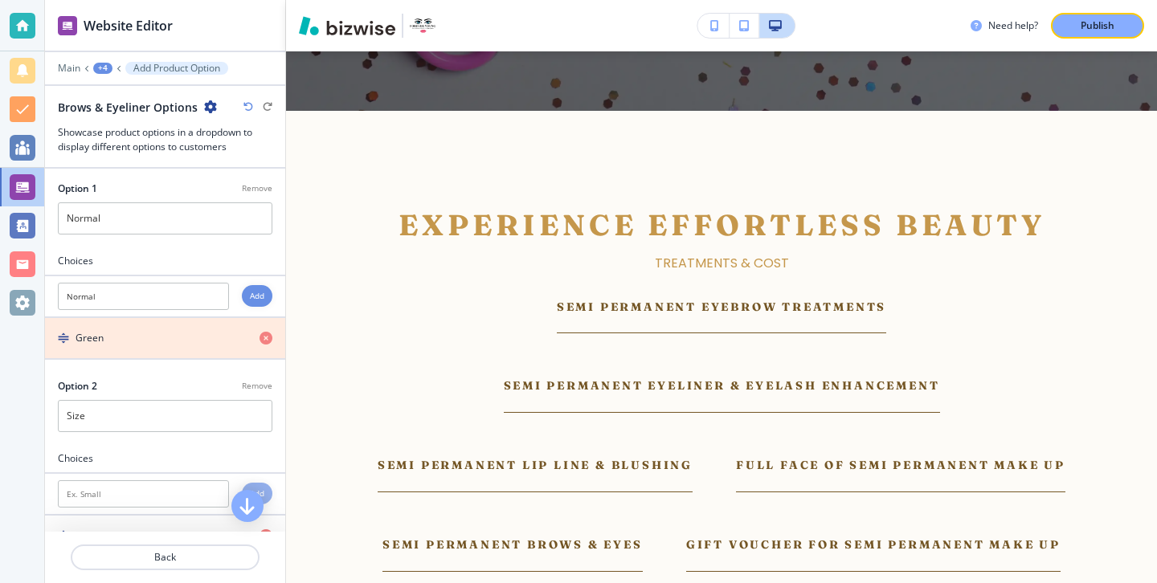
click at [269, 340] on icon "button" at bounding box center [265, 338] width 13 height 13
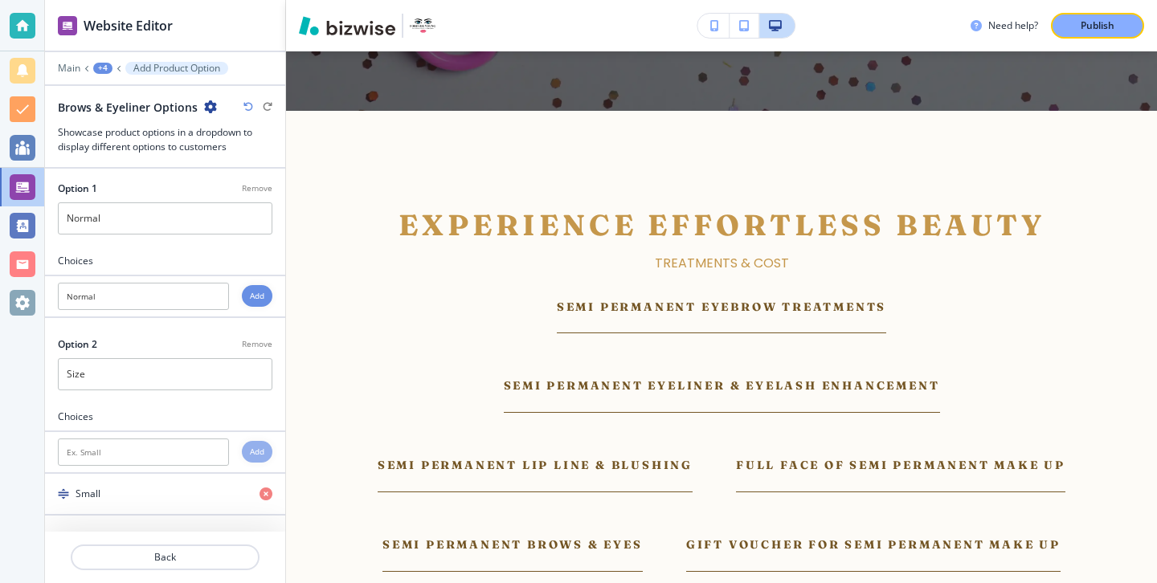
click at [263, 296] on h4 "Add" at bounding box center [257, 296] width 14 height 12
click at [255, 389] on p "Remove" at bounding box center [257, 386] width 31 height 12
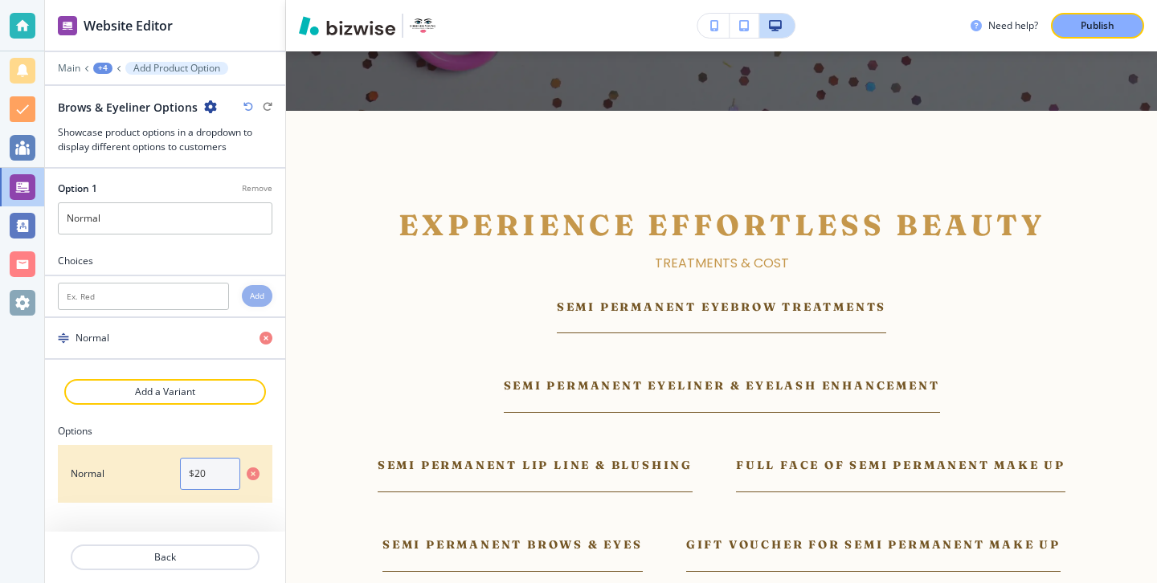
click at [211, 460] on input "$20" at bounding box center [210, 474] width 60 height 32
click at [211, 461] on input "$20" at bounding box center [210, 474] width 60 height 32
paste input "£"
type input "£400"
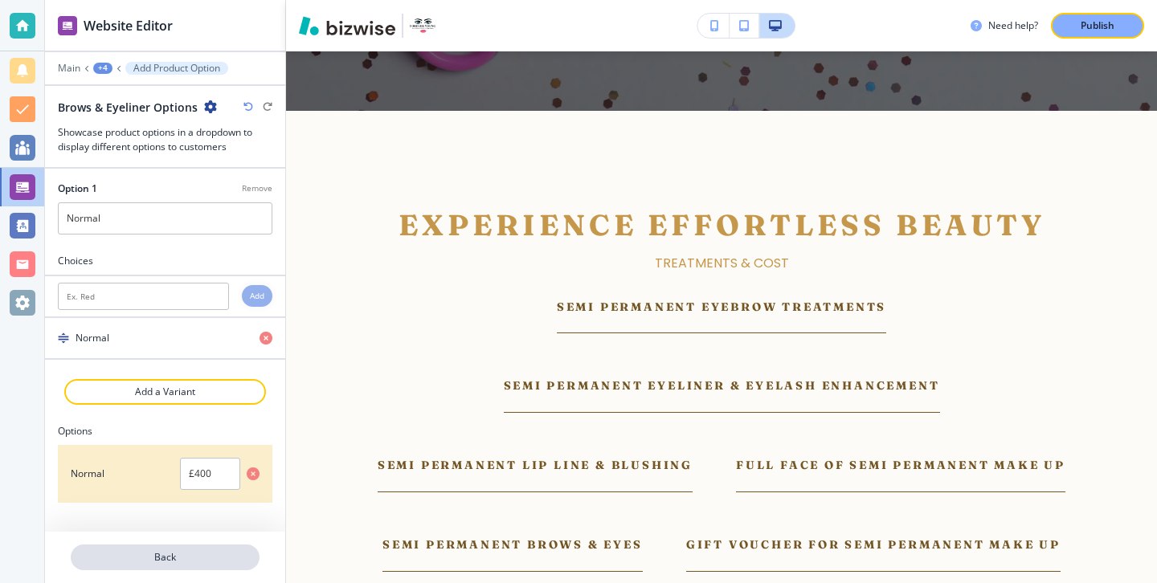
click at [174, 562] on p "Back" at bounding box center [165, 557] width 186 height 14
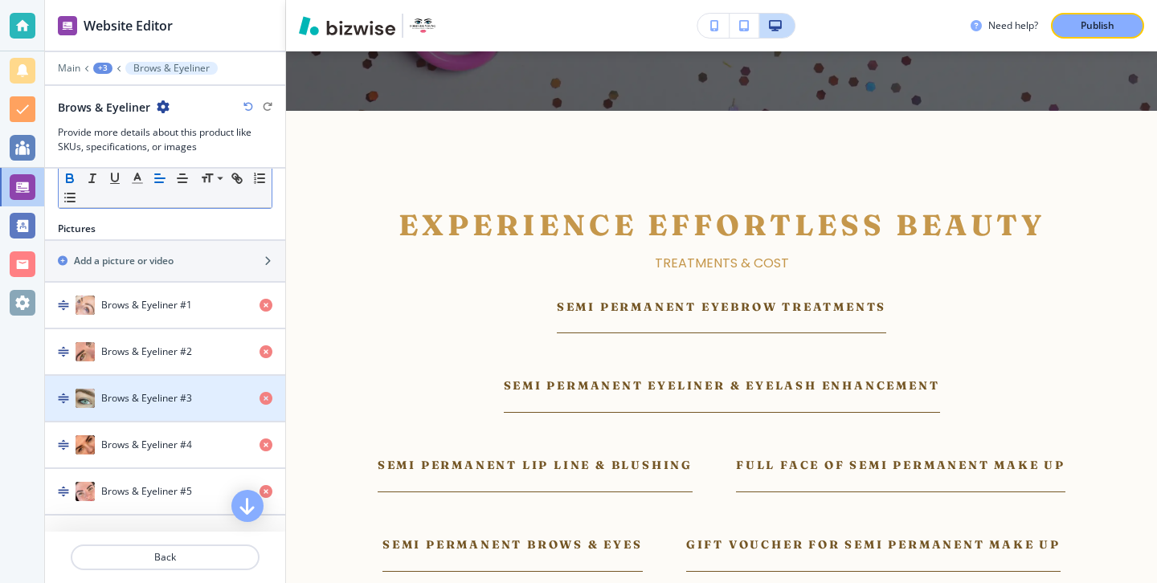
scroll to position [353, 0]
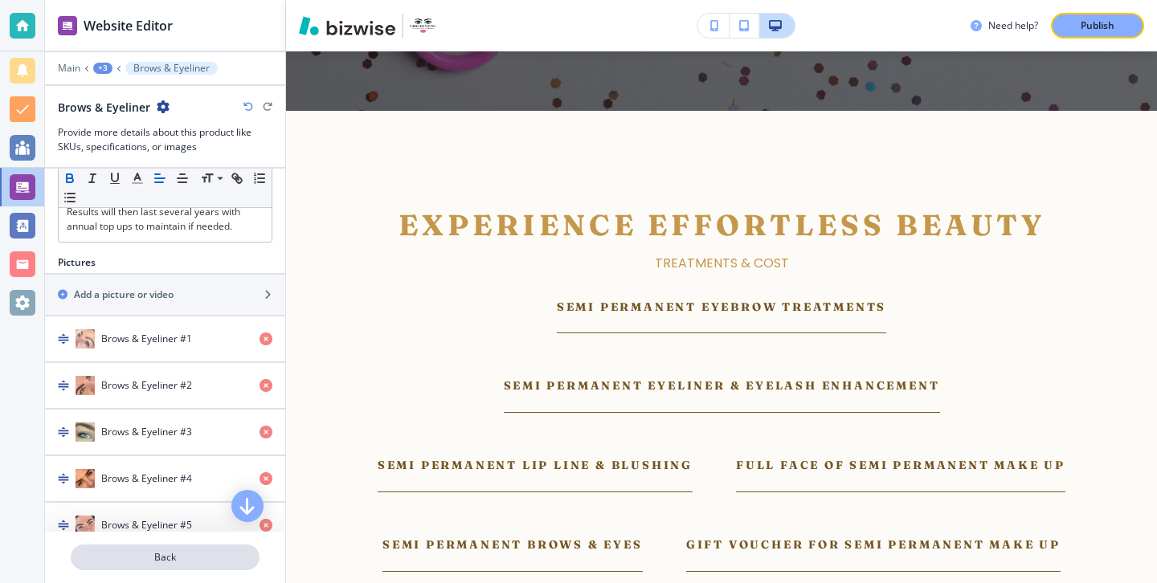
click at [194, 549] on button "Back" at bounding box center [165, 558] width 189 height 26
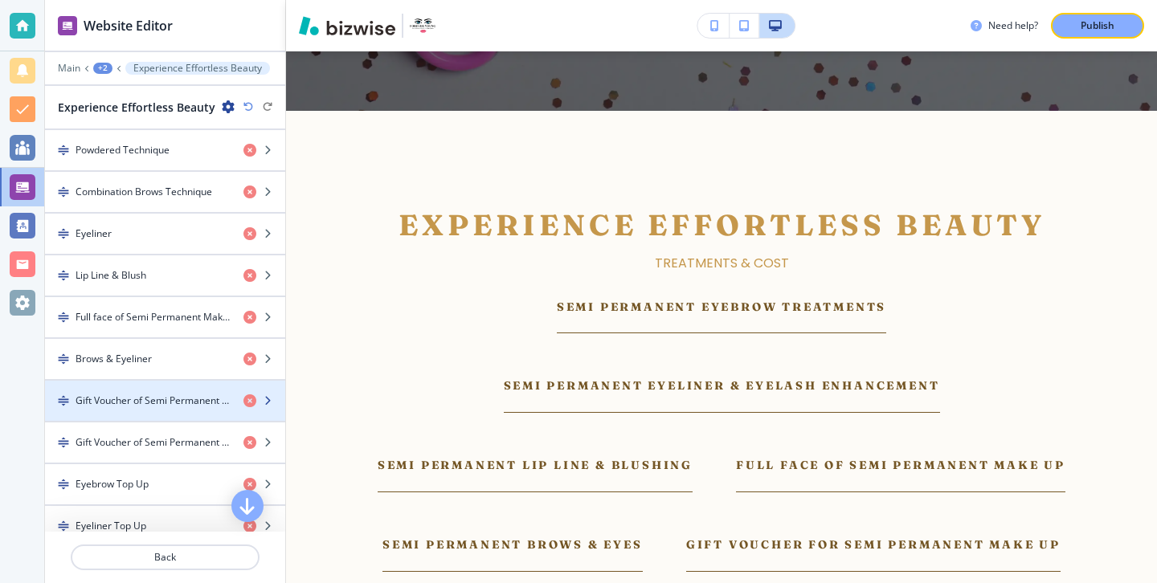
scroll to position [633, 0]
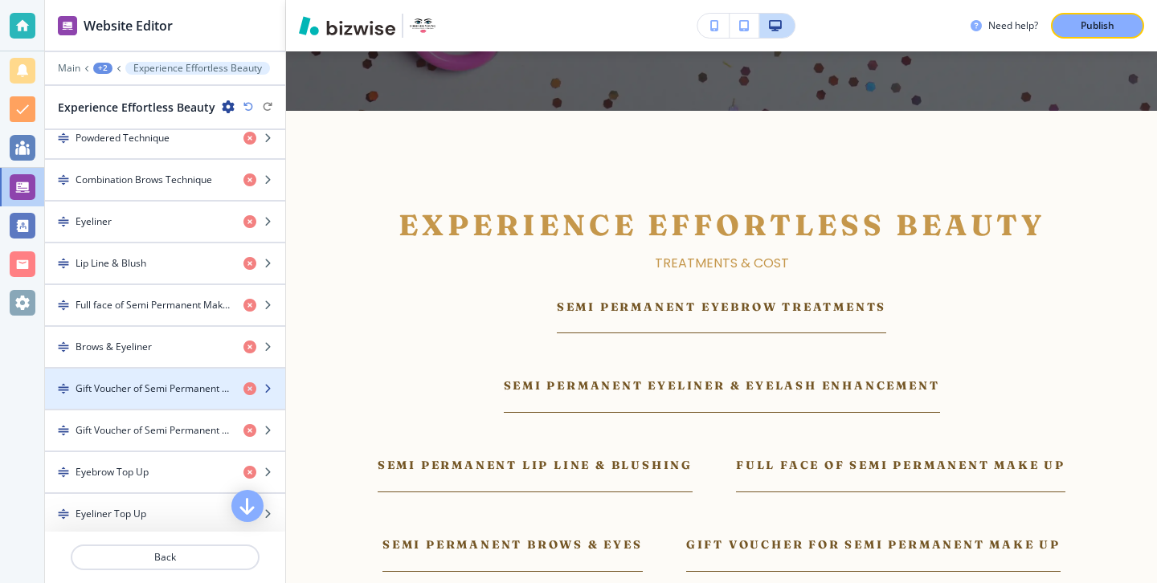
click at [198, 405] on div "button" at bounding box center [165, 402] width 240 height 13
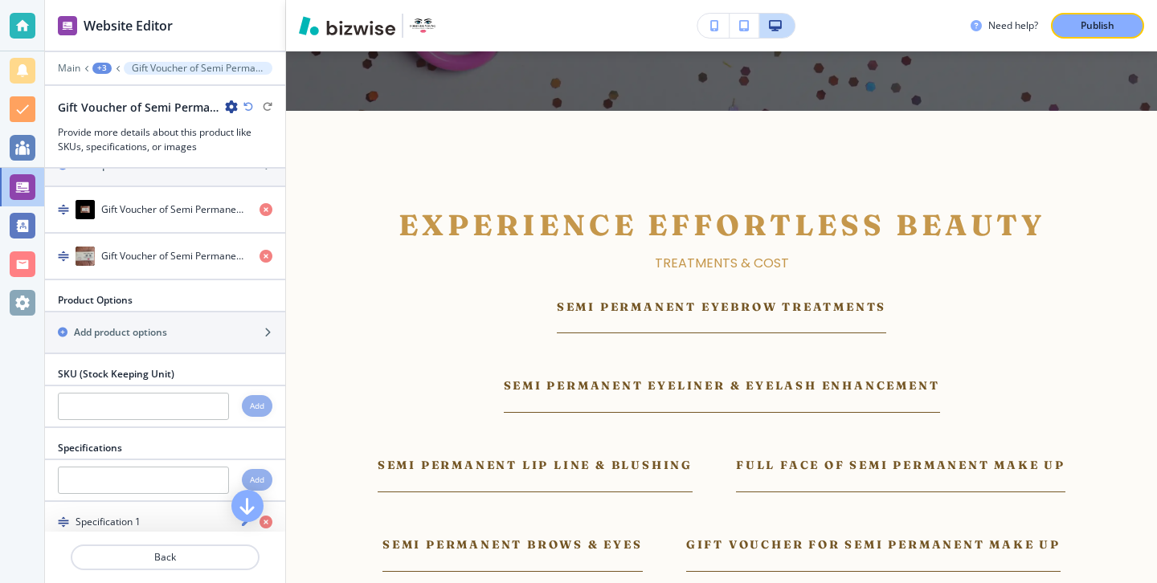
scroll to position [739, 0]
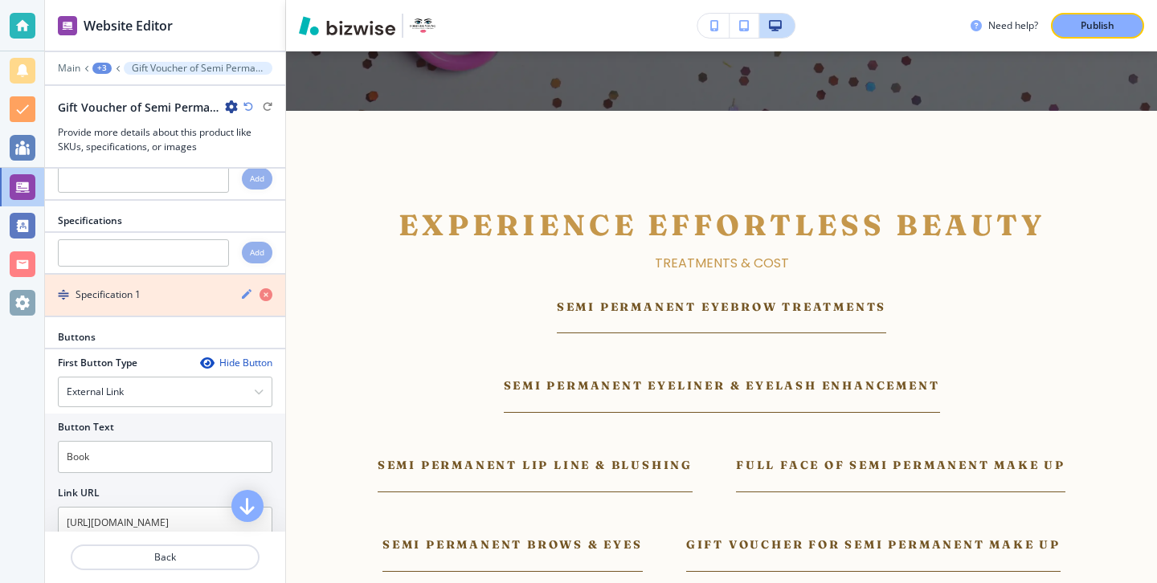
click at [268, 301] on icon "button" at bounding box center [265, 294] width 13 height 13
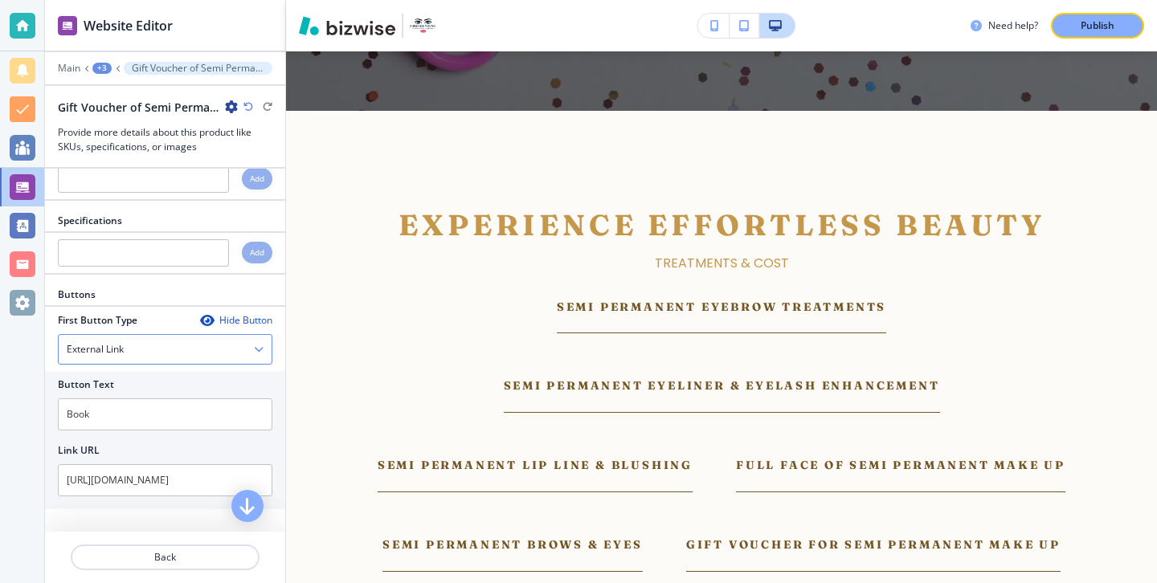
scroll to position [549, 0]
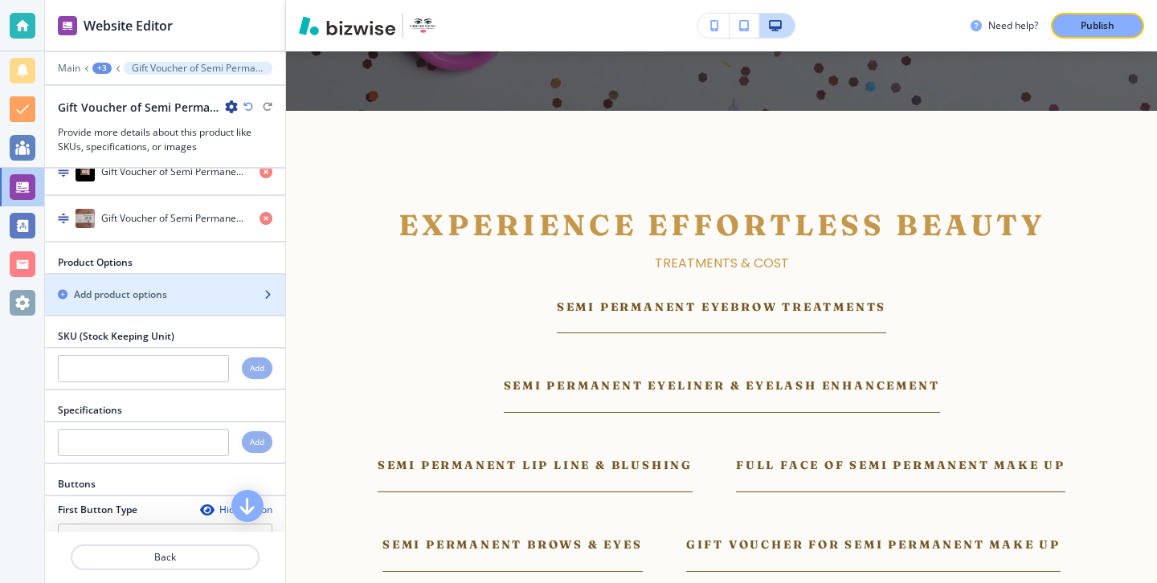
click at [240, 315] on div "button" at bounding box center [165, 308] width 240 height 13
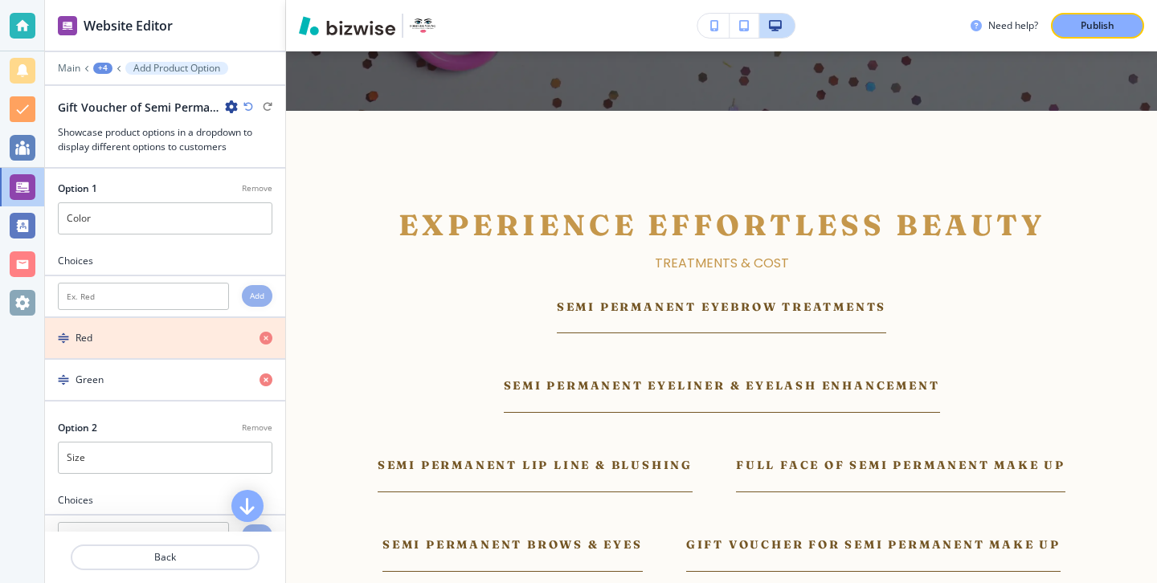
click at [260, 342] on icon "button" at bounding box center [265, 338] width 13 height 13
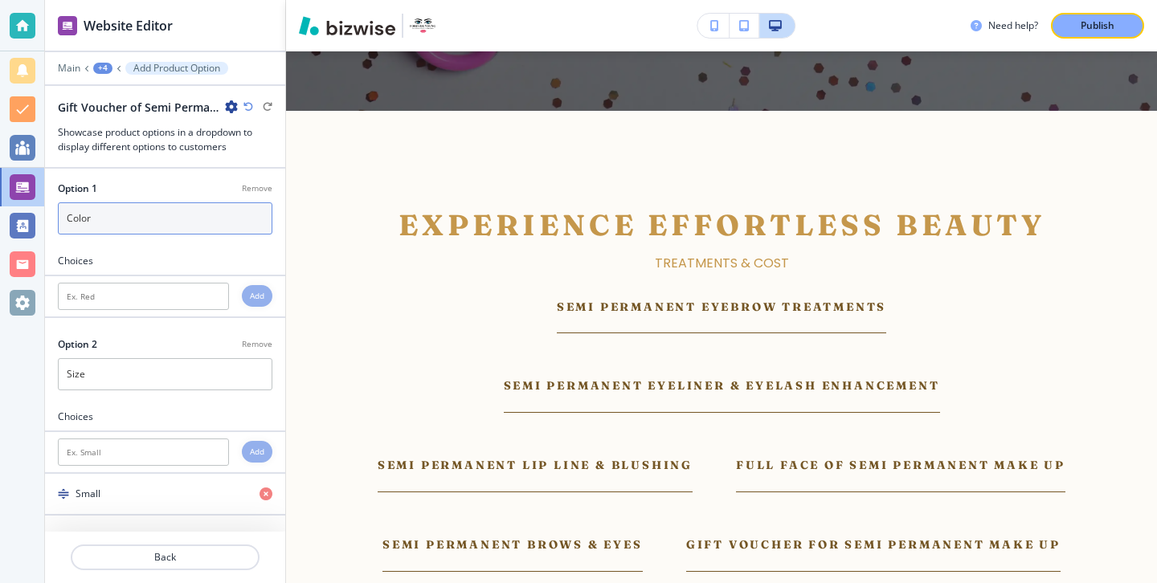
click at [184, 215] on input "Color" at bounding box center [165, 218] width 214 height 32
type input "Normal"
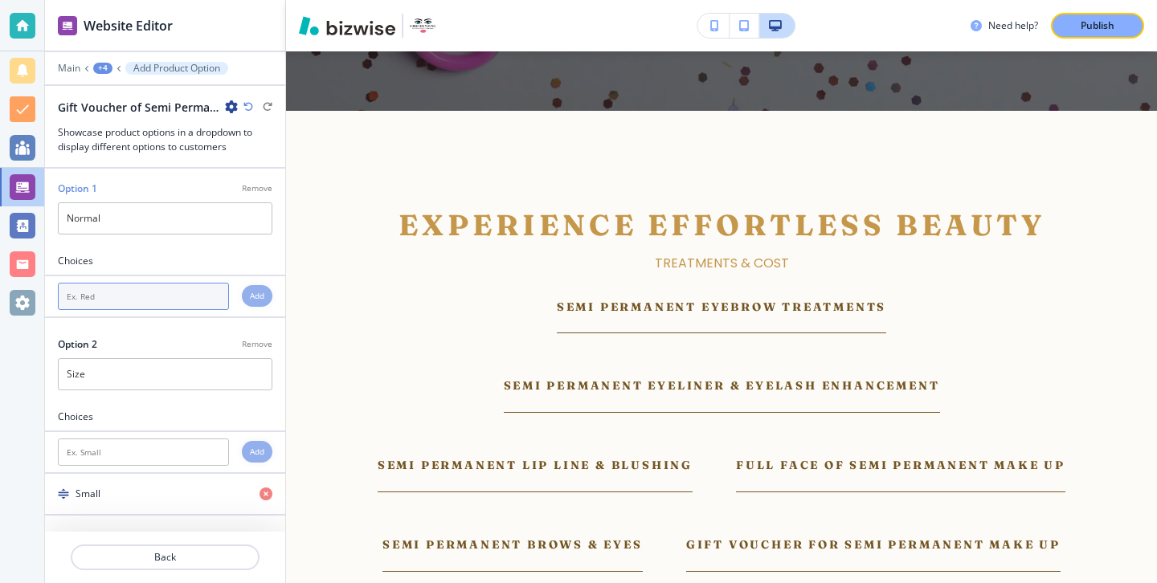
click at [171, 284] on input "text" at bounding box center [143, 296] width 171 height 27
type input "Normal"
click at [263, 342] on p "Remove" at bounding box center [257, 341] width 31 height 12
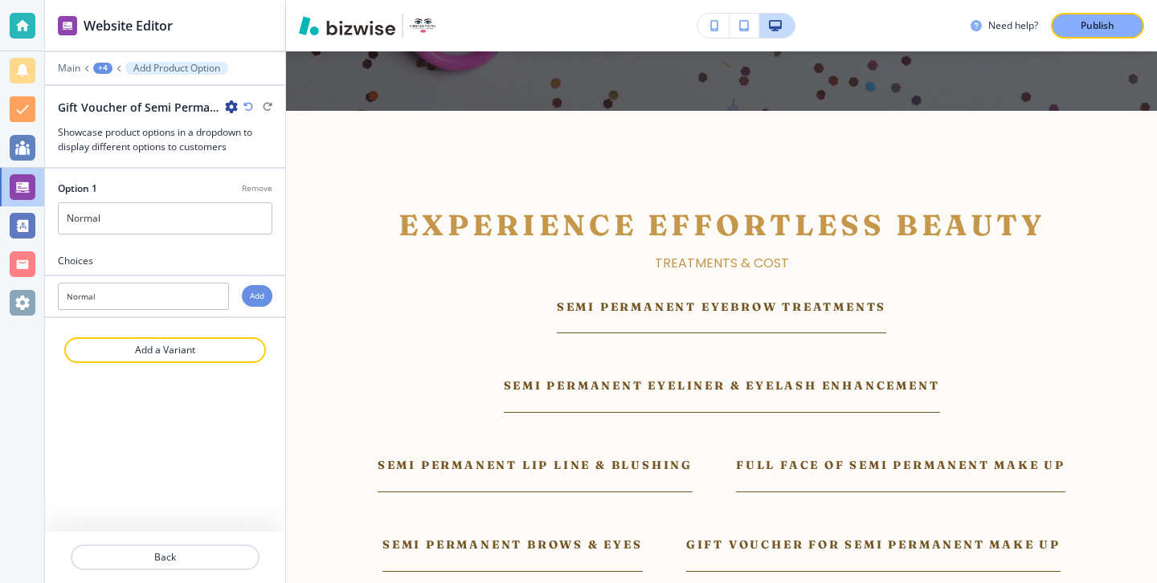
click at [248, 366] on div at bounding box center [165, 372] width 240 height 19
click at [261, 297] on h4 "Add" at bounding box center [257, 296] width 14 height 12
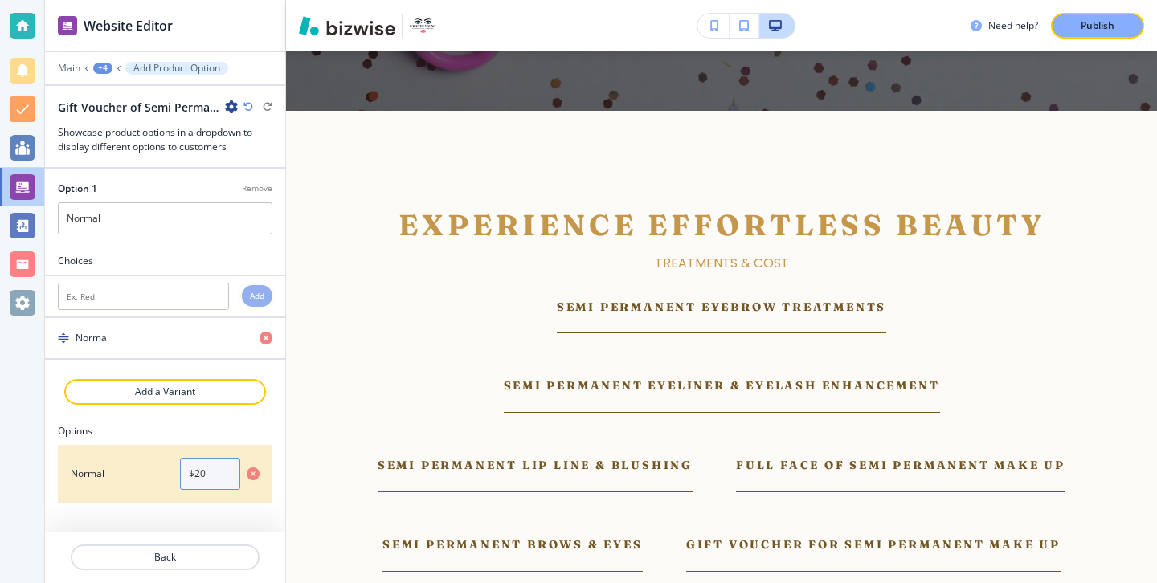
click at [227, 488] on input "$20" at bounding box center [210, 474] width 60 height 32
paste input "£"
type input "£400"
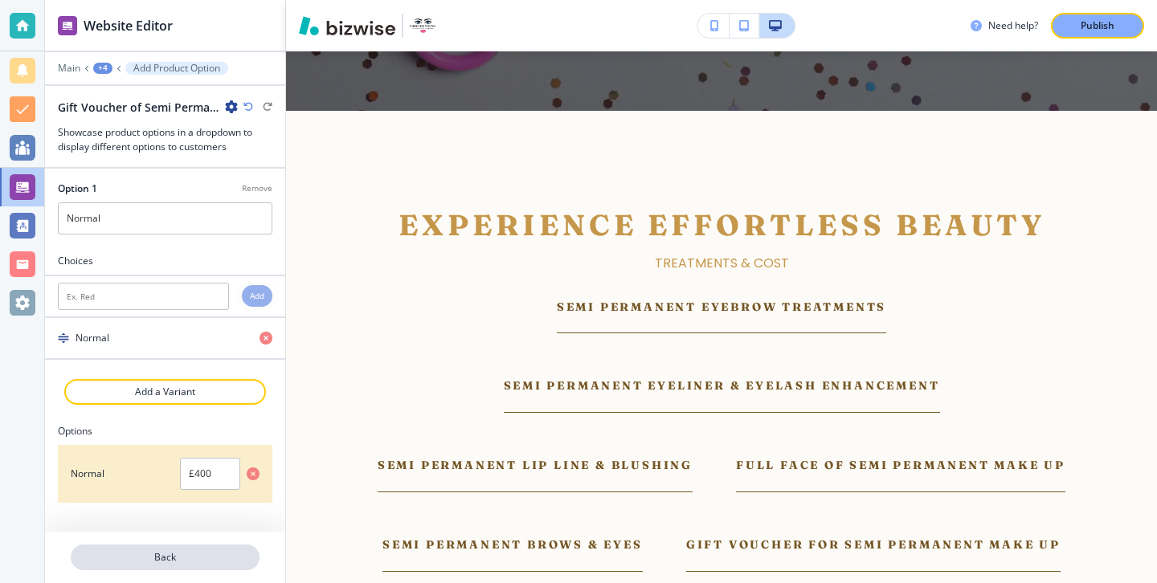
click at [189, 561] on p "Back" at bounding box center [165, 557] width 186 height 14
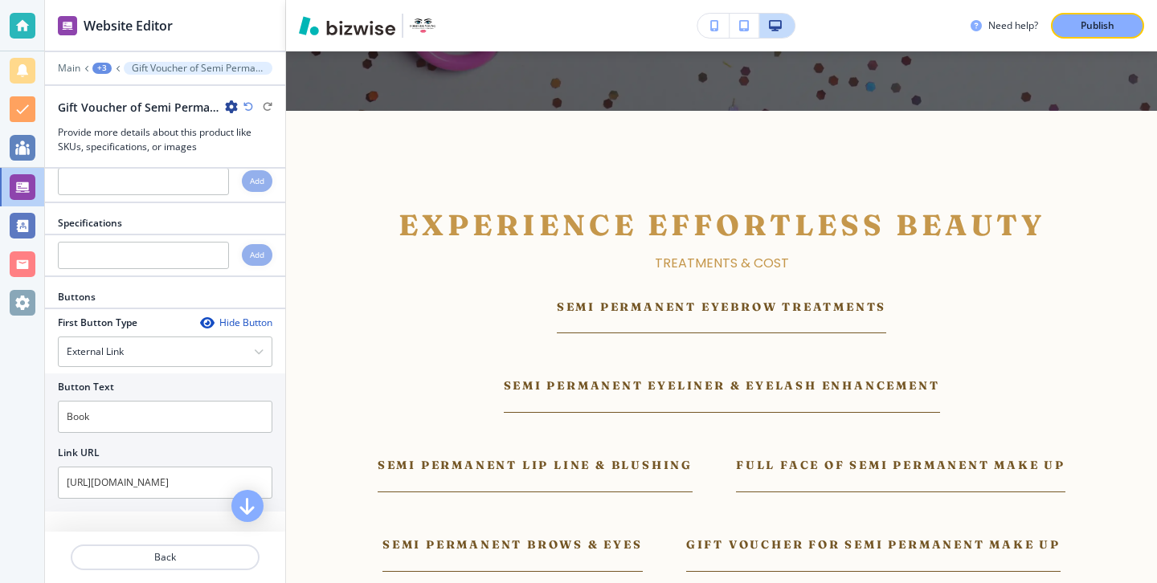
scroll to position [763, 0]
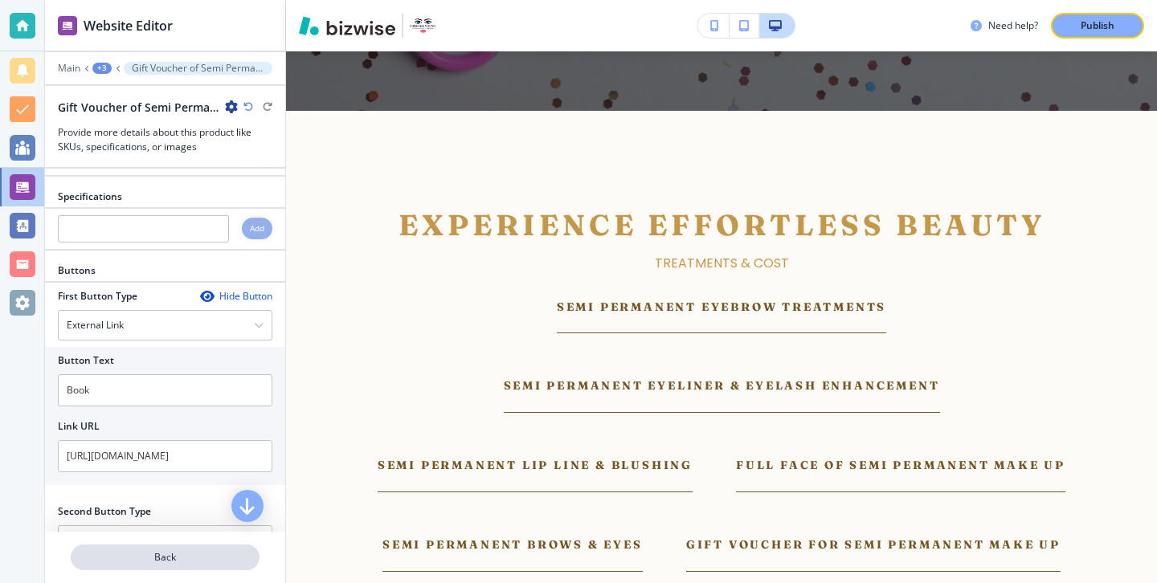
click at [190, 553] on p "Back" at bounding box center [165, 557] width 186 height 14
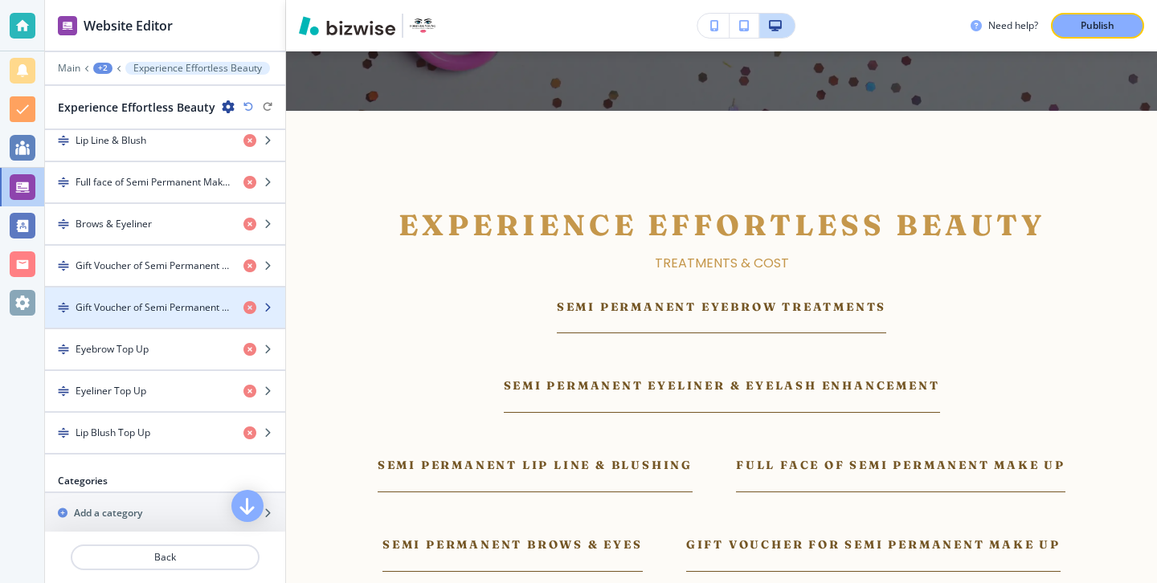
scroll to position [753, 0]
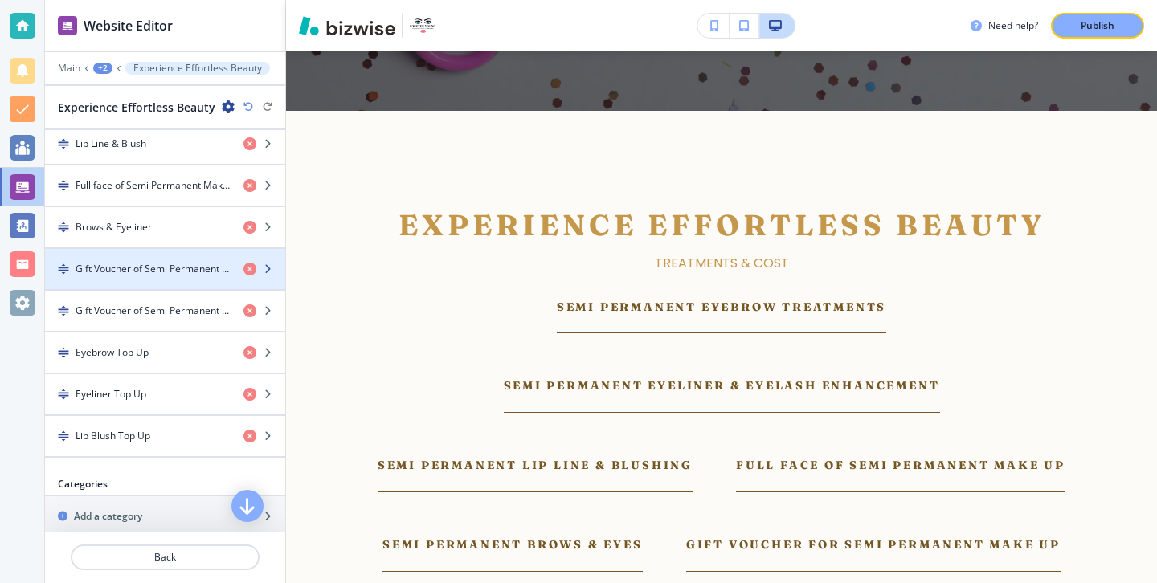
click at [196, 280] on div "button" at bounding box center [165, 282] width 240 height 13
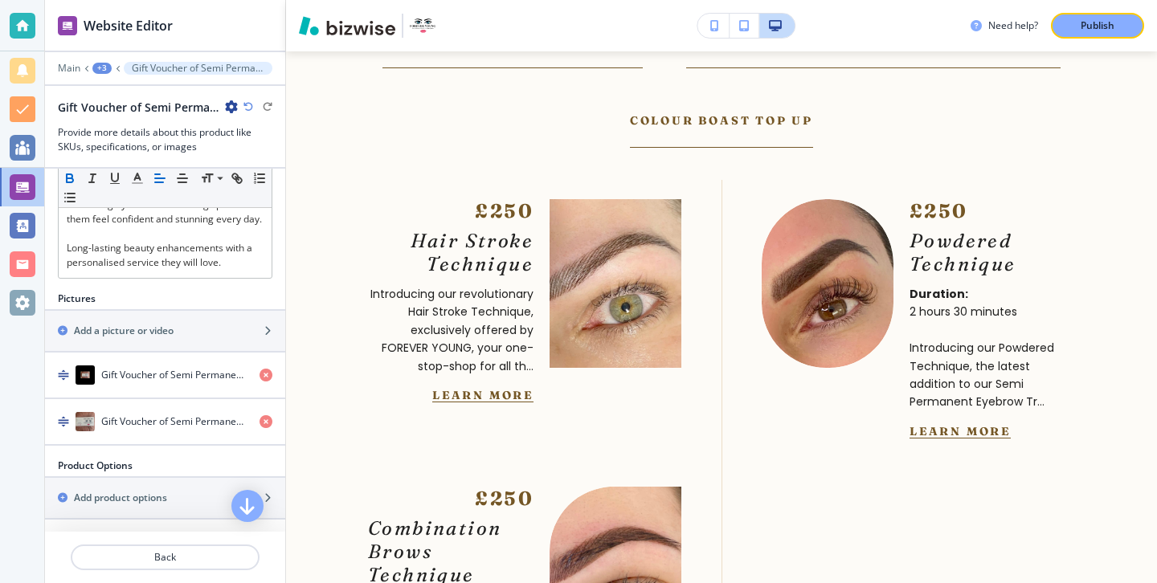
scroll to position [546, 0]
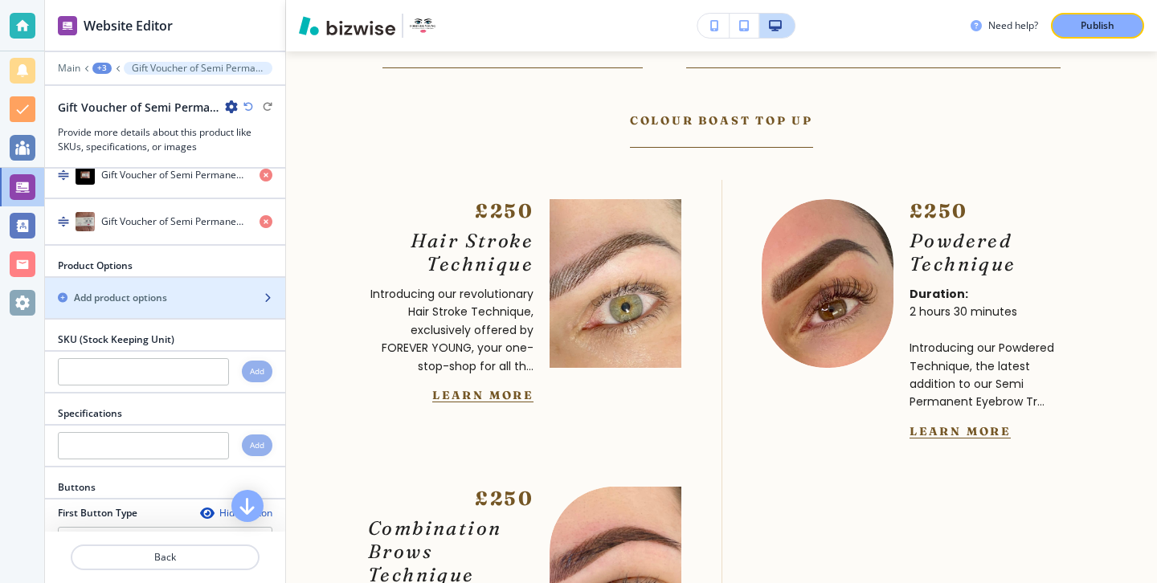
click at [201, 305] on div "Add product options" at bounding box center [147, 298] width 205 height 14
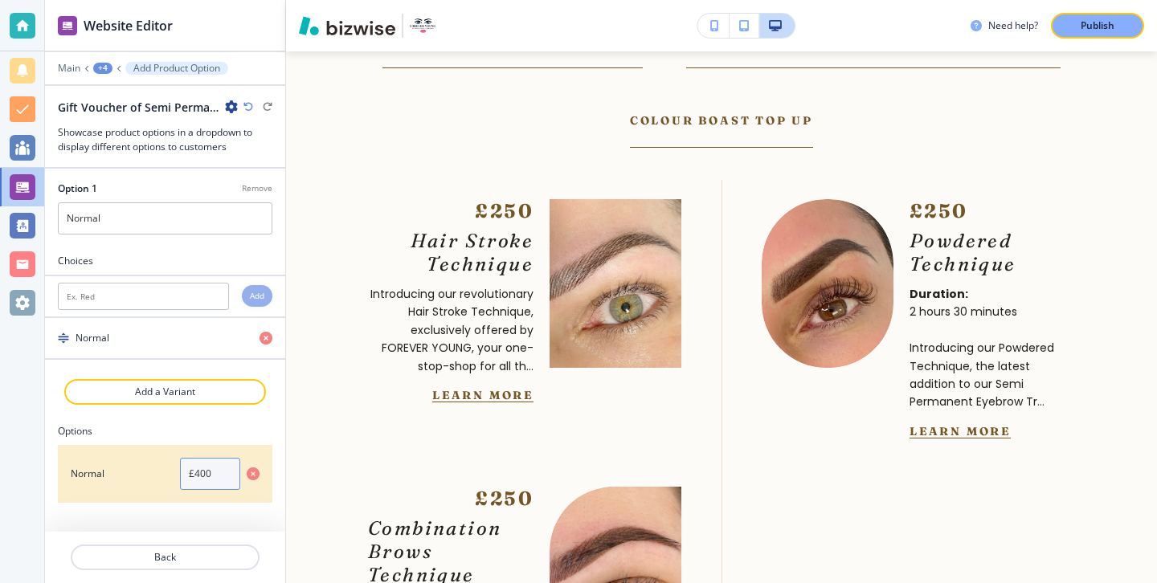
click at [216, 475] on input "£400" at bounding box center [210, 474] width 60 height 32
type input "£100"
click at [175, 549] on button "Back" at bounding box center [165, 558] width 189 height 26
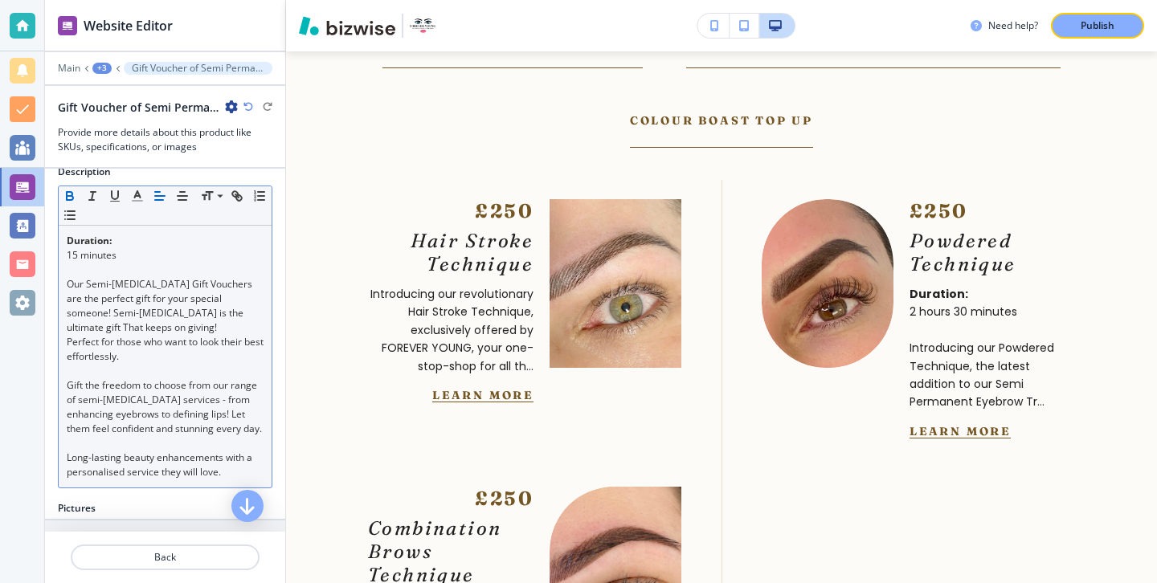
scroll to position [308, 0]
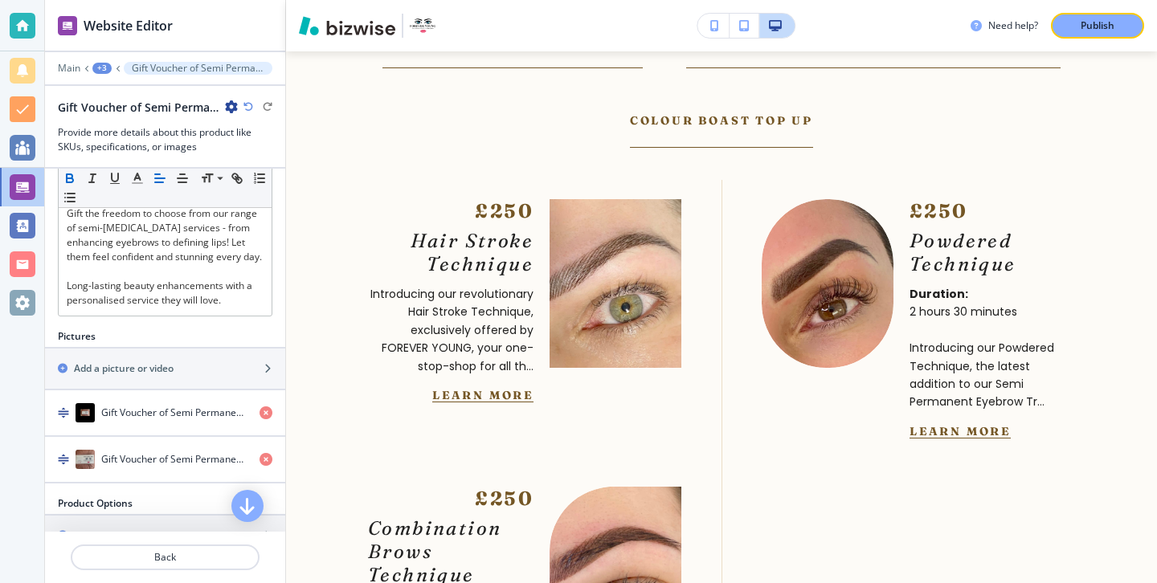
click at [166, 541] on div at bounding box center [165, 538] width 240 height 13
click at [166, 543] on div at bounding box center [165, 538] width 240 height 13
click at [166, 557] on p "Back" at bounding box center [165, 557] width 186 height 14
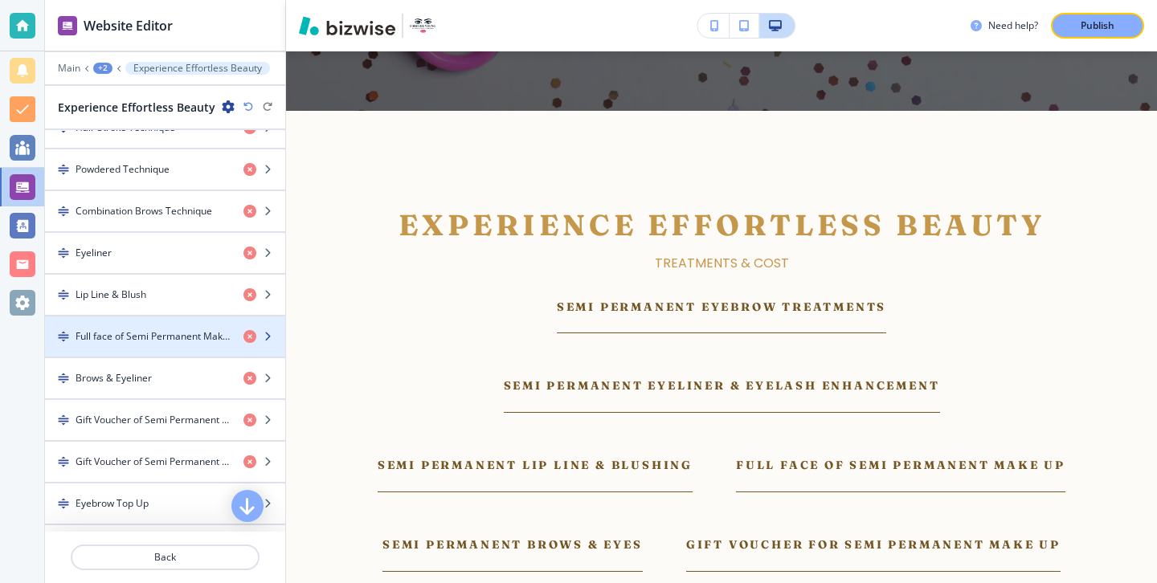
scroll to position [642, 0]
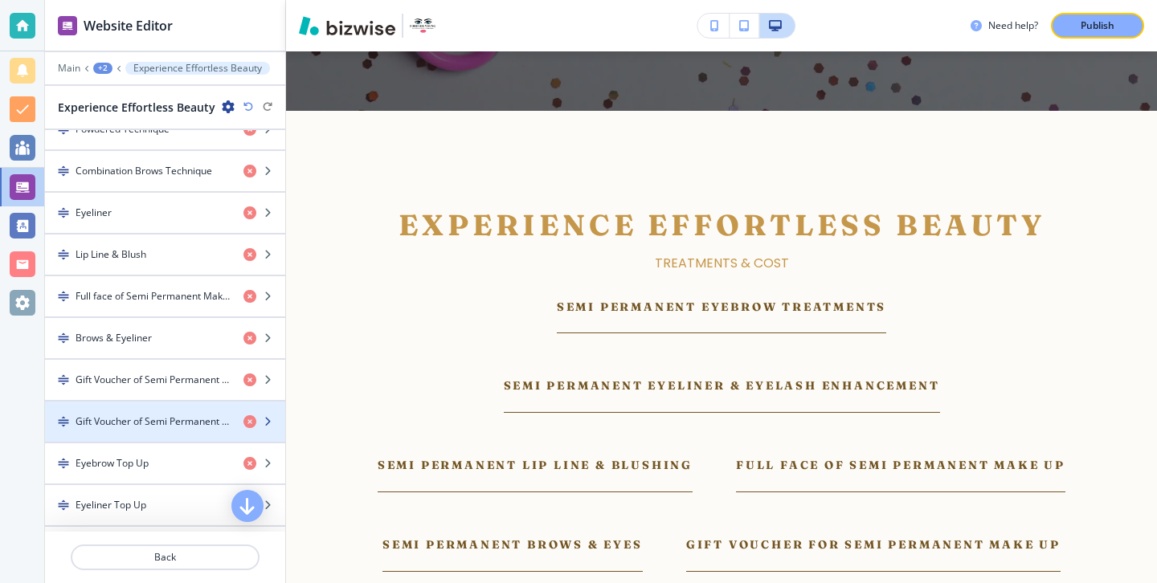
click at [174, 410] on div "button" at bounding box center [165, 408] width 240 height 13
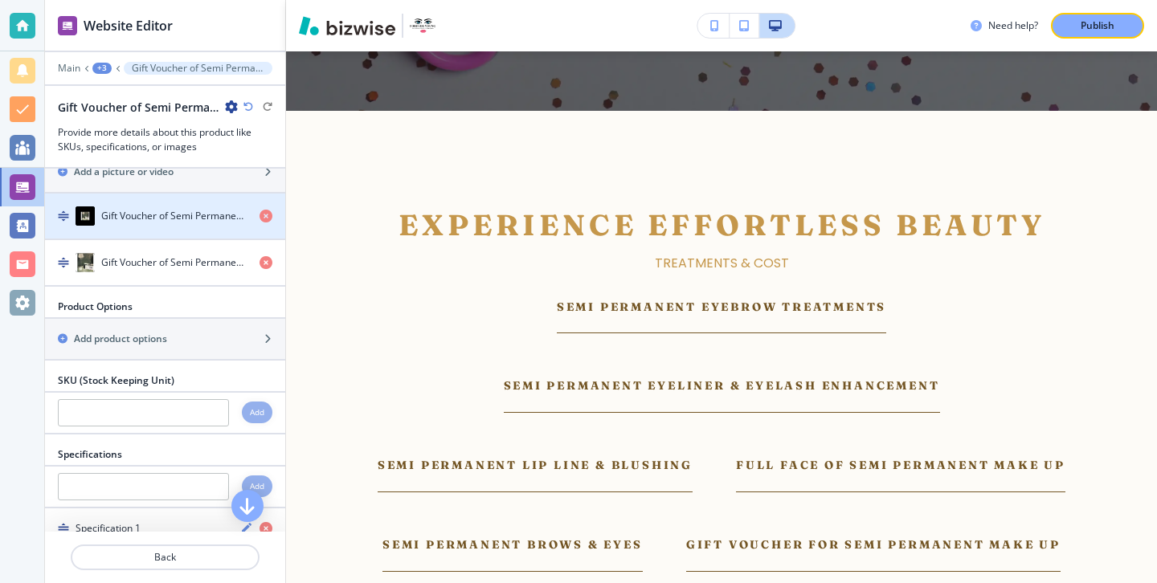
scroll to position [556, 0]
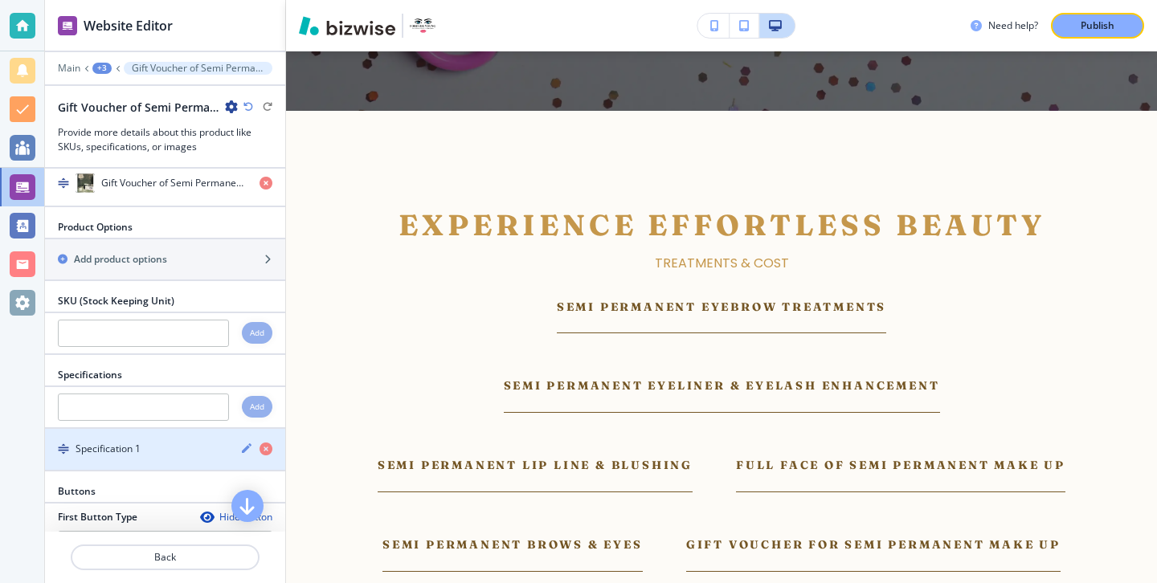
click at [259, 455] on div "button" at bounding box center [262, 449] width 45 height 15
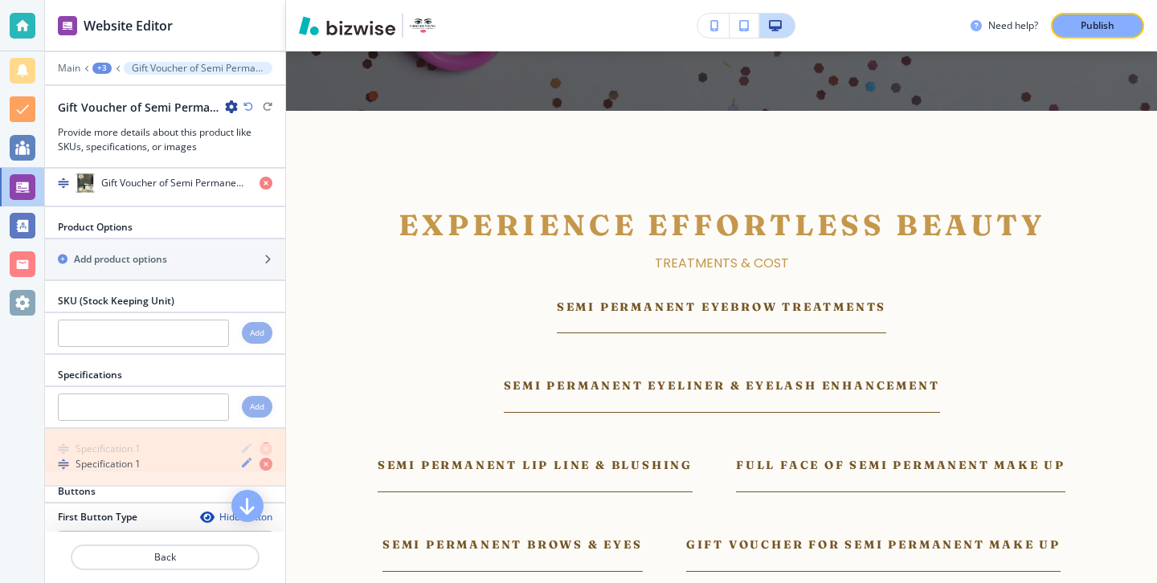
click at [267, 455] on icon "button" at bounding box center [265, 449] width 13 height 13
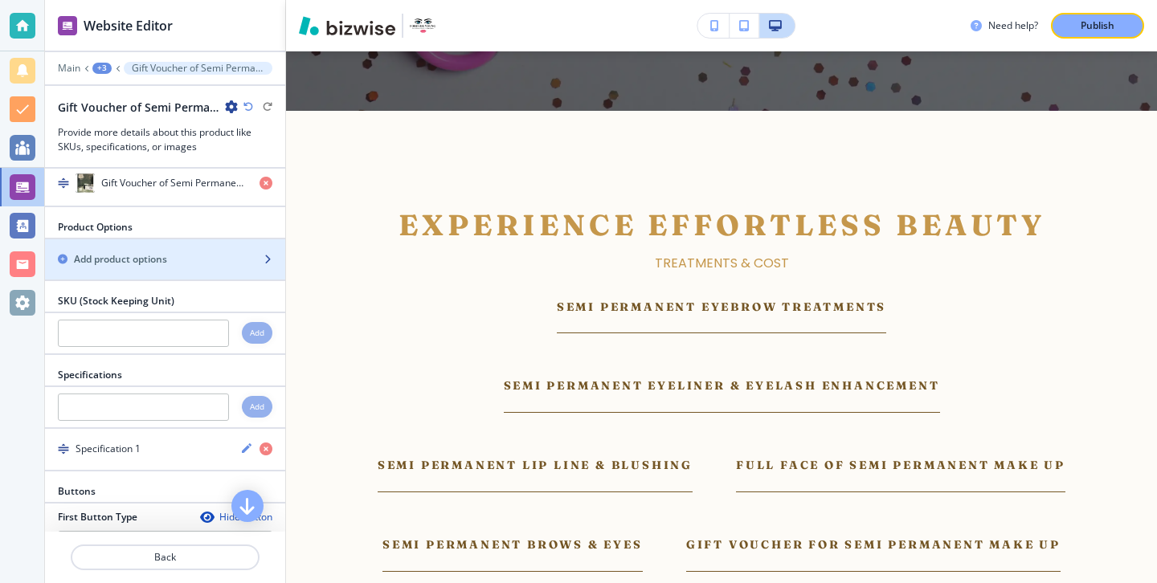
click at [230, 280] on div "button" at bounding box center [165, 273] width 240 height 13
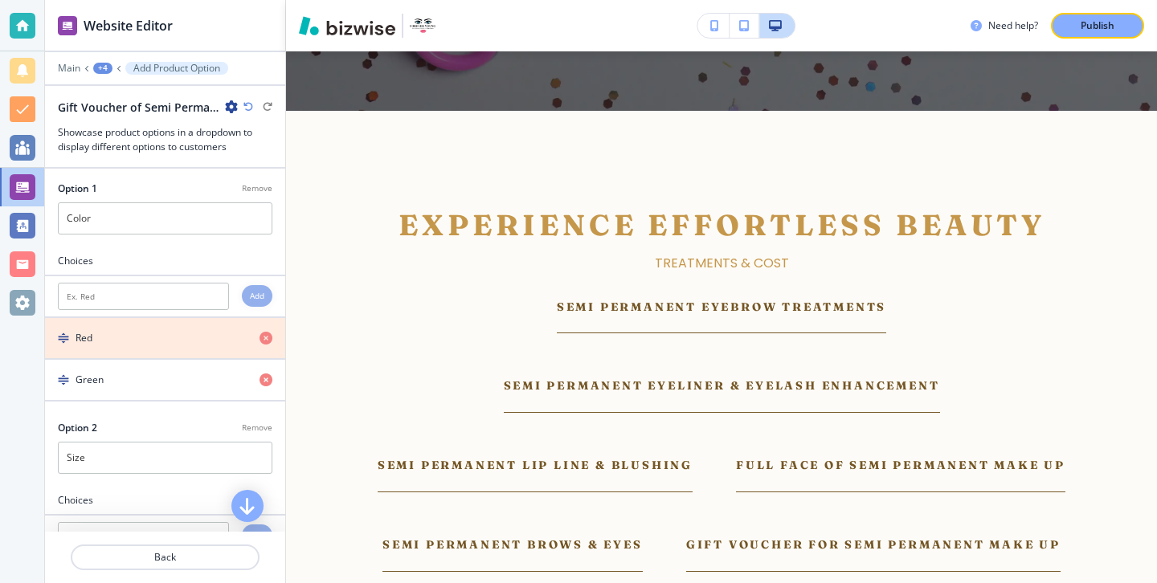
click at [272, 332] on icon "button" at bounding box center [265, 338] width 13 height 13
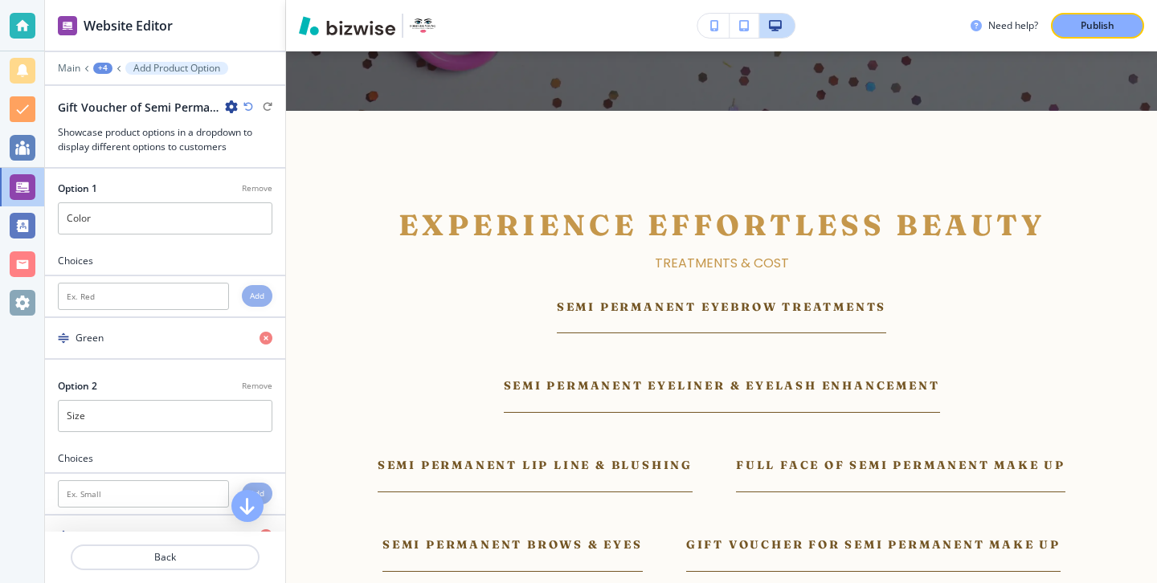
click at [270, 334] on icon "button" at bounding box center [265, 338] width 13 height 13
click at [209, 201] on div at bounding box center [165, 199] width 214 height 6
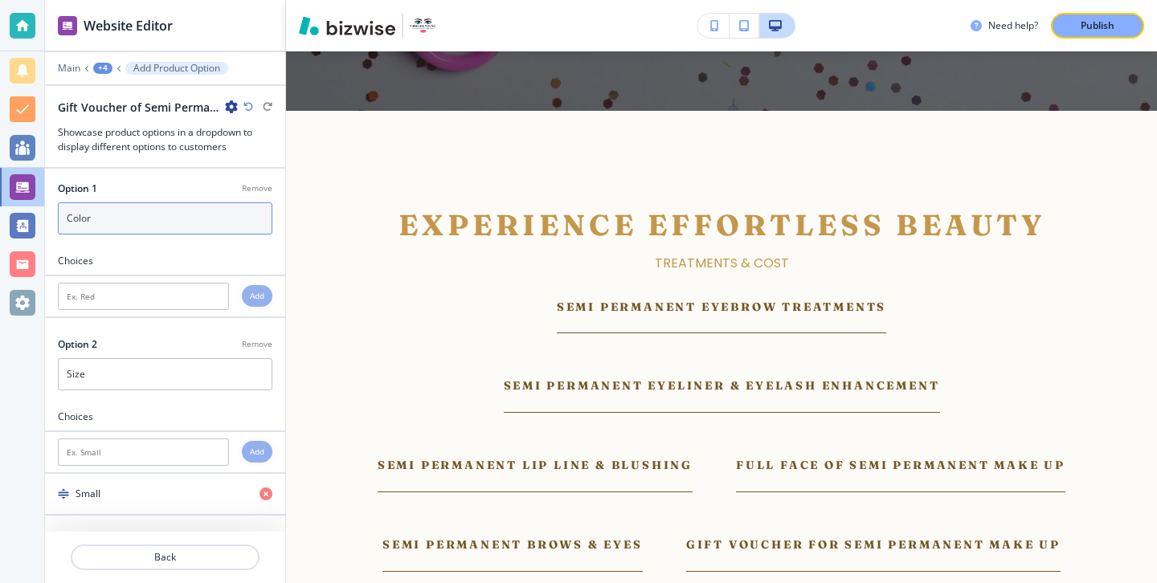
click at [209, 209] on input "Color" at bounding box center [165, 218] width 214 height 32
click at [209, 210] on input "Color" at bounding box center [165, 218] width 214 height 32
type input "Normal"
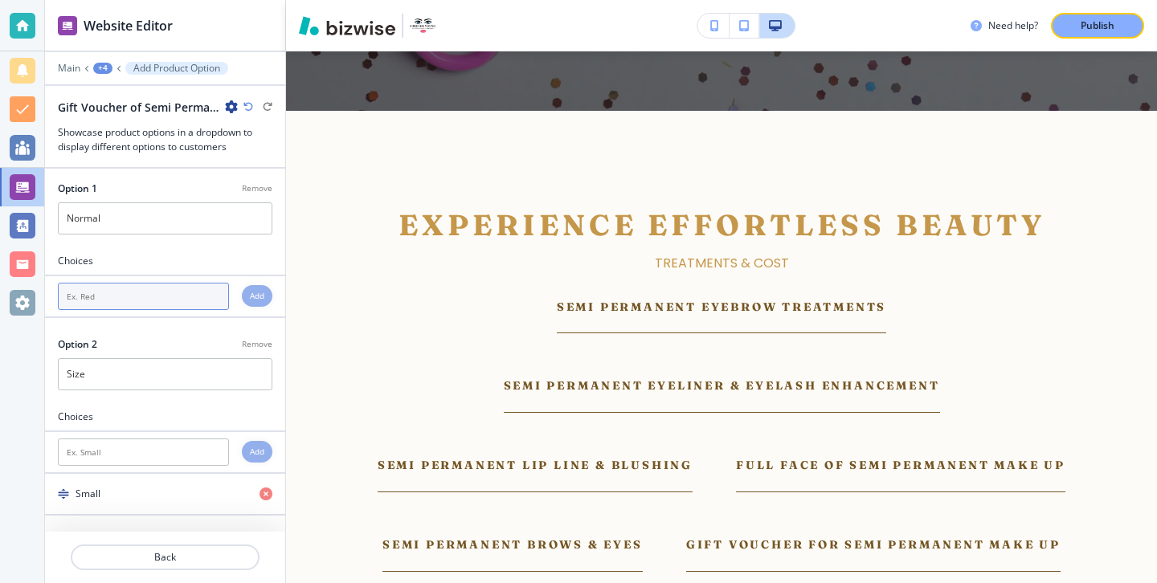
click at [194, 286] on input "text" at bounding box center [143, 296] width 171 height 27
type input "Normal"
click at [258, 338] on p "Remove" at bounding box center [257, 344] width 31 height 12
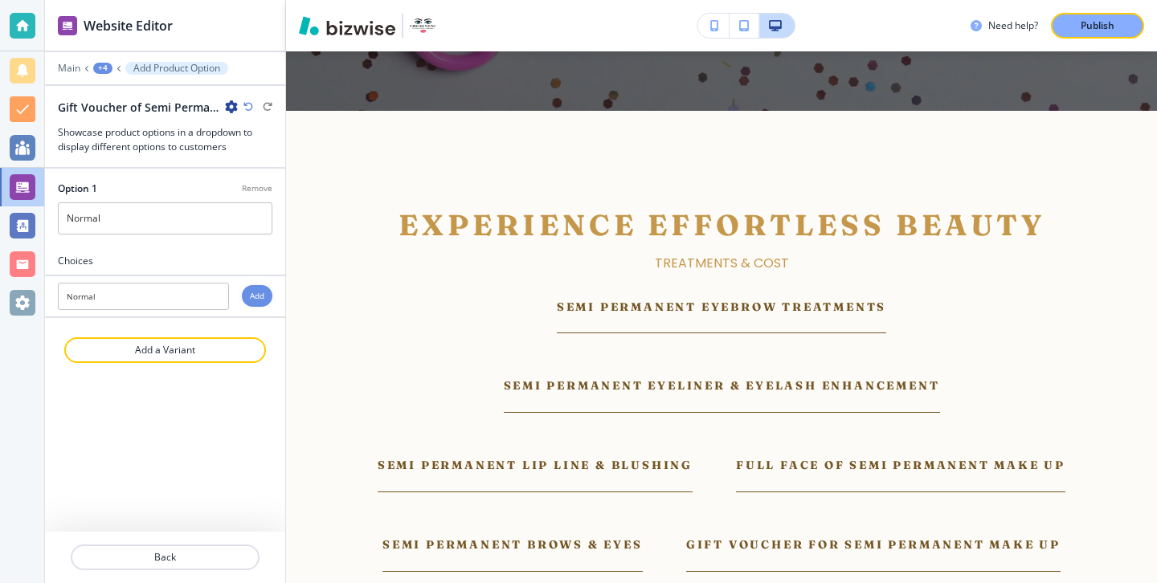
click at [259, 301] on h4 "Add" at bounding box center [257, 296] width 14 height 12
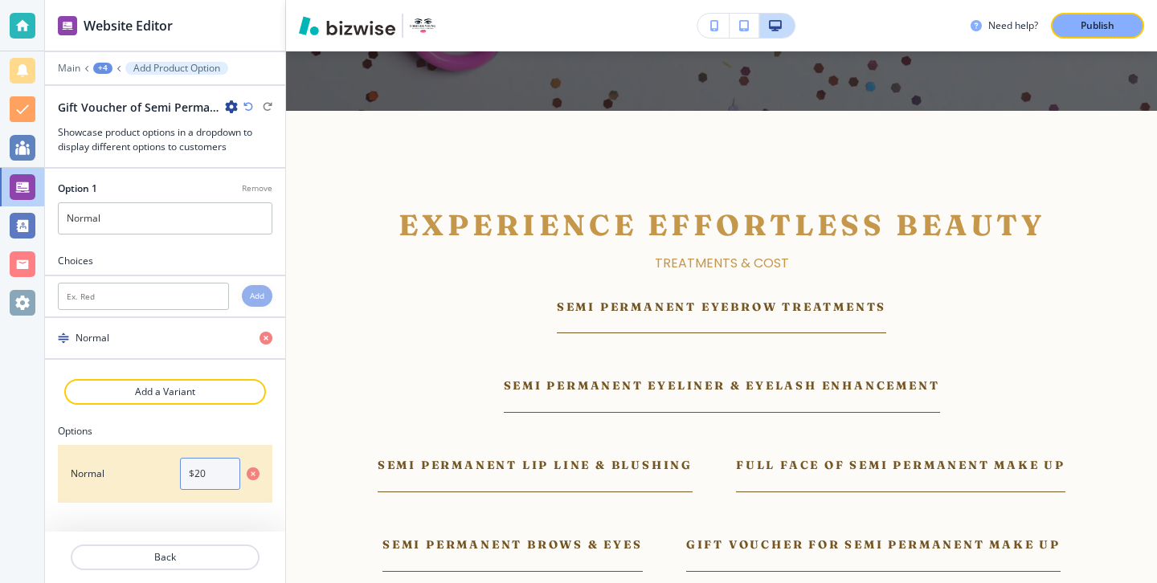
click at [192, 468] on input "$20" at bounding box center [210, 474] width 60 height 32
paste input "£"
type input "£250"
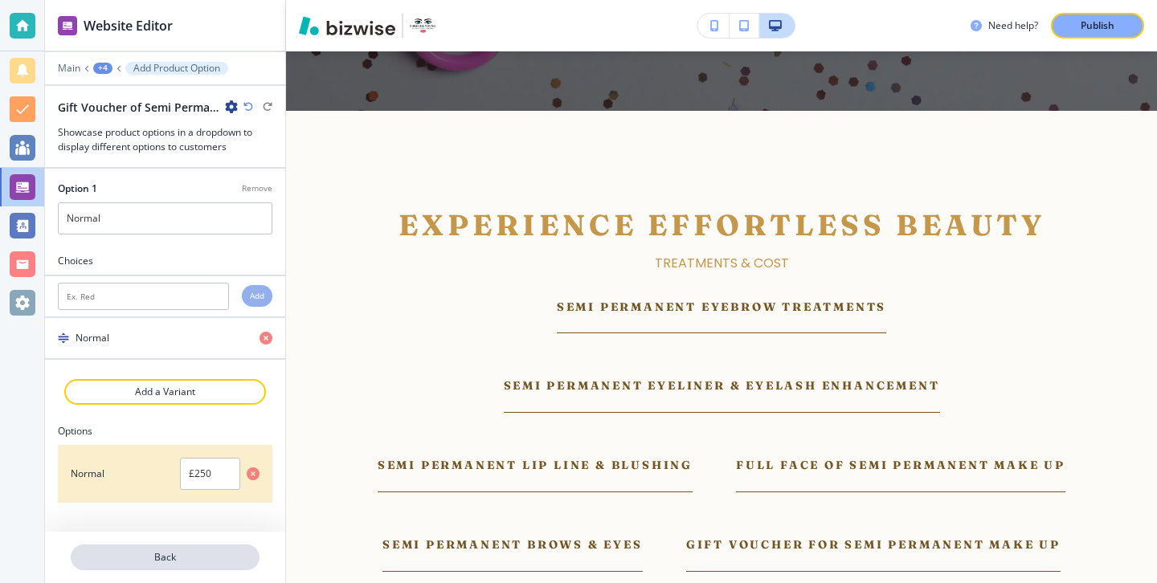
click at [149, 558] on p "Back" at bounding box center [165, 557] width 186 height 14
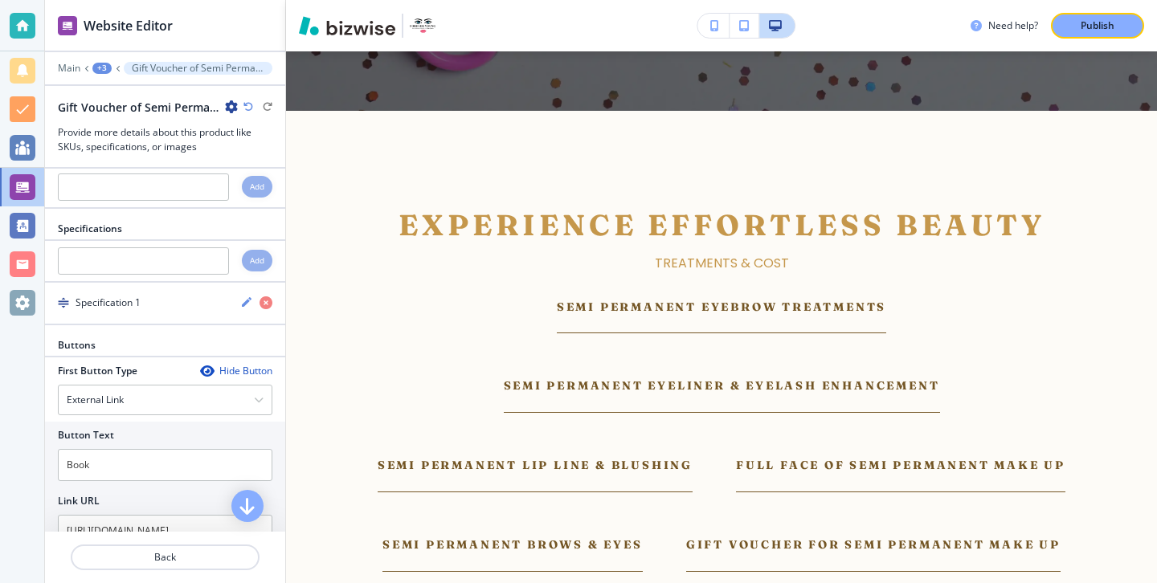
scroll to position [732, 0]
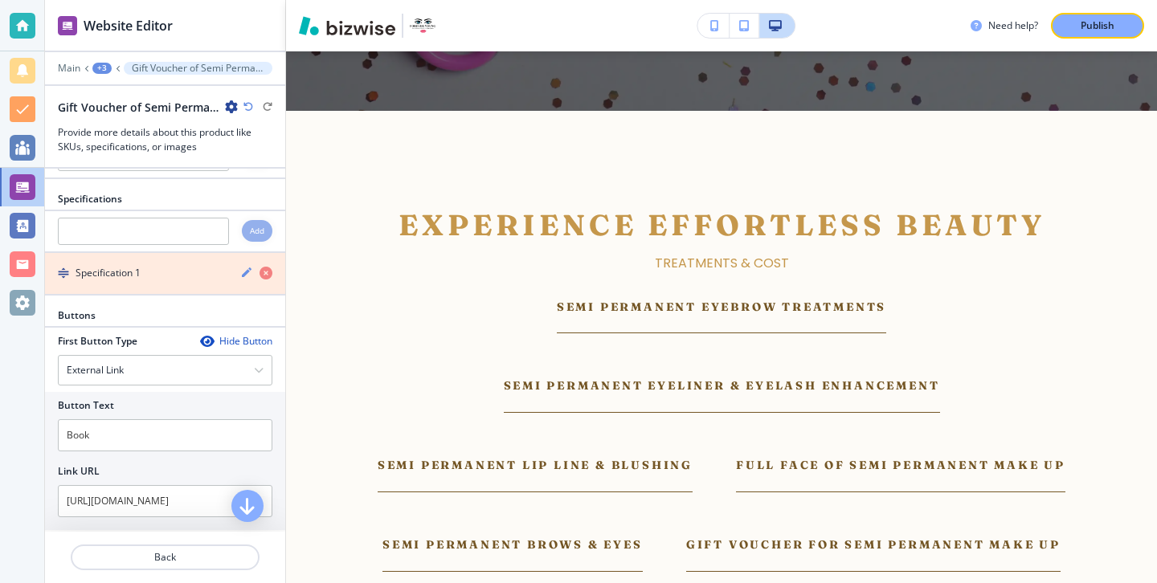
click at [263, 280] on icon "button" at bounding box center [265, 273] width 13 height 13
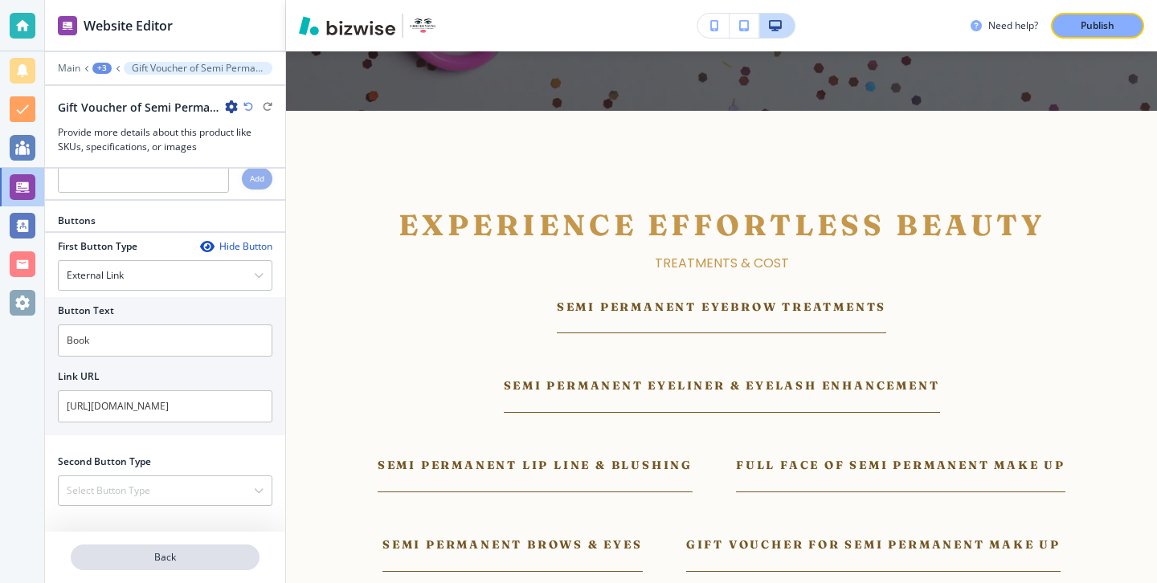
scroll to position [798, 0]
click at [182, 555] on p "Back" at bounding box center [165, 557] width 186 height 14
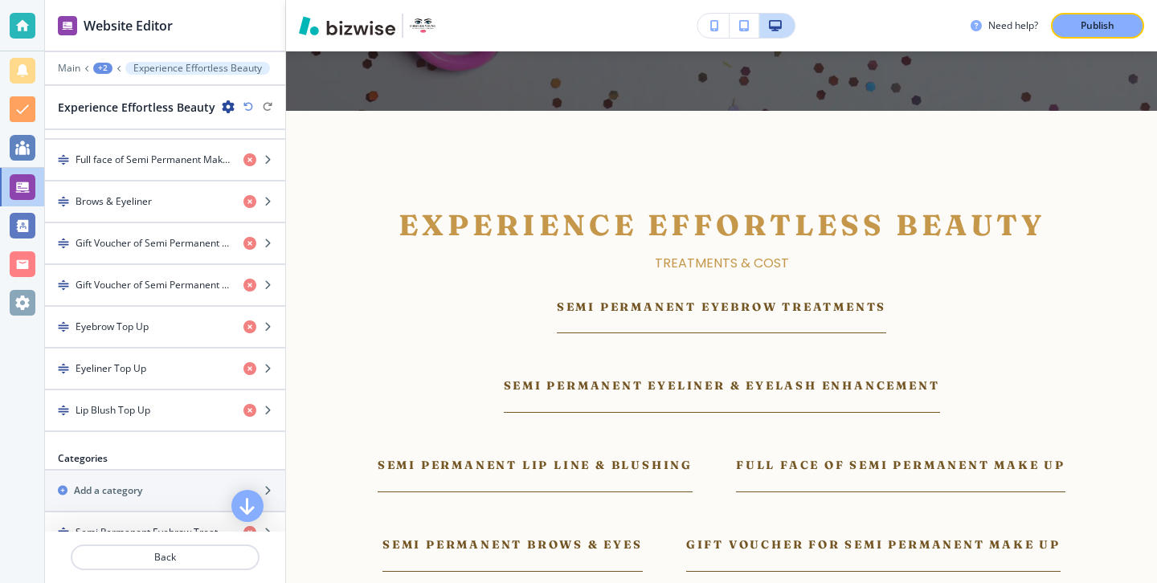
scroll to position [790, 0]
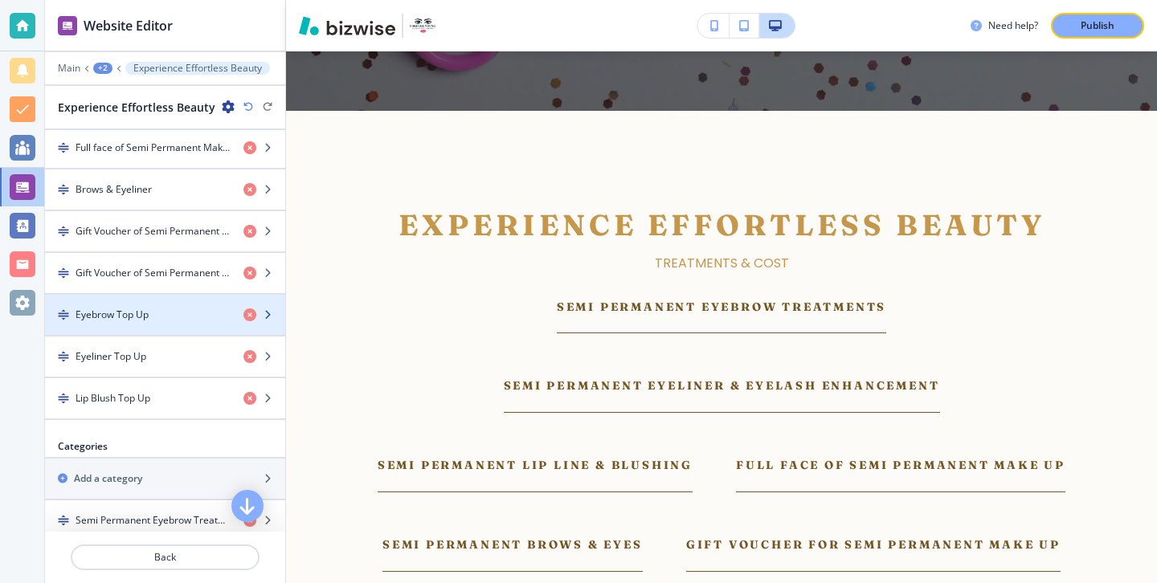
click at [174, 303] on div "button" at bounding box center [165, 301] width 240 height 13
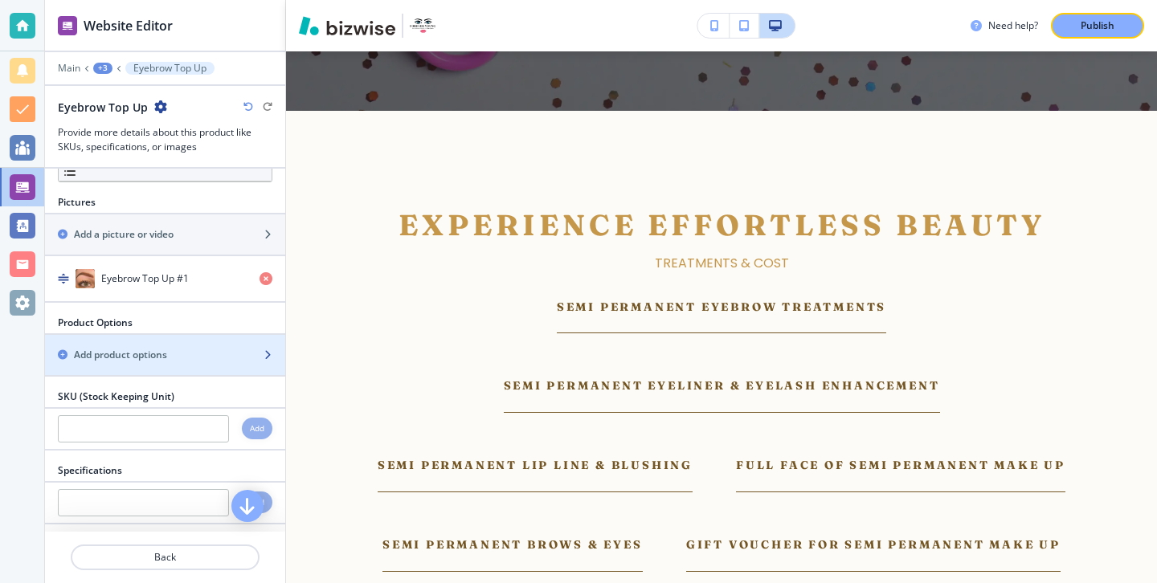
scroll to position [194, 0]
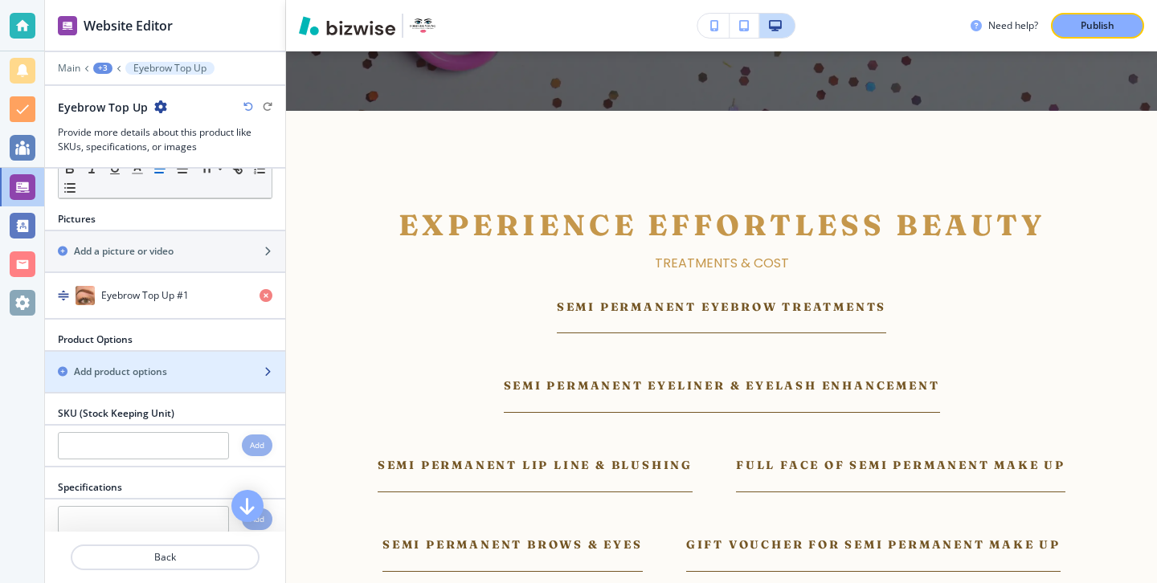
click at [173, 386] on div "button" at bounding box center [165, 385] width 240 height 13
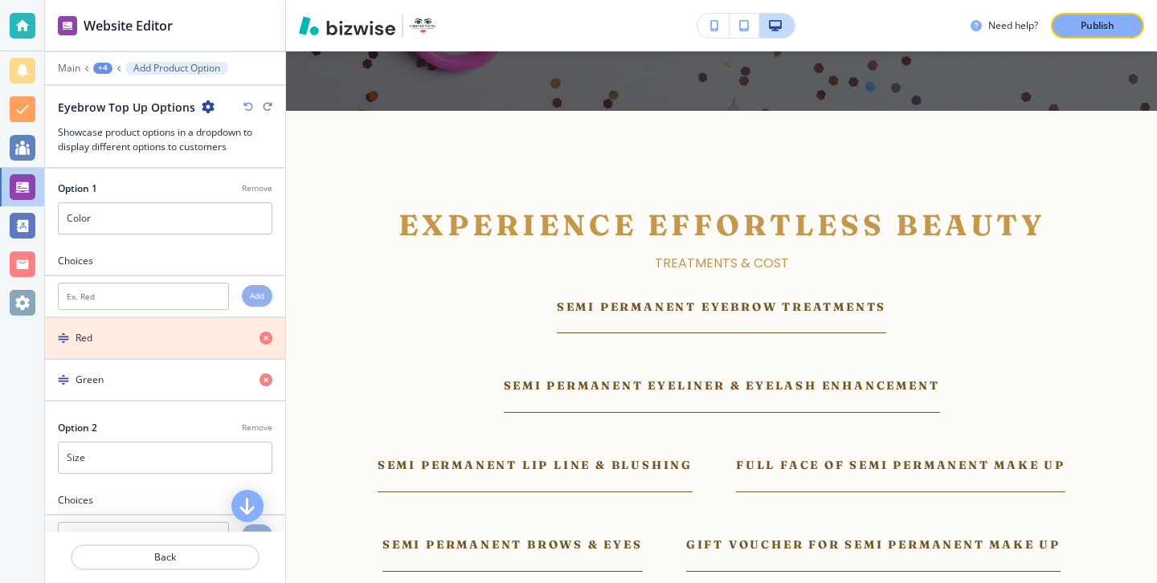
click at [263, 340] on icon "button" at bounding box center [265, 338] width 13 height 13
click at [263, 341] on icon "button" at bounding box center [265, 338] width 13 height 13
click at [263, 374] on icon "button" at bounding box center [265, 380] width 13 height 13
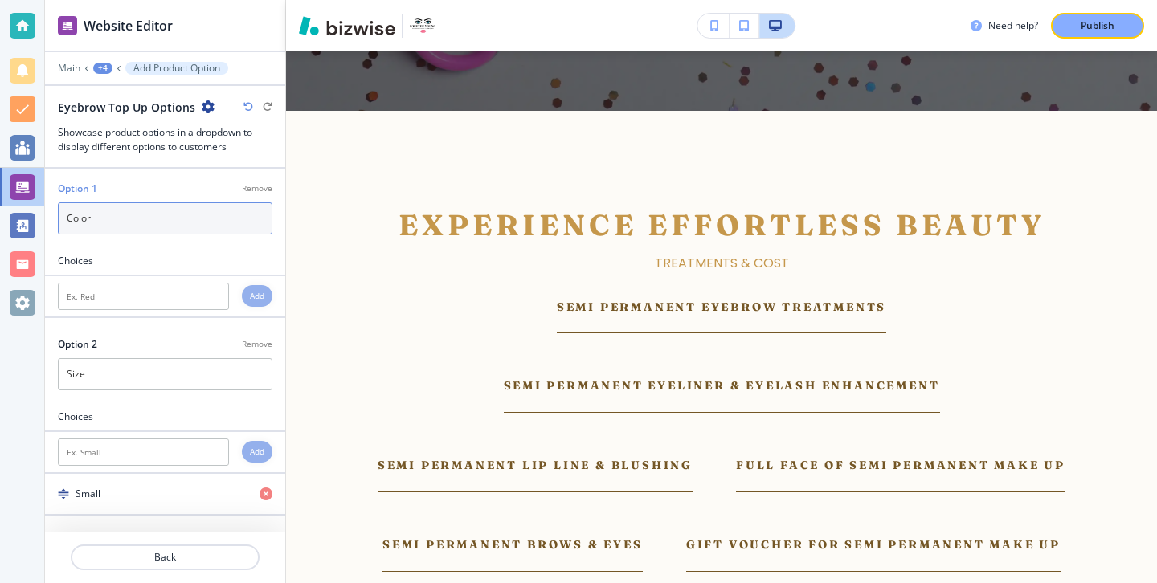
click at [203, 233] on input "Color" at bounding box center [165, 218] width 214 height 32
click at [203, 232] on input "Color" at bounding box center [165, 218] width 214 height 32
type input "Normal"
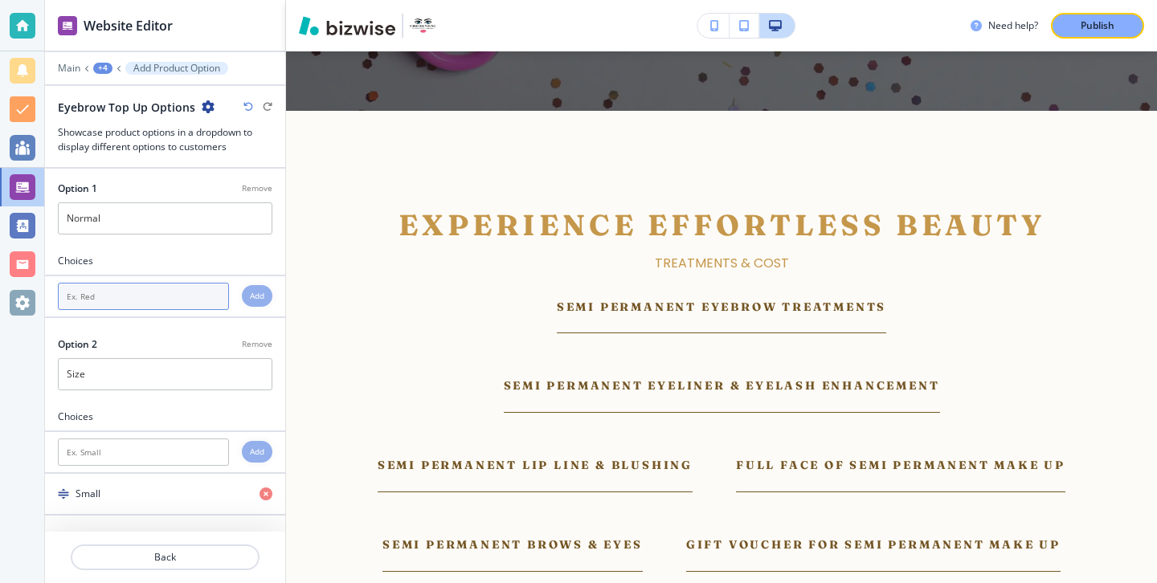
click at [195, 300] on input "text" at bounding box center [143, 296] width 171 height 27
type input "Normal"
click at [257, 299] on h4 "Add" at bounding box center [257, 296] width 14 height 12
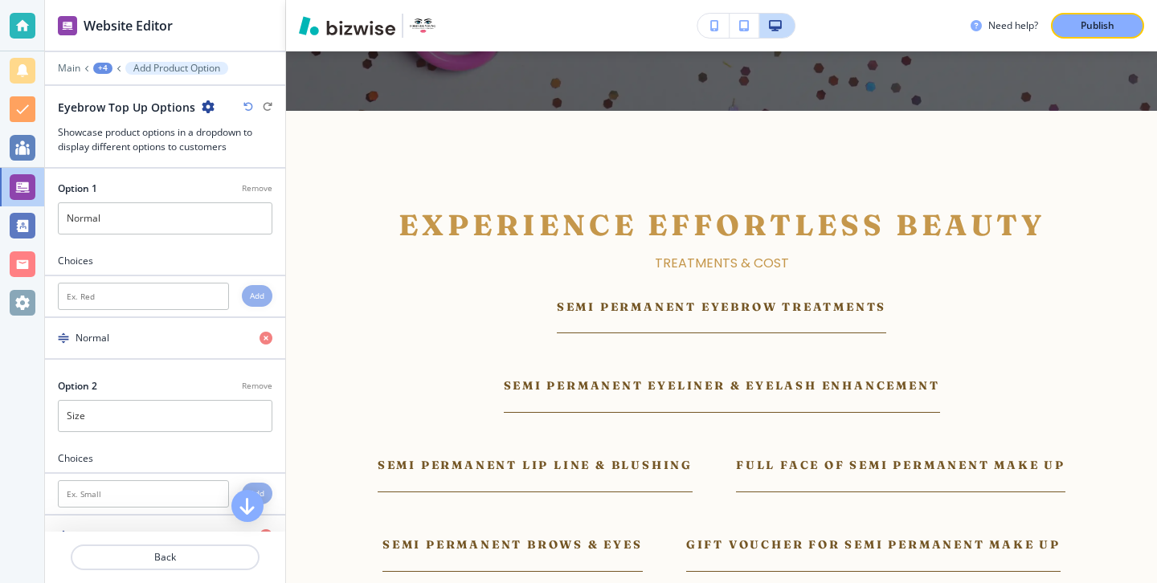
click at [250, 386] on p "Remove" at bounding box center [257, 386] width 31 height 12
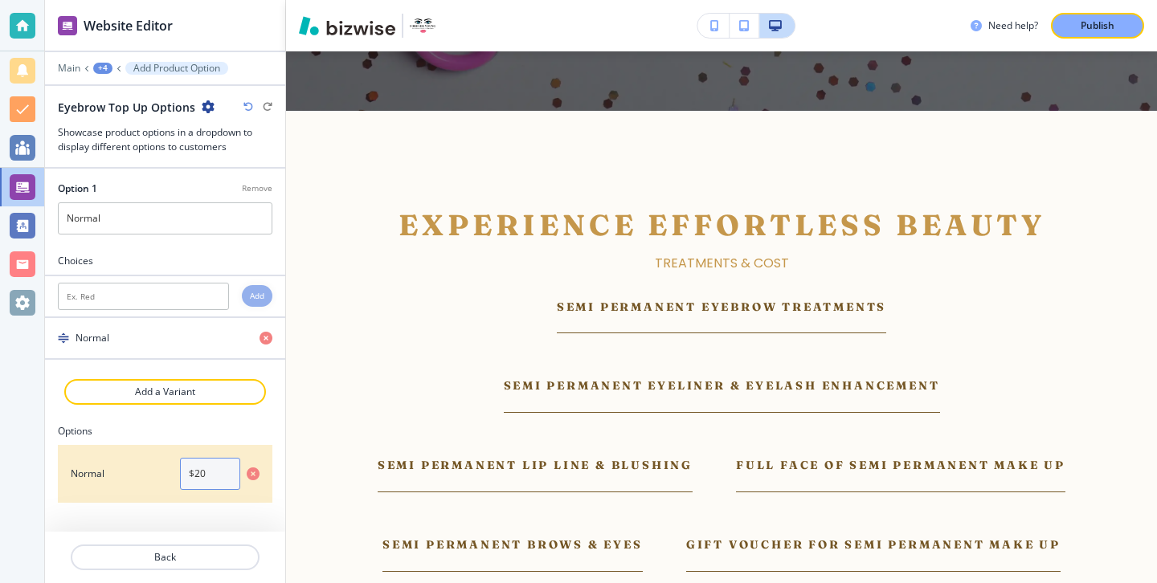
click at [225, 468] on input "$20" at bounding box center [210, 474] width 60 height 32
paste input "£"
drag, startPoint x: 221, startPoint y: 474, endPoint x: 108, endPoint y: 474, distance: 112.5
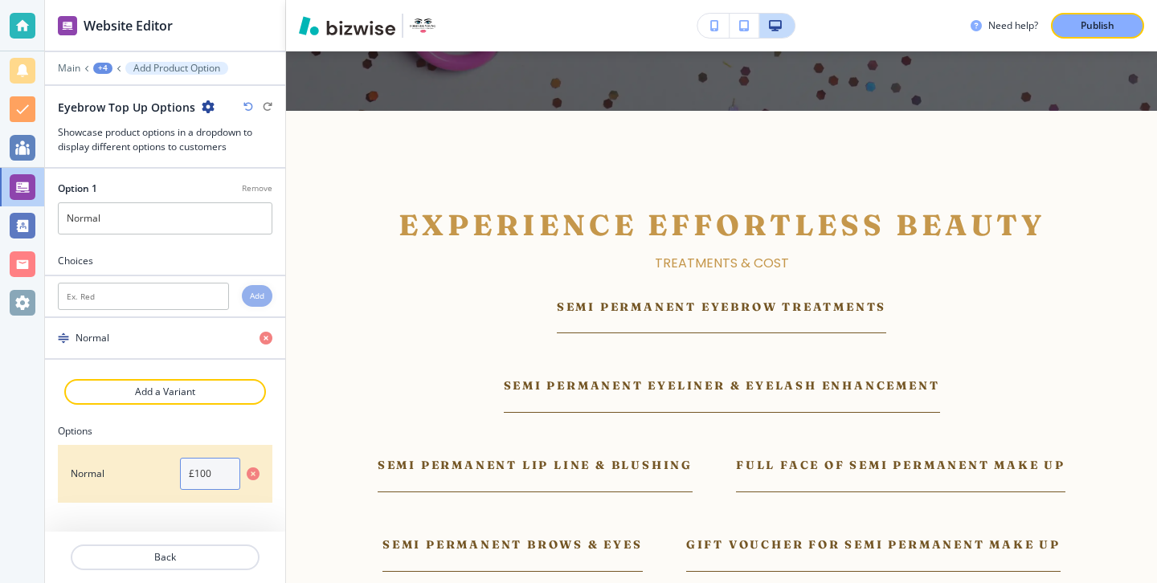
click at [112, 474] on div "Normal £100" at bounding box center [165, 474] width 214 height 32
type input "£100"
click at [143, 555] on p "Back" at bounding box center [165, 557] width 186 height 14
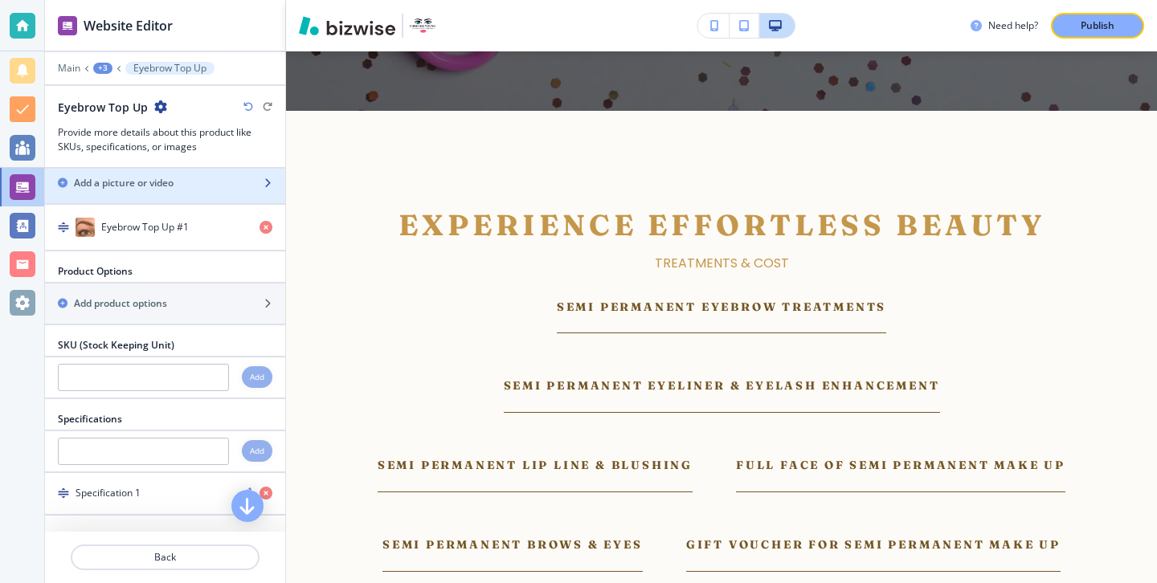
scroll to position [353, 0]
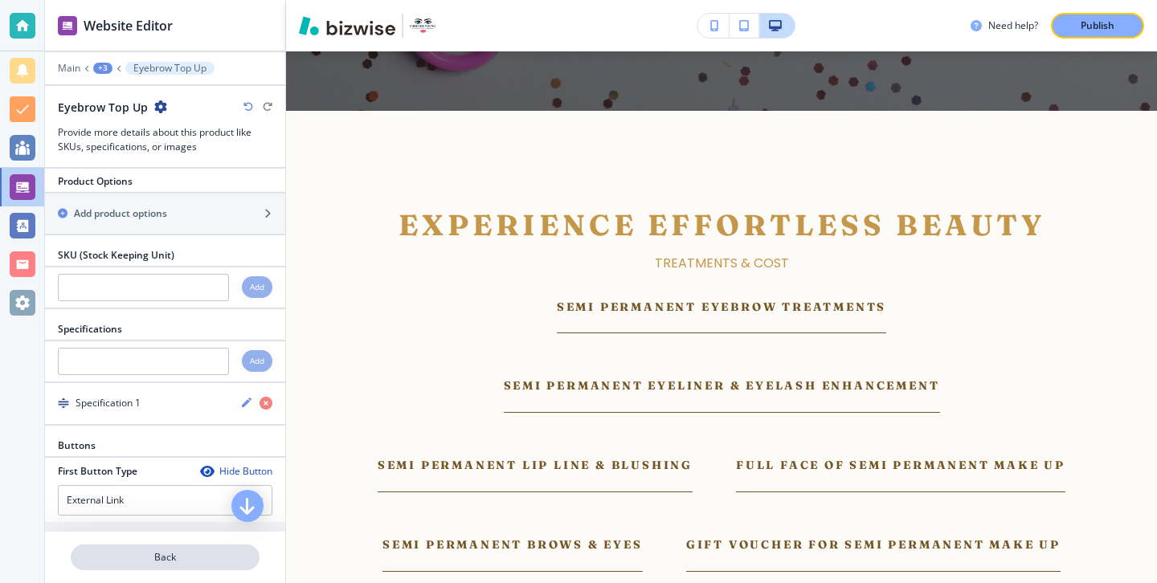
click at [150, 553] on p "Back" at bounding box center [165, 557] width 186 height 14
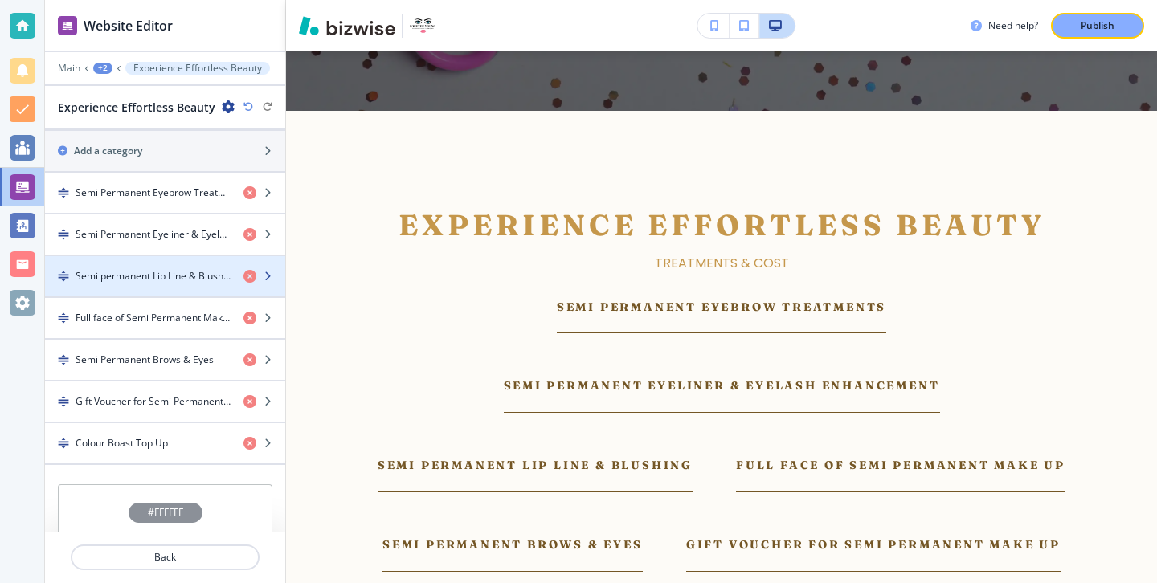
scroll to position [1169, 0]
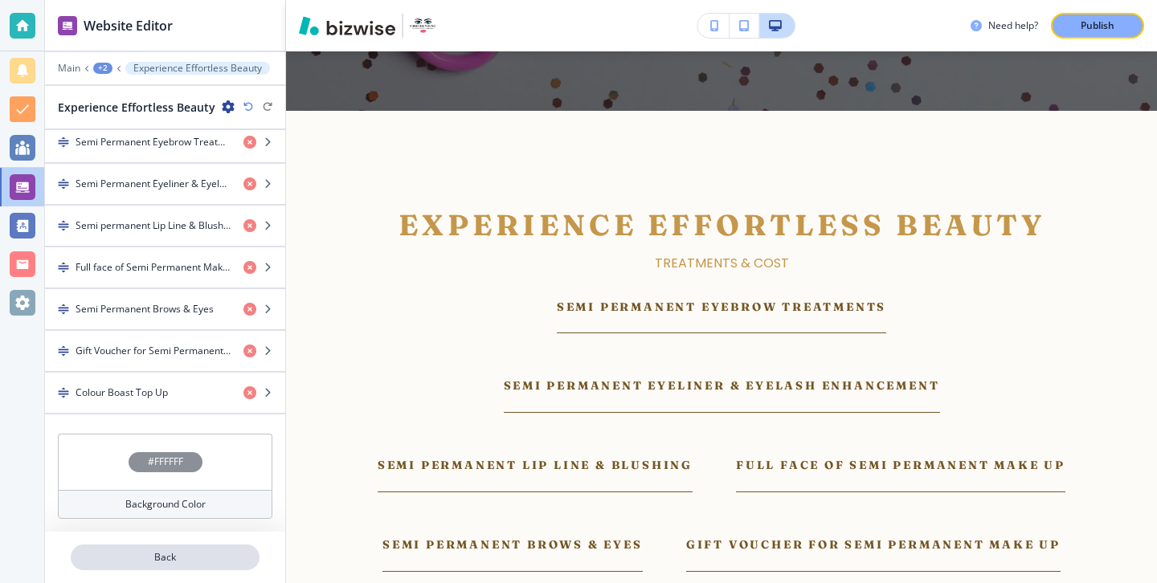
click at [185, 555] on p "Back" at bounding box center [165, 557] width 186 height 14
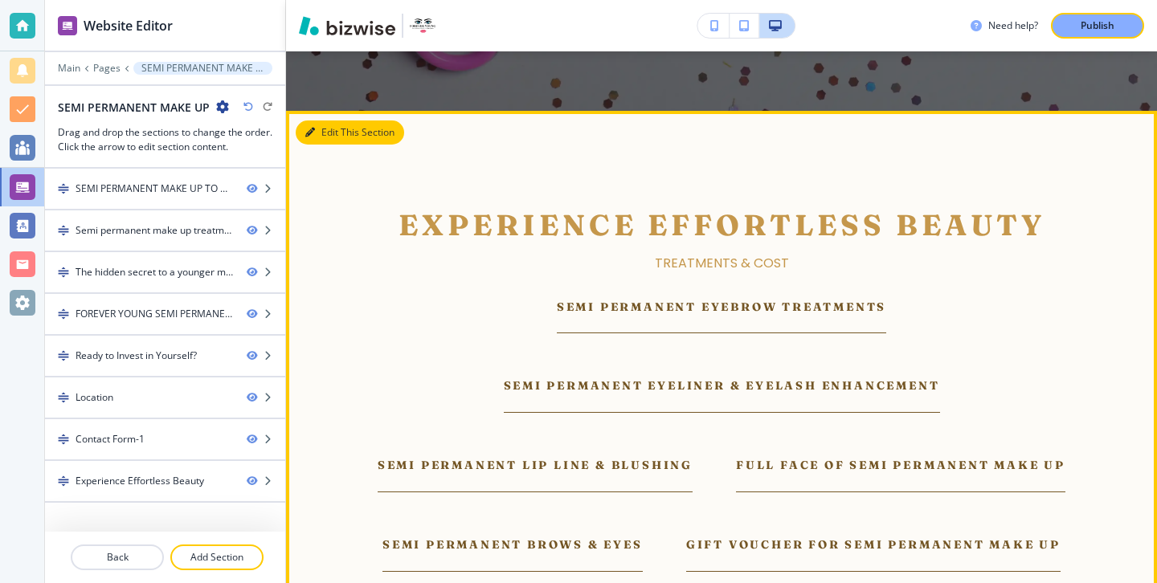
click at [341, 120] on button "Edit This Section" at bounding box center [350, 132] width 108 height 24
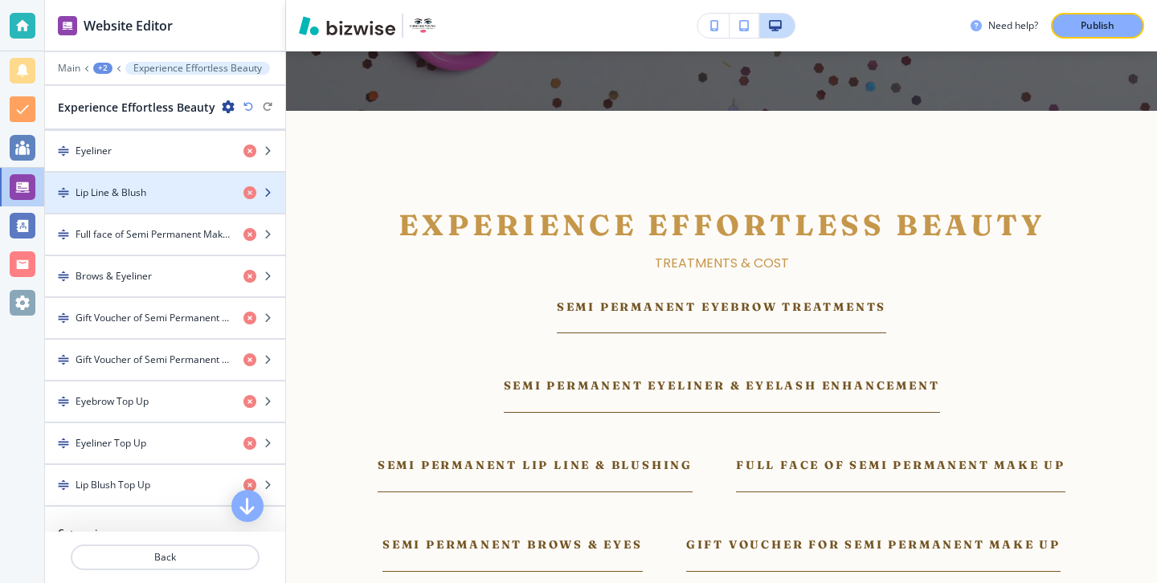
scroll to position [754, 0]
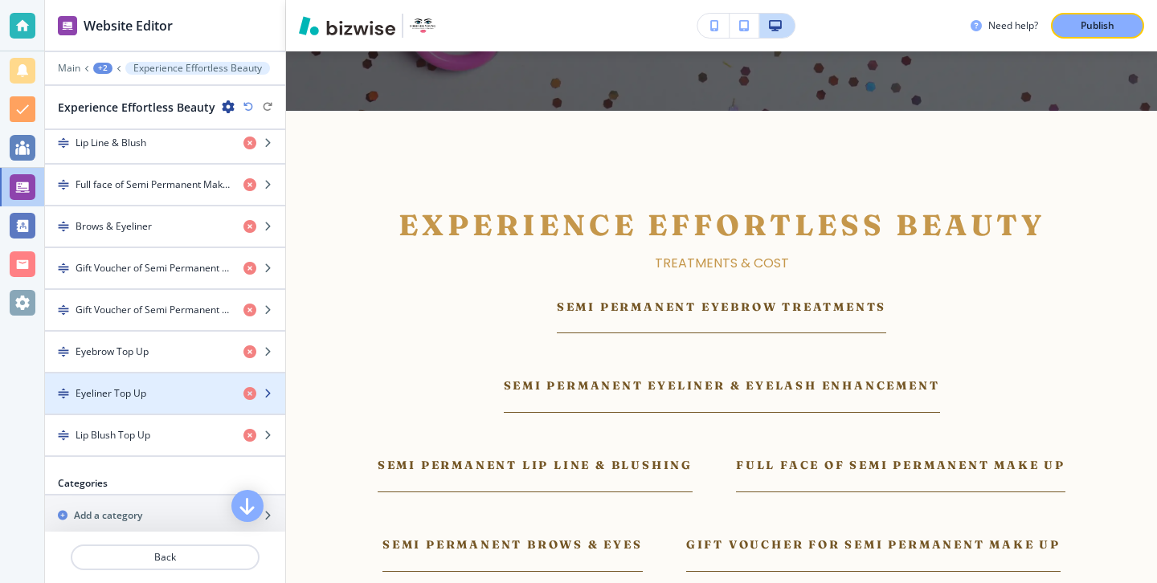
click at [194, 386] on div "Eyeliner Top Up" at bounding box center [138, 393] width 186 height 14
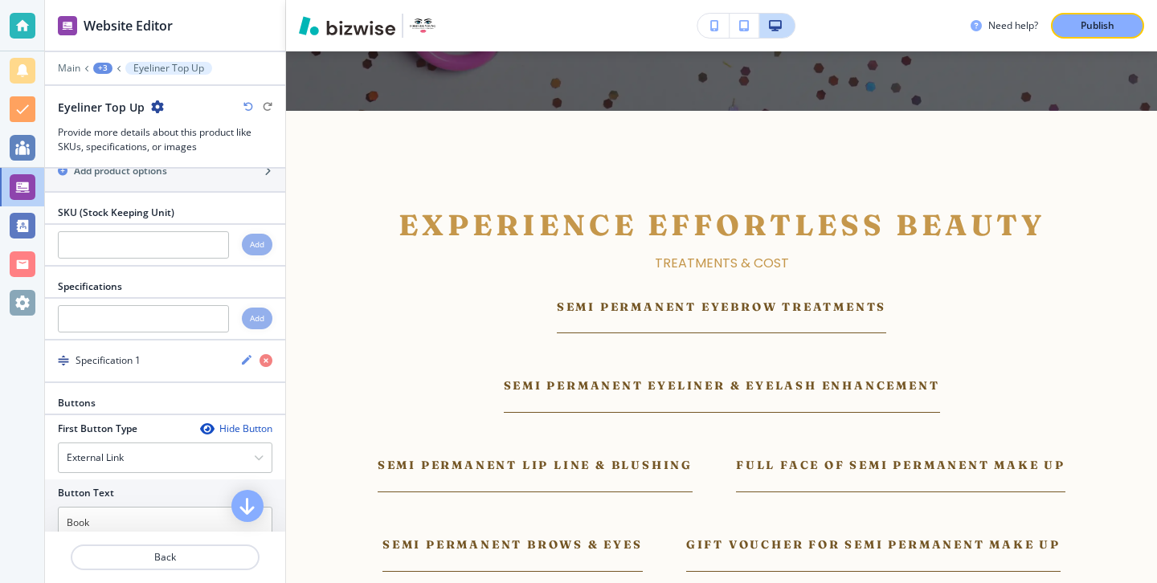
scroll to position [390, 0]
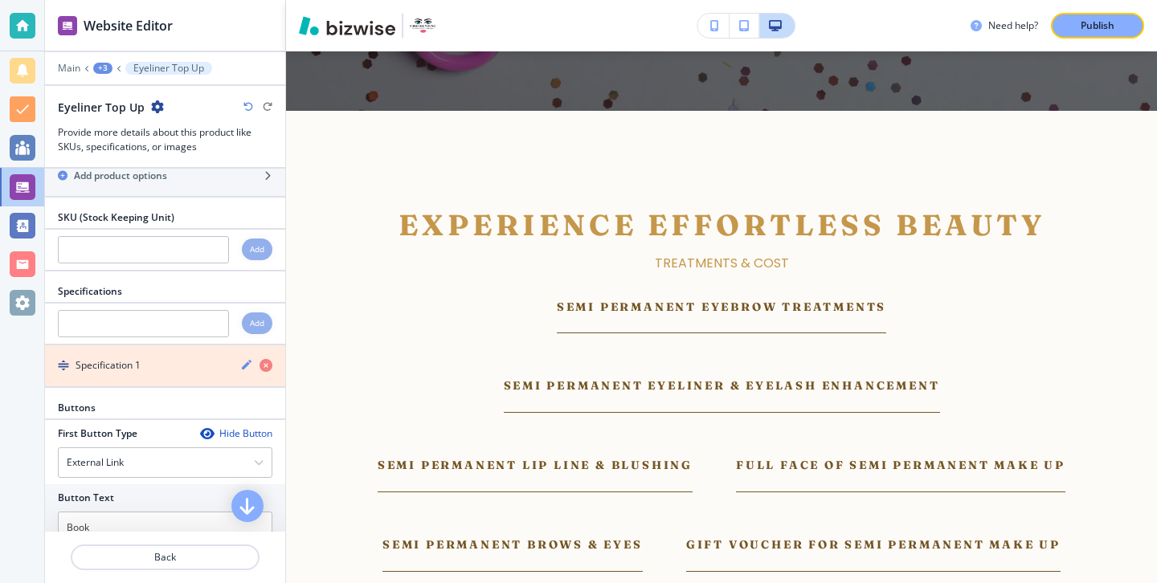
click at [267, 365] on icon "button" at bounding box center [265, 365] width 13 height 13
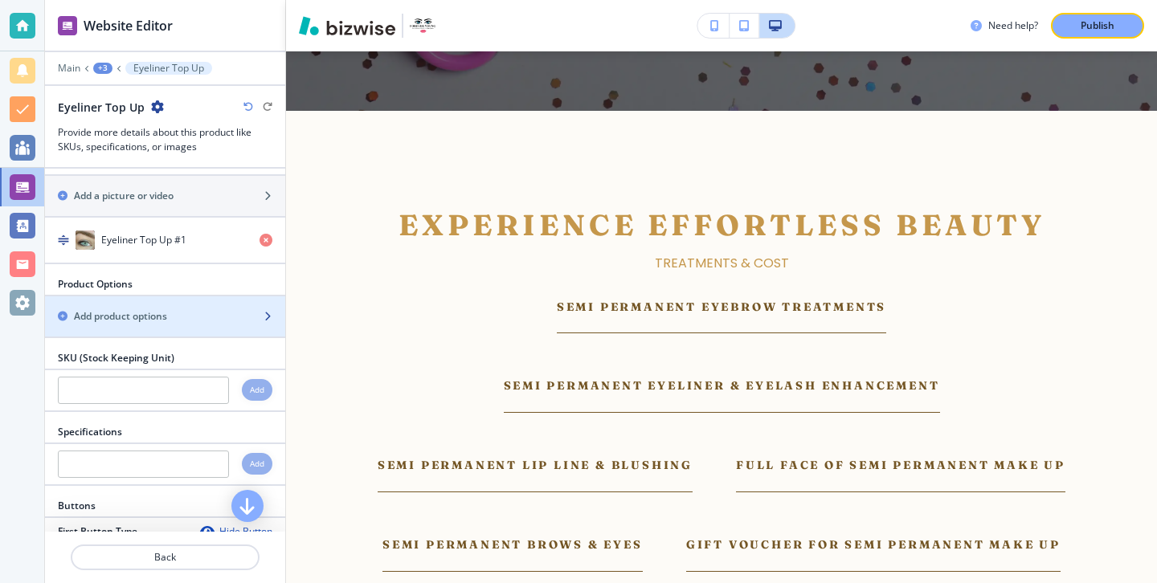
scroll to position [249, 0]
click at [203, 321] on div "Add product options" at bounding box center [147, 317] width 205 height 14
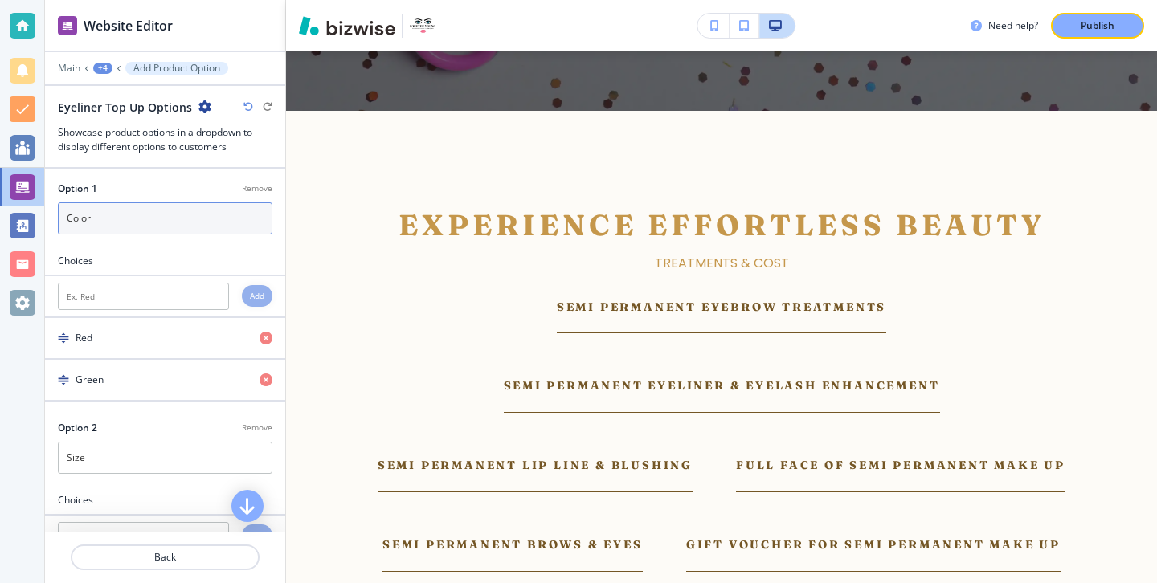
click at [186, 218] on input "Color" at bounding box center [165, 218] width 214 height 32
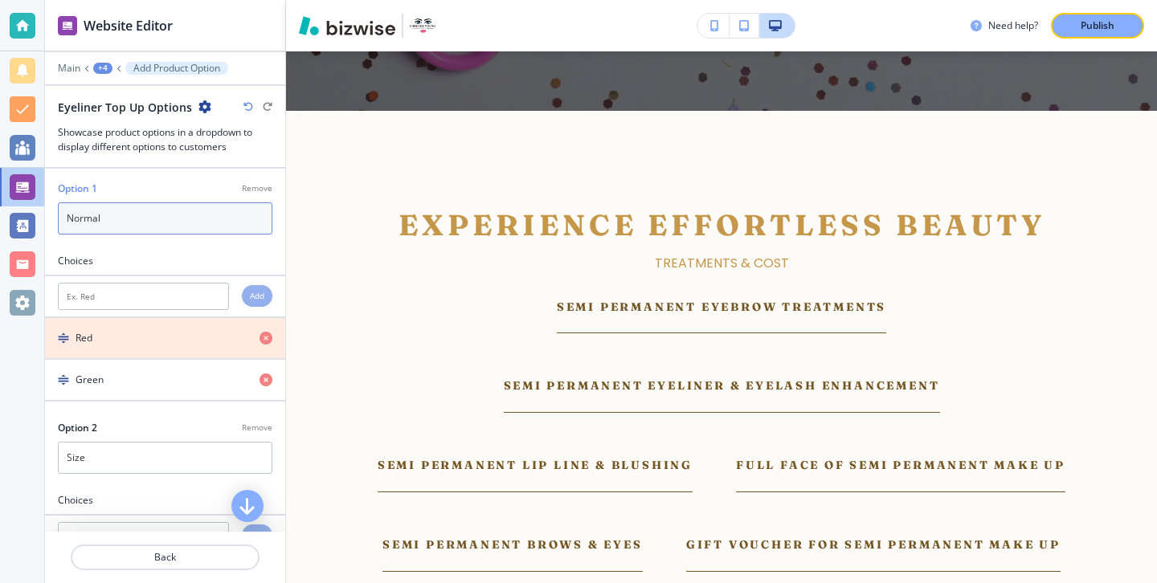
type input "Normal"
click at [262, 334] on icon "button" at bounding box center [265, 338] width 13 height 13
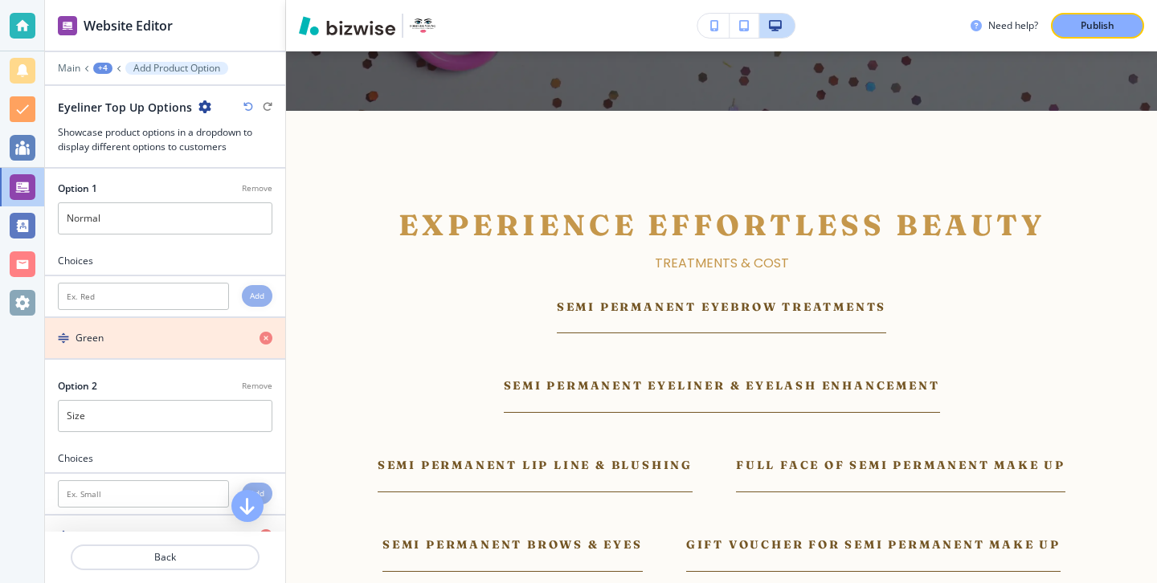
click at [262, 334] on icon "button" at bounding box center [265, 338] width 13 height 13
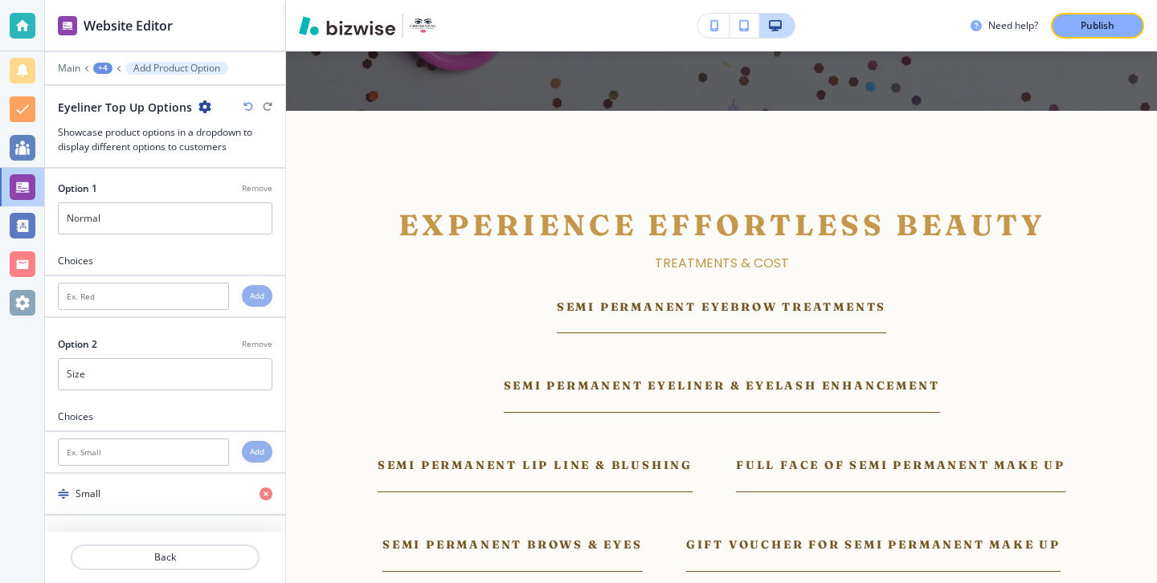
click at [255, 346] on p "Remove" at bounding box center [257, 344] width 31 height 12
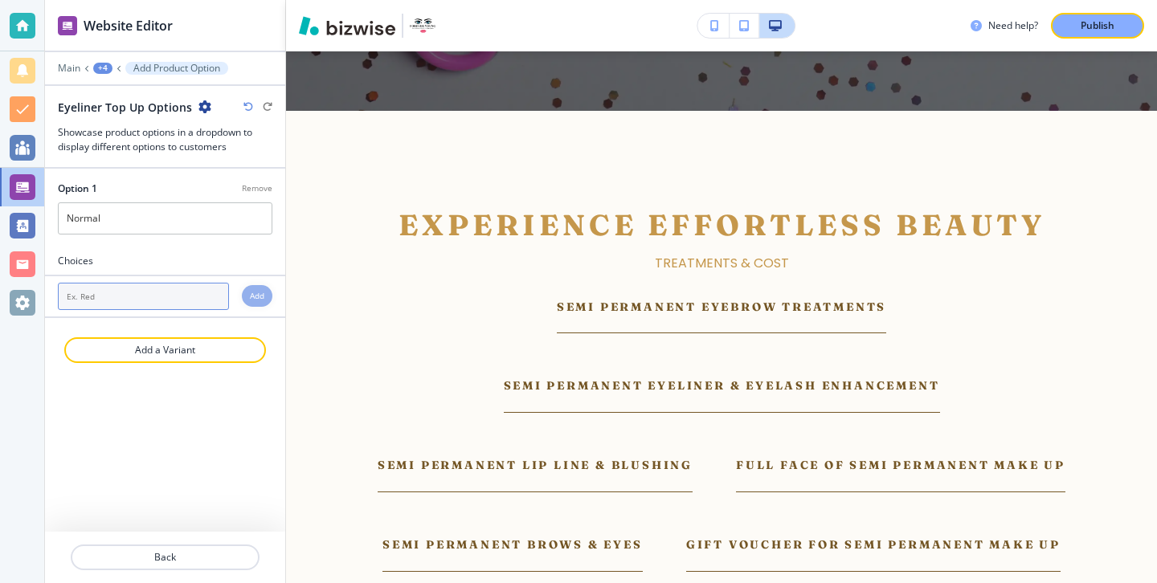
click at [195, 305] on input "text" at bounding box center [143, 296] width 171 height 27
type input "Normal"
click at [254, 287] on div "Add" at bounding box center [257, 296] width 31 height 22
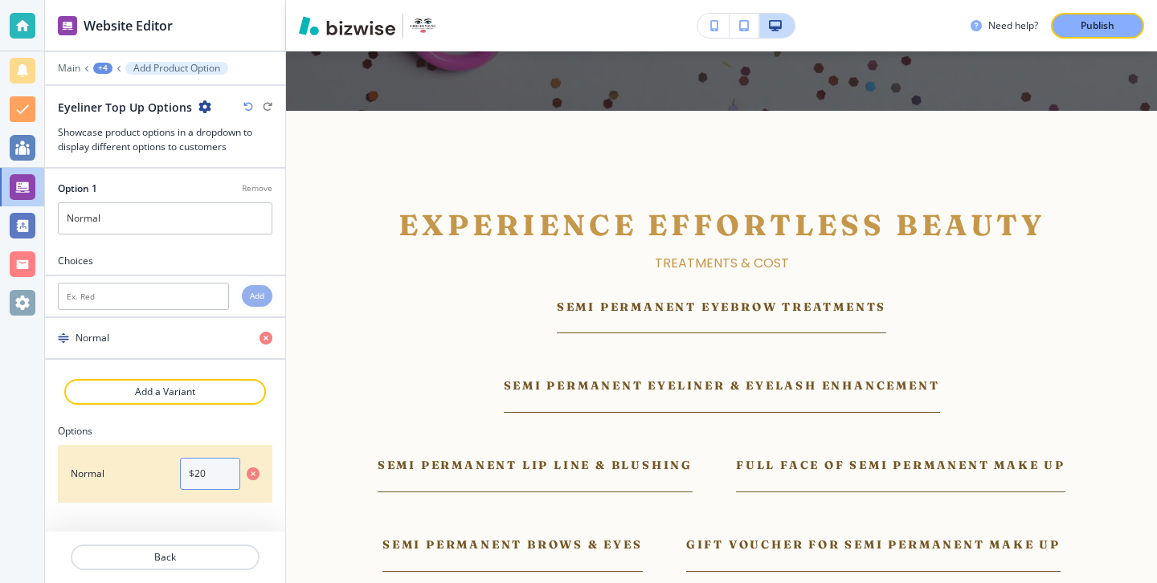
click at [204, 477] on input "$20" at bounding box center [210, 474] width 60 height 32
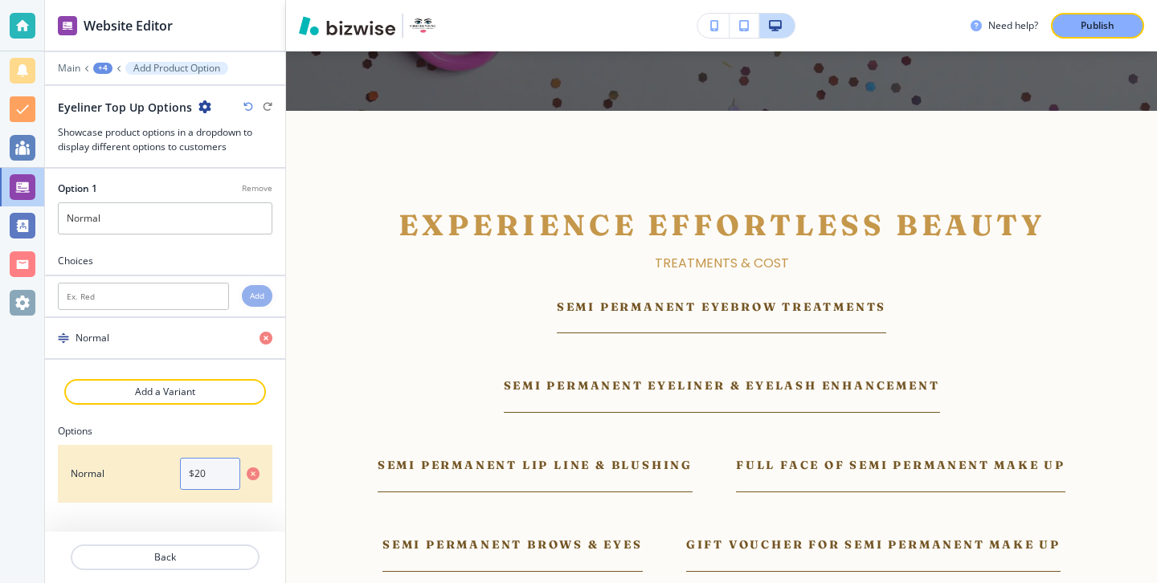
paste input "£10"
type input "£100"
click at [214, 549] on button "Back" at bounding box center [165, 558] width 189 height 26
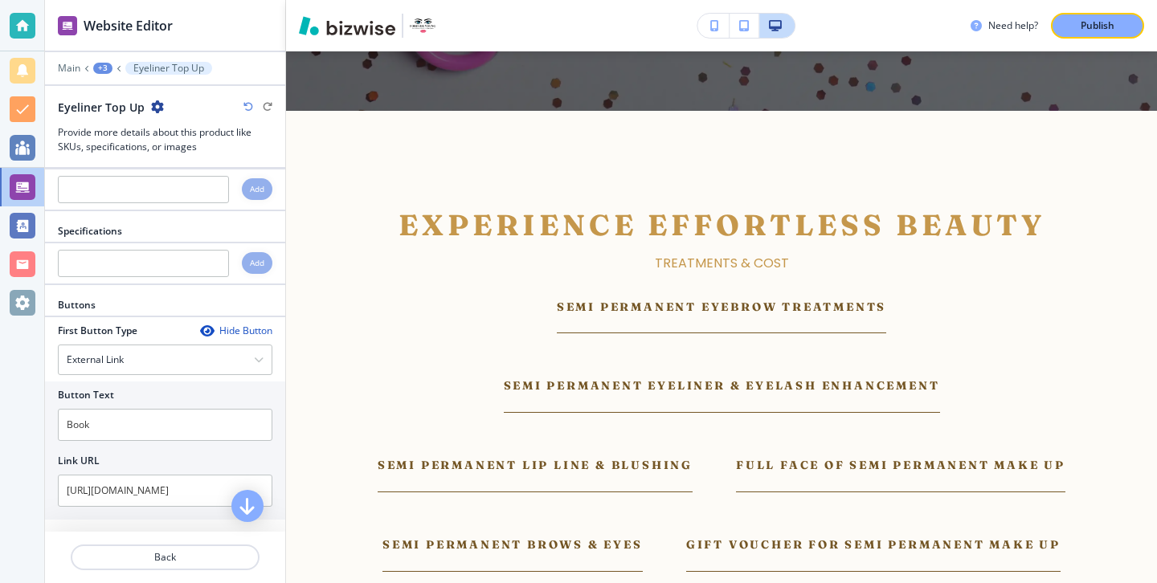
scroll to position [525, 0]
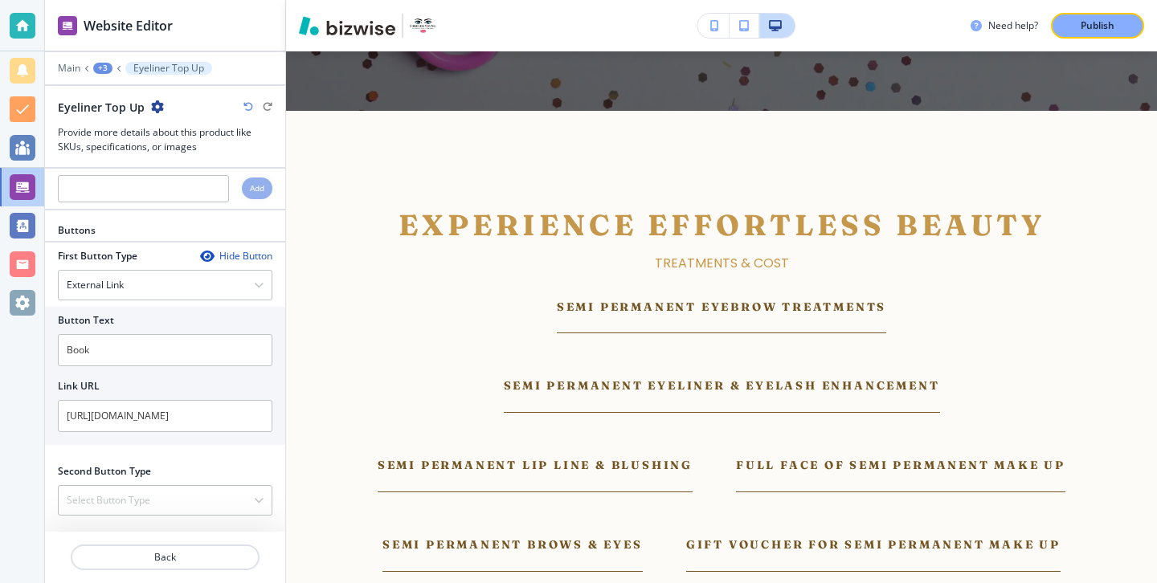
click at [205, 543] on div at bounding box center [165, 538] width 240 height 13
click at [205, 546] on button "Back" at bounding box center [165, 558] width 189 height 26
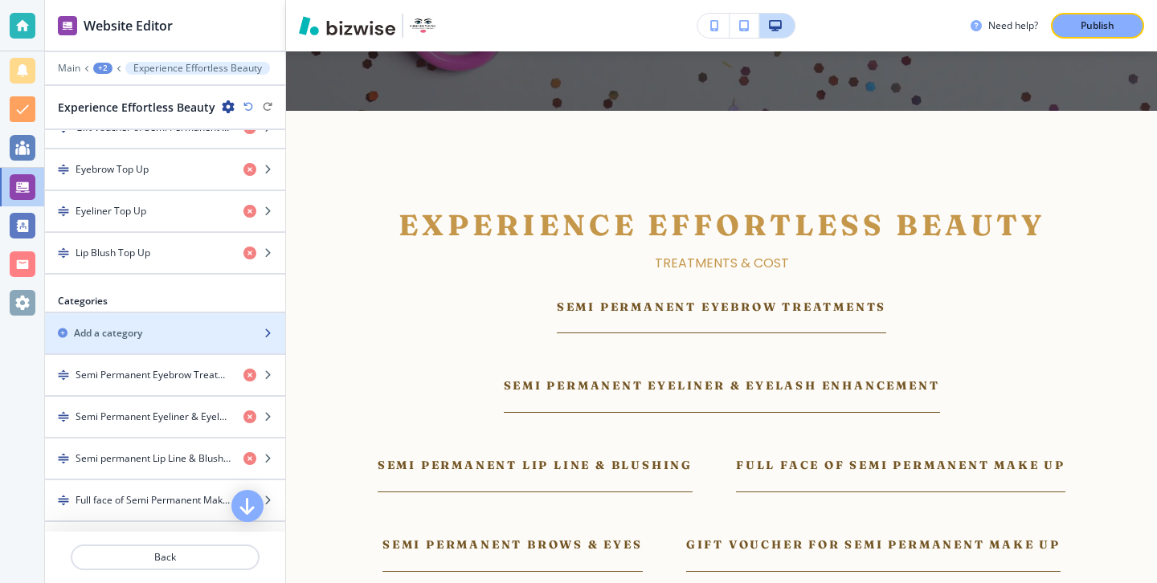
scroll to position [928, 0]
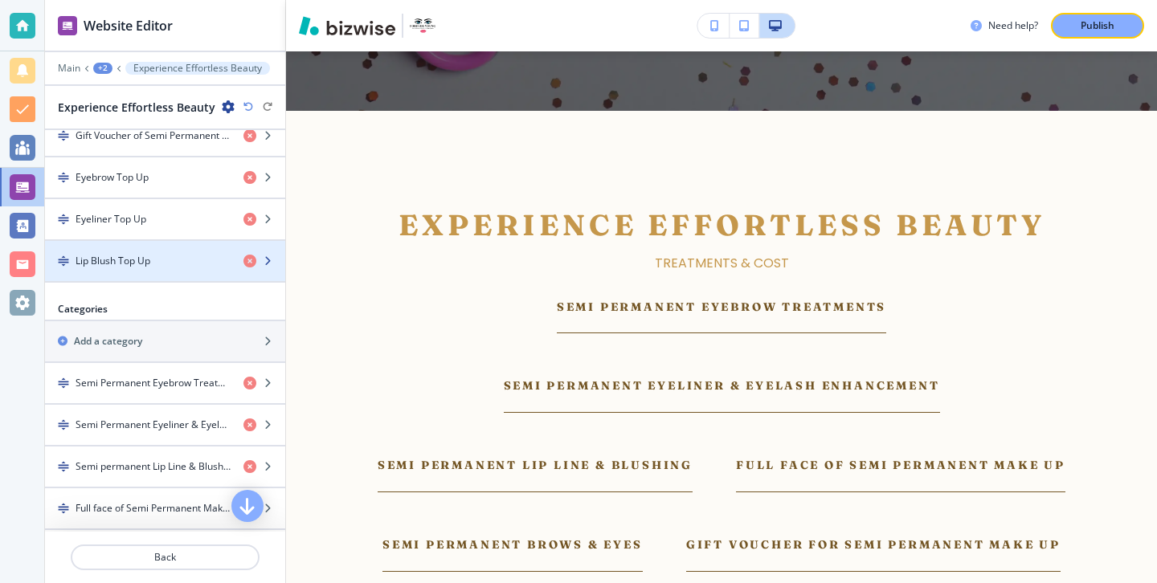
click at [165, 267] on div "Lip Blush Top Up" at bounding box center [138, 261] width 186 height 14
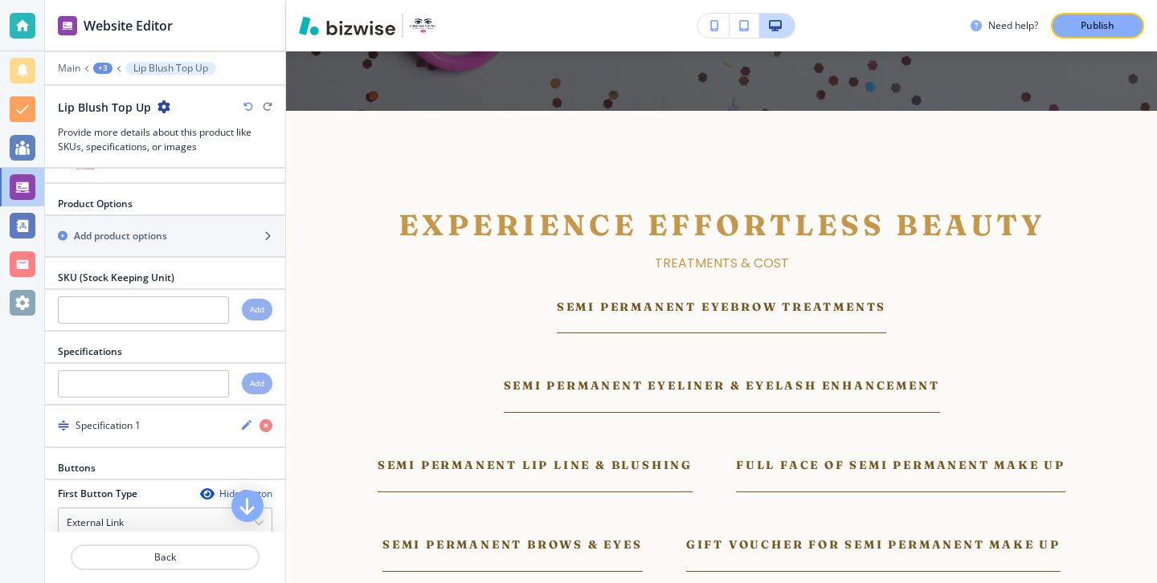
scroll to position [465, 0]
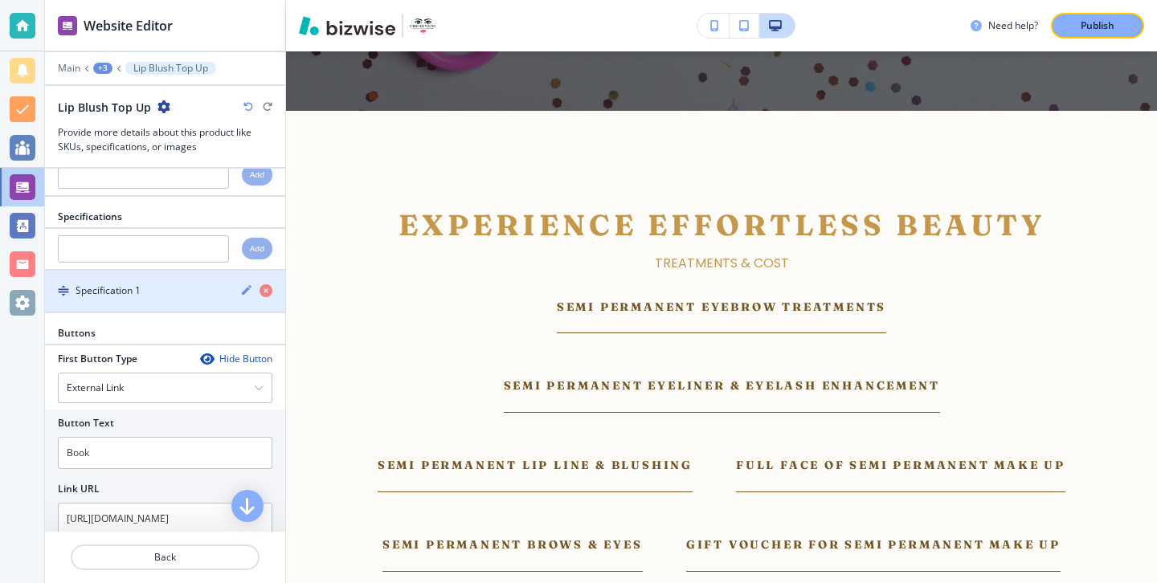
click at [267, 299] on div "button" at bounding box center [165, 305] width 240 height 13
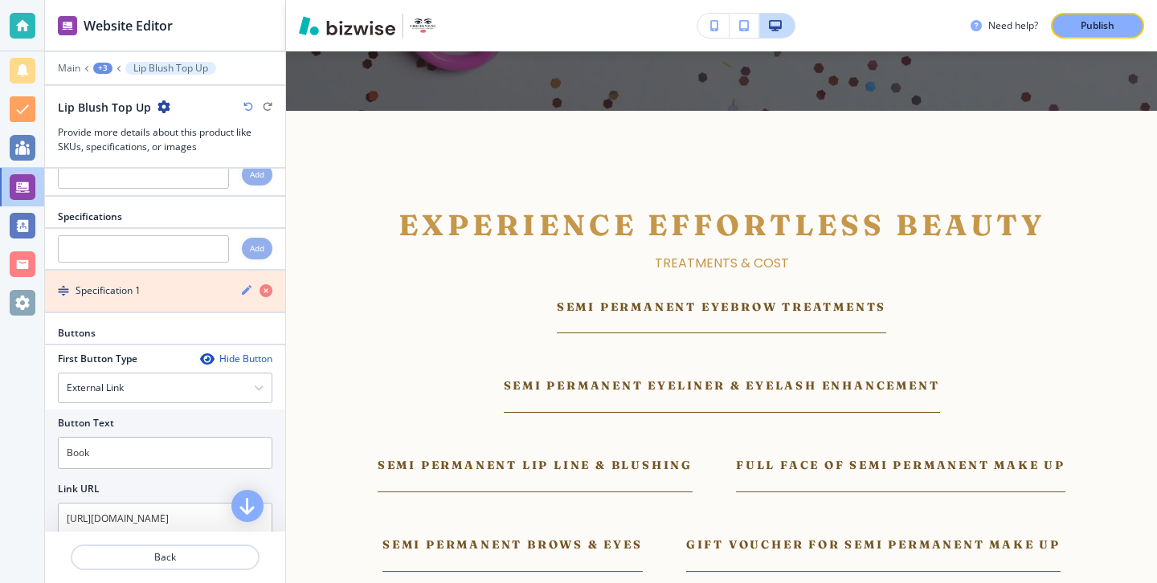
click at [267, 293] on icon "button" at bounding box center [265, 290] width 13 height 13
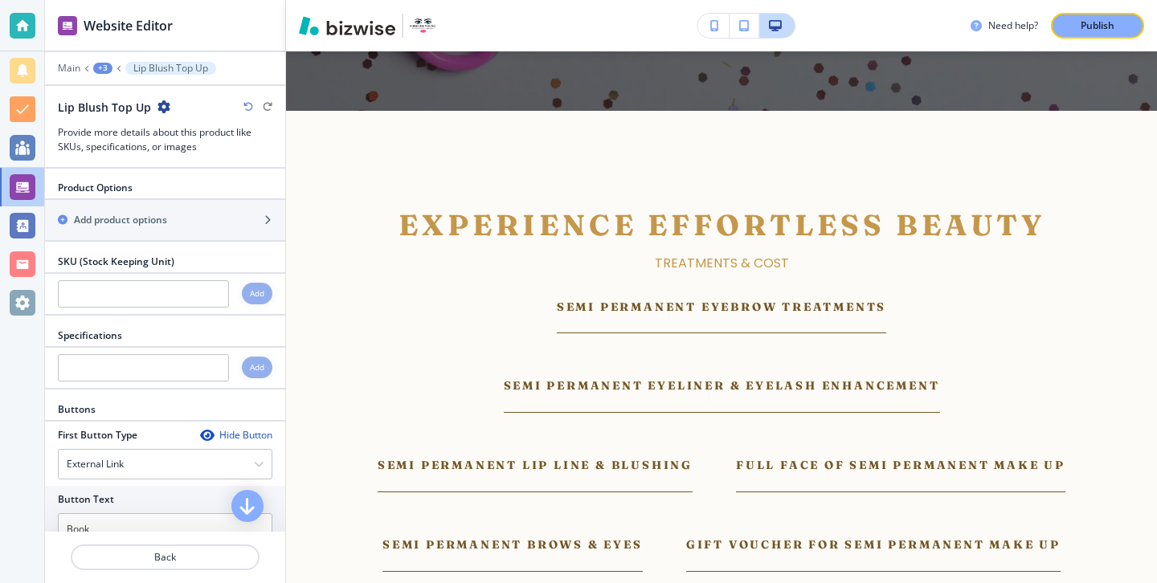
scroll to position [337, 0]
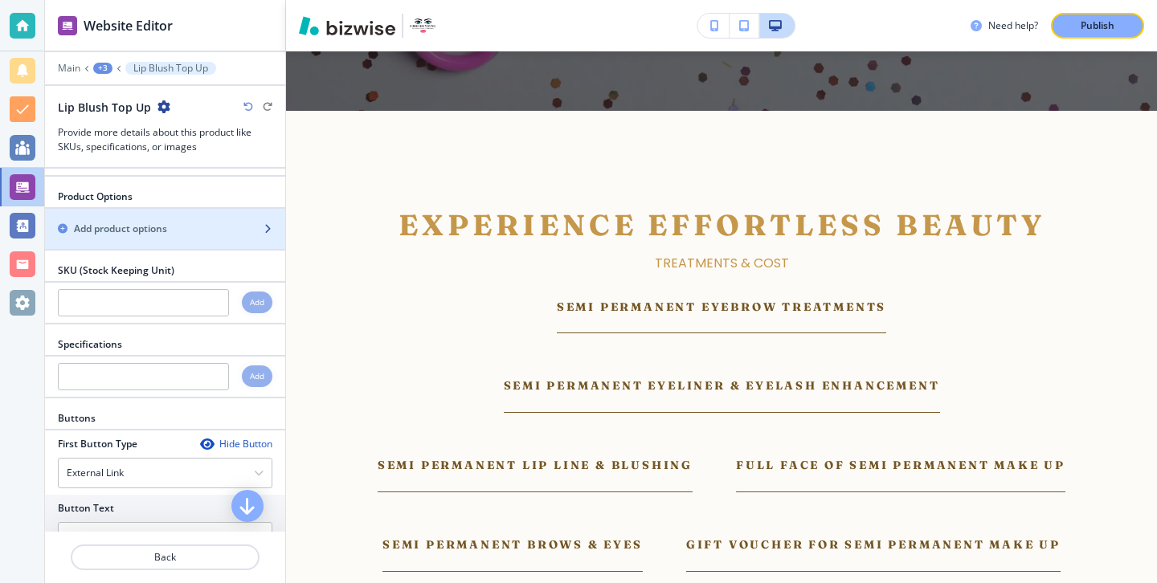
click at [227, 243] on div "button" at bounding box center [165, 242] width 240 height 13
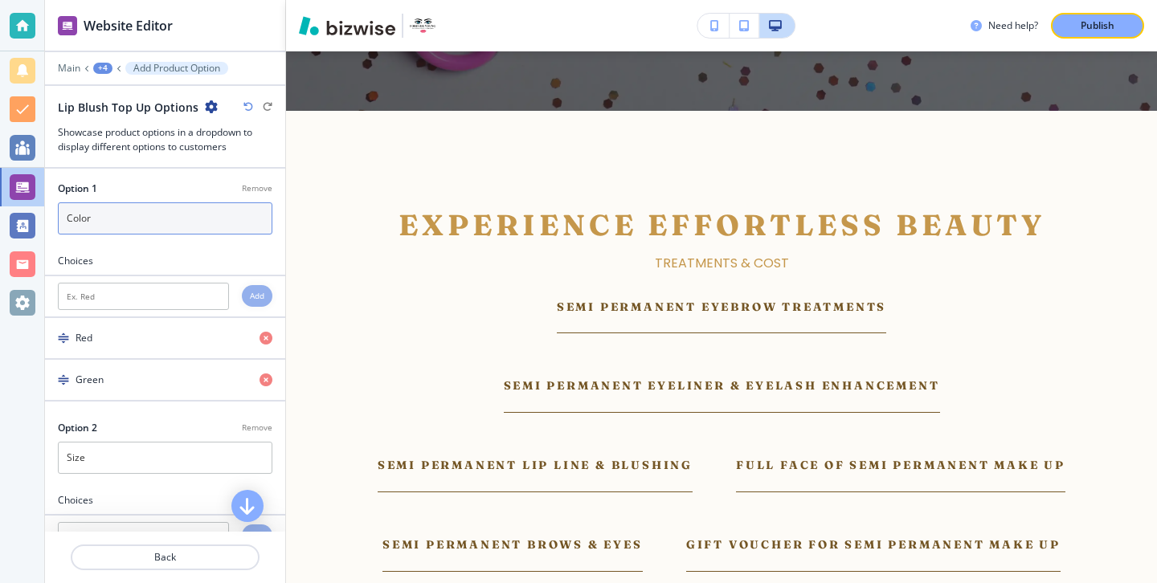
click at [194, 233] on input "Color" at bounding box center [165, 218] width 214 height 32
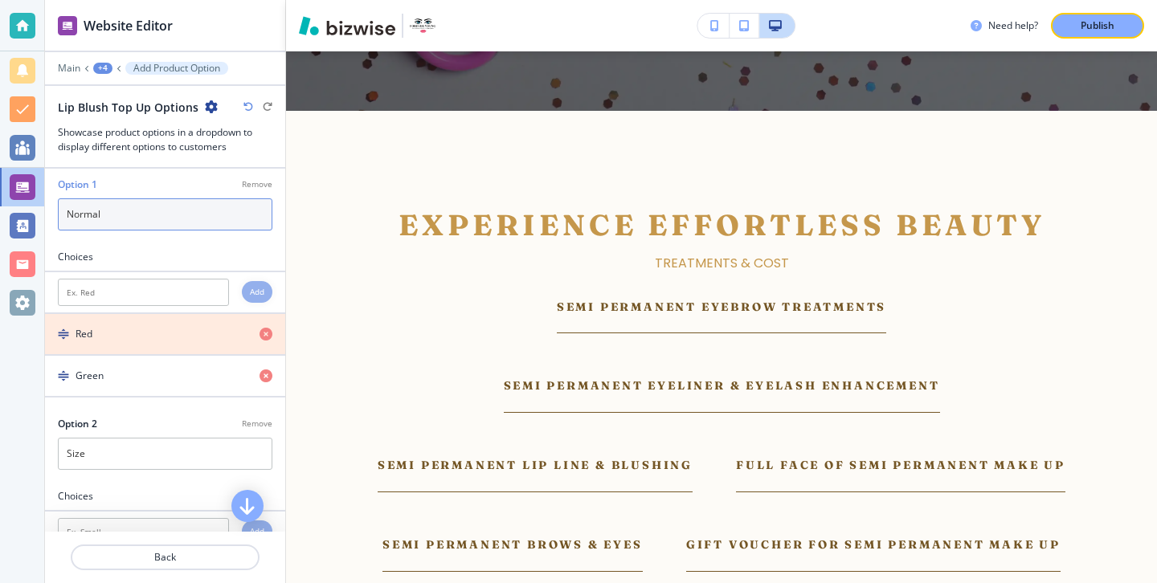
type input "Normal"
click at [268, 337] on icon "button" at bounding box center [265, 334] width 13 height 13
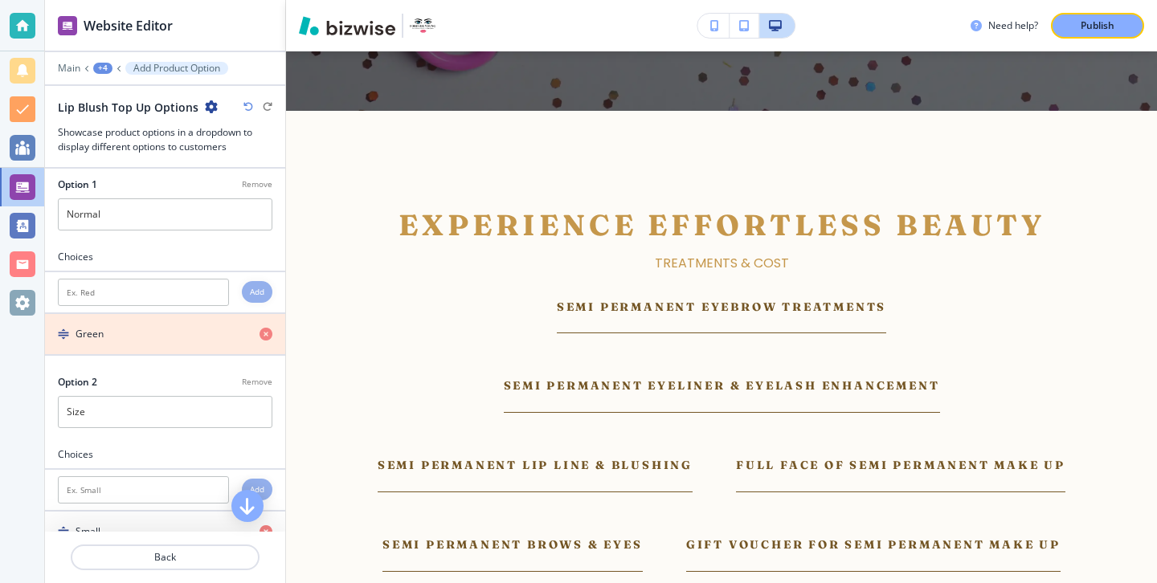
click at [268, 337] on icon "button" at bounding box center [265, 334] width 13 height 13
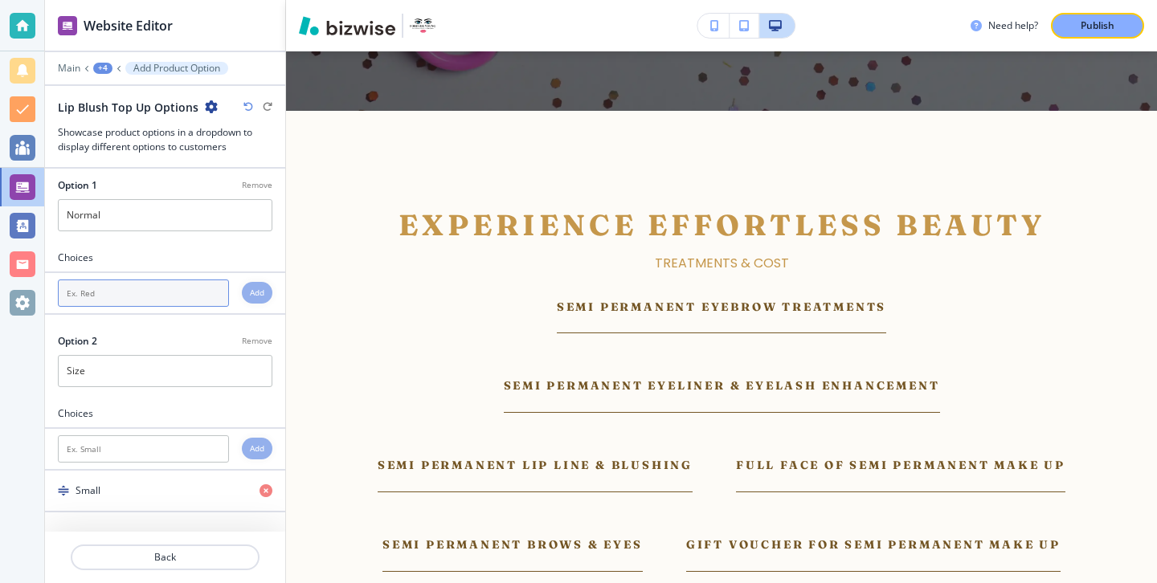
click at [137, 295] on input "text" at bounding box center [143, 293] width 171 height 27
type input "Normal"
click at [253, 288] on h4 "Add" at bounding box center [257, 293] width 14 height 12
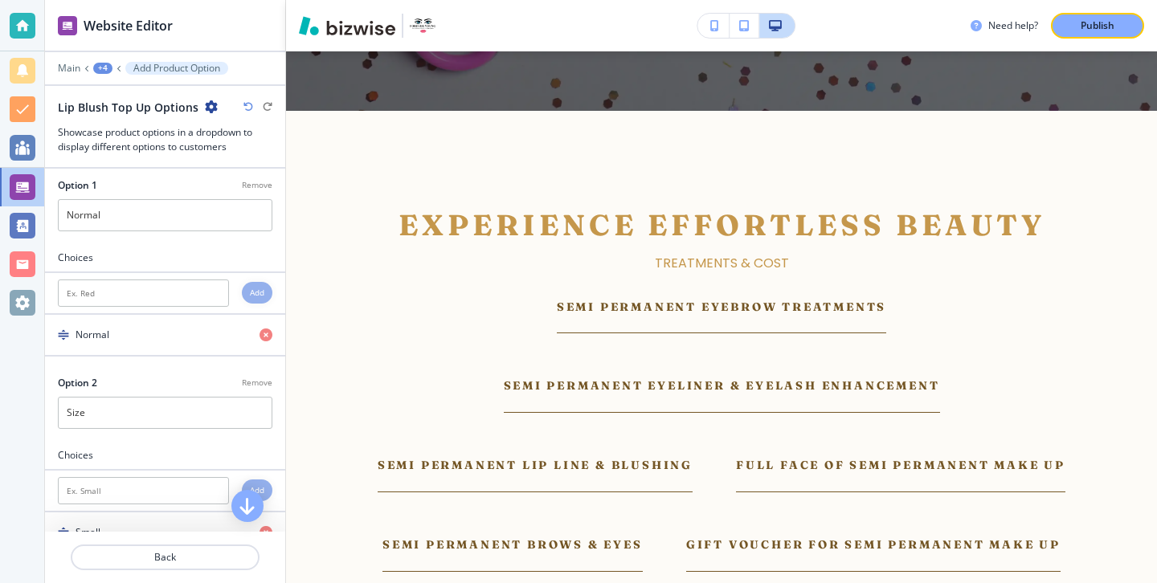
click at [260, 376] on div "Remove" at bounding box center [257, 383] width 31 height 14
click at [260, 380] on p "Remove" at bounding box center [257, 383] width 31 height 12
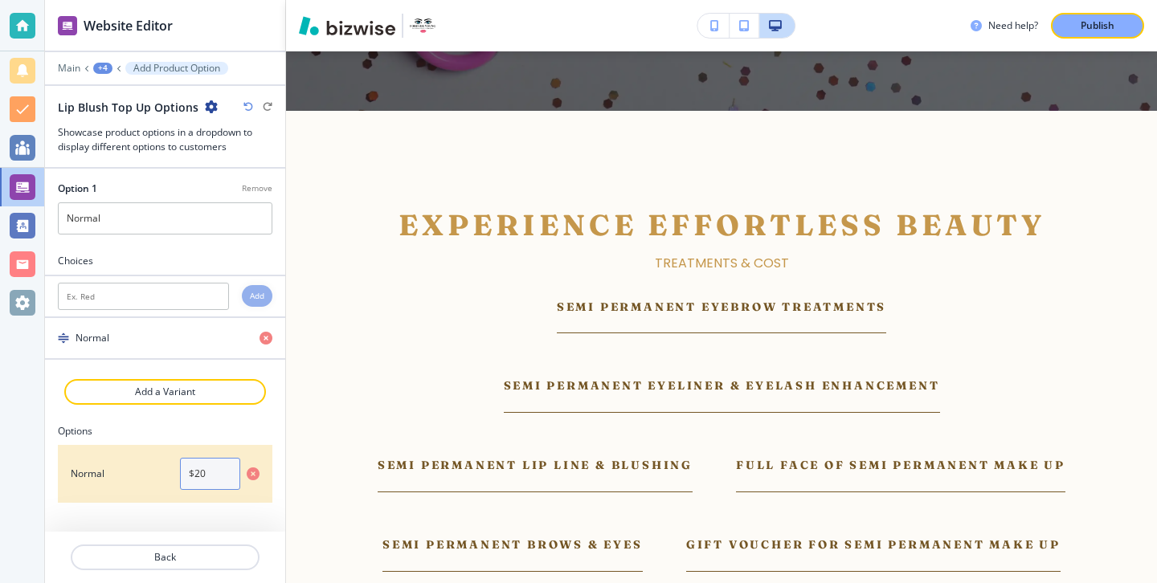
click at [222, 472] on input "$20" at bounding box center [210, 474] width 60 height 32
paste input "£10"
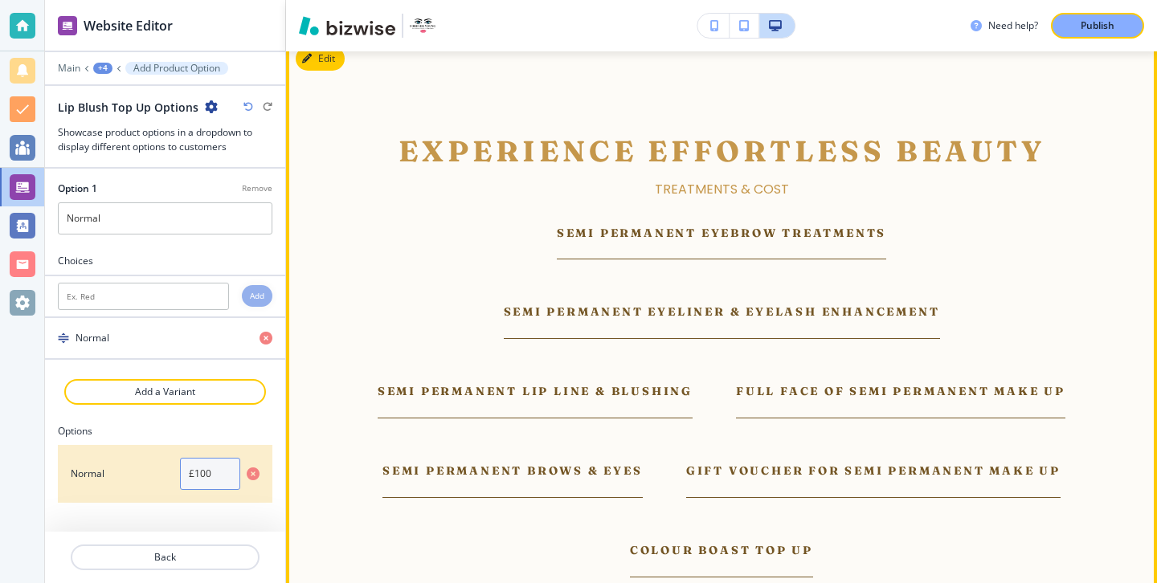
scroll to position [5148, 0]
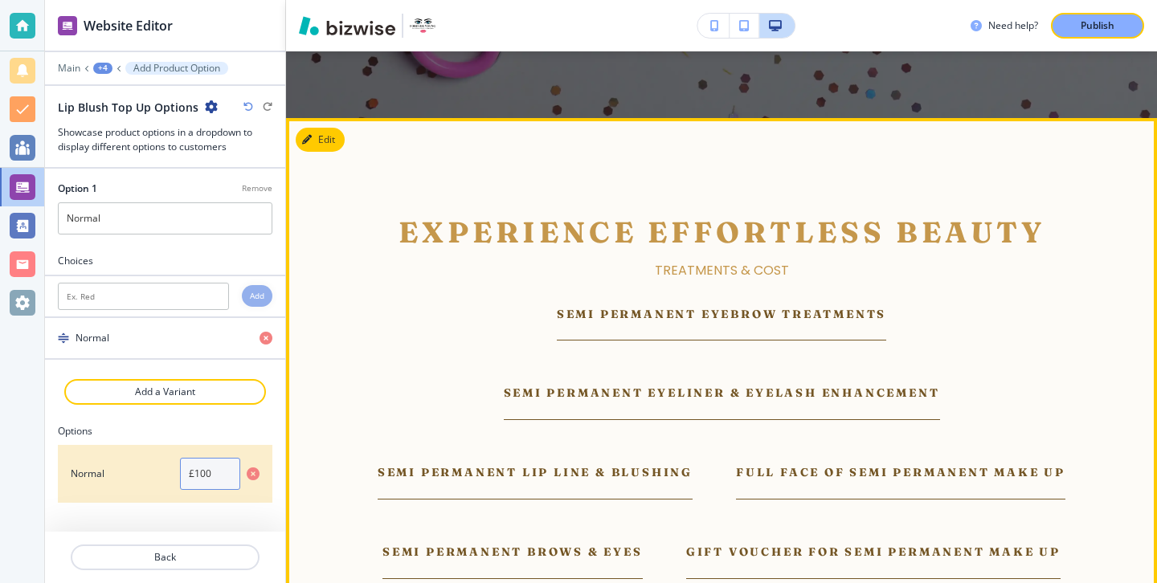
type input "£100"
click at [337, 128] on button "Edit This Section" at bounding box center [350, 140] width 108 height 24
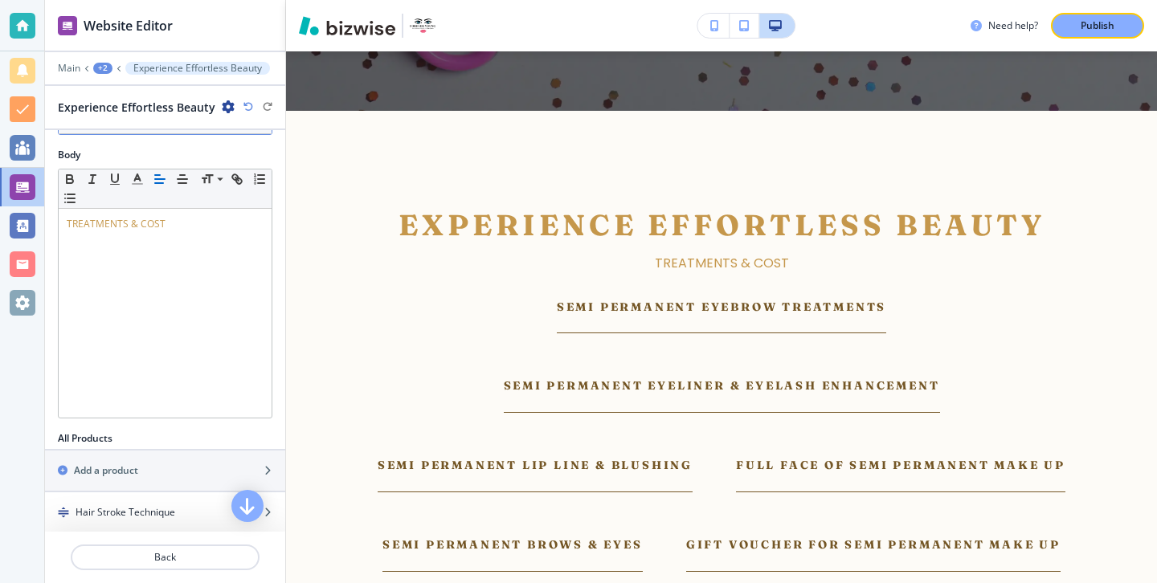
scroll to position [280, 0]
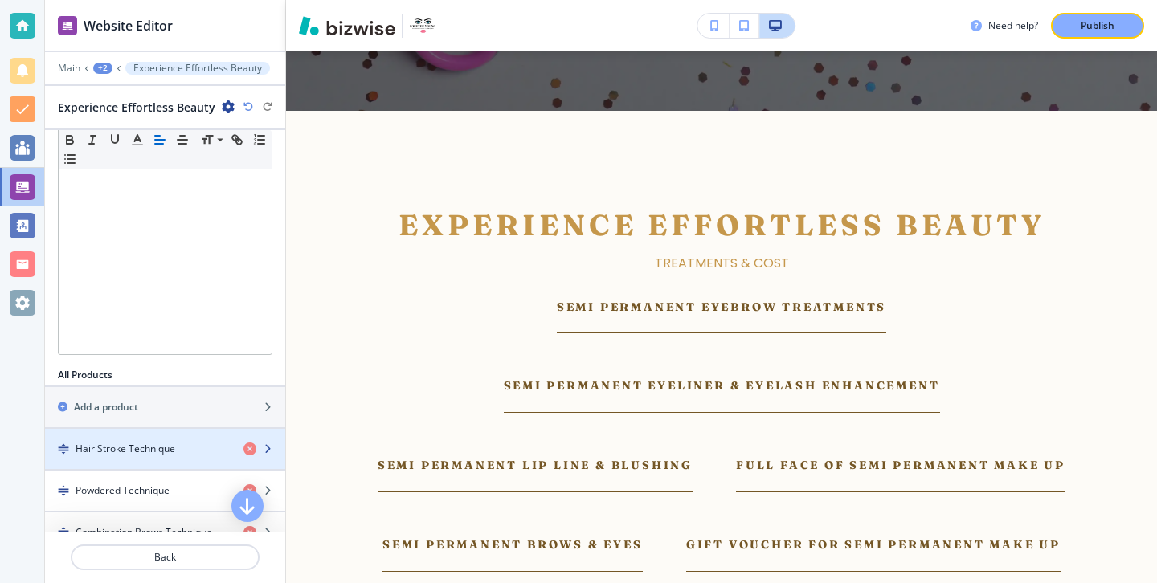
click at [169, 465] on div "button" at bounding box center [165, 462] width 240 height 13
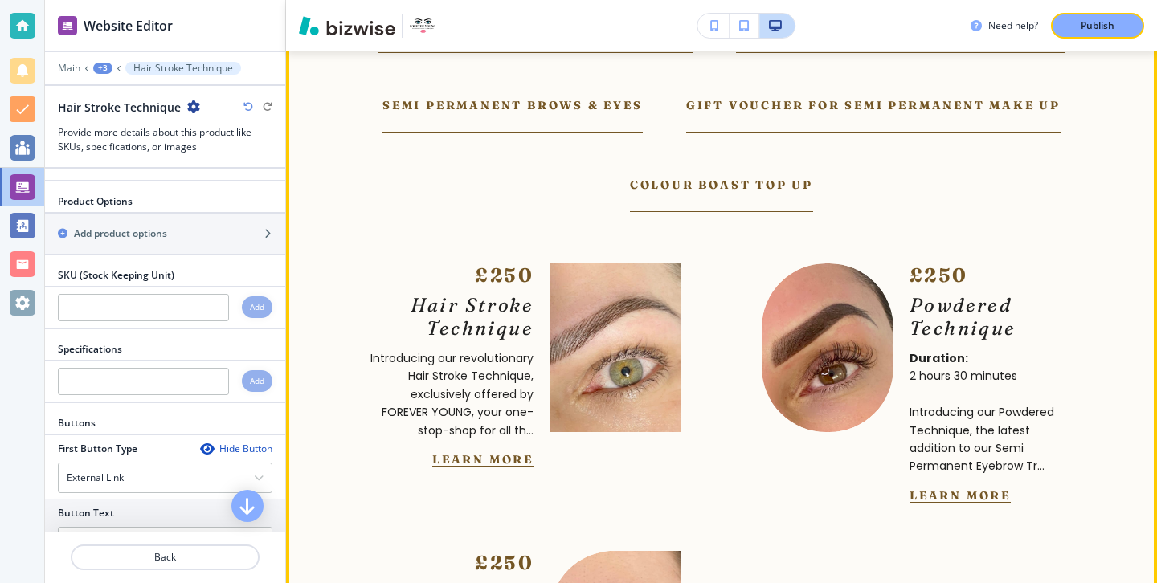
scroll to position [5629, 0]
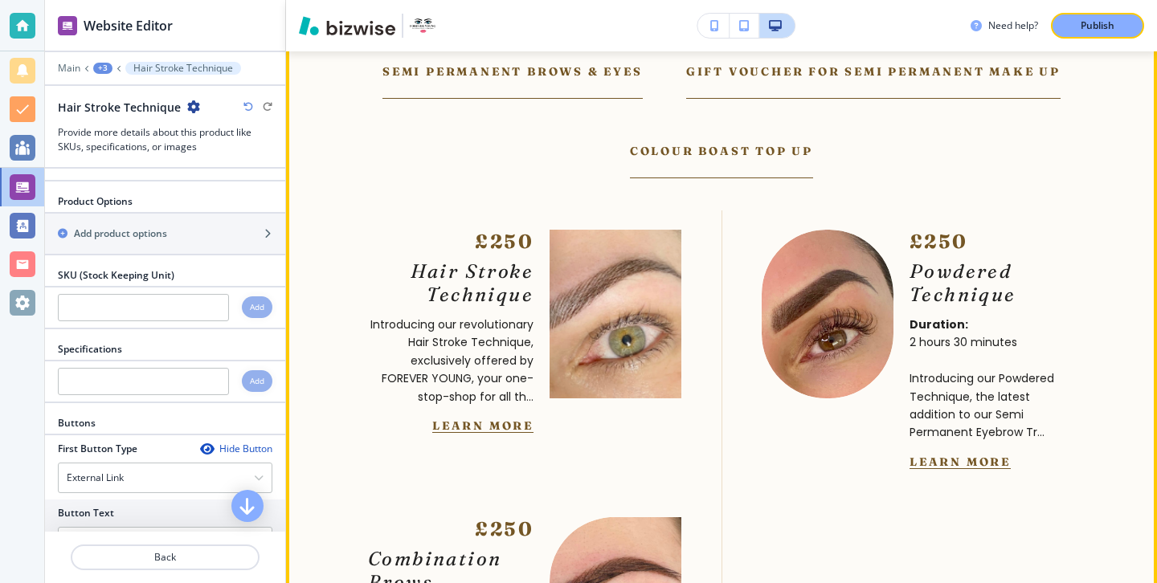
click at [466, 376] on div "£250 Hair Stroke Technique Introducing our revolutionary Hair Stroke Technique,…" at bounding box center [499, 333] width 363 height 239
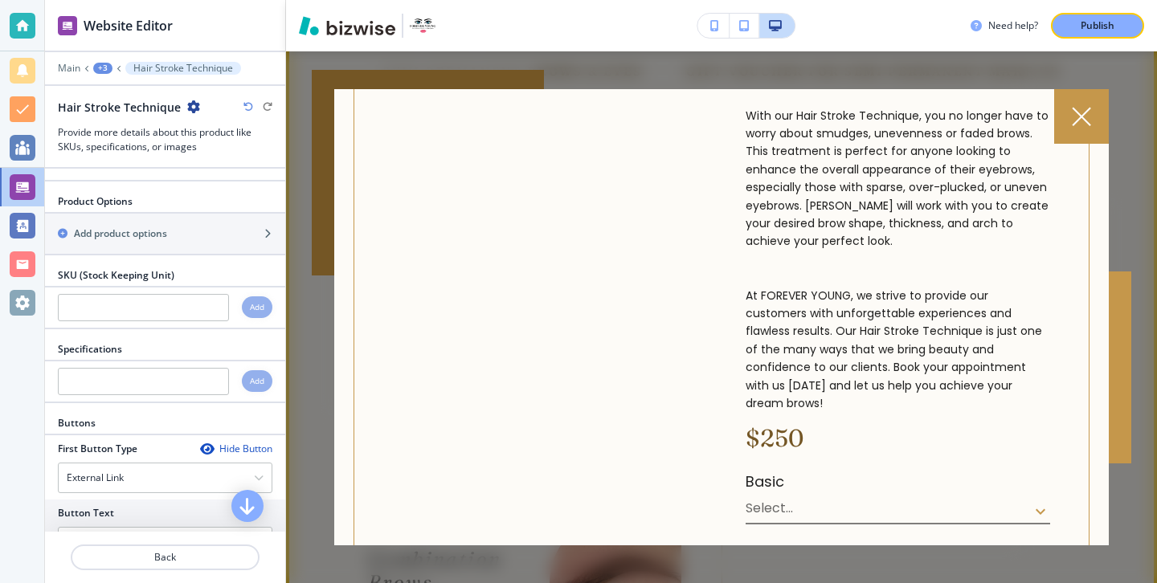
scroll to position [602, 0]
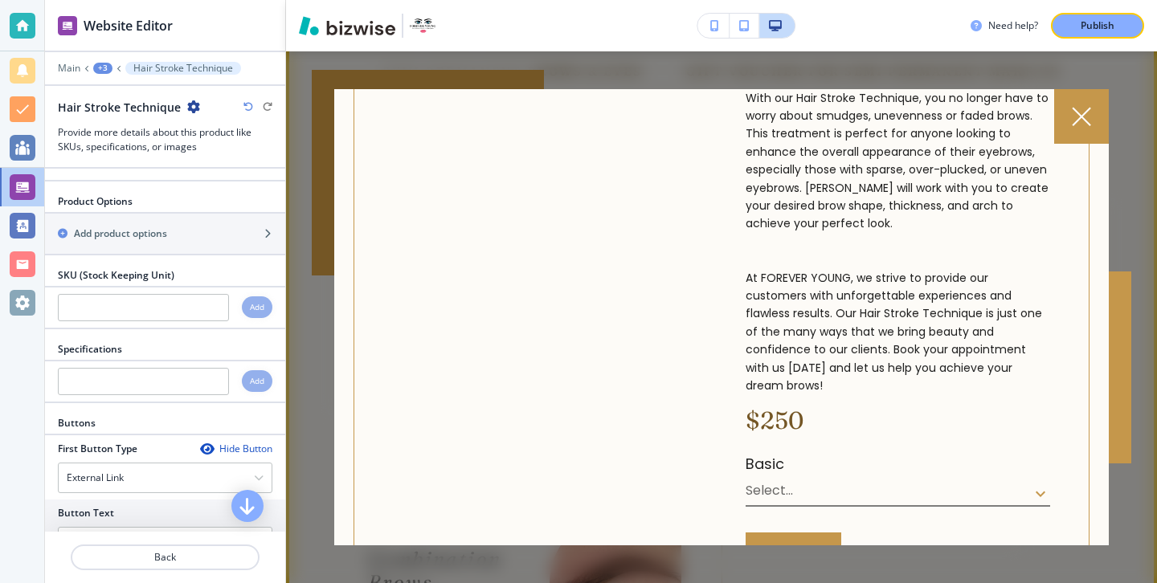
click at [1085, 119] on icon at bounding box center [1081, 116] width 19 height 19
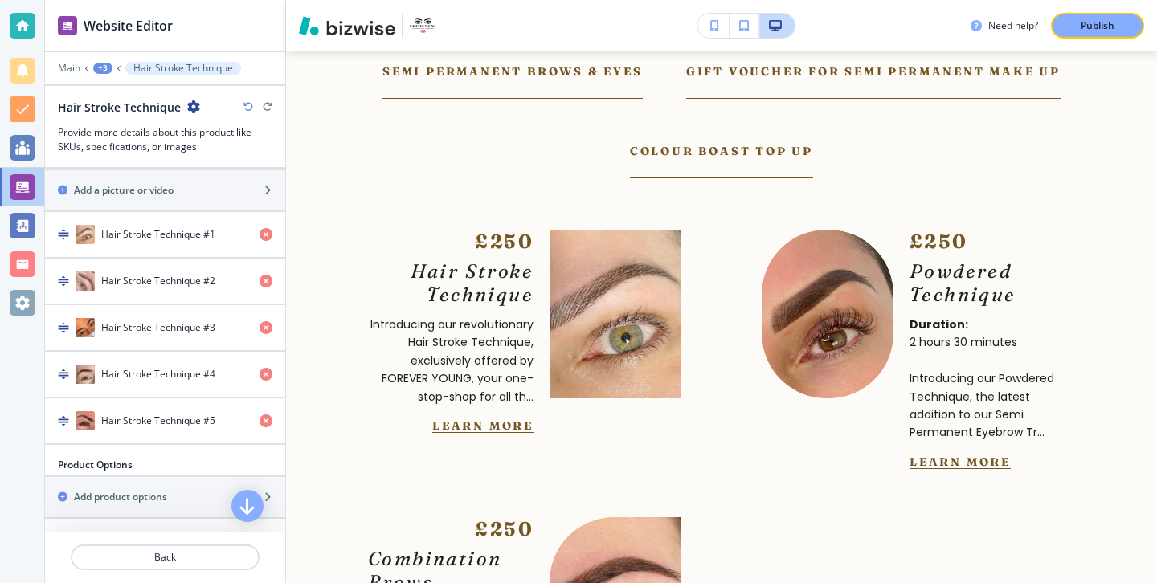
scroll to position [896, 0]
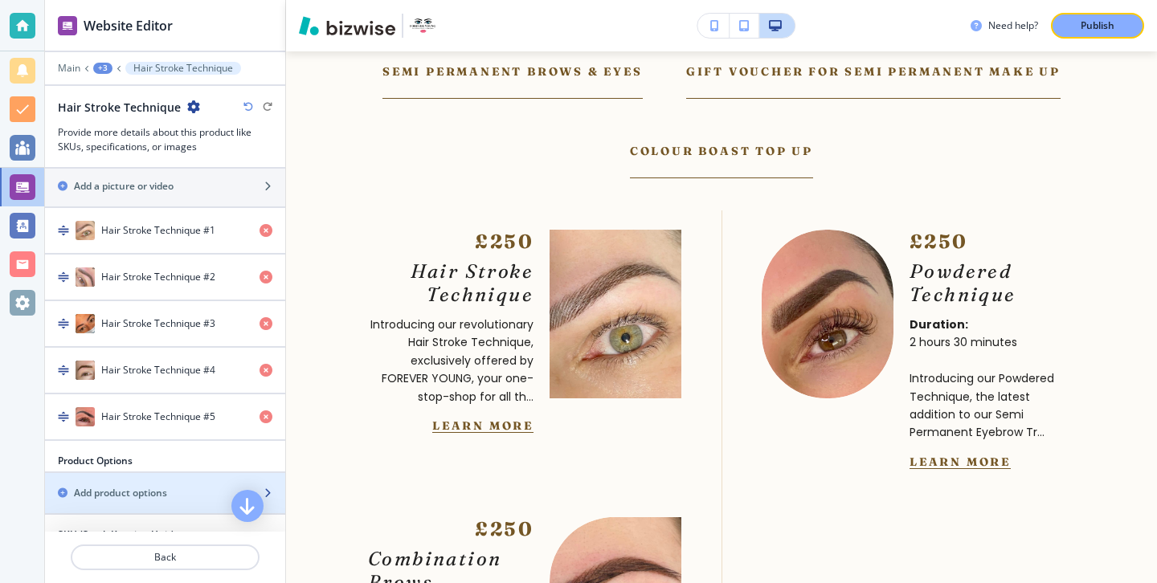
click at [220, 486] on div "Add product options" at bounding box center [147, 493] width 205 height 14
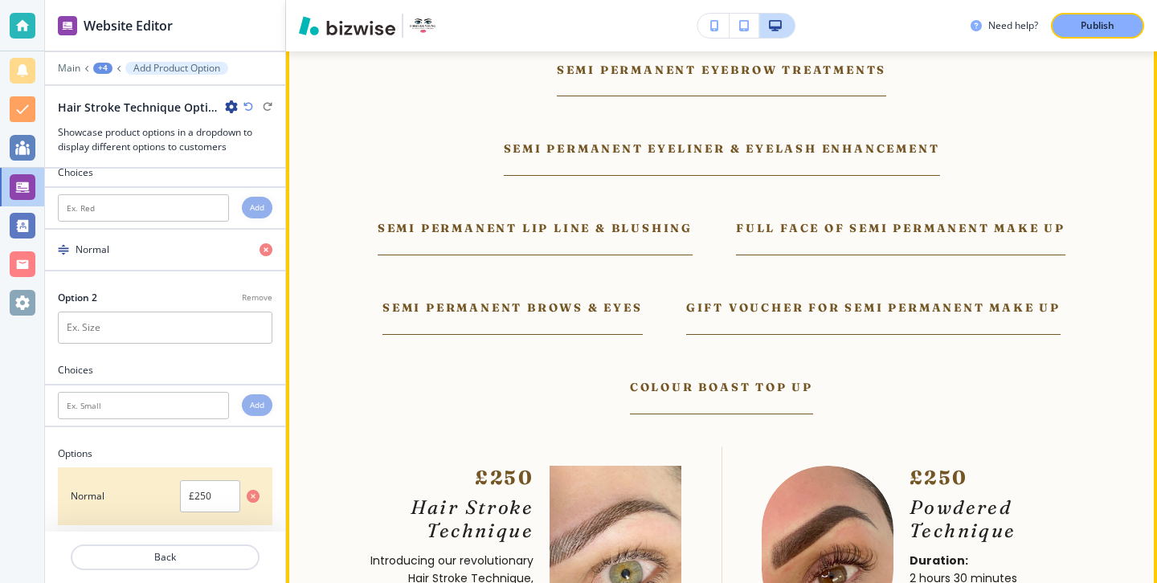
scroll to position [5394, 0]
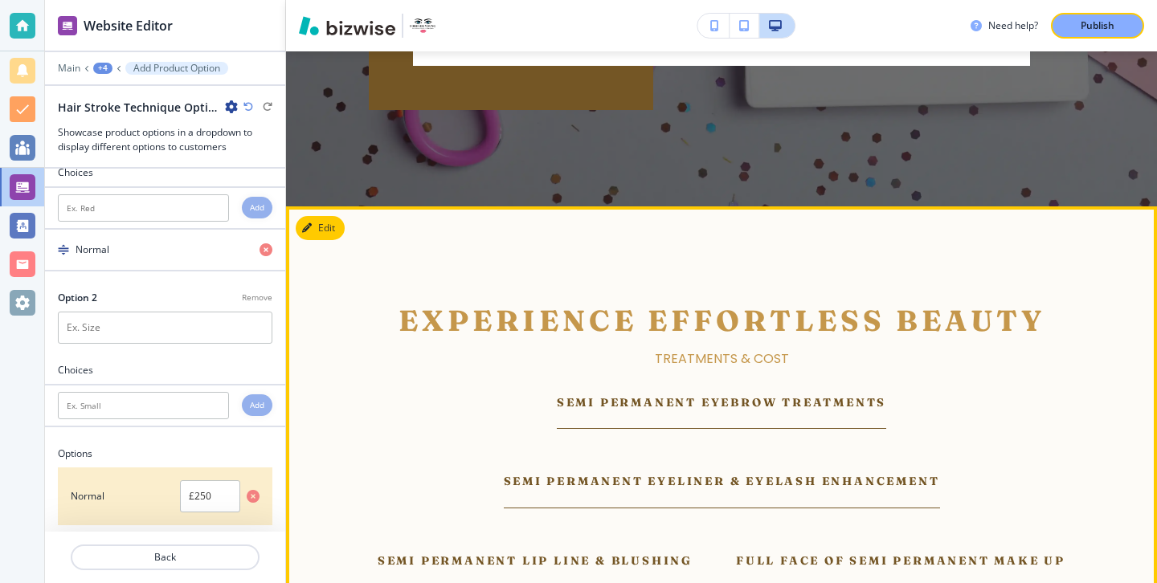
click at [328, 216] on button "Edit" at bounding box center [320, 228] width 49 height 24
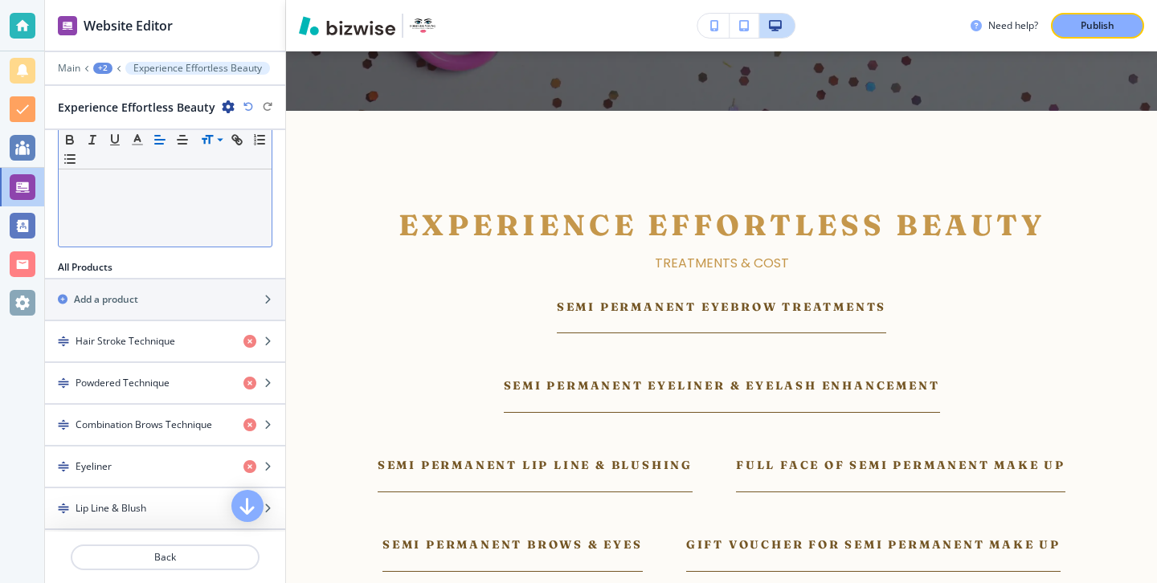
scroll to position [498, 0]
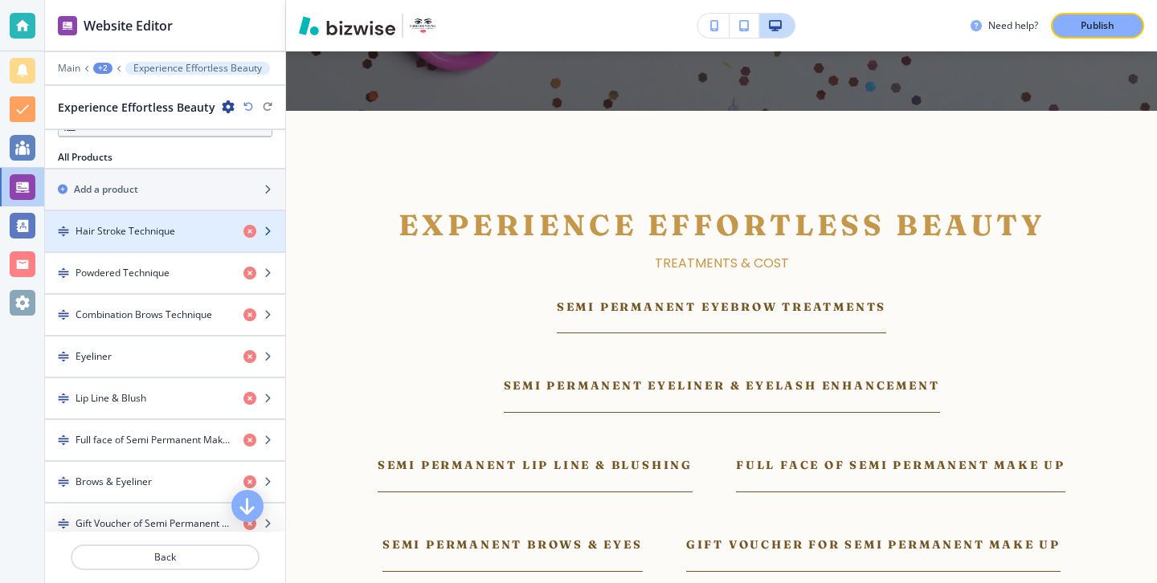
click at [149, 235] on h4 "Hair Stroke Technique" at bounding box center [126, 231] width 100 height 14
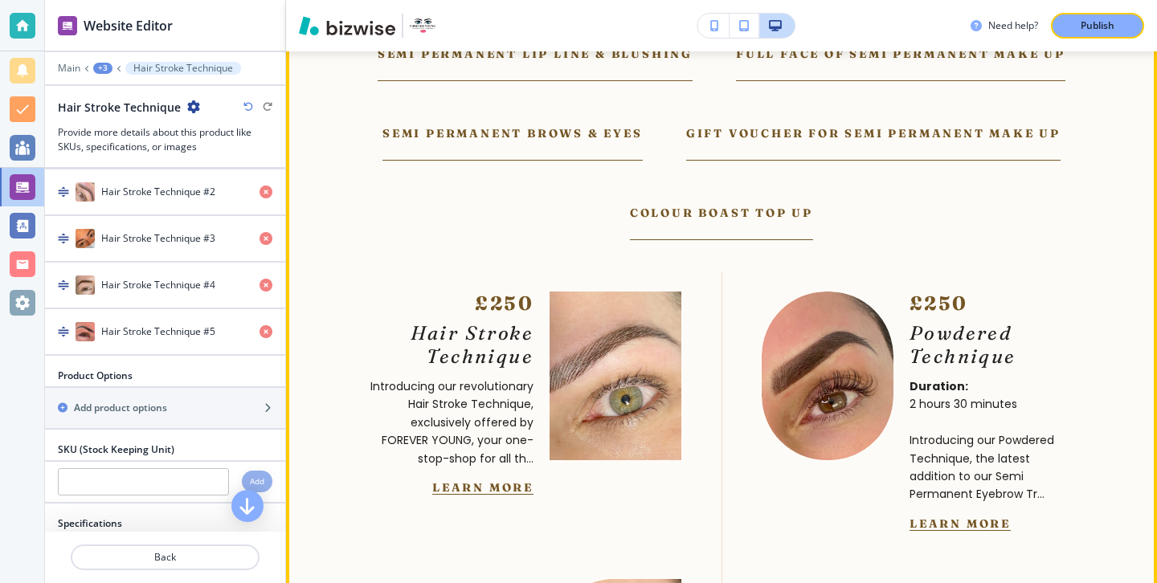
scroll to position [5614, 0]
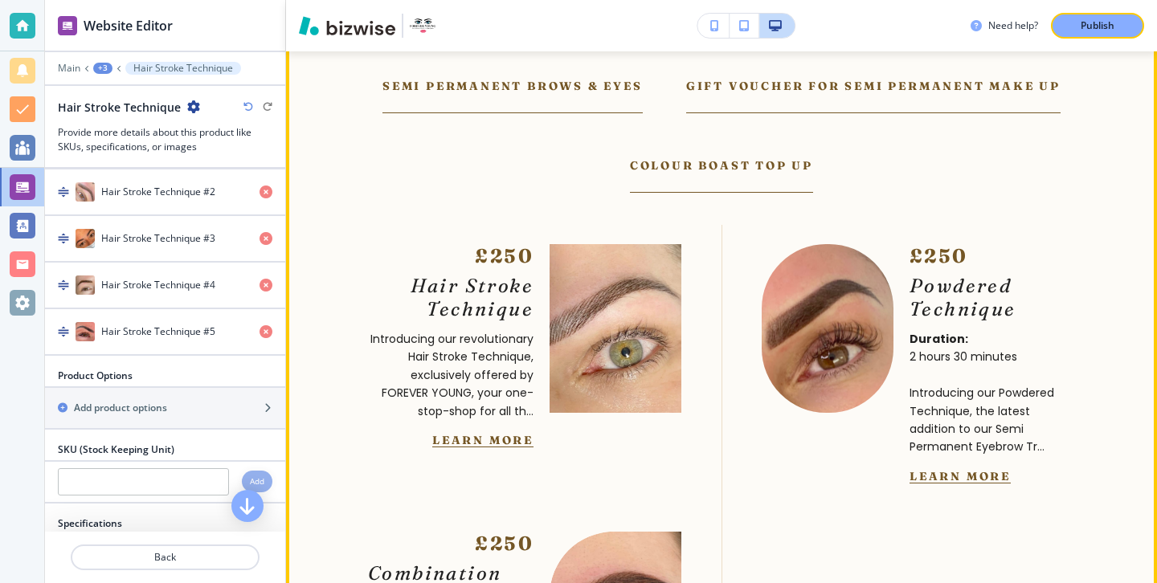
click at [909, 468] on button "Learn More" at bounding box center [959, 475] width 101 height 14
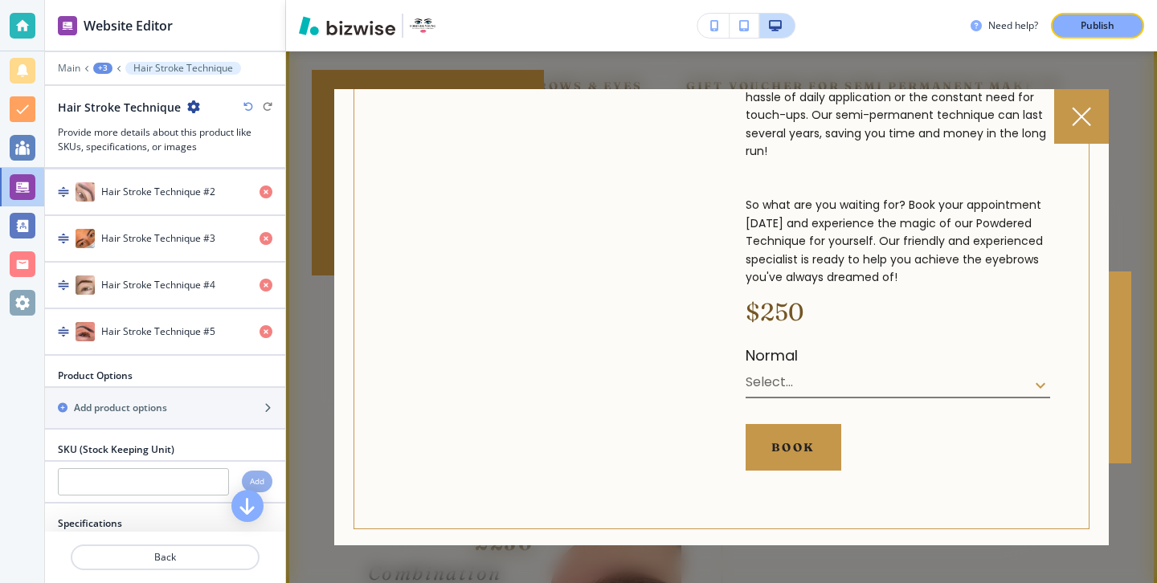
scroll to position [701, 0]
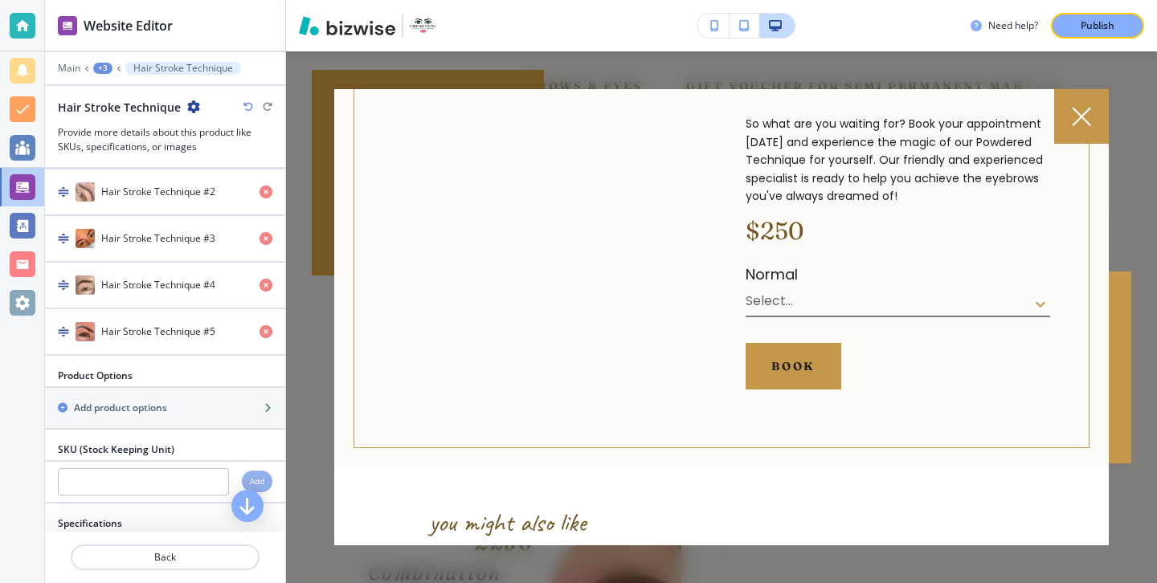
click at [791, 218] on h3 "$250" at bounding box center [897, 231] width 304 height 27
drag, startPoint x: 773, startPoint y: 216, endPoint x: 746, endPoint y: 216, distance: 26.5
click at [746, 218] on h3 "$250" at bounding box center [897, 231] width 304 height 27
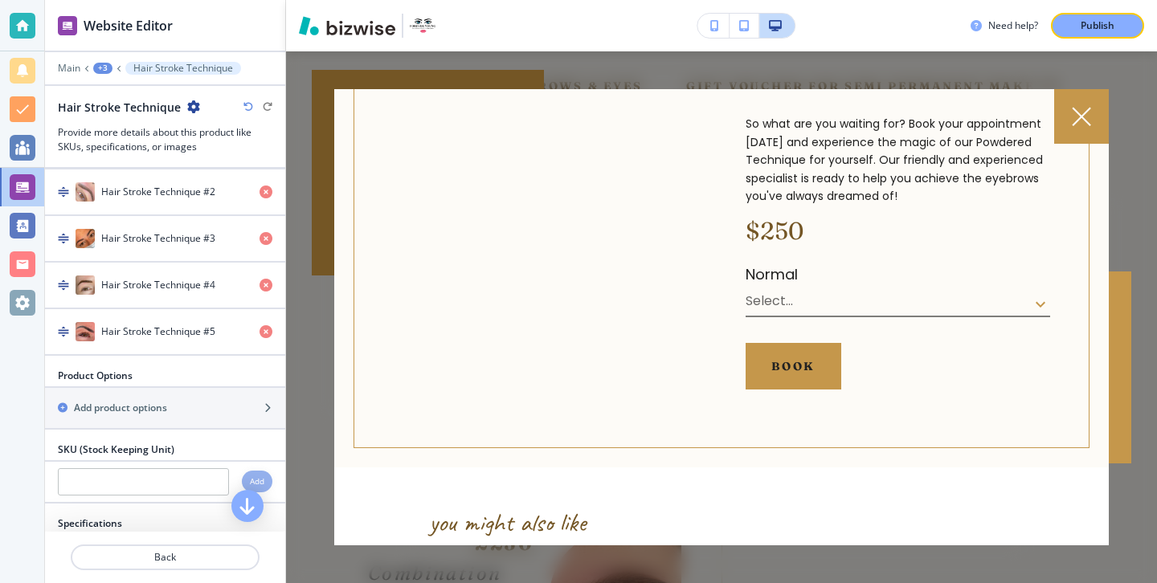
click at [768, 263] on p "Normal" at bounding box center [897, 274] width 304 height 23
click at [772, 272] on div "Normal Select... ​" at bounding box center [897, 290] width 304 height 54
click at [776, 0] on body "Website Editor Main +3 Hair Stroke Technique Hair Stroke Technique Provide more…" at bounding box center [578, 0] width 1157 height 0
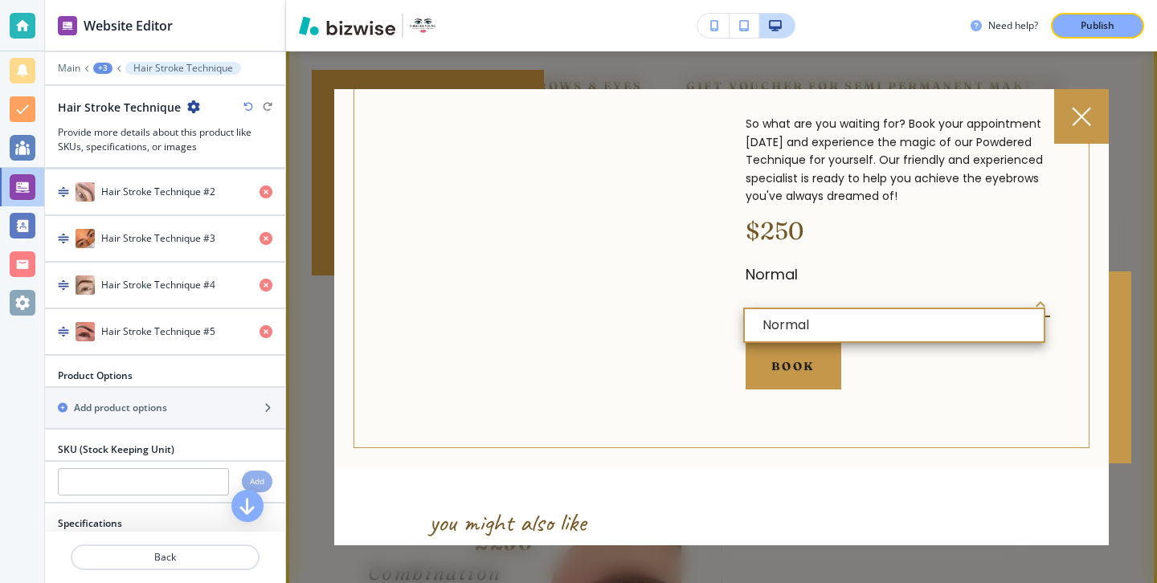
click at [776, 277] on div at bounding box center [578, 291] width 1157 height 583
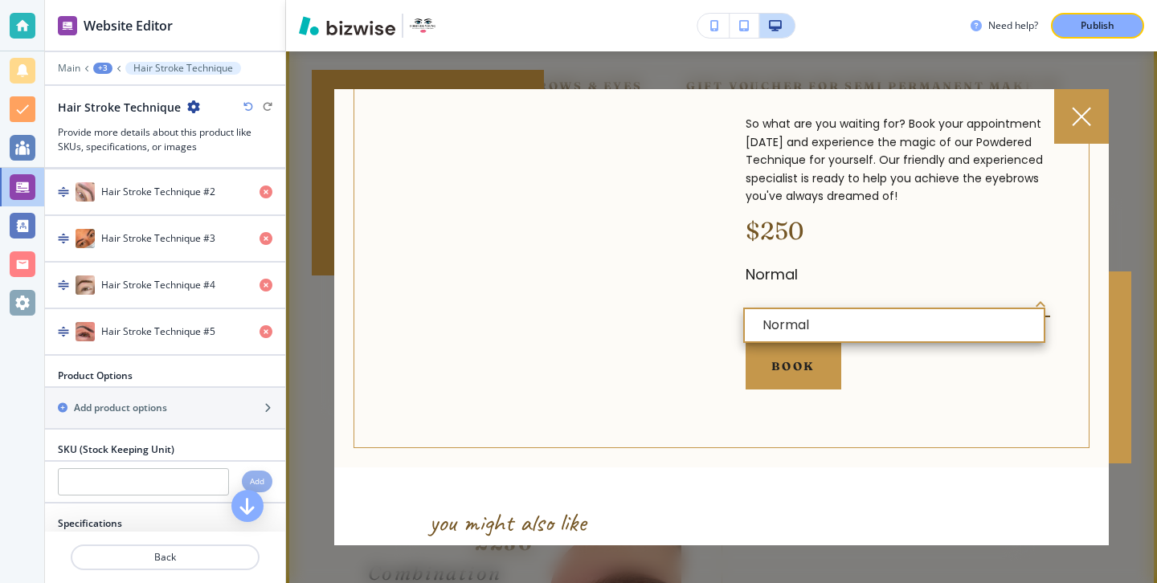
click at [784, 0] on body "Website Editor Main +3 Hair Stroke Technique Hair Stroke Technique Provide more…" at bounding box center [578, 0] width 1157 height 0
click at [794, 337] on li "Normal" at bounding box center [894, 325] width 299 height 32
type input "Normal"
click at [787, 0] on body "Website Editor Main +3 Hair Stroke Technique Hair Stroke Technique Provide more…" at bounding box center [578, 0] width 1157 height 0
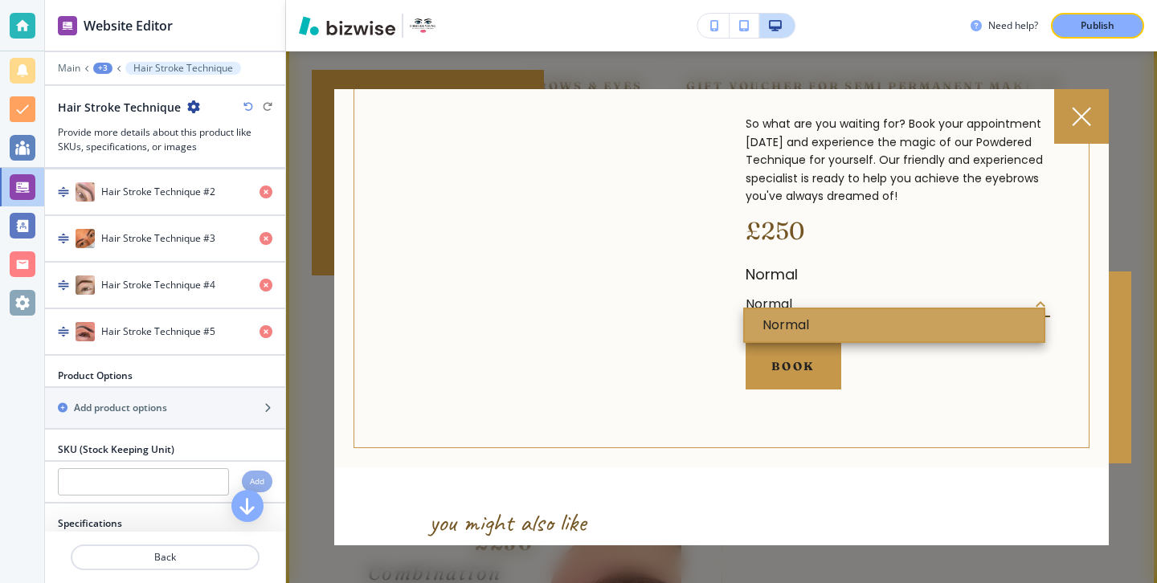
click at [798, 328] on li "Normal" at bounding box center [894, 325] width 299 height 32
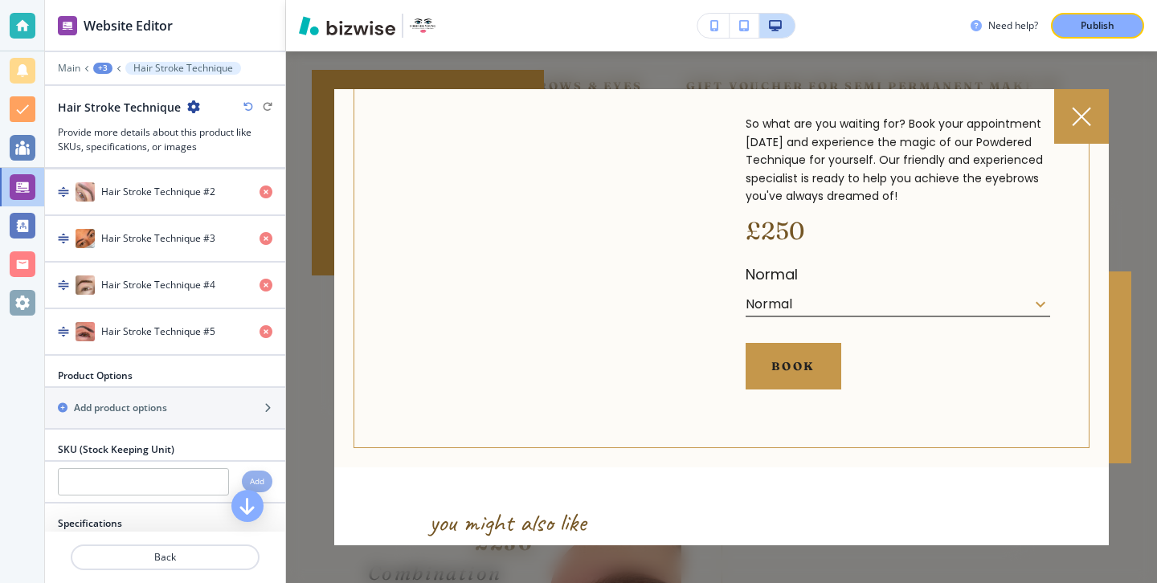
click at [798, 0] on body "Website Editor Main +3 Hair Stroke Technique Hair Stroke Technique Provide more…" at bounding box center [578, 0] width 1157 height 0
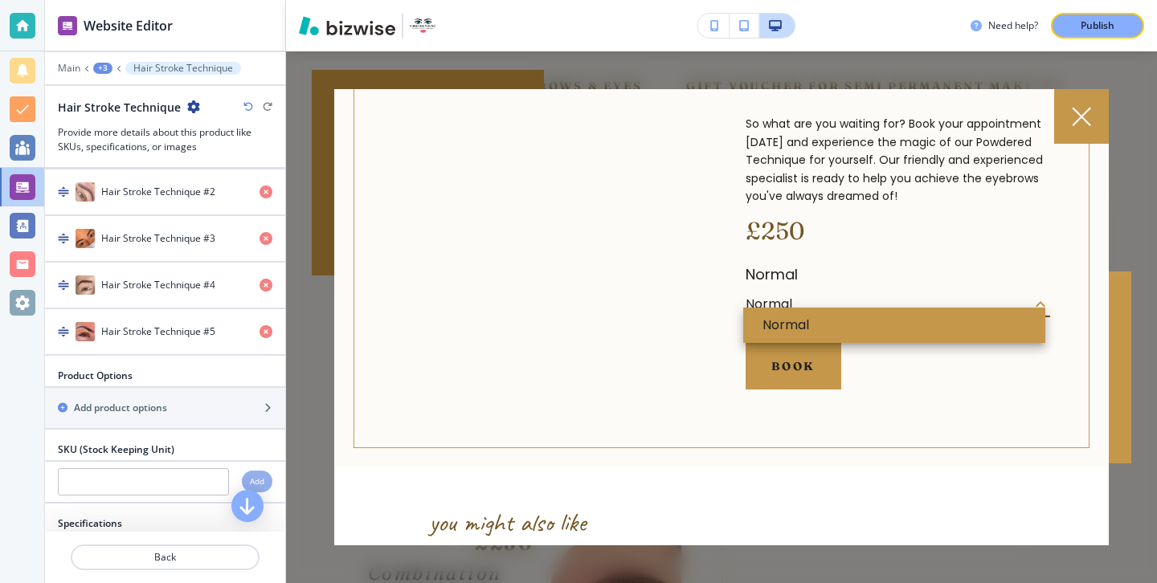
click at [799, 304] on div at bounding box center [578, 291] width 1157 height 583
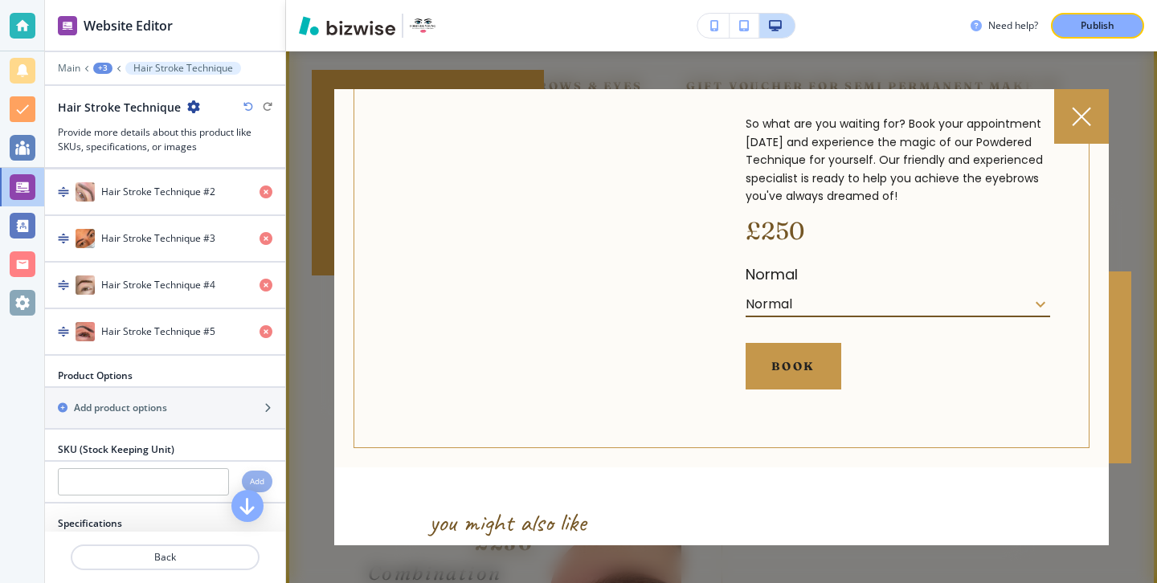
click at [799, 0] on body "Website Editor Main +3 Hair Stroke Technique Hair Stroke Technique Provide more…" at bounding box center [578, 0] width 1157 height 0
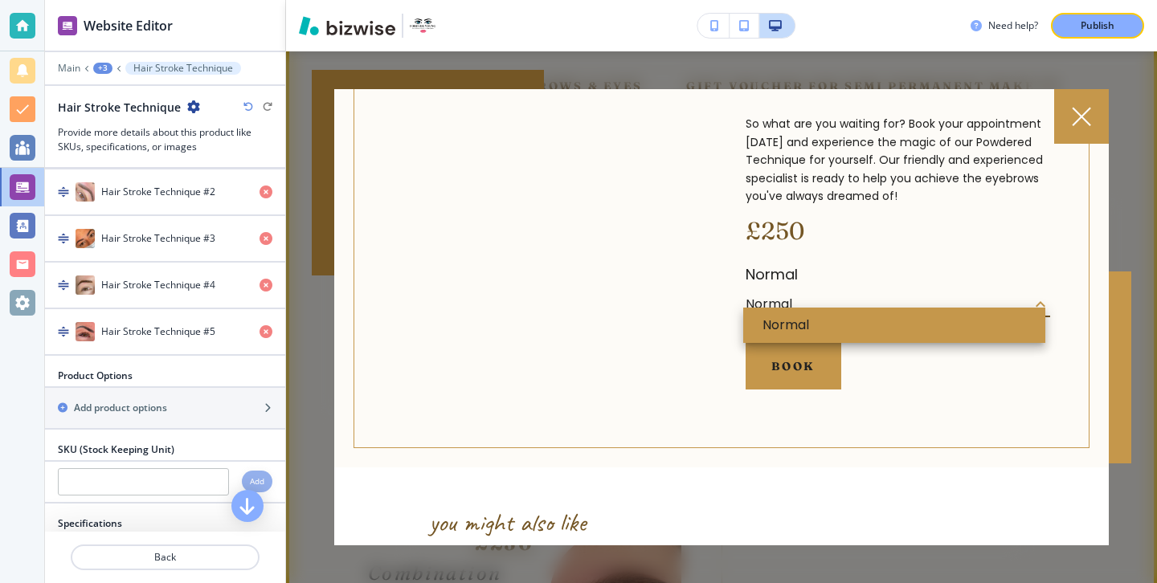
click at [800, 273] on div at bounding box center [578, 291] width 1157 height 583
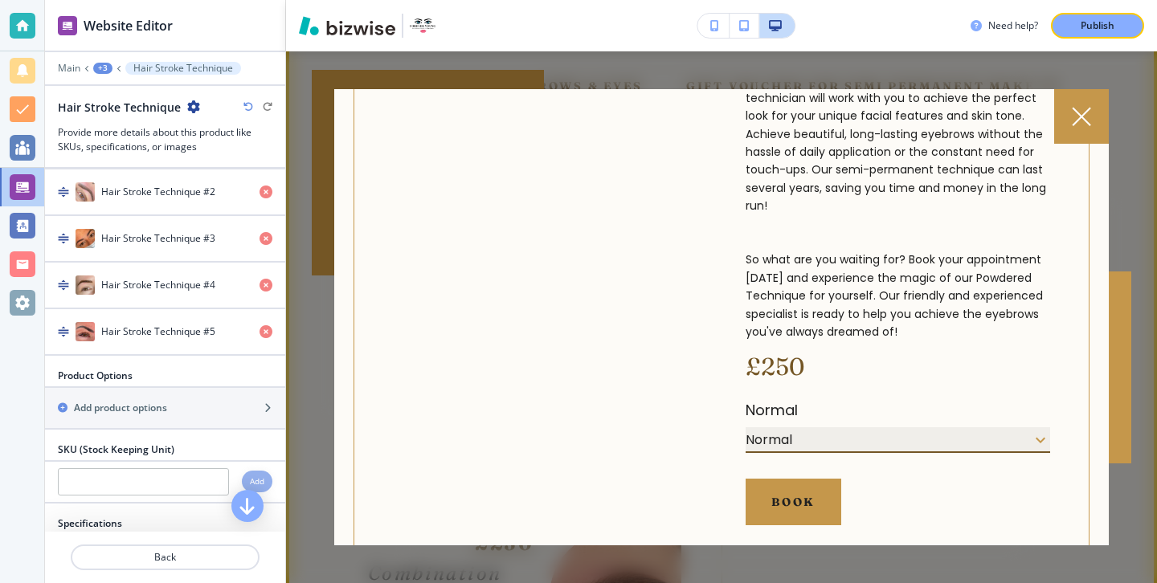
scroll to position [606, 0]
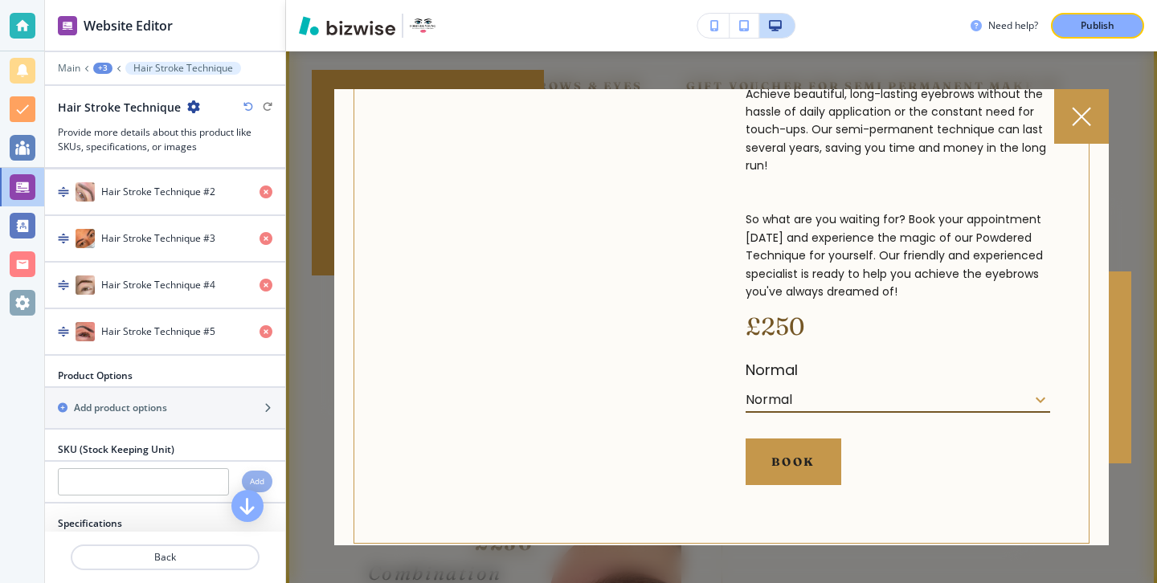
click at [864, 0] on body "Website Editor Main +3 Hair Stroke Technique Hair Stroke Technique Provide more…" at bounding box center [578, 0] width 1157 height 0
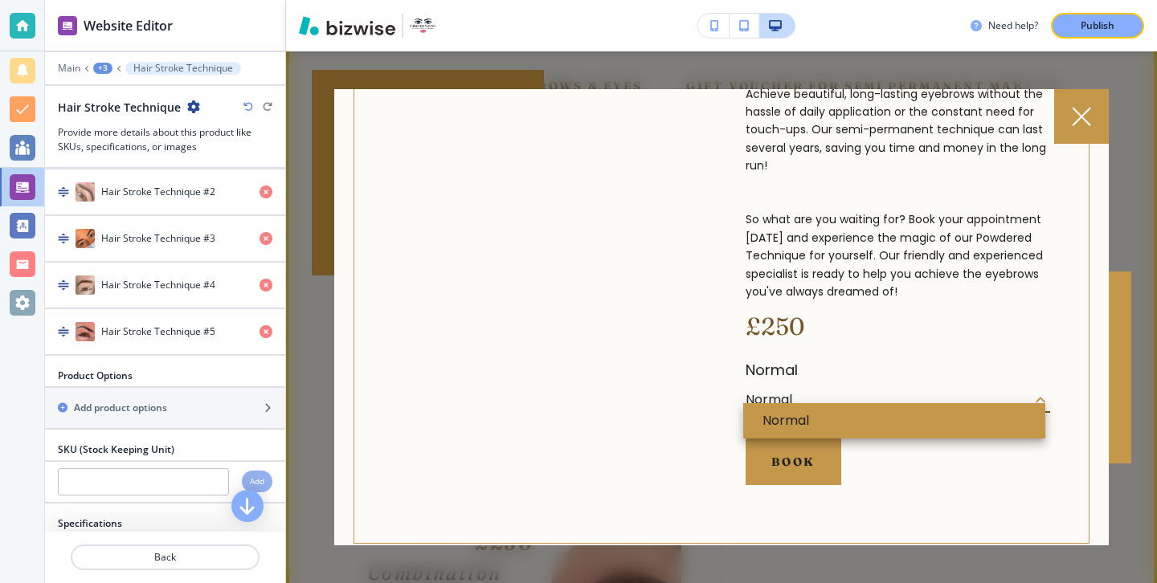
click at [864, 372] on div at bounding box center [578, 291] width 1157 height 583
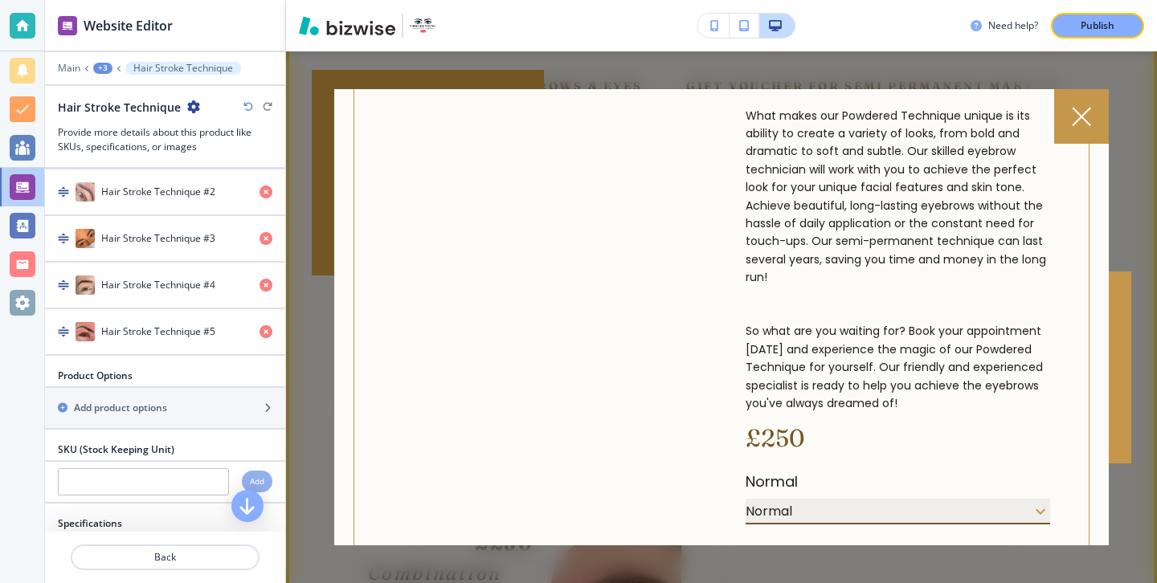
scroll to position [541, 0]
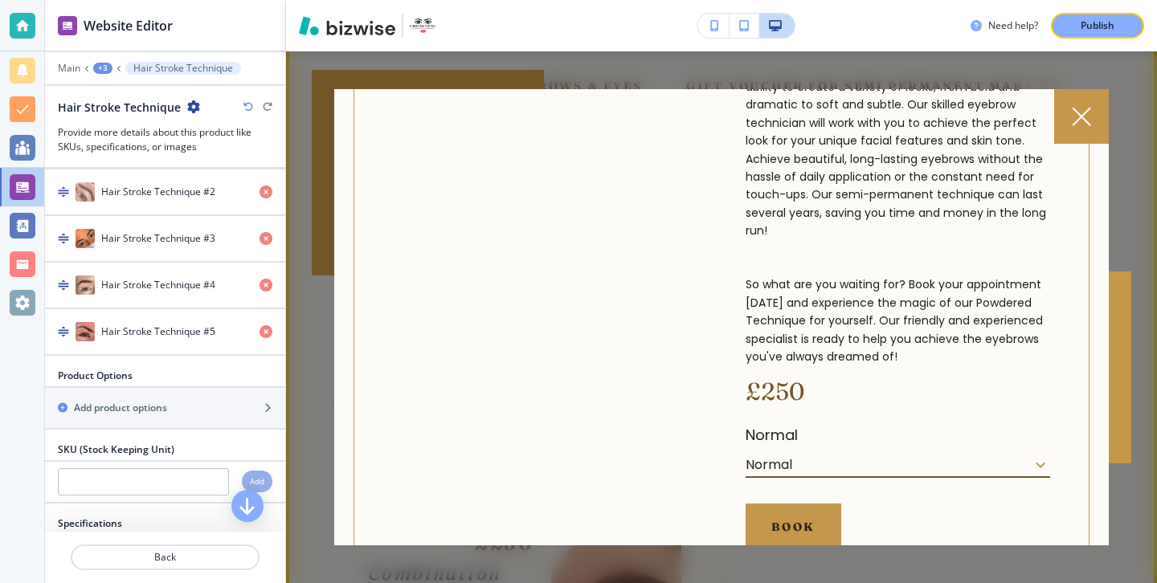
click at [1068, 137] on div at bounding box center [1081, 116] width 55 height 55
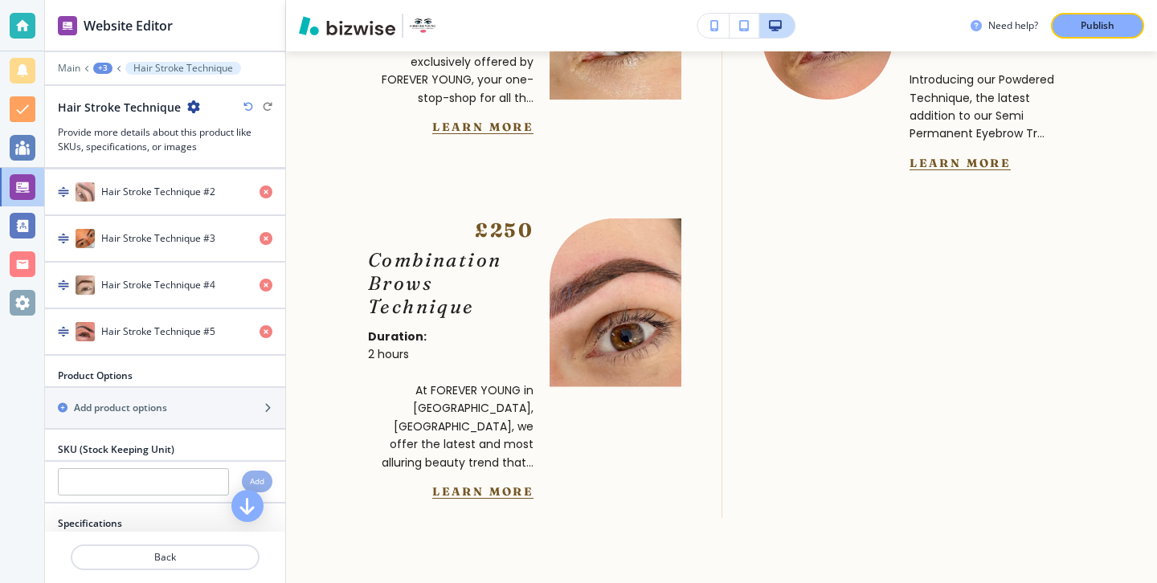
scroll to position [5925, 0]
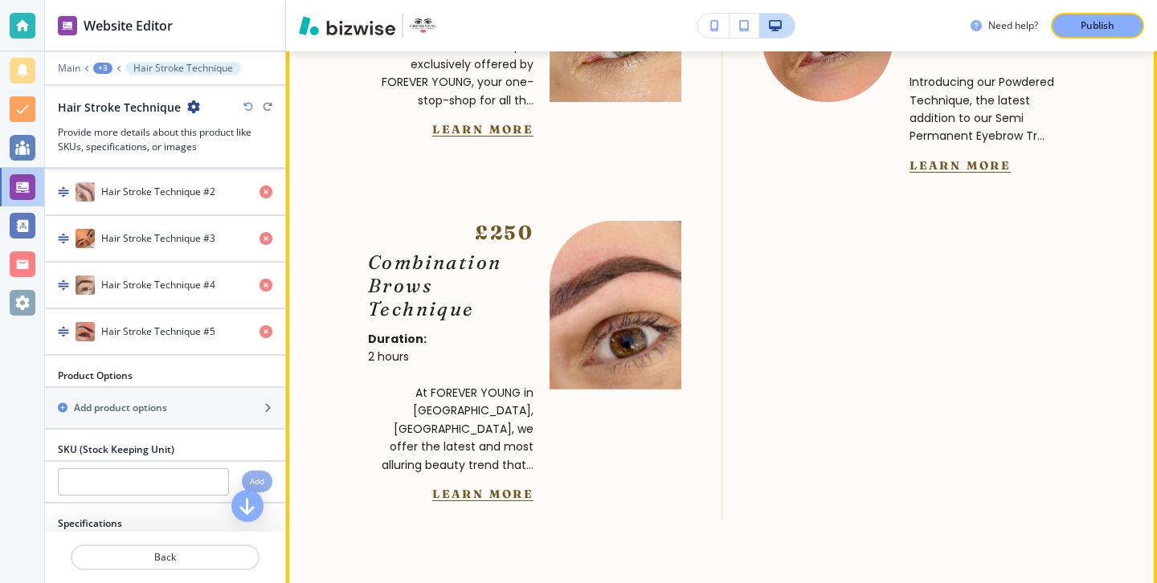
click at [510, 487] on button "Learn More" at bounding box center [482, 494] width 101 height 14
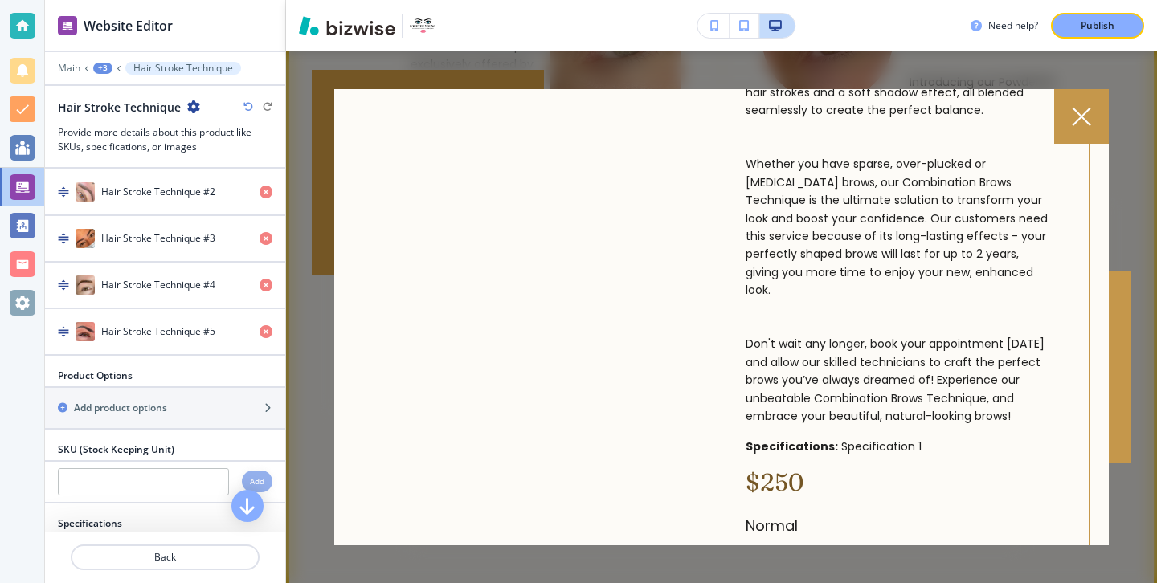
scroll to position [621, 0]
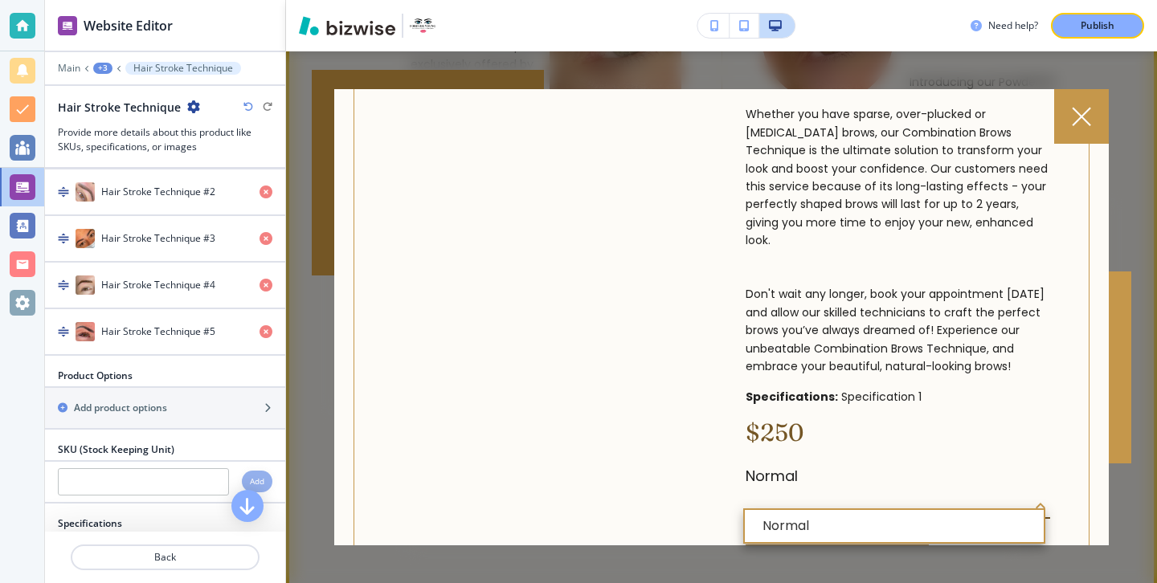
click at [786, 0] on body "Website Editor Main +3 Hair Stroke Technique Hair Stroke Technique Provide more…" at bounding box center [578, 0] width 1157 height 0
click at [785, 521] on li "Normal" at bounding box center [894, 526] width 299 height 32
type input "Normal"
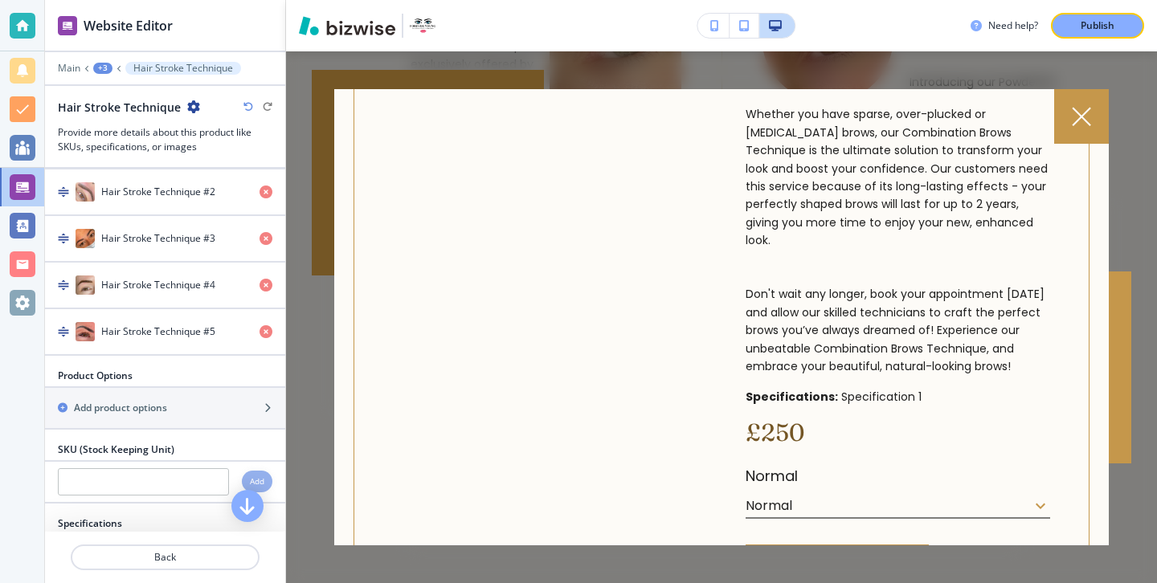
click at [1074, 104] on div at bounding box center [1081, 116] width 55 height 55
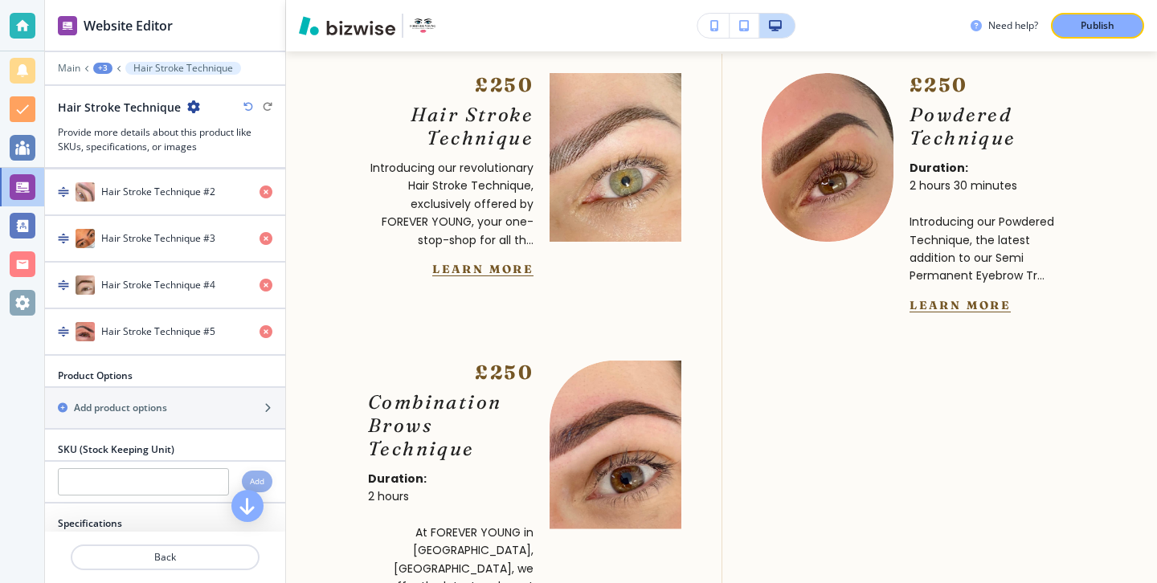
scroll to position [5775, 0]
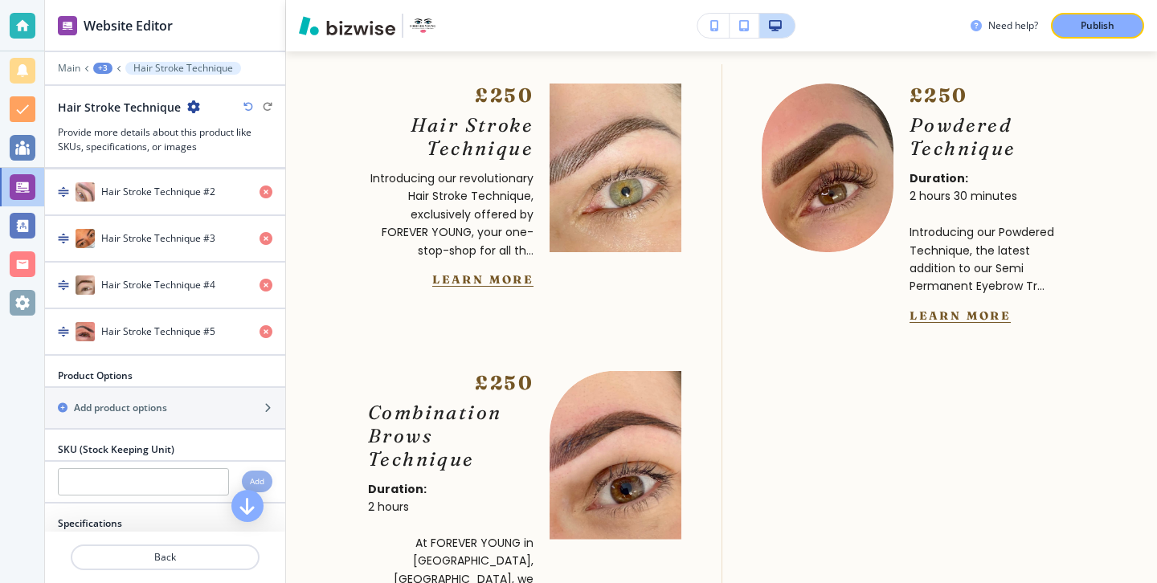
click at [190, 578] on div at bounding box center [165, 576] width 240 height 13
click at [194, 568] on button "Back" at bounding box center [165, 558] width 189 height 26
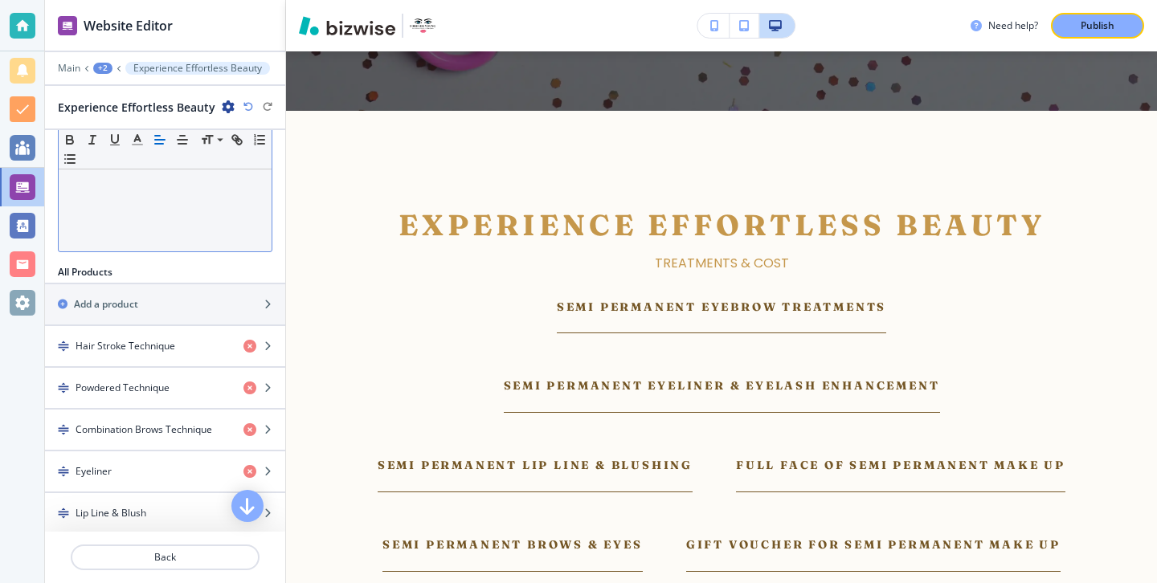
scroll to position [475, 0]
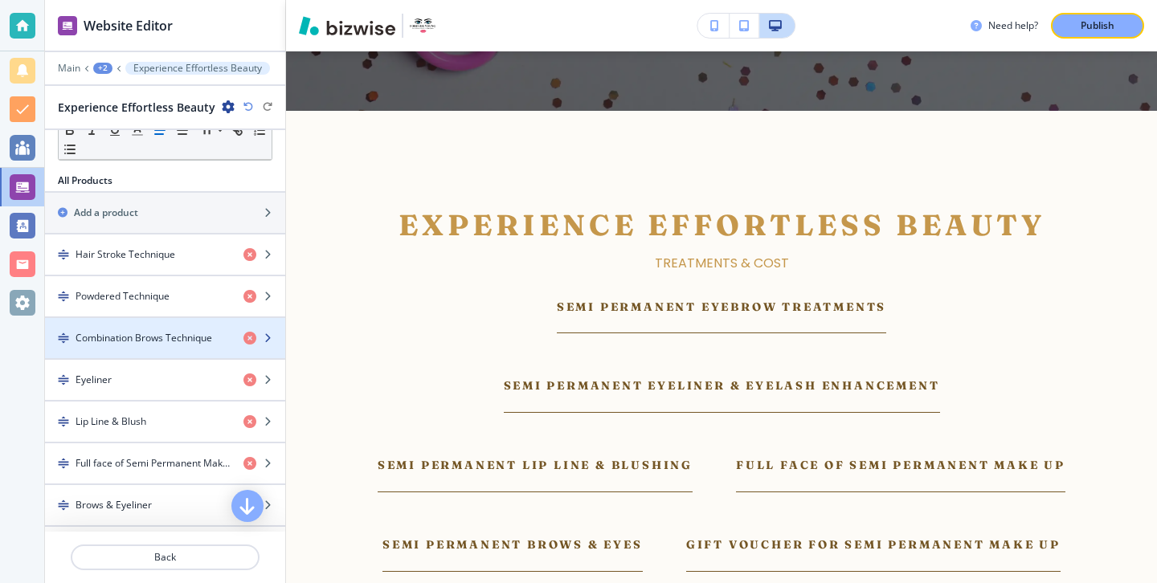
click at [191, 341] on h4 "Combination Brows Technique" at bounding box center [144, 338] width 137 height 14
click at [192, 347] on div "button" at bounding box center [165, 351] width 240 height 13
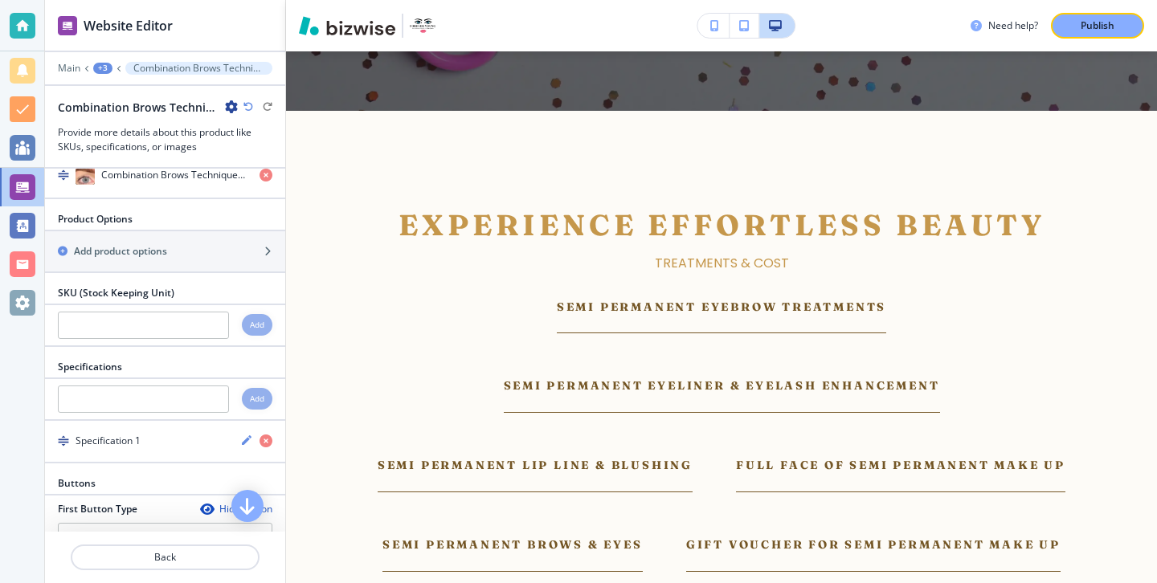
scroll to position [1225, 0]
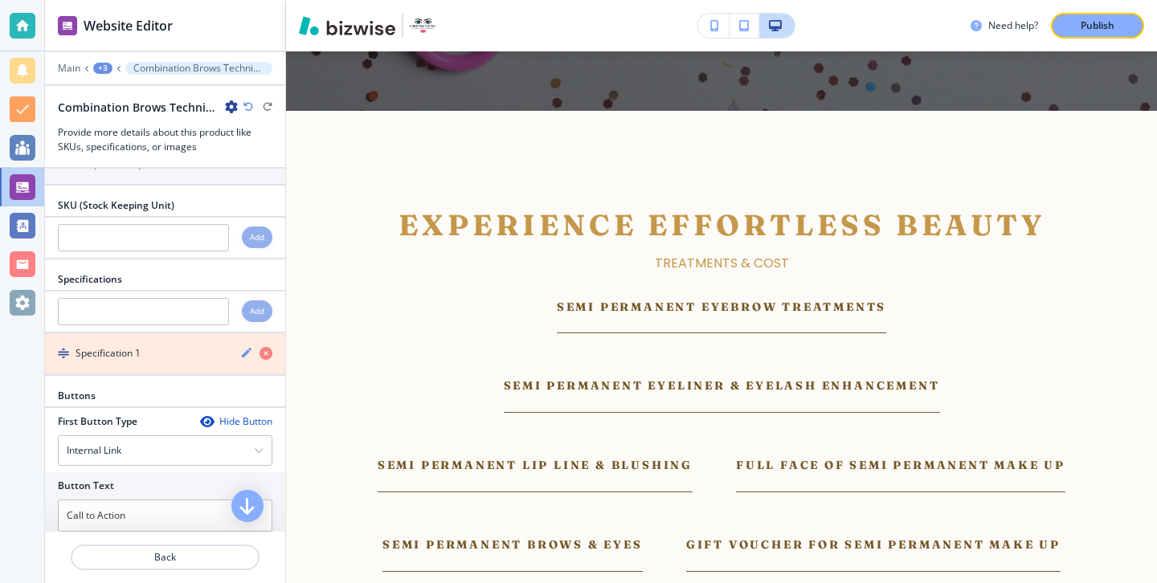
click at [270, 347] on icon "button" at bounding box center [265, 353] width 13 height 13
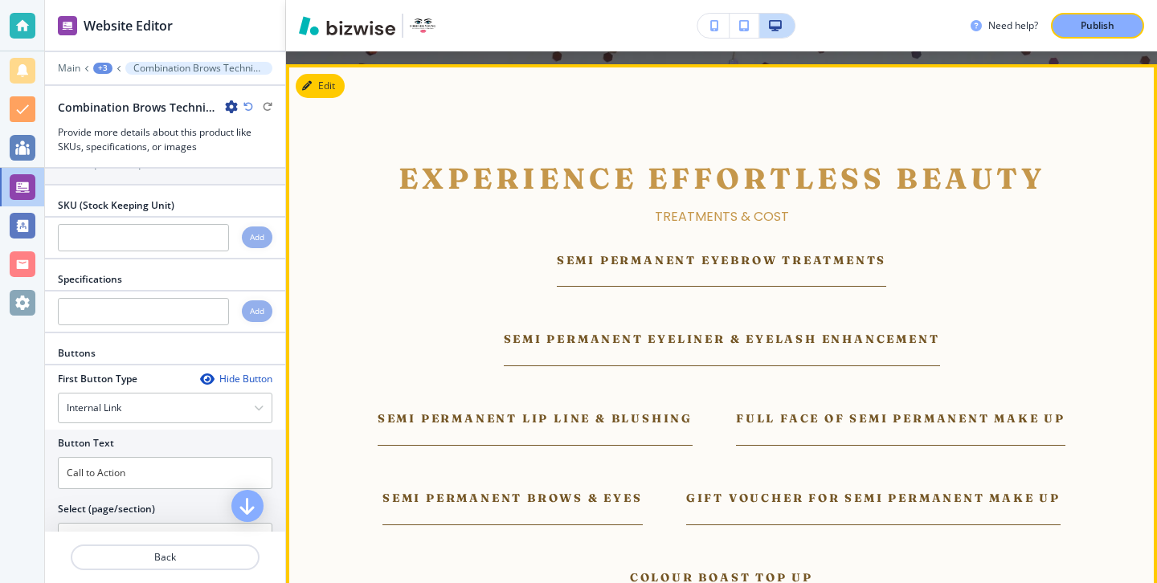
scroll to position [5197, 0]
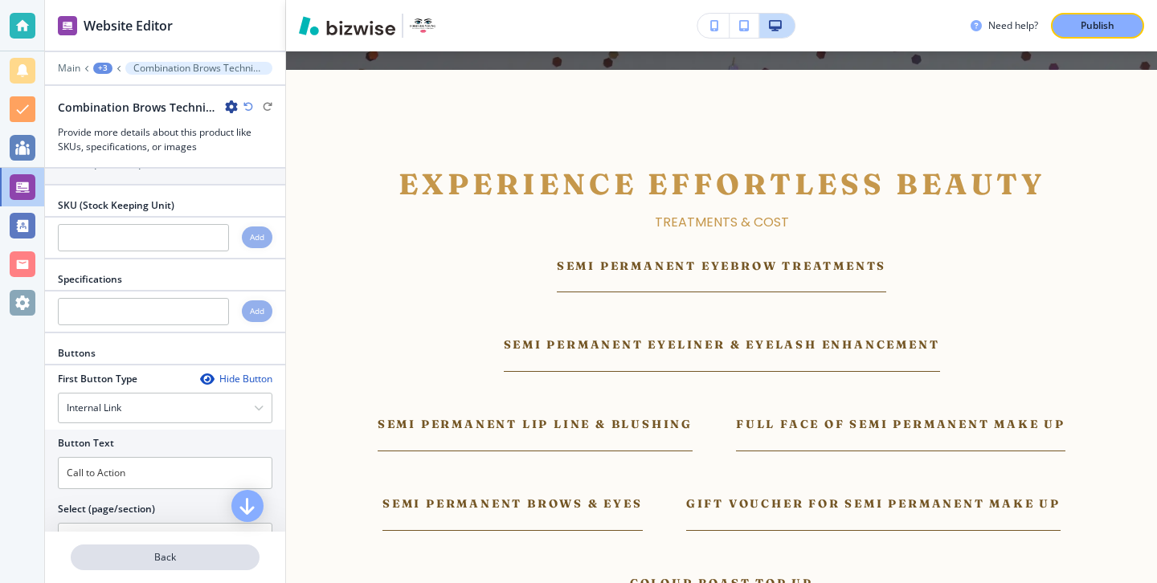
click at [255, 562] on p "Back" at bounding box center [165, 557] width 186 height 14
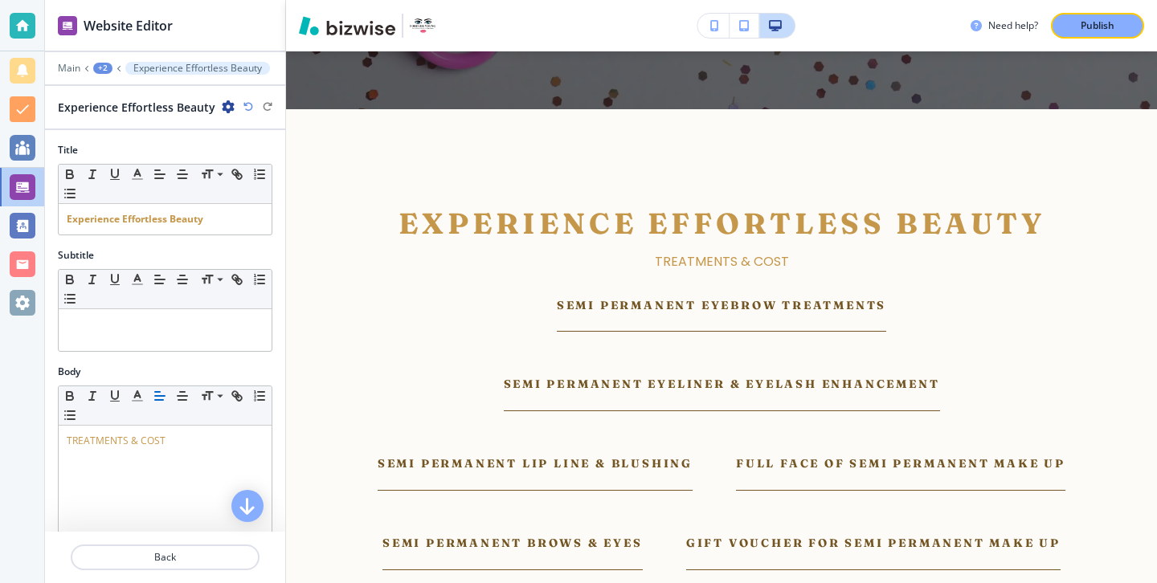
scroll to position [5156, 0]
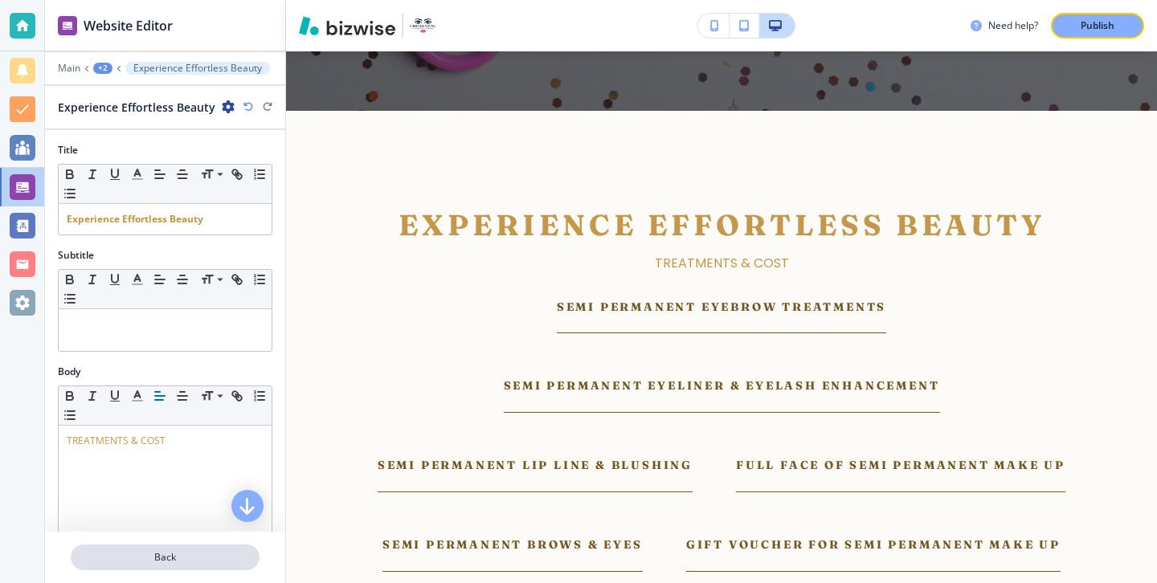
click at [209, 557] on p "Back" at bounding box center [165, 557] width 186 height 14
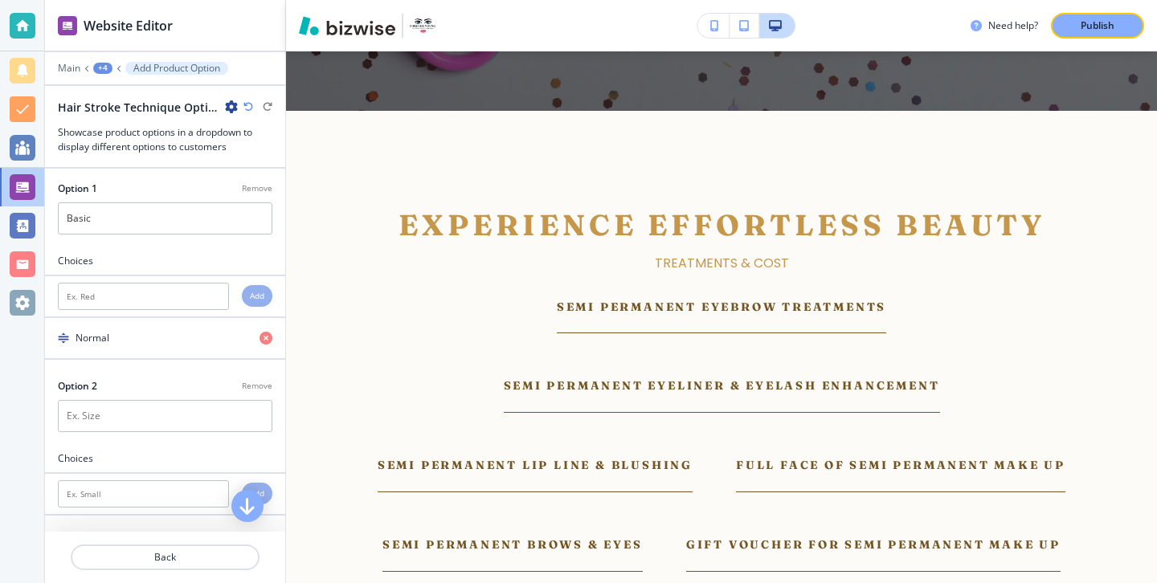
click at [209, 557] on p "Back" at bounding box center [165, 557] width 186 height 14
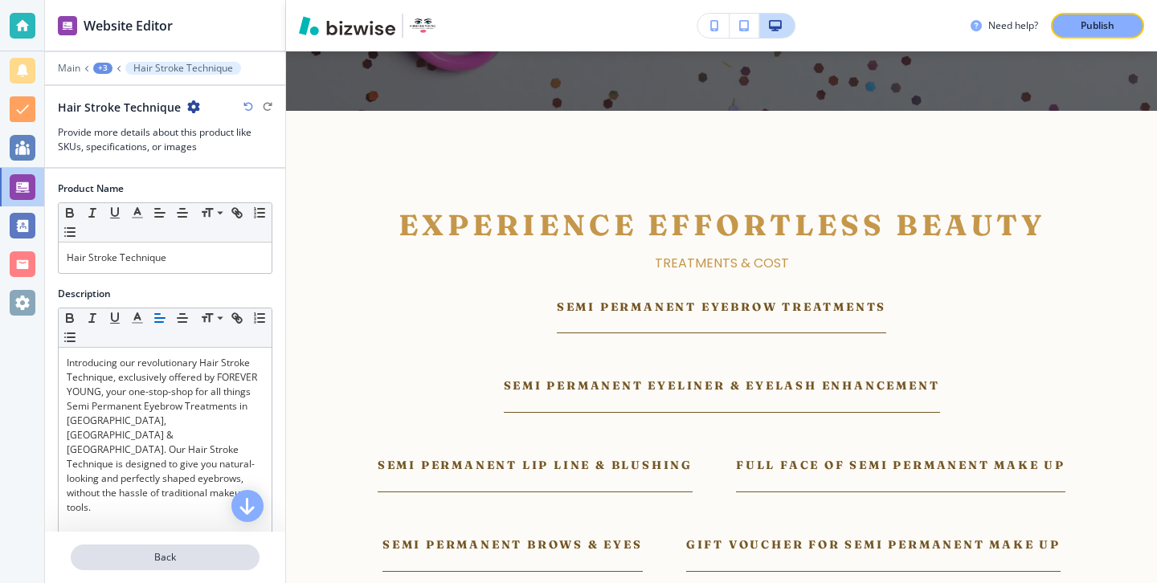
click at [208, 554] on p "Back" at bounding box center [165, 557] width 186 height 14
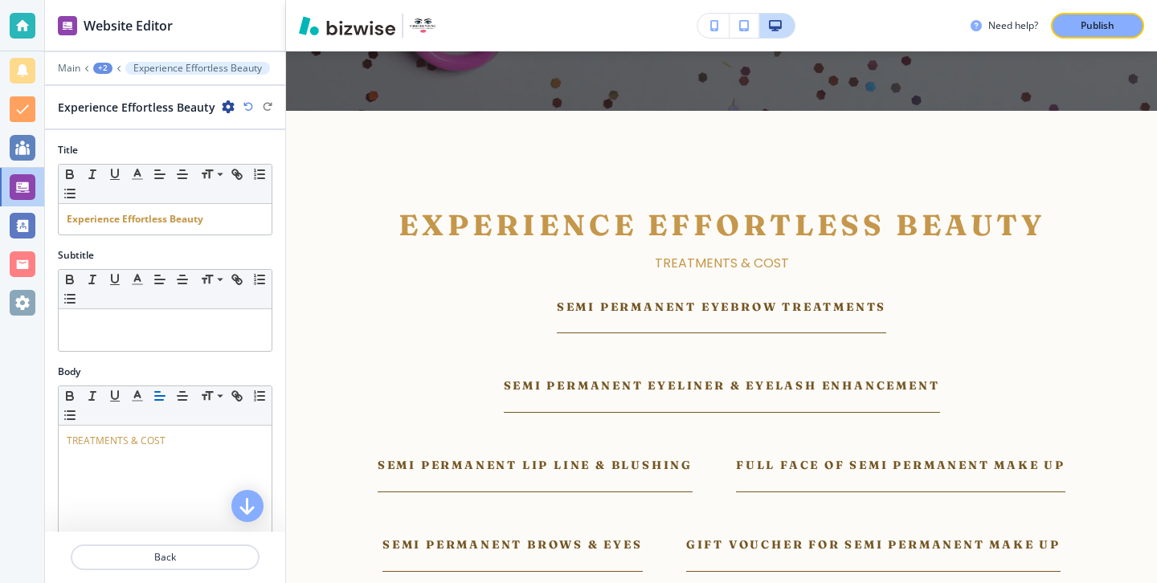
click at [208, 554] on p "Back" at bounding box center [165, 557] width 186 height 14
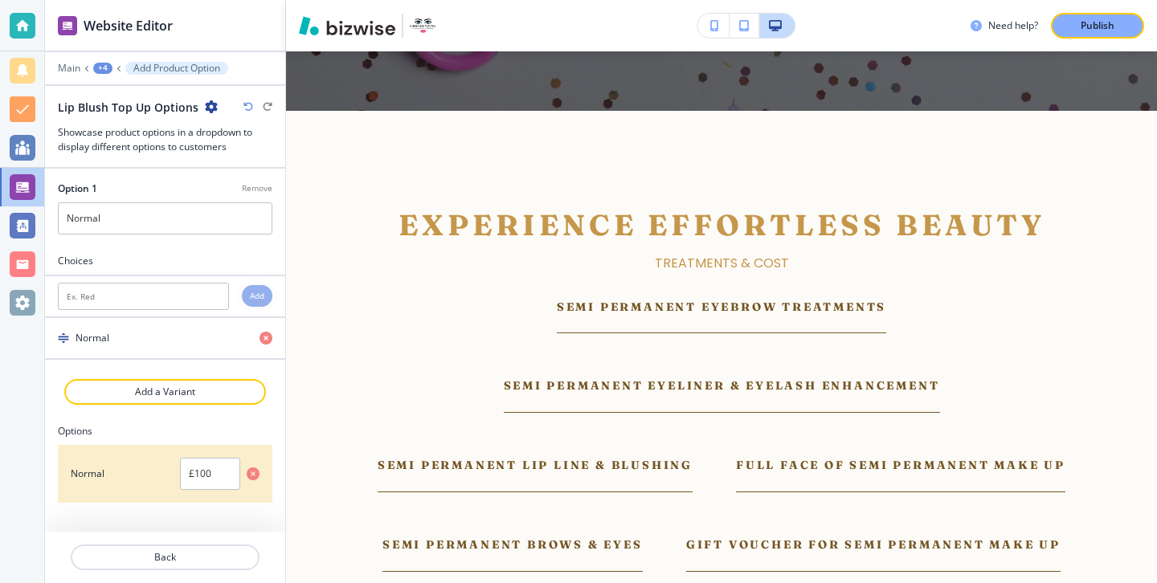
click at [208, 554] on p "Back" at bounding box center [165, 557] width 186 height 14
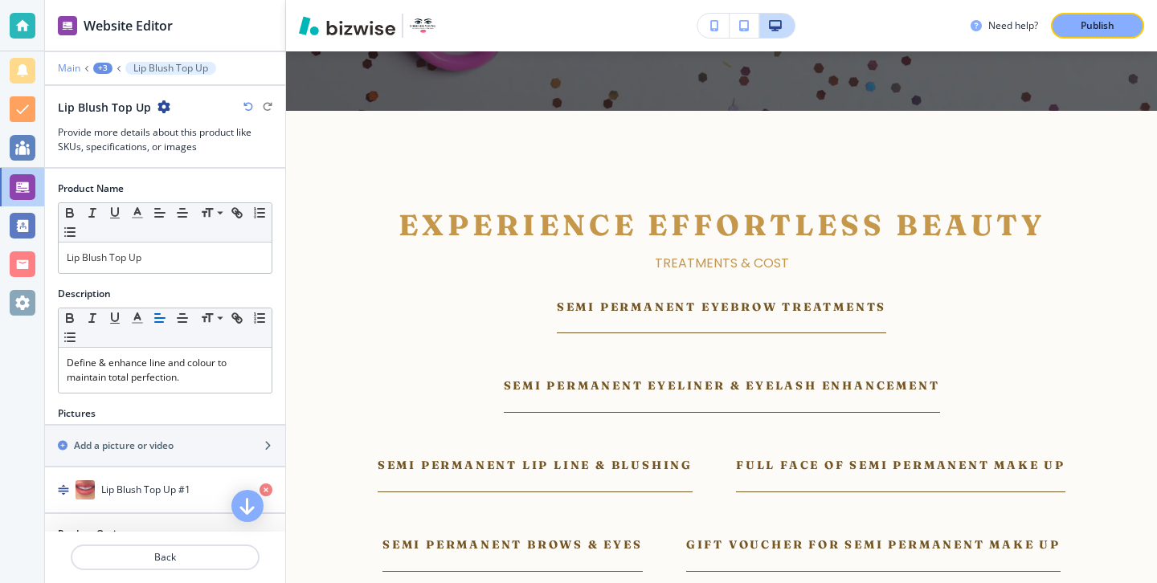
click at [76, 73] on p "Main" at bounding box center [69, 68] width 22 height 11
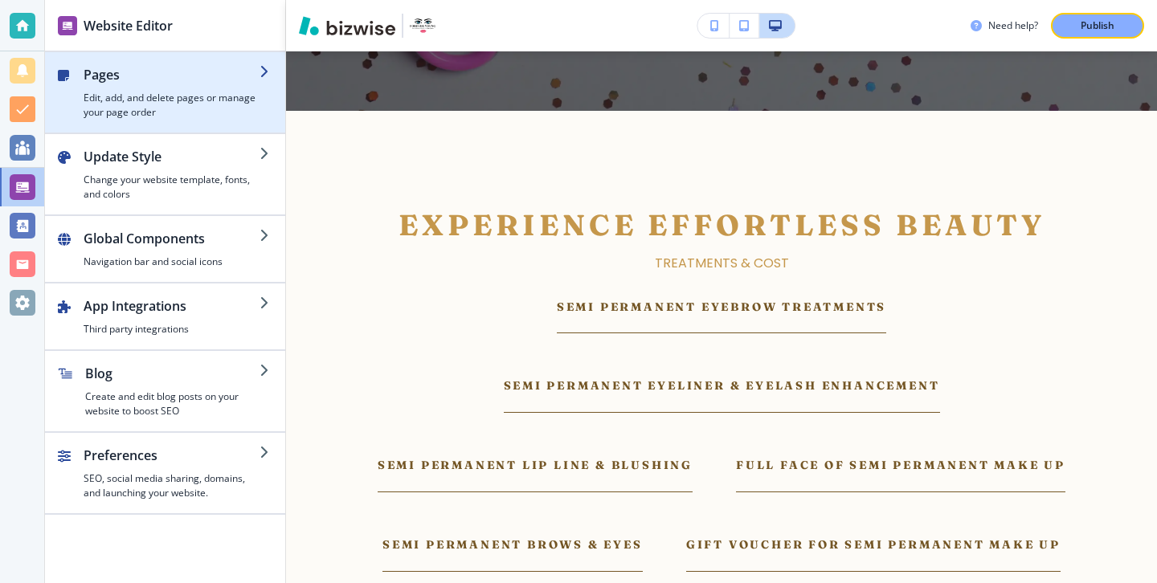
click at [131, 78] on h2 "Pages" at bounding box center [172, 74] width 176 height 19
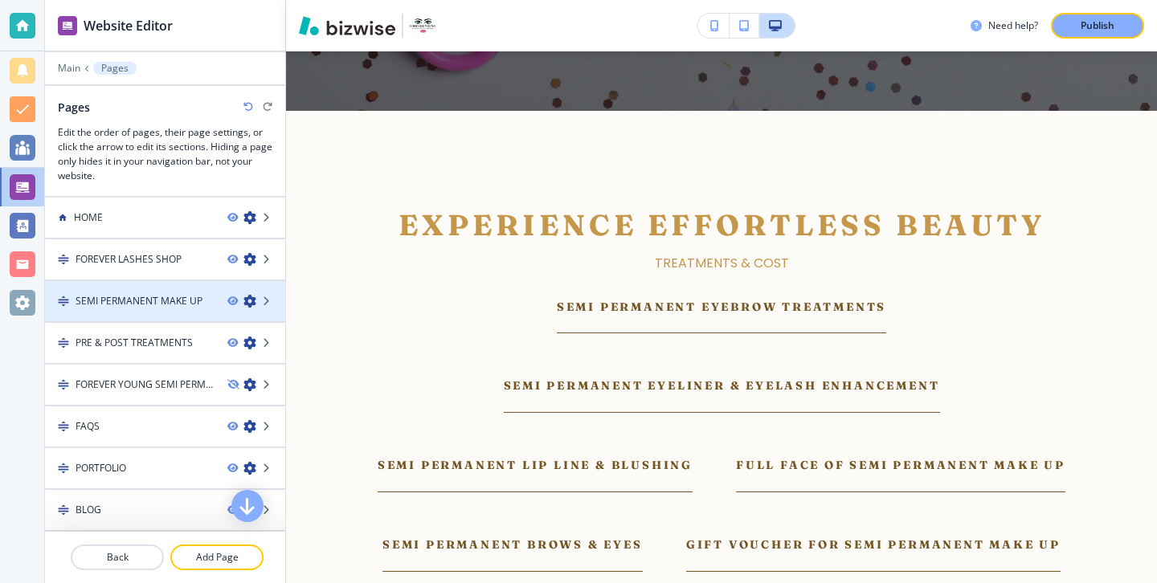
click at [144, 299] on h4 "SEMI PERMANENT MAKE UP" at bounding box center [139, 301] width 127 height 14
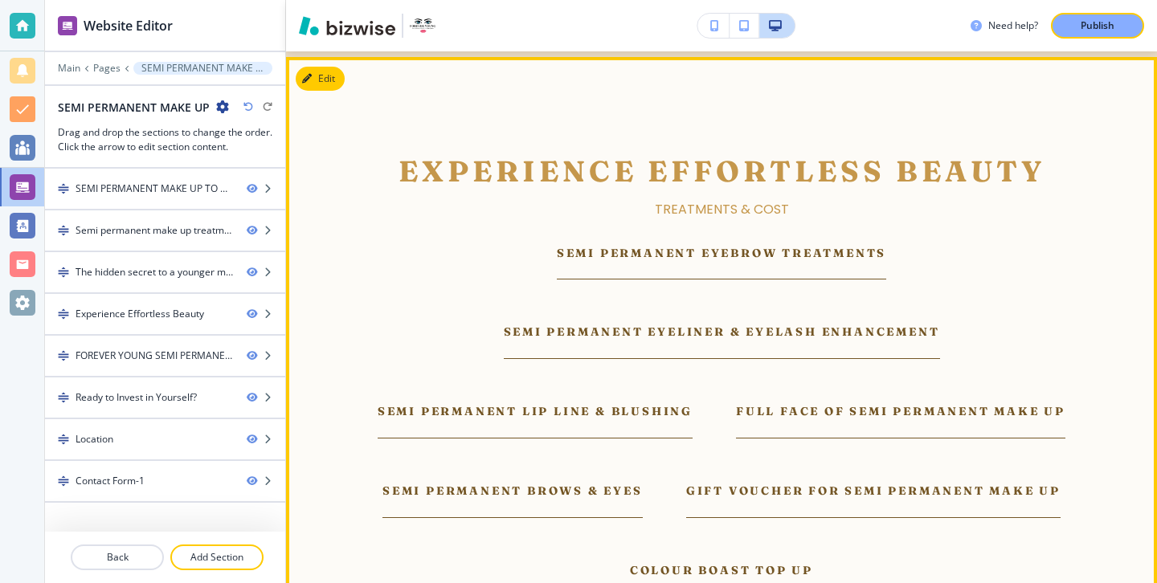
scroll to position [2114, 0]
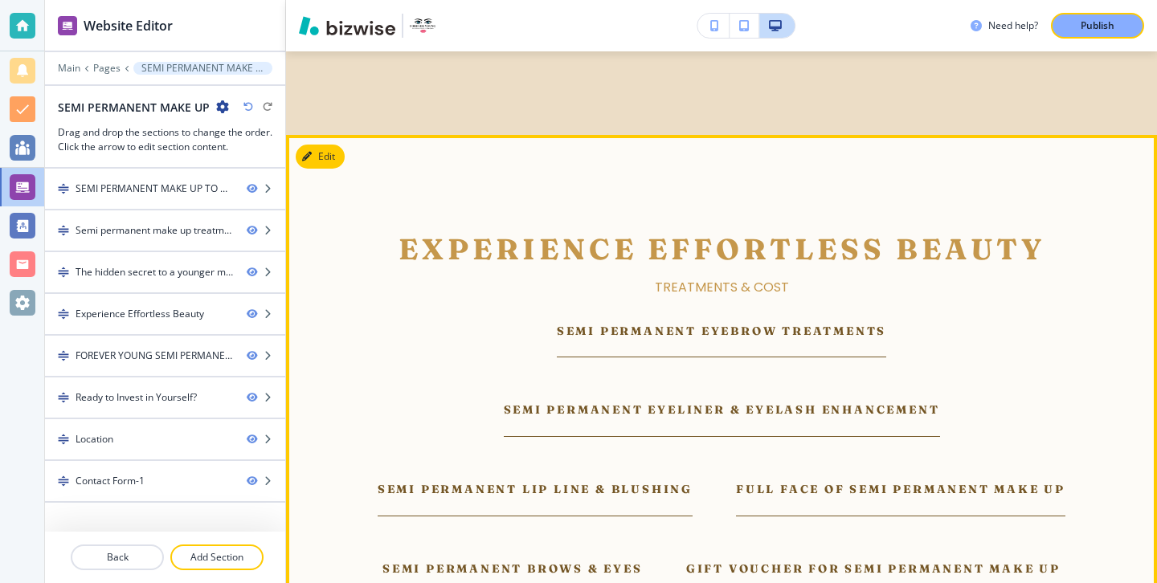
click at [647, 340] on p "button" at bounding box center [721, 349] width 329 height 18
click at [647, 322] on p "Semi Permanent Eyebrow Treatments" at bounding box center [721, 331] width 329 height 18
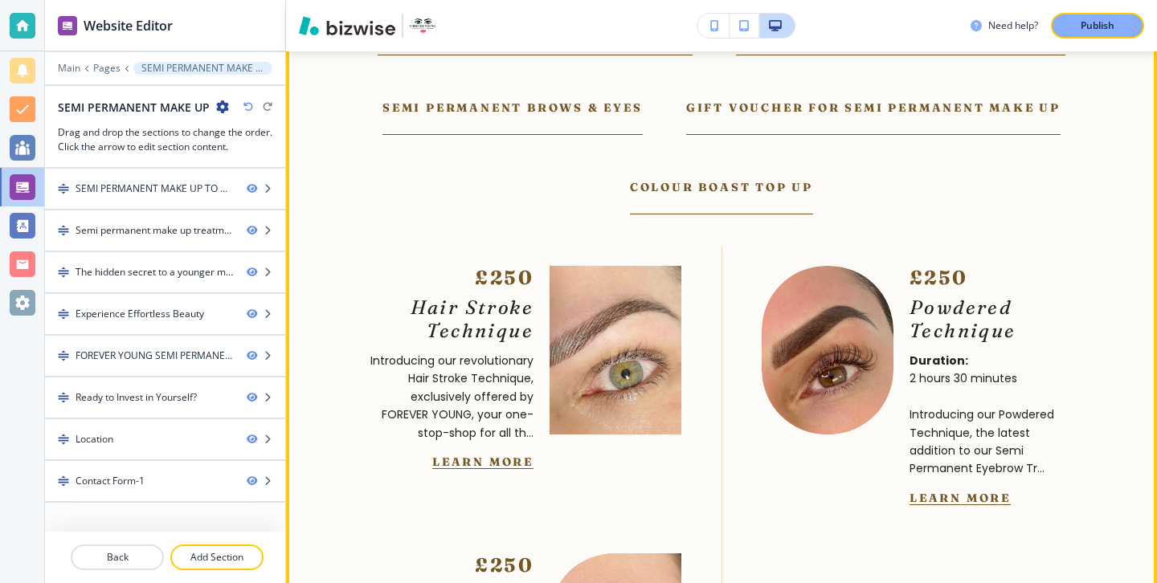
scroll to position [2395, 0]
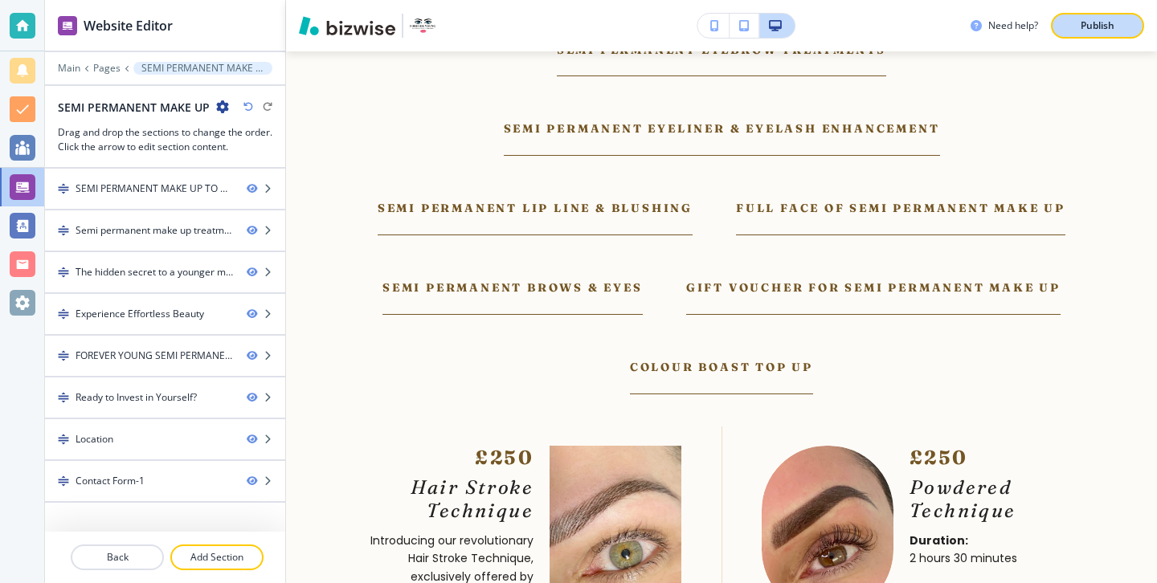
click at [1068, 34] on button "Publish" at bounding box center [1097, 26] width 93 height 26
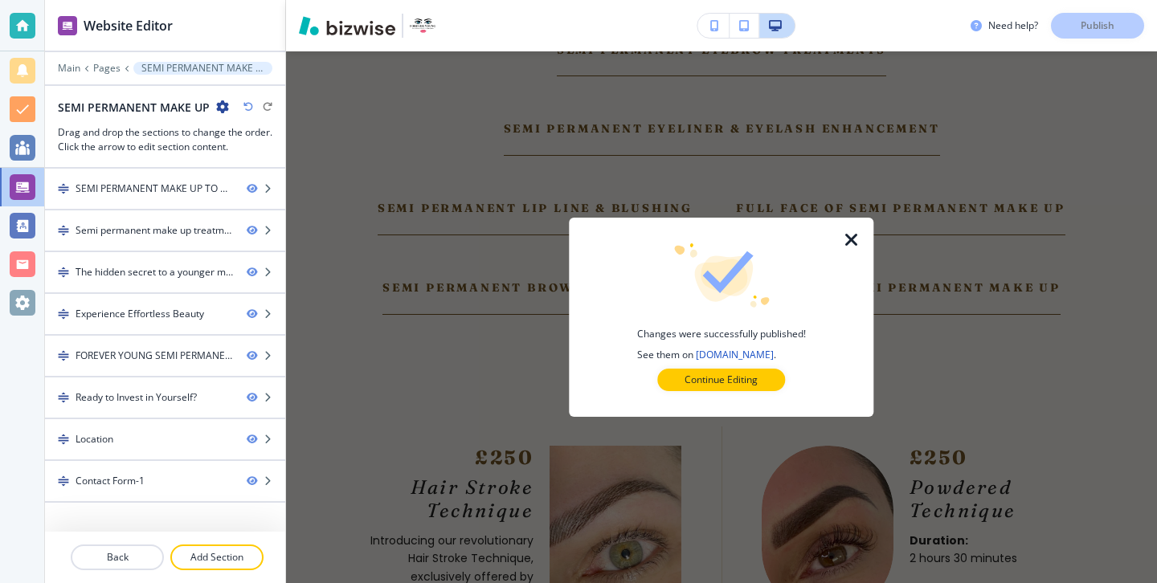
click at [852, 239] on icon "button" at bounding box center [851, 240] width 19 height 19
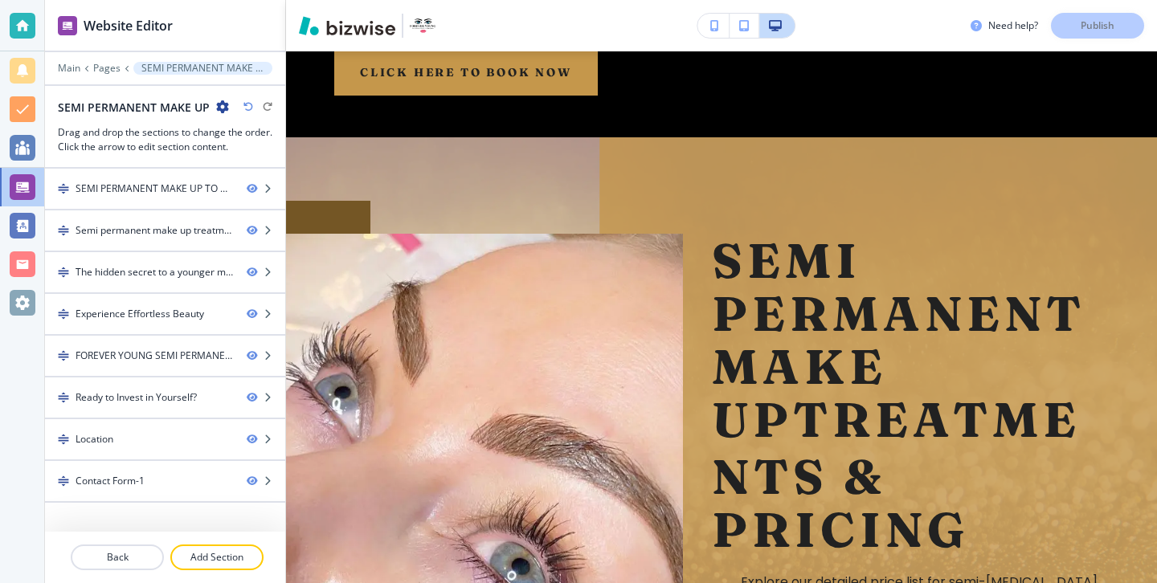
scroll to position [0, 0]
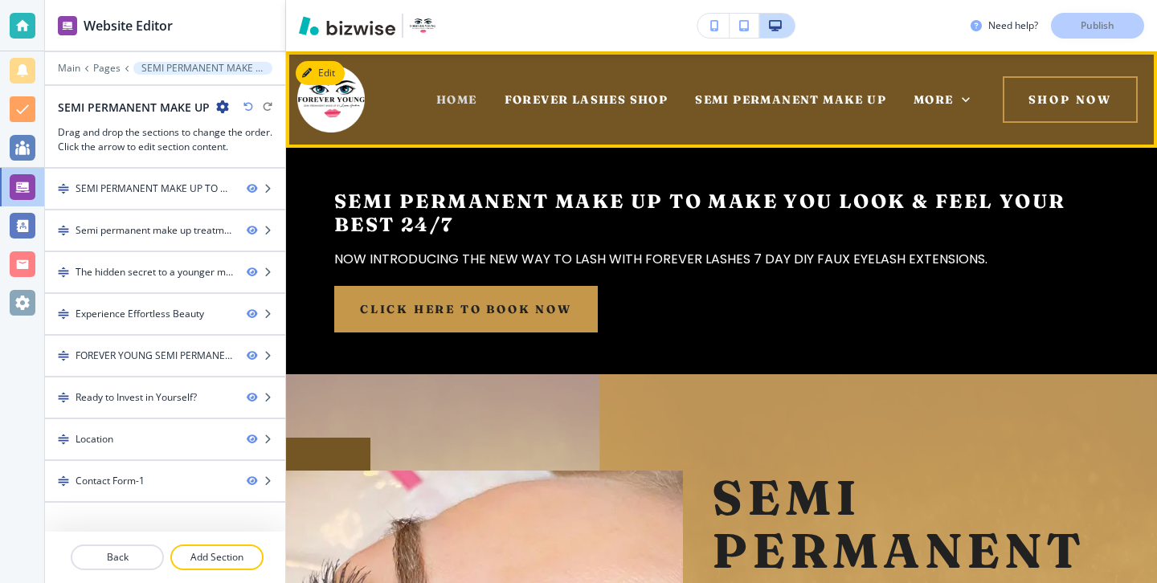
click at [456, 95] on span "HOME" at bounding box center [456, 99] width 41 height 14
